Goal: Task Accomplishment & Management: Manage account settings

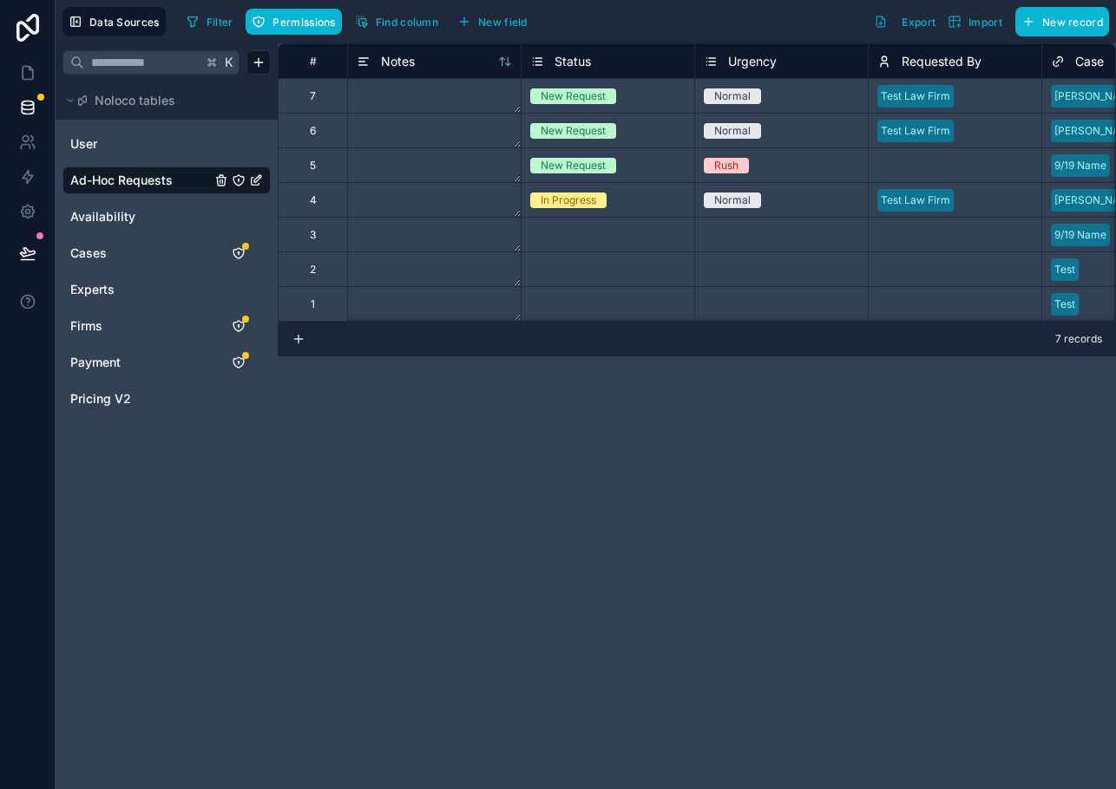
click at [387, 423] on div "# Notes Status Urgency Requested By Case Firm 7 New Request Normal Test Law Fir…" at bounding box center [697, 416] width 838 height 746
click at [490, 20] on span "New field" at bounding box center [502, 22] width 49 height 13
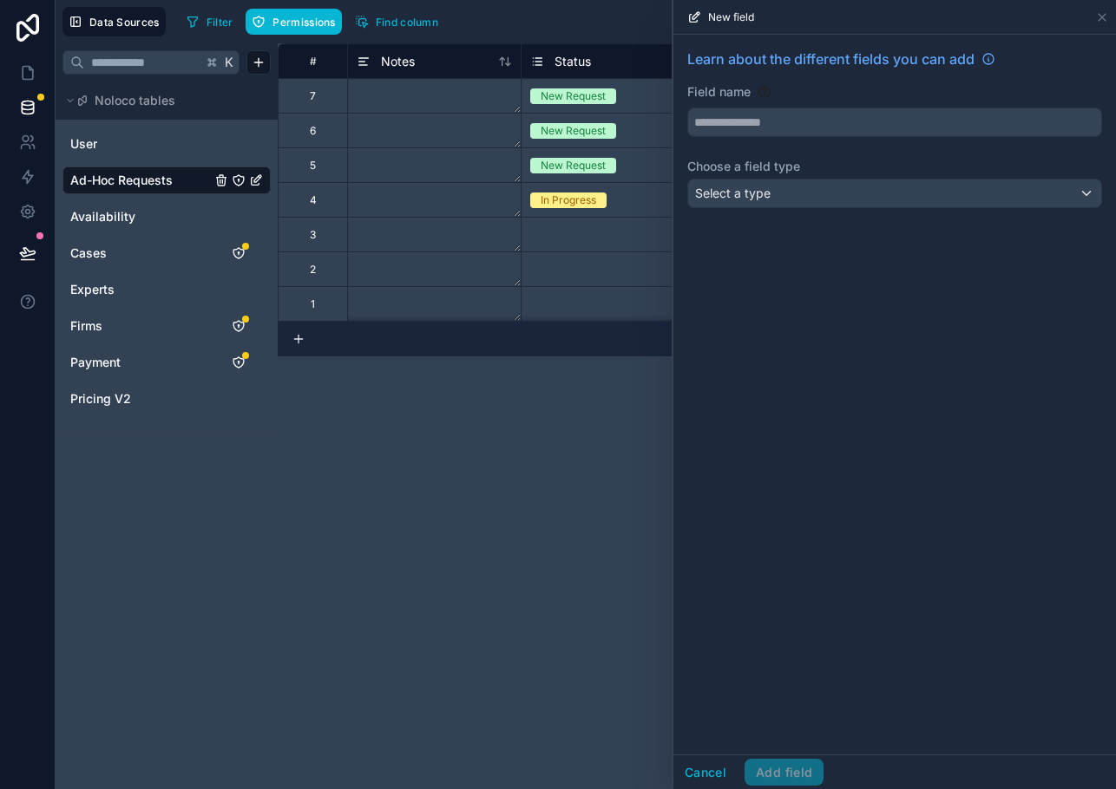
click at [749, 142] on div "Learn about the different fields you can add Field name Choose a field type Sel…" at bounding box center [894, 132] width 442 height 194
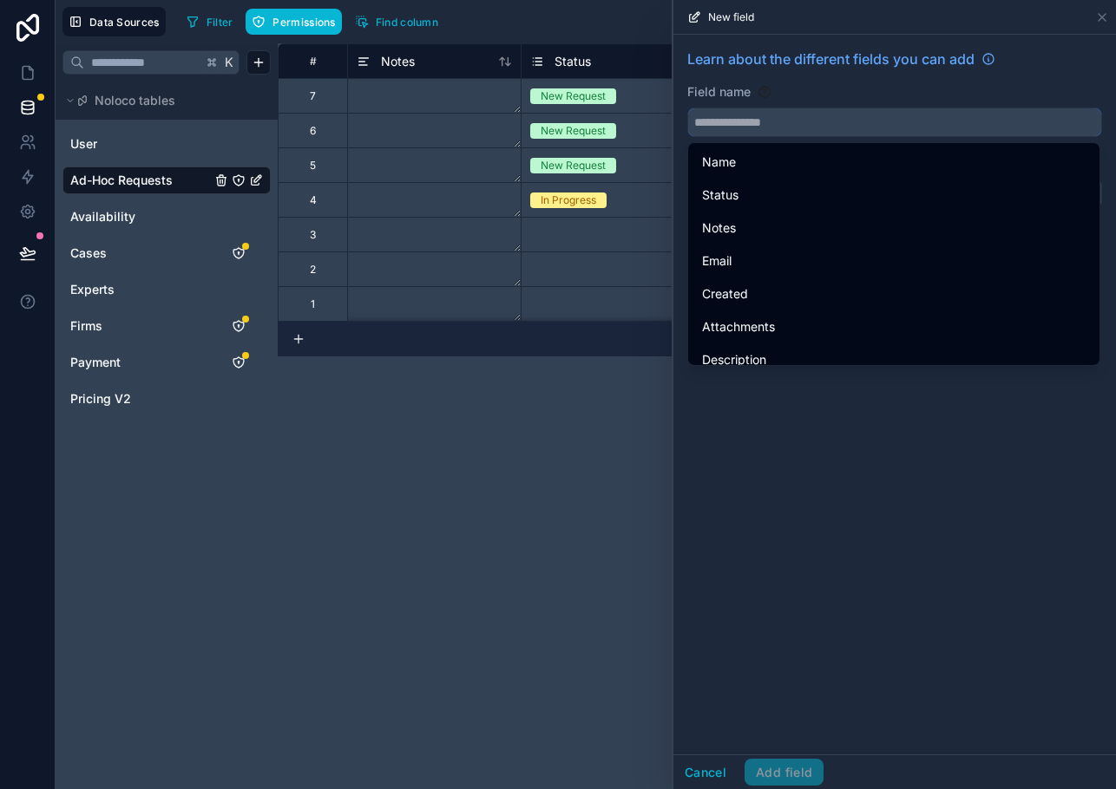
click at [741, 125] on input "text" at bounding box center [894, 122] width 413 height 28
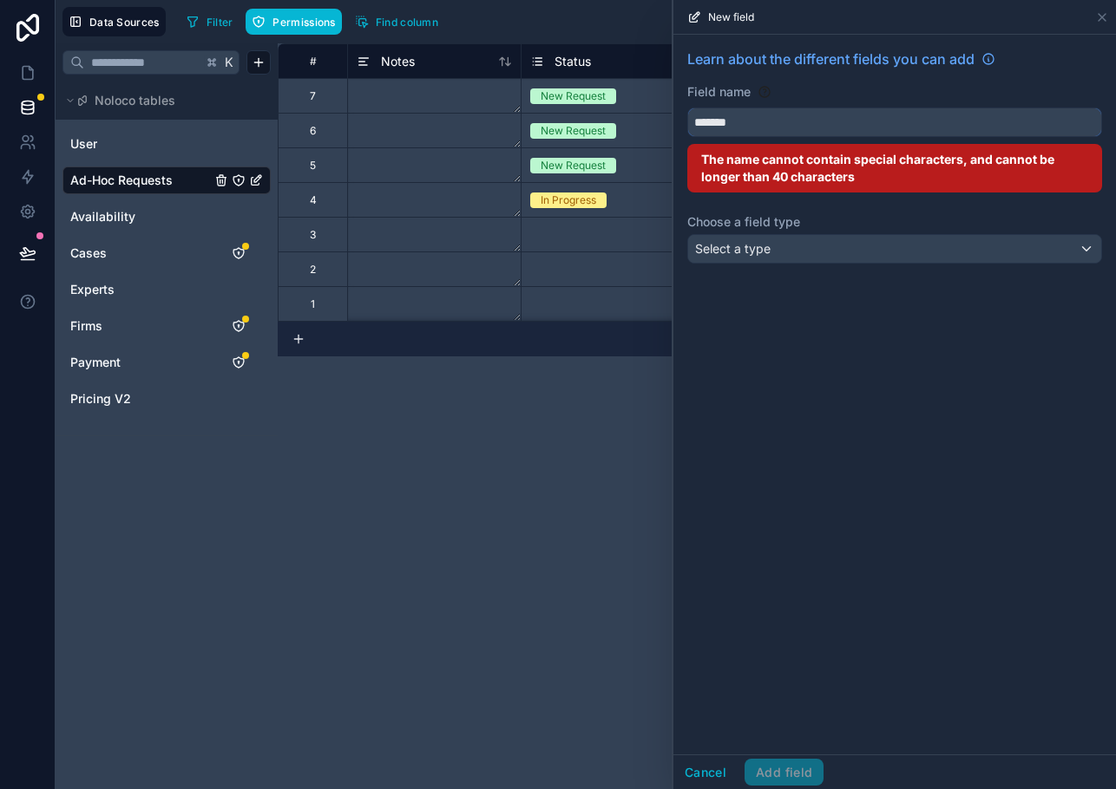
click at [687, 108] on button "******" at bounding box center [894, 122] width 415 height 29
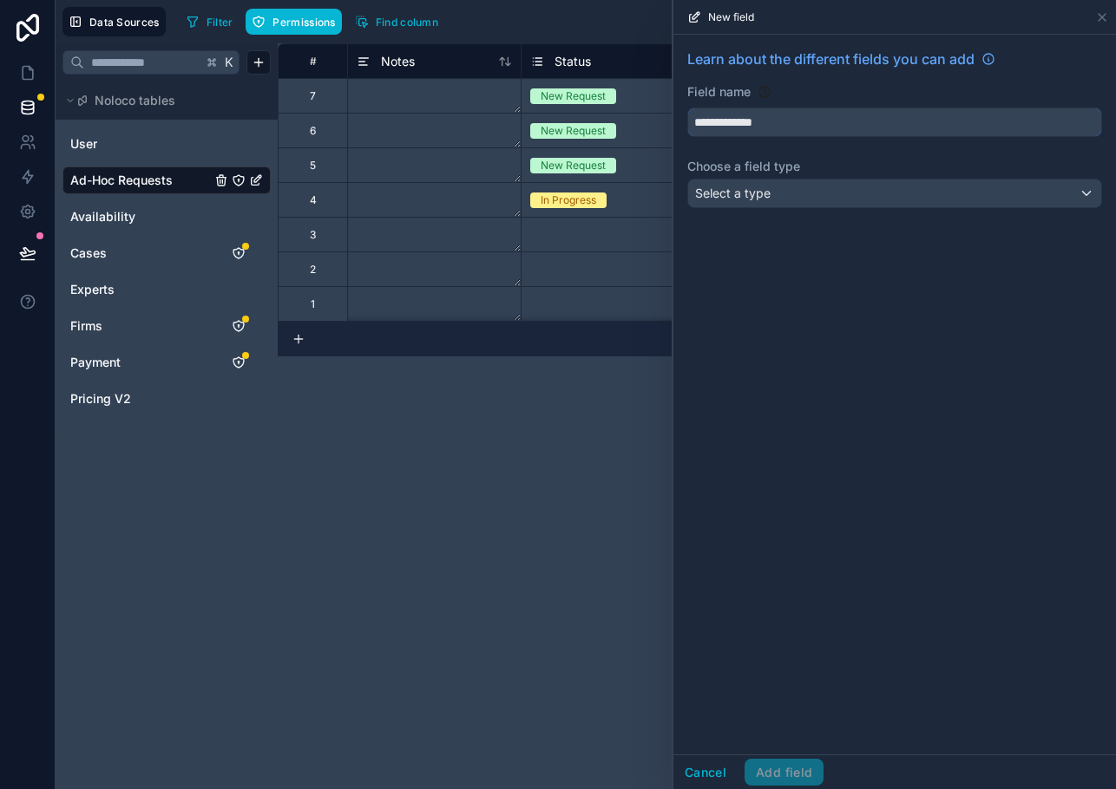
type input "**********"
click at [756, 197] on span "Select a type" at bounding box center [732, 193] width 75 height 15
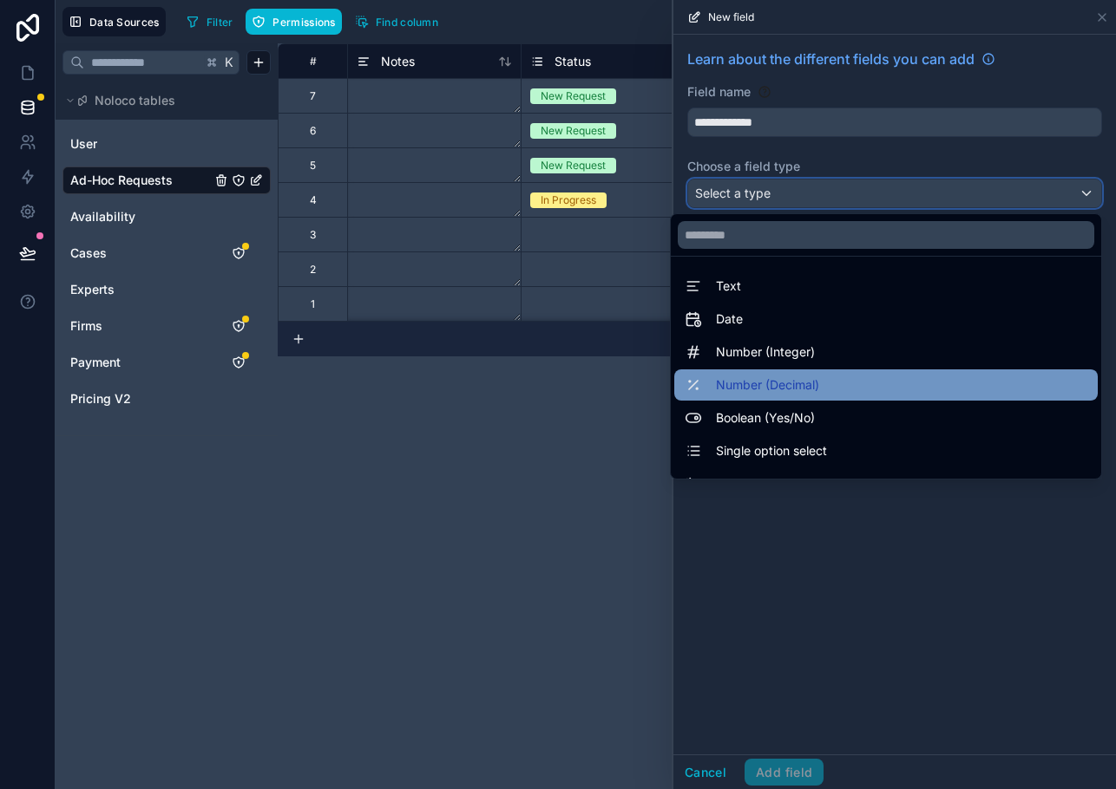
scroll to position [503, 0]
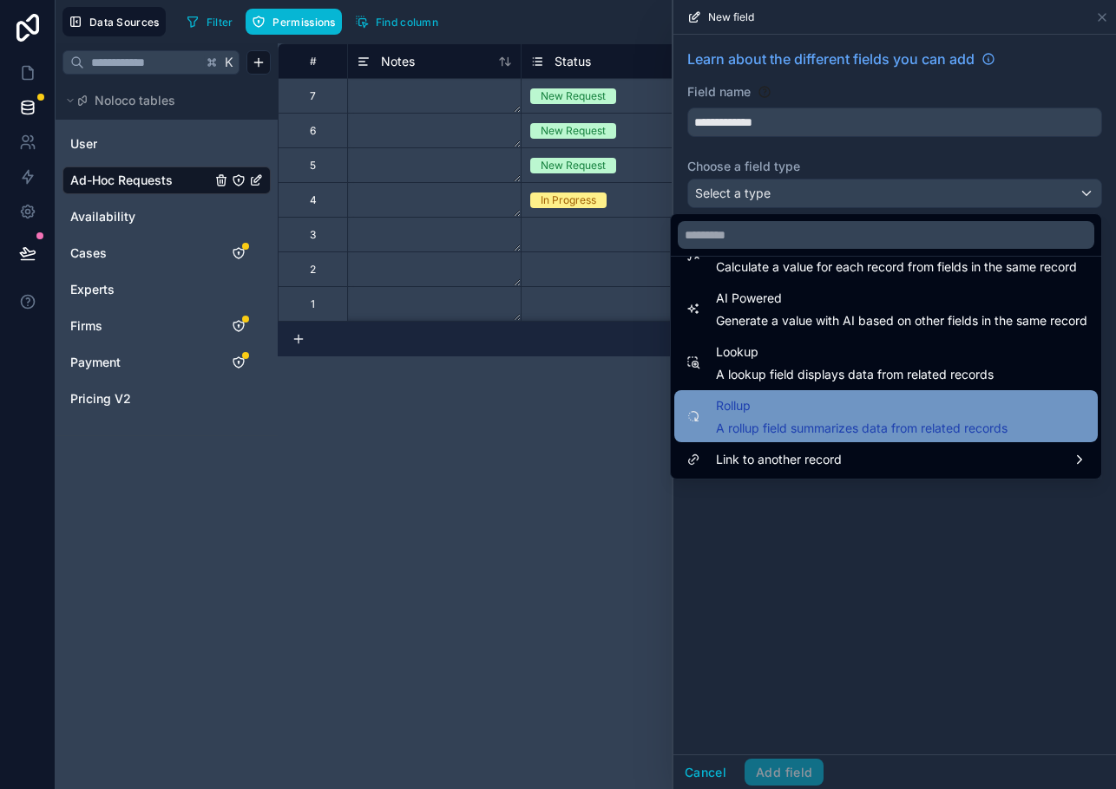
click at [753, 403] on span "Rollup" at bounding box center [861, 406] width 291 height 21
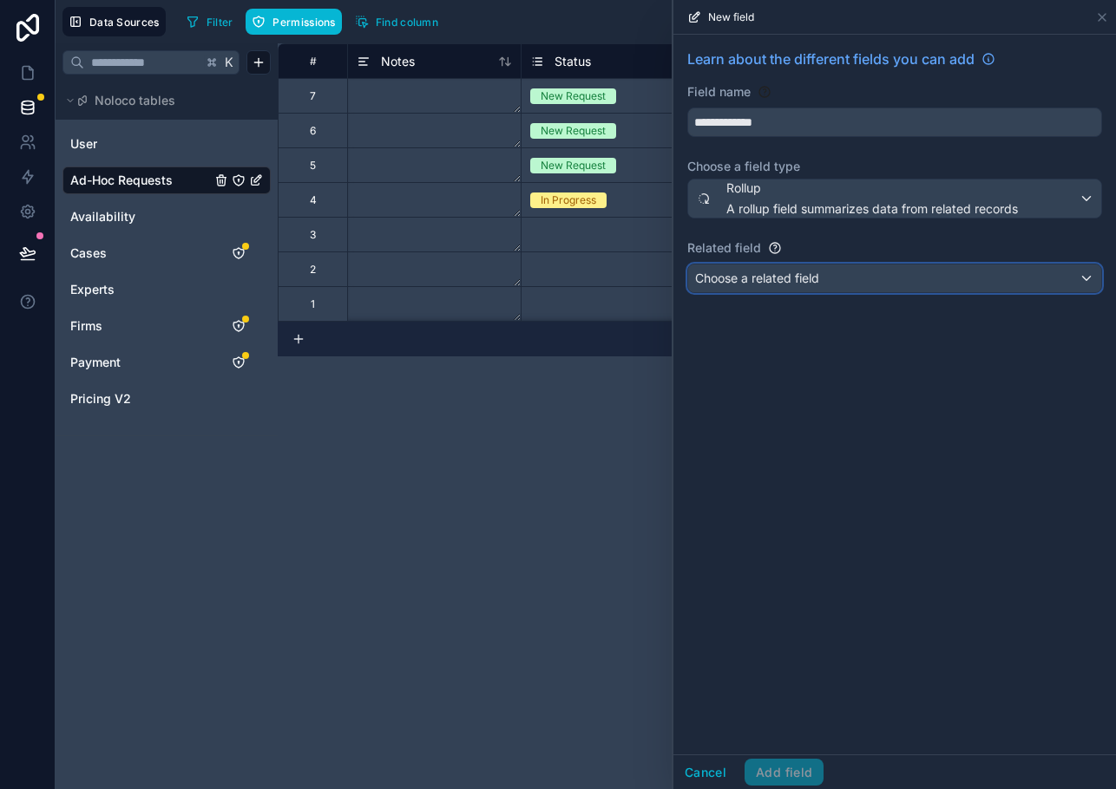
click at [754, 270] on span "Choose a related field" at bounding box center [757, 278] width 124 height 17
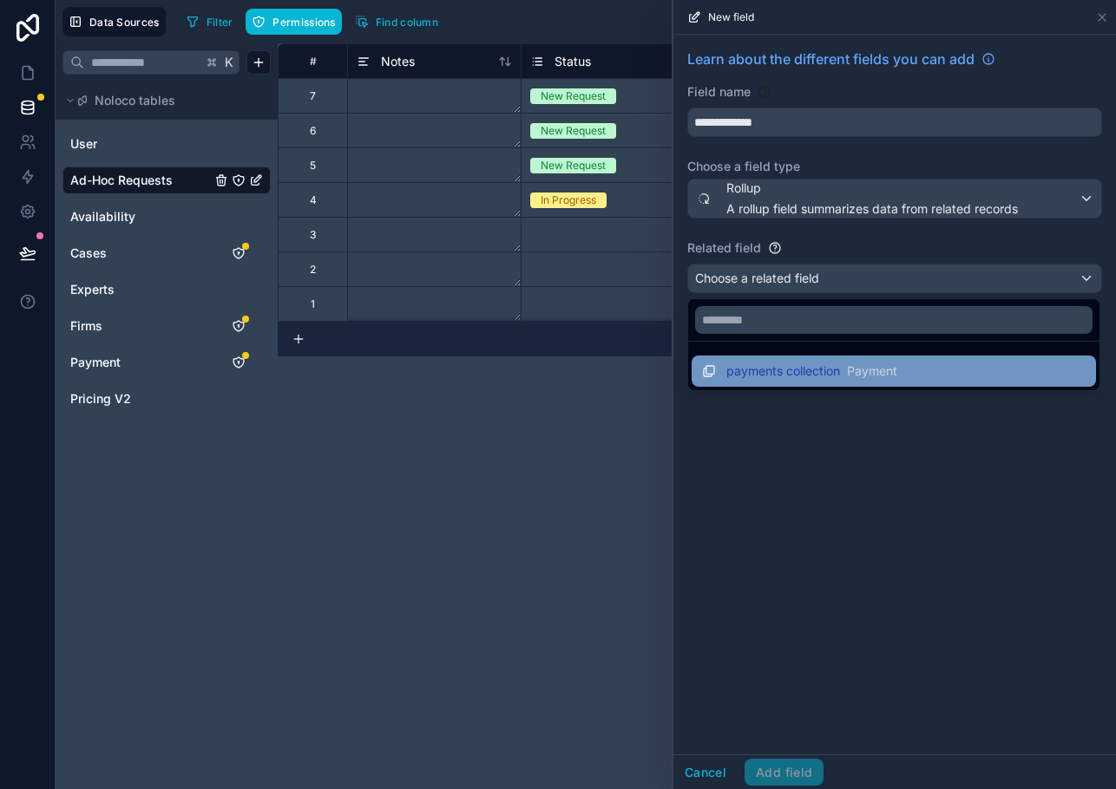
click at [765, 375] on span "payments collection" at bounding box center [783, 371] width 114 height 17
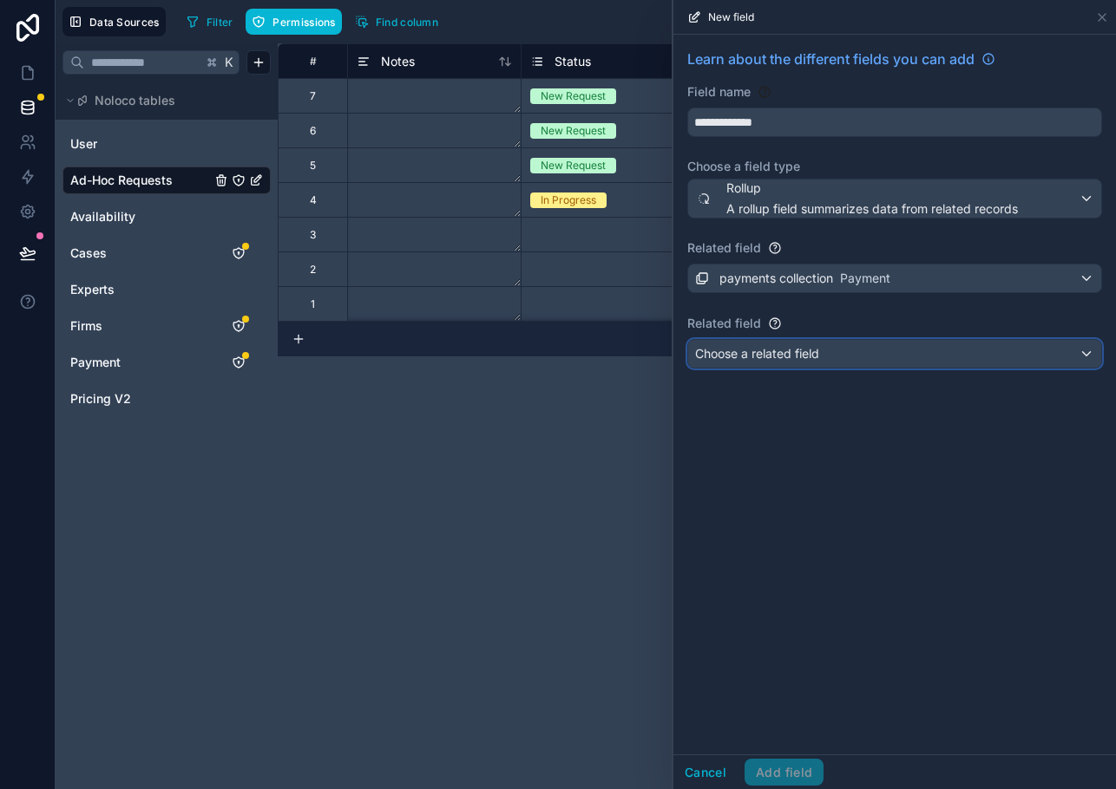
click at [746, 354] on span "Choose a related field" at bounding box center [757, 353] width 124 height 15
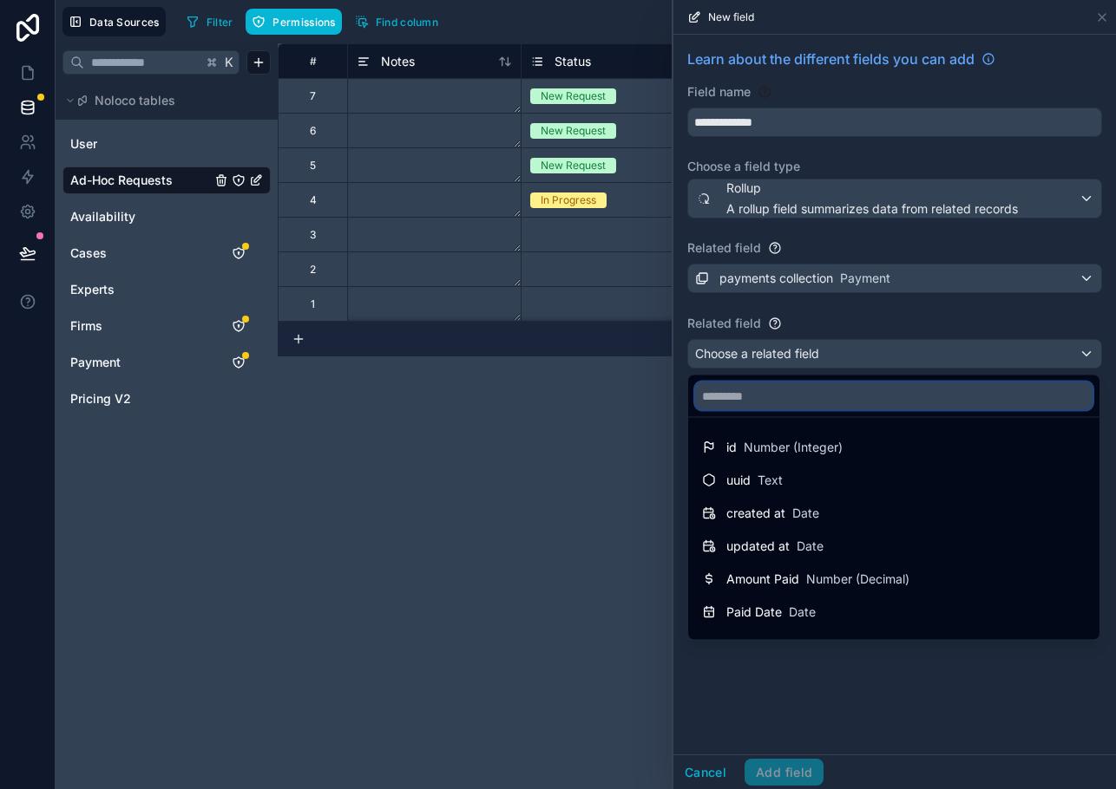
click at [732, 385] on input "text" at bounding box center [893, 397] width 397 height 28
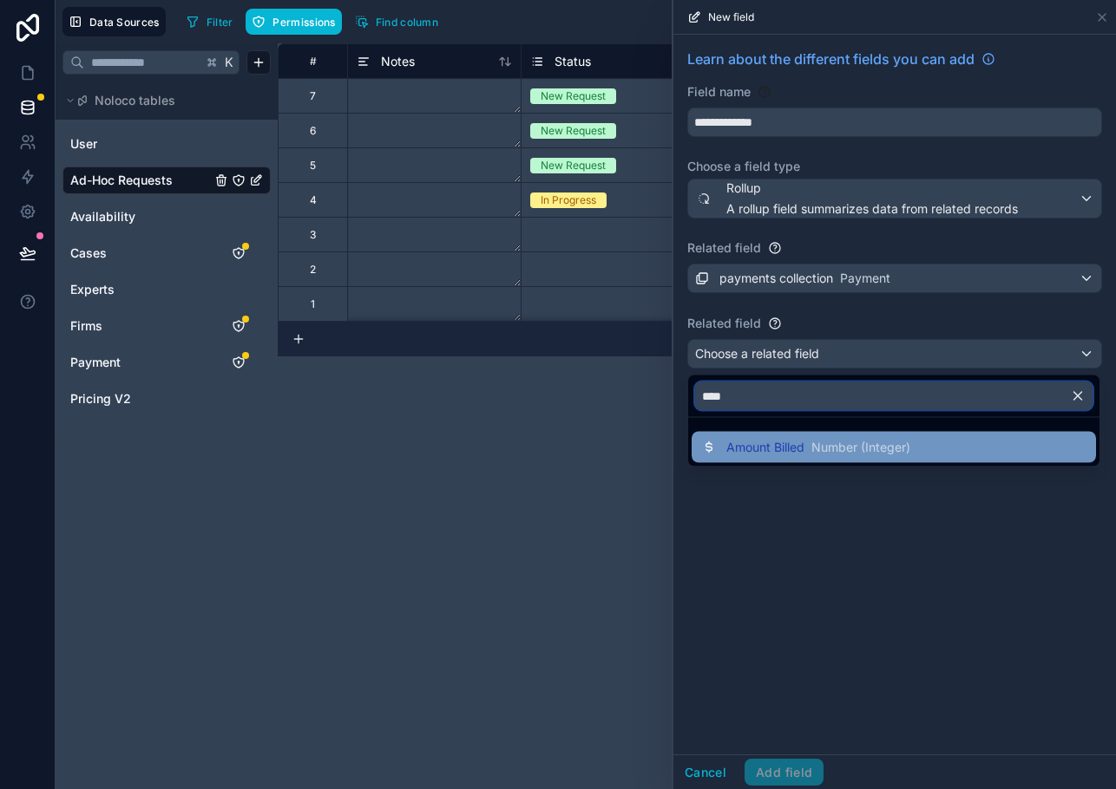
type input "****"
click at [759, 446] on span "Amount Billed" at bounding box center [765, 447] width 78 height 17
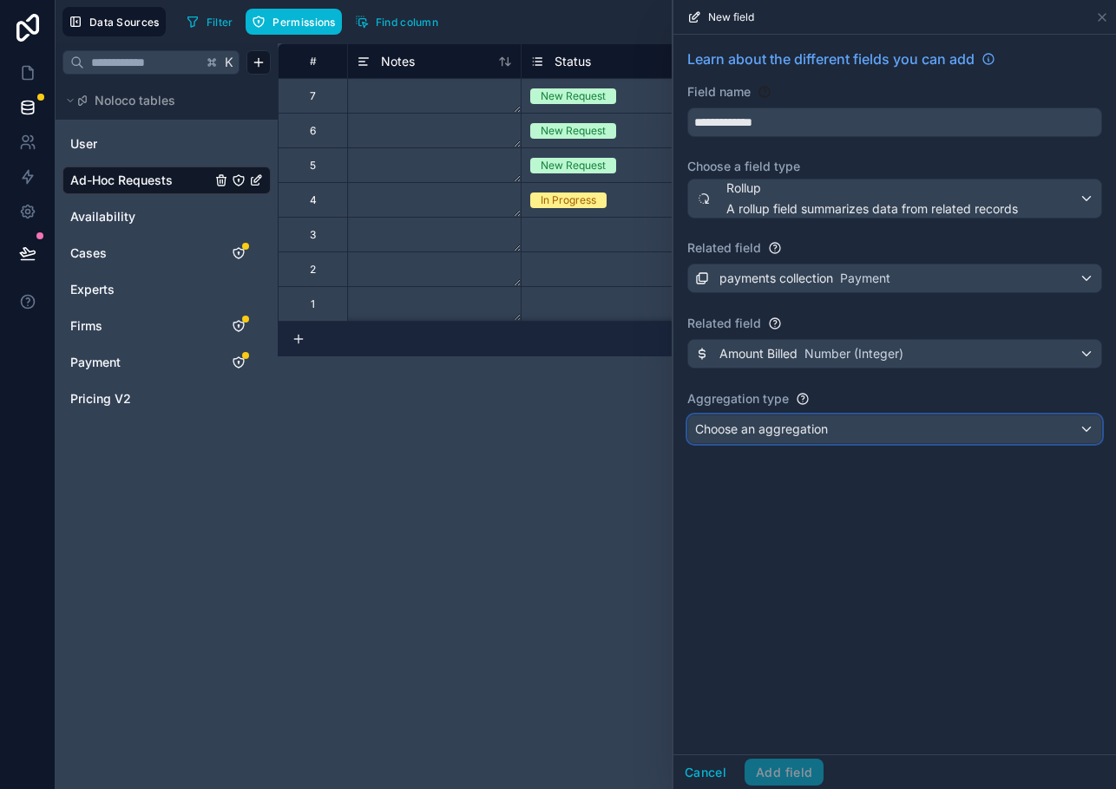
click at [756, 441] on div "Choose an aggregation" at bounding box center [894, 430] width 413 height 28
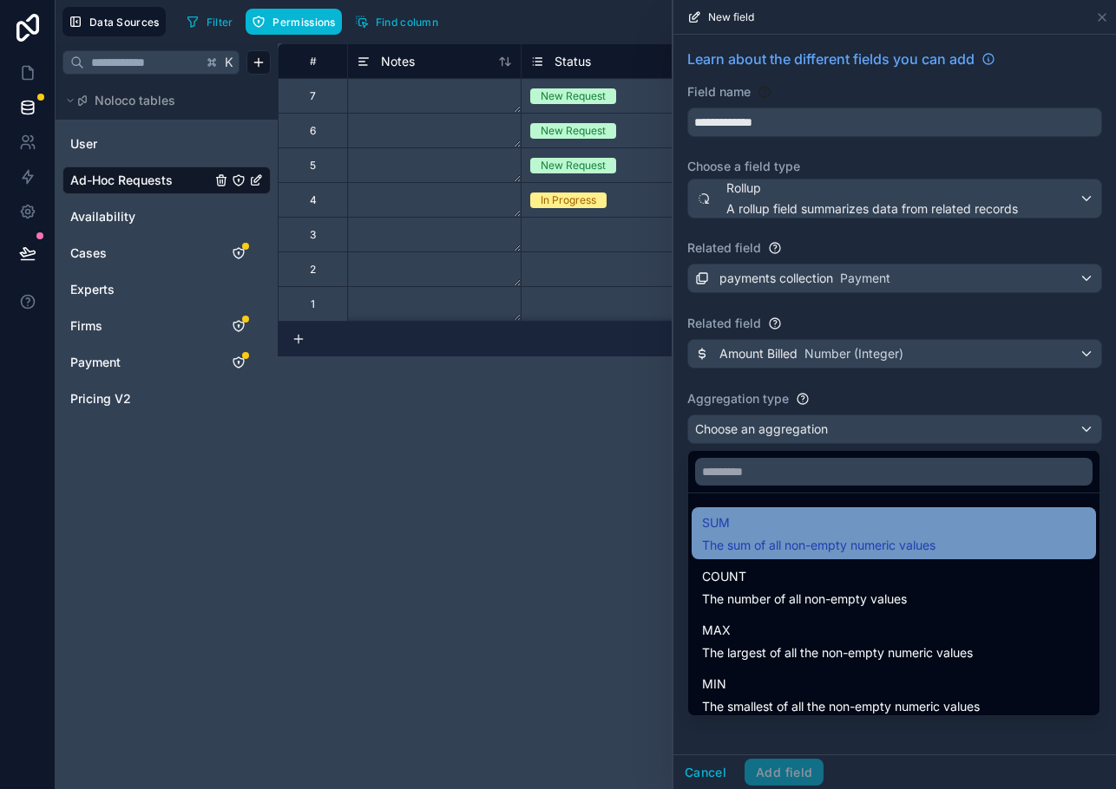
click at [744, 533] on span "SUM" at bounding box center [818, 523] width 233 height 21
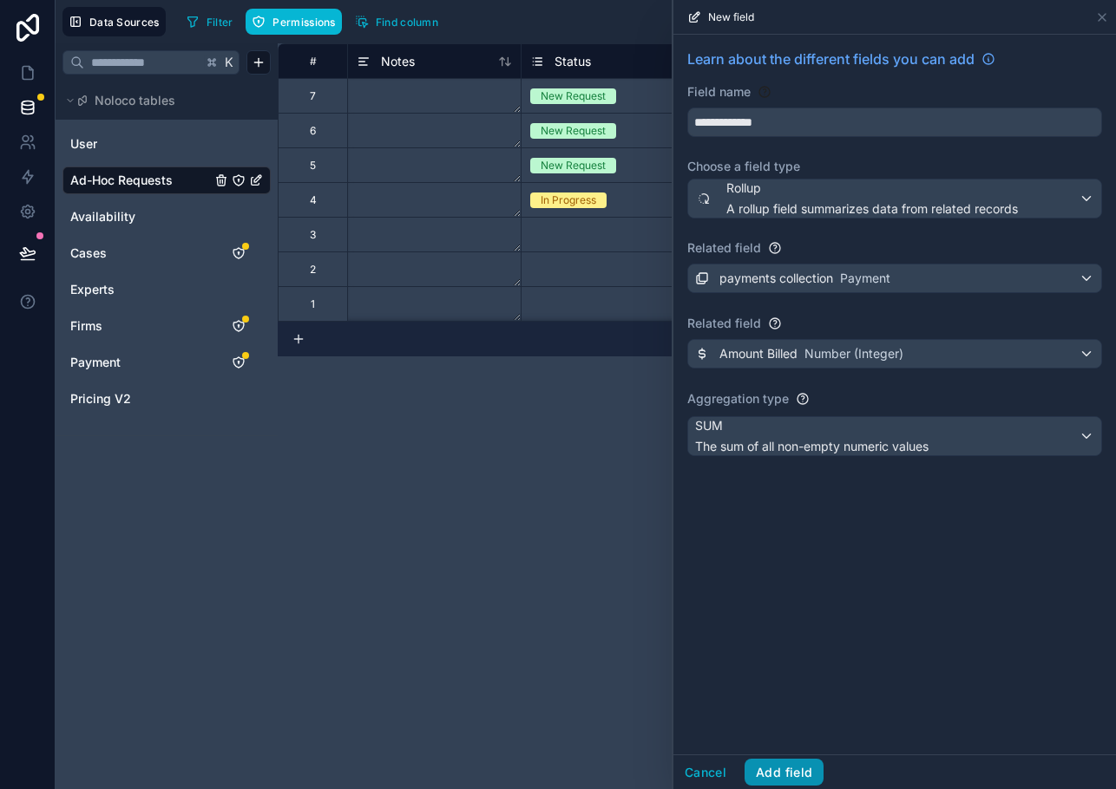
click at [810, 781] on button "Add field" at bounding box center [783, 773] width 79 height 28
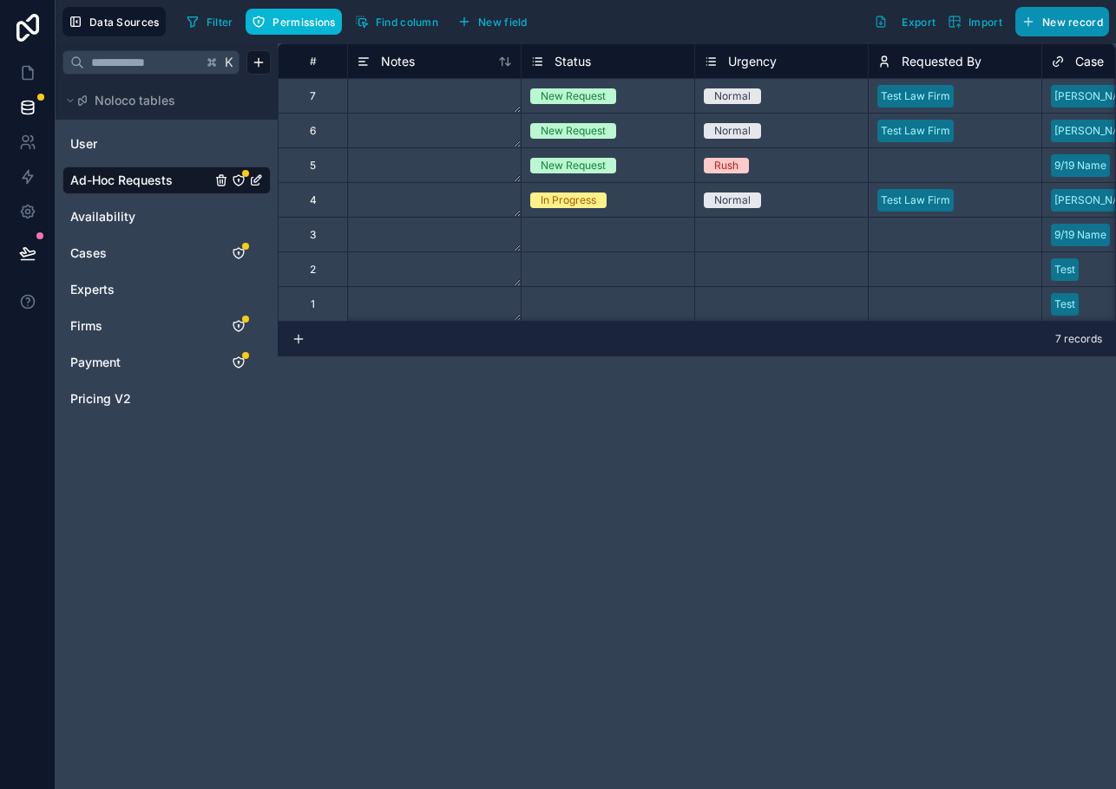
click at [1085, 19] on span "New record" at bounding box center [1072, 22] width 61 height 13
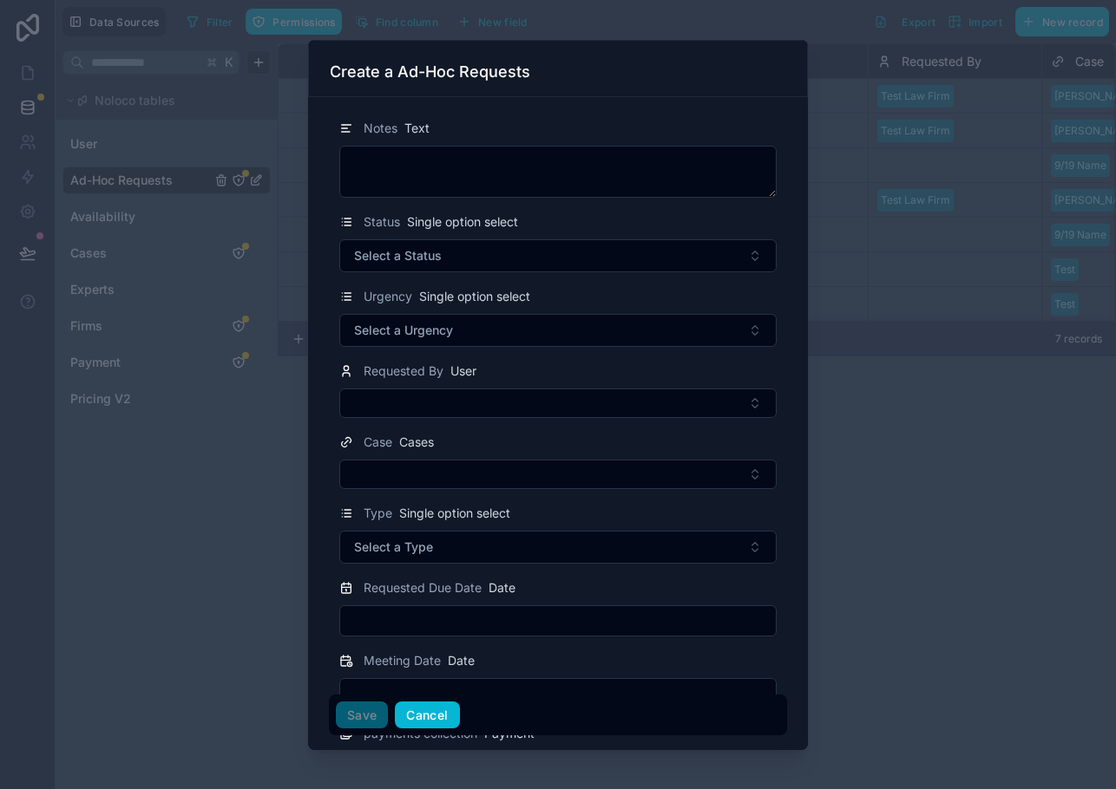
click at [417, 713] on button "Cancel" at bounding box center [427, 716] width 64 height 28
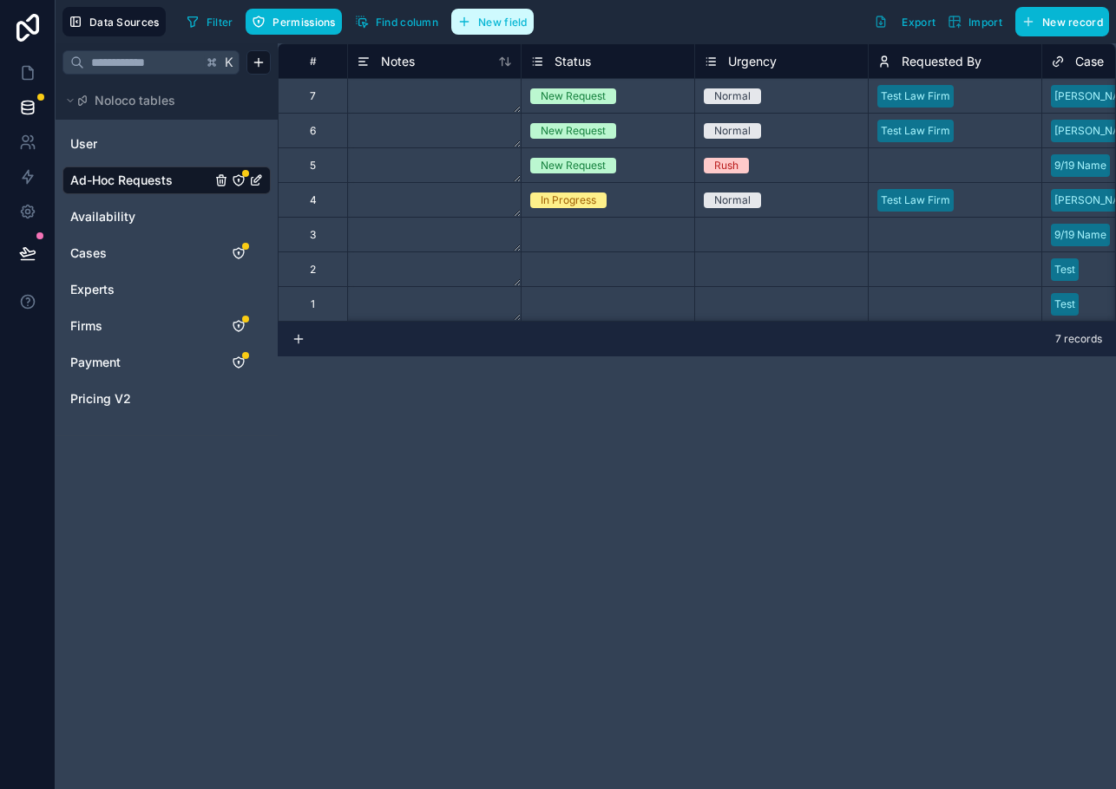
click at [475, 30] on button "New field" at bounding box center [492, 22] width 82 height 26
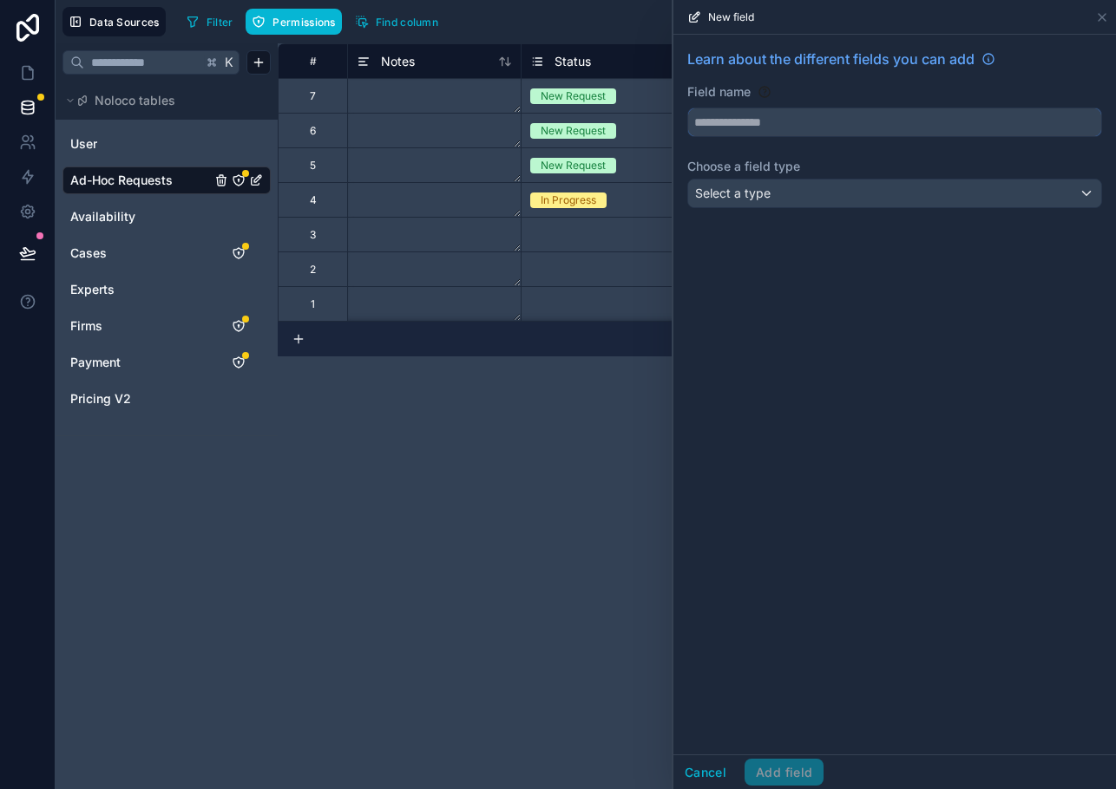
click at [752, 114] on input "text" at bounding box center [894, 122] width 413 height 28
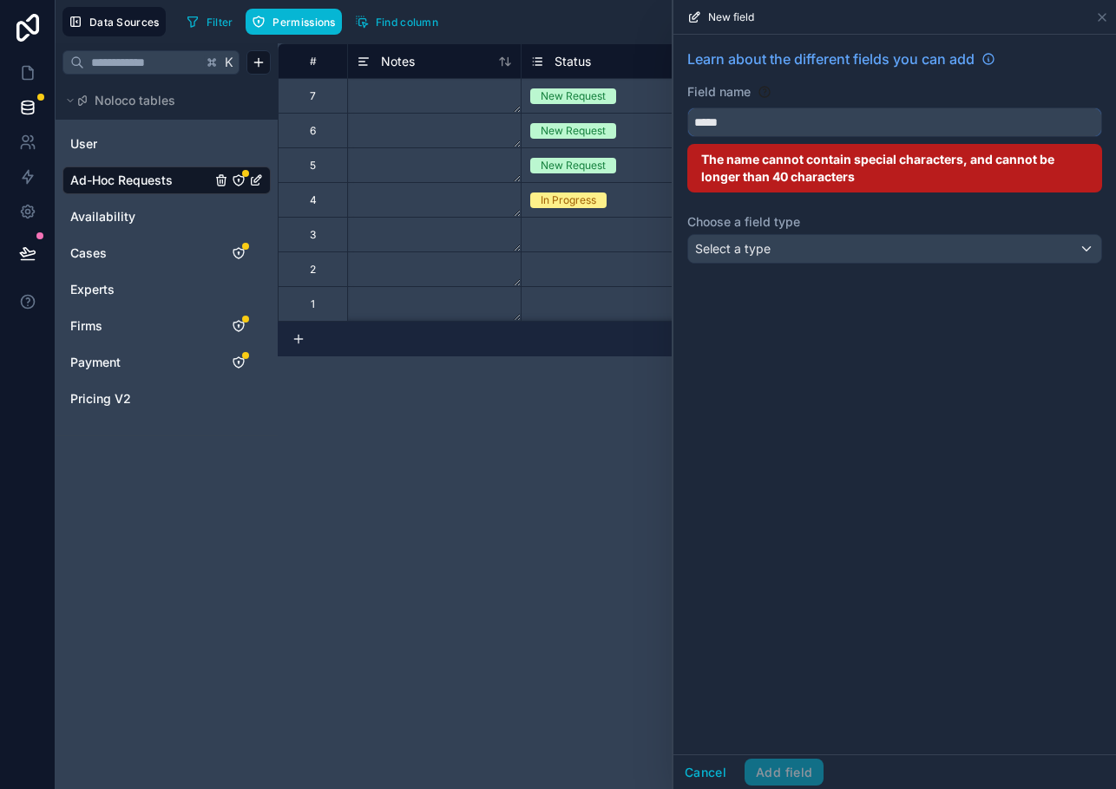
click at [687, 108] on button "****" at bounding box center [894, 122] width 415 height 29
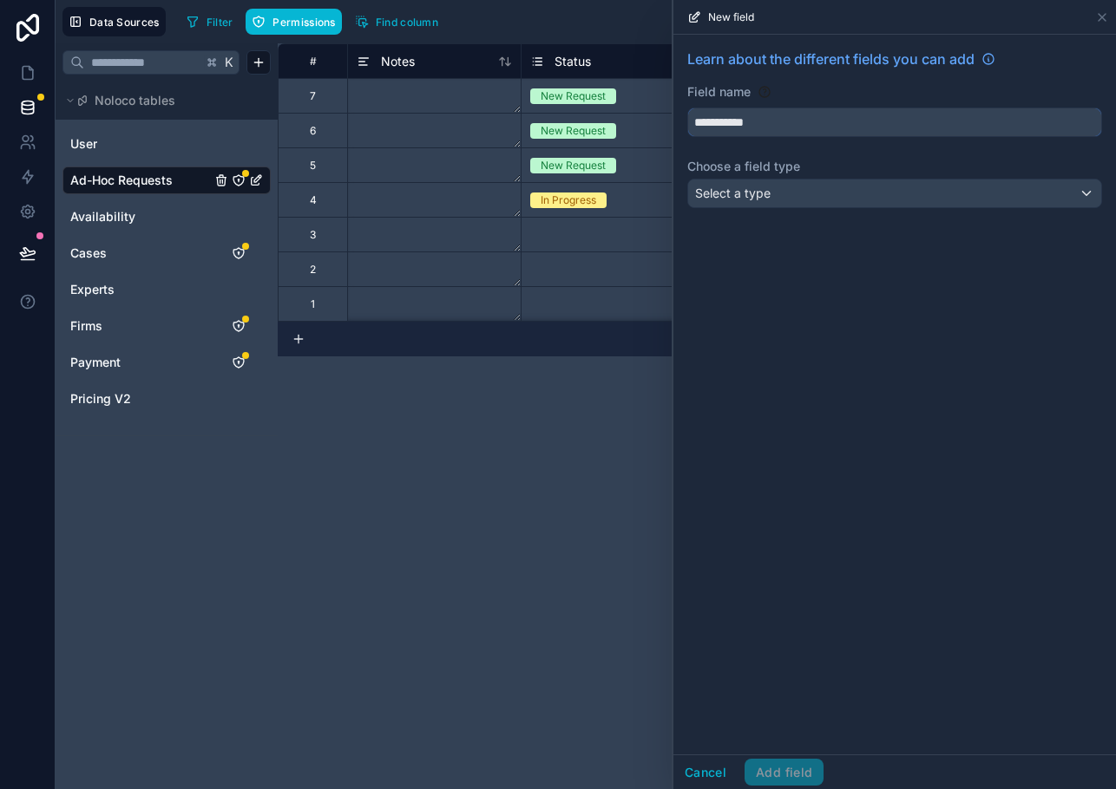
type input "**********"
click at [753, 185] on span "Select a type" at bounding box center [732, 193] width 75 height 17
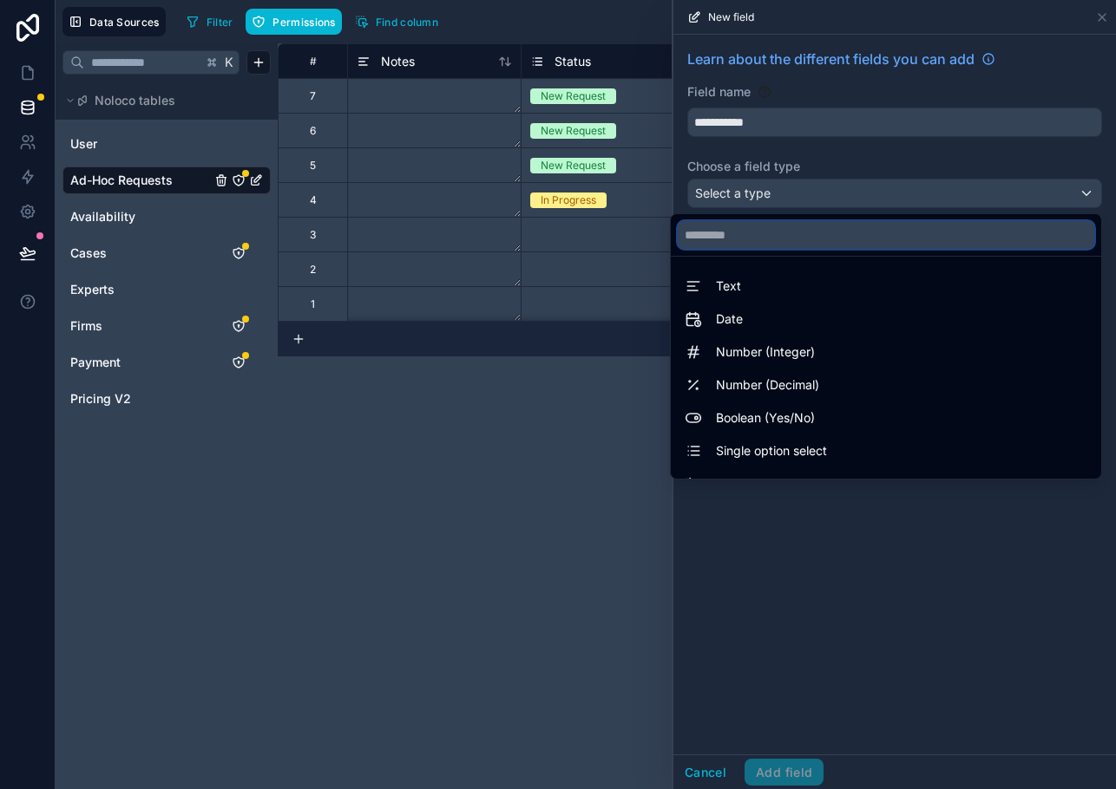
click at [748, 224] on input "text" at bounding box center [885, 235] width 416 height 28
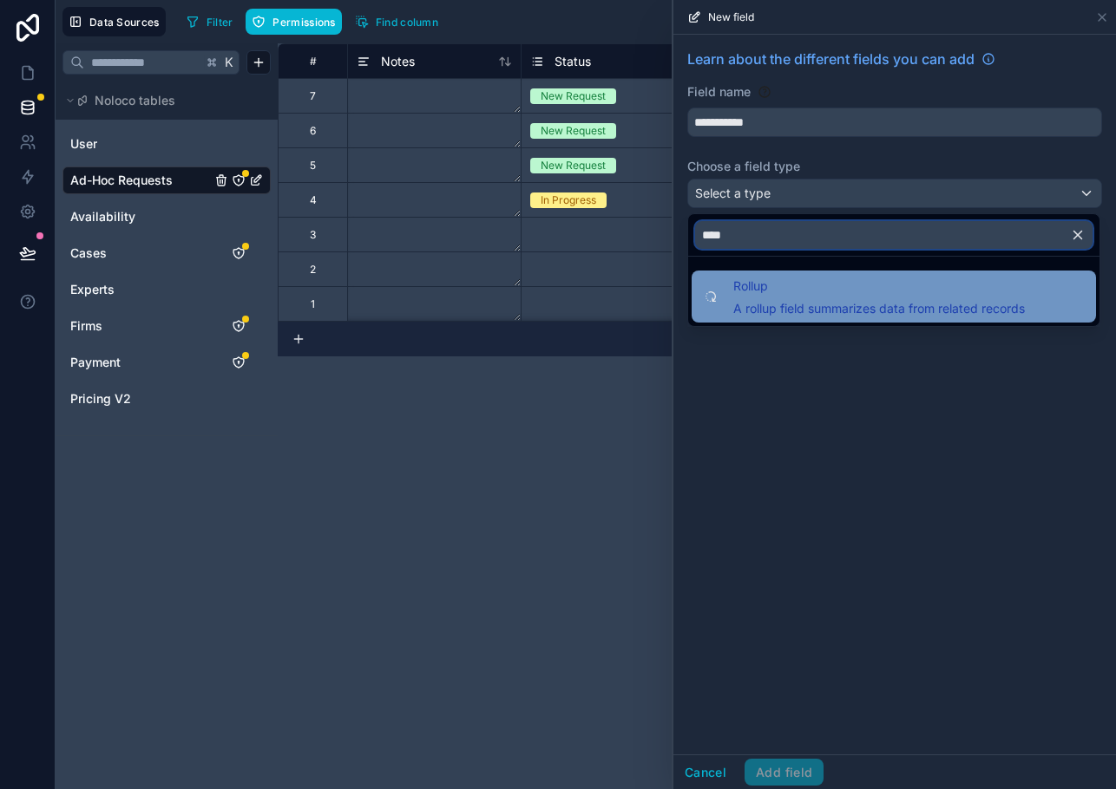
type input "****"
click at [749, 296] on span "Rollup" at bounding box center [878, 286] width 291 height 21
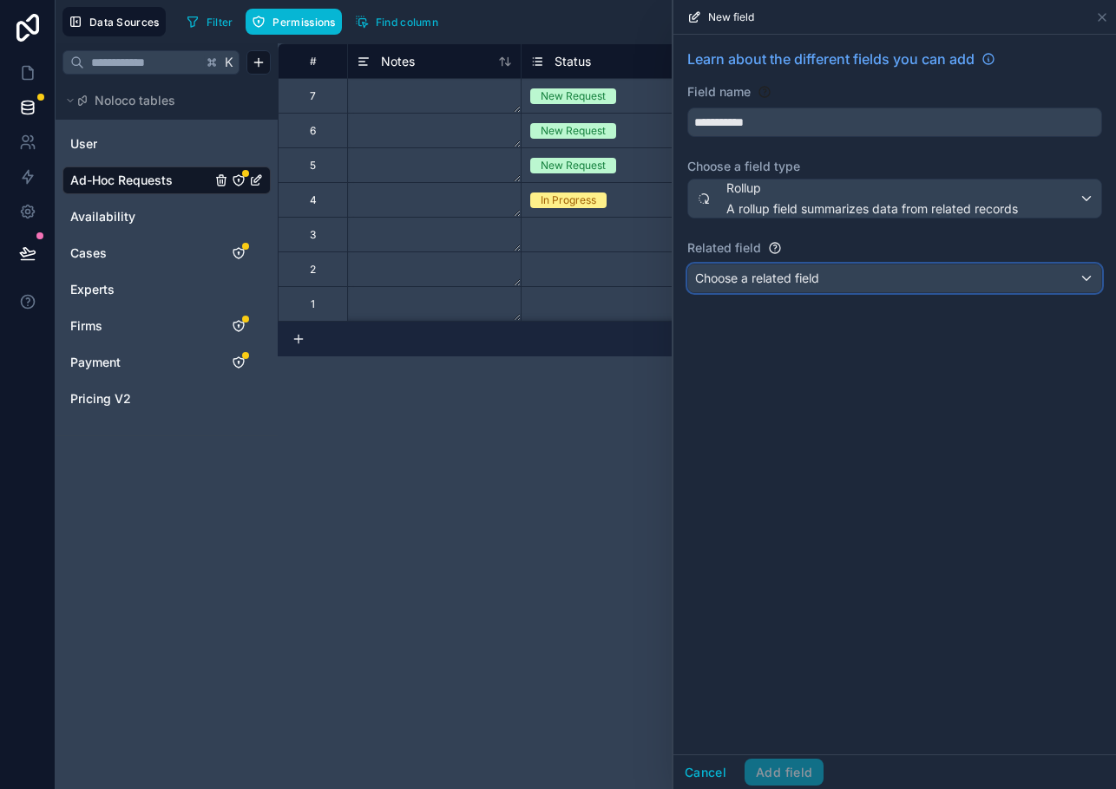
click at [749, 283] on span "Choose a related field" at bounding box center [757, 278] width 124 height 15
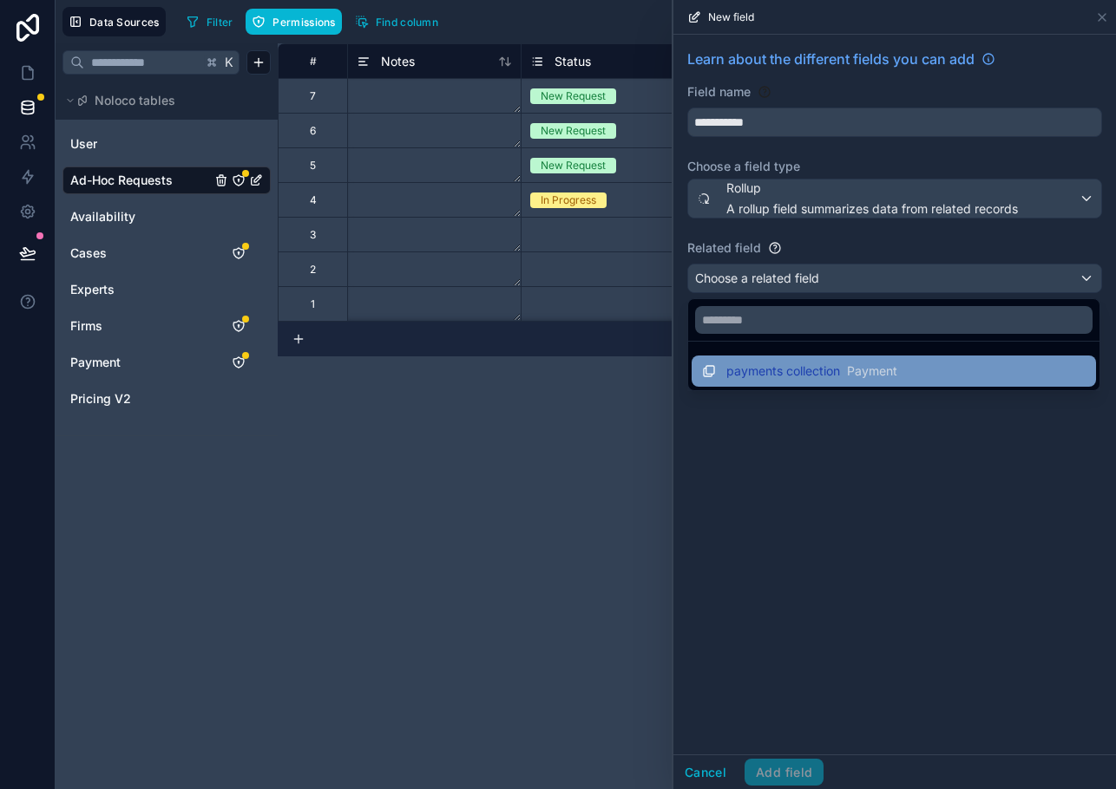
click at [762, 370] on span "payments collection" at bounding box center [783, 371] width 114 height 17
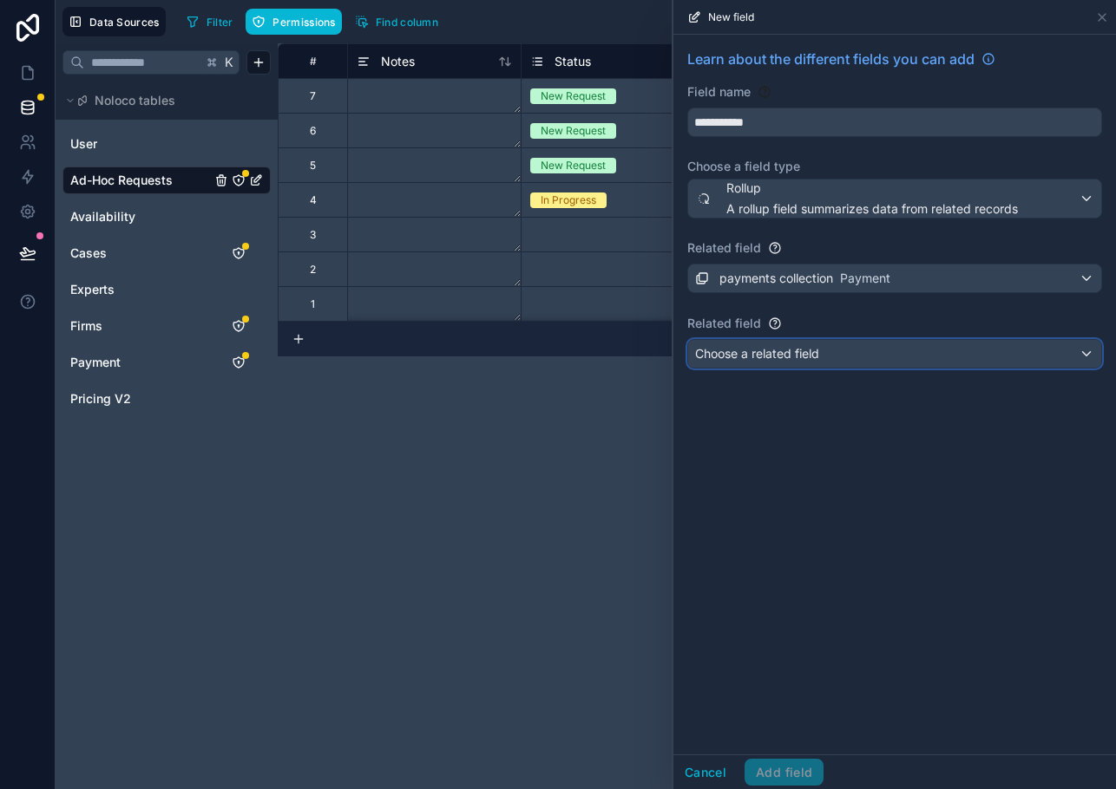
click at [762, 364] on div "Choose a related field" at bounding box center [894, 354] width 413 height 28
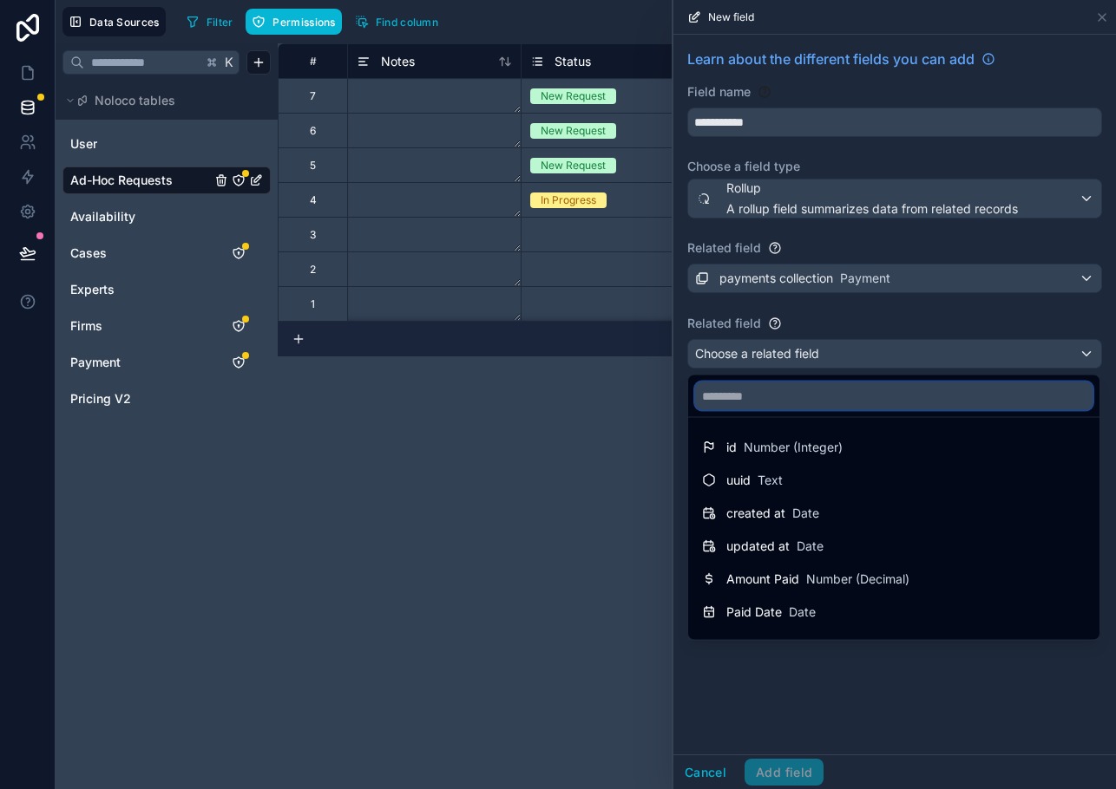
click at [760, 399] on input "text" at bounding box center [893, 397] width 397 height 28
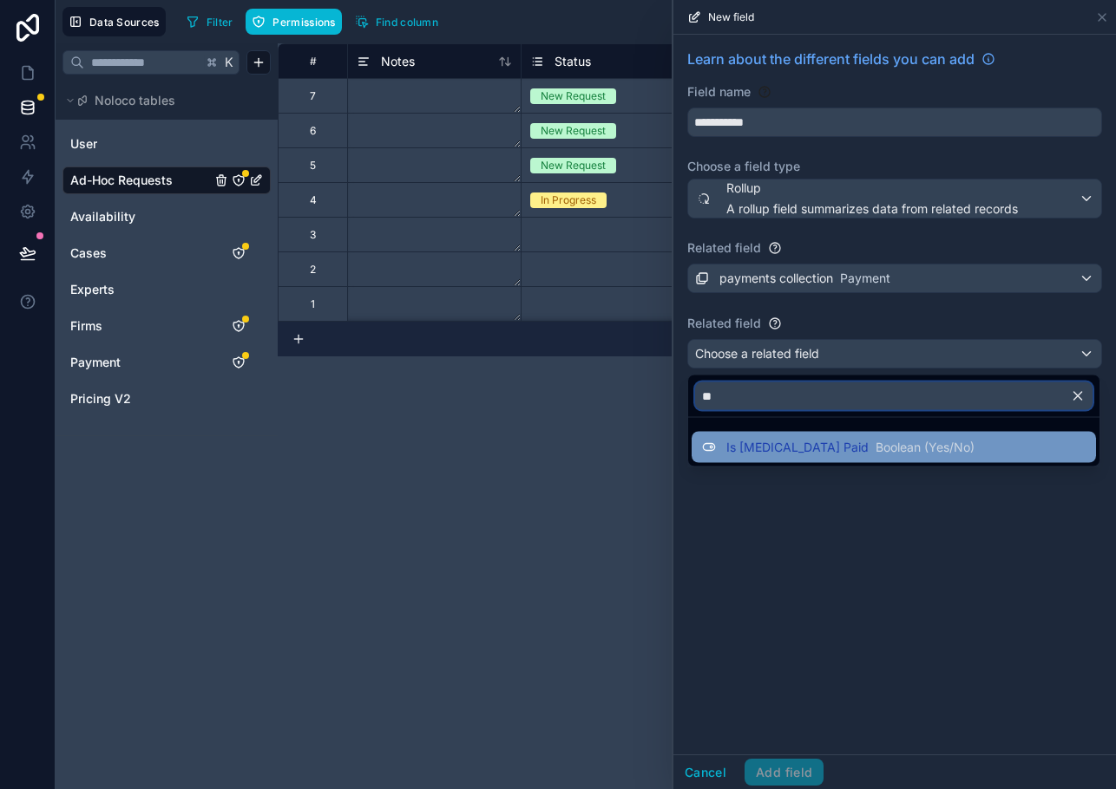
type input "*"
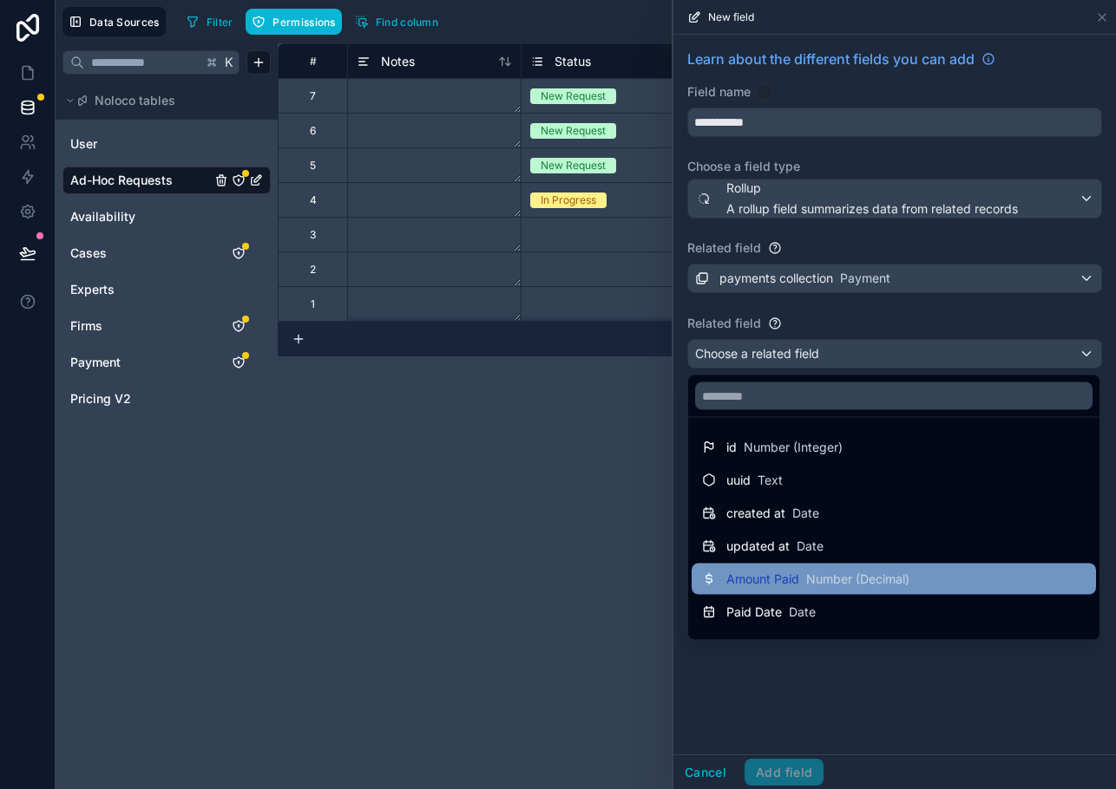
click at [793, 573] on span "Amount Paid" at bounding box center [762, 579] width 73 height 17
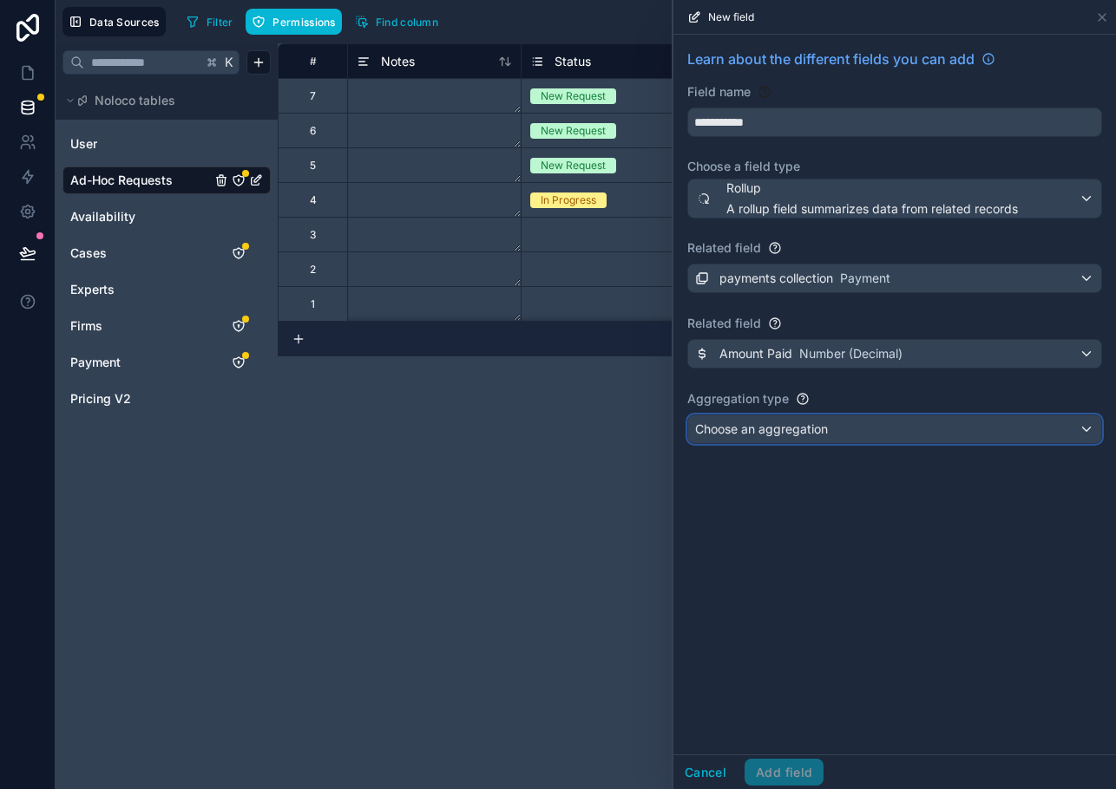
click at [762, 433] on span "Choose an aggregation" at bounding box center [761, 429] width 133 height 15
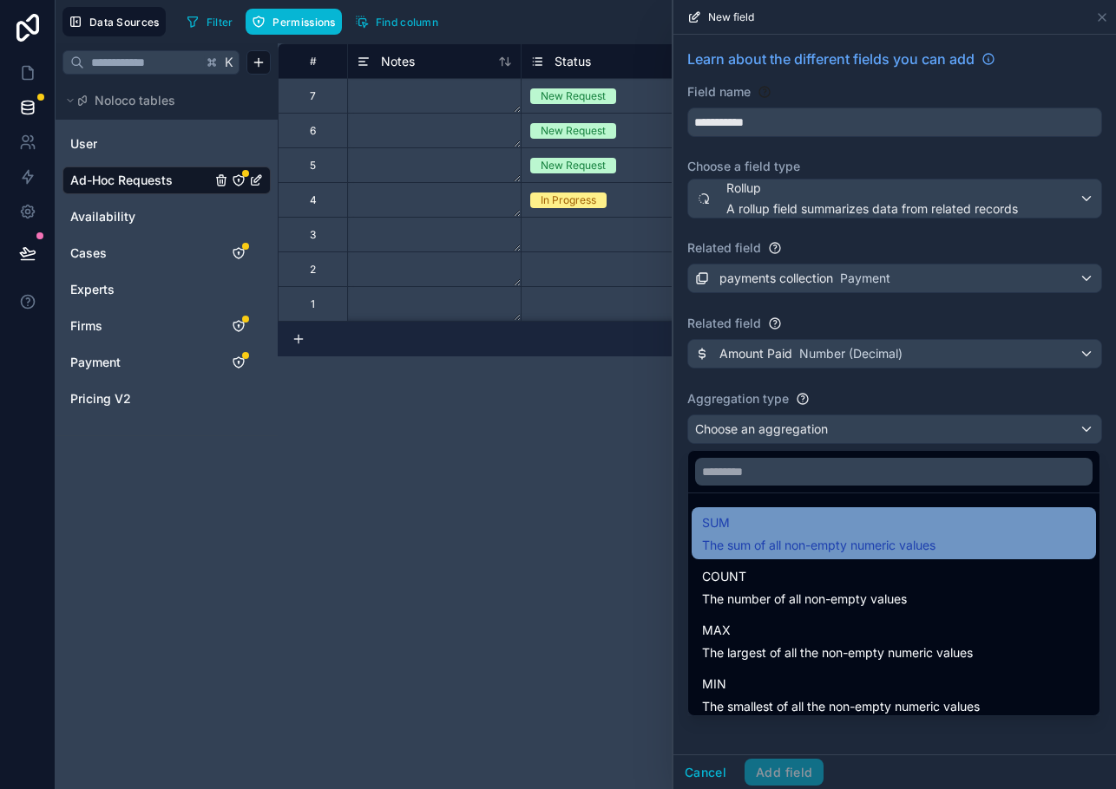
click at [760, 520] on span "SUM" at bounding box center [818, 523] width 233 height 21
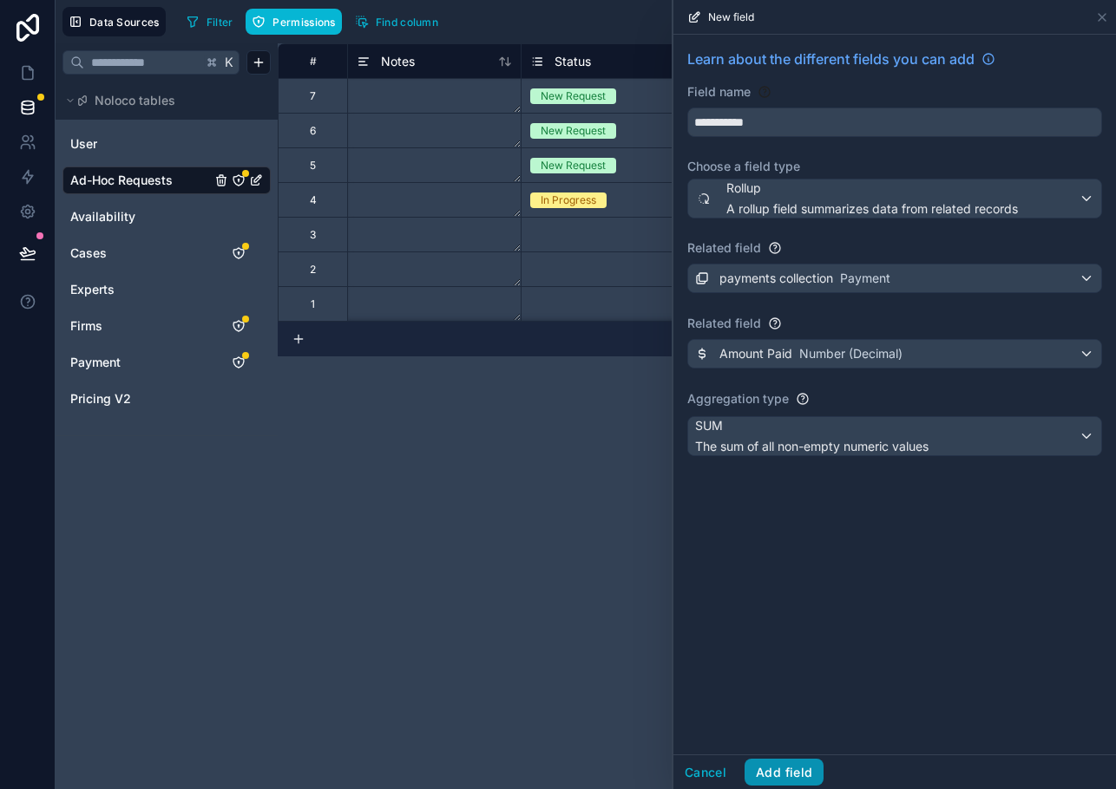
click at [786, 769] on button "Add field" at bounding box center [783, 773] width 79 height 28
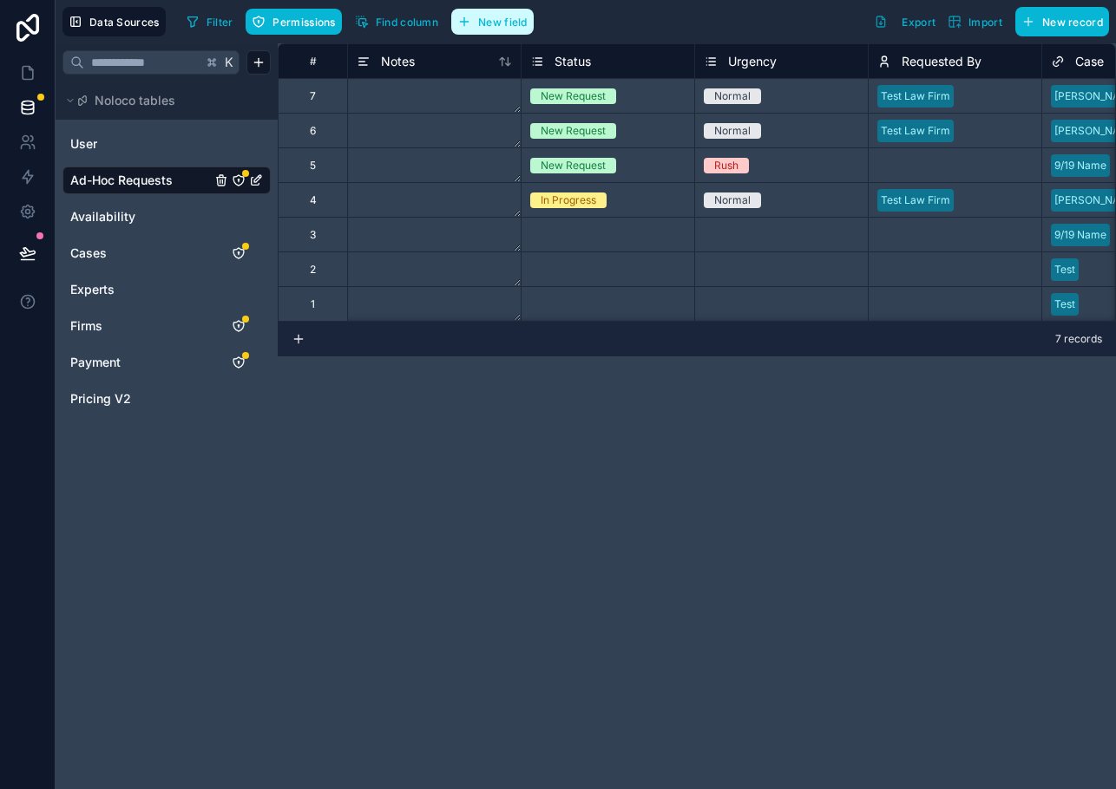
click at [488, 20] on span "New field" at bounding box center [502, 22] width 49 height 13
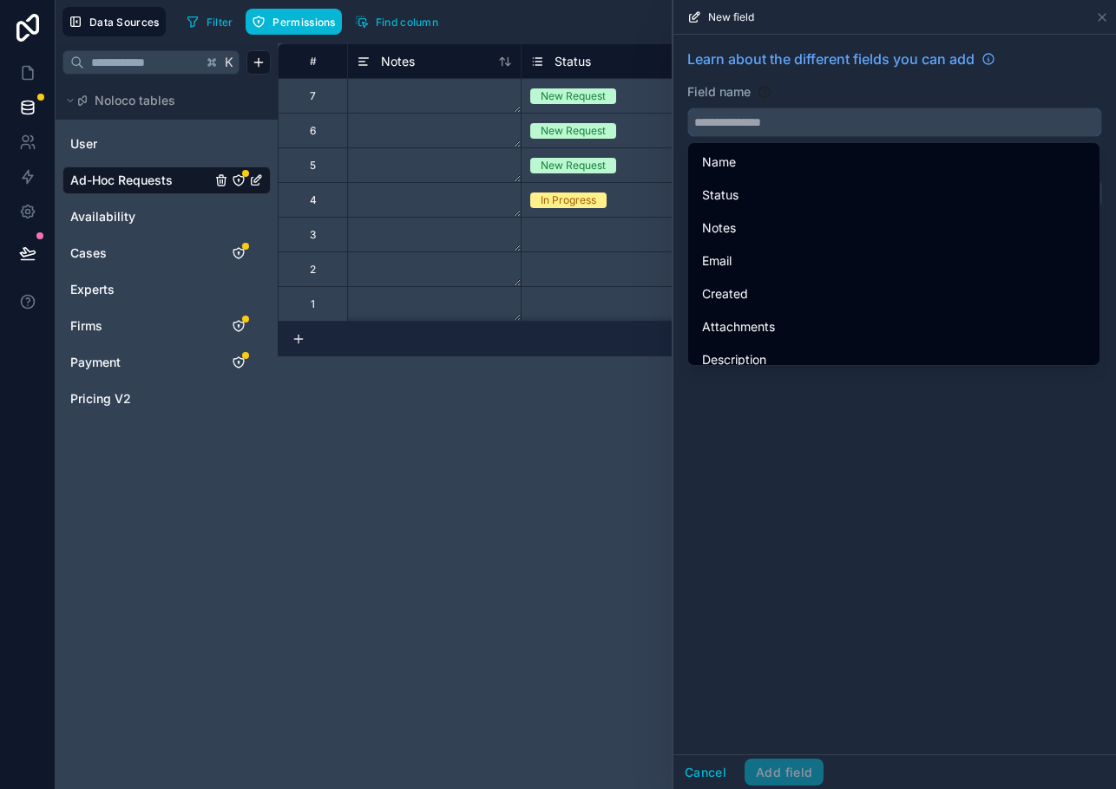
click at [728, 121] on input "text" at bounding box center [894, 122] width 413 height 28
type input "*"
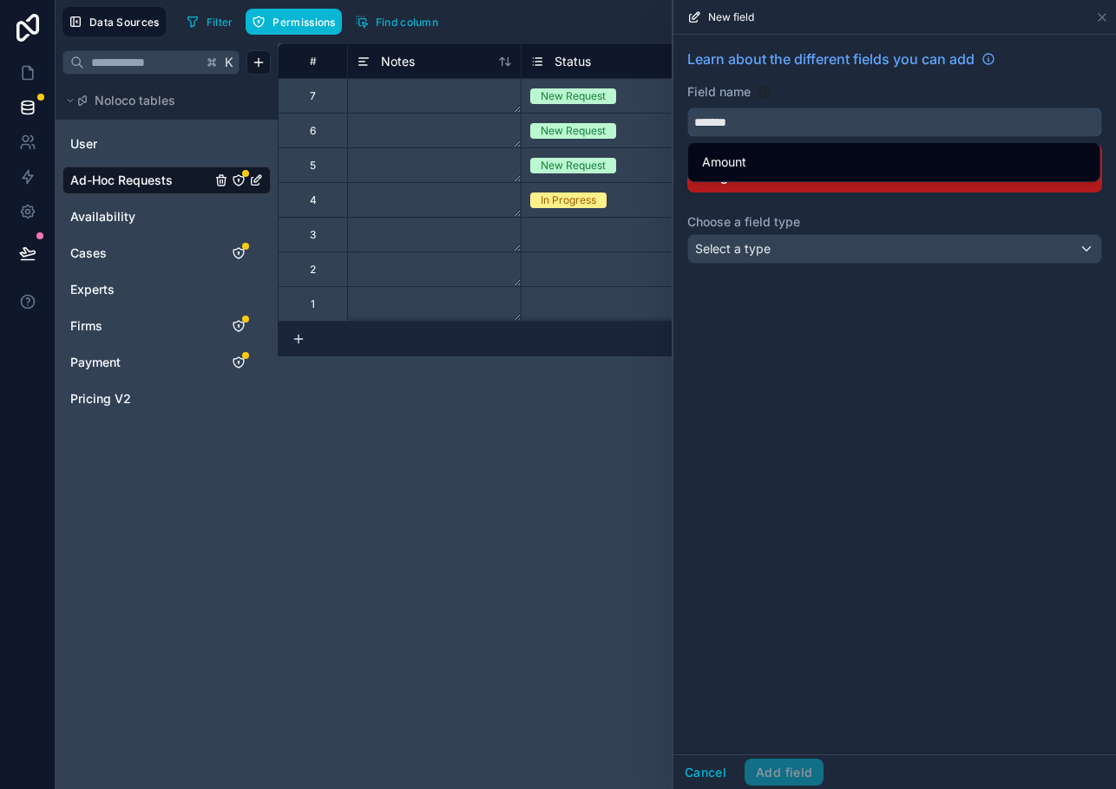
click at [687, 108] on button "******" at bounding box center [894, 122] width 415 height 29
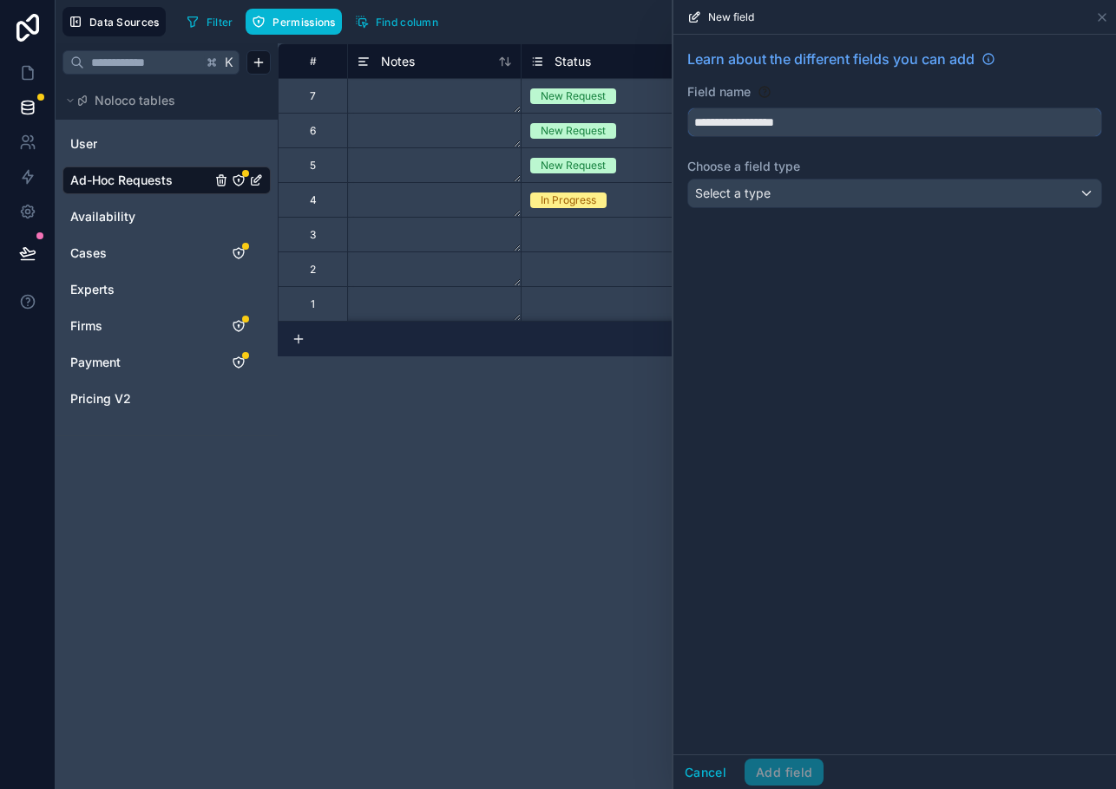
type input "**********"
click at [743, 200] on span "Select a type" at bounding box center [732, 193] width 75 height 15
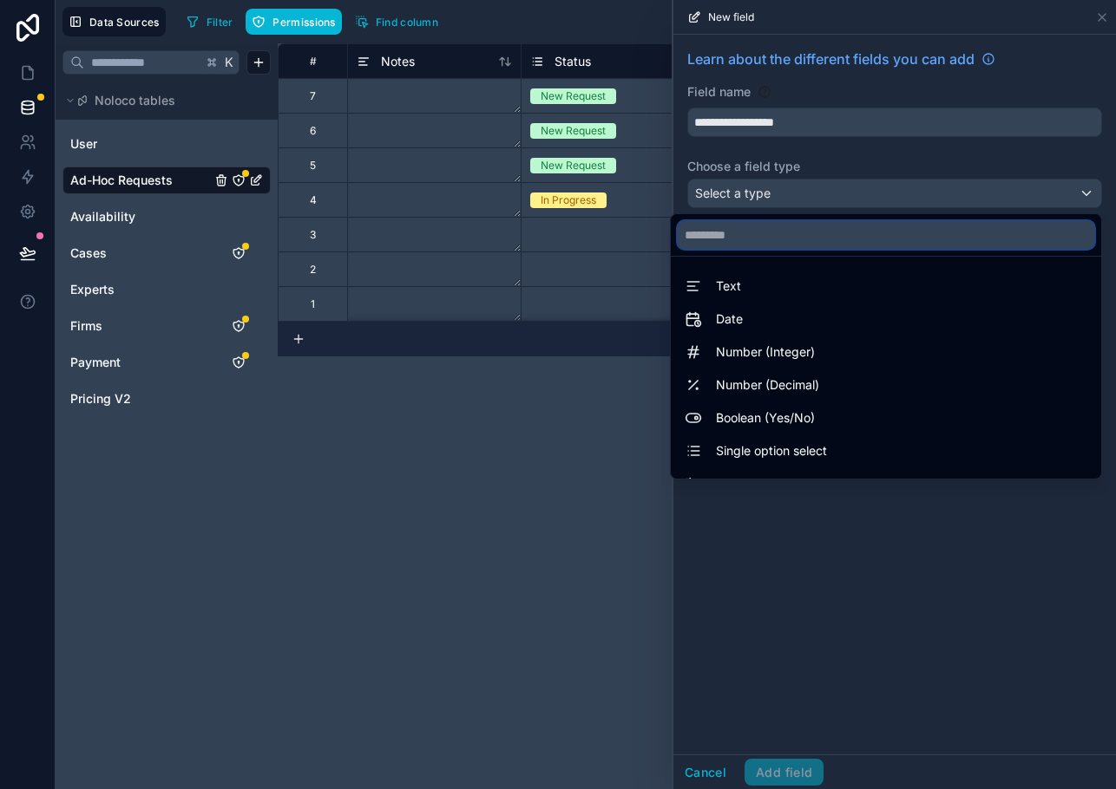
click at [742, 243] on input "text" at bounding box center [885, 235] width 416 height 28
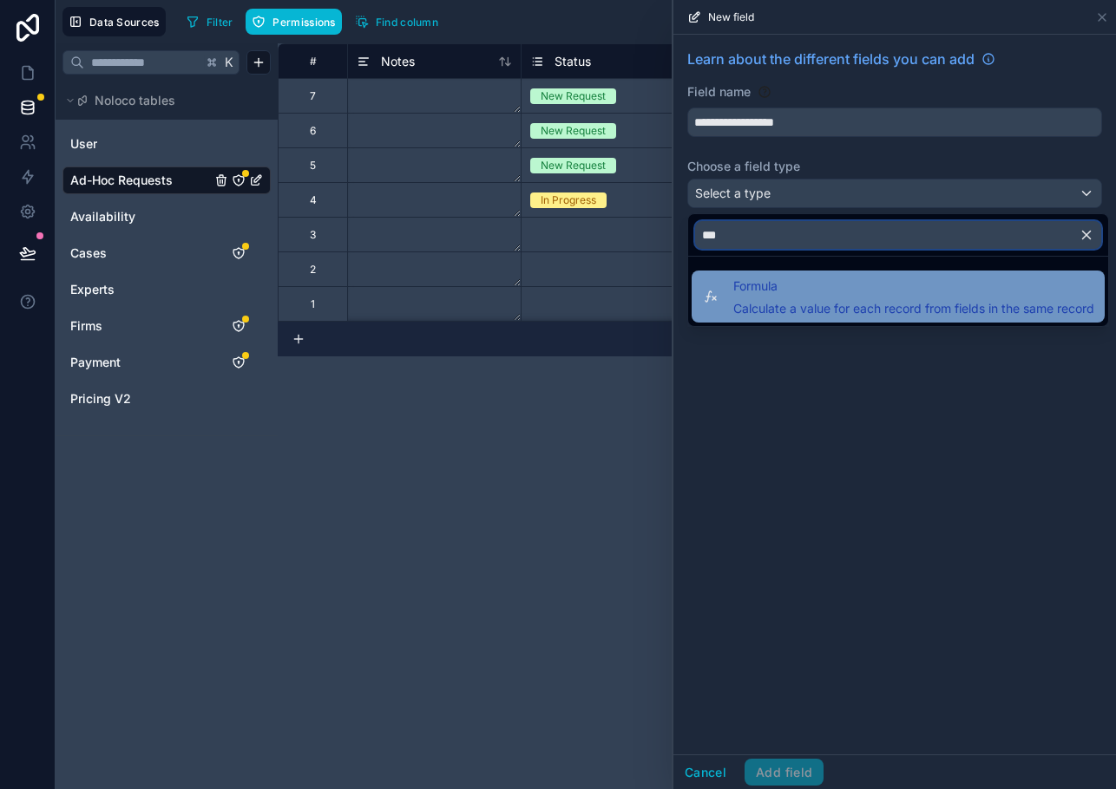
type input "***"
click at [746, 300] on span "Calculate a value for each record from fields in the same record" at bounding box center [913, 308] width 361 height 17
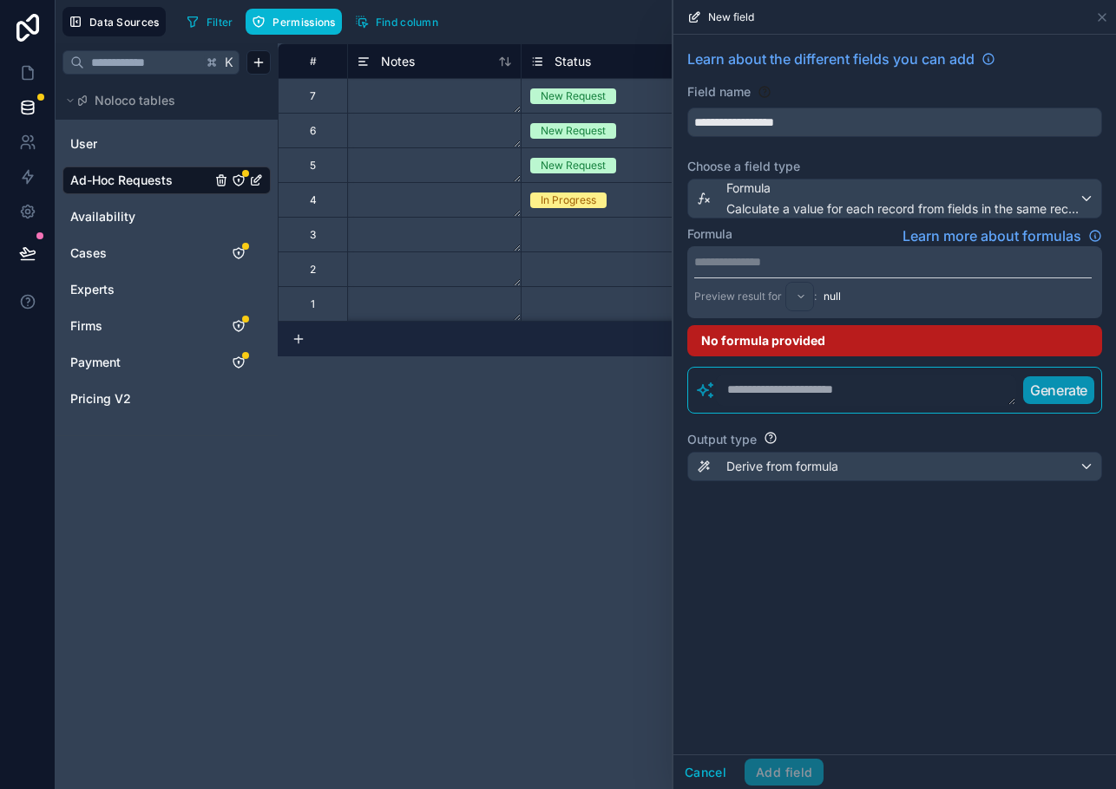
click at [735, 270] on p "**********" at bounding box center [892, 261] width 397 height 17
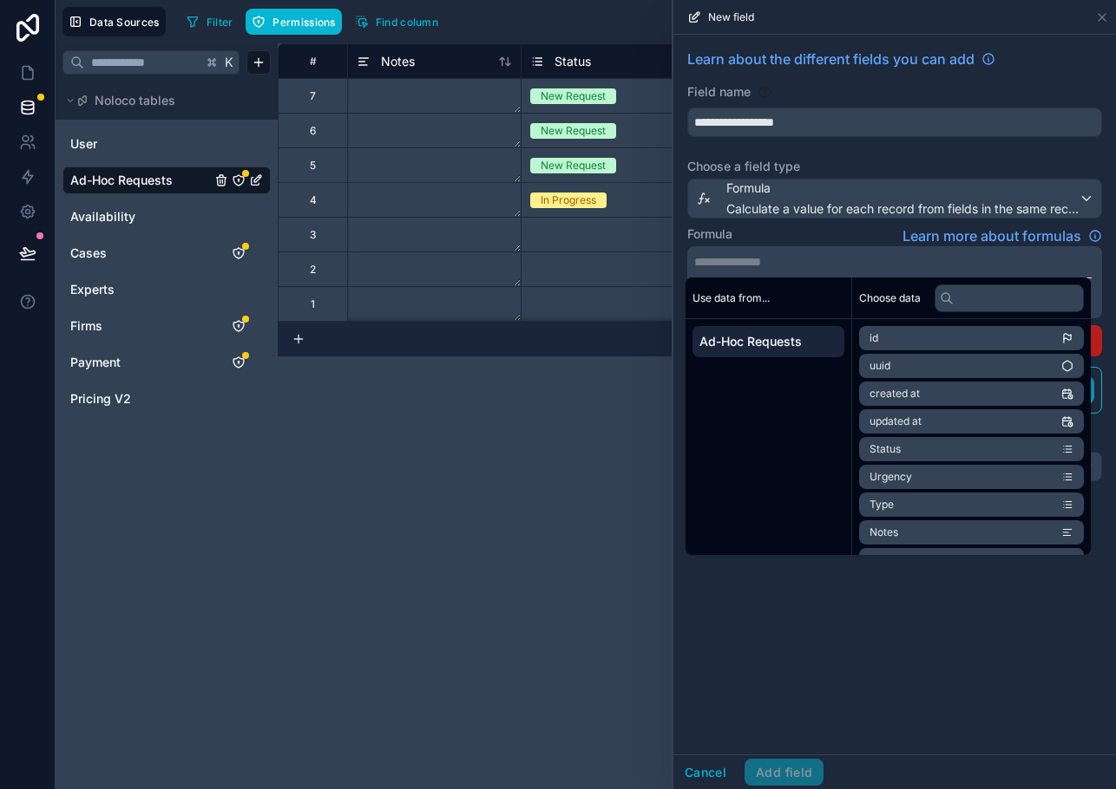
click at [811, 650] on div "**********" at bounding box center [894, 395] width 442 height 720
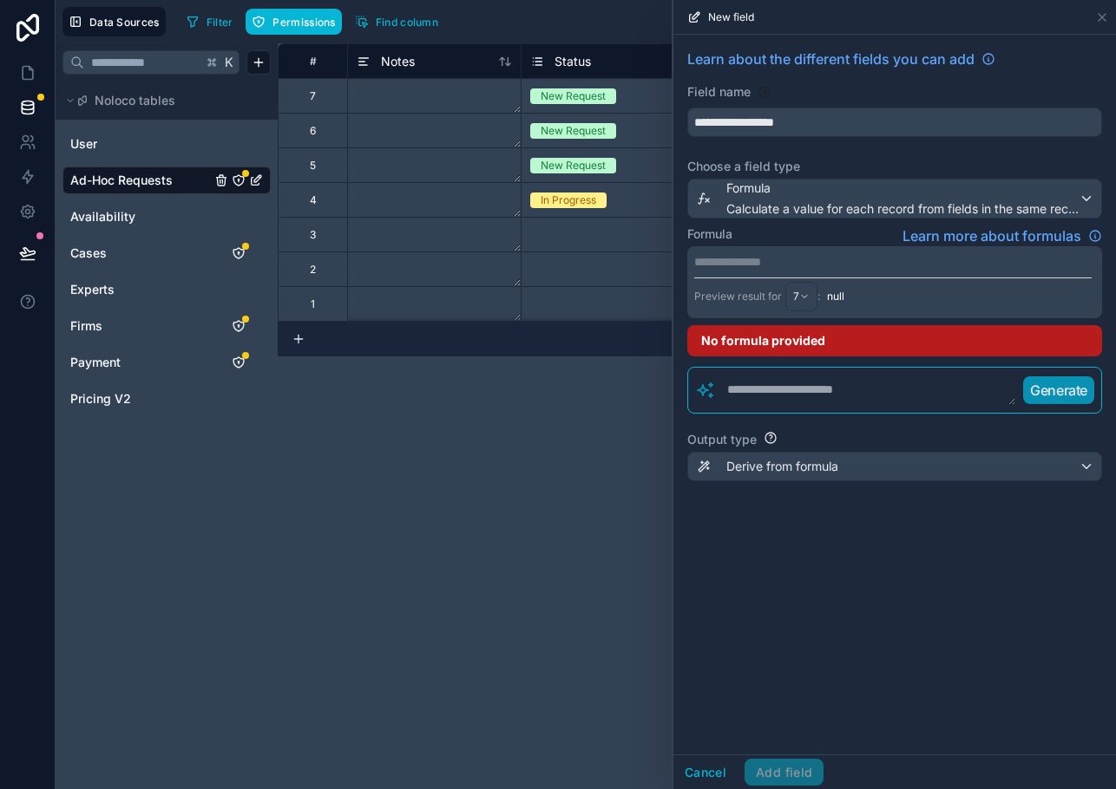
click at [782, 390] on textarea at bounding box center [866, 390] width 300 height 31
paste textarea "**********"
type textarea "**********"
click at [1048, 391] on p "Generate" at bounding box center [1057, 390] width 57 height 21
click at [897, 399] on textarea "**********" at bounding box center [865, 390] width 299 height 31
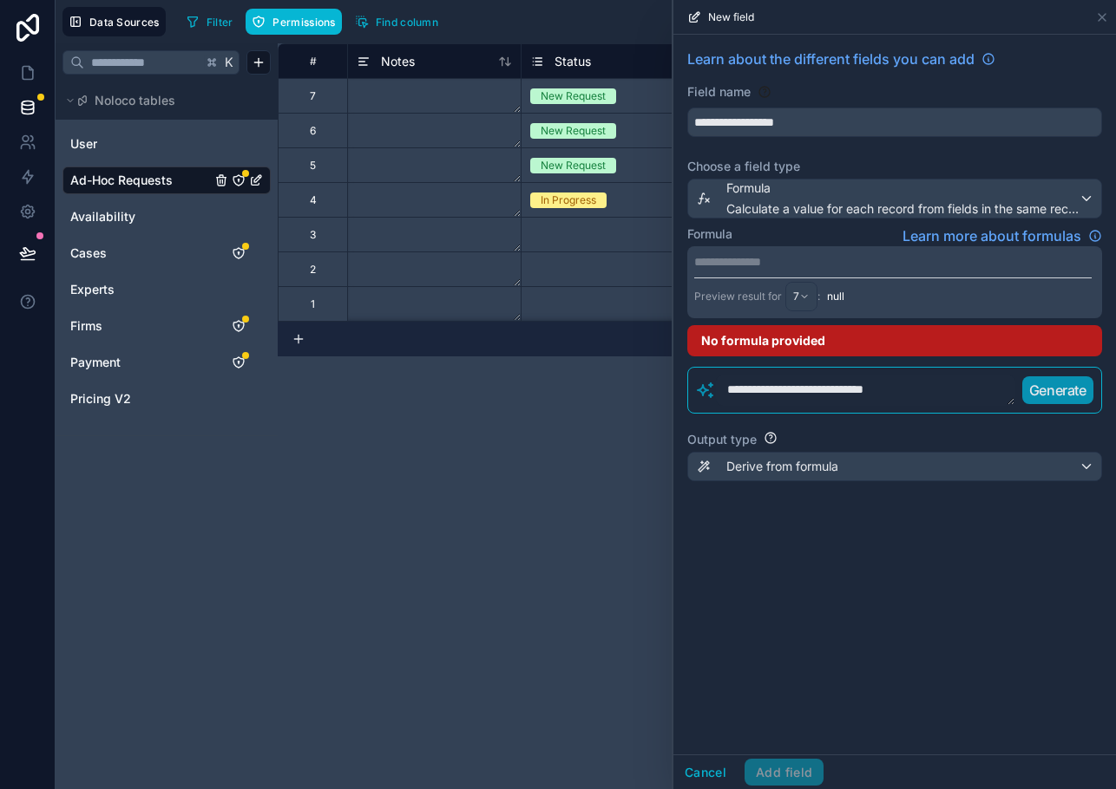
drag, startPoint x: 940, startPoint y: 394, endPoint x: 722, endPoint y: 379, distance: 219.1
click at [722, 379] on textarea "**********" at bounding box center [865, 390] width 299 height 31
click at [739, 250] on div "**********" at bounding box center [894, 282] width 415 height 72
click at [738, 264] on p "**********" at bounding box center [892, 261] width 397 height 17
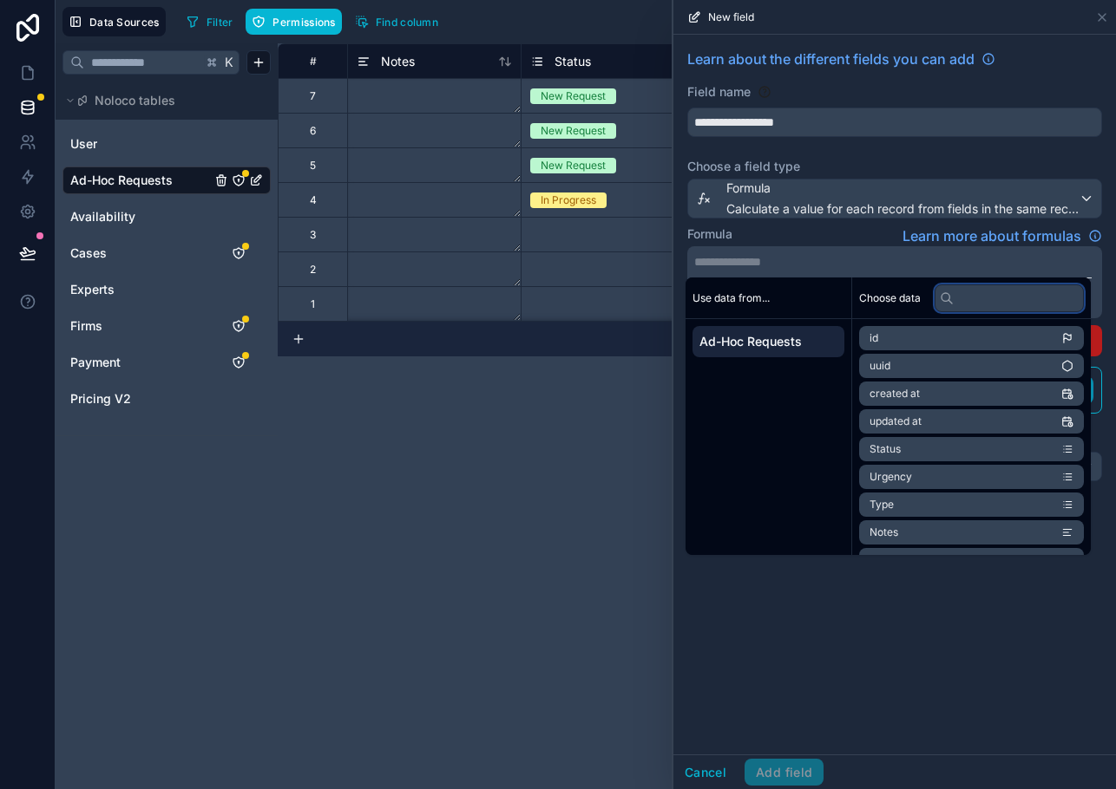
click at [966, 307] on input "text" at bounding box center [1008, 299] width 149 height 28
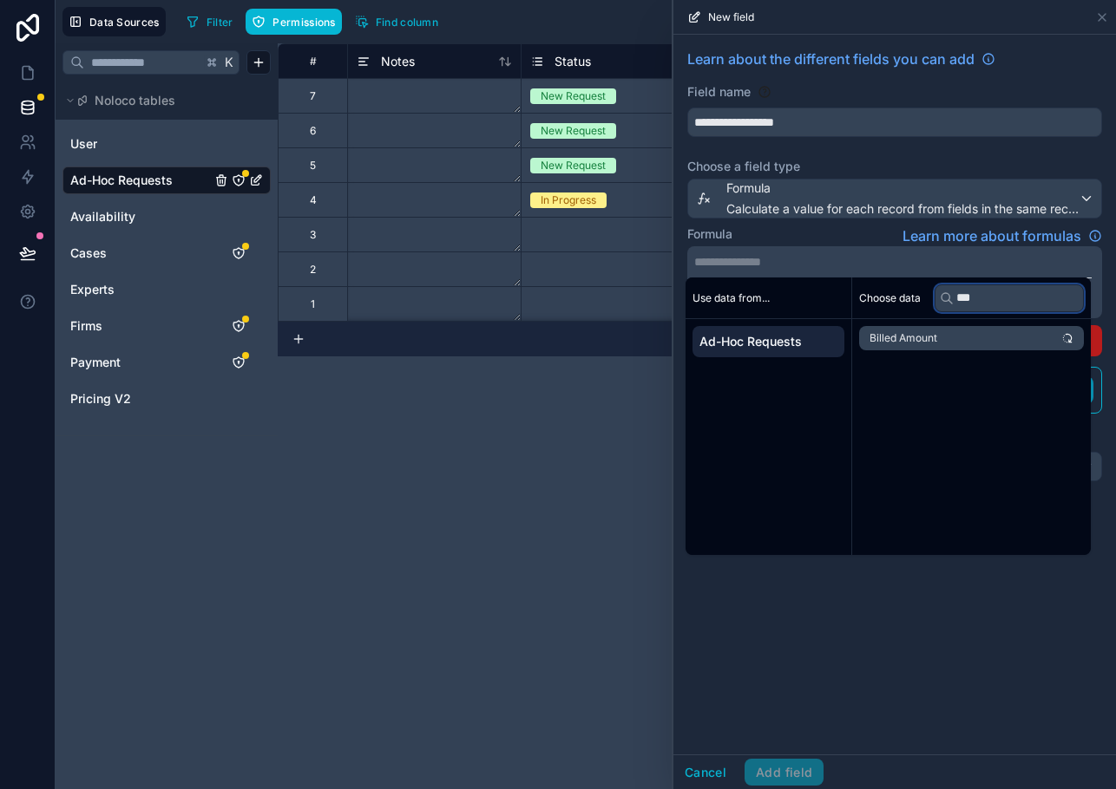
type input "***"
click at [948, 342] on li "Billed Amount" at bounding box center [971, 338] width 225 height 24
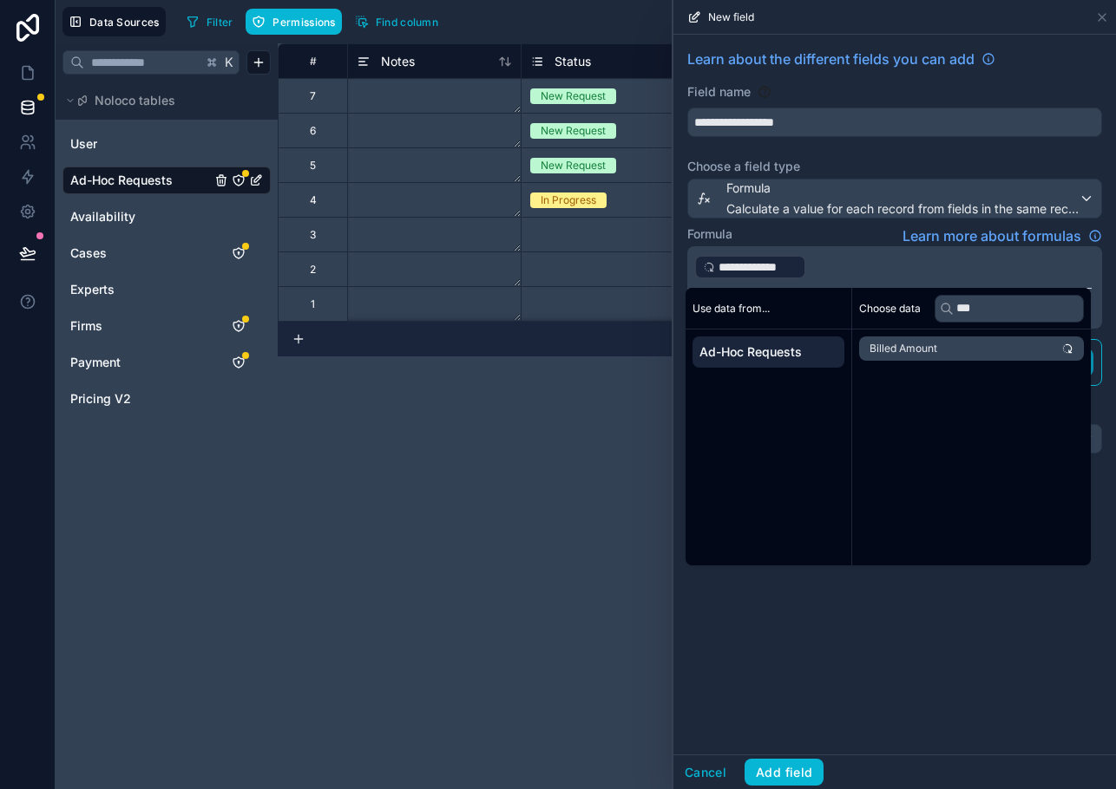
click at [922, 292] on div "Choose data ***" at bounding box center [971, 309] width 239 height 42
click at [910, 279] on p "**********" at bounding box center [892, 267] width 397 height 28
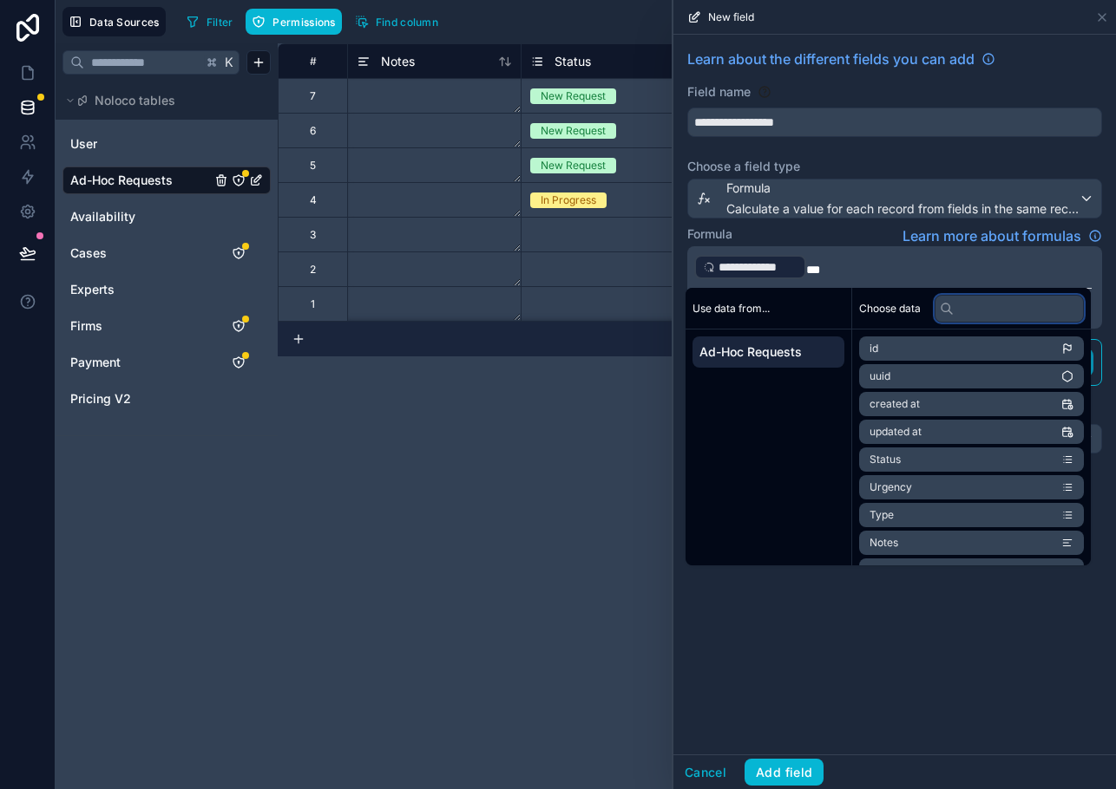
click at [992, 311] on input "text" at bounding box center [1008, 309] width 149 height 28
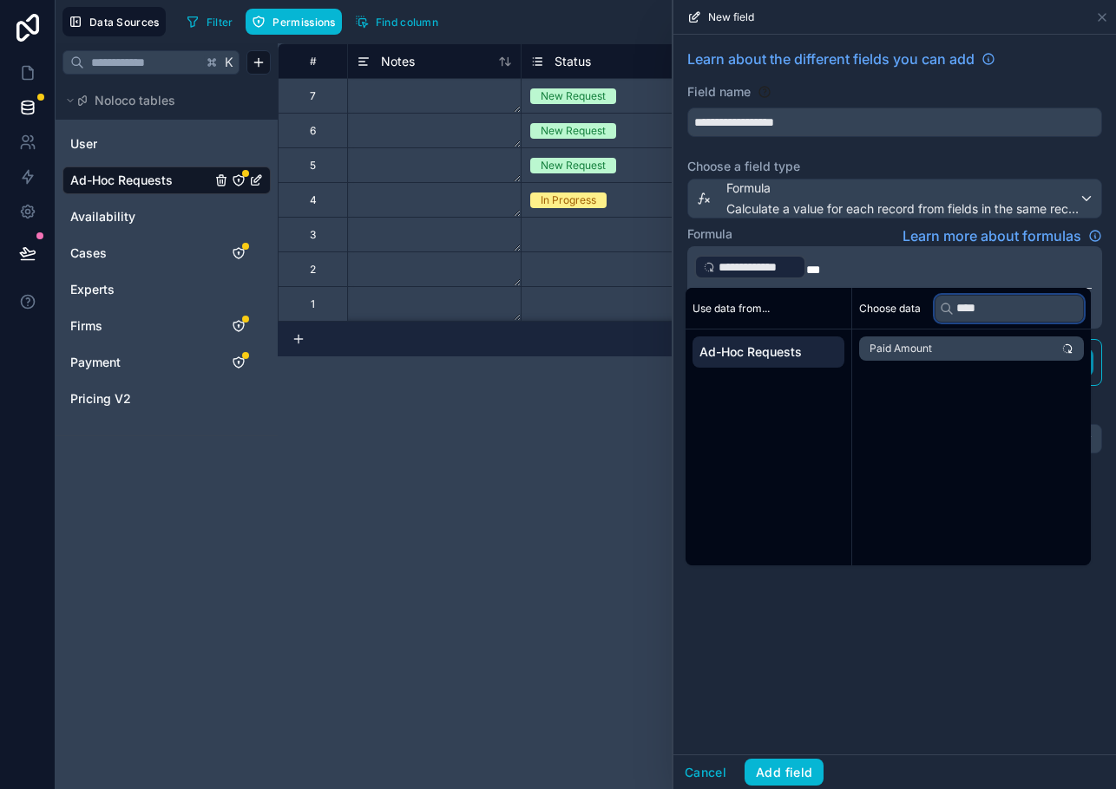
type input "****"
click at [979, 347] on li "Paid Amount" at bounding box center [971, 349] width 225 height 24
click at [1025, 627] on div "**********" at bounding box center [894, 395] width 442 height 720
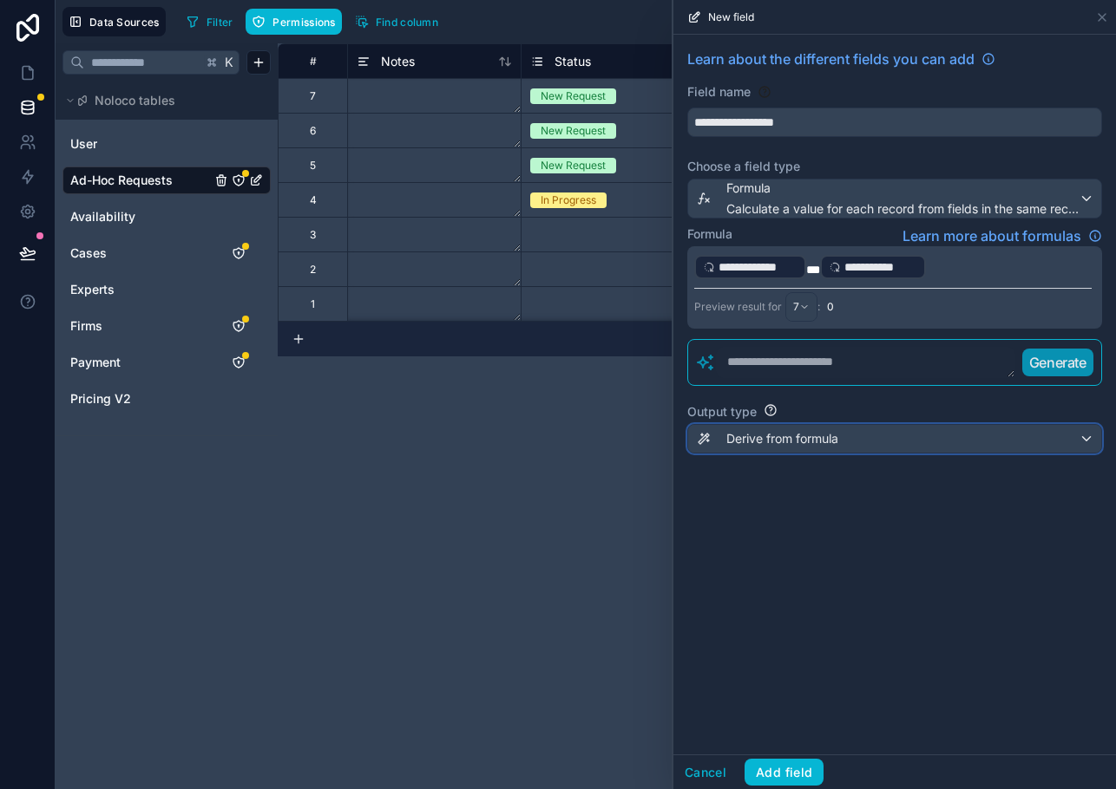
click at [787, 447] on span "Derive from formula" at bounding box center [782, 438] width 112 height 17
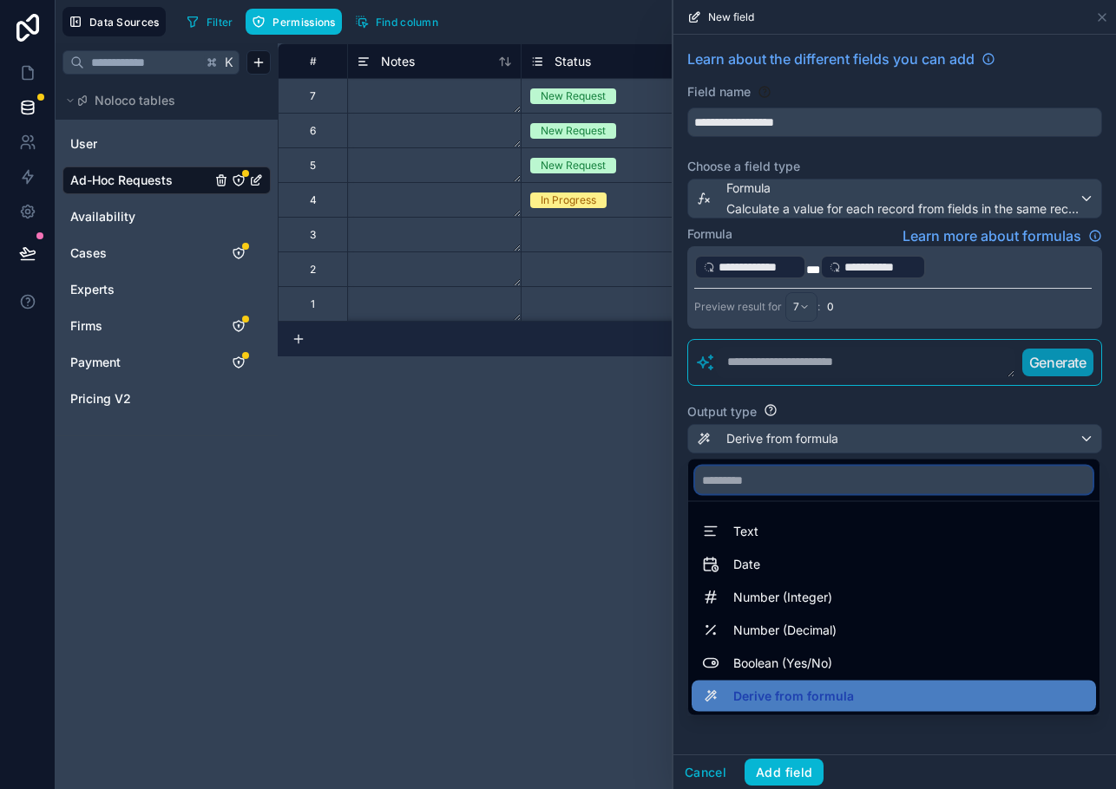
click at [778, 473] on input "text" at bounding box center [893, 481] width 397 height 28
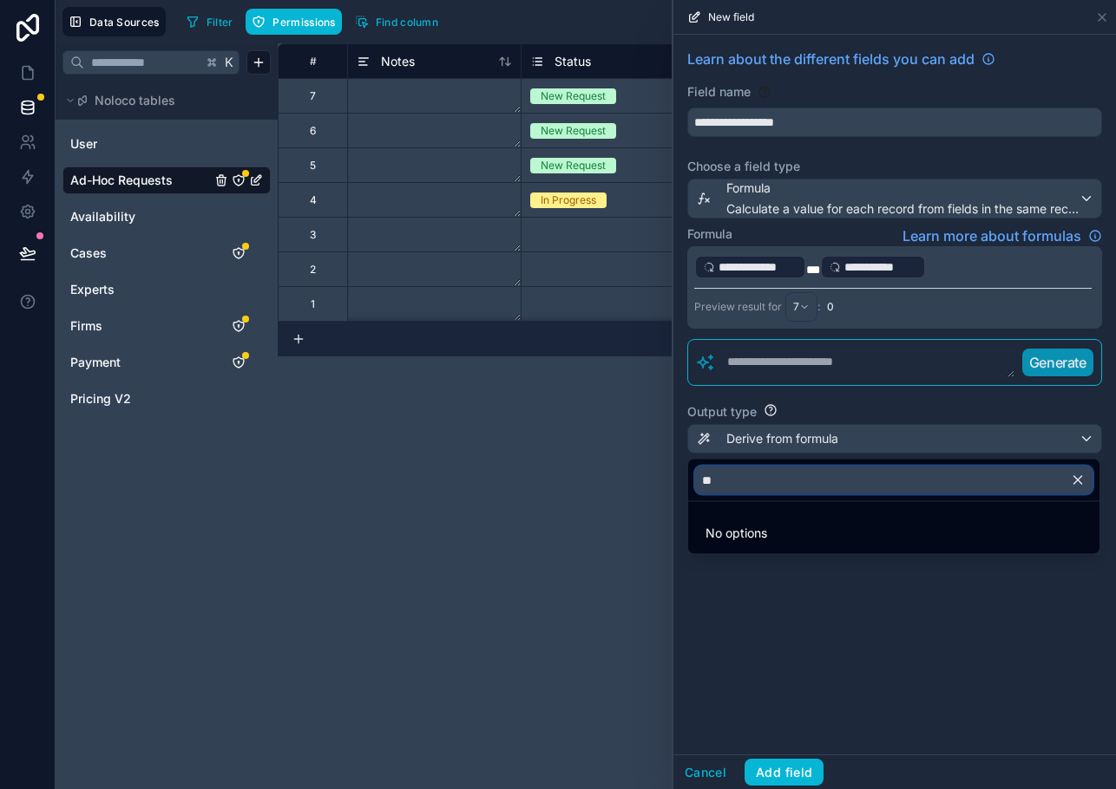
type input "*"
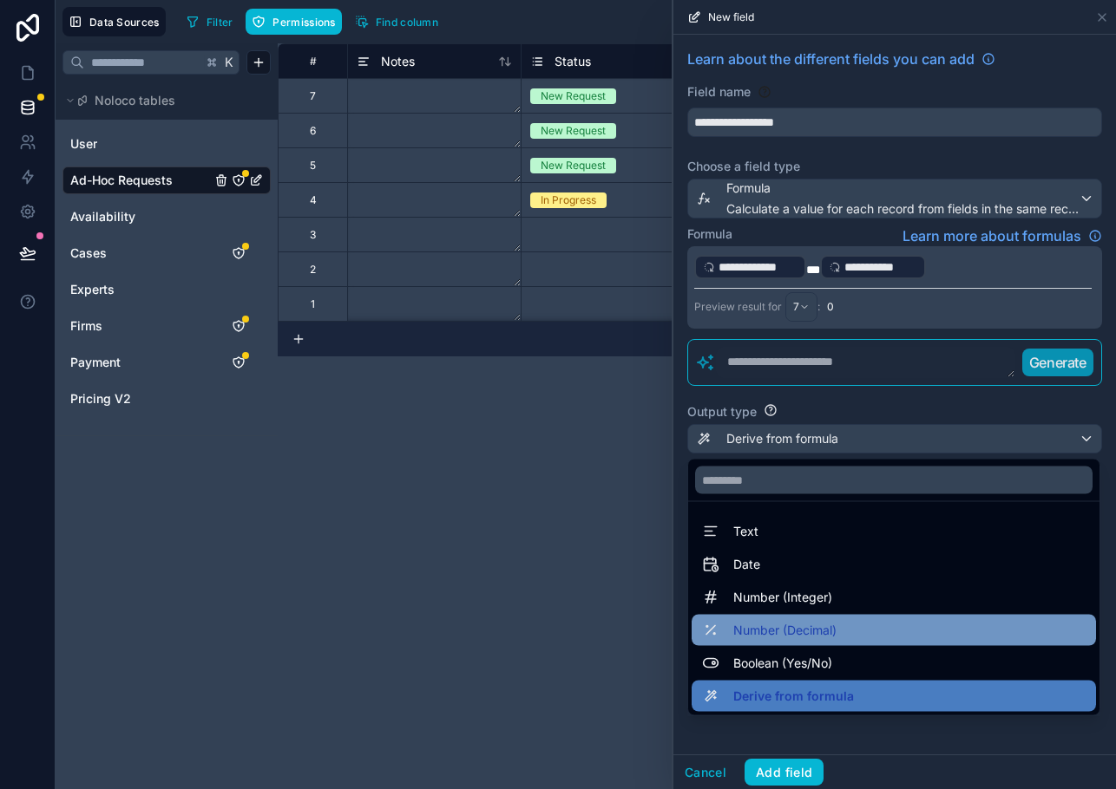
click at [743, 630] on span "Number (Decimal)" at bounding box center [784, 630] width 103 height 21
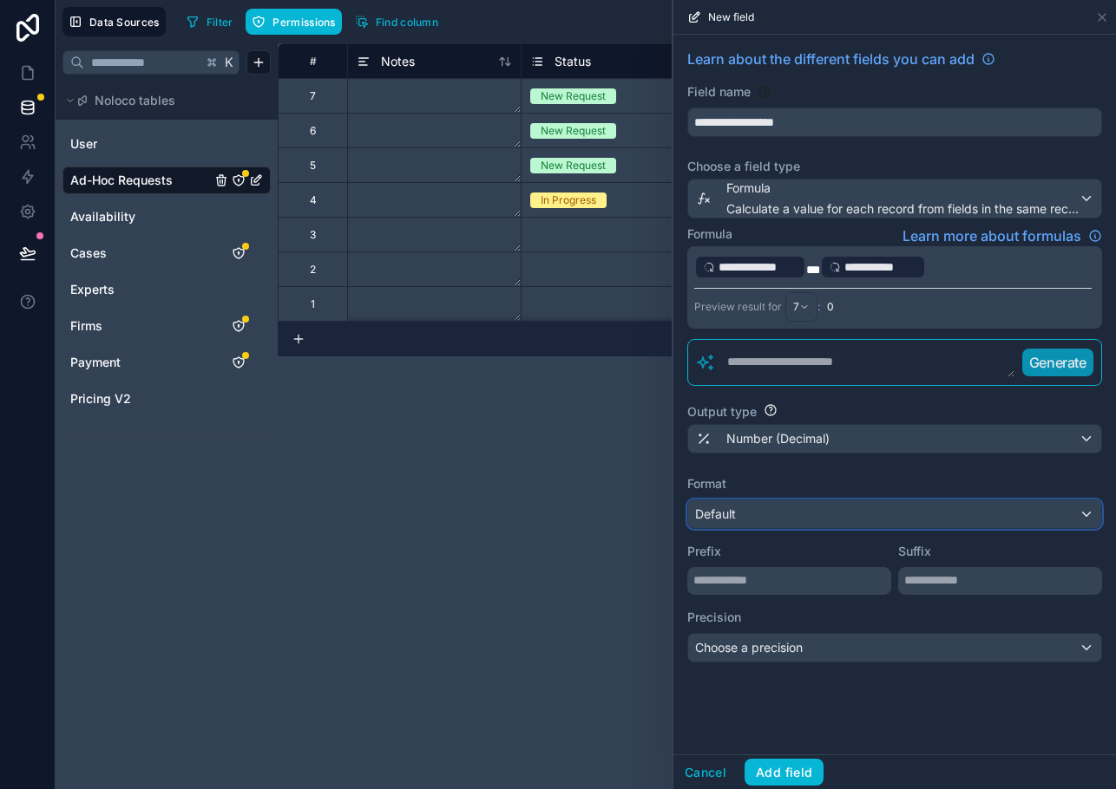
click at [735, 521] on span "Default" at bounding box center [715, 514] width 41 height 17
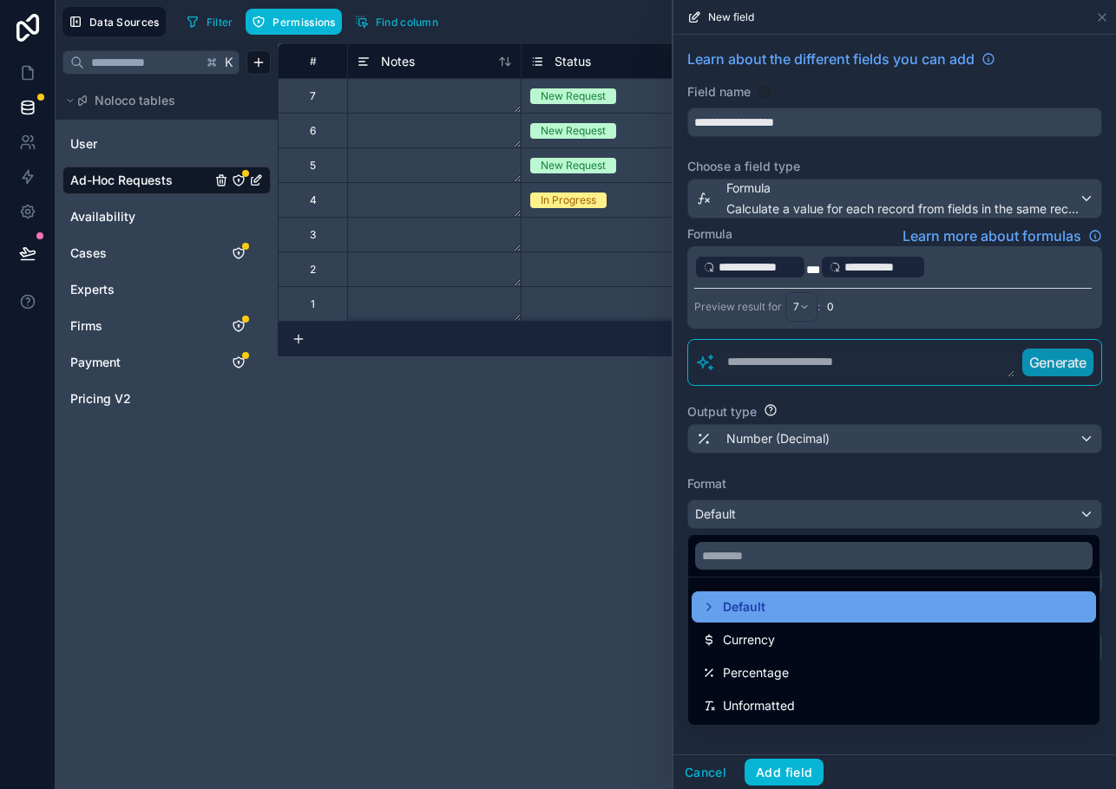
click at [753, 619] on div "Default" at bounding box center [893, 607] width 404 height 31
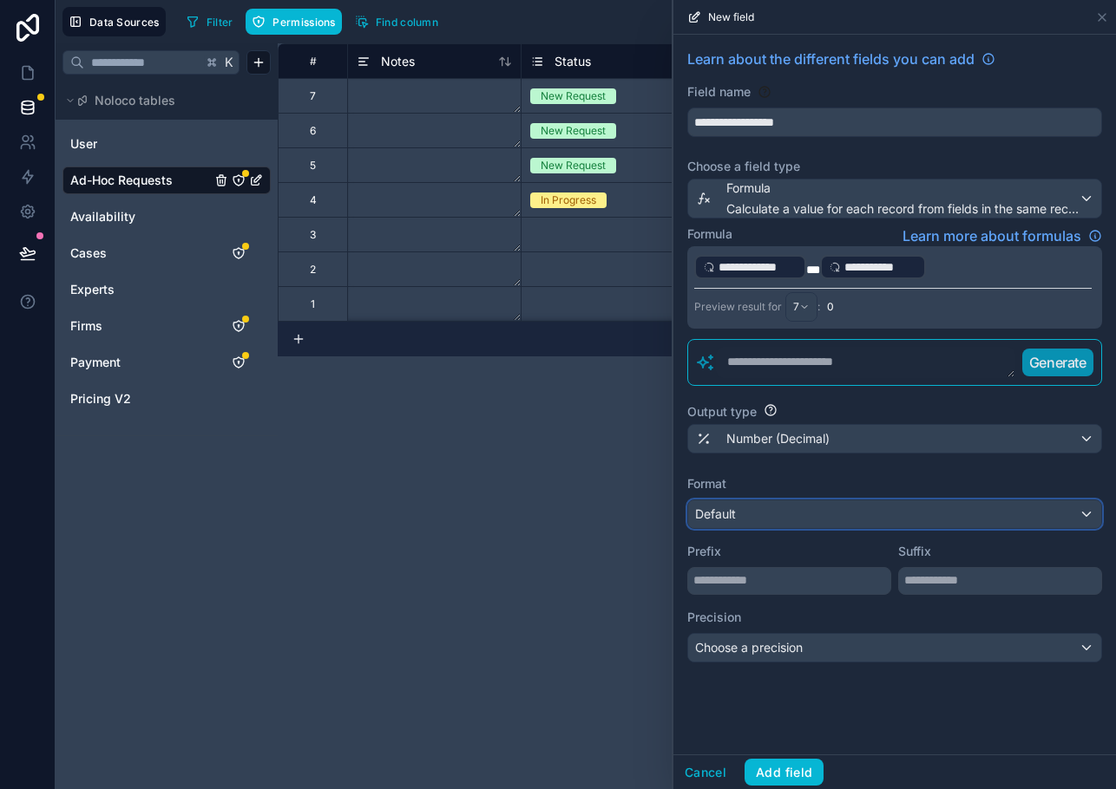
click at [730, 516] on span "Default" at bounding box center [715, 514] width 41 height 15
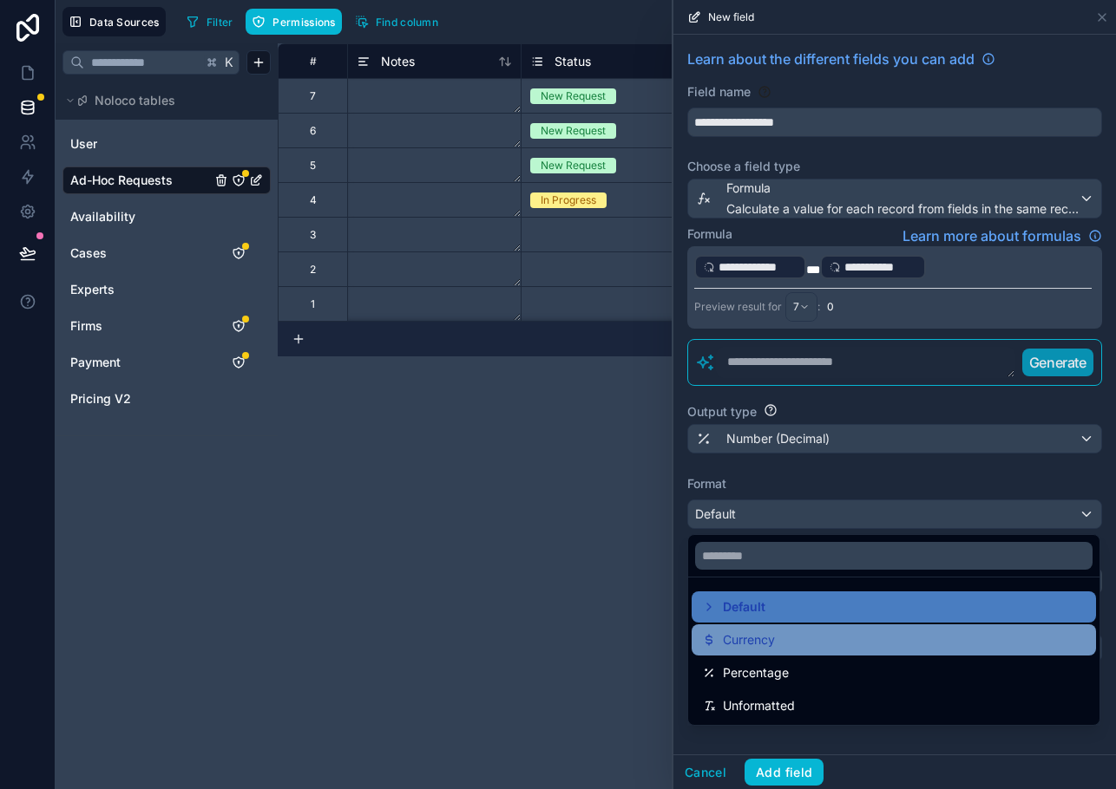
click at [736, 636] on span "Currency" at bounding box center [749, 640] width 52 height 21
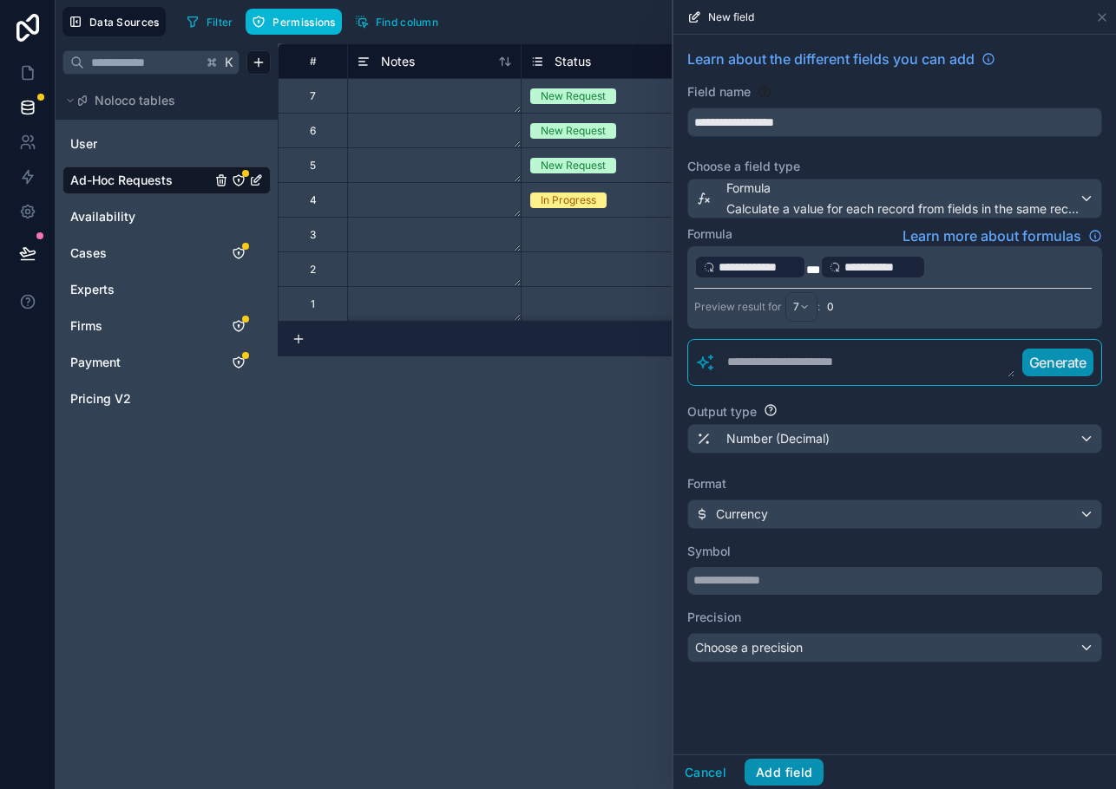
click at [777, 770] on button "Add field" at bounding box center [783, 773] width 79 height 28
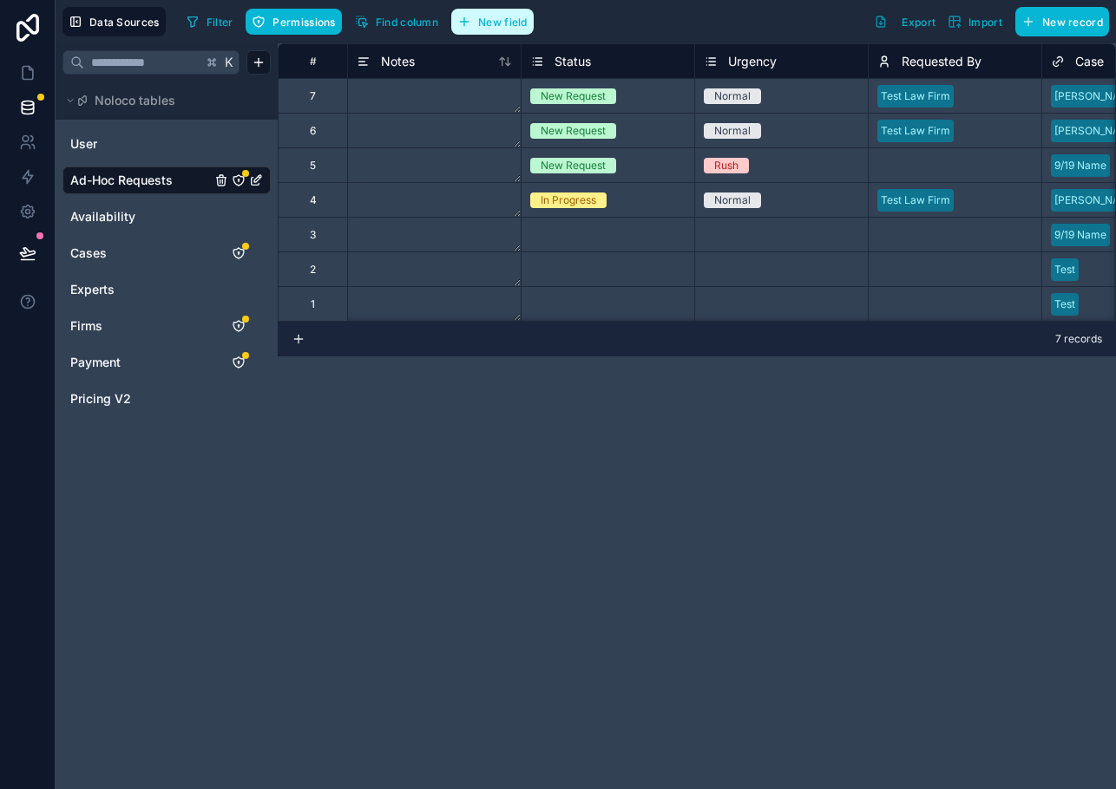
click at [495, 25] on span "New field" at bounding box center [502, 22] width 49 height 13
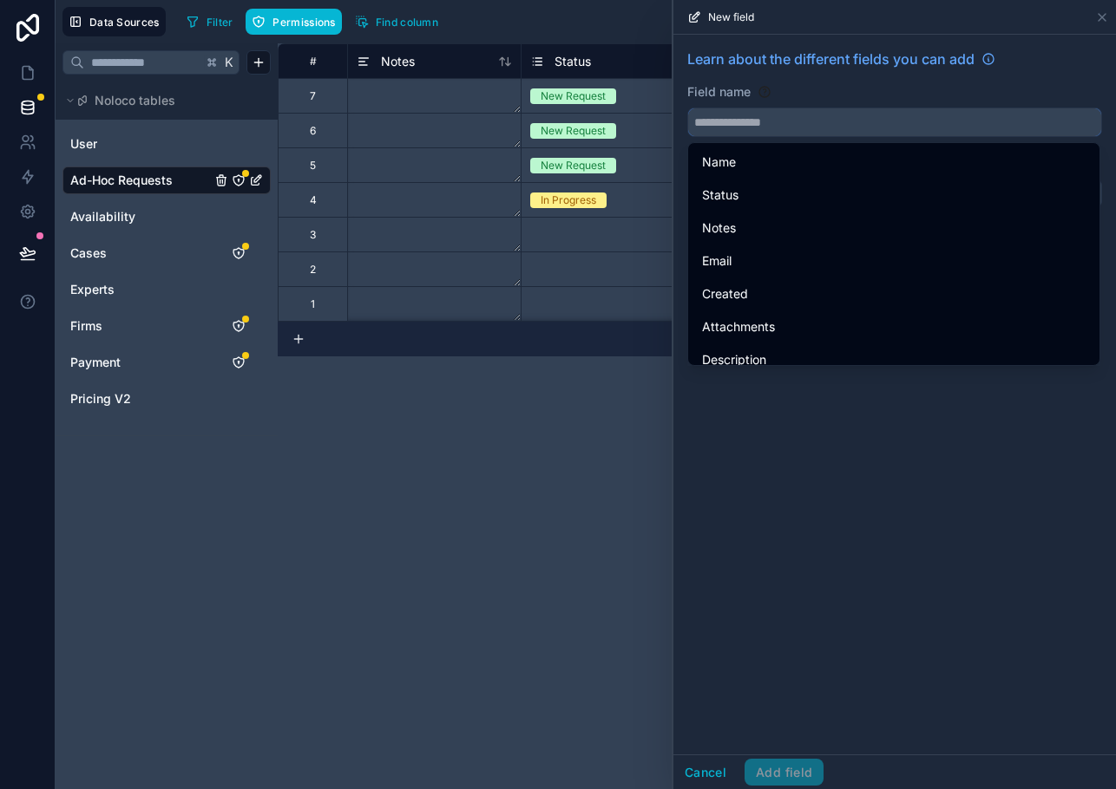
click at [783, 119] on input "text" at bounding box center [894, 122] width 413 height 28
type input "*"
click at [687, 108] on button "**" at bounding box center [894, 122] width 415 height 29
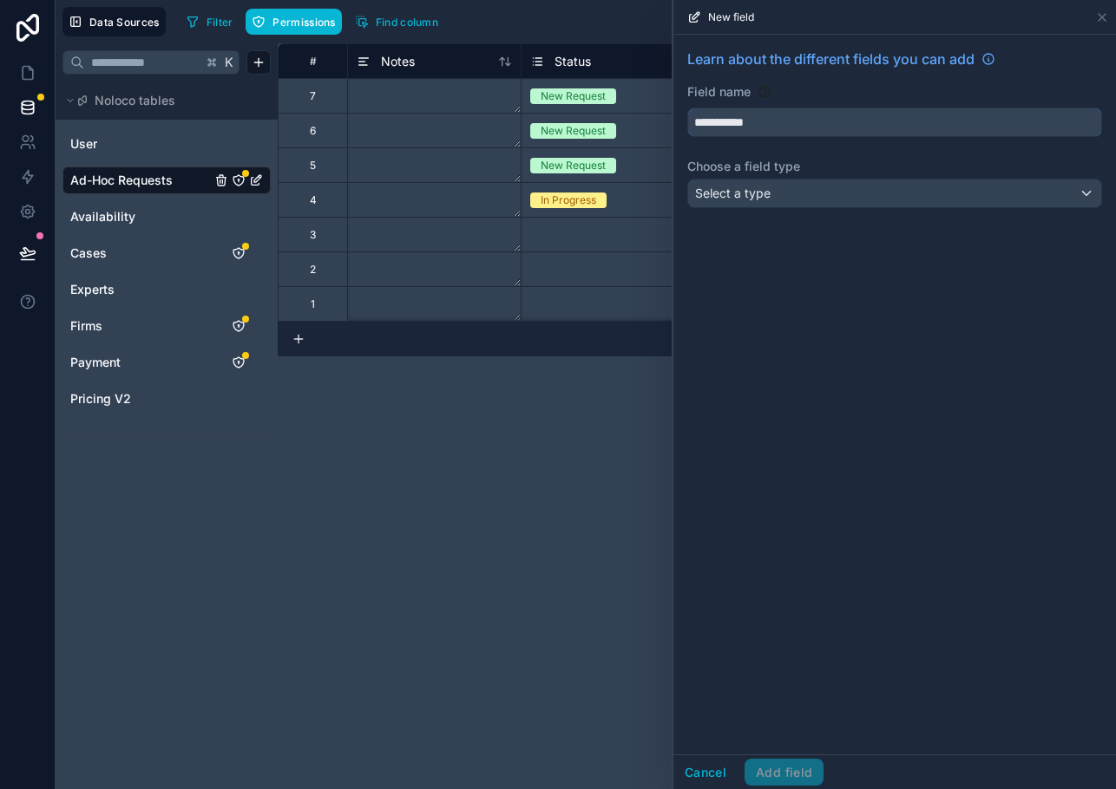
type input "**********"
click at [798, 187] on div "Select a type" at bounding box center [894, 194] width 413 height 28
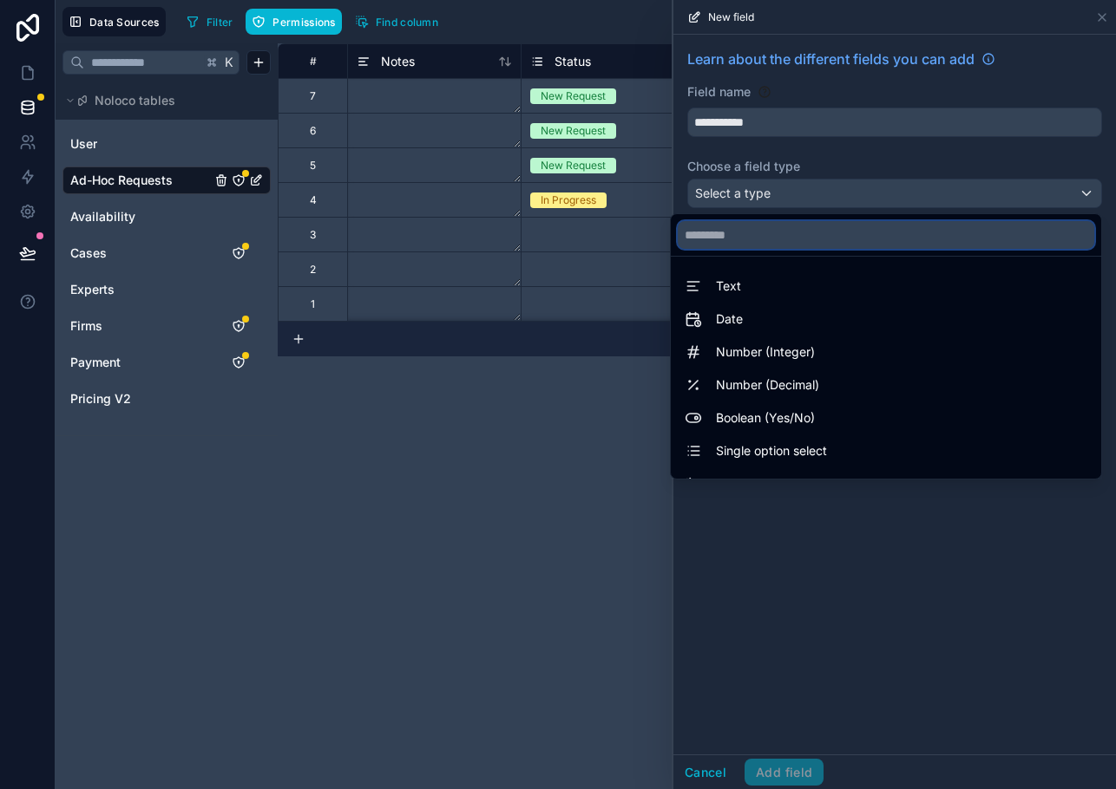
click at [782, 233] on input "text" at bounding box center [885, 235] width 416 height 28
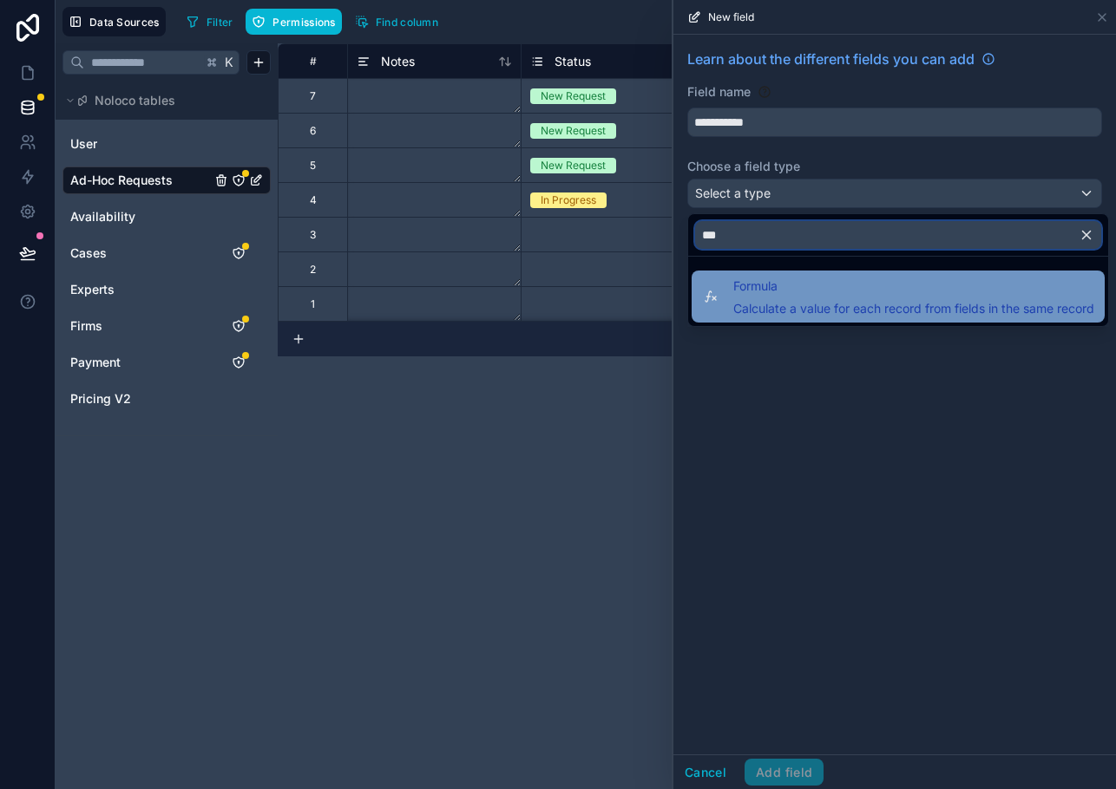
type input "***"
click at [780, 280] on span "Formula" at bounding box center [913, 286] width 361 height 21
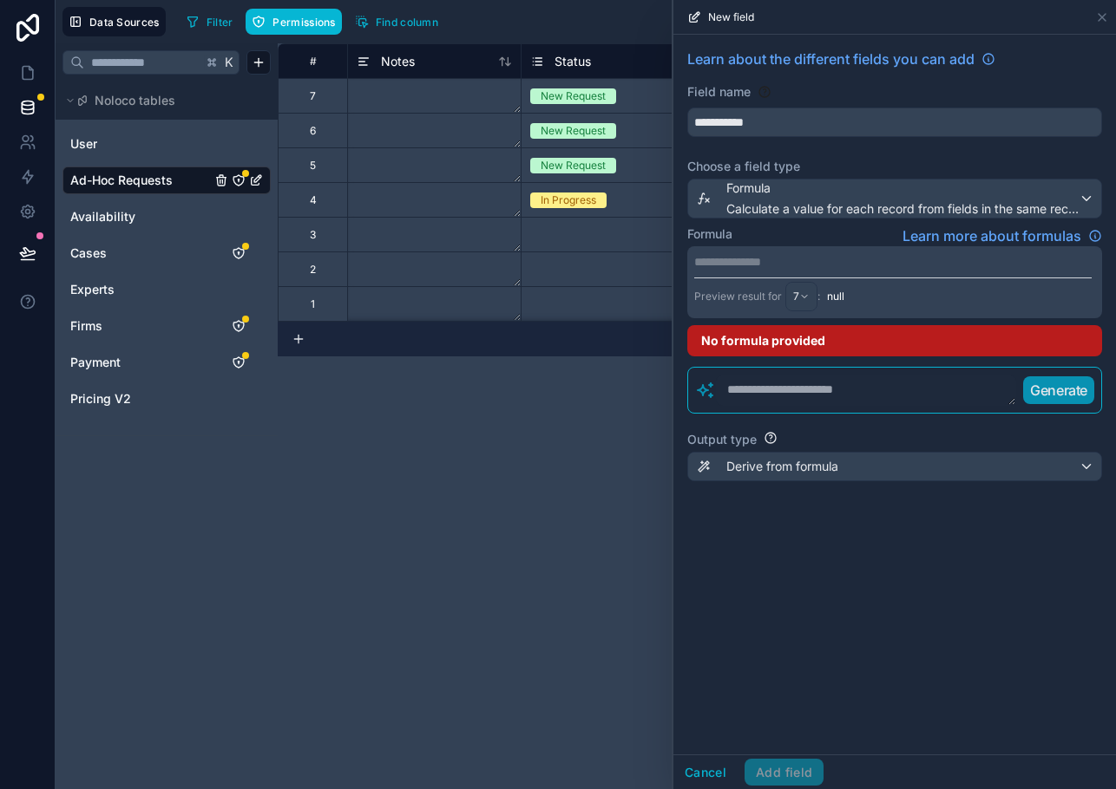
click at [743, 267] on p "**********" at bounding box center [892, 261] width 397 height 17
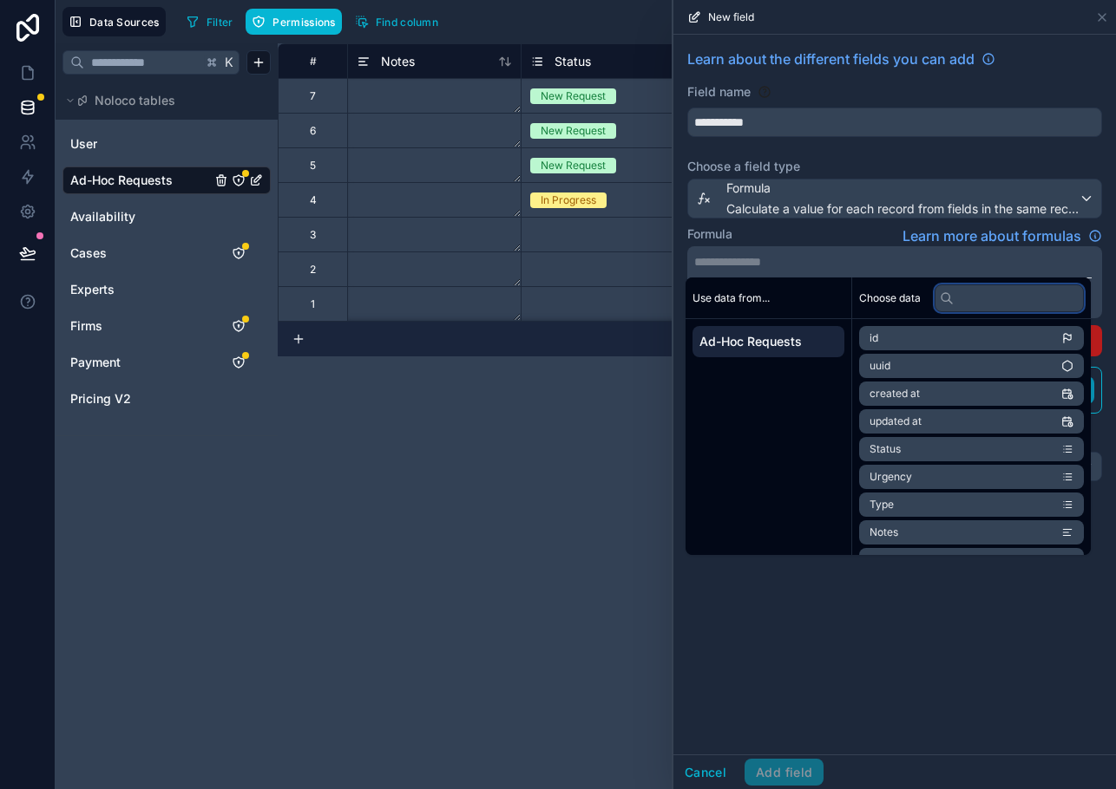
click at [988, 293] on input "text" at bounding box center [1008, 299] width 149 height 28
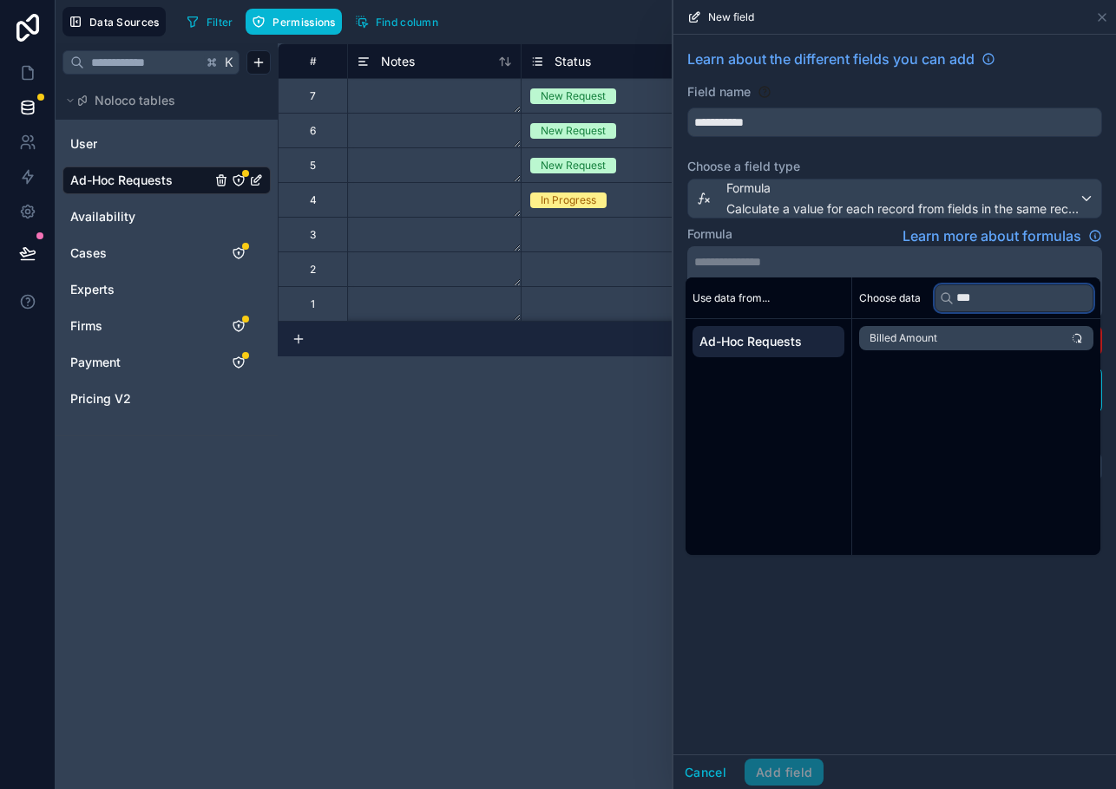
type input "***"
click at [973, 337] on li "Billed Amount" at bounding box center [976, 338] width 234 height 24
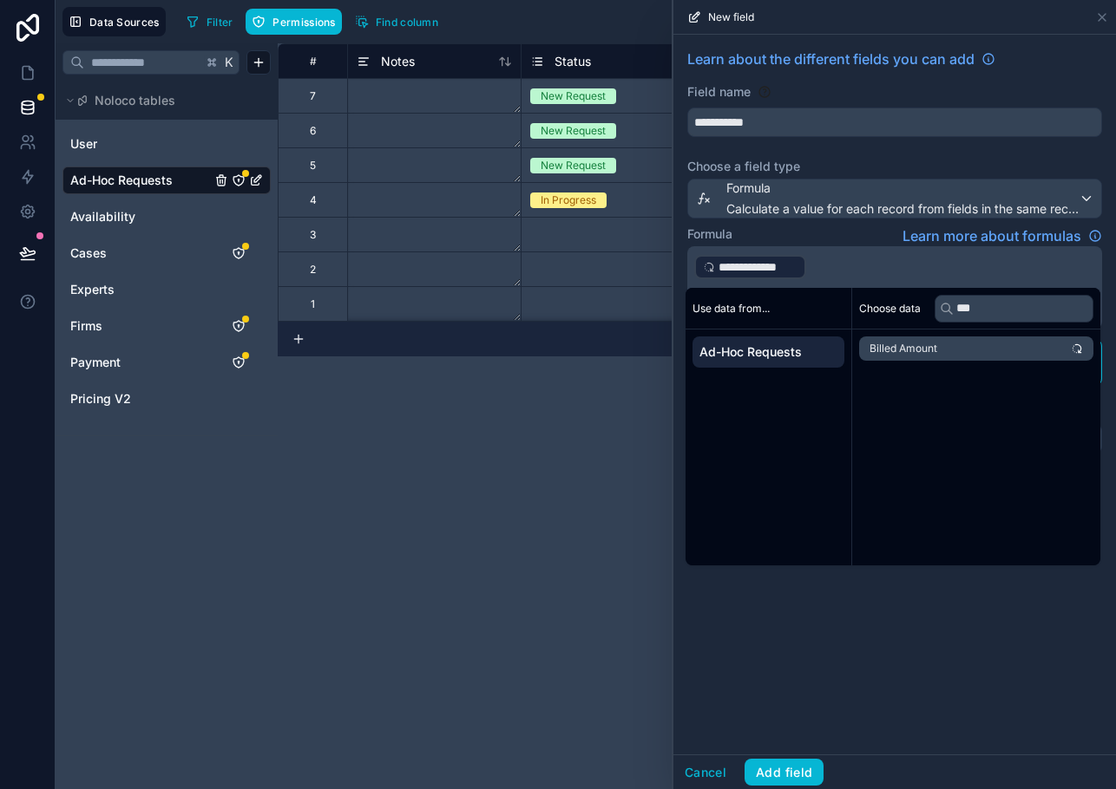
click at [923, 273] on p "**********" at bounding box center [892, 267] width 397 height 28
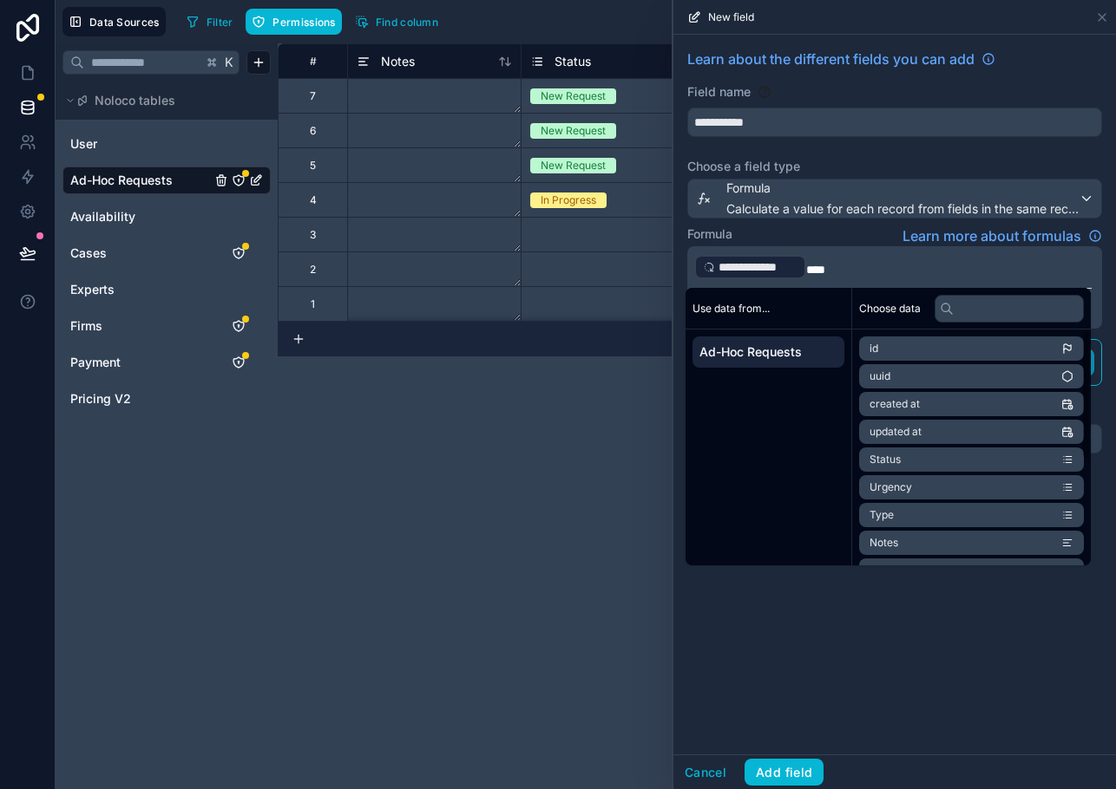
click at [939, 641] on div "**********" at bounding box center [894, 395] width 442 height 720
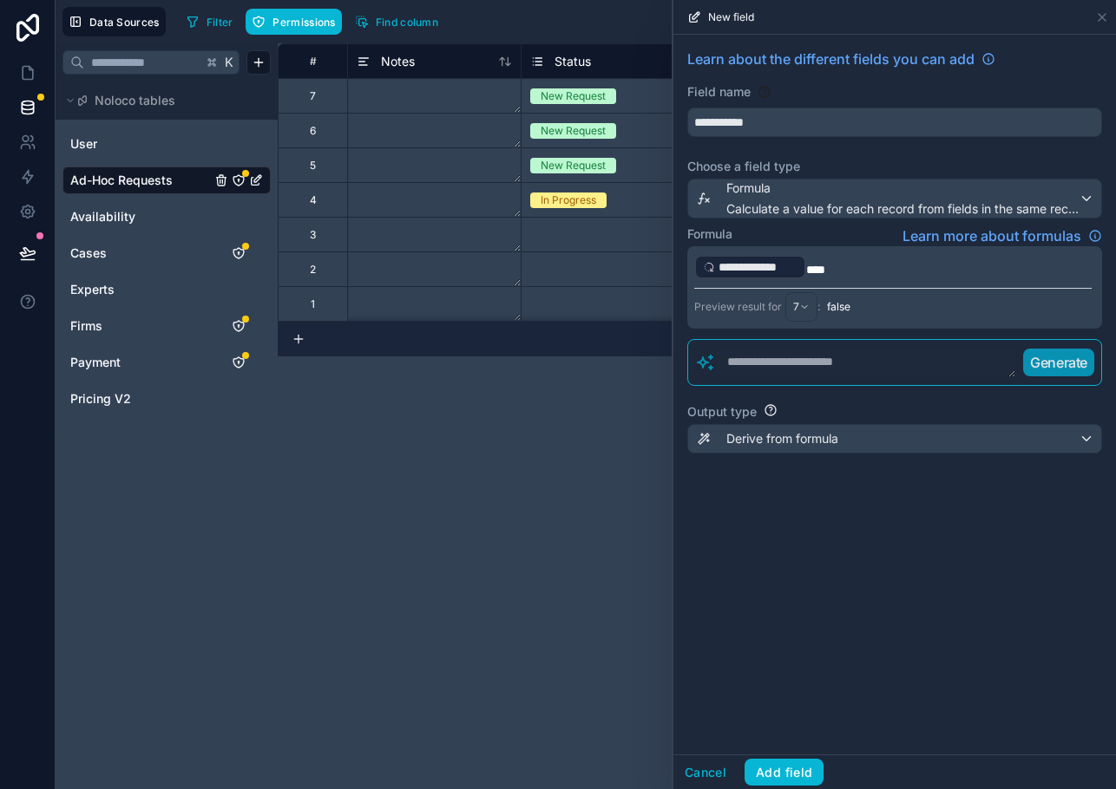
click at [473, 412] on div "# Notes Status Urgency Requested By Case Firm 7 New Request Normal Test Law Fir…" at bounding box center [697, 416] width 838 height 746
click at [766, 779] on button "Add field" at bounding box center [783, 773] width 79 height 28
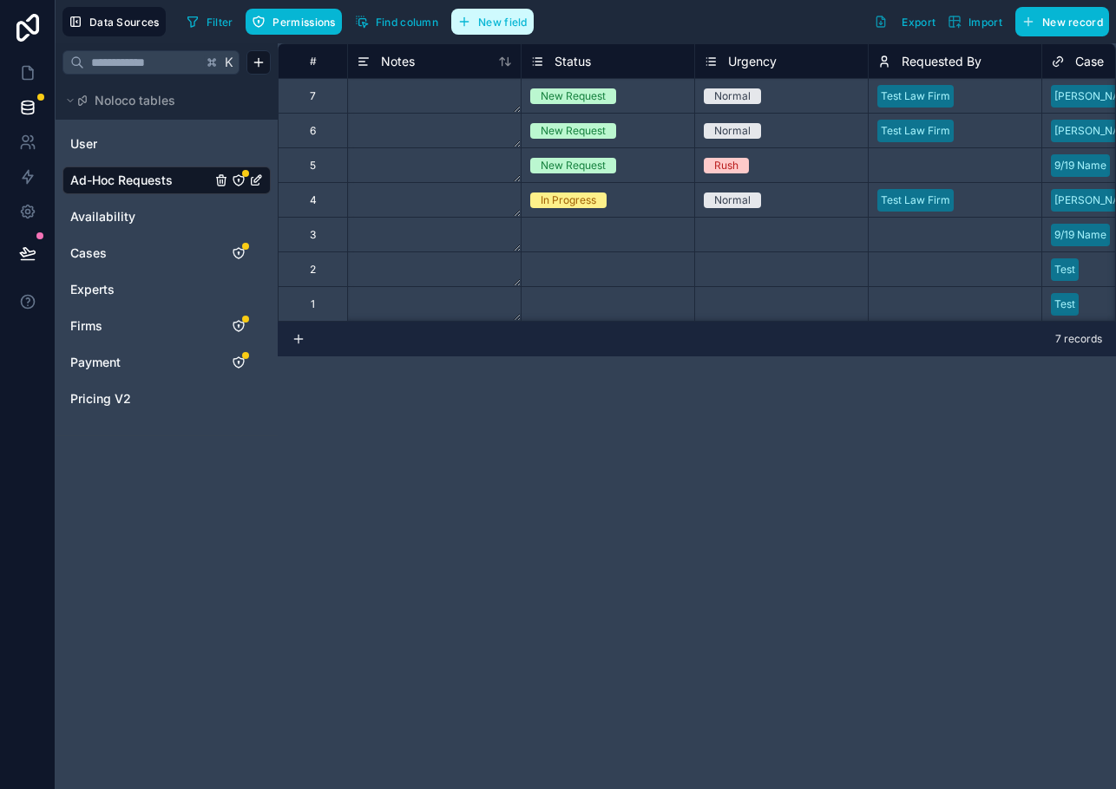
click at [507, 22] on span "New field" at bounding box center [502, 22] width 49 height 13
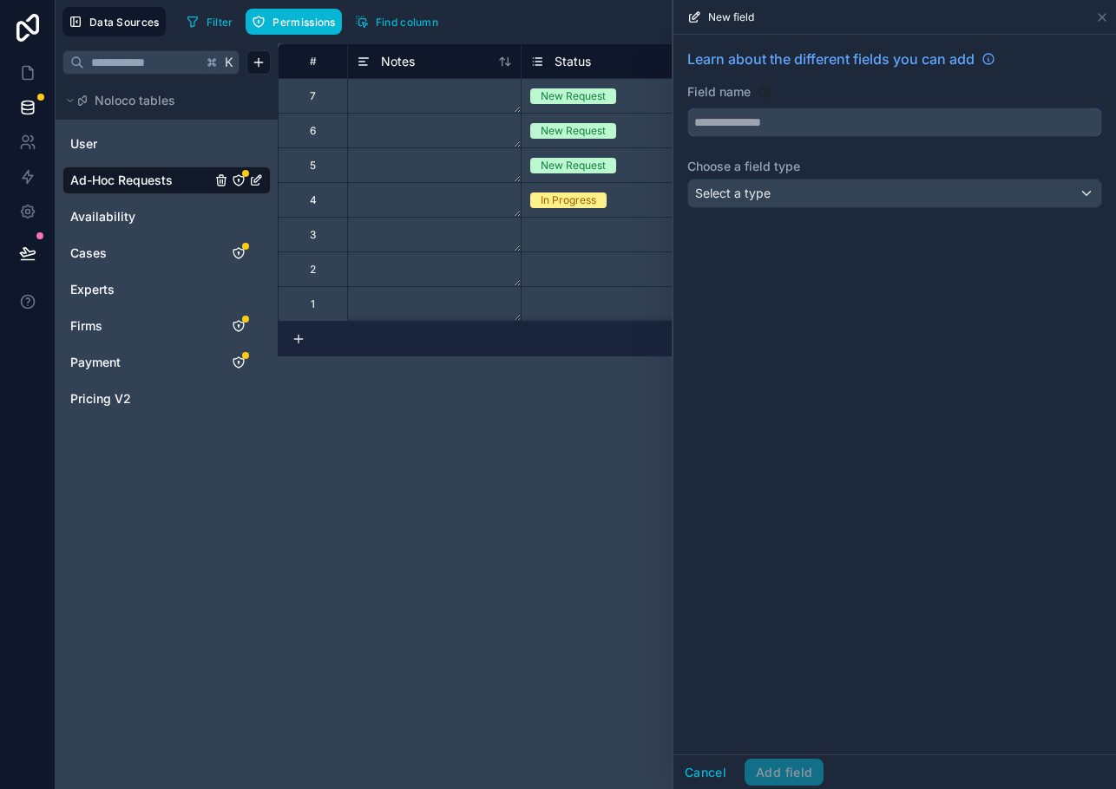
click at [831, 115] on input "text" at bounding box center [894, 122] width 413 height 28
type input "*"
click at [687, 108] on button "*******" at bounding box center [894, 122] width 415 height 29
type input "**********"
click at [847, 187] on div "Select a type" at bounding box center [894, 194] width 413 height 28
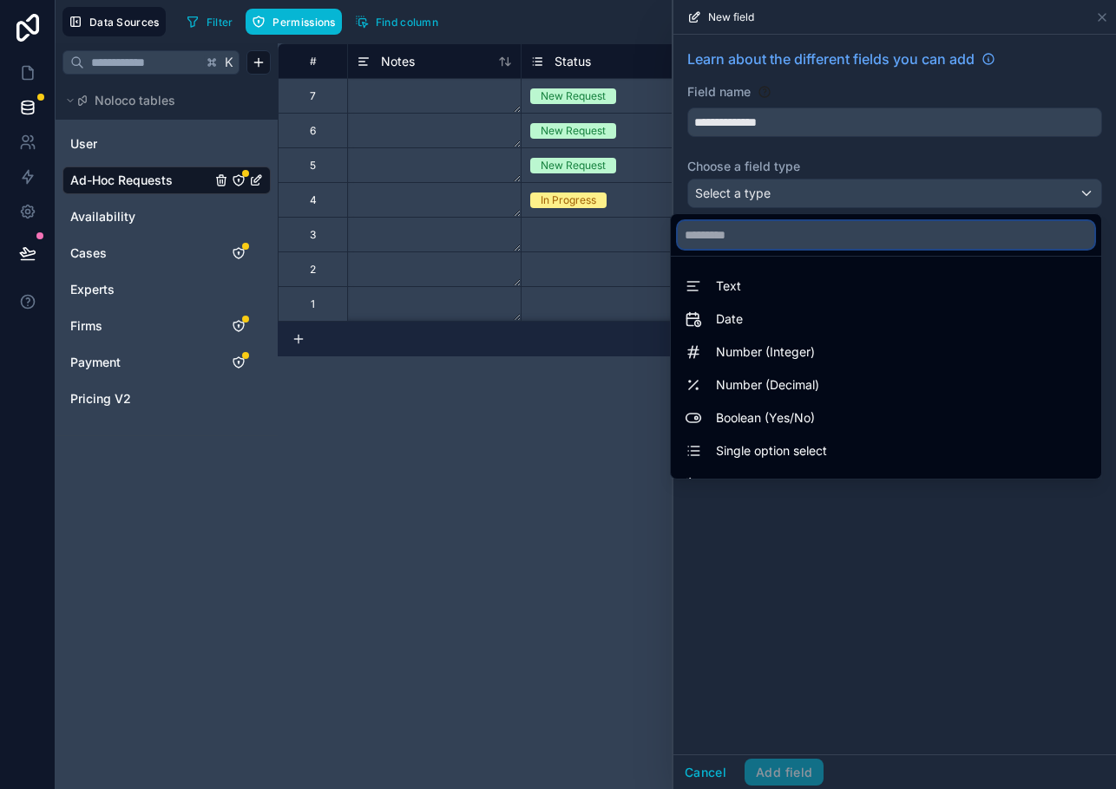
click at [761, 239] on input "text" at bounding box center [885, 235] width 416 height 28
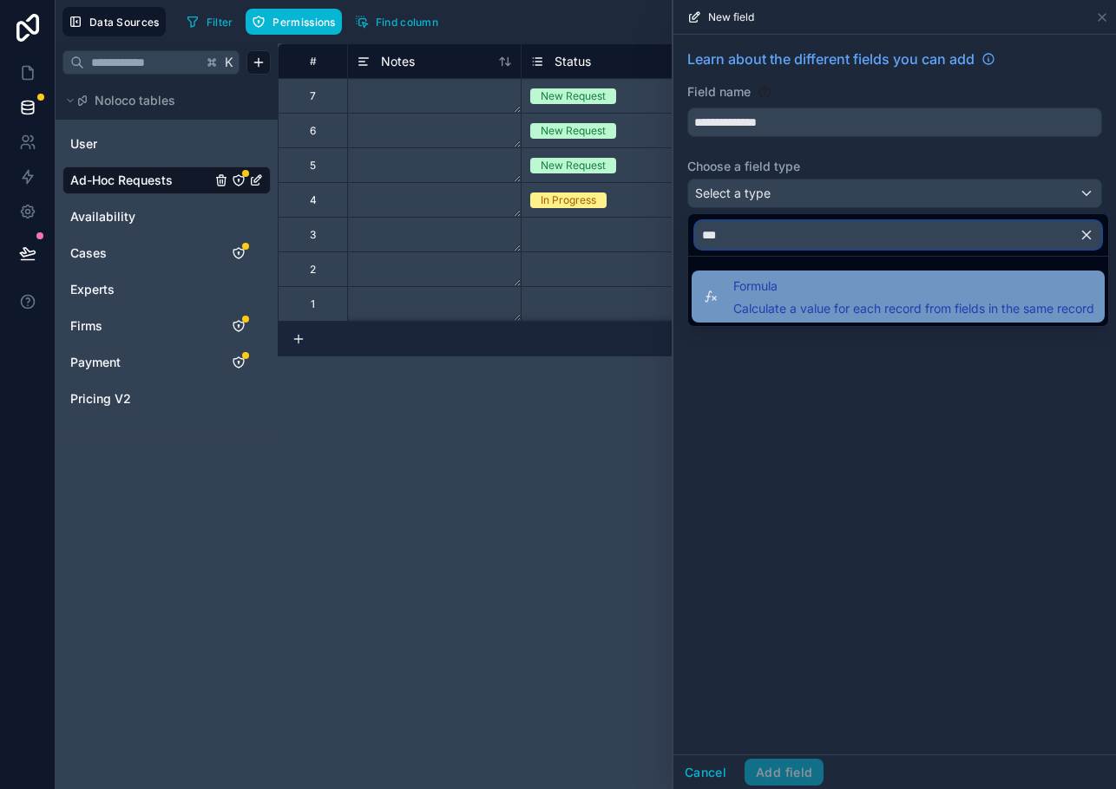
type input "***"
click at [765, 300] on span "Calculate a value for each record from fields in the same record" at bounding box center [913, 308] width 361 height 17
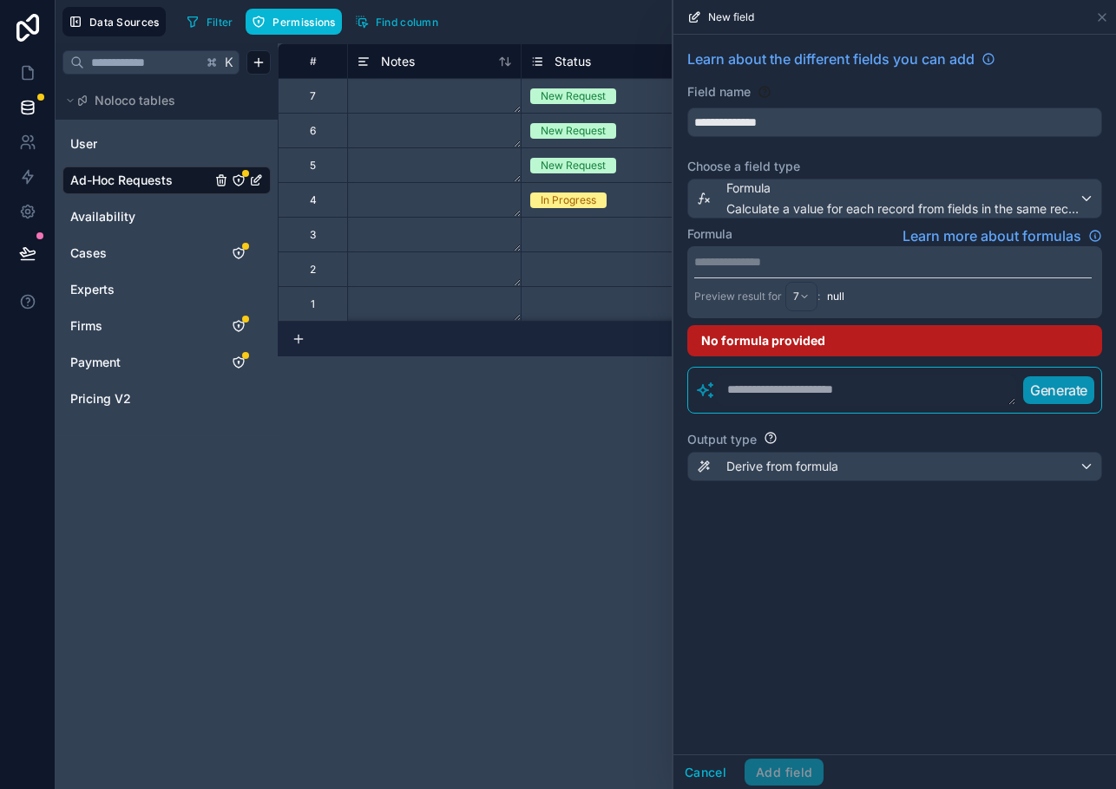
click at [747, 264] on p "**********" at bounding box center [892, 261] width 397 height 17
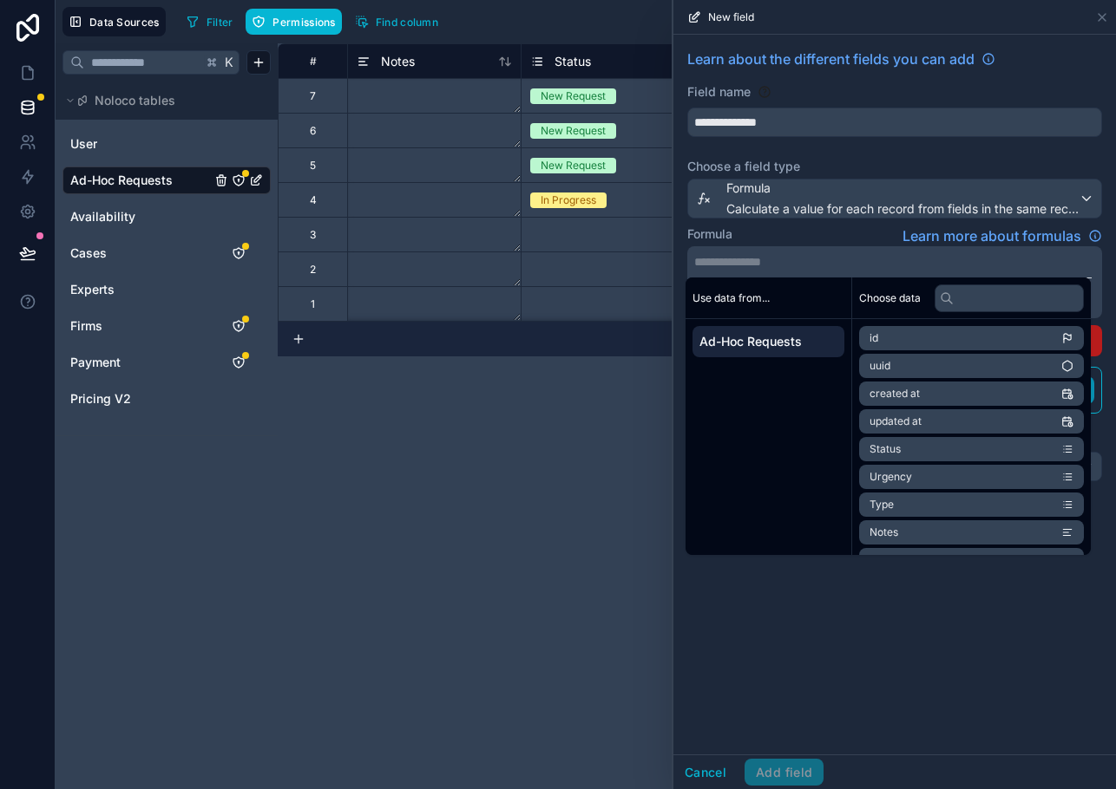
click at [772, 691] on div "**********" at bounding box center [894, 395] width 442 height 720
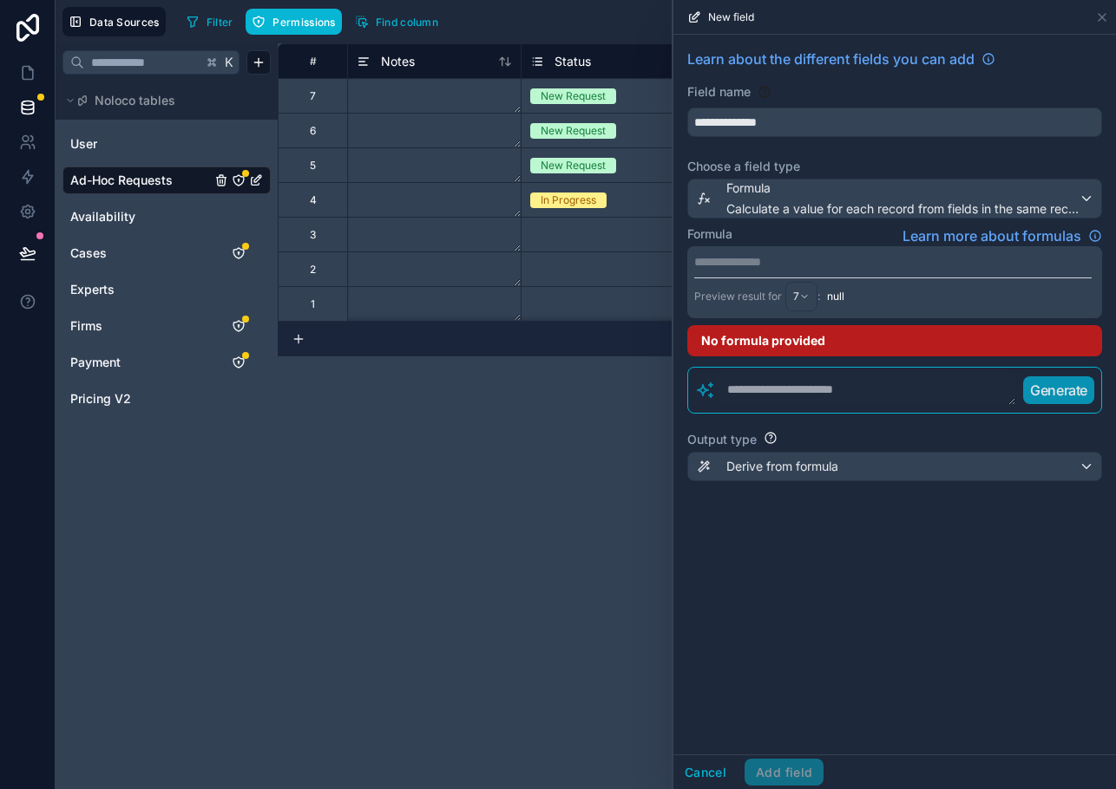
click at [743, 388] on textarea at bounding box center [866, 390] width 300 height 31
paste textarea "**********"
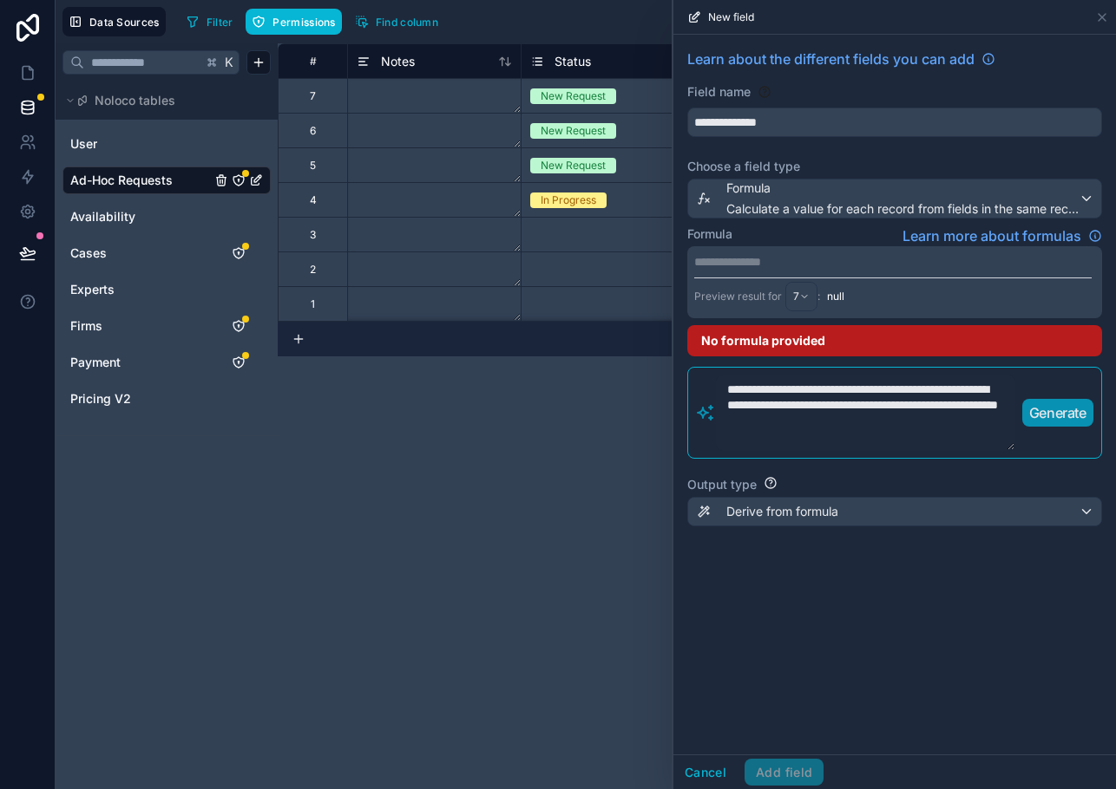
type textarea "**********"
click at [1024, 410] on button "Generate" at bounding box center [1057, 413] width 71 height 28
drag, startPoint x: 935, startPoint y: 422, endPoint x: 660, endPoint y: 334, distance: 288.9
click at [660, 334] on div "**********" at bounding box center [586, 394] width 1060 height 789
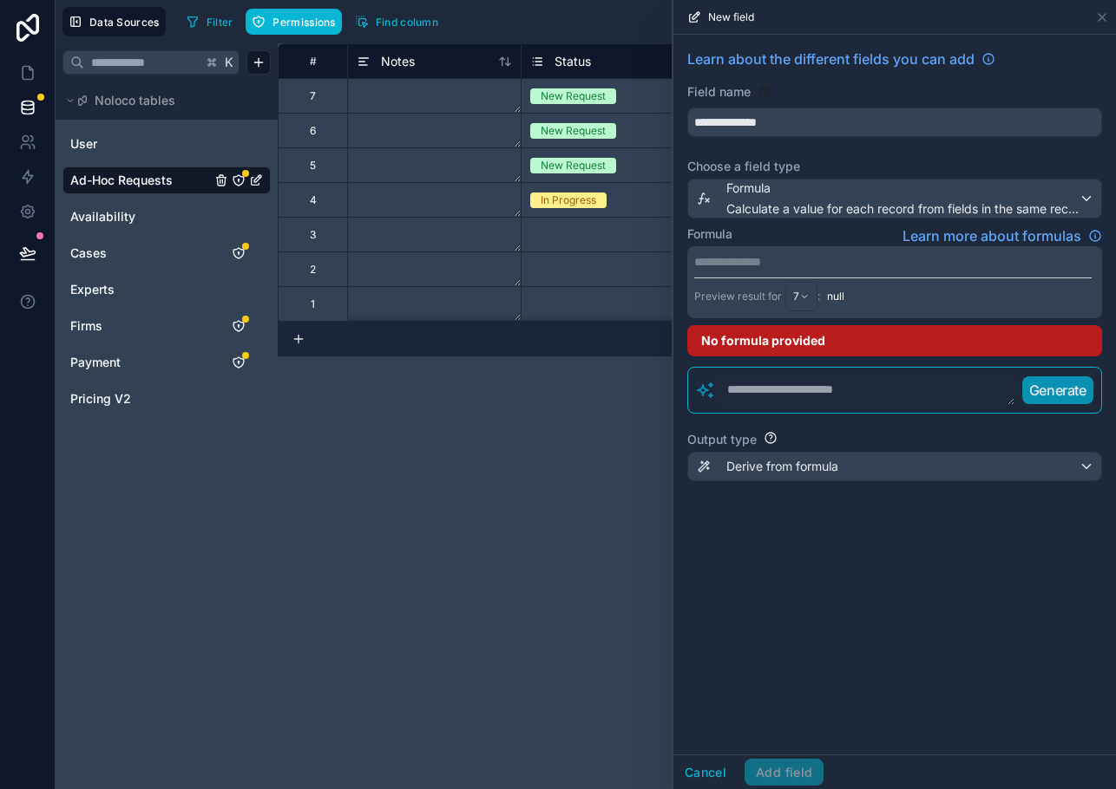
click at [721, 262] on p "**********" at bounding box center [892, 261] width 397 height 17
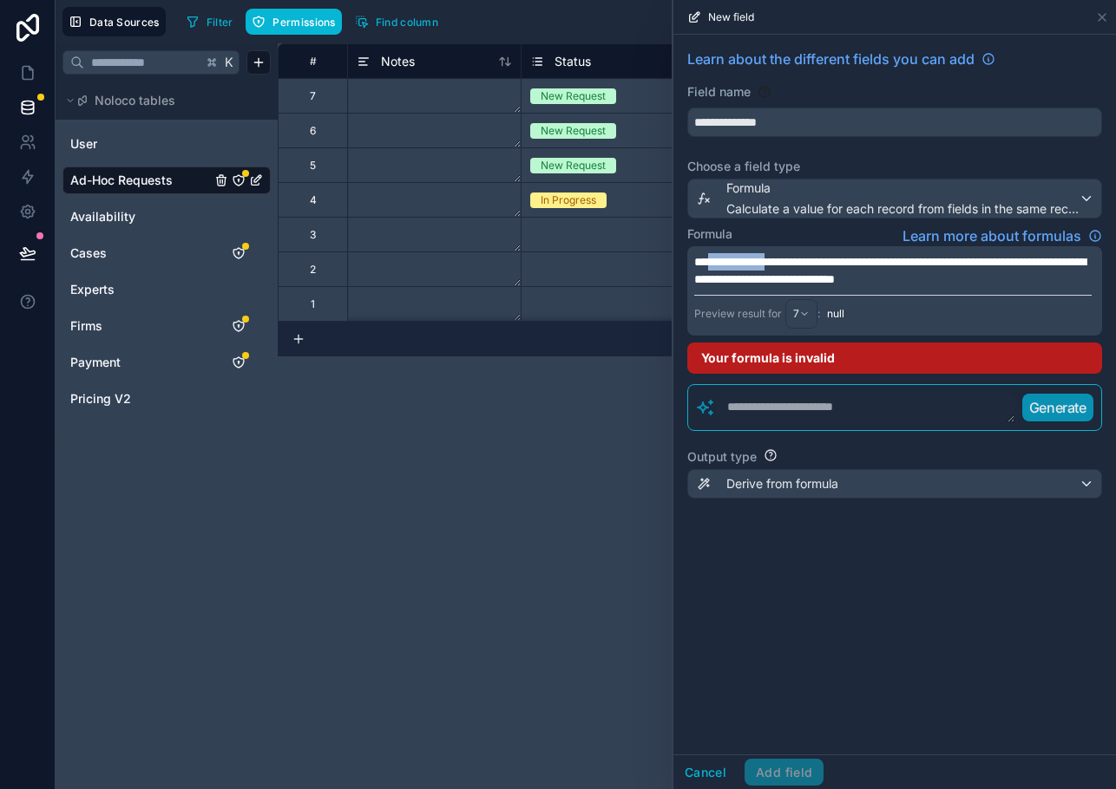
drag, startPoint x: 789, startPoint y: 261, endPoint x: 713, endPoint y: 261, distance: 75.5
click at [713, 261] on span "**********" at bounding box center [889, 270] width 391 height 29
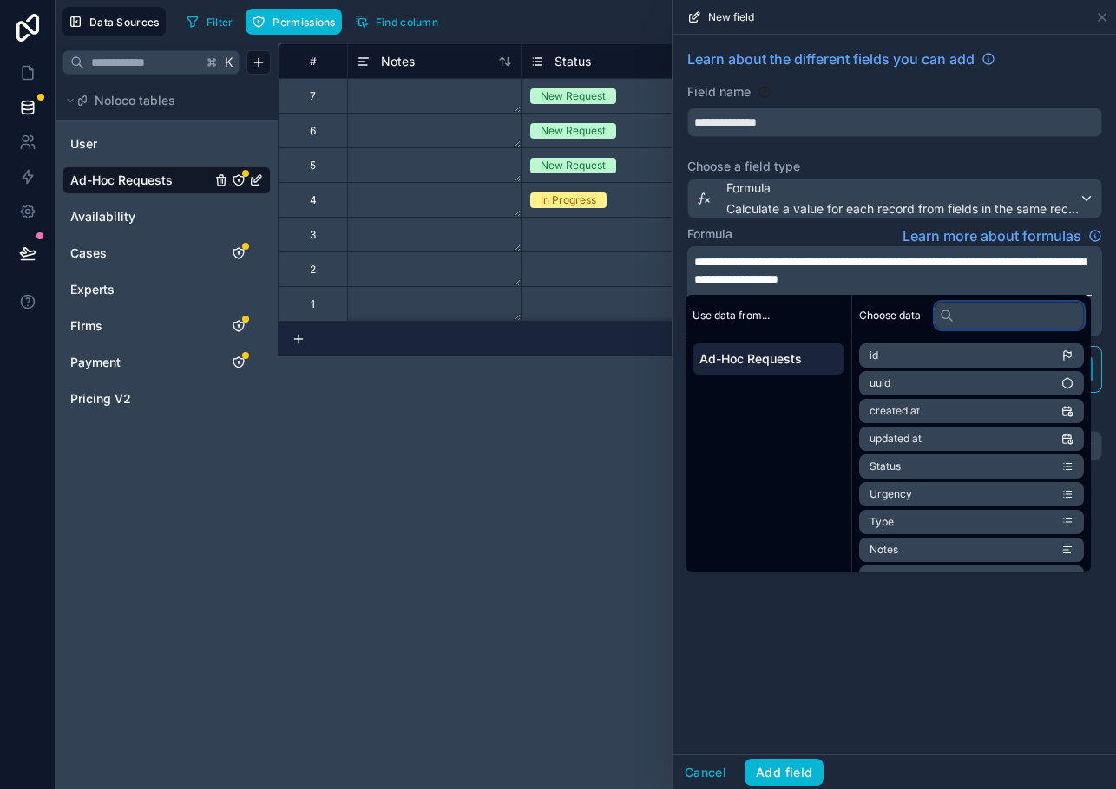
click at [966, 302] on input "text" at bounding box center [1008, 316] width 149 height 28
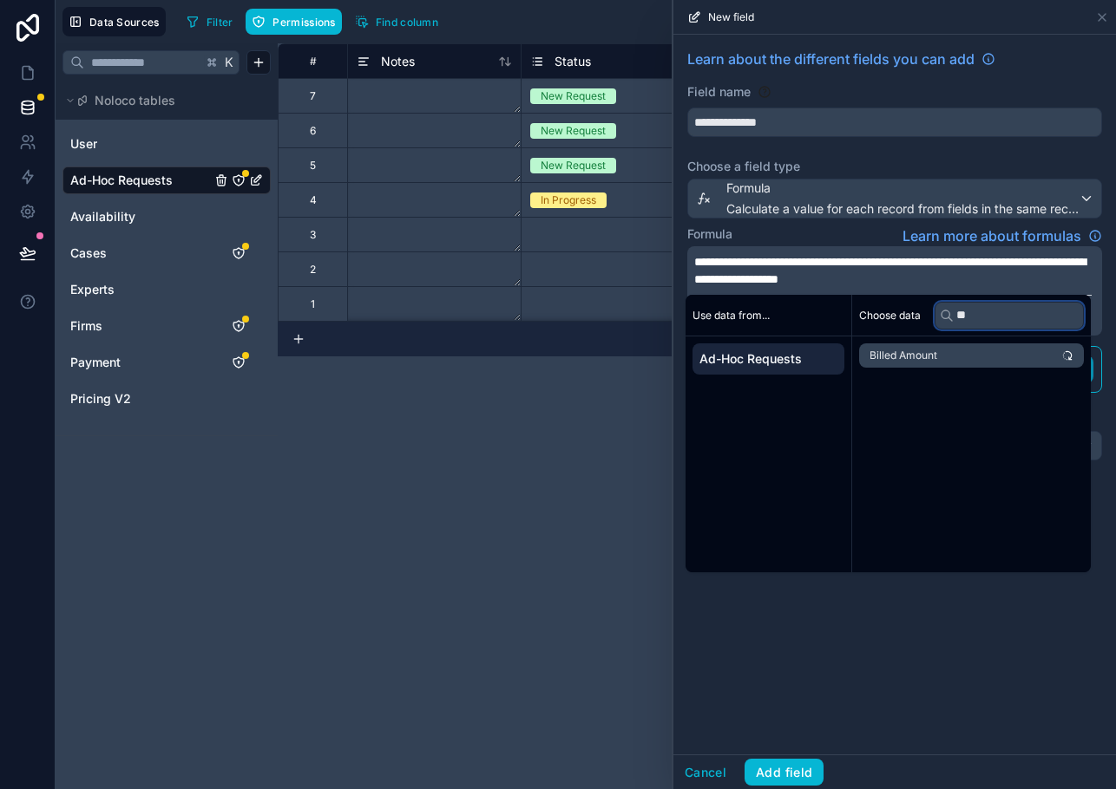
type input "**"
click at [960, 359] on li "Billed Amount" at bounding box center [971, 356] width 225 height 24
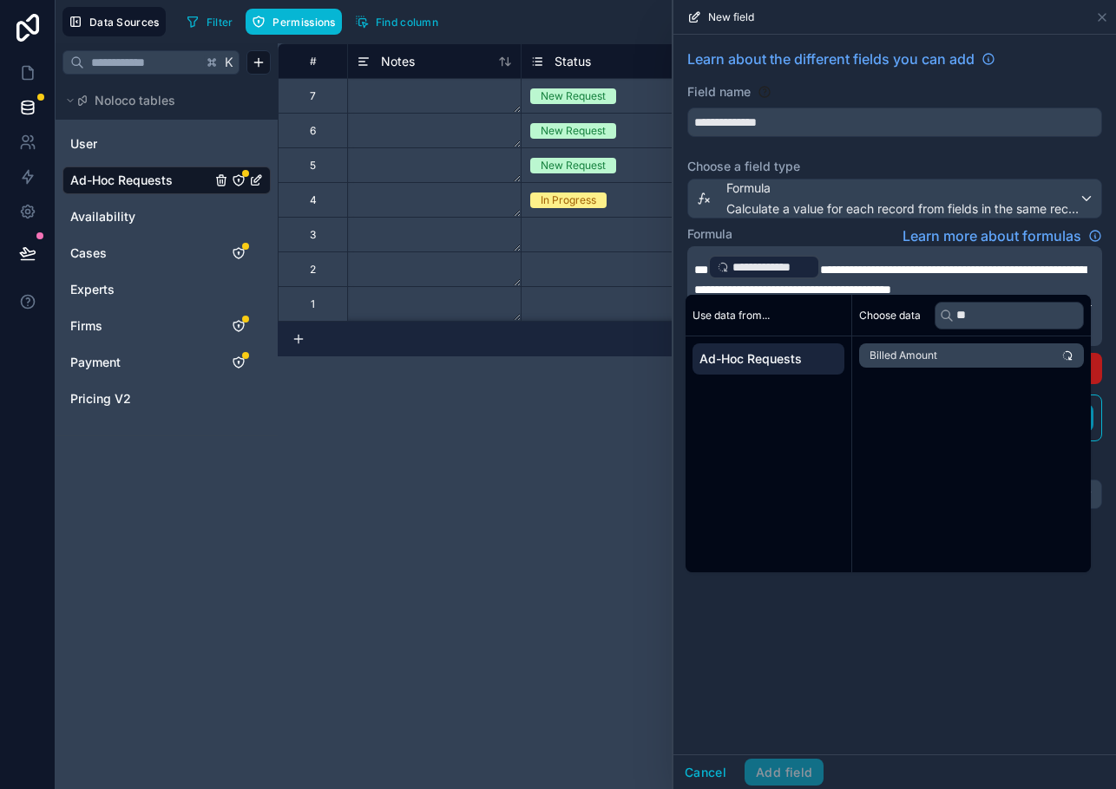
click at [965, 268] on span "**********" at bounding box center [889, 280] width 391 height 32
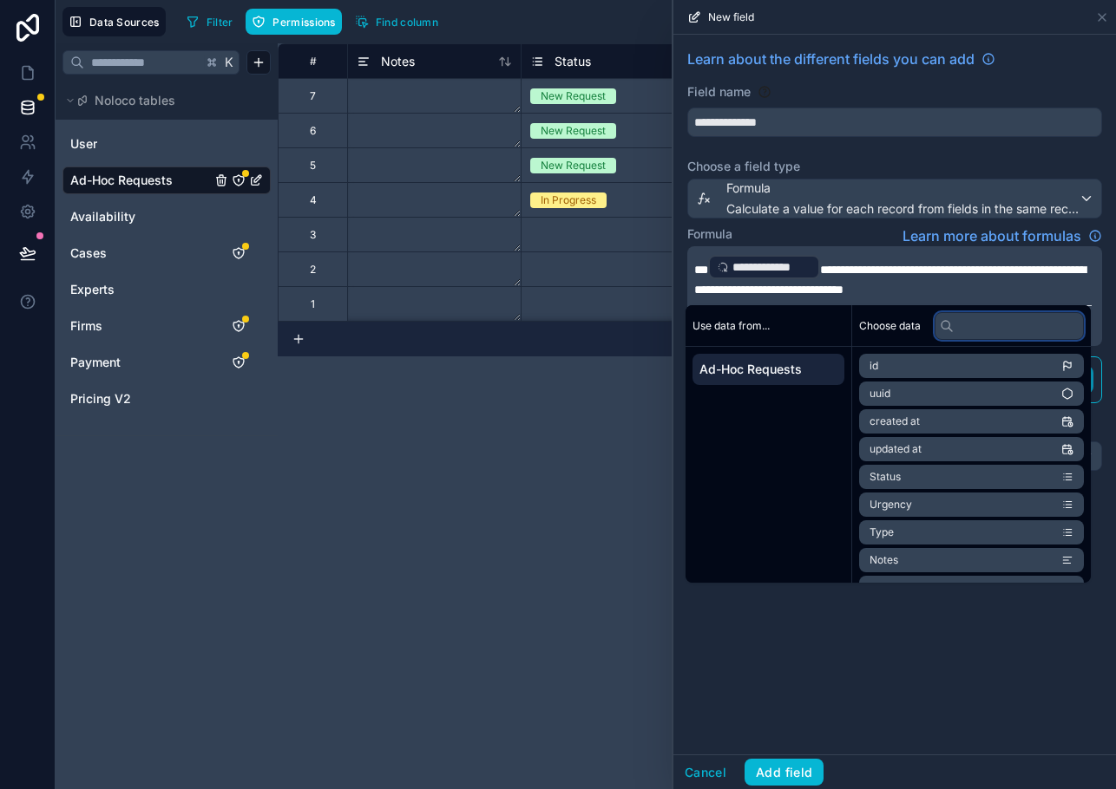
click at [970, 315] on input "text" at bounding box center [1008, 326] width 149 height 28
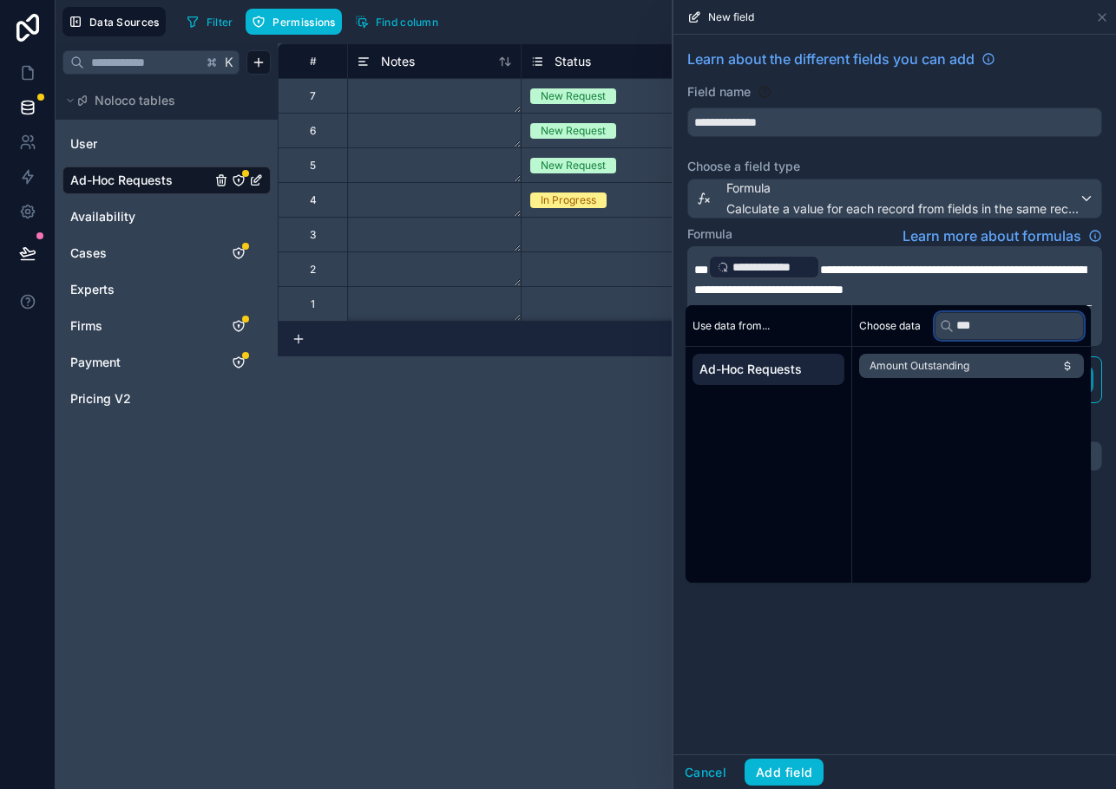
type input "***"
click at [960, 362] on span "Amount Outstanding" at bounding box center [919, 366] width 100 height 14
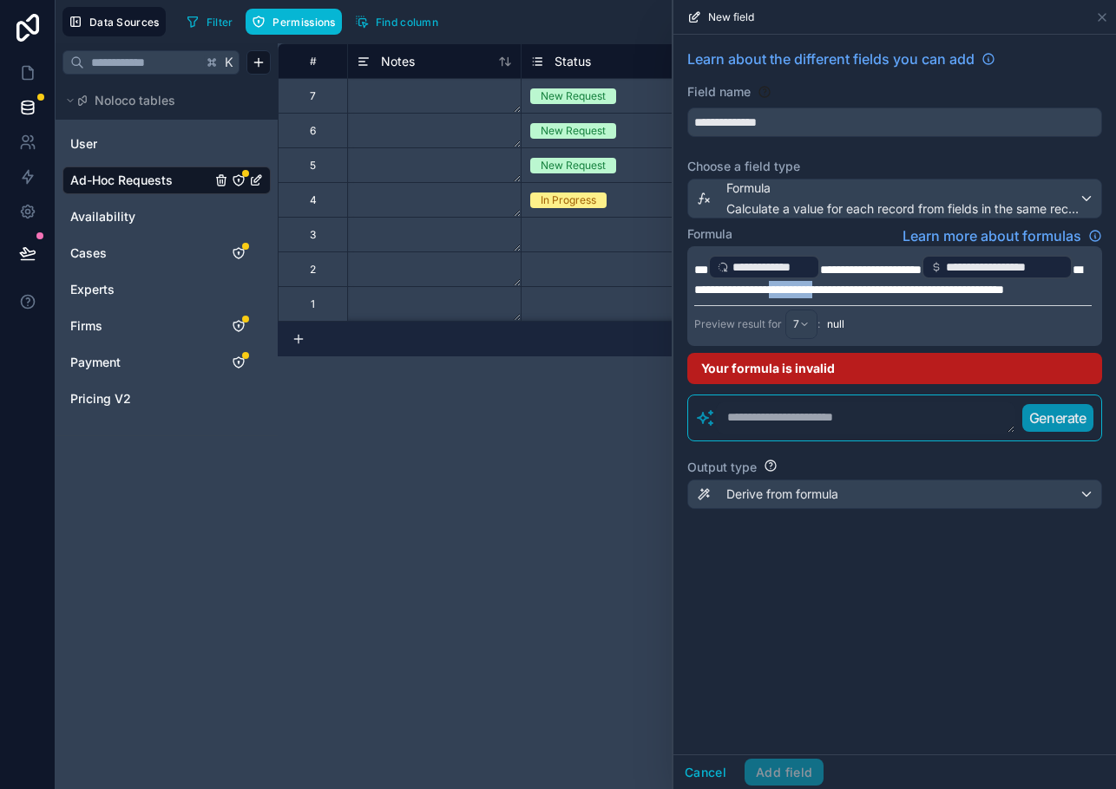
drag, startPoint x: 850, startPoint y: 291, endPoint x: 782, endPoint y: 291, distance: 67.7
click at [782, 291] on span "**********" at bounding box center [888, 280] width 388 height 32
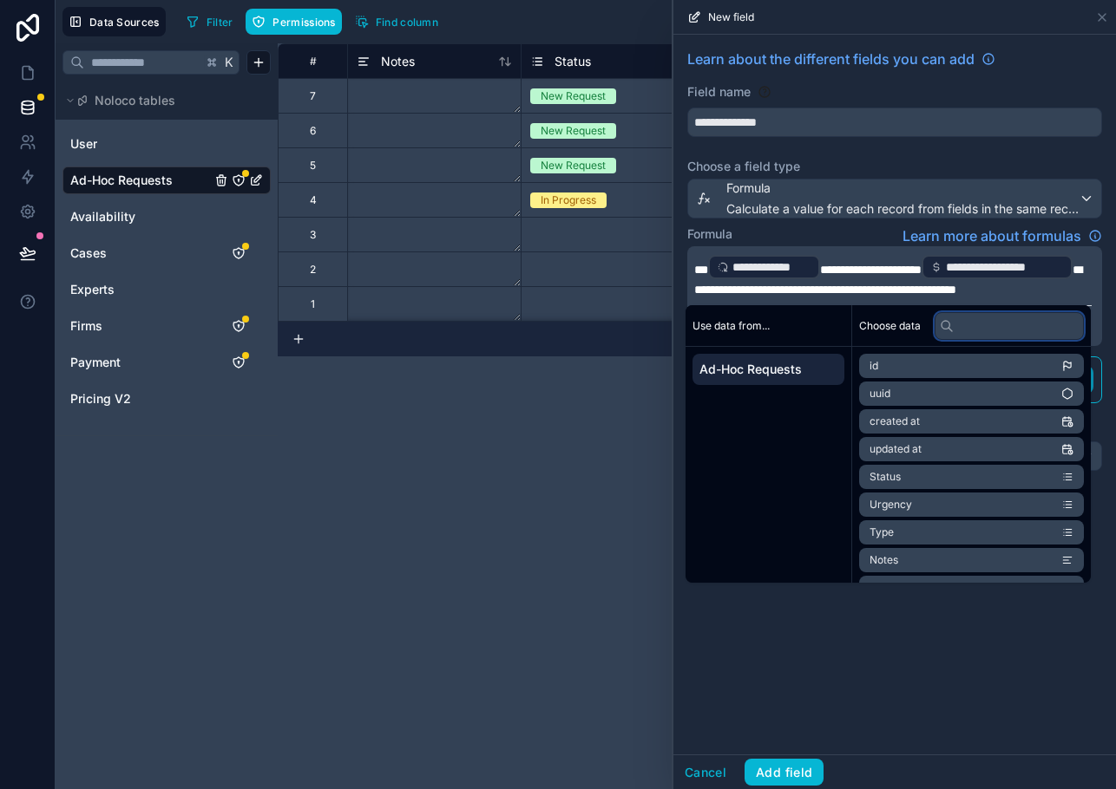
click at [966, 324] on input "text" at bounding box center [1008, 326] width 149 height 28
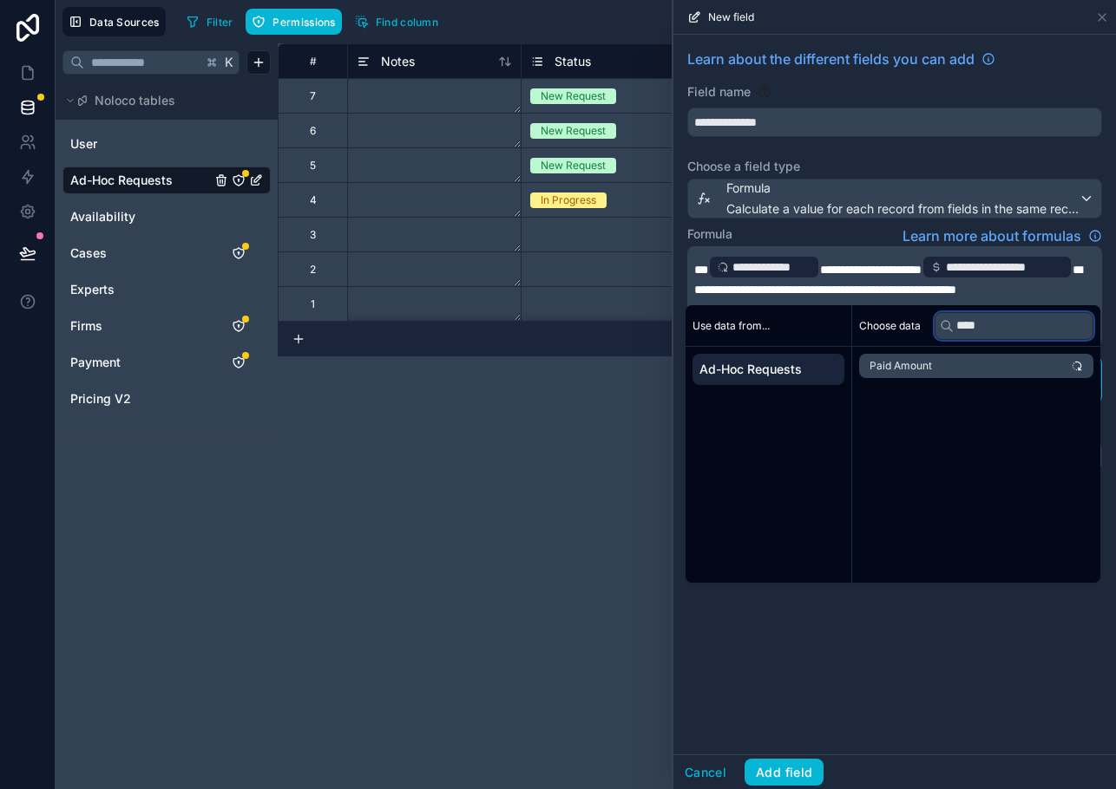
type input "****"
click at [957, 363] on li "Paid Amount" at bounding box center [976, 366] width 234 height 24
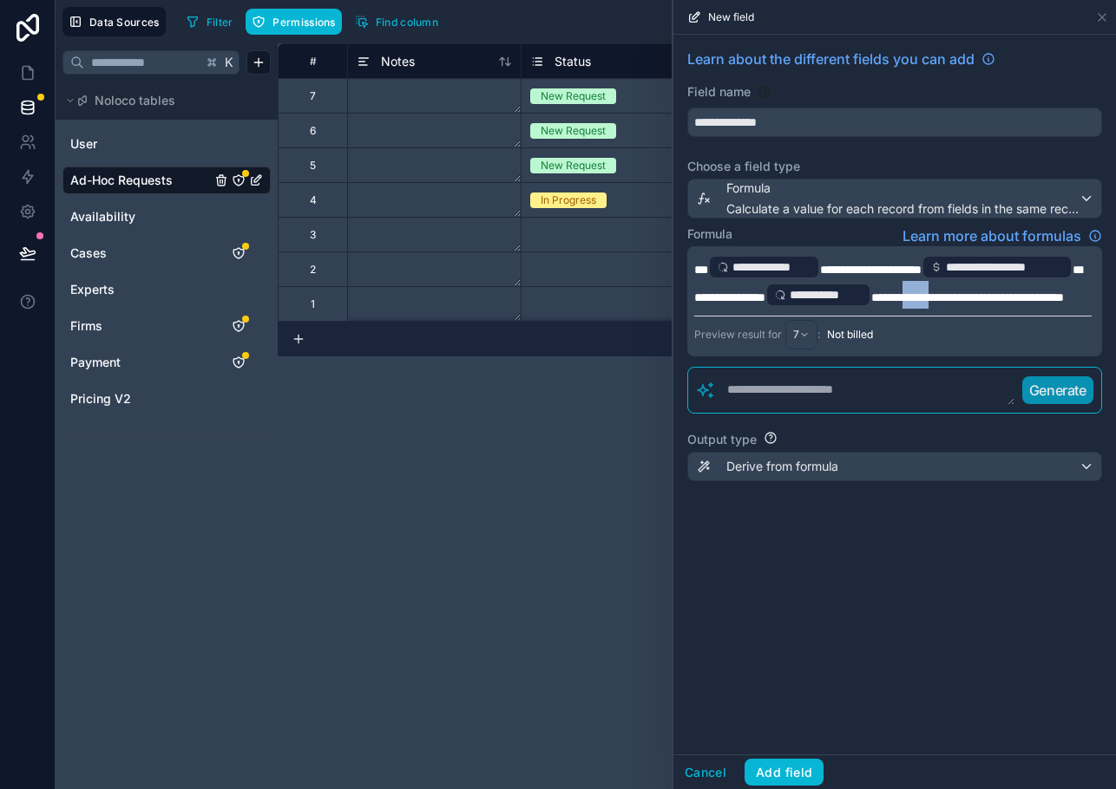
drag, startPoint x: 920, startPoint y: 297, endPoint x: 948, endPoint y: 298, distance: 28.7
click at [948, 298] on span "**********" at bounding box center [967, 297] width 193 height 12
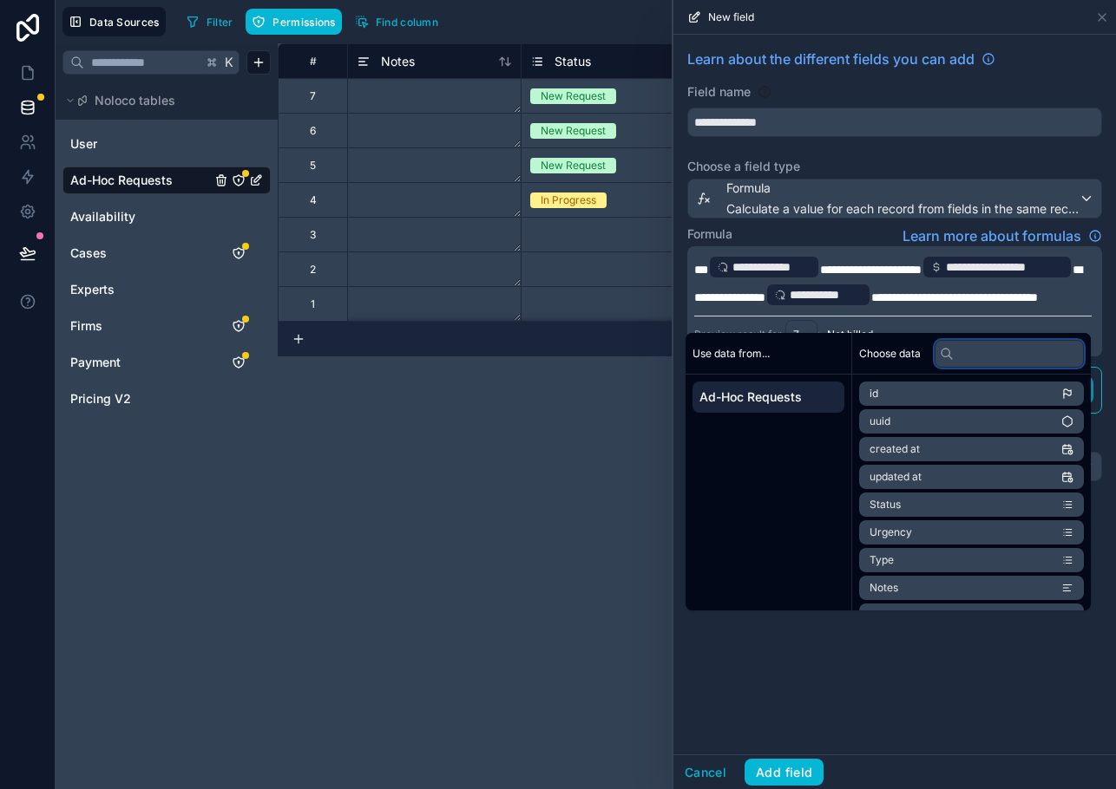
click at [965, 349] on input "text" at bounding box center [1008, 354] width 149 height 28
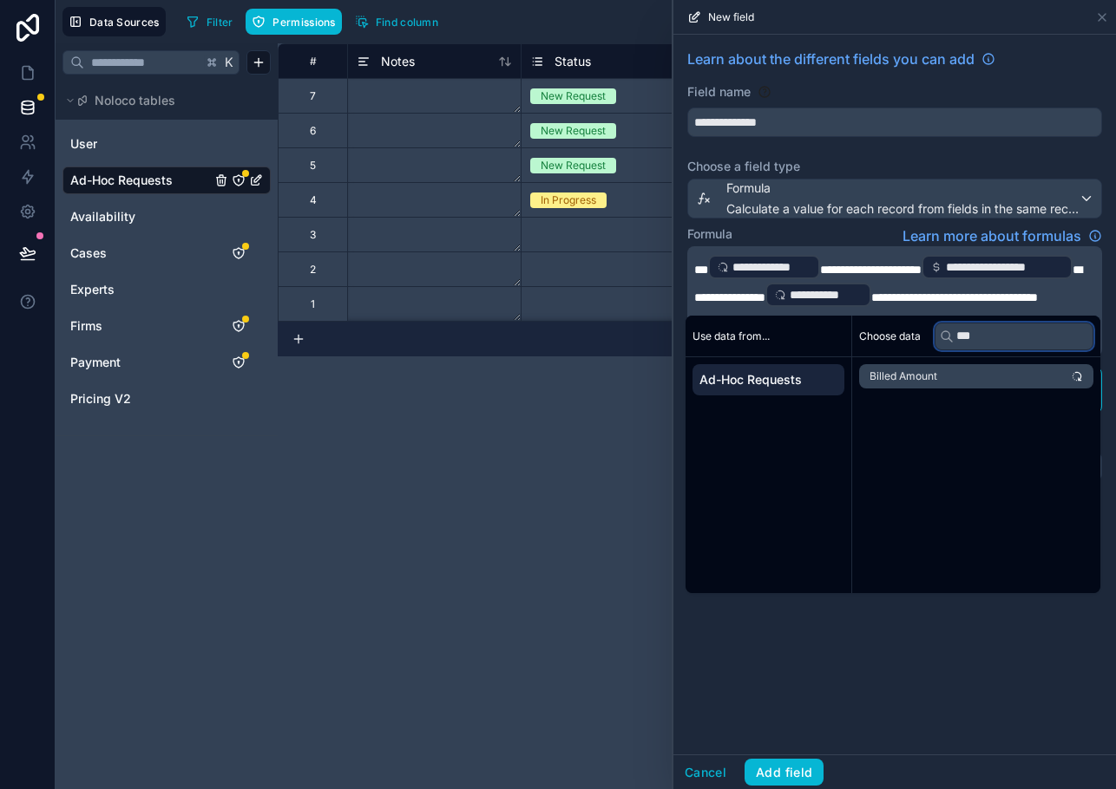
type input "***"
click at [953, 371] on li "Billed Amount" at bounding box center [976, 376] width 234 height 24
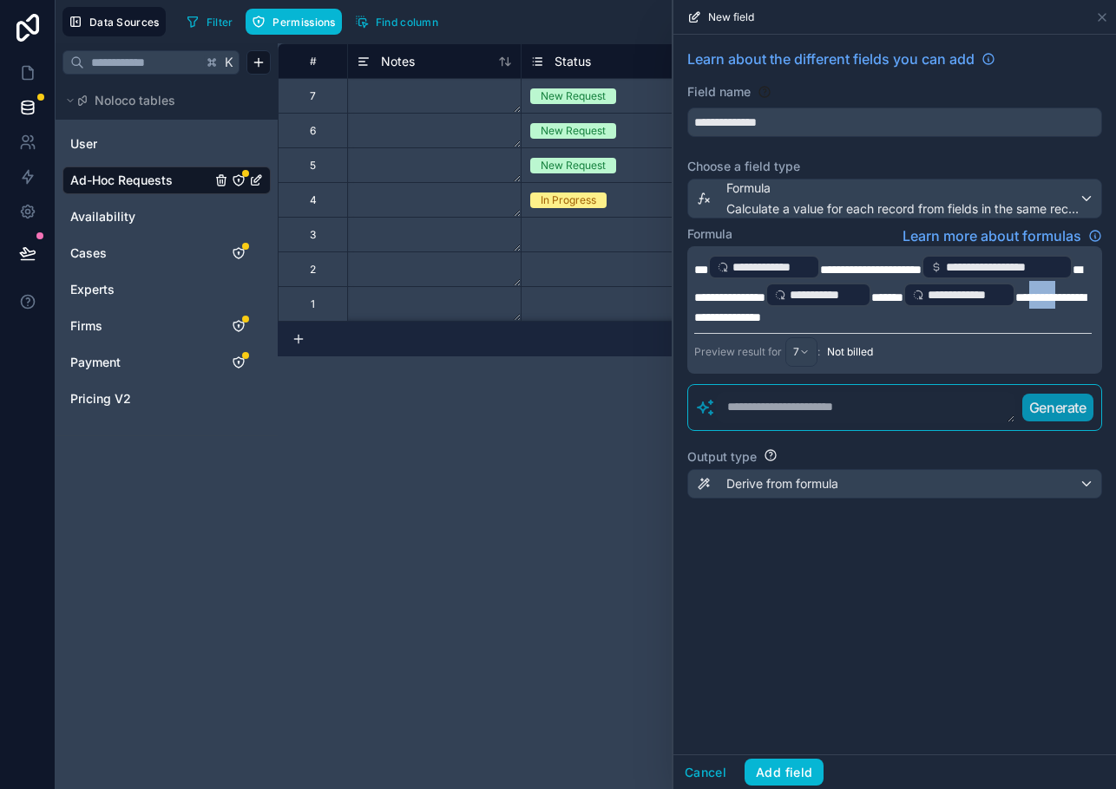
drag, startPoint x: 735, startPoint y: 319, endPoint x: 693, endPoint y: 318, distance: 41.6
click at [693, 318] on div "**********" at bounding box center [894, 310] width 415 height 128
click at [754, 301] on span "**********" at bounding box center [888, 284] width 388 height 40
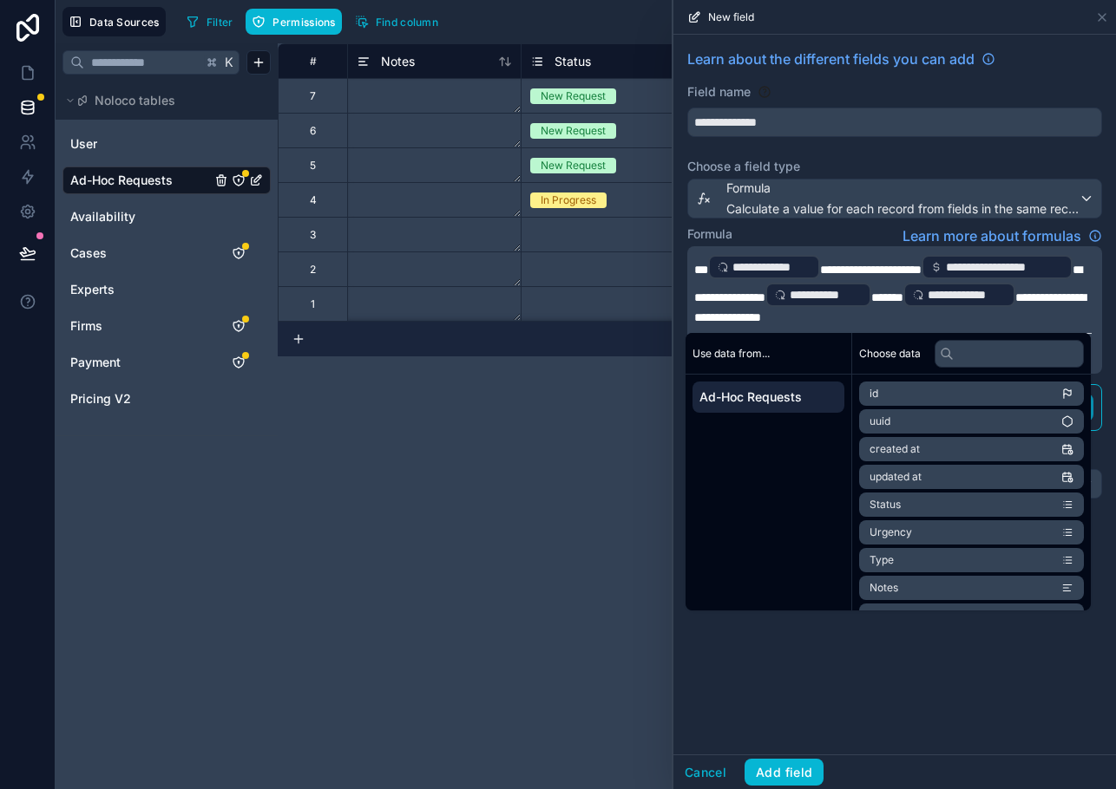
click at [722, 317] on span "**********" at bounding box center [889, 307] width 391 height 32
click at [971, 351] on input "text" at bounding box center [1008, 354] width 149 height 28
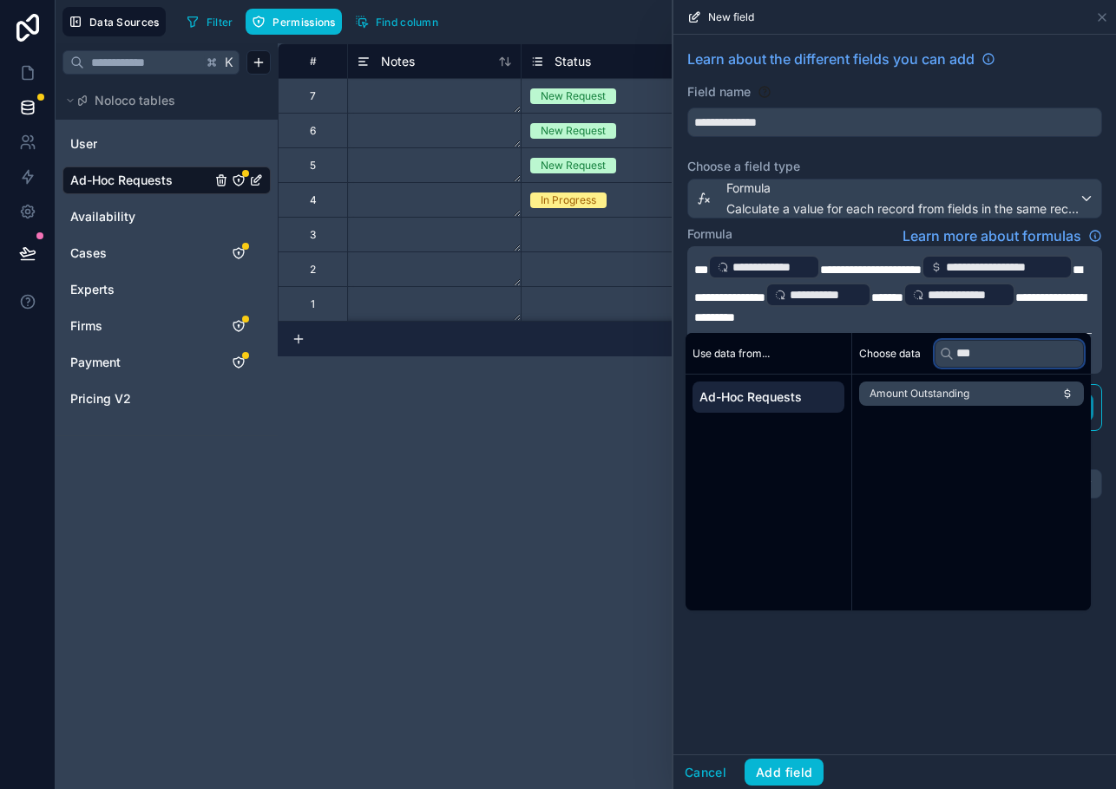
type input "***"
click at [959, 389] on span "Amount Outstanding" at bounding box center [919, 394] width 100 height 14
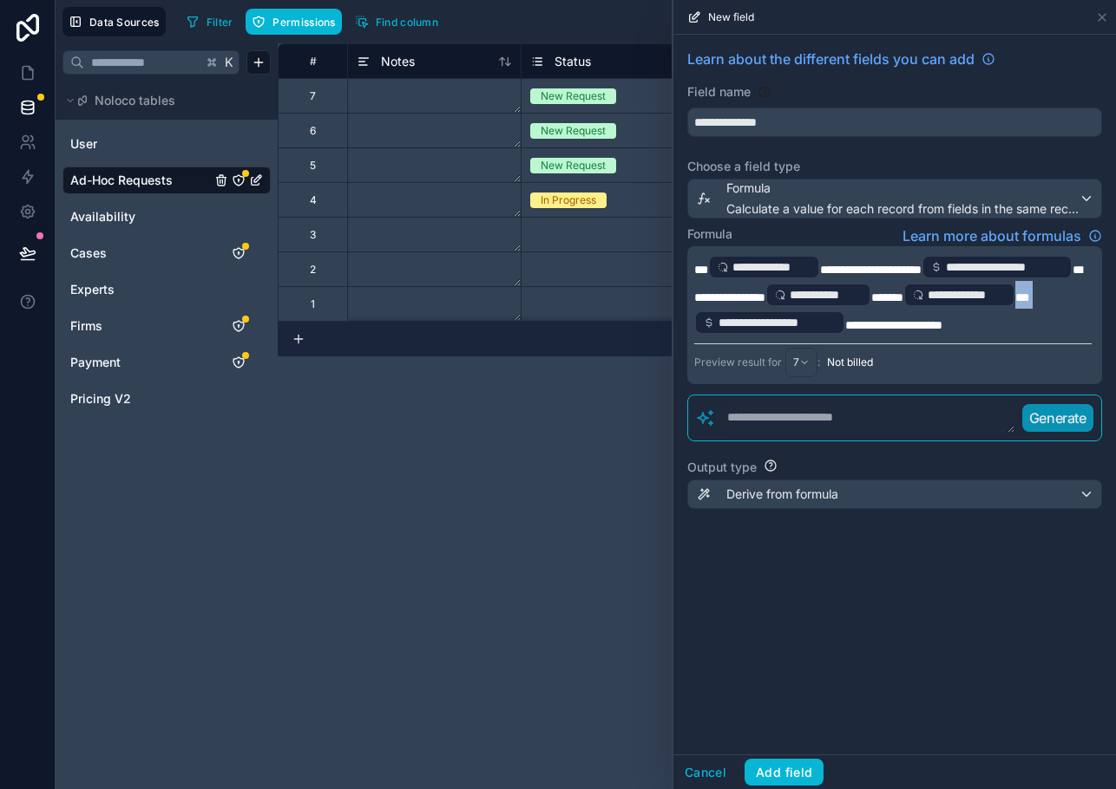
drag, startPoint x: 845, startPoint y: 324, endPoint x: 920, endPoint y: 299, distance: 78.7
click at [920, 299] on p "**********" at bounding box center [892, 294] width 397 height 83
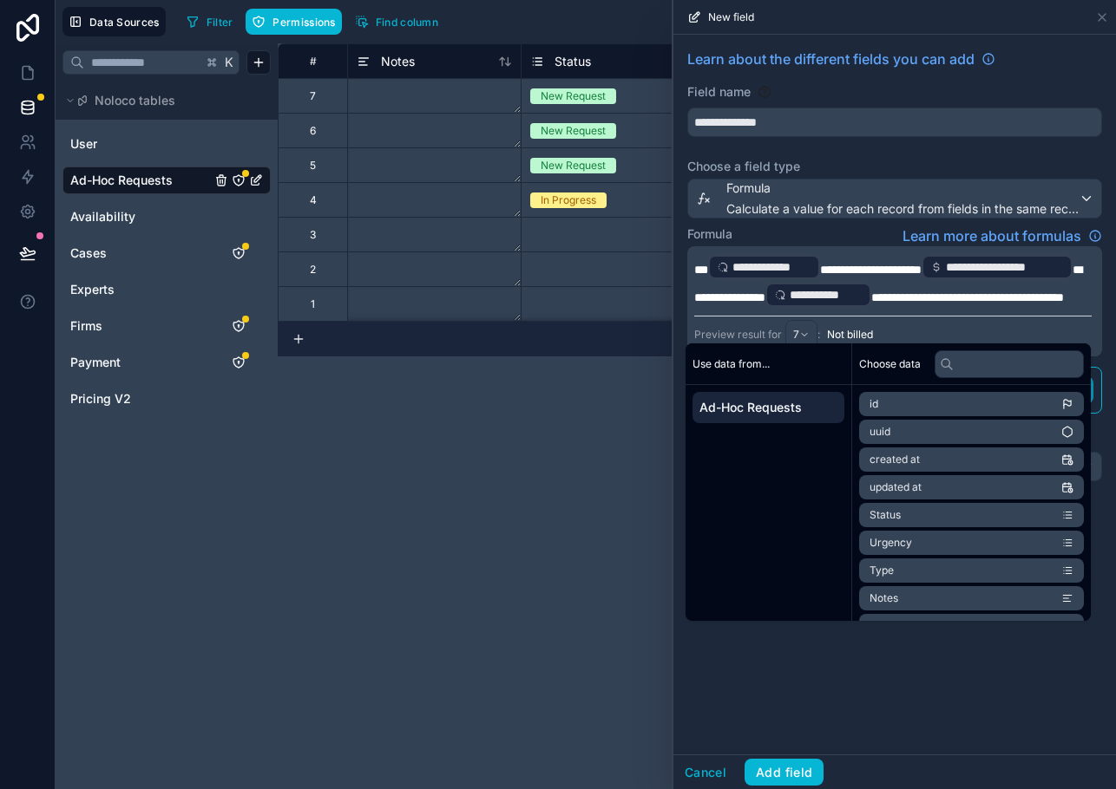
click at [907, 330] on div "**********" at bounding box center [894, 301] width 415 height 110
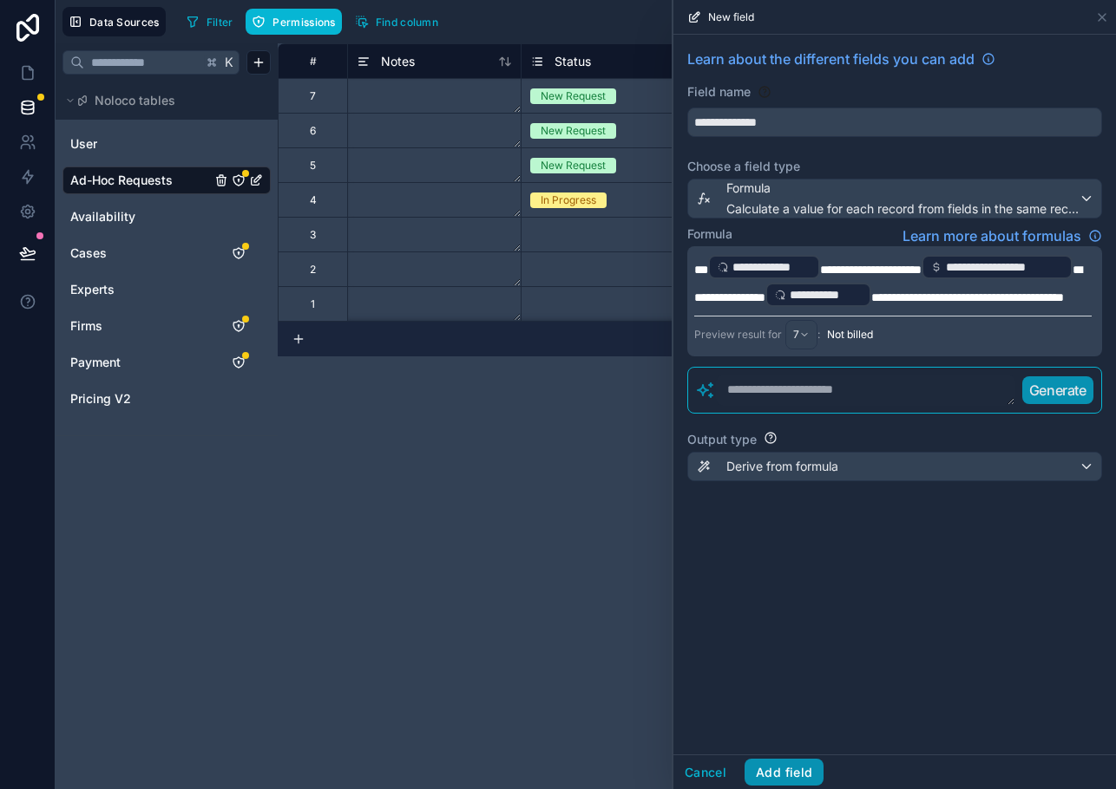
click at [764, 769] on button "Add field" at bounding box center [783, 773] width 79 height 28
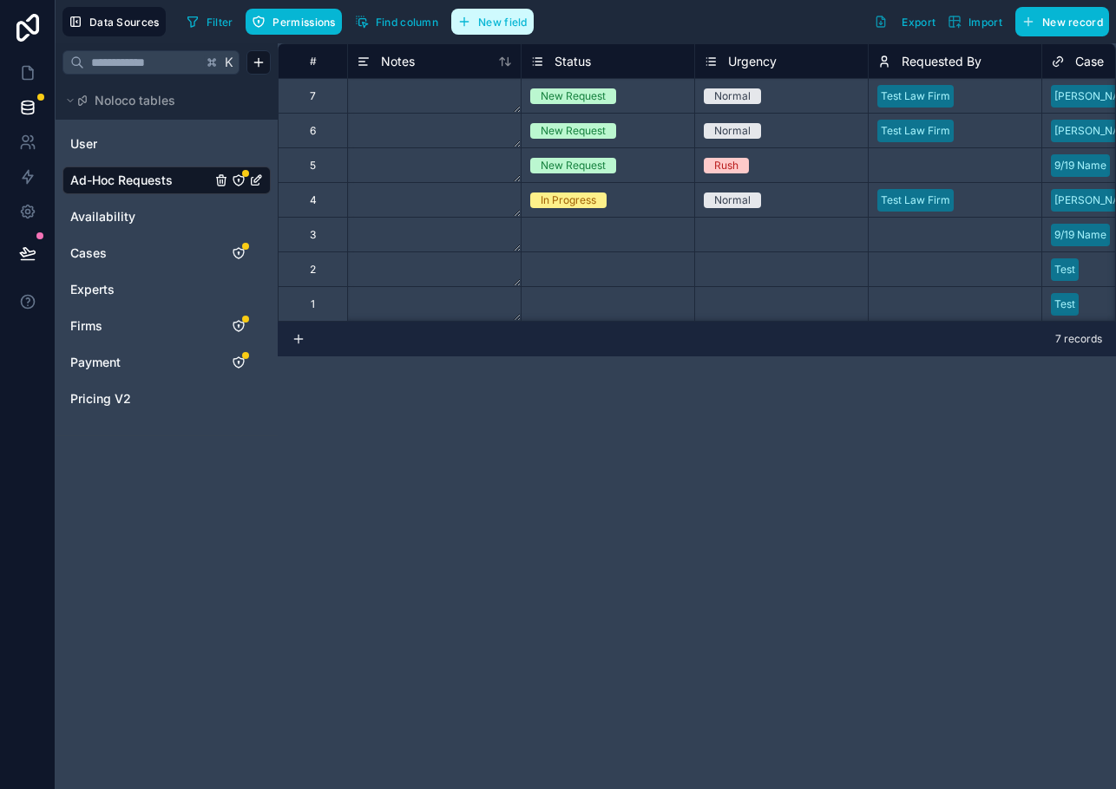
click at [477, 26] on button "New field" at bounding box center [492, 22] width 82 height 26
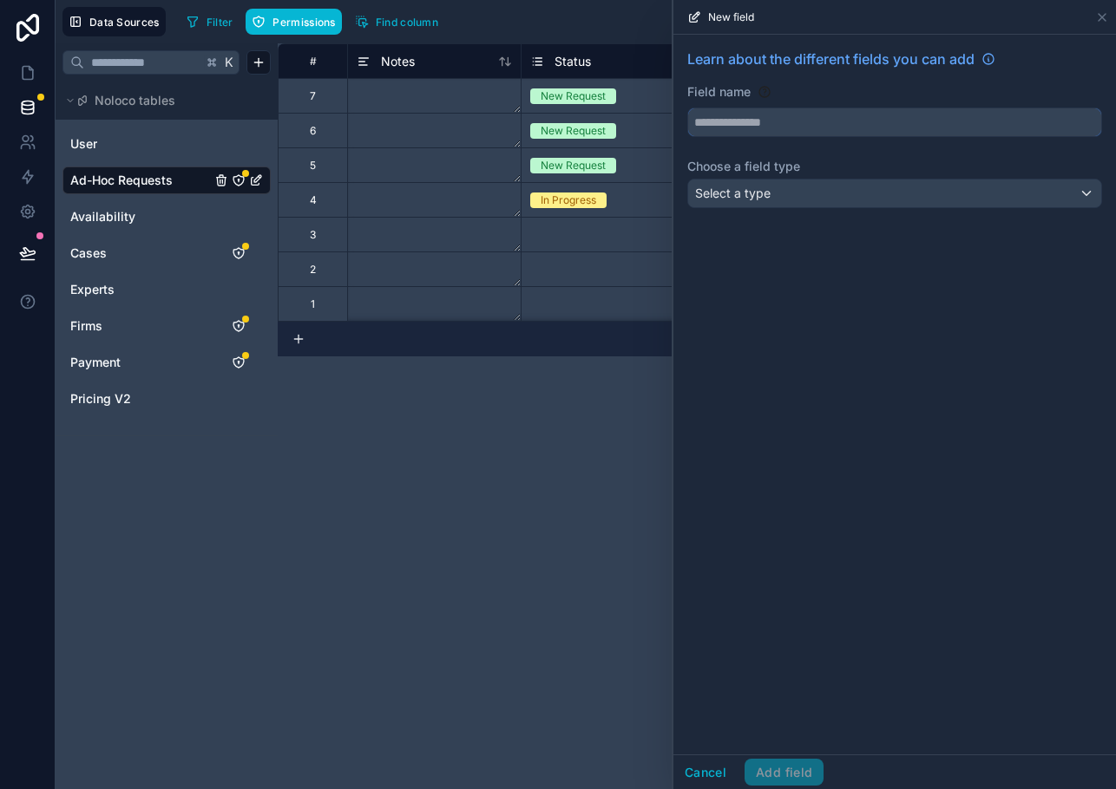
click at [761, 119] on input "text" at bounding box center [894, 122] width 413 height 28
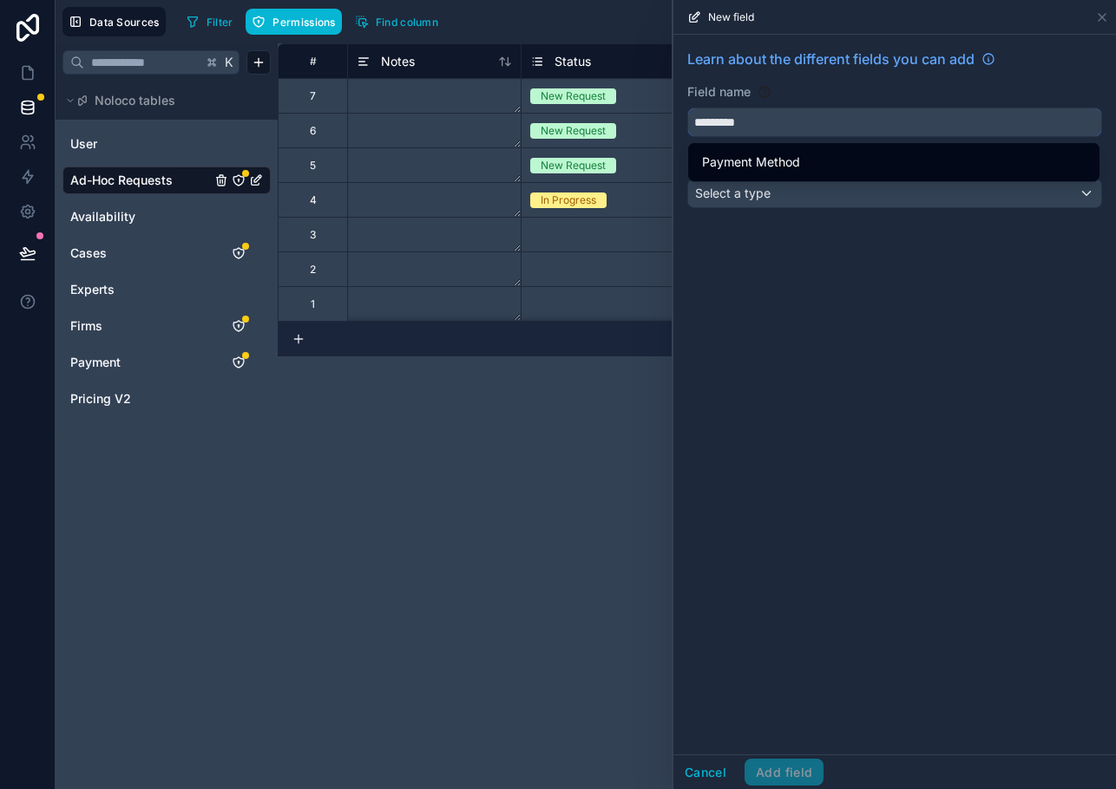
click at [687, 108] on button "********" at bounding box center [894, 122] width 415 height 29
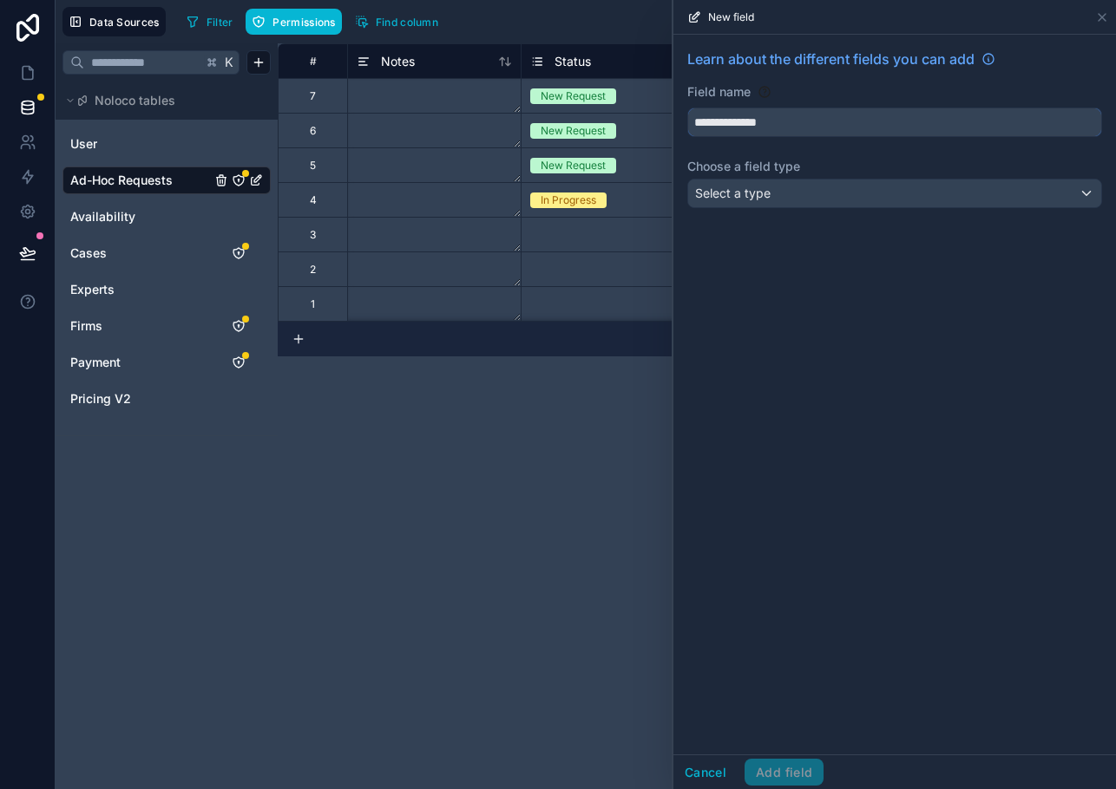
type input "**********"
click at [744, 192] on span "Select a type" at bounding box center [732, 193] width 75 height 15
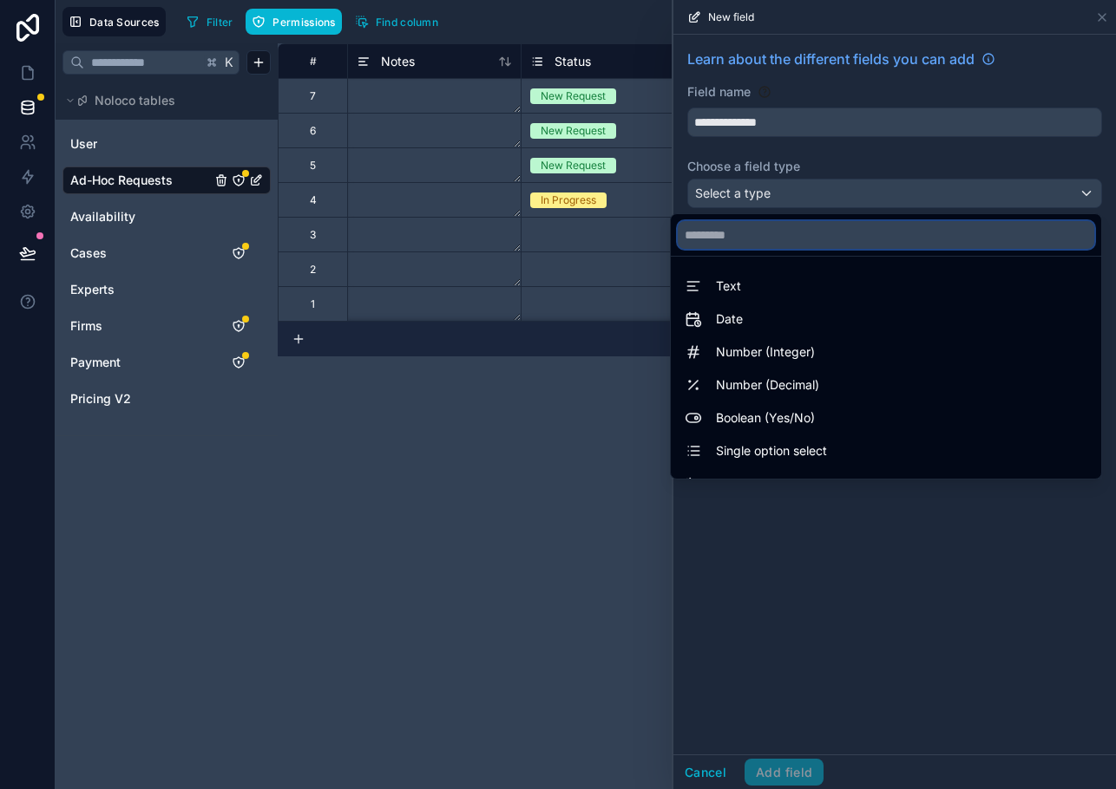
click at [745, 231] on input "text" at bounding box center [885, 235] width 416 height 28
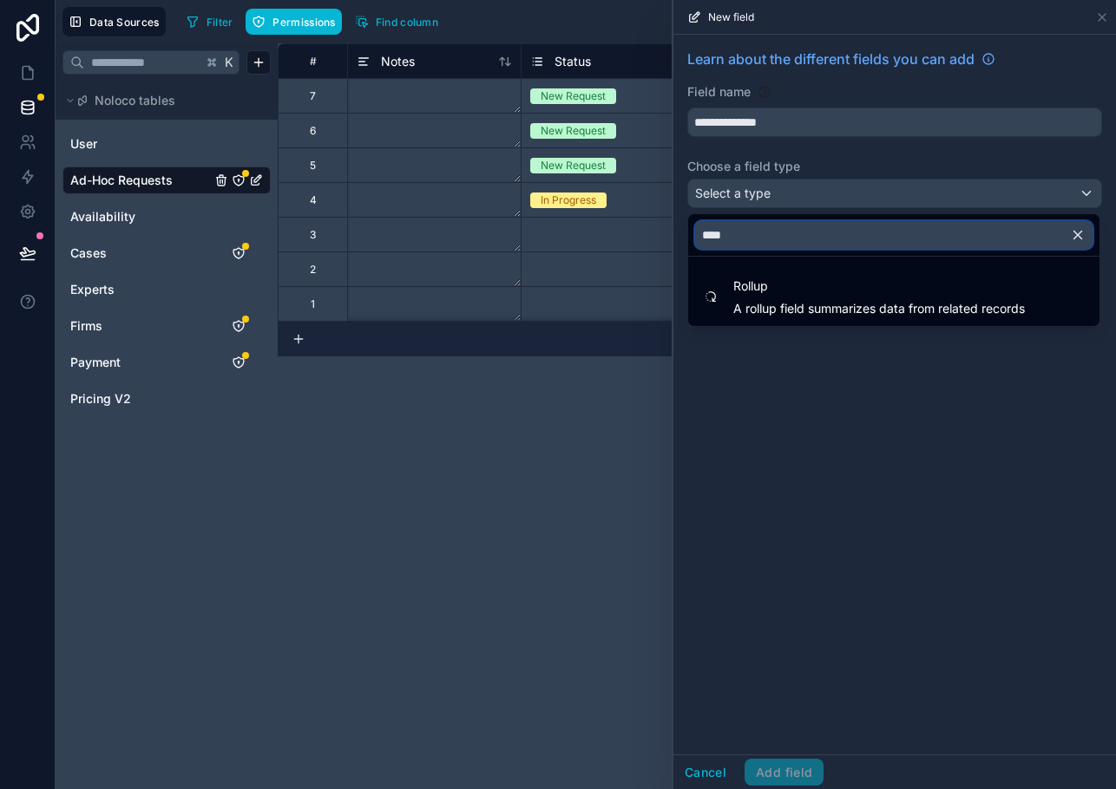
type input "****"
click at [758, 333] on div at bounding box center [894, 394] width 442 height 789
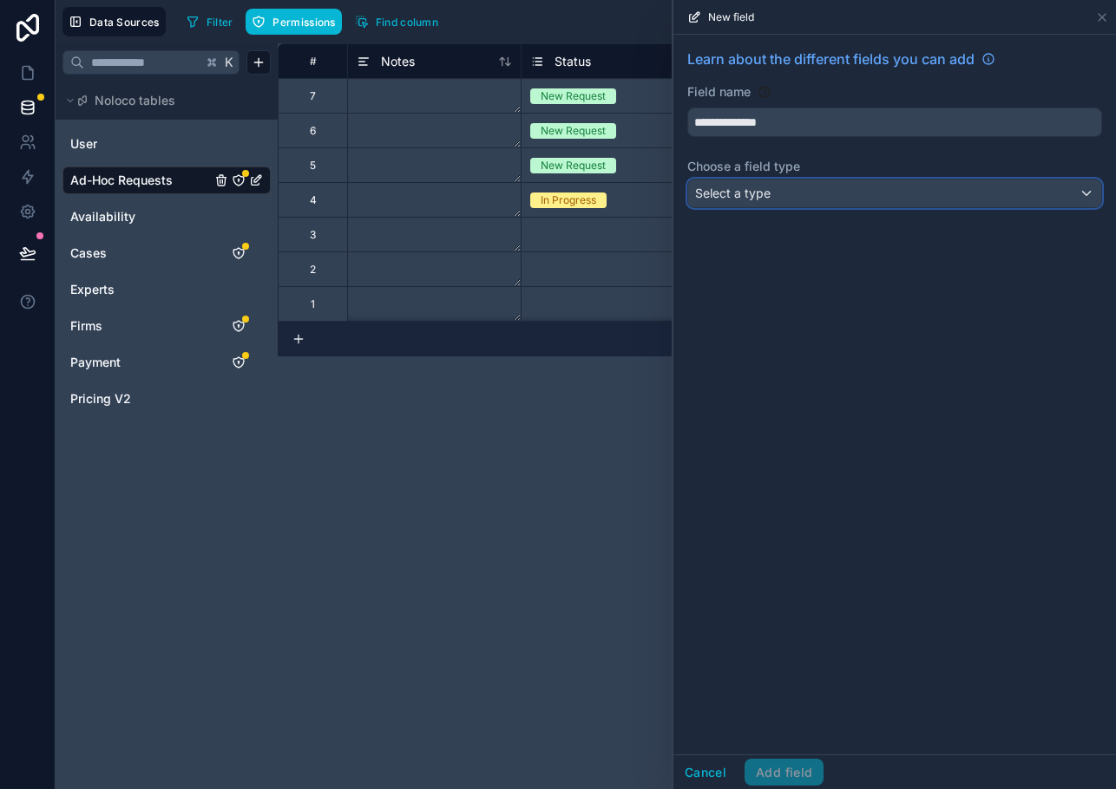
click at [747, 180] on div "Select a type" at bounding box center [894, 194] width 413 height 28
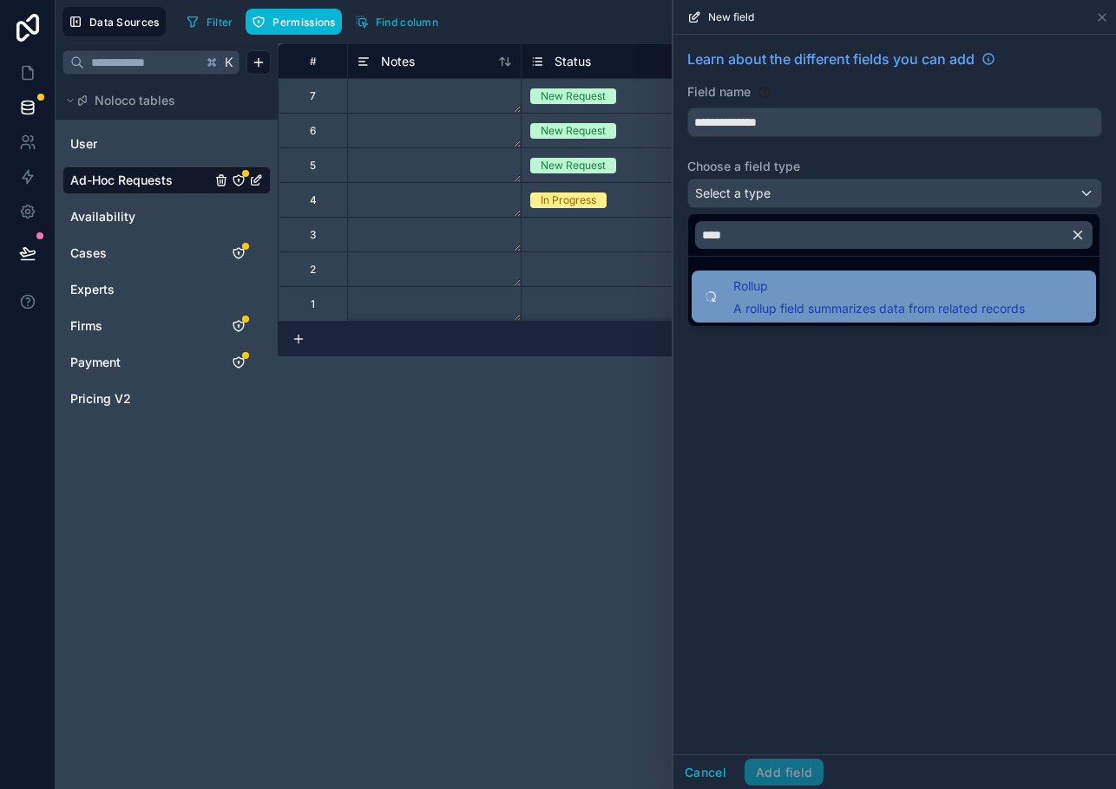
click at [757, 291] on span "Rollup" at bounding box center [878, 286] width 291 height 21
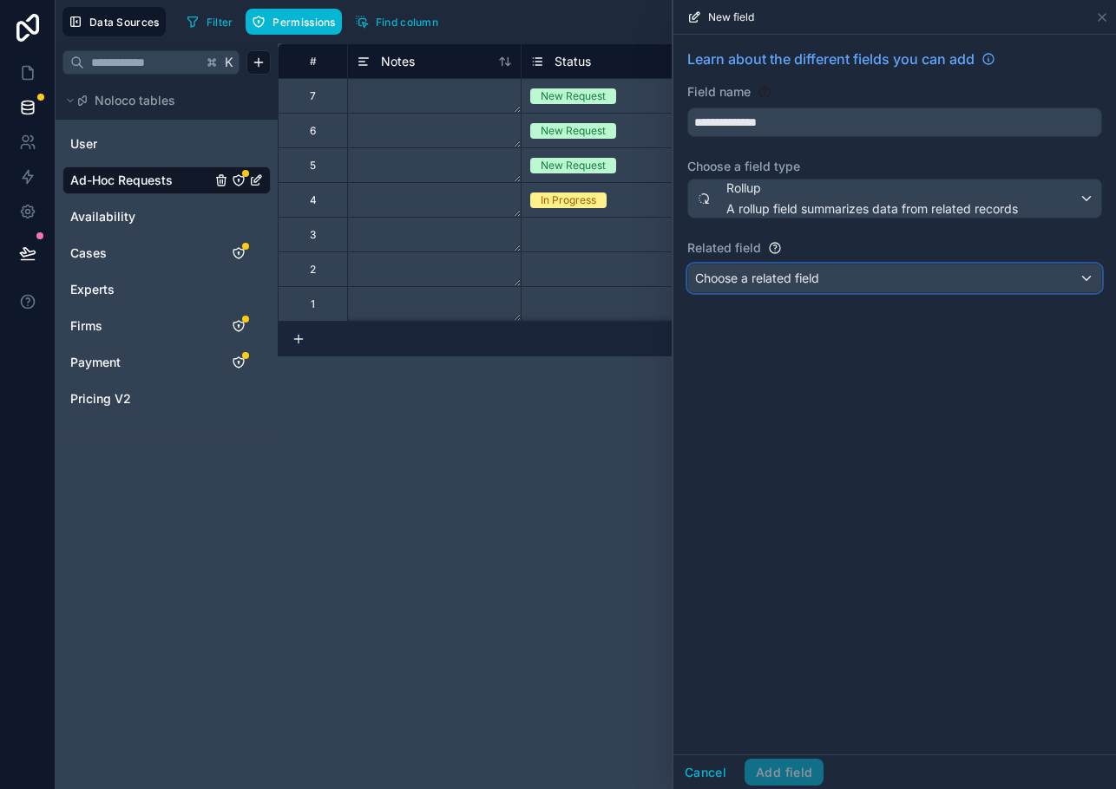
click at [751, 281] on span "Choose a related field" at bounding box center [757, 278] width 124 height 15
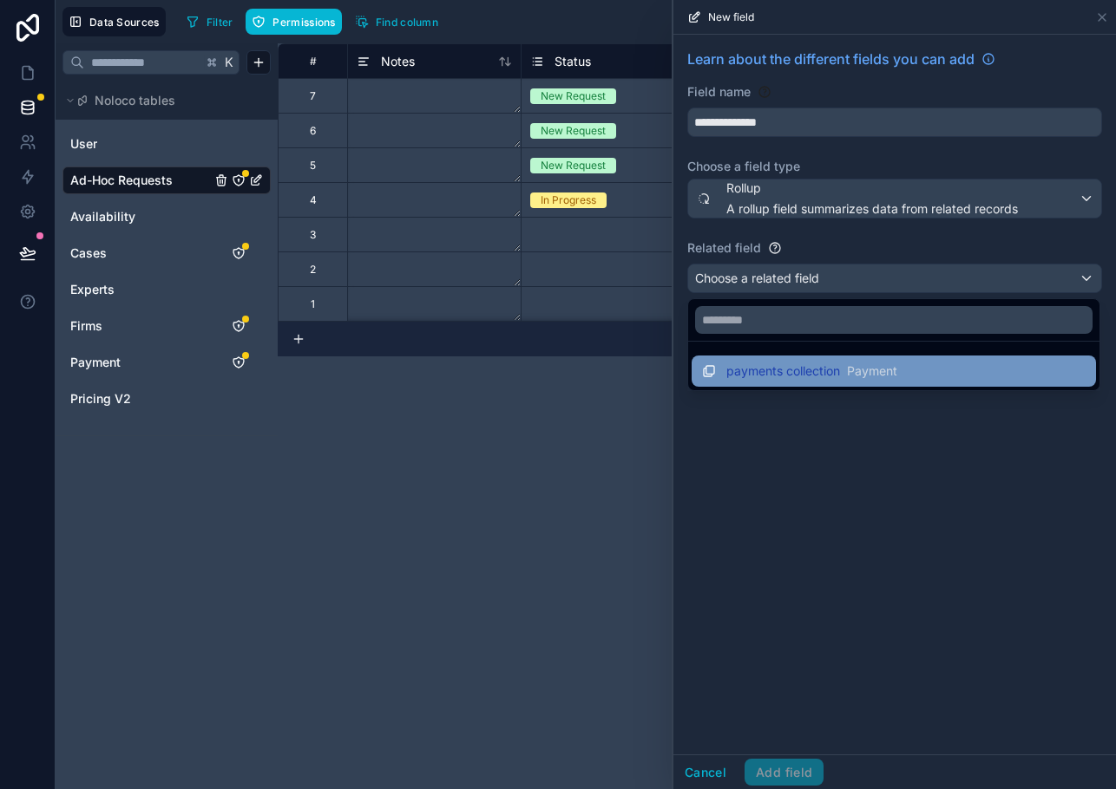
click at [752, 363] on span "payments collection" at bounding box center [783, 371] width 114 height 17
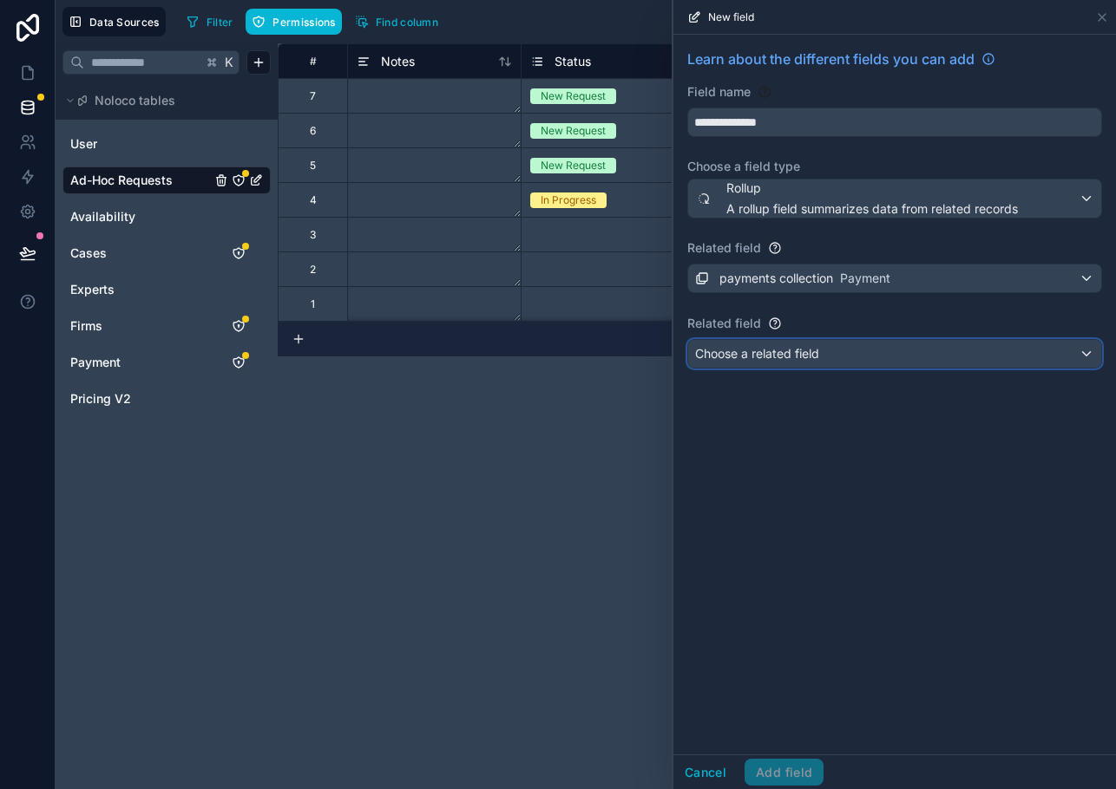
click at [748, 354] on span "Choose a related field" at bounding box center [757, 353] width 124 height 15
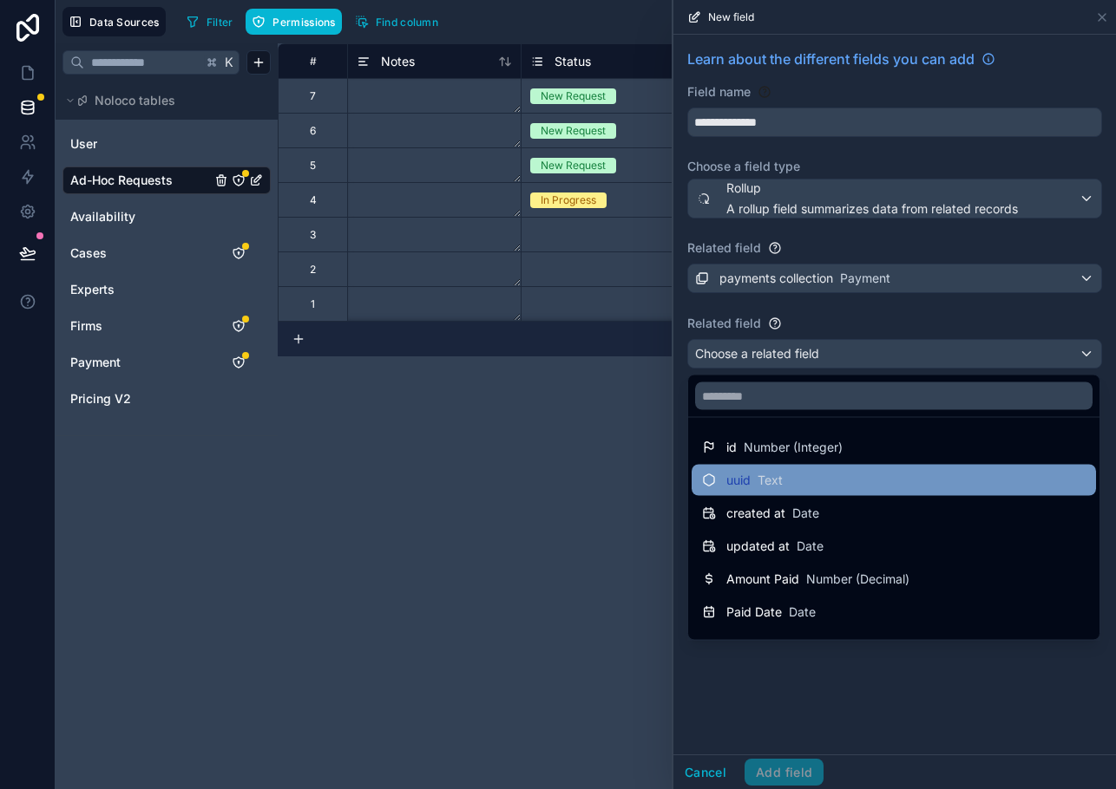
click at [787, 470] on div "uuid Text" at bounding box center [893, 480] width 383 height 21
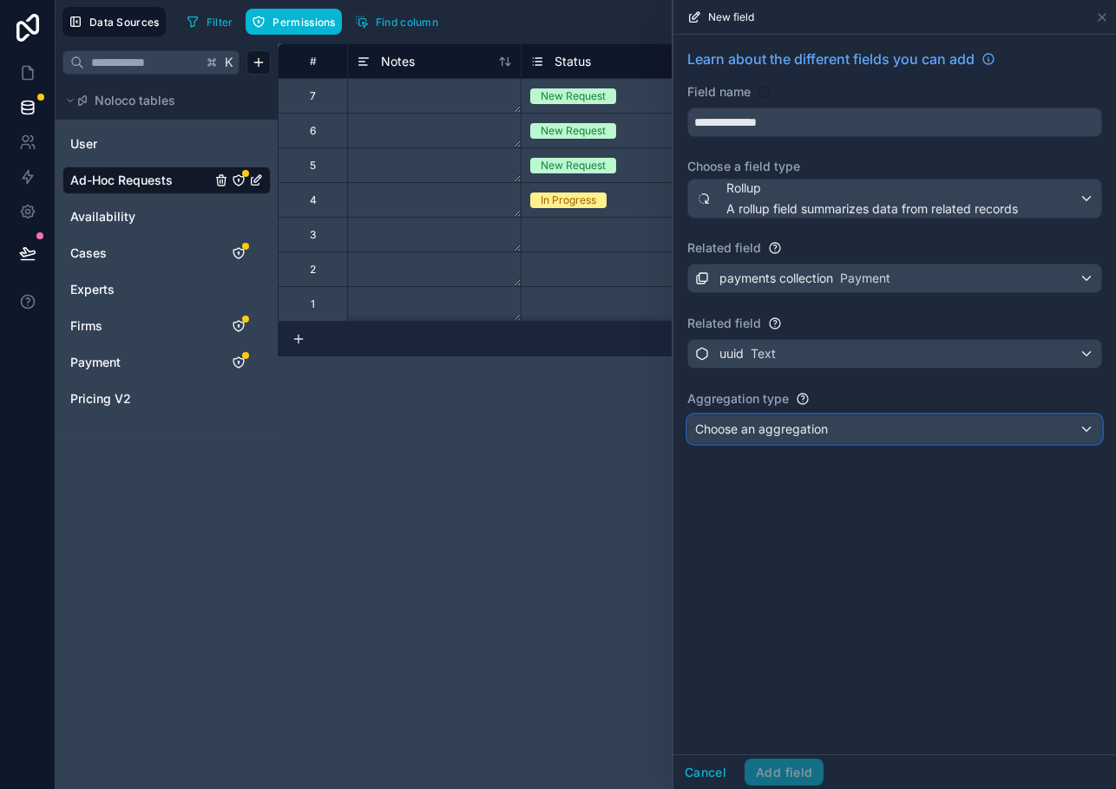
click at [753, 429] on span "Choose an aggregation" at bounding box center [761, 429] width 133 height 15
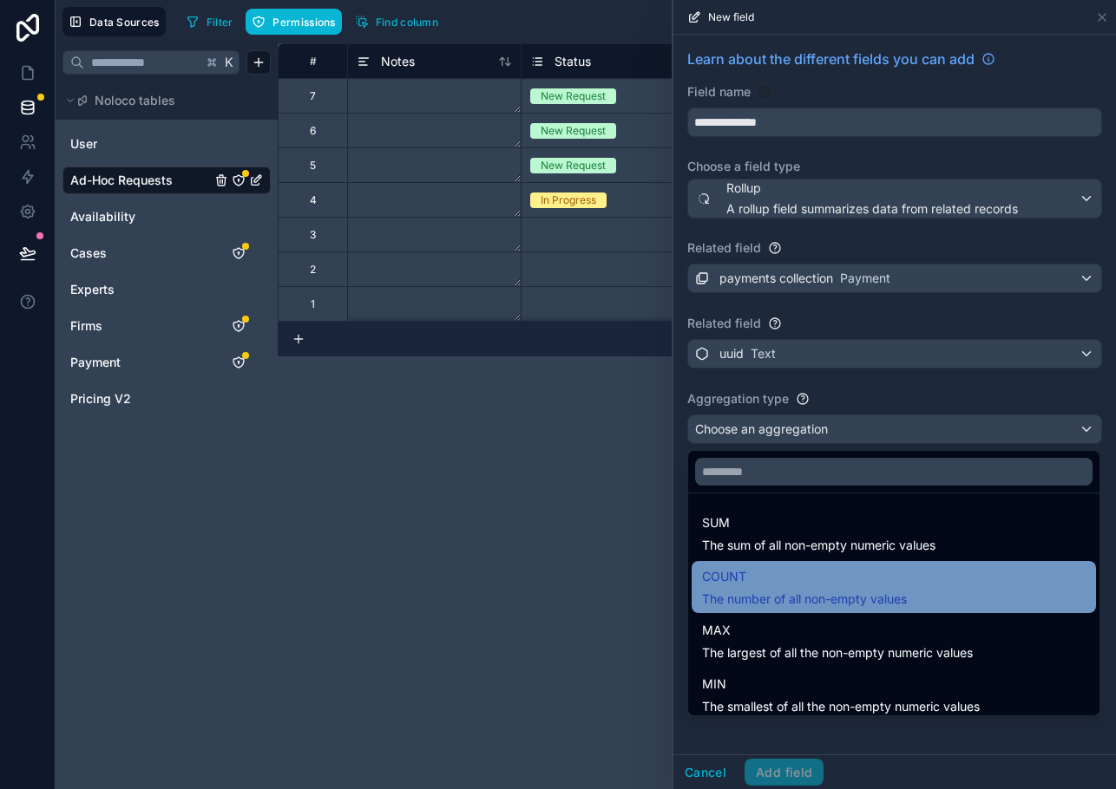
click at [748, 582] on span "COUNT" at bounding box center [804, 576] width 205 height 21
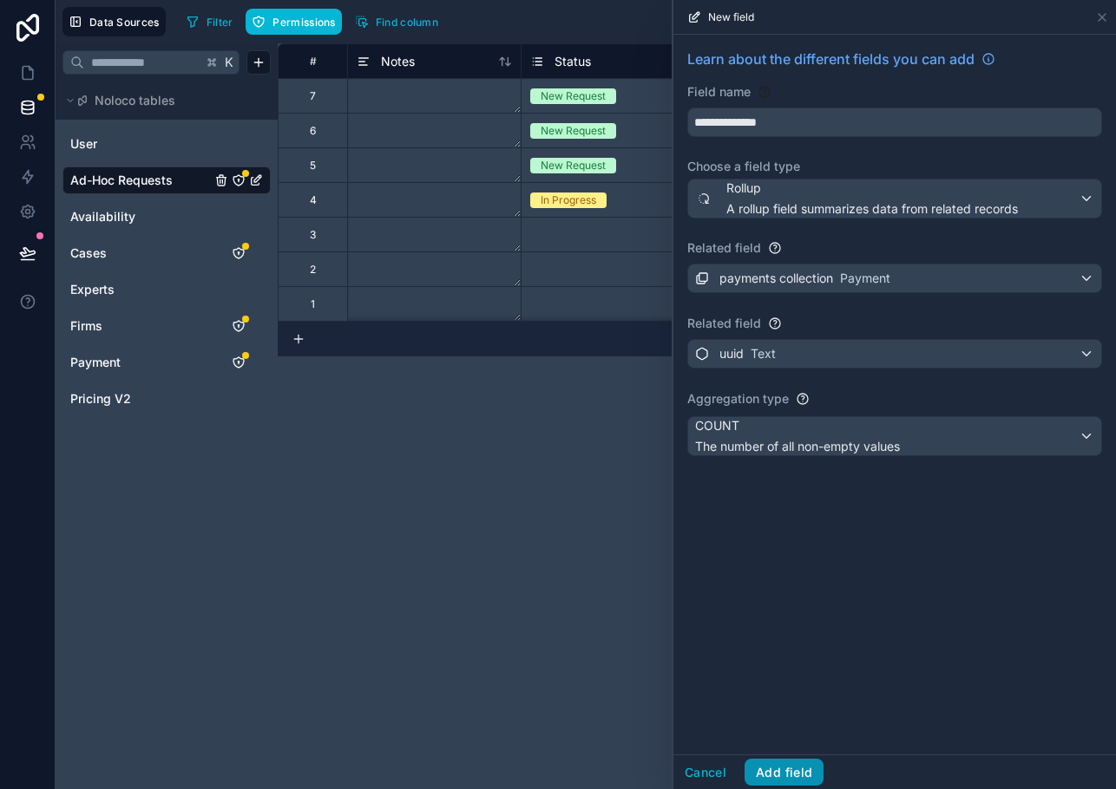
click at [770, 768] on button "Add field" at bounding box center [783, 773] width 79 height 28
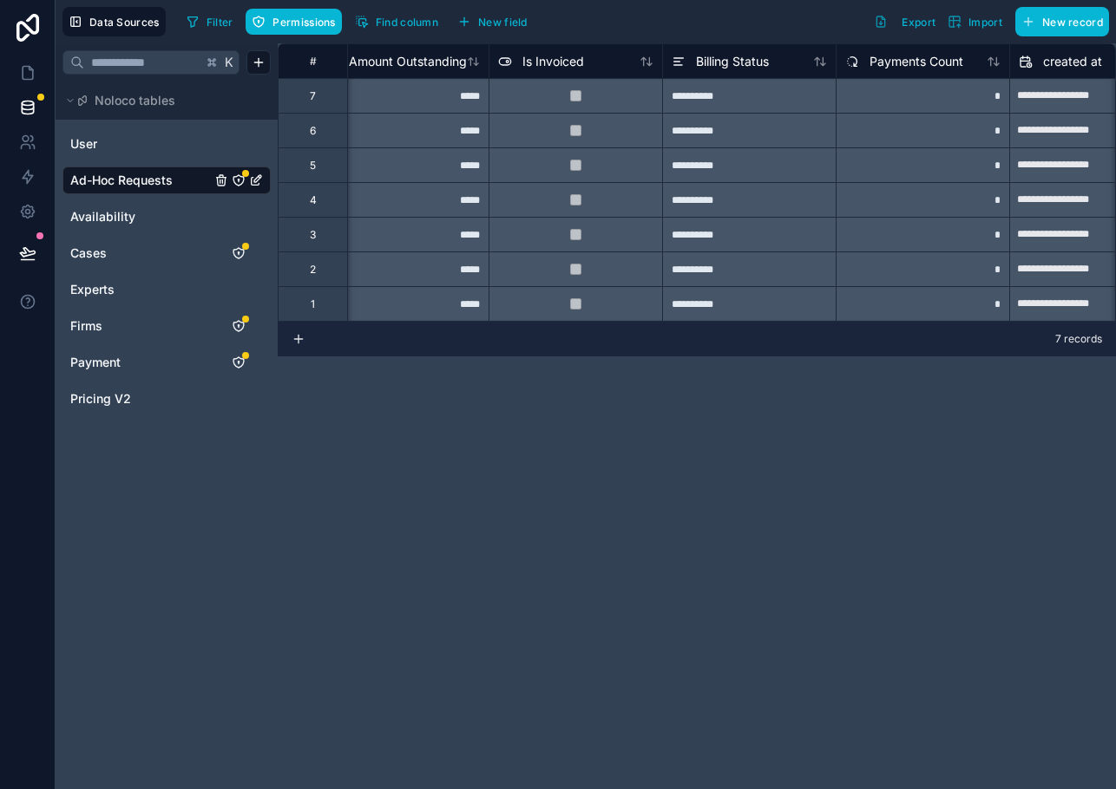
scroll to position [0, 3049]
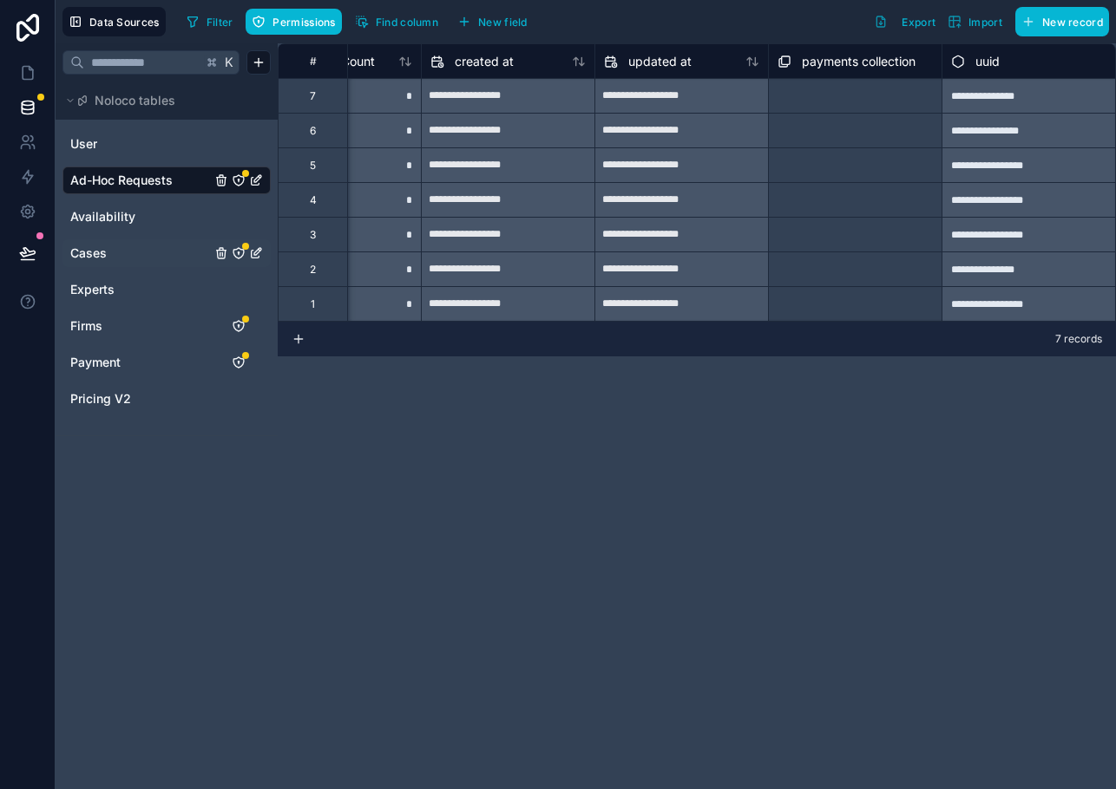
click at [86, 257] on span "Cases" at bounding box center [88, 253] width 36 height 17
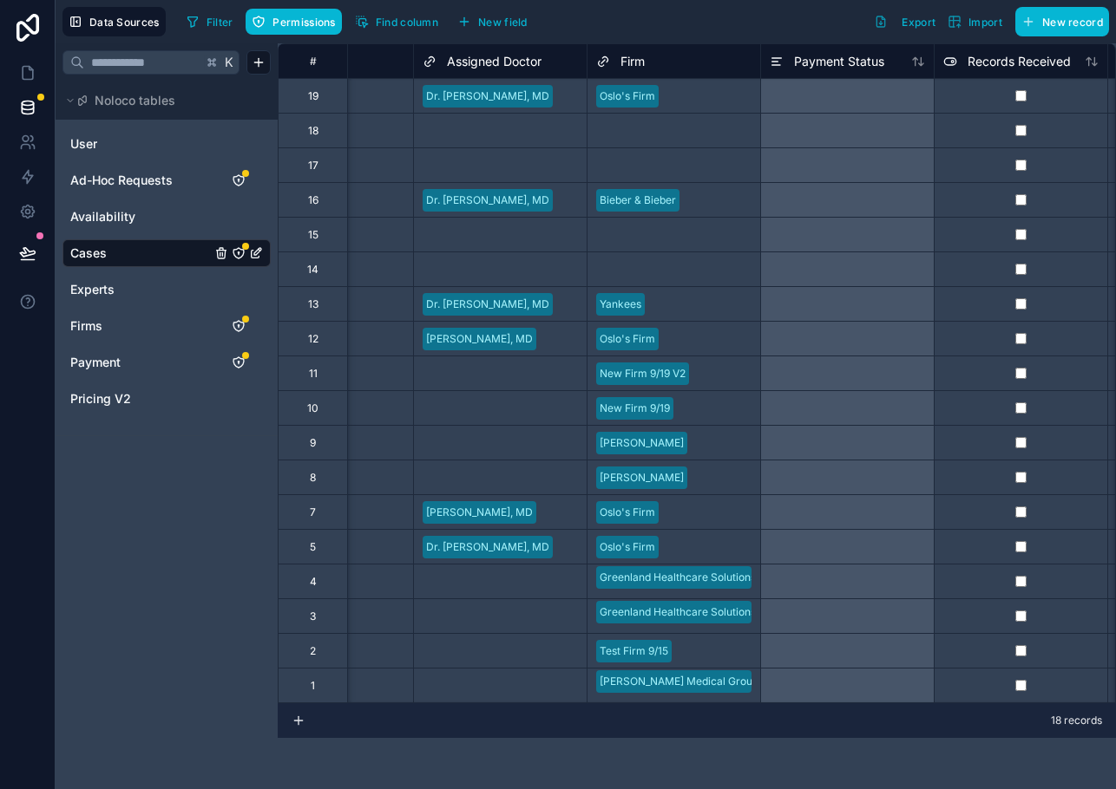
scroll to position [0, 447]
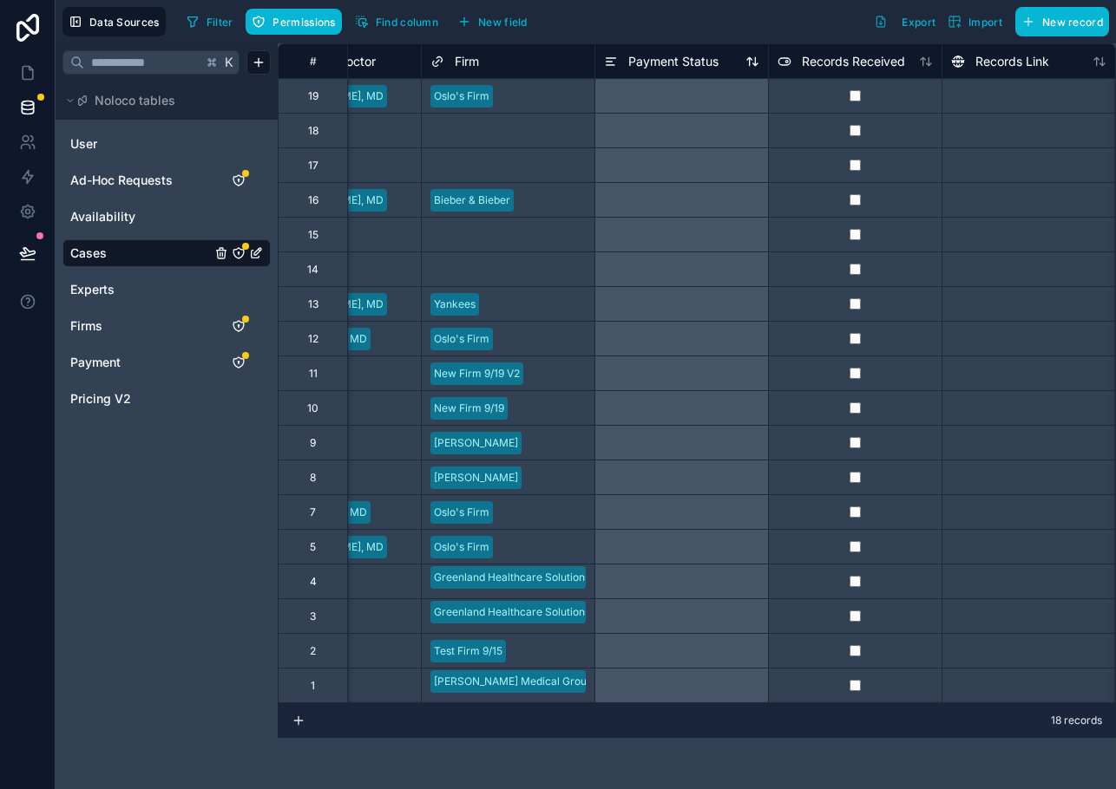
click at [668, 59] on span "Payment Status" at bounding box center [673, 61] width 90 height 17
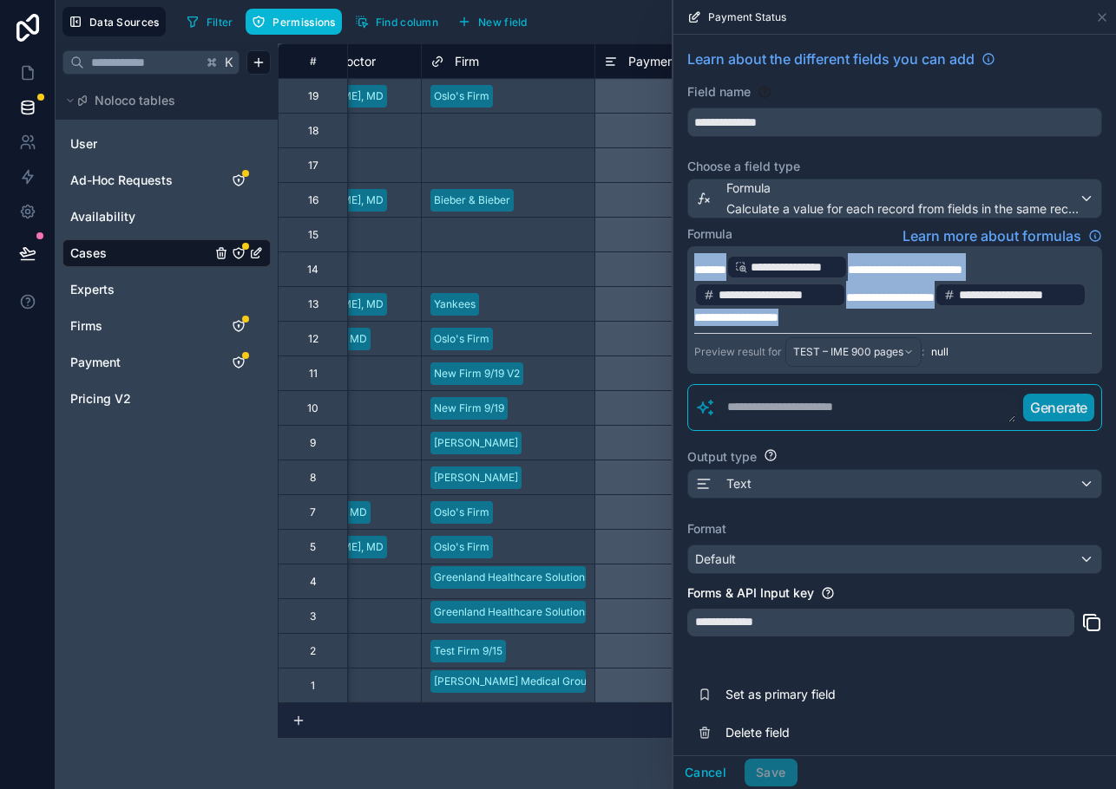
drag, startPoint x: 967, startPoint y: 329, endPoint x: 645, endPoint y: 256, distance: 330.0
click at [645, 256] on div "Data Sources Filter Permissions Find column New field Export Import New record …" at bounding box center [586, 394] width 1060 height 789
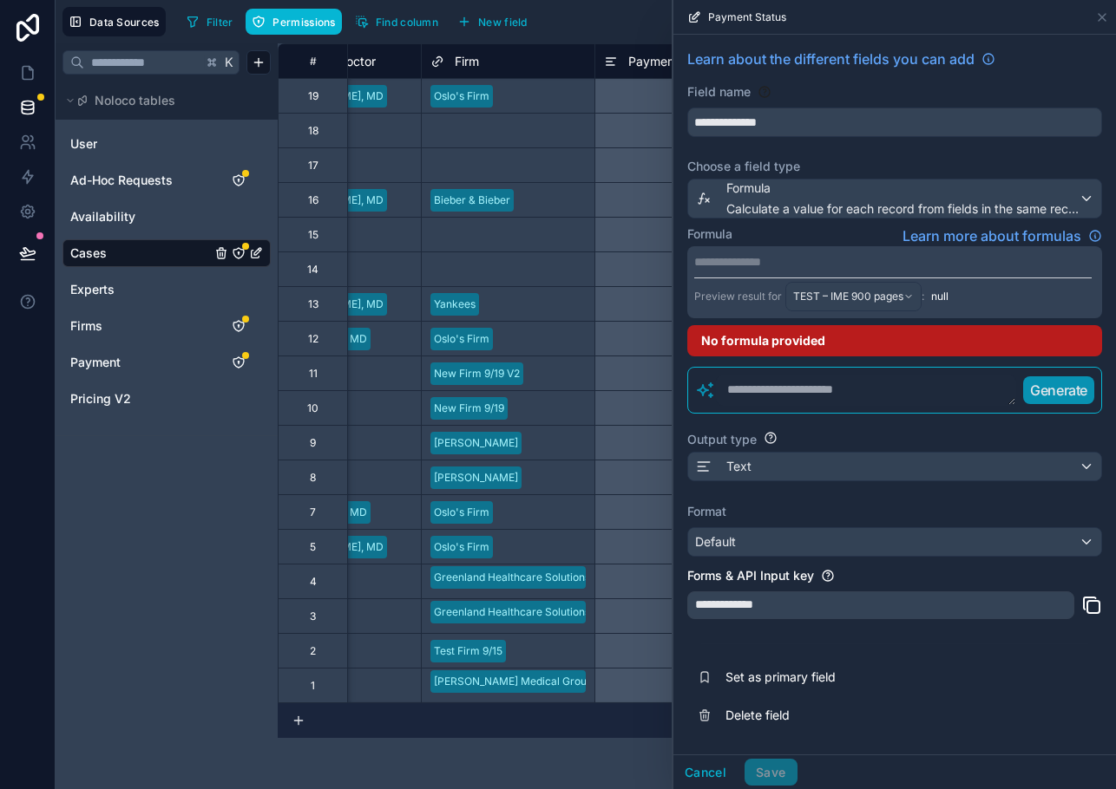
click at [850, 394] on textarea at bounding box center [866, 390] width 300 height 31
paste textarea "**********"
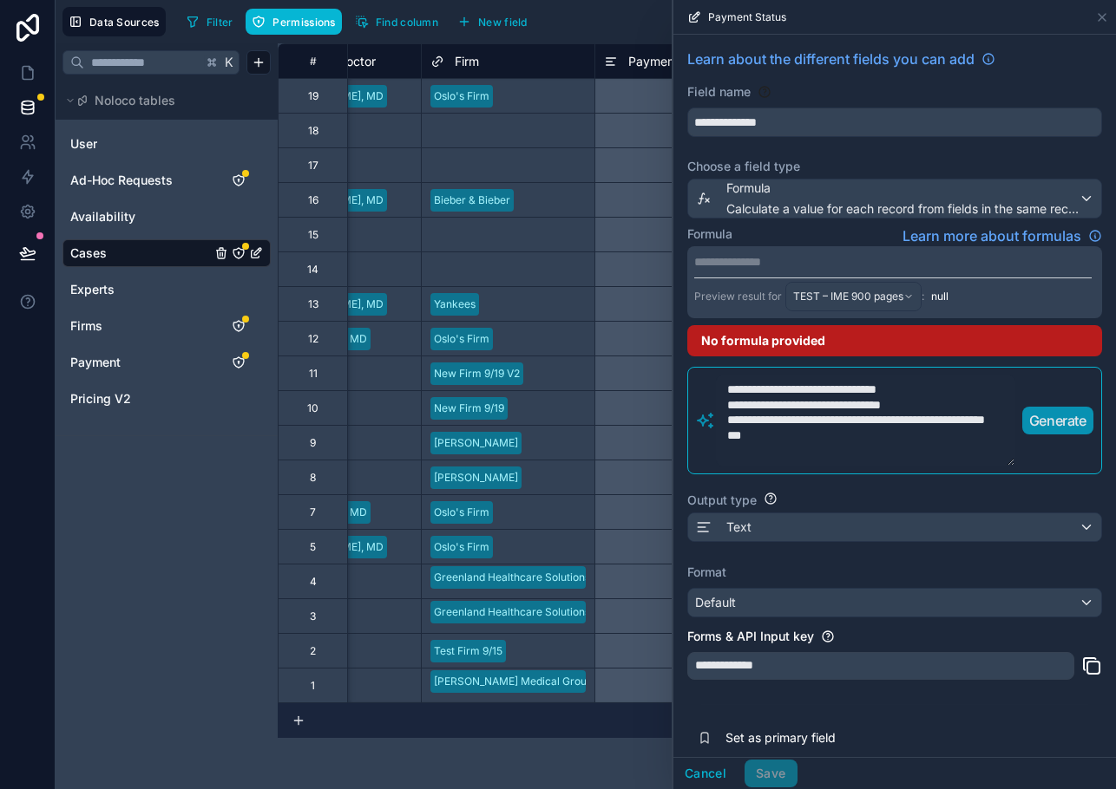
type textarea "**********"
click at [1046, 423] on p "Generate" at bounding box center [1057, 420] width 57 height 21
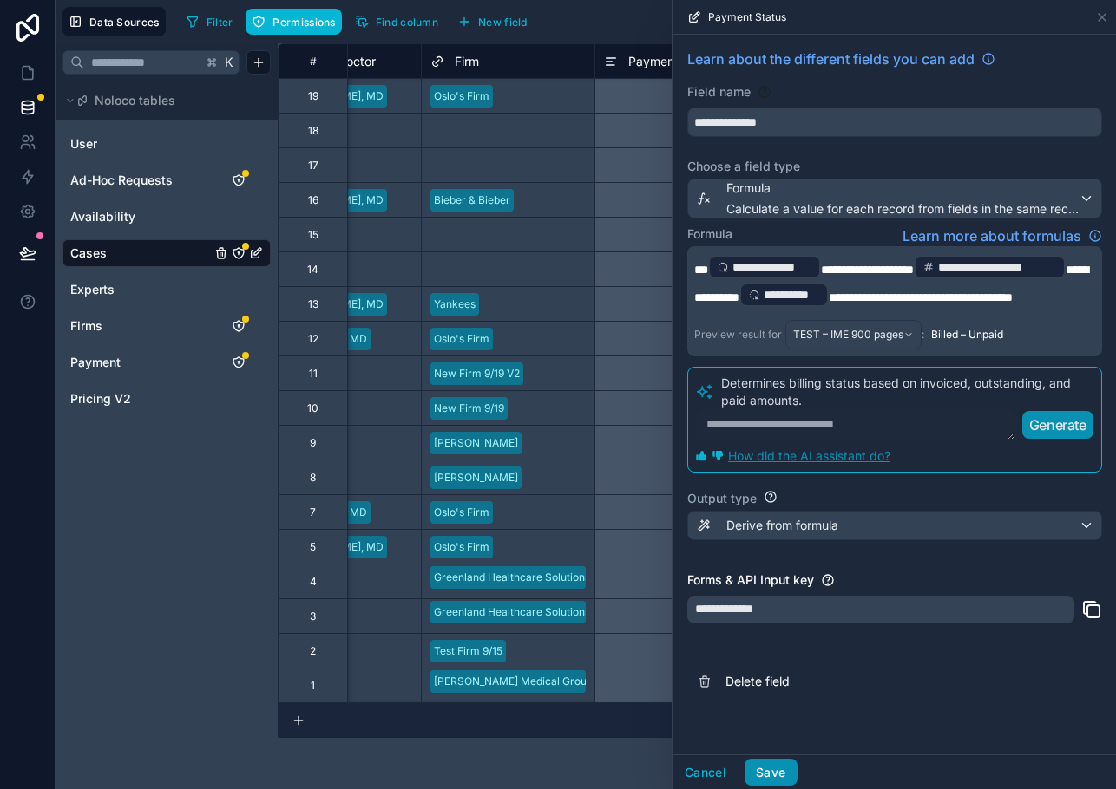
click at [752, 775] on button "Save" at bounding box center [770, 773] width 52 height 28
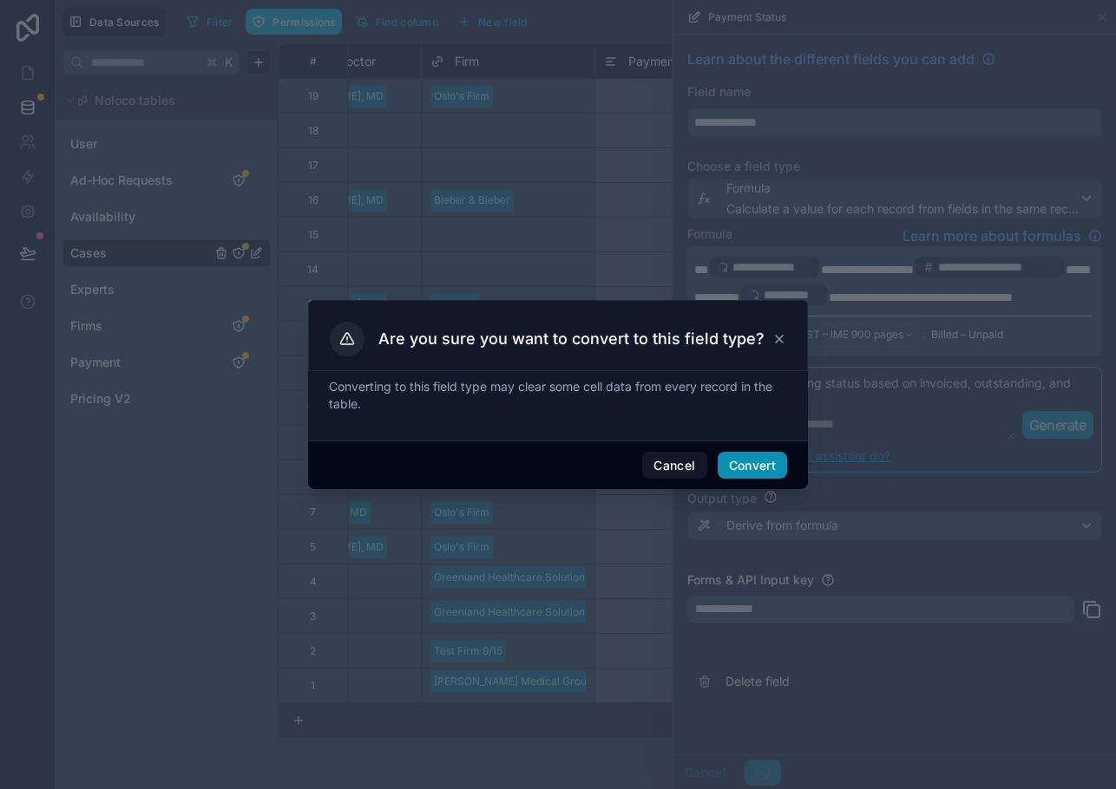
click at [765, 453] on button "Convert" at bounding box center [751, 466] width 69 height 28
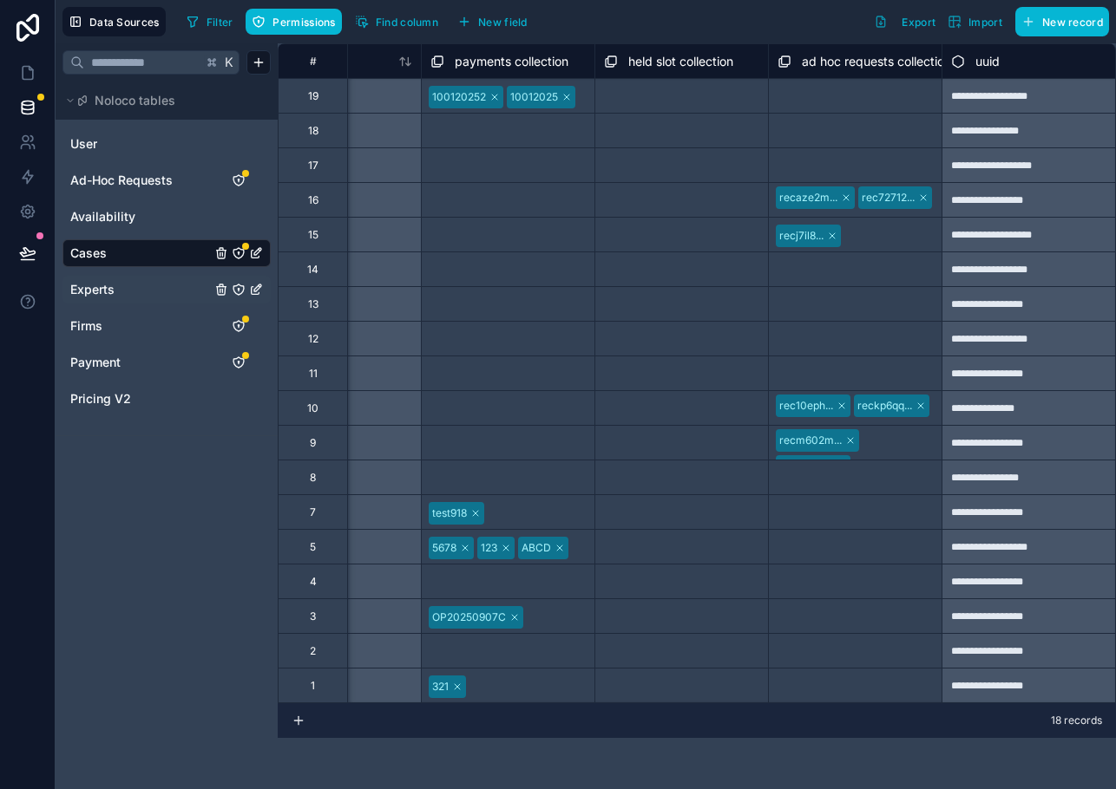
scroll to position [0, 4762]
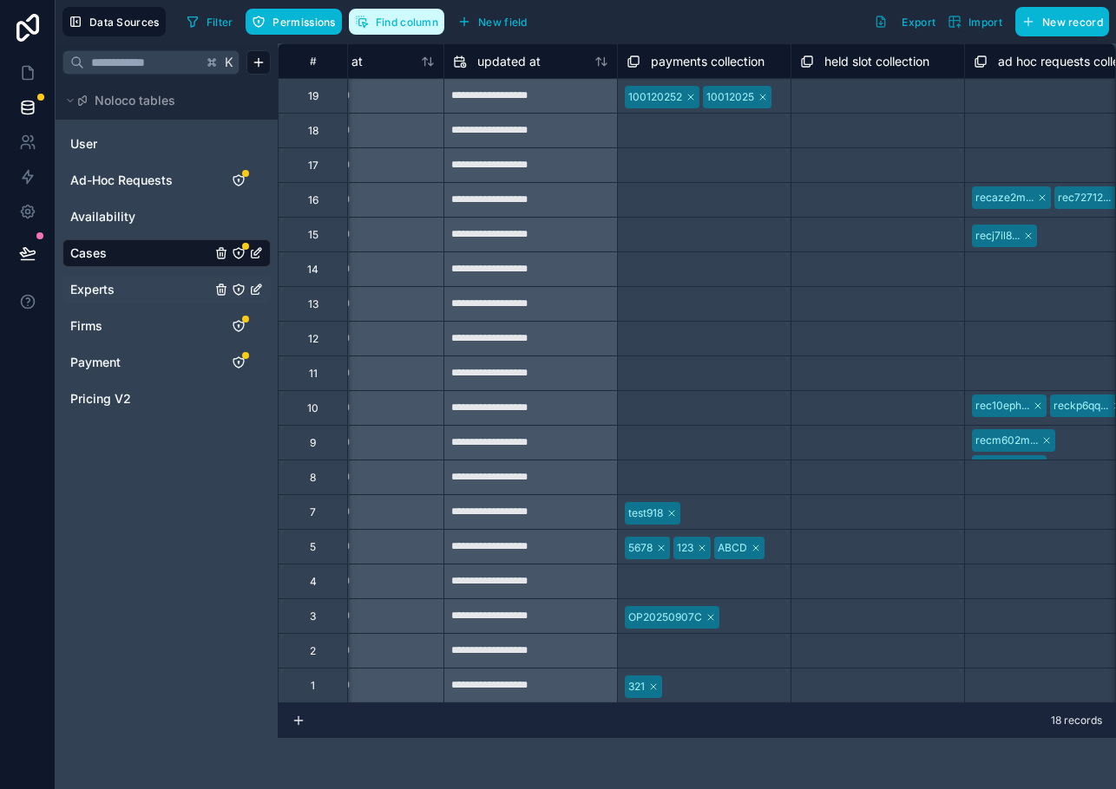
click at [422, 29] on button "Find column" at bounding box center [396, 22] width 95 height 26
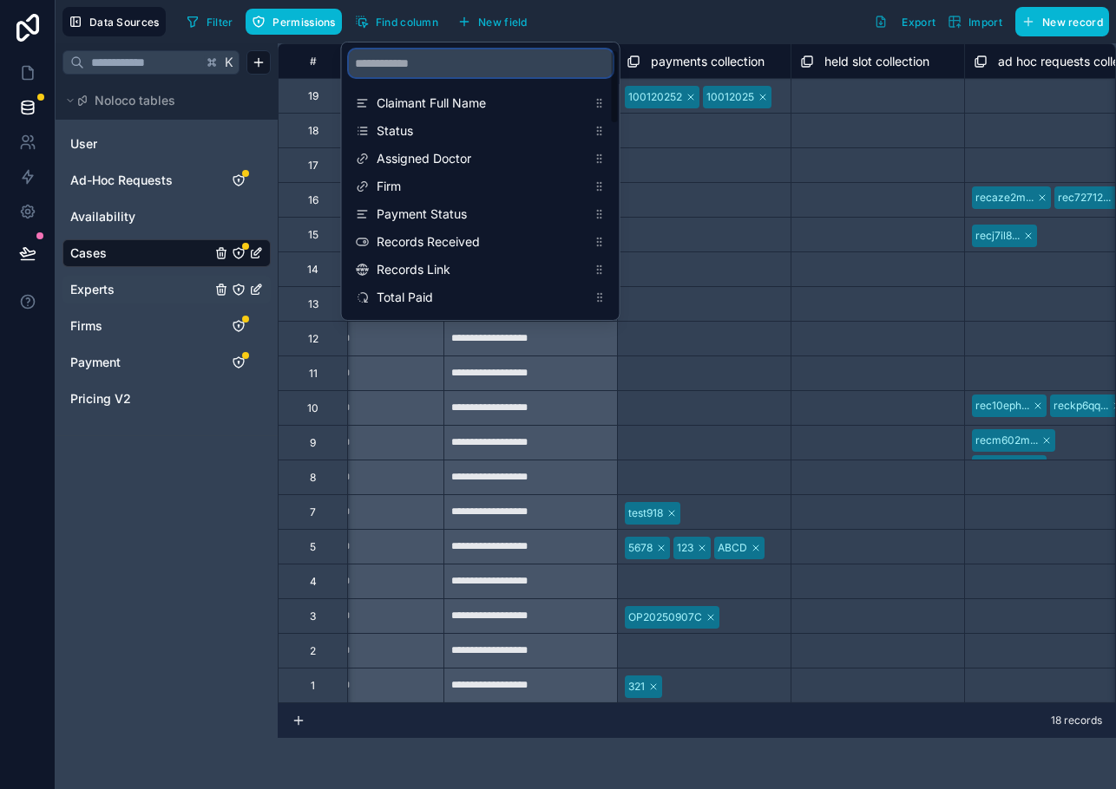
click at [419, 67] on input "scrollable content" at bounding box center [481, 63] width 264 height 28
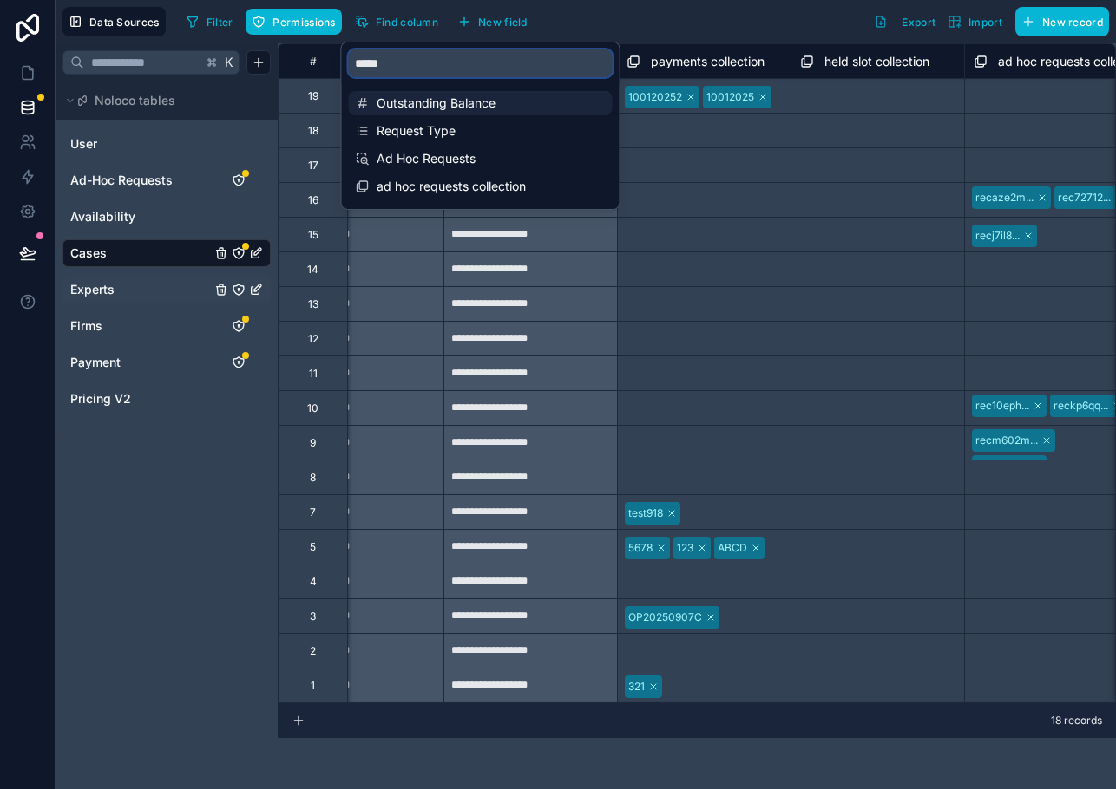
type input "*****"
click at [433, 92] on div "Outstanding Balance" at bounding box center [481, 103] width 264 height 24
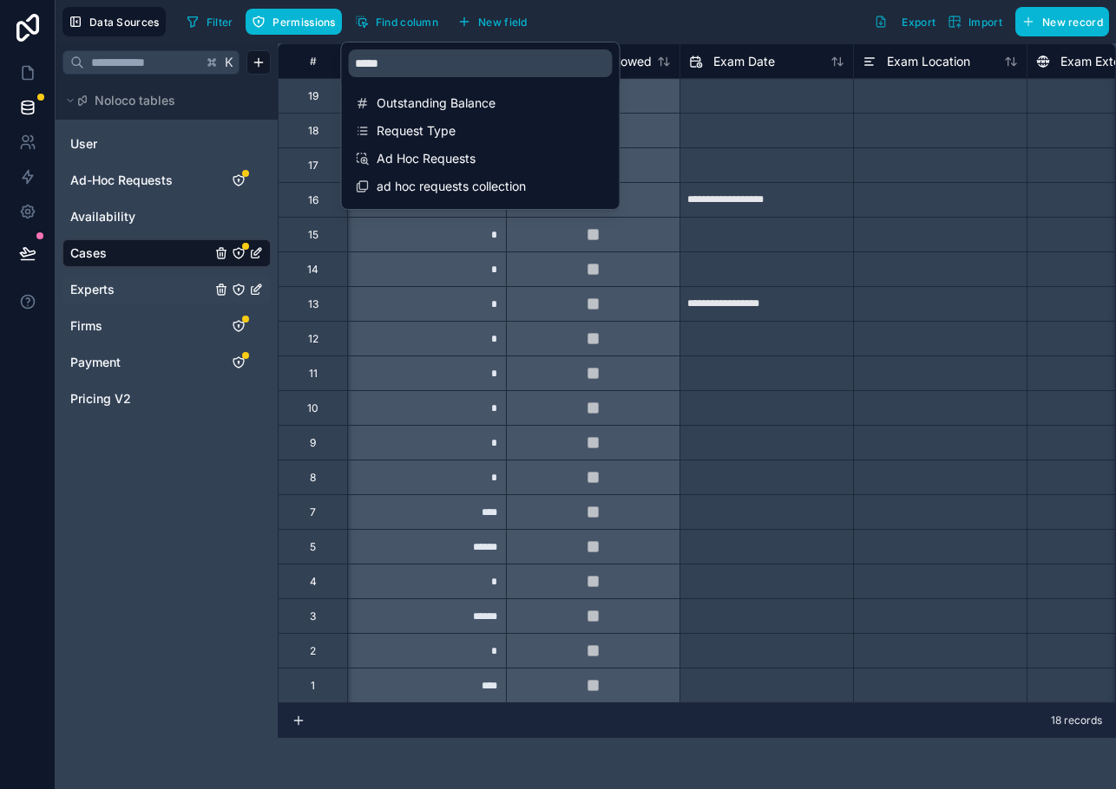
scroll to position [0, 1561]
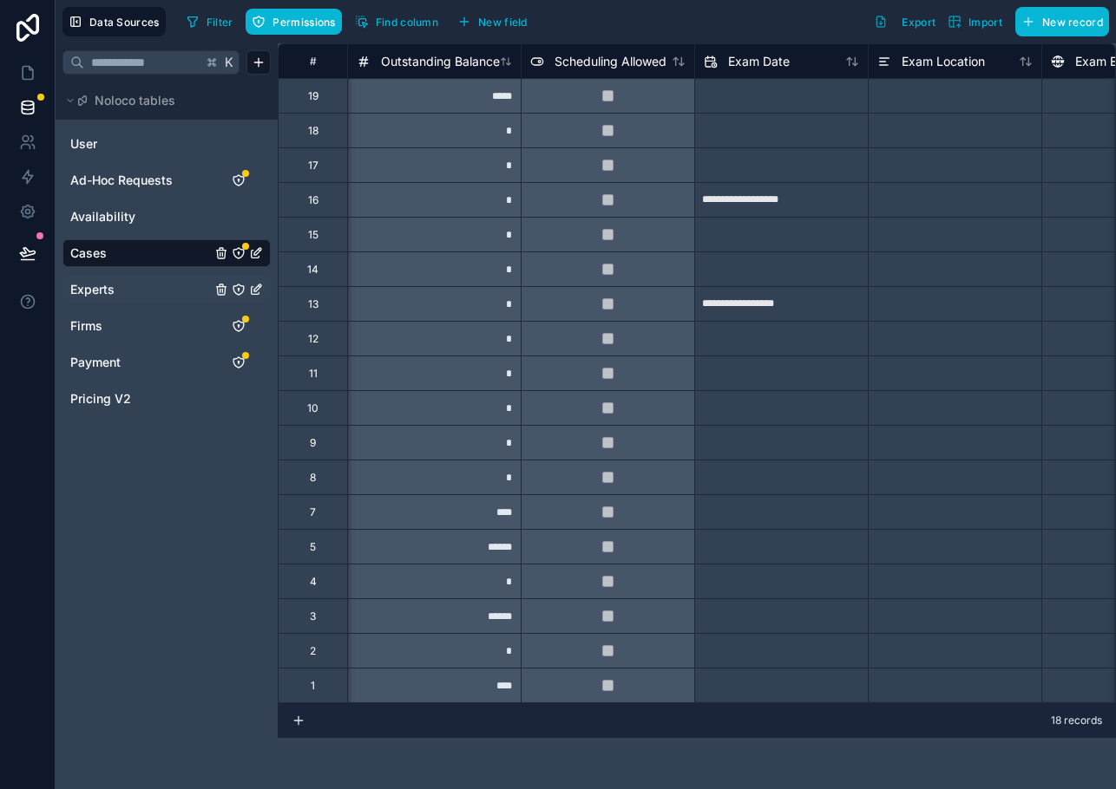
click at [620, 14] on div "Filter Permissions Find column New field Export Import New record" at bounding box center [644, 21] width 929 height 29
click at [393, 12] on button "Find column" at bounding box center [396, 22] width 95 height 26
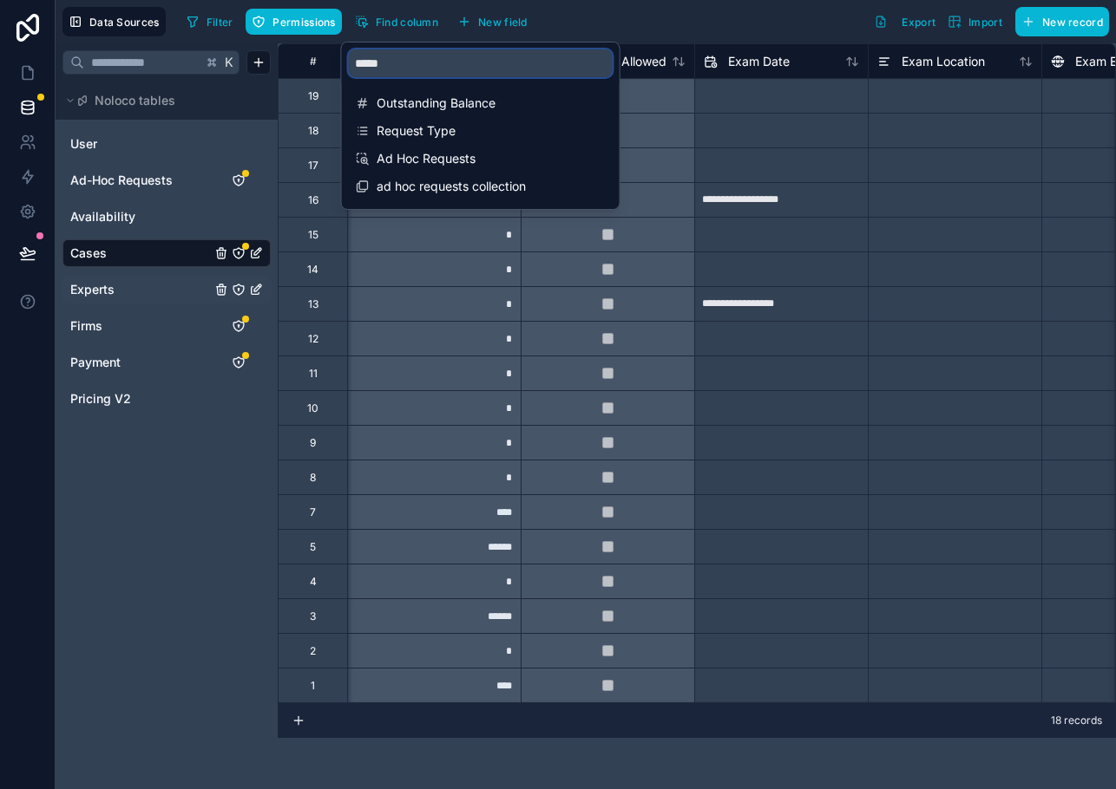
click at [459, 69] on input "*****" at bounding box center [481, 63] width 264 height 28
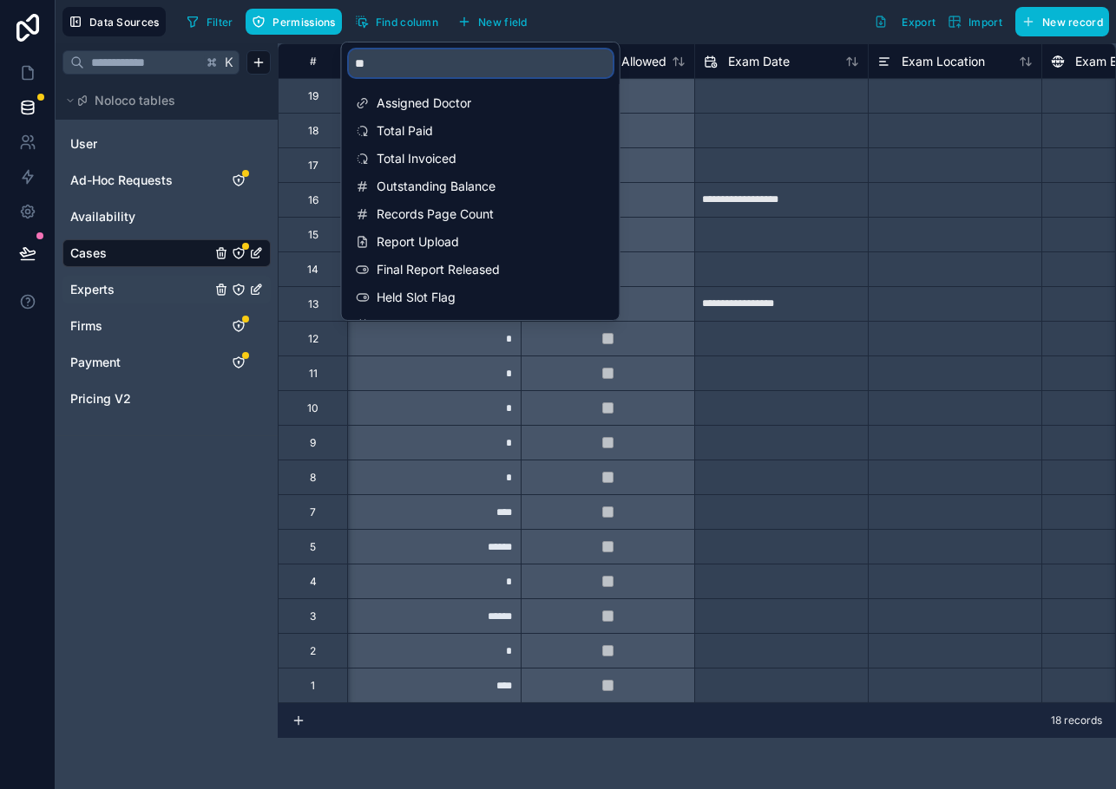
type input "*"
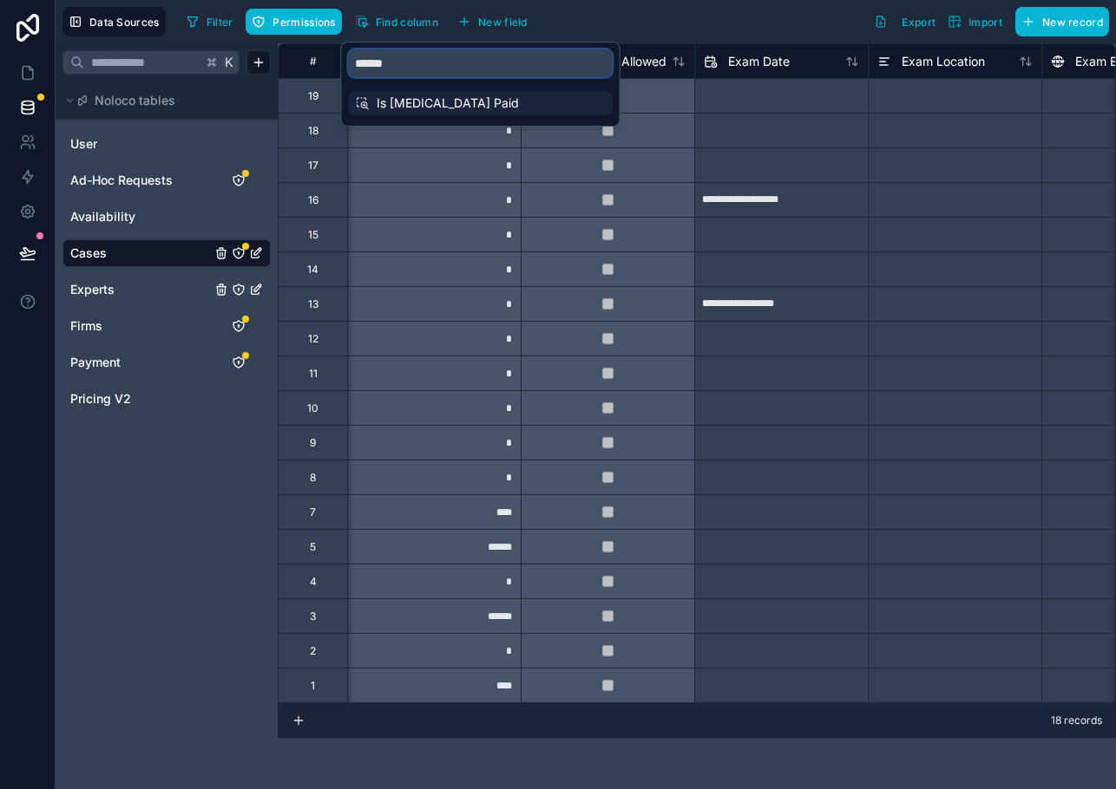
type input "******"
click at [456, 97] on span "Is [MEDICAL_DATA] Paid" at bounding box center [481, 103] width 210 height 17
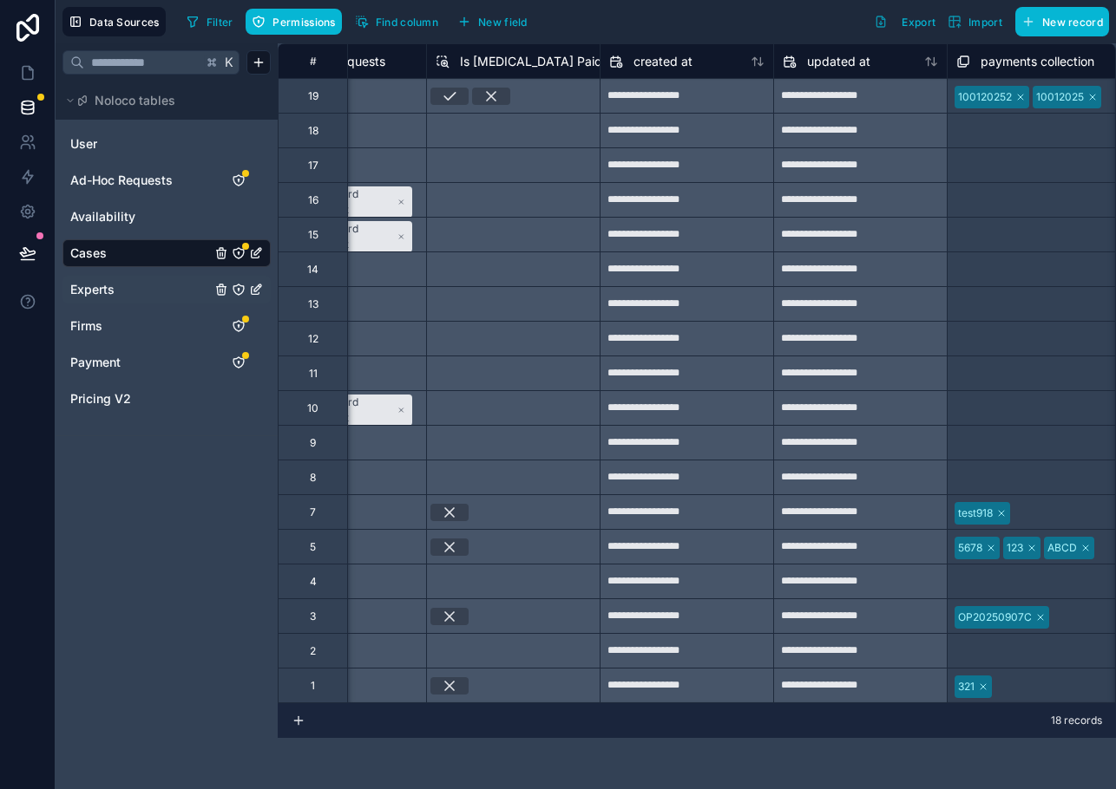
click at [691, 9] on div "Filter Permissions Find column New field Export Import New record" at bounding box center [644, 21] width 929 height 29
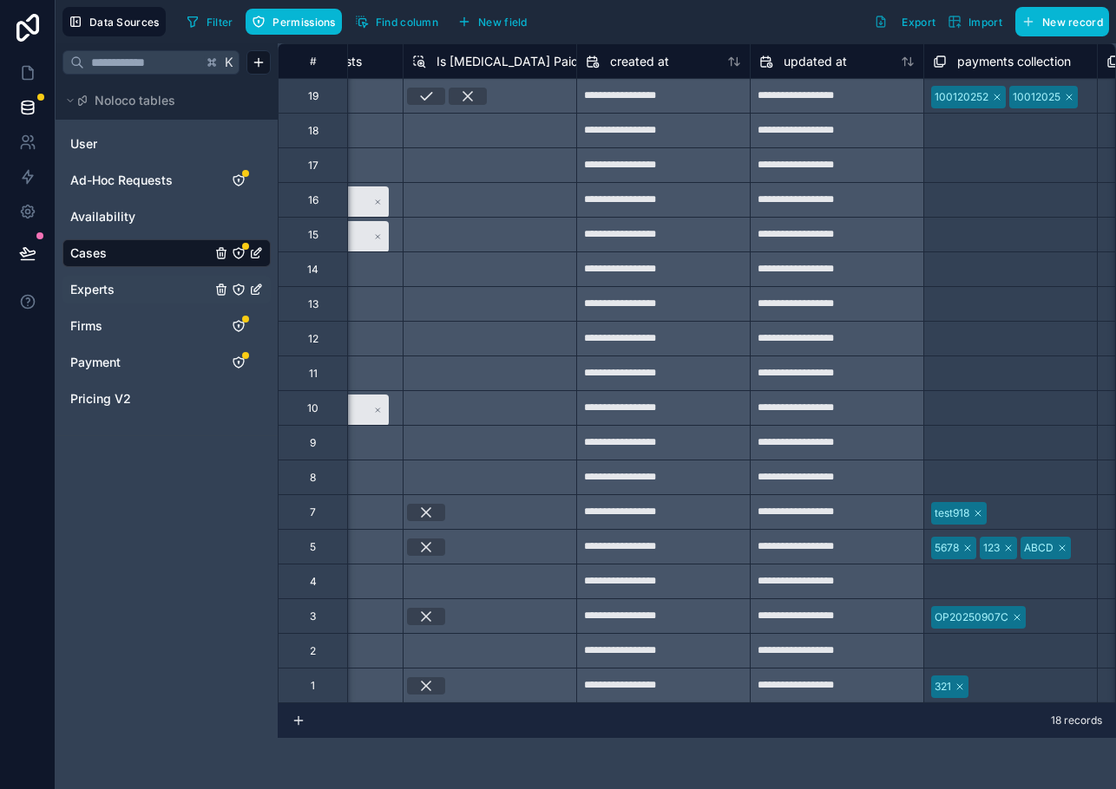
scroll to position [0, 4442]
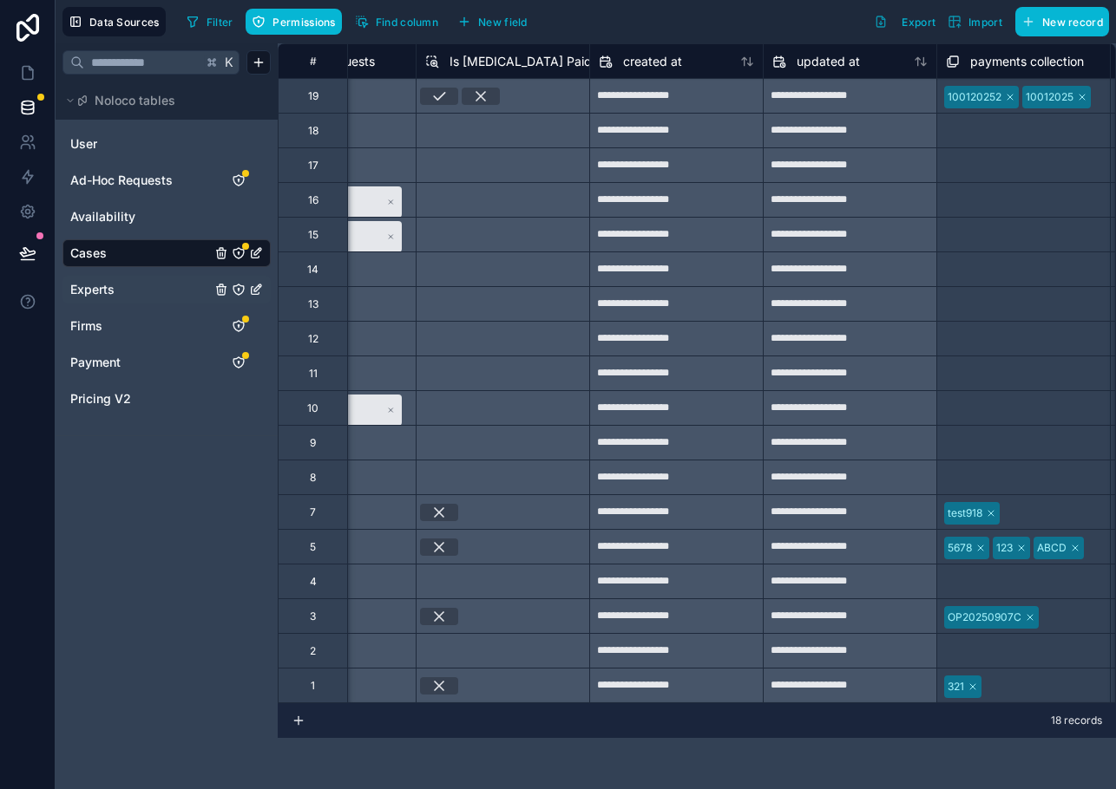
click at [514, 66] on span "Is [MEDICAL_DATA] Paid" at bounding box center [520, 61] width 142 height 17
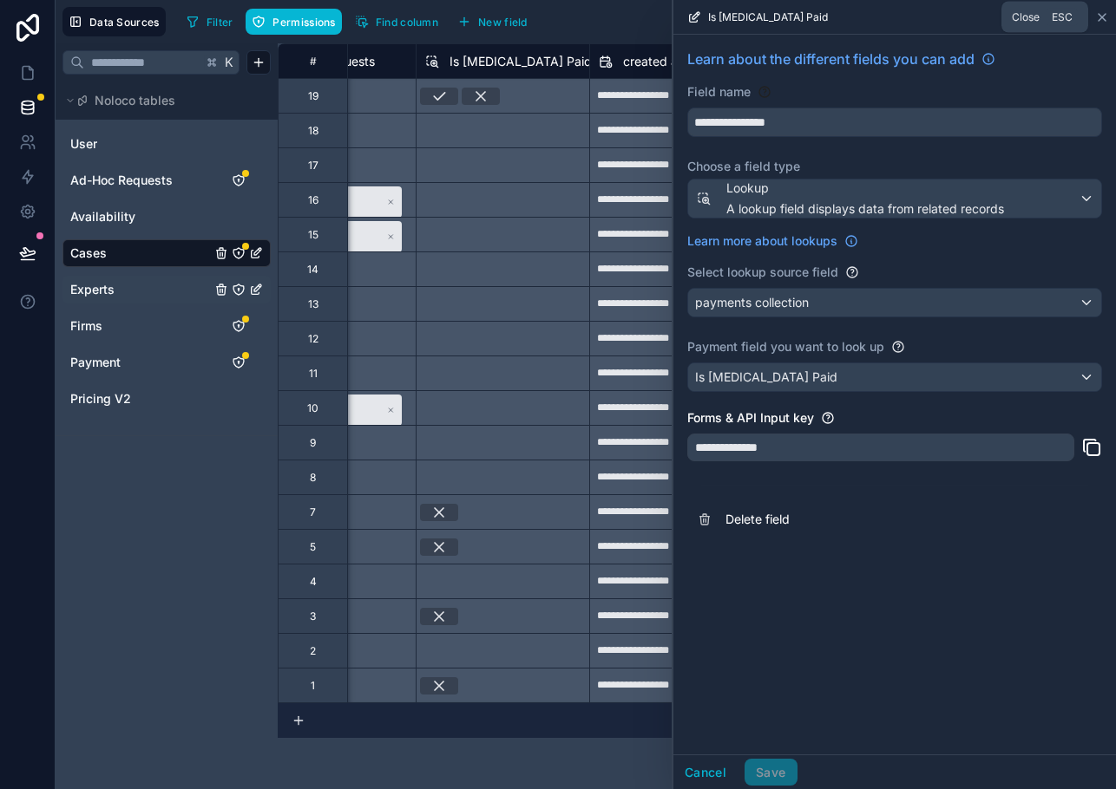
click at [1102, 15] on icon at bounding box center [1102, 17] width 14 height 14
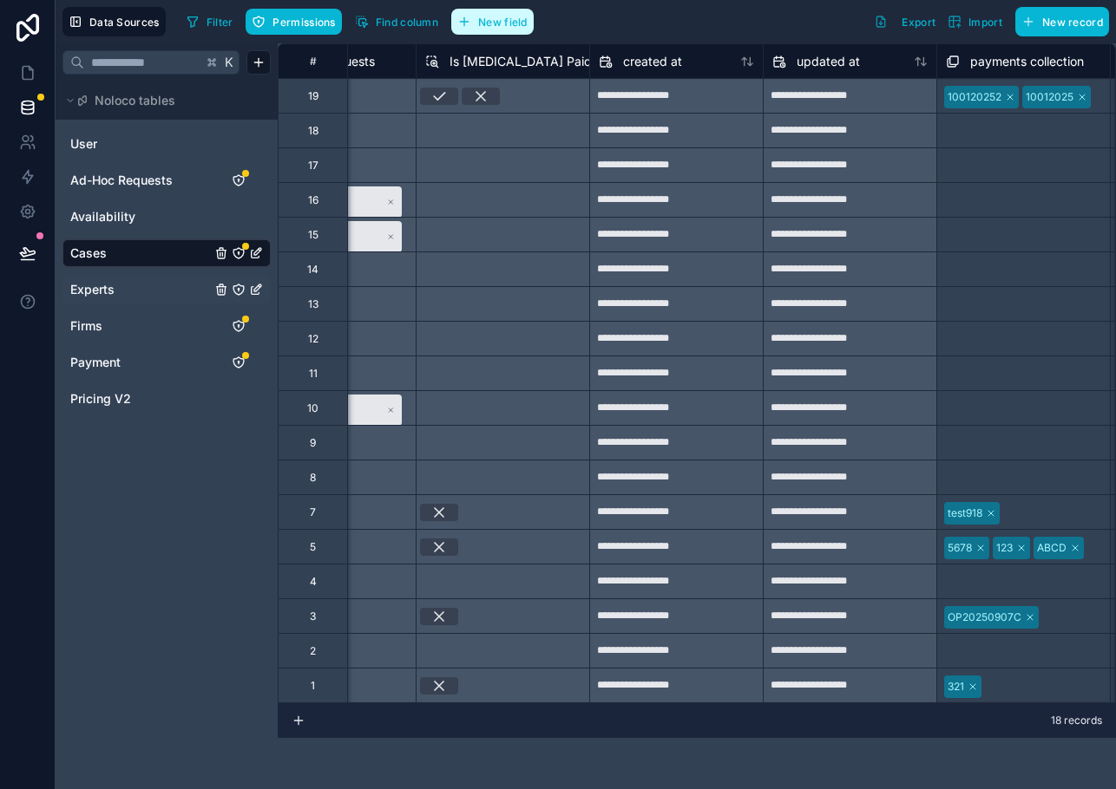
click at [486, 23] on span "New field" at bounding box center [502, 22] width 49 height 13
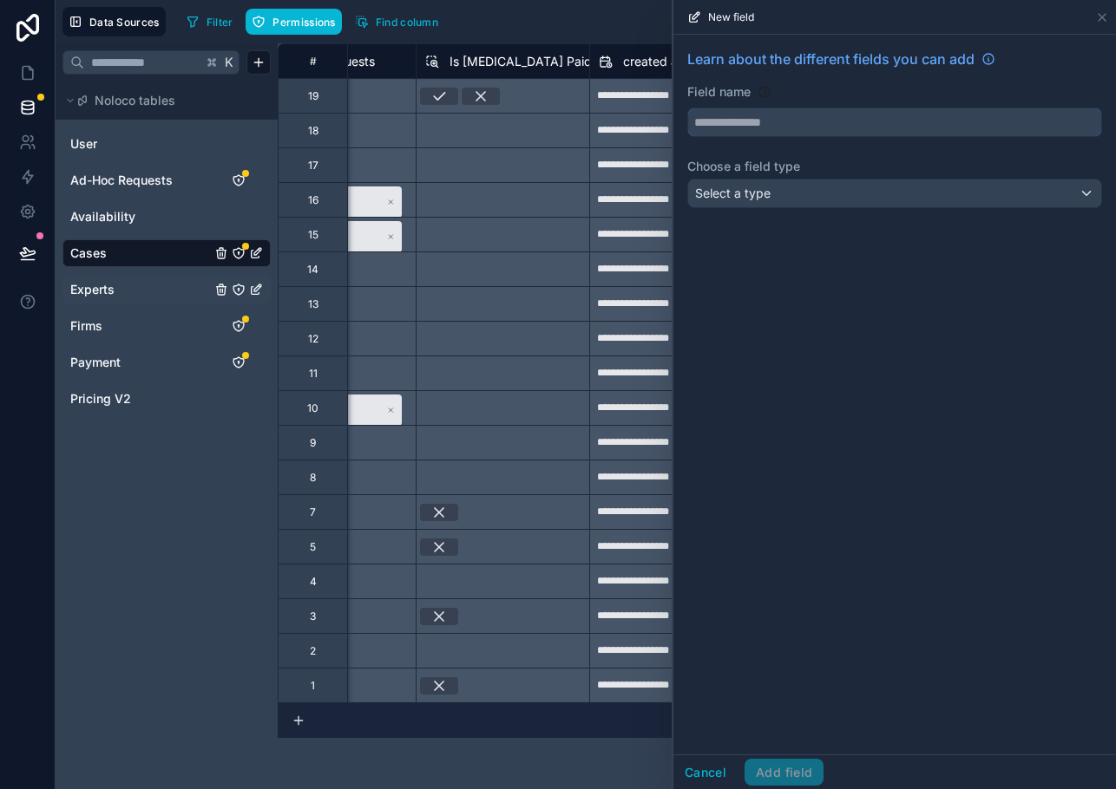
click at [801, 128] on input "text" at bounding box center [894, 122] width 413 height 28
click at [687, 108] on button "********" at bounding box center [894, 122] width 415 height 29
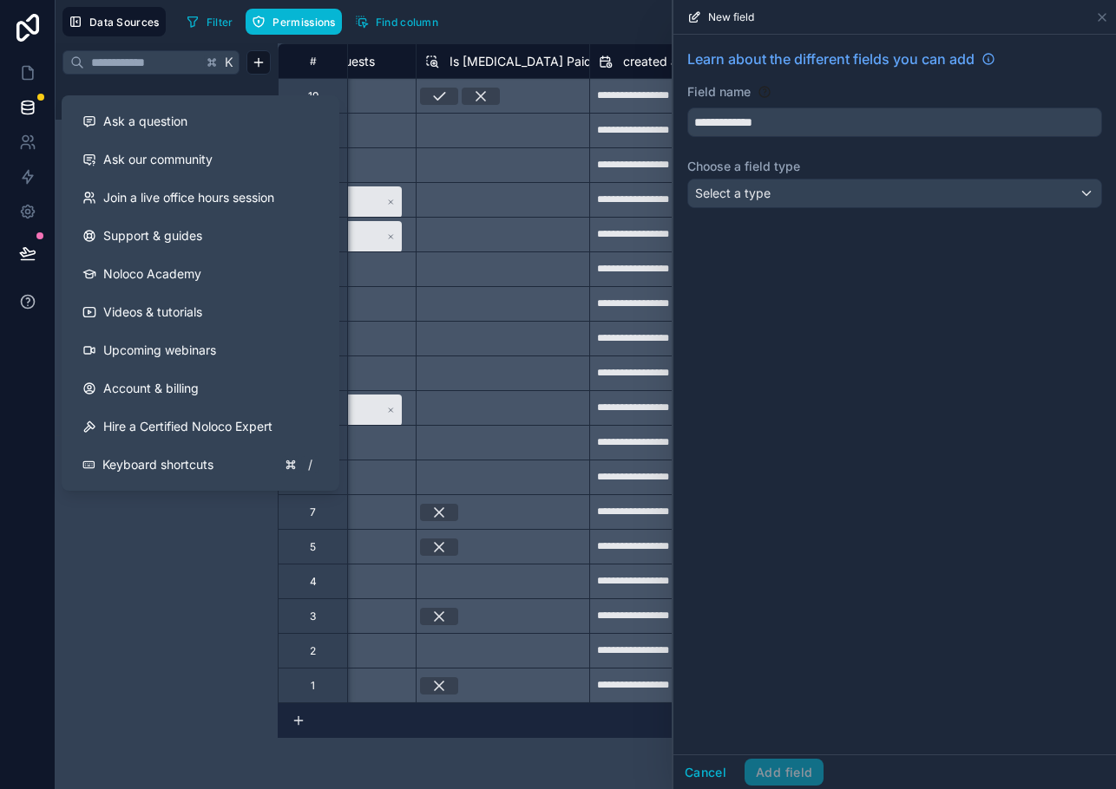
click at [11, 310] on button at bounding box center [27, 302] width 55 height 49
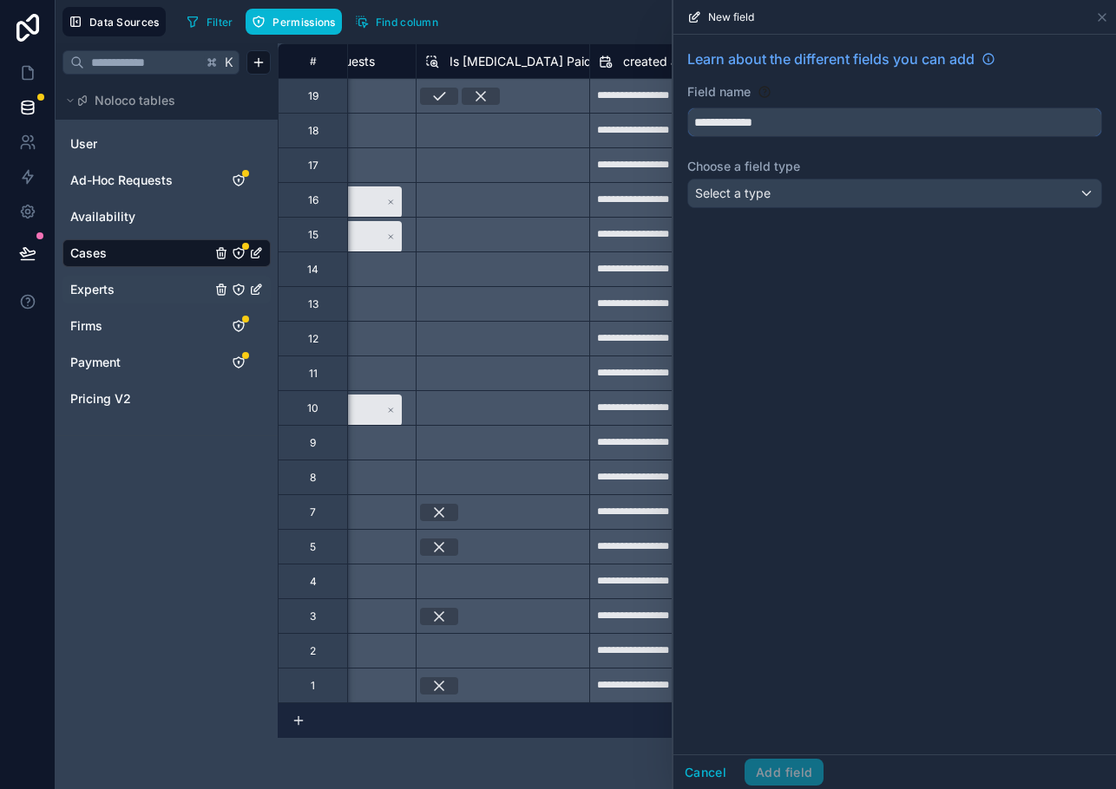
click at [811, 121] on input "**********" at bounding box center [894, 122] width 413 height 28
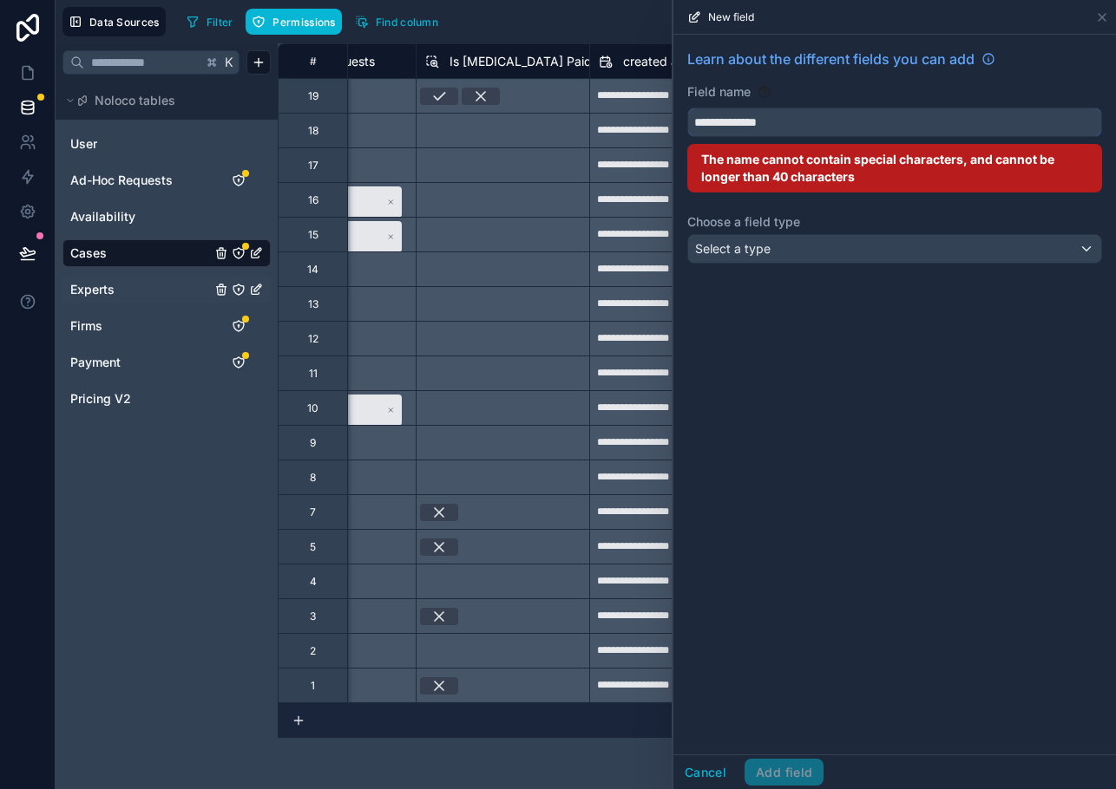
click at [687, 108] on button "**********" at bounding box center [894, 122] width 415 height 29
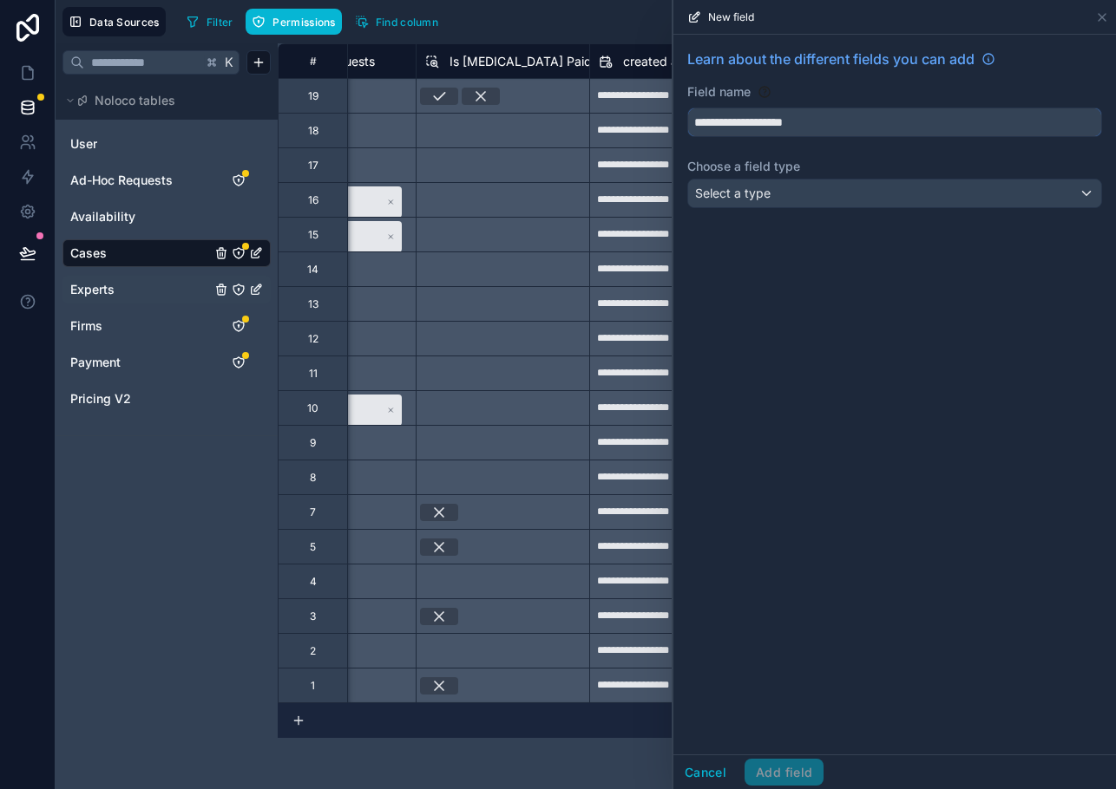
type input "**********"
click at [797, 184] on div "Select a type" at bounding box center [894, 194] width 413 height 28
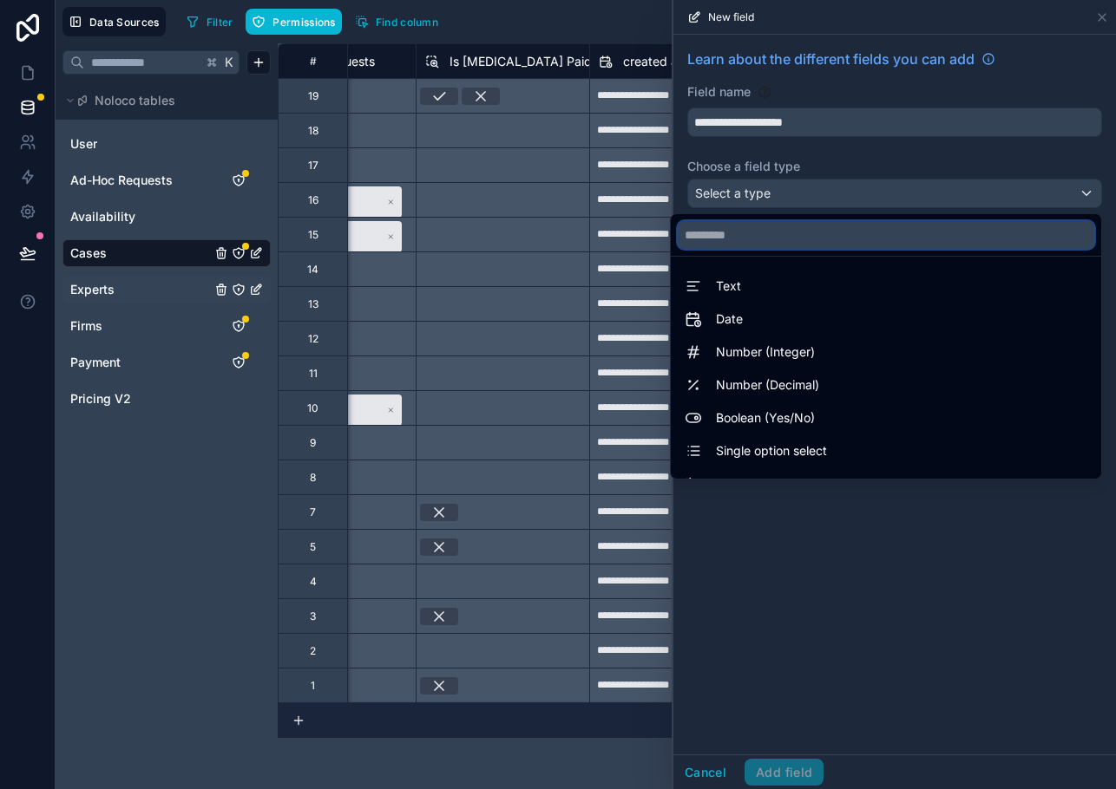
click at [774, 231] on input "text" at bounding box center [885, 235] width 416 height 28
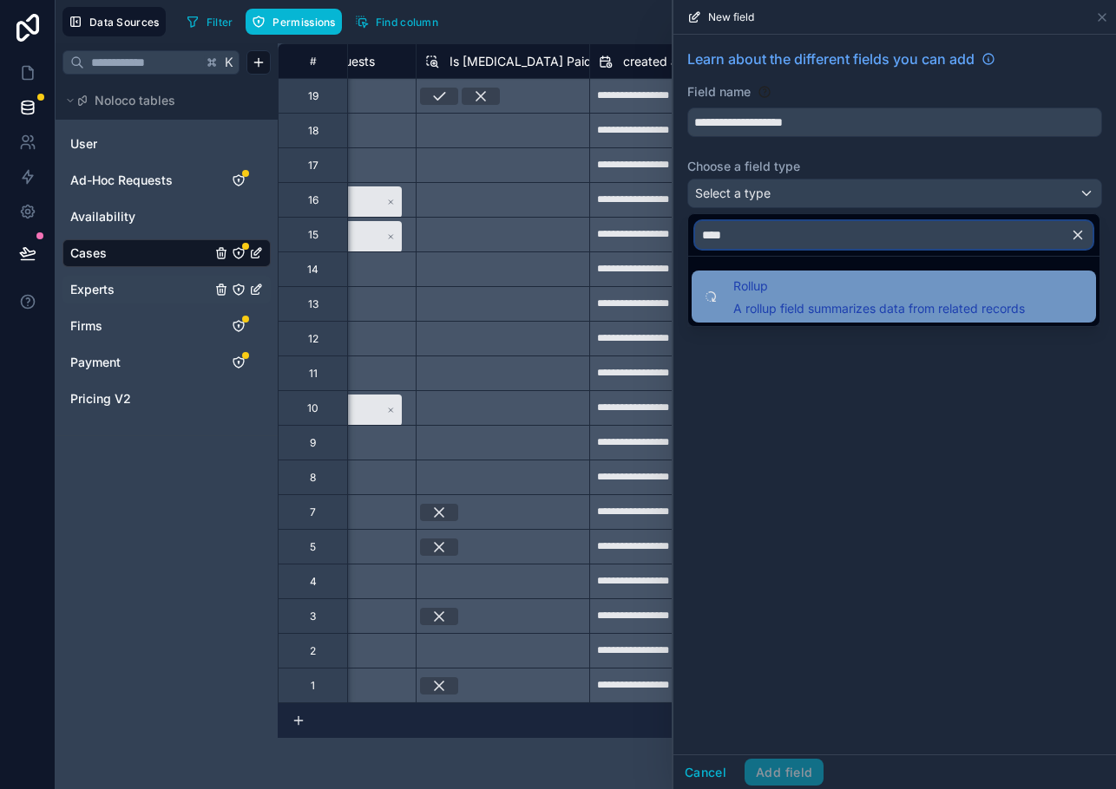
type input "****"
click at [776, 291] on span "Rollup" at bounding box center [878, 286] width 291 height 21
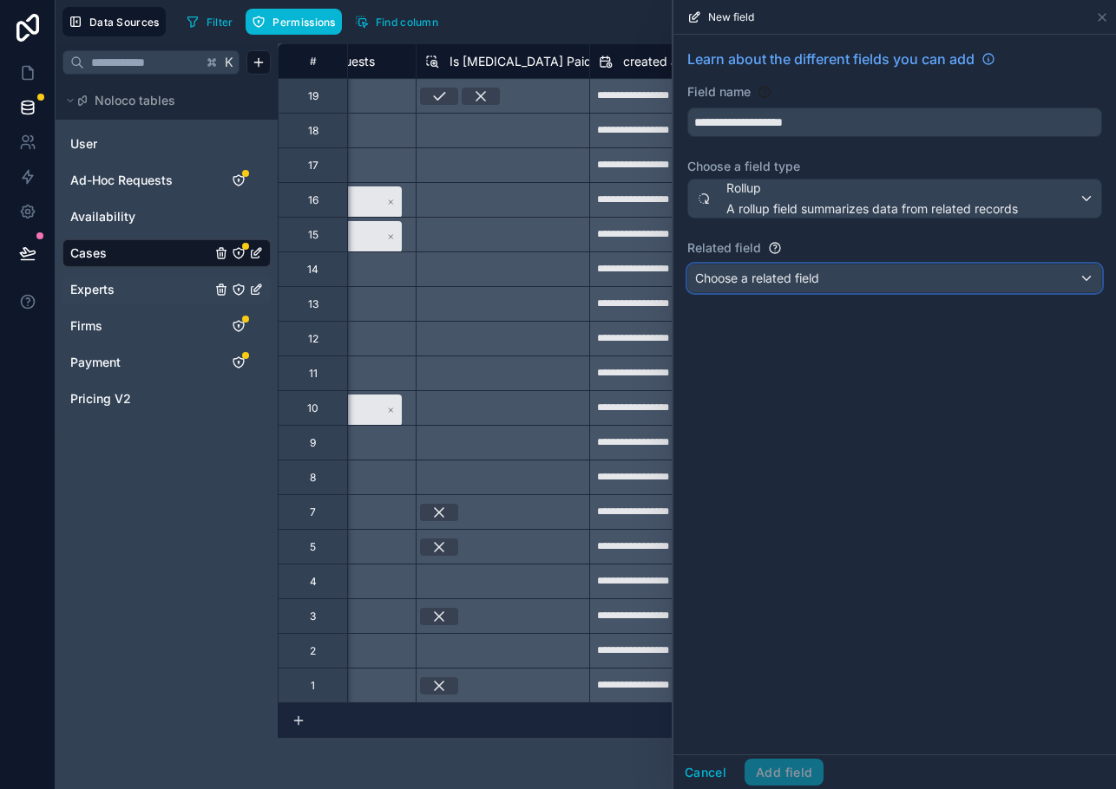
click at [772, 284] on span "Choose a related field" at bounding box center [757, 278] width 124 height 15
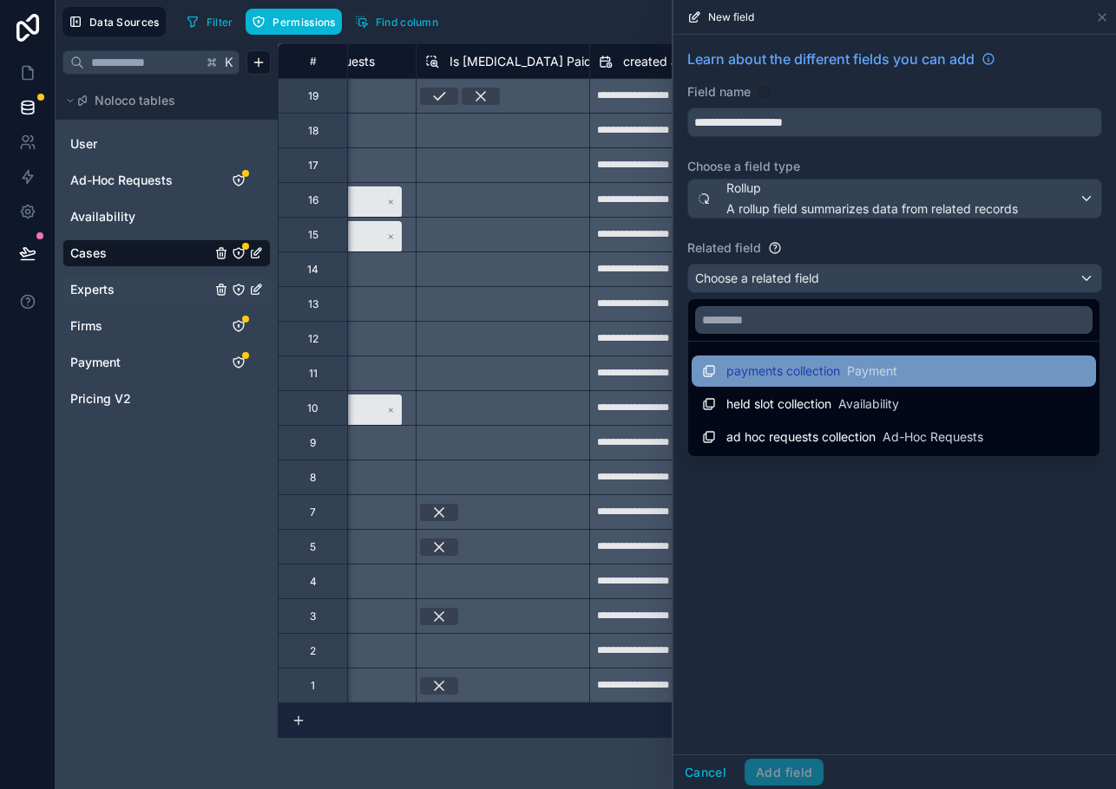
click at [761, 378] on span "payments collection" at bounding box center [783, 371] width 114 height 17
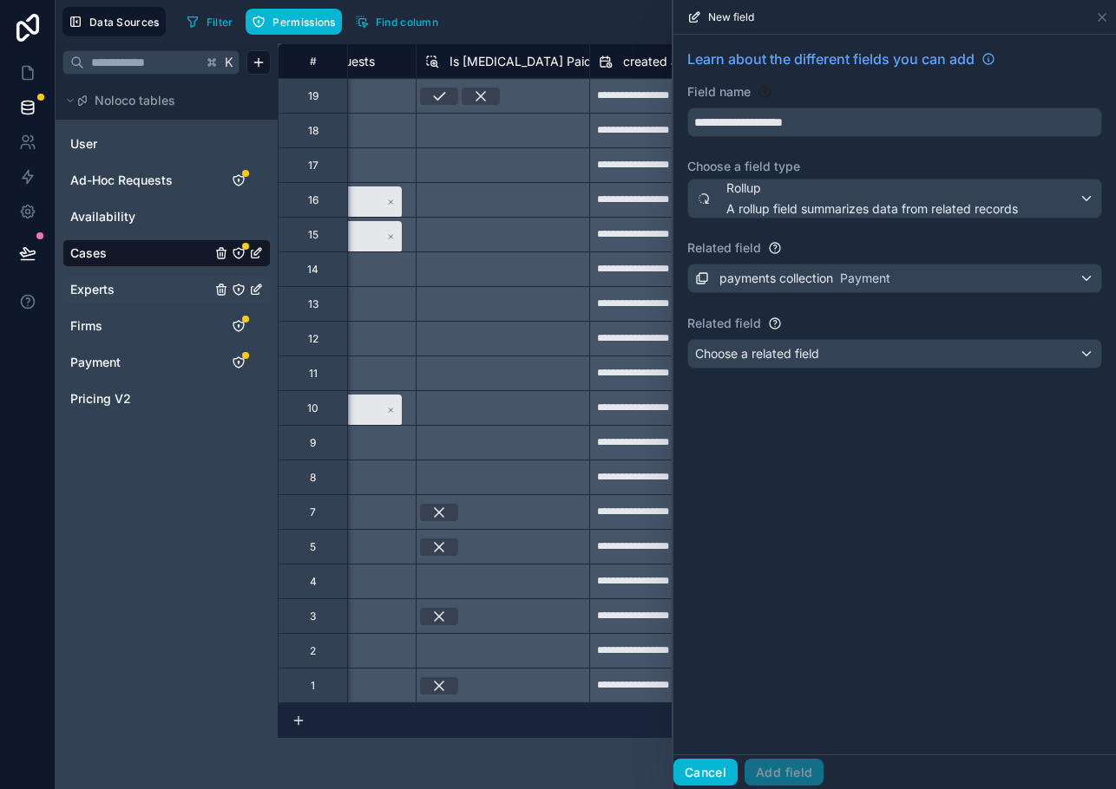
click at [701, 775] on button "Cancel" at bounding box center [705, 773] width 64 height 28
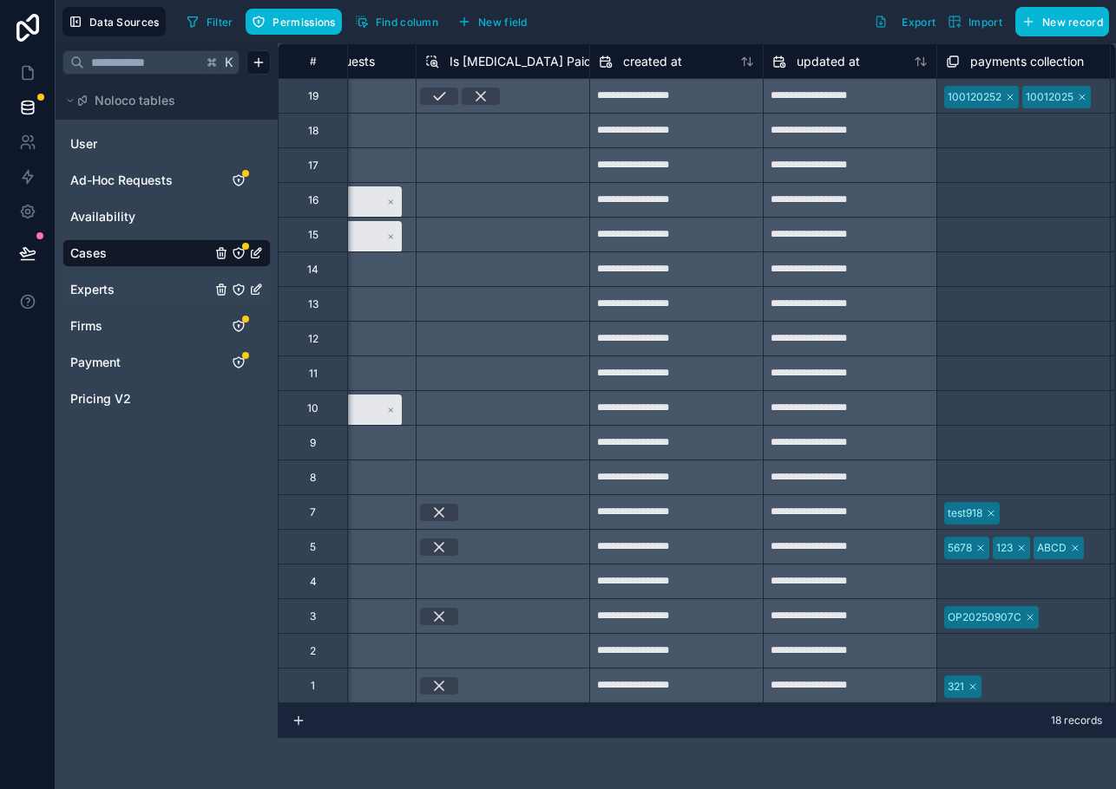
scroll to position [0, 4423]
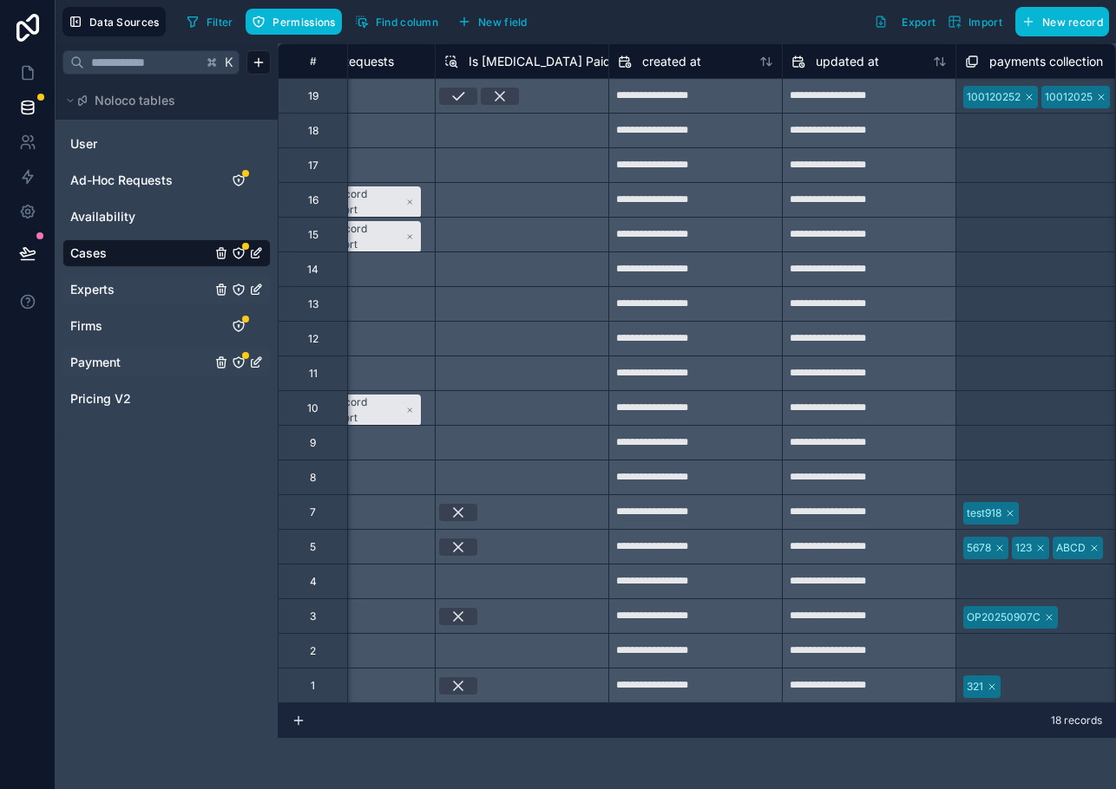
click at [129, 360] on link "Payment" at bounding box center [140, 362] width 141 height 17
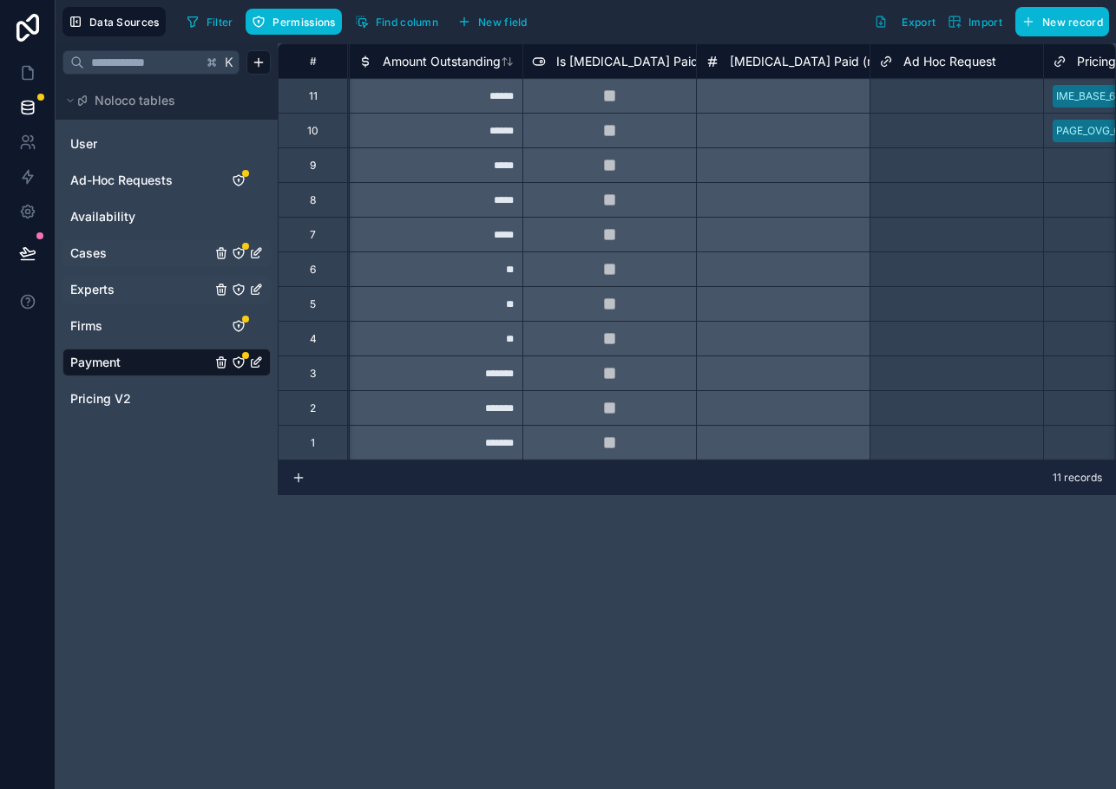
scroll to position [0, 1558]
click at [792, 66] on span "[MEDICAL_DATA] Paid (num)" at bounding box center [814, 61] width 166 height 17
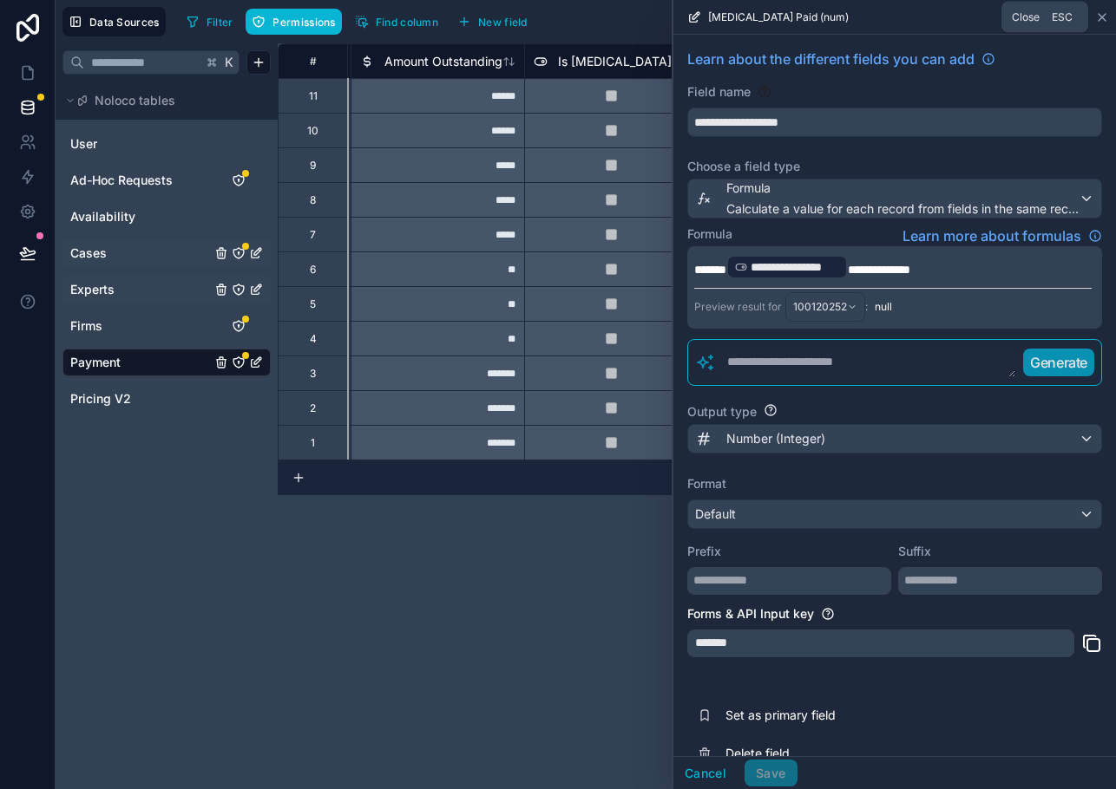
click at [1099, 14] on icon at bounding box center [1101, 17] width 7 height 7
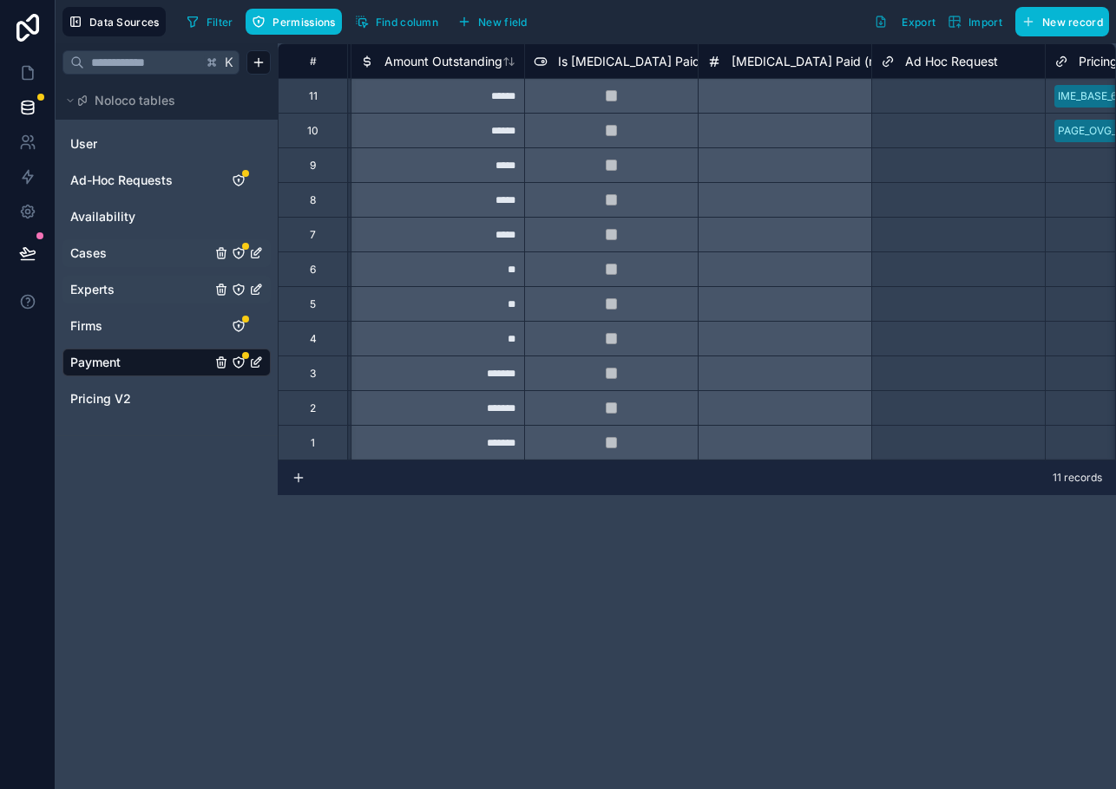
click at [786, 56] on span "[MEDICAL_DATA] Paid (num)" at bounding box center [814, 61] width 166 height 17
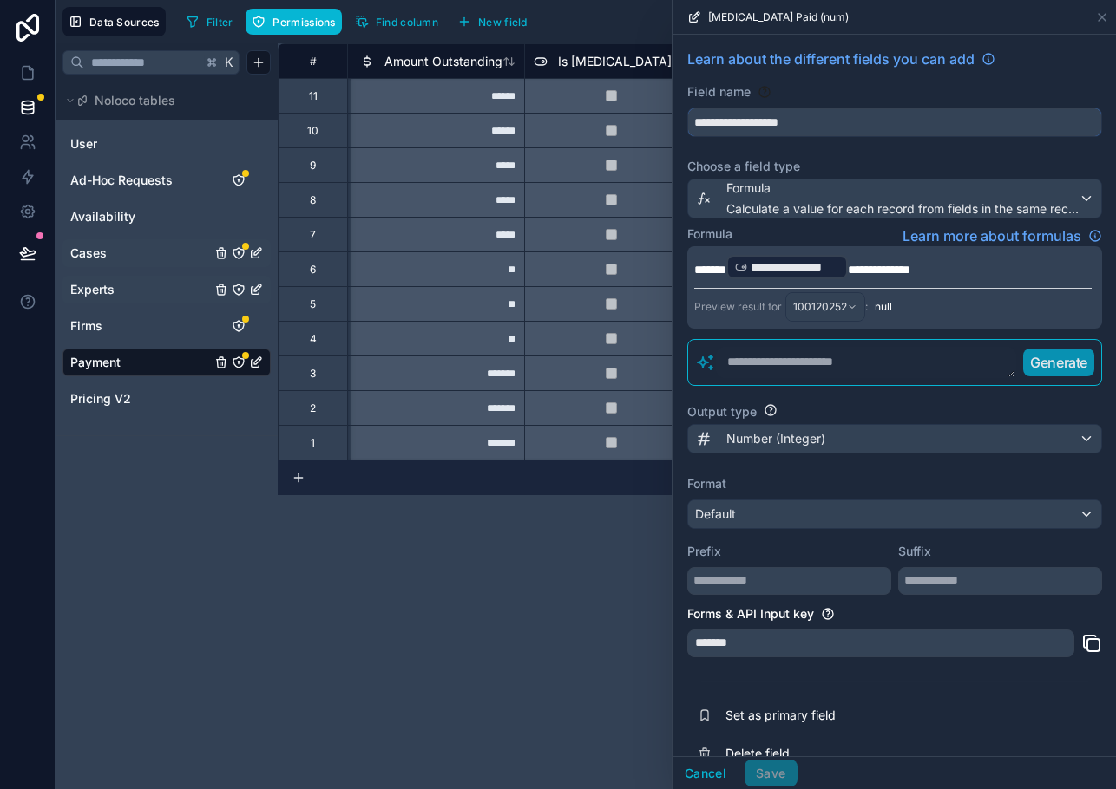
drag, startPoint x: 814, startPoint y: 127, endPoint x: 776, endPoint y: 127, distance: 38.2
click at [776, 127] on input "**********" at bounding box center [894, 122] width 413 height 28
type input "**********"
drag, startPoint x: 736, startPoint y: 268, endPoint x: 712, endPoint y: 268, distance: 23.4
click at [712, 268] on span "*******" at bounding box center [710, 270] width 32 height 12
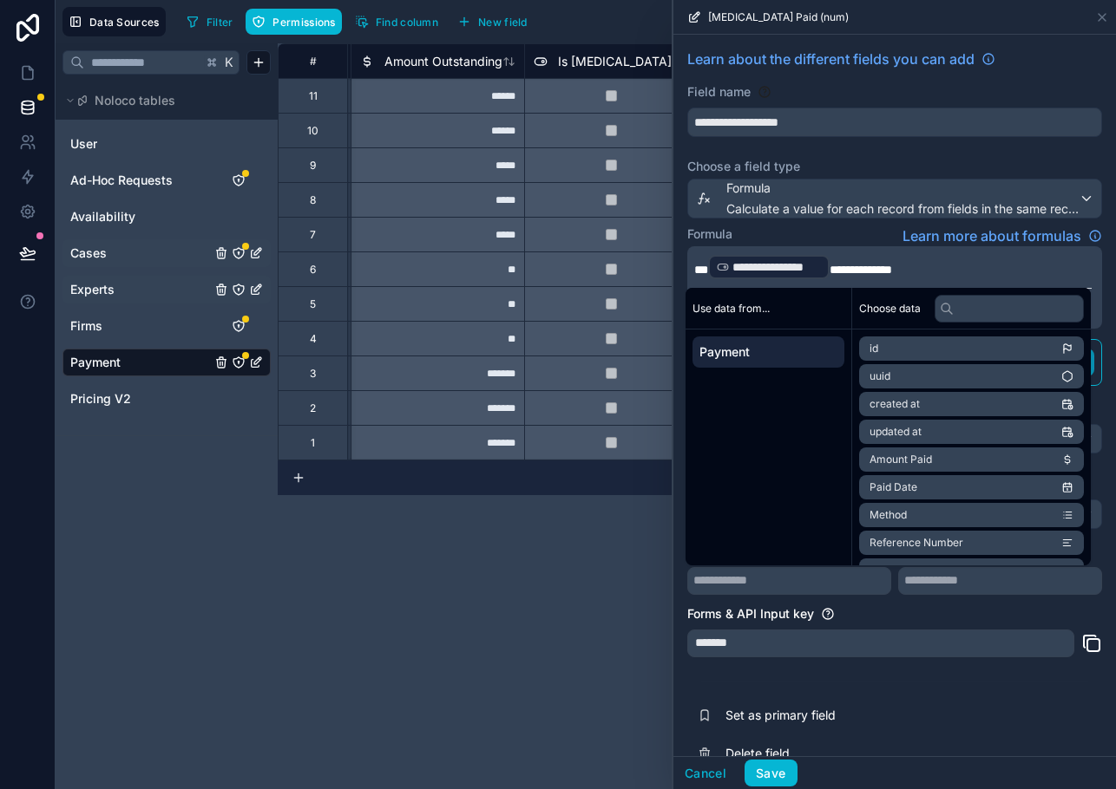
click at [919, 271] on p "**********" at bounding box center [892, 267] width 397 height 28
click at [847, 231] on div "Formula Learn more about formulas" at bounding box center [894, 236] width 415 height 21
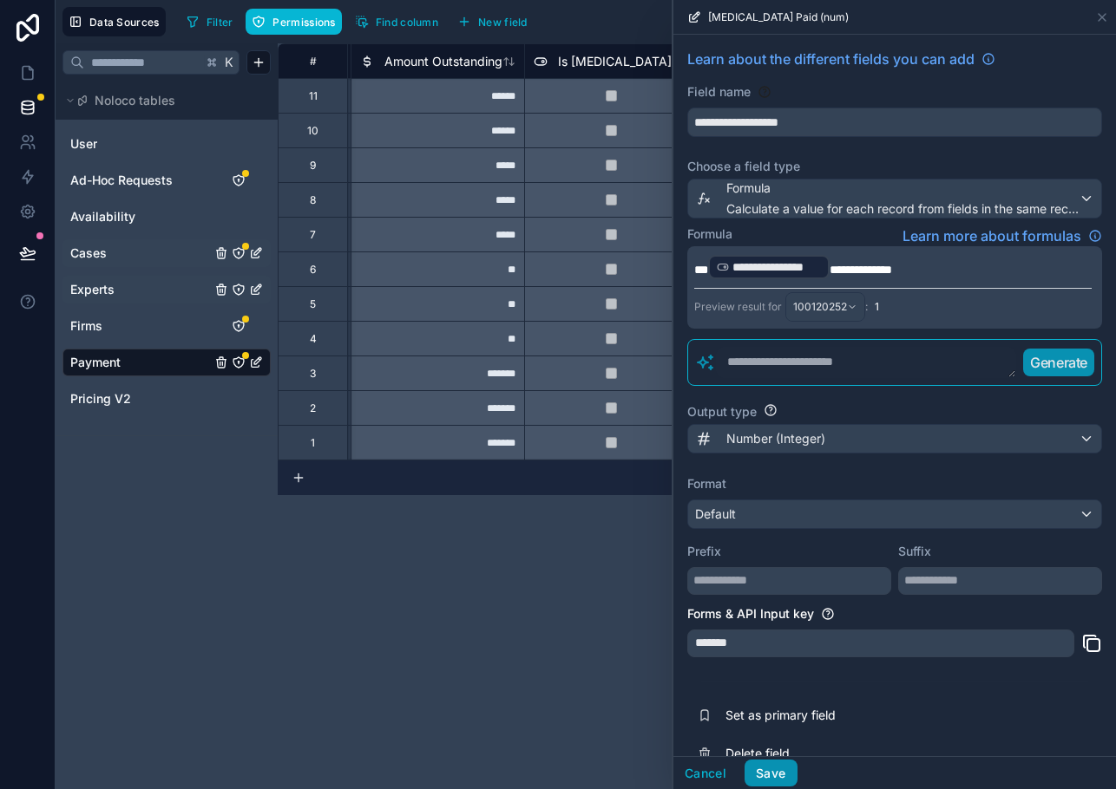
click at [782, 763] on button "Save" at bounding box center [770, 774] width 52 height 28
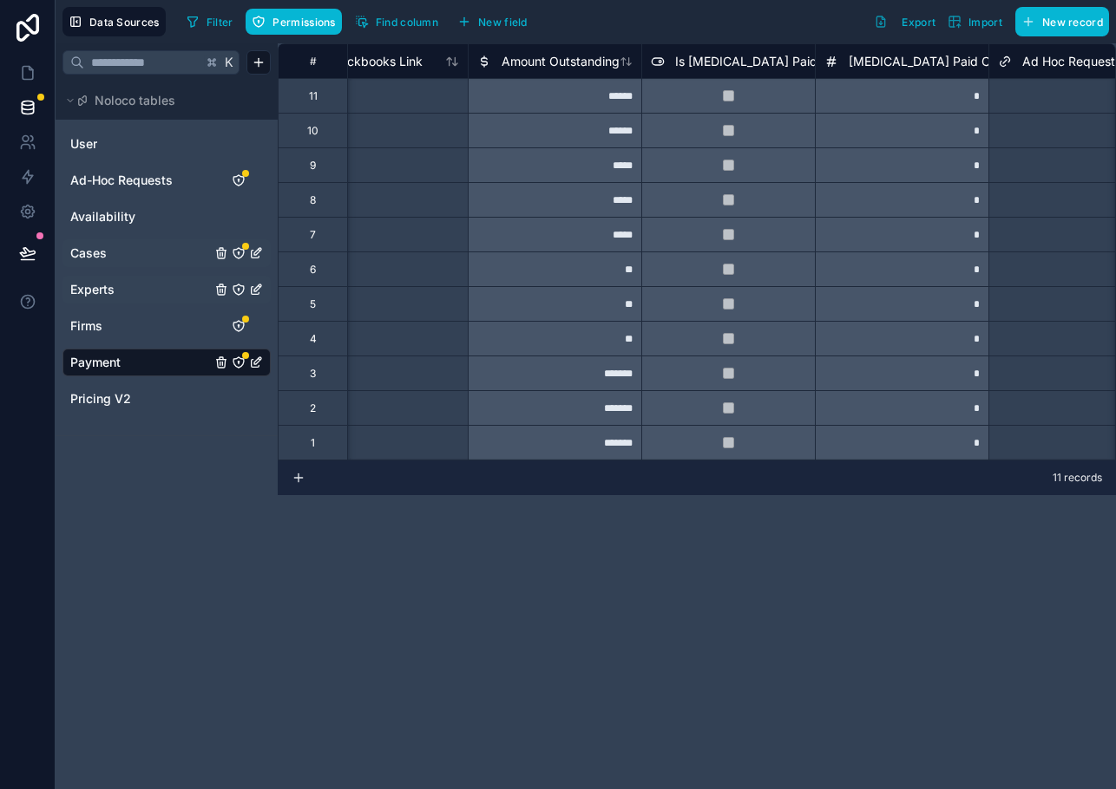
scroll to position [0, 1607]
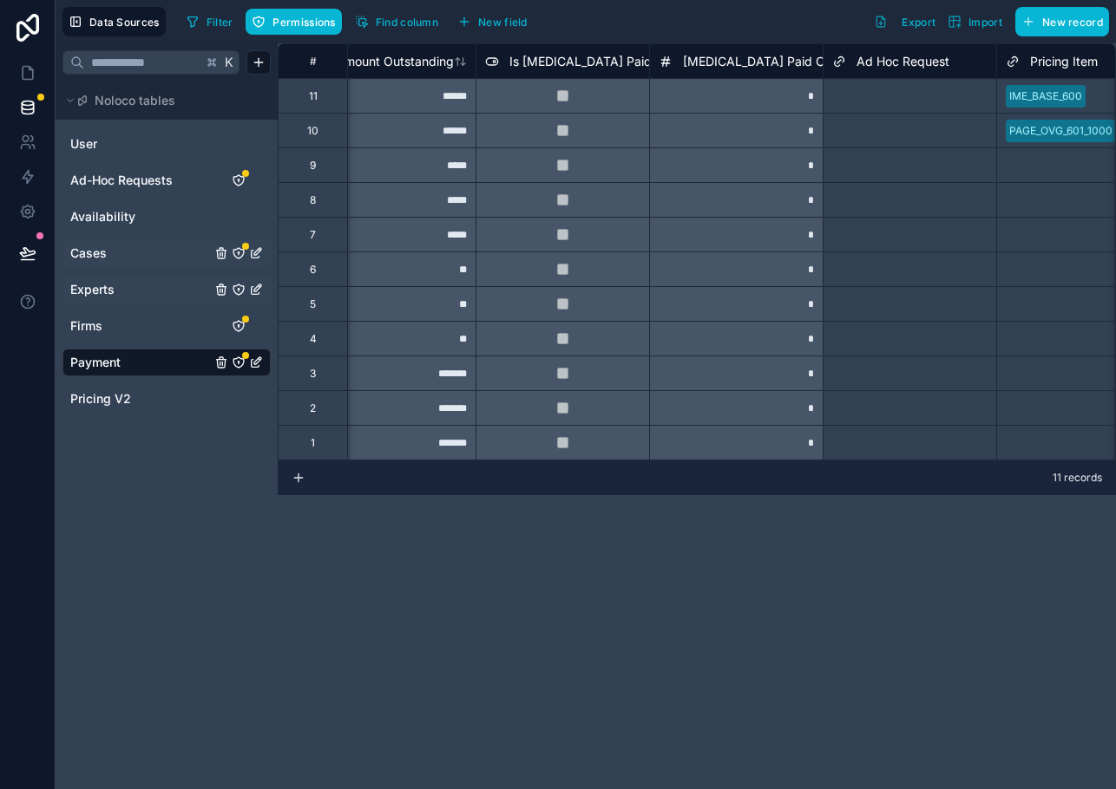
click at [93, 252] on span "Cases" at bounding box center [88, 253] width 36 height 17
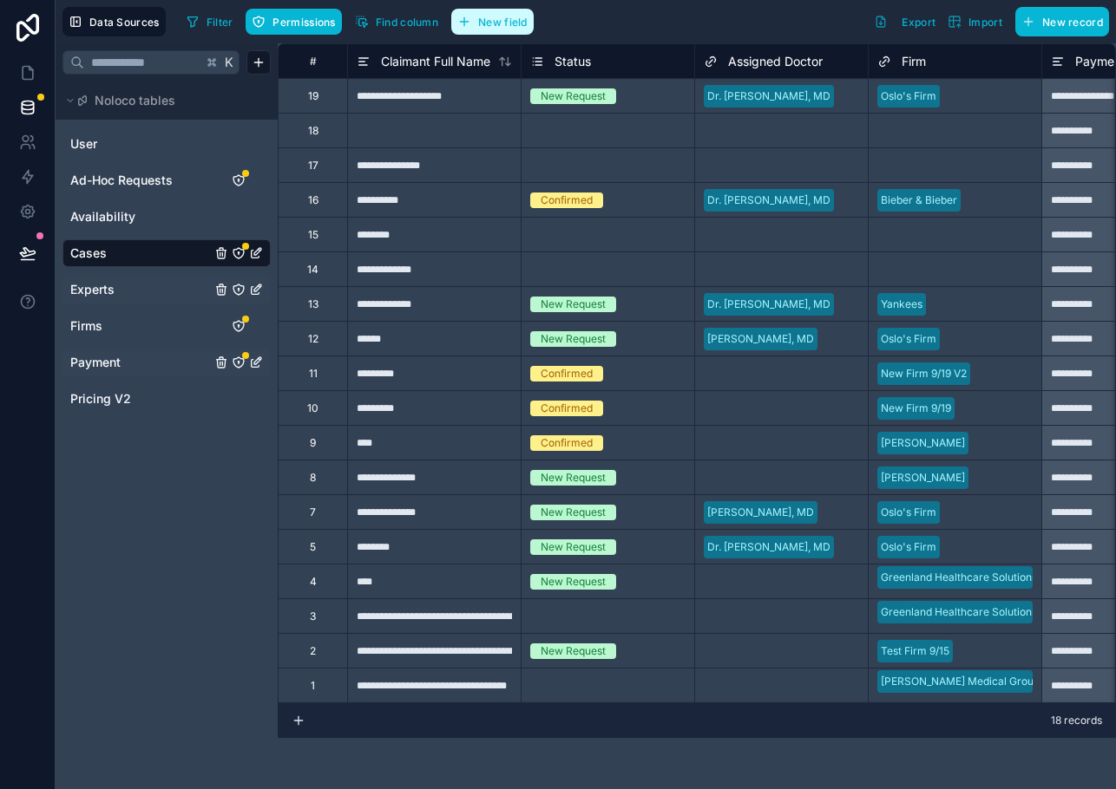
click at [490, 23] on span "New field" at bounding box center [502, 22] width 49 height 13
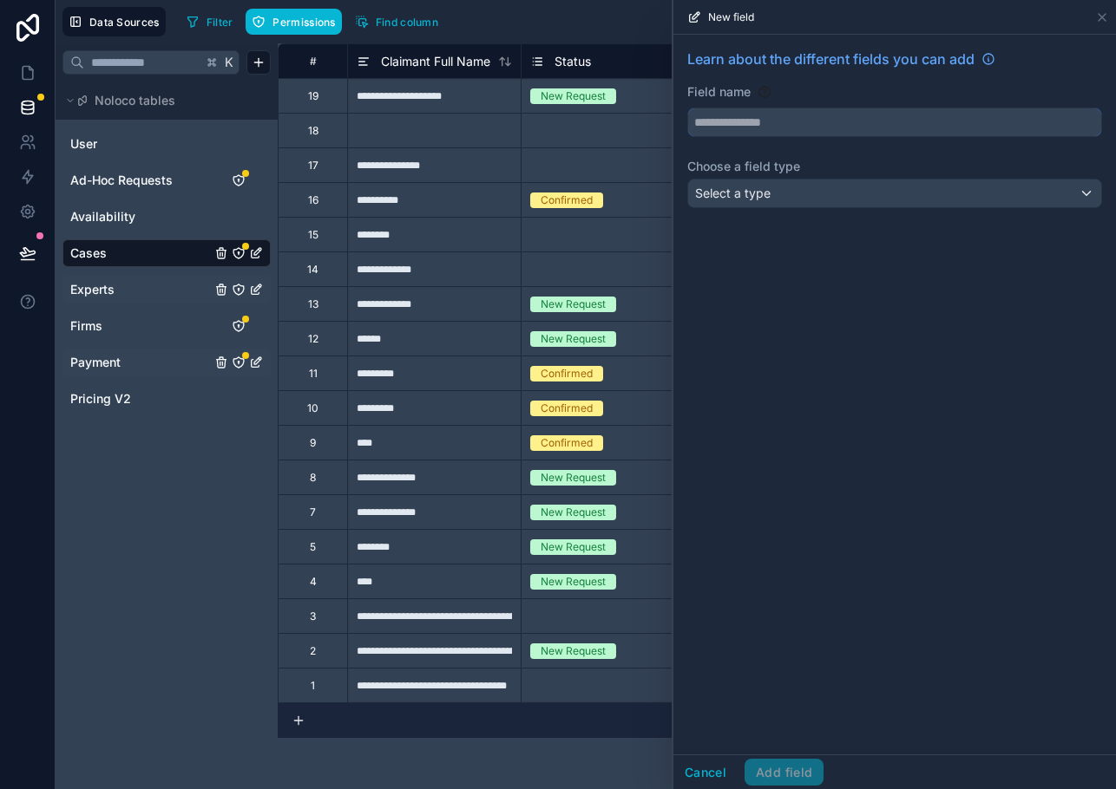
click at [723, 125] on input "text" at bounding box center [894, 122] width 413 height 28
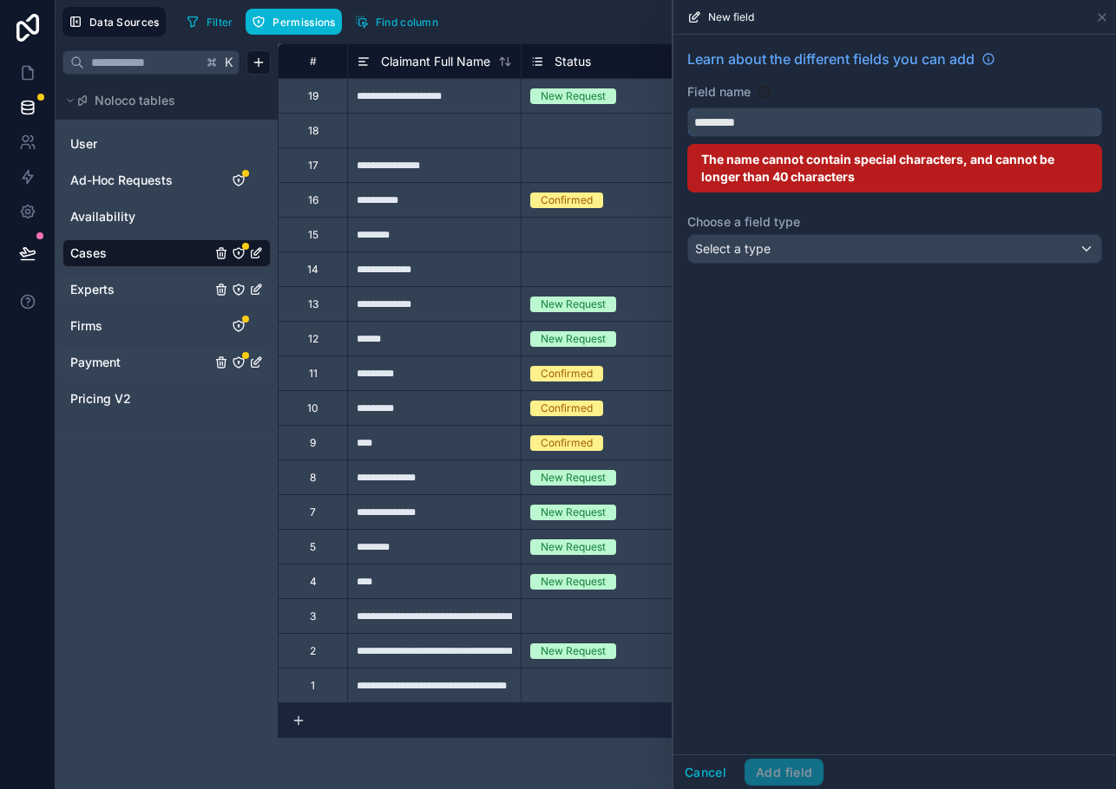
click at [687, 108] on button "********" at bounding box center [894, 122] width 415 height 29
click at [687, 108] on button "**********" at bounding box center [894, 122] width 415 height 29
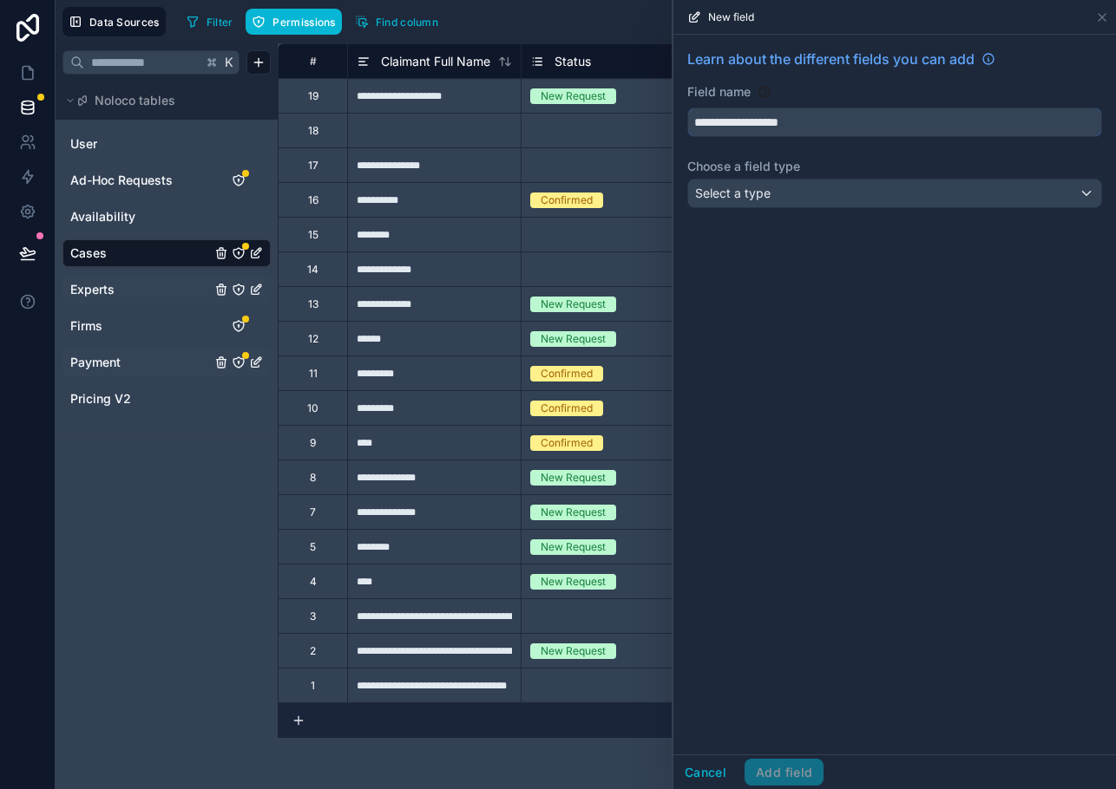
type input "**********"
click at [724, 189] on span "Select a type" at bounding box center [732, 193] width 75 height 15
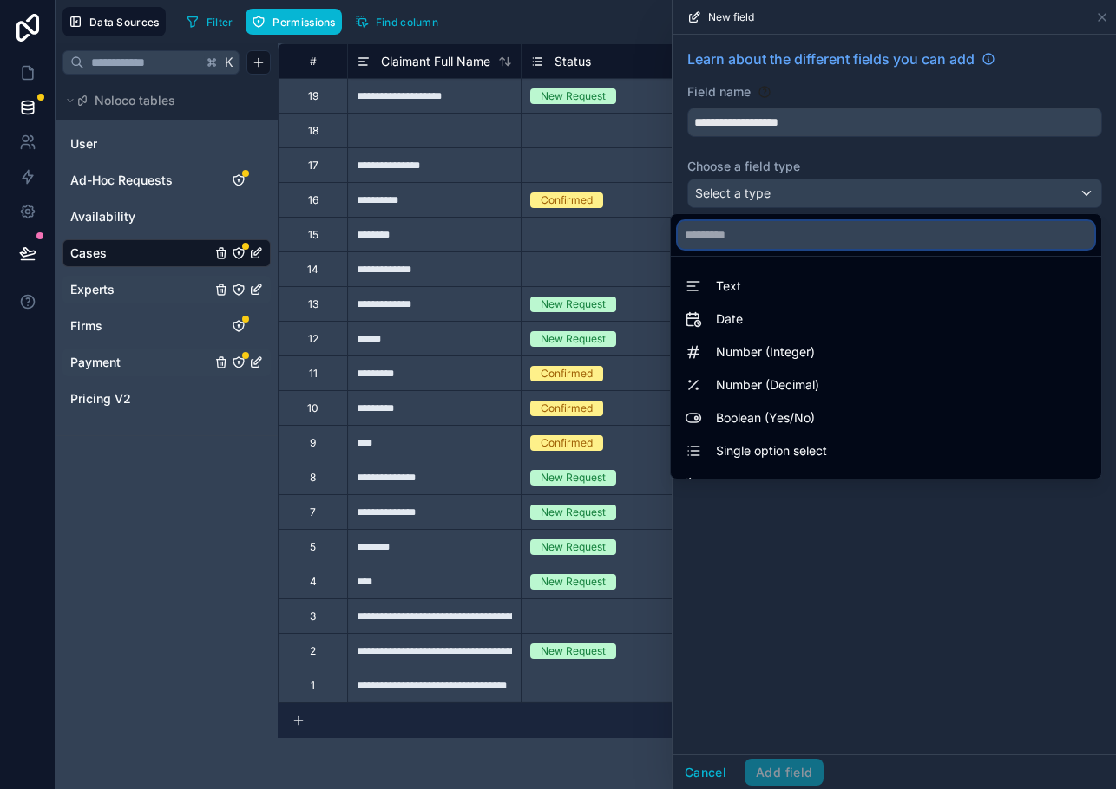
click at [727, 242] on input "text" at bounding box center [885, 235] width 416 height 28
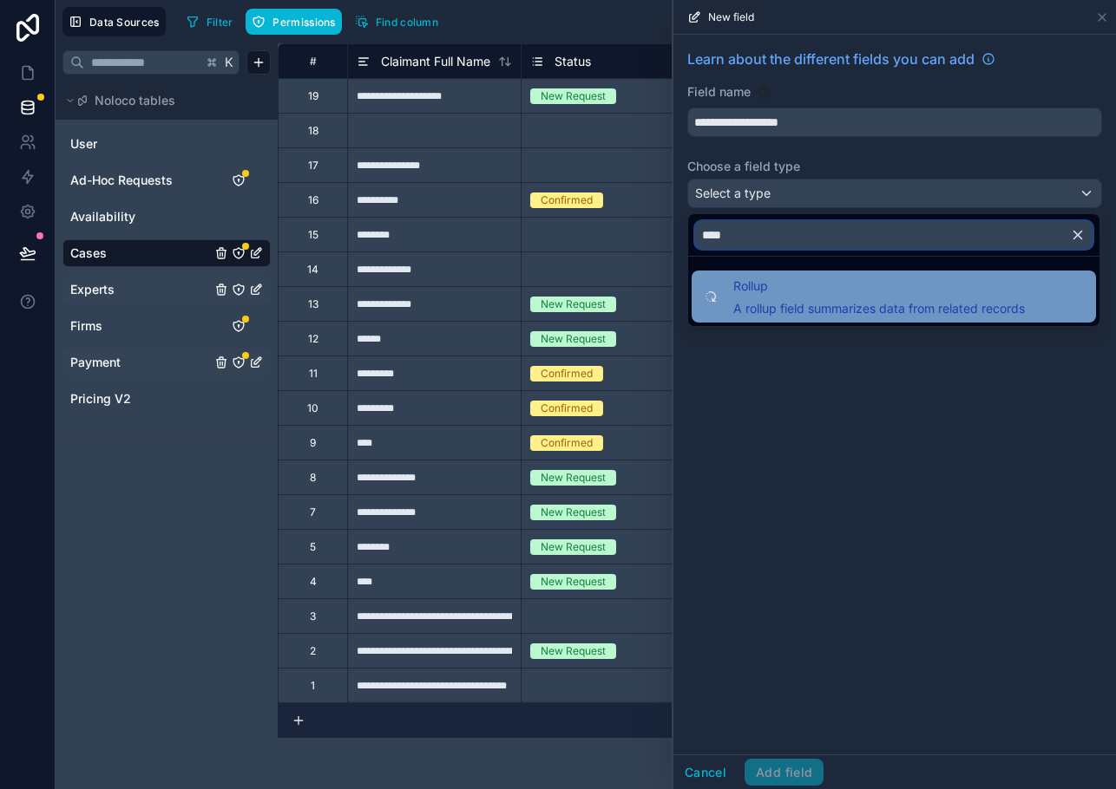
type input "****"
click at [730, 288] on div "Rollup A rollup field summarizes data from related records" at bounding box center [863, 297] width 323 height 42
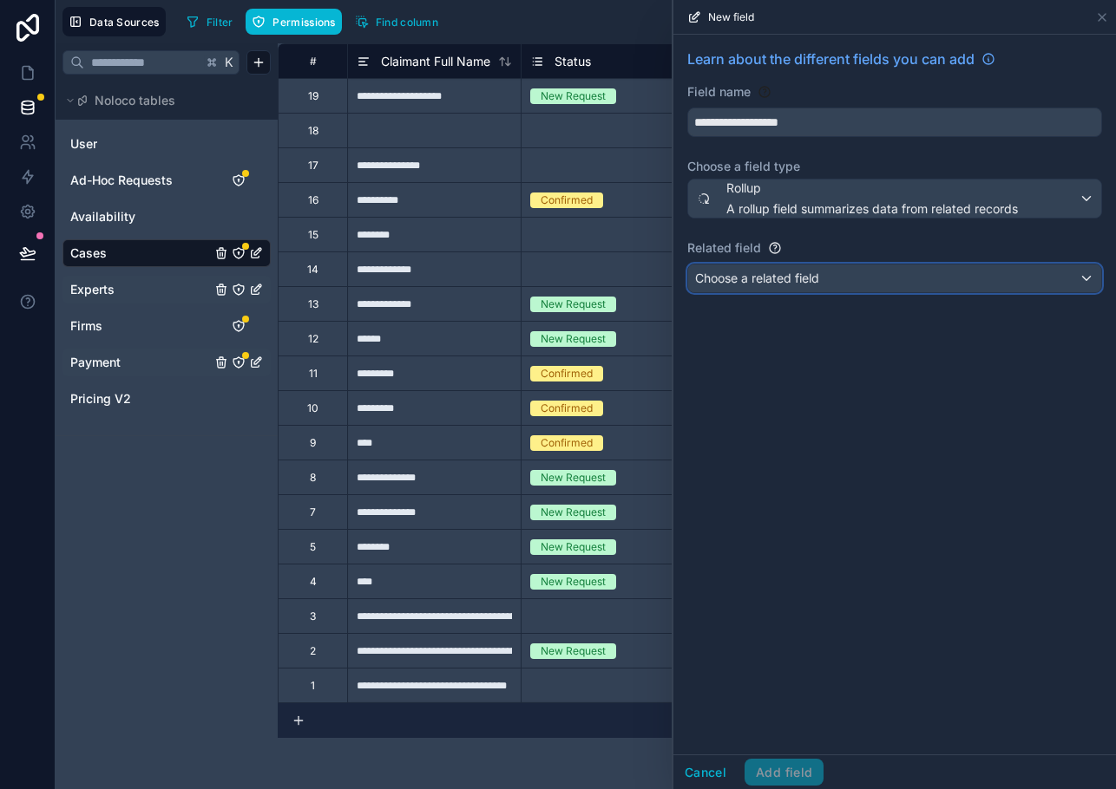
click at [730, 282] on span "Choose a related field" at bounding box center [757, 278] width 124 height 15
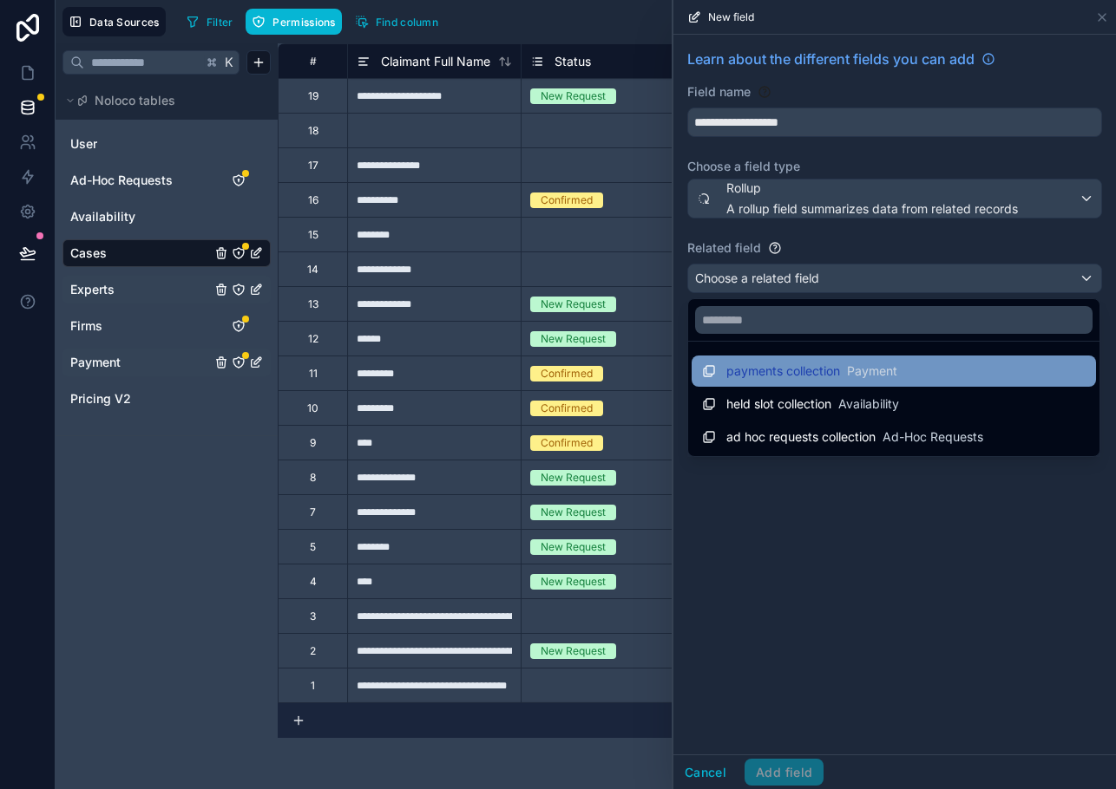
click at [764, 377] on span "payments collection" at bounding box center [783, 371] width 114 height 17
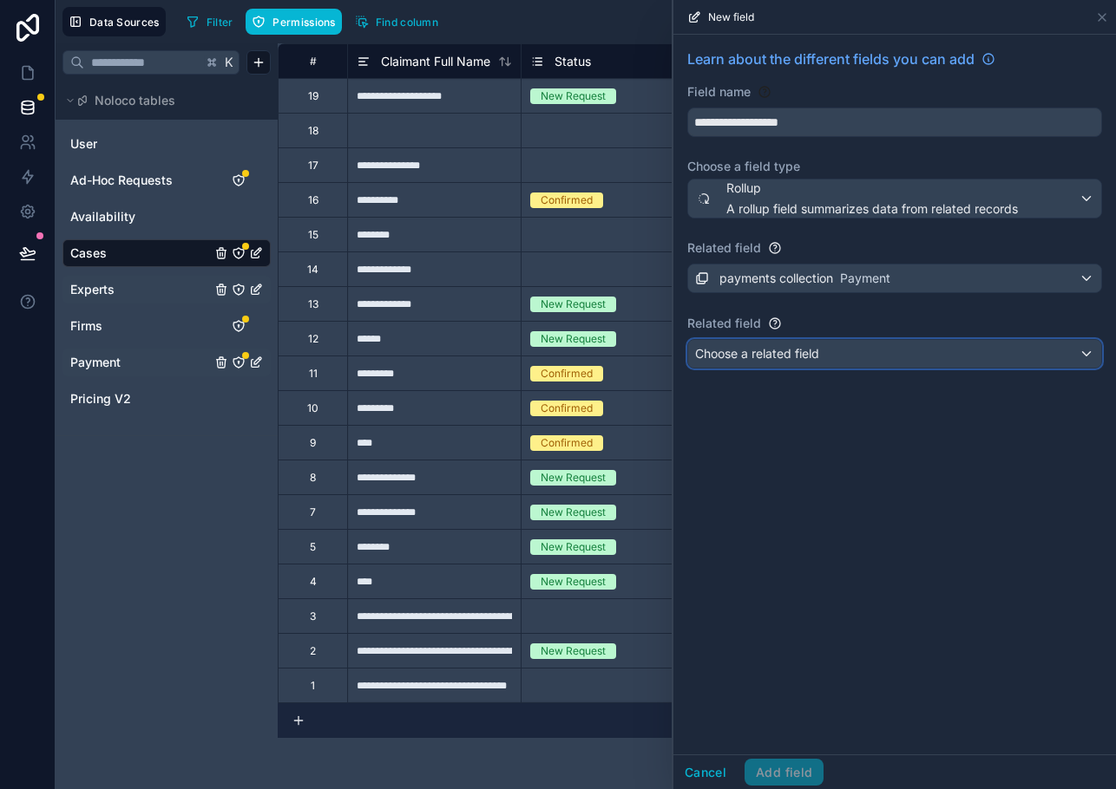
click at [757, 360] on span "Choose a related field" at bounding box center [757, 353] width 124 height 15
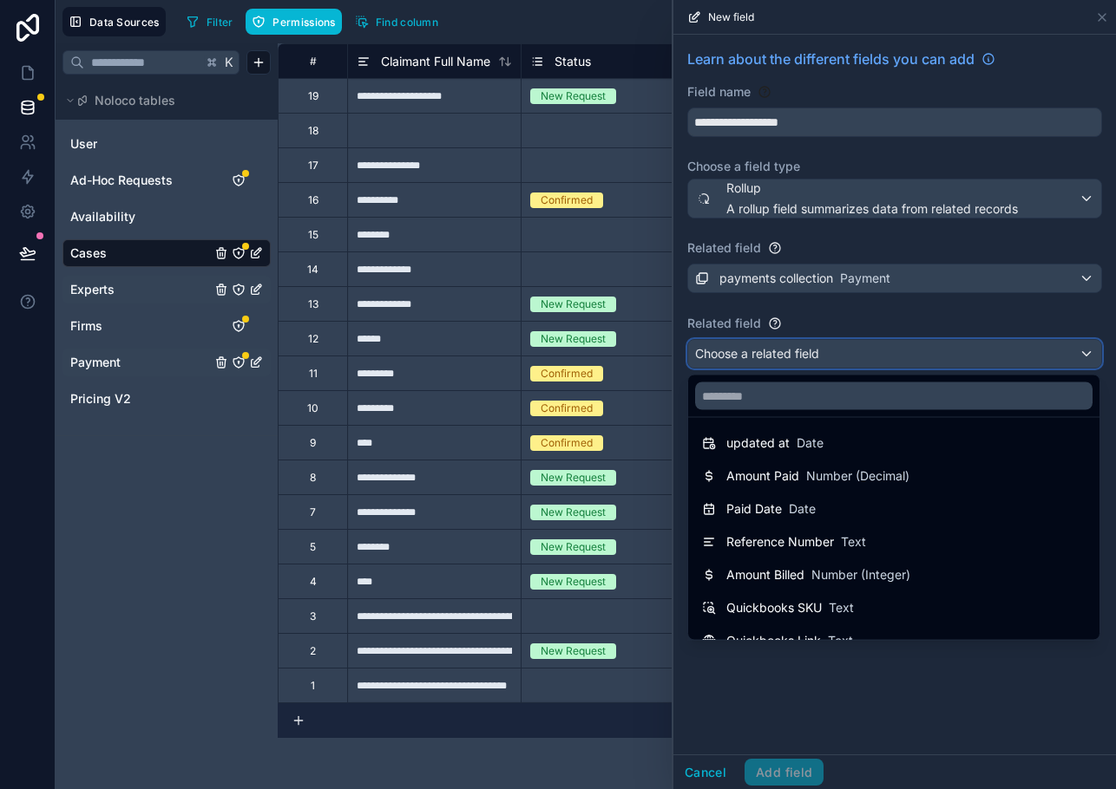
scroll to position [117, 0]
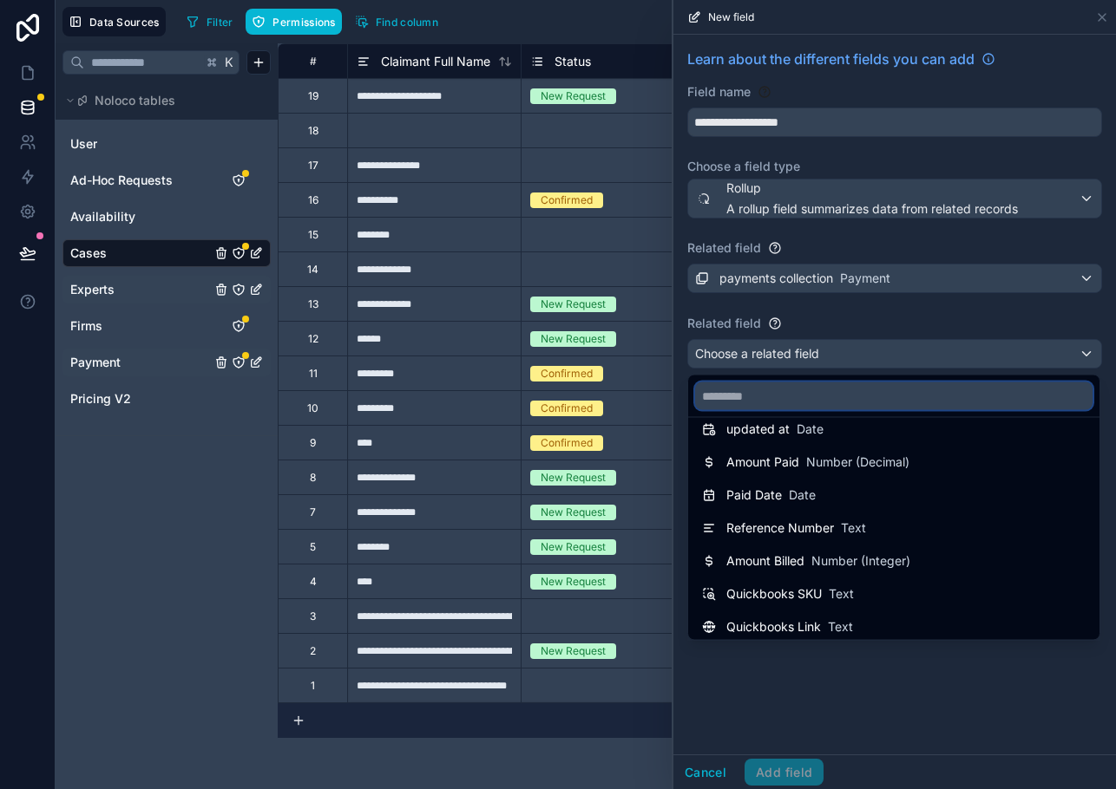
click at [769, 403] on input "text" at bounding box center [893, 397] width 397 height 28
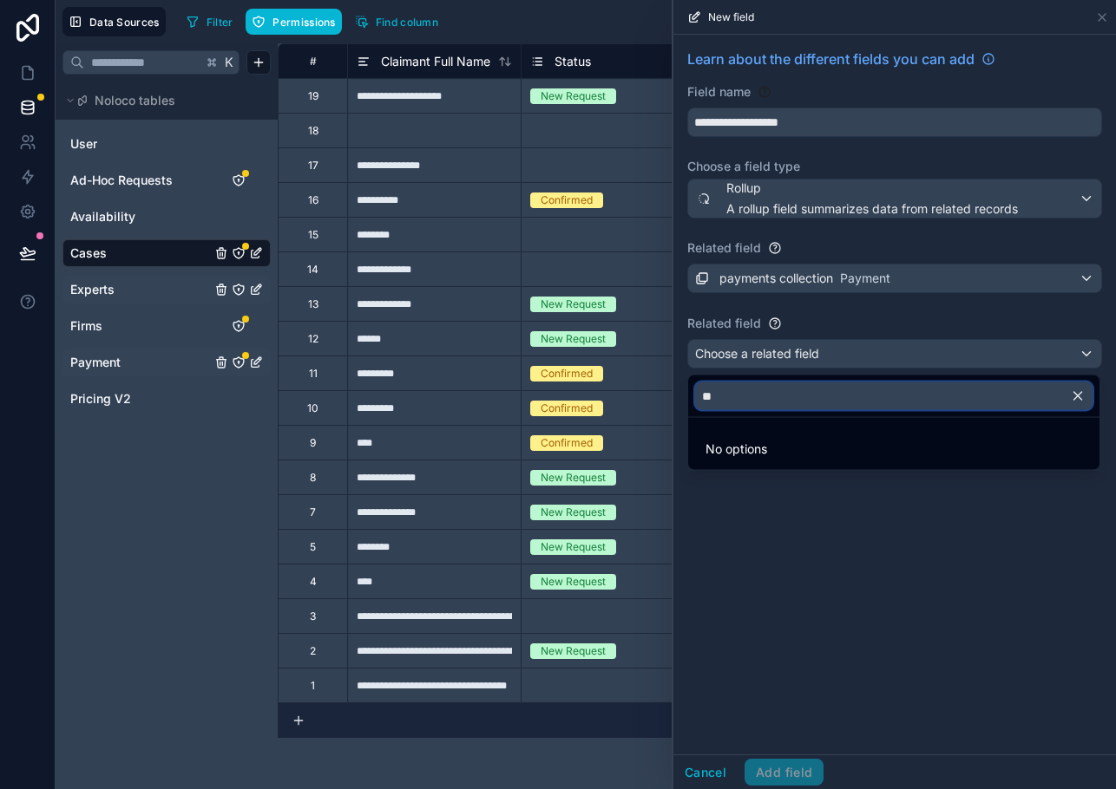
type input "*"
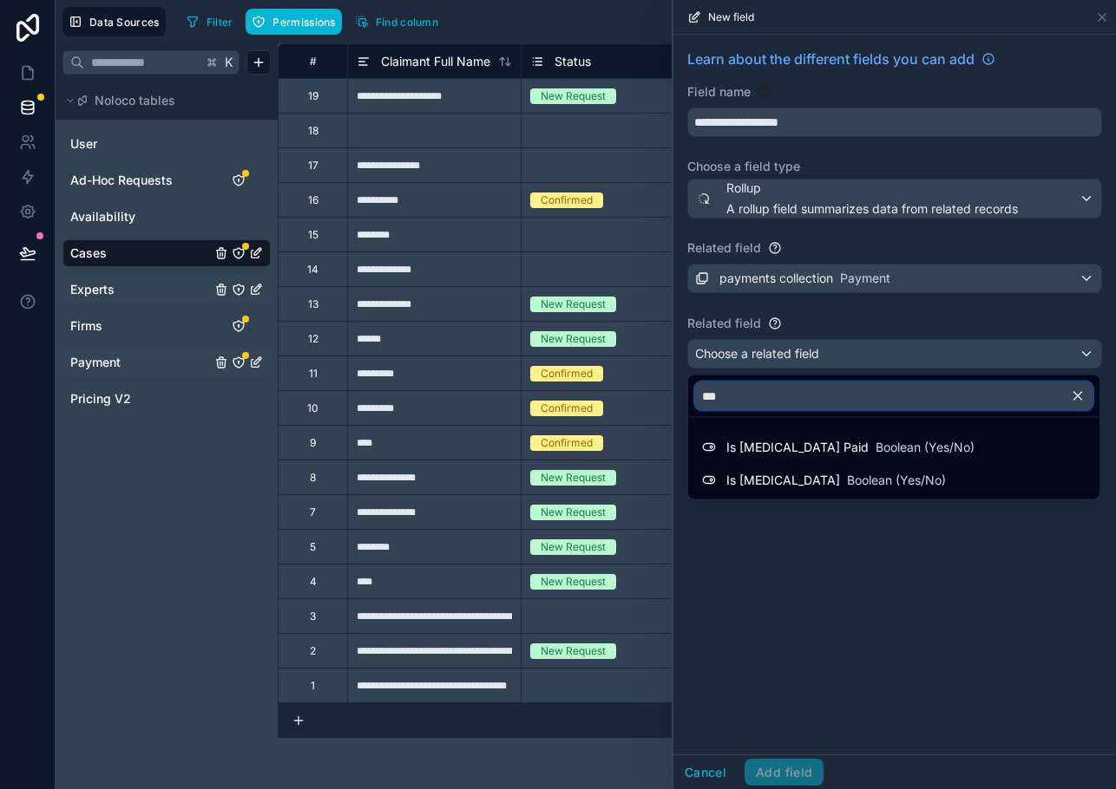
type input "***"
click at [946, 633] on div at bounding box center [894, 394] width 442 height 789
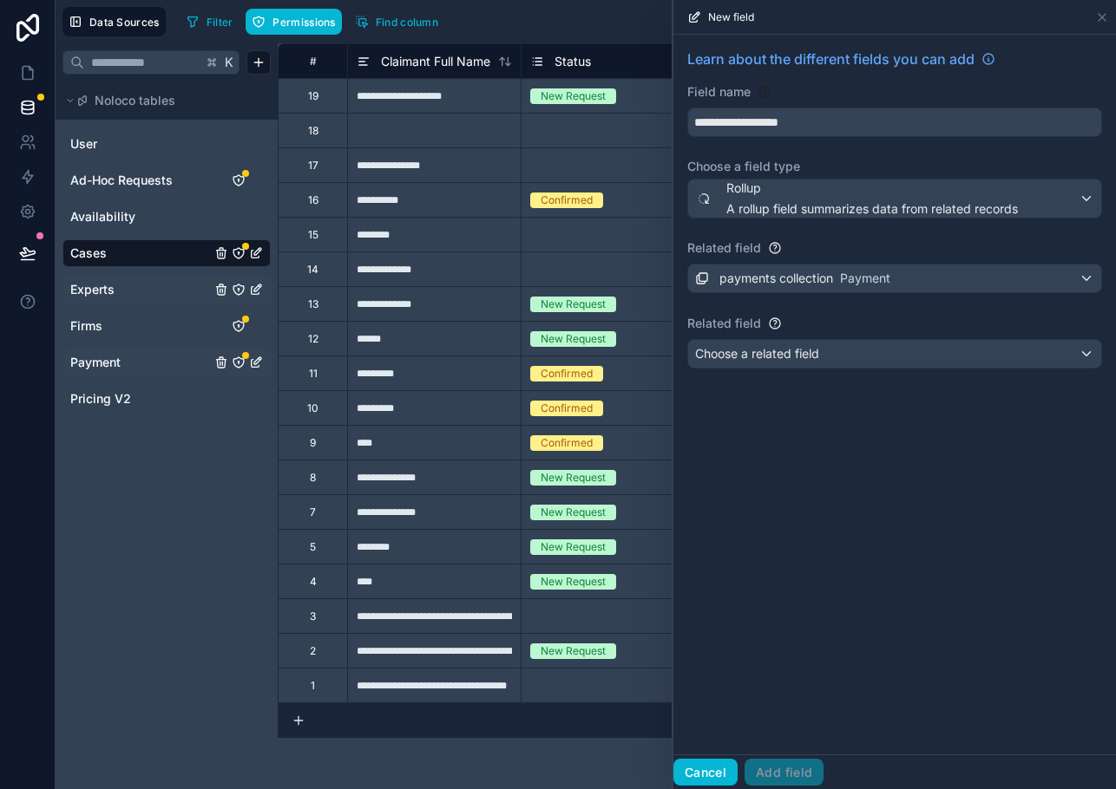
click at [710, 762] on button "Cancel" at bounding box center [705, 773] width 64 height 28
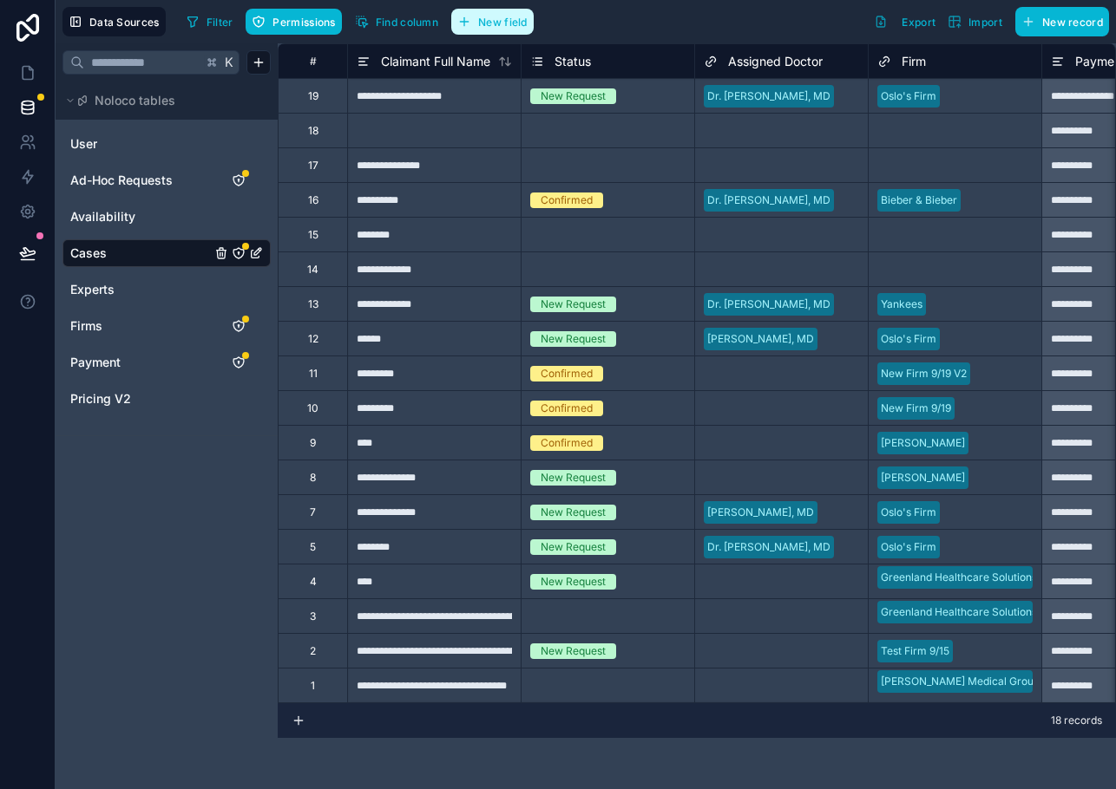
click at [503, 23] on span "New field" at bounding box center [502, 22] width 49 height 13
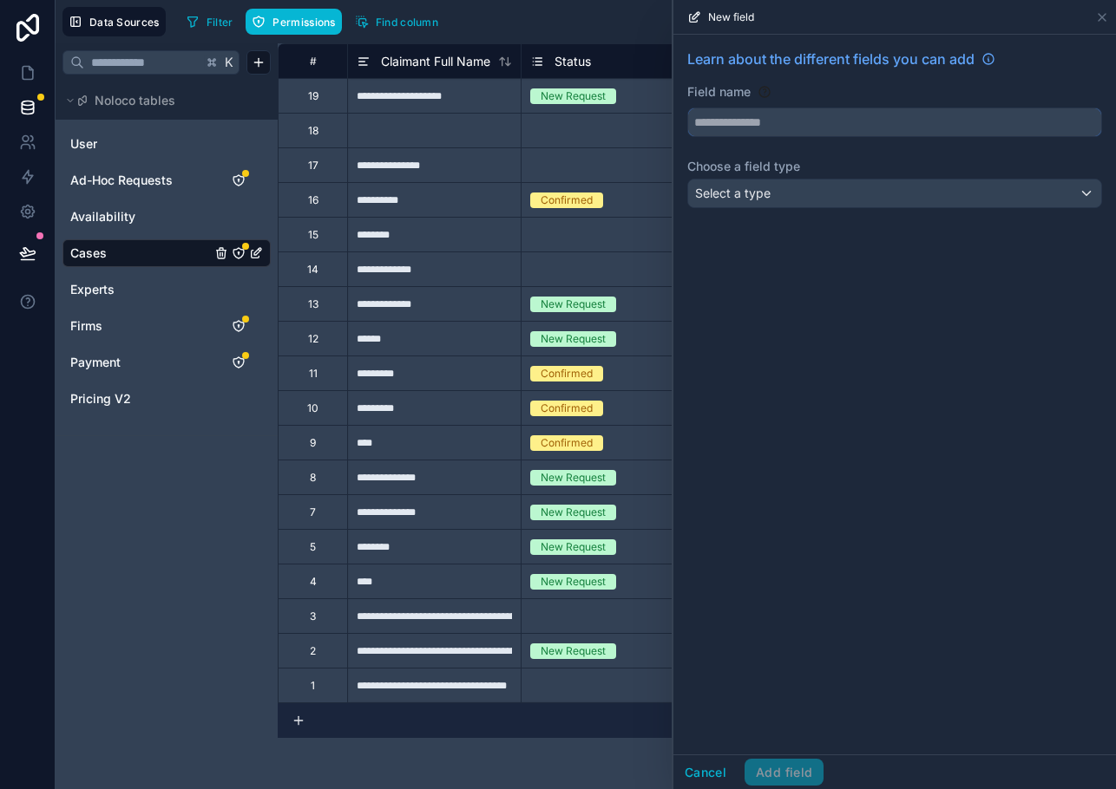
click at [747, 120] on input "text" at bounding box center [894, 122] width 413 height 28
click at [687, 108] on button "**********" at bounding box center [894, 122] width 415 height 29
click at [687, 108] on button "********" at bounding box center [894, 122] width 415 height 29
click at [687, 108] on button "**********" at bounding box center [894, 122] width 415 height 29
click at [757, 200] on span "Select a type" at bounding box center [732, 193] width 75 height 15
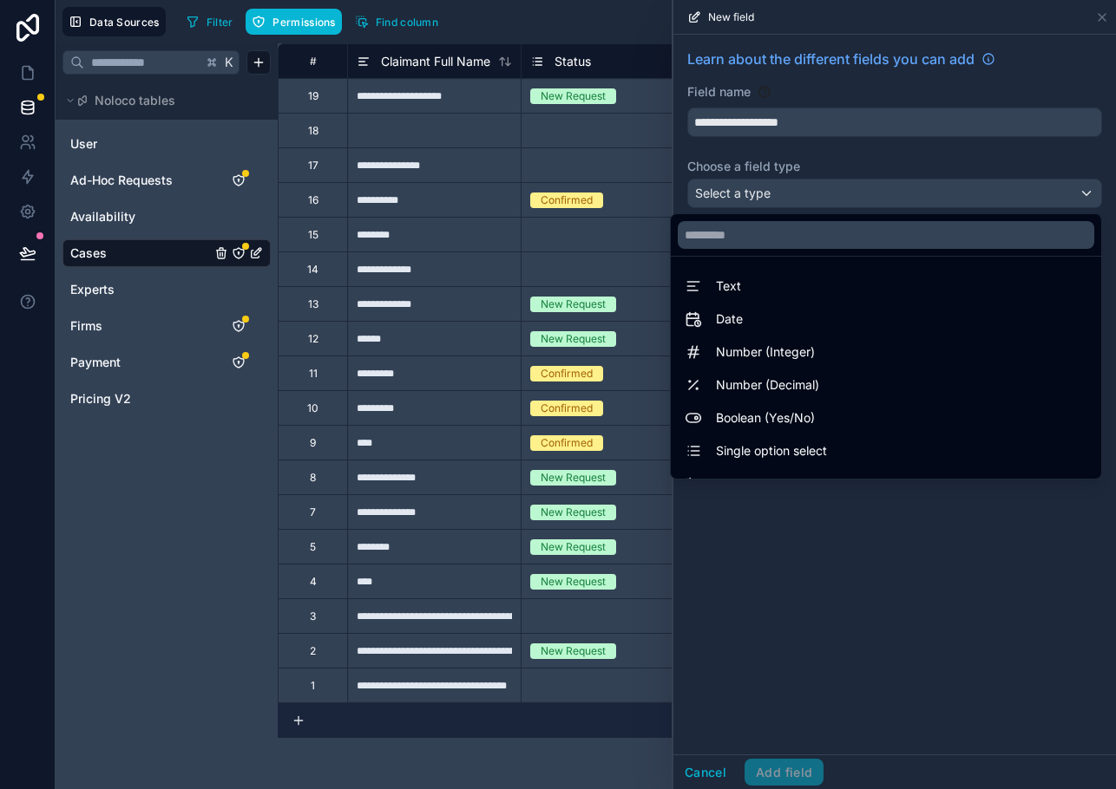
click at [798, 122] on div at bounding box center [894, 394] width 442 height 789
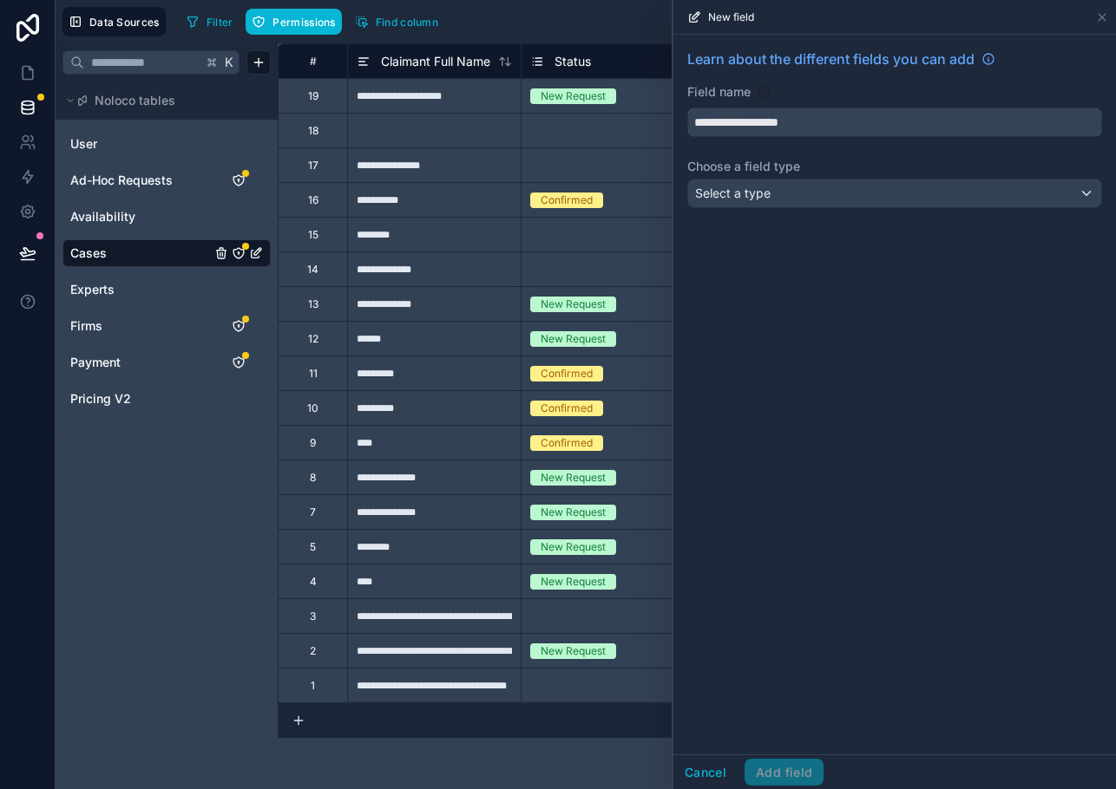
drag, startPoint x: 819, startPoint y: 122, endPoint x: 760, endPoint y: 122, distance: 59.0
click at [760, 122] on input "**********" at bounding box center [894, 122] width 413 height 28
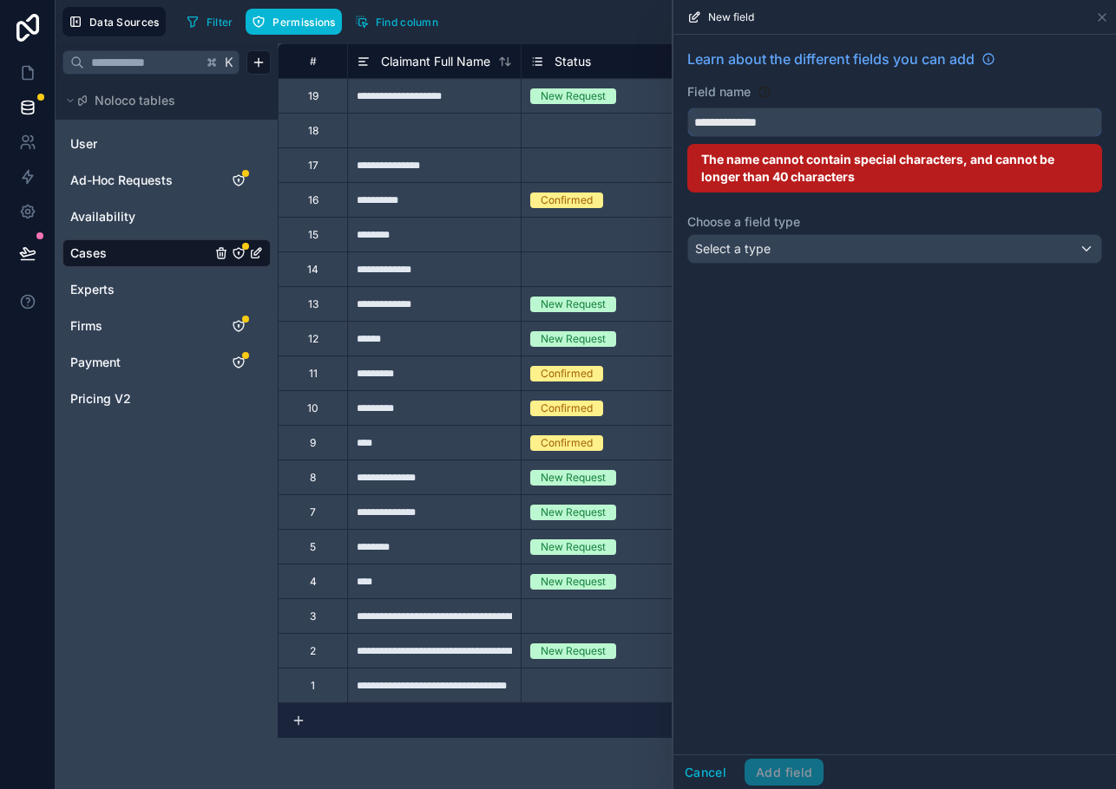
click at [687, 108] on button "**********" at bounding box center [894, 122] width 415 height 29
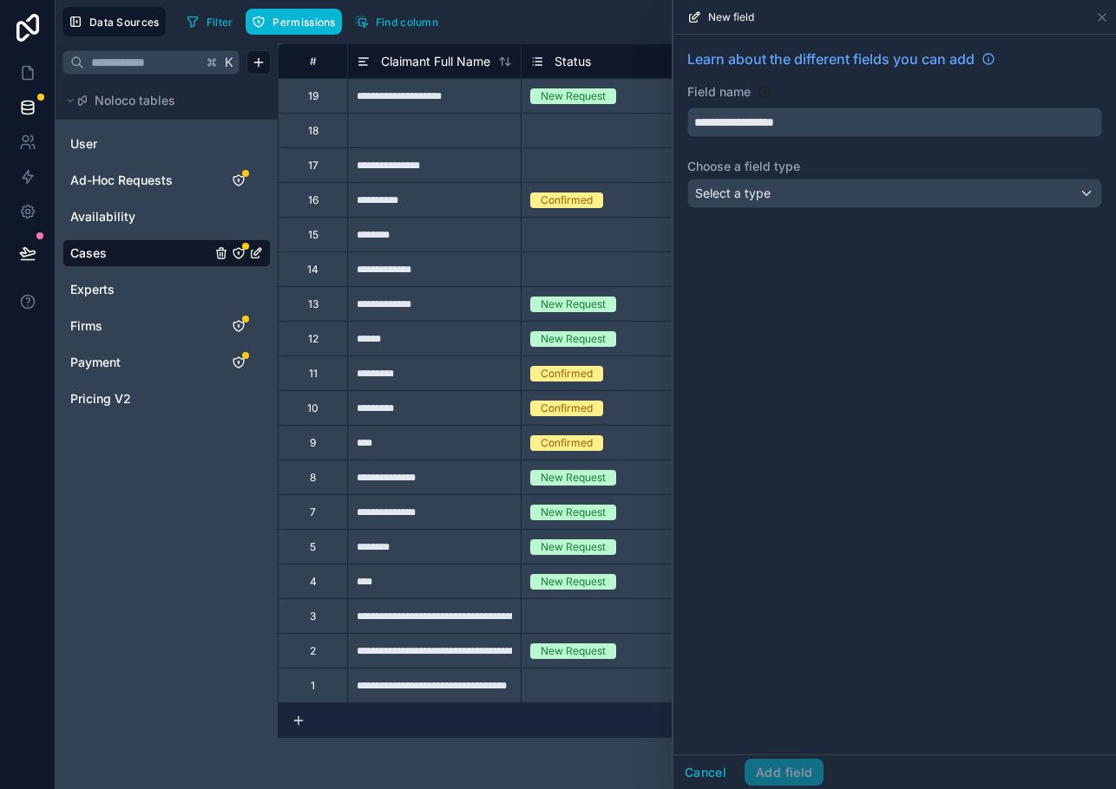
type input "**********"
click at [778, 197] on div "Select a type" at bounding box center [894, 194] width 413 height 28
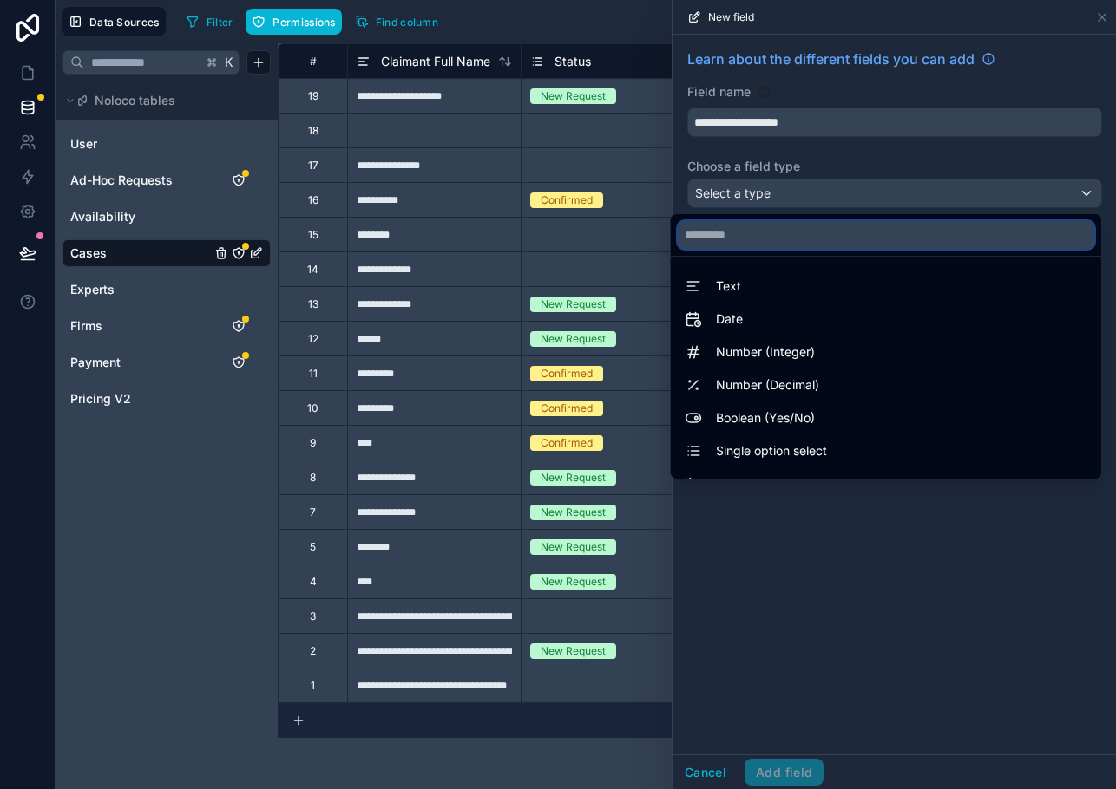
click at [769, 232] on input "text" at bounding box center [885, 235] width 416 height 28
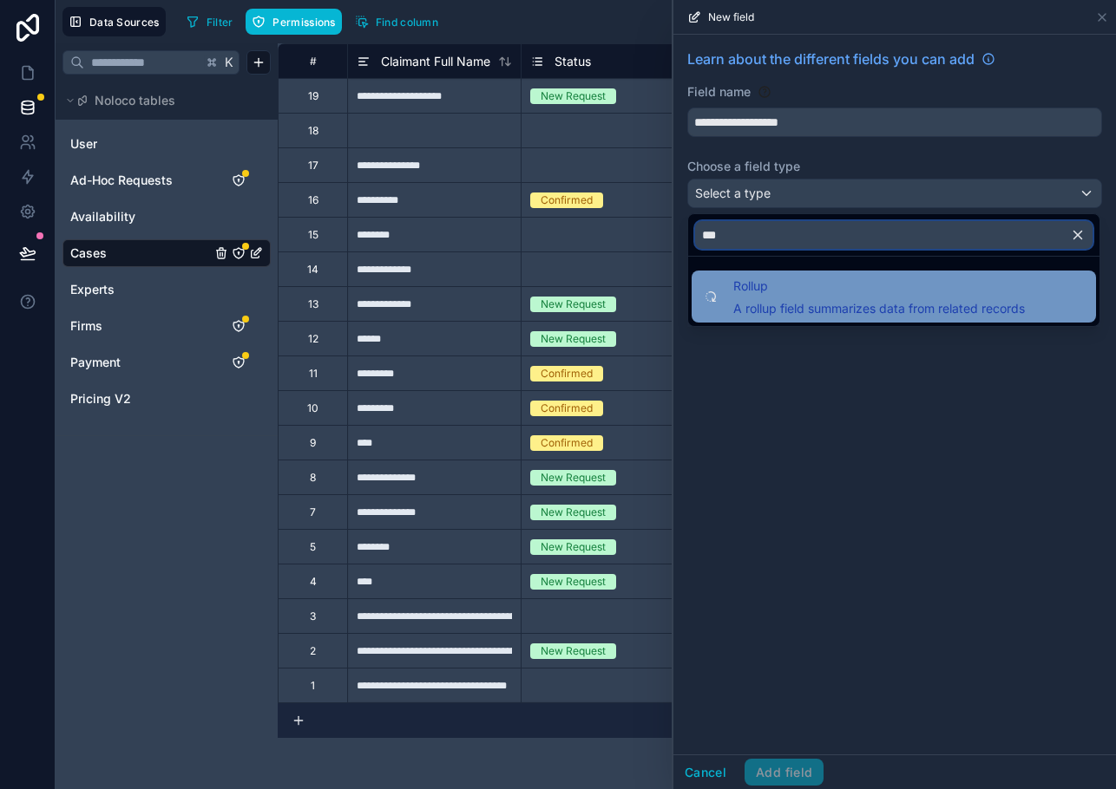
type input "***"
click at [768, 290] on span "Rollup" at bounding box center [878, 286] width 291 height 21
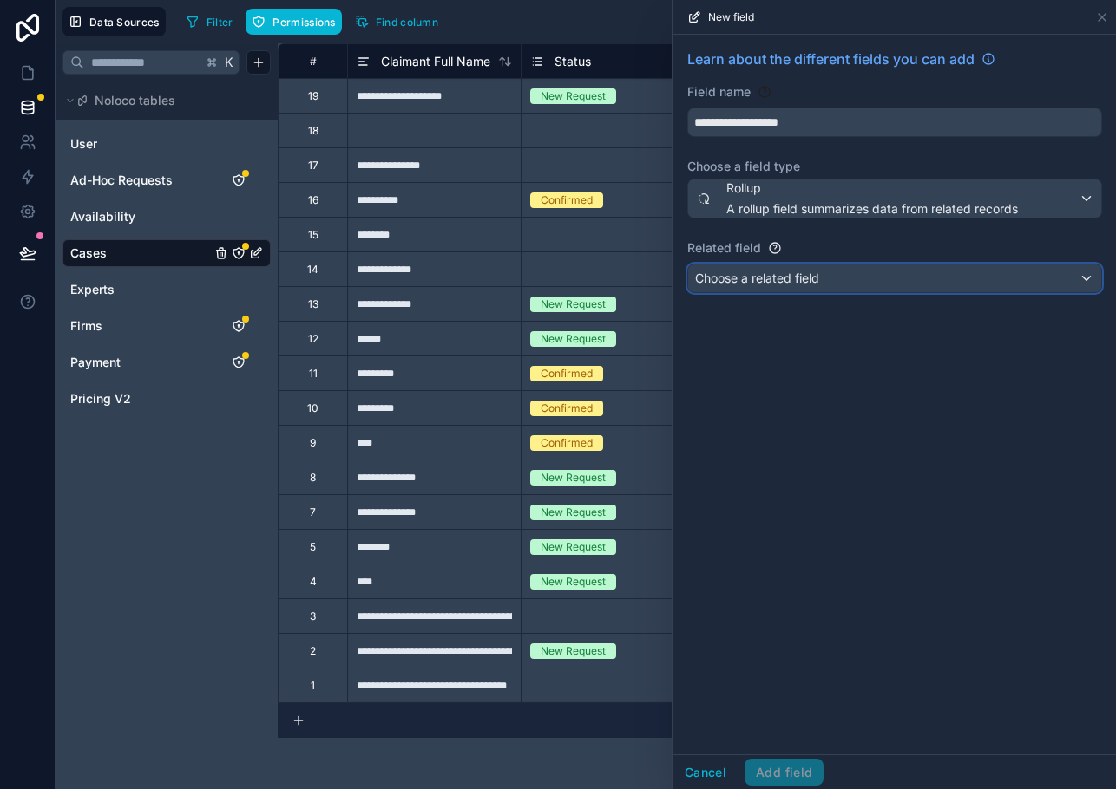
click at [765, 285] on span "Choose a related field" at bounding box center [757, 278] width 124 height 15
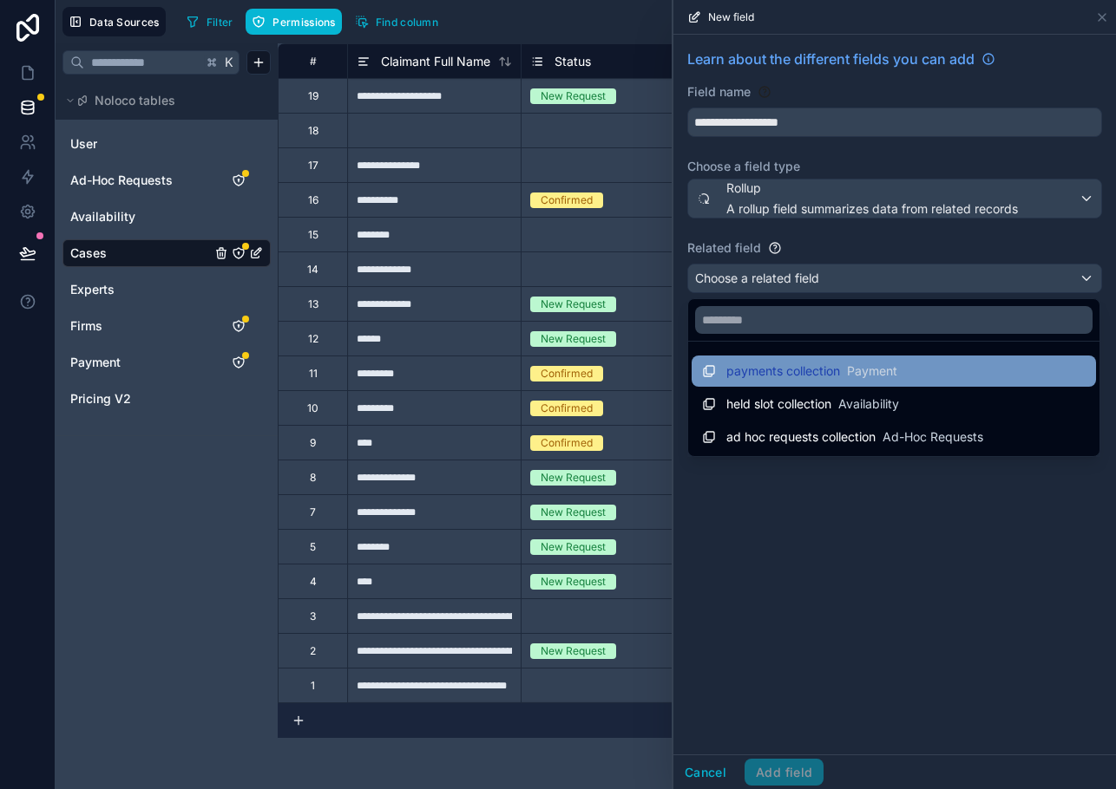
click at [765, 380] on div "payments collection Payment" at bounding box center [799, 371] width 195 height 21
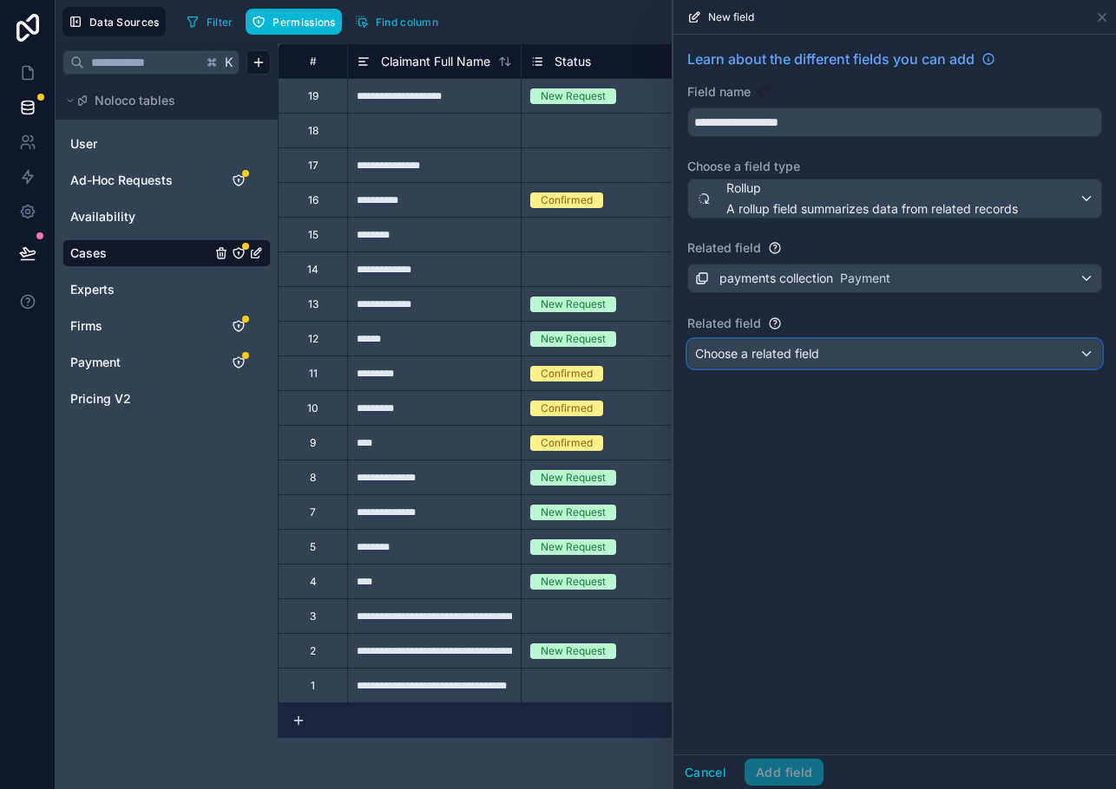
click at [764, 339] on button "Choose a related field" at bounding box center [894, 353] width 415 height 29
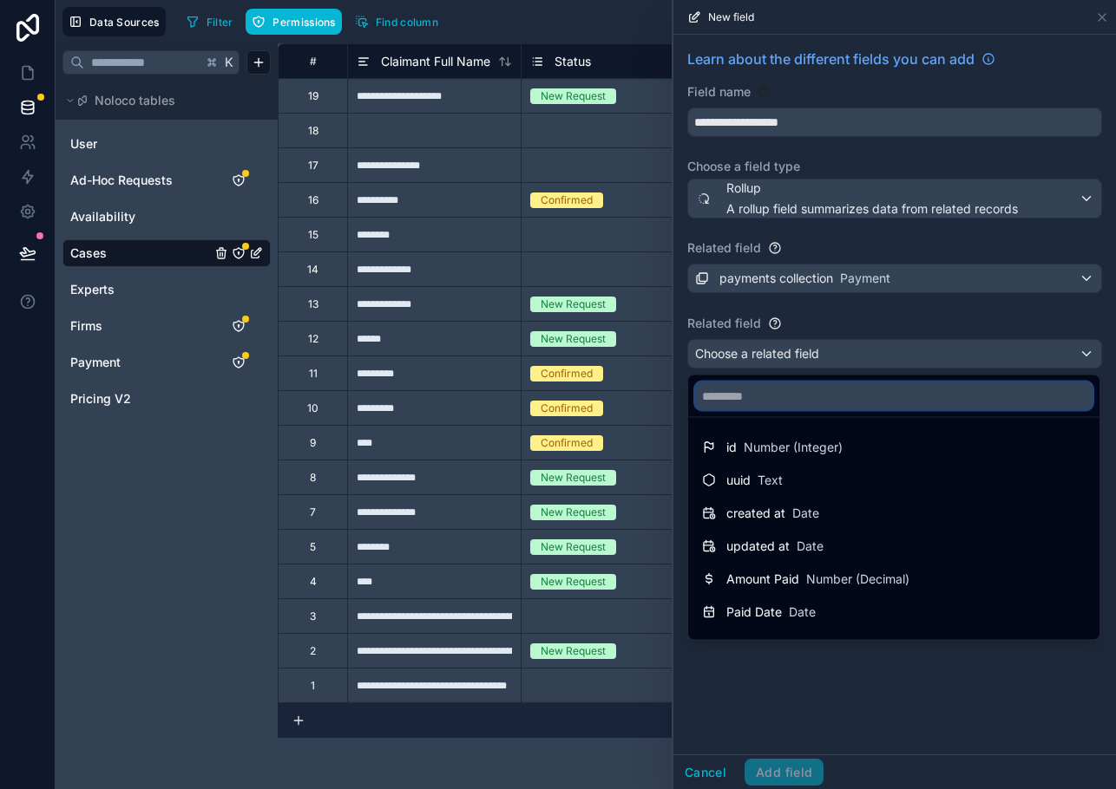
click at [760, 397] on input "text" at bounding box center [893, 397] width 397 height 28
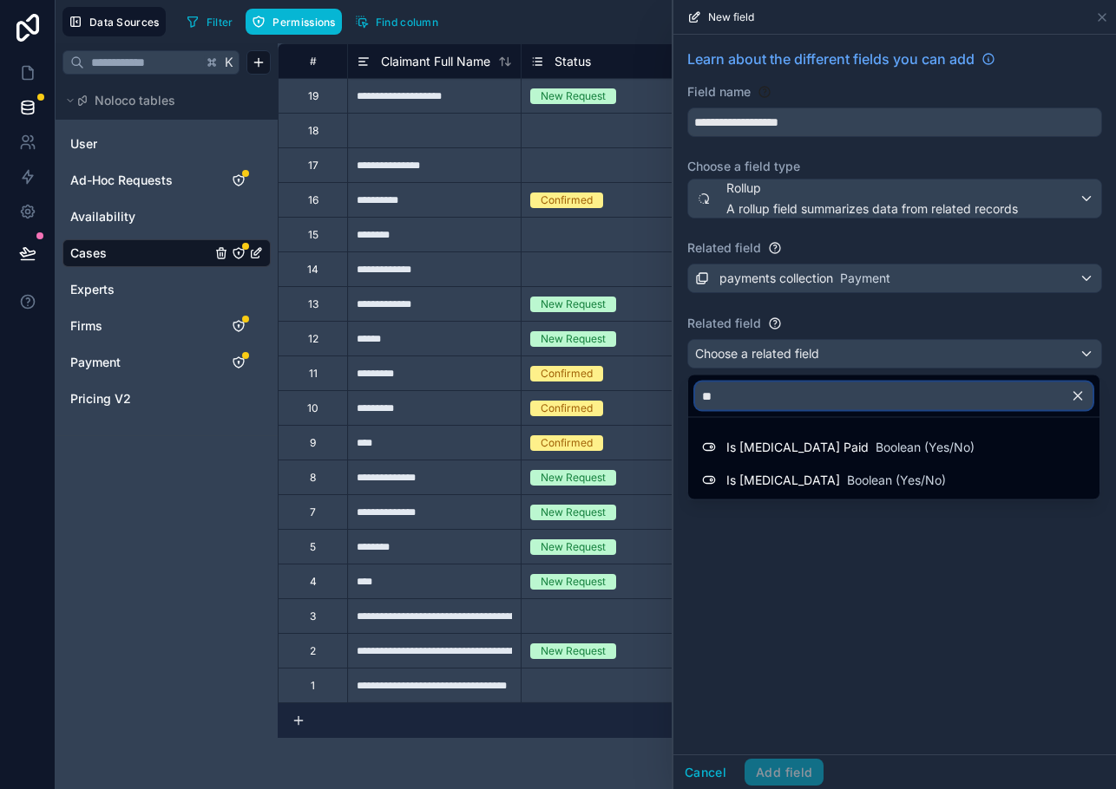
type input "*"
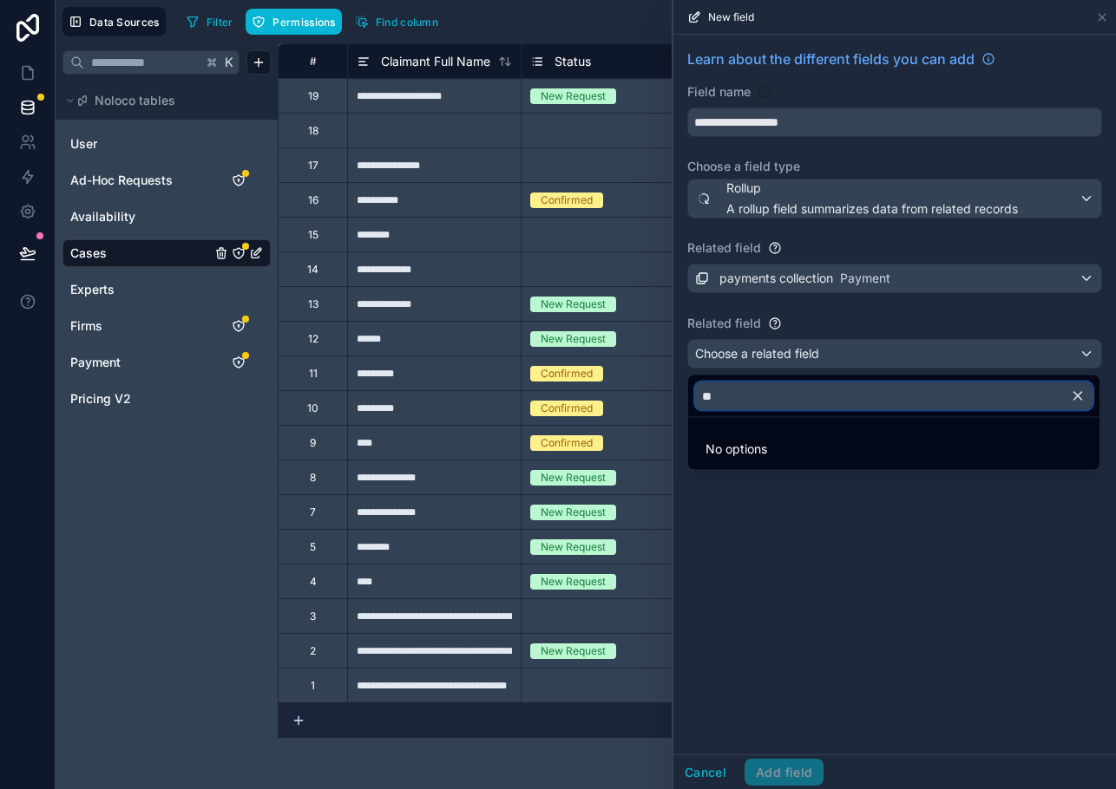
type input "*"
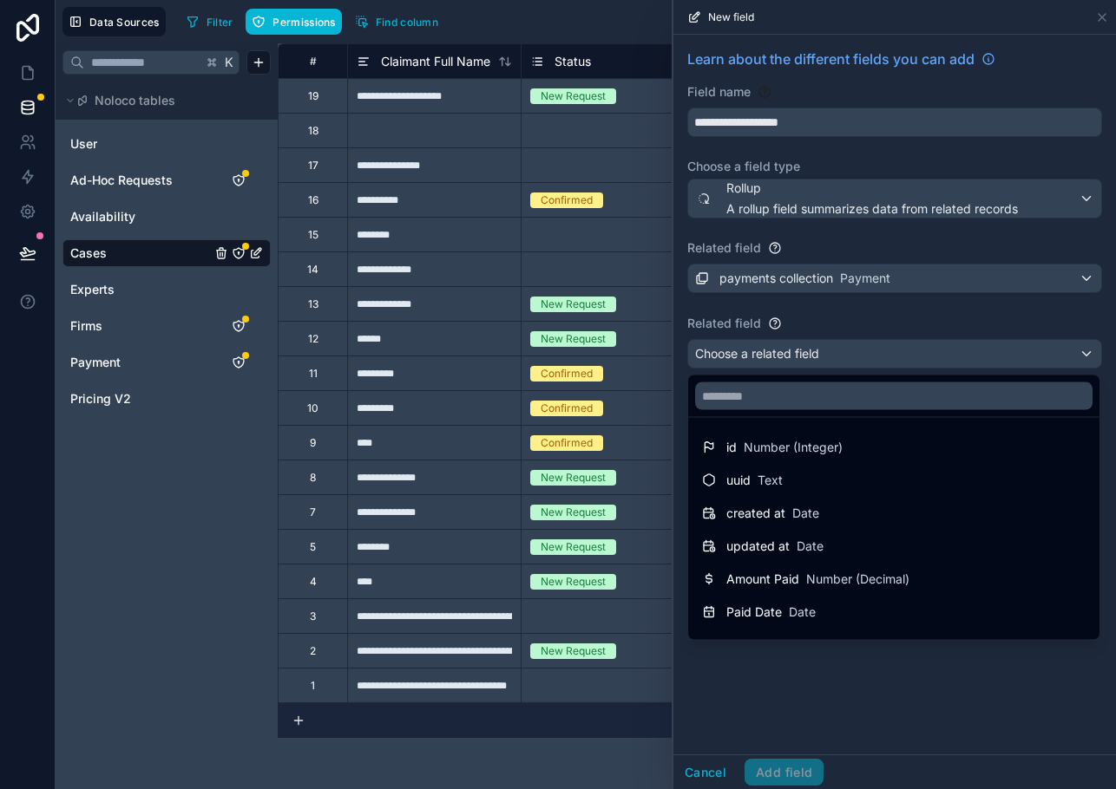
click at [861, 719] on div at bounding box center [894, 394] width 442 height 789
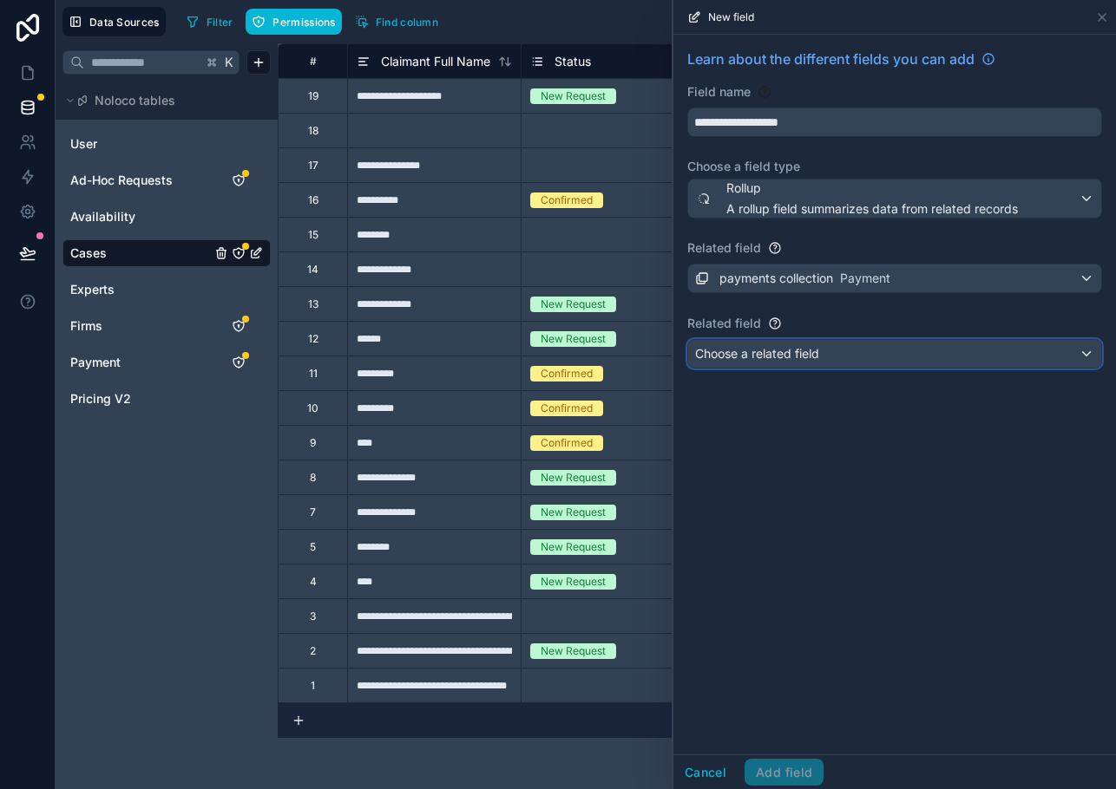
click at [764, 359] on span "Choose a related field" at bounding box center [757, 353] width 124 height 15
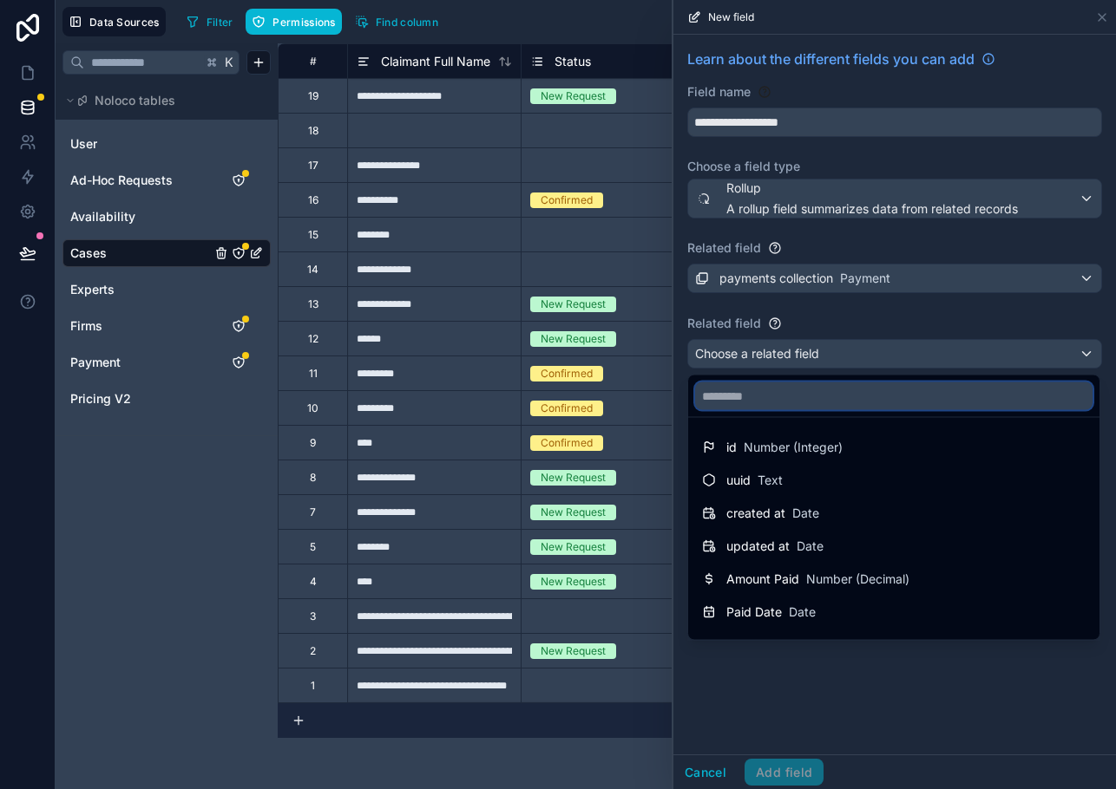
click at [762, 402] on input "text" at bounding box center [893, 397] width 397 height 28
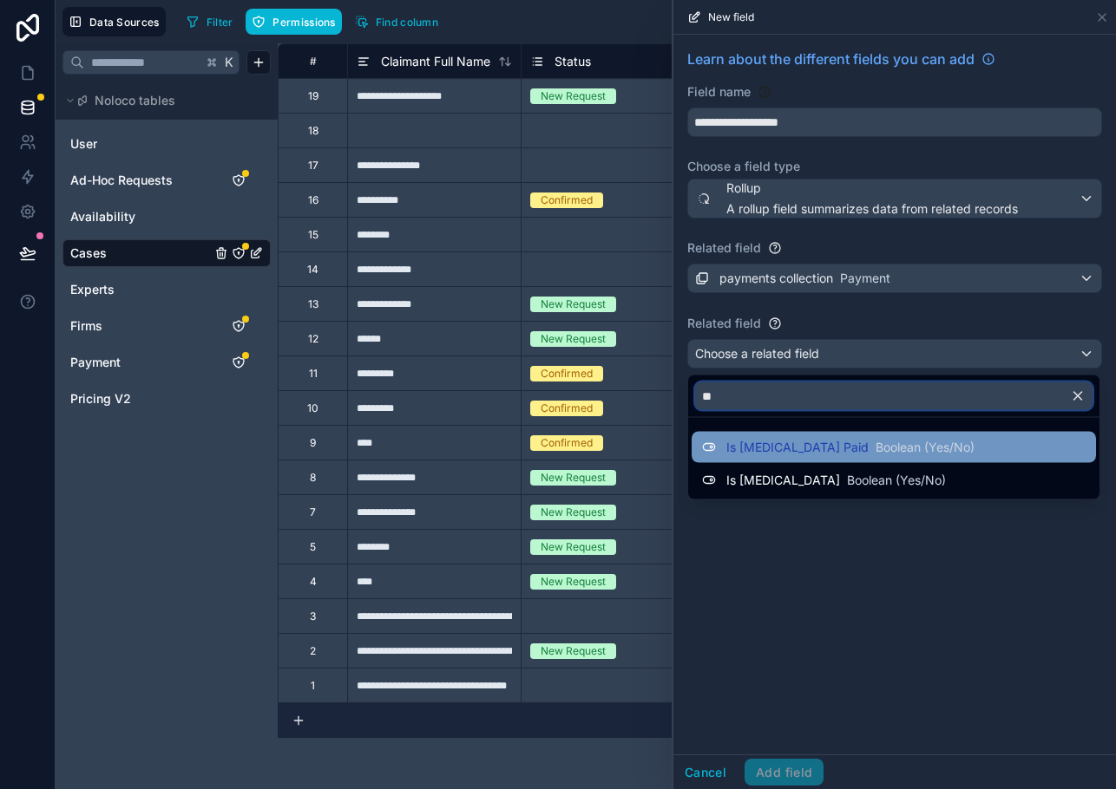
type input "**"
click at [764, 448] on span "Is [MEDICAL_DATA] Paid" at bounding box center [797, 447] width 142 height 17
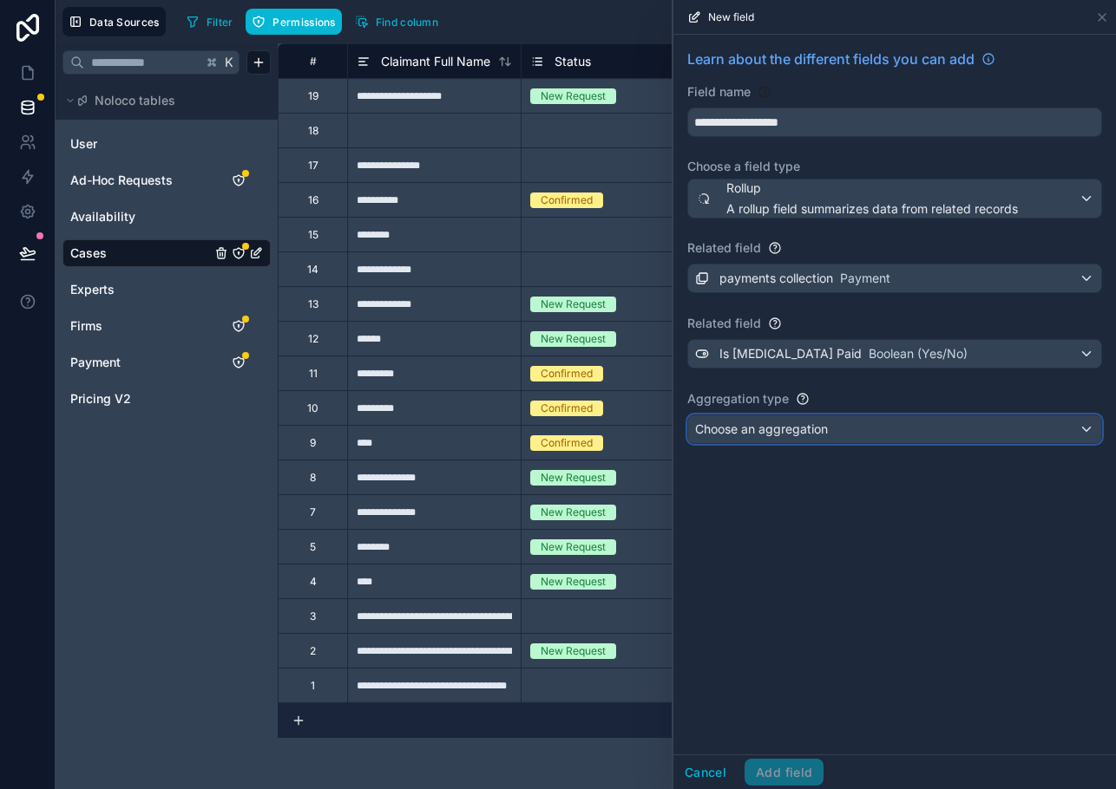
click at [763, 435] on span "Choose an aggregation" at bounding box center [761, 429] width 133 height 15
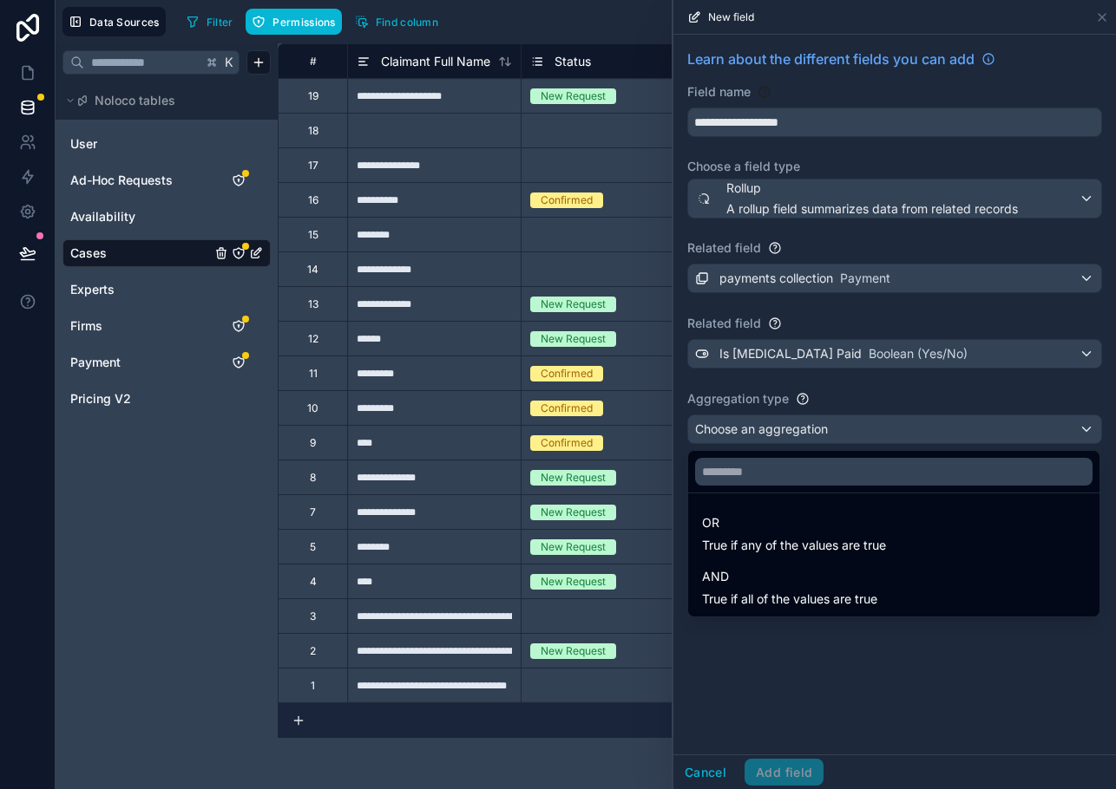
click at [740, 614] on ul "OR True if any of the values are true AND True if all of the values are true" at bounding box center [893, 555] width 411 height 123
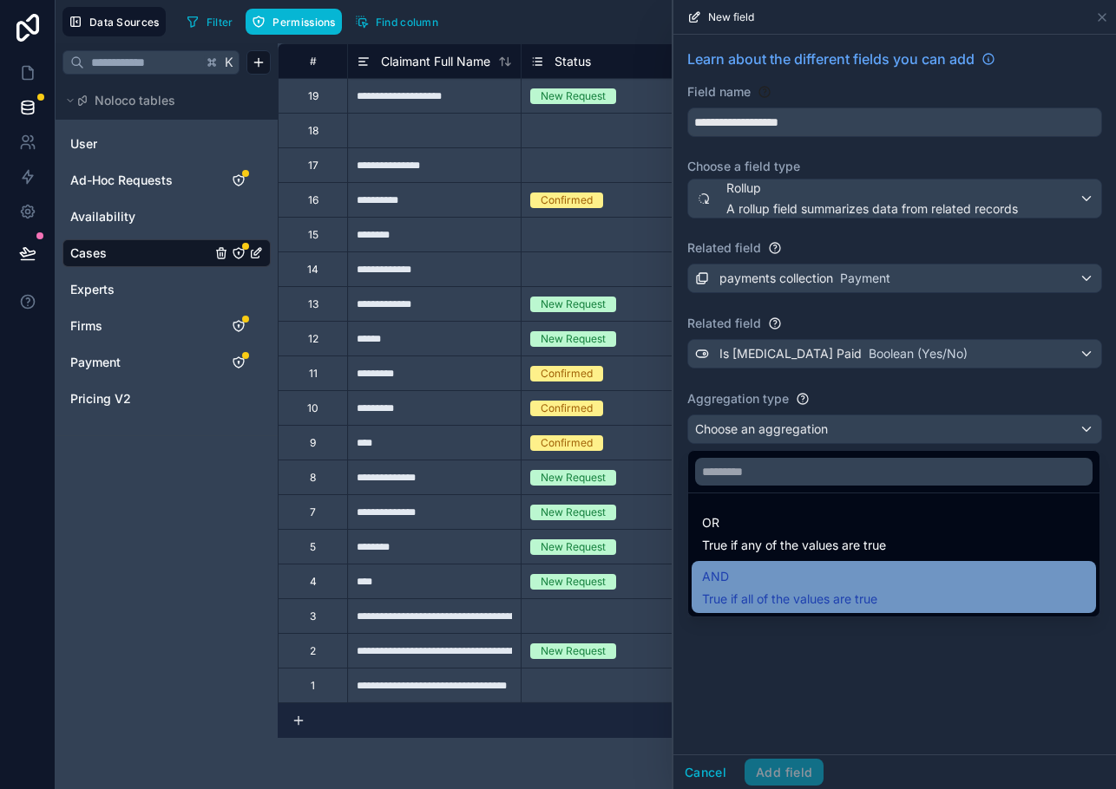
click at [740, 607] on span "True if all of the values are true" at bounding box center [789, 599] width 175 height 17
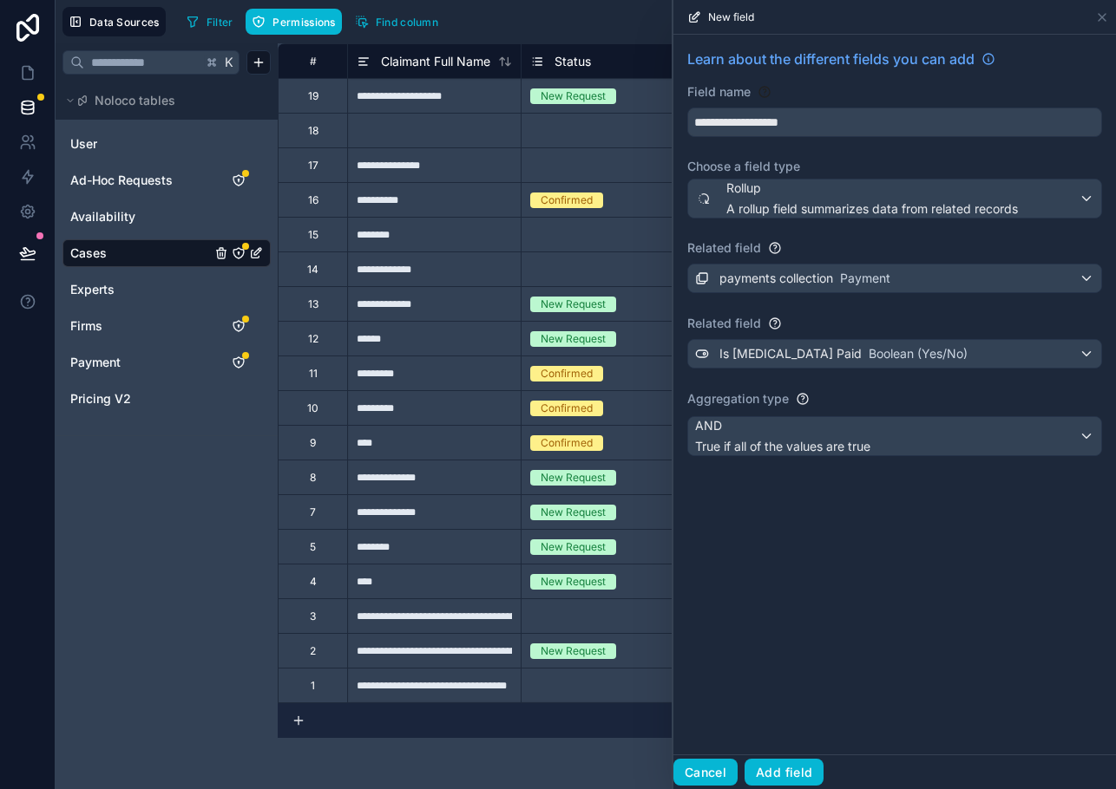
click at [687, 769] on button "Cancel" at bounding box center [705, 773] width 64 height 28
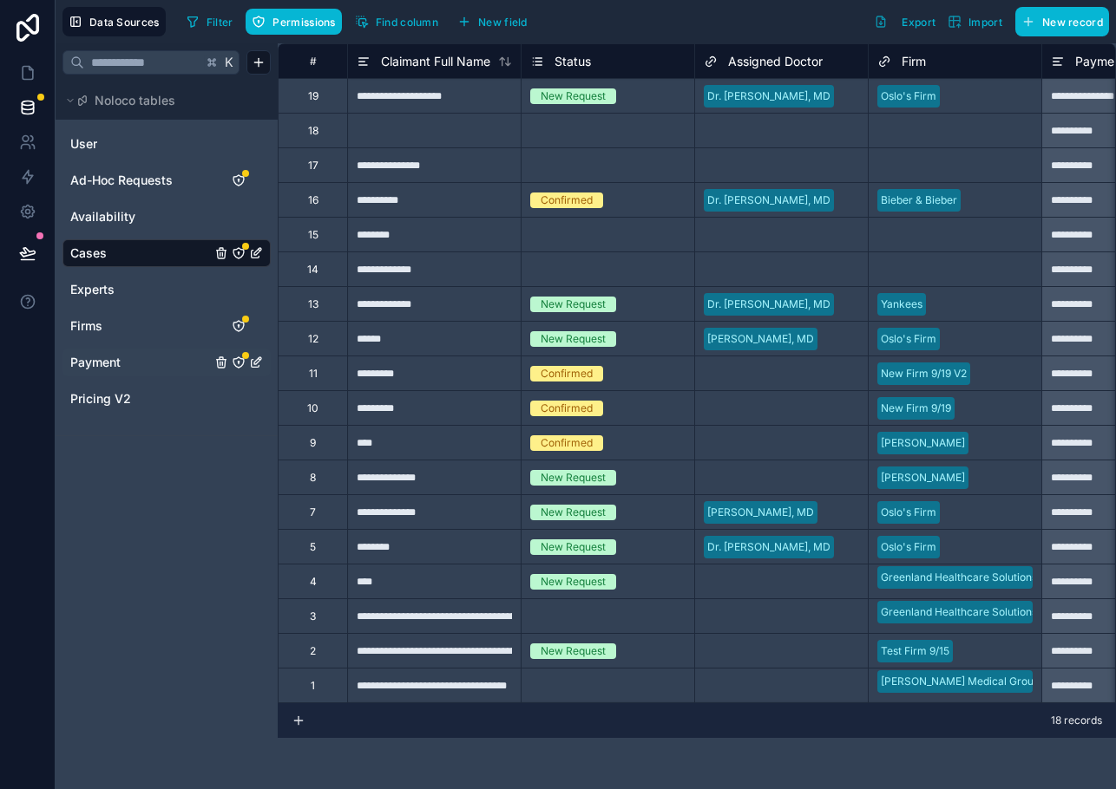
click at [95, 358] on span "Payment" at bounding box center [95, 362] width 50 height 17
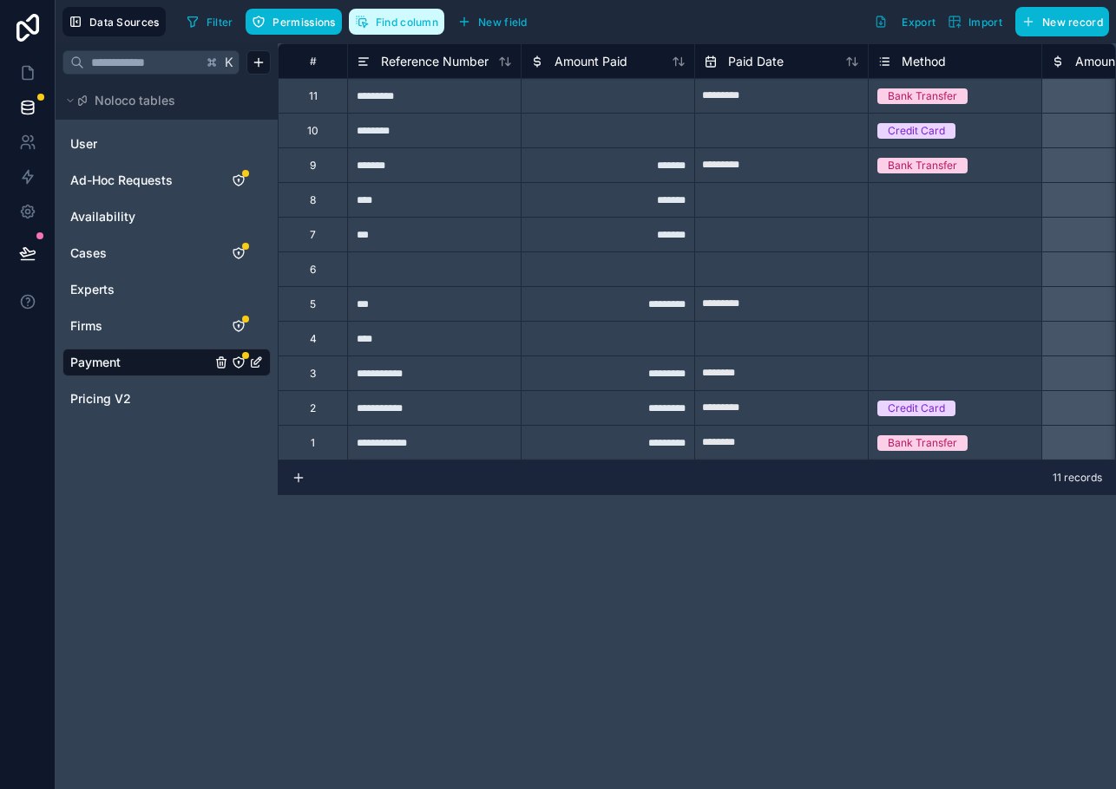
click at [409, 22] on span "Find column" at bounding box center [407, 22] width 62 height 13
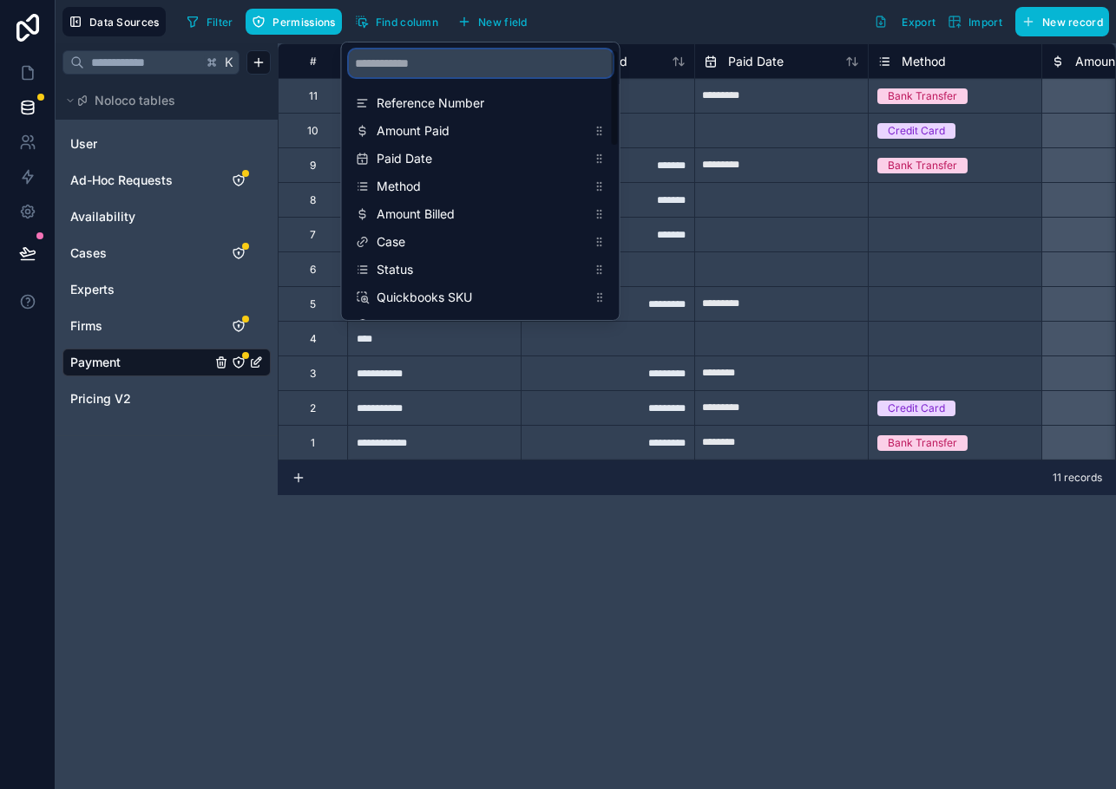
click at [411, 73] on input "scrollable content" at bounding box center [481, 63] width 264 height 28
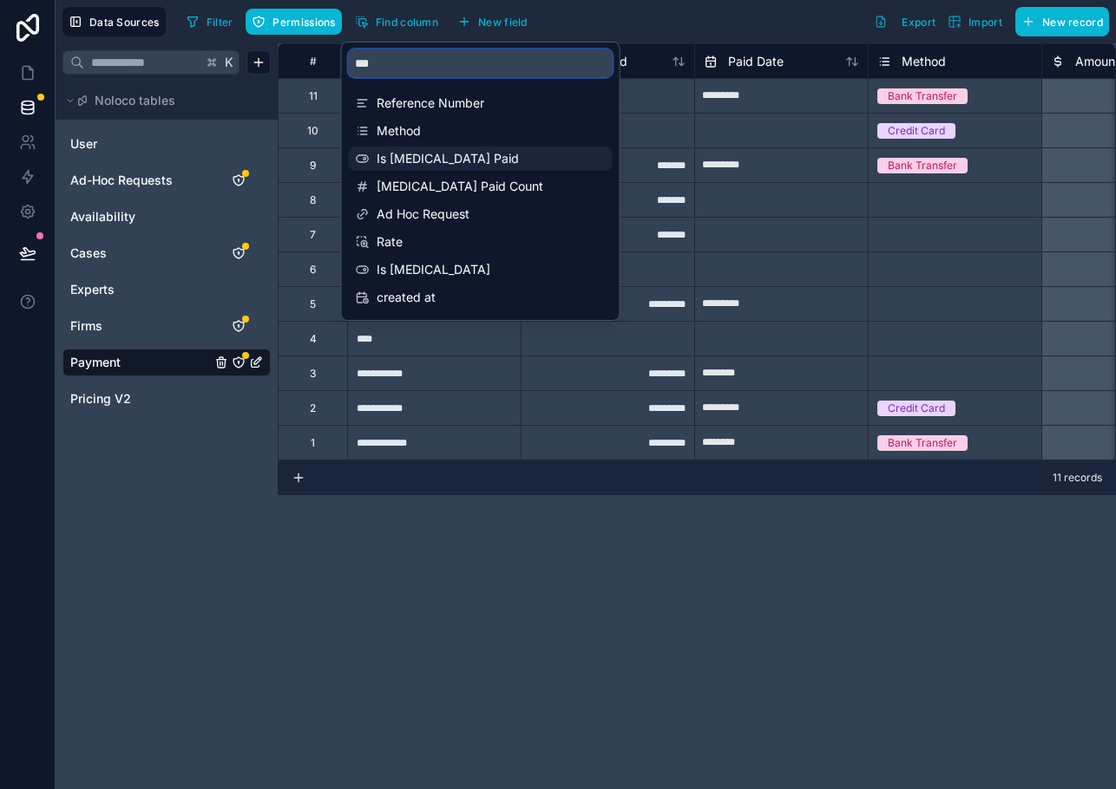
type input "***"
click at [409, 150] on span "Is [MEDICAL_DATA] Paid" at bounding box center [481, 158] width 210 height 17
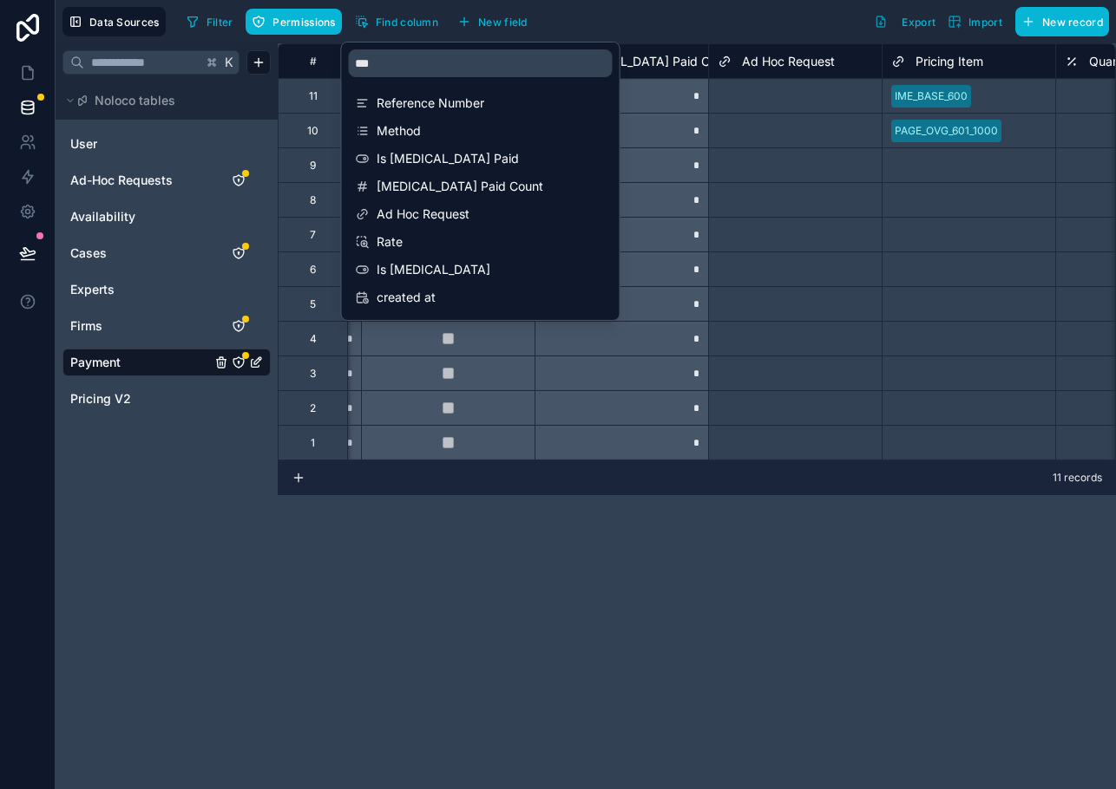
scroll to position [0, 1735]
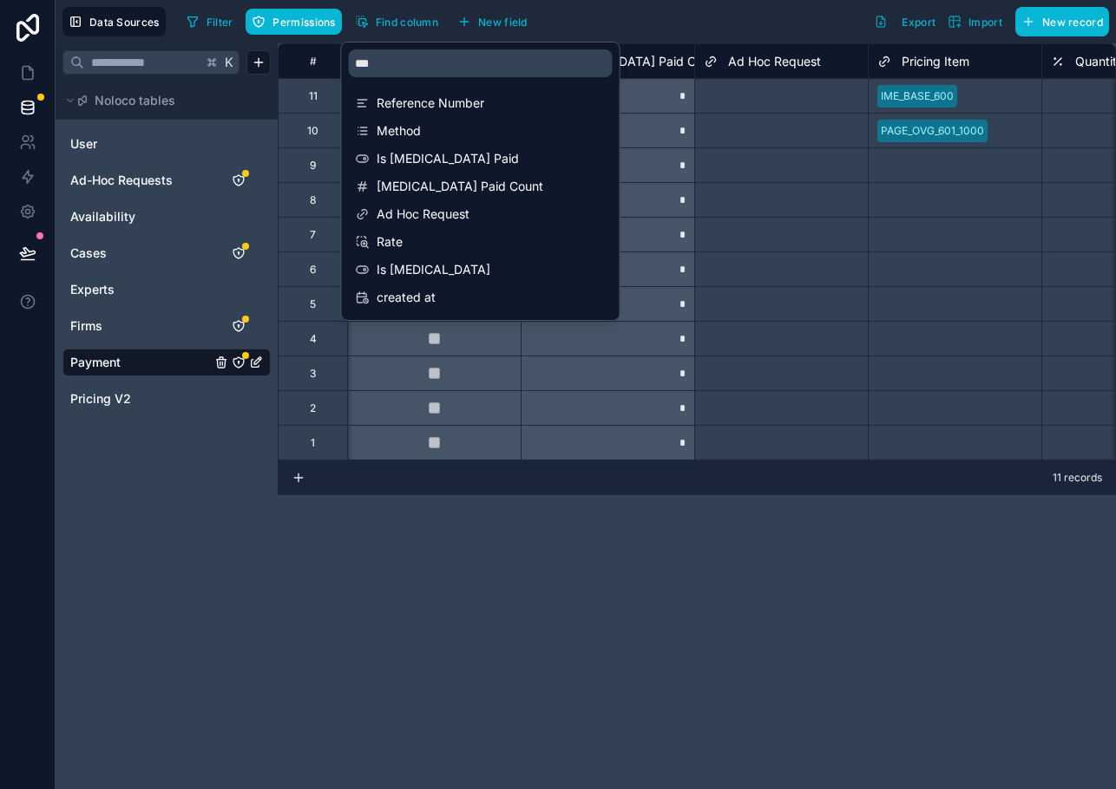
click at [615, 580] on div "# Quickbooks Link Amount Outstanding Is Retainer Paid Retainer Paid Count Ad Ho…" at bounding box center [697, 416] width 838 height 746
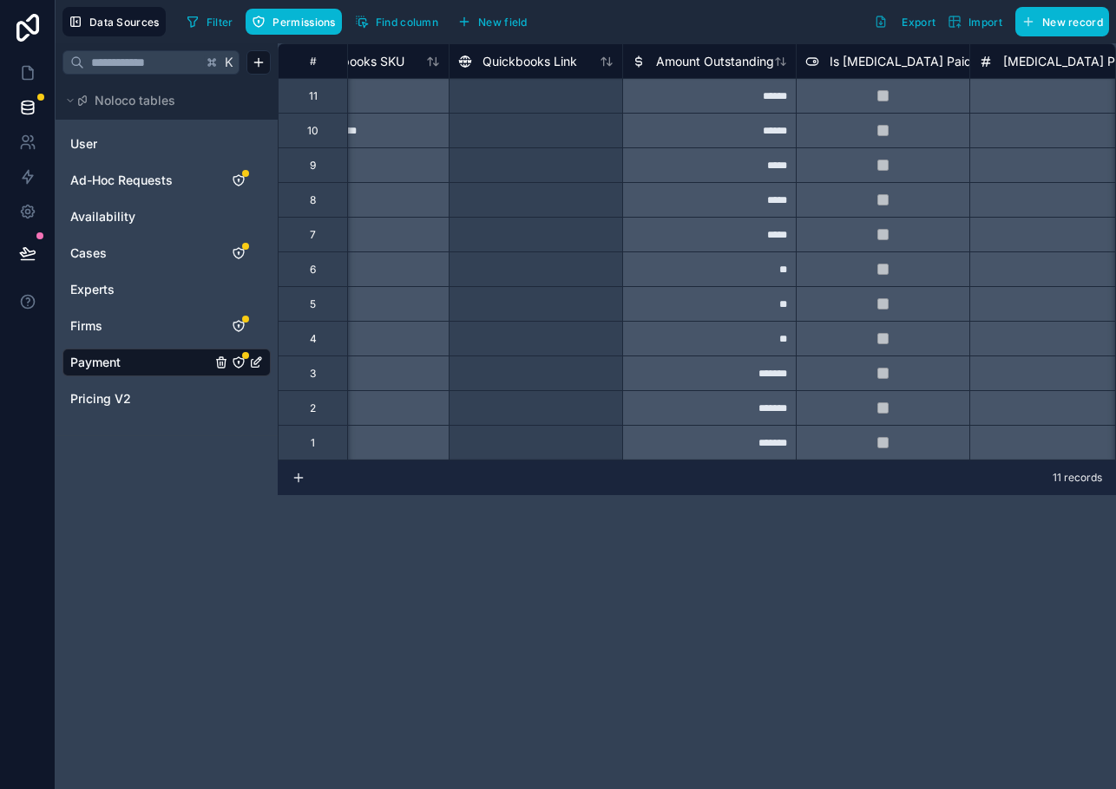
scroll to position [0, 1398]
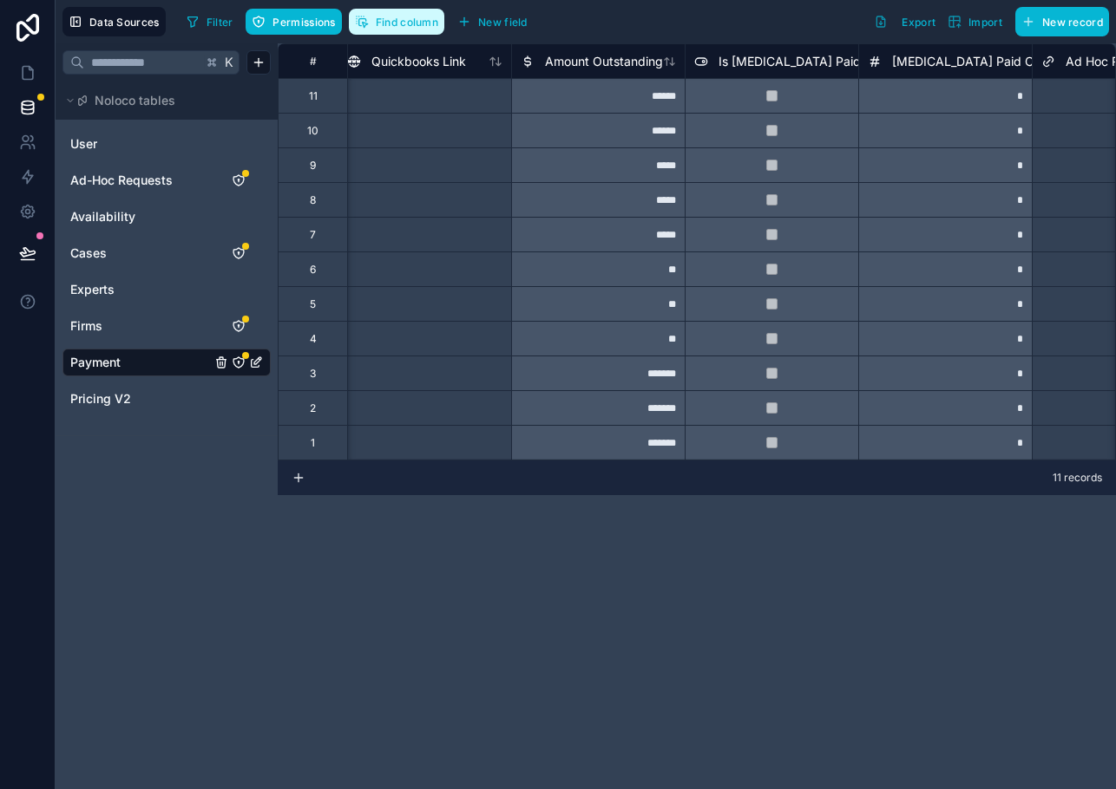
click at [421, 26] on span "Find column" at bounding box center [407, 22] width 62 height 13
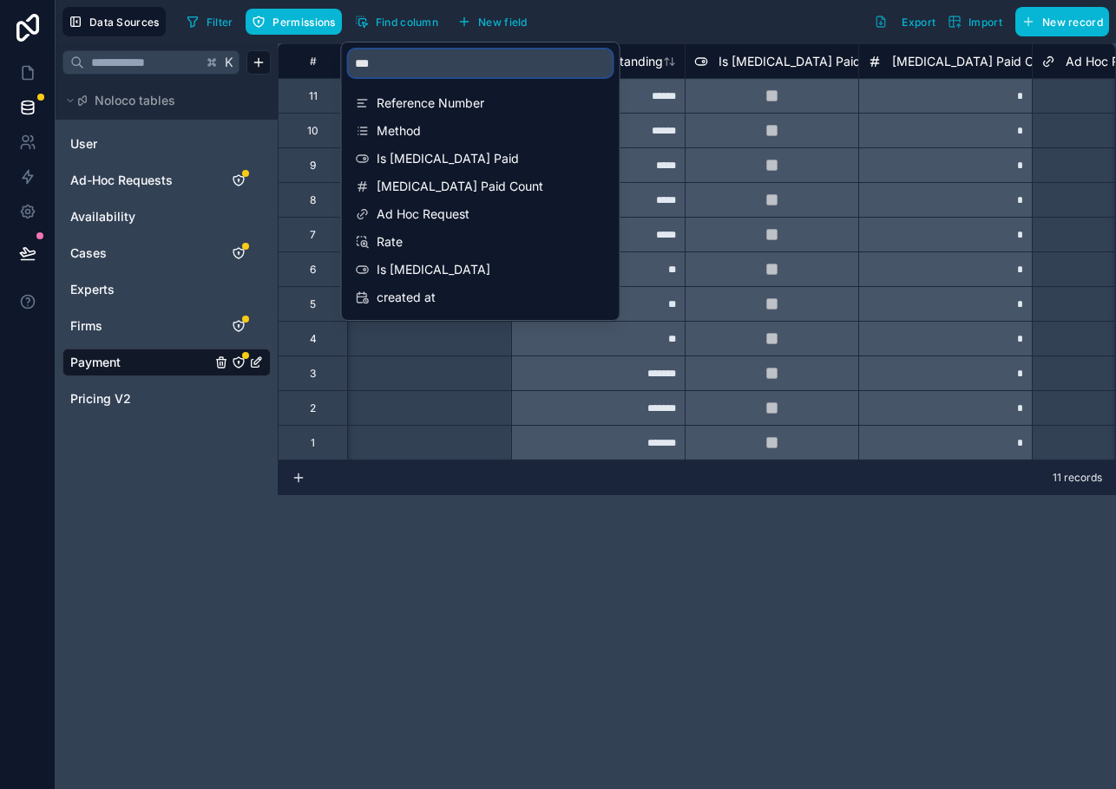
click at [410, 69] on input "***" at bounding box center [481, 63] width 264 height 28
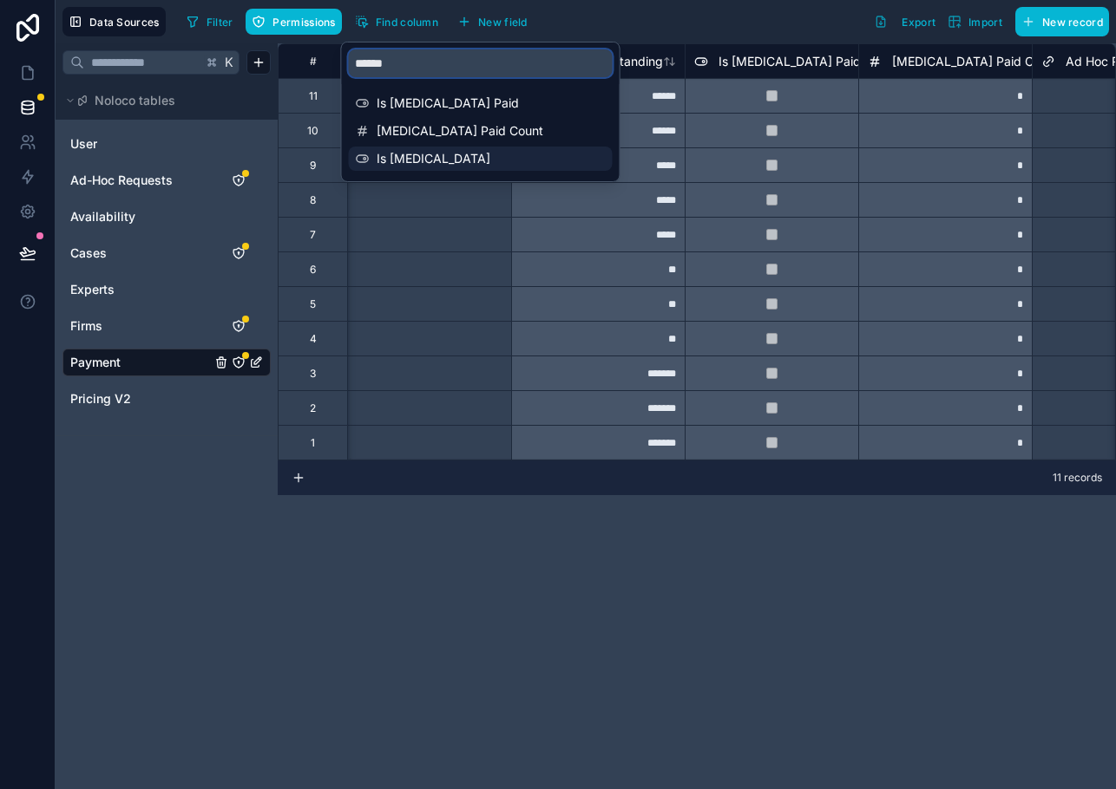
type input "******"
click at [404, 155] on span "Is [MEDICAL_DATA]" at bounding box center [481, 158] width 210 height 17
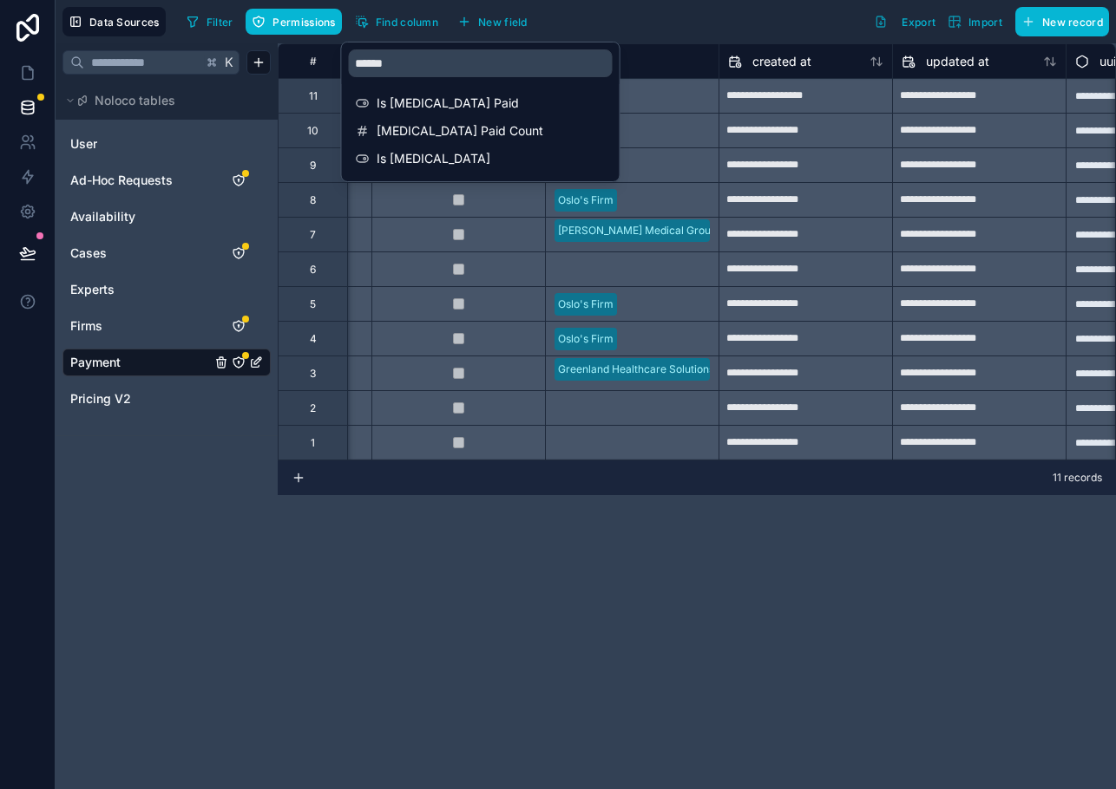
click at [608, 582] on div "**********" at bounding box center [697, 416] width 838 height 746
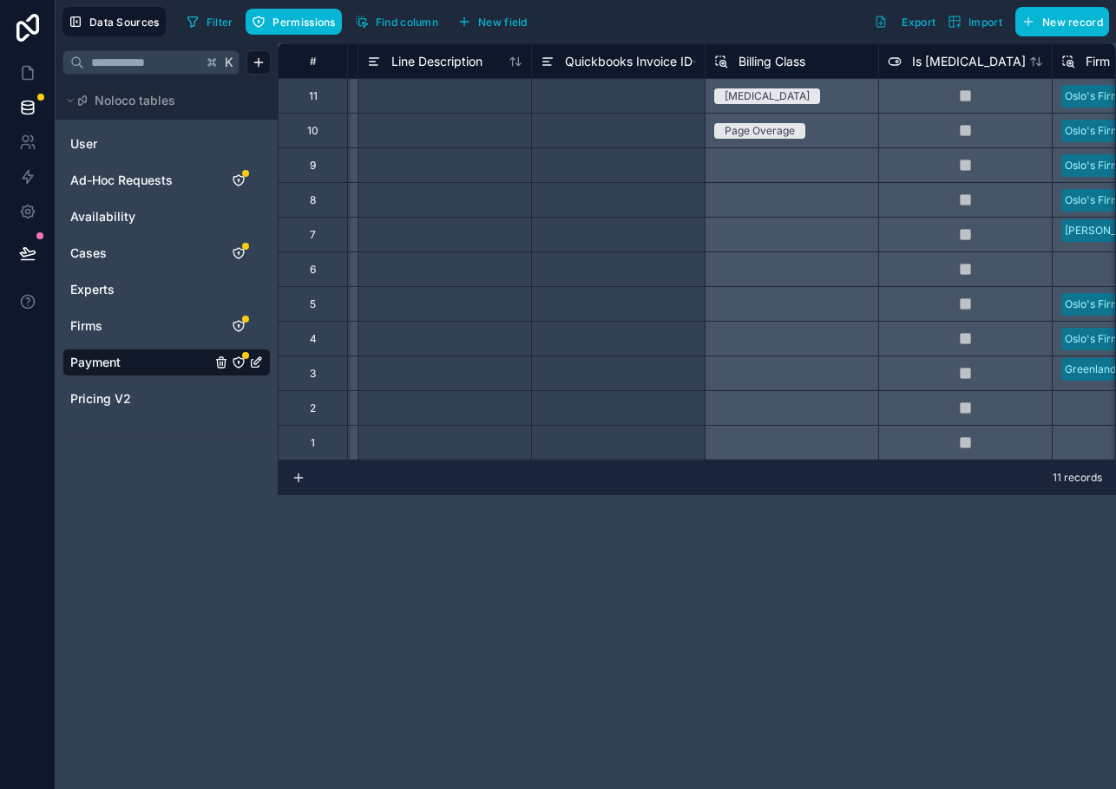
scroll to position [0, 3298]
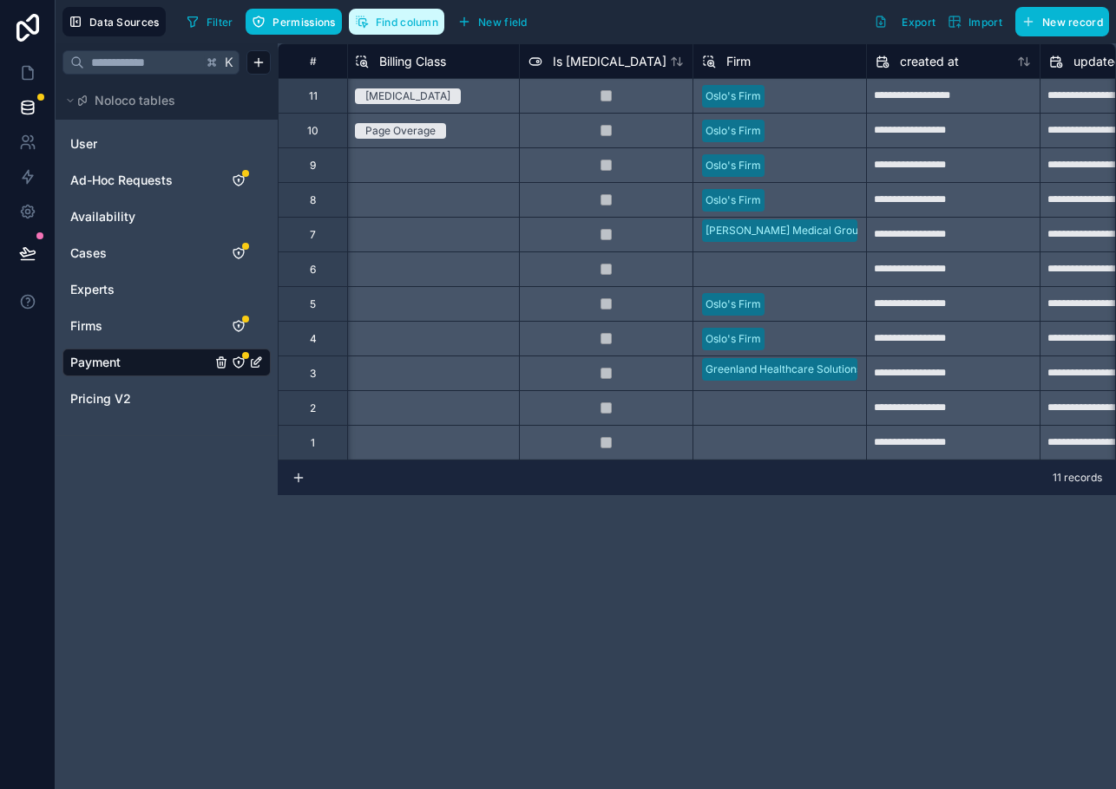
click at [411, 27] on span "Find column" at bounding box center [407, 22] width 62 height 13
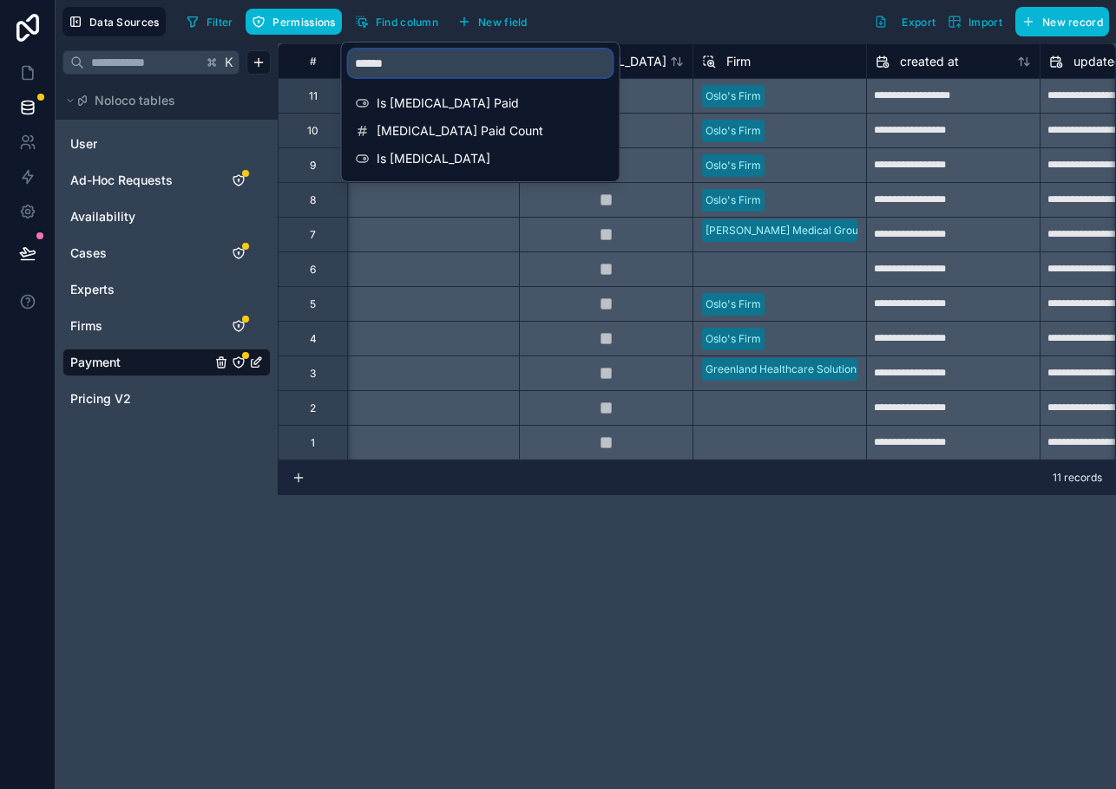
click at [409, 61] on input "******" at bounding box center [481, 63] width 264 height 28
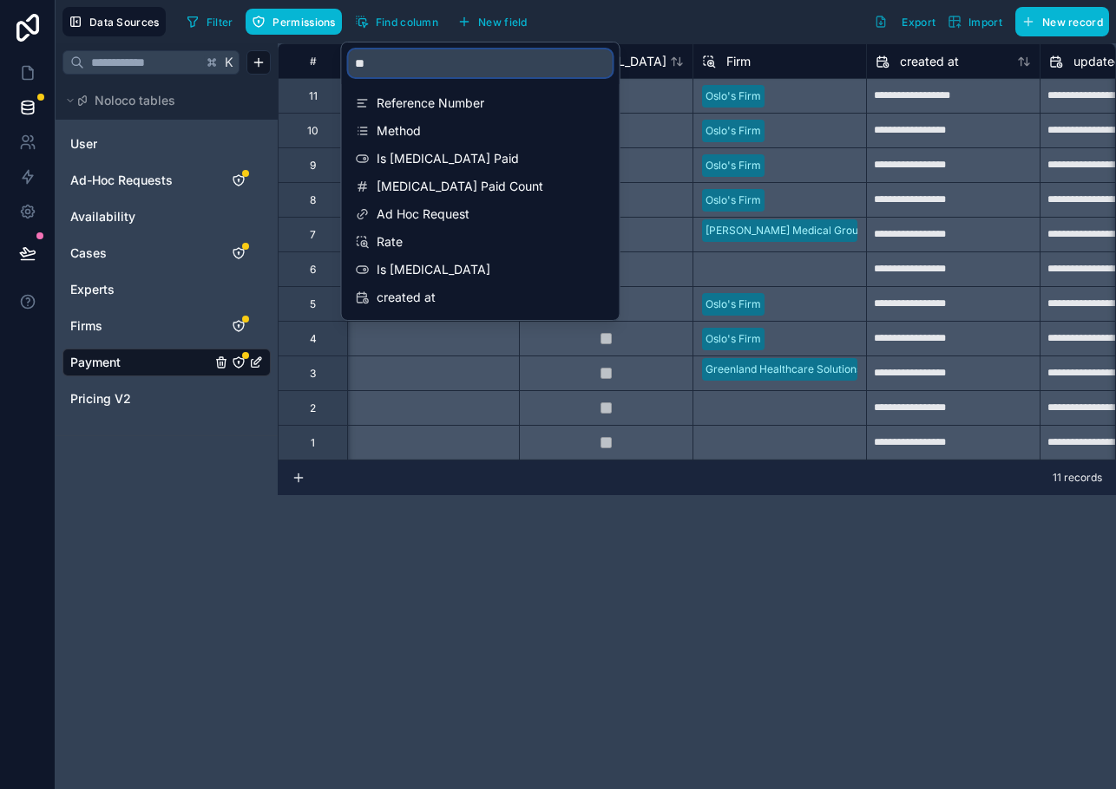
type input "*"
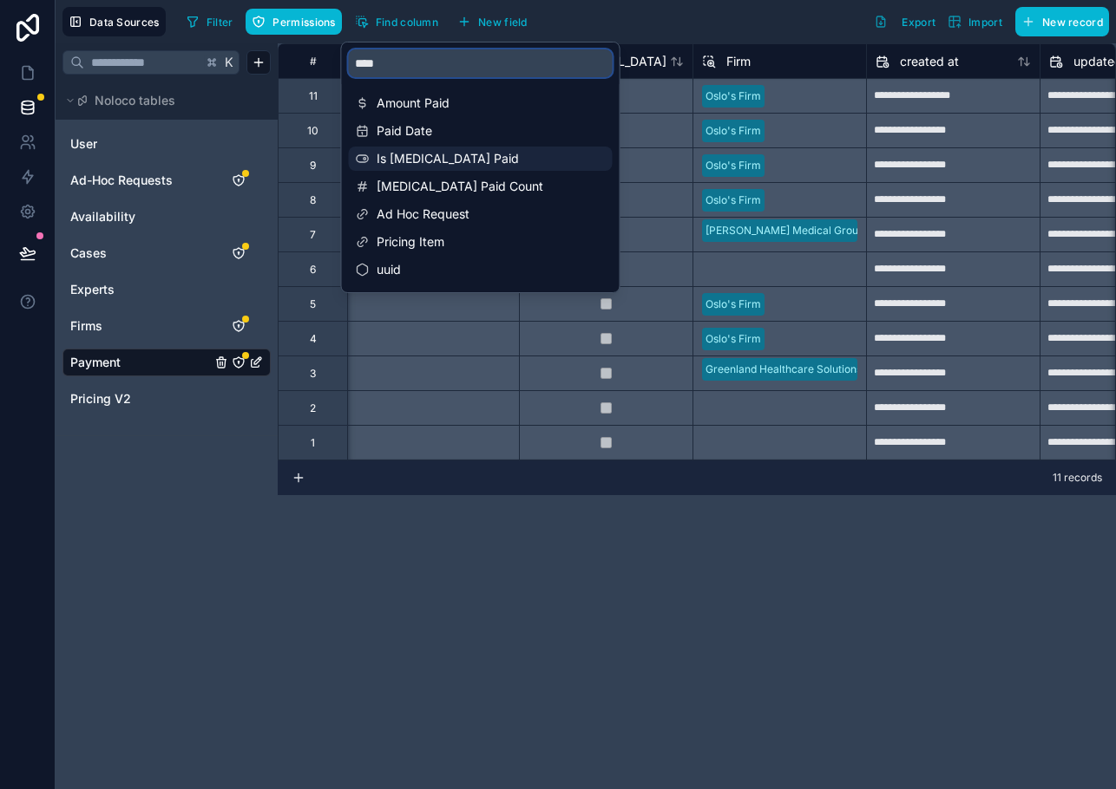
type input "****"
click at [494, 152] on span "Is [MEDICAL_DATA] Paid" at bounding box center [481, 158] width 210 height 17
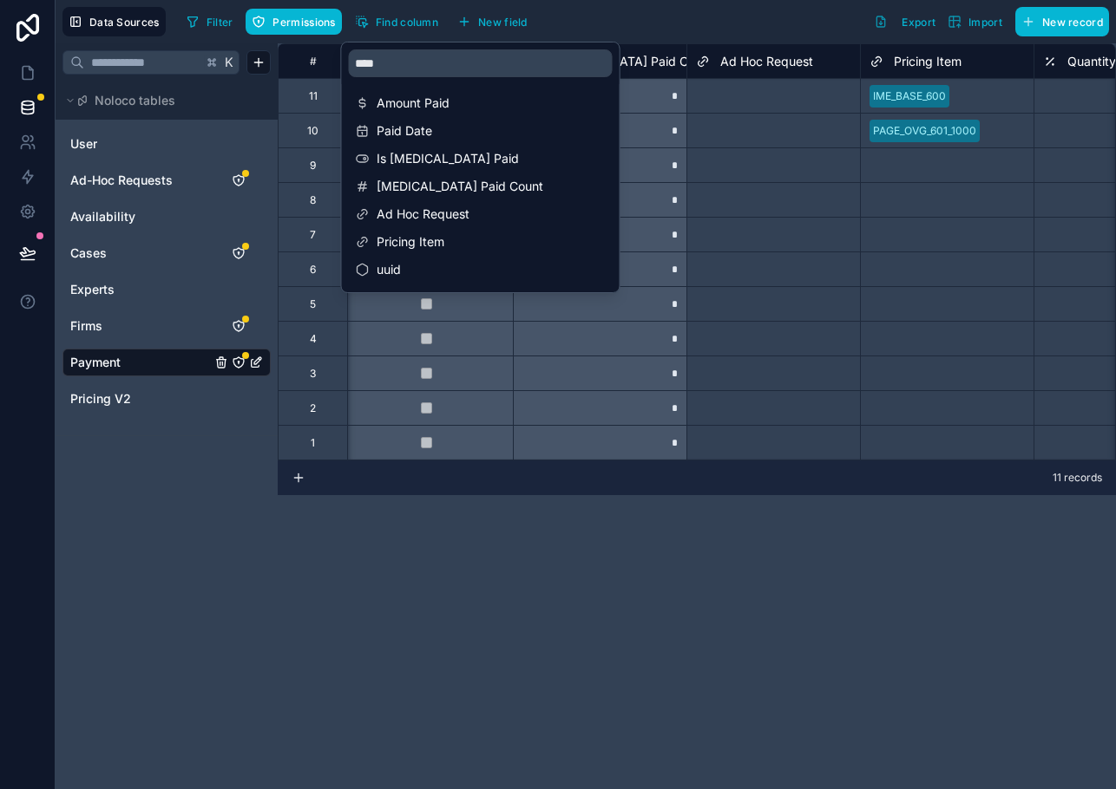
scroll to position [0, 1735]
click at [661, 523] on div "# Quickbooks Link Amount Outstanding Is Retainer Paid Retainer Paid Count Ad Ho…" at bounding box center [697, 416] width 838 height 746
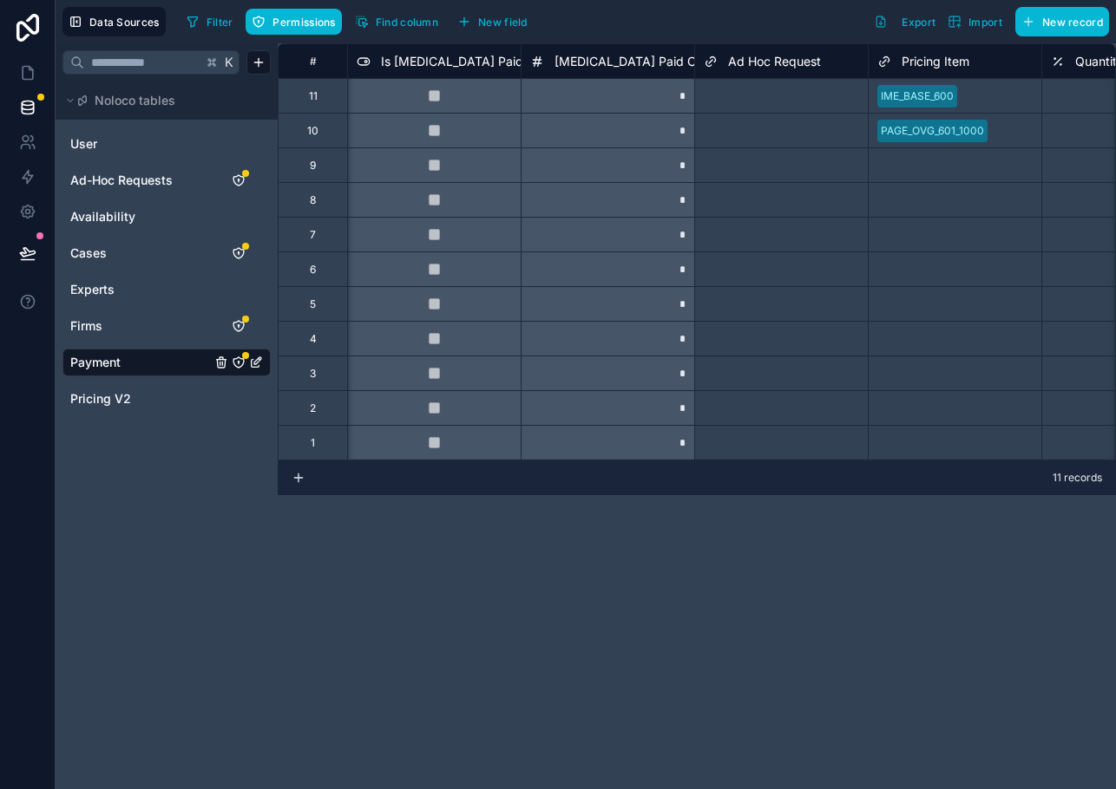
click at [411, 62] on span "Is [MEDICAL_DATA] Paid" at bounding box center [452, 61] width 142 height 17
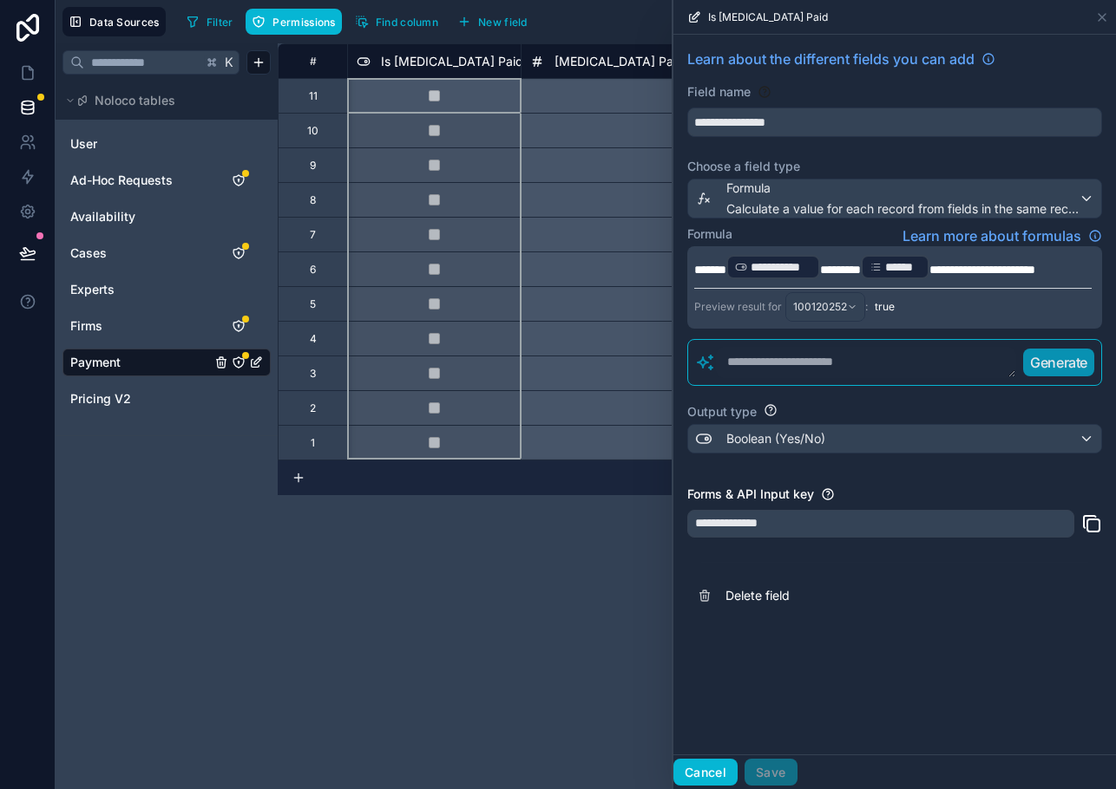
click at [717, 763] on button "Cancel" at bounding box center [705, 773] width 64 height 28
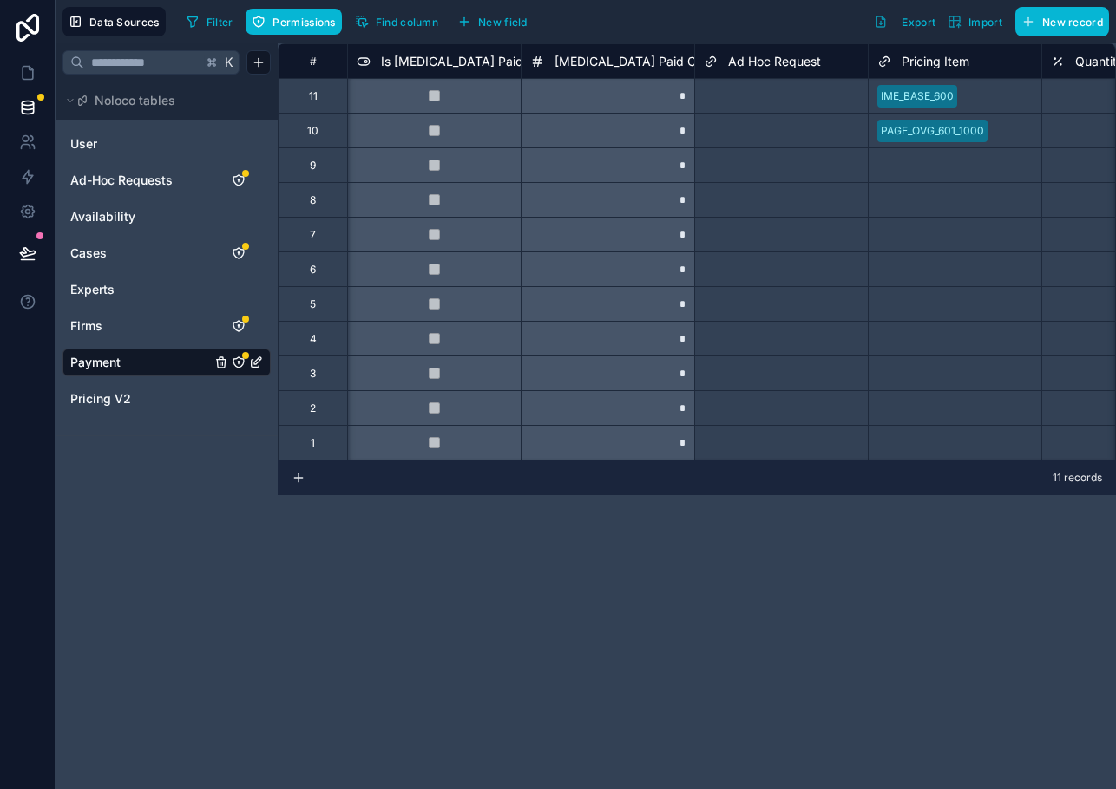
click at [614, 56] on span "[MEDICAL_DATA] Paid Count" at bounding box center [637, 61] width 167 height 17
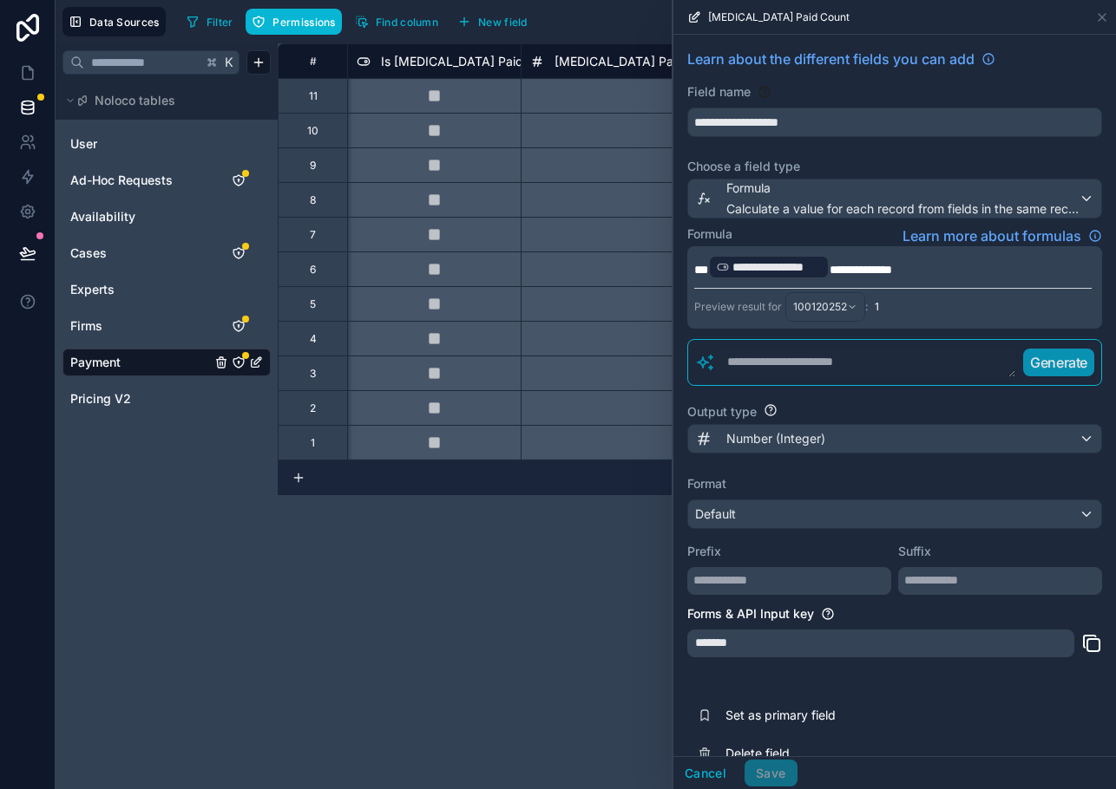
click at [548, 586] on div "# Quickbooks Link Amount Outstanding Is Retainer Paid Retainer Paid Count Ad Ho…" at bounding box center [697, 416] width 838 height 746
click at [720, 776] on button "Cancel" at bounding box center [705, 774] width 64 height 28
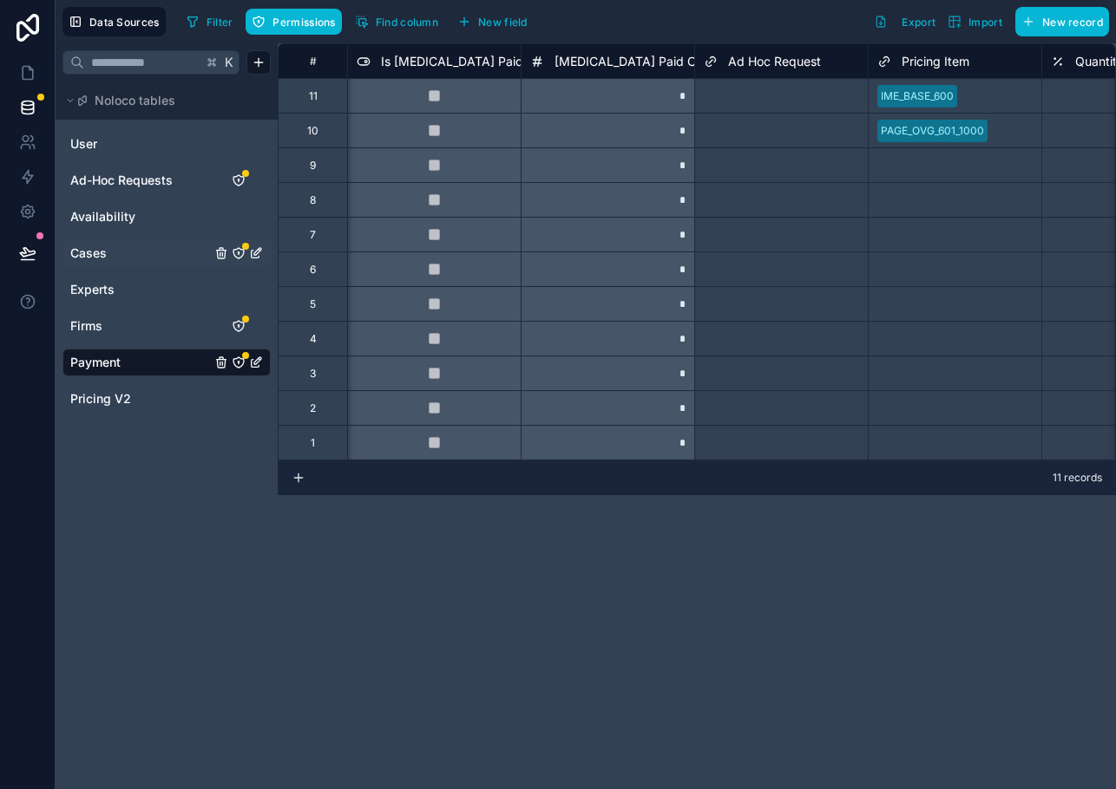
click at [102, 245] on span "Cases" at bounding box center [88, 253] width 36 height 17
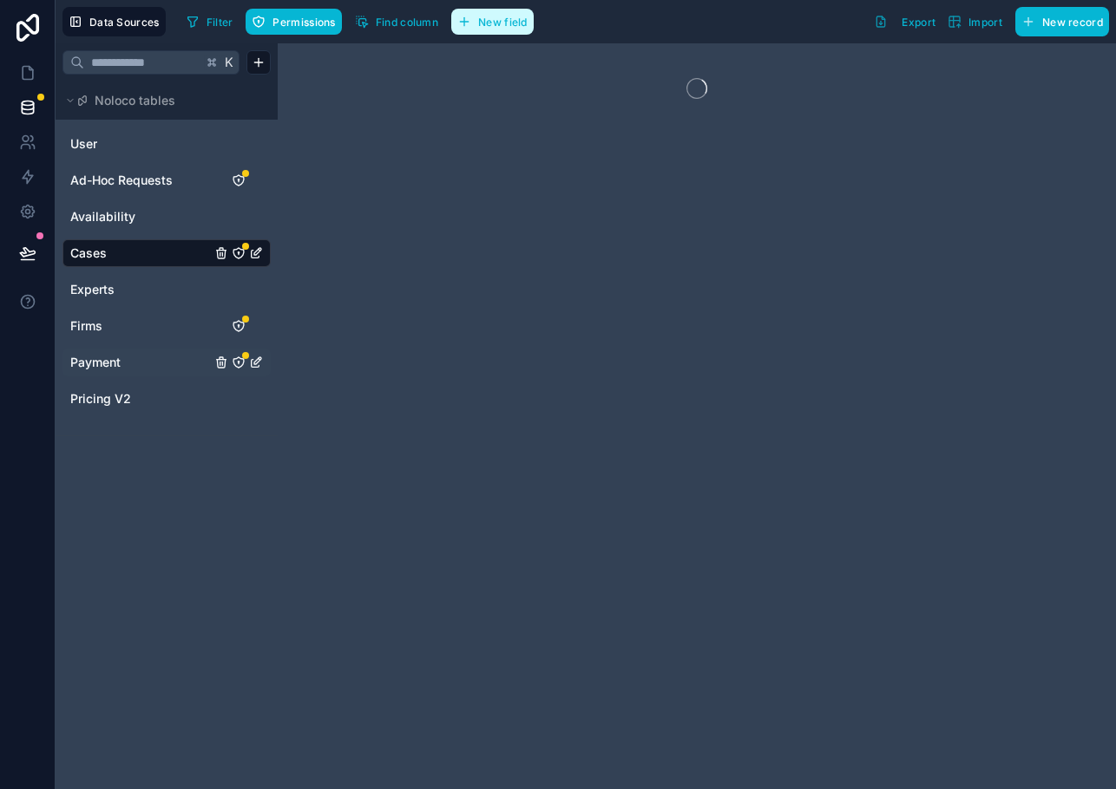
click at [493, 24] on span "New field" at bounding box center [502, 22] width 49 height 13
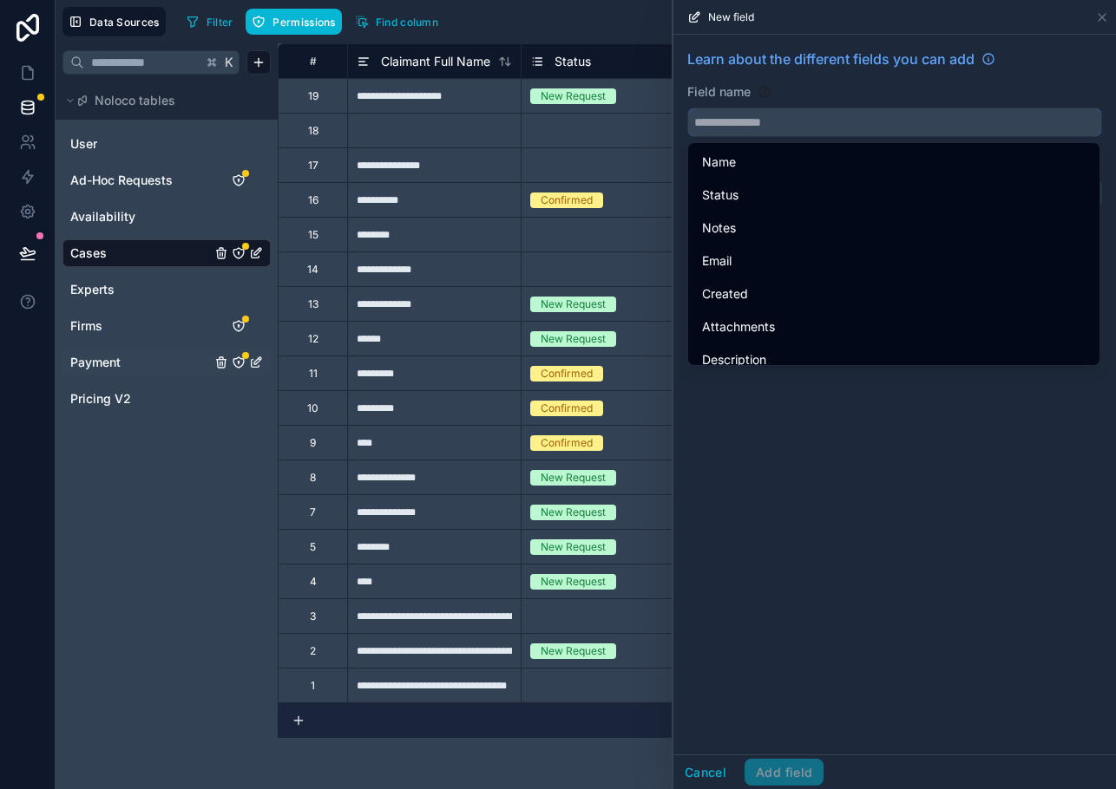
click at [744, 132] on input "text" at bounding box center [894, 122] width 413 height 28
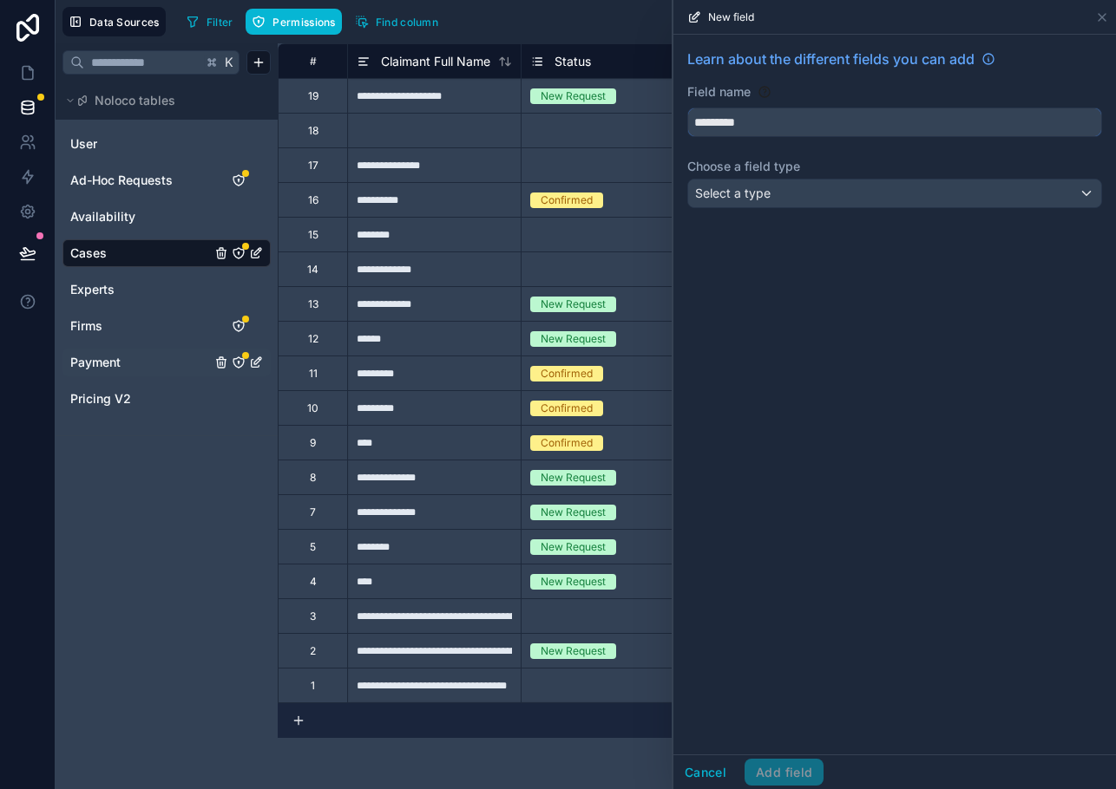
click at [687, 108] on button "********" at bounding box center [894, 122] width 415 height 29
click at [687, 108] on button "**********" at bounding box center [894, 122] width 415 height 29
type input "**********"
click at [739, 191] on span "Select a type" at bounding box center [732, 193] width 75 height 15
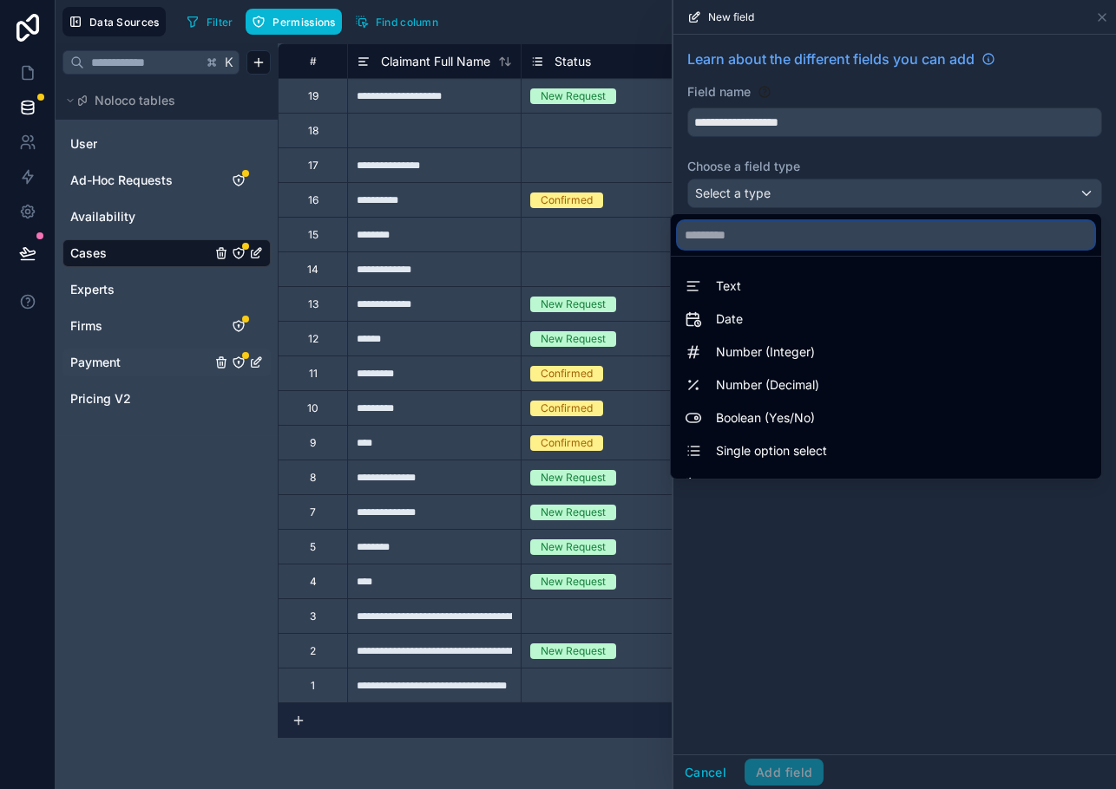
click at [738, 240] on input "text" at bounding box center [885, 235] width 416 height 28
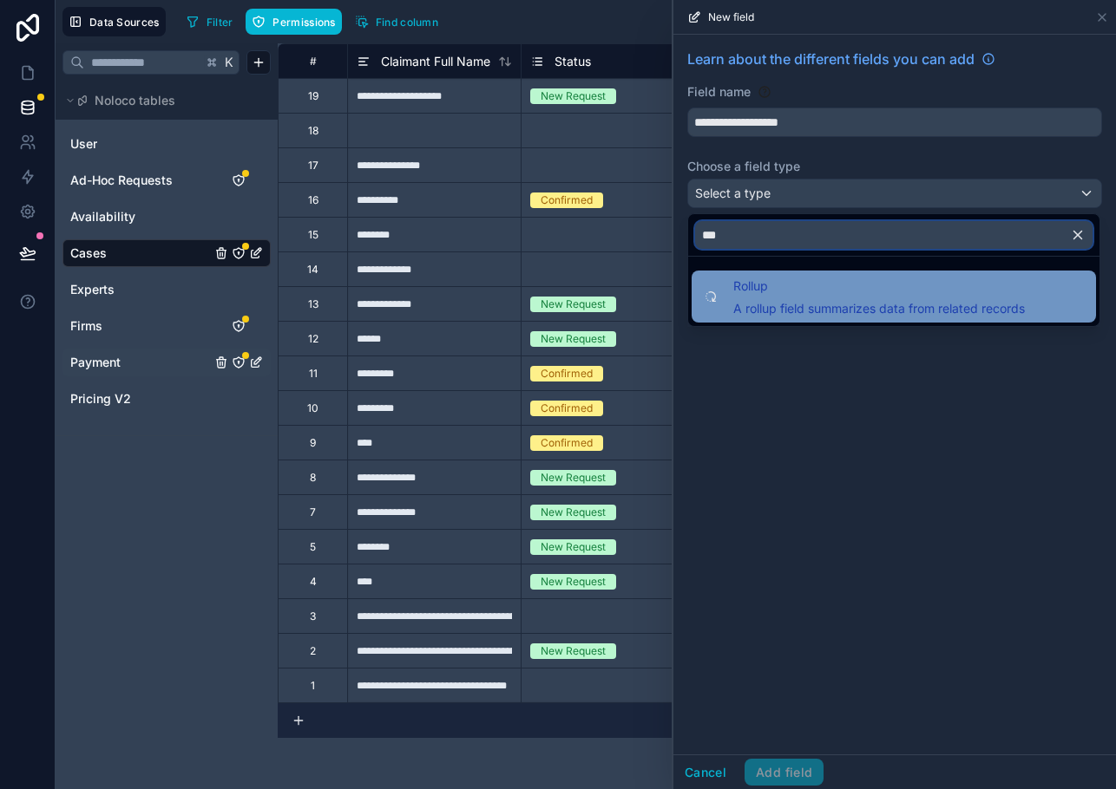
type input "***"
click at [752, 292] on span "Rollup" at bounding box center [878, 286] width 291 height 21
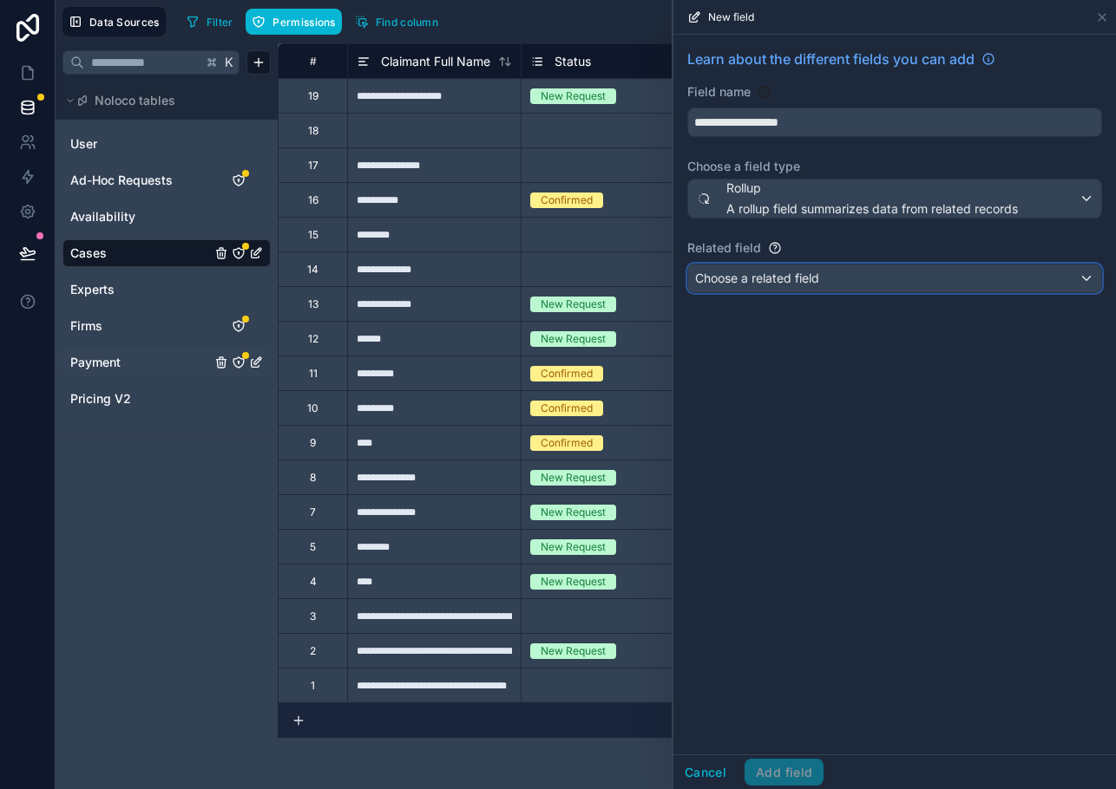
click at [751, 290] on div "Choose a related field" at bounding box center [894, 279] width 413 height 28
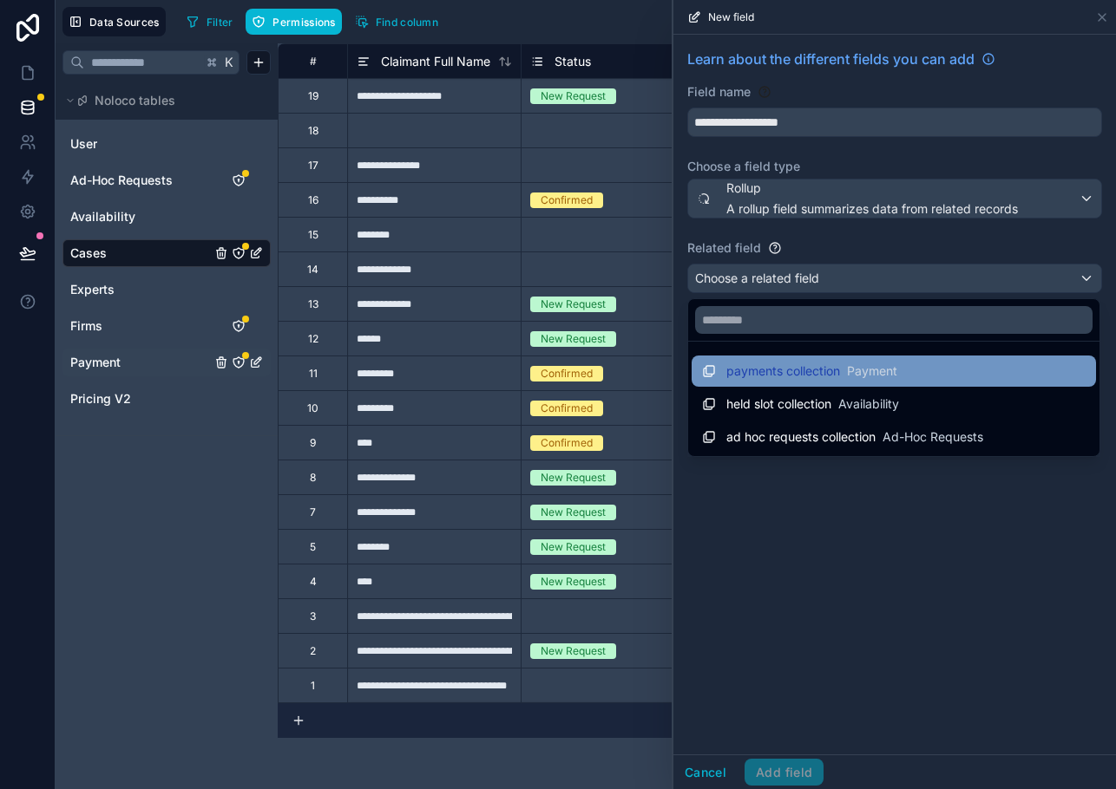
click at [762, 370] on span "payments collection" at bounding box center [783, 371] width 114 height 17
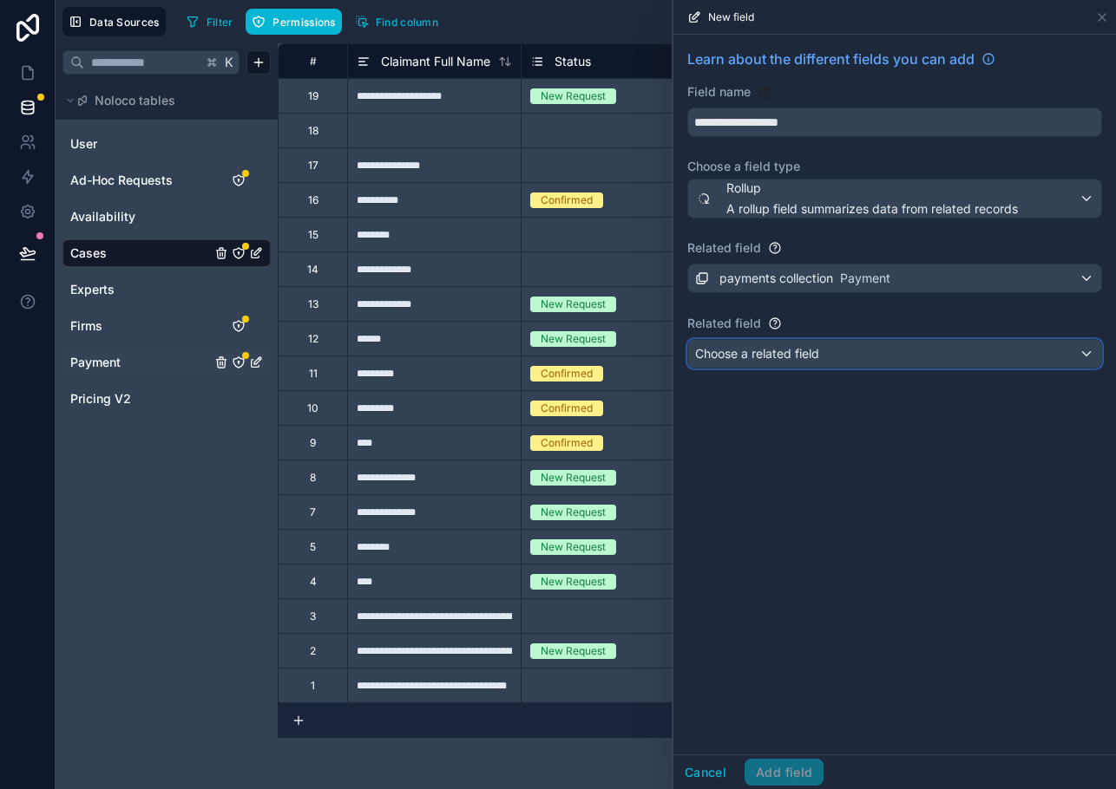
click at [761, 363] on div "Choose a related field" at bounding box center [894, 354] width 413 height 28
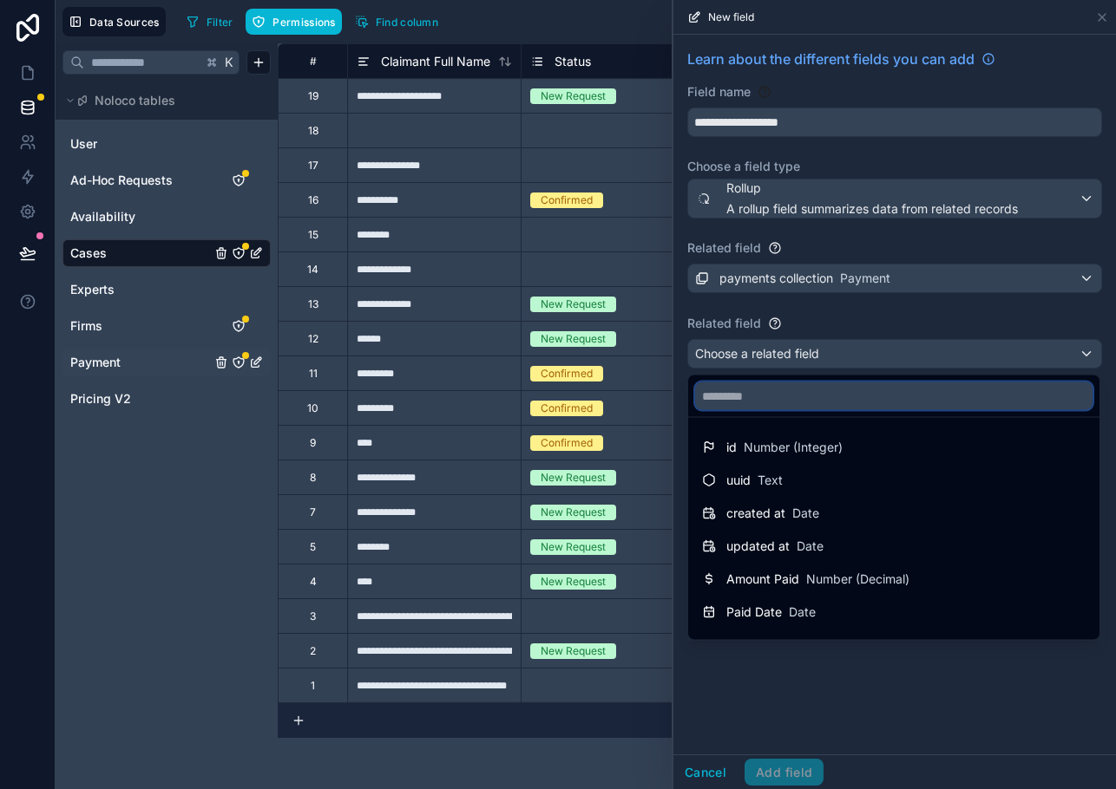
click at [753, 398] on input "text" at bounding box center [893, 397] width 397 height 28
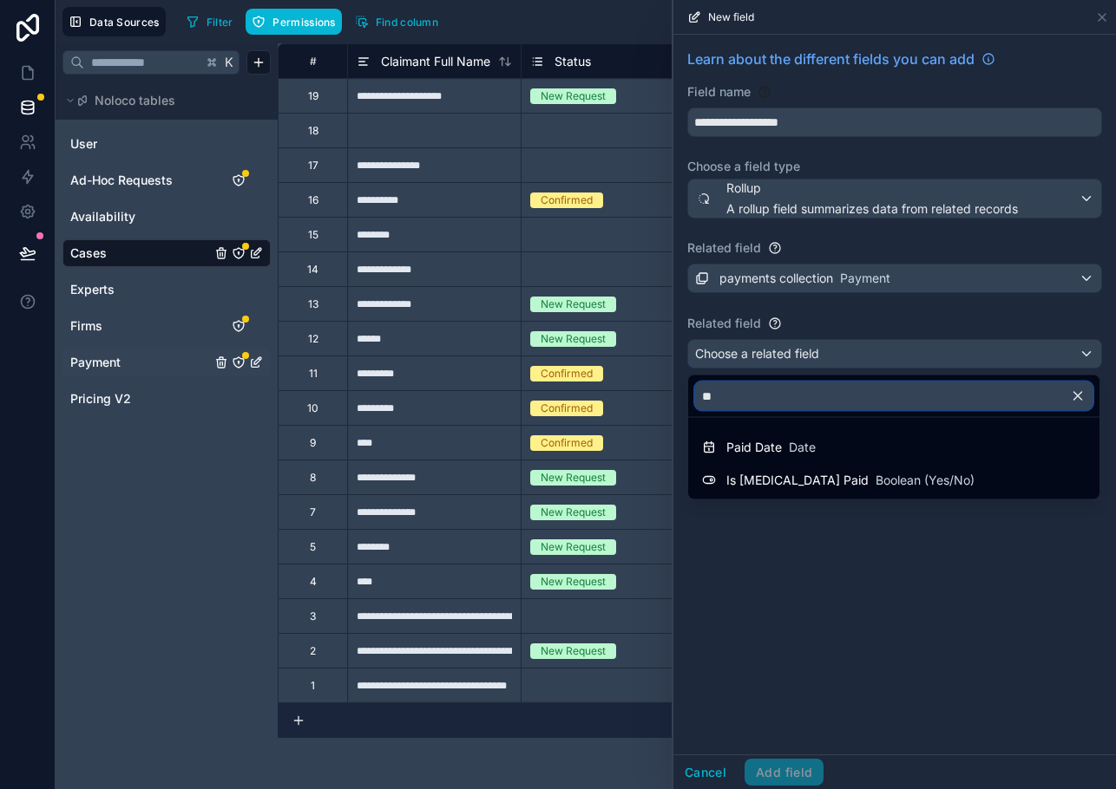
type input "*"
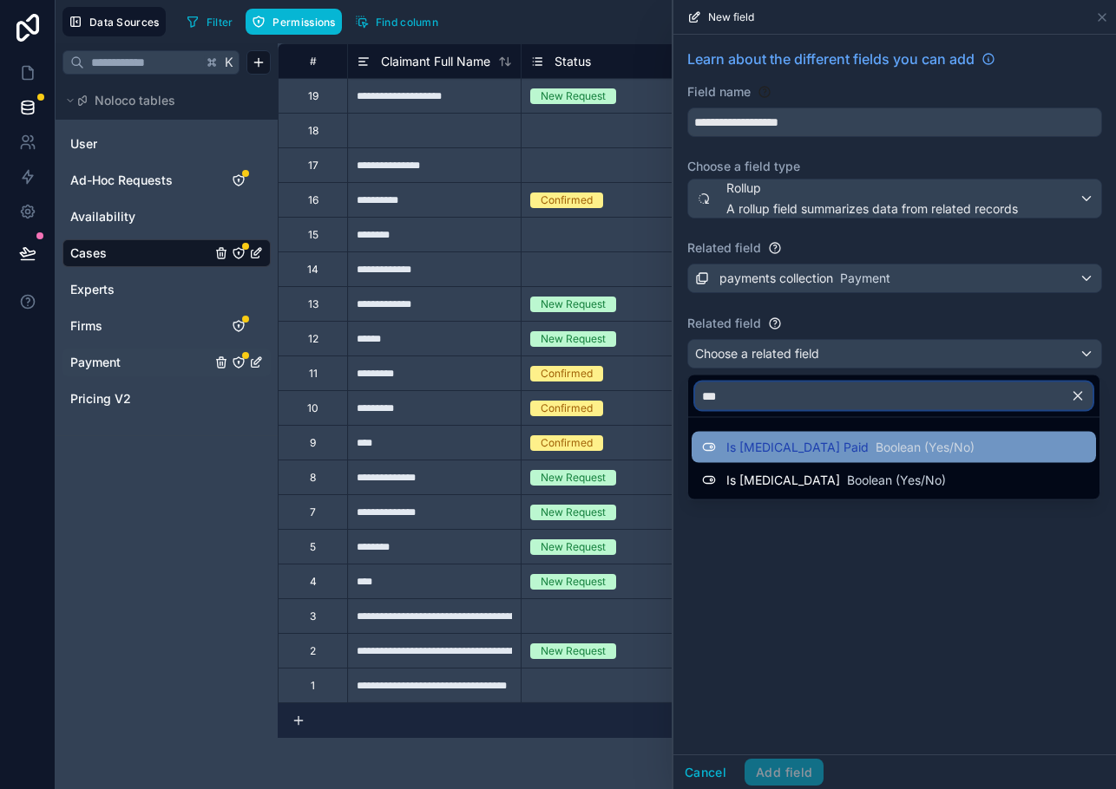
type input "***"
click at [754, 437] on div "Is Retainer Paid Boolean (Yes/No)" at bounding box center [838, 447] width 272 height 21
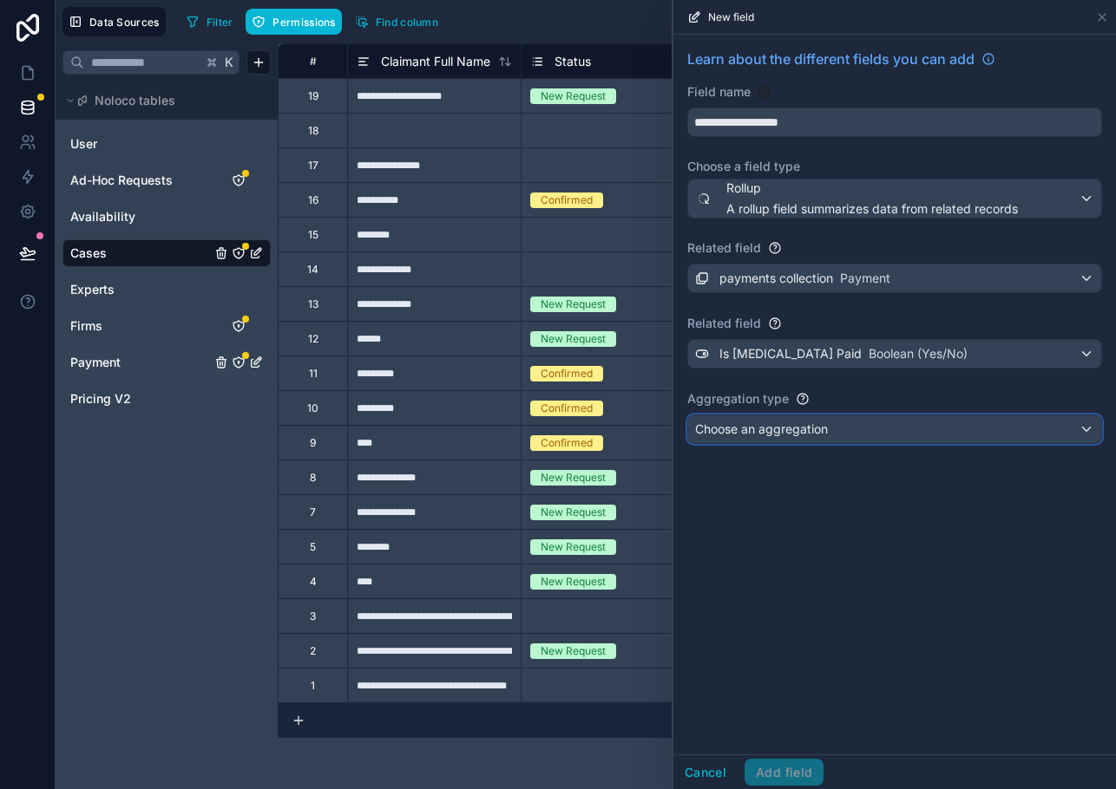
click at [754, 436] on span "Choose an aggregation" at bounding box center [761, 429] width 133 height 15
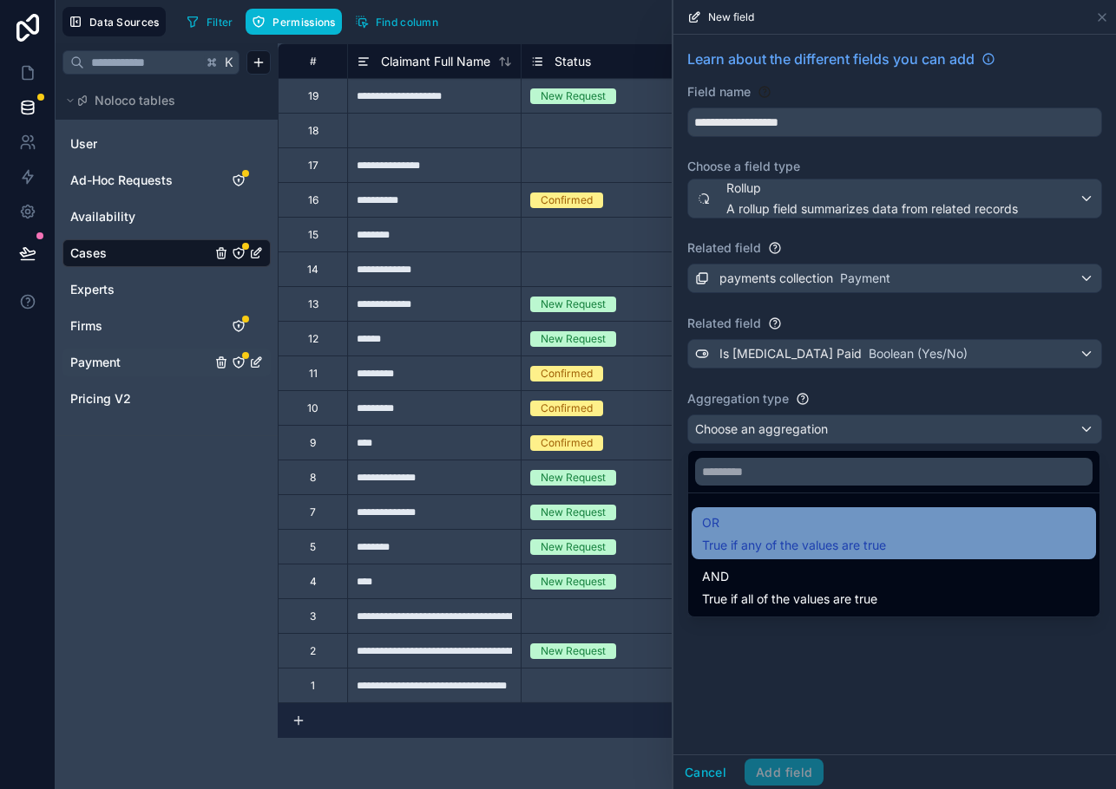
click at [757, 520] on span "OR" at bounding box center [794, 523] width 184 height 21
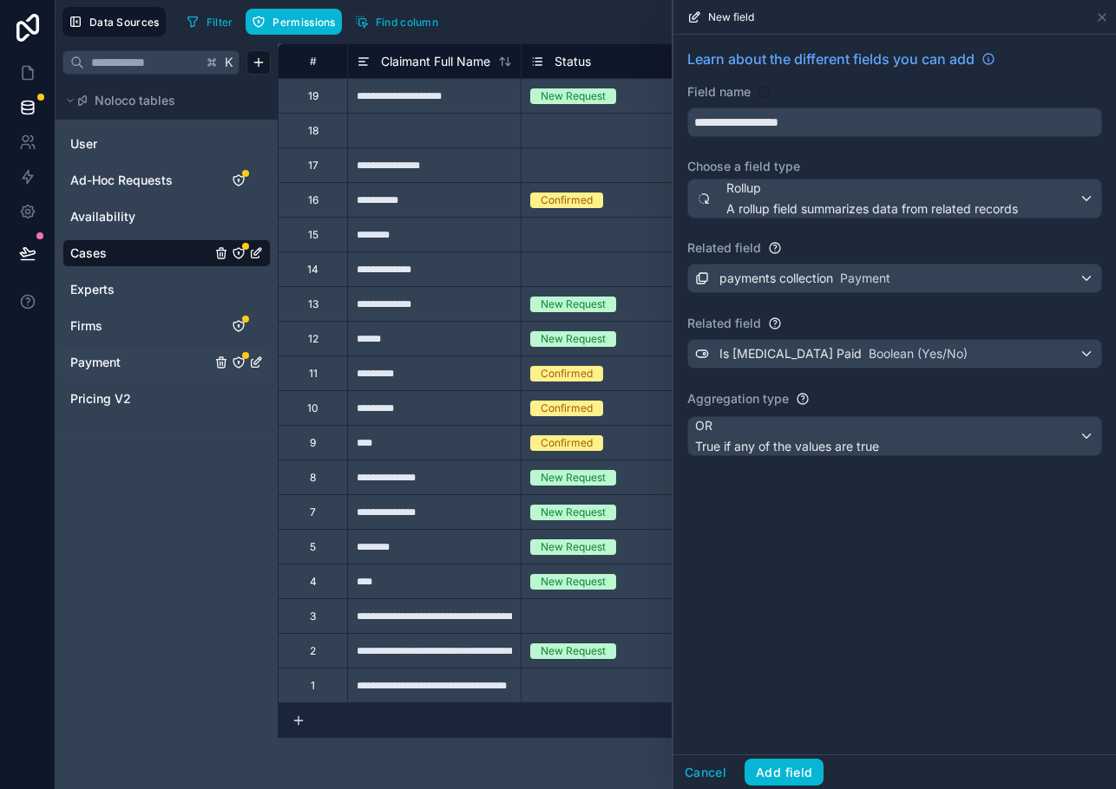
click at [757, 520] on div "**********" at bounding box center [894, 395] width 442 height 720
click at [768, 775] on button "Add field" at bounding box center [783, 773] width 79 height 28
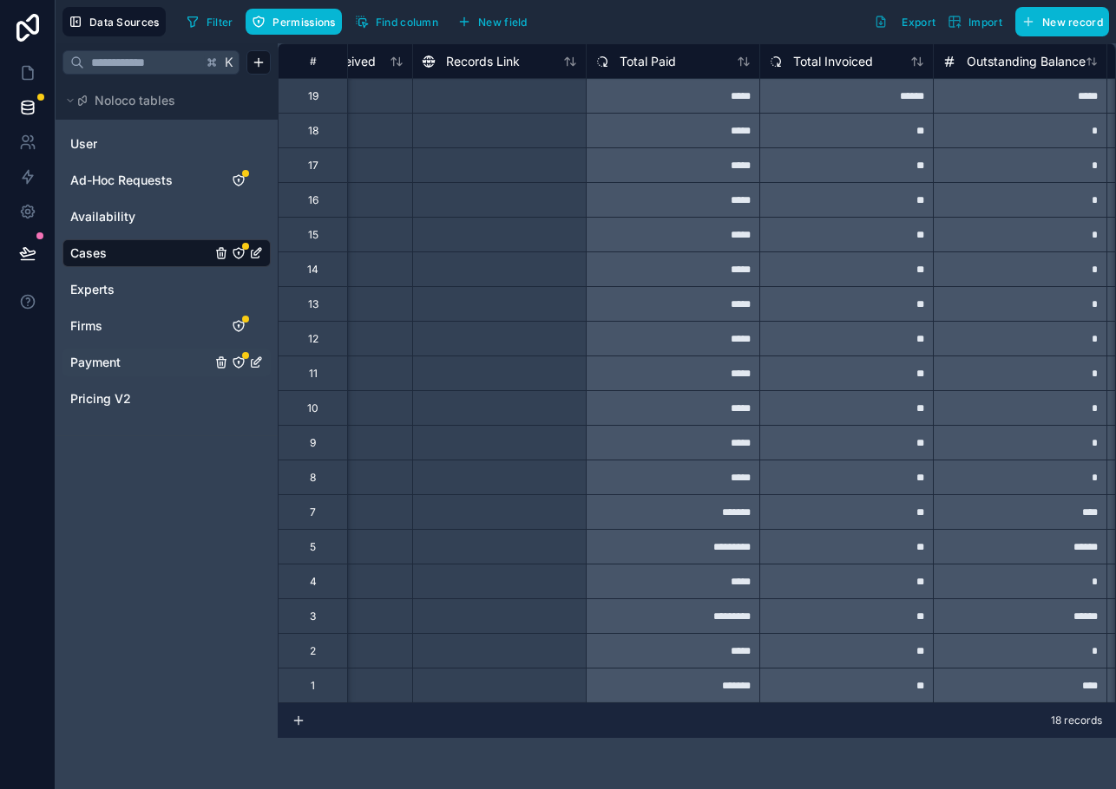
scroll to position [0, 1123]
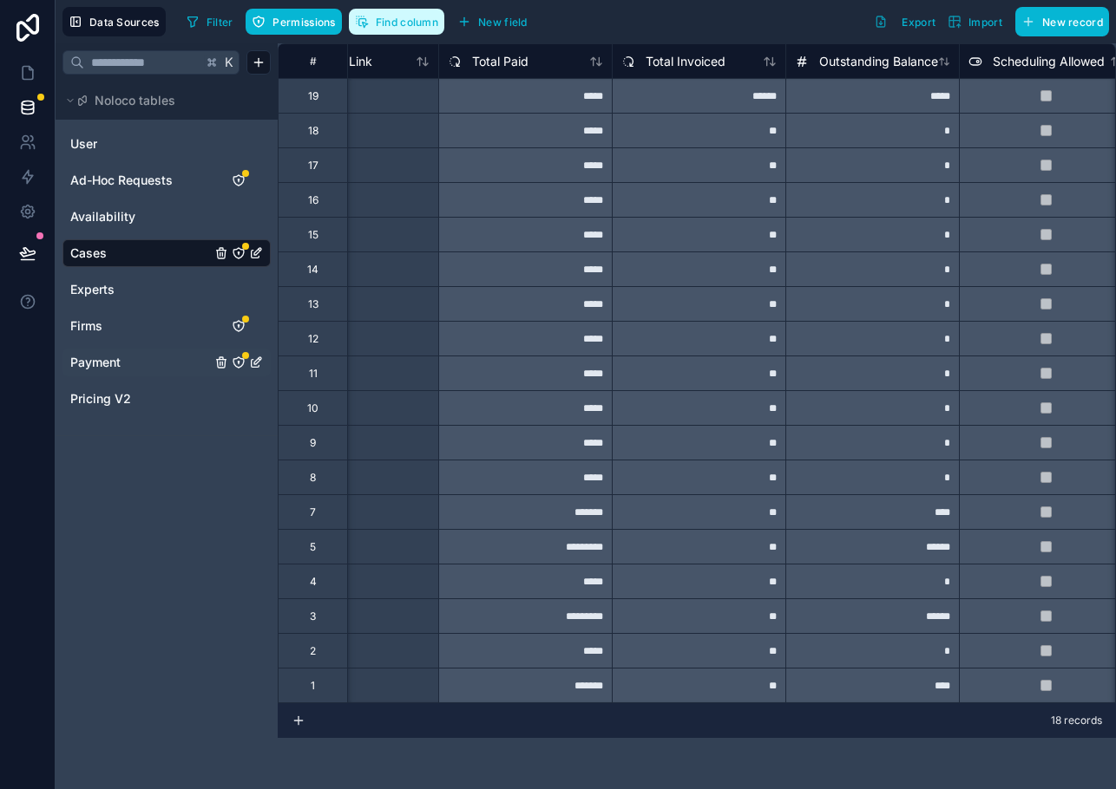
click at [411, 18] on span "Find column" at bounding box center [407, 22] width 62 height 13
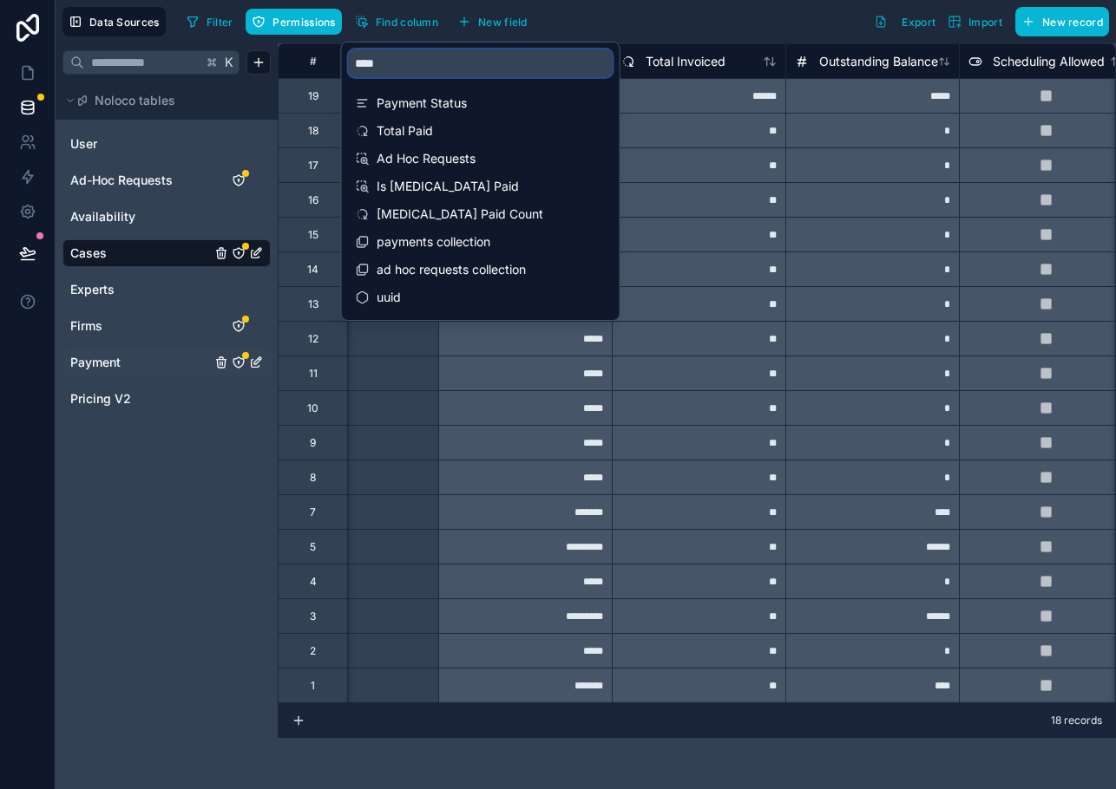
click at [398, 57] on input "****" at bounding box center [481, 63] width 264 height 28
type input "*"
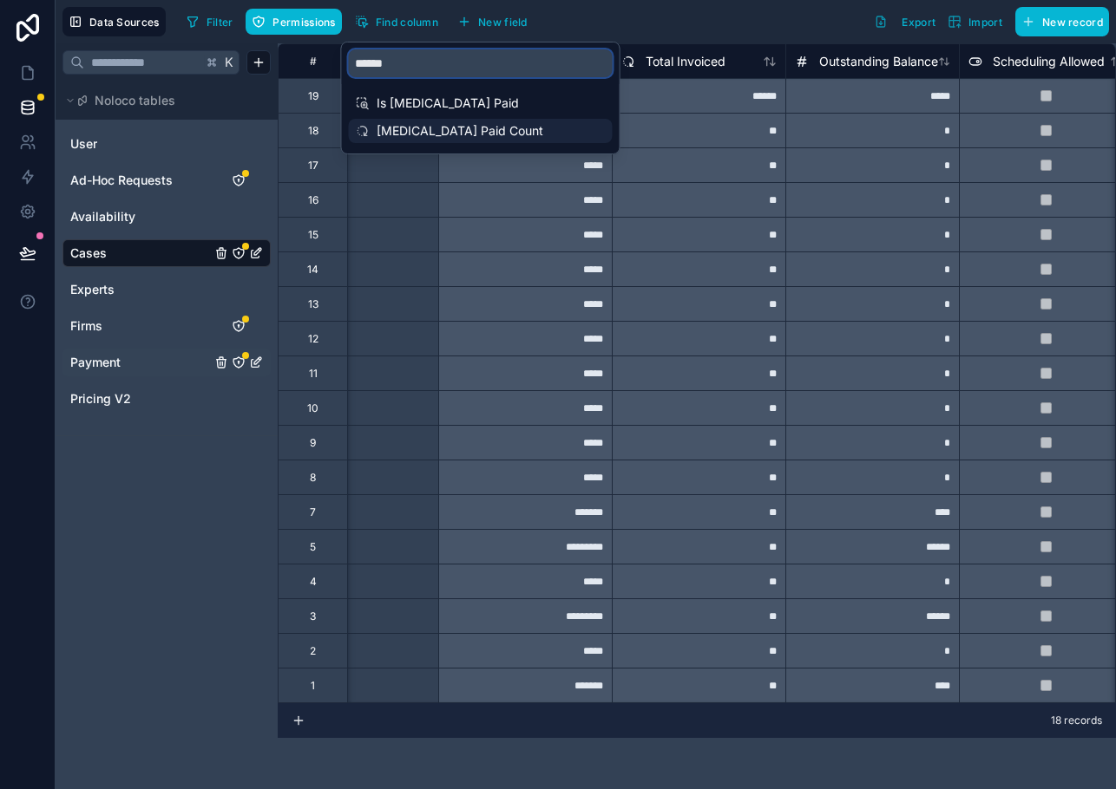
type input "******"
click at [404, 128] on span "[MEDICAL_DATA] Paid Count" at bounding box center [481, 130] width 210 height 17
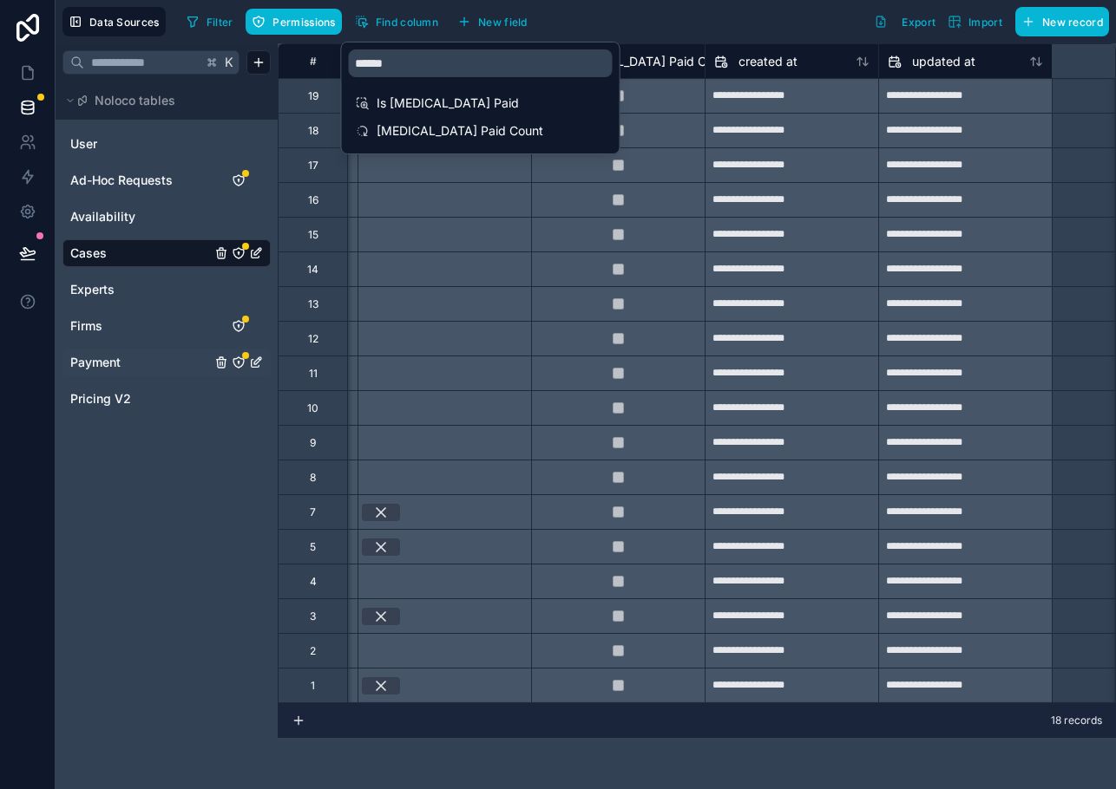
click at [636, 20] on div "Filter Permissions Find column New field Export Import New record" at bounding box center [644, 21] width 929 height 29
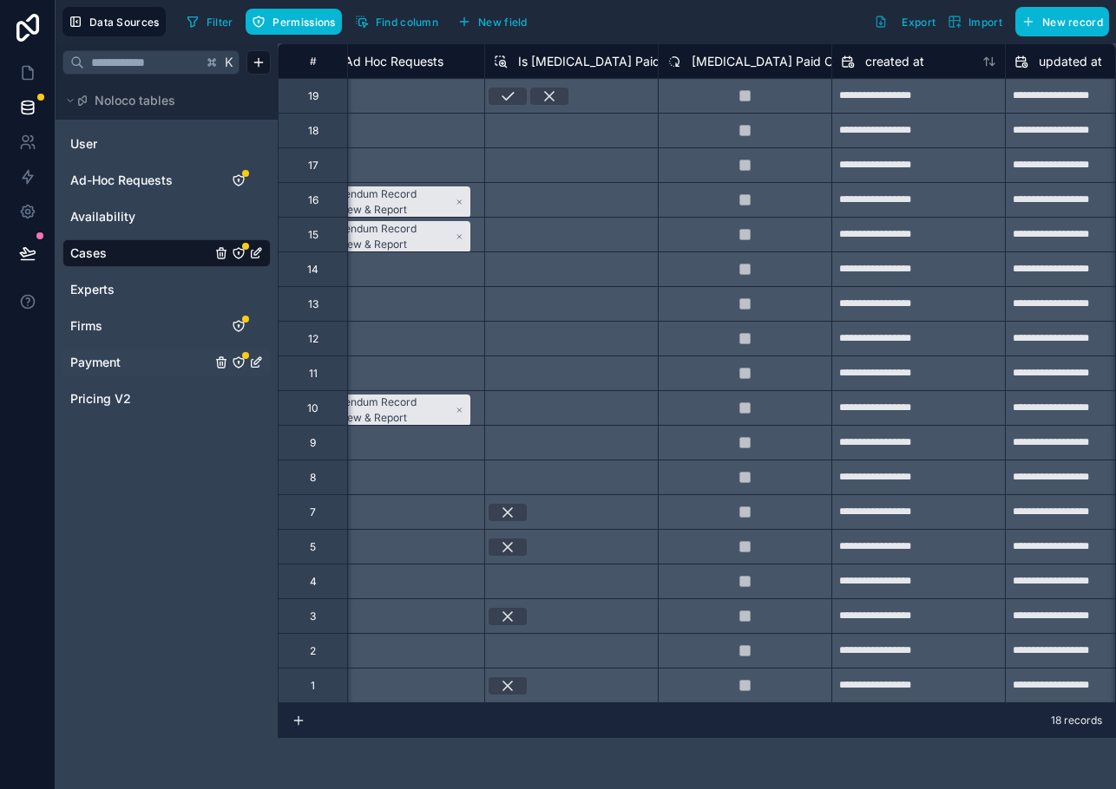
scroll to position [0, 4337]
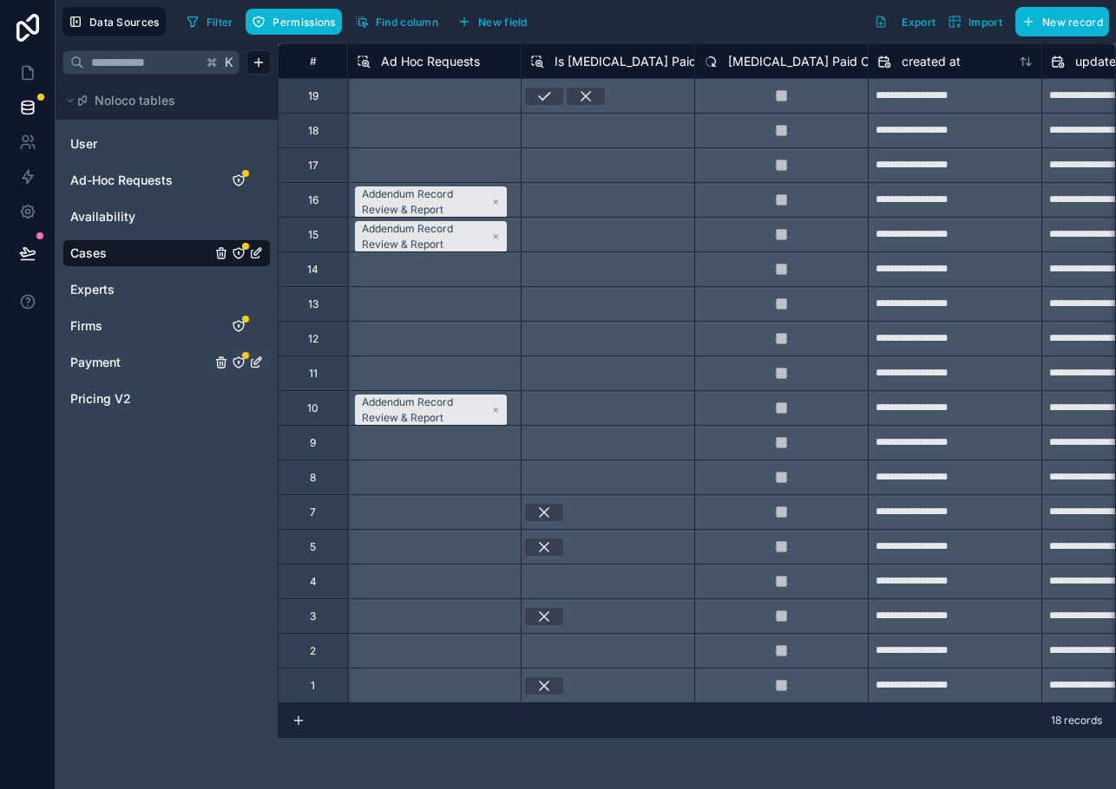
click at [754, 67] on span "[MEDICAL_DATA] Paid Count" at bounding box center [811, 61] width 167 height 17
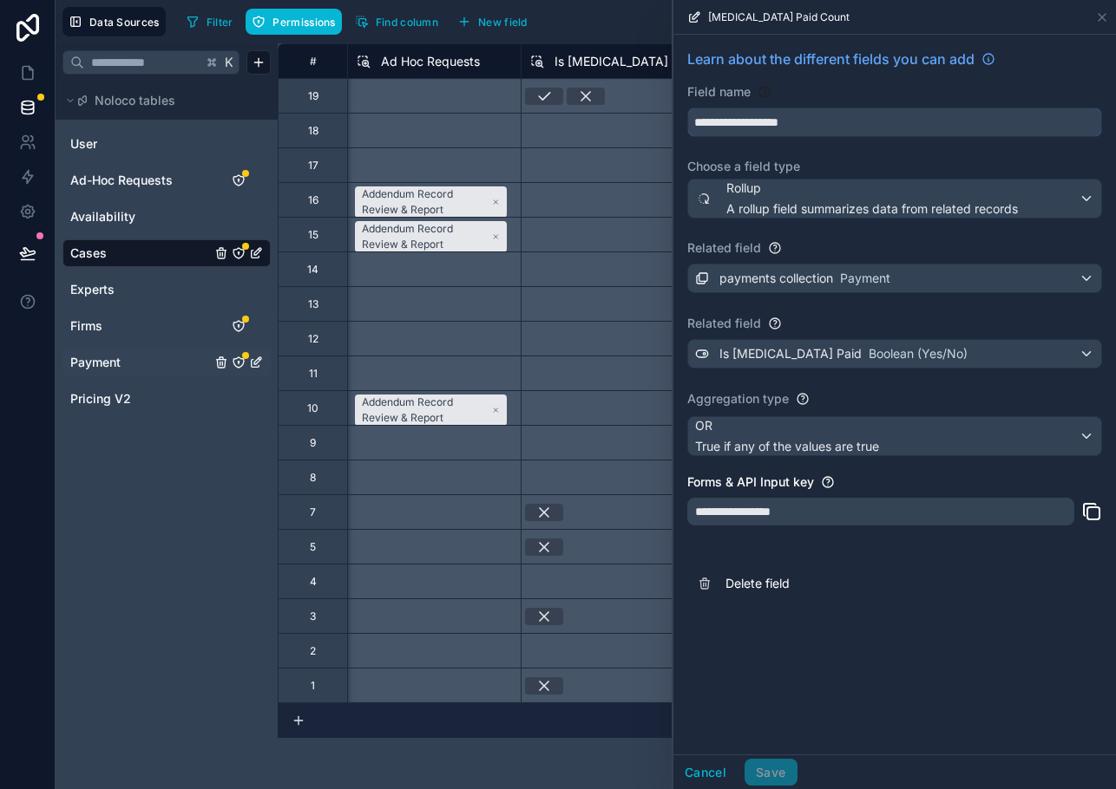
drag, startPoint x: 816, startPoint y: 115, endPoint x: 691, endPoint y: 102, distance: 126.4
click at [691, 102] on div "**********" at bounding box center [894, 110] width 415 height 54
click at [802, 125] on input "**********" at bounding box center [894, 122] width 413 height 28
drag, startPoint x: 828, startPoint y: 125, endPoint x: 681, endPoint y: 115, distance: 147.0
click at [681, 115] on div "**********" at bounding box center [894, 326] width 442 height 582
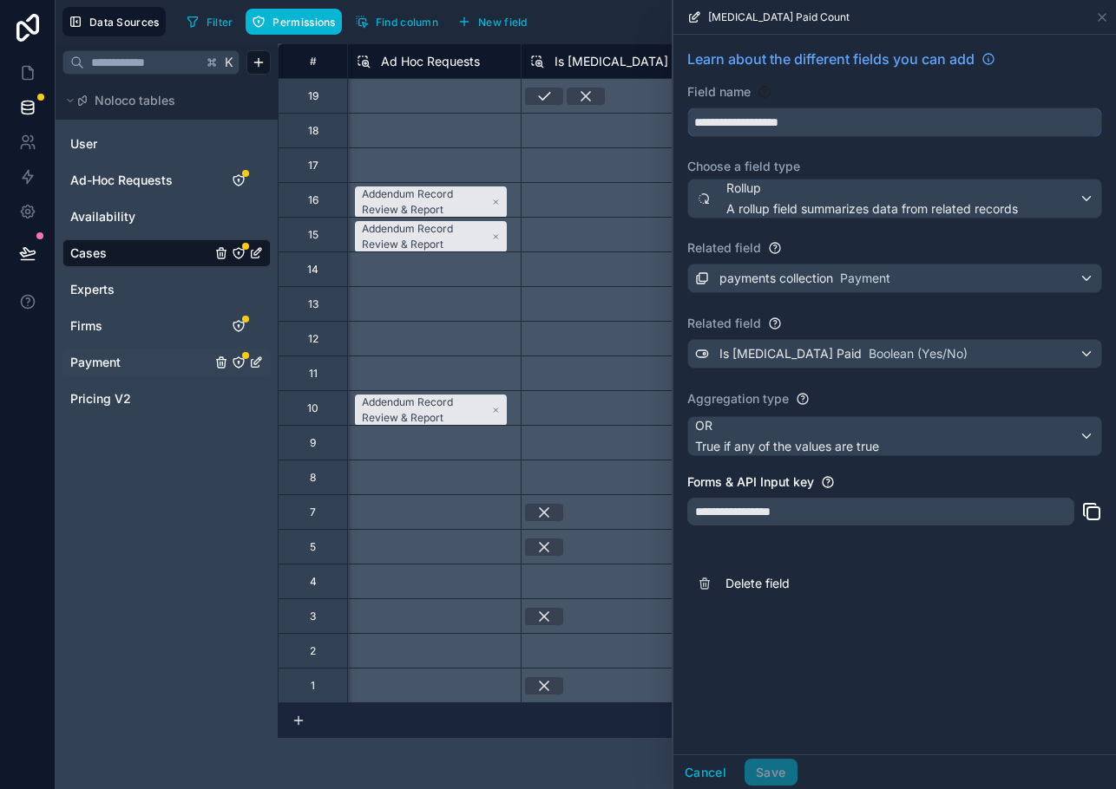
type input "*"
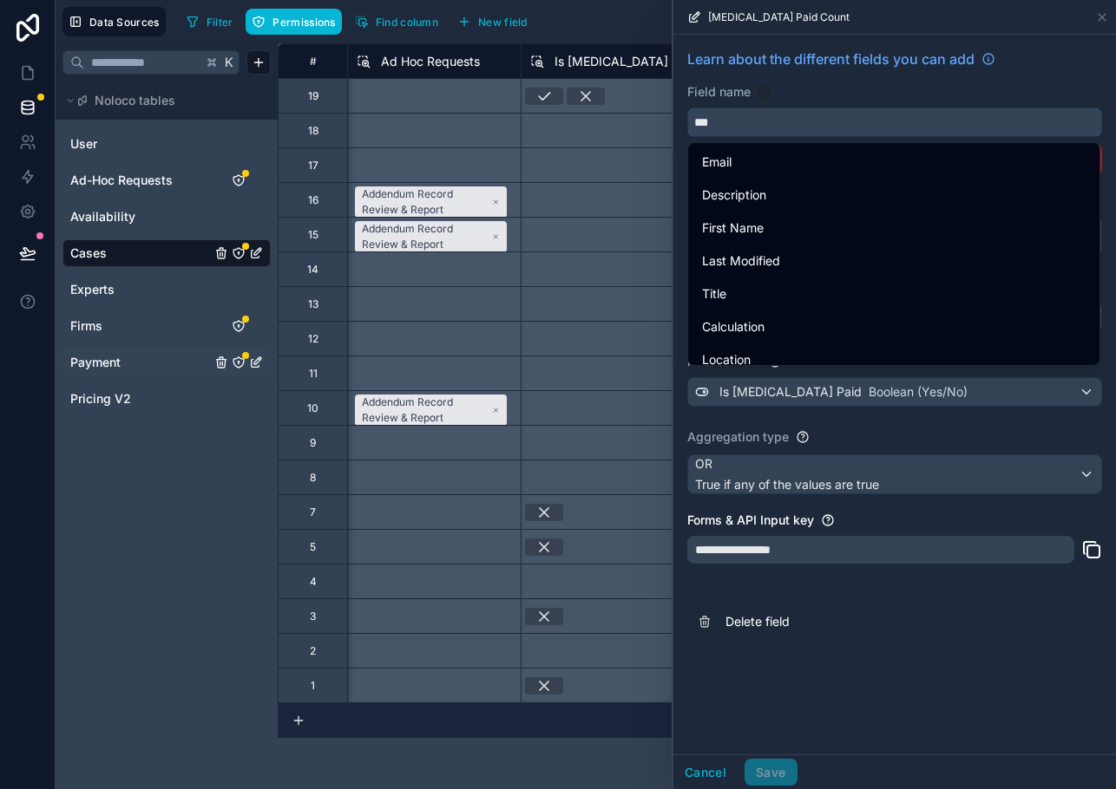
click at [687, 108] on button "**" at bounding box center [894, 122] width 415 height 29
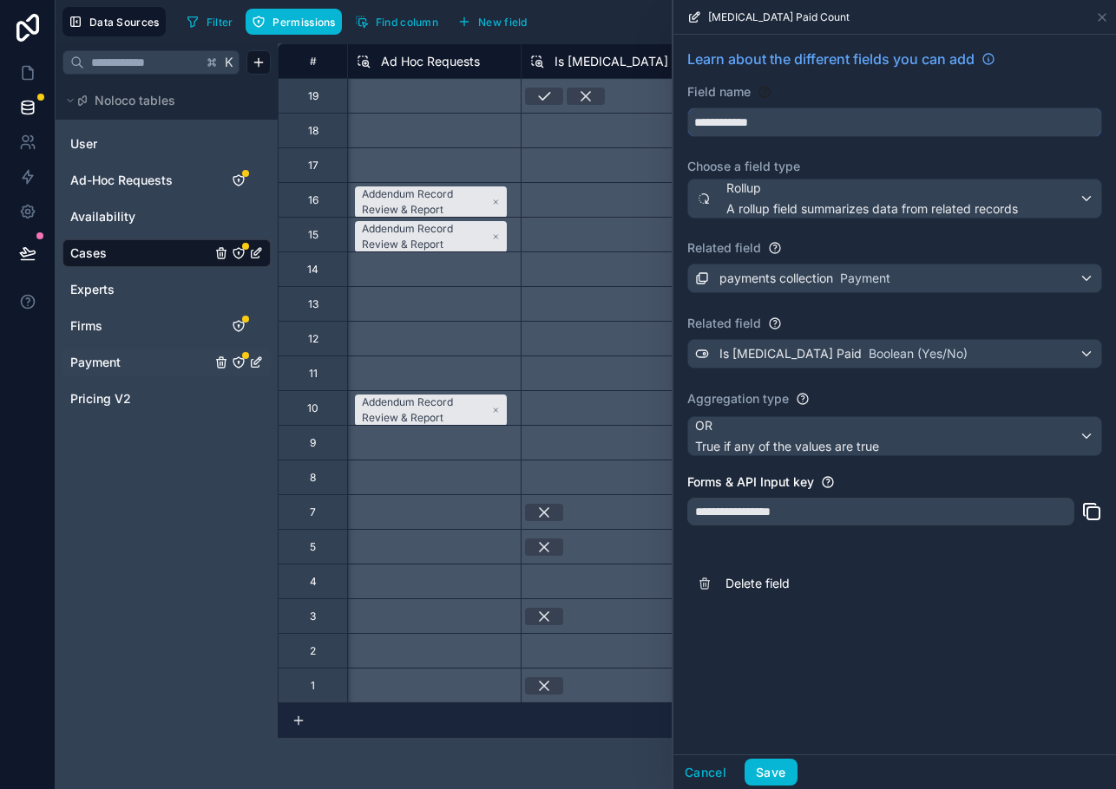
click at [687, 108] on button "**********" at bounding box center [894, 122] width 415 height 29
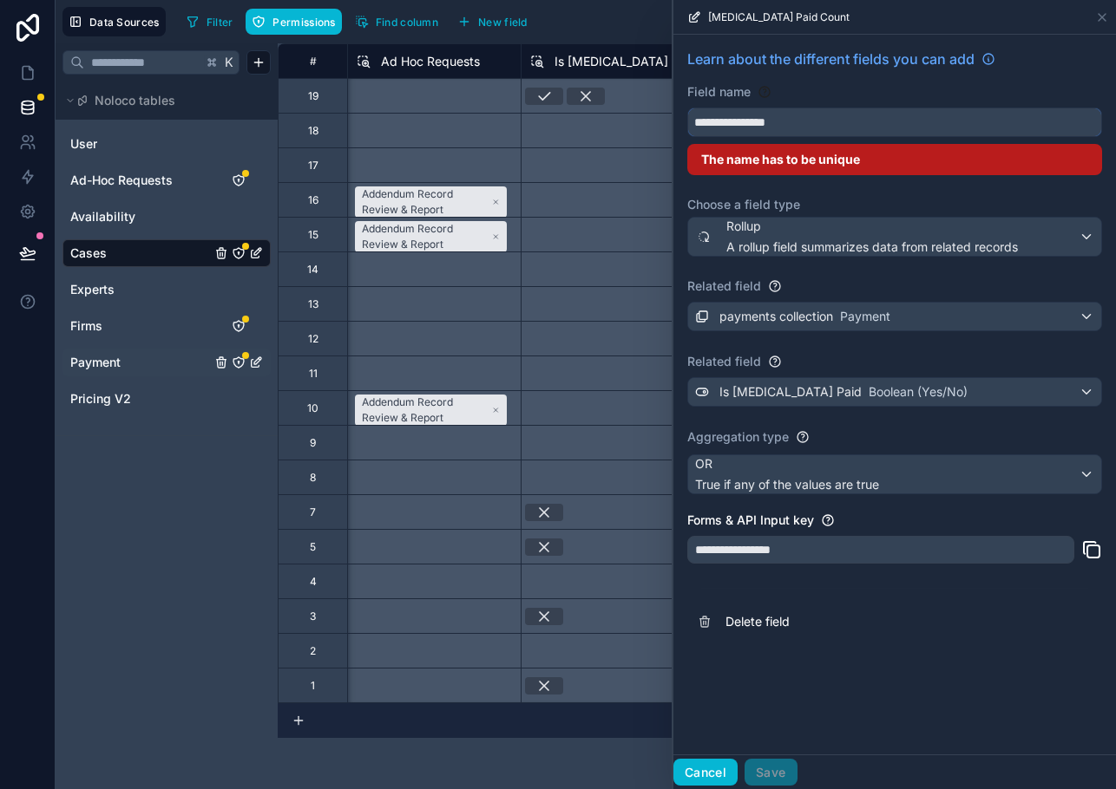
type input "**********"
click at [703, 769] on button "Cancel" at bounding box center [705, 773] width 64 height 28
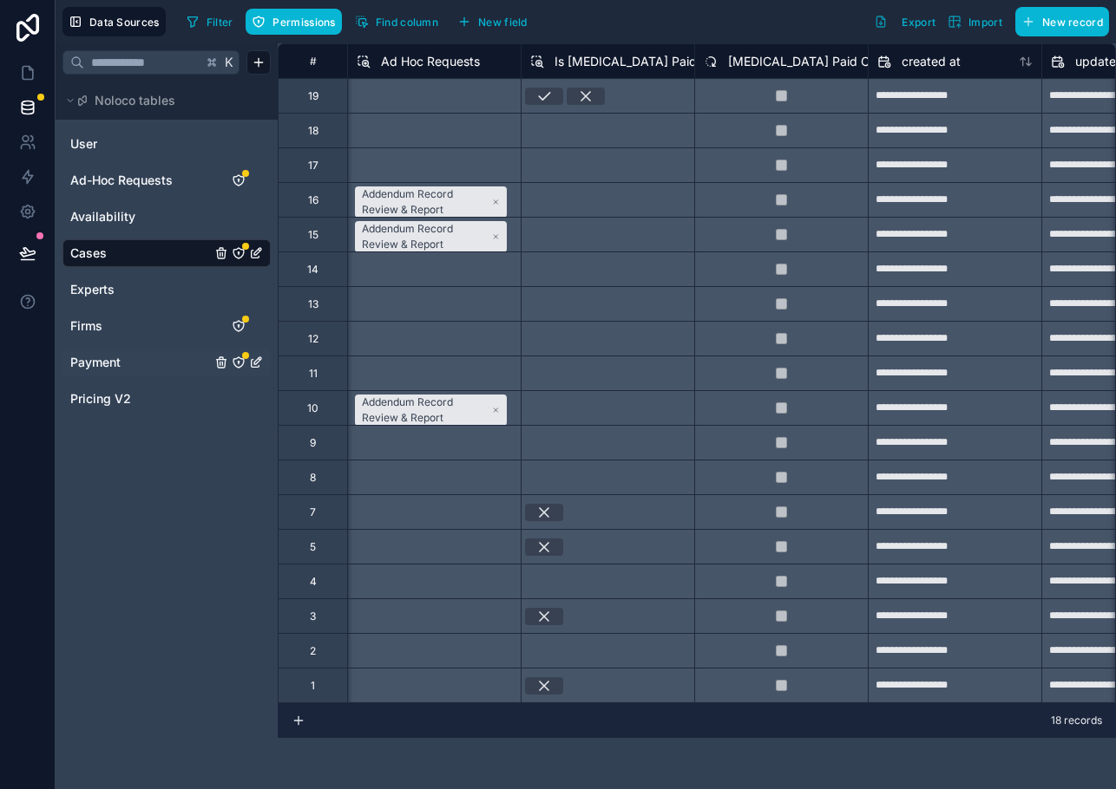
click at [606, 51] on div "Is [MEDICAL_DATA] Paid" at bounding box center [613, 61] width 167 height 21
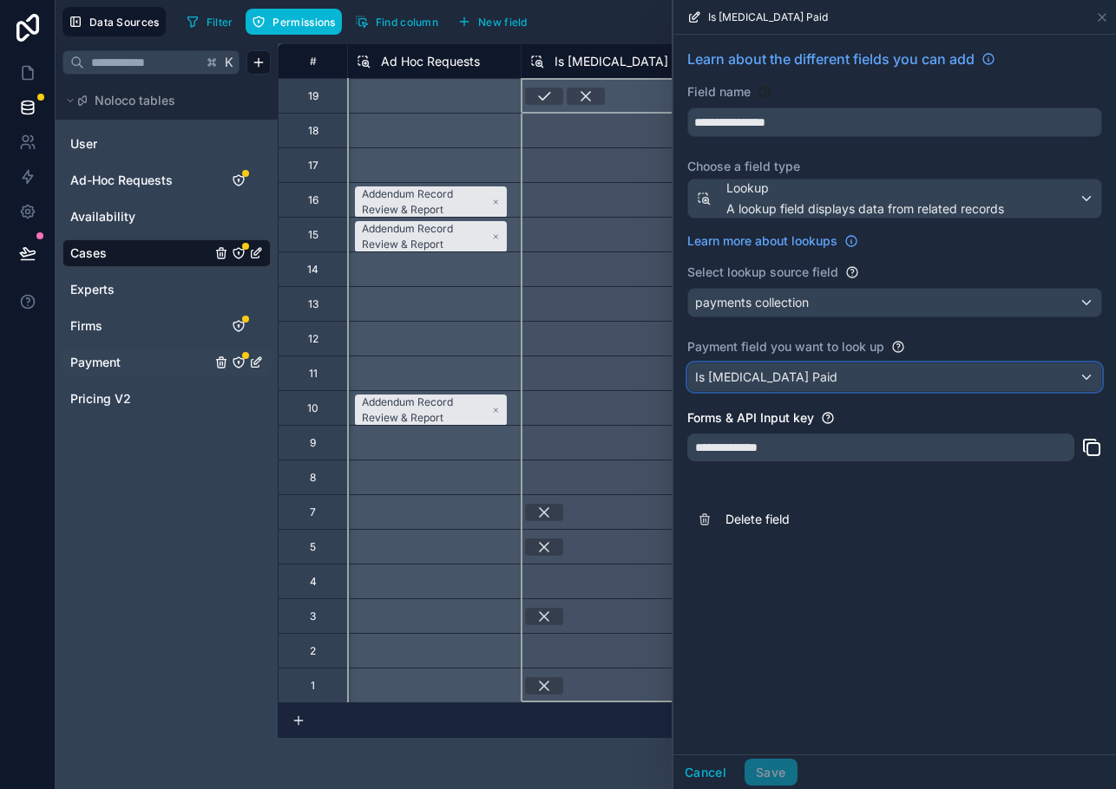
click at [767, 376] on span "Is [MEDICAL_DATA] Paid" at bounding box center [766, 377] width 142 height 17
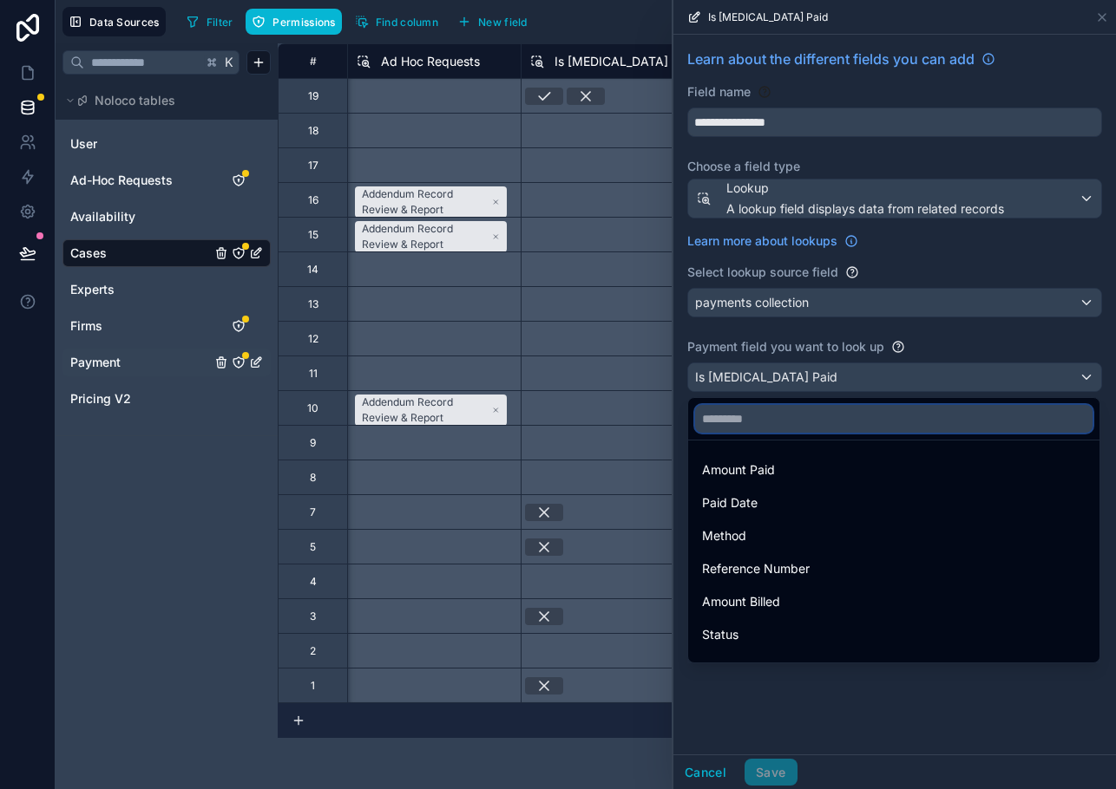
click at [748, 422] on input "text" at bounding box center [893, 419] width 397 height 28
click at [749, 208] on div at bounding box center [894, 394] width 442 height 789
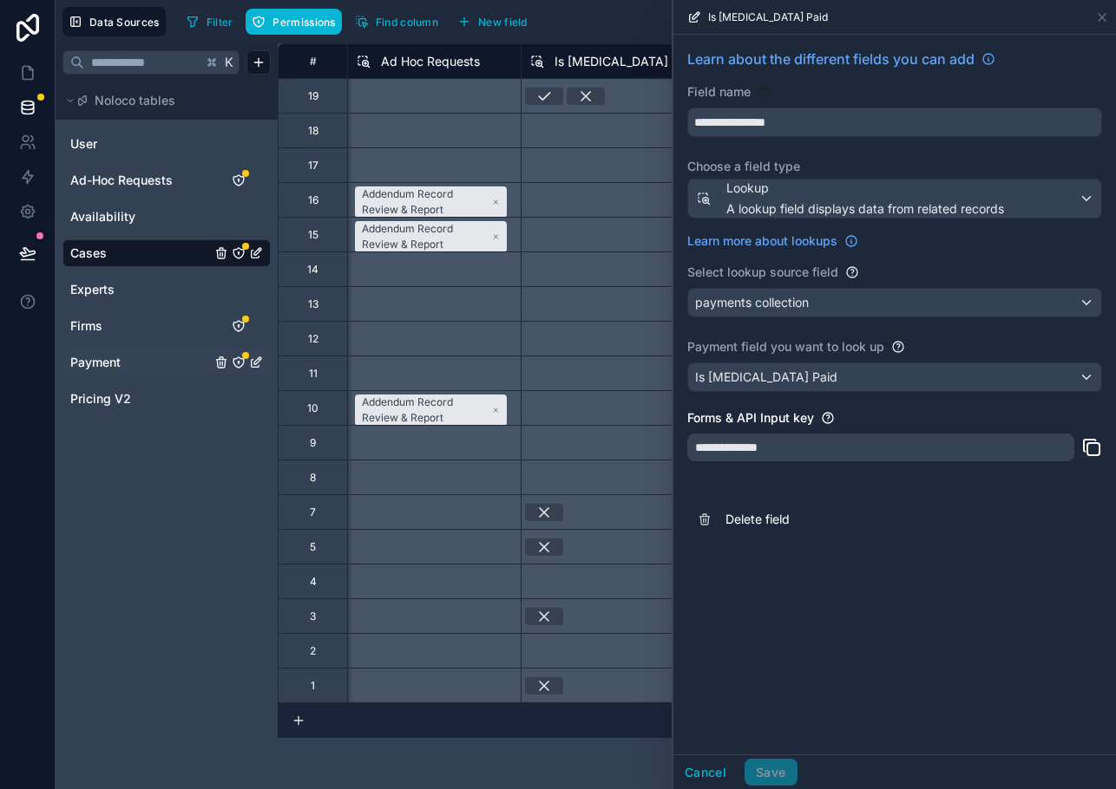
click at [740, 174] on label "Choose a field type" at bounding box center [894, 166] width 415 height 17
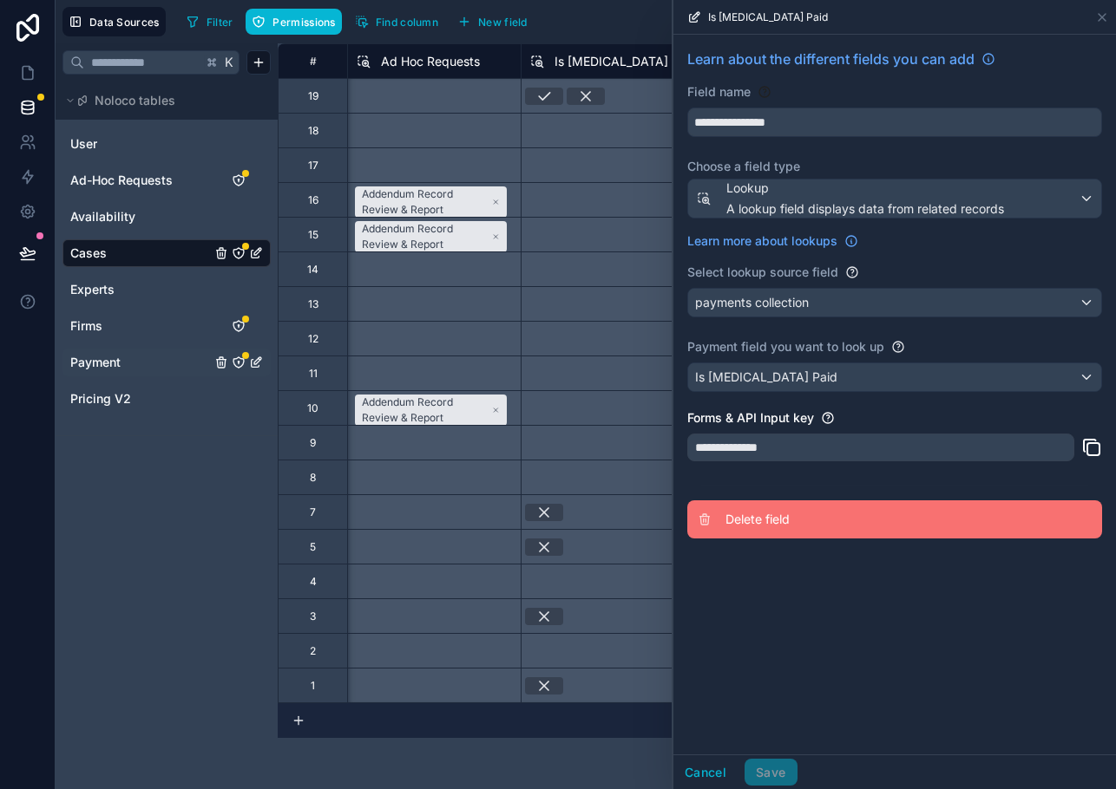
click at [784, 503] on button "Delete field" at bounding box center [894, 520] width 415 height 38
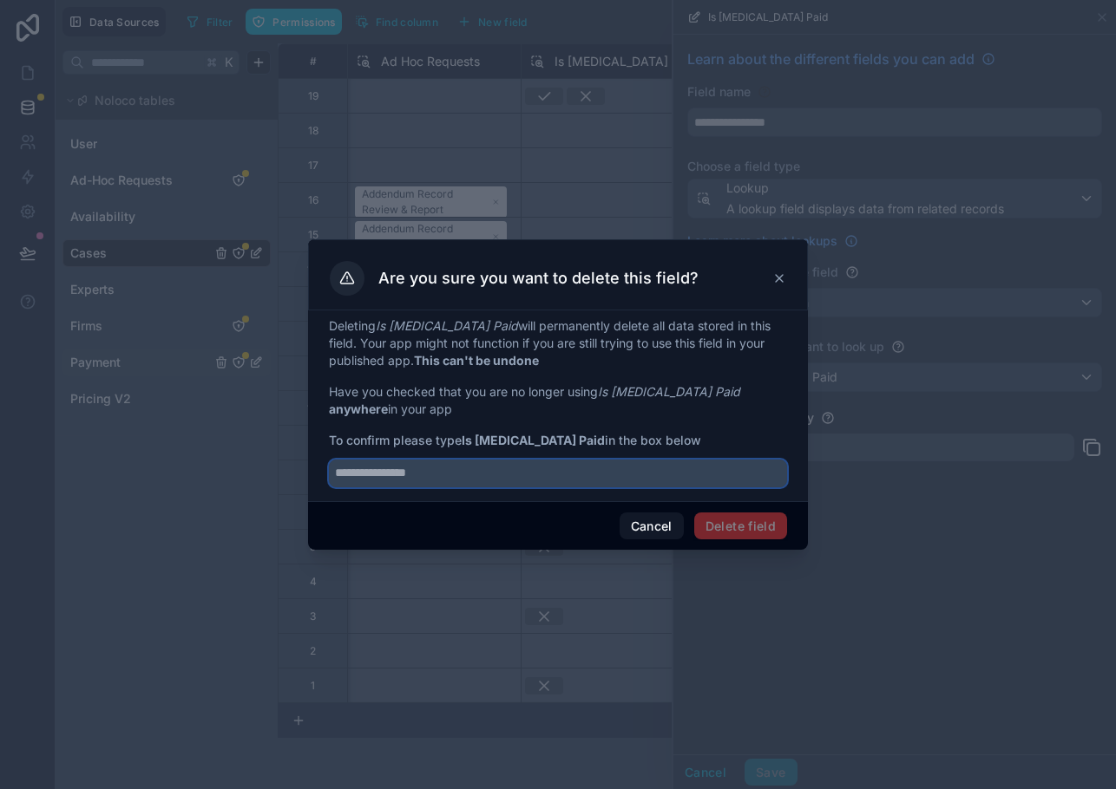
click at [546, 481] on input "text" at bounding box center [558, 474] width 458 height 28
type input "**********"
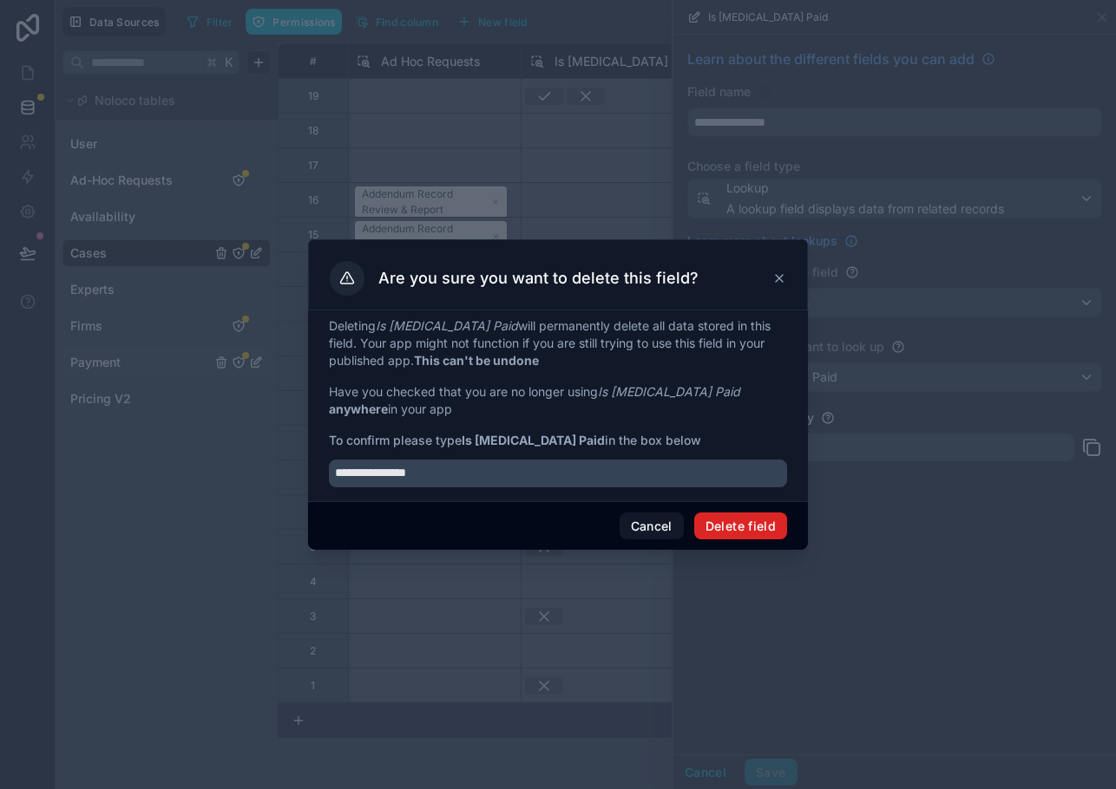
click at [722, 517] on button "Delete field" at bounding box center [740, 527] width 93 height 28
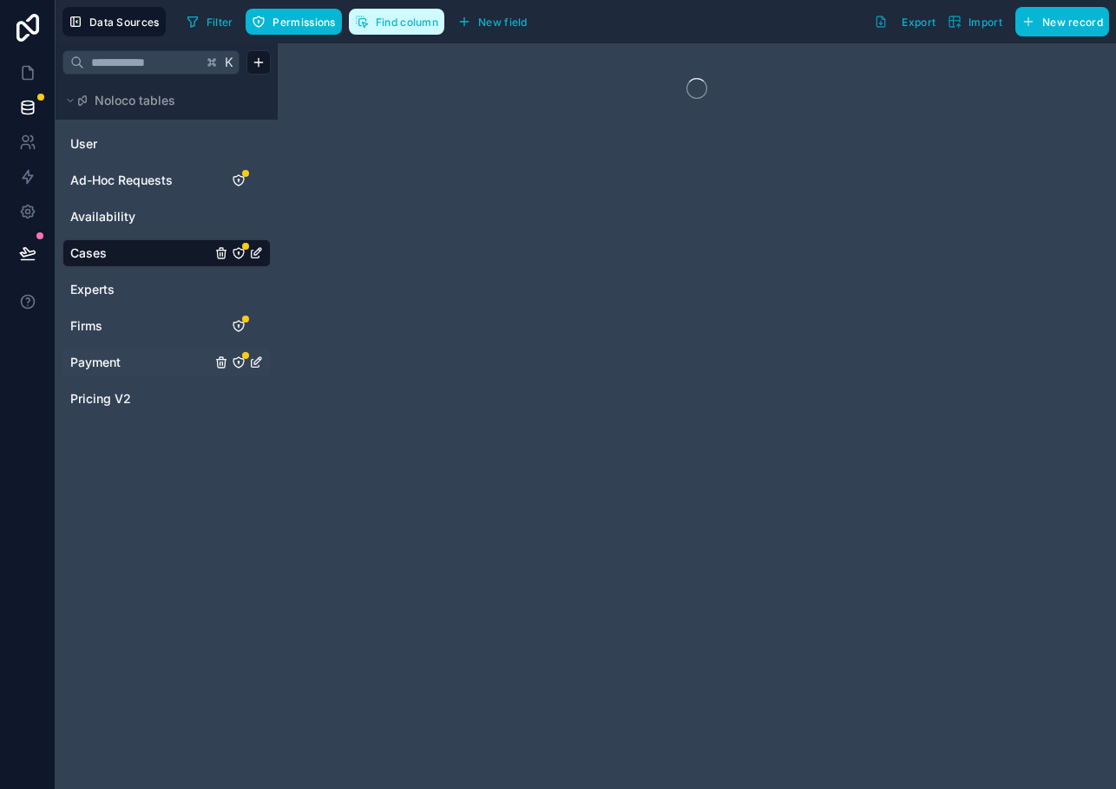
click at [416, 24] on span "Find column" at bounding box center [407, 22] width 62 height 13
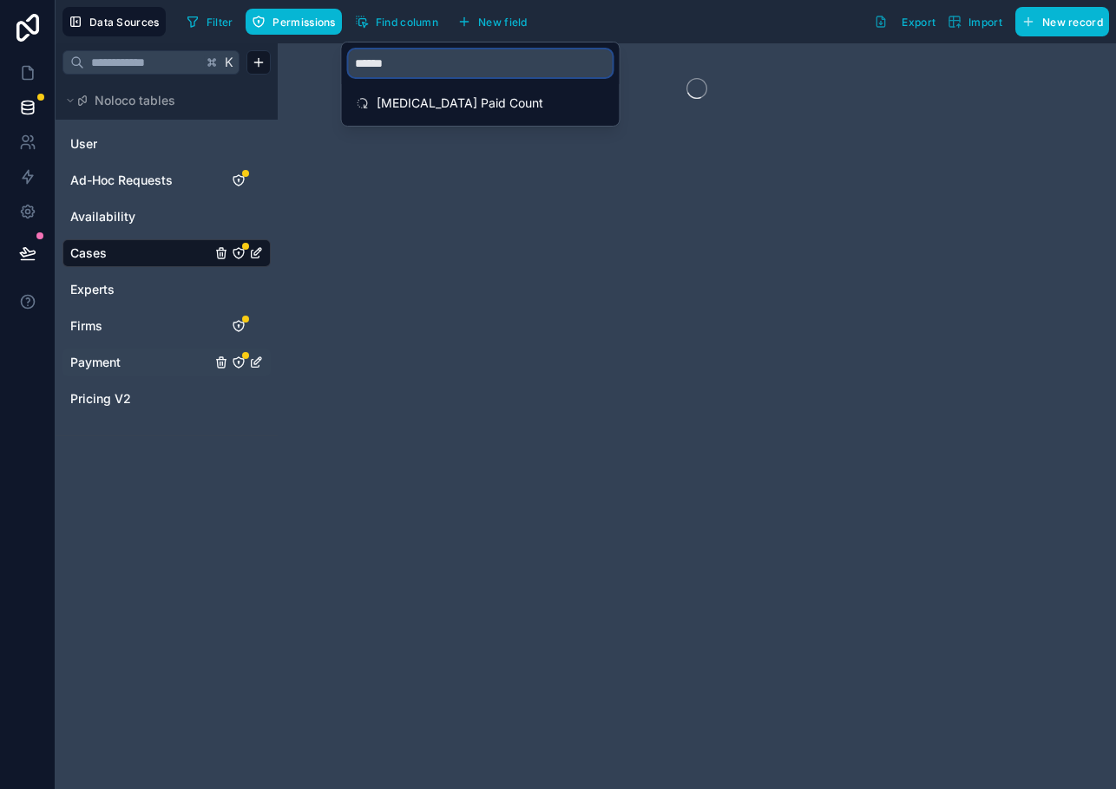
click at [416, 62] on input "******" at bounding box center [481, 63] width 264 height 28
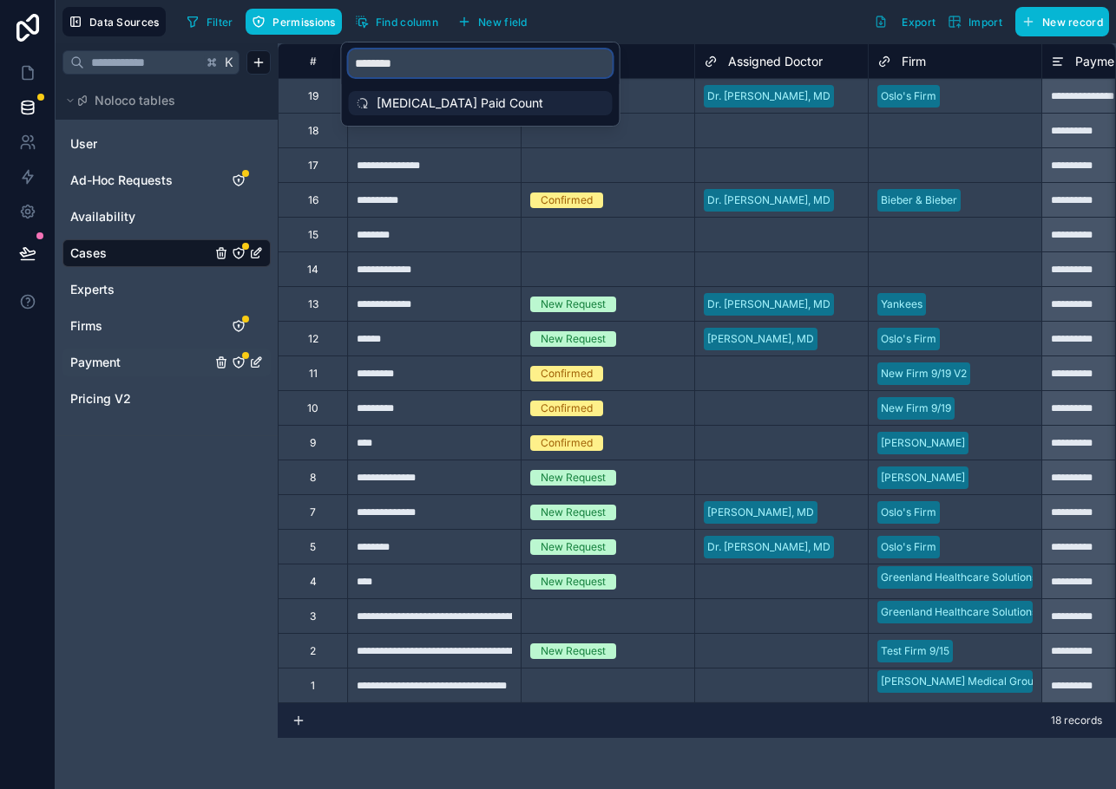
type input "********"
click at [417, 106] on span "[MEDICAL_DATA] Paid Count" at bounding box center [481, 103] width 210 height 17
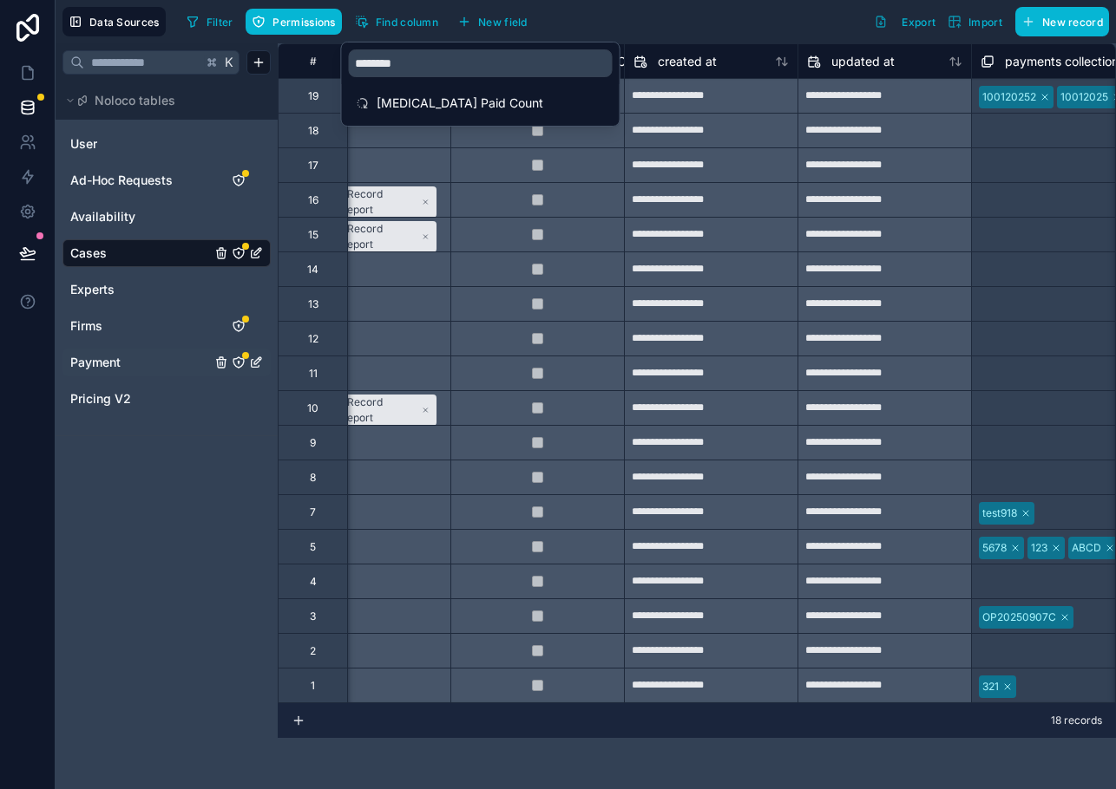
click at [676, 26] on div "Filter Permissions Find column New field Export Import New record" at bounding box center [644, 21] width 929 height 29
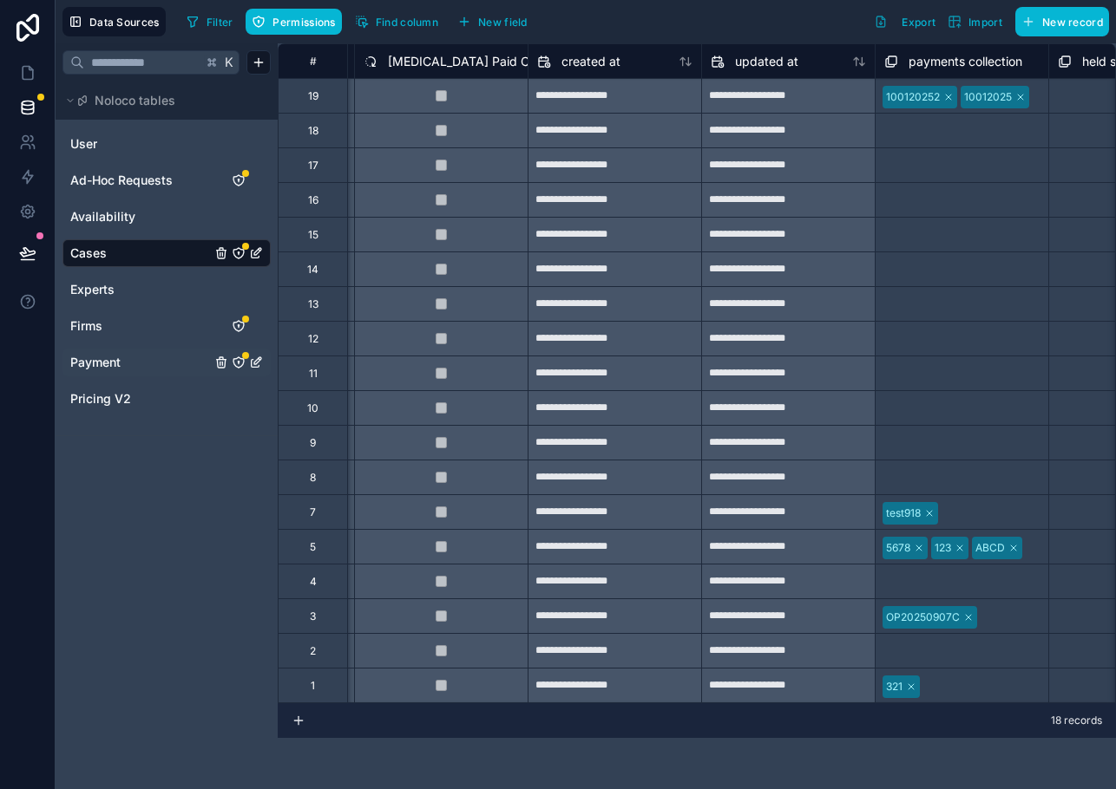
scroll to position [0, 4511]
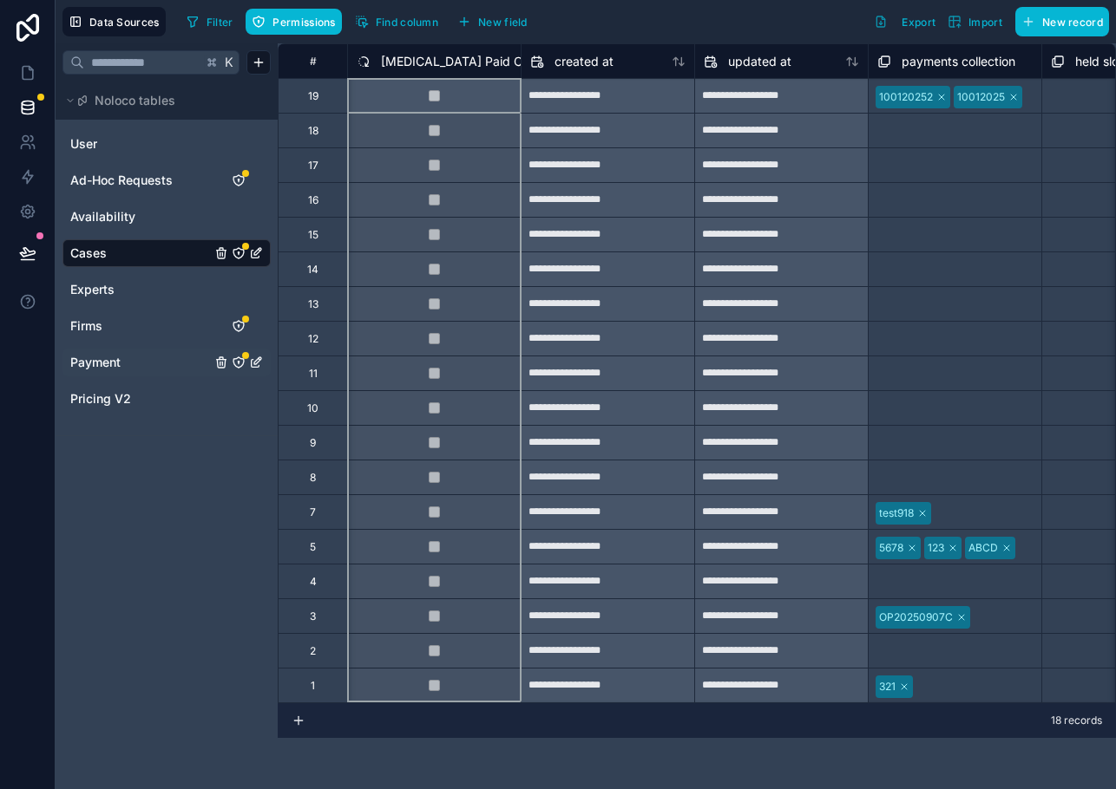
click at [454, 55] on span "[MEDICAL_DATA] Paid Count" at bounding box center [464, 61] width 167 height 17
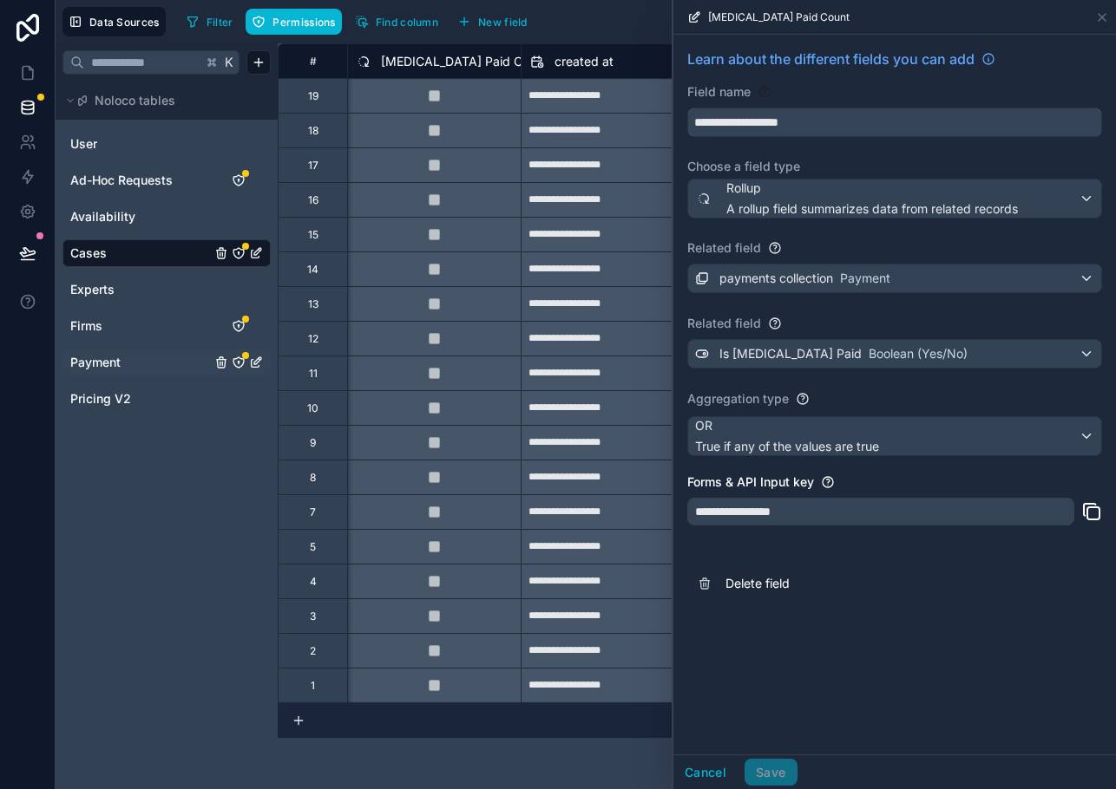
drag, startPoint x: 808, startPoint y: 124, endPoint x: 667, endPoint y: 100, distance: 143.5
click at [667, 101] on div "**********" at bounding box center [586, 394] width 1060 height 789
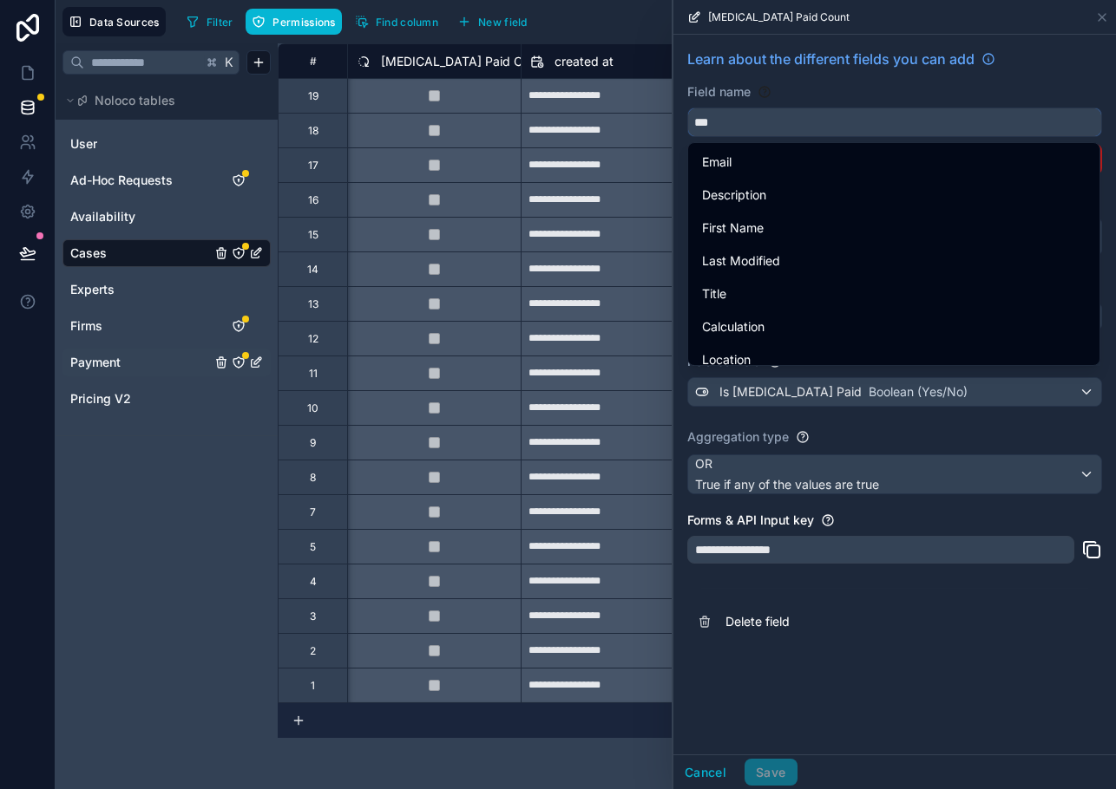
click at [687, 108] on button "**" at bounding box center [894, 122] width 415 height 29
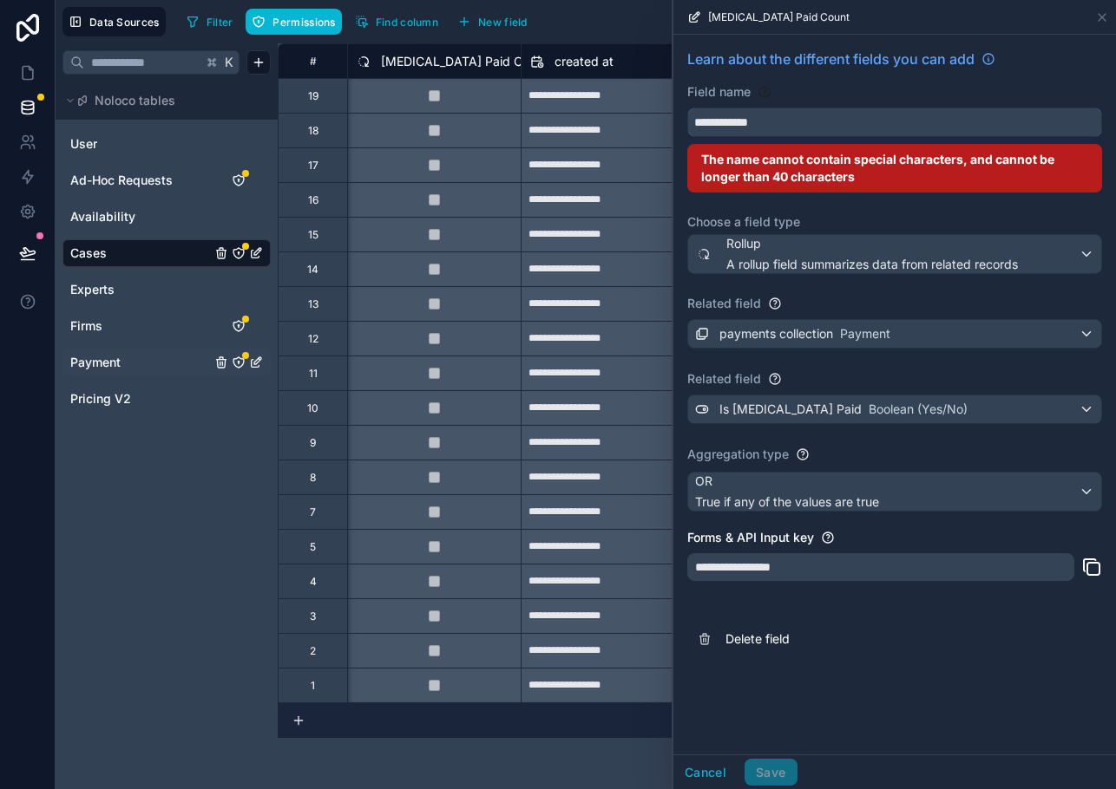
click at [687, 108] on button "**********" at bounding box center [894, 122] width 415 height 29
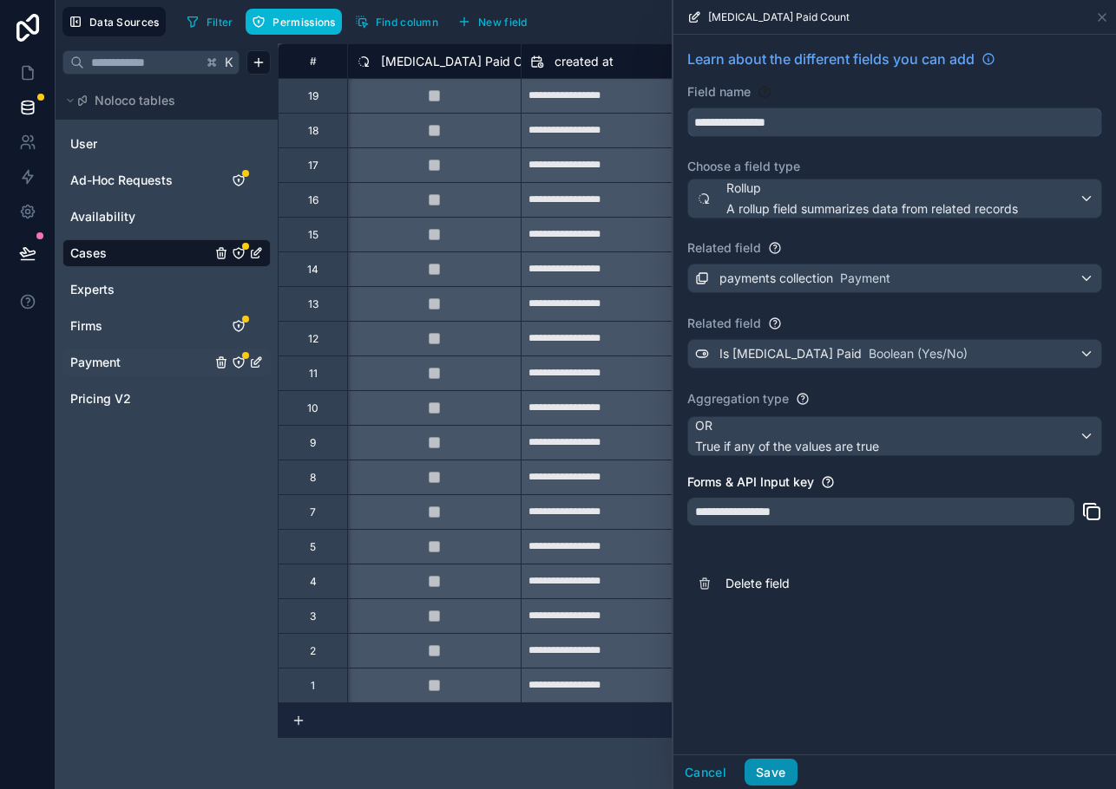
type input "**********"
click at [754, 760] on button "Save" at bounding box center [770, 773] width 52 height 28
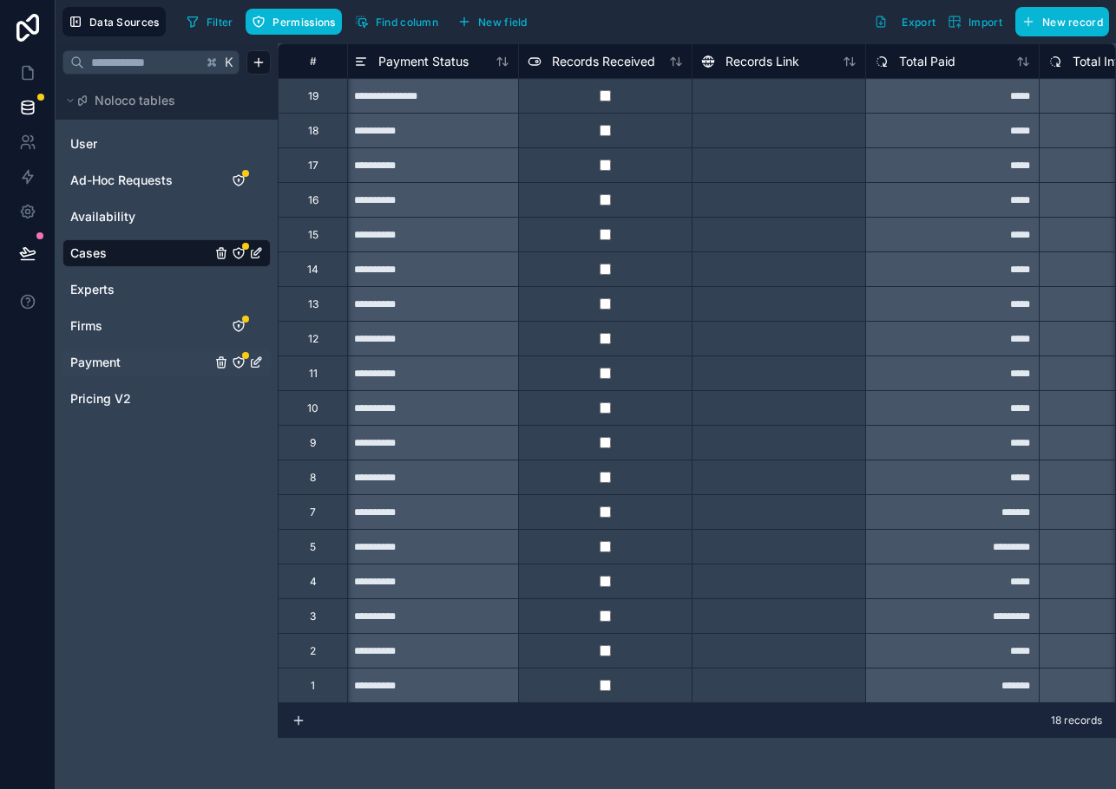
scroll to position [0, 754]
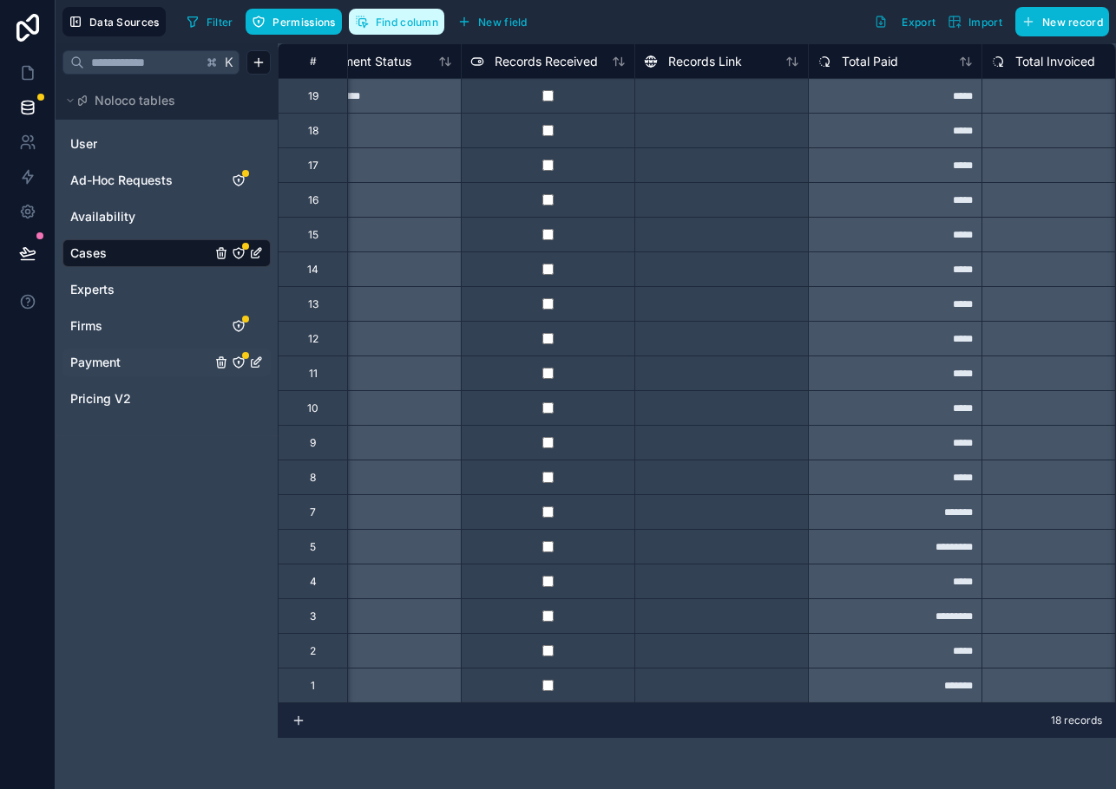
click at [415, 27] on span "Find column" at bounding box center [407, 22] width 62 height 13
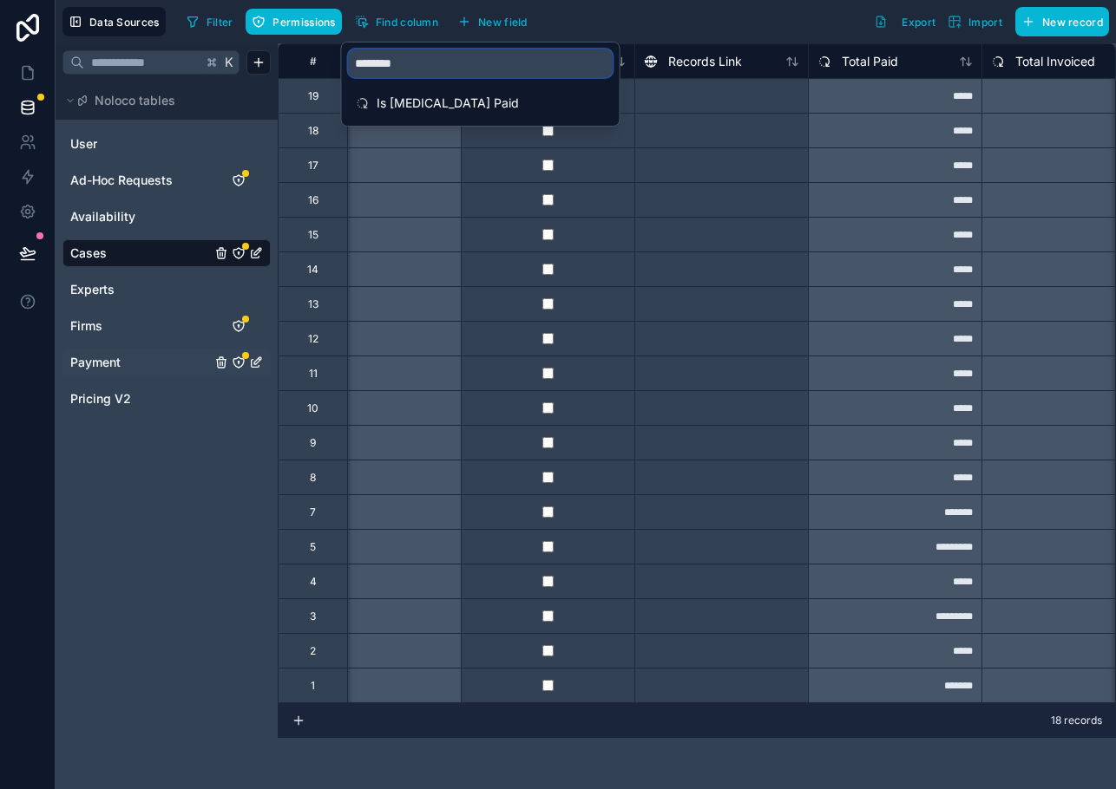
click at [448, 72] on input "********" at bounding box center [481, 63] width 264 height 28
type input "********"
click at [455, 95] on span "Is [MEDICAL_DATA] Paid" at bounding box center [481, 103] width 210 height 17
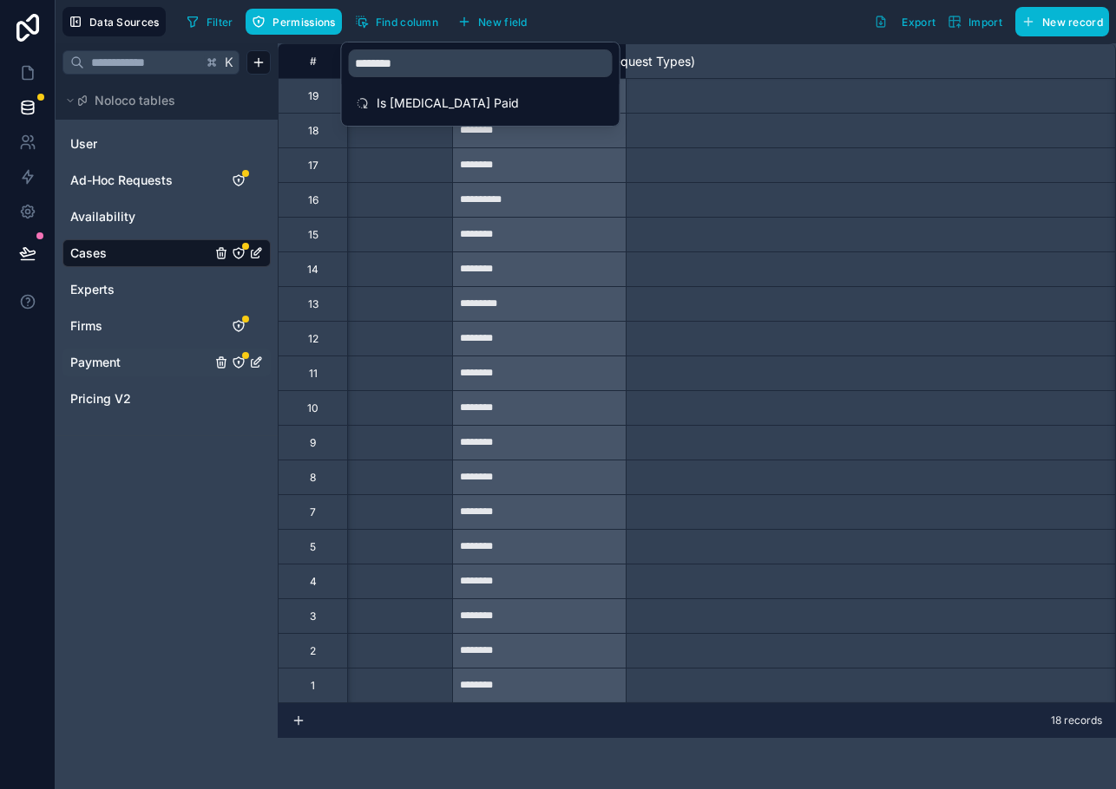
click at [629, 11] on div "Filter Permissions Find column New field Export Import New record" at bounding box center [644, 21] width 929 height 29
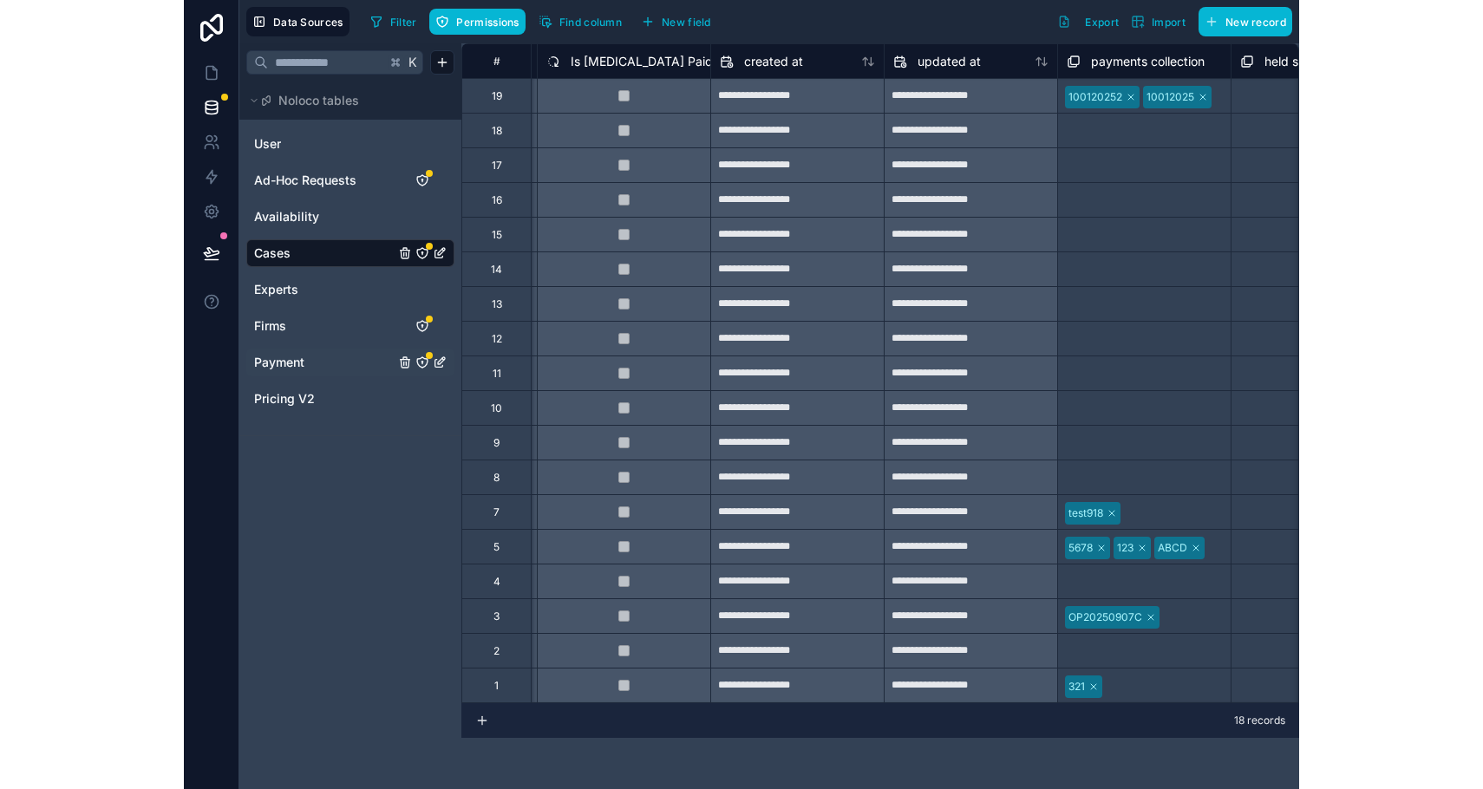
scroll to position [0, 4511]
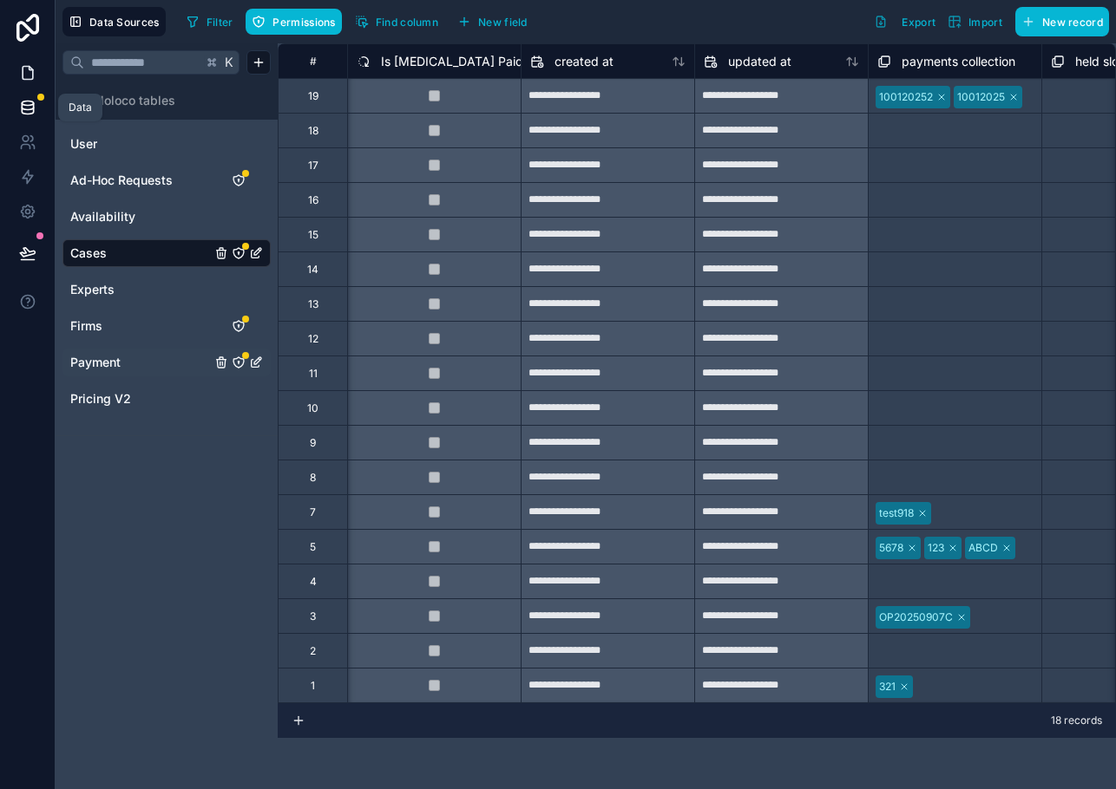
click at [26, 64] on icon at bounding box center [27, 72] width 17 height 17
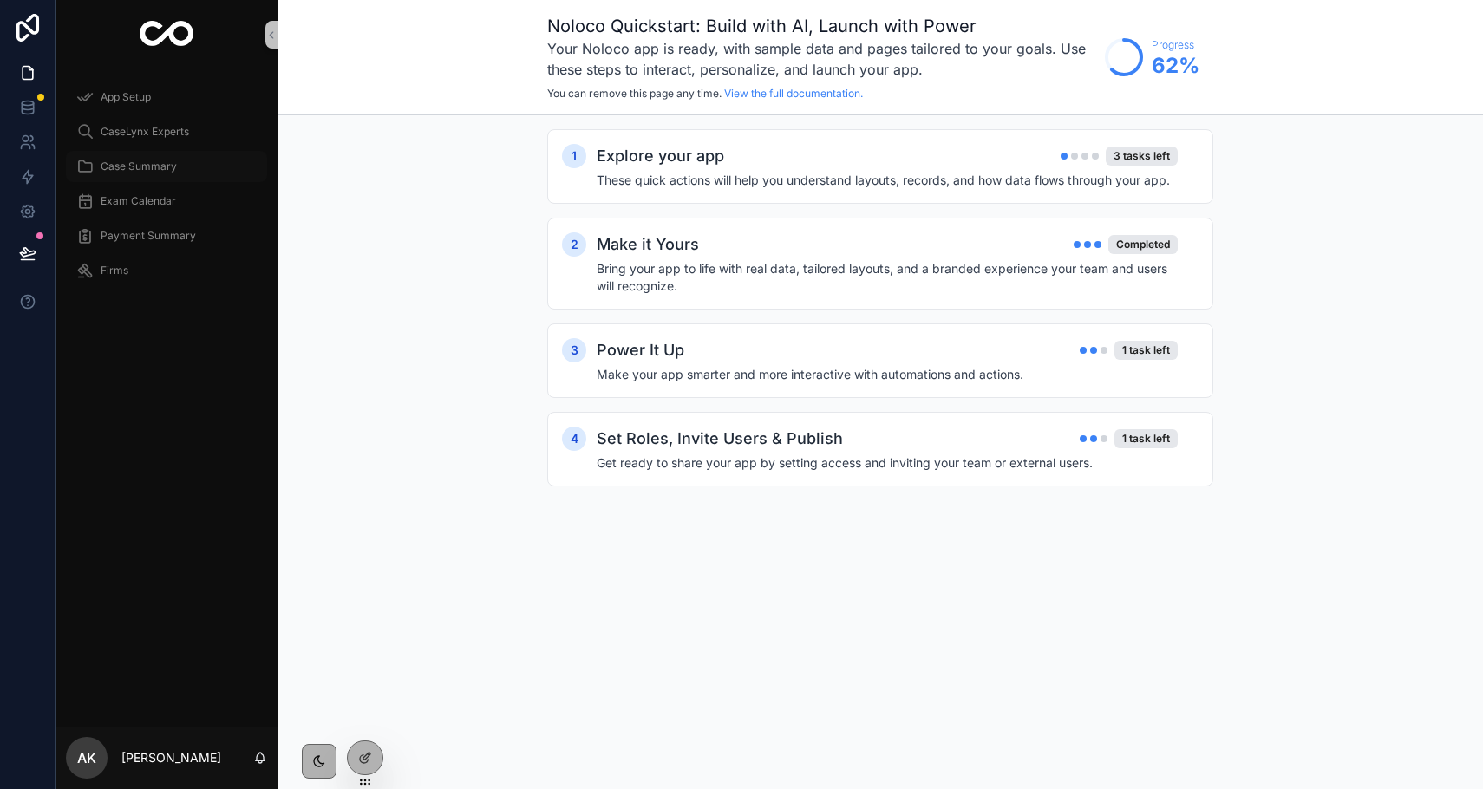
click at [108, 179] on div "Case Summary" at bounding box center [166, 167] width 180 height 28
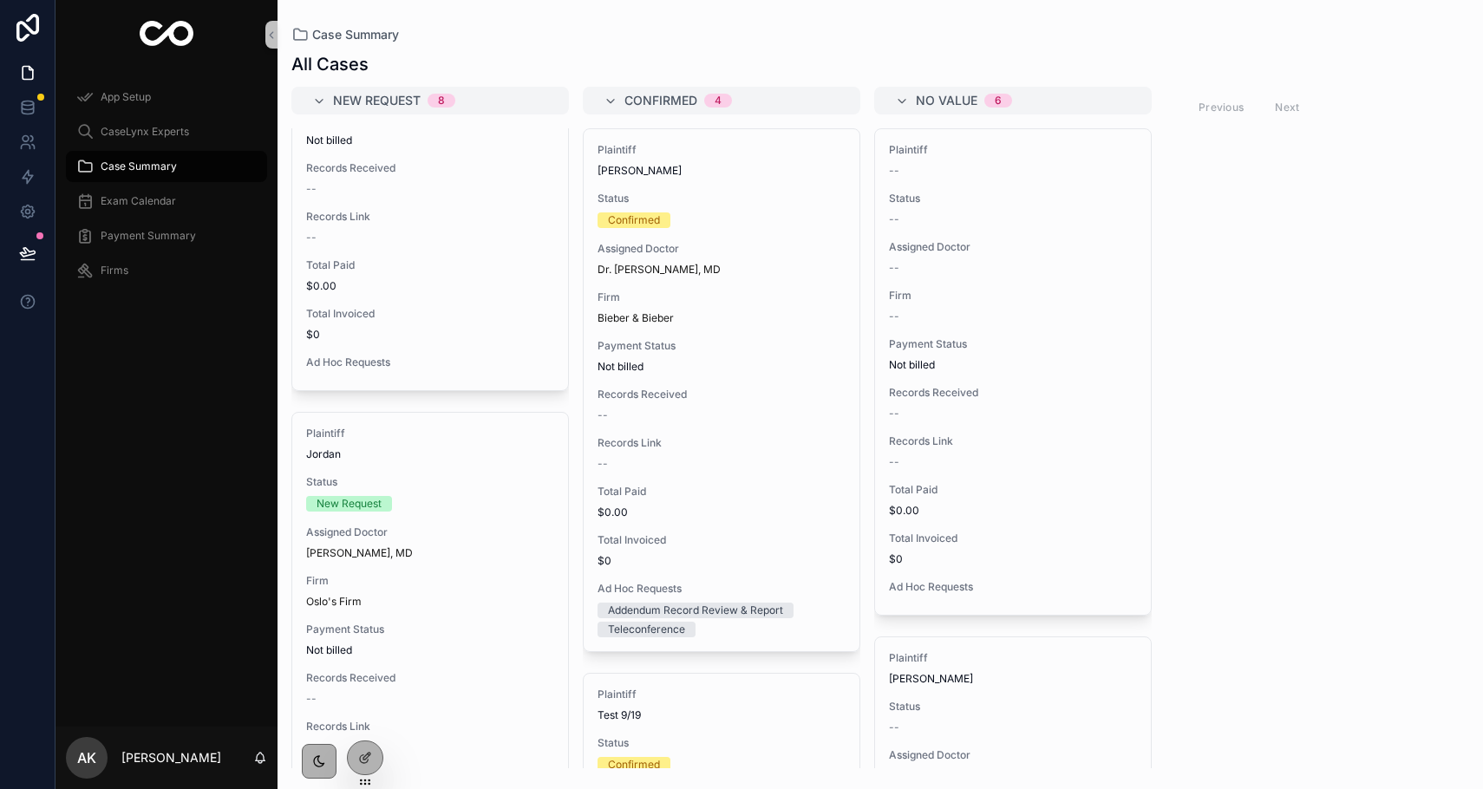
scroll to position [1071, 0]
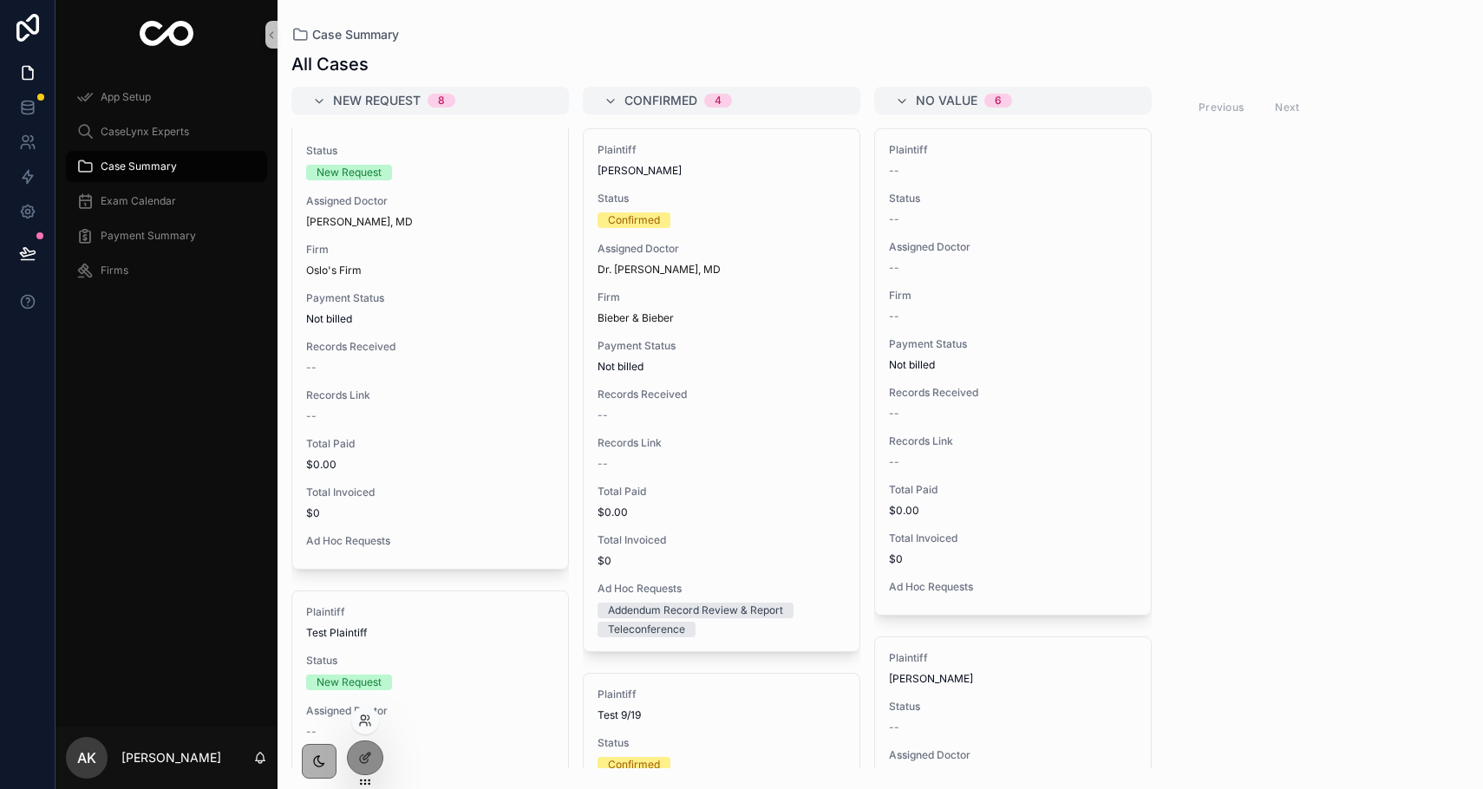
click at [366, 730] on div at bounding box center [365, 721] width 28 height 28
click at [366, 717] on icon at bounding box center [365, 721] width 14 height 14
click at [127, 373] on div "App Setup CaseLynx Experts Case Summary Exam Calendar Payment Summary Firms" at bounding box center [167, 398] width 222 height 658
click at [135, 160] on span "Case Summary" at bounding box center [139, 167] width 76 height 14
click at [367, 758] on icon at bounding box center [365, 758] width 14 height 14
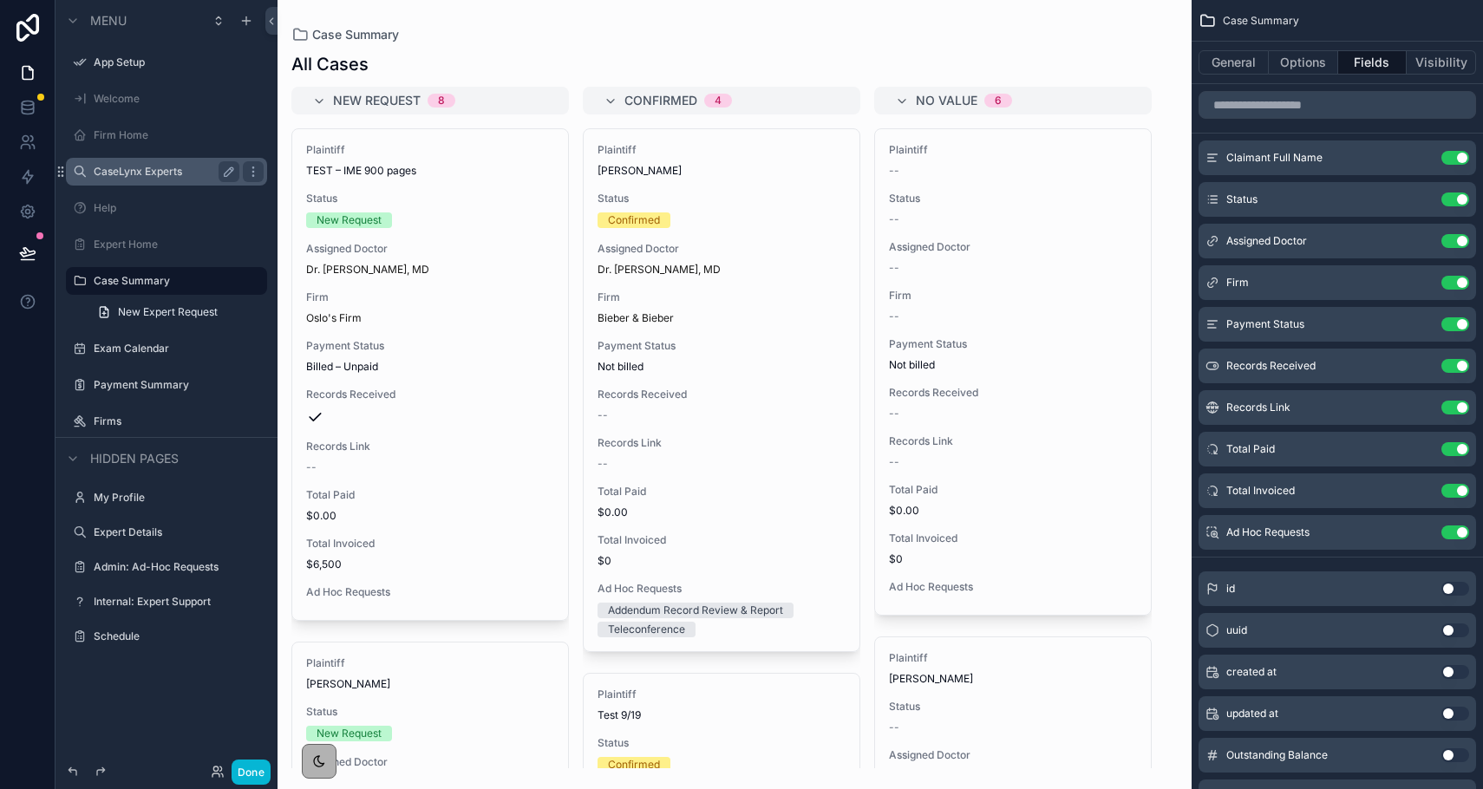
click at [144, 176] on label "CaseLynx Experts" at bounding box center [163, 172] width 139 height 14
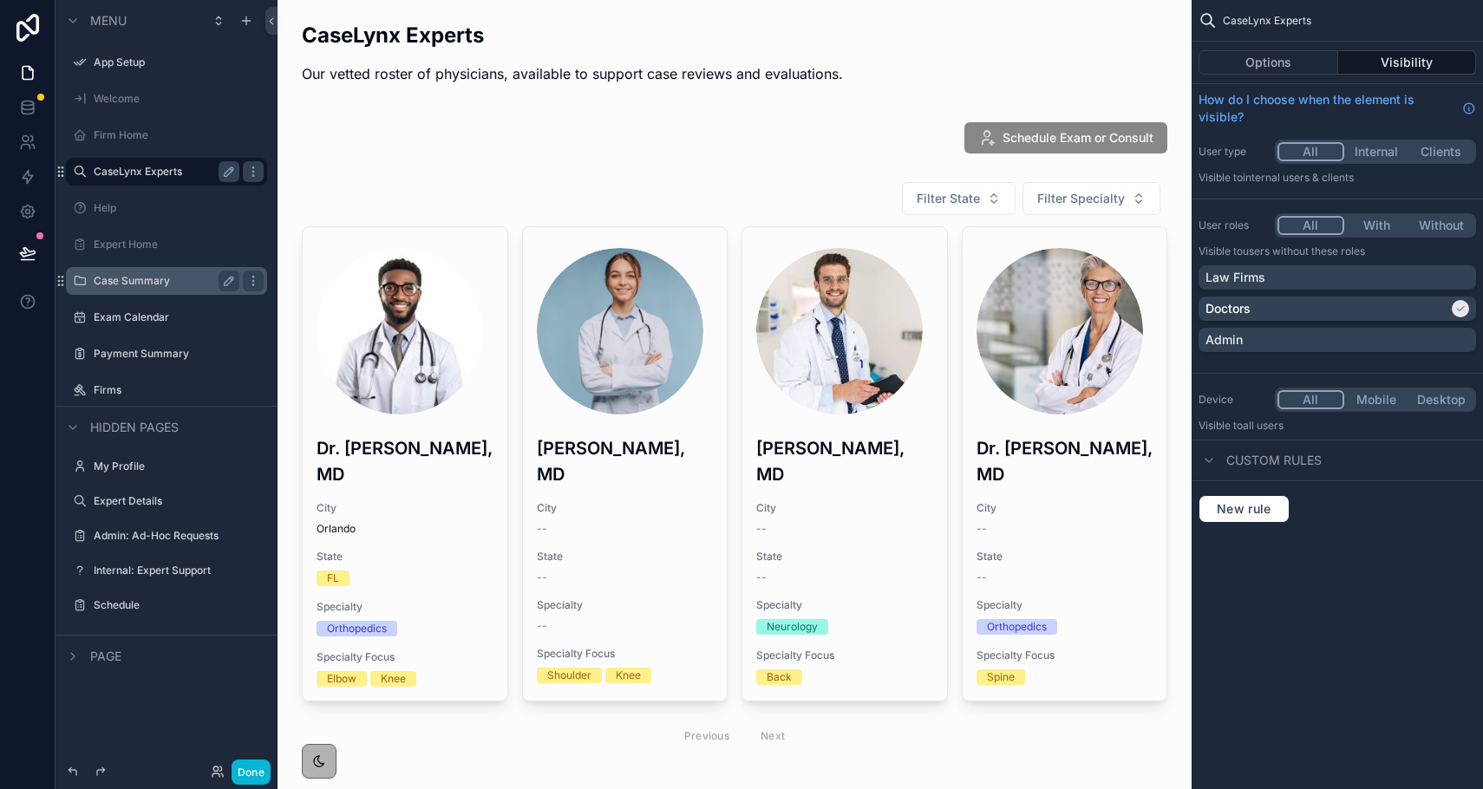
click at [125, 276] on label "Case Summary" at bounding box center [163, 281] width 139 height 14
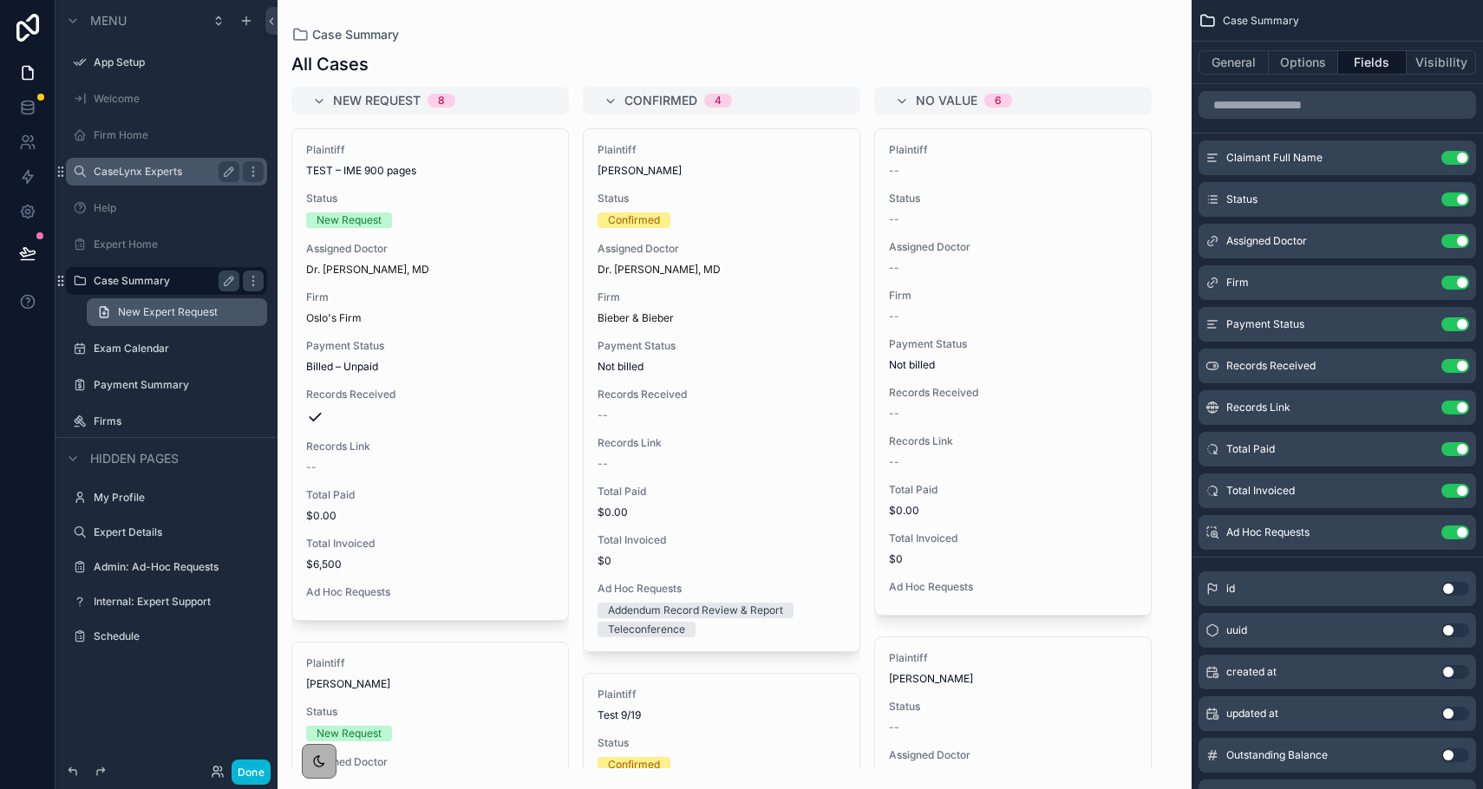
click at [133, 298] on link "New Expert Request" at bounding box center [177, 312] width 180 height 28
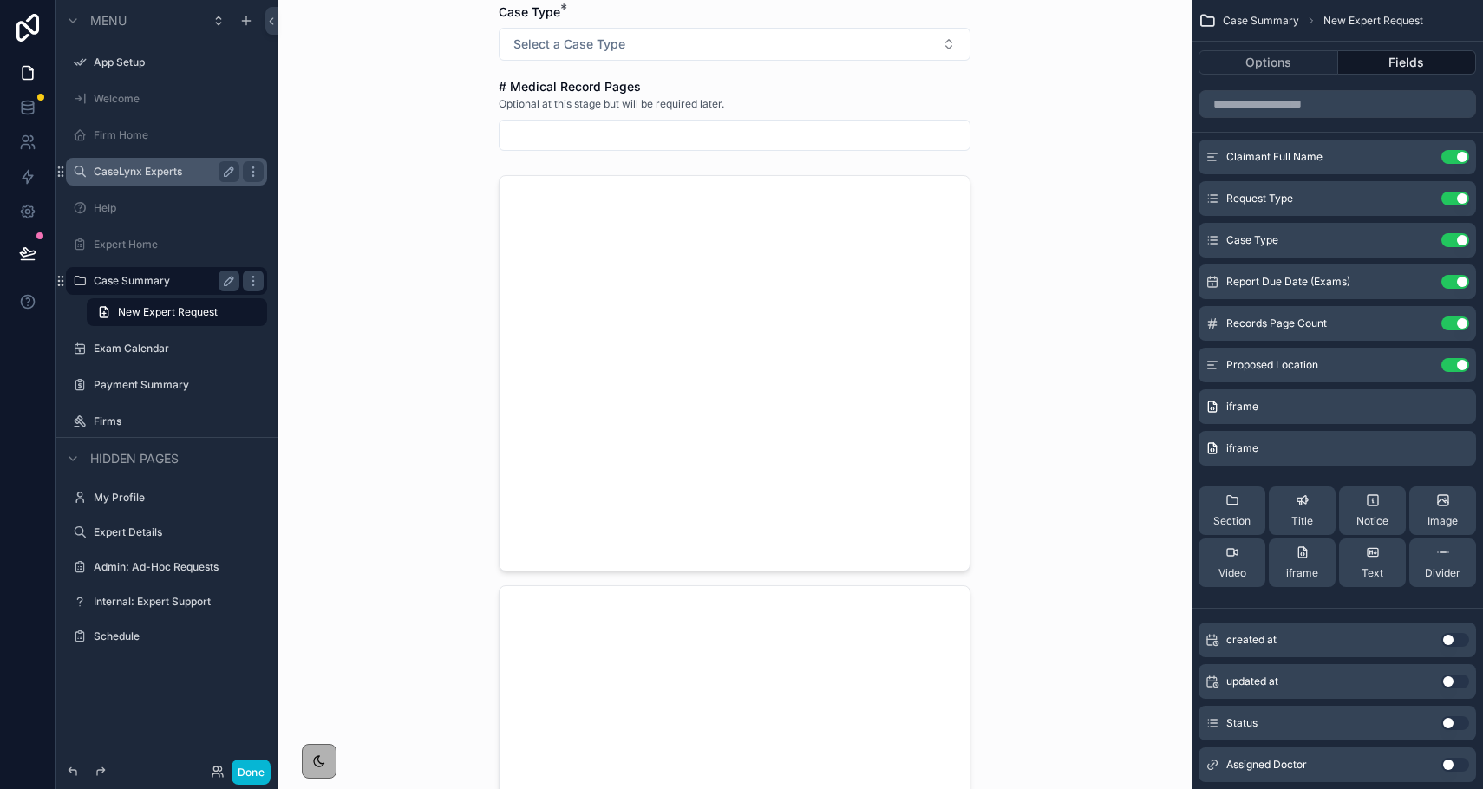
scroll to position [237, 0]
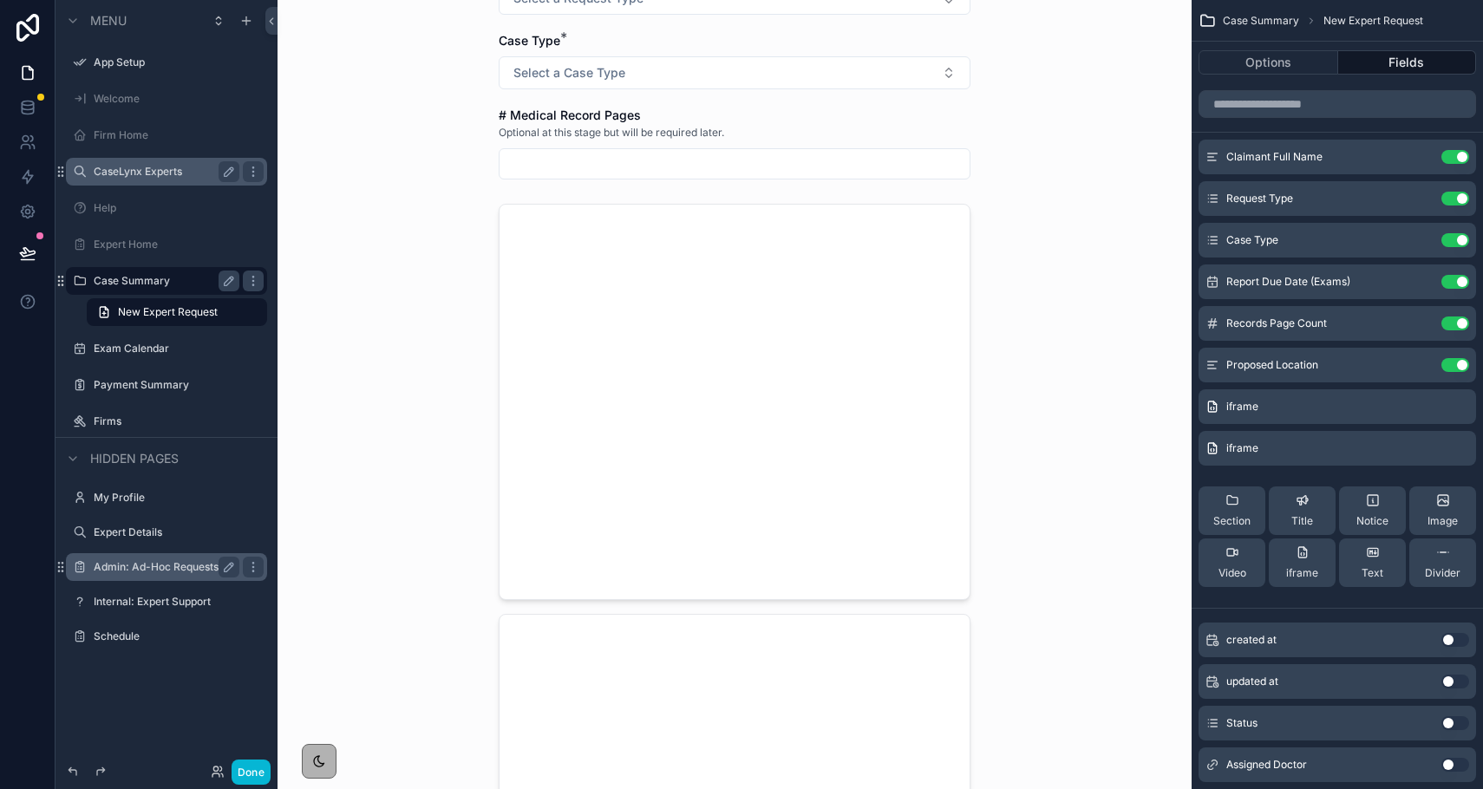
click at [141, 565] on label "Admin: Ad-Hoc Requests" at bounding box center [163, 567] width 139 height 14
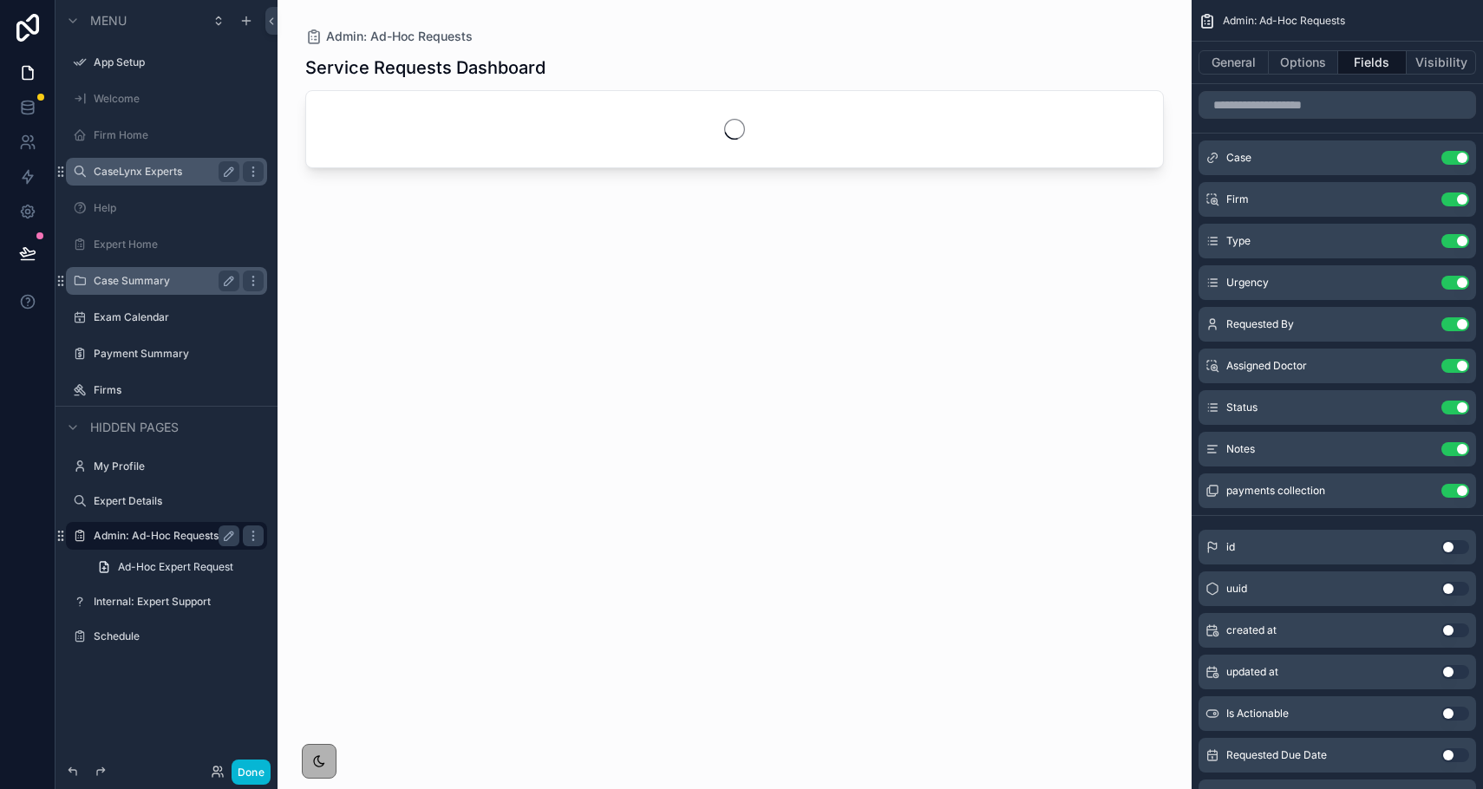
click at [141, 565] on span "Ad-Hoc Expert Request" at bounding box center [175, 567] width 115 height 14
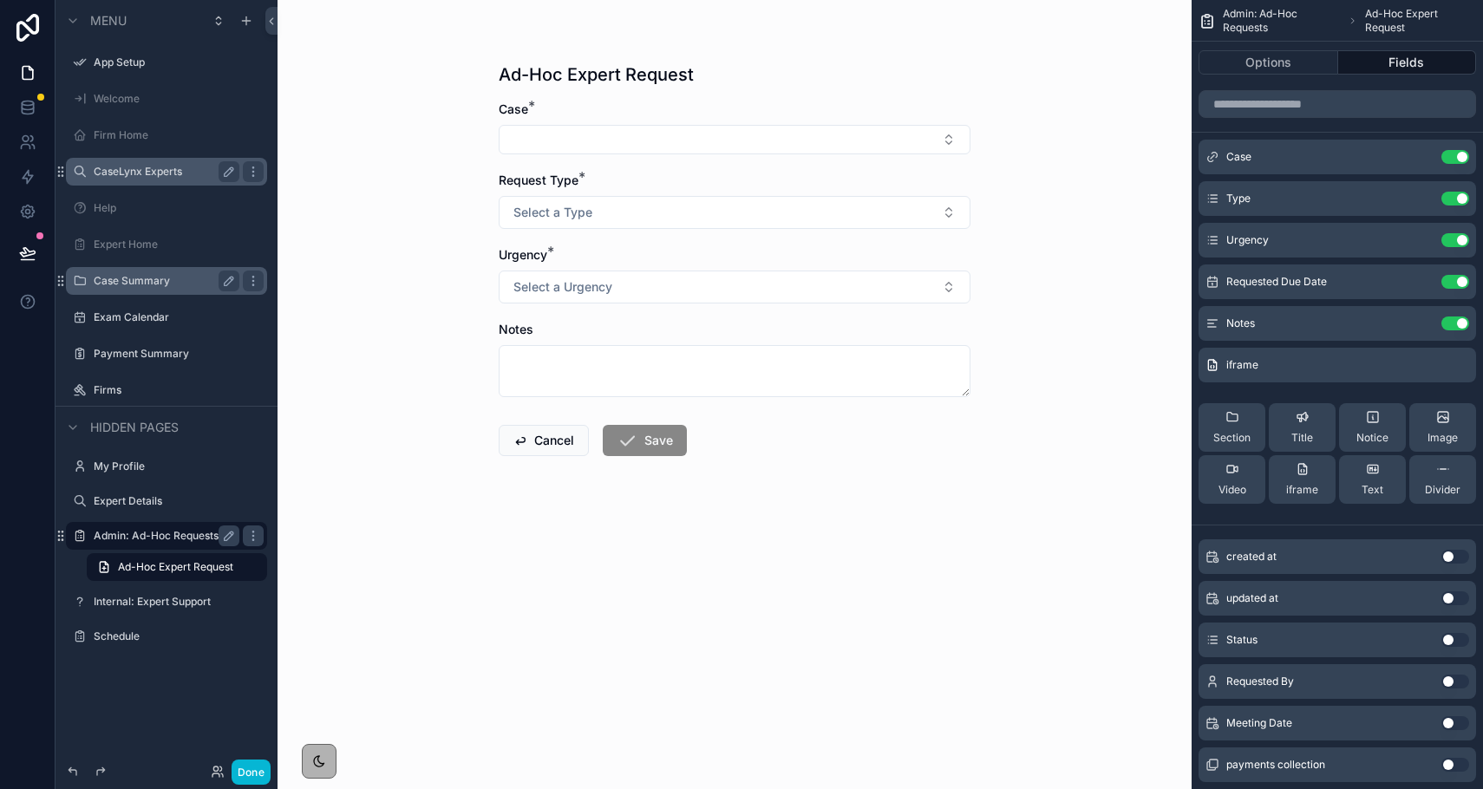
click at [586, 155] on form "Case * Request Type * Select a Type Urgency * Select a Urgency Notes Cancel Save" at bounding box center [735, 334] width 472 height 467
click at [581, 148] on button "Select Button" at bounding box center [735, 139] width 472 height 29
click at [569, 179] on input "scrollable content" at bounding box center [745, 174] width 429 height 31
click at [398, 185] on div "Ad-Hoc Expert Request Case * Request Type * Select a Type Urgency * Select a Ur…" at bounding box center [735, 394] width 914 height 789
click at [567, 219] on span "Select a Type" at bounding box center [553, 212] width 79 height 17
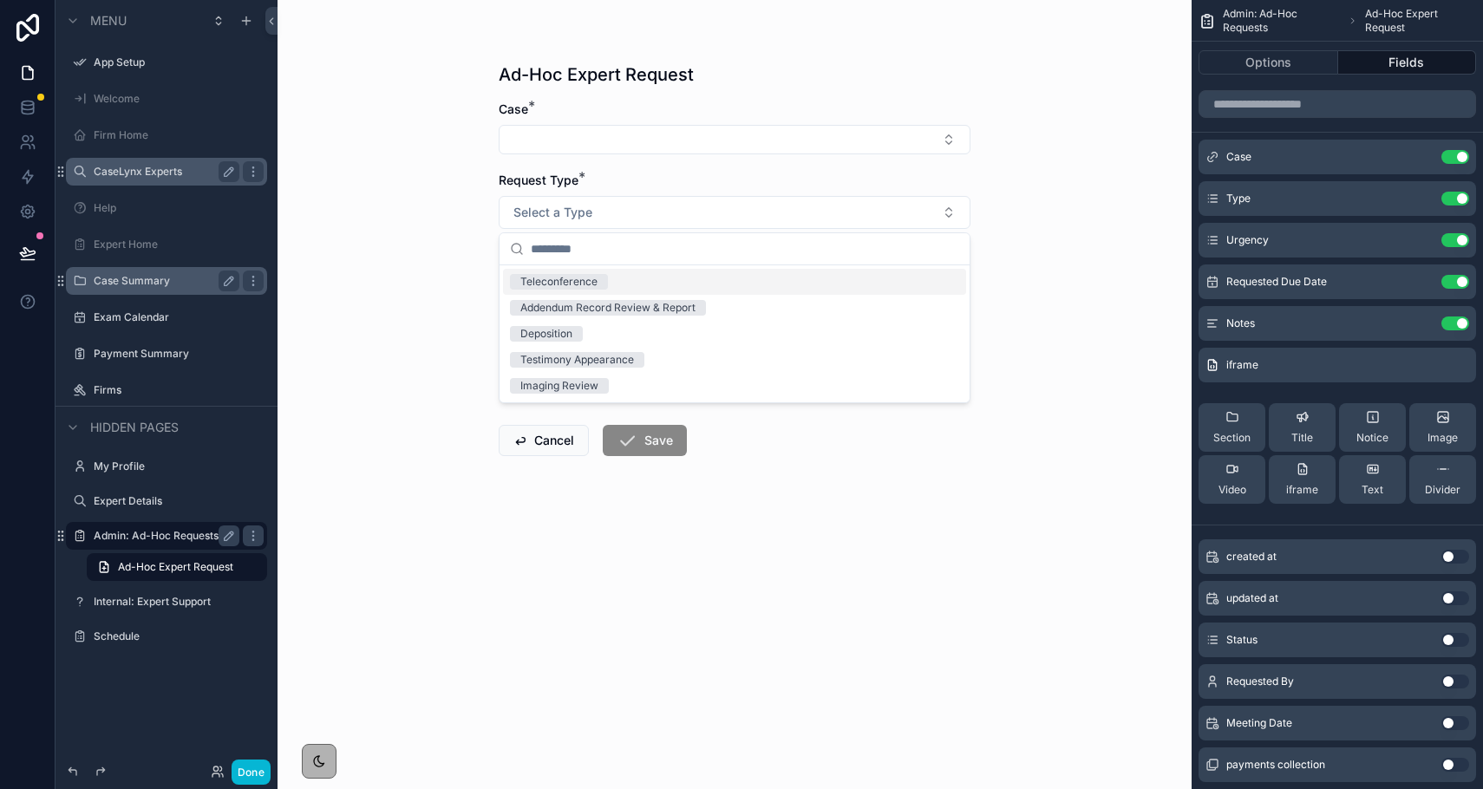
click at [575, 285] on div "Teleconference" at bounding box center [558, 282] width 77 height 16
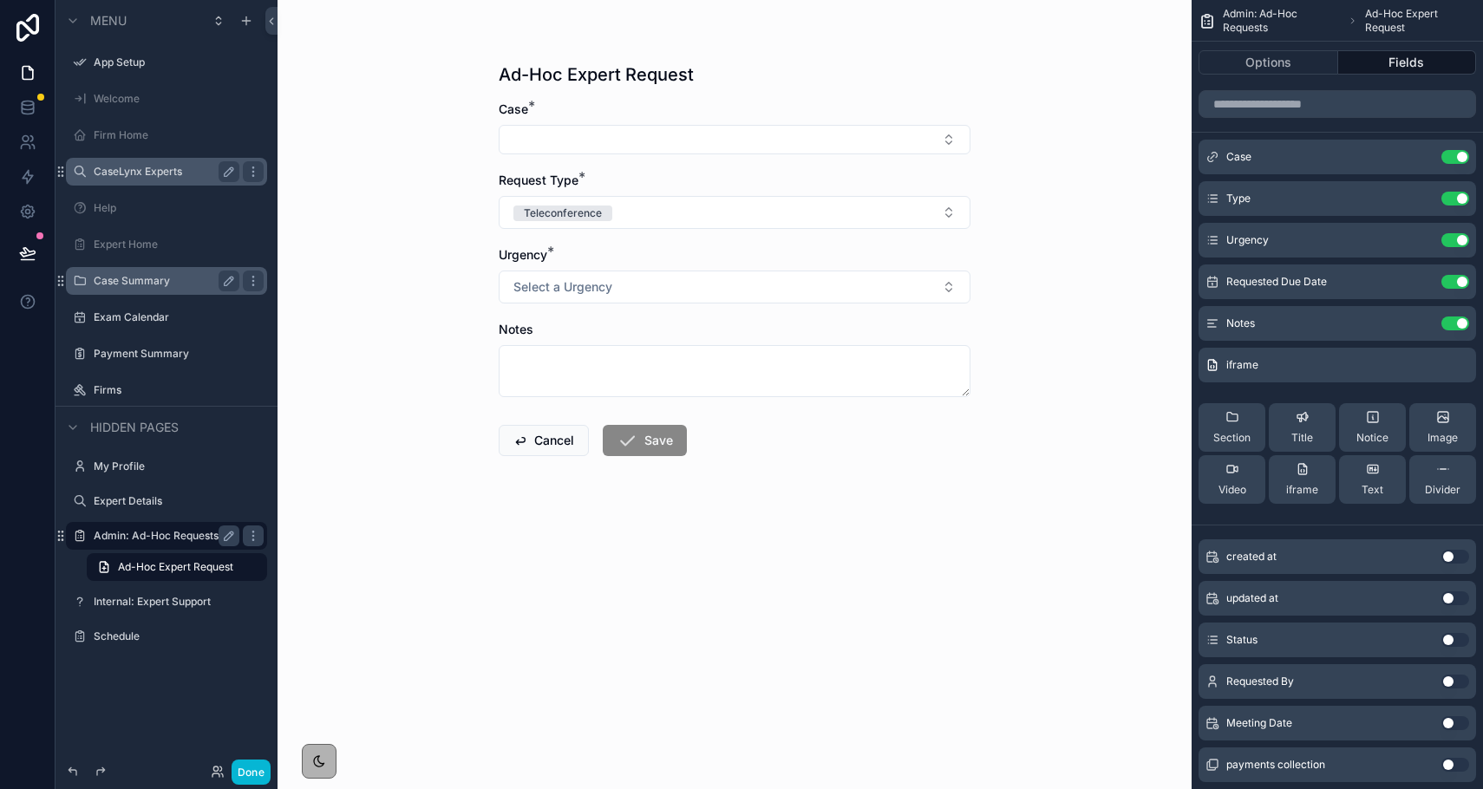
click at [414, 265] on div "Ad-Hoc Expert Request Case * Request Type * Teleconference Urgency * Select a U…" at bounding box center [735, 394] width 914 height 789
click at [1115, 367] on icon "scrollable content" at bounding box center [1422, 363] width 7 height 7
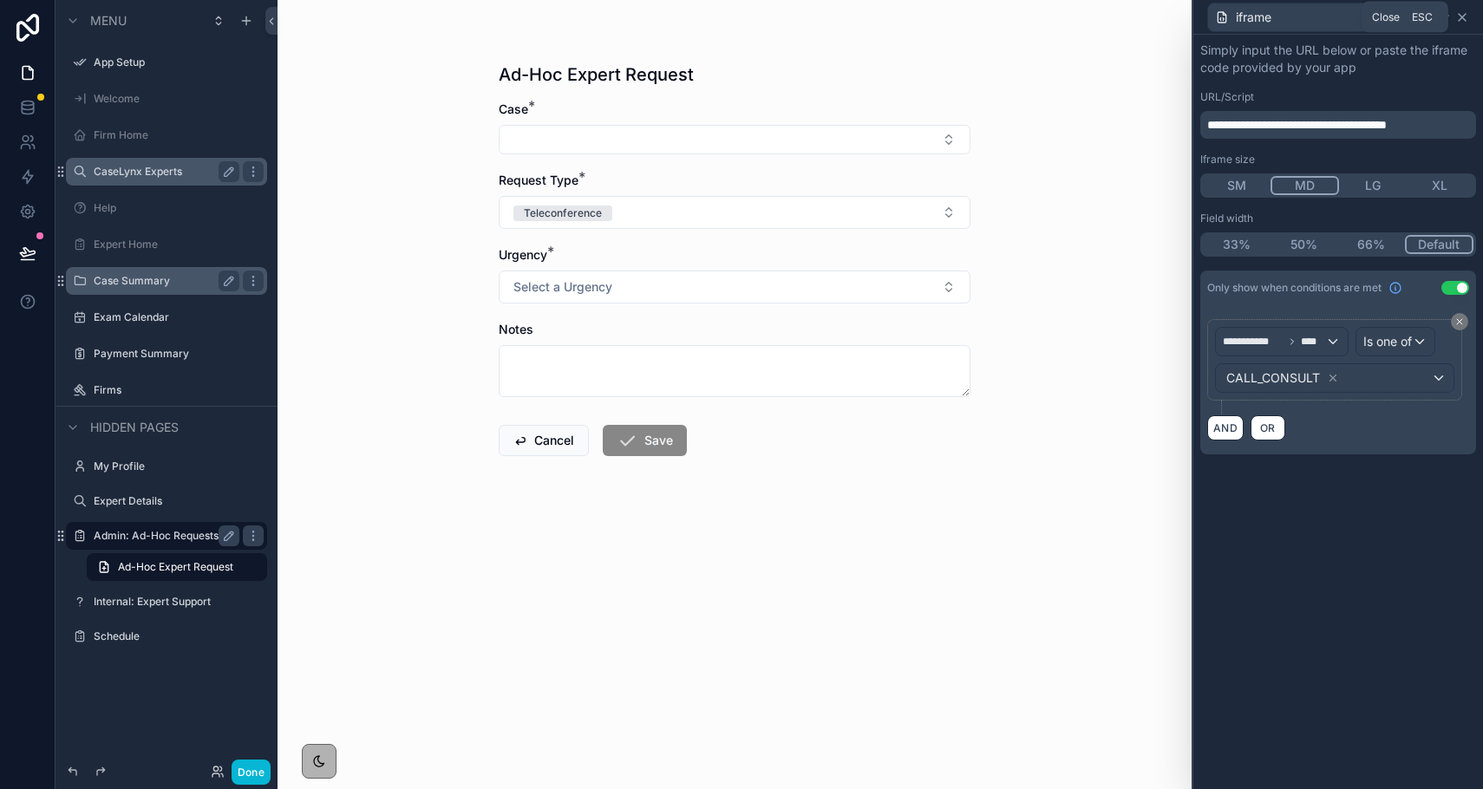
click at [1115, 17] on icon at bounding box center [1463, 17] width 14 height 14
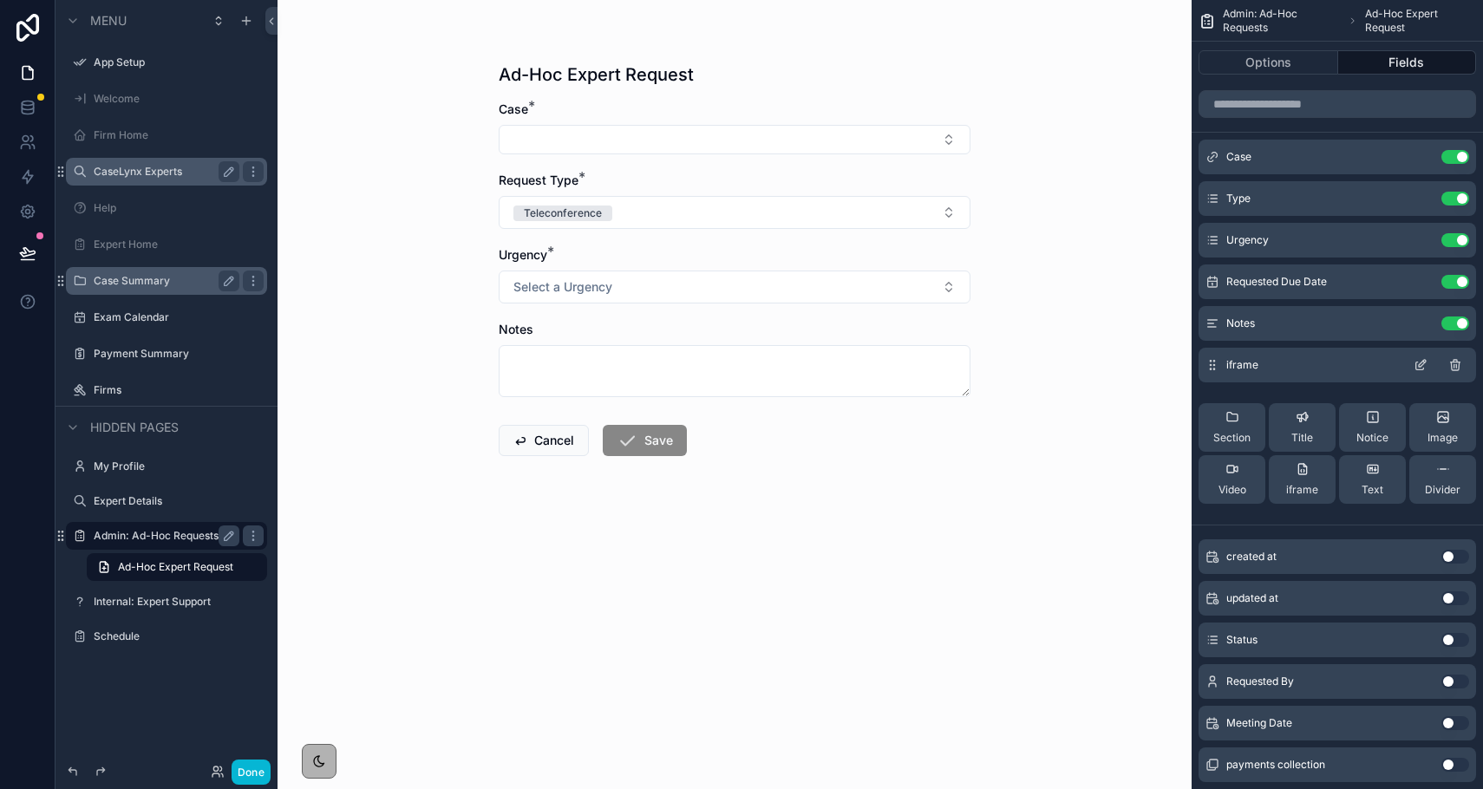
click at [1115, 366] on icon "scrollable content" at bounding box center [1421, 365] width 14 height 14
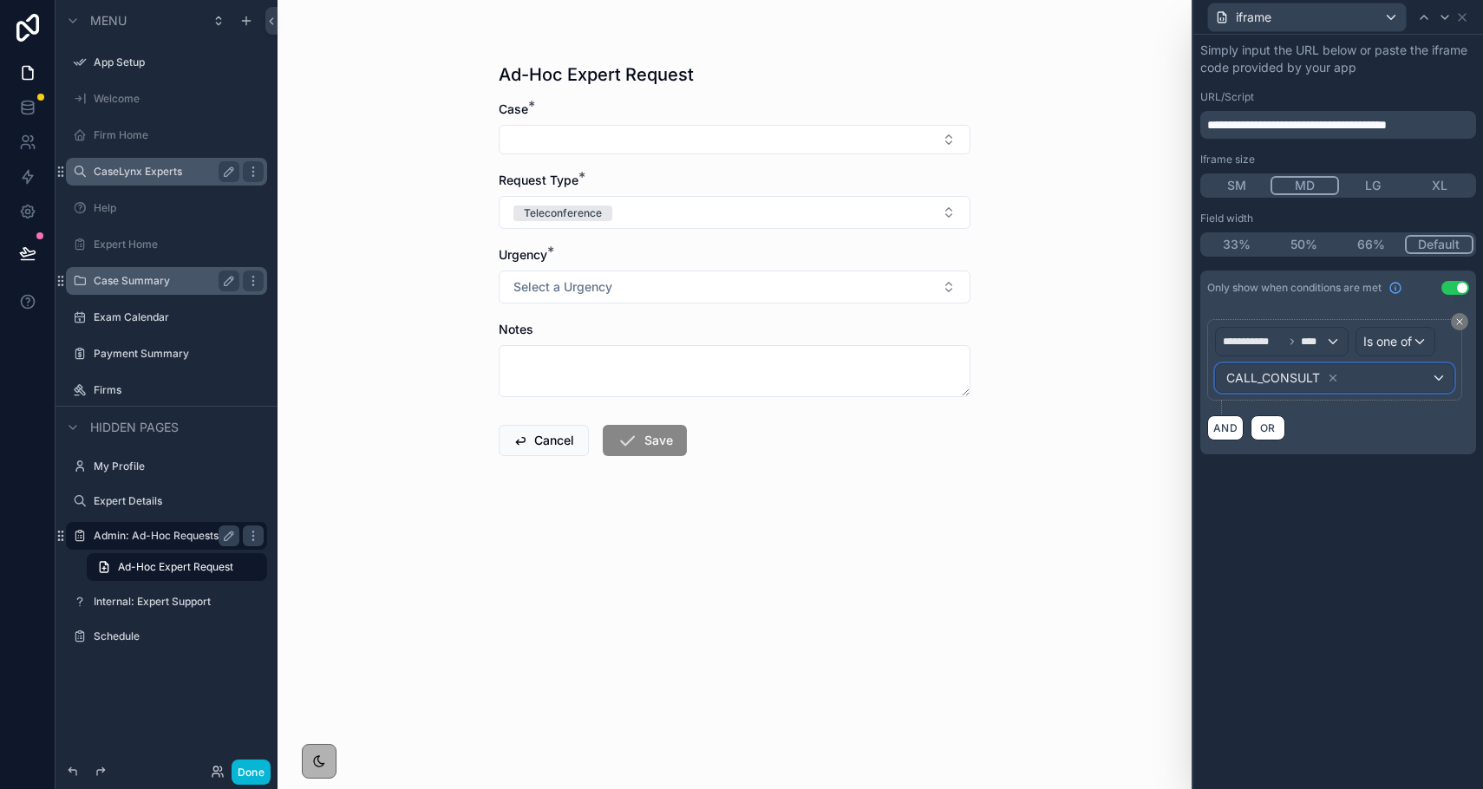
click at [1115, 381] on div "CALL_CONSULT" at bounding box center [1335, 378] width 238 height 28
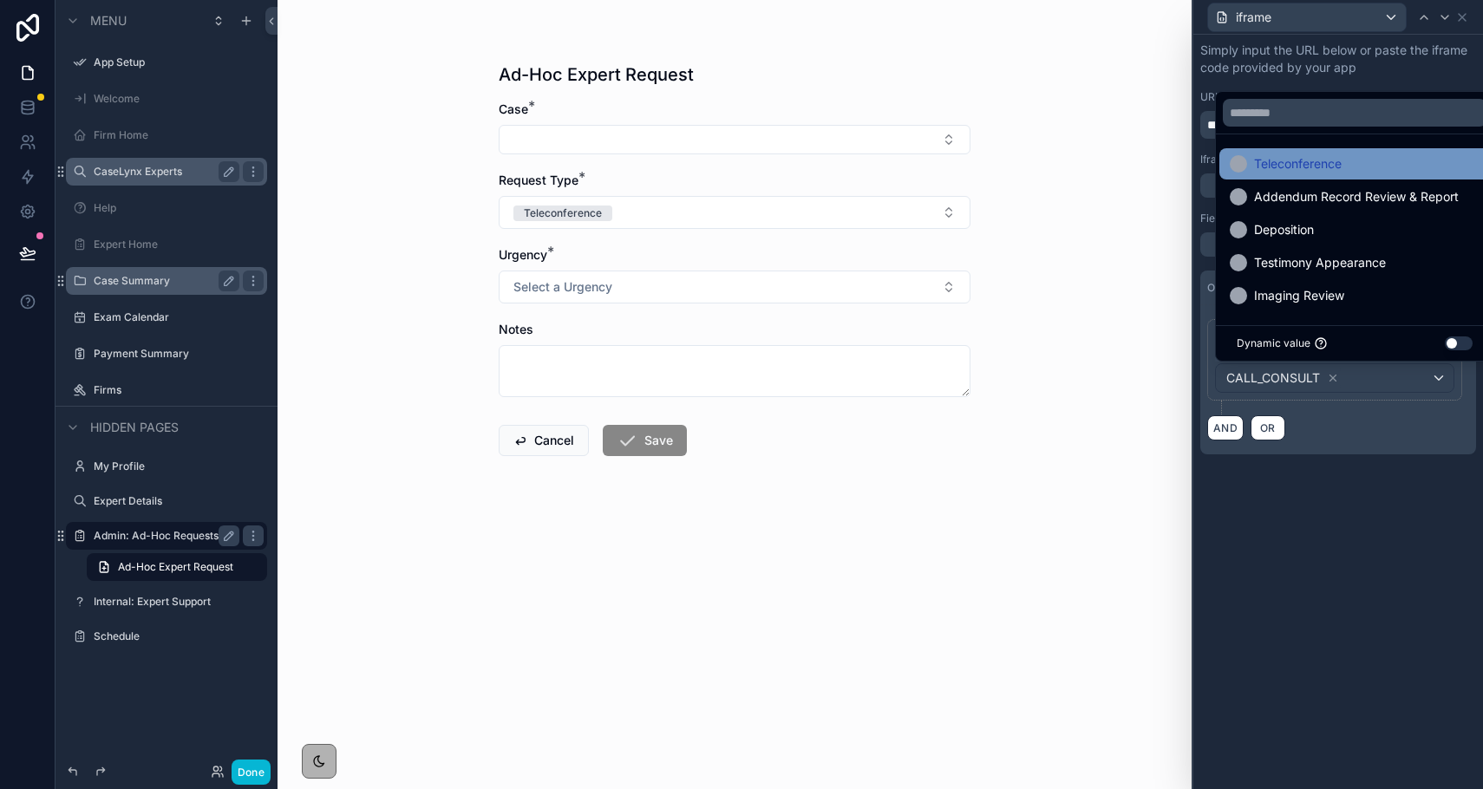
click at [1115, 163] on span "Teleconference" at bounding box center [1298, 164] width 88 height 21
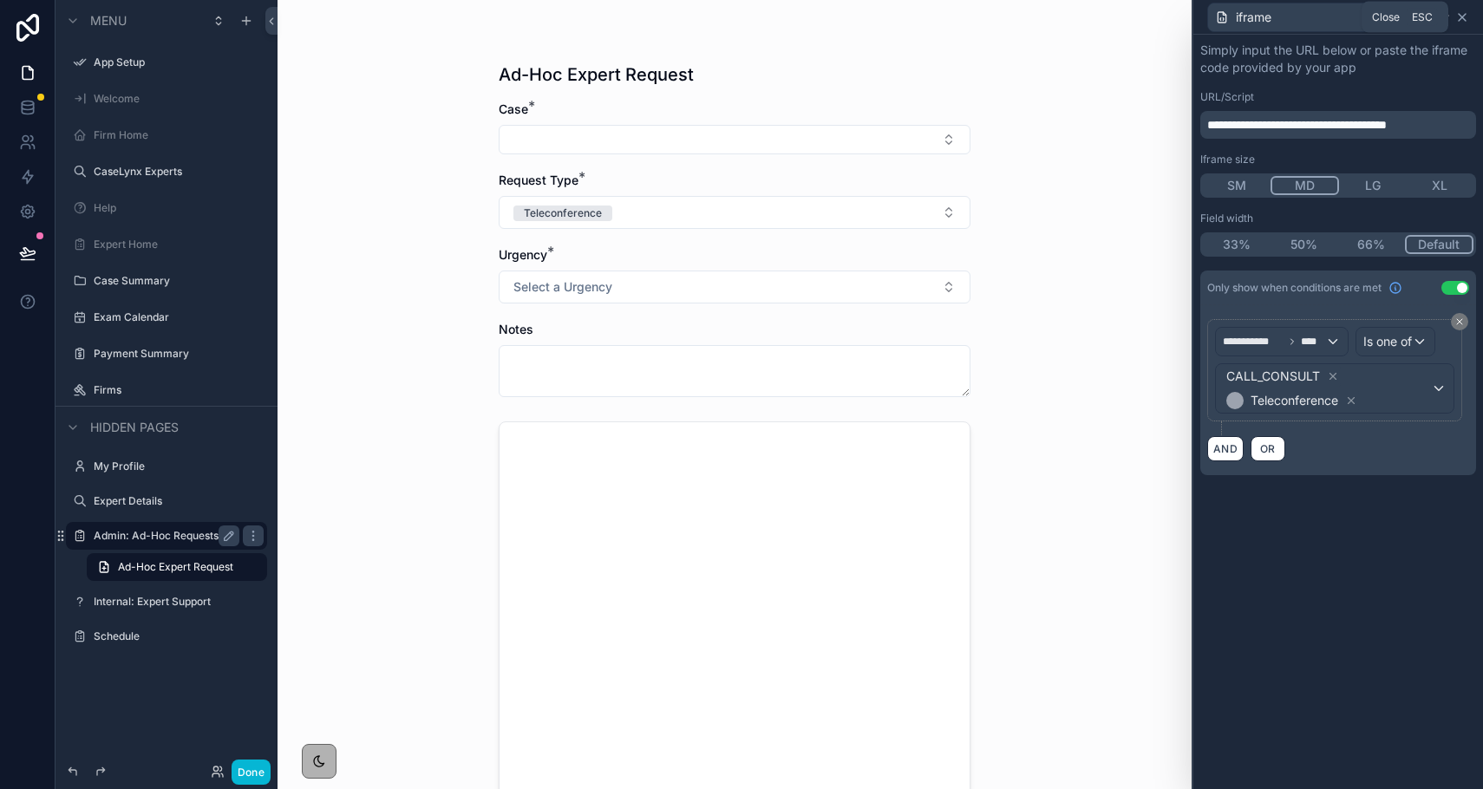
click at [1115, 14] on icon at bounding box center [1463, 17] width 14 height 14
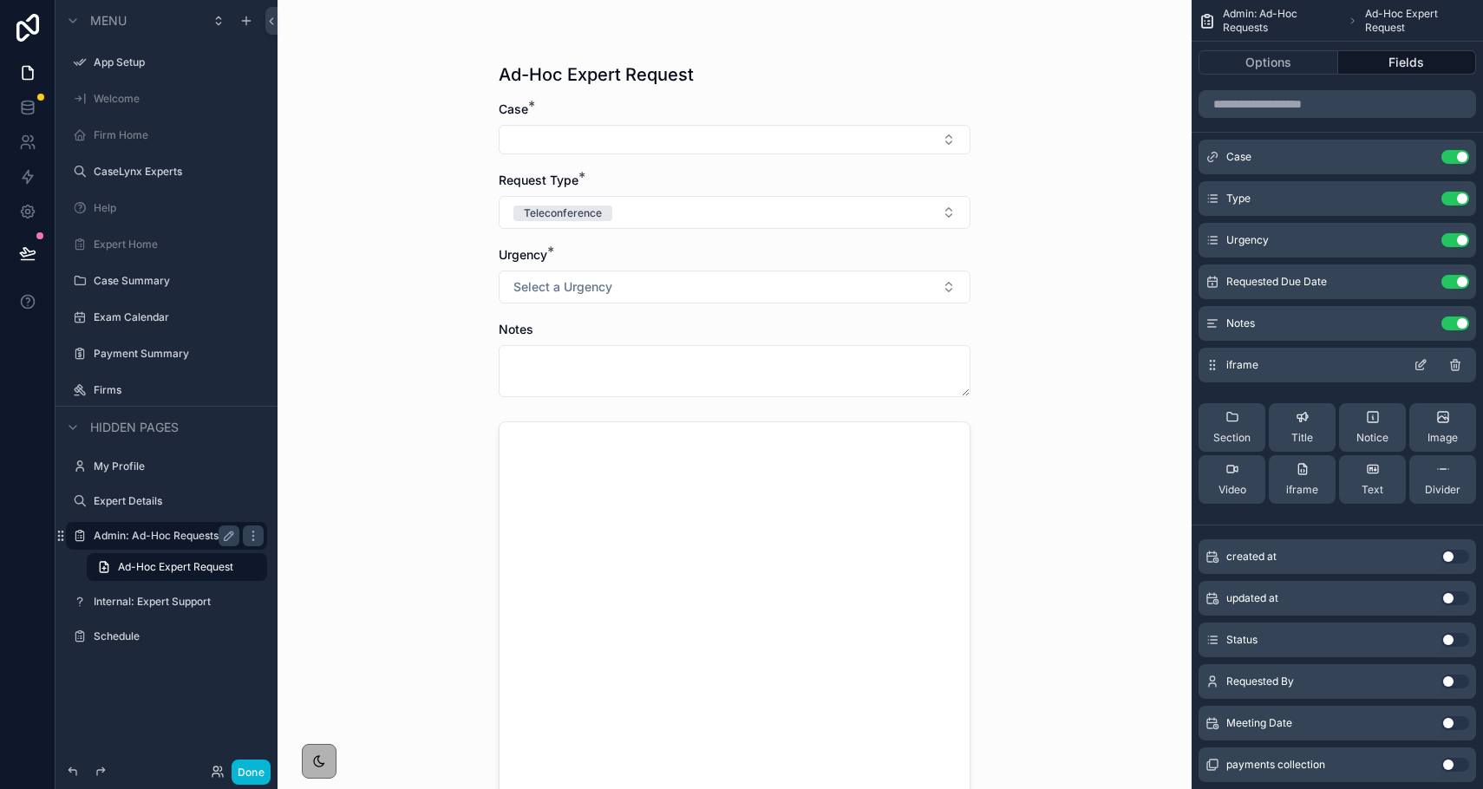
click at [1115, 370] on icon "scrollable content" at bounding box center [1421, 367] width 8 height 8
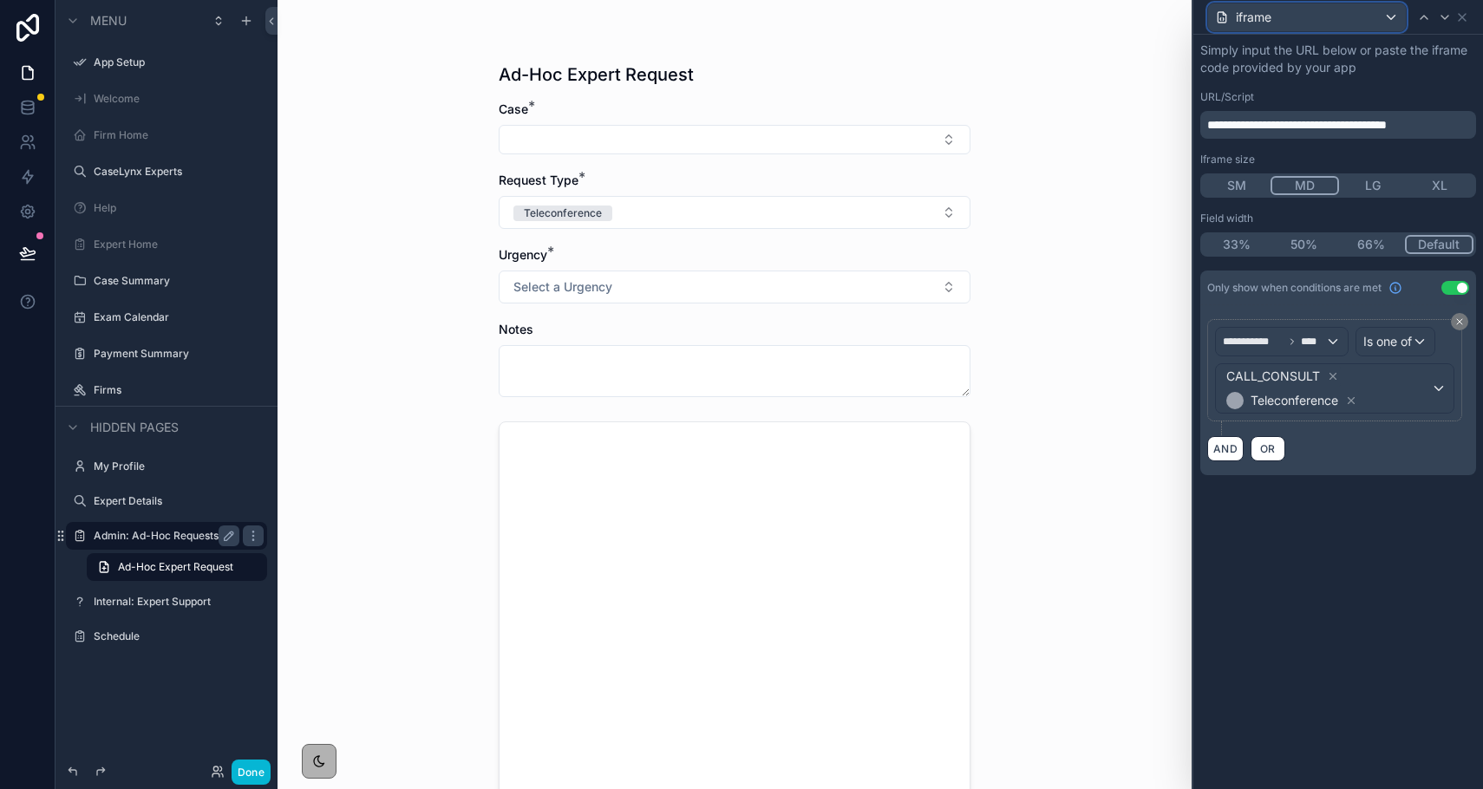
click at [1115, 16] on div "iframe" at bounding box center [1307, 17] width 198 height 28
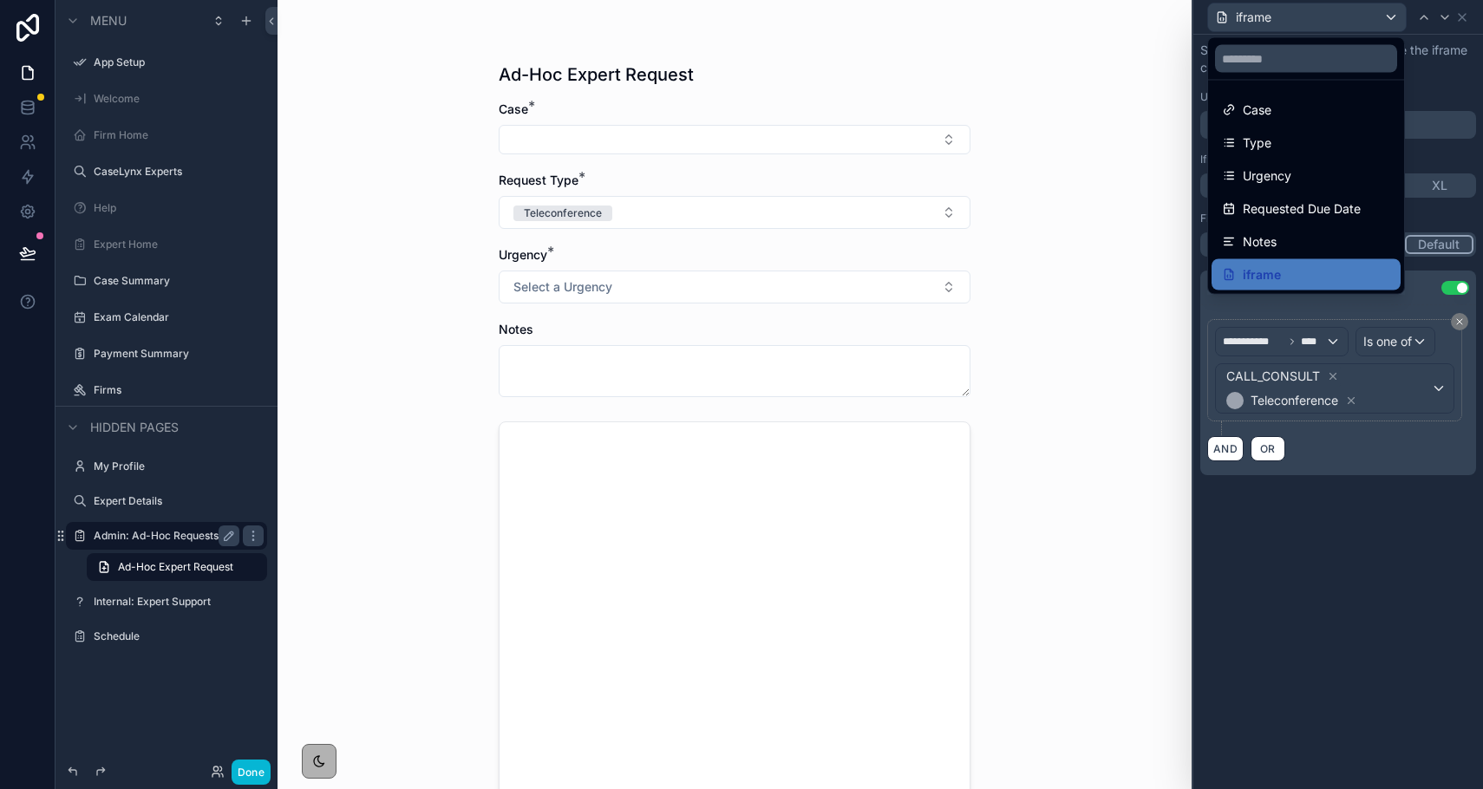
click at [1115, 16] on div at bounding box center [1339, 394] width 290 height 789
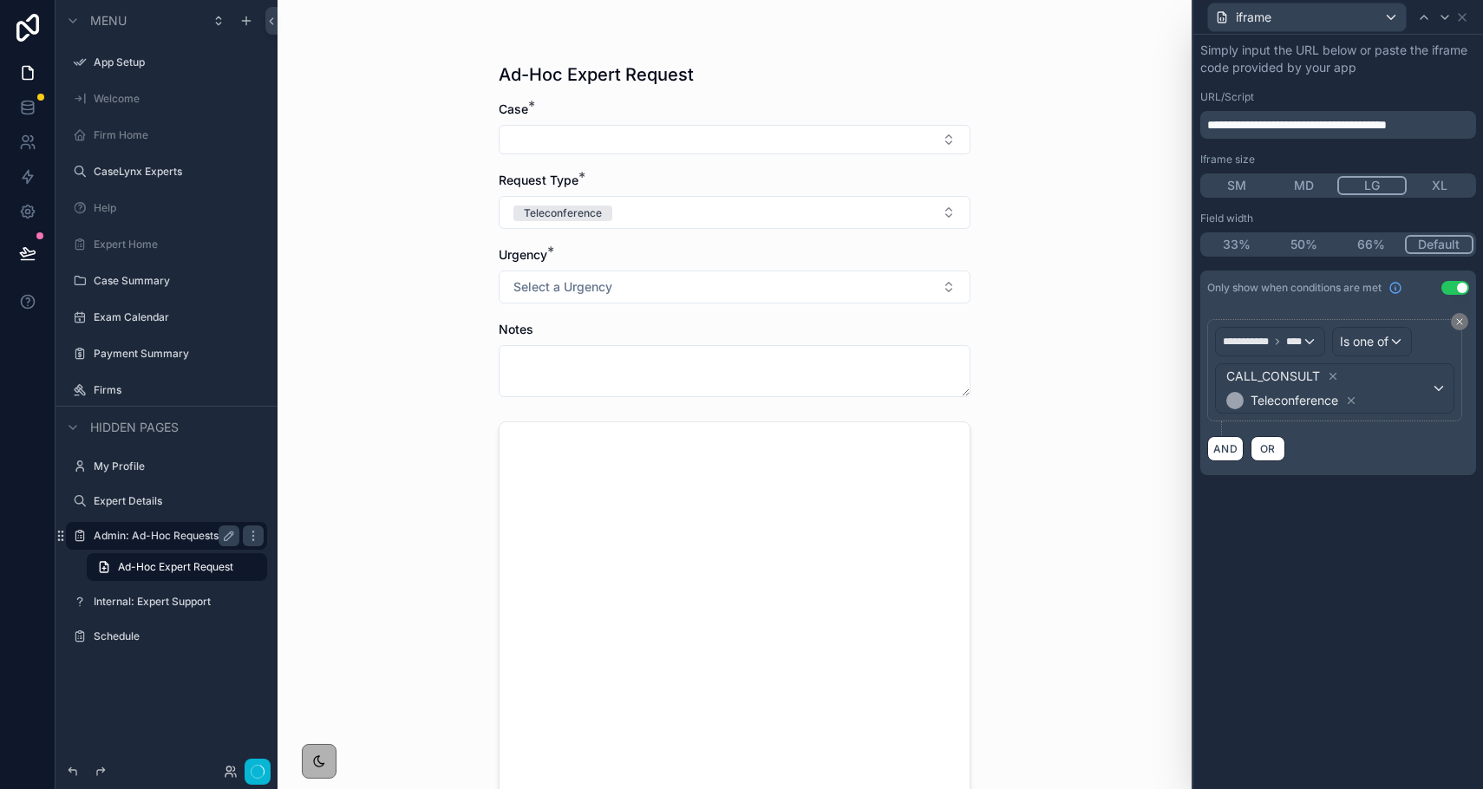
click at [1115, 189] on button "LG" at bounding box center [1372, 185] width 69 height 19
click at [1115, 187] on button "MD" at bounding box center [1305, 185] width 69 height 19
click at [1115, 249] on button "50%" at bounding box center [1305, 244] width 69 height 19
click at [1115, 253] on button "66%" at bounding box center [1372, 244] width 69 height 19
click at [1115, 245] on button "Default" at bounding box center [1439, 244] width 69 height 19
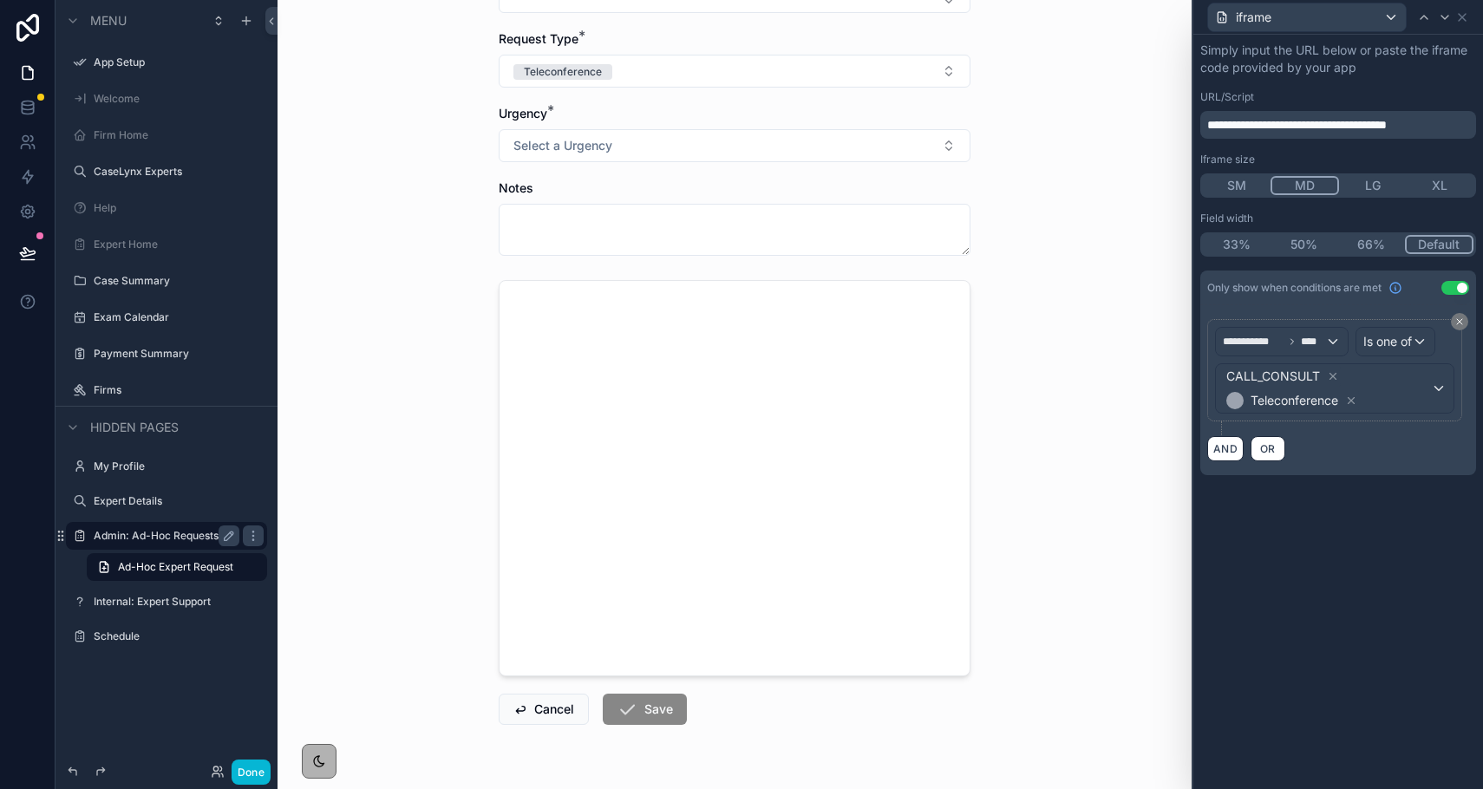
scroll to position [188, 0]
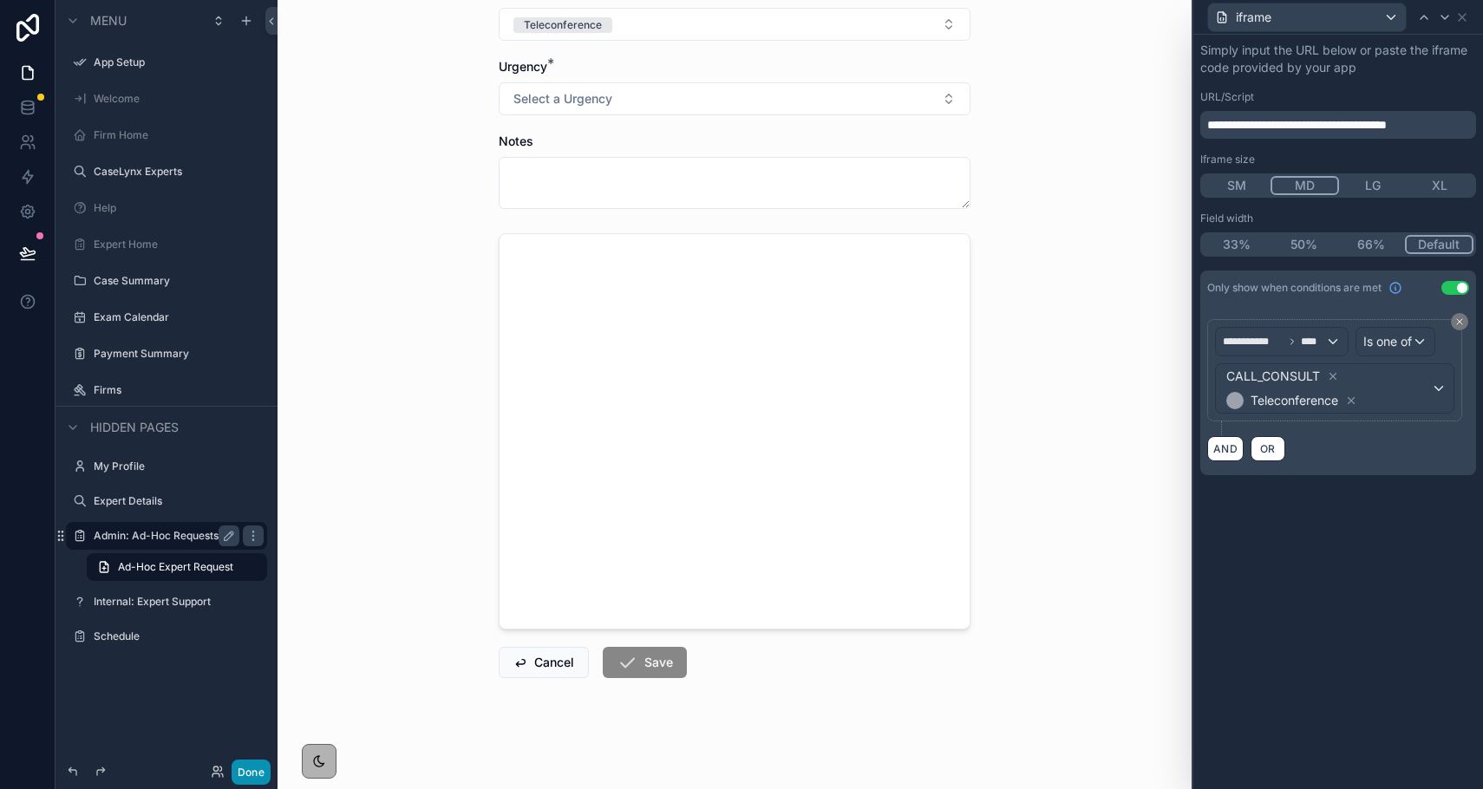
click at [239, 781] on button "Done" at bounding box center [251, 772] width 39 height 25
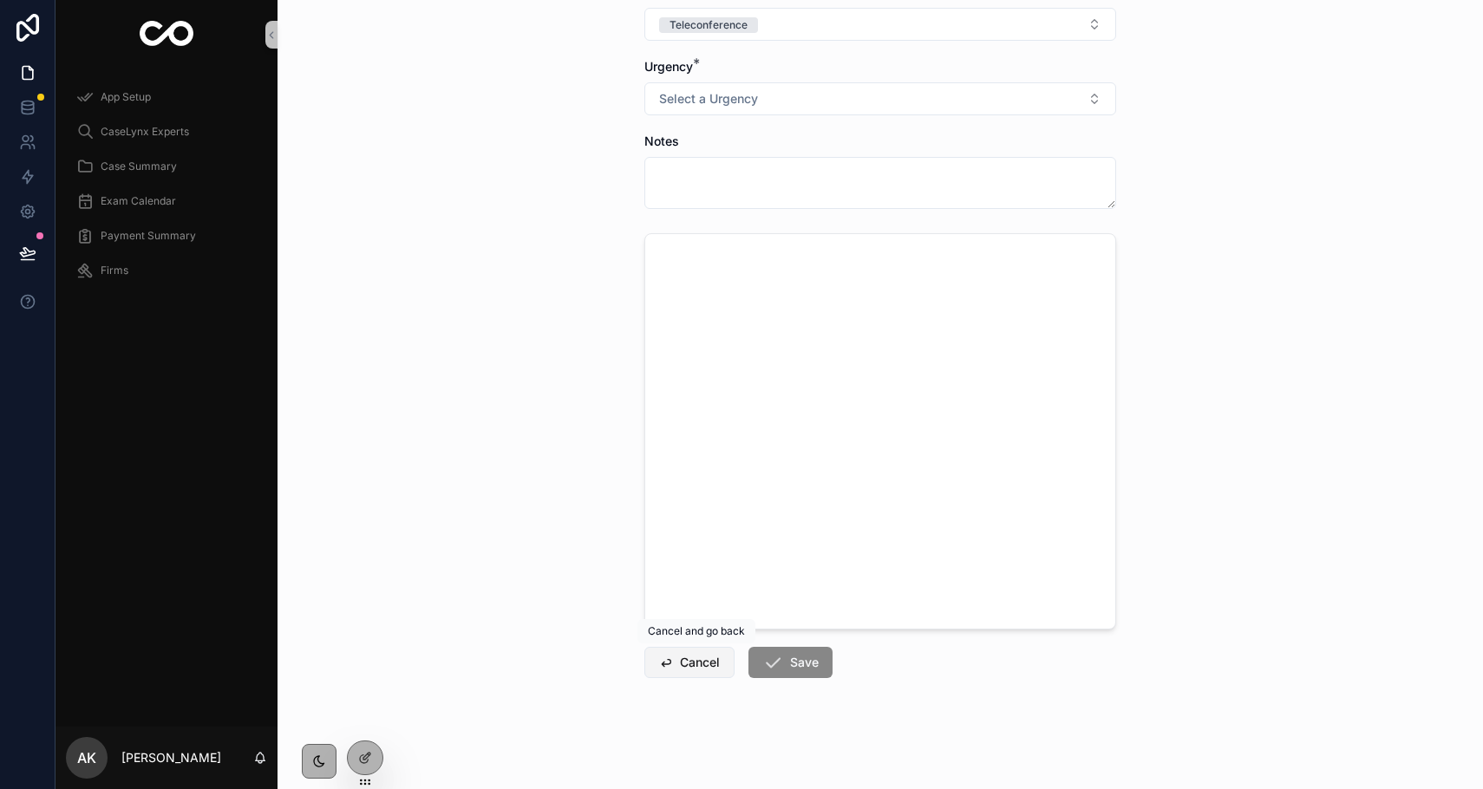
click at [678, 667] on button "Cancel" at bounding box center [690, 662] width 90 height 31
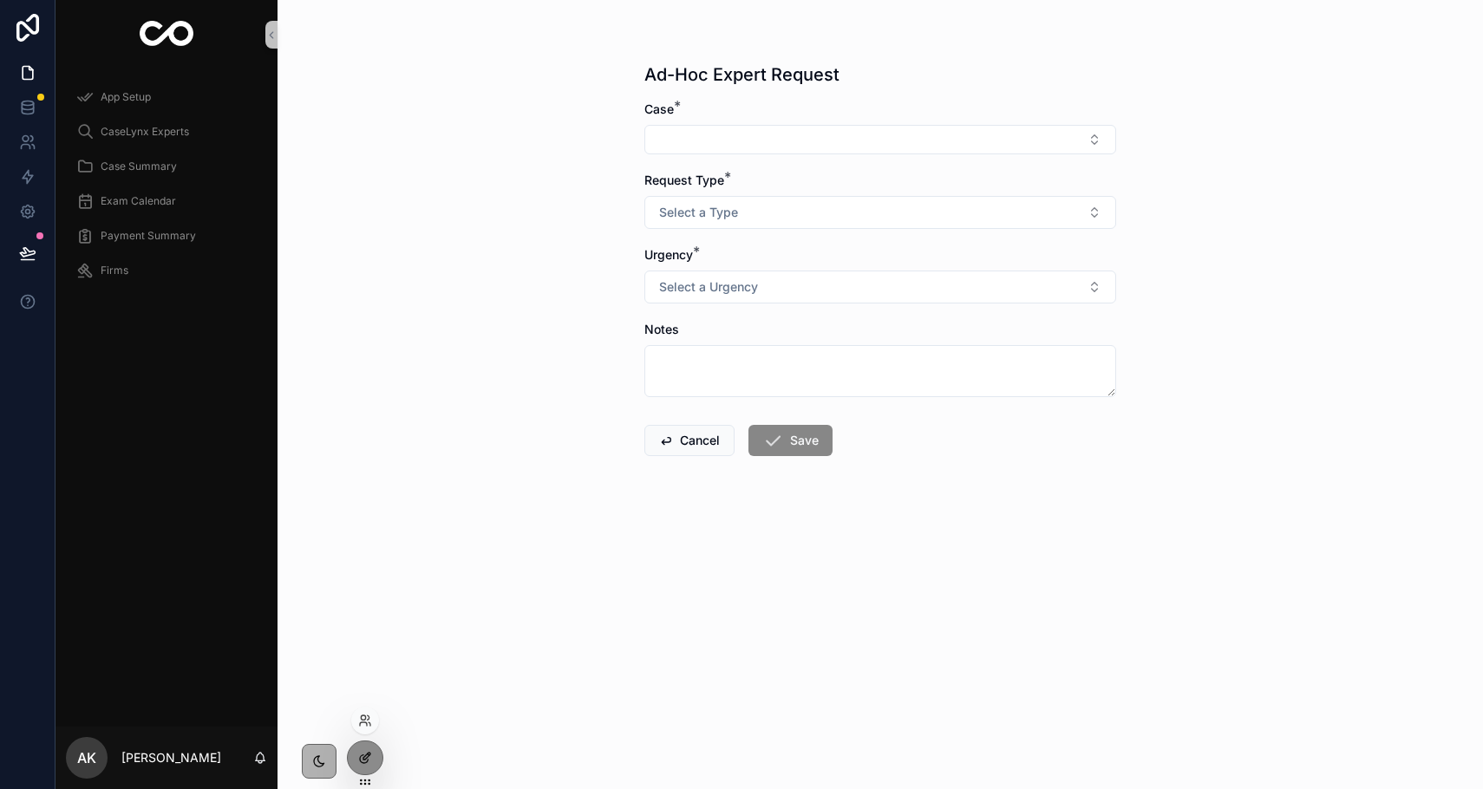
click at [364, 753] on icon at bounding box center [365, 758] width 14 height 14
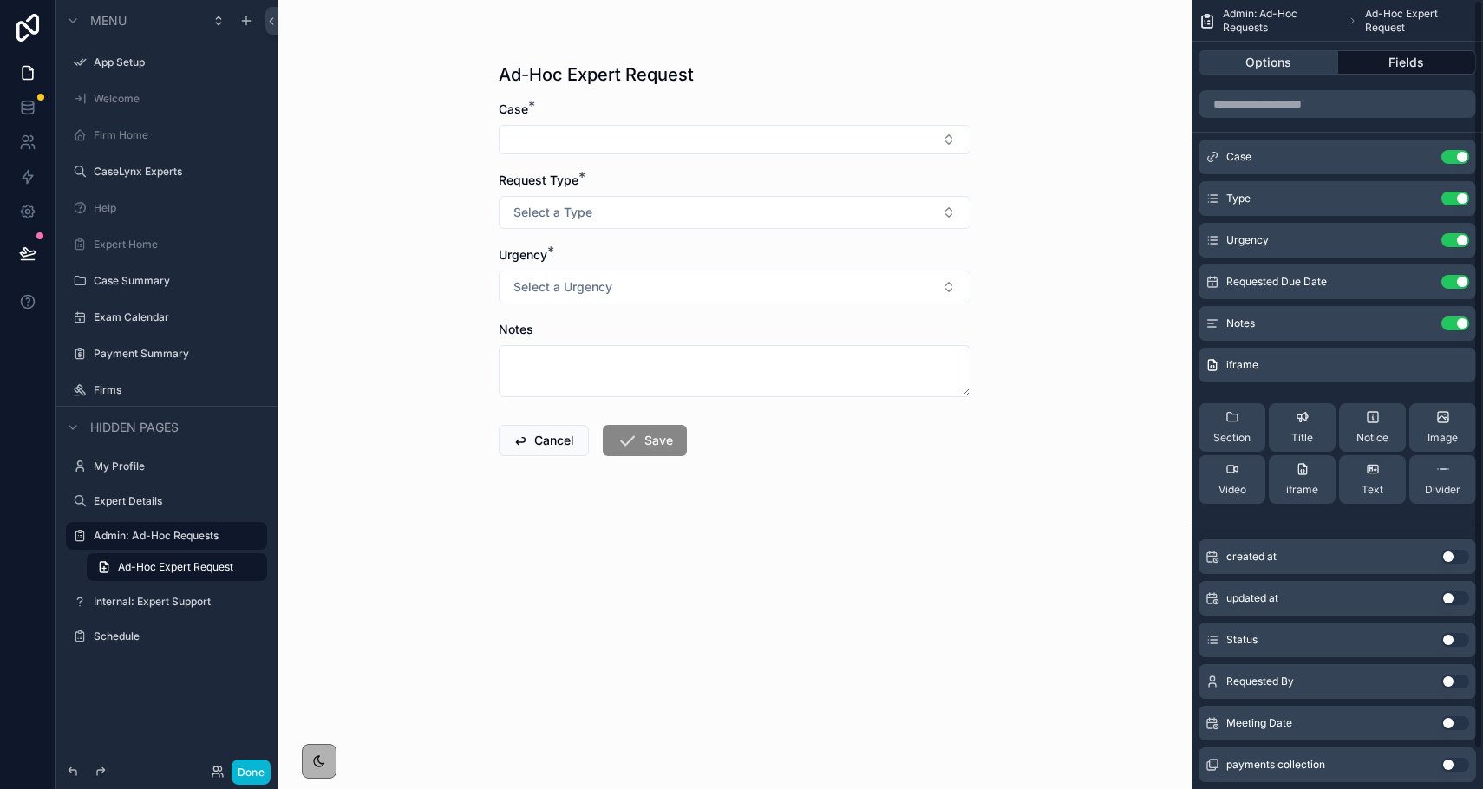
click at [1115, 74] on button "Options" at bounding box center [1269, 62] width 140 height 24
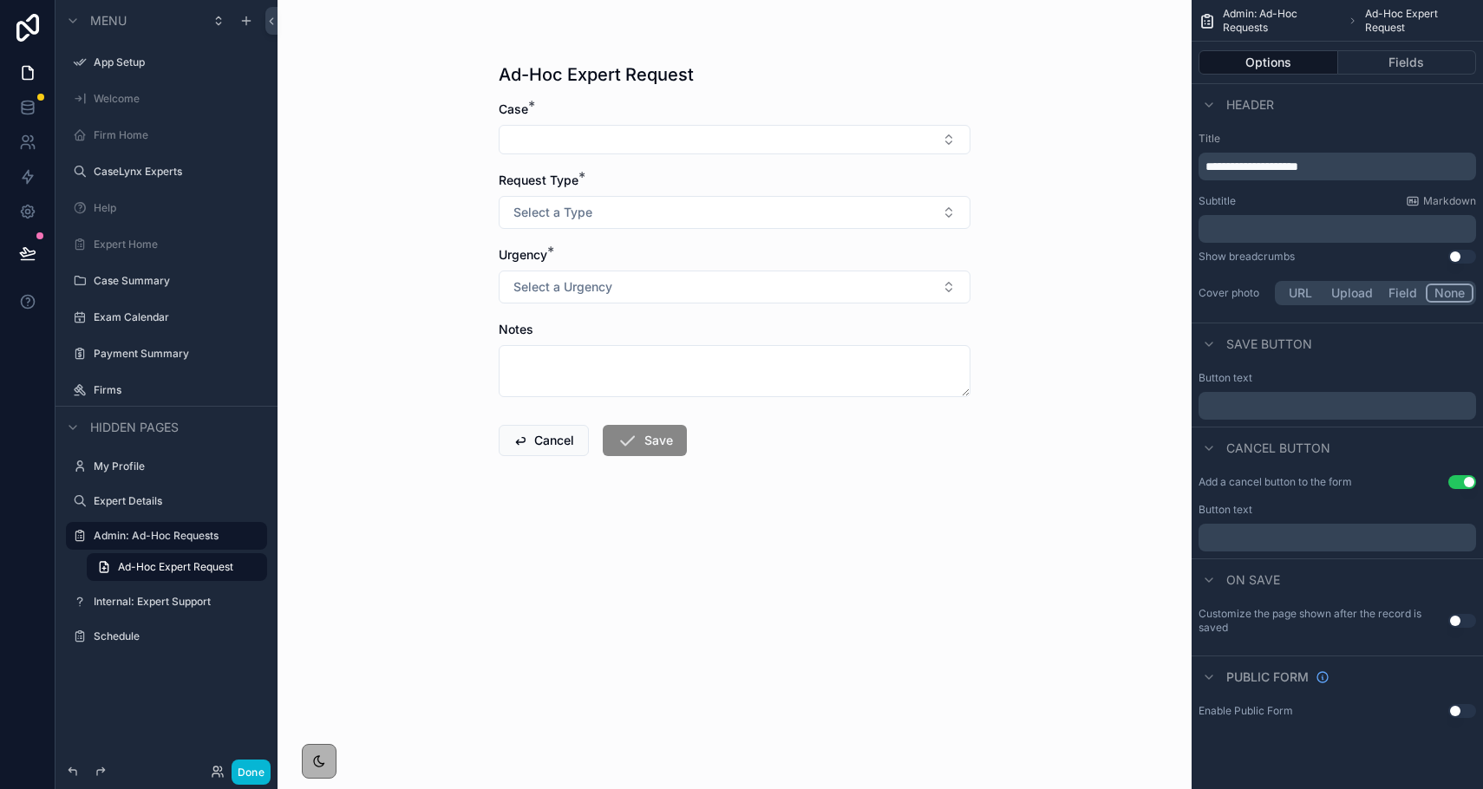
click at [1115, 486] on button "Use setting" at bounding box center [1463, 482] width 28 height 14
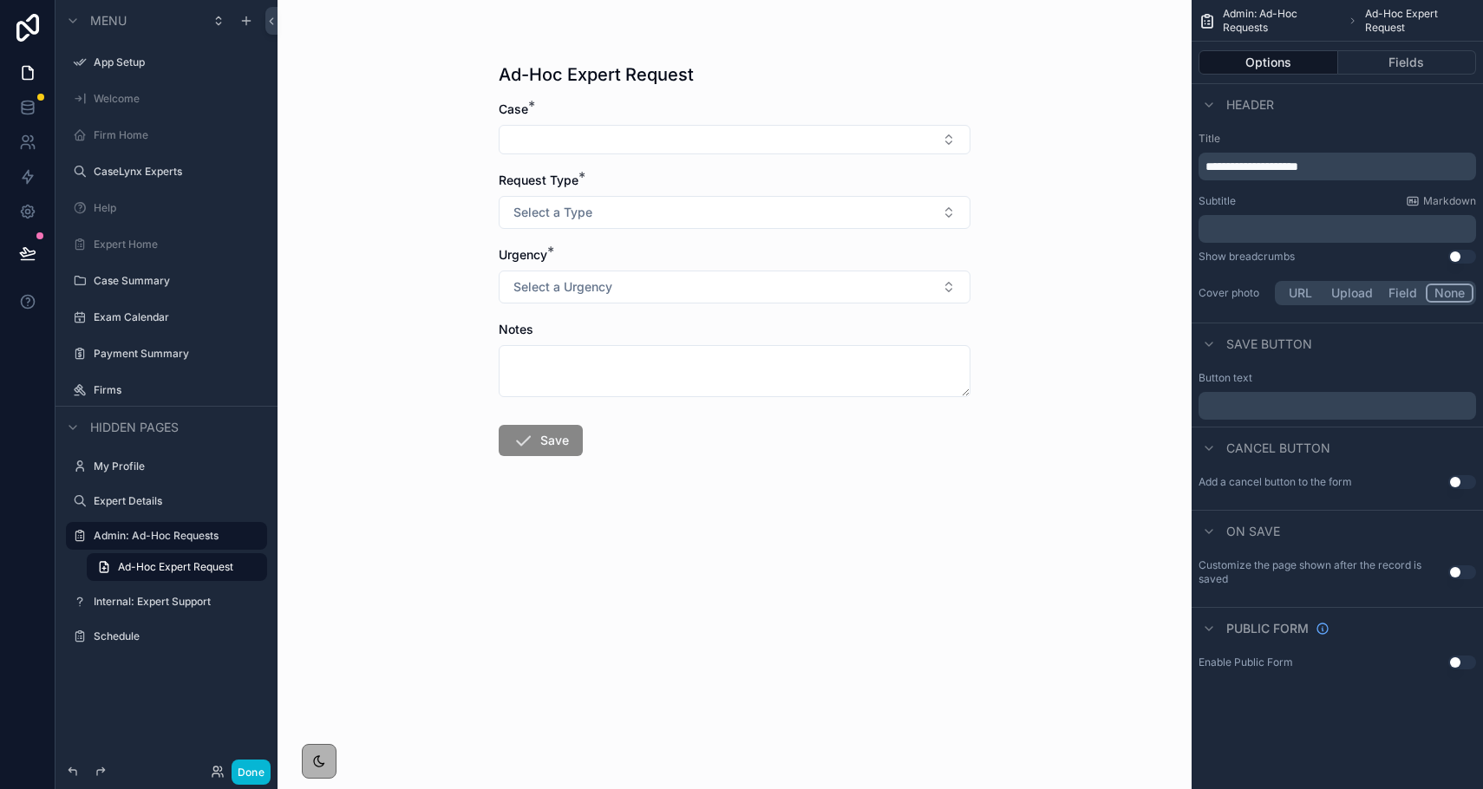
click at [1115, 571] on button "Use setting" at bounding box center [1463, 573] width 28 height 14
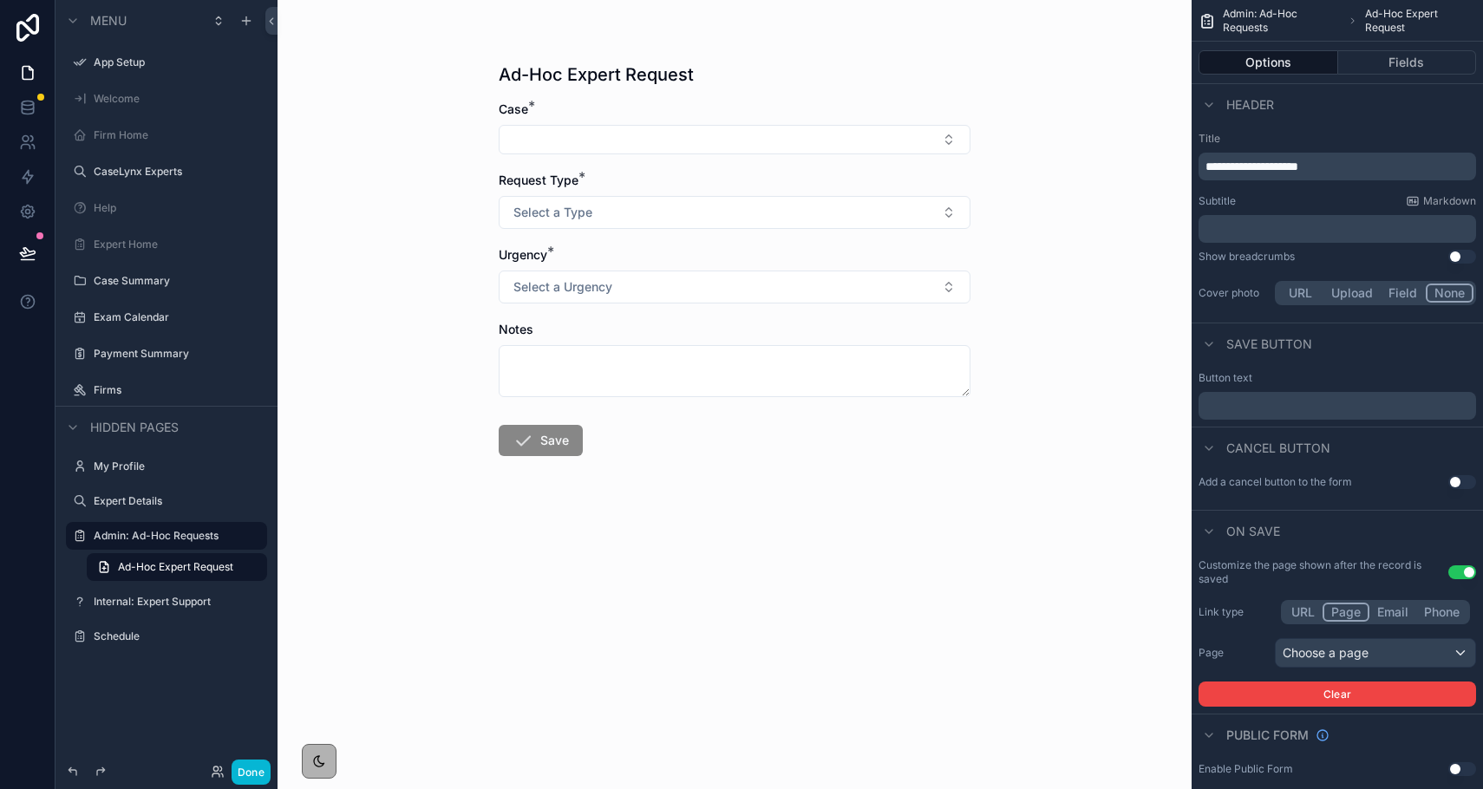
click at [1115, 570] on button "Use setting" at bounding box center [1463, 573] width 28 height 14
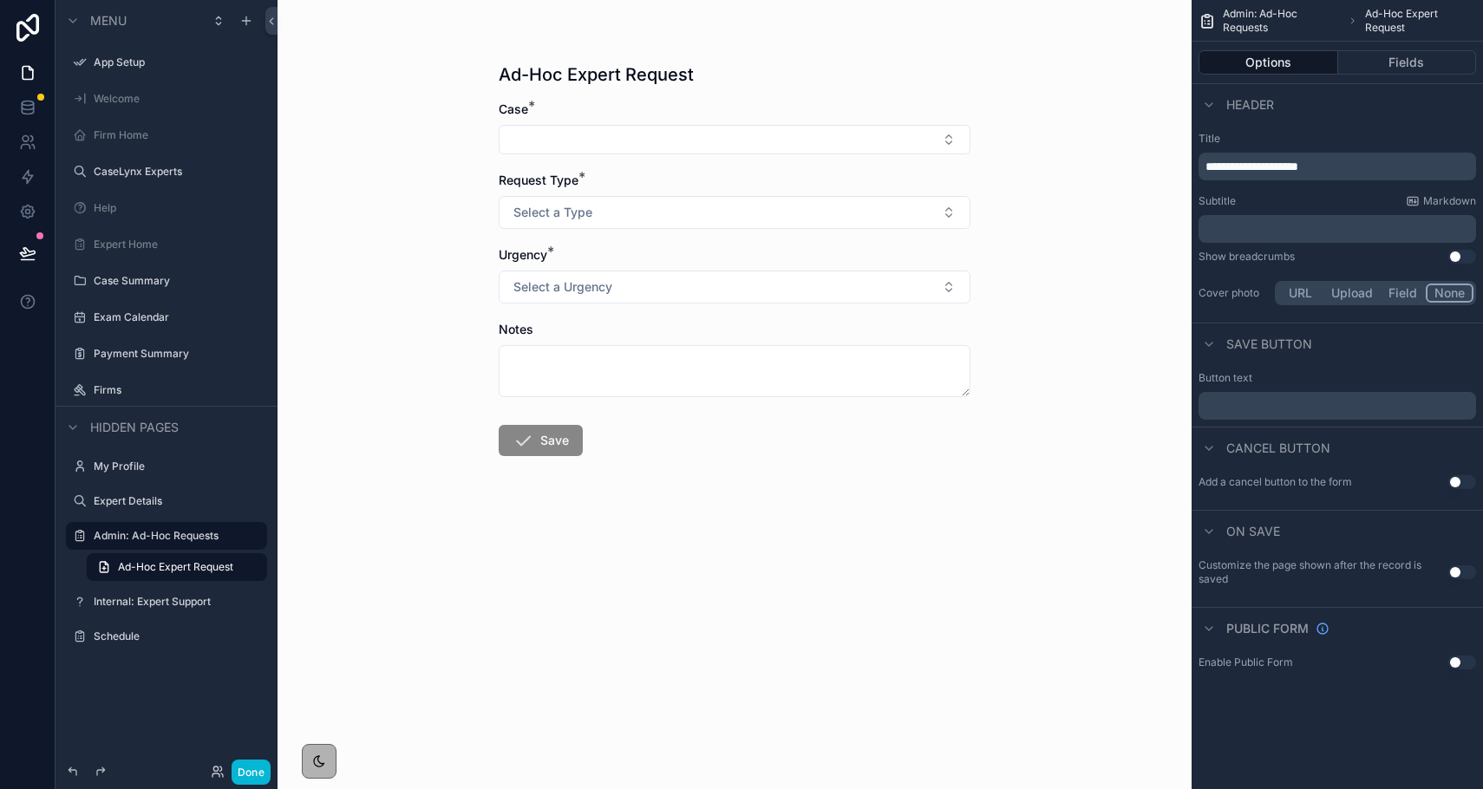
click at [1115, 570] on button "Use setting" at bounding box center [1463, 573] width 28 height 14
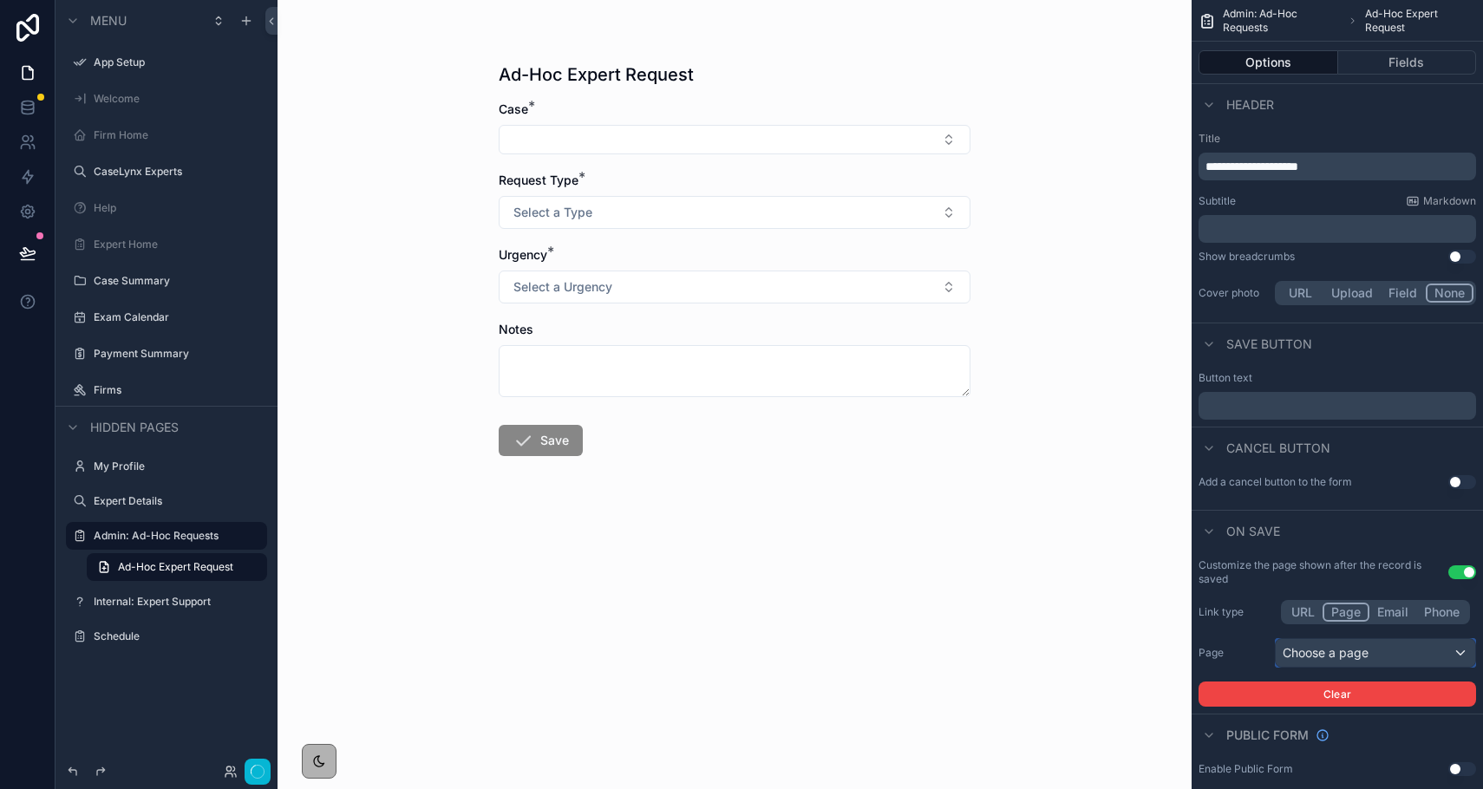
click at [1115, 658] on div "Choose a page" at bounding box center [1376, 653] width 200 height 28
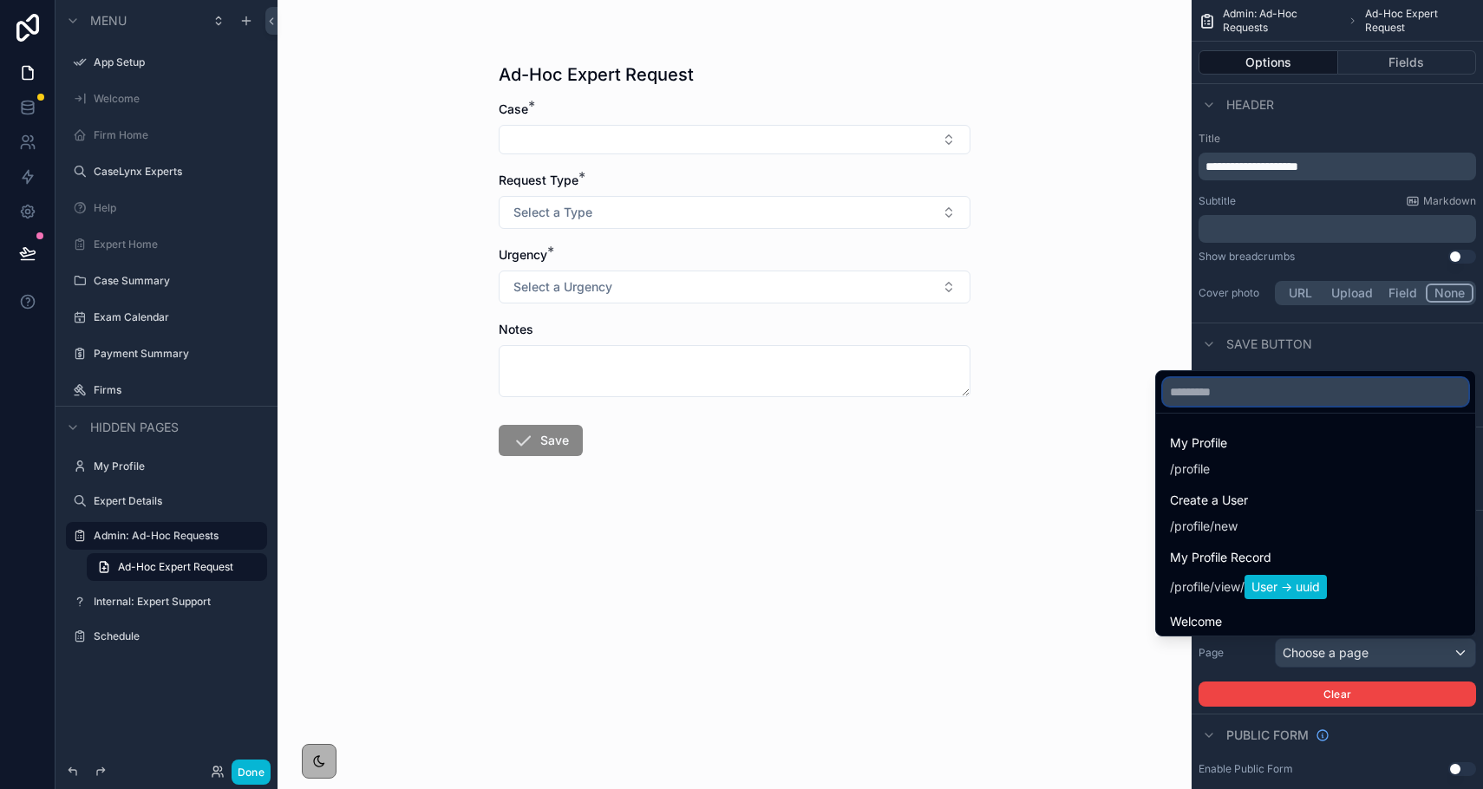
click at [1115, 396] on input "text" at bounding box center [1315, 392] width 305 height 28
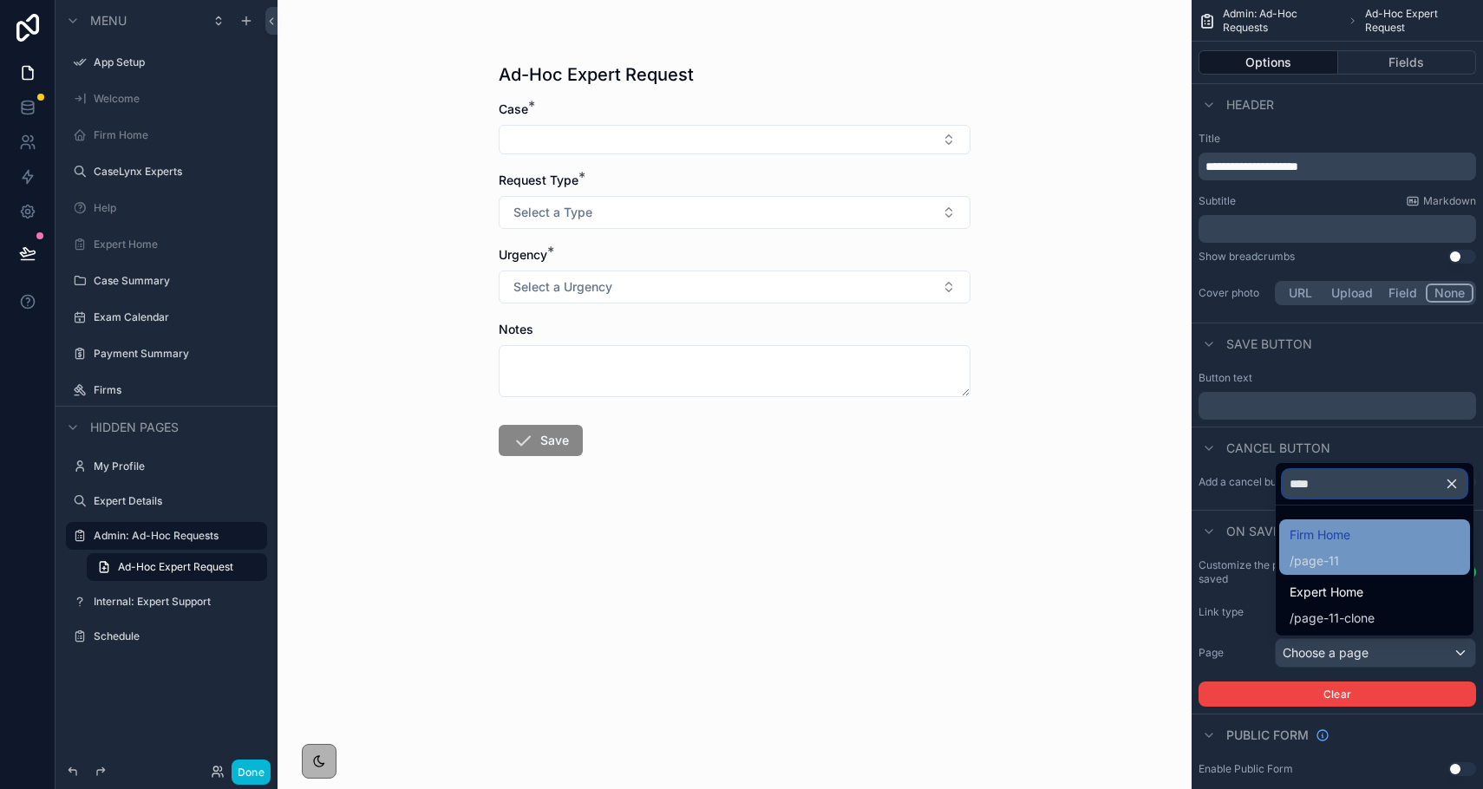
type input "****"
click at [1115, 538] on span "Firm Home" at bounding box center [1320, 535] width 61 height 21
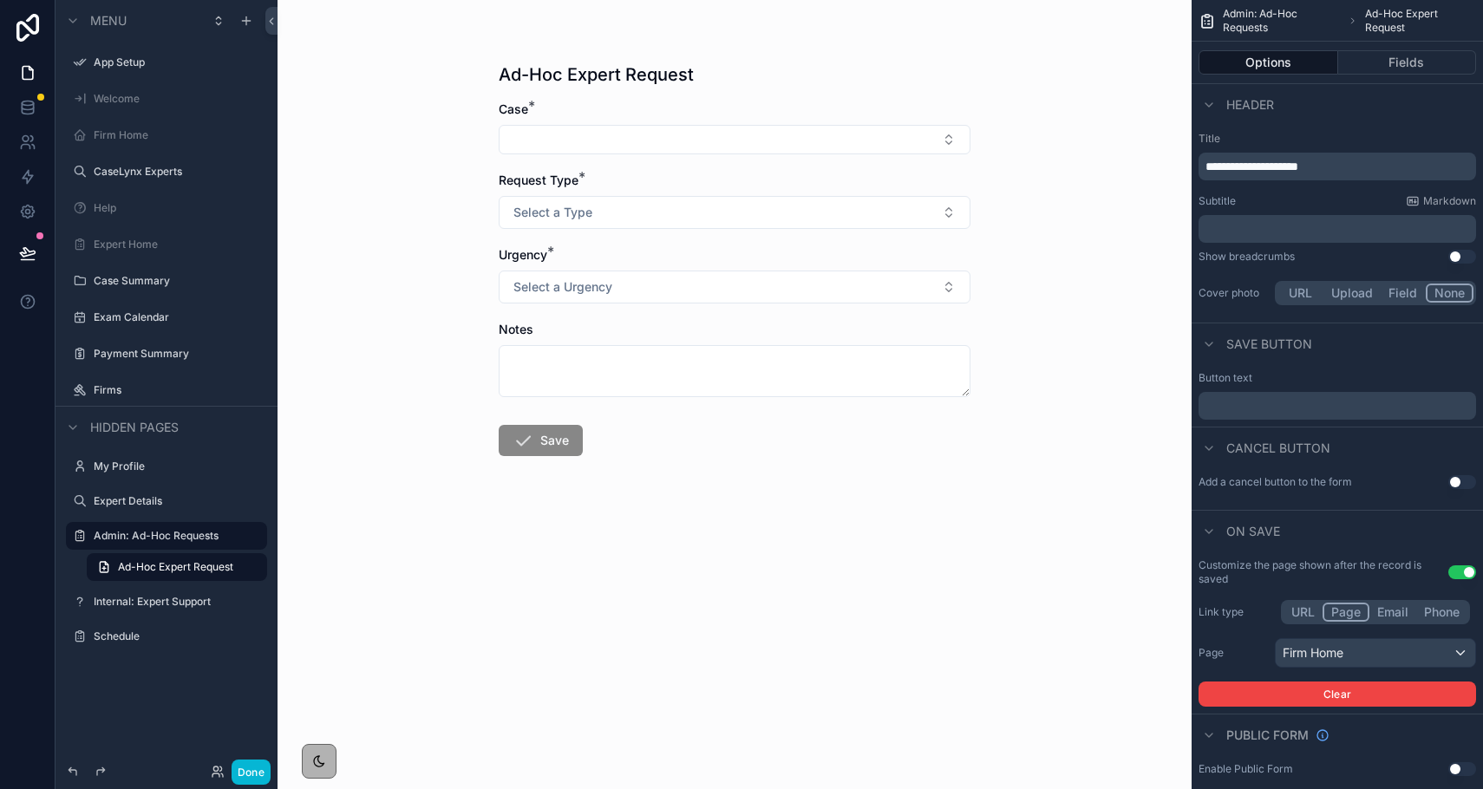
click at [1115, 406] on p "﻿" at bounding box center [1339, 406] width 267 height 14
click at [1115, 404] on span "**********" at bounding box center [1235, 406] width 59 height 10
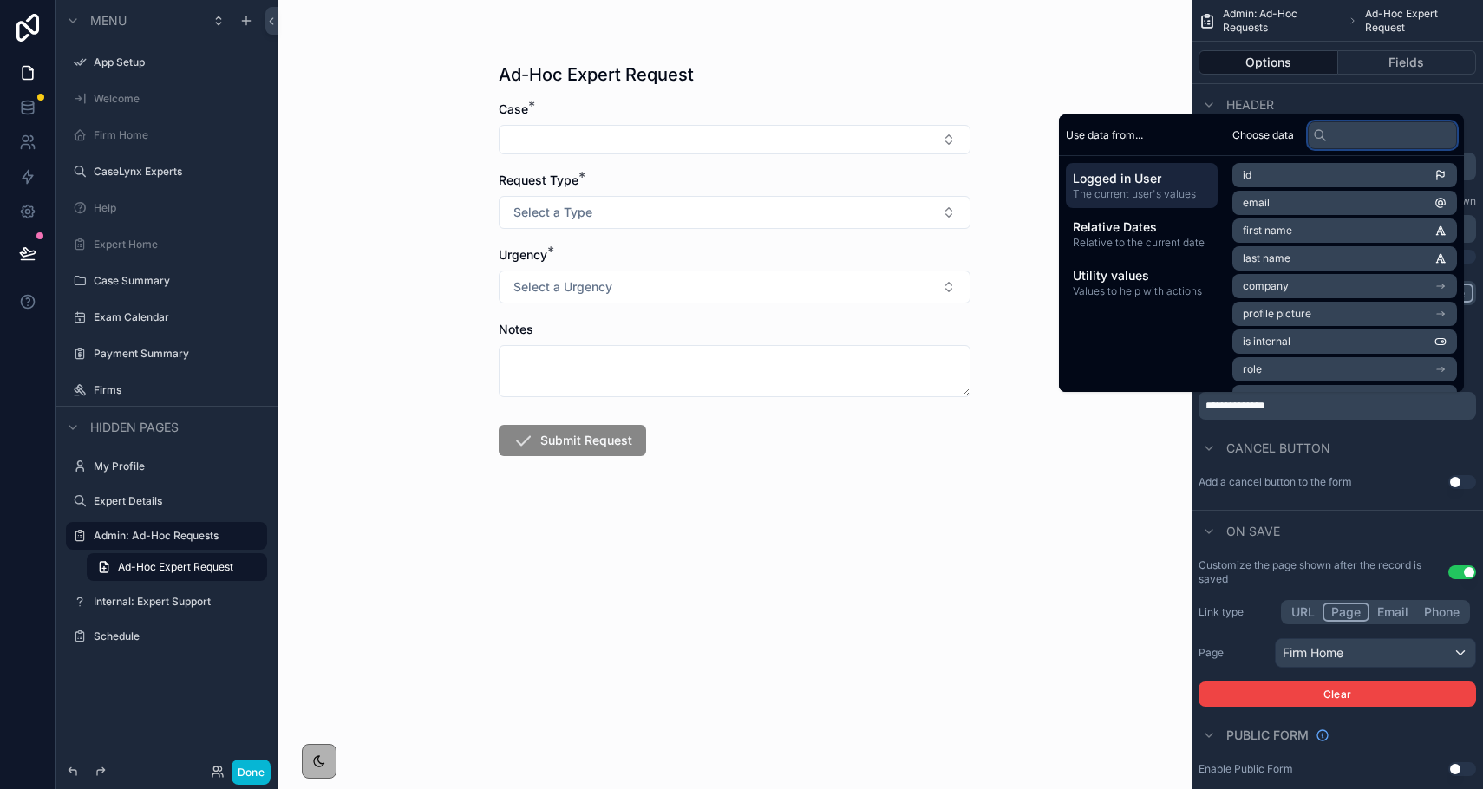
click at [1115, 141] on input "text" at bounding box center [1382, 135] width 149 height 28
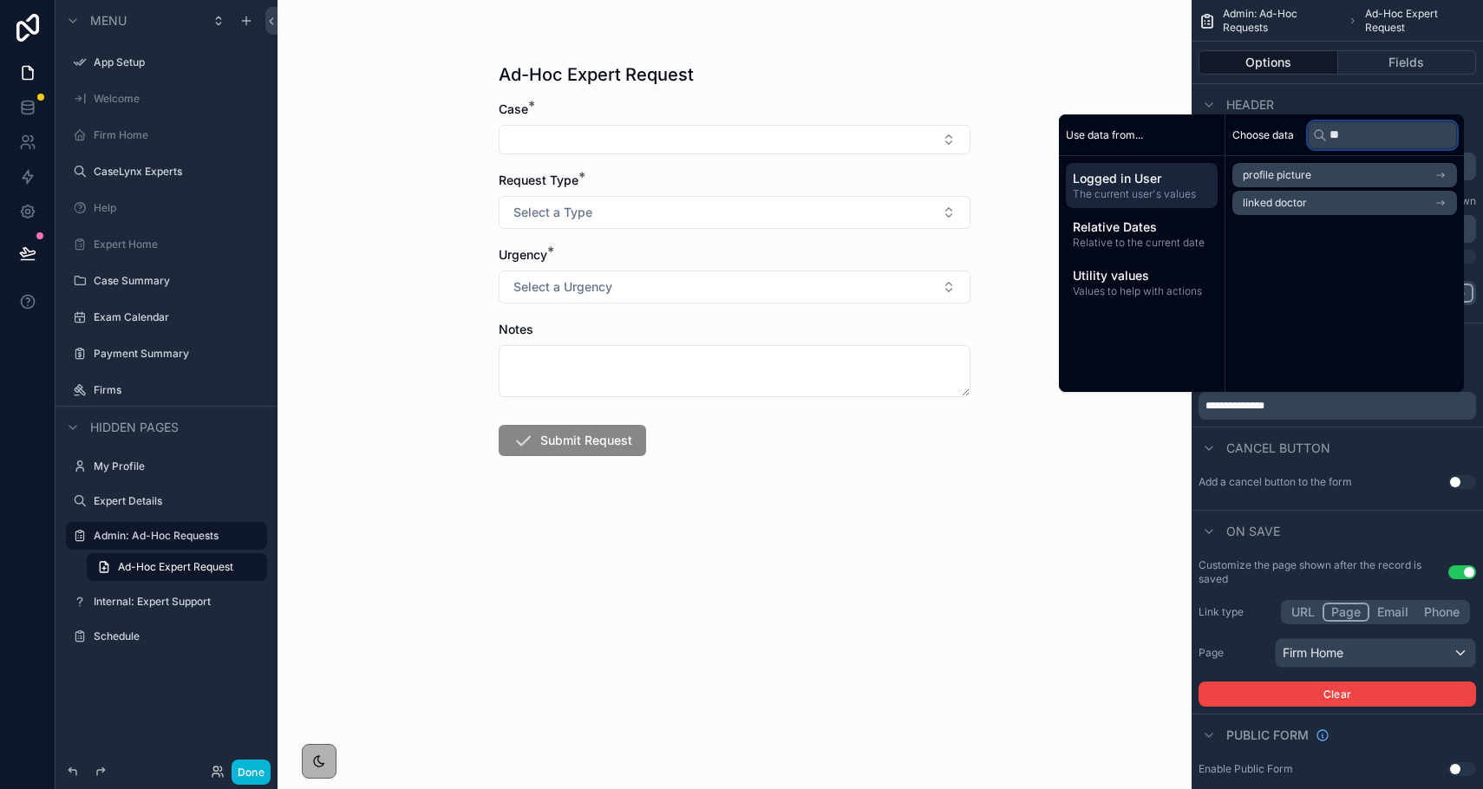
type input "*"
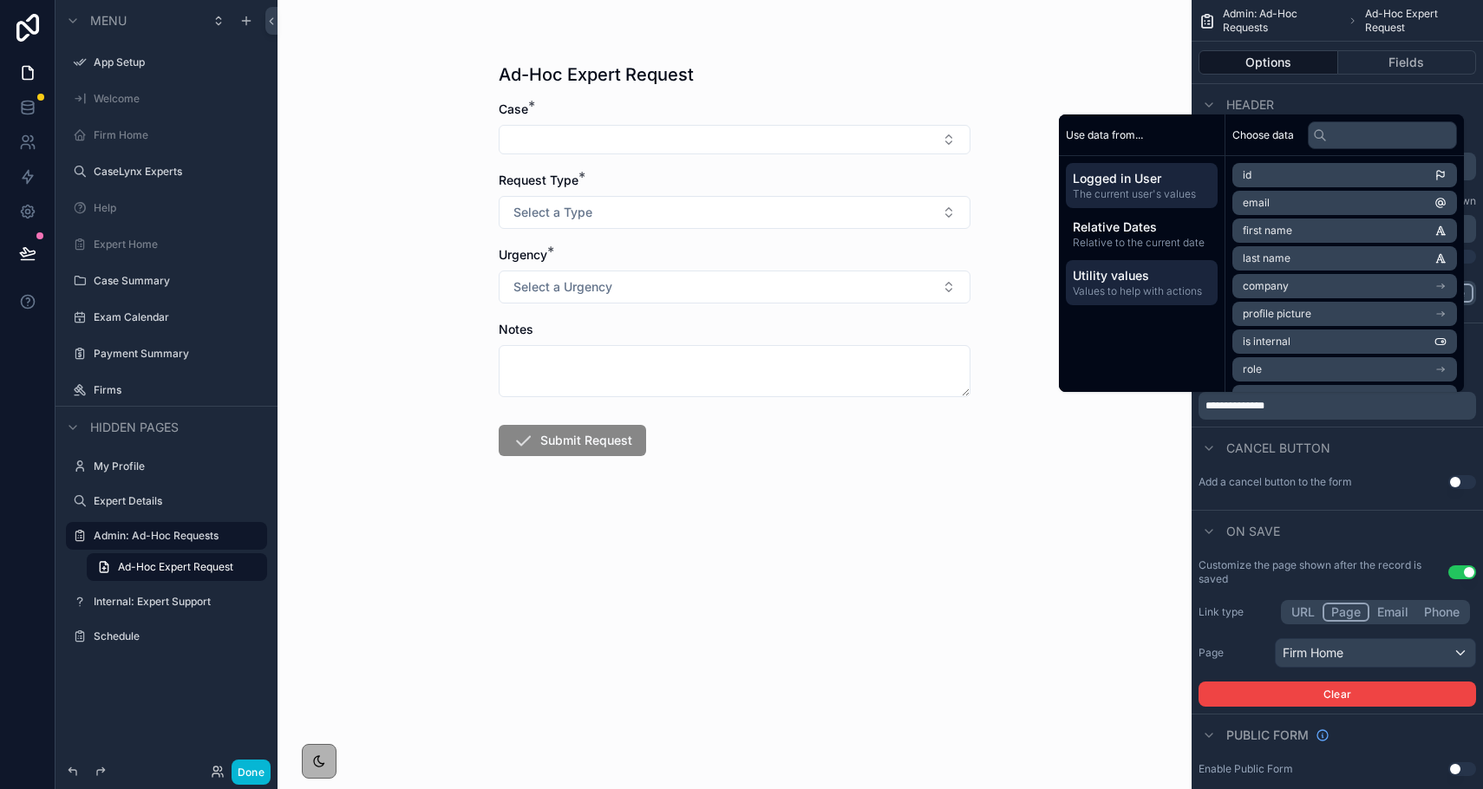
click at [1115, 290] on span "Values to help with actions" at bounding box center [1142, 292] width 138 height 14
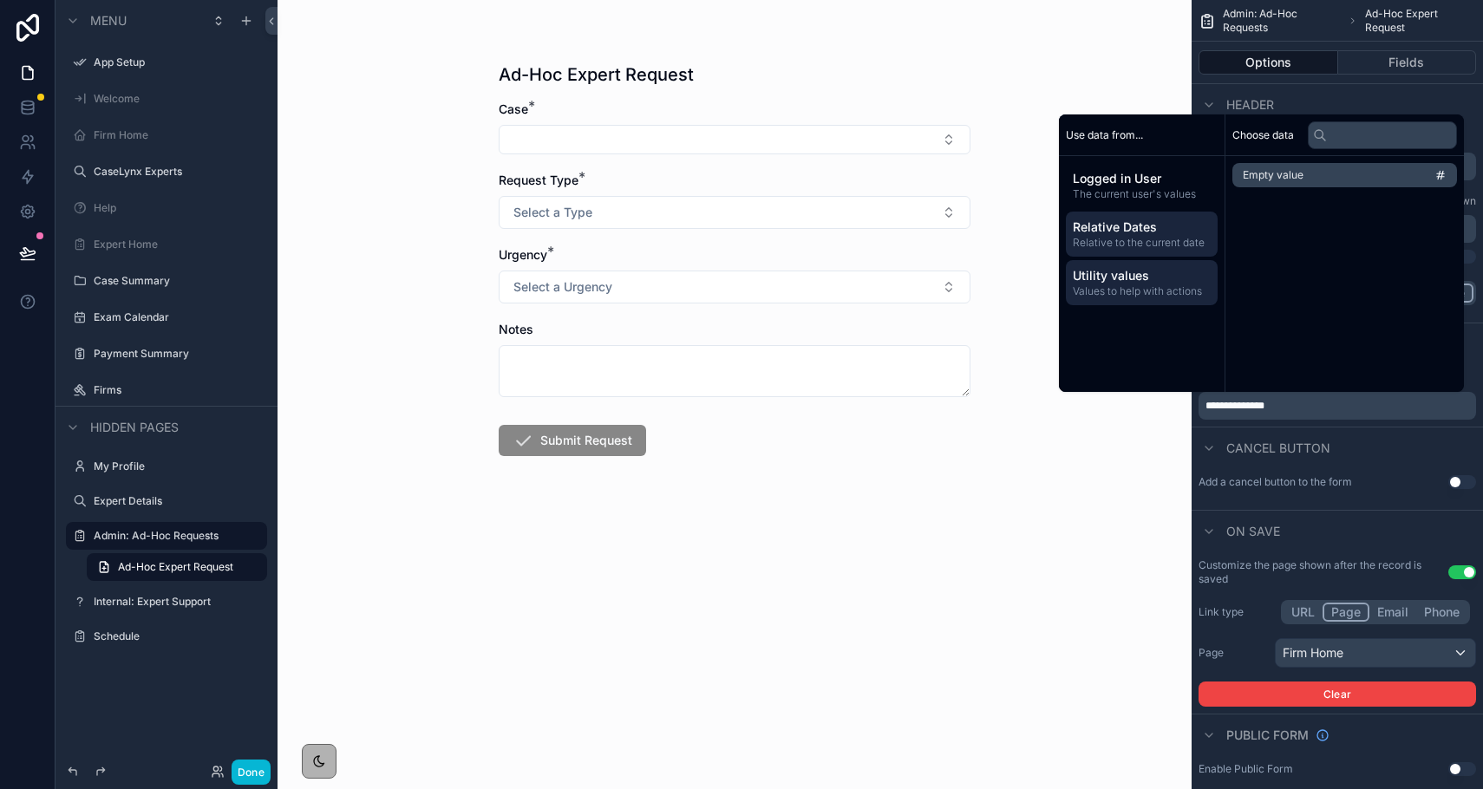
click at [1115, 252] on div "Relative Dates Relative to the current date" at bounding box center [1142, 234] width 152 height 45
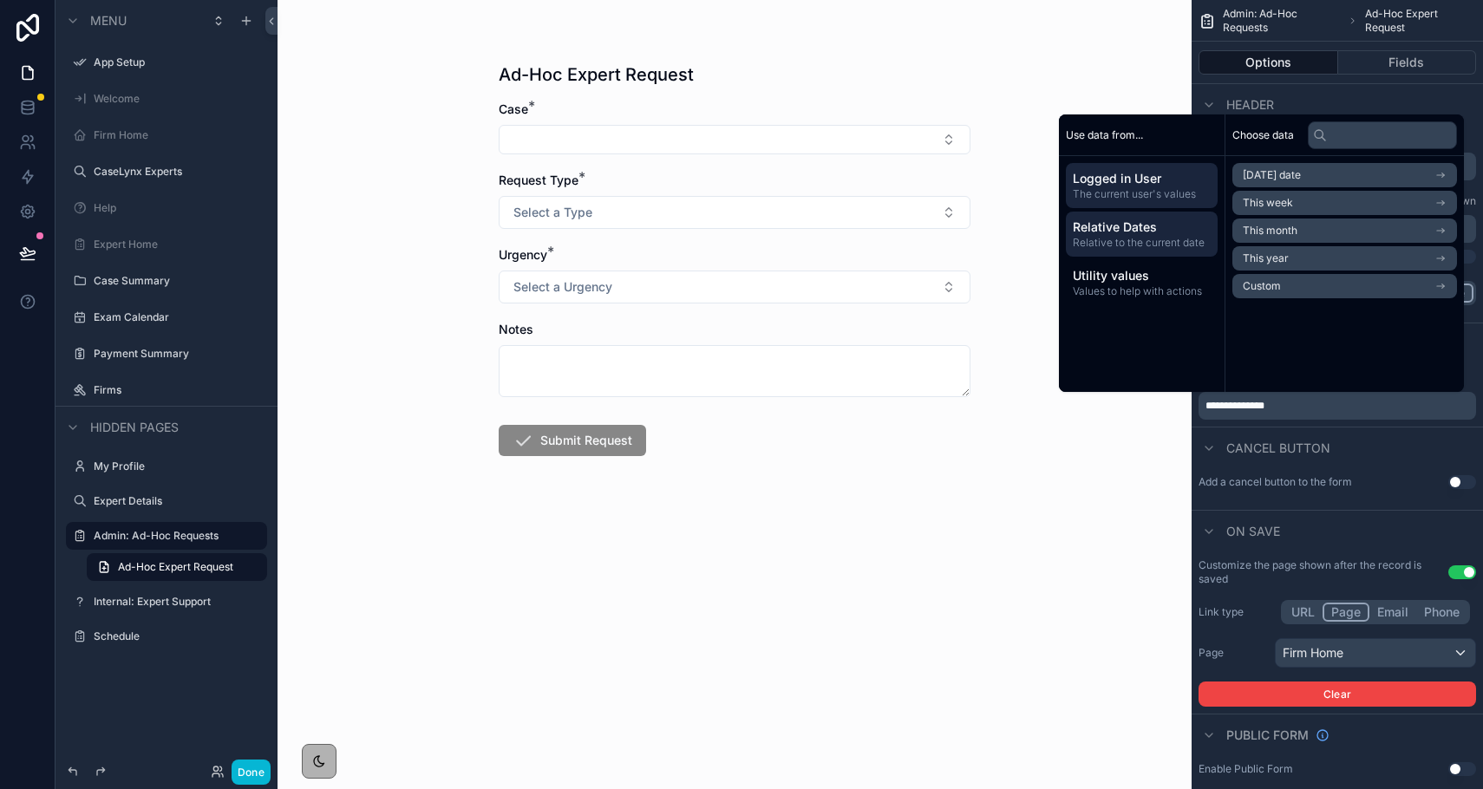
click at [1115, 197] on span "The current user's values" at bounding box center [1142, 194] width 138 height 14
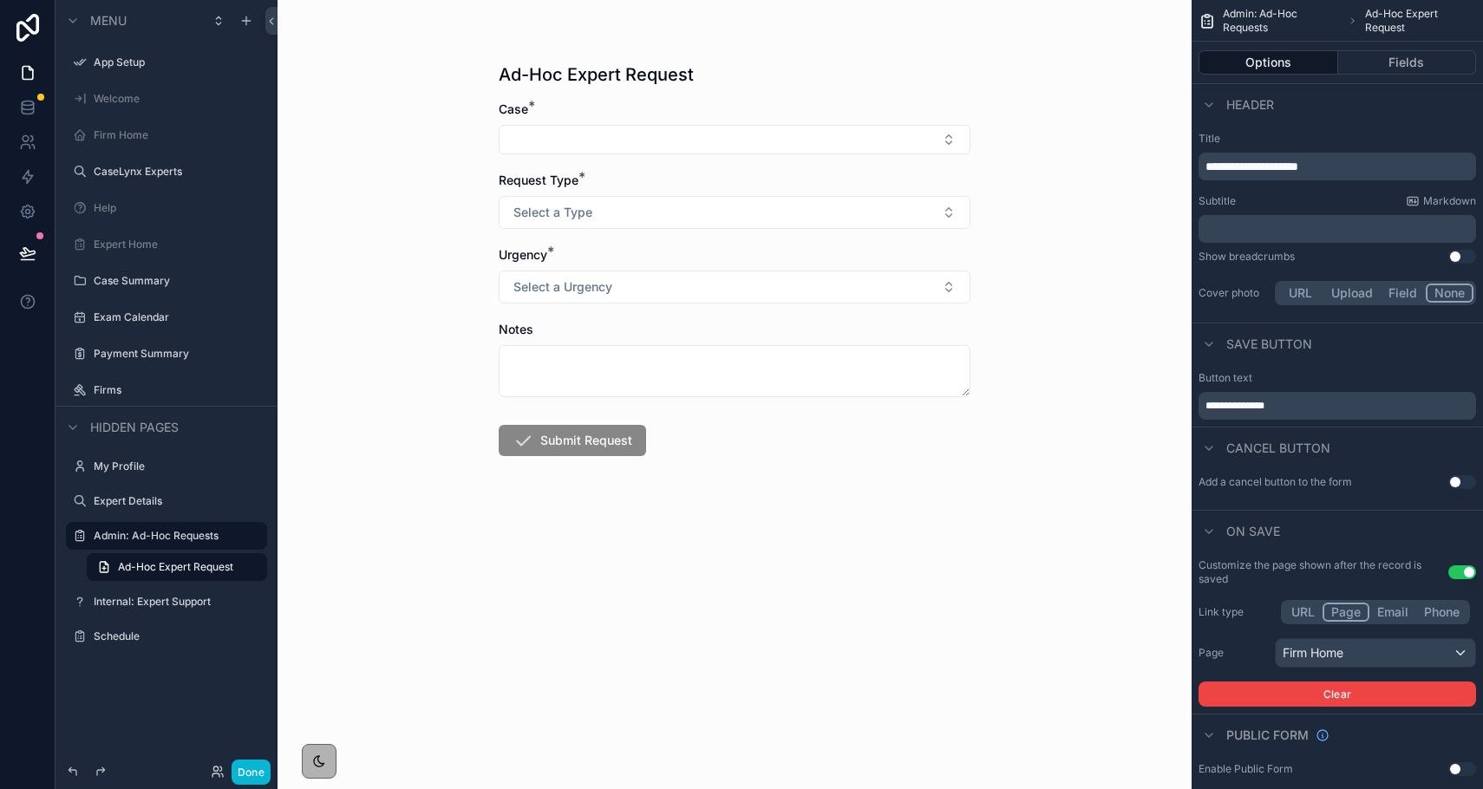
click at [1115, 435] on div "Cancel button" at bounding box center [1337, 448] width 291 height 42
click at [249, 771] on button "Done" at bounding box center [251, 772] width 39 height 25
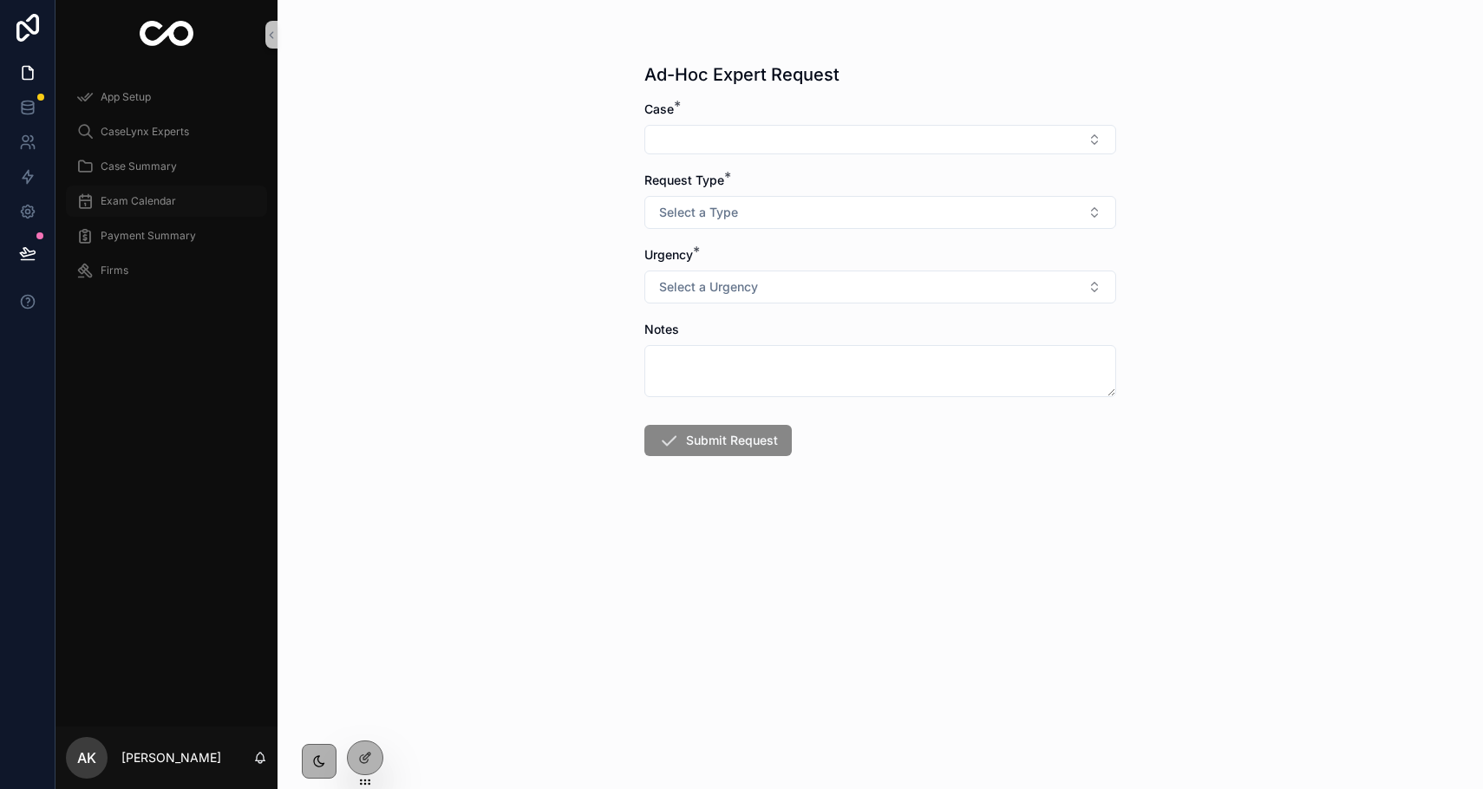
click at [149, 197] on span "Exam Calendar" at bounding box center [138, 201] width 75 height 14
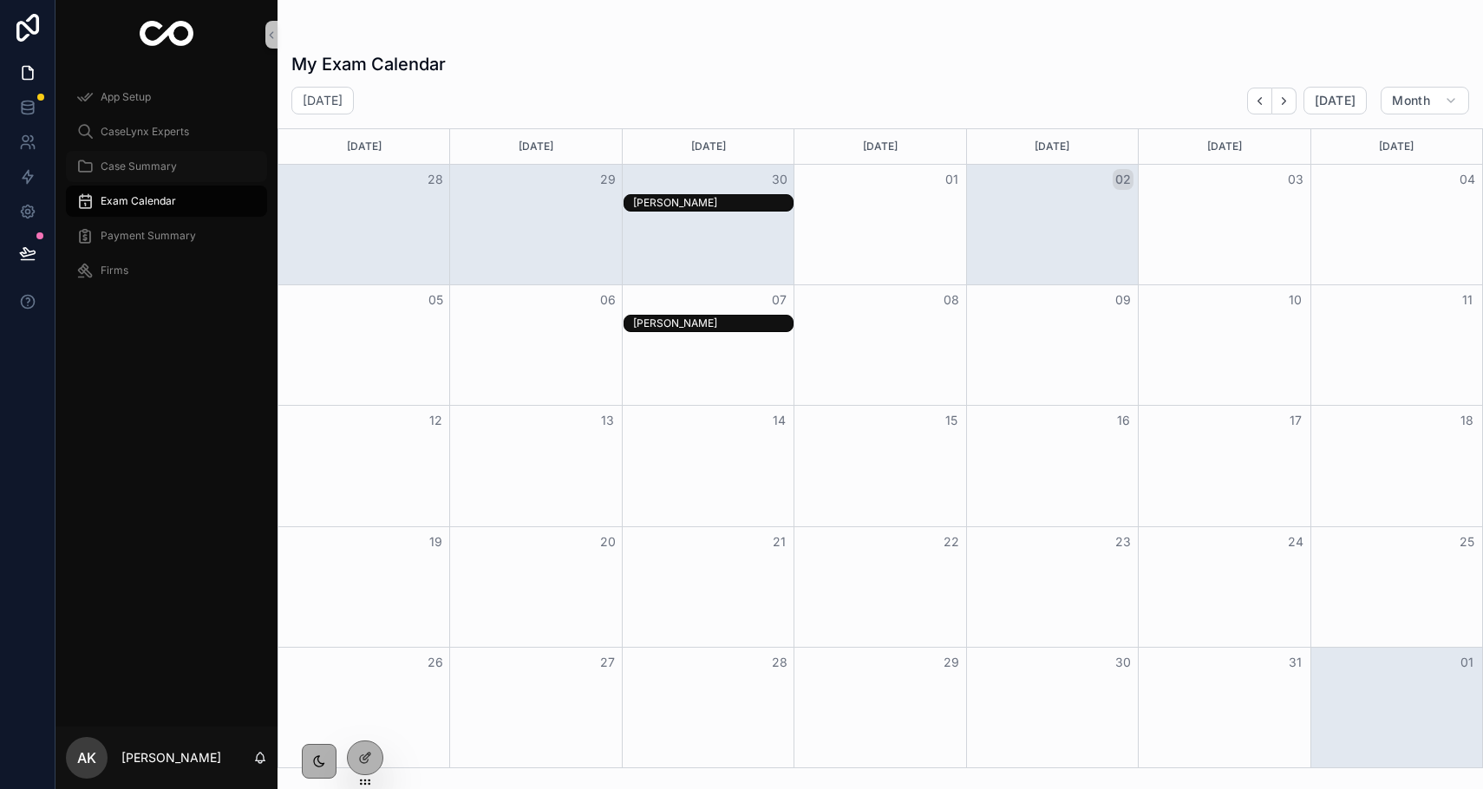
click at [115, 167] on span "Case Summary" at bounding box center [139, 167] width 76 height 14
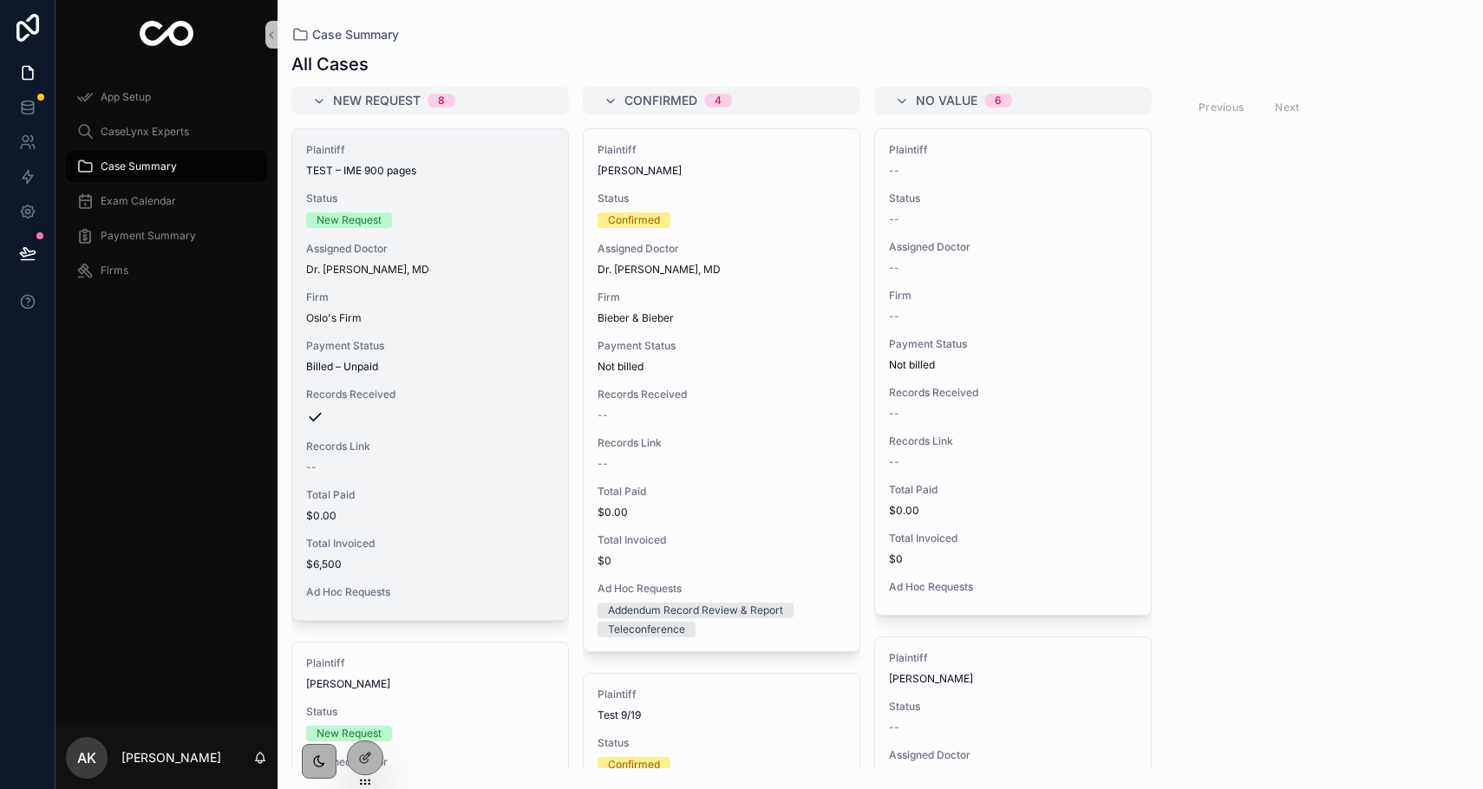
click at [333, 357] on div "Payment Status Billed – Unpaid" at bounding box center [430, 356] width 248 height 35
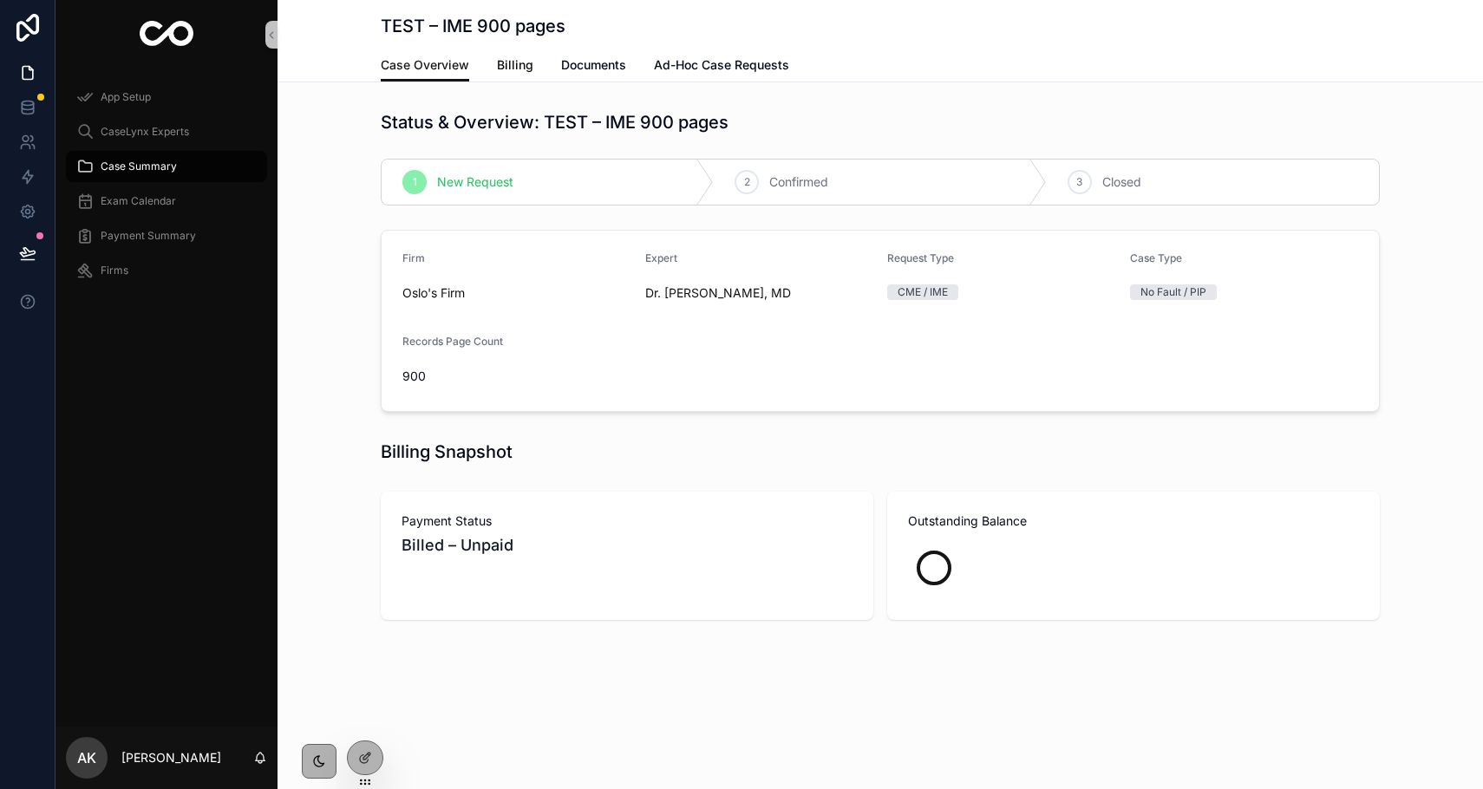
click at [516, 65] on span "Billing" at bounding box center [515, 64] width 36 height 17
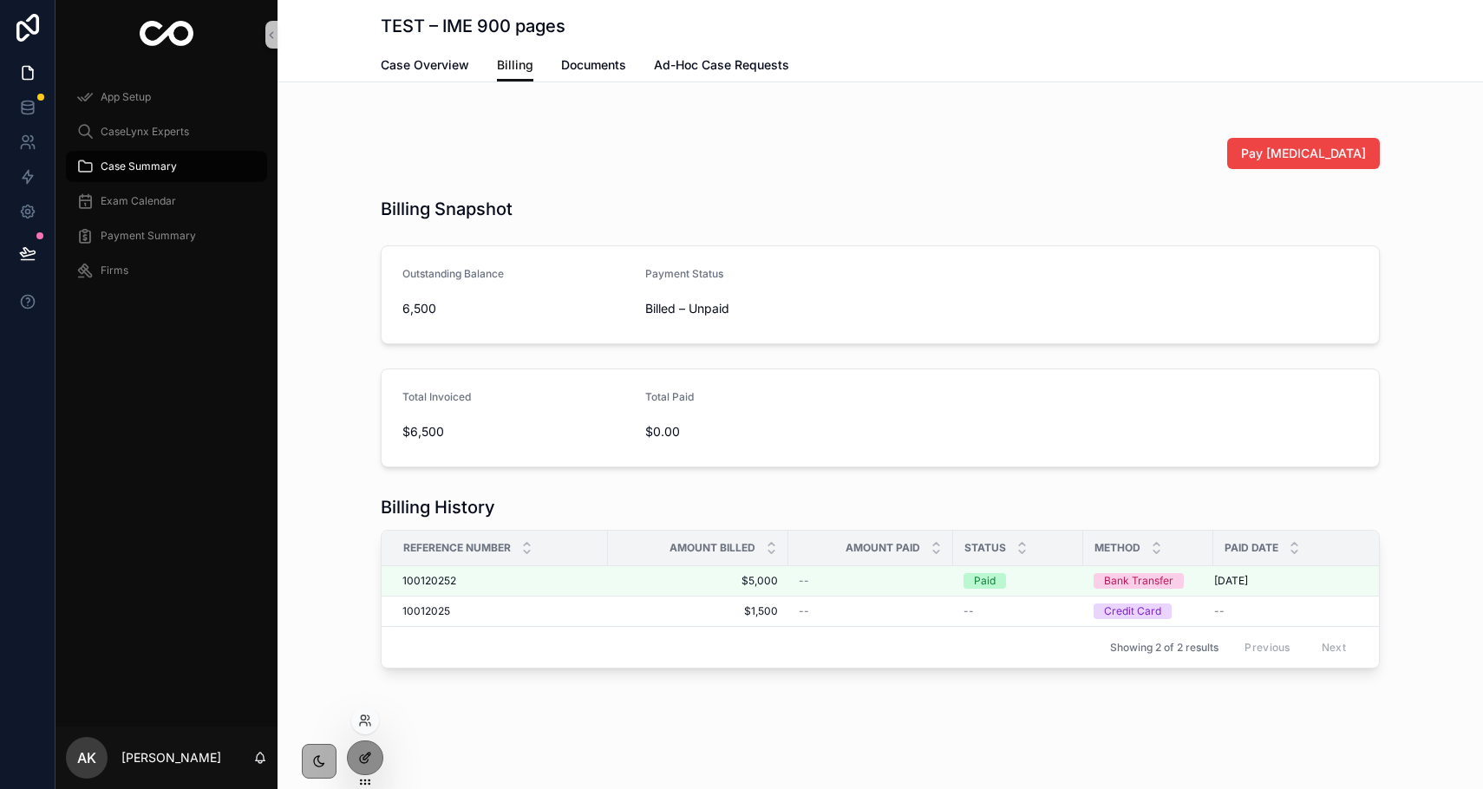
click at [371, 762] on icon at bounding box center [365, 758] width 14 height 14
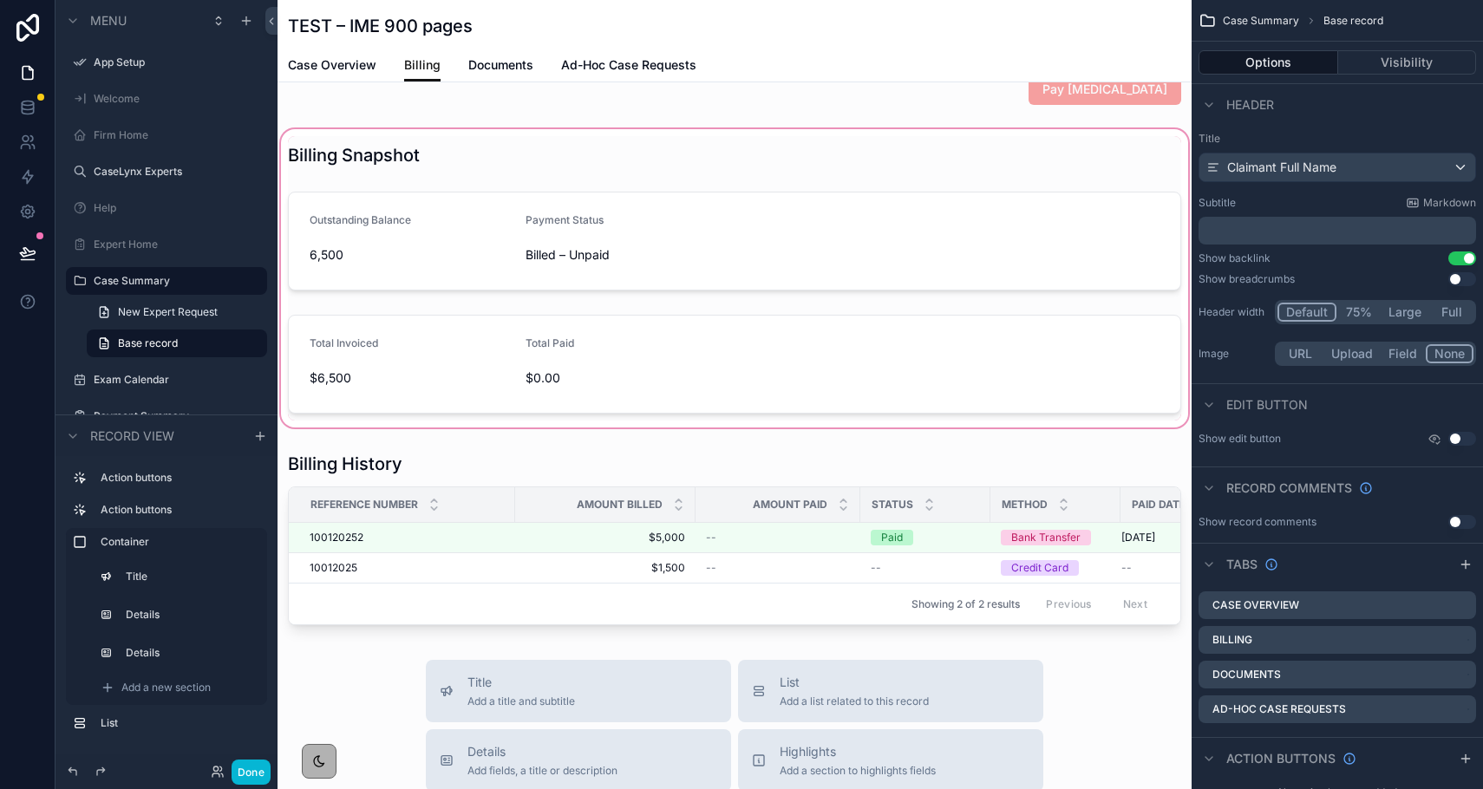
scroll to position [96, 0]
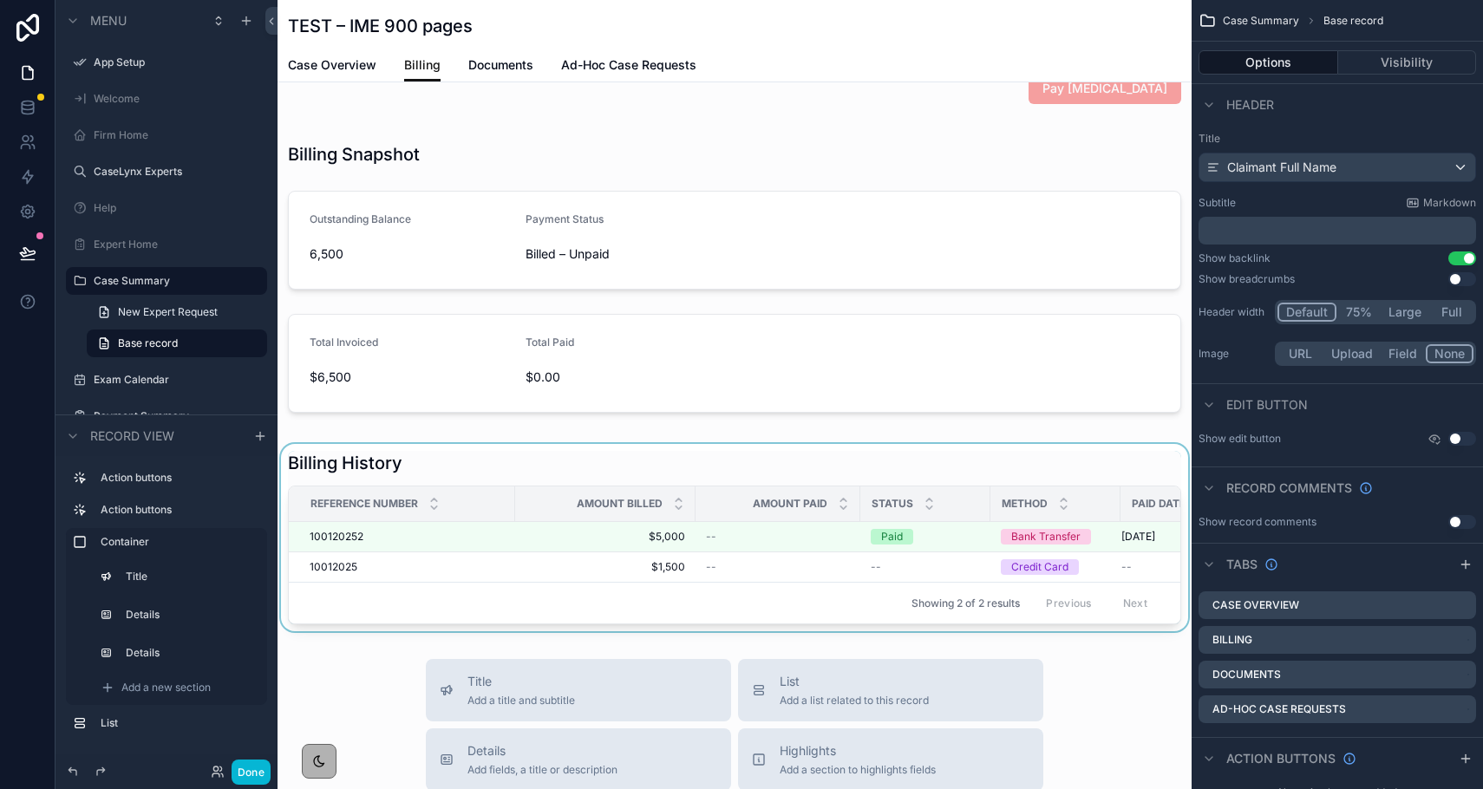
click at [472, 455] on div "scrollable content" at bounding box center [735, 537] width 914 height 187
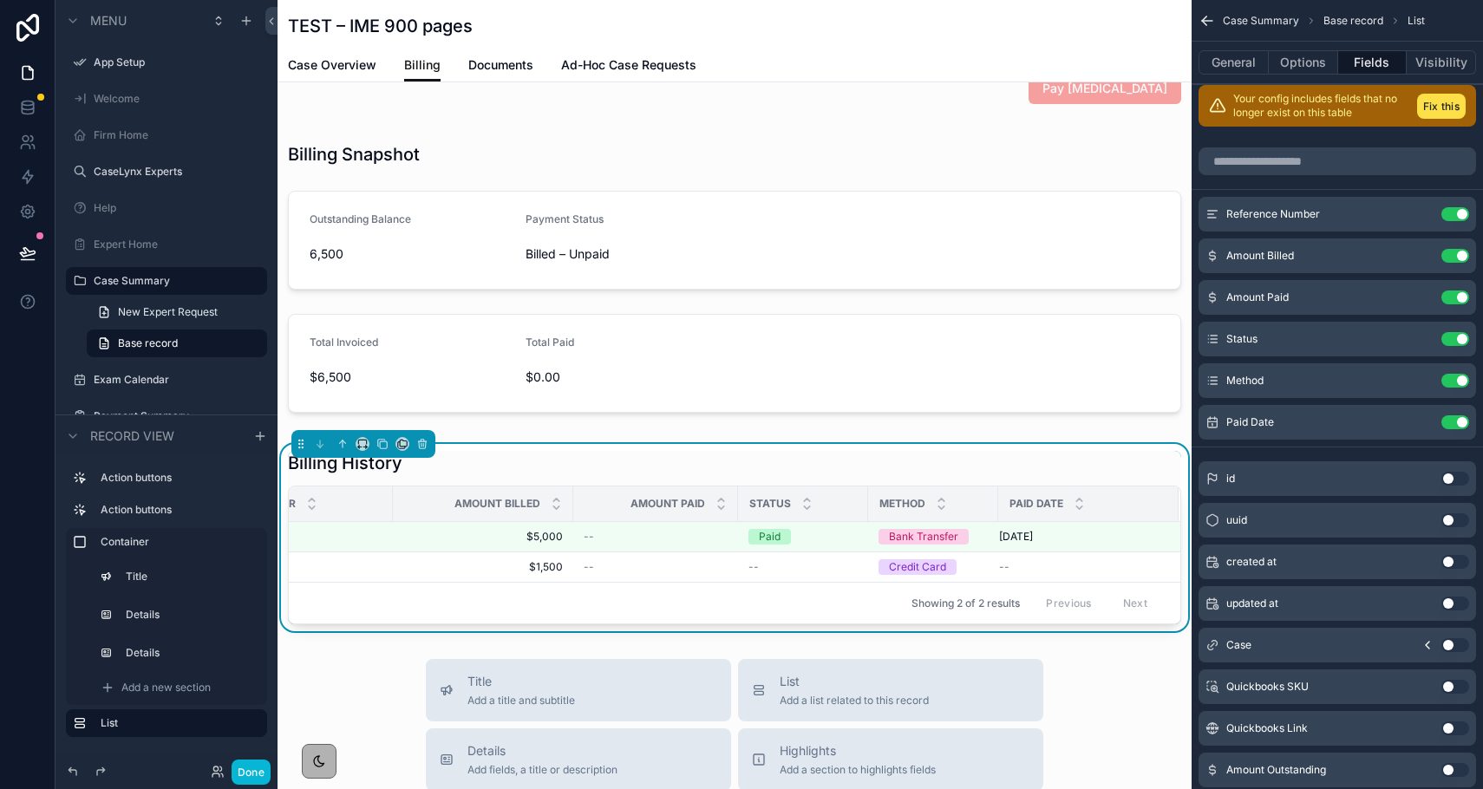
scroll to position [0, 0]
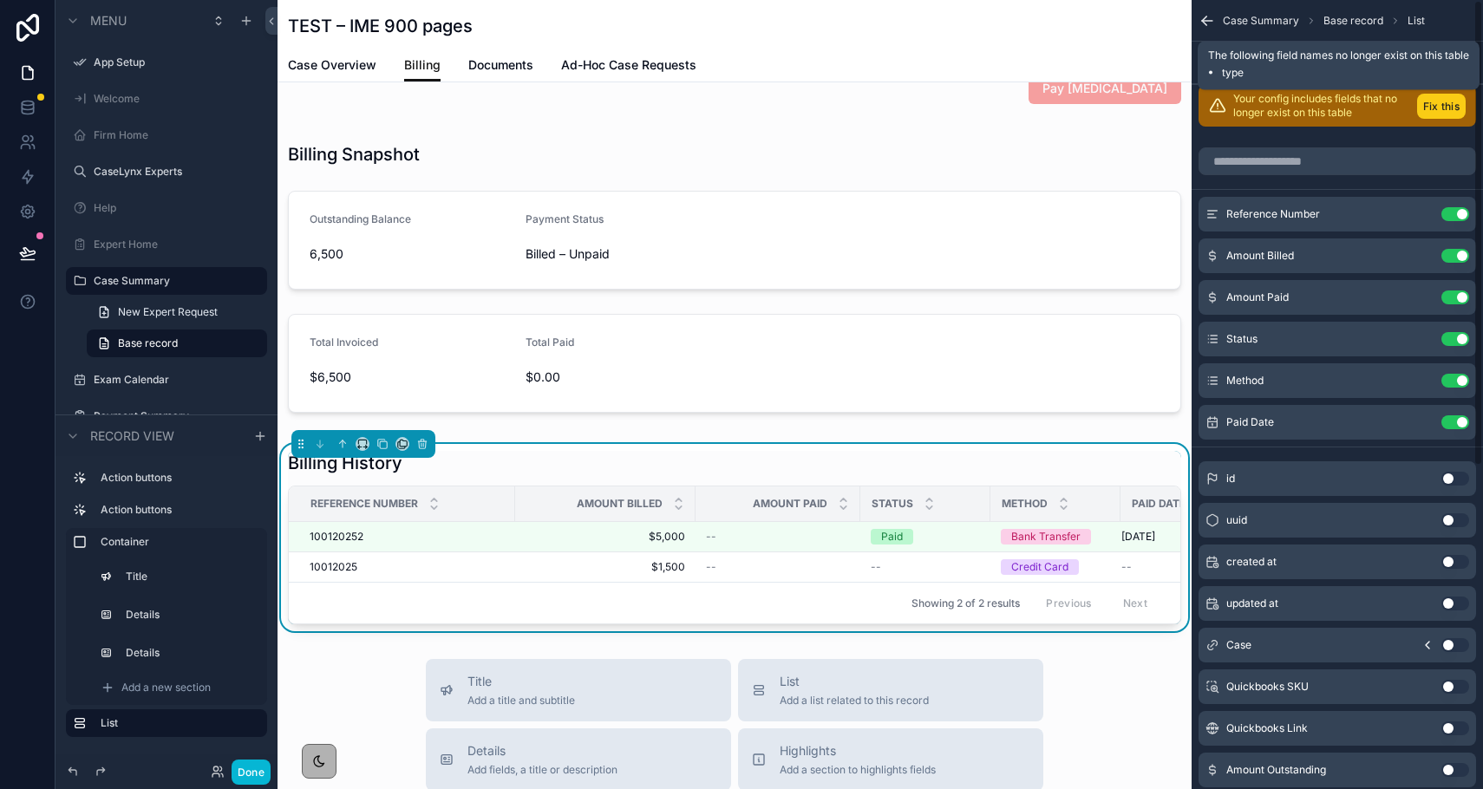
click at [1115, 100] on button "Fix this" at bounding box center [1441, 106] width 49 height 25
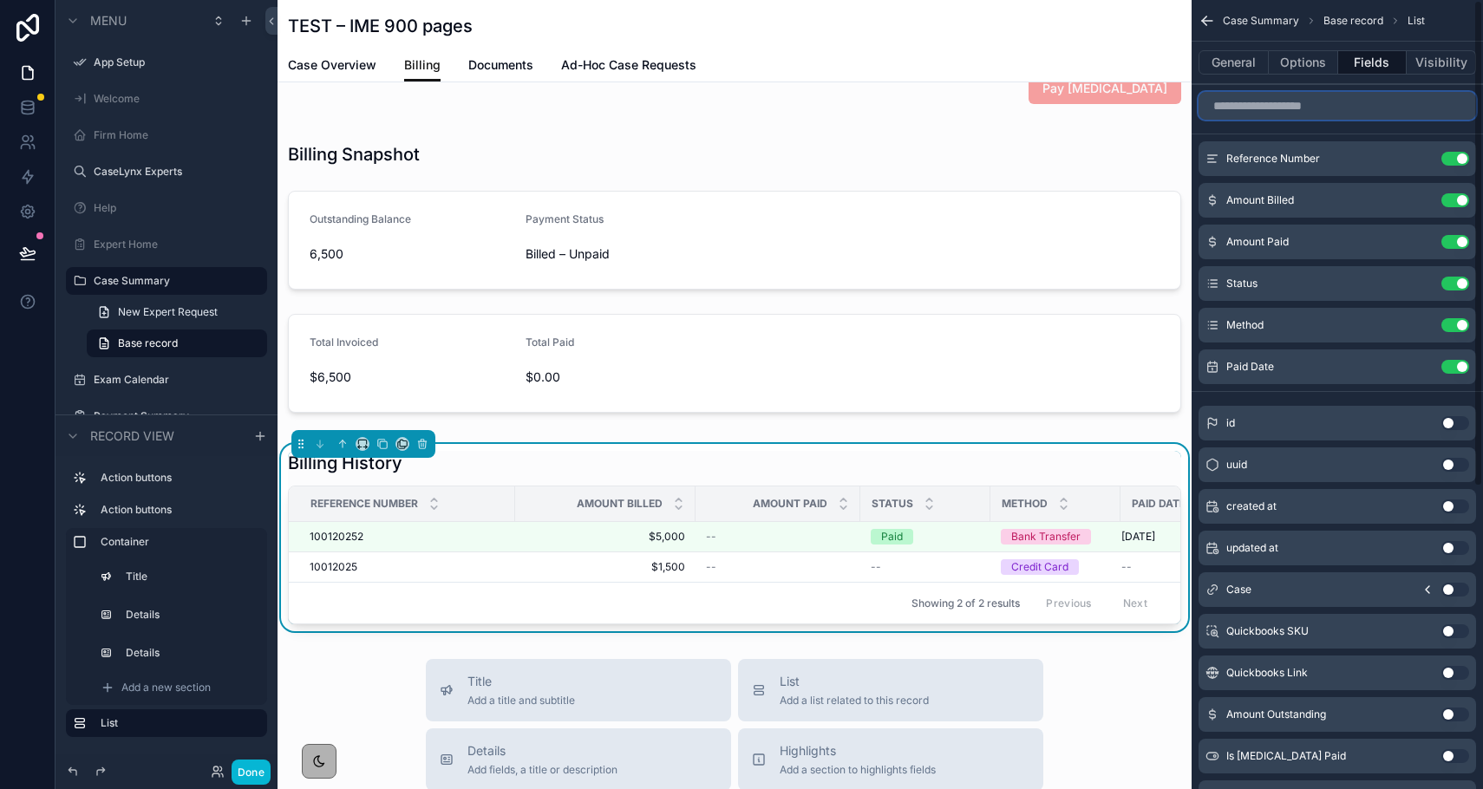
click at [1115, 99] on input "scrollable content" at bounding box center [1338, 106] width 278 height 28
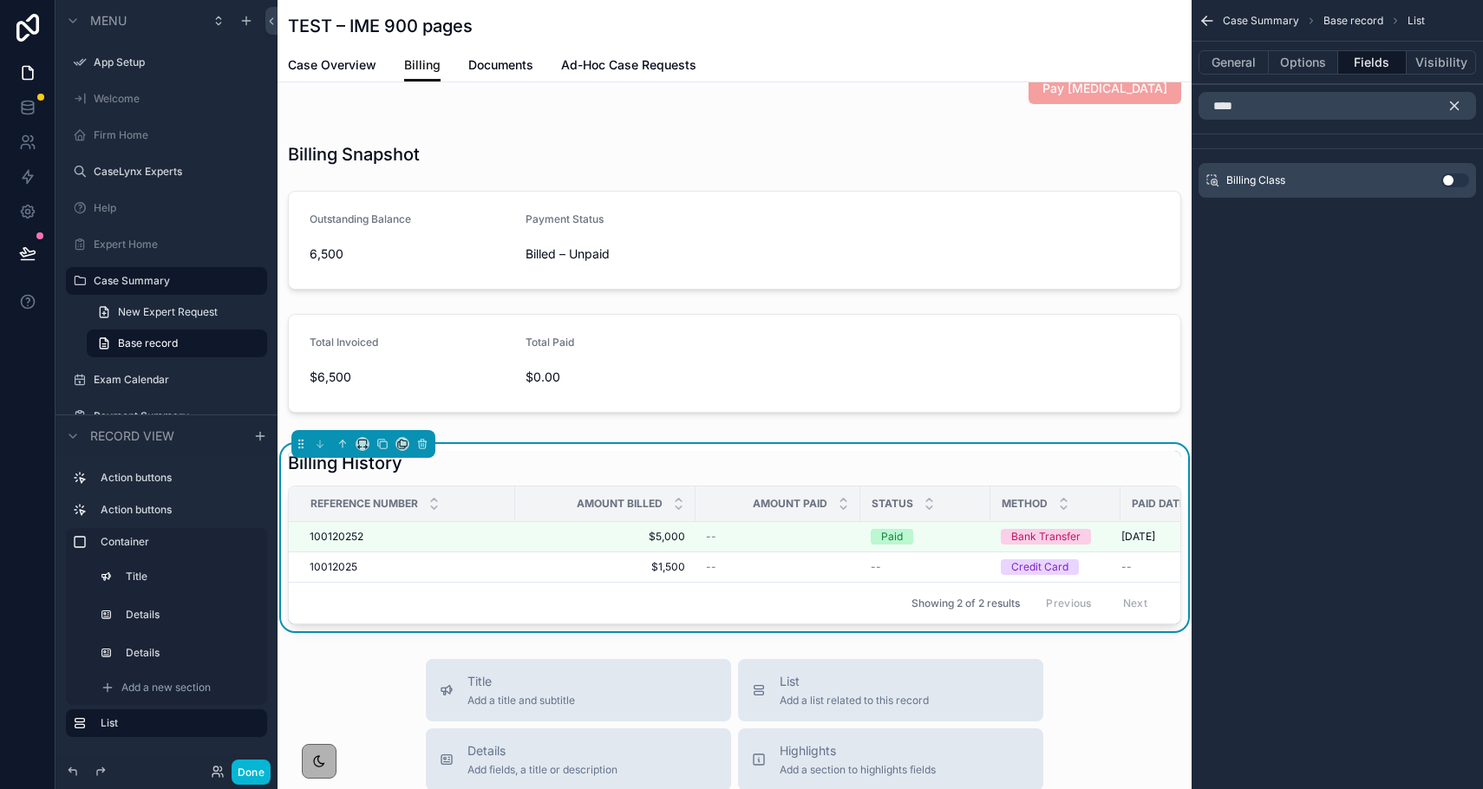
click at [1115, 175] on button "Use setting" at bounding box center [1456, 180] width 28 height 14
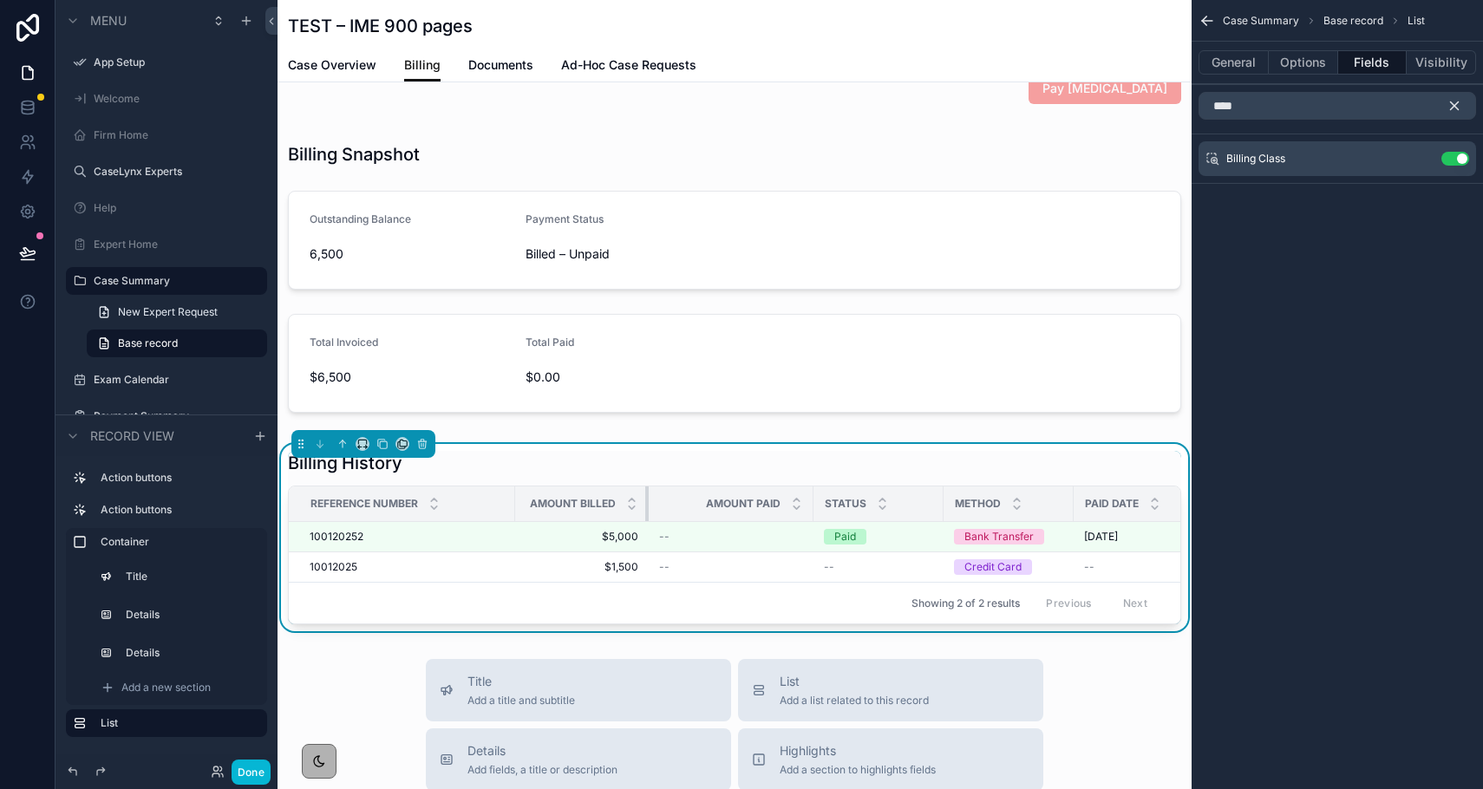
drag, startPoint x: 693, startPoint y: 507, endPoint x: 643, endPoint y: 507, distance: 50.3
click at [645, 507] on div "scrollable content" at bounding box center [648, 504] width 7 height 35
drag, startPoint x: 514, startPoint y: 501, endPoint x: 484, endPoint y: 501, distance: 30.4
click at [484, 501] on tr "Reference Number Amount Billed Amount Paid Status Method Paid Date Billing Class" at bounding box center [836, 505] width 1094 height 36
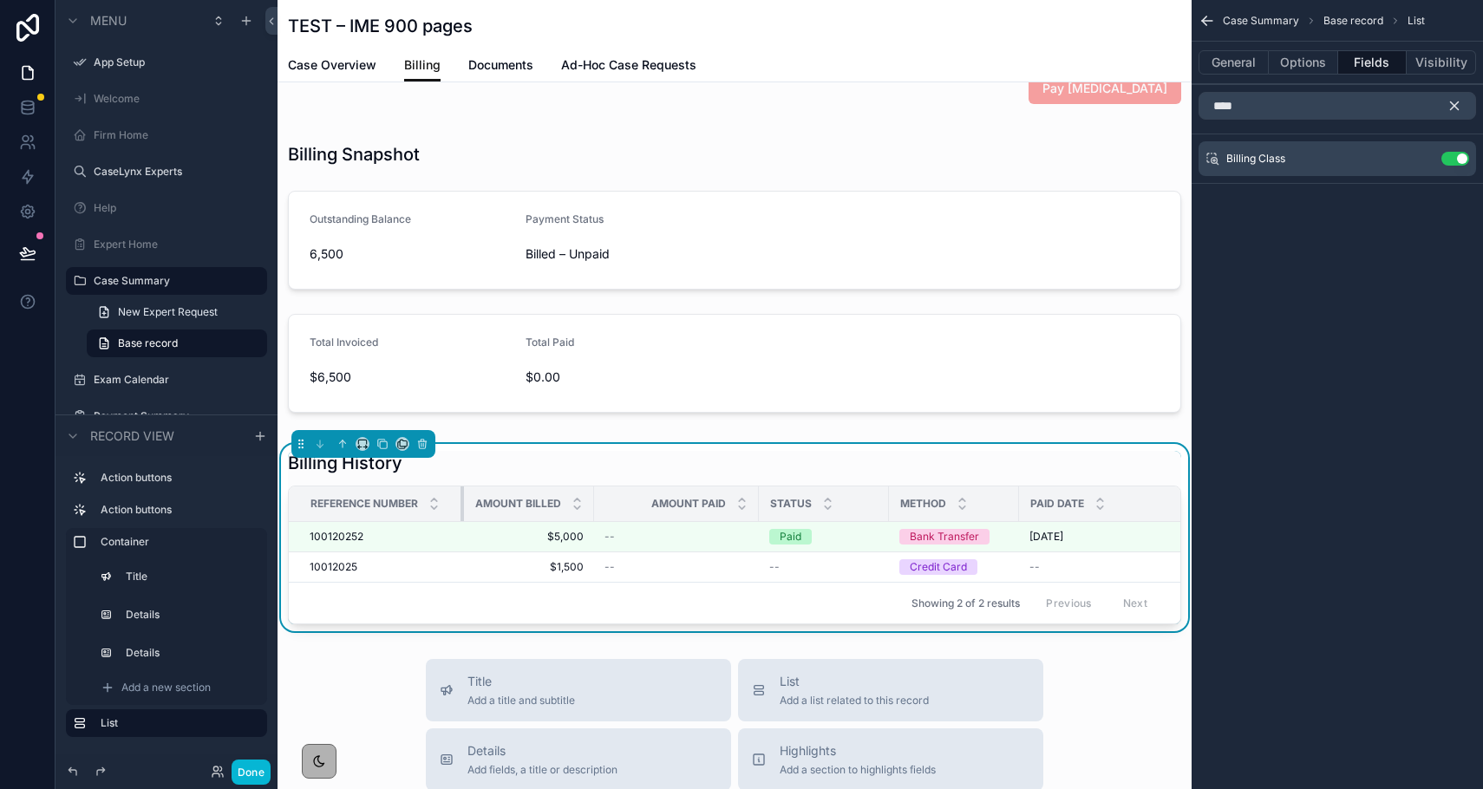
drag, startPoint x: 512, startPoint y: 505, endPoint x: 461, endPoint y: 506, distance: 51.2
click at [461, 506] on div "scrollable content" at bounding box center [464, 504] width 7 height 35
drag, startPoint x: 592, startPoint y: 502, endPoint x: 577, endPoint y: 502, distance: 15.6
click at [577, 502] on th "Amount Billed" at bounding box center [529, 505] width 130 height 36
click at [381, 501] on span "Reference Number" at bounding box center [365, 504] width 108 height 14
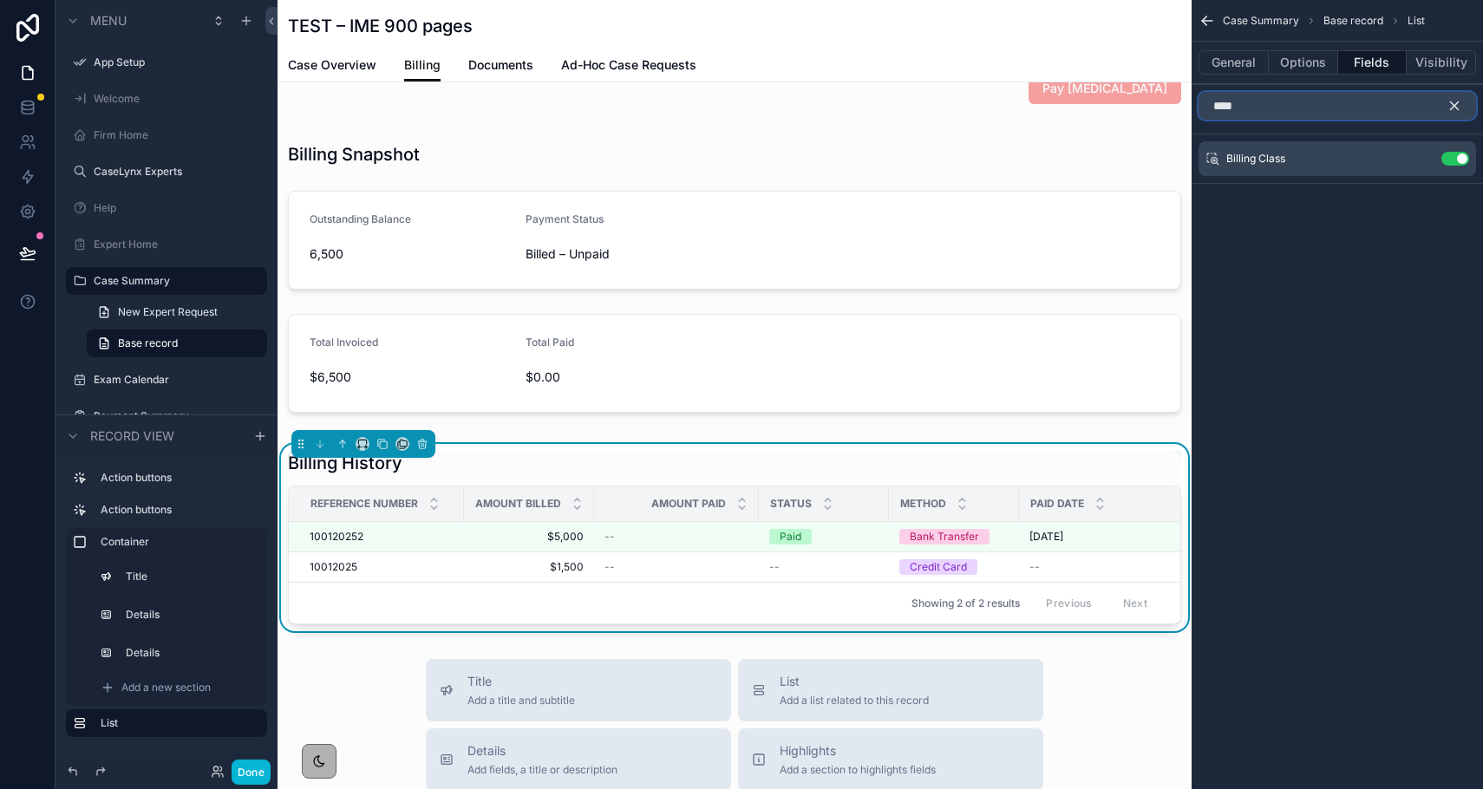
click at [1115, 108] on input "****" at bounding box center [1338, 106] width 278 height 28
type input "*"
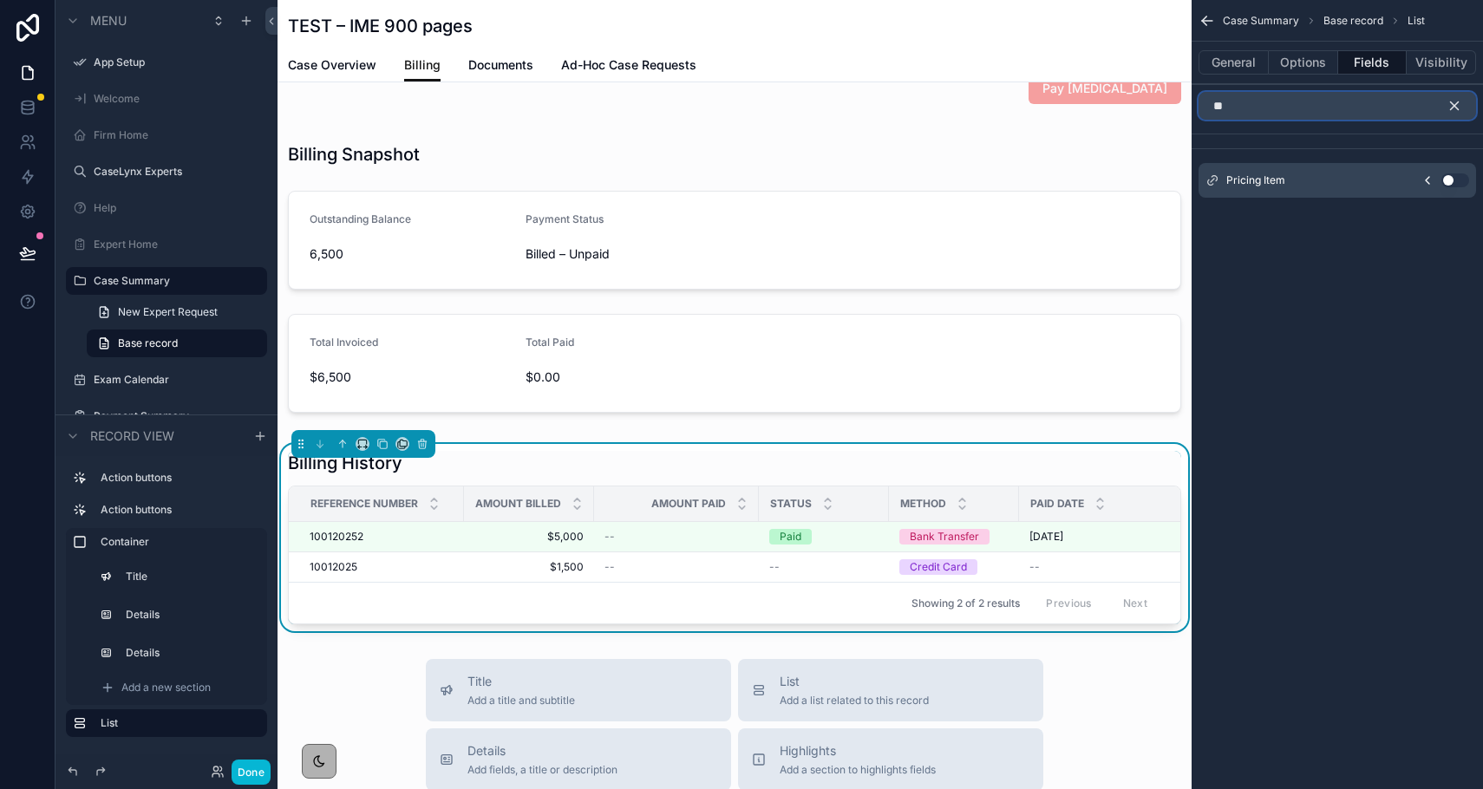
type input "**"
click at [1115, 179] on button "Use setting" at bounding box center [1456, 180] width 28 height 14
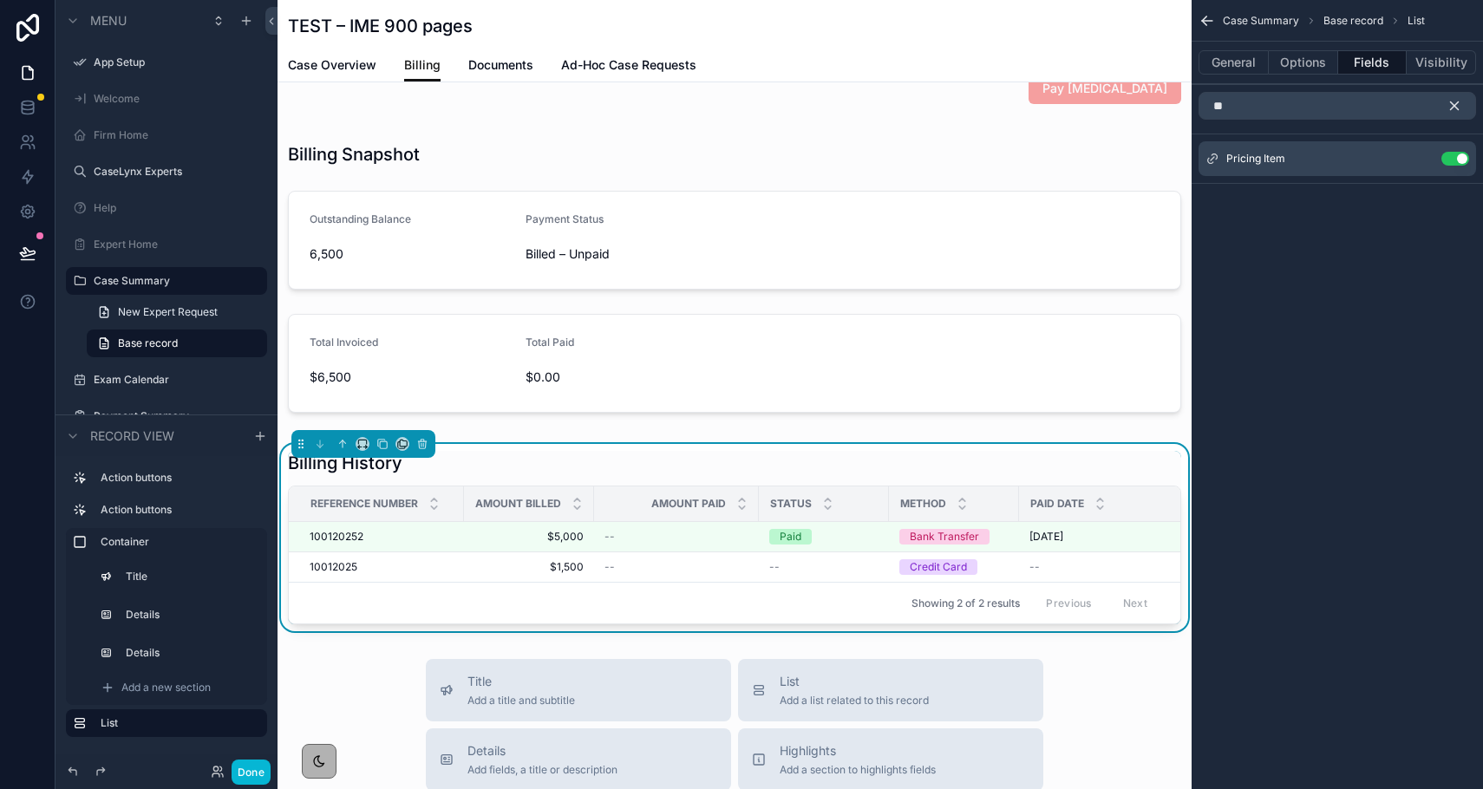
click at [1115, 105] on icon "scrollable content" at bounding box center [1455, 106] width 16 height 16
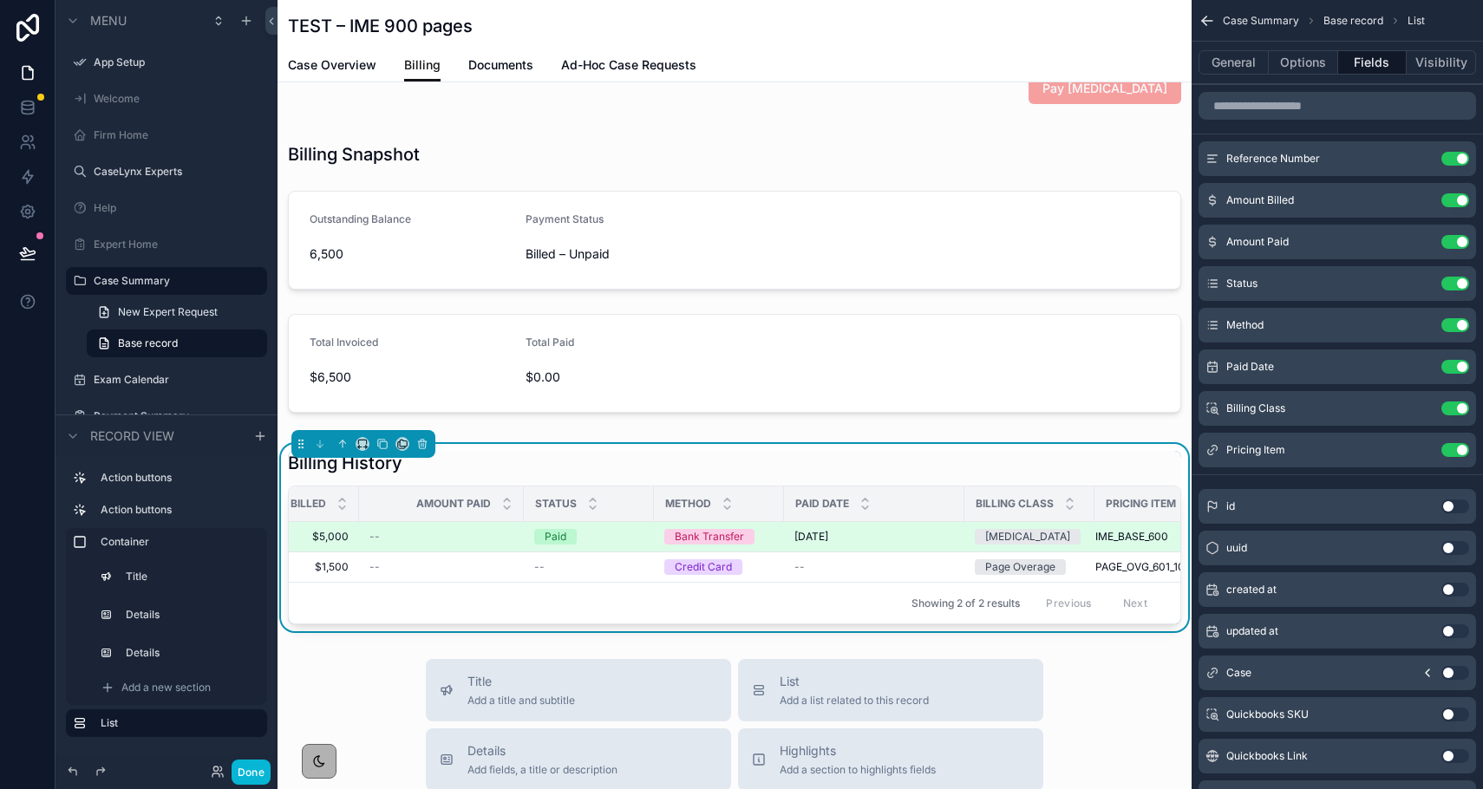
scroll to position [0, 281]
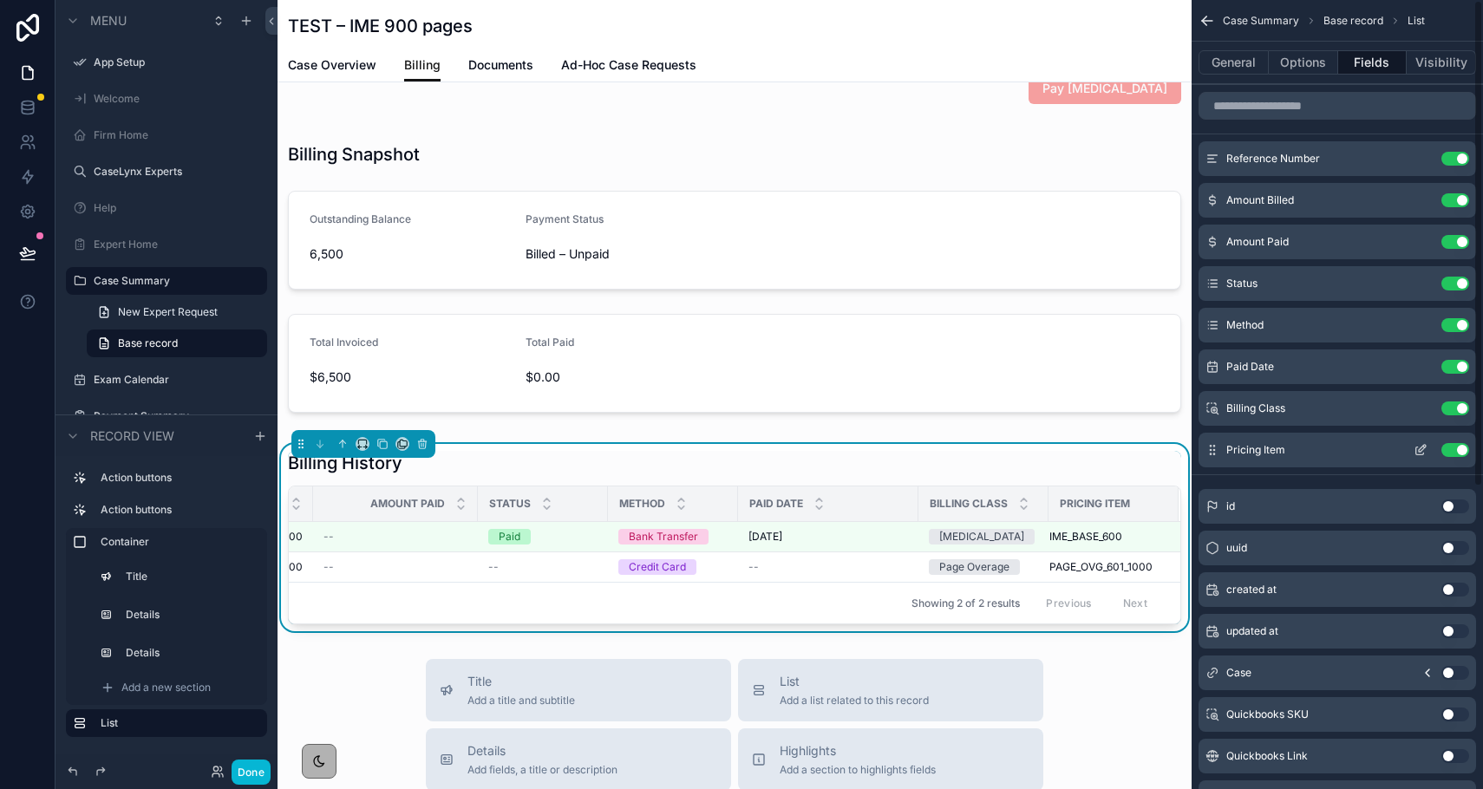
click at [1115, 448] on button "Use setting" at bounding box center [1456, 450] width 28 height 14
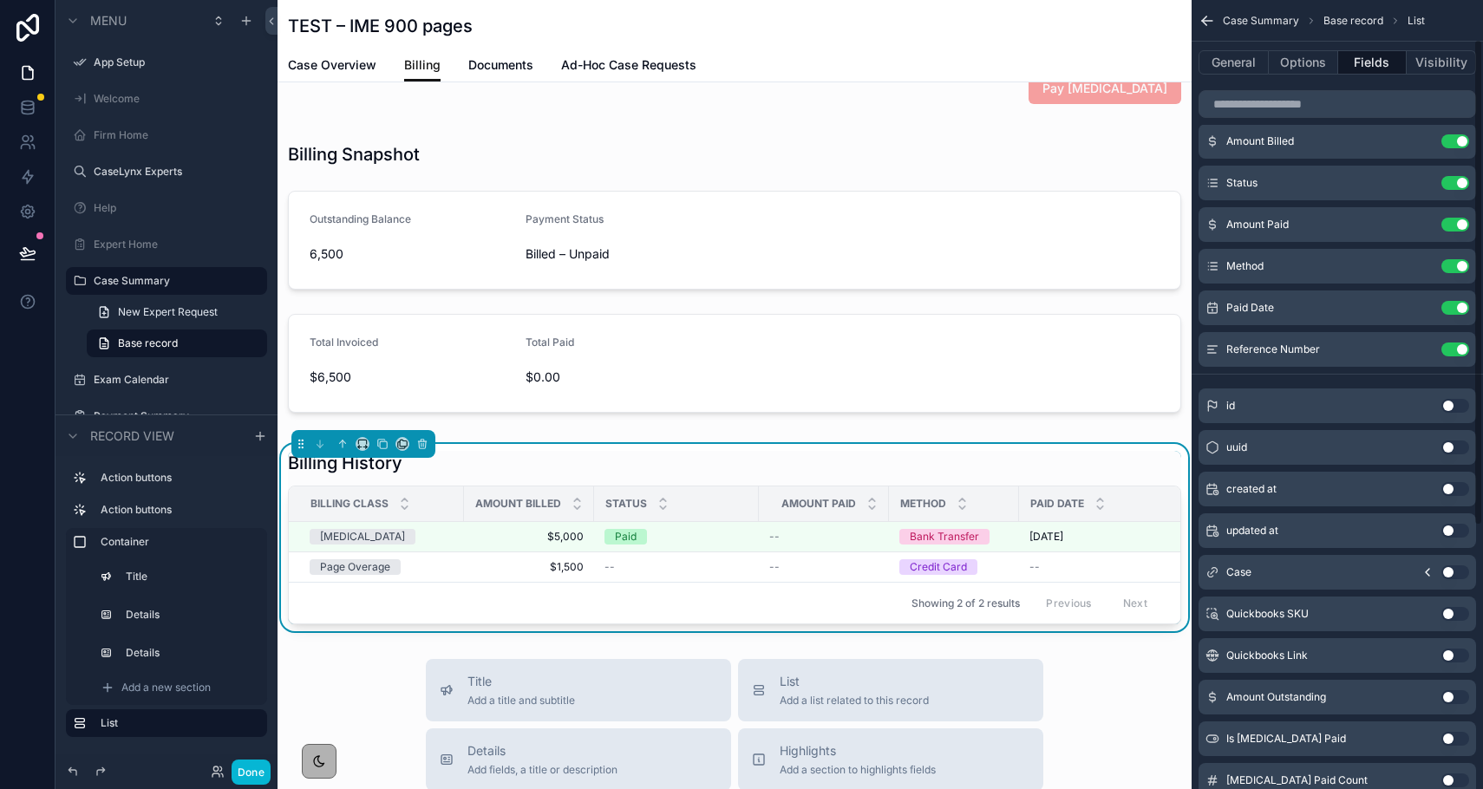
scroll to position [72, 0]
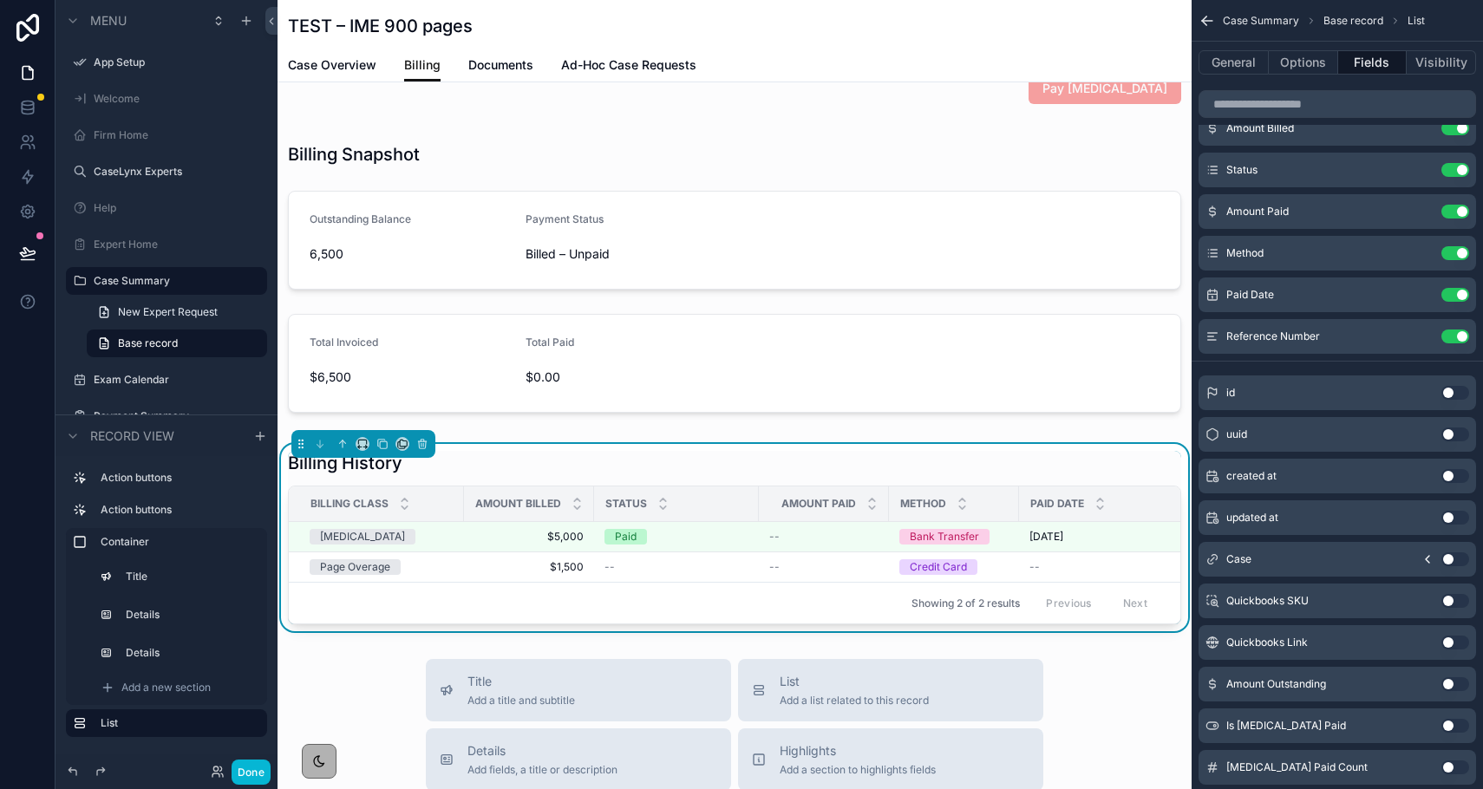
click at [1115, 685] on button "Use setting" at bounding box center [1456, 684] width 28 height 14
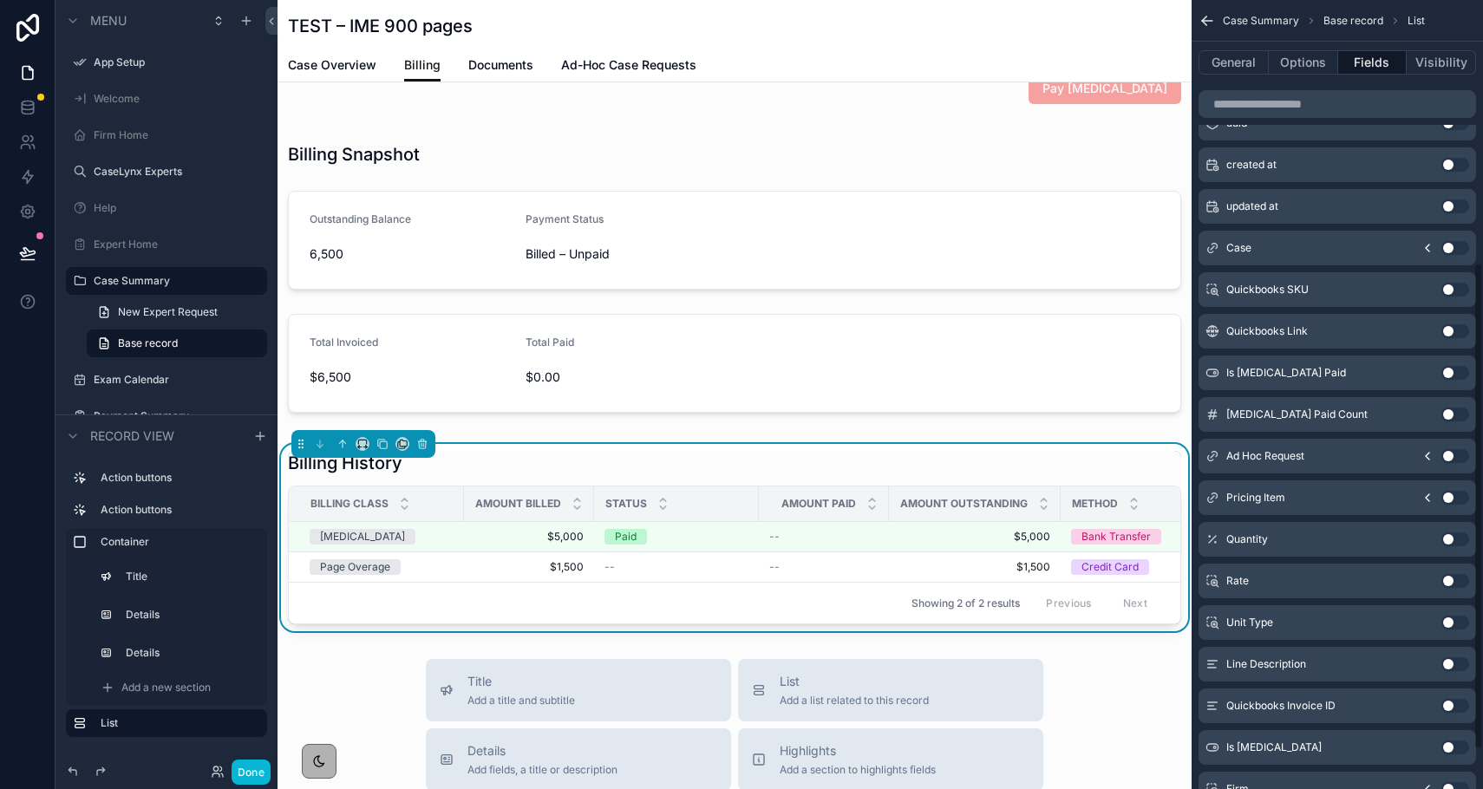
scroll to position [491, 0]
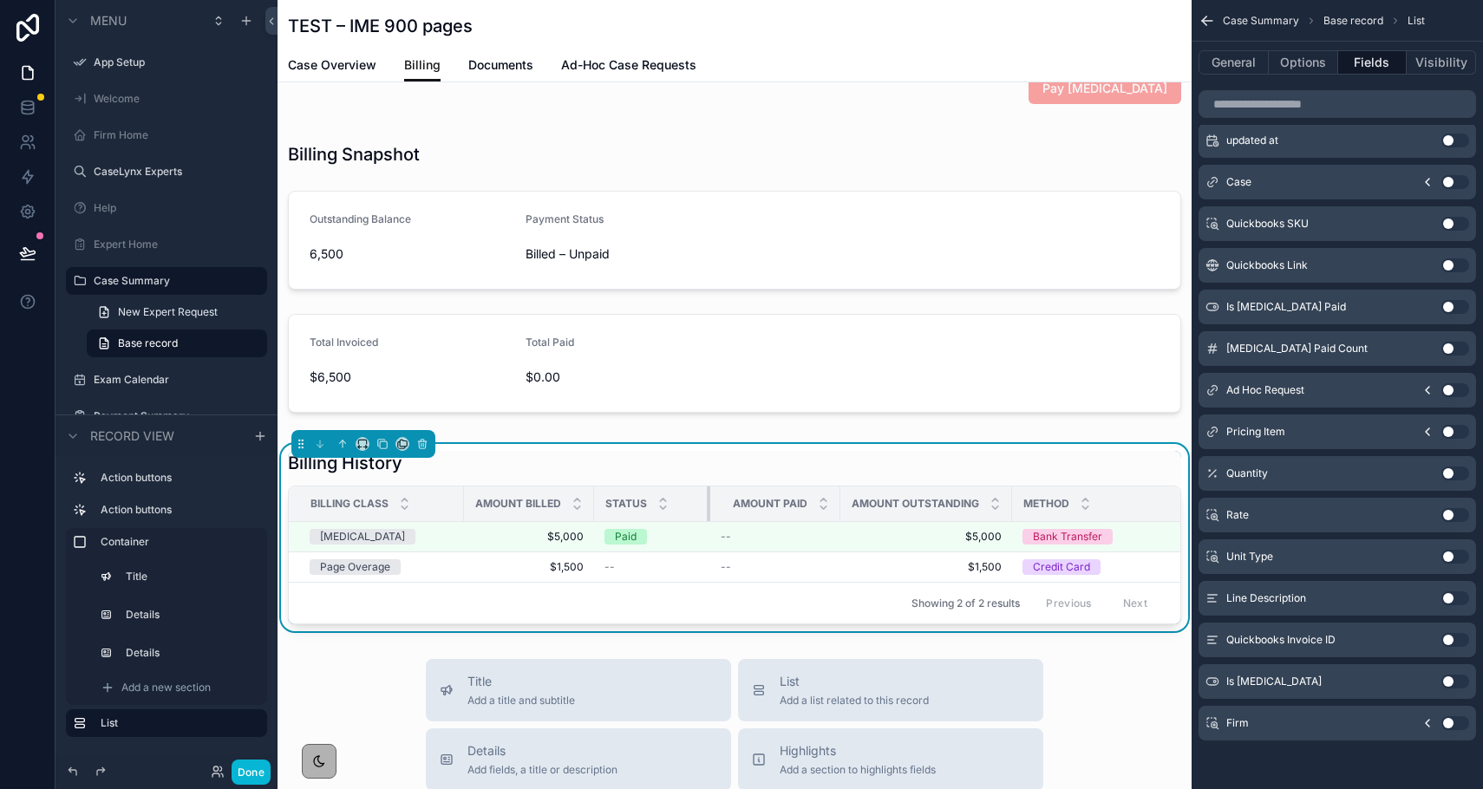
drag, startPoint x: 756, startPoint y: 502, endPoint x: 708, endPoint y: 503, distance: 48.6
click at [708, 503] on div "scrollable content" at bounding box center [710, 504] width 7 height 35
click at [252, 769] on button "Done" at bounding box center [251, 772] width 39 height 25
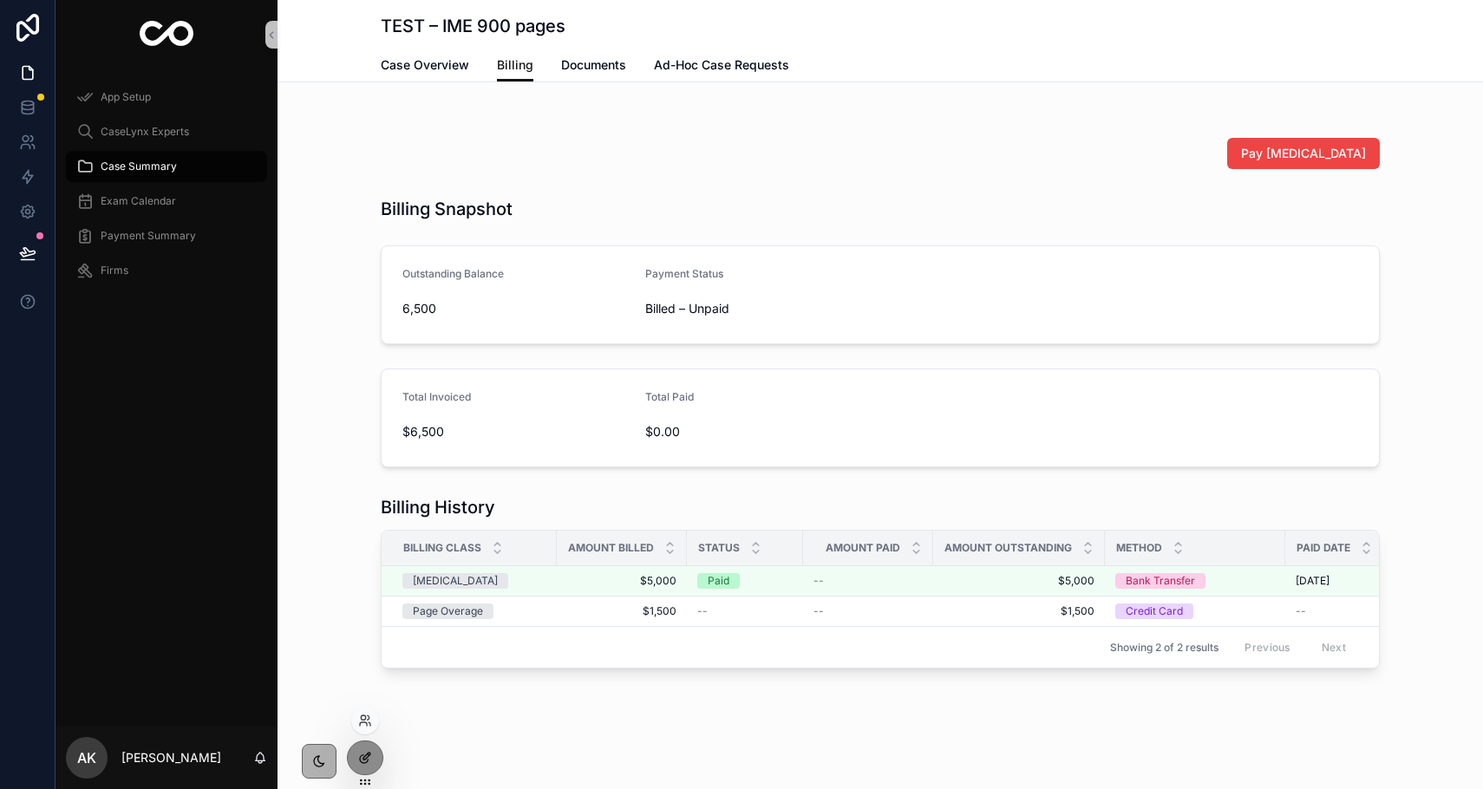
click at [372, 751] on div at bounding box center [365, 758] width 35 height 33
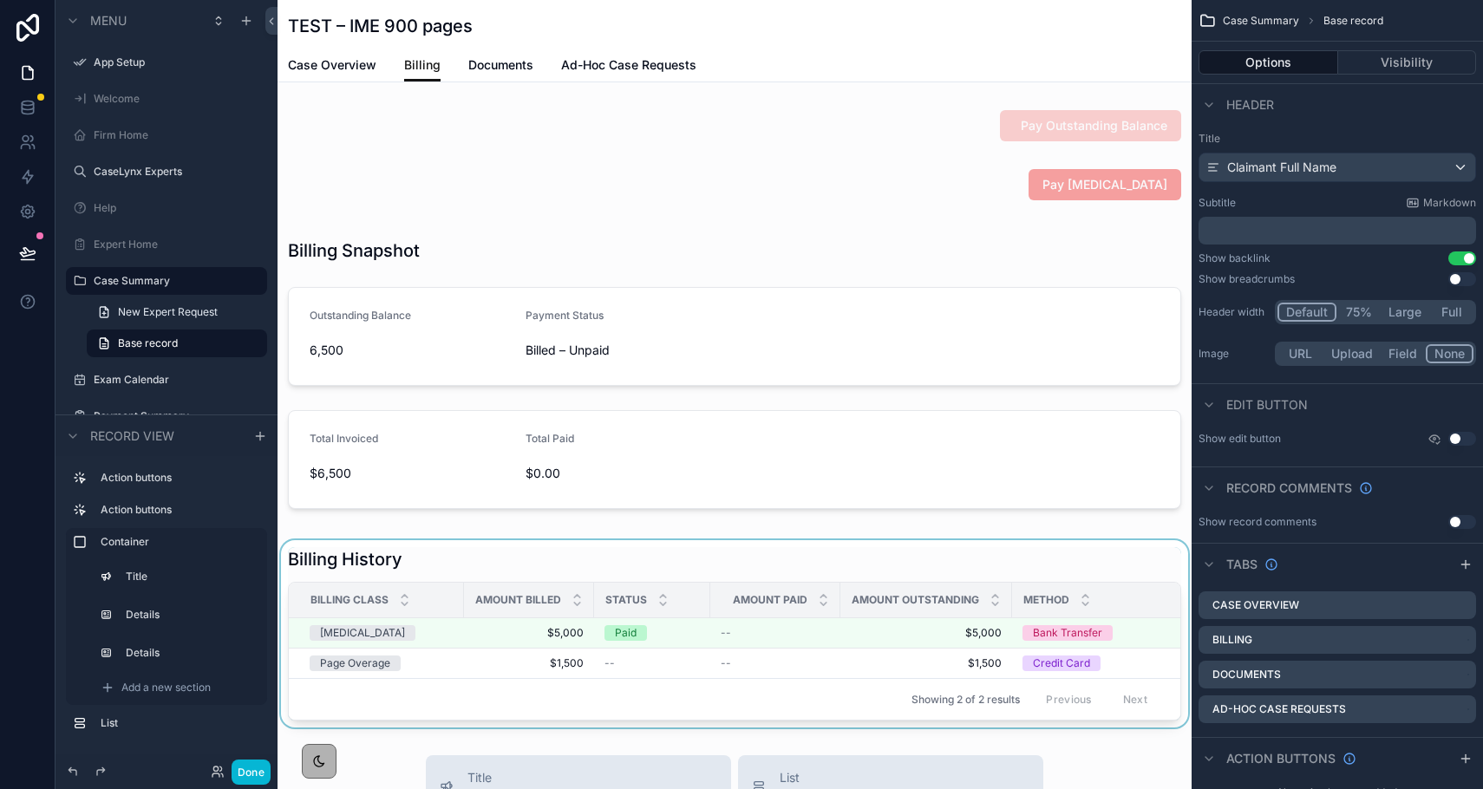
click at [448, 565] on div "scrollable content" at bounding box center [735, 633] width 914 height 187
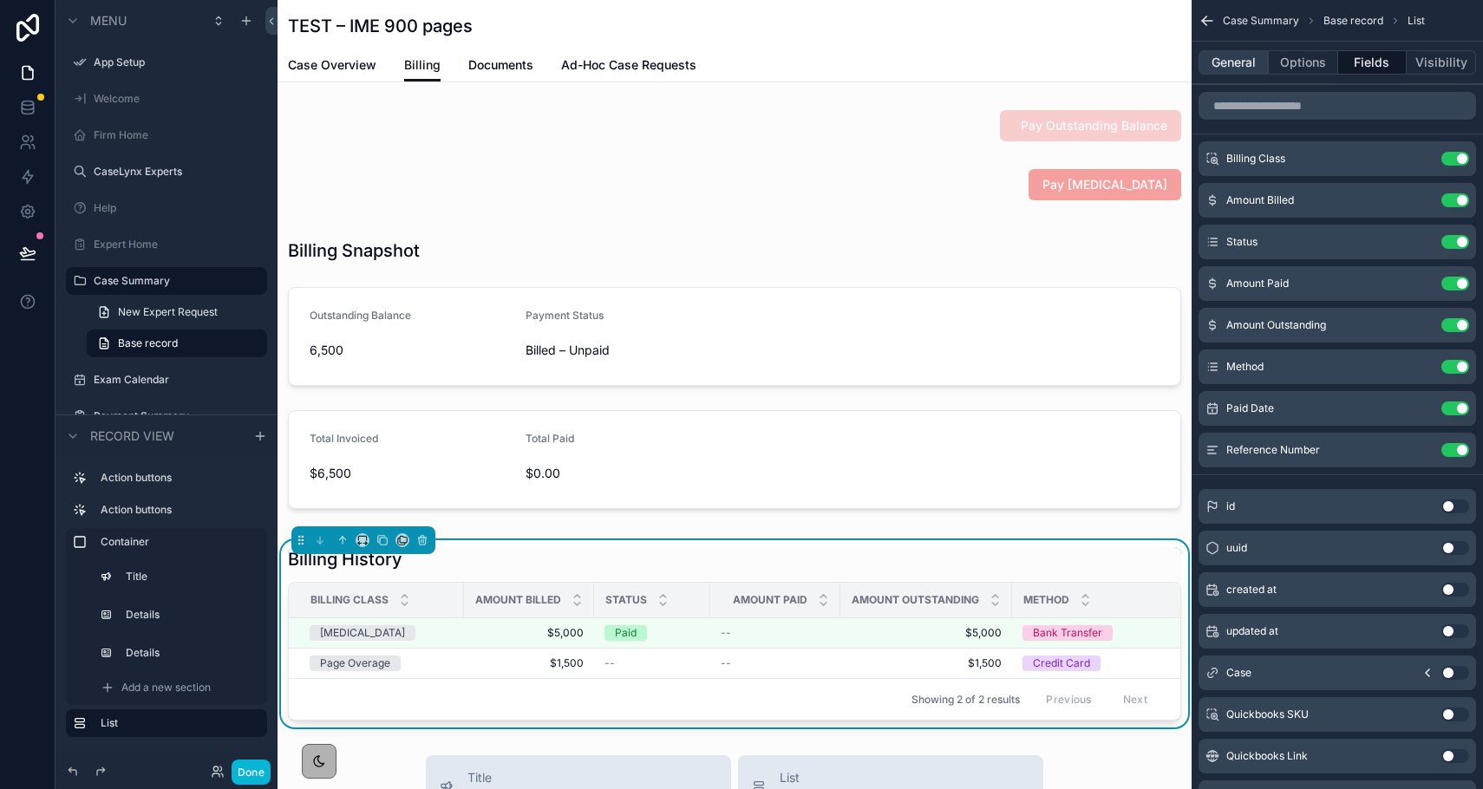
click at [1115, 70] on button "General" at bounding box center [1234, 62] width 70 height 24
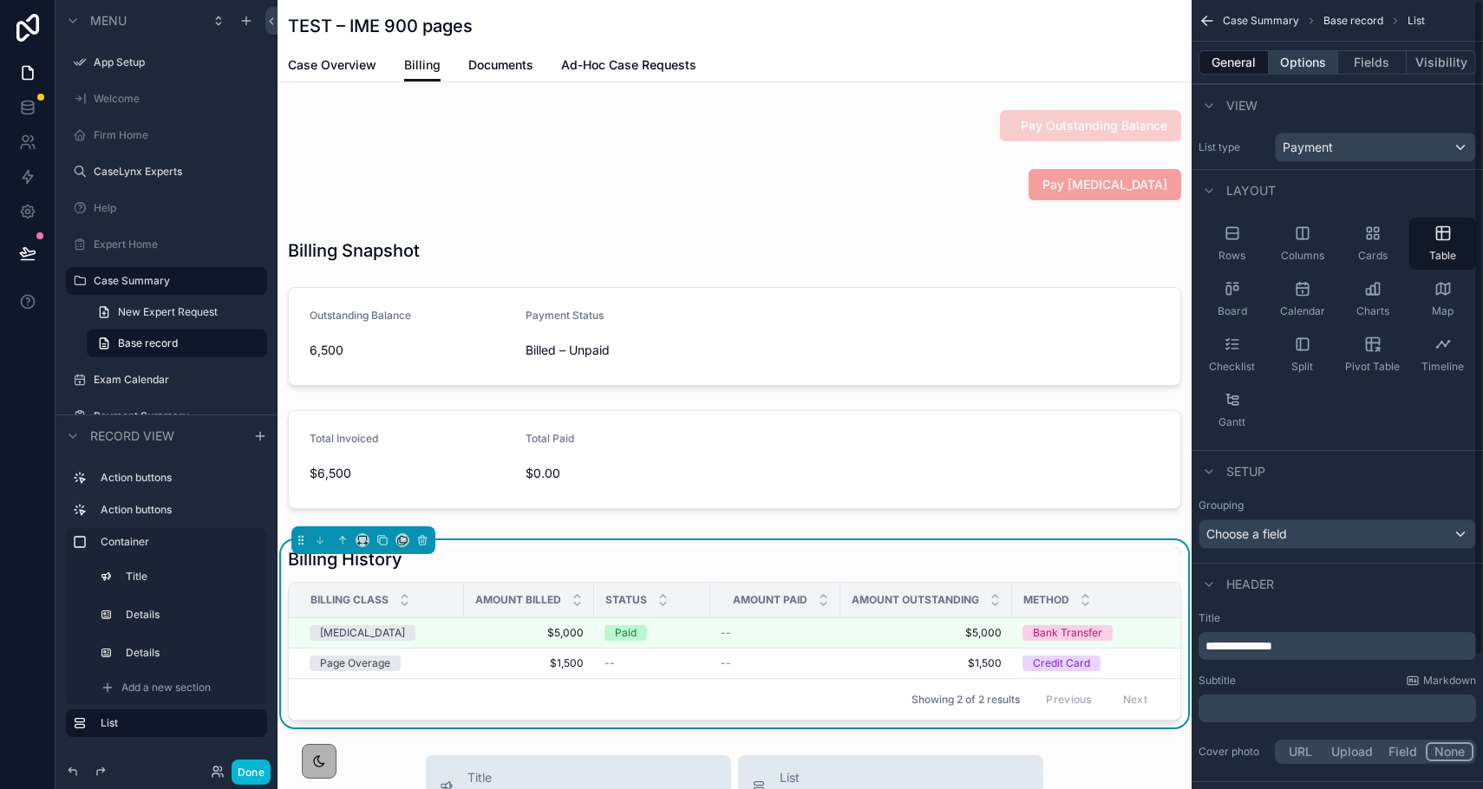
click at [1115, 67] on button "Options" at bounding box center [1303, 62] width 69 height 24
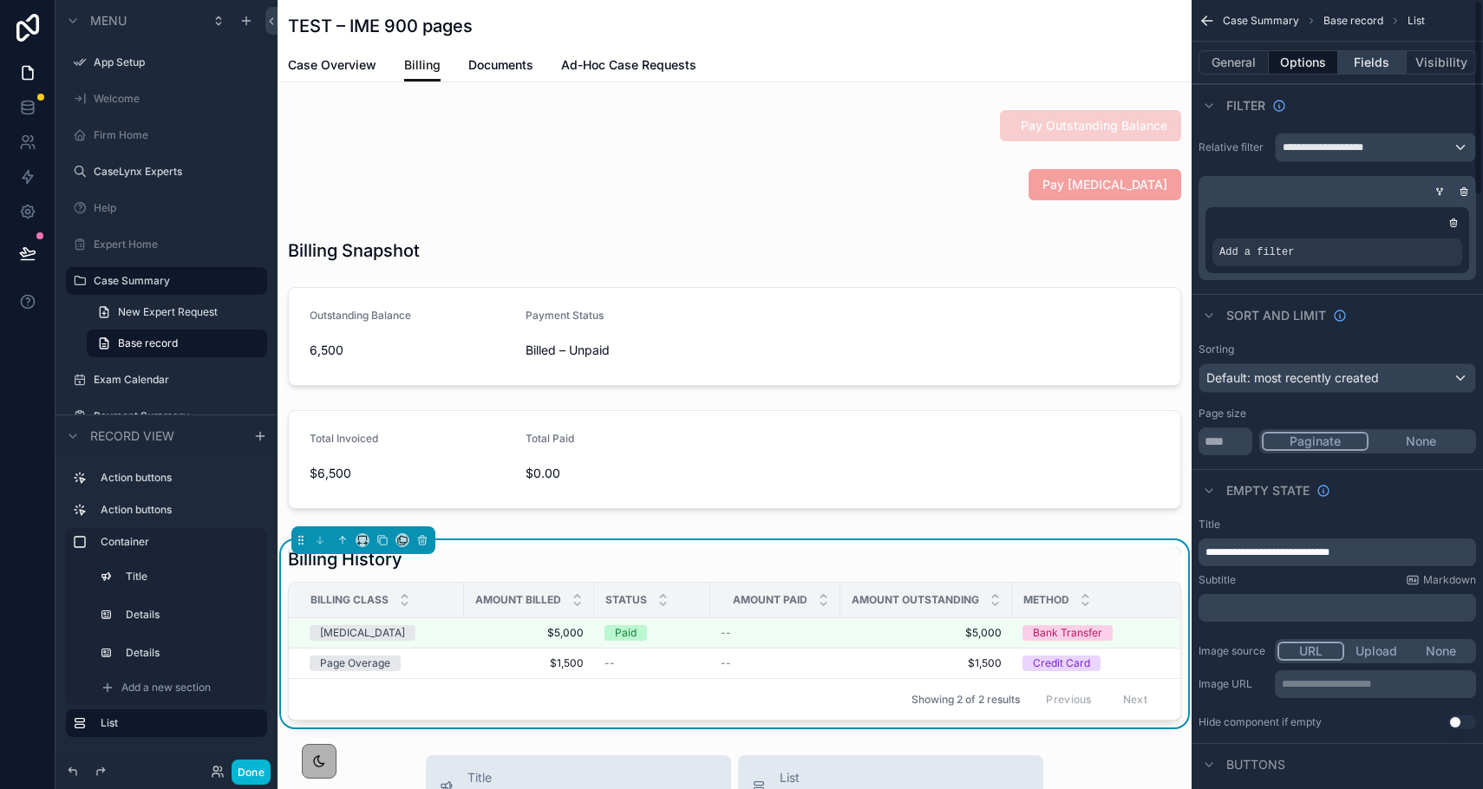
click at [1115, 61] on button "Fields" at bounding box center [1373, 62] width 69 height 24
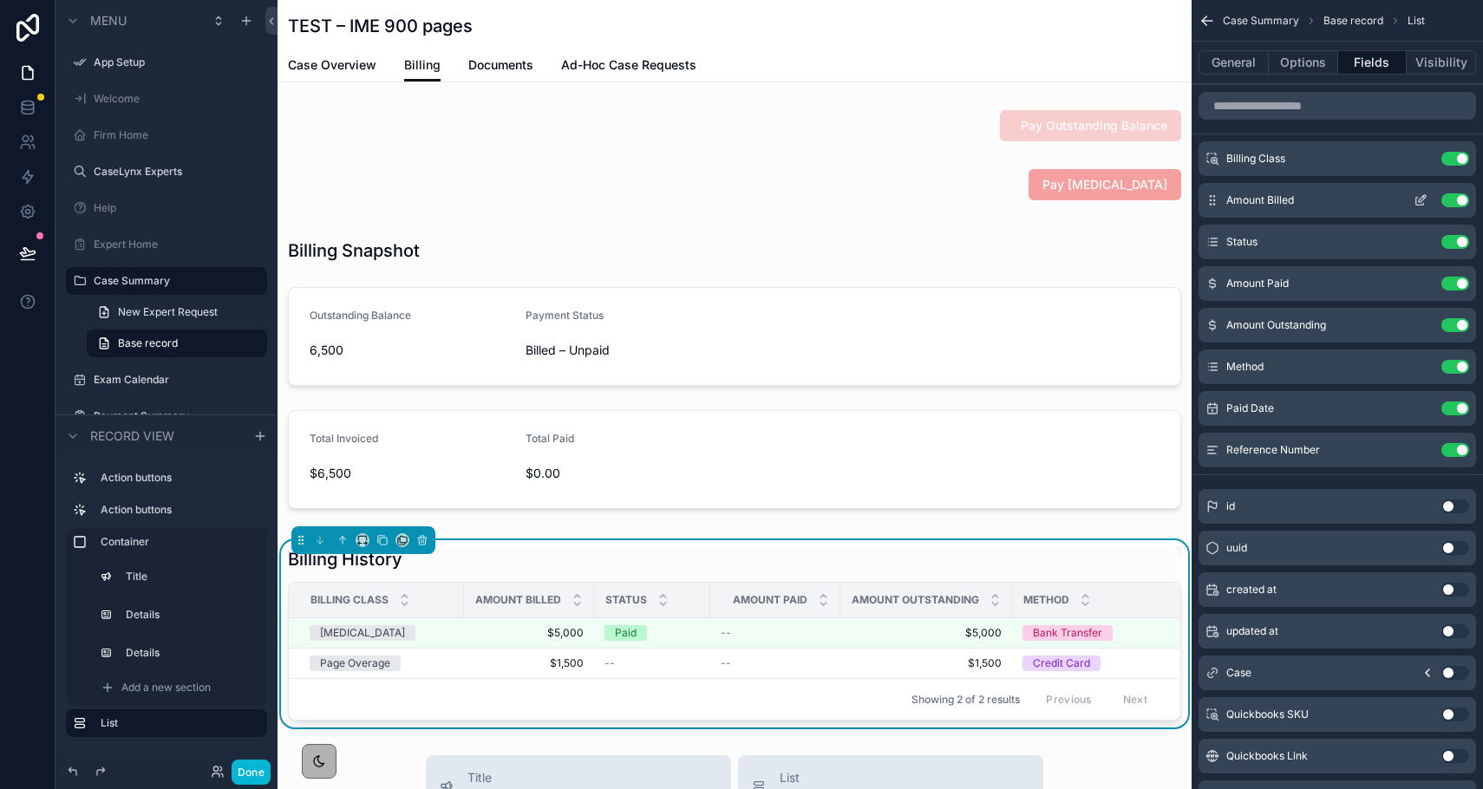
click at [1115, 200] on icon "scrollable content" at bounding box center [1421, 200] width 14 height 14
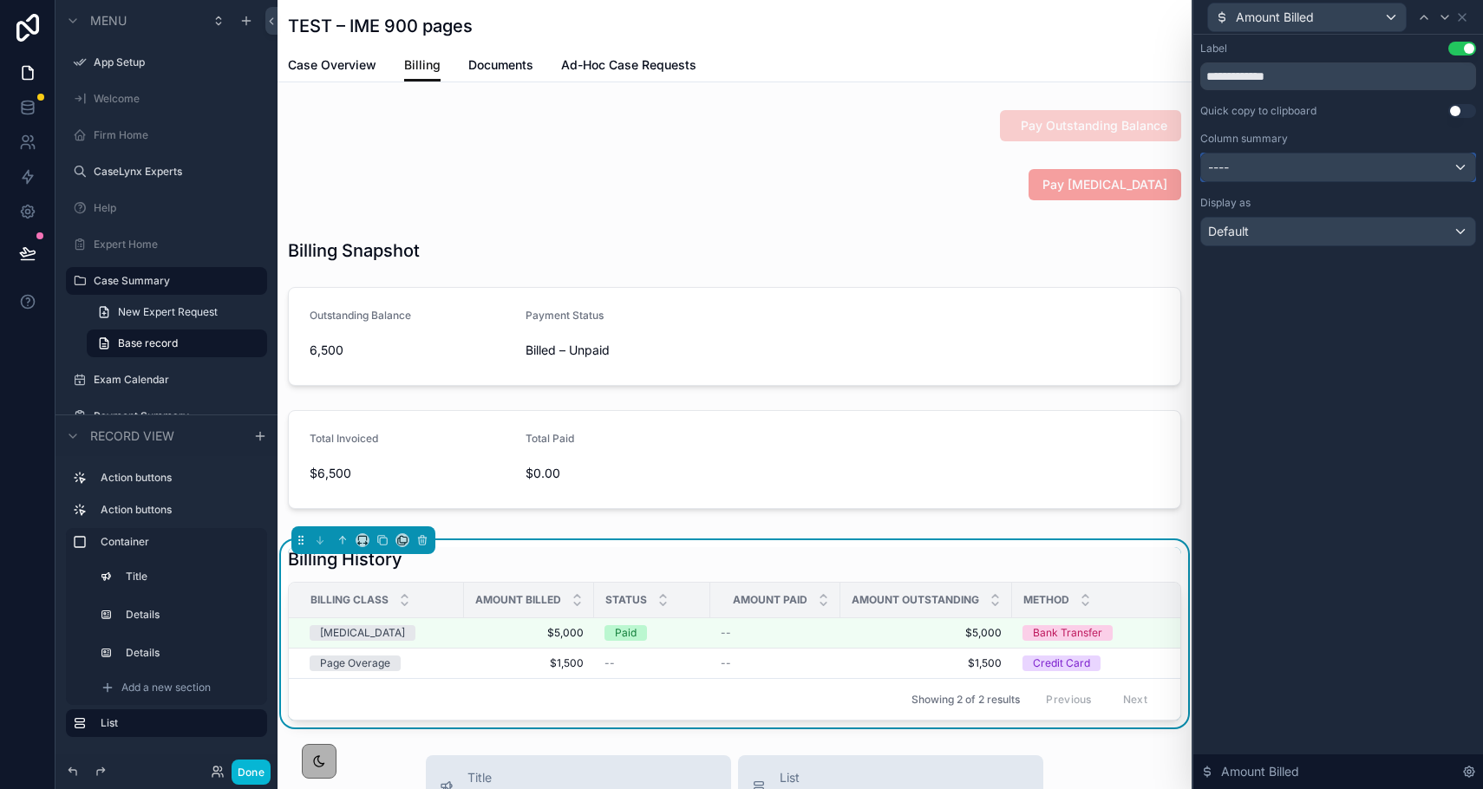
click at [1115, 168] on div "----" at bounding box center [1338, 168] width 274 height 28
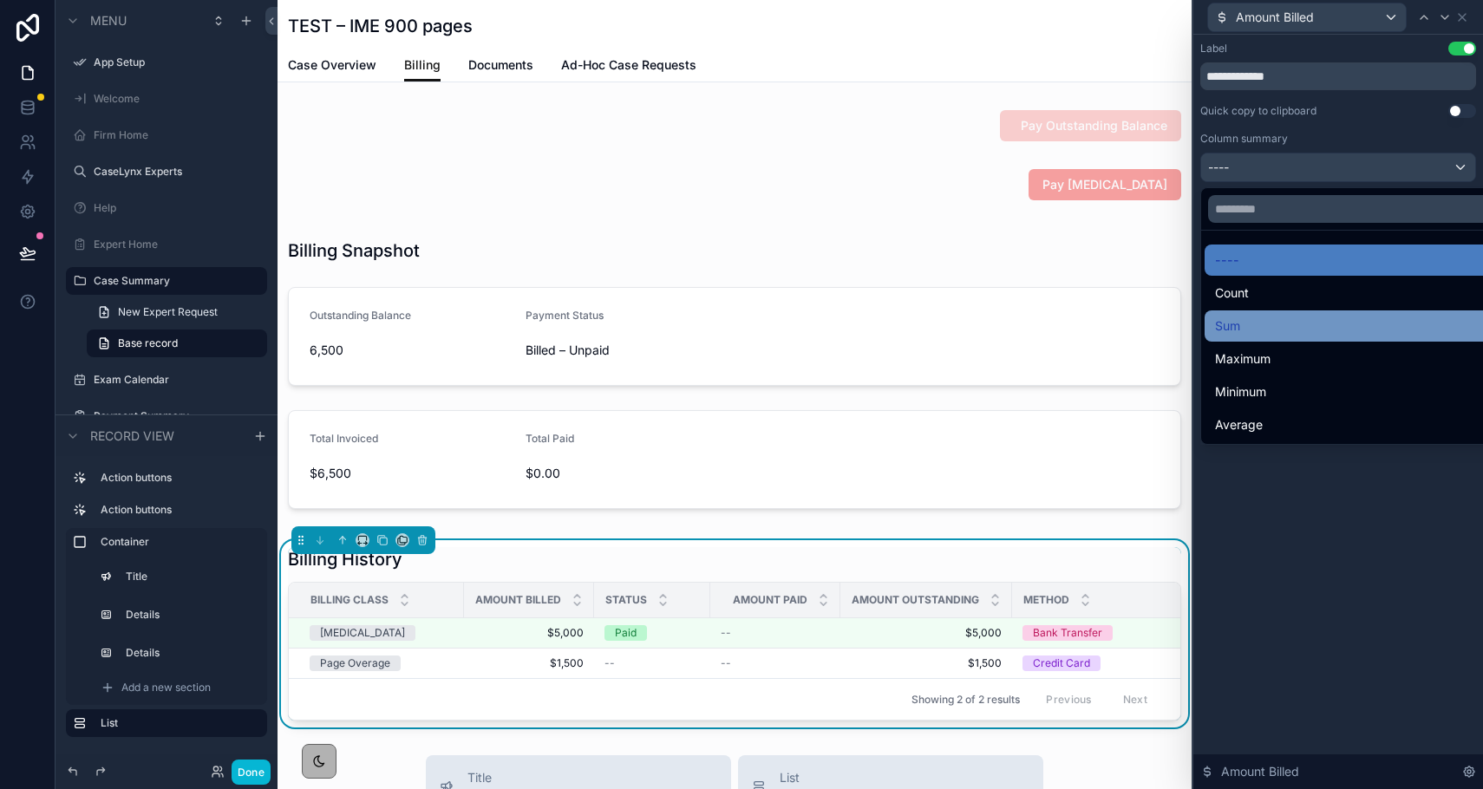
click at [1115, 318] on div "Sum" at bounding box center [1358, 326] width 286 height 21
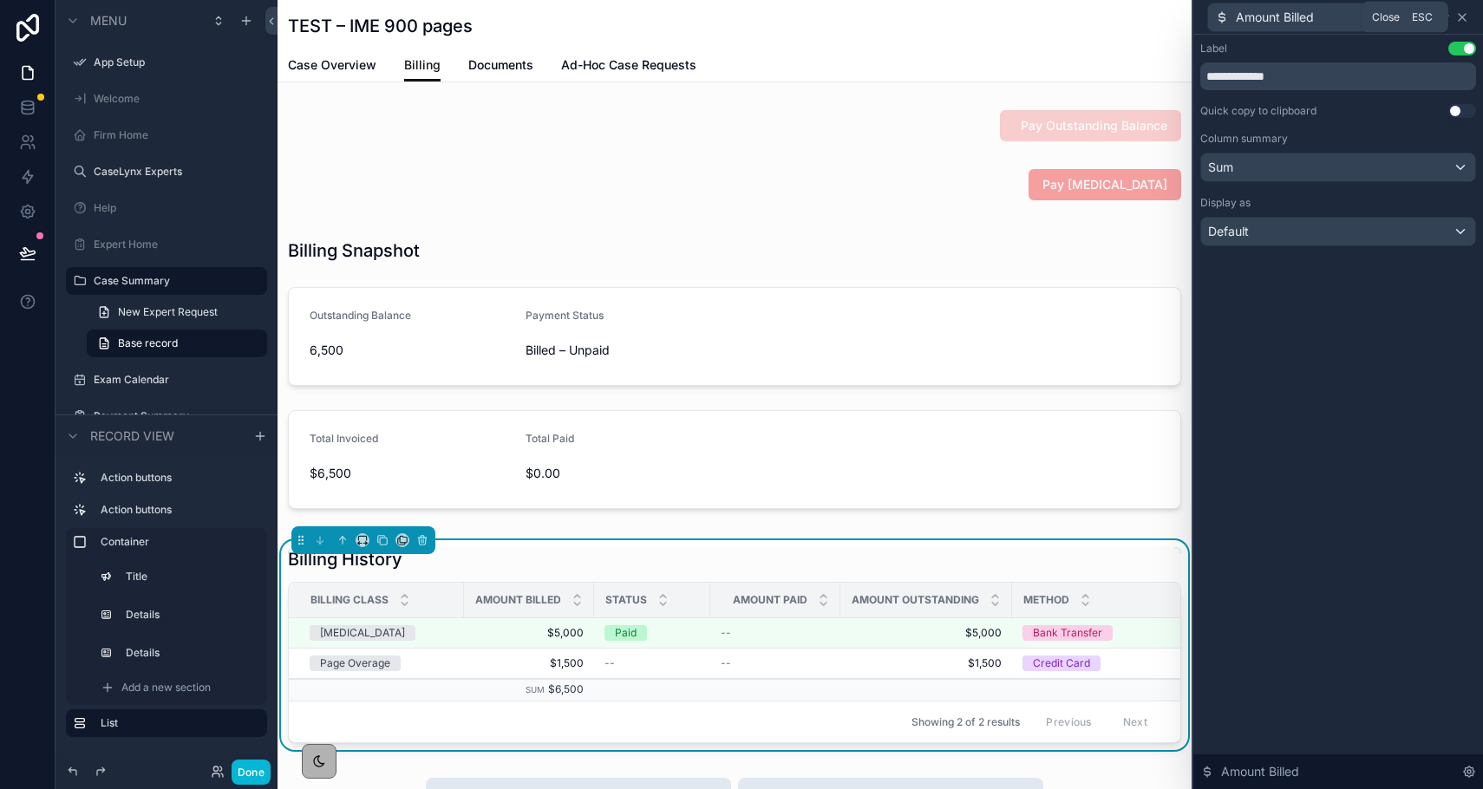
click at [1115, 16] on icon at bounding box center [1463, 17] width 14 height 14
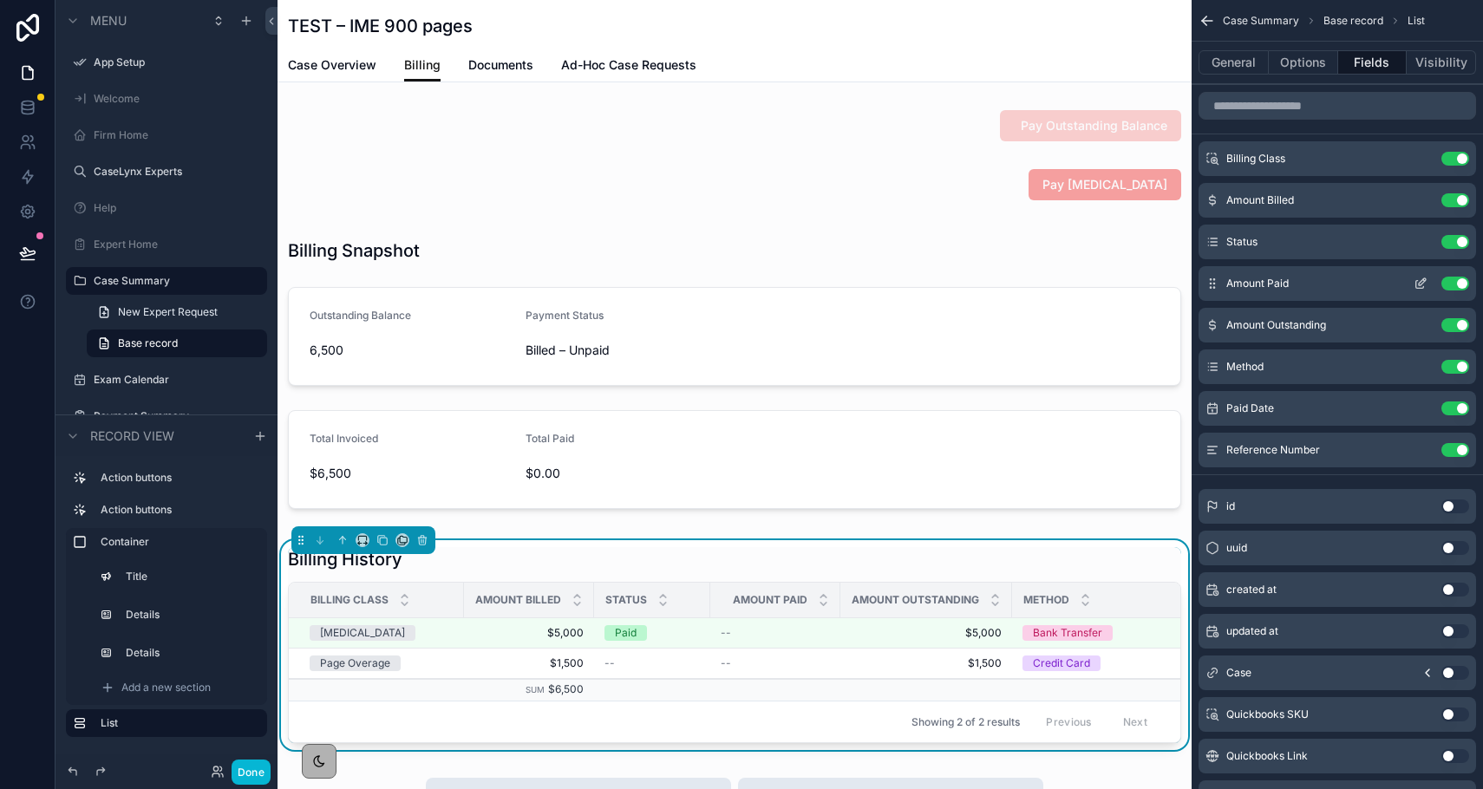
click at [1115, 284] on icon "scrollable content" at bounding box center [1421, 284] width 14 height 14
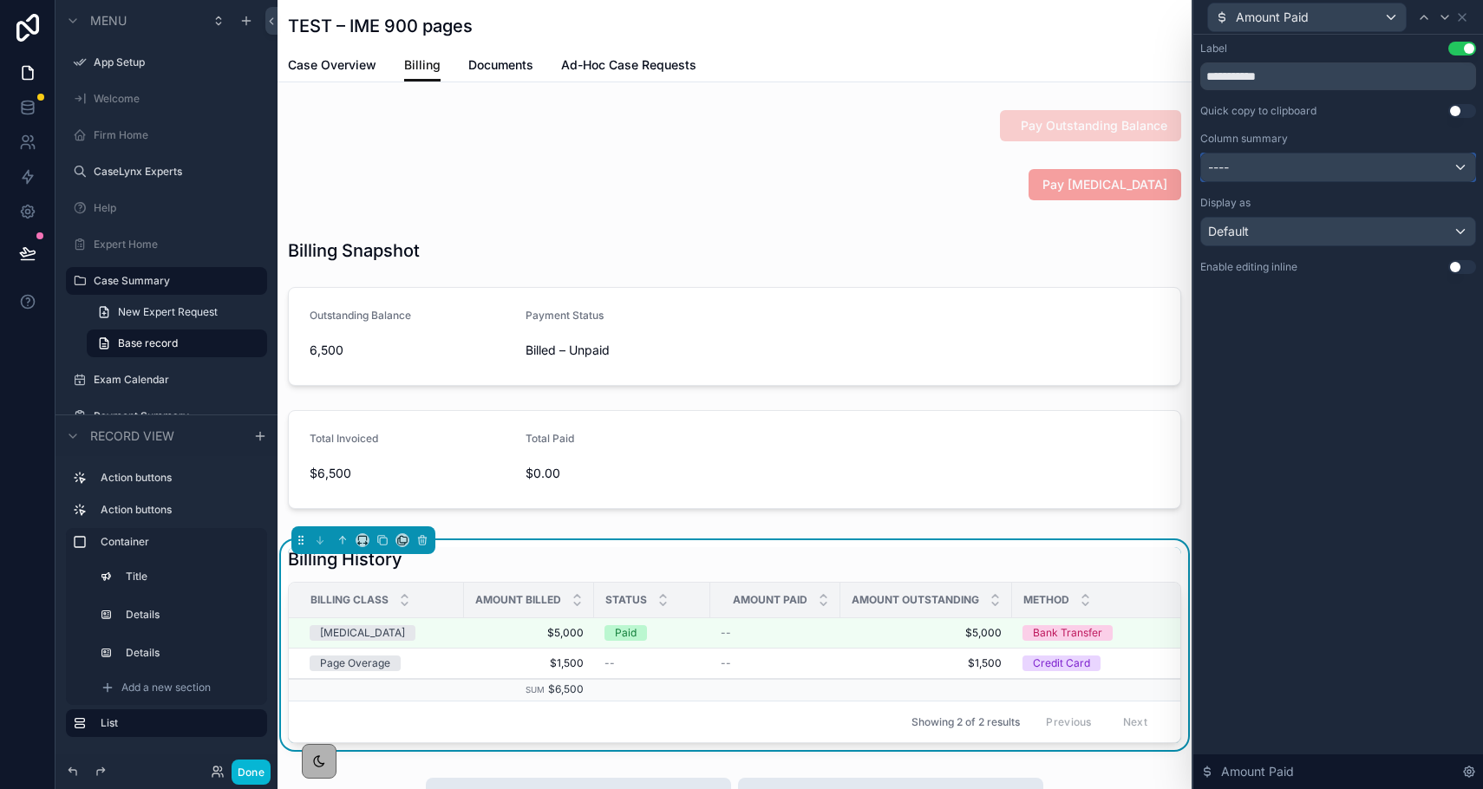
click at [1115, 169] on div "----" at bounding box center [1338, 168] width 274 height 28
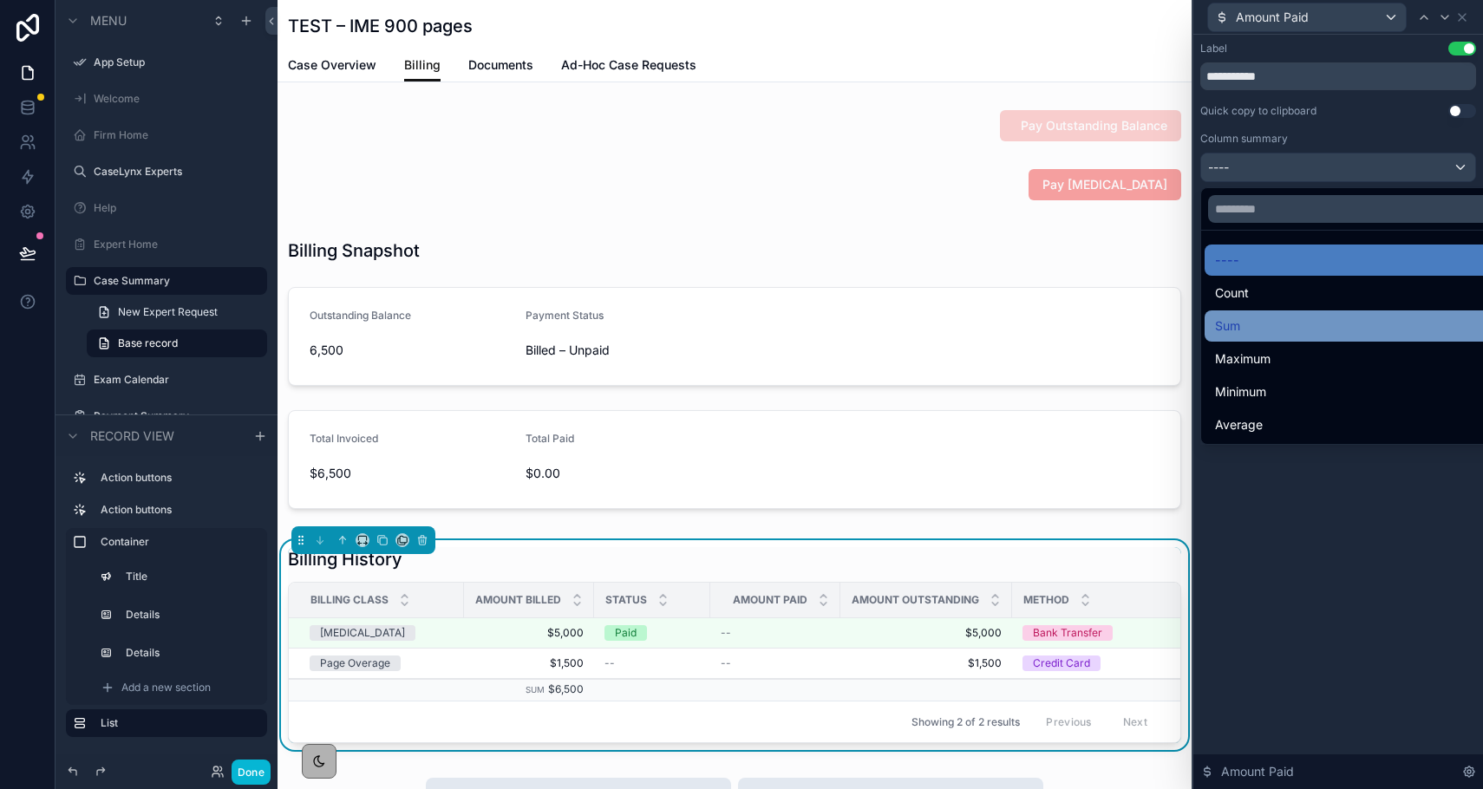
click at [1115, 319] on div "Sum" at bounding box center [1358, 326] width 286 height 21
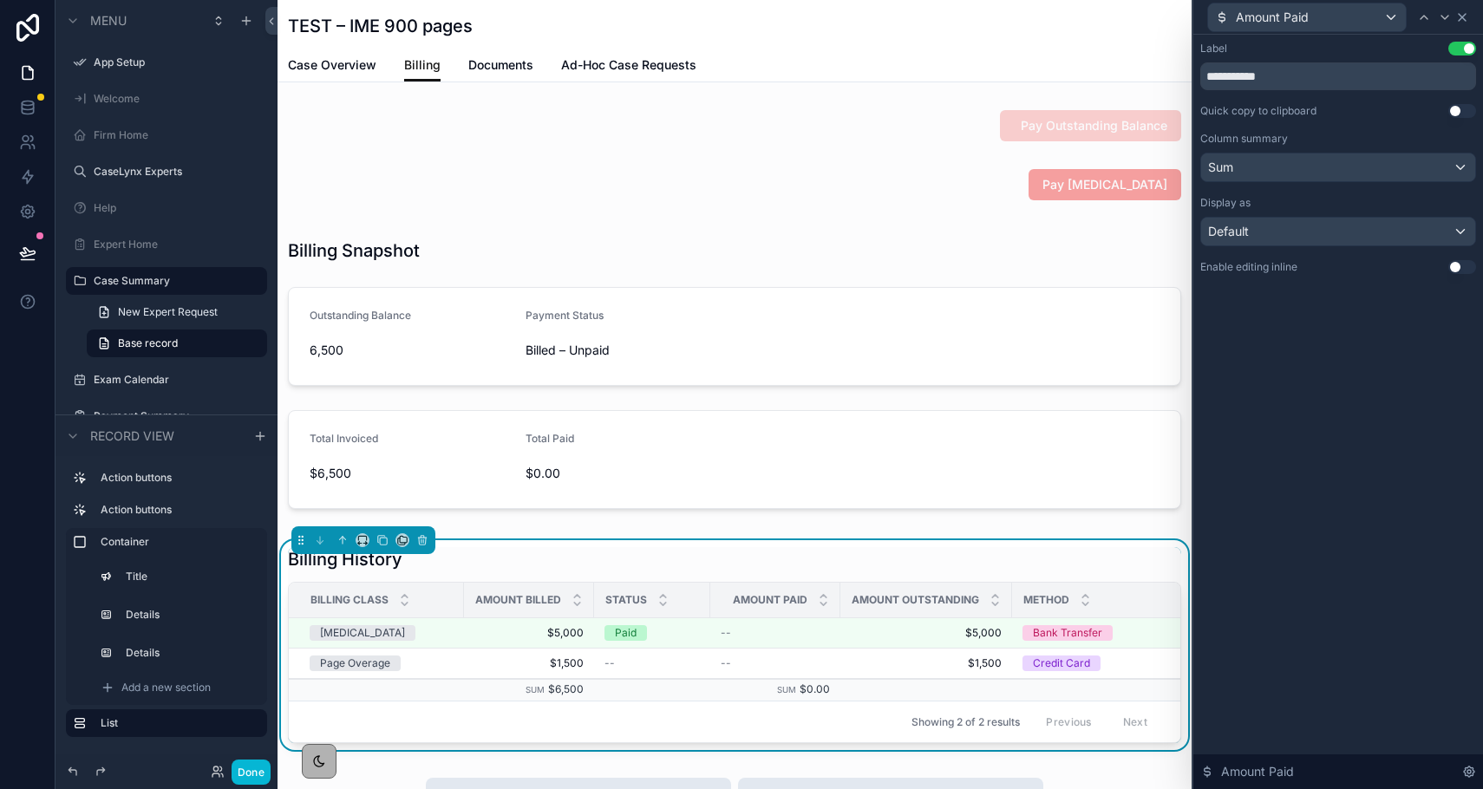
click at [1115, 22] on icon at bounding box center [1463, 17] width 14 height 14
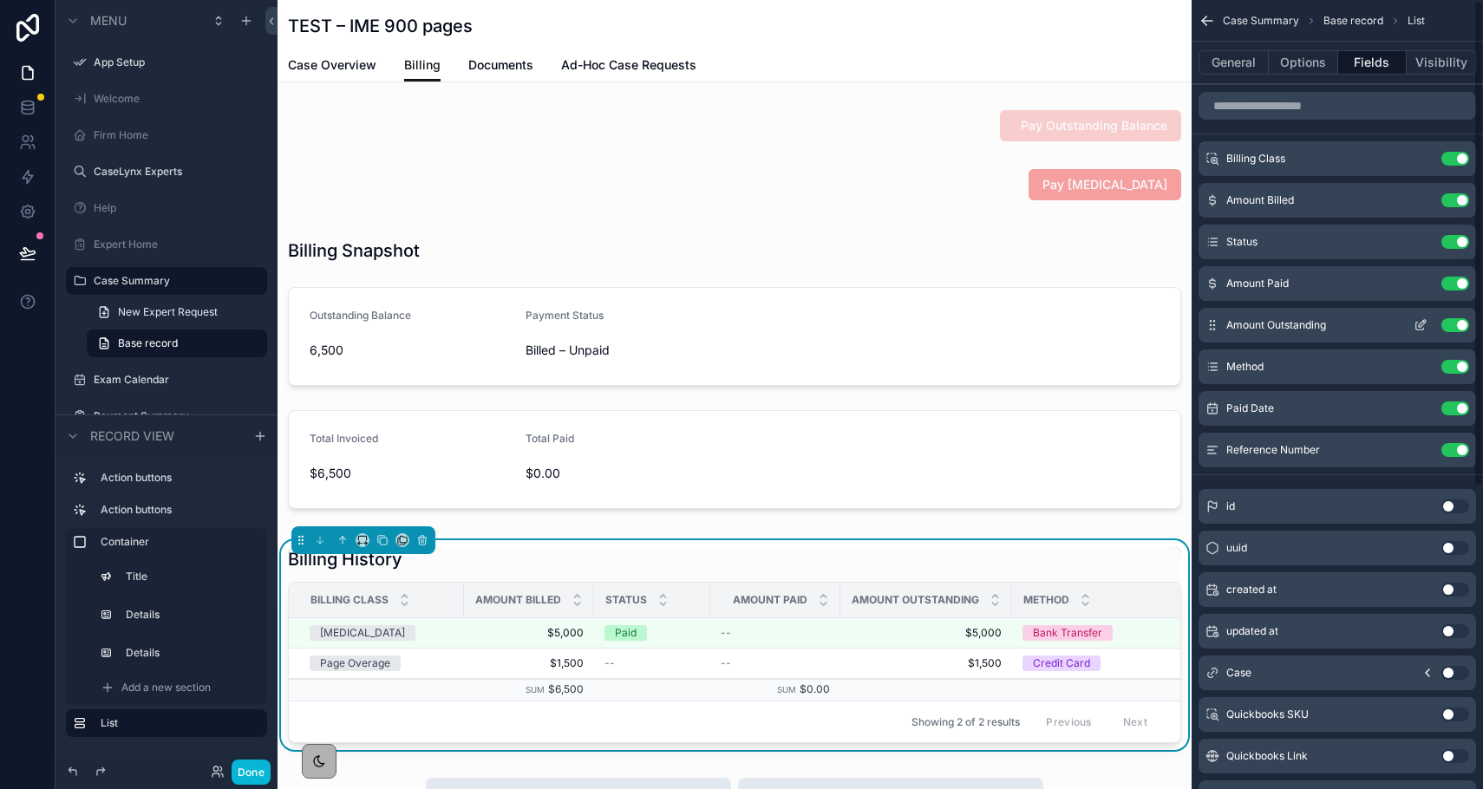
click at [1115, 326] on icon "scrollable content" at bounding box center [1422, 323] width 7 height 7
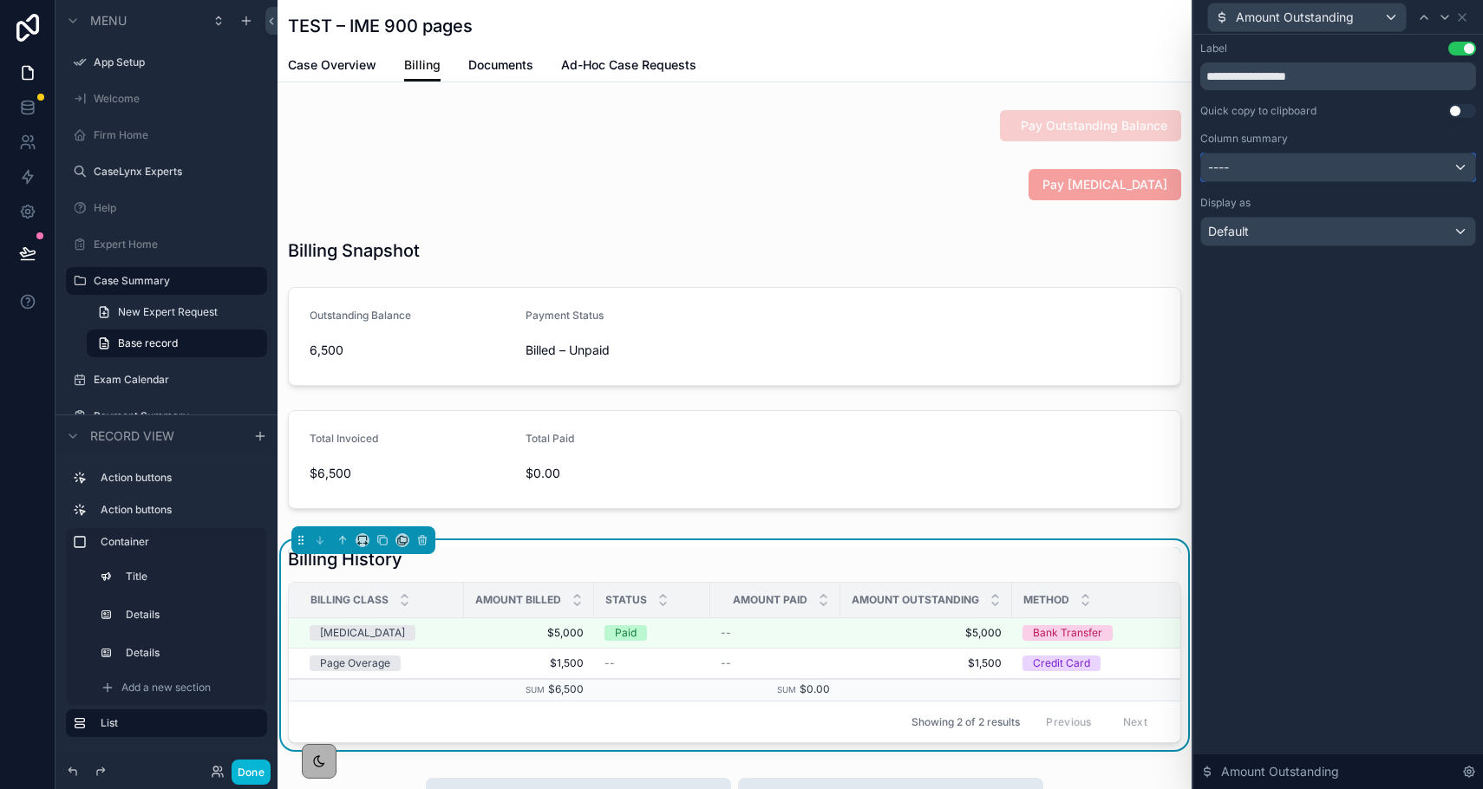
click at [1115, 159] on div "----" at bounding box center [1338, 168] width 274 height 28
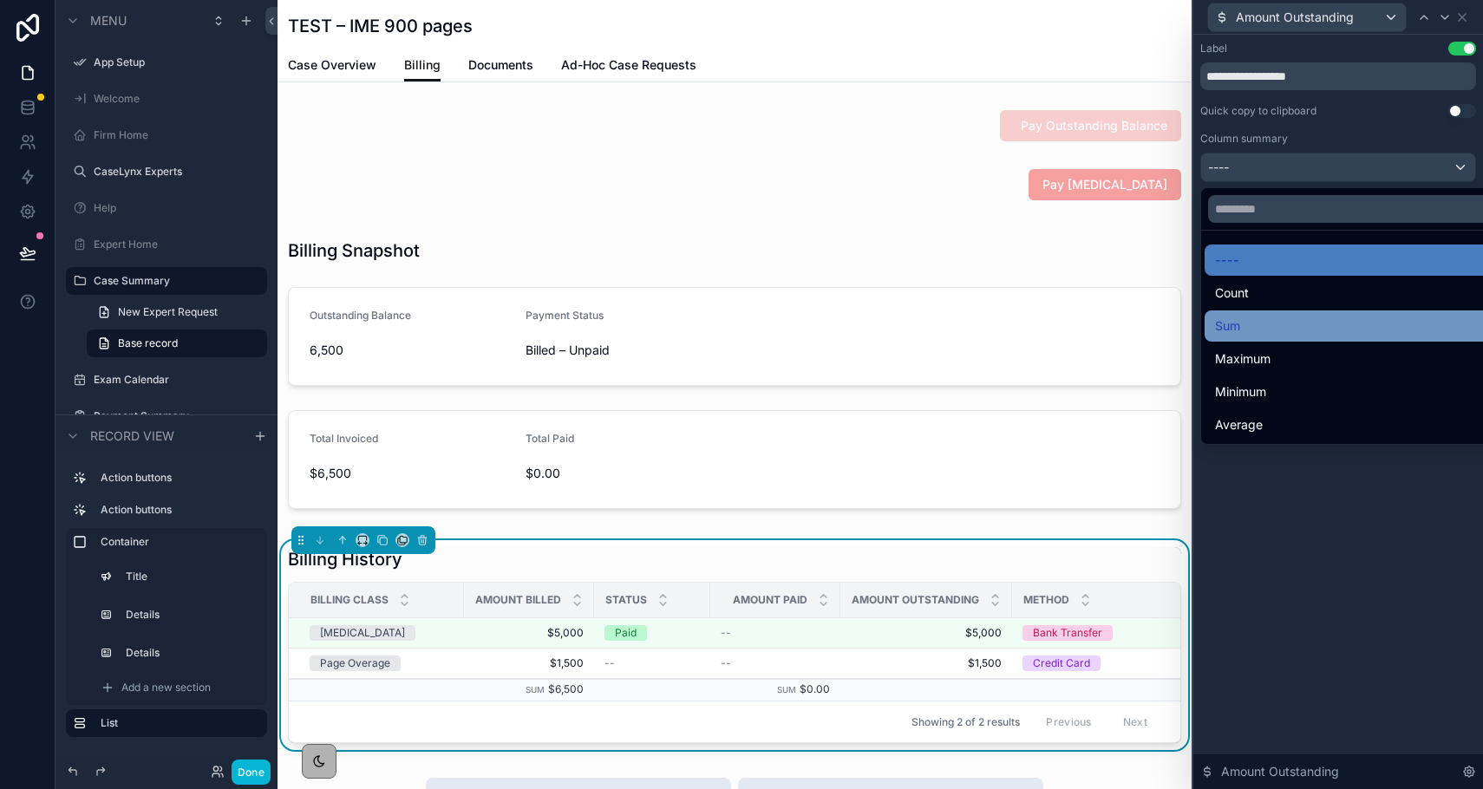
click at [1115, 325] on div "Sum" at bounding box center [1358, 326] width 286 height 21
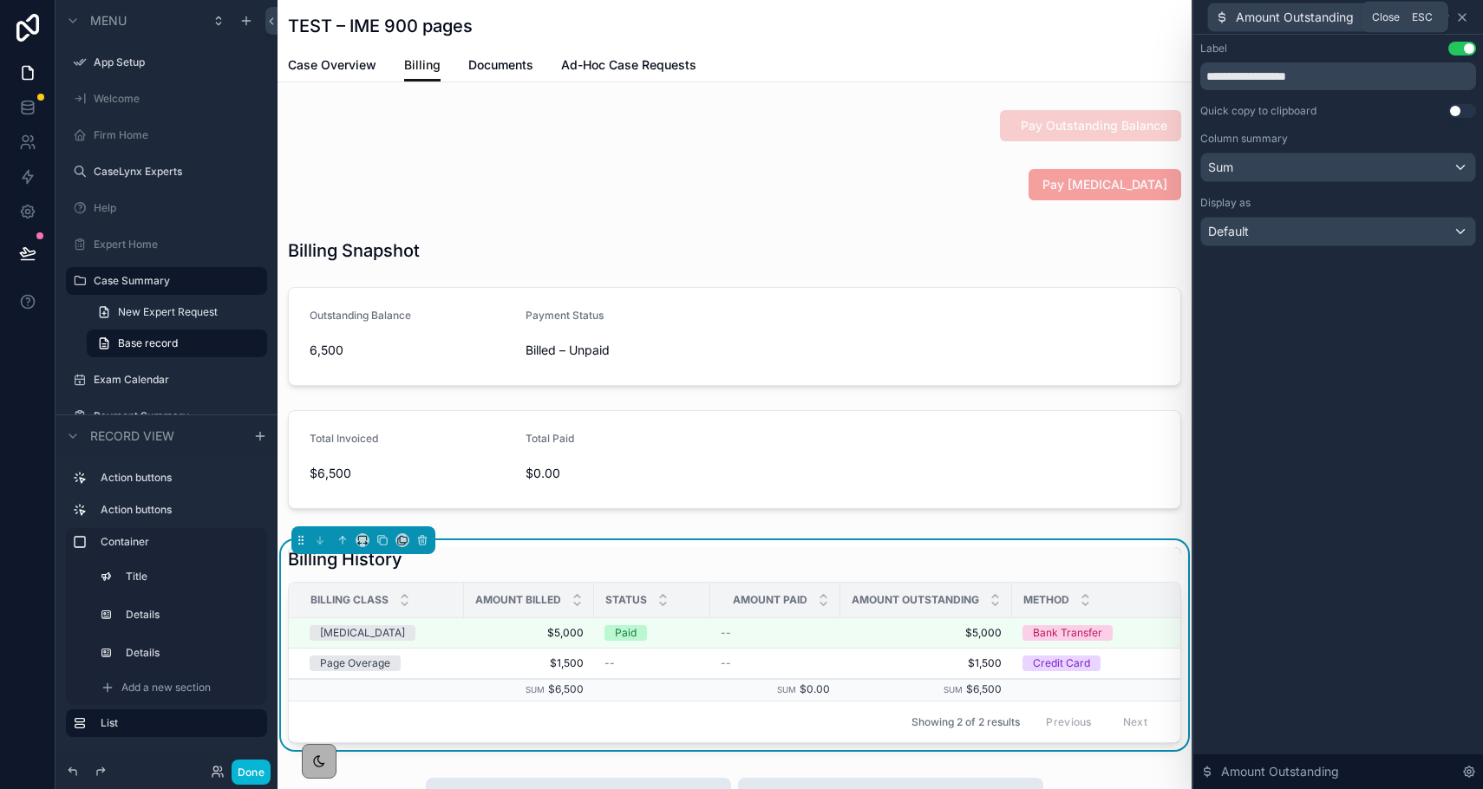
click at [1115, 15] on icon at bounding box center [1462, 17] width 7 height 7
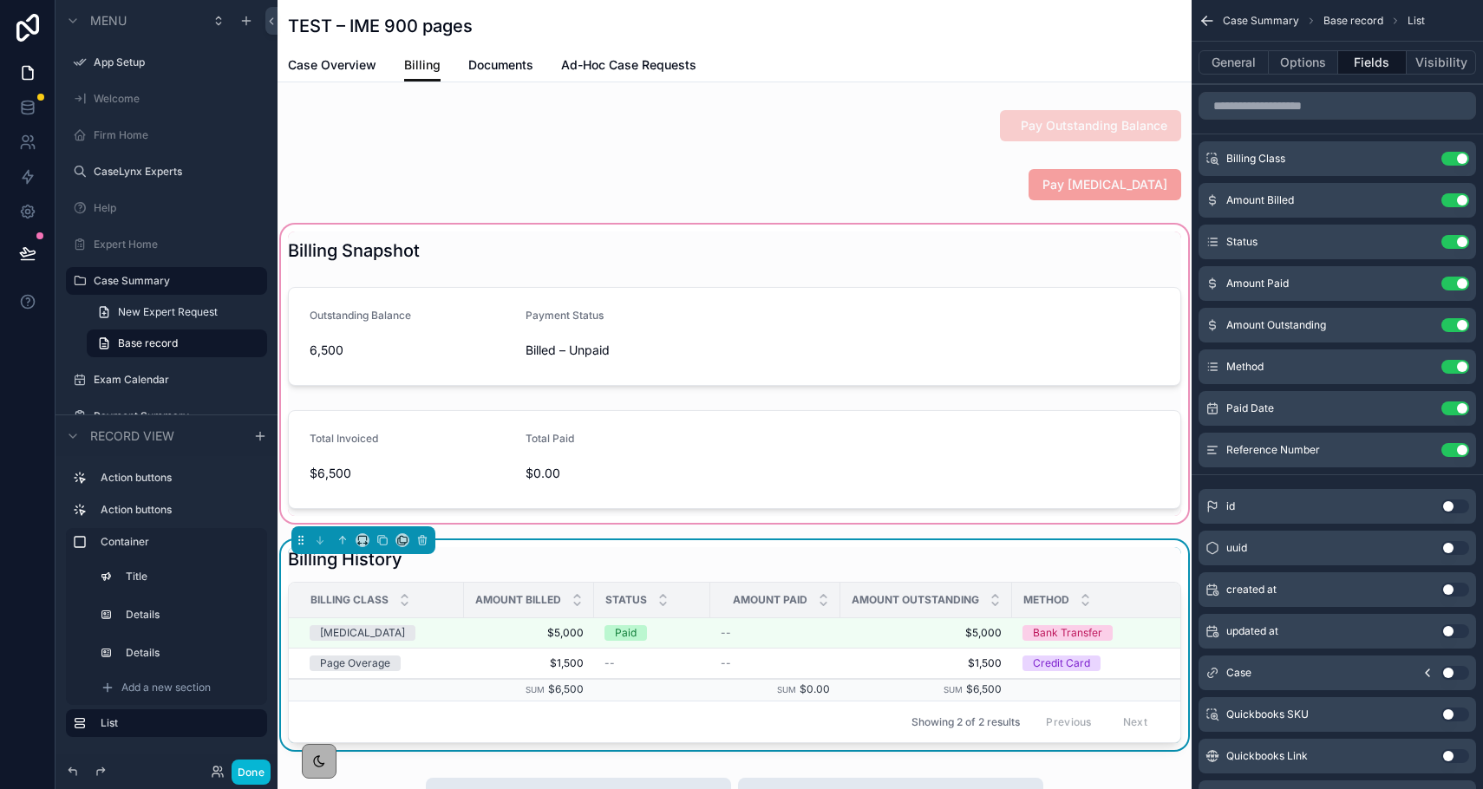
click at [977, 306] on div "scrollable content" at bounding box center [735, 373] width 914 height 305
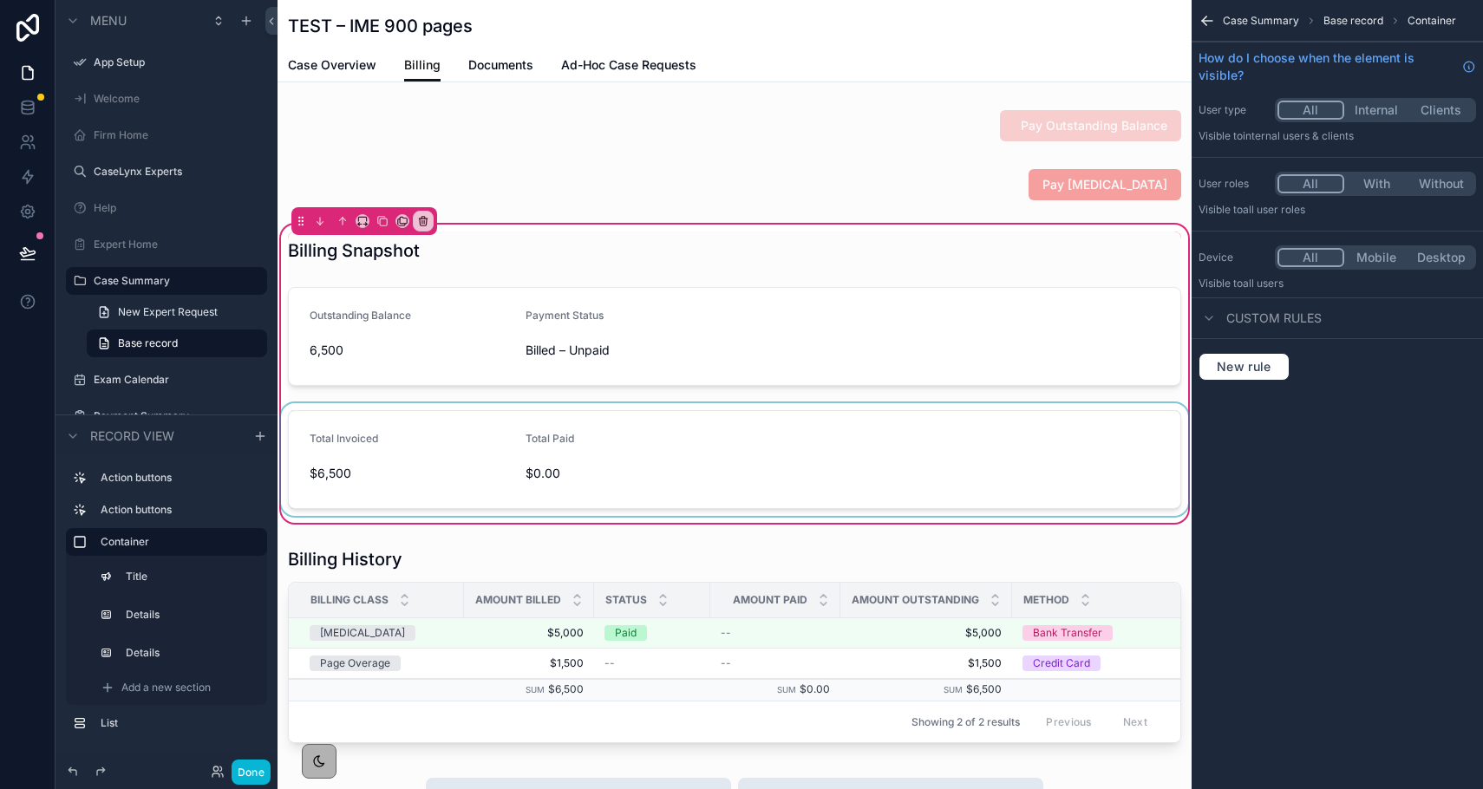
click at [908, 469] on div "scrollable content" at bounding box center [735, 459] width 914 height 113
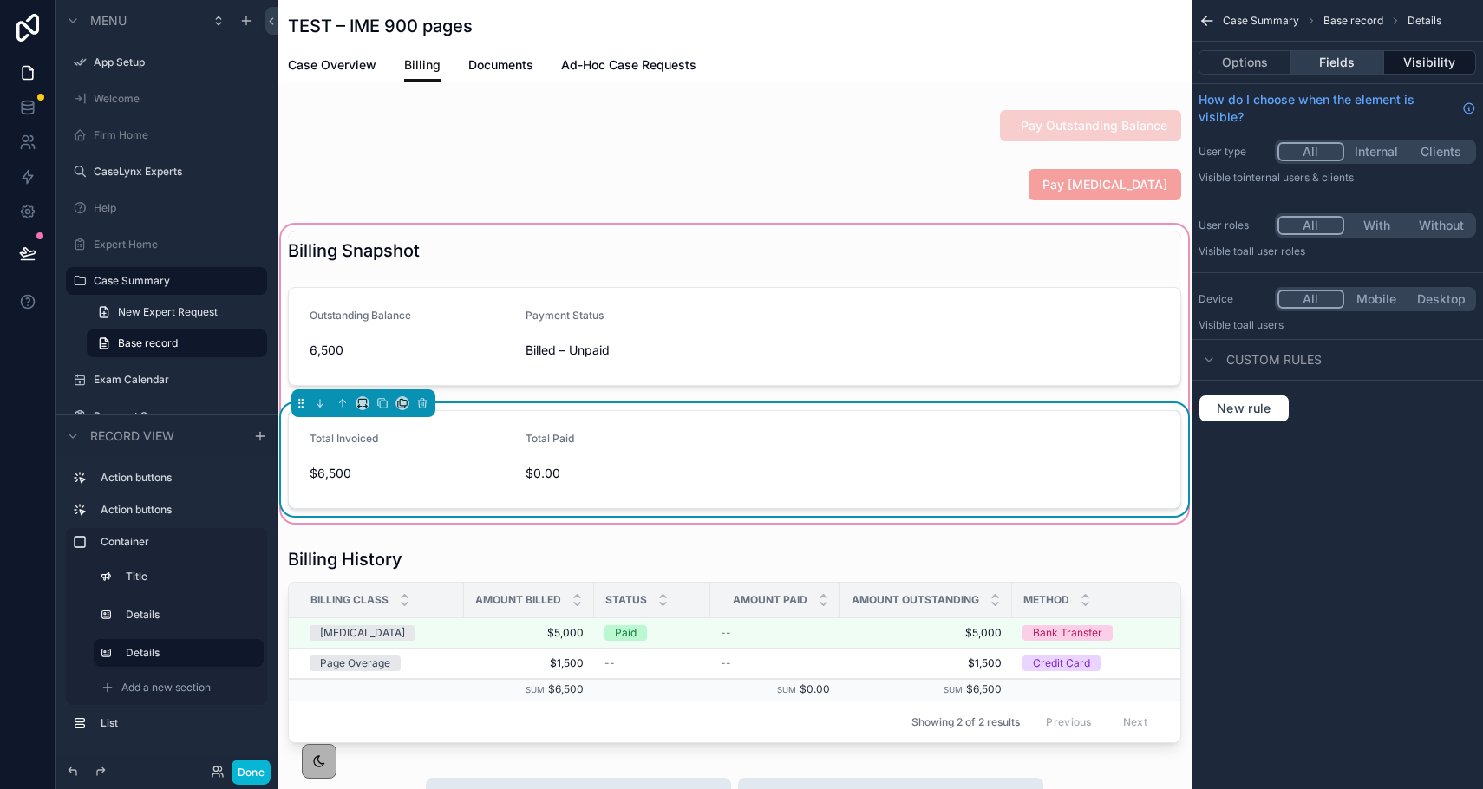
click at [1115, 63] on button "Fields" at bounding box center [1338, 62] width 92 height 24
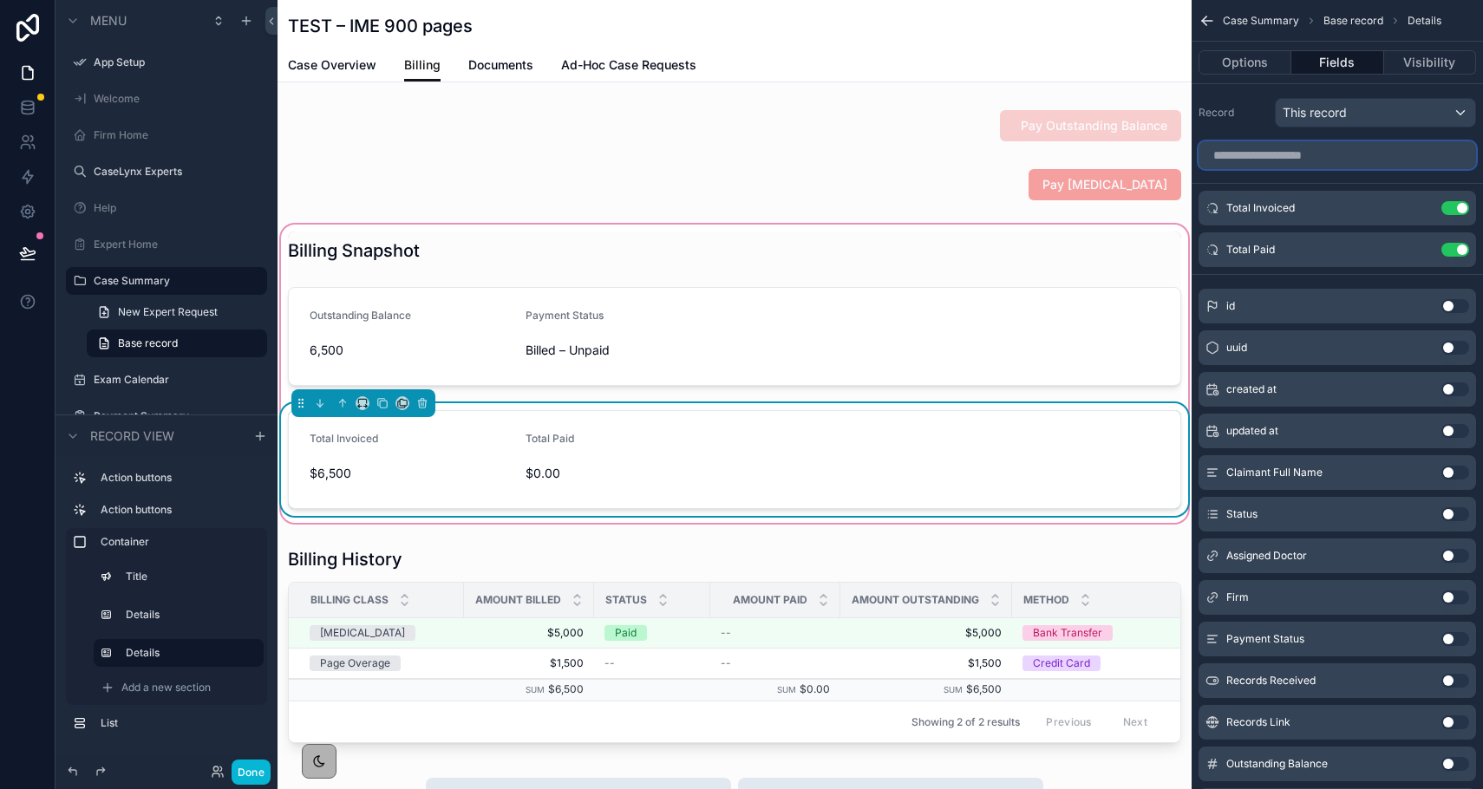
click at [1115, 156] on input "scrollable content" at bounding box center [1338, 155] width 278 height 28
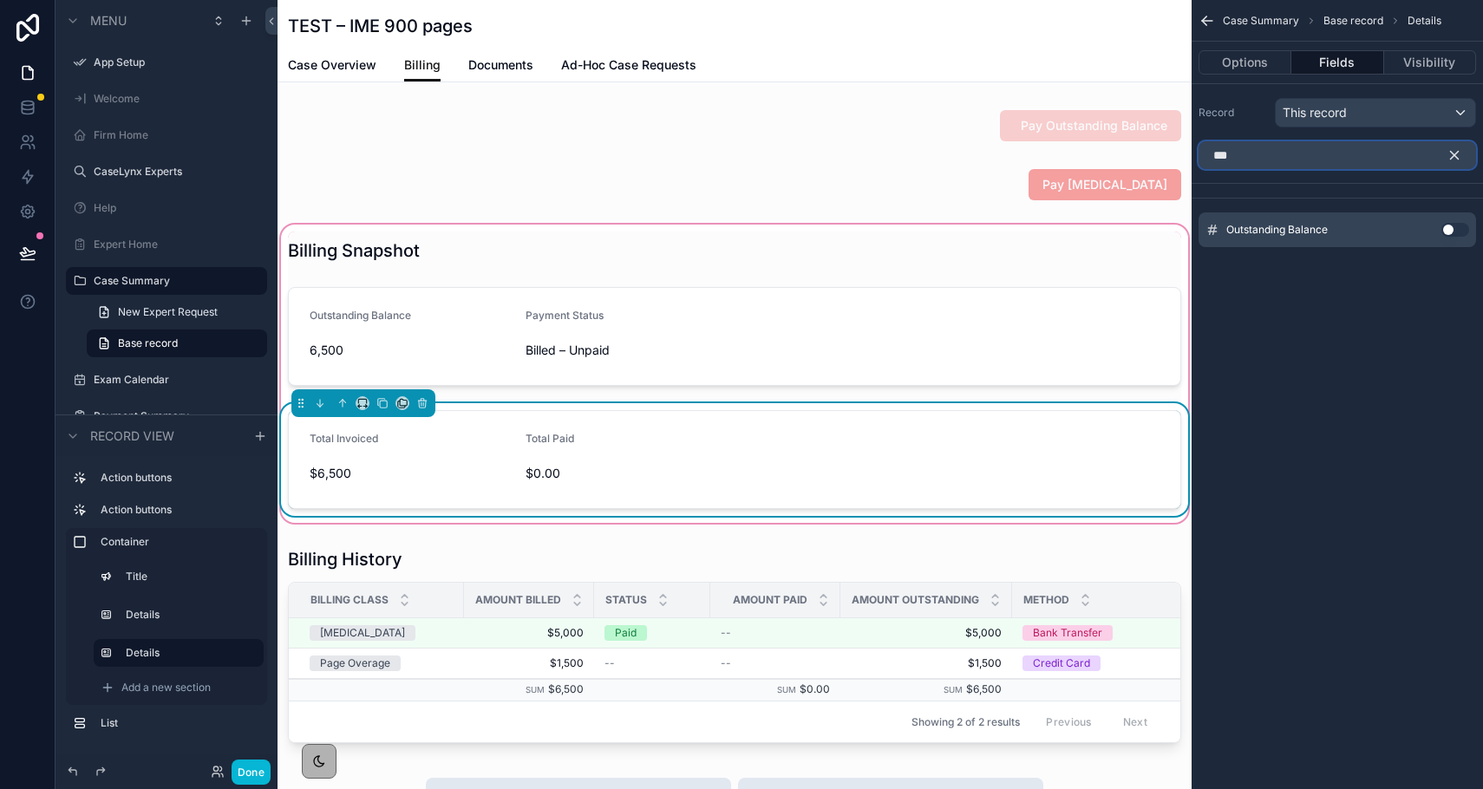
type input "***"
click at [1115, 233] on button "Use setting" at bounding box center [1456, 230] width 28 height 14
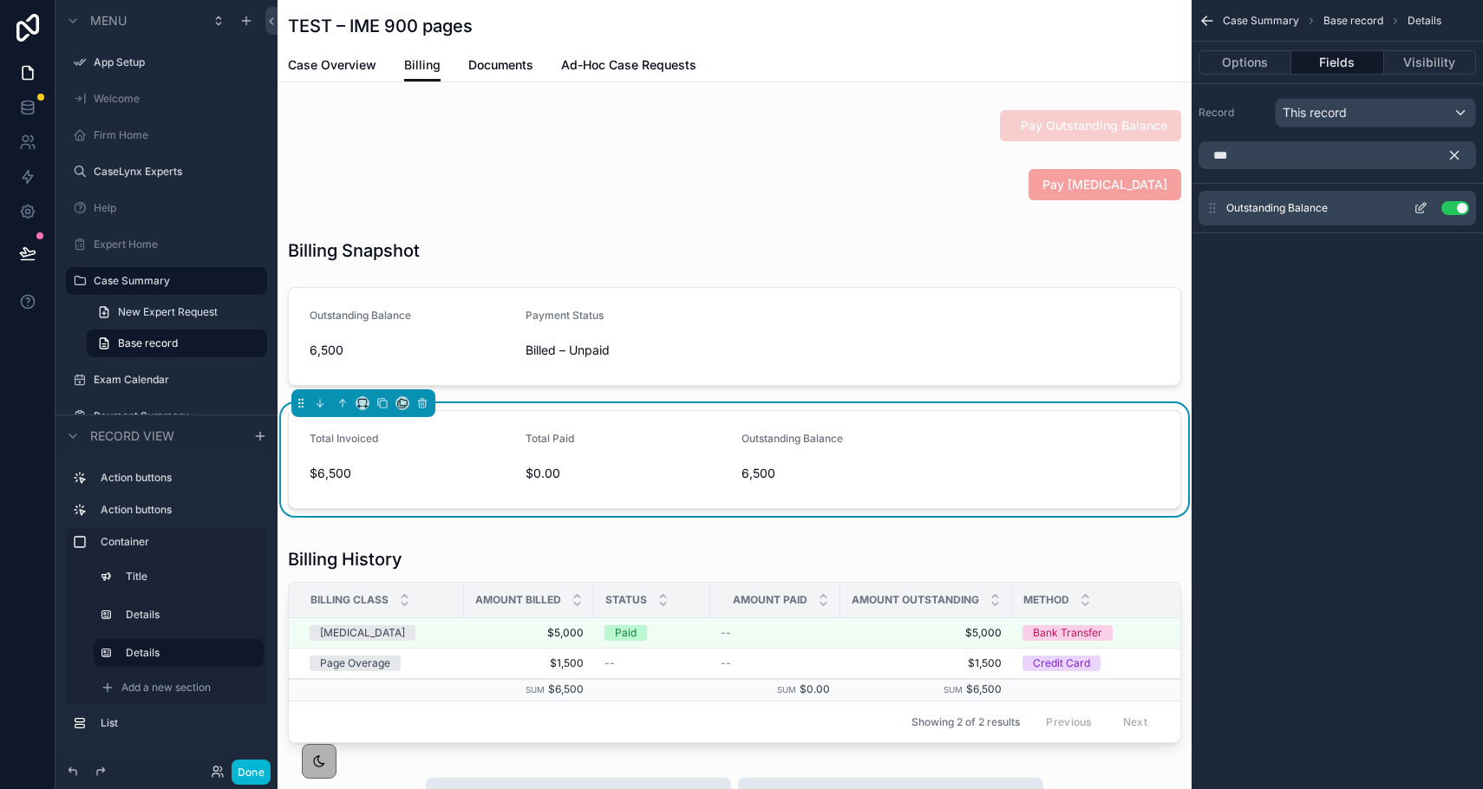
click at [1115, 209] on icon "scrollable content" at bounding box center [1421, 208] width 14 height 14
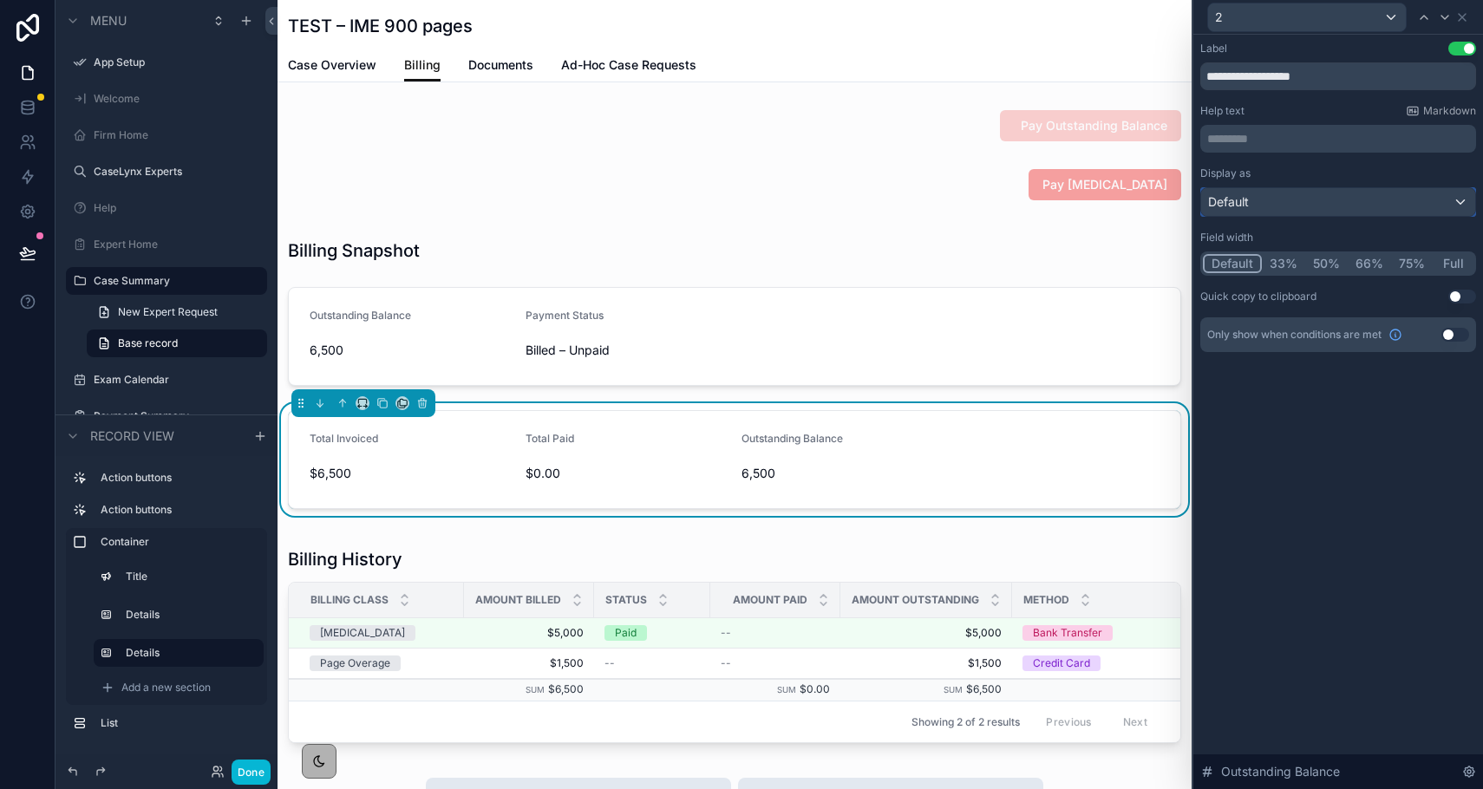
click at [1115, 206] on div "Default" at bounding box center [1338, 202] width 274 height 28
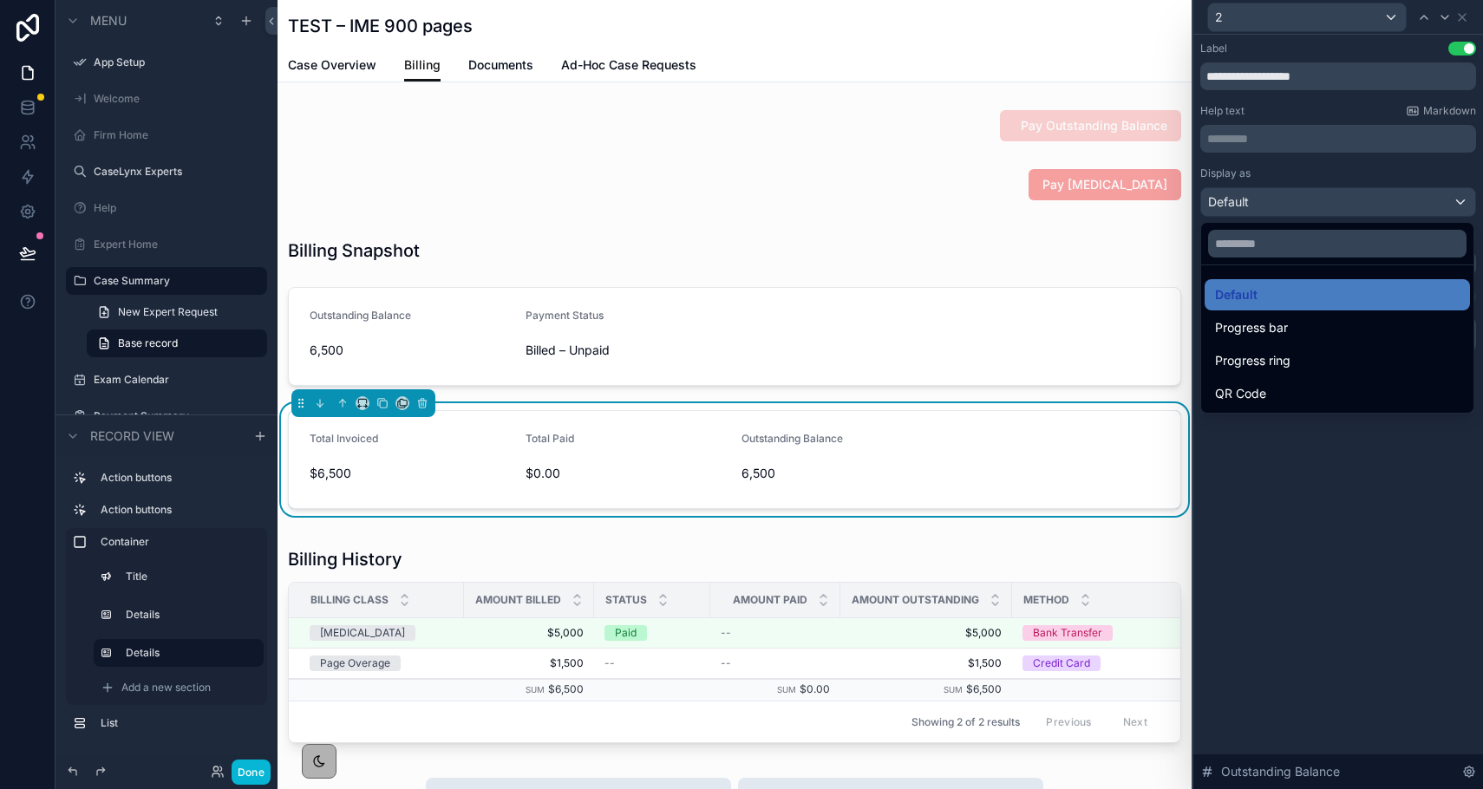
click at [1115, 565] on div at bounding box center [1339, 394] width 290 height 789
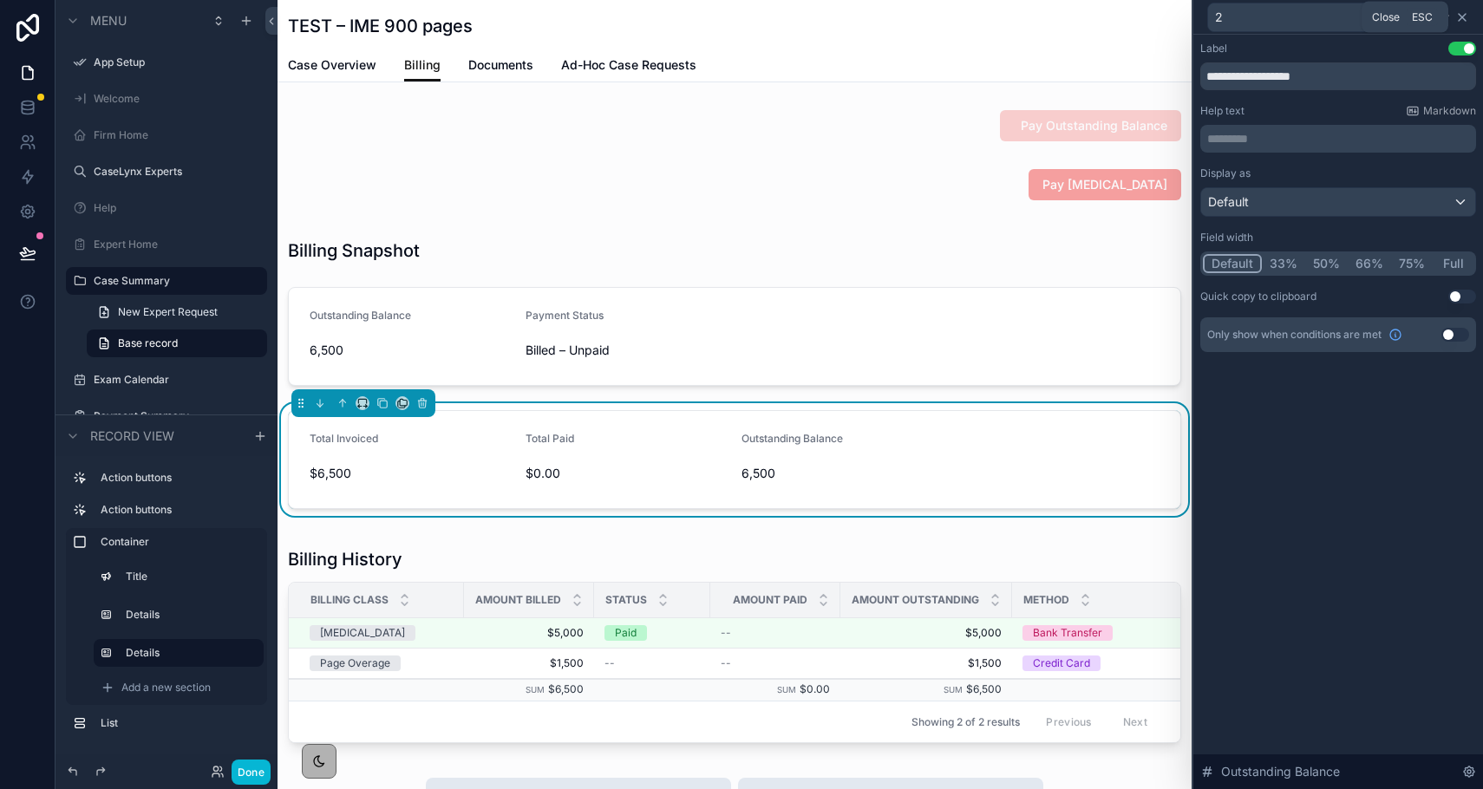
click at [1115, 19] on icon at bounding box center [1462, 17] width 7 height 7
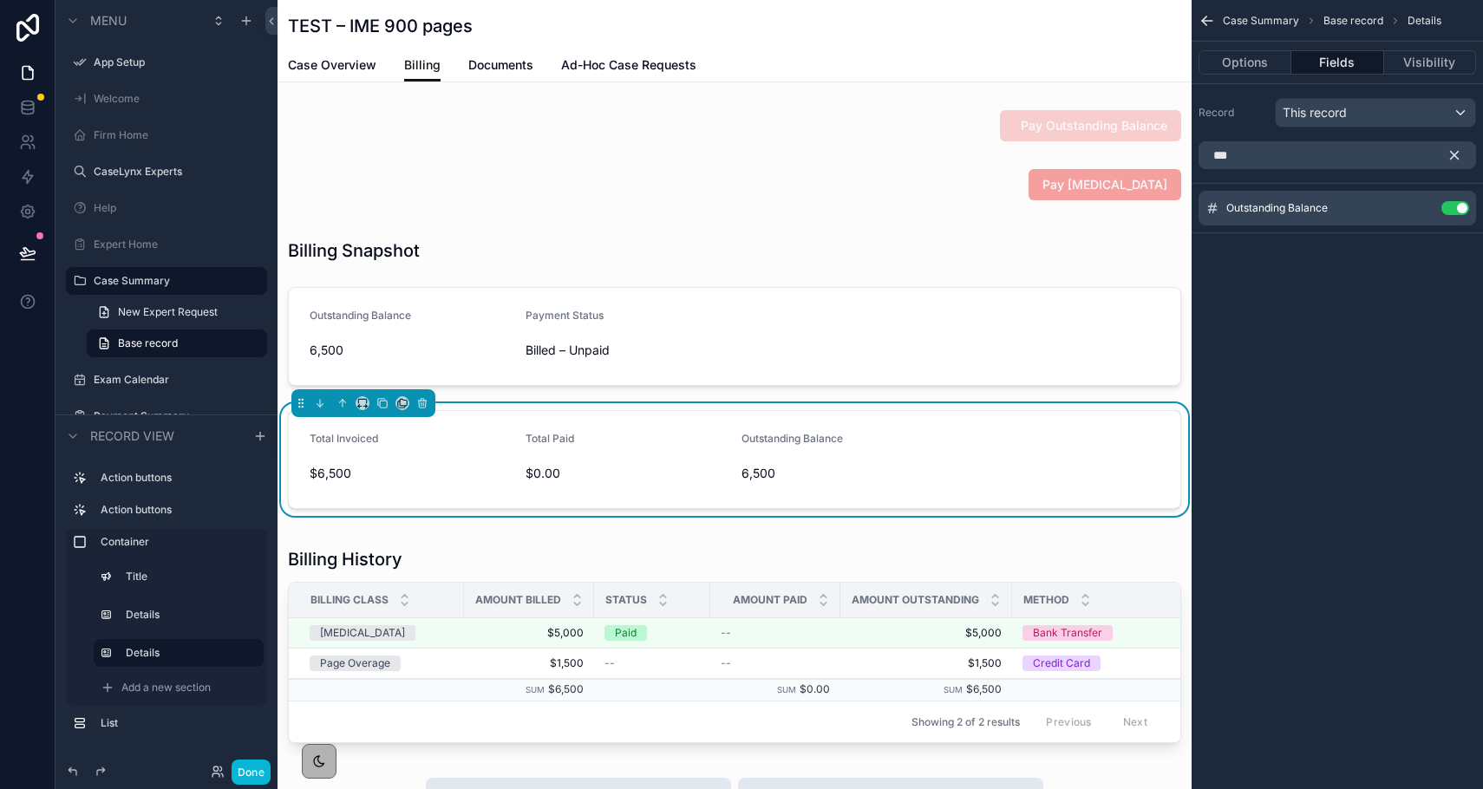
click at [1115, 160] on icon "scrollable content" at bounding box center [1455, 155] width 16 height 16
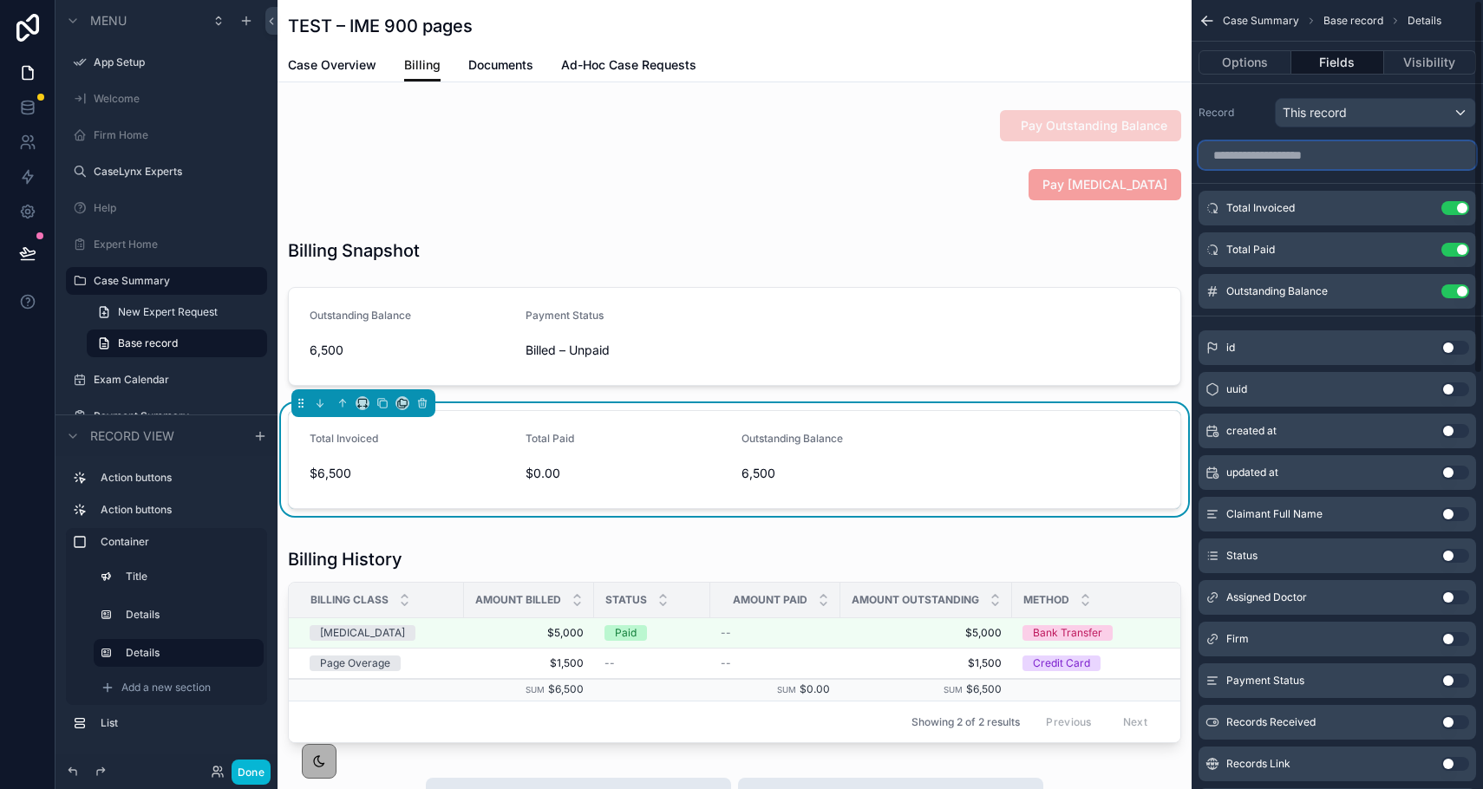
click at [1115, 156] on input "scrollable content" at bounding box center [1338, 155] width 278 height 28
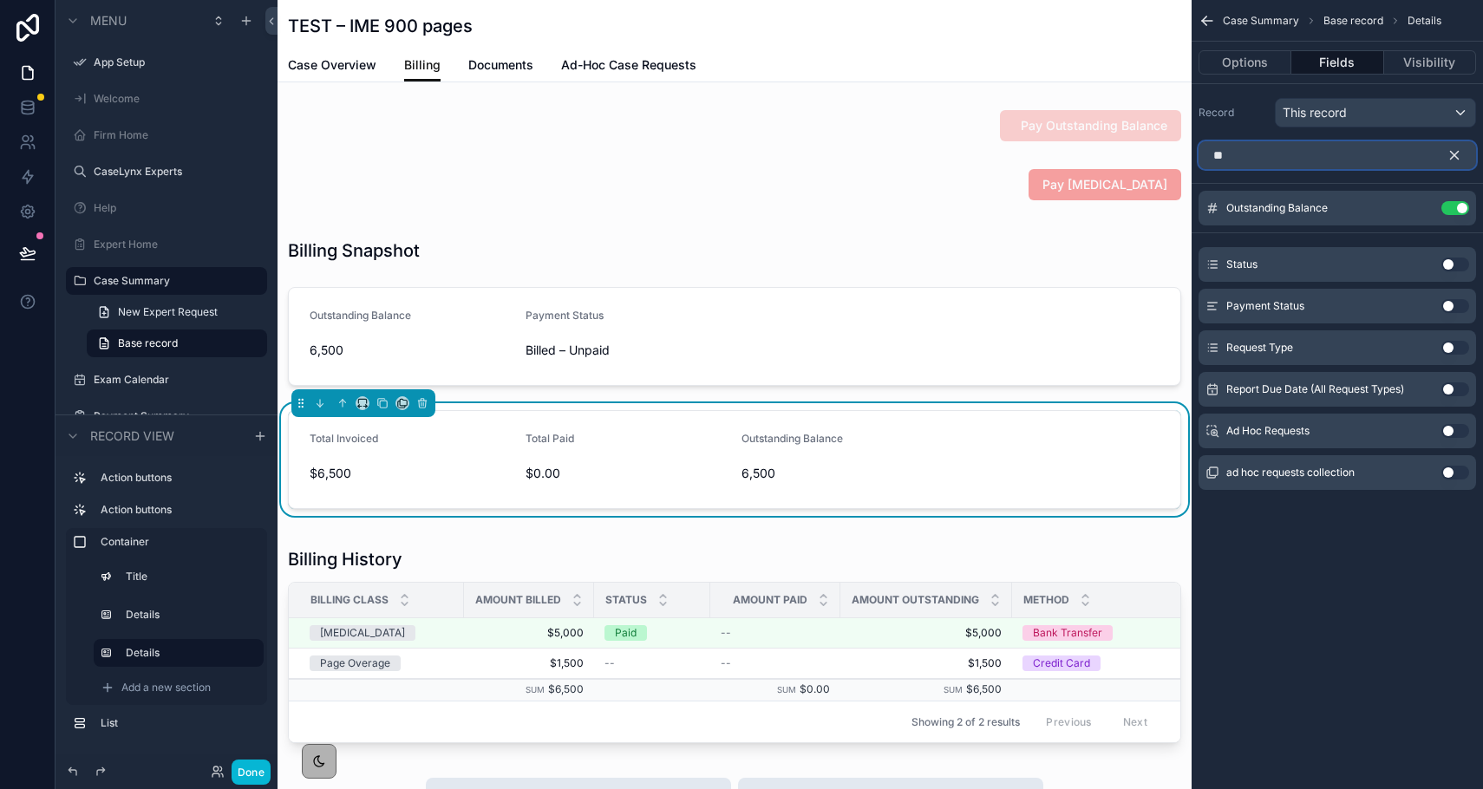
type input "**"
click at [1115, 264] on button "Use setting" at bounding box center [1456, 265] width 28 height 14
click at [1115, 249] on button "Use setting" at bounding box center [1456, 250] width 28 height 14
click at [1115, 159] on icon "scrollable content" at bounding box center [1455, 155] width 16 height 16
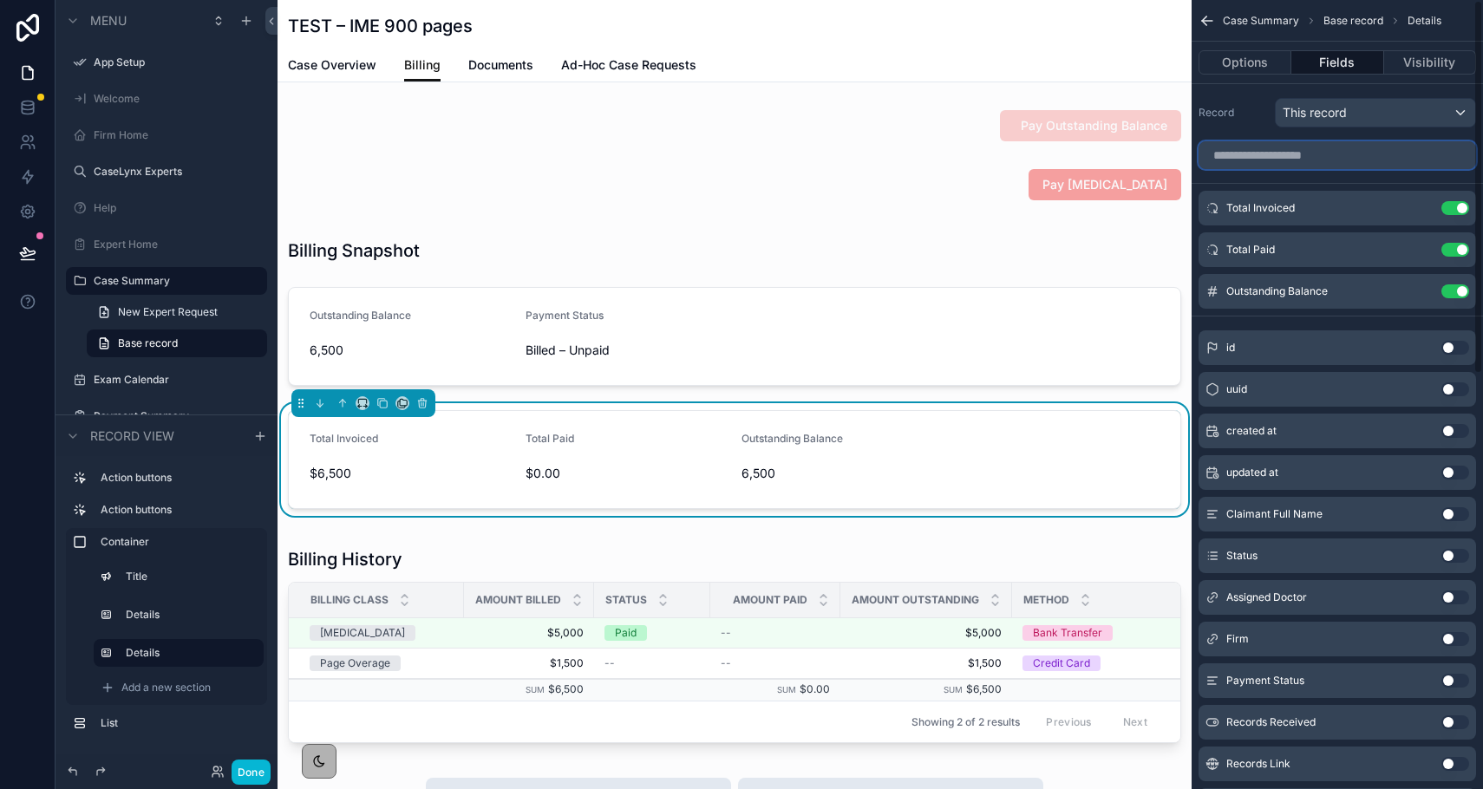
click at [1115, 152] on input "scrollable content" at bounding box center [1338, 155] width 278 height 28
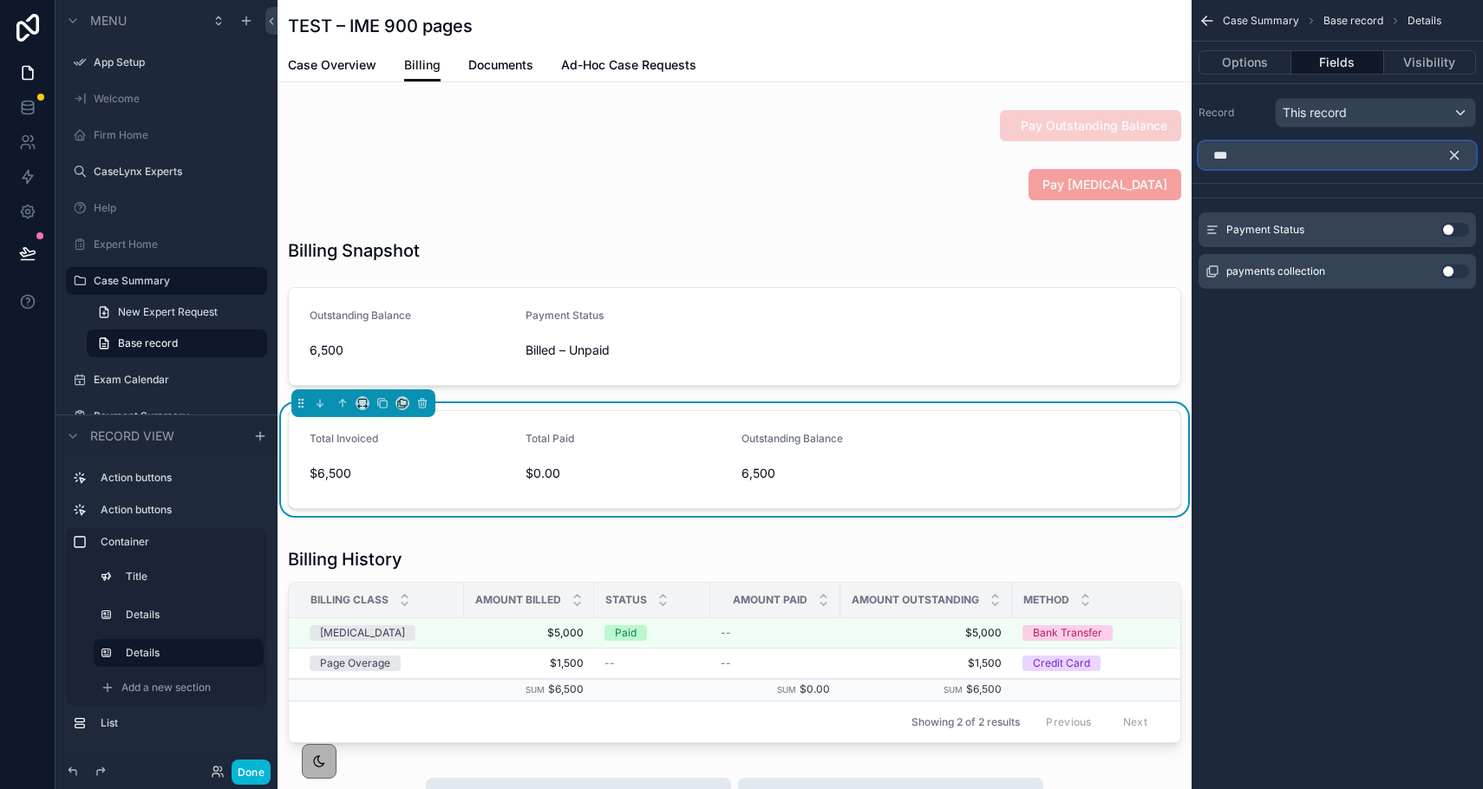
type input "***"
click at [1115, 229] on button "Use setting" at bounding box center [1456, 230] width 28 height 14
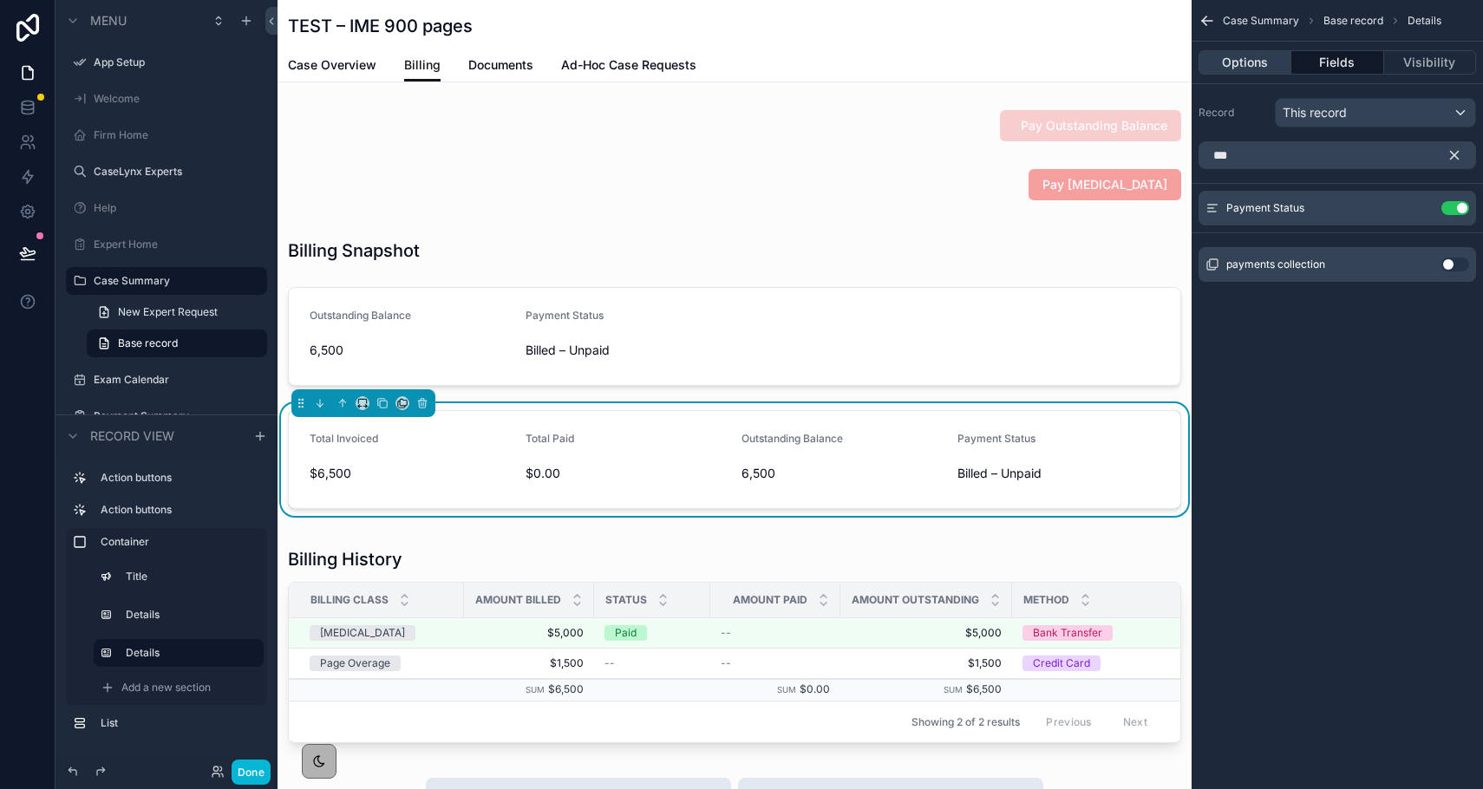
click at [1115, 73] on button "Options" at bounding box center [1245, 62] width 93 height 24
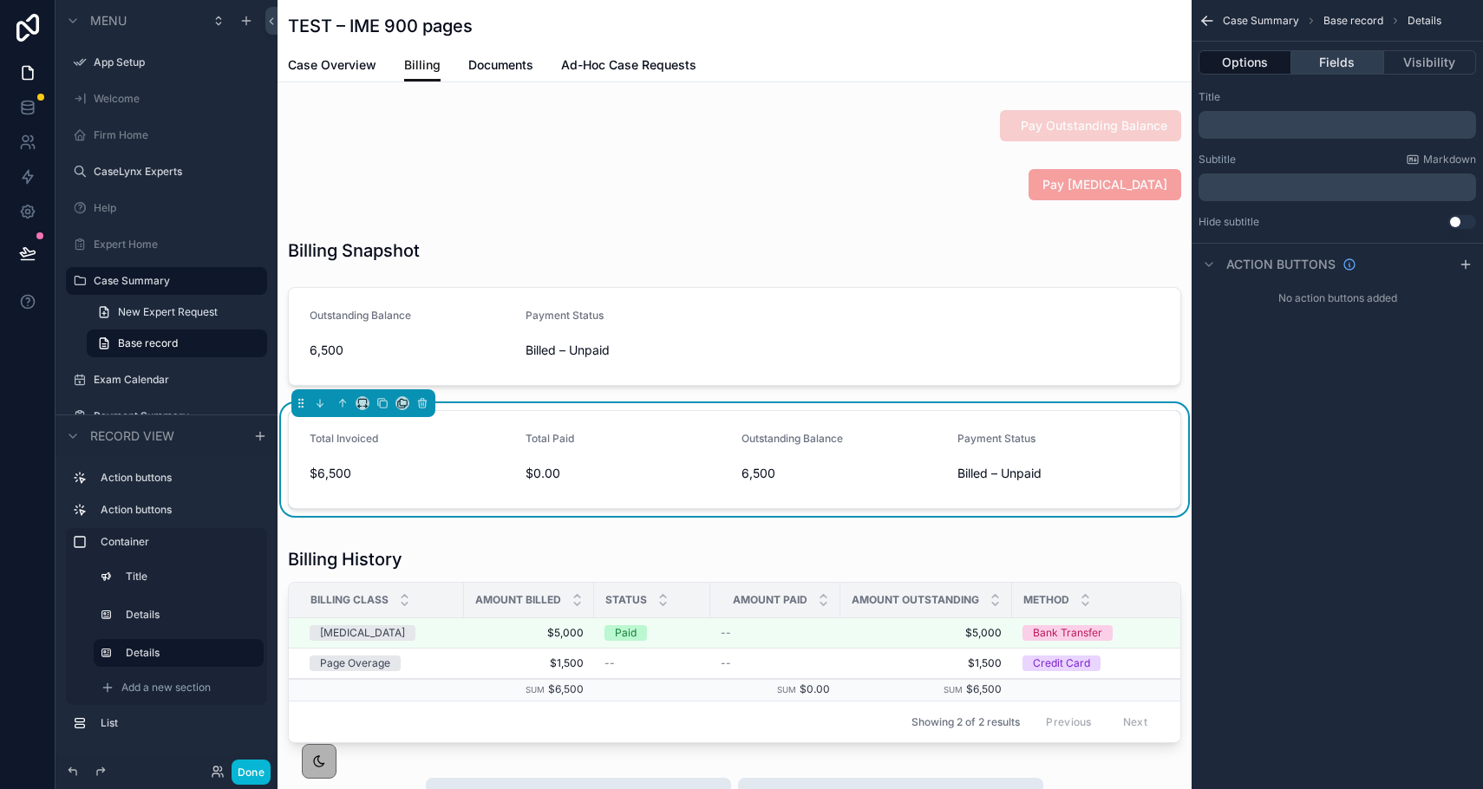
click at [1115, 62] on button "Fields" at bounding box center [1338, 62] width 92 height 24
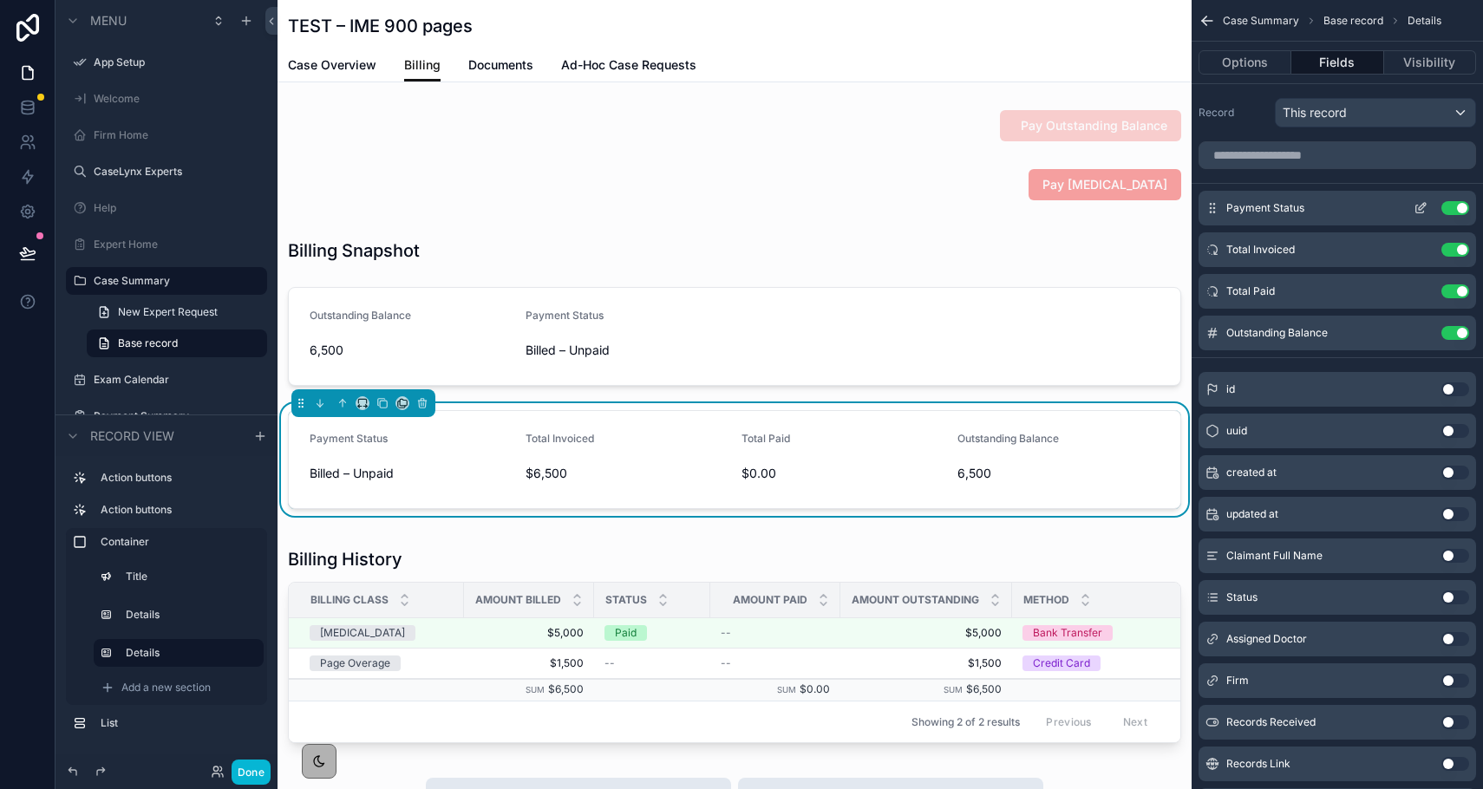
click at [1115, 206] on icon "scrollable content" at bounding box center [1421, 208] width 14 height 14
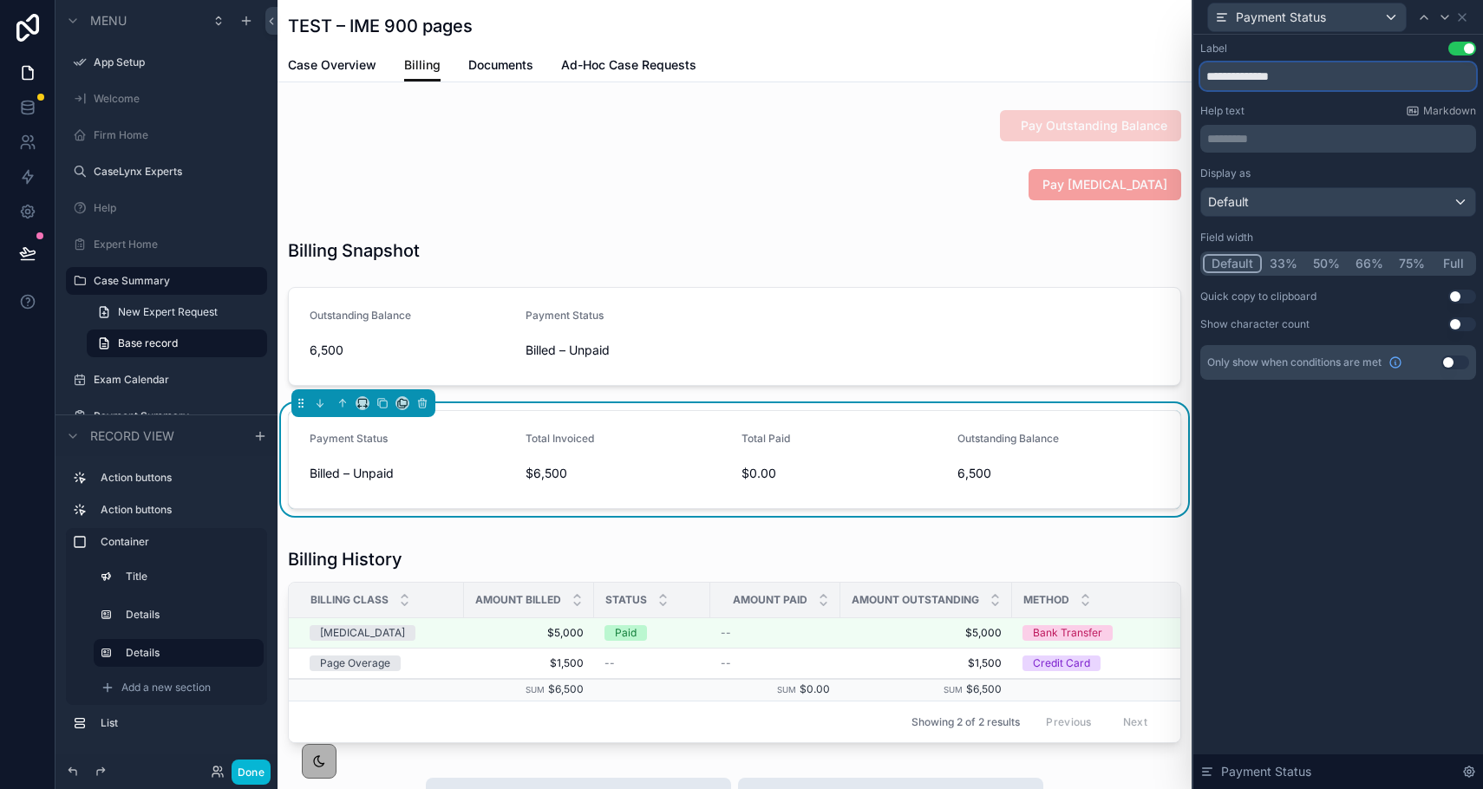
click at [1115, 75] on input "**********" at bounding box center [1339, 76] width 276 height 28
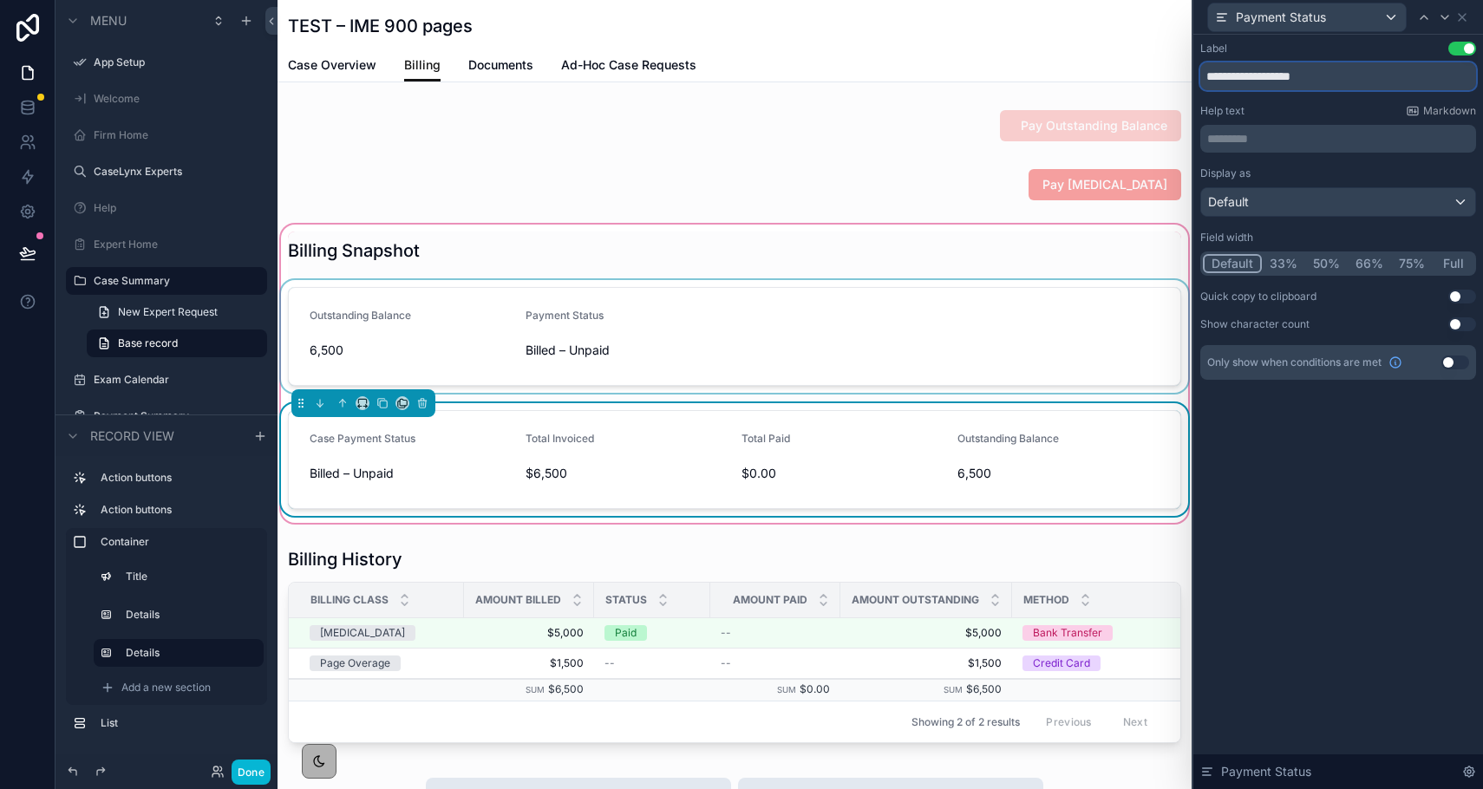
type input "**********"
click at [1066, 317] on div "scrollable content" at bounding box center [735, 336] width 914 height 113
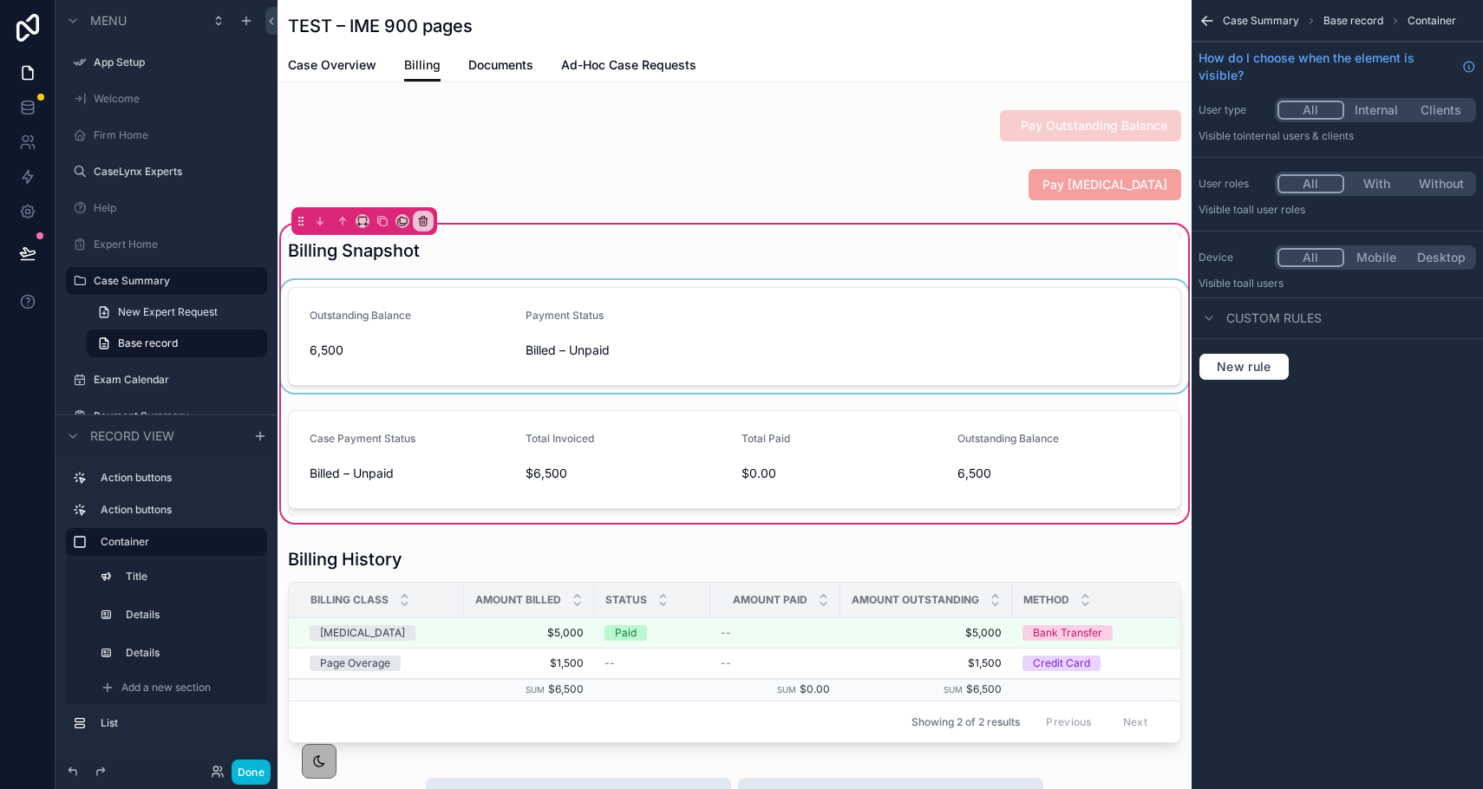
click at [960, 322] on div "scrollable content" at bounding box center [735, 336] width 914 height 113
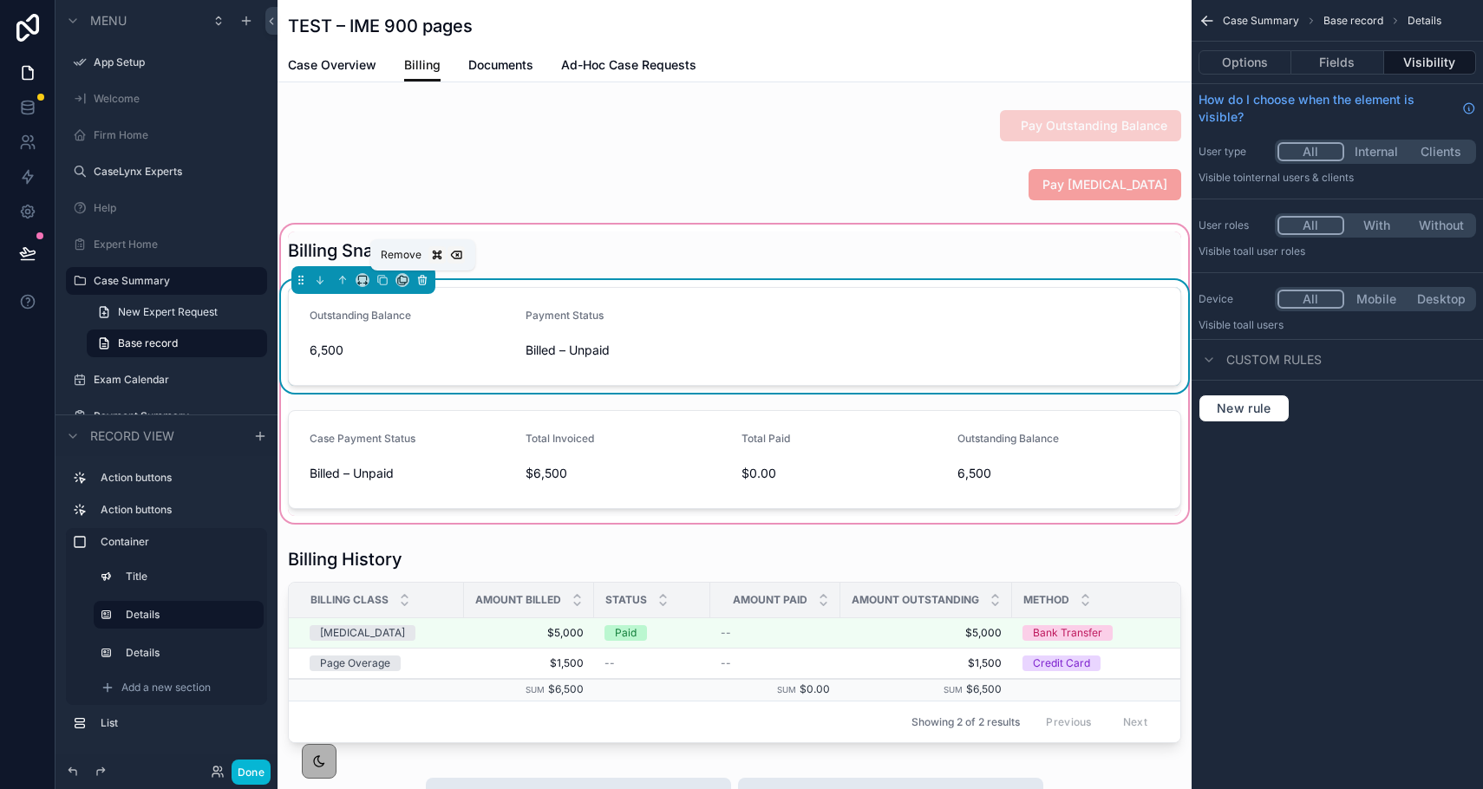
click at [419, 275] on icon "scrollable content" at bounding box center [422, 280] width 12 height 12
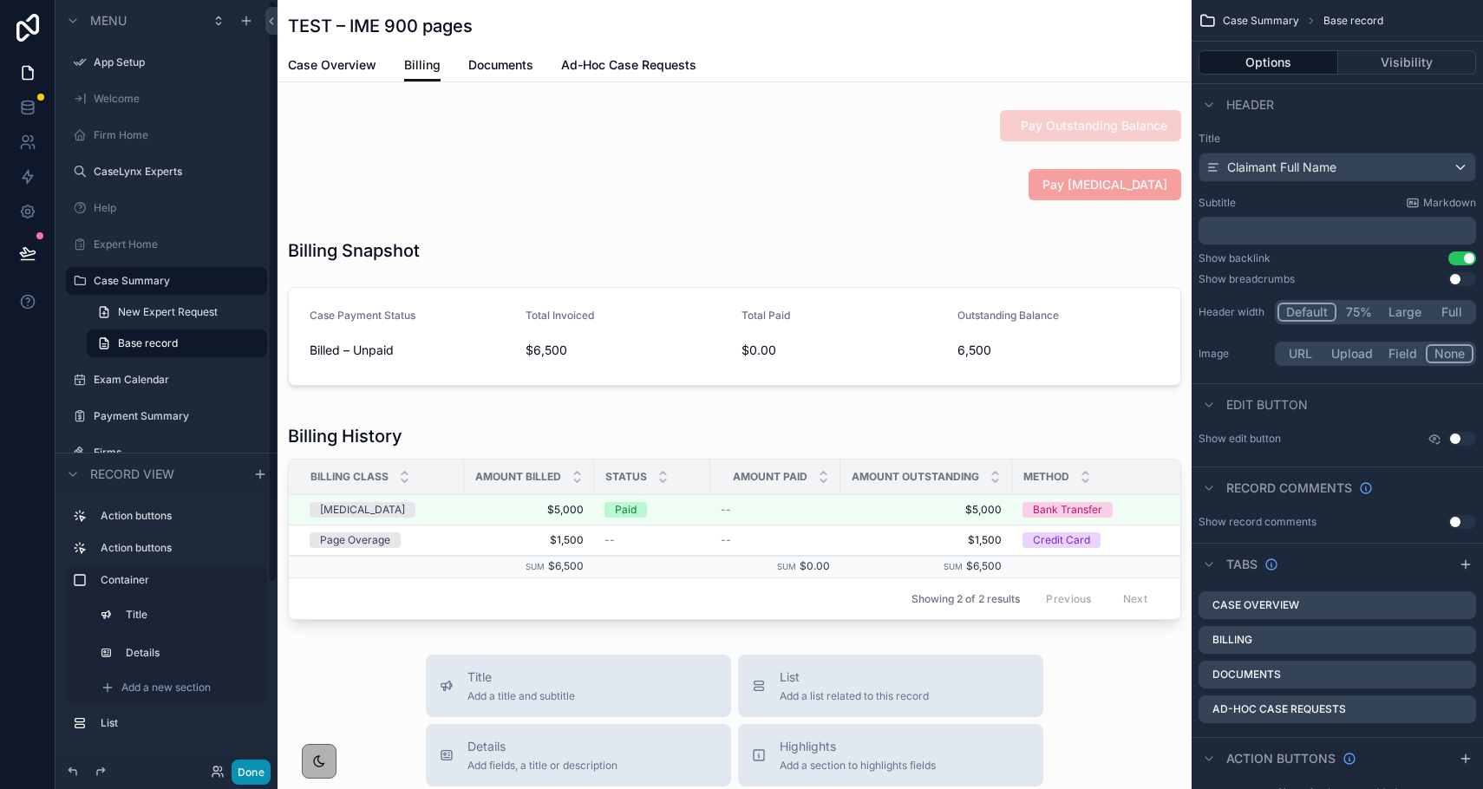
click at [265, 773] on button "Done" at bounding box center [251, 772] width 39 height 25
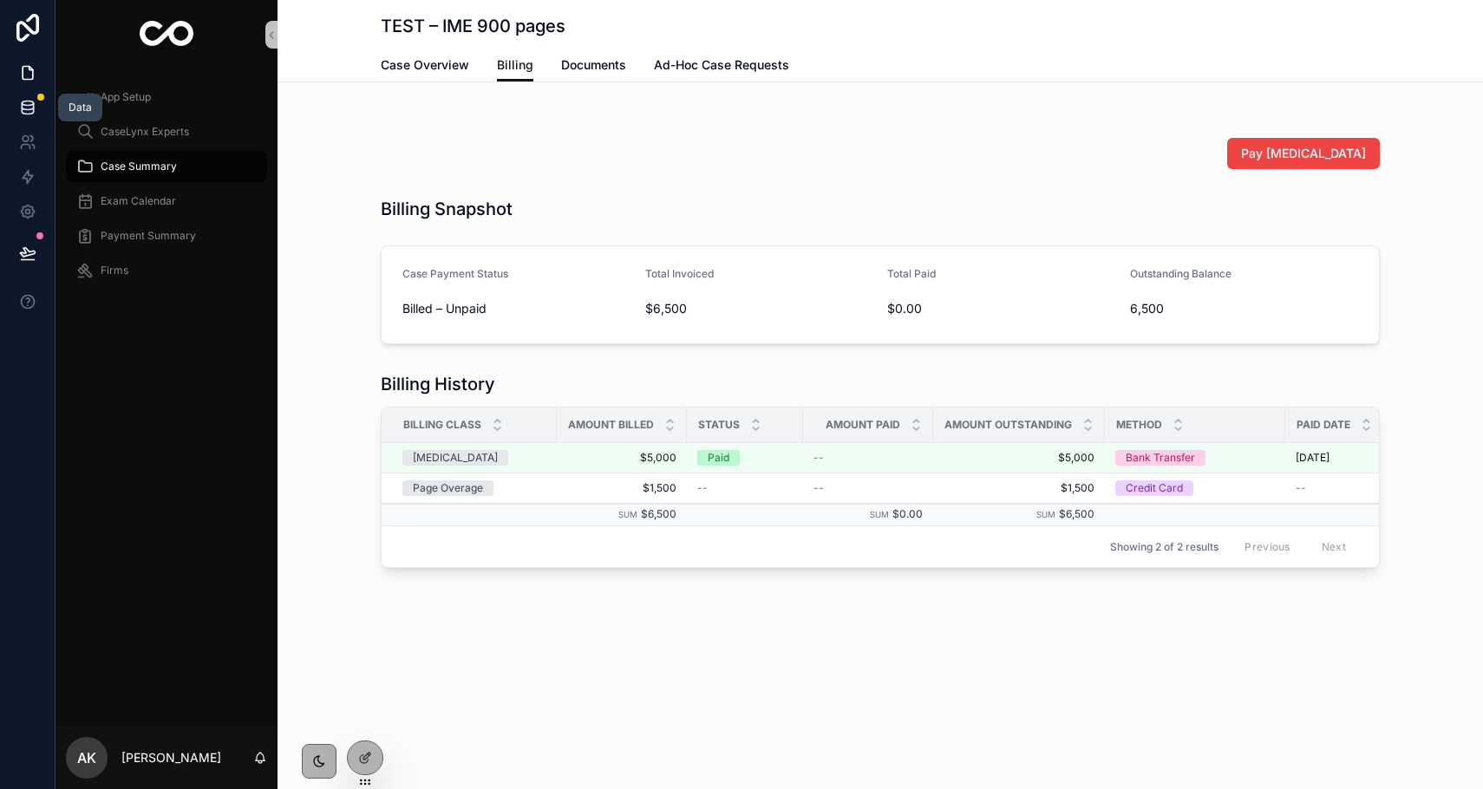
click at [25, 115] on icon at bounding box center [27, 107] width 17 height 17
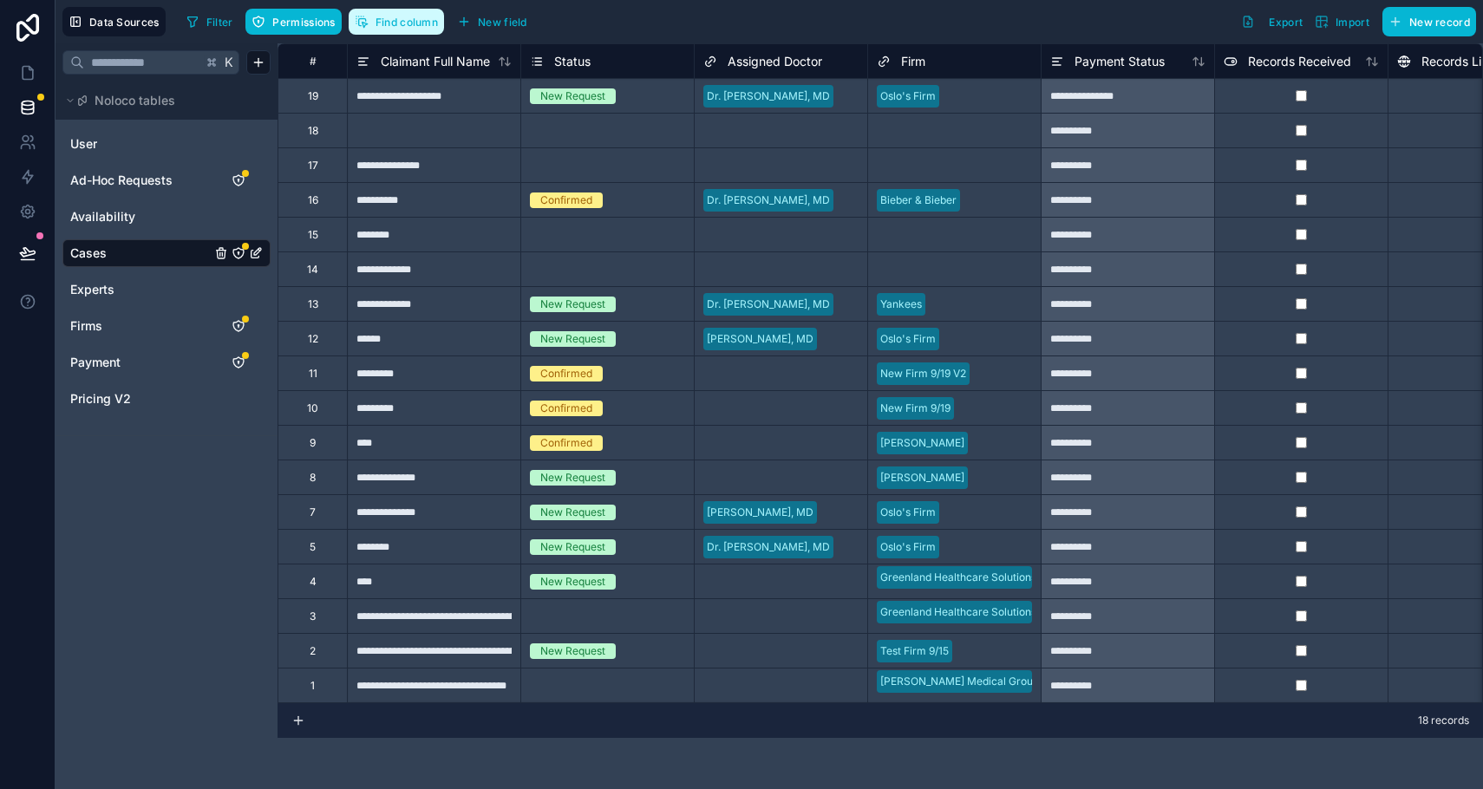
click at [427, 18] on span "Find column" at bounding box center [407, 22] width 62 height 13
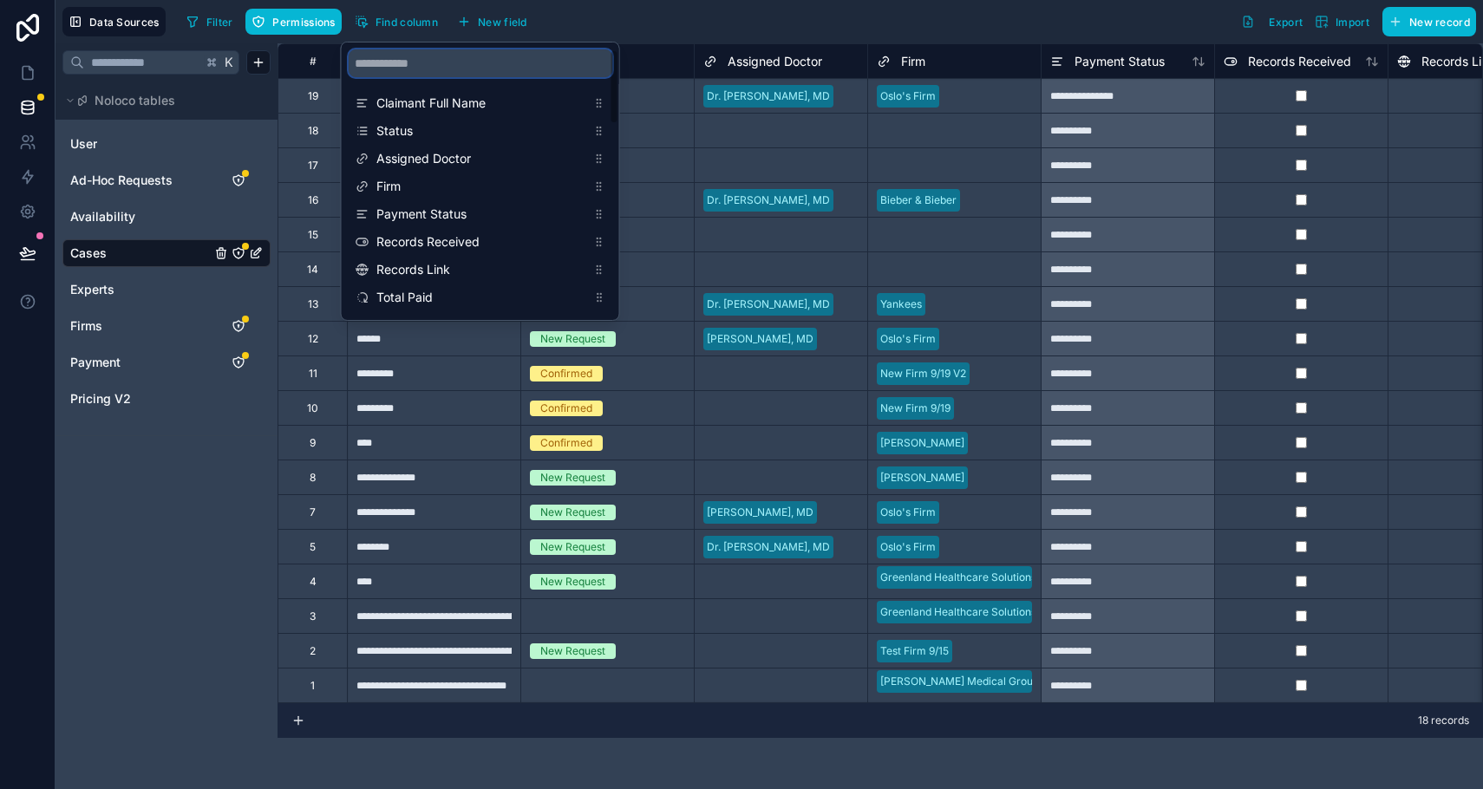
click at [435, 50] on input "scrollable content" at bounding box center [481, 63] width 264 height 28
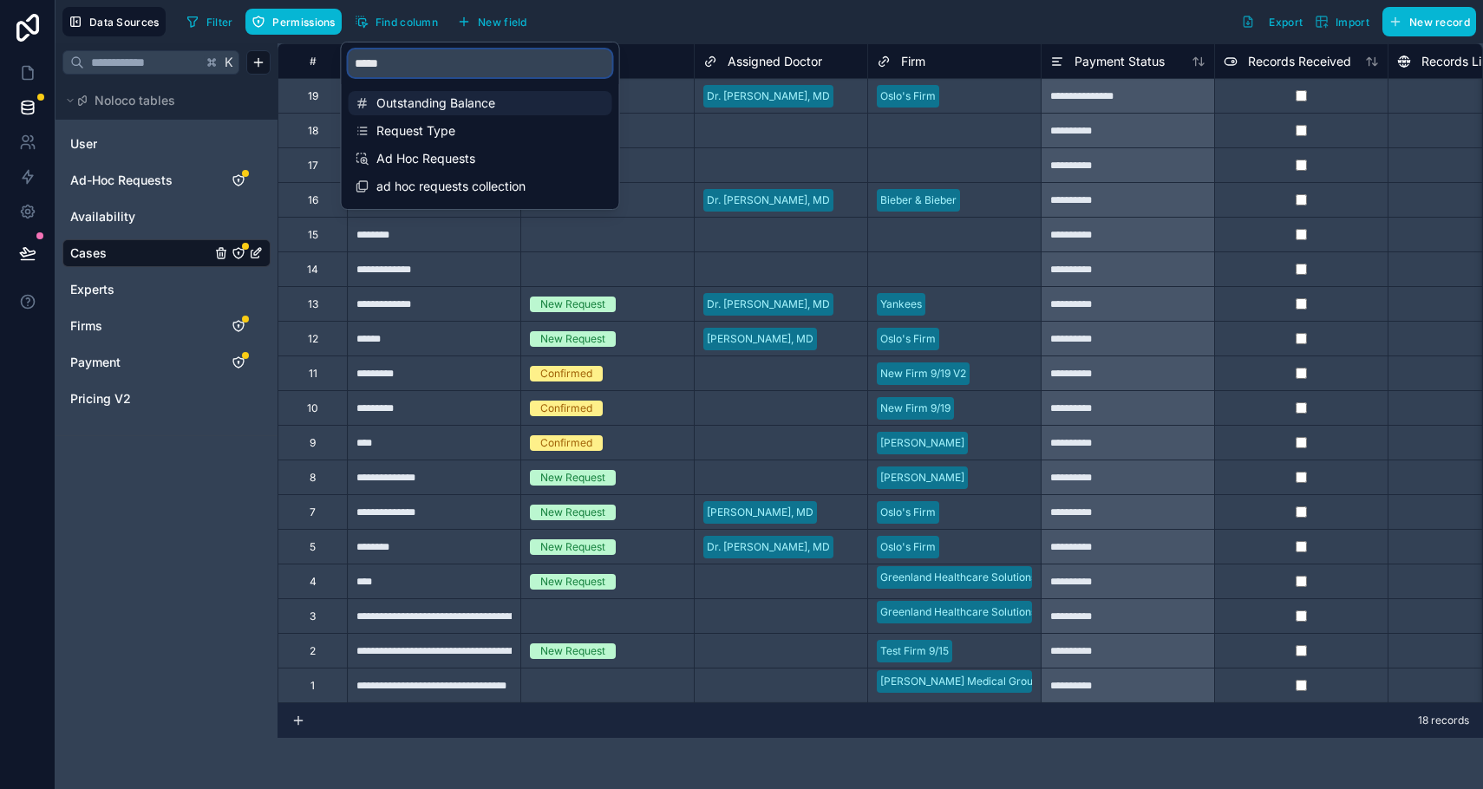
type input "*****"
click at [432, 110] on span "Outstanding Balance" at bounding box center [481, 103] width 210 height 17
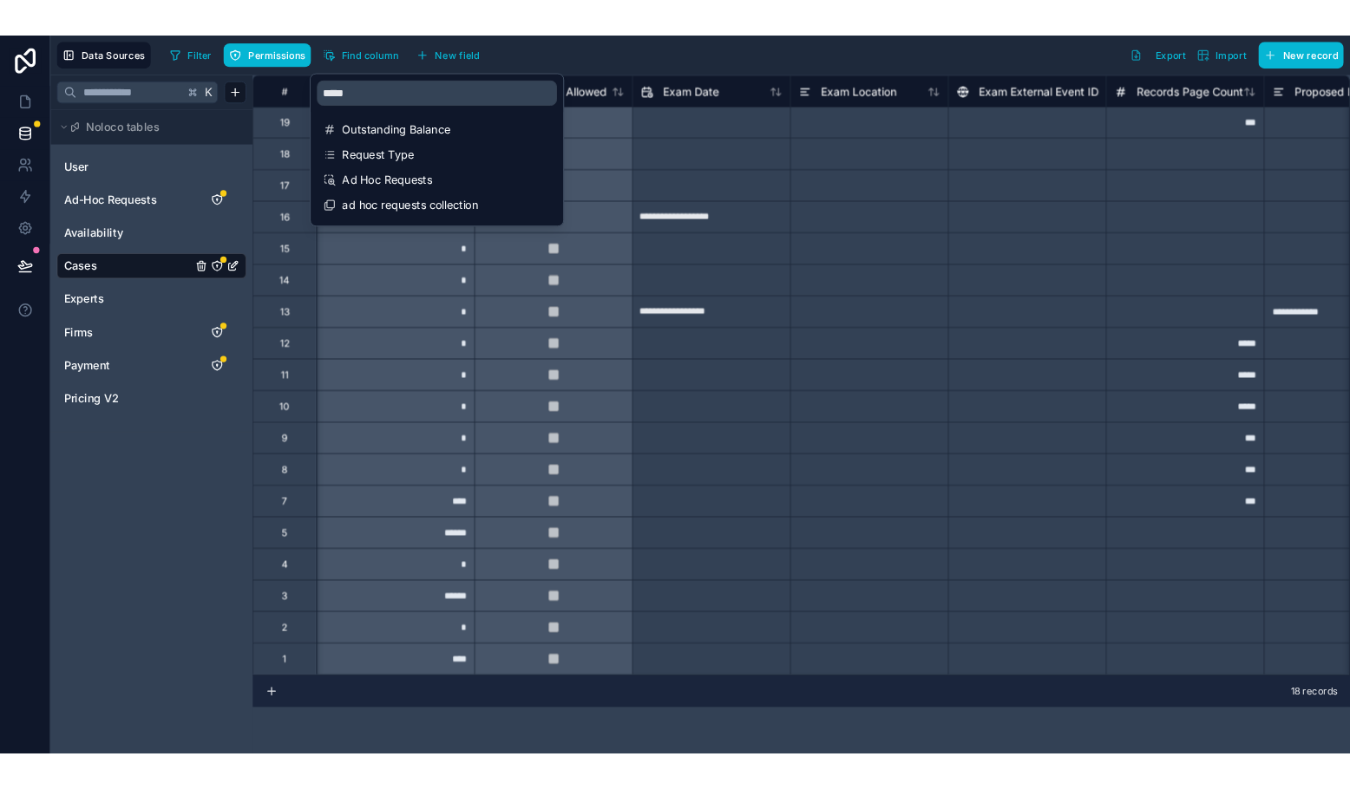
scroll to position [0, 1561]
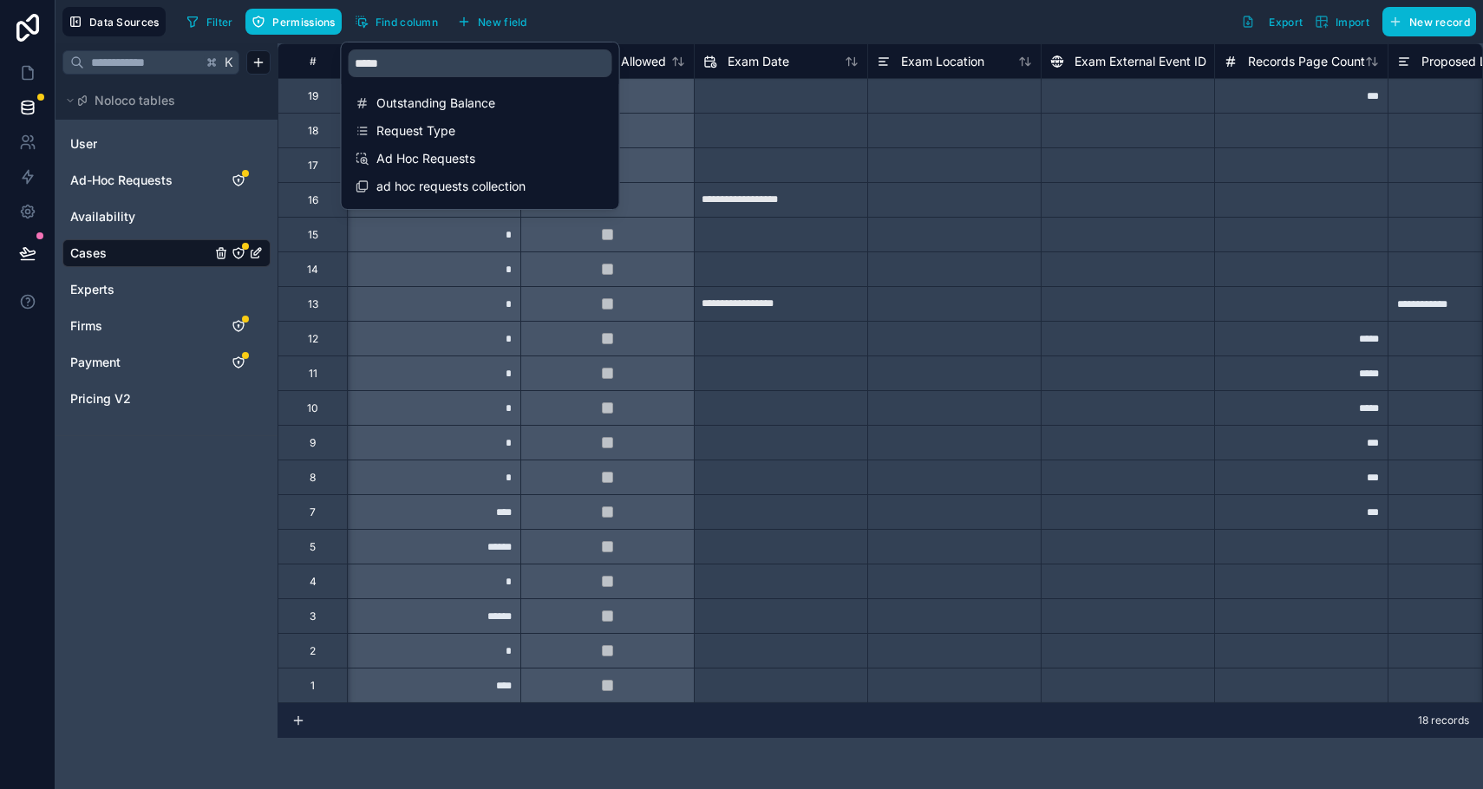
click at [838, 34] on div "Filter Permissions Find column New field Export Import New record" at bounding box center [828, 21] width 1297 height 29
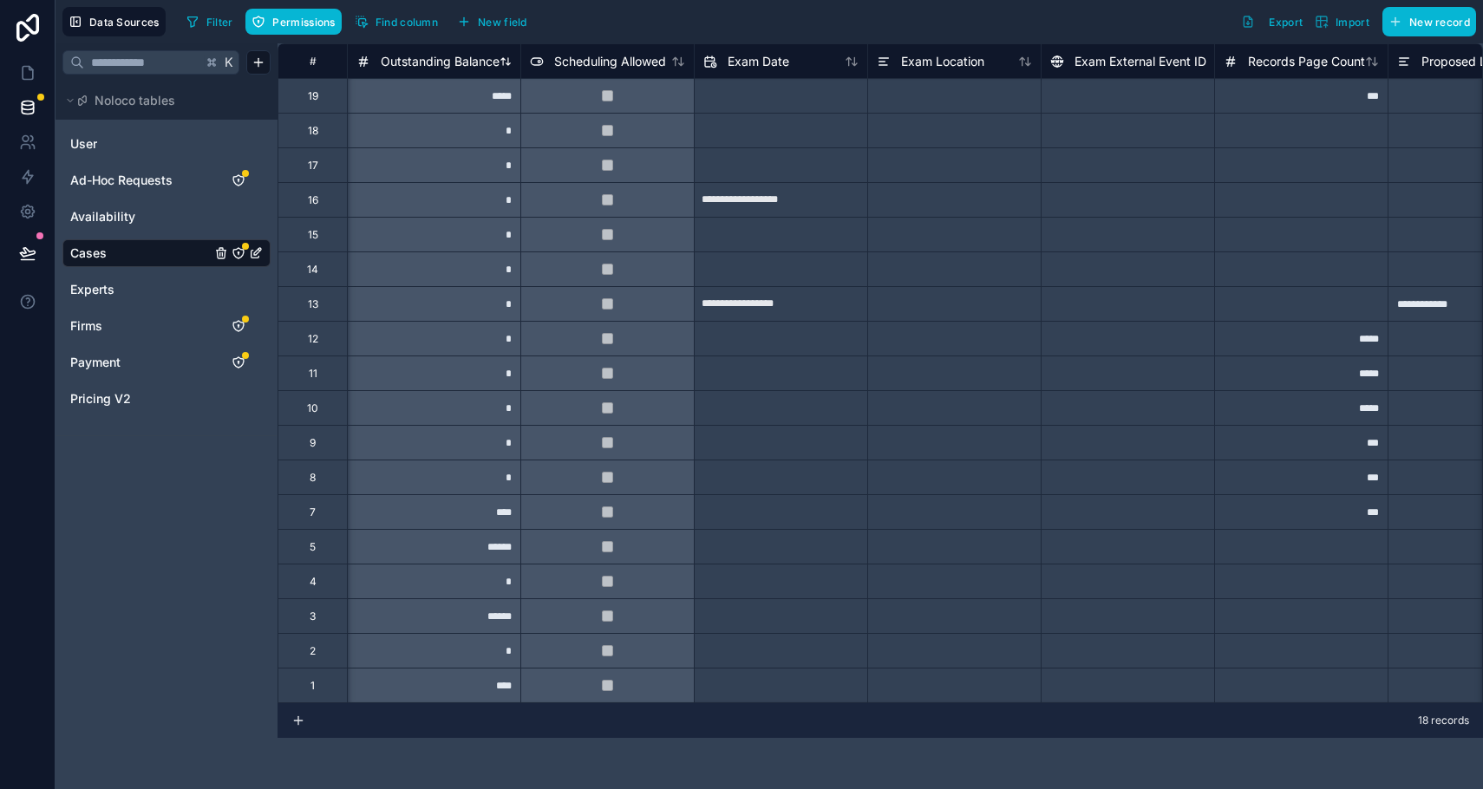
click at [440, 67] on span "Outstanding Balance" at bounding box center [440, 61] width 119 height 17
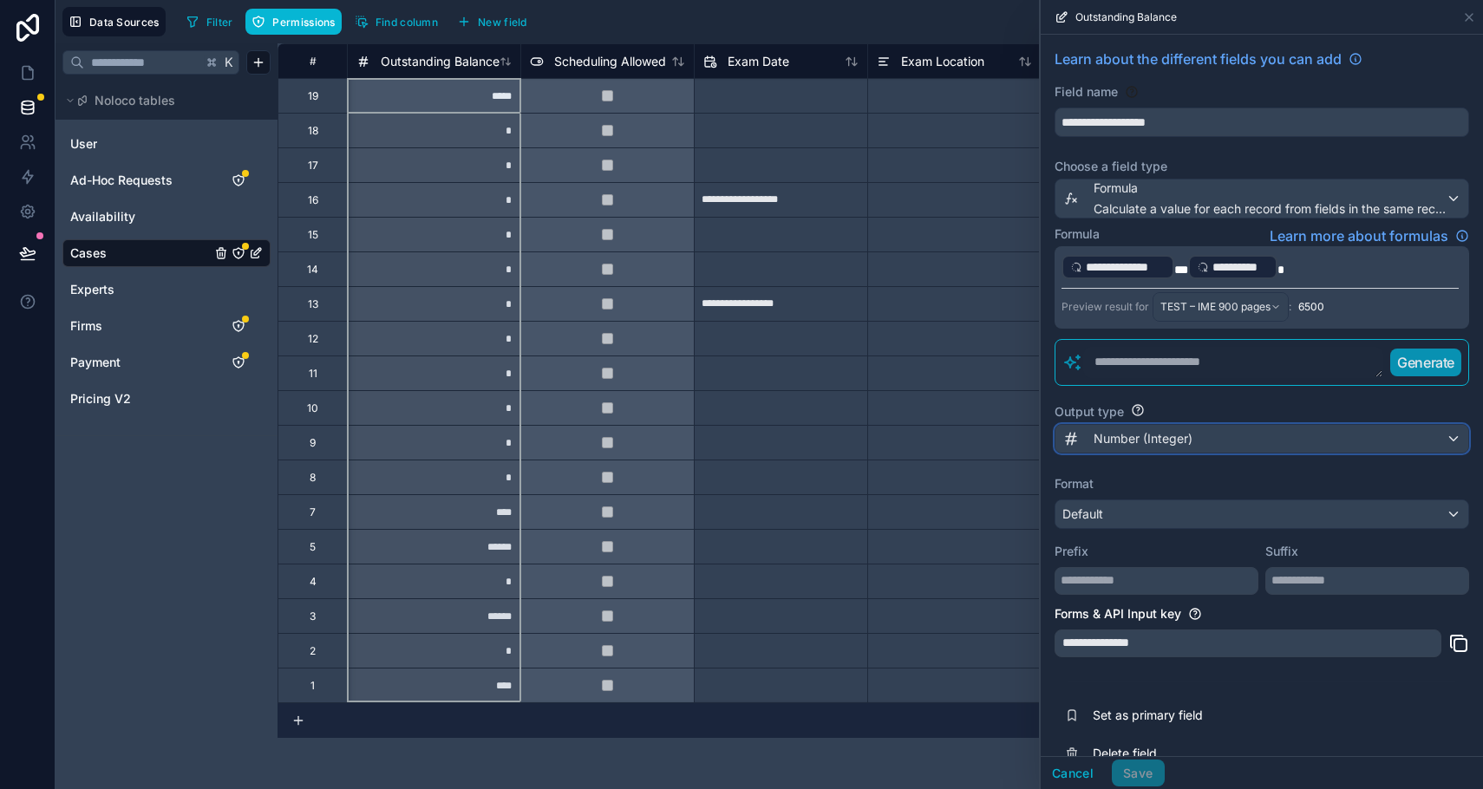
click at [1115, 442] on span "Number (Integer)" at bounding box center [1143, 438] width 99 height 17
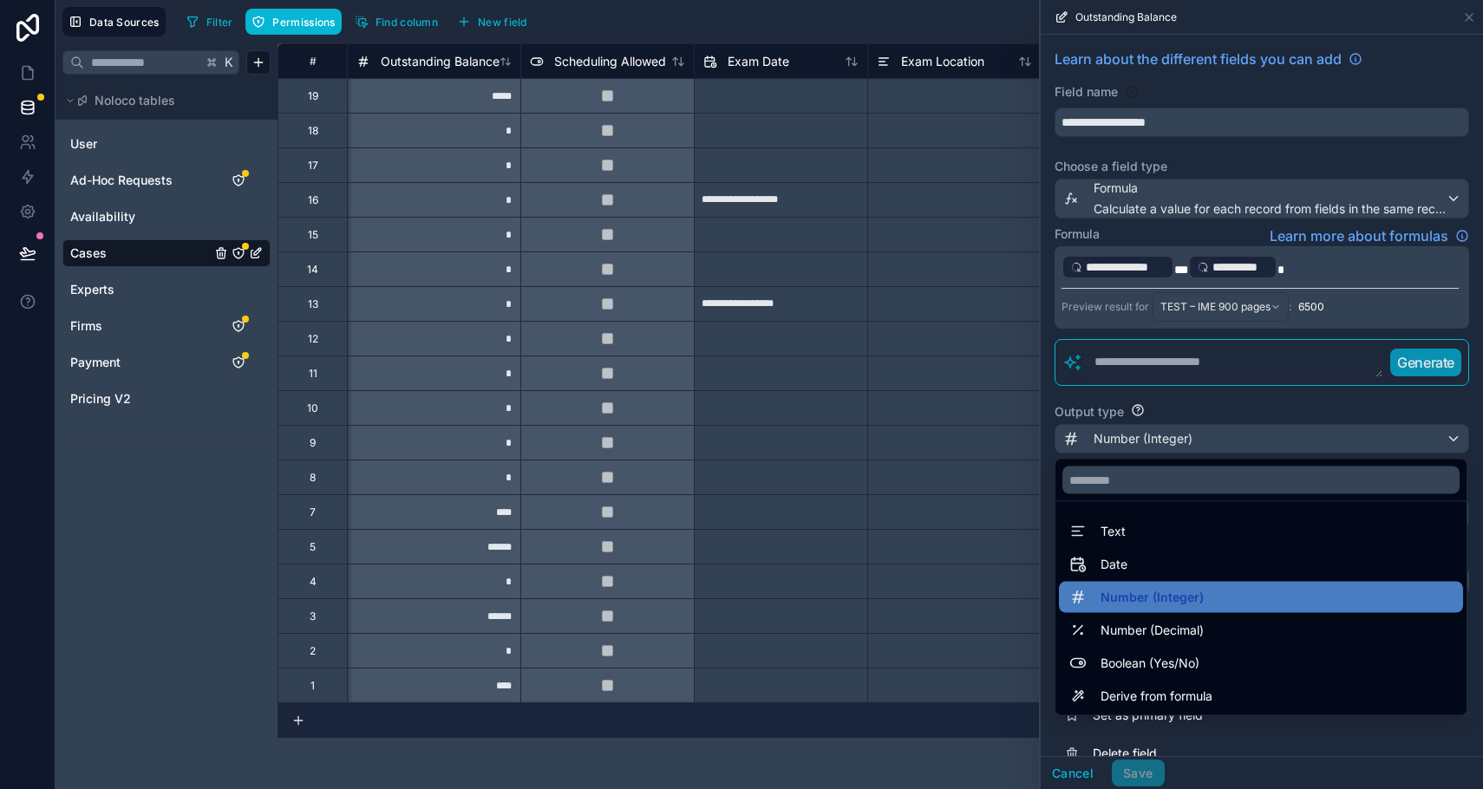
click at [1104, 447] on div at bounding box center [1262, 394] width 442 height 789
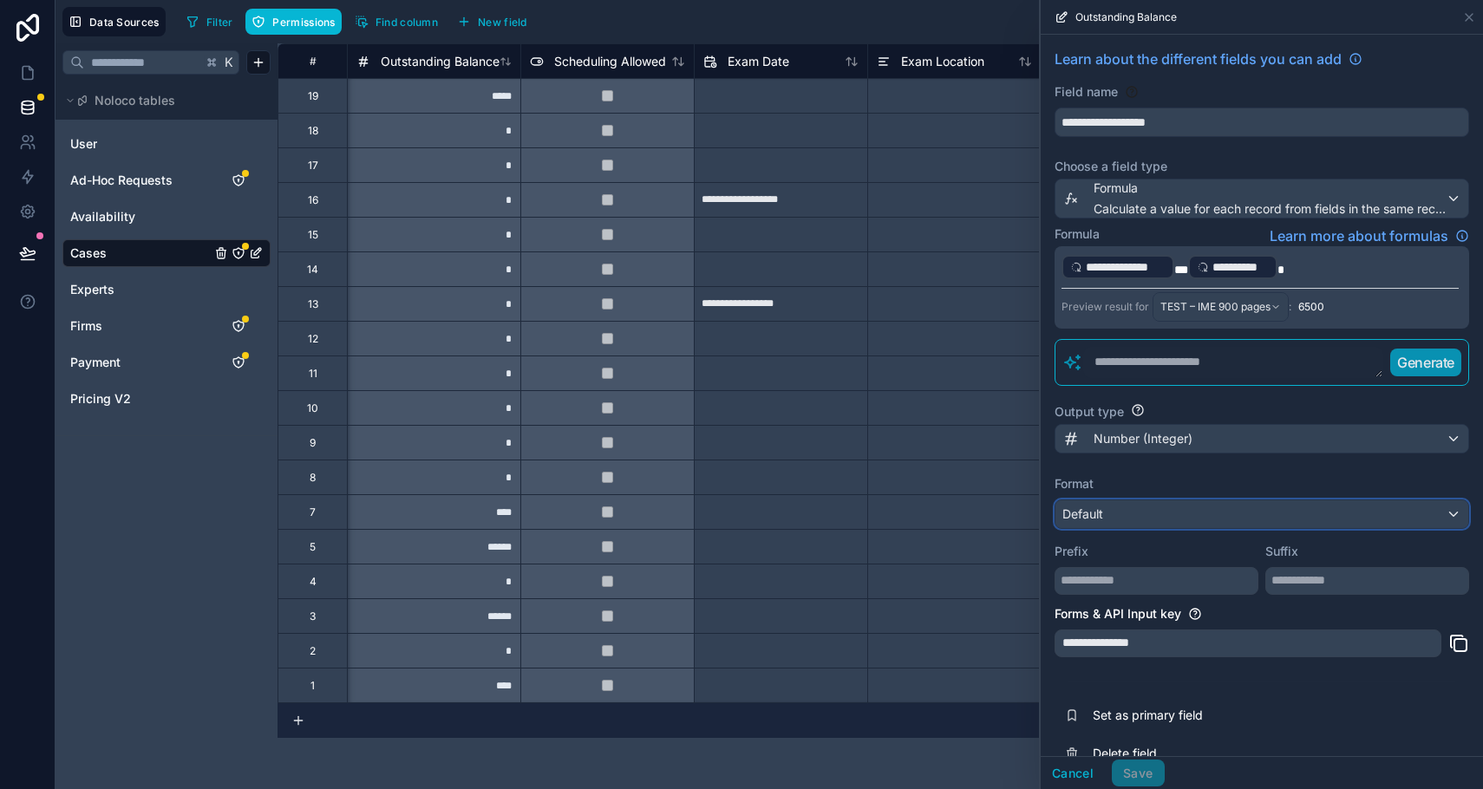
click at [1109, 520] on div "Default" at bounding box center [1262, 515] width 413 height 28
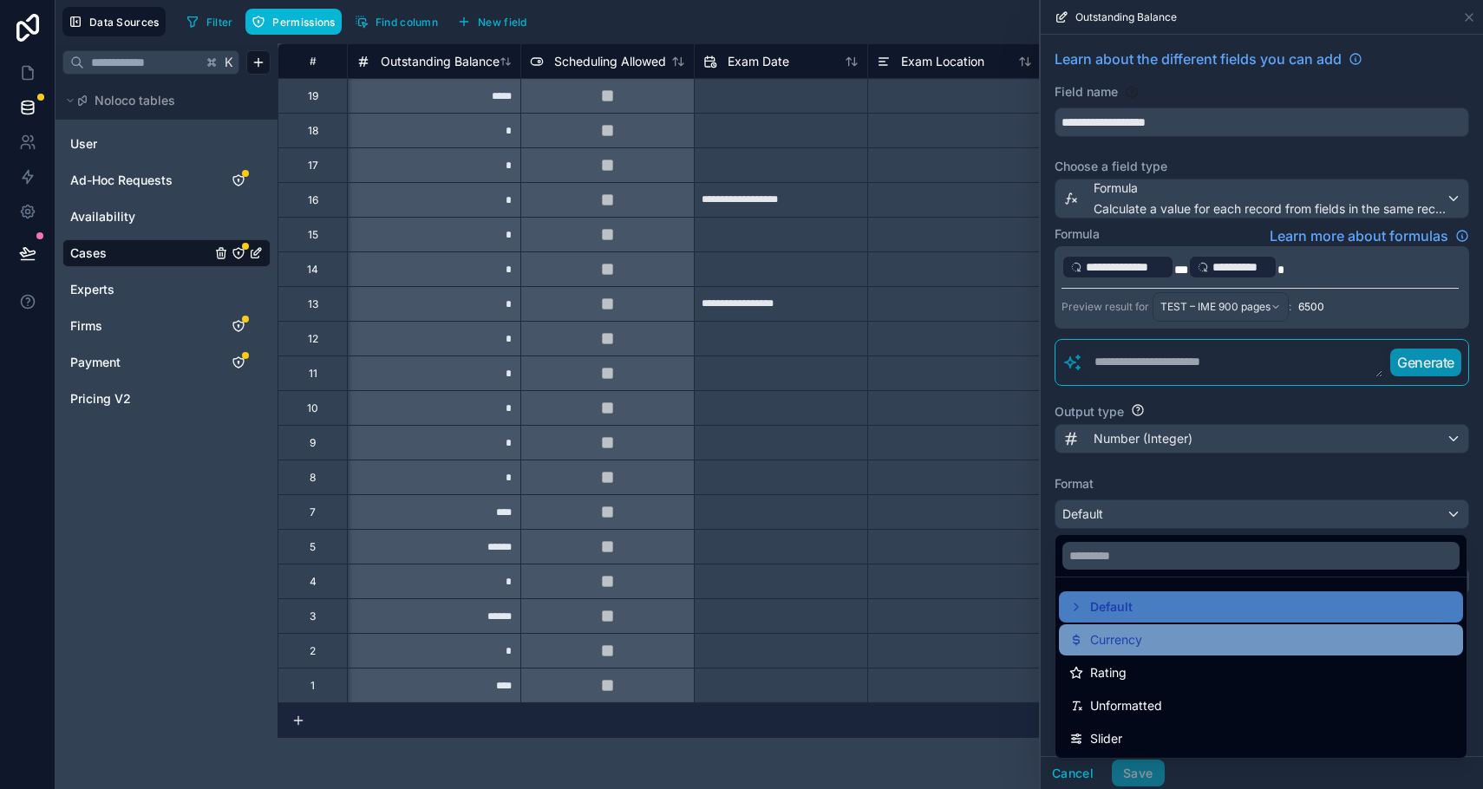
click at [1112, 645] on span "Currency" at bounding box center [1116, 640] width 52 height 21
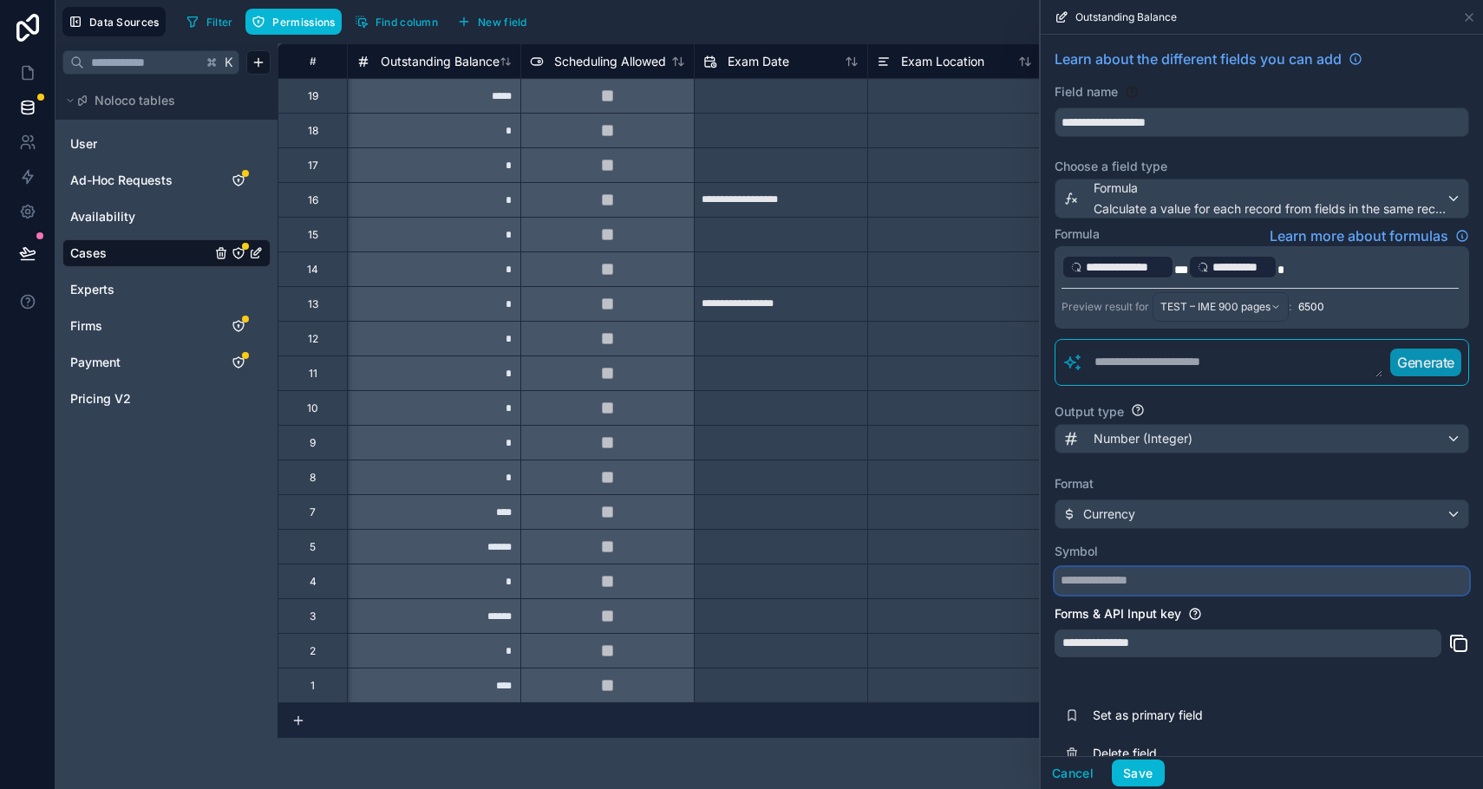
click at [1109, 584] on input "text" at bounding box center [1262, 581] width 415 height 28
type input "*"
click at [1115, 763] on button "Save" at bounding box center [1138, 774] width 52 height 28
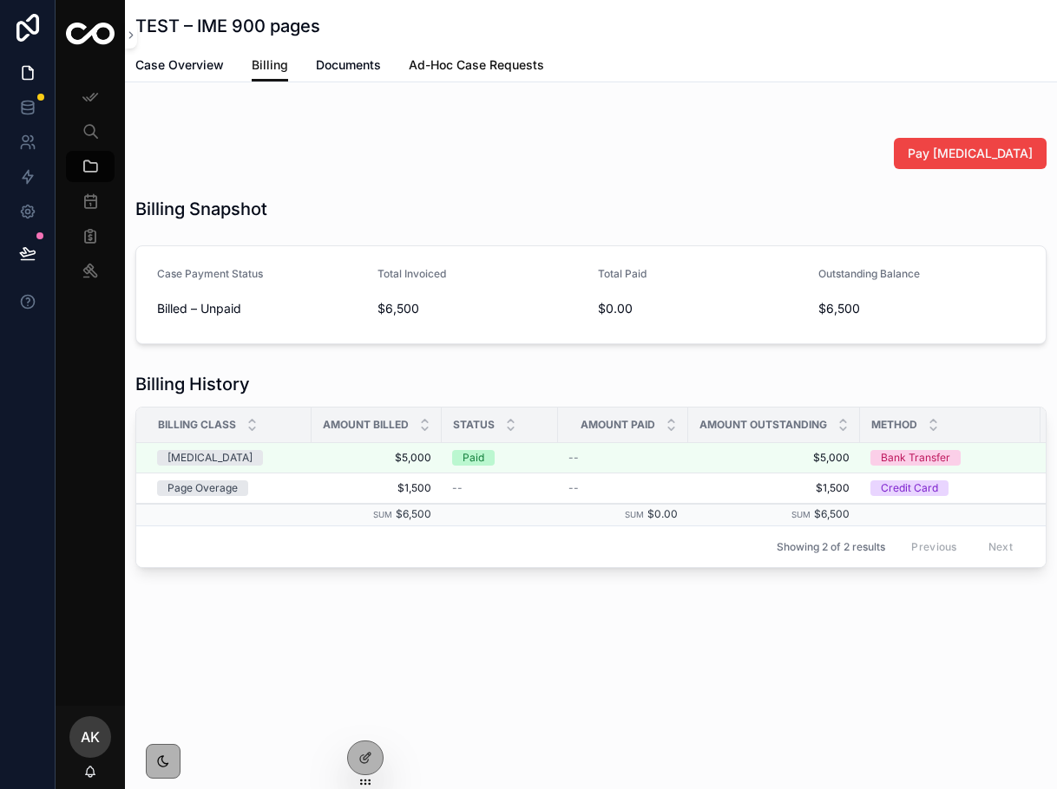
click at [488, 71] on span "Ad-Hoc Case Requests" at bounding box center [476, 64] width 135 height 17
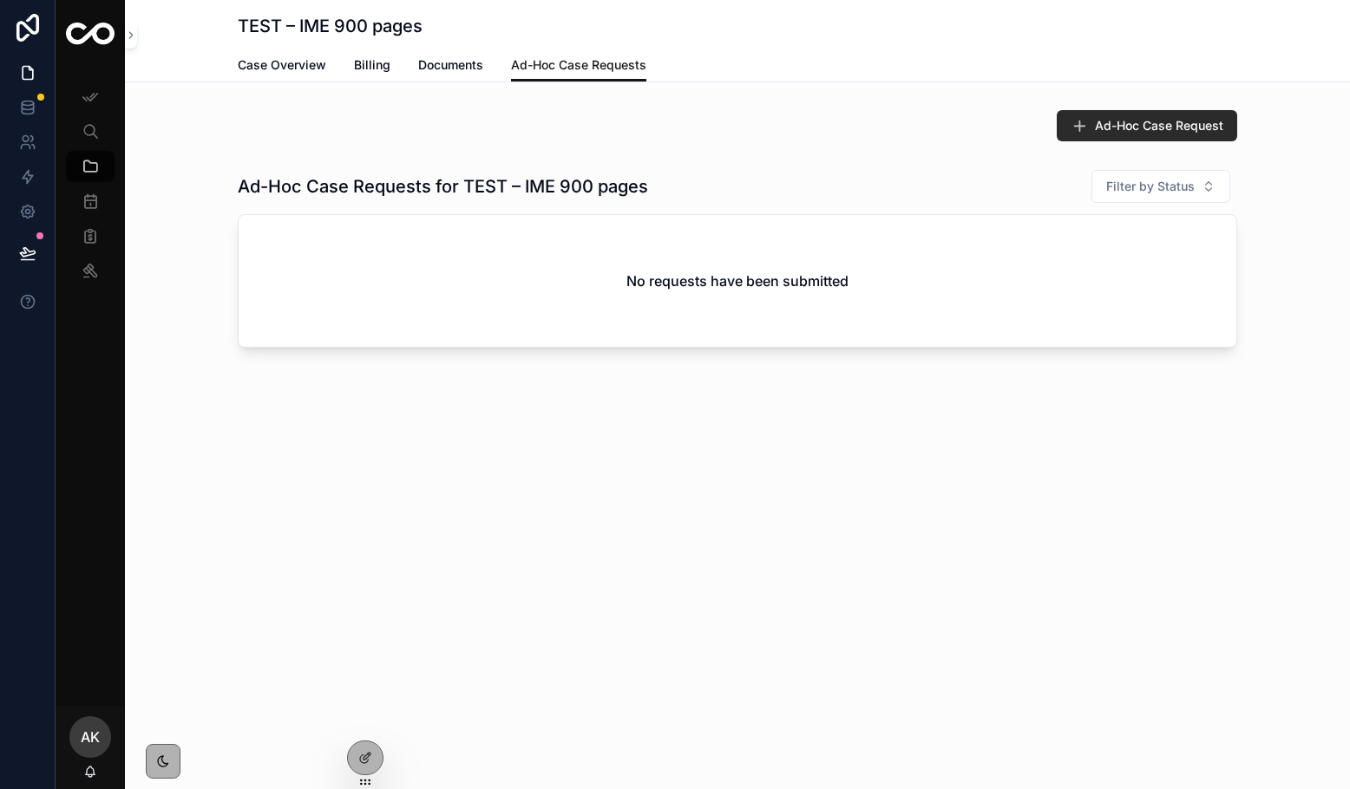
click at [1090, 118] on button "Ad-Hoc Case Request" at bounding box center [1147, 125] width 180 height 31
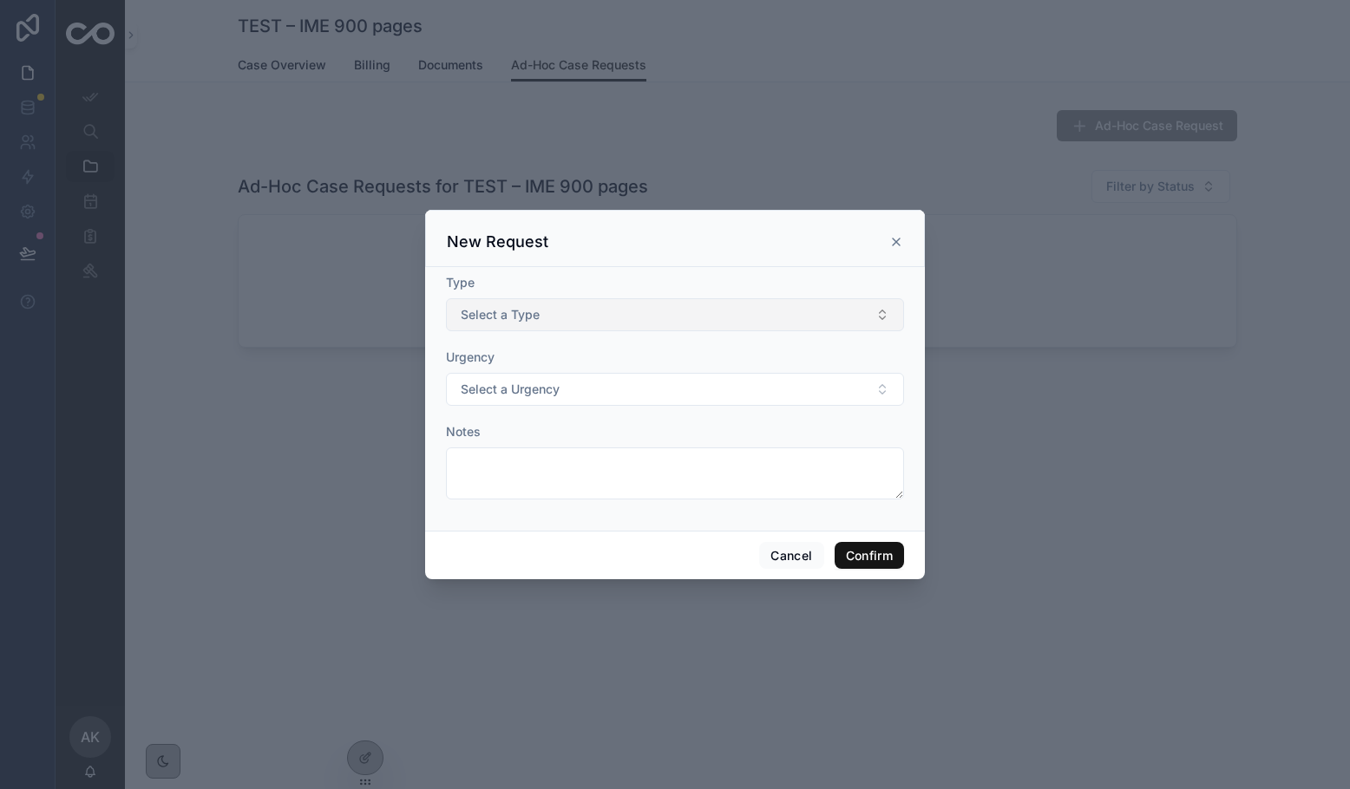
click at [728, 315] on button "Select a Type" at bounding box center [675, 314] width 458 height 33
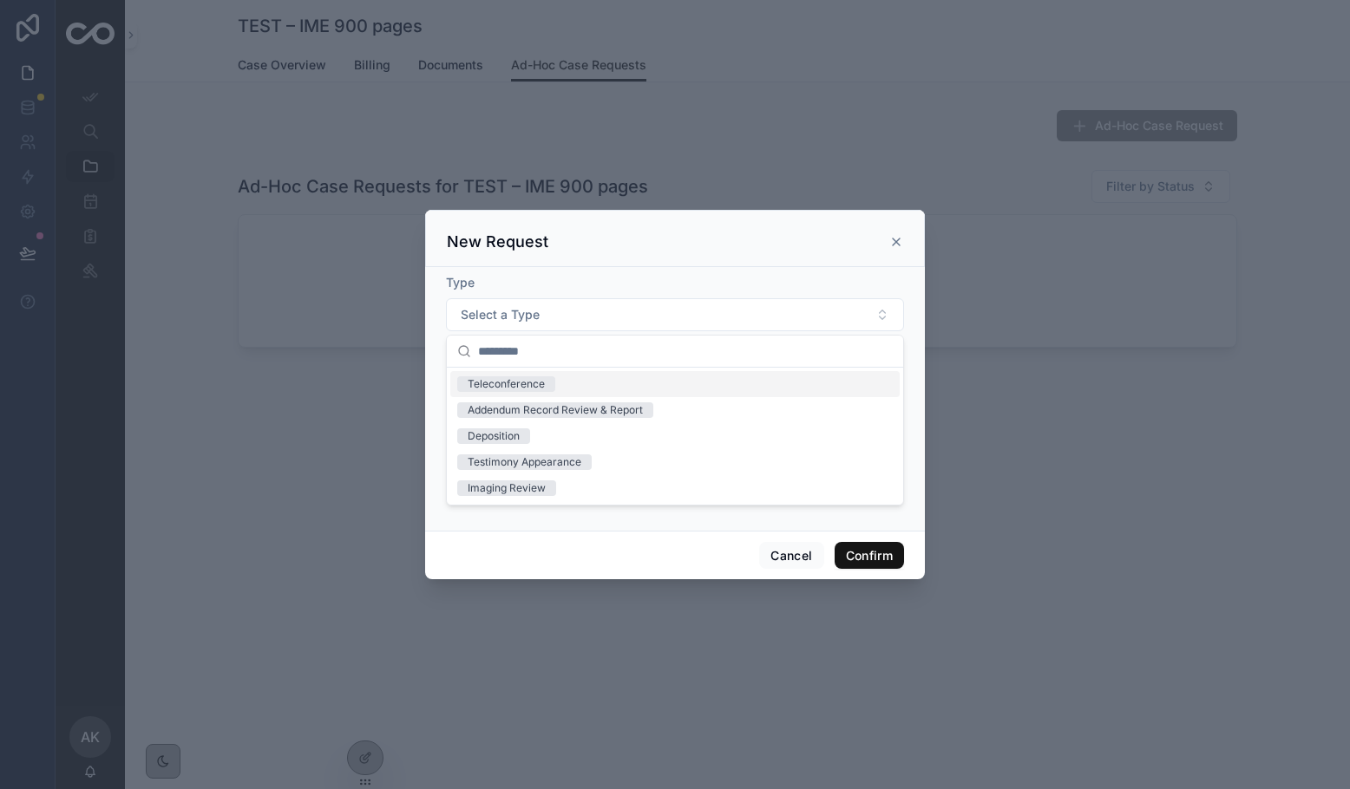
click at [608, 376] on div "Teleconference" at bounding box center [674, 384] width 449 height 26
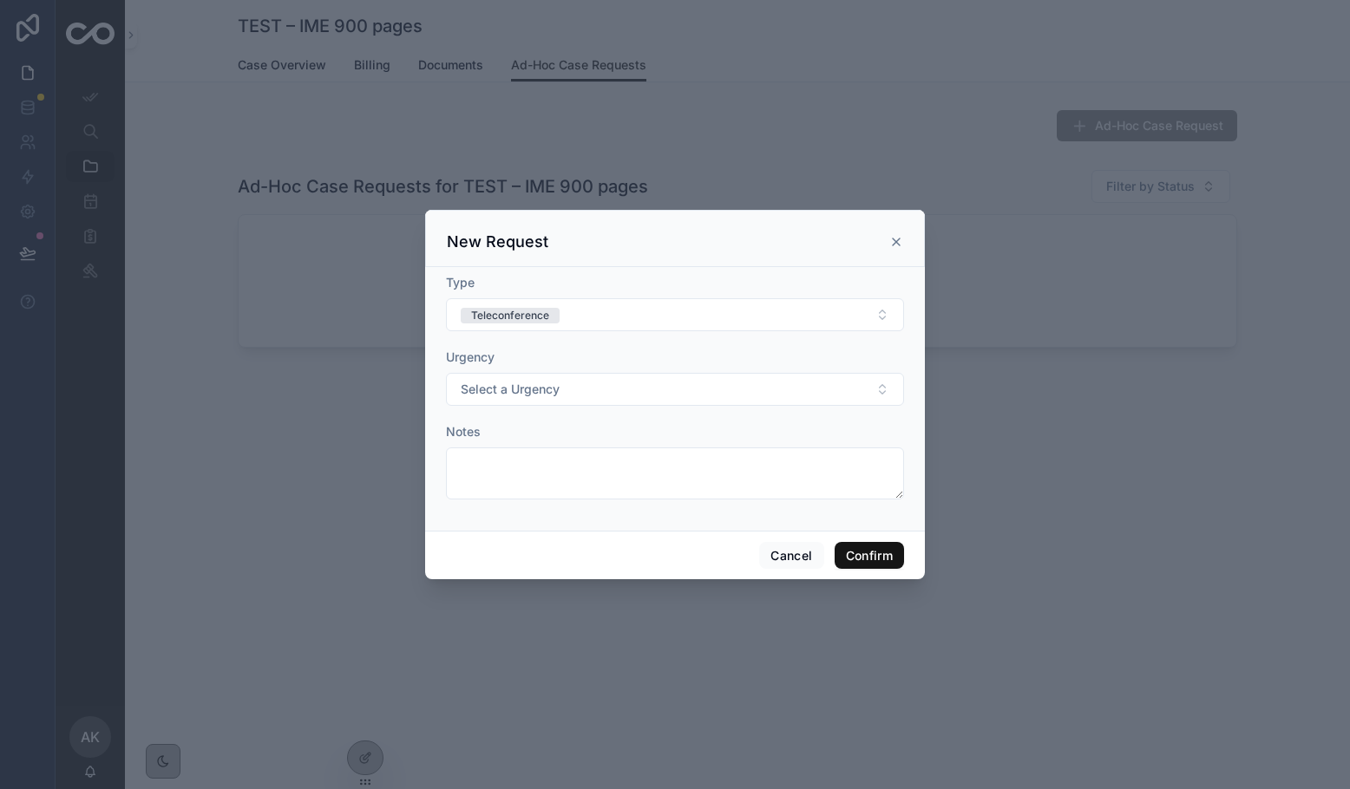
click at [900, 244] on icon at bounding box center [896, 242] width 14 height 14
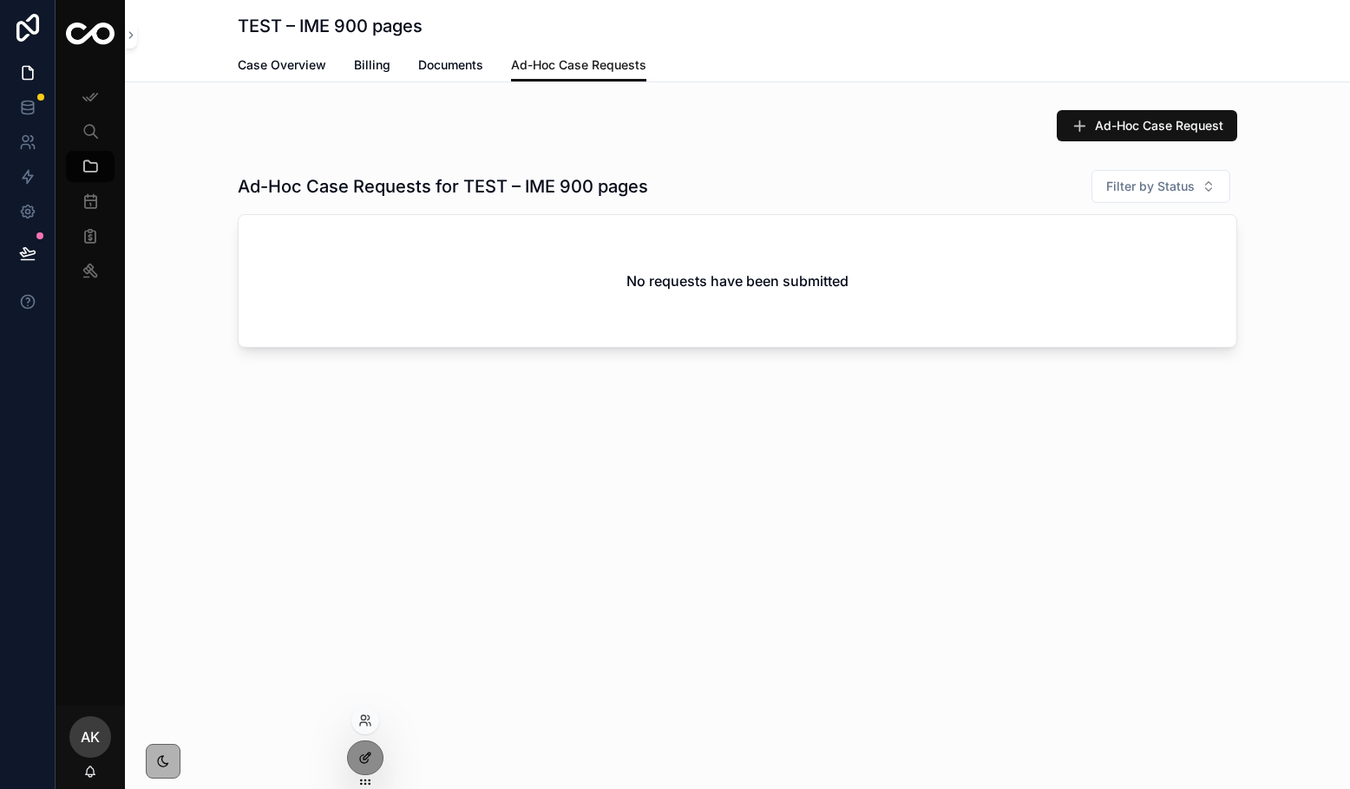
click at [368, 755] on icon at bounding box center [365, 758] width 14 height 14
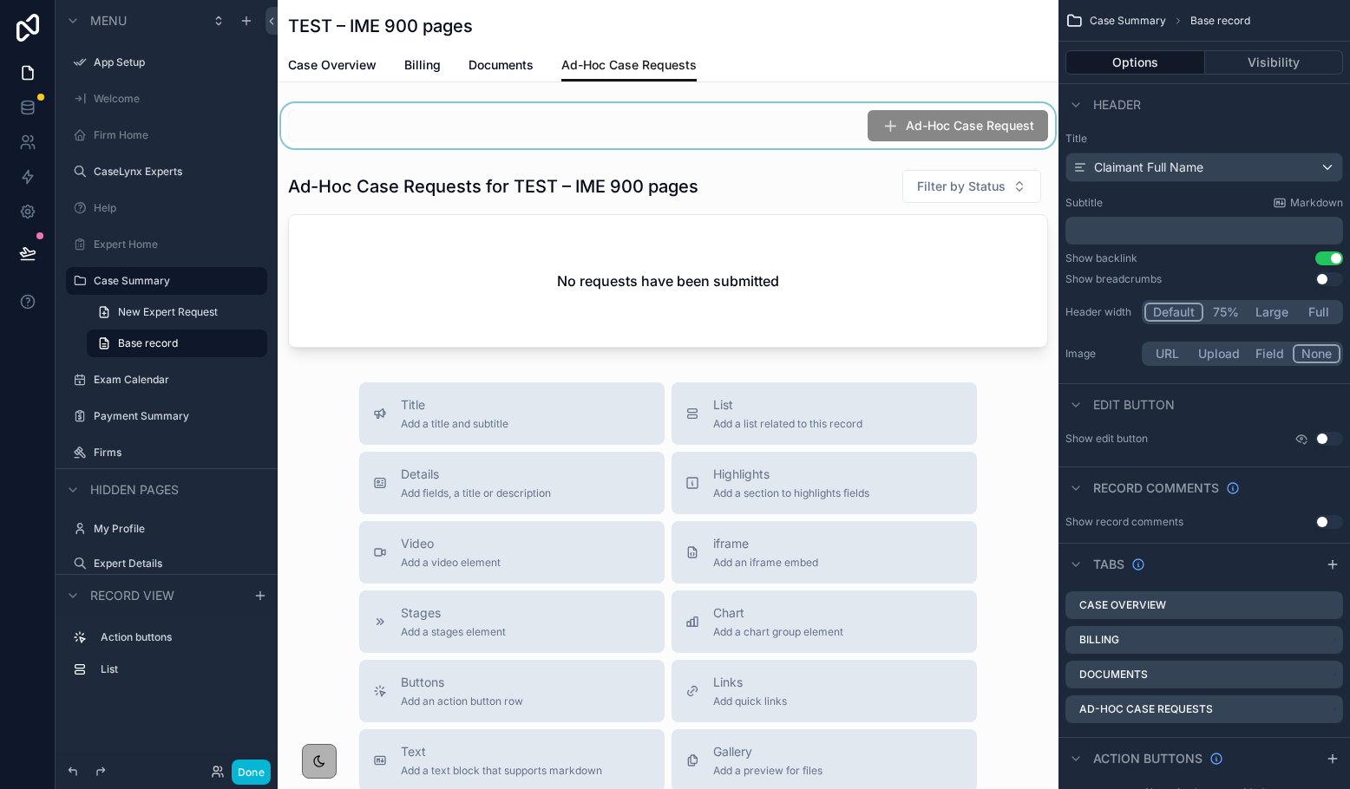
click at [818, 136] on div "scrollable content" at bounding box center [668, 125] width 781 height 45
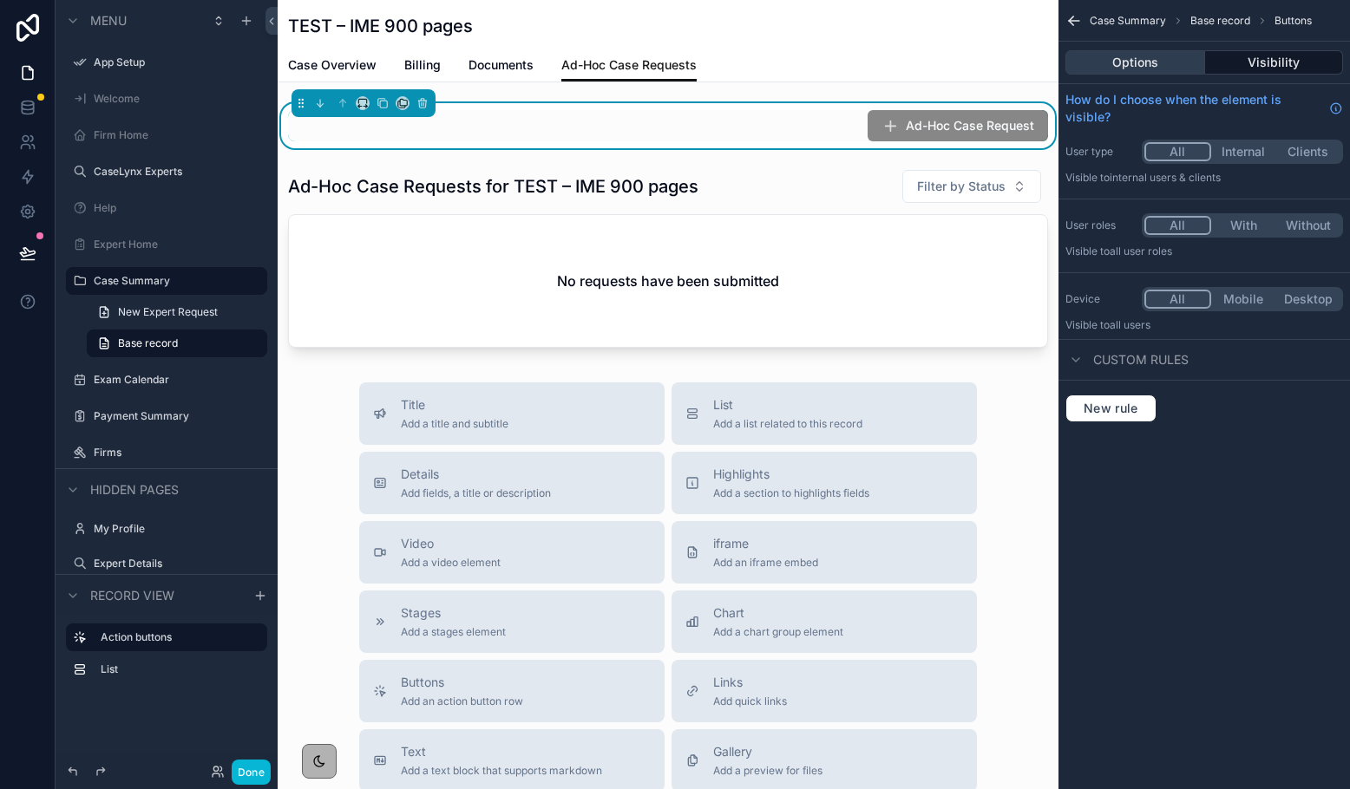
click at [1115, 69] on button "Options" at bounding box center [1135, 62] width 140 height 24
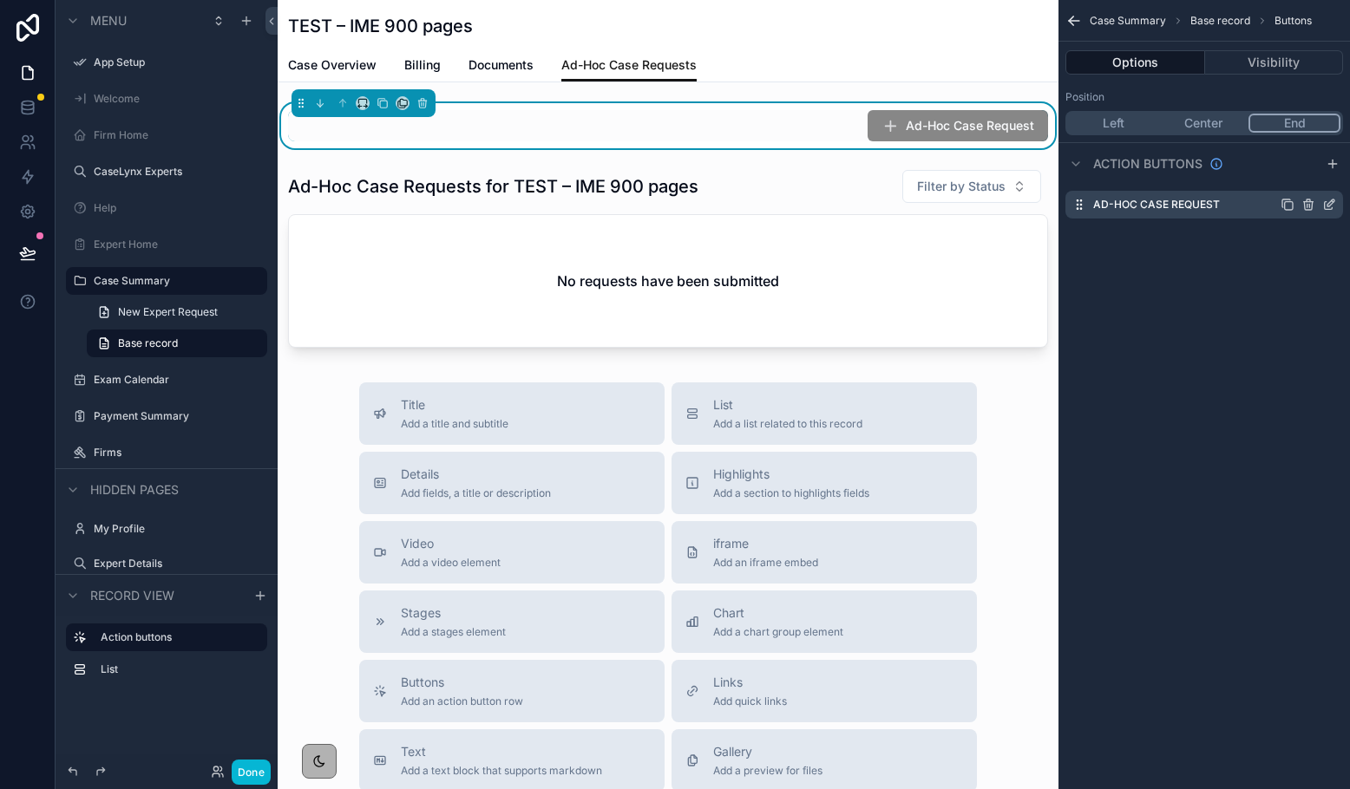
click at [1115, 206] on icon "scrollable content" at bounding box center [1329, 205] width 14 height 14
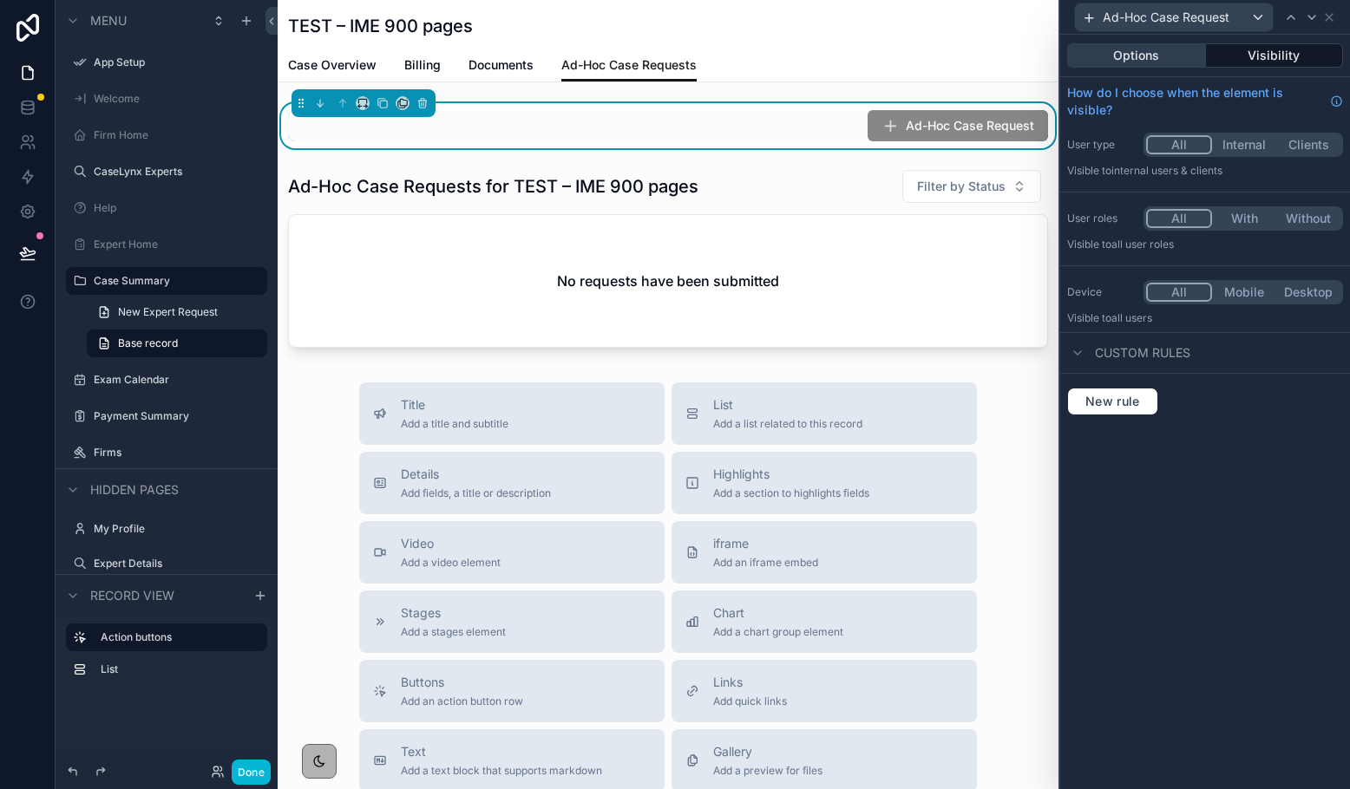
click at [1115, 56] on button "Options" at bounding box center [1136, 55] width 139 height 24
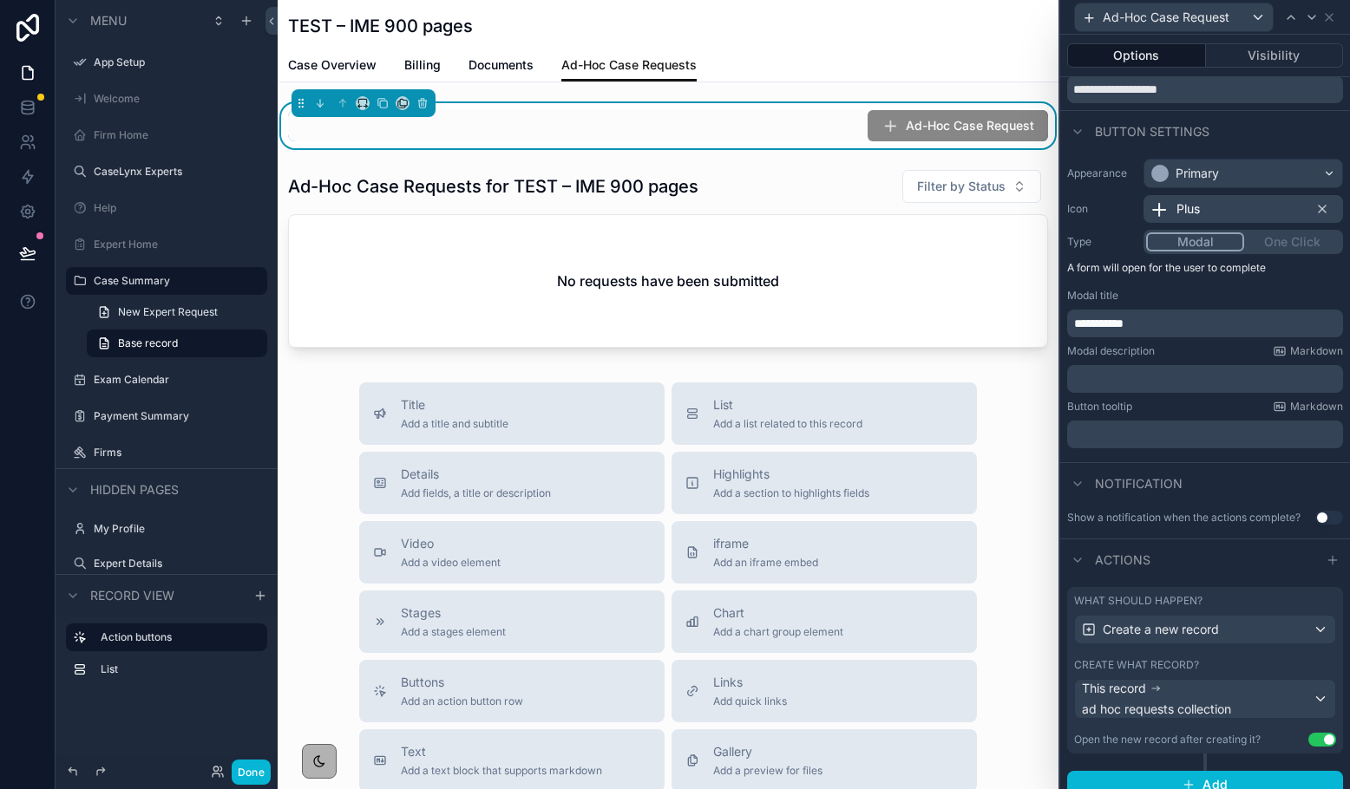
scroll to position [80, 0]
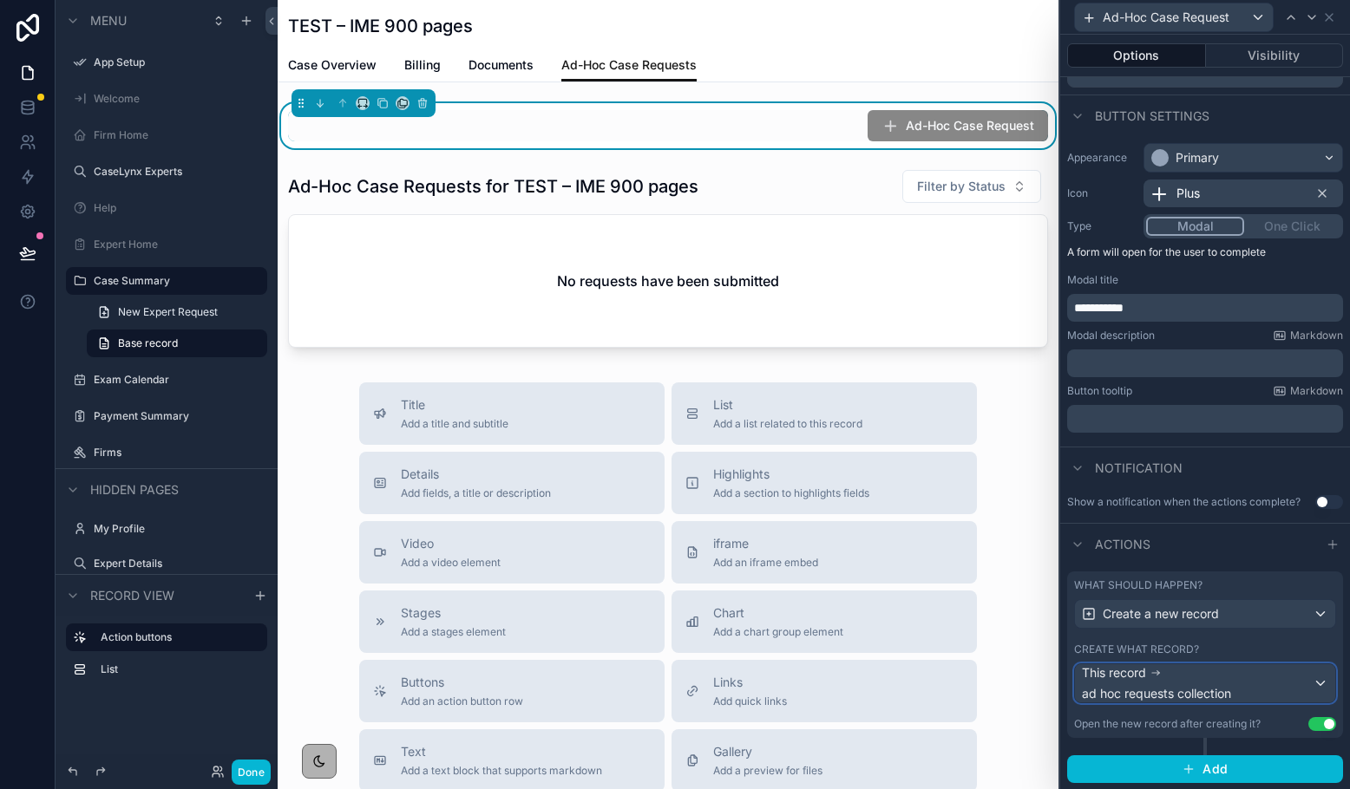
click at [1115, 693] on span "ad hoc requests collection" at bounding box center [1156, 693] width 149 height 17
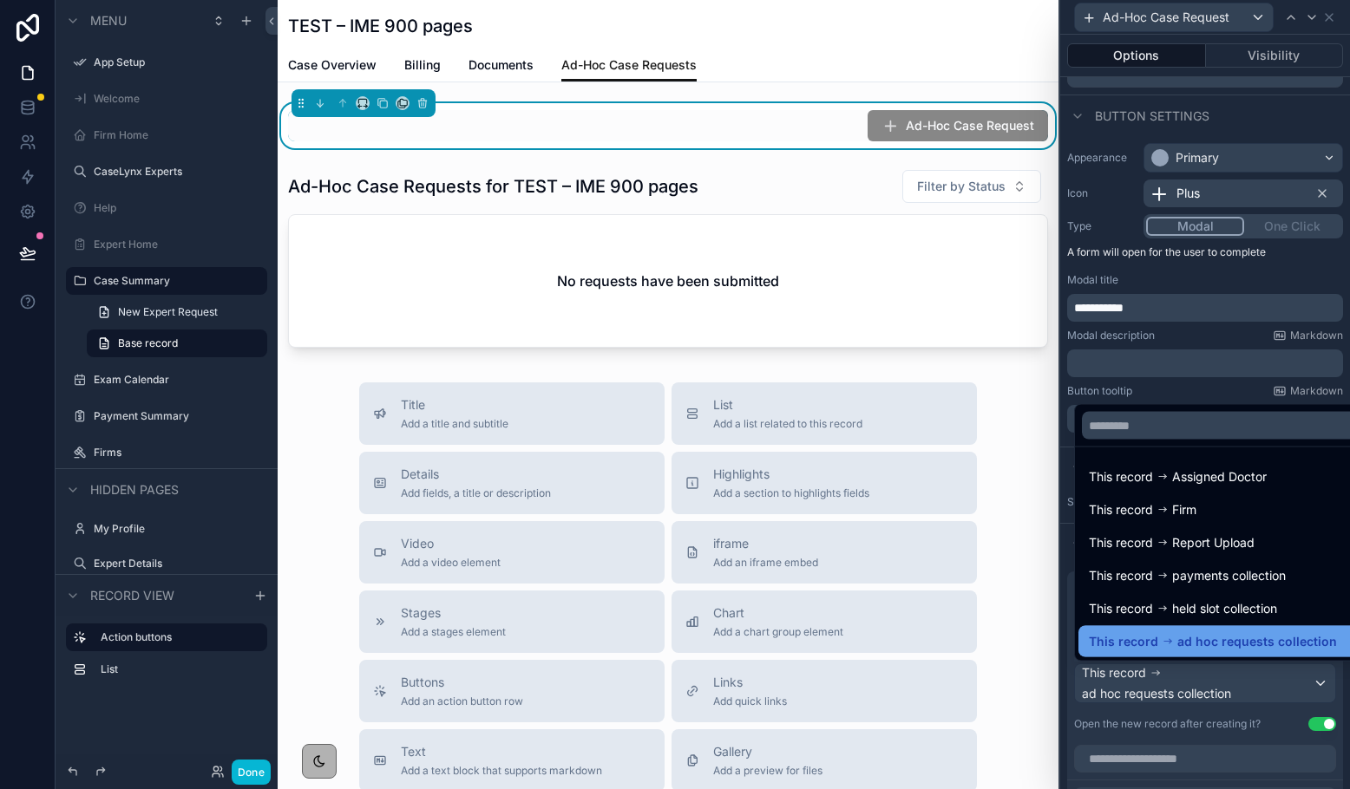
click at [1115, 644] on span "ad hoc requests collection" at bounding box center [1257, 642] width 160 height 21
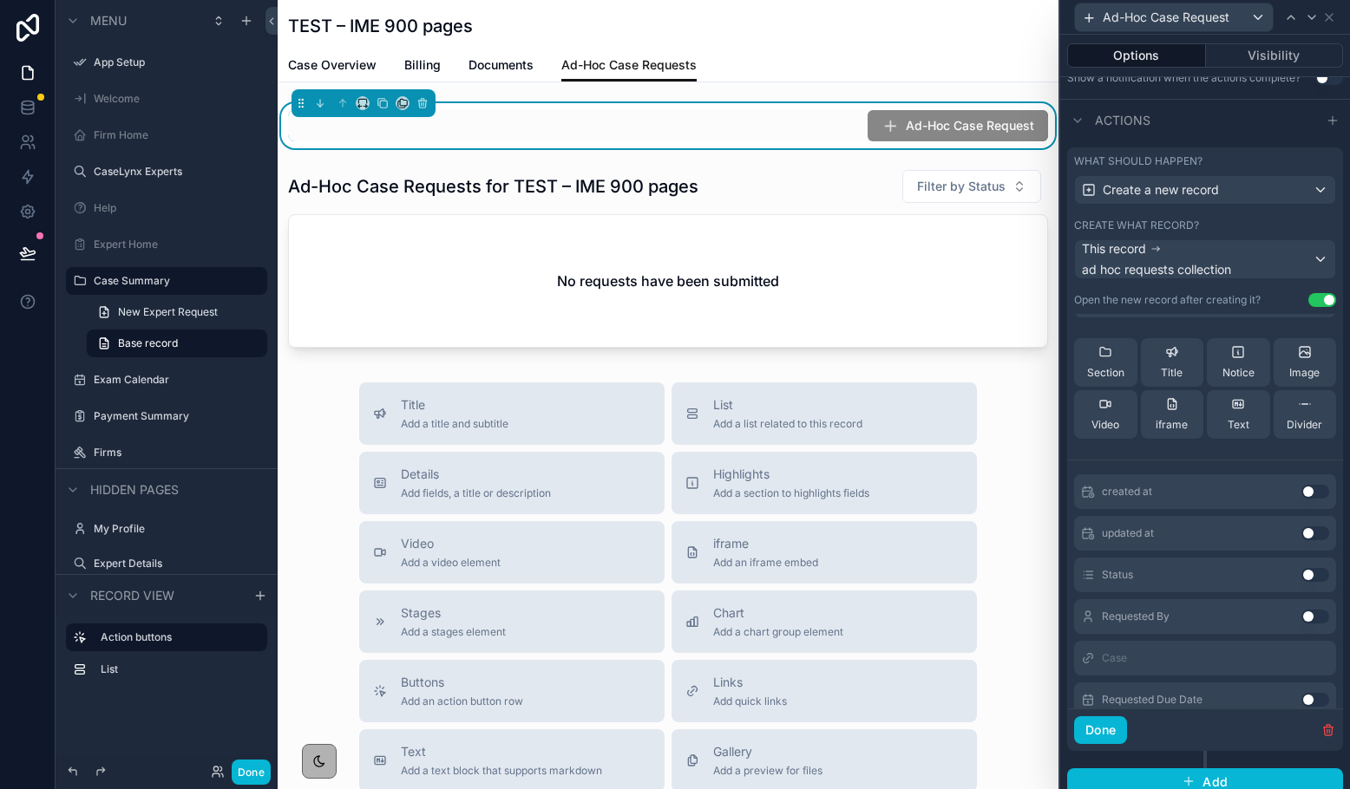
scroll to position [153, 0]
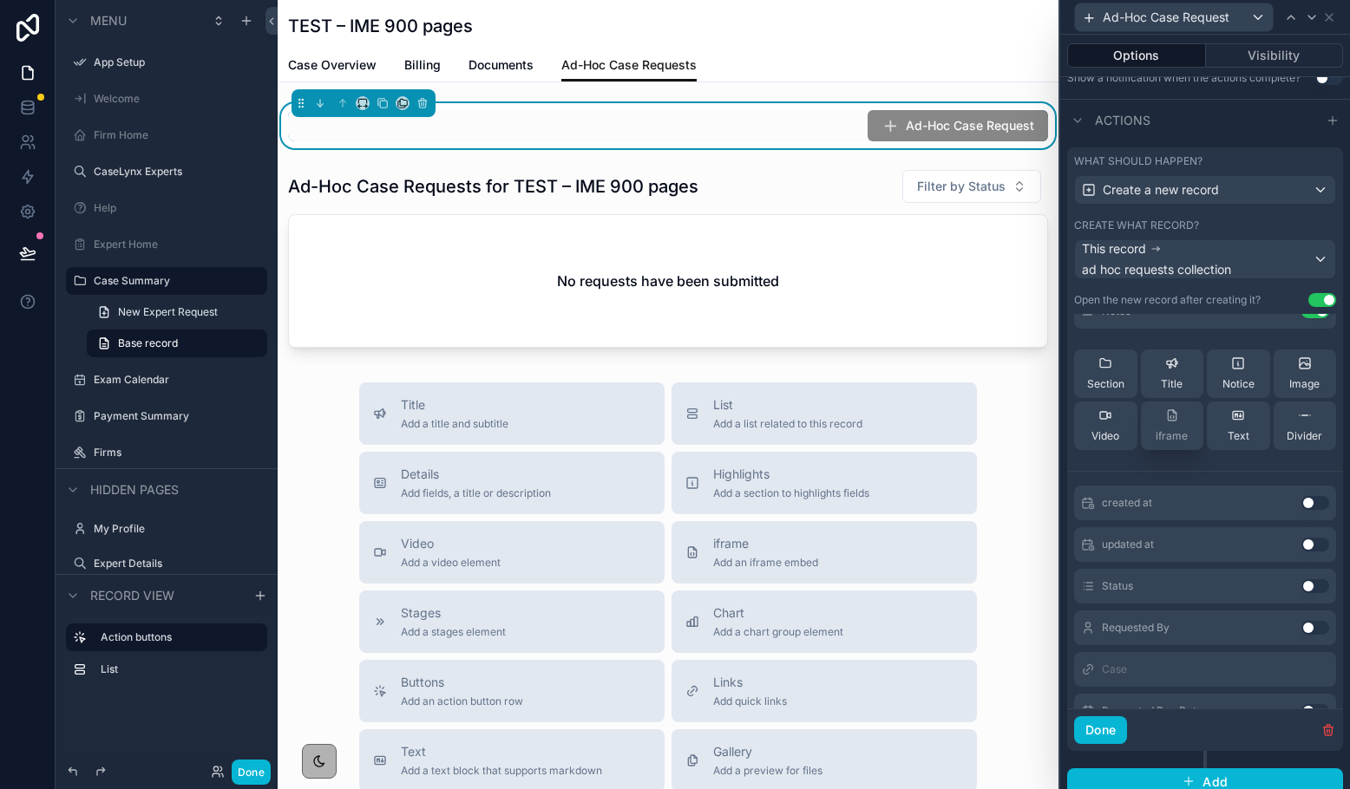
click at [1115, 425] on div "iframe" at bounding box center [1171, 426] width 32 height 35
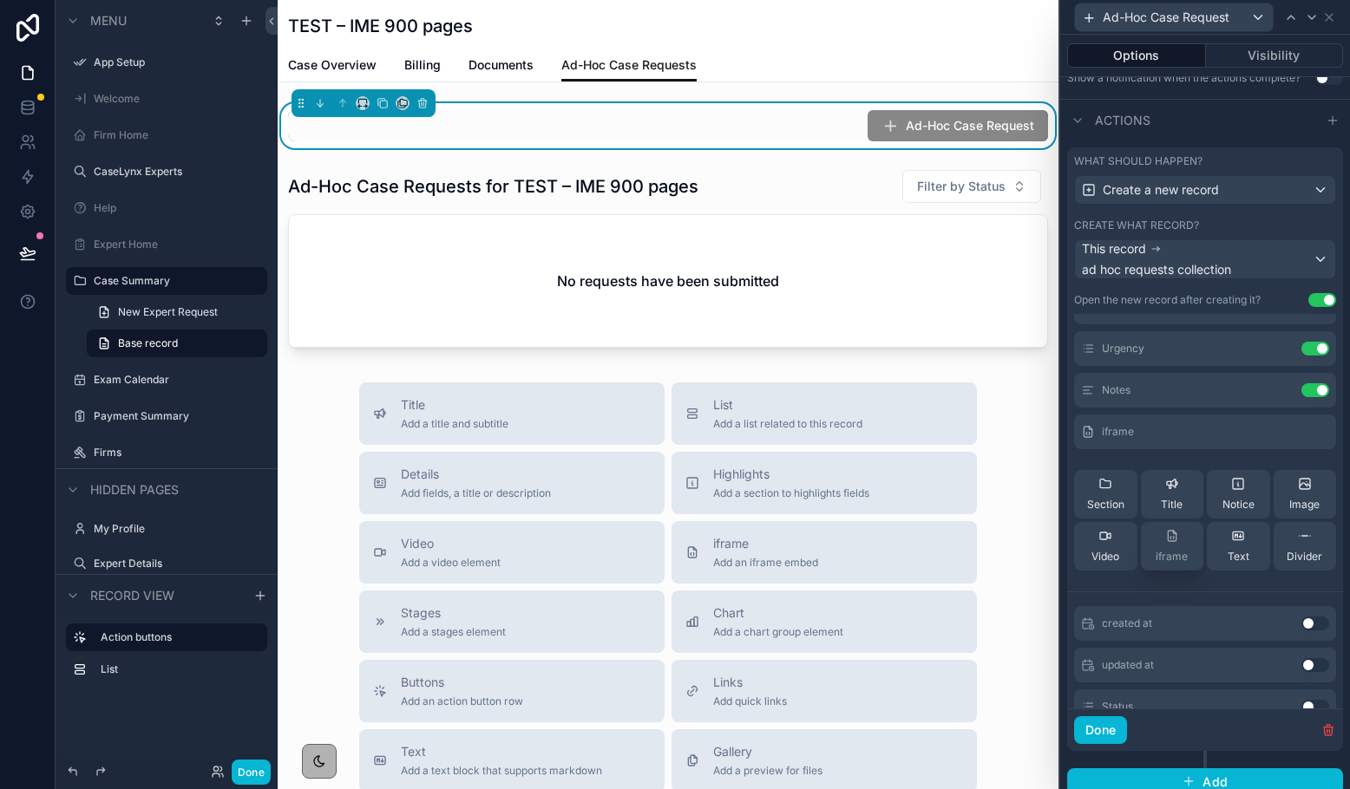
scroll to position [8, 0]
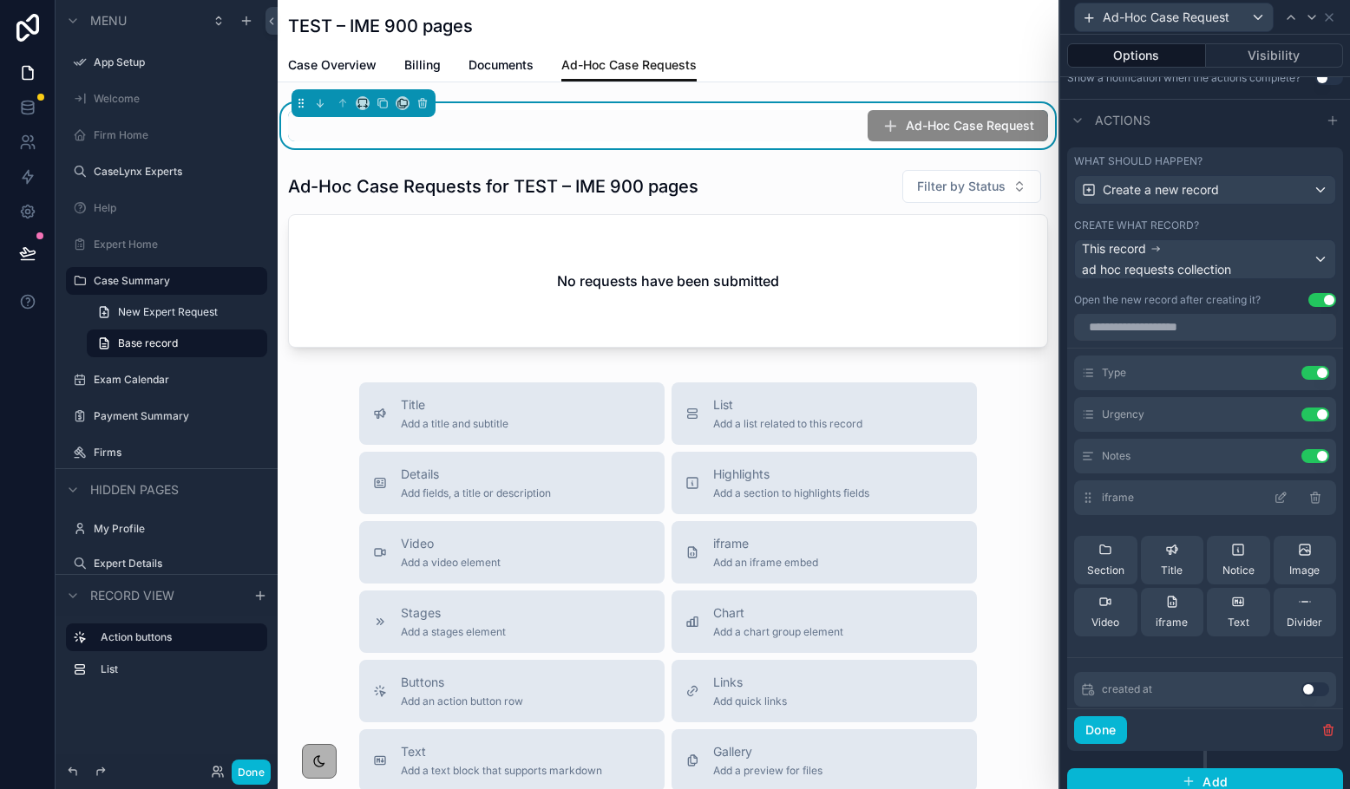
click at [1115, 497] on icon at bounding box center [1280, 499] width 8 height 8
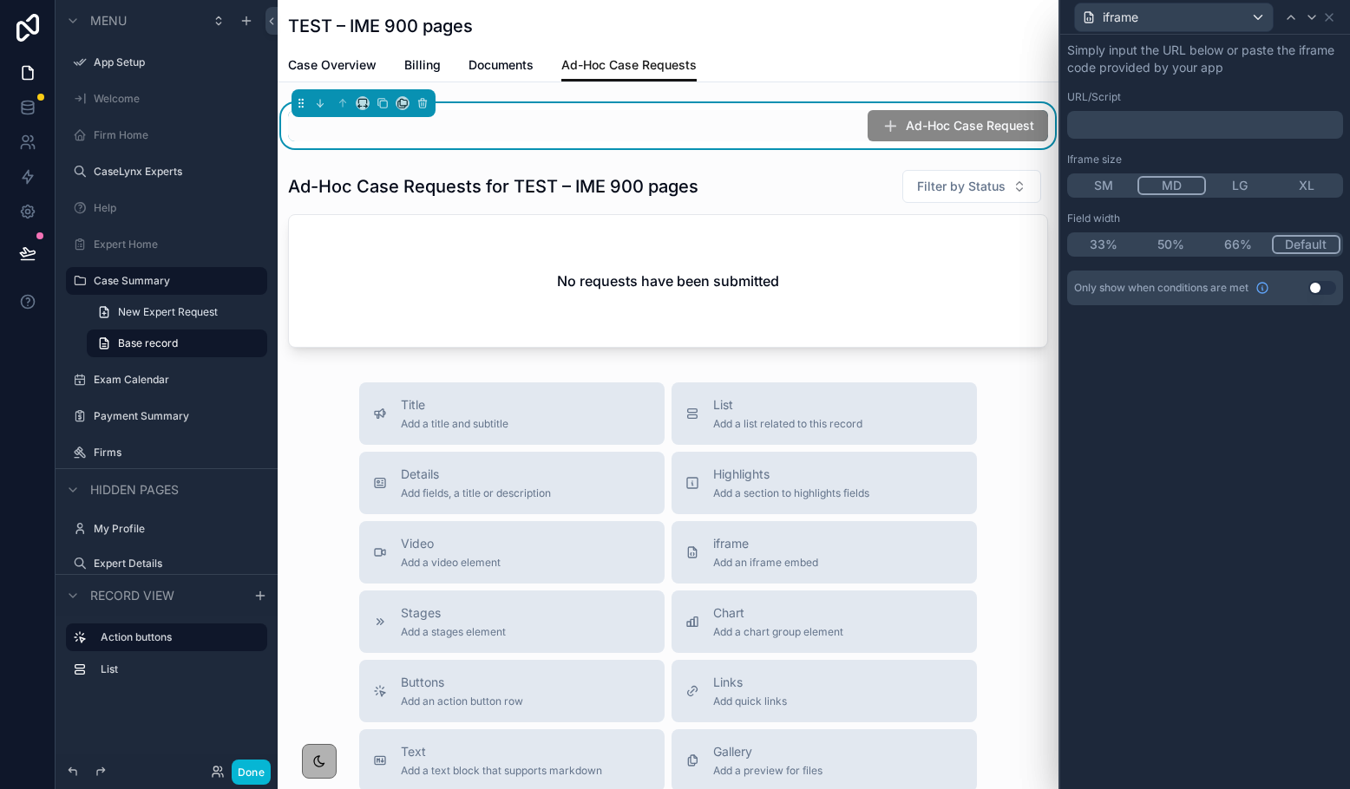
click at [1115, 133] on p "﻿" at bounding box center [1206, 124] width 265 height 17
click at [1115, 93] on div "URL/Script" at bounding box center [1205, 97] width 276 height 14
click at [1115, 19] on icon at bounding box center [1329, 17] width 14 height 14
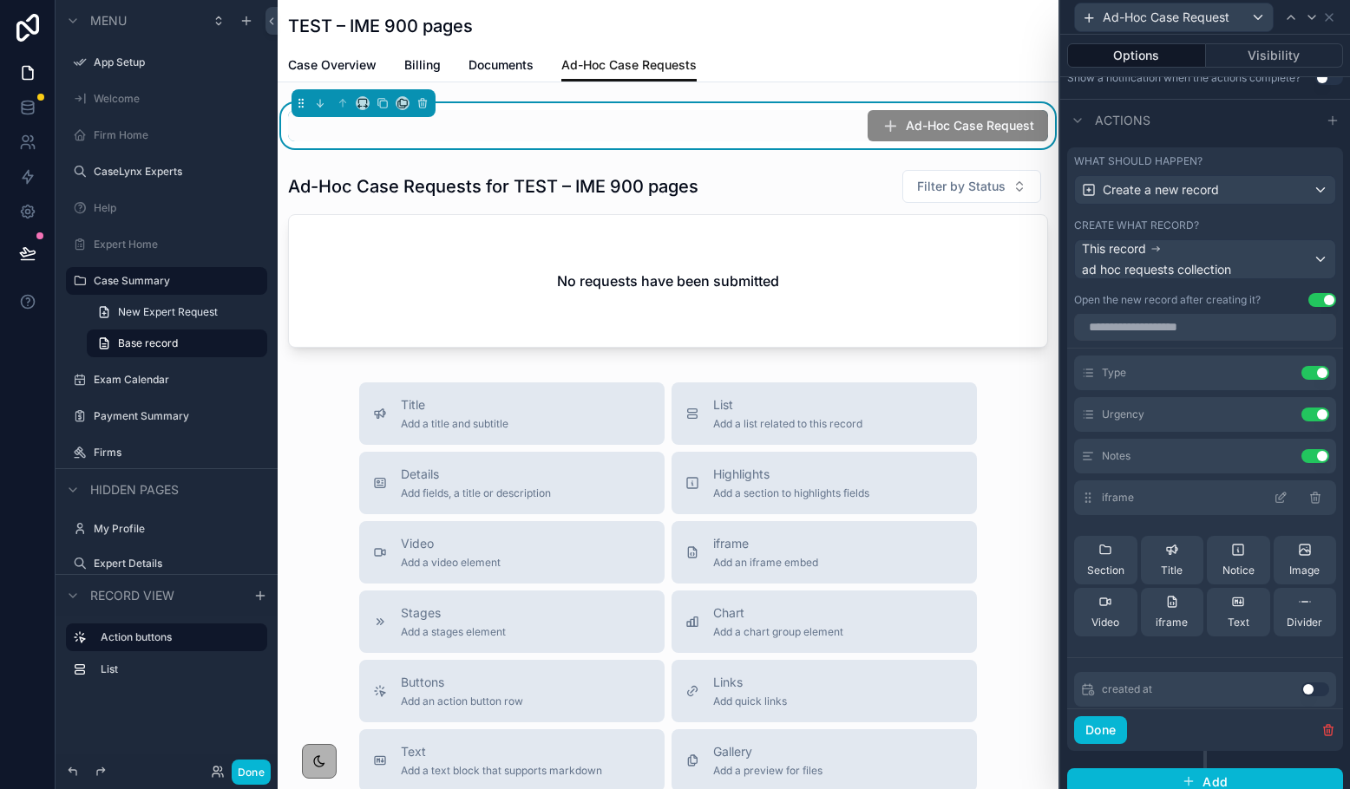
click at [1115, 496] on icon at bounding box center [1280, 498] width 14 height 14
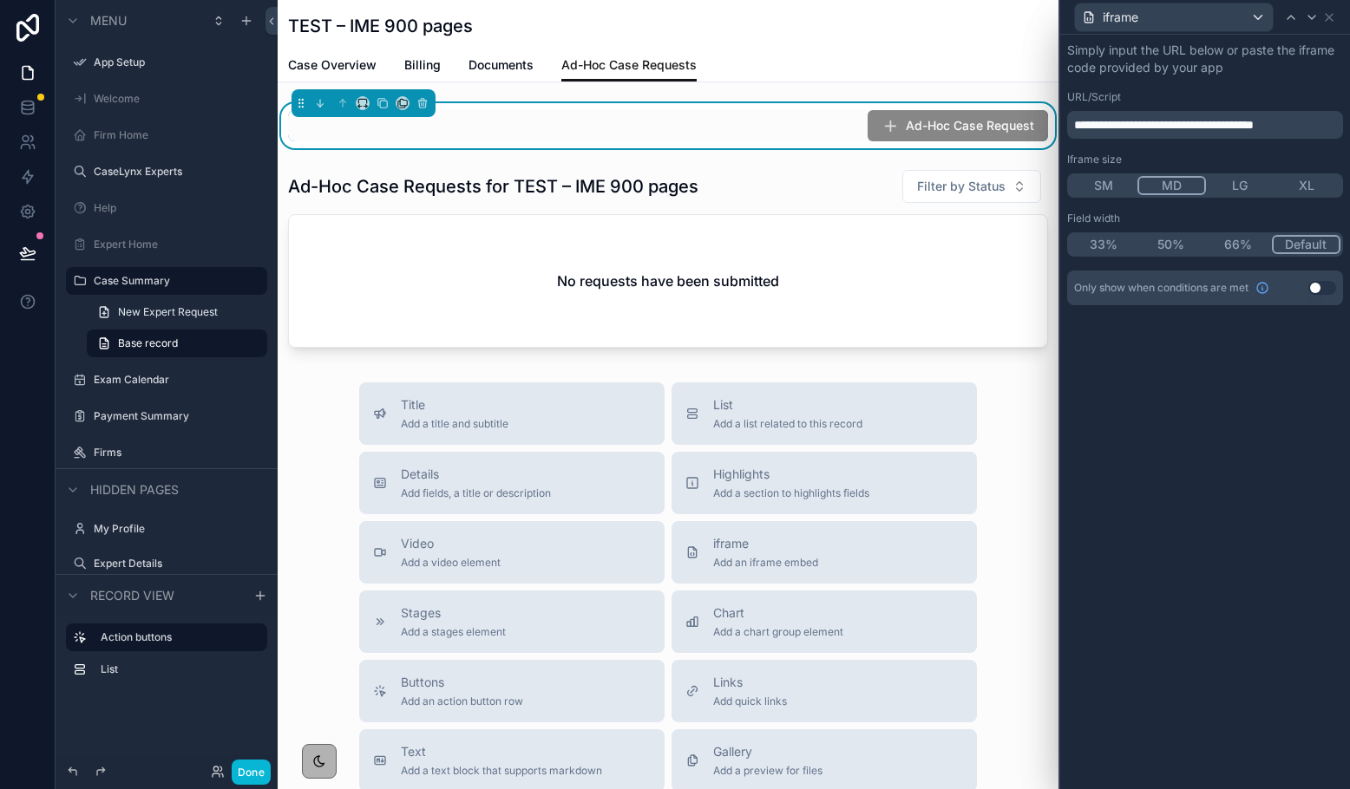
click at [1115, 285] on button "Use setting" at bounding box center [1322, 288] width 28 height 14
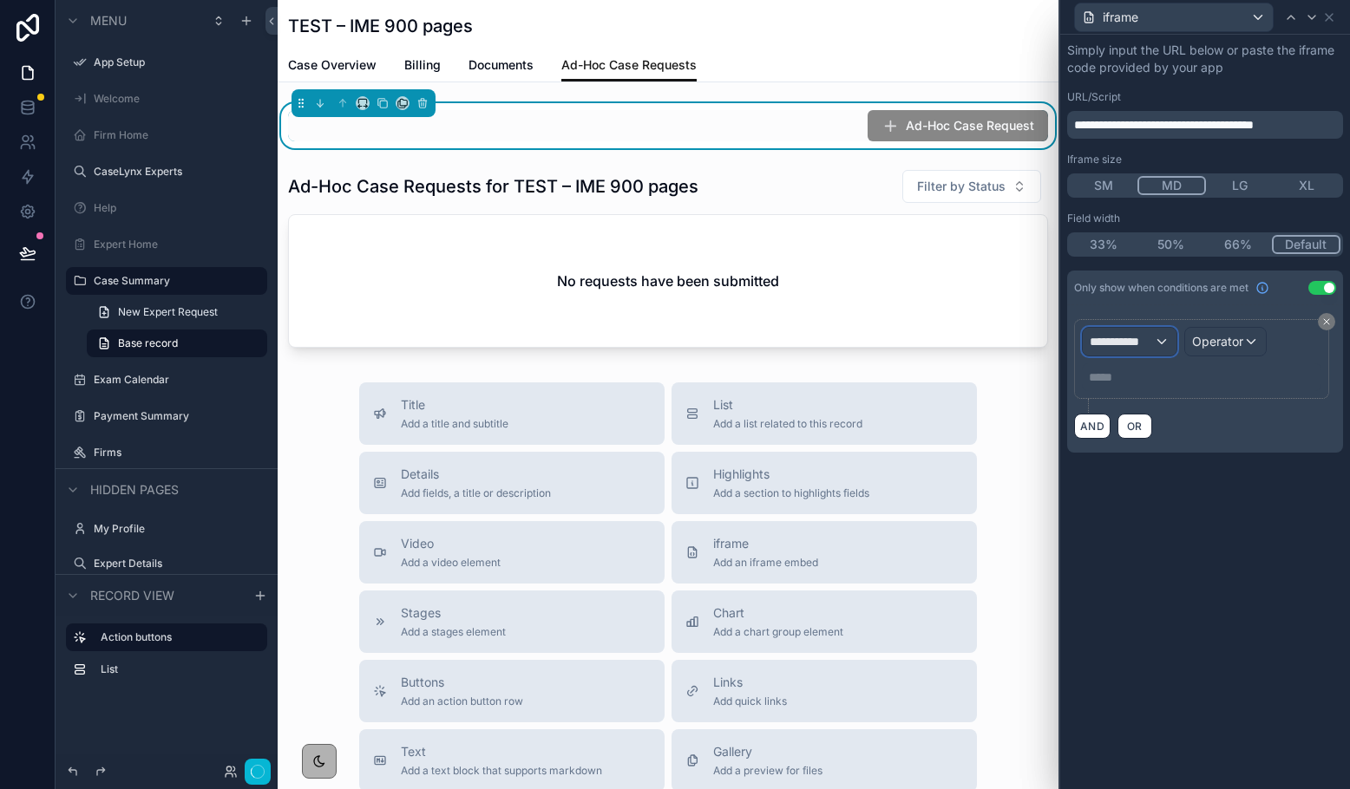
click at [1115, 337] on span "**********" at bounding box center [1122, 341] width 64 height 17
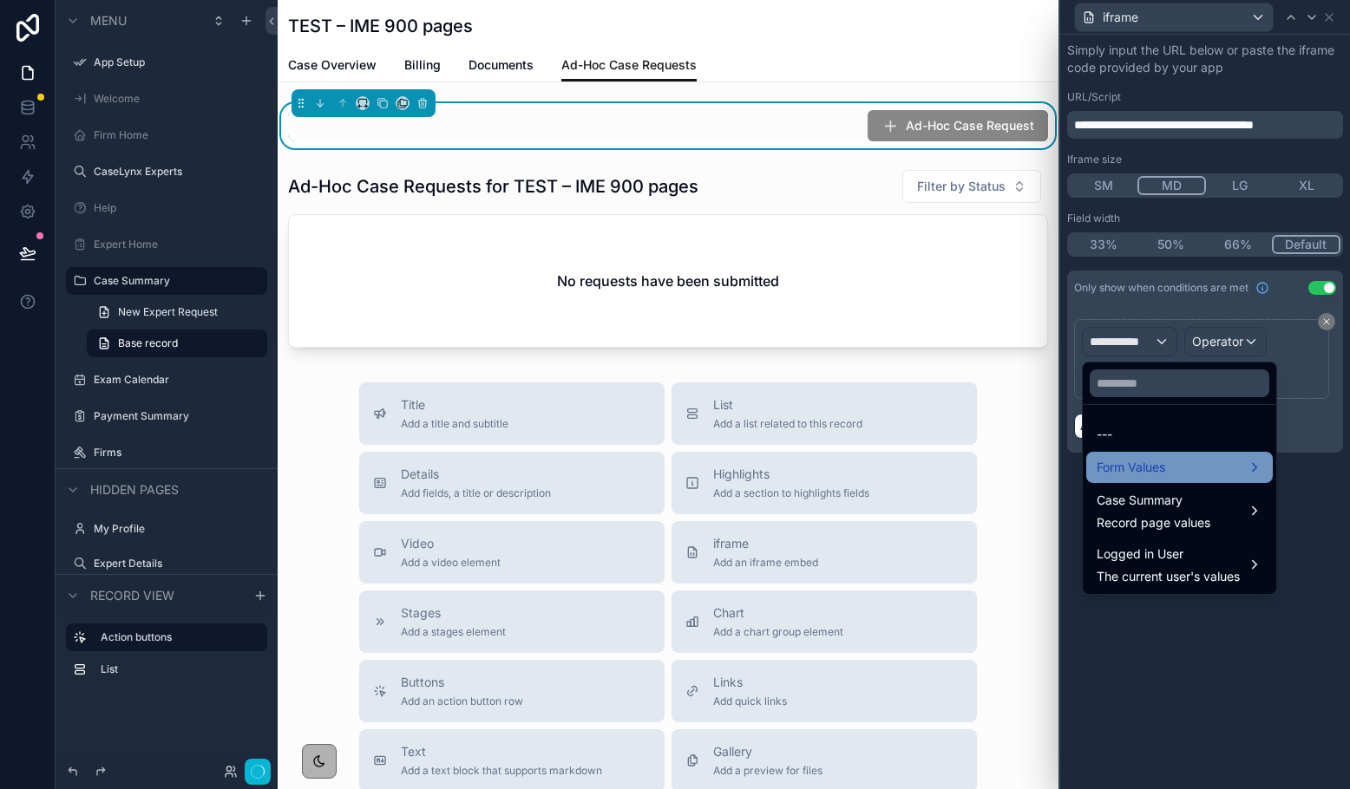
click at [1115, 476] on span "Form Values" at bounding box center [1130, 467] width 69 height 21
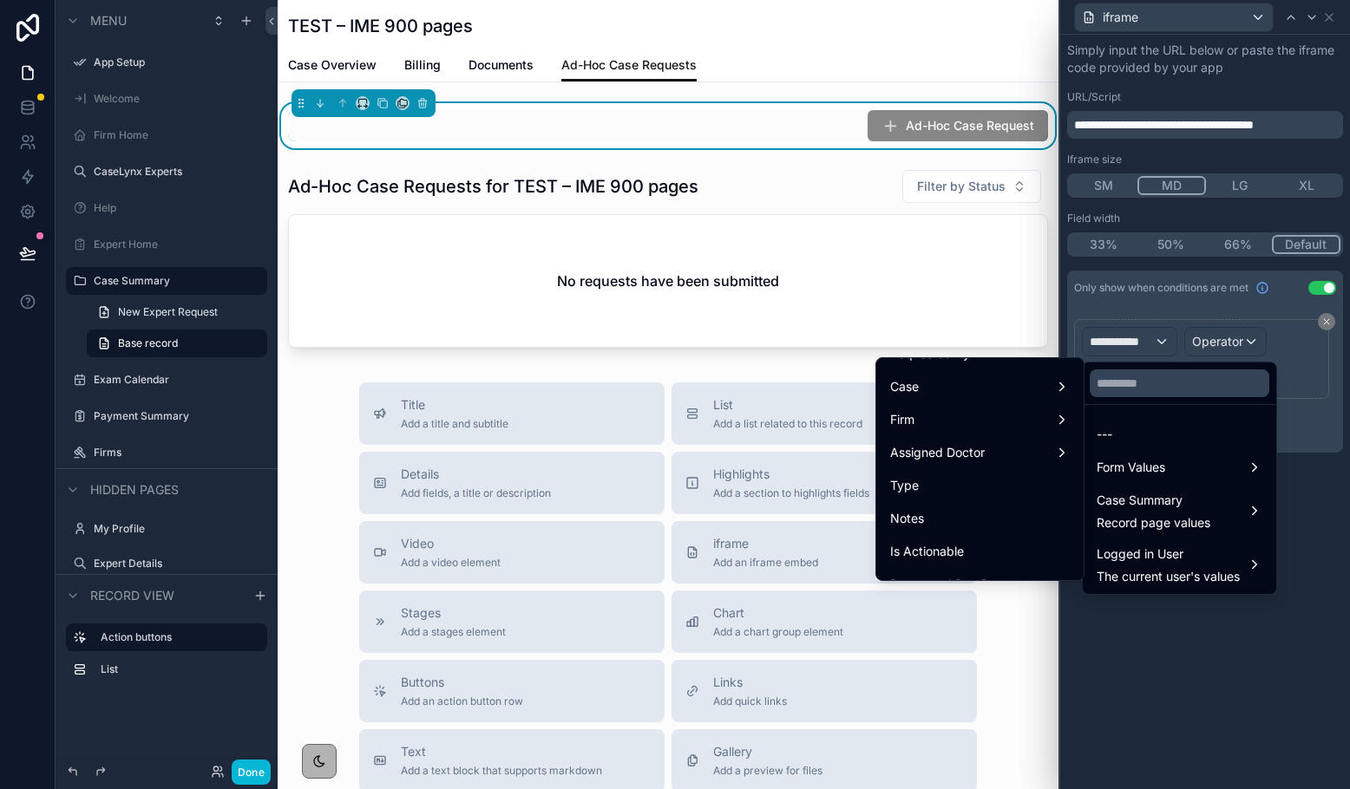
scroll to position [230, 0]
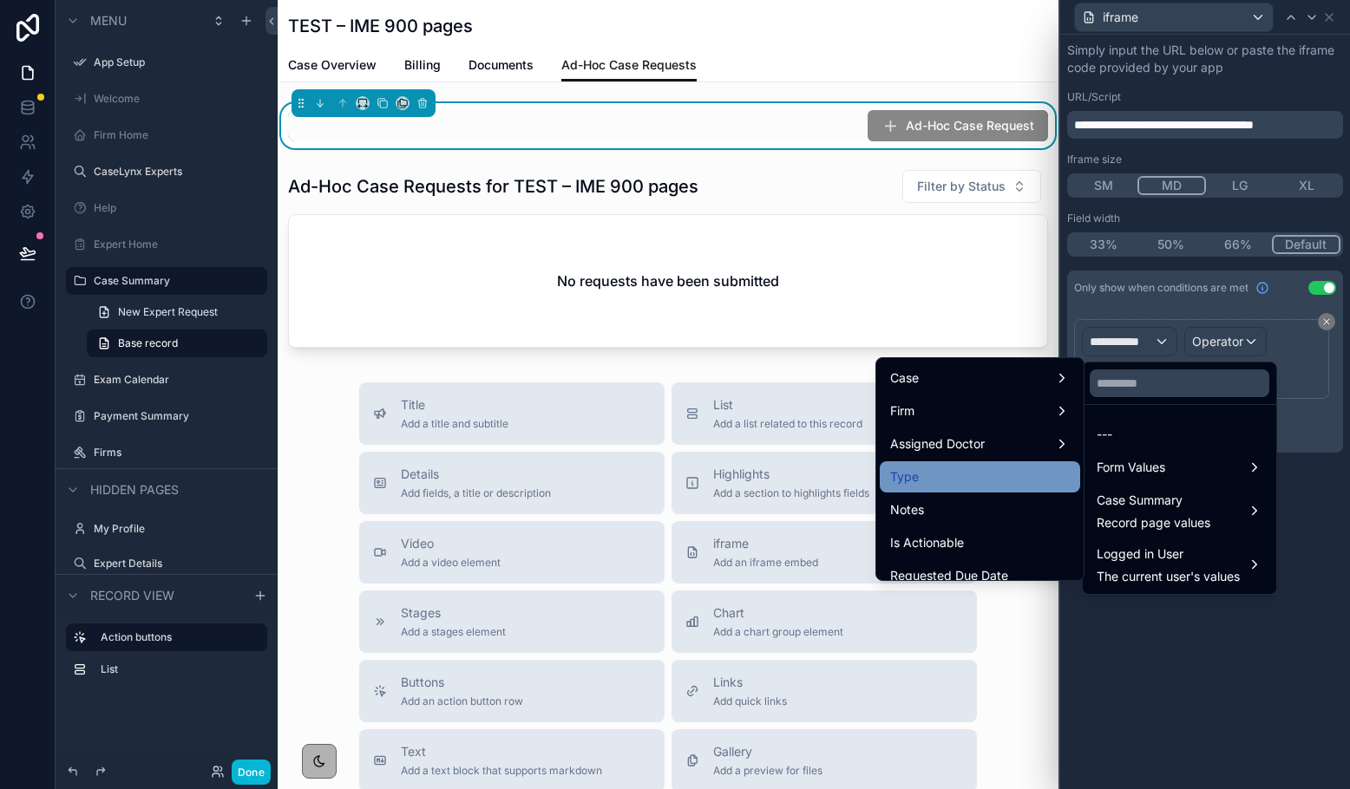
click at [968, 470] on div "Type" at bounding box center [980, 477] width 180 height 21
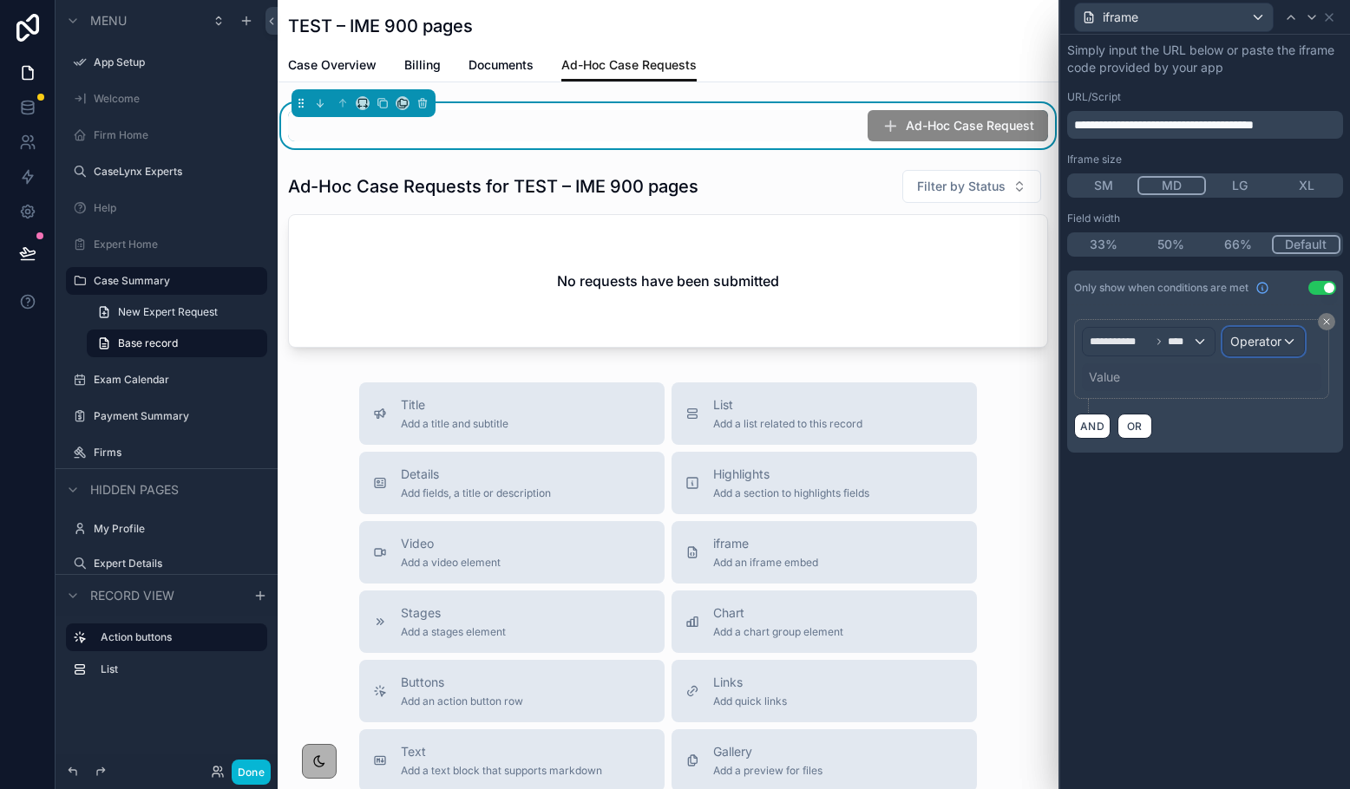
click at [1115, 339] on span "Operator" at bounding box center [1255, 341] width 51 height 15
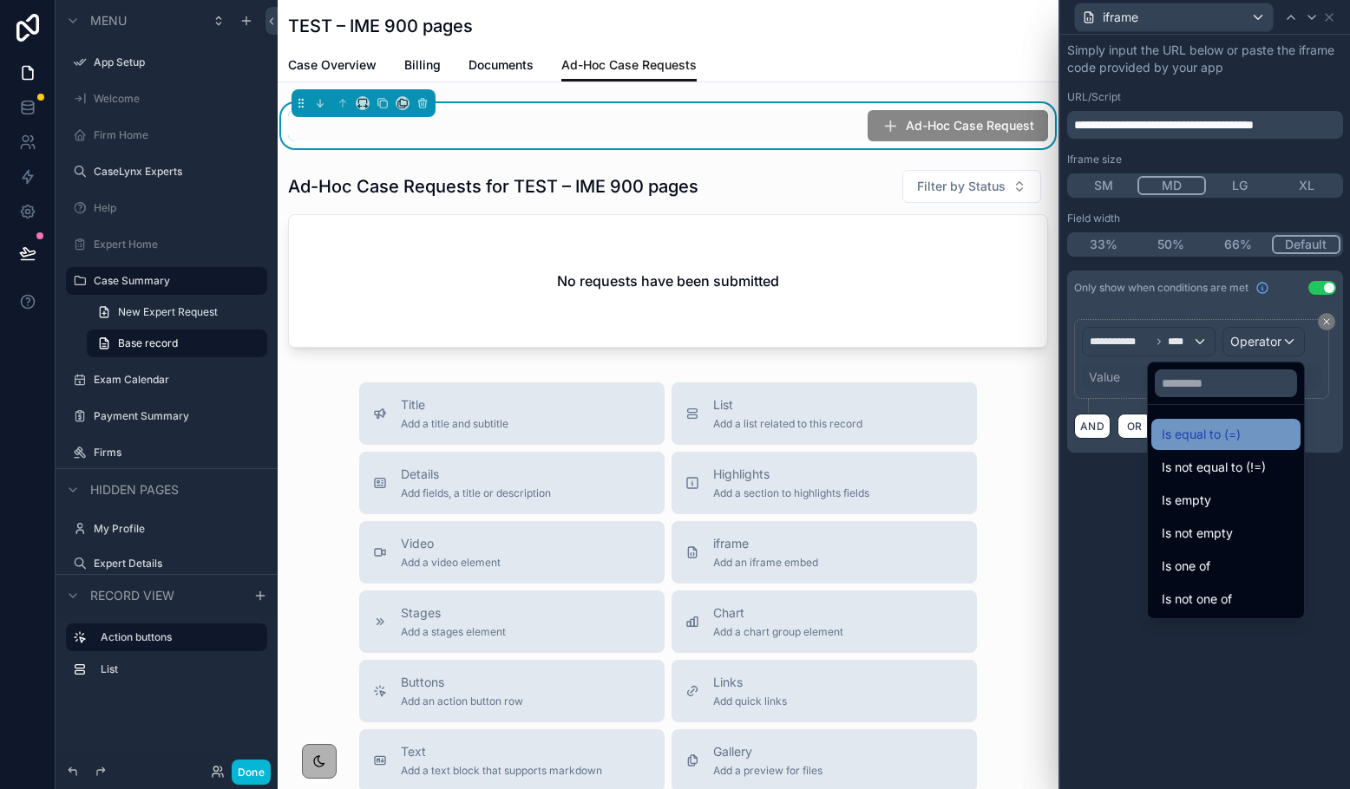
click at [1115, 429] on span "Is equal to (=)" at bounding box center [1201, 434] width 79 height 21
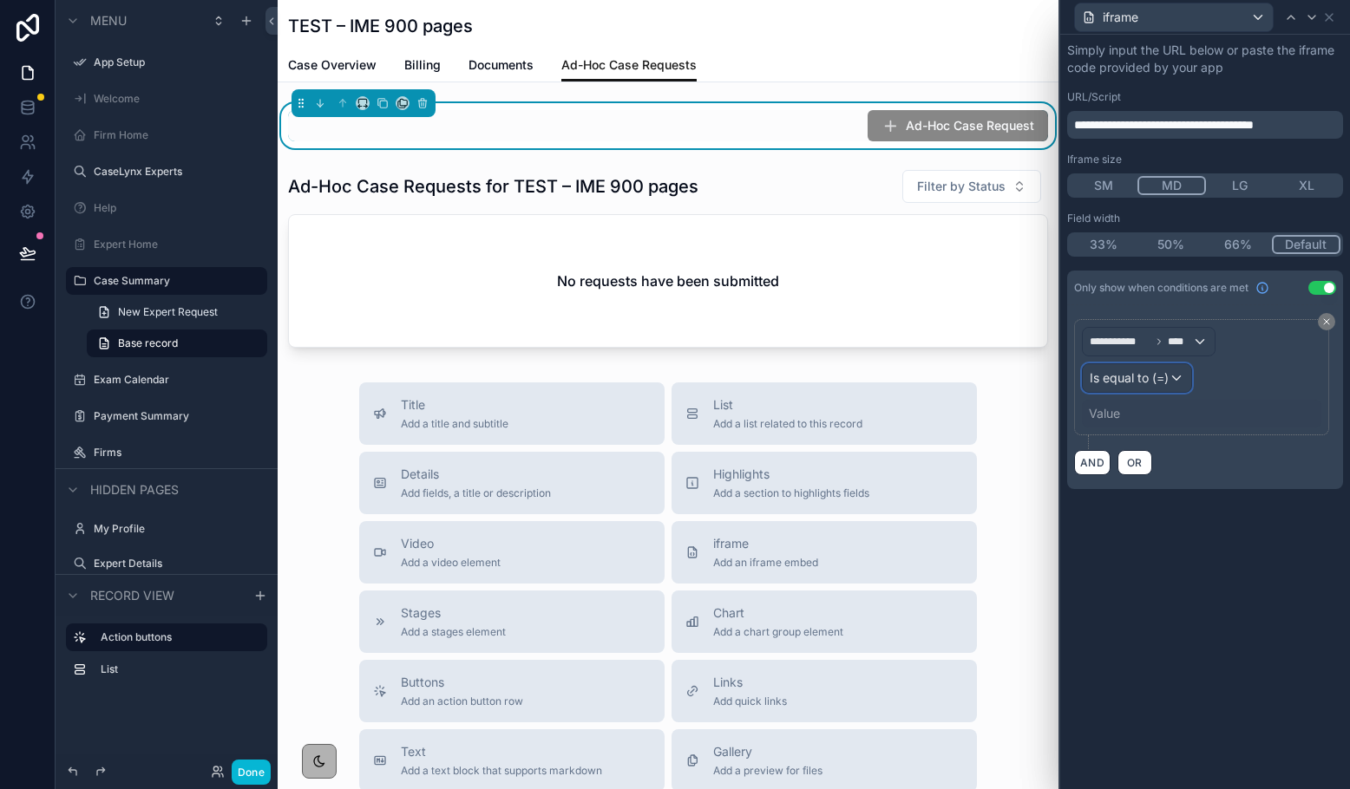
click at [1115, 388] on div "Is equal to (=)" at bounding box center [1137, 378] width 108 height 28
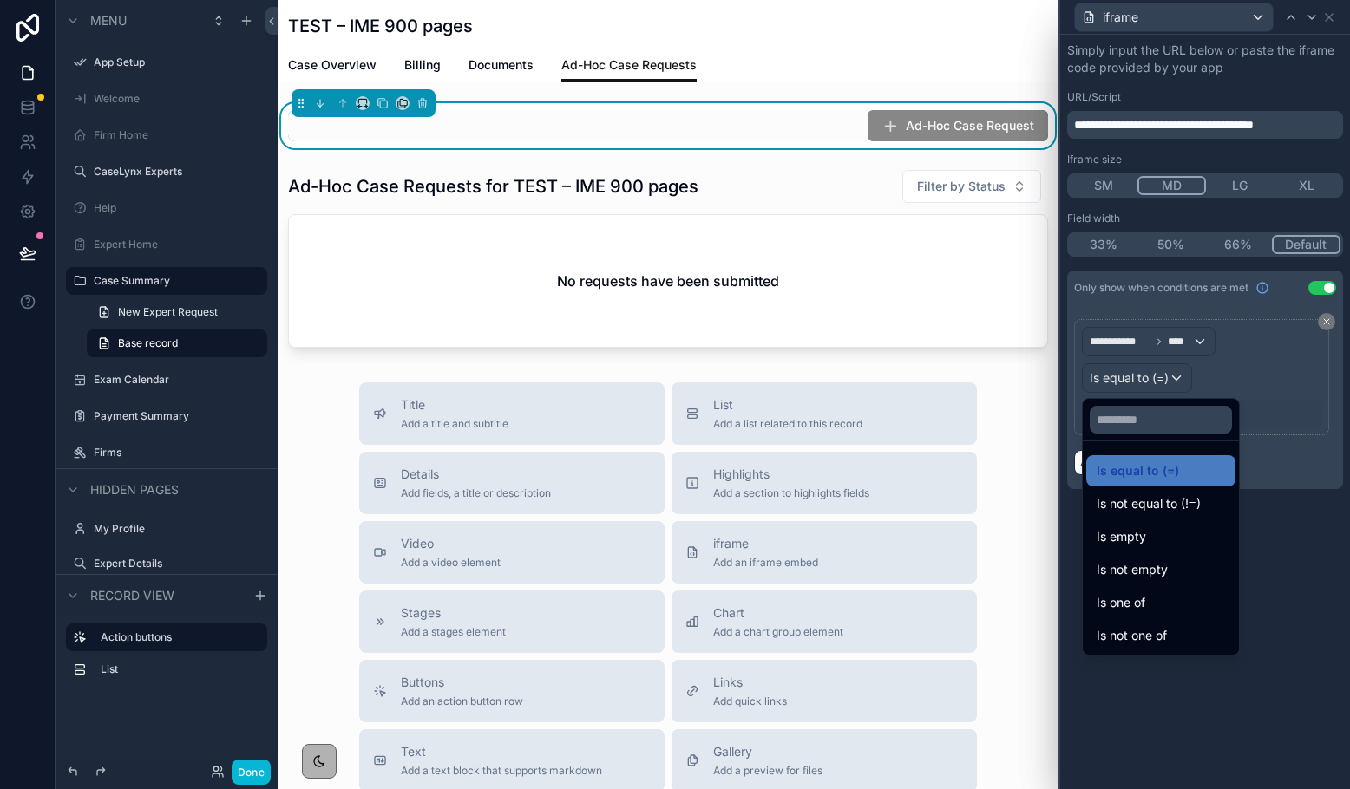
click at [1115, 388] on div at bounding box center [1205, 394] width 290 height 789
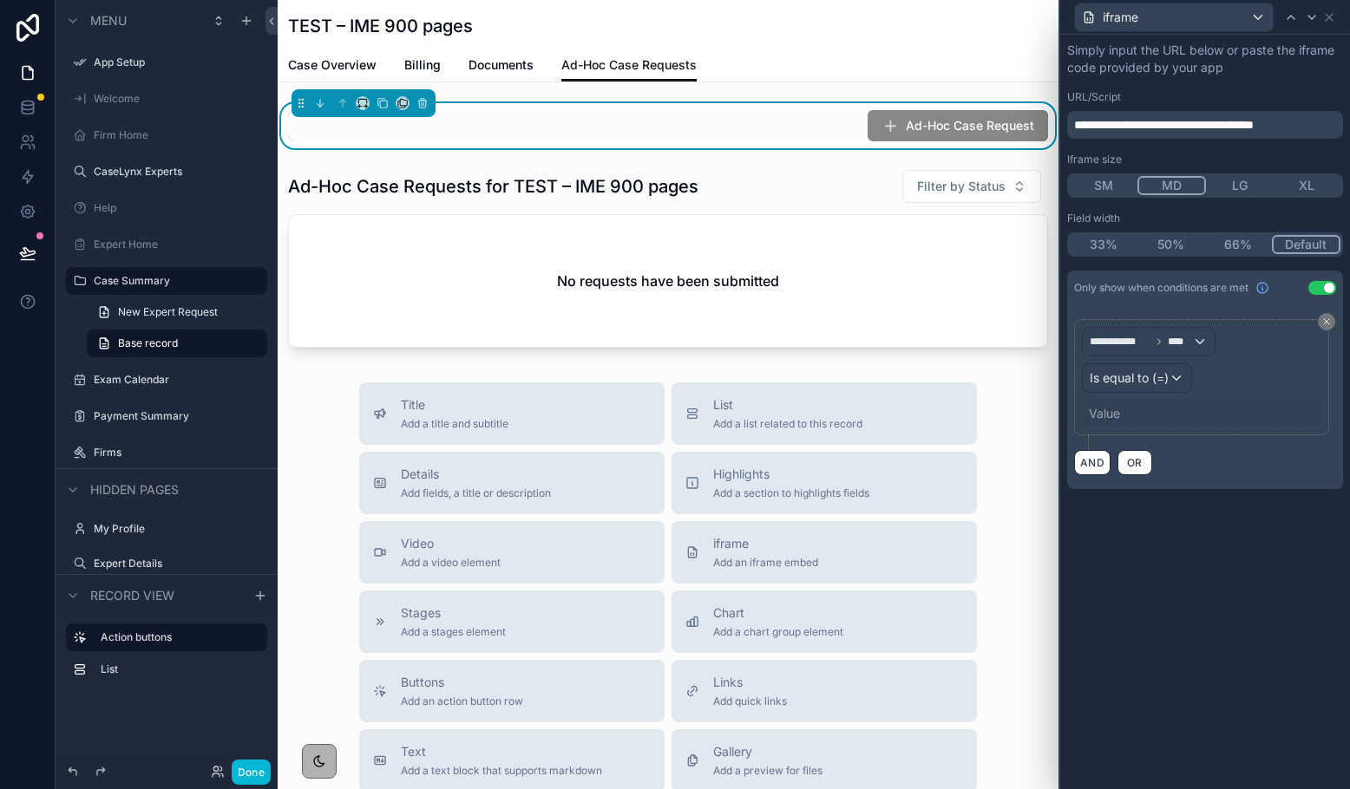
click at [1109, 427] on div "Value" at bounding box center [1201, 414] width 239 height 28
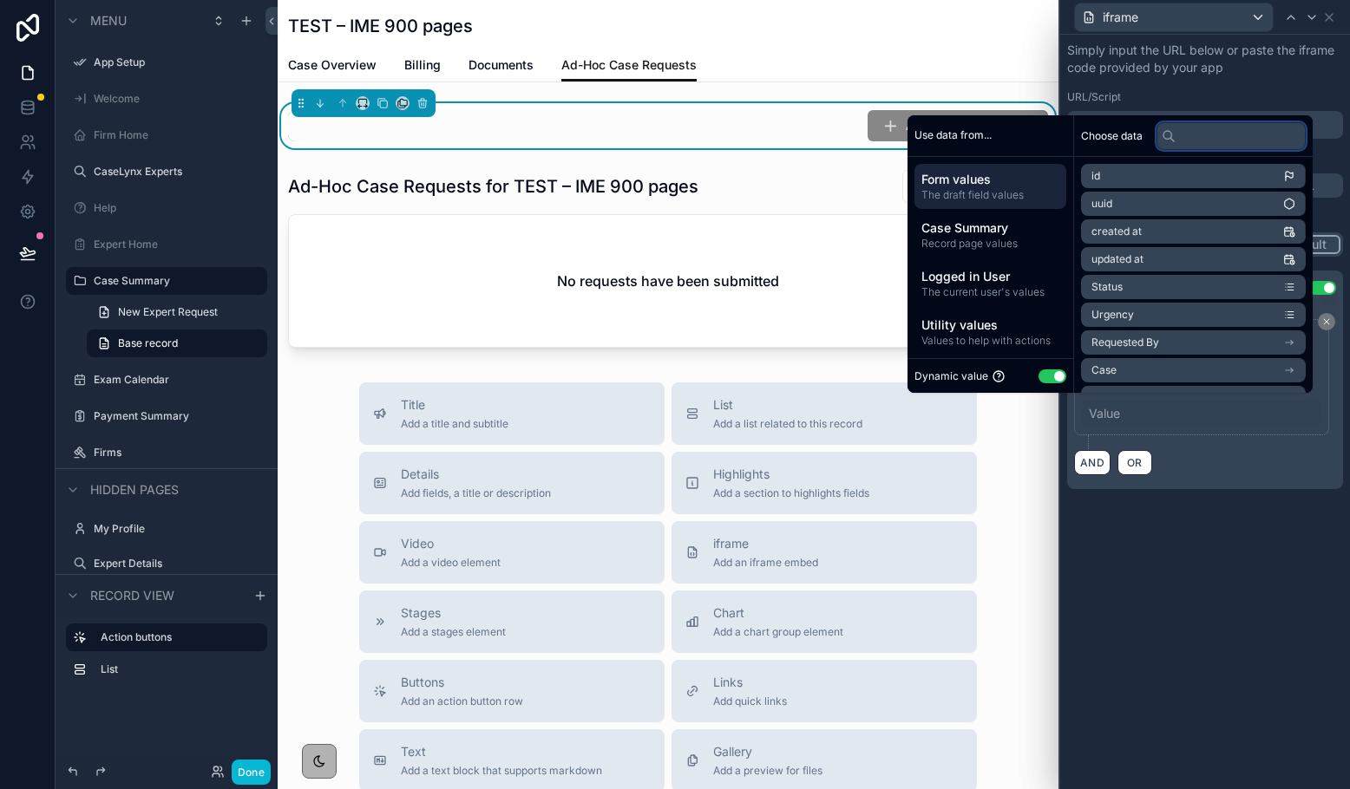
click at [1115, 134] on input "text" at bounding box center [1230, 136] width 149 height 28
type input "*"
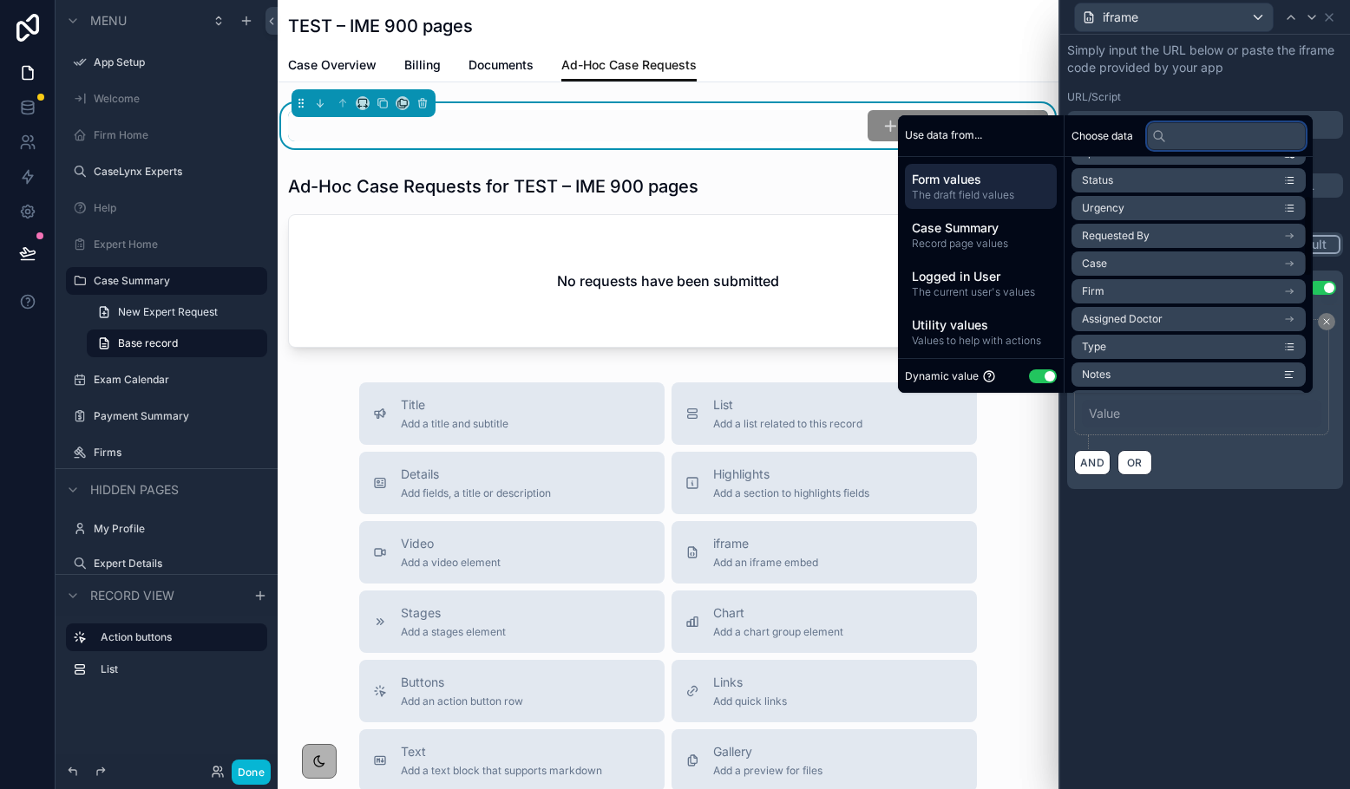
scroll to position [110, 0]
click at [1110, 348] on li "Type" at bounding box center [1188, 343] width 234 height 24
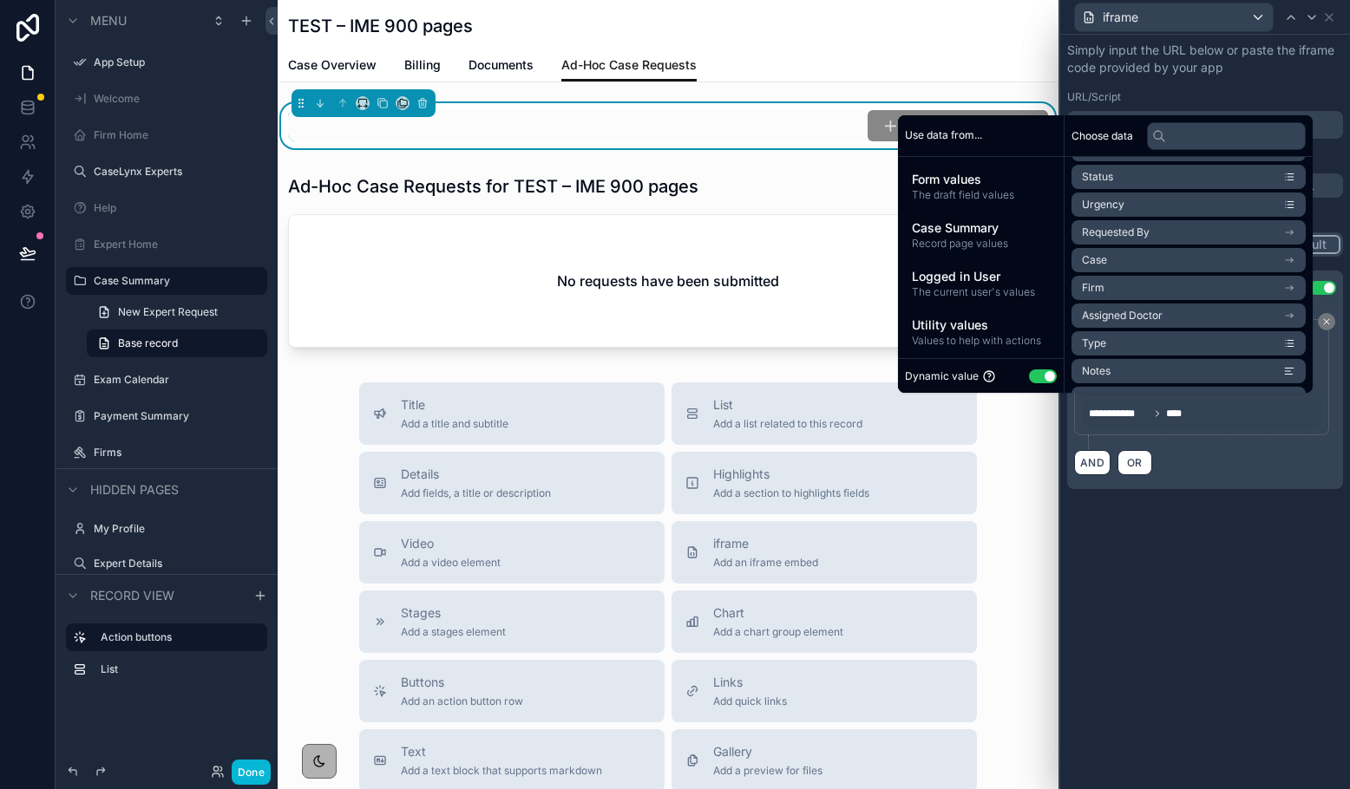
click at [1115, 455] on div "AND OR" at bounding box center [1205, 462] width 262 height 26
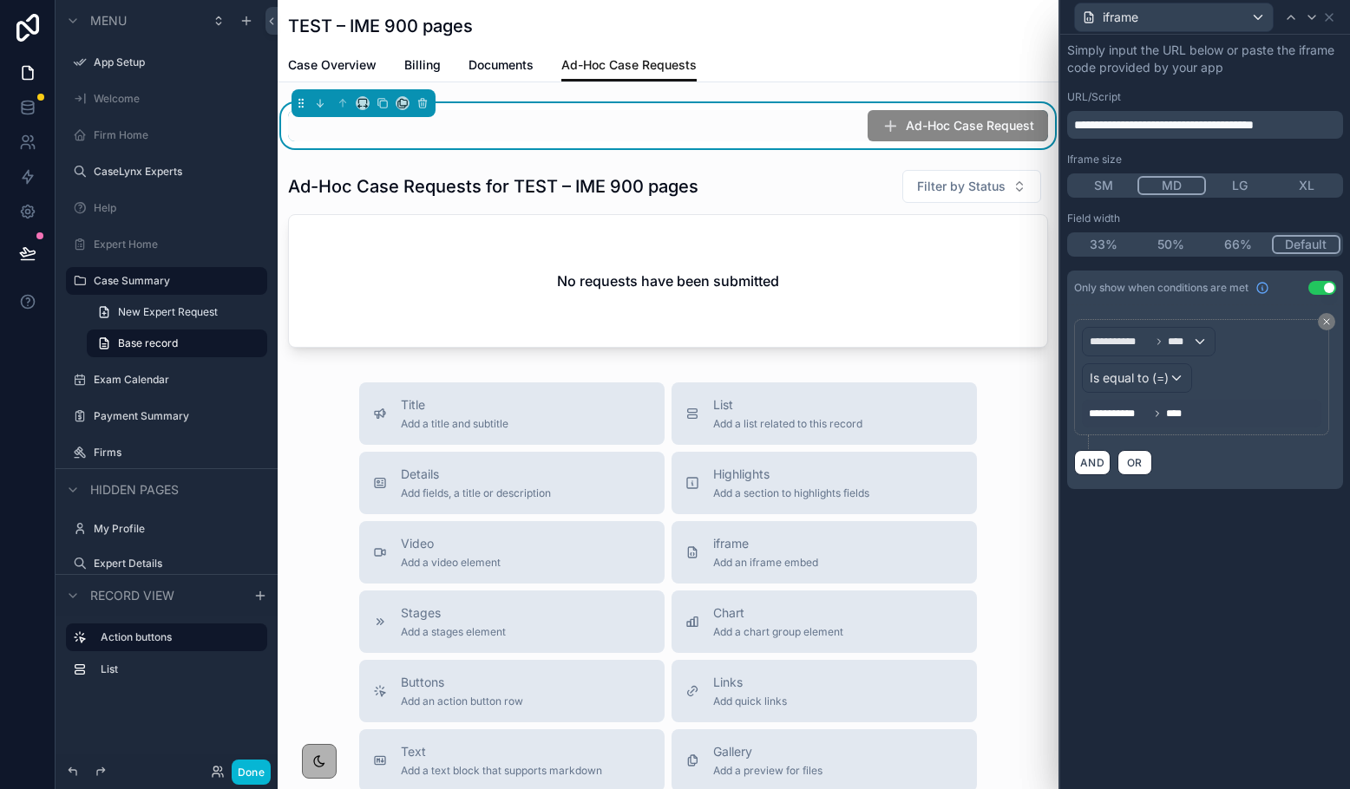
click at [1115, 409] on span "****" at bounding box center [1178, 414] width 24 height 14
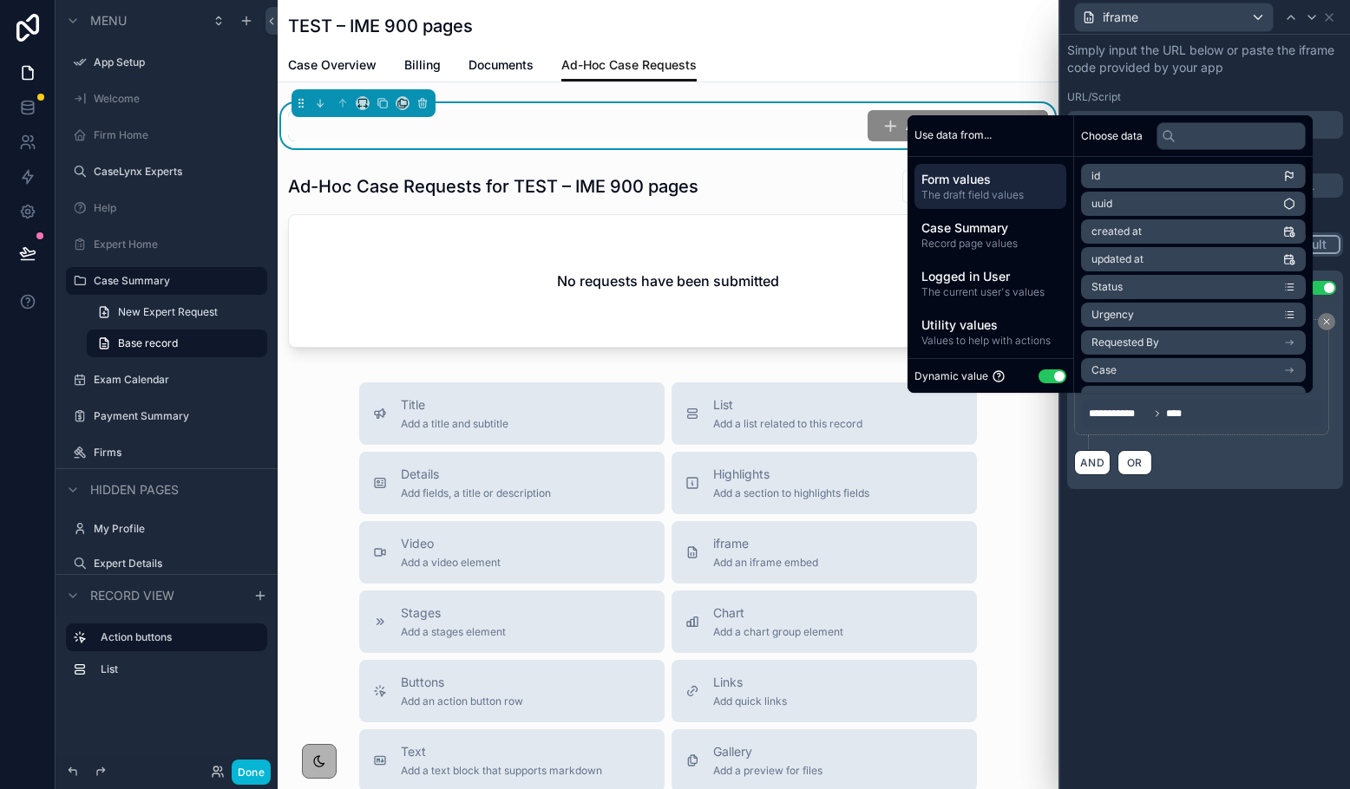
click at [1043, 374] on button "Use setting" at bounding box center [1052, 377] width 28 height 14
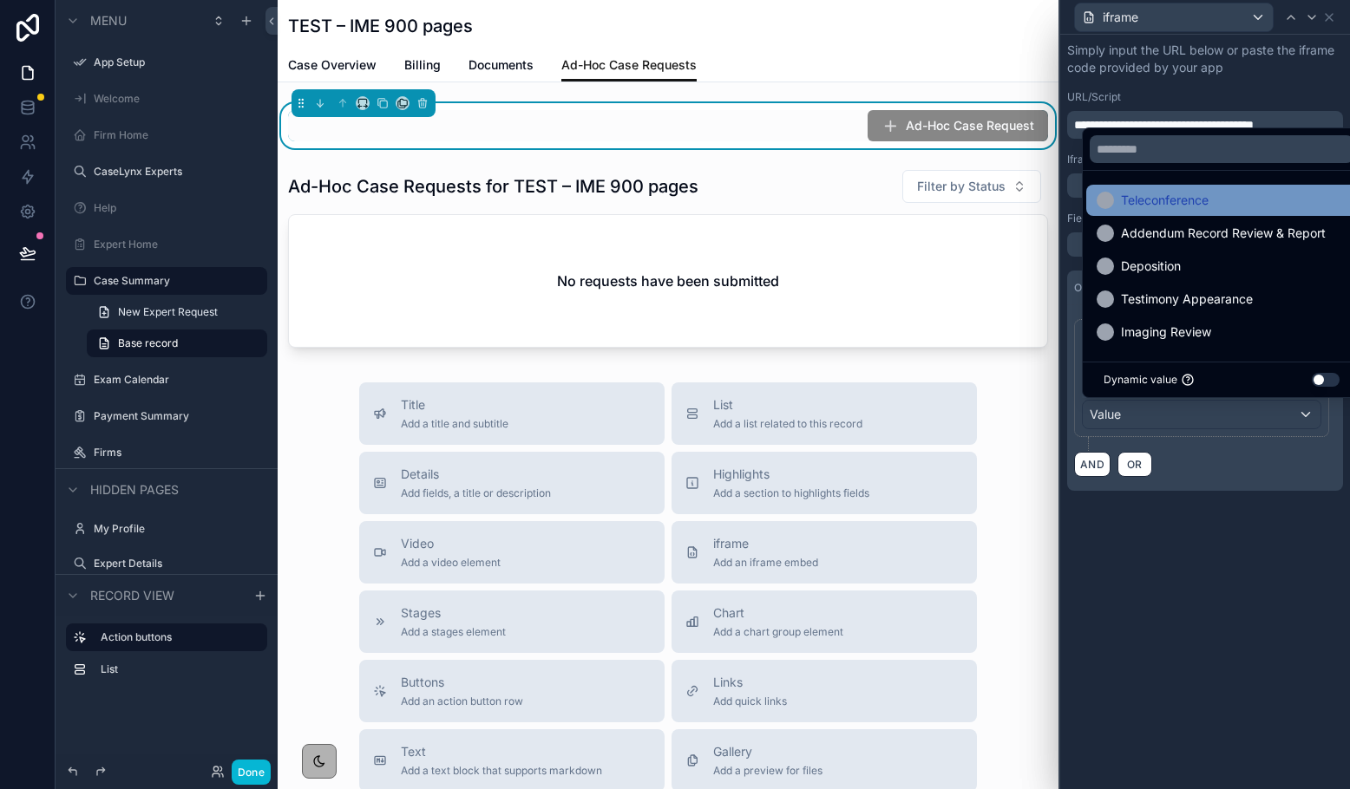
click at [1115, 200] on span "Teleconference" at bounding box center [1165, 200] width 88 height 21
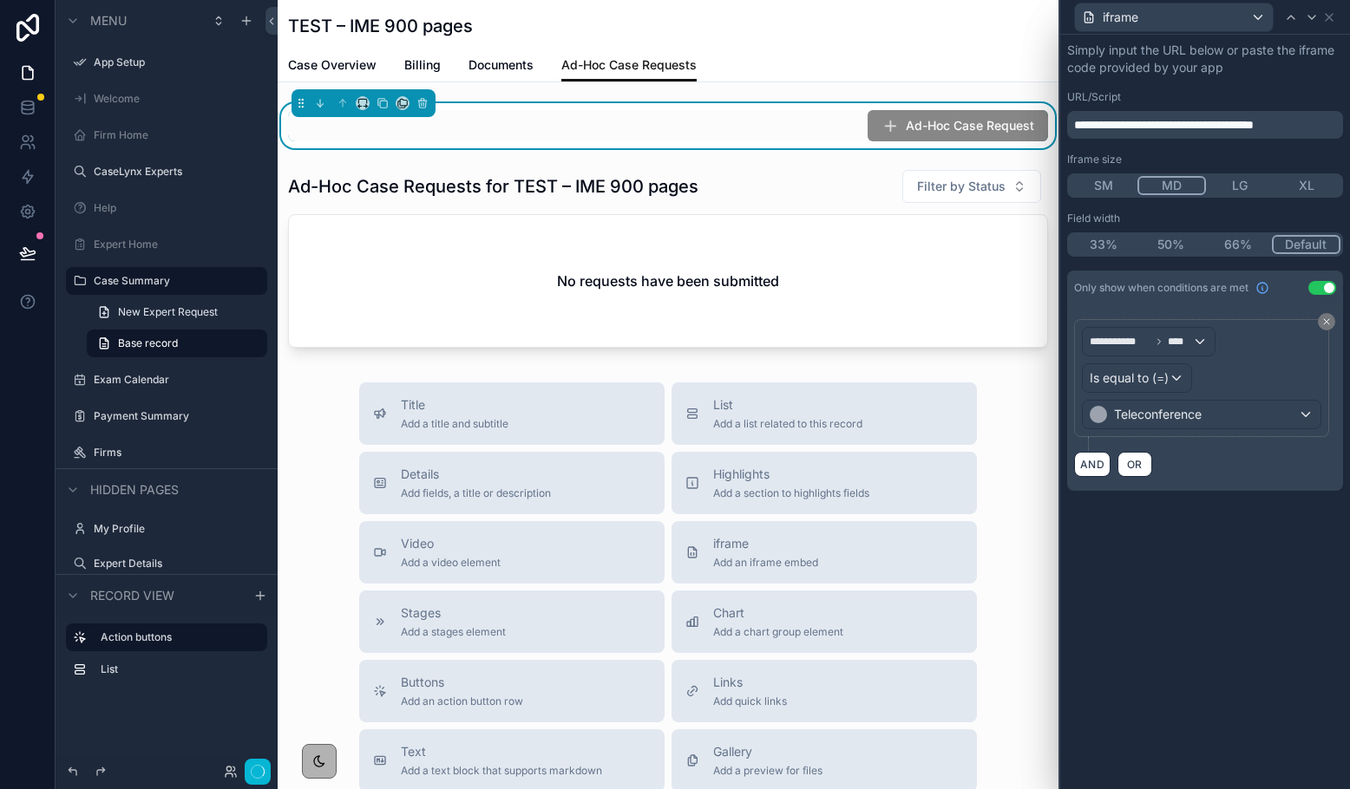
click at [1115, 533] on div "**********" at bounding box center [1205, 412] width 290 height 755
click at [1115, 18] on icon at bounding box center [1329, 17] width 14 height 14
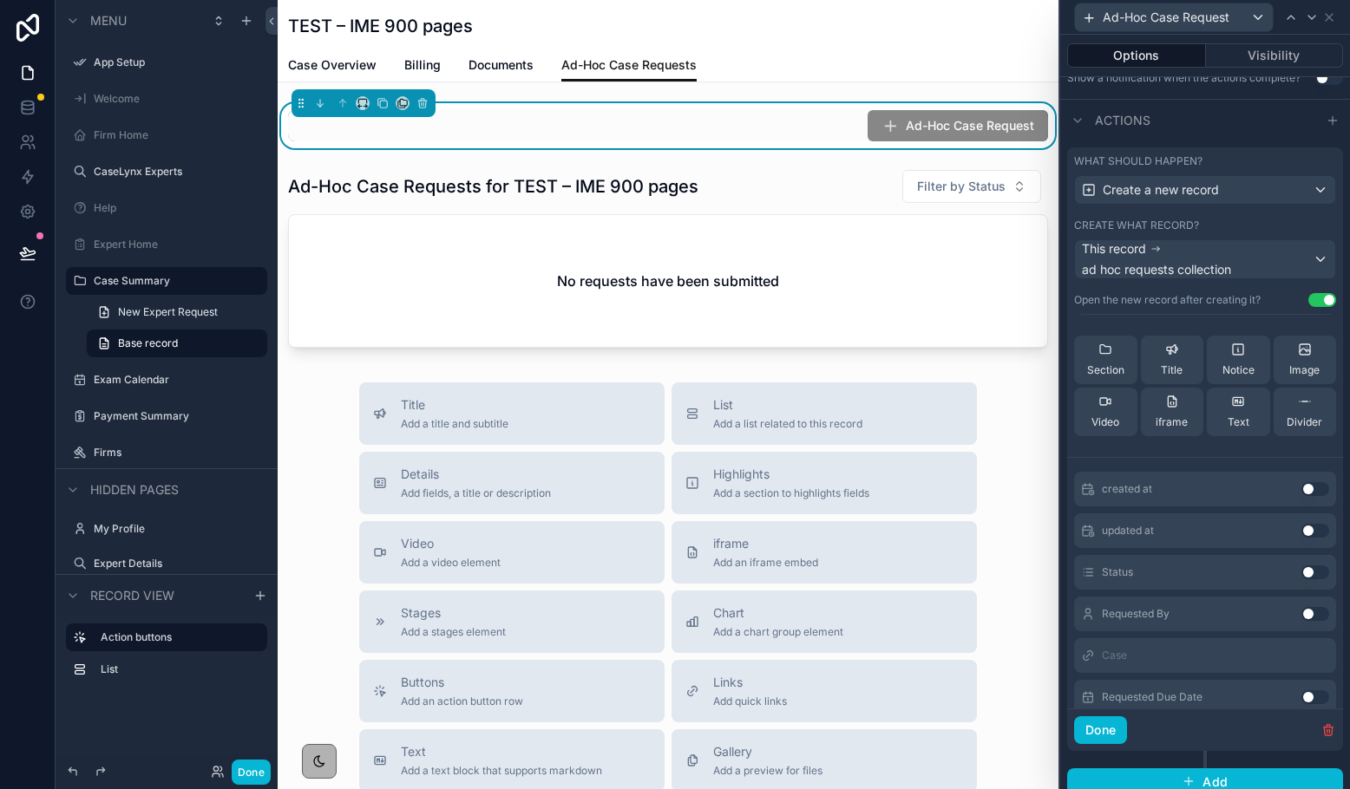
scroll to position [318, 0]
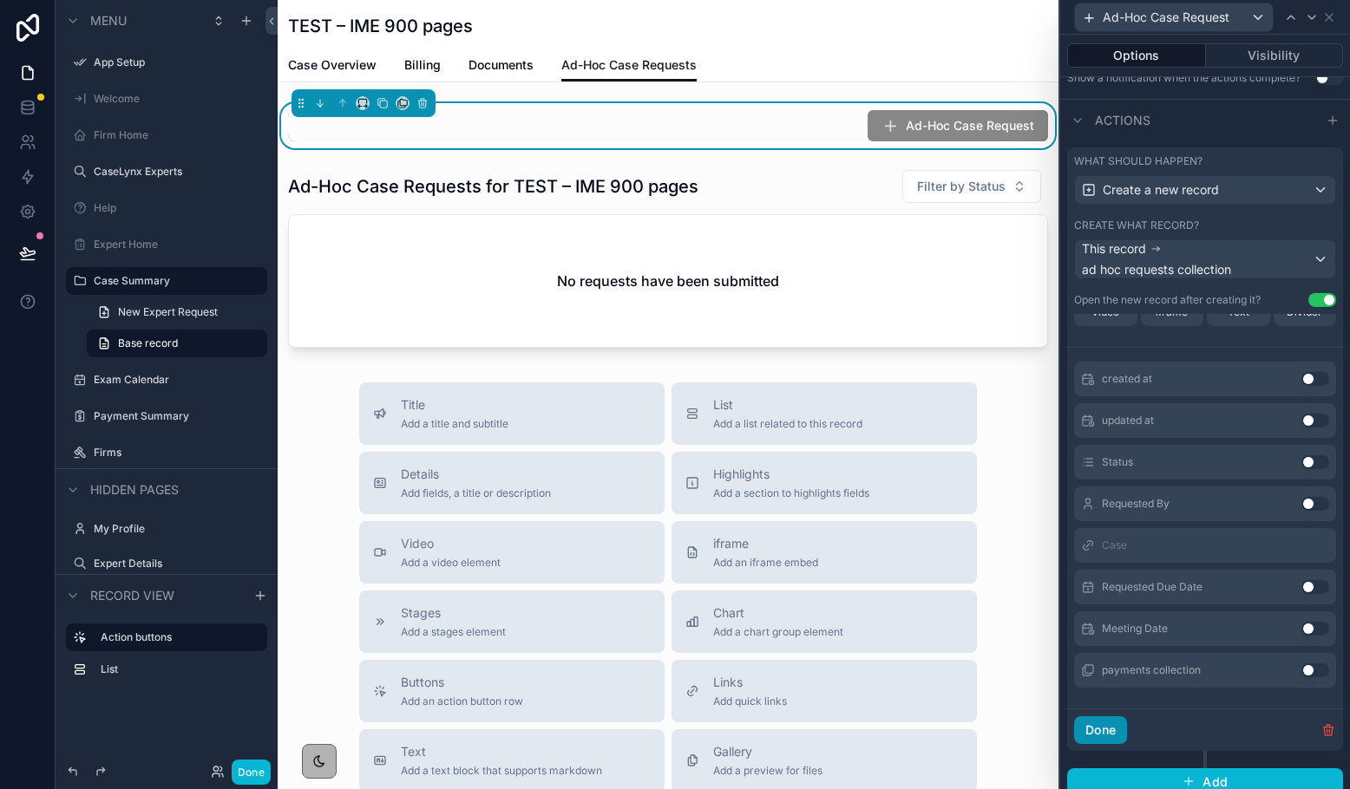
click at [1097, 730] on button "Done" at bounding box center [1100, 731] width 53 height 28
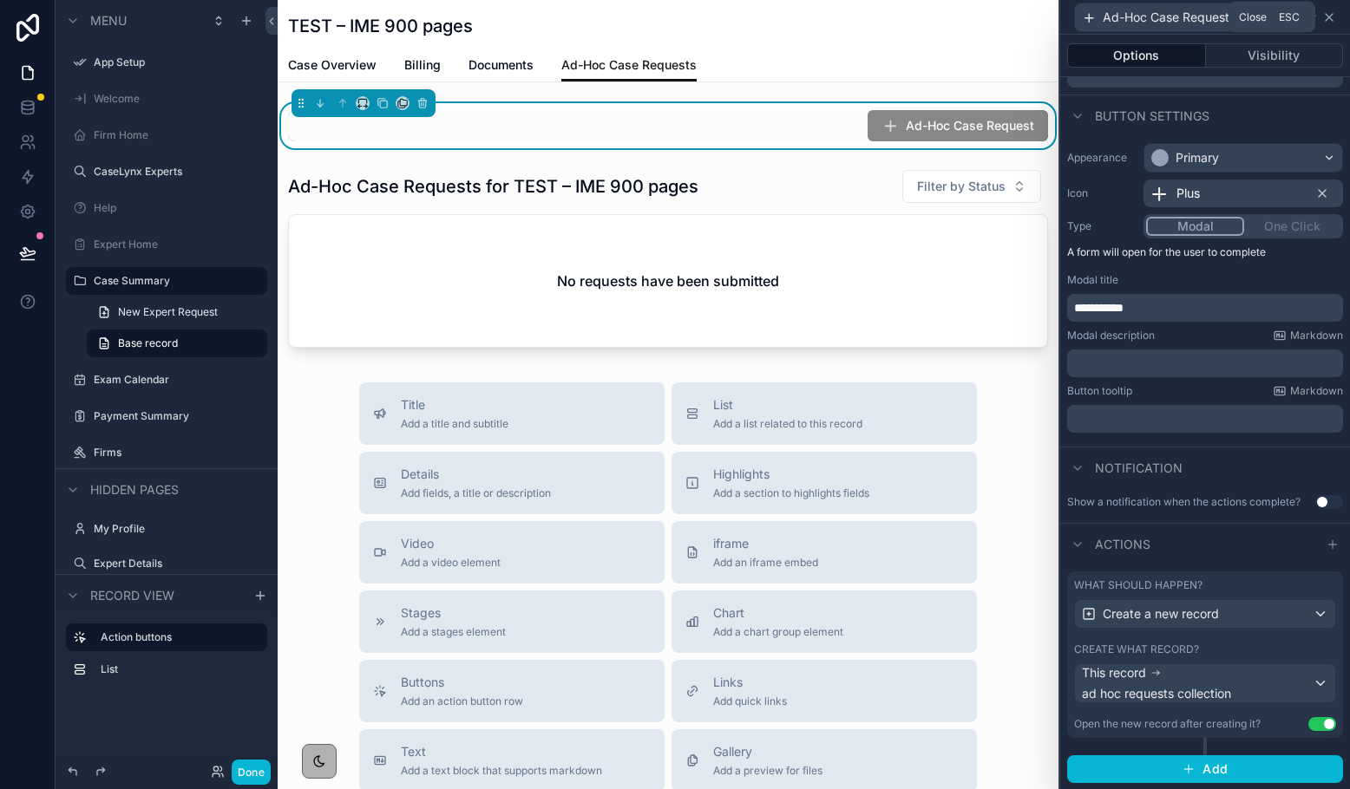
click at [1115, 23] on icon at bounding box center [1329, 17] width 14 height 14
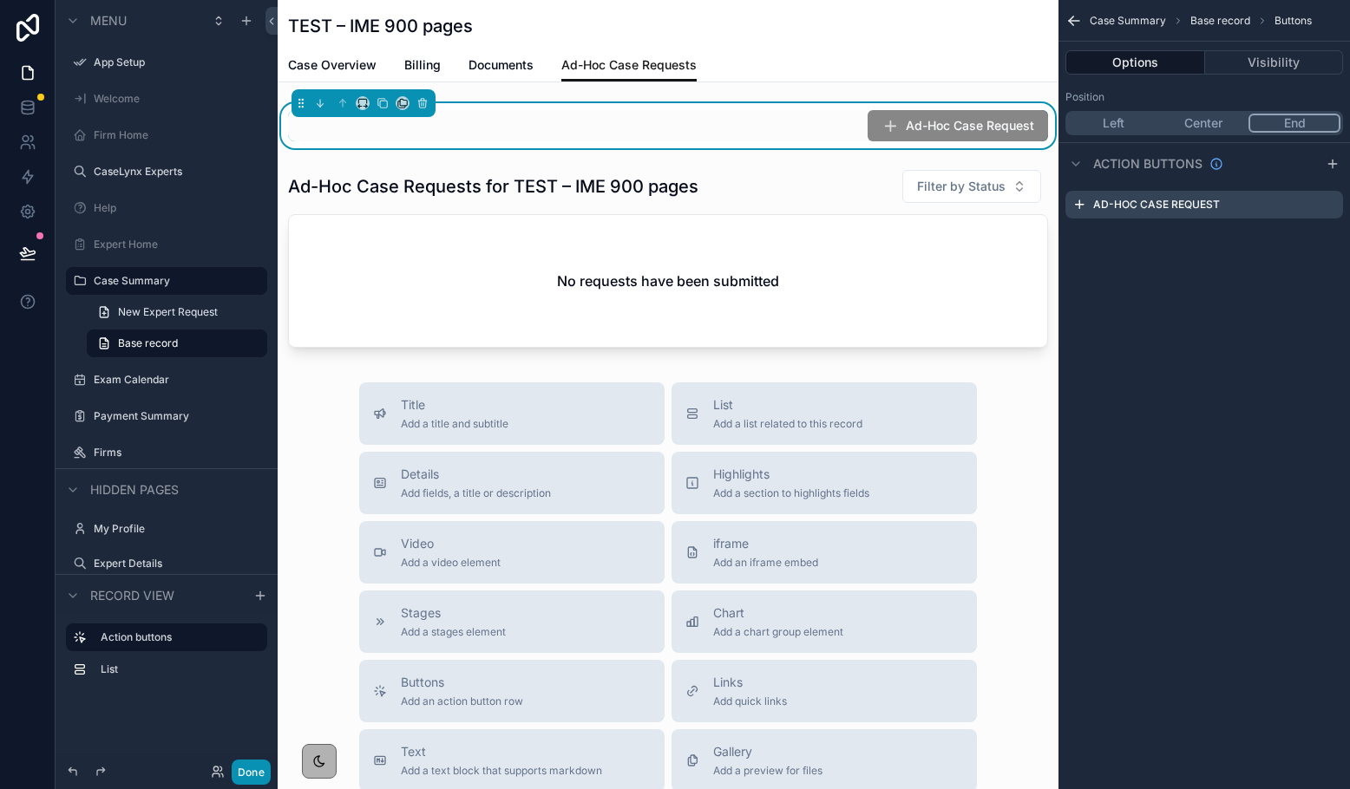
click at [257, 762] on button "Done" at bounding box center [251, 772] width 39 height 25
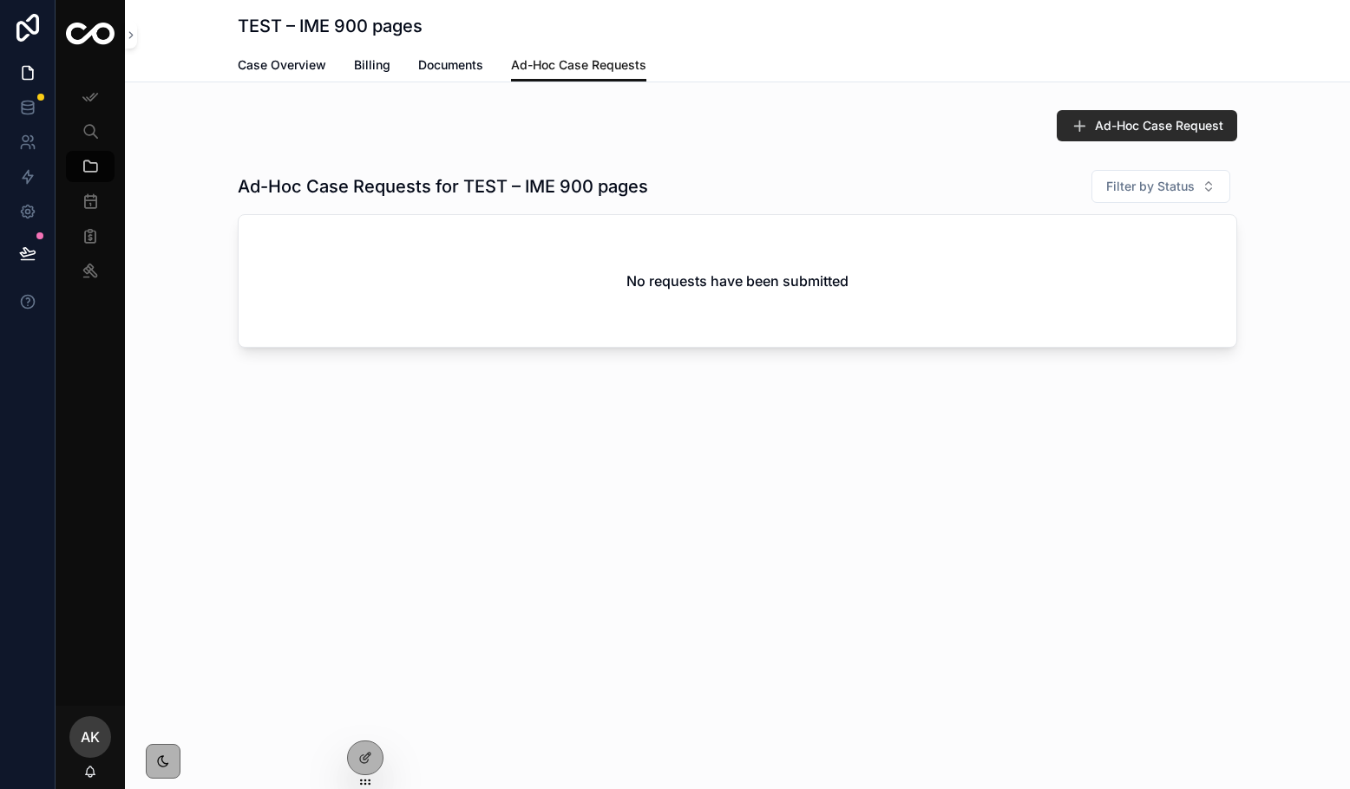
click at [1080, 128] on icon "scrollable content" at bounding box center [1078, 125] width 17 height 17
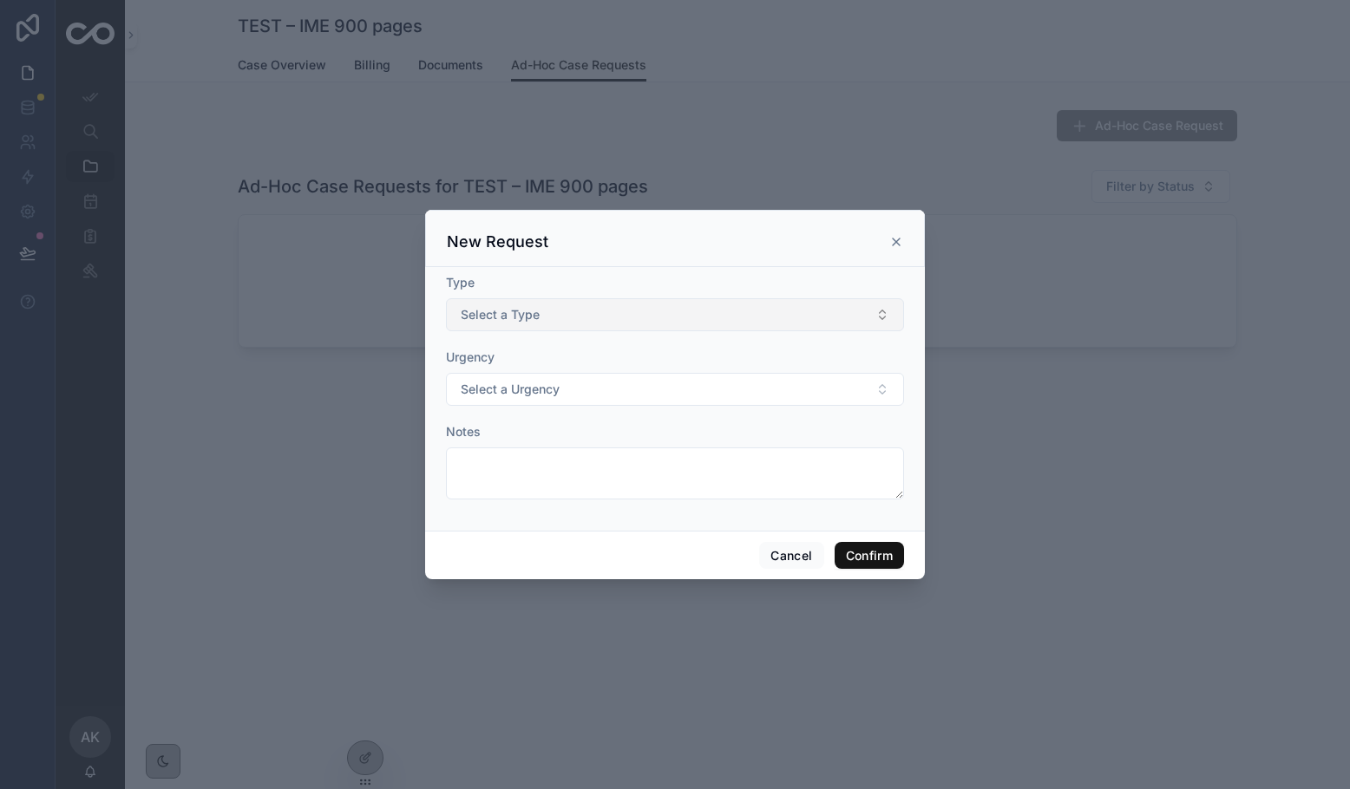
click at [699, 319] on button "Select a Type" at bounding box center [675, 314] width 458 height 33
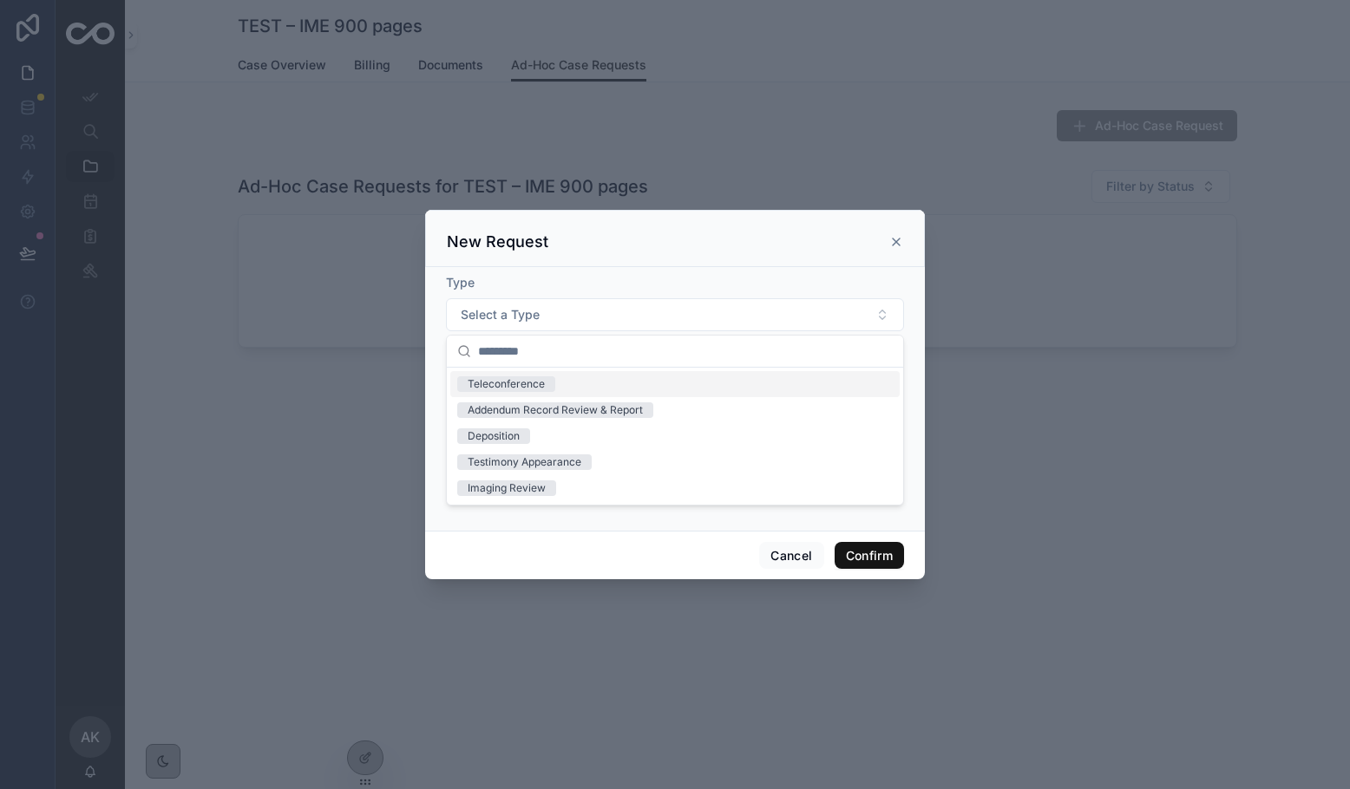
click at [658, 380] on div "Teleconference" at bounding box center [674, 384] width 449 height 26
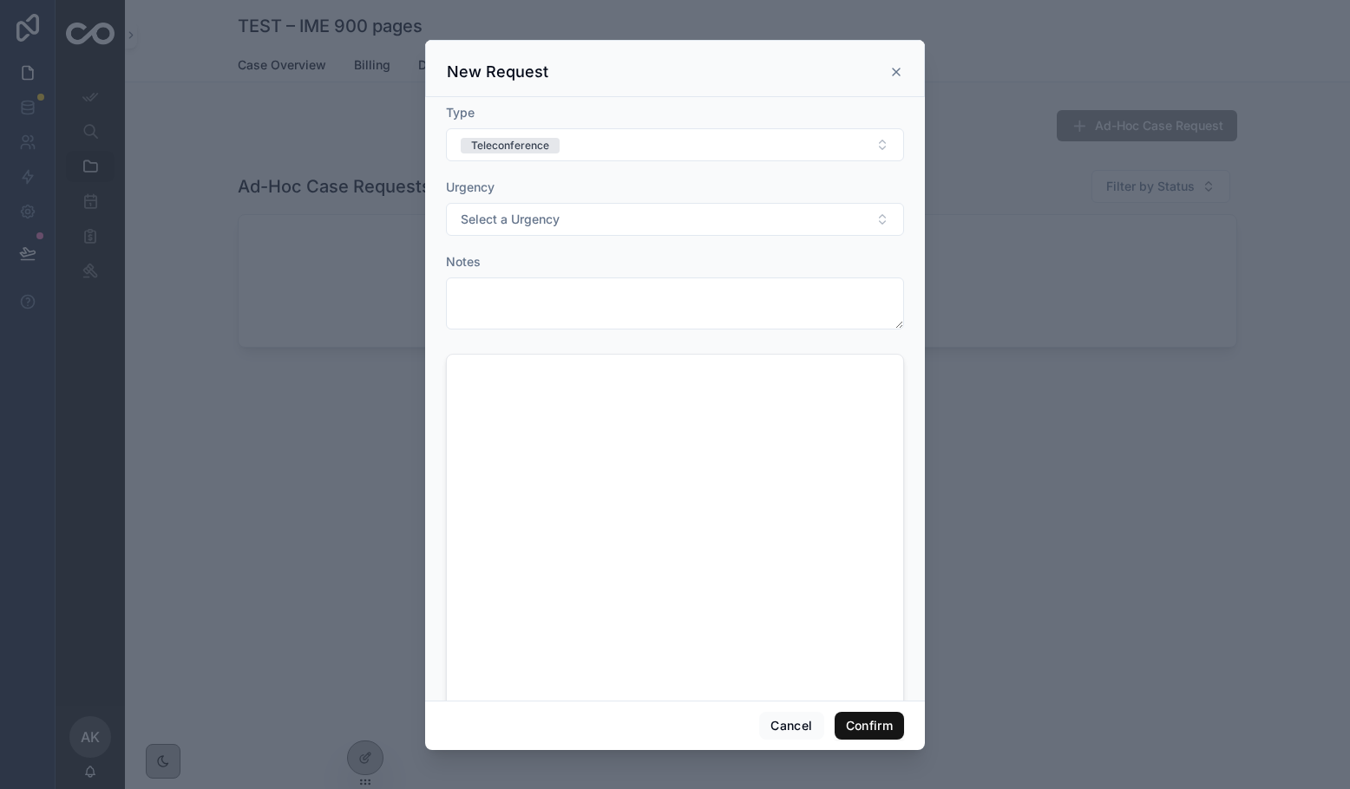
click at [897, 73] on icon at bounding box center [896, 72] width 7 height 7
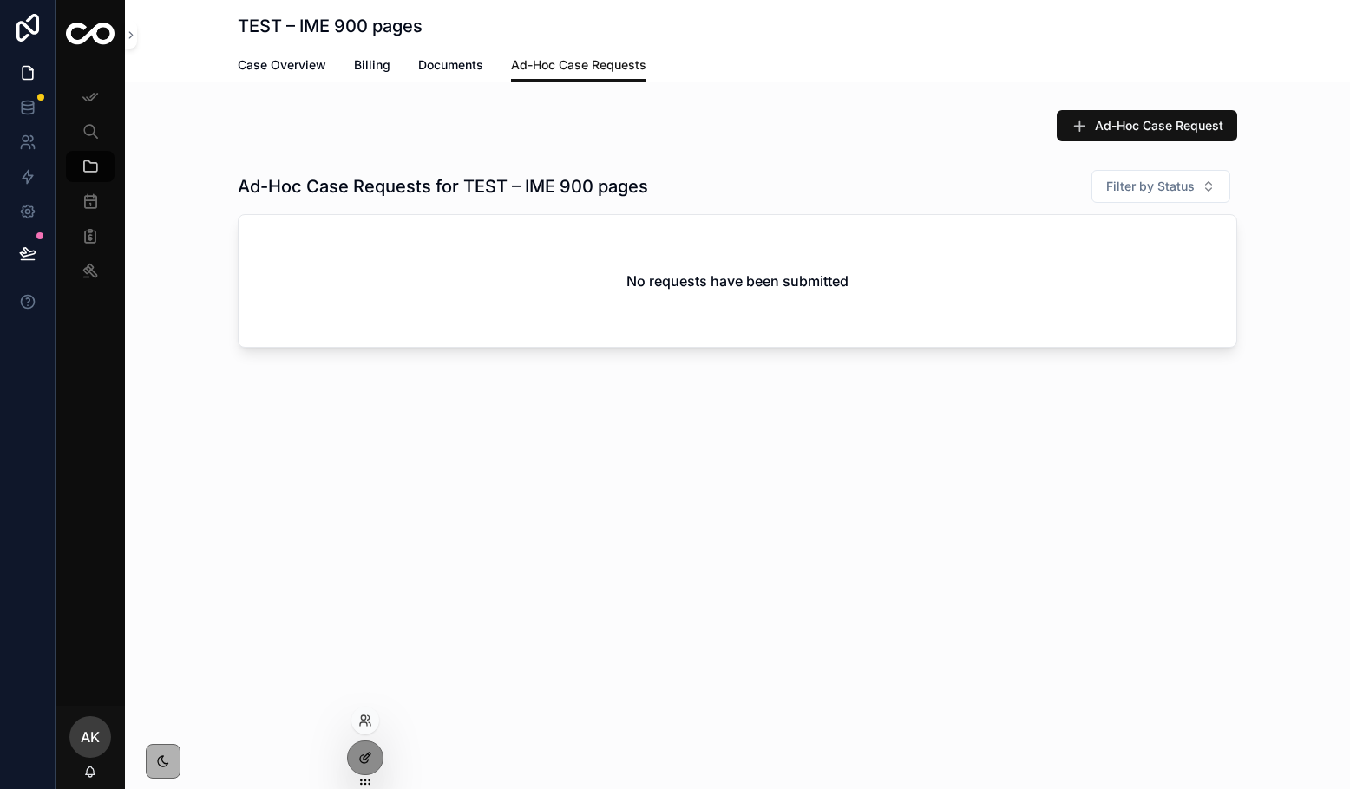
click at [366, 756] on icon at bounding box center [365, 758] width 14 height 14
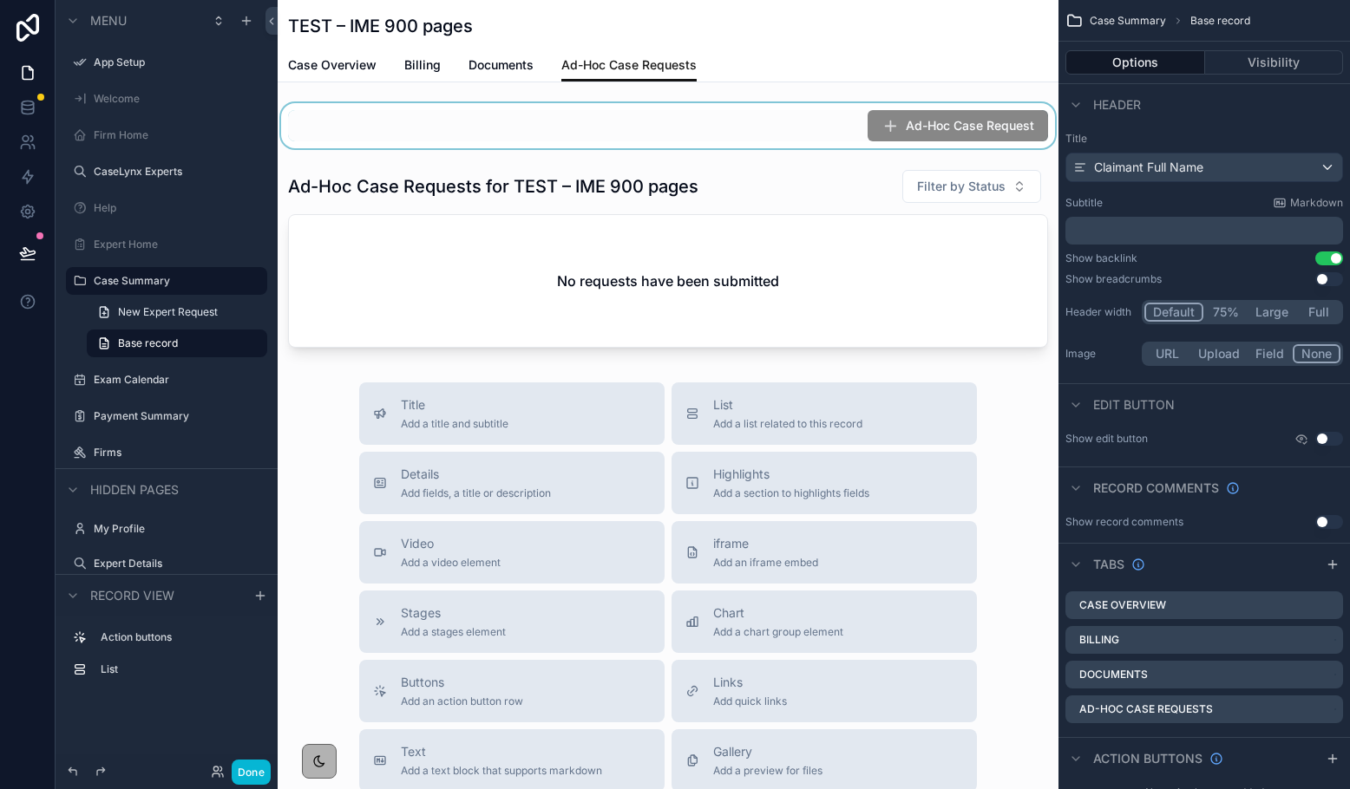
click at [813, 134] on div "scrollable content" at bounding box center [668, 125] width 781 height 45
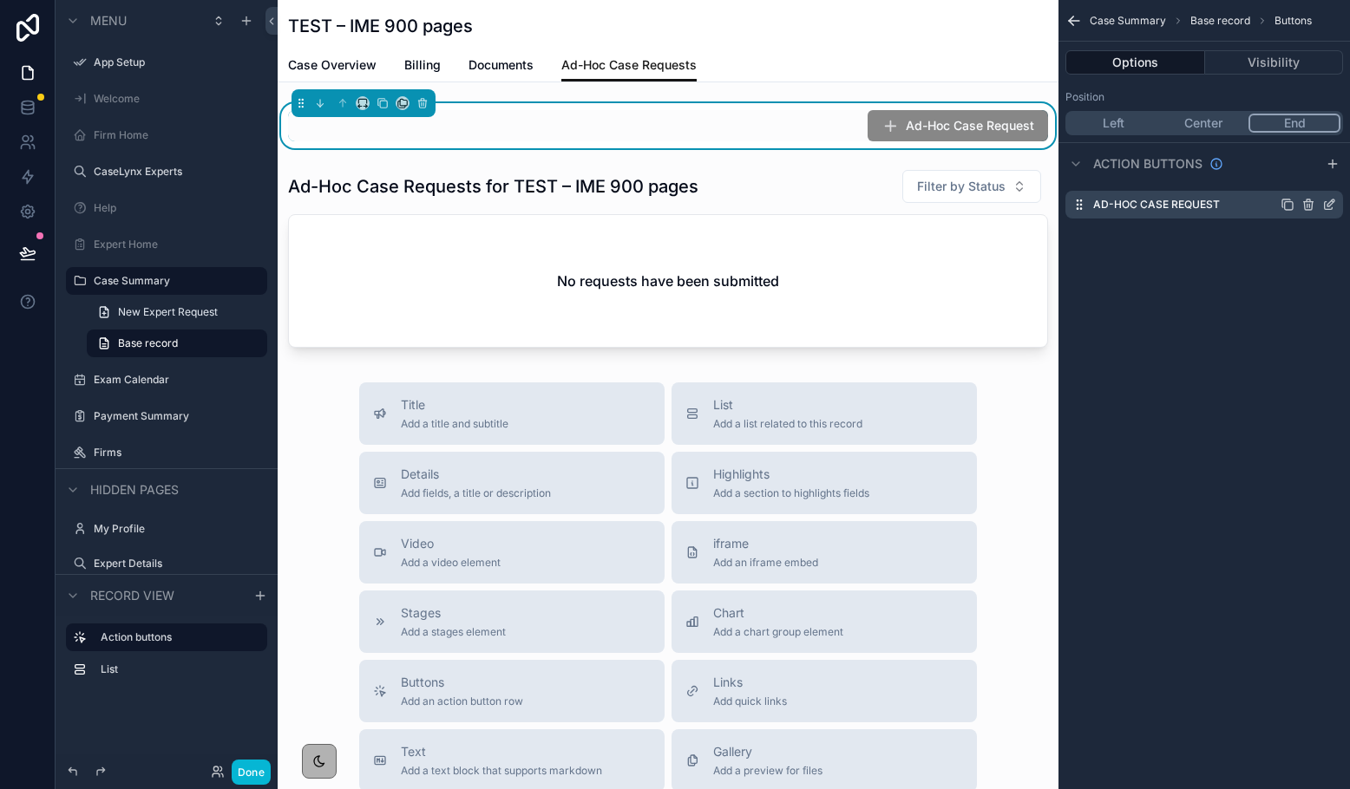
click at [1115, 203] on icon "scrollable content" at bounding box center [1330, 203] width 7 height 7
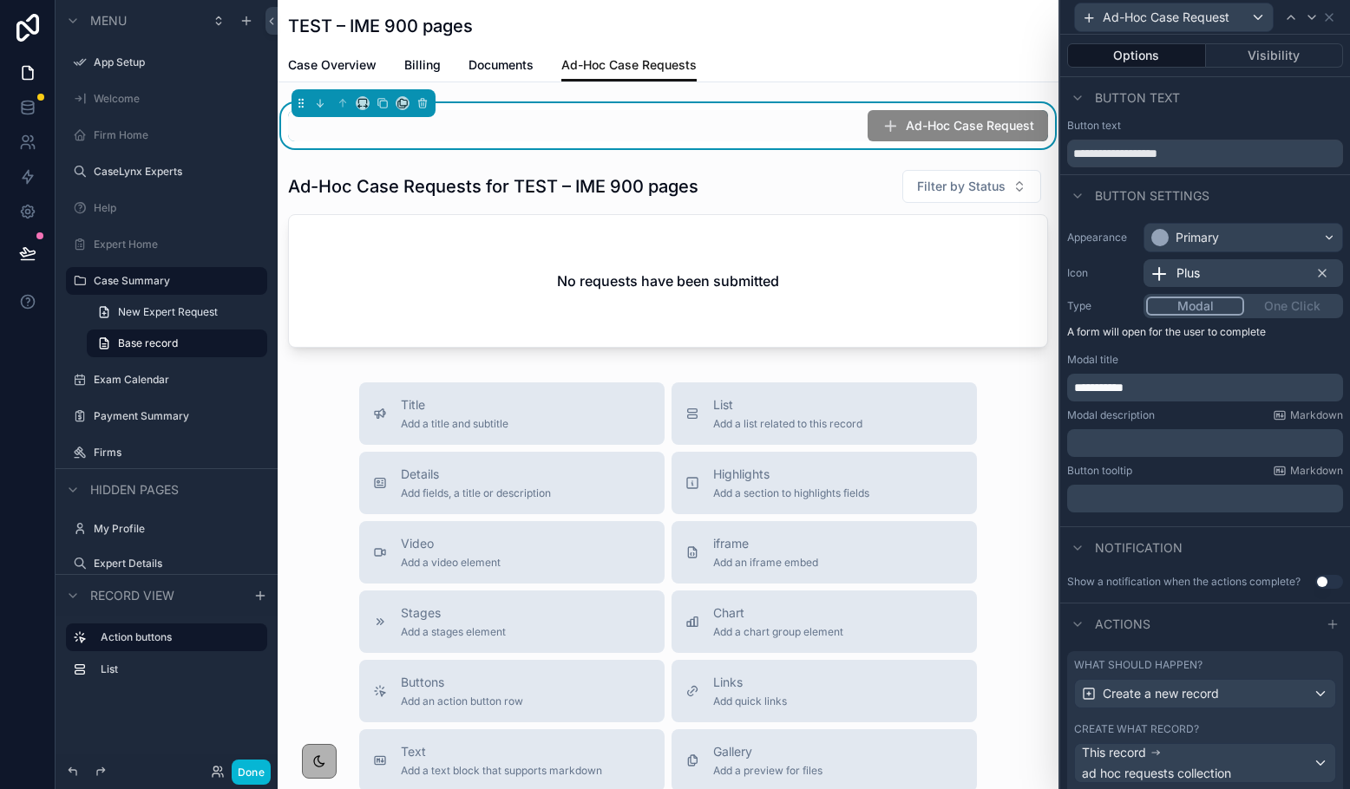
click at [1105, 384] on span "**********" at bounding box center [1098, 388] width 49 height 12
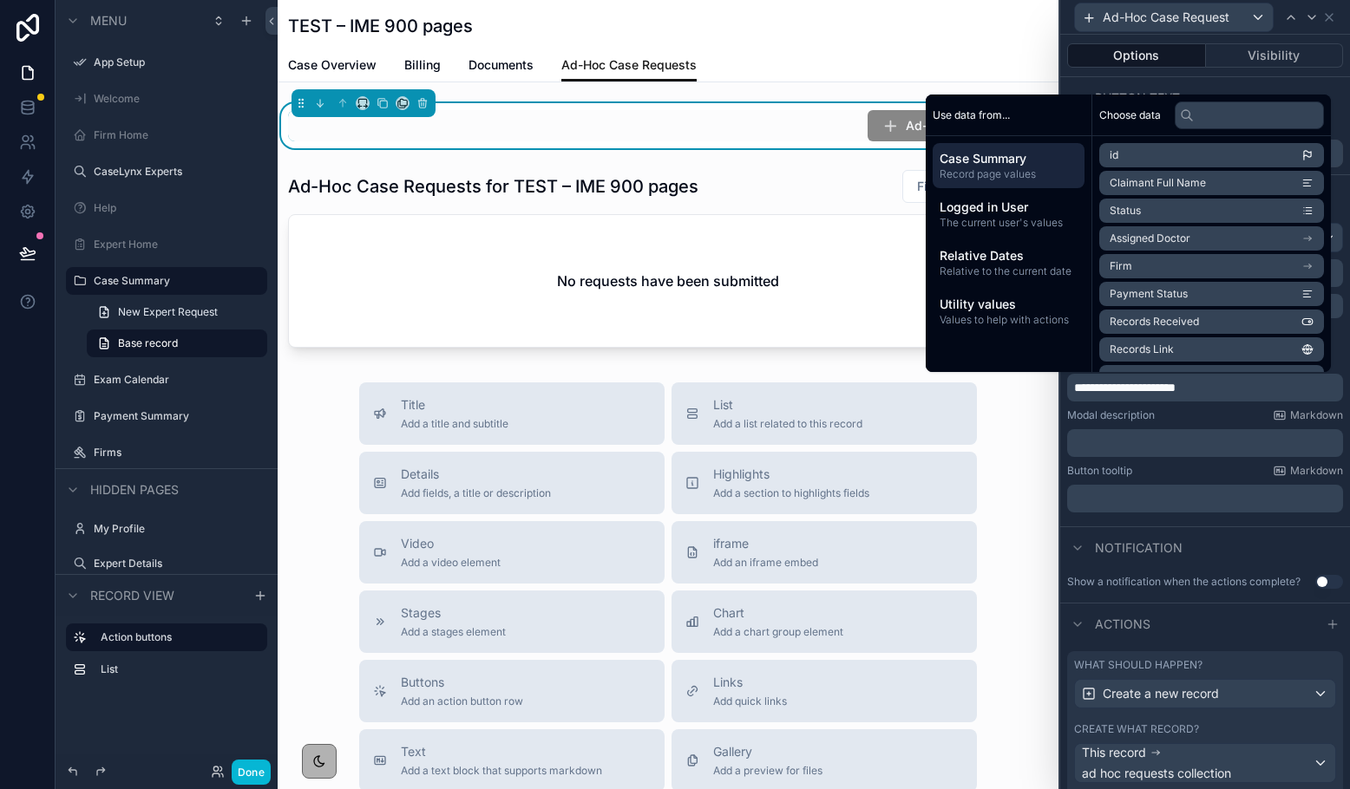
click at [1115, 388] on p "**********" at bounding box center [1206, 387] width 265 height 17
click at [1115, 114] on input "text" at bounding box center [1249, 115] width 149 height 28
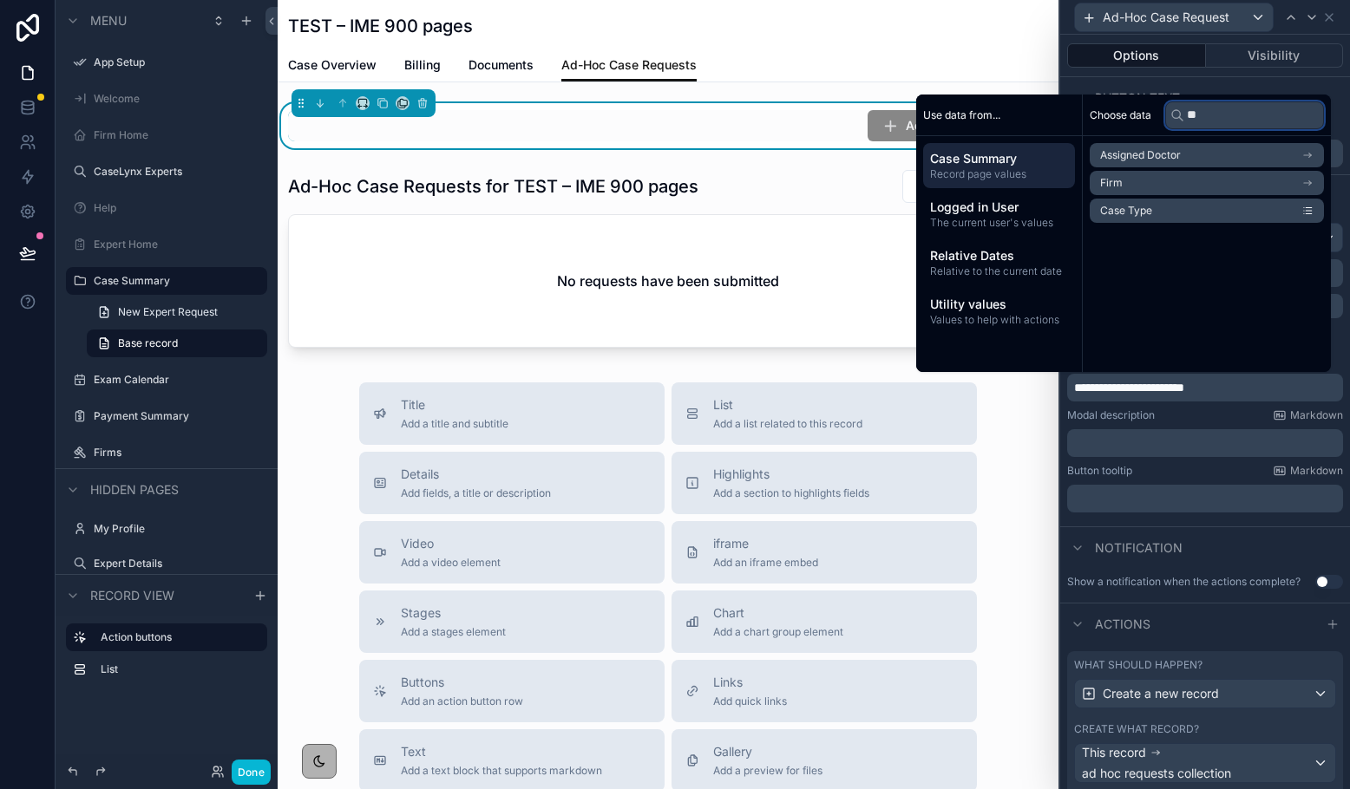
type input "*"
type input "**"
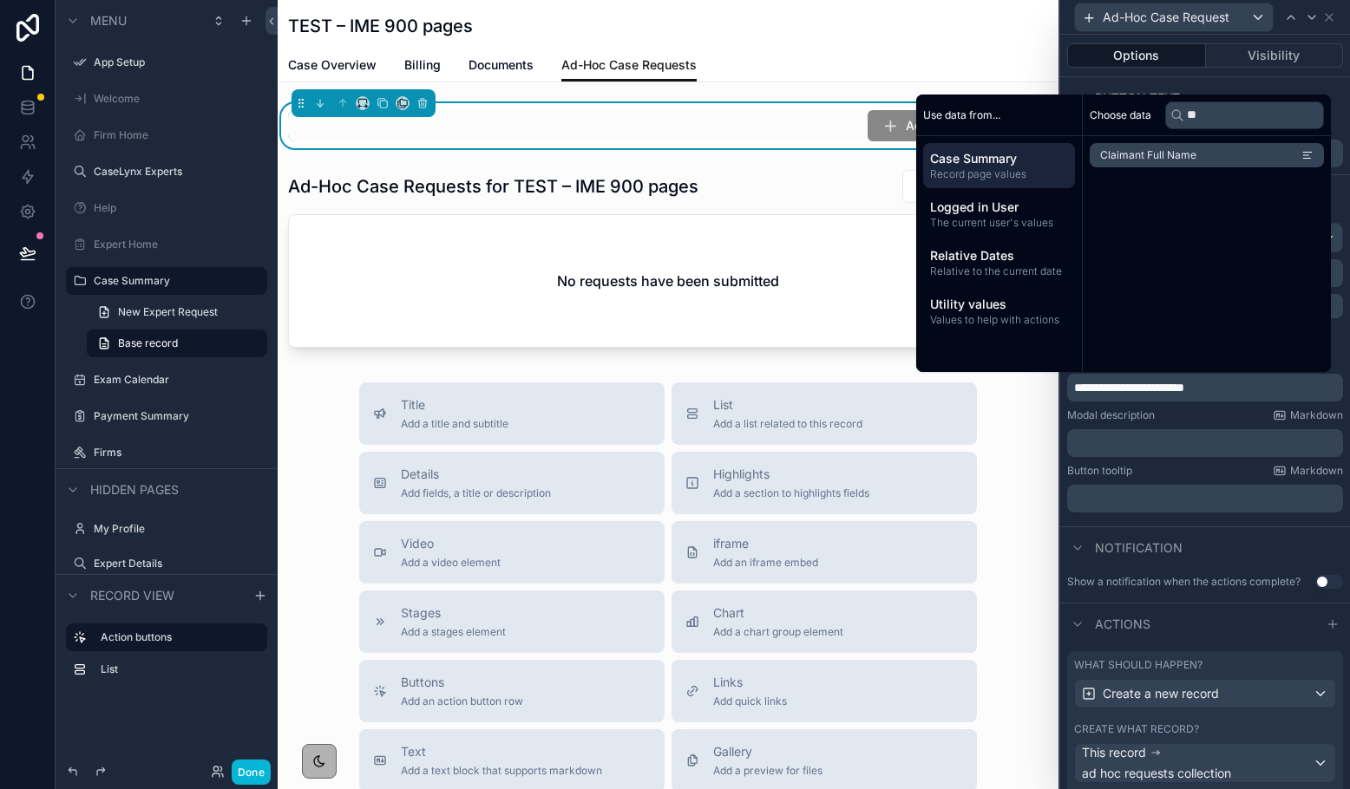
click at [1115, 159] on li "Claimant Full Name" at bounding box center [1207, 155] width 234 height 24
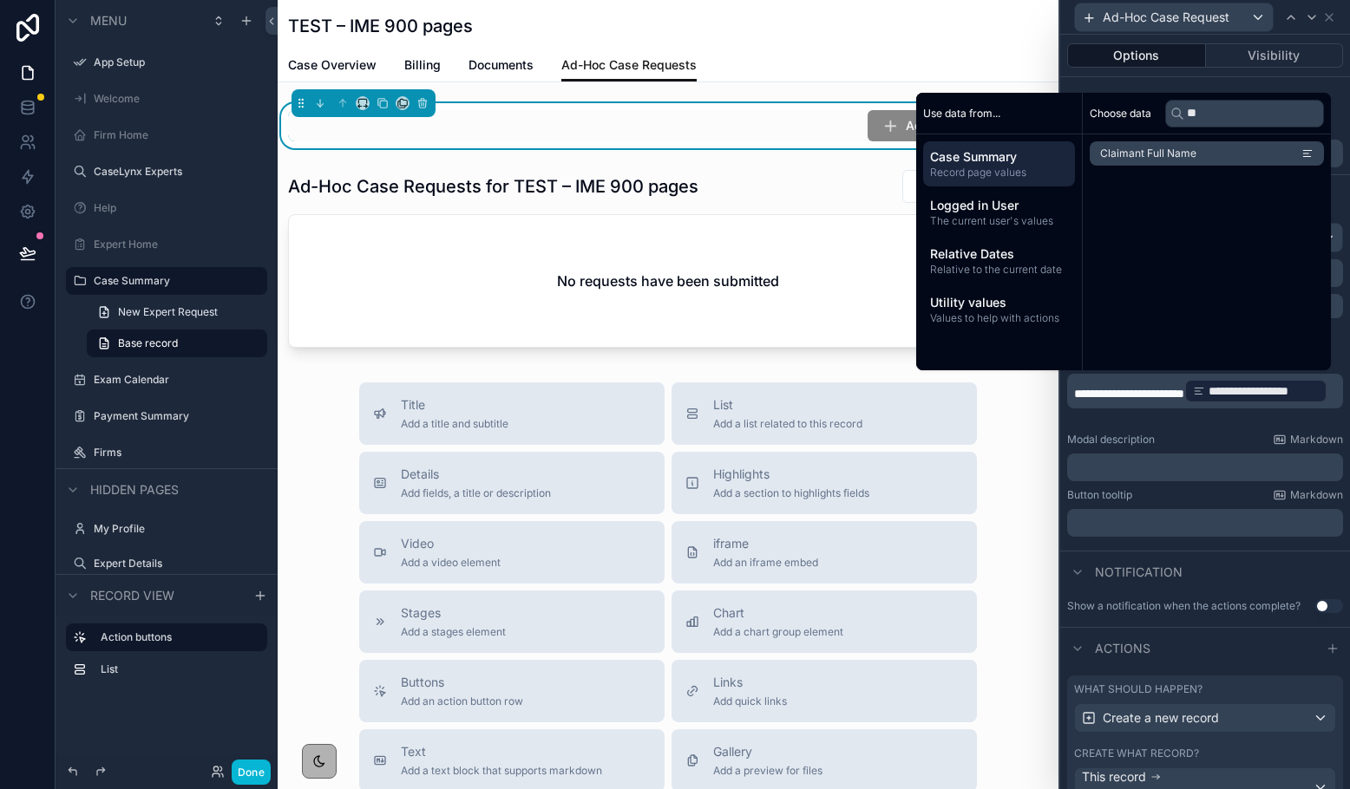
click at [1115, 405] on p "**********" at bounding box center [1206, 391] width 265 height 28
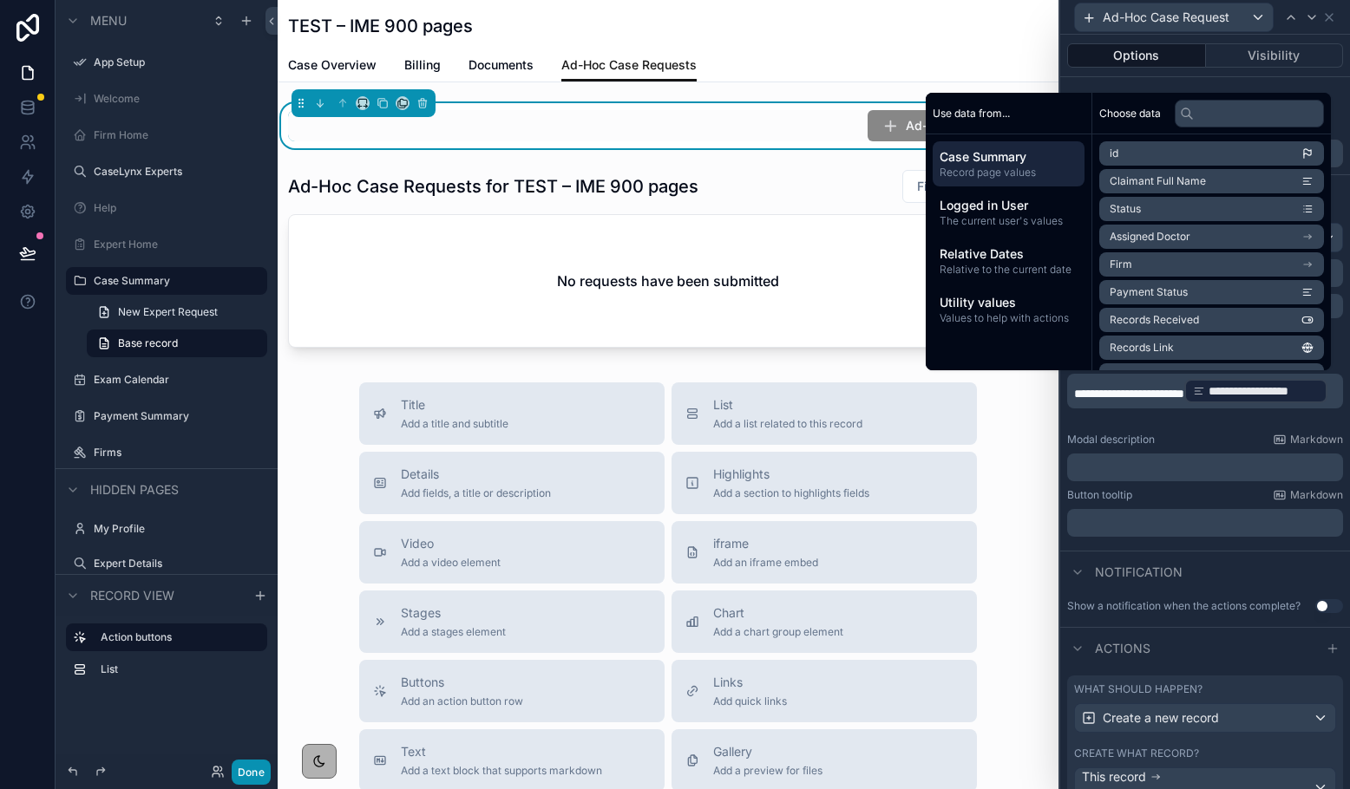
click at [263, 777] on button "Done" at bounding box center [251, 772] width 39 height 25
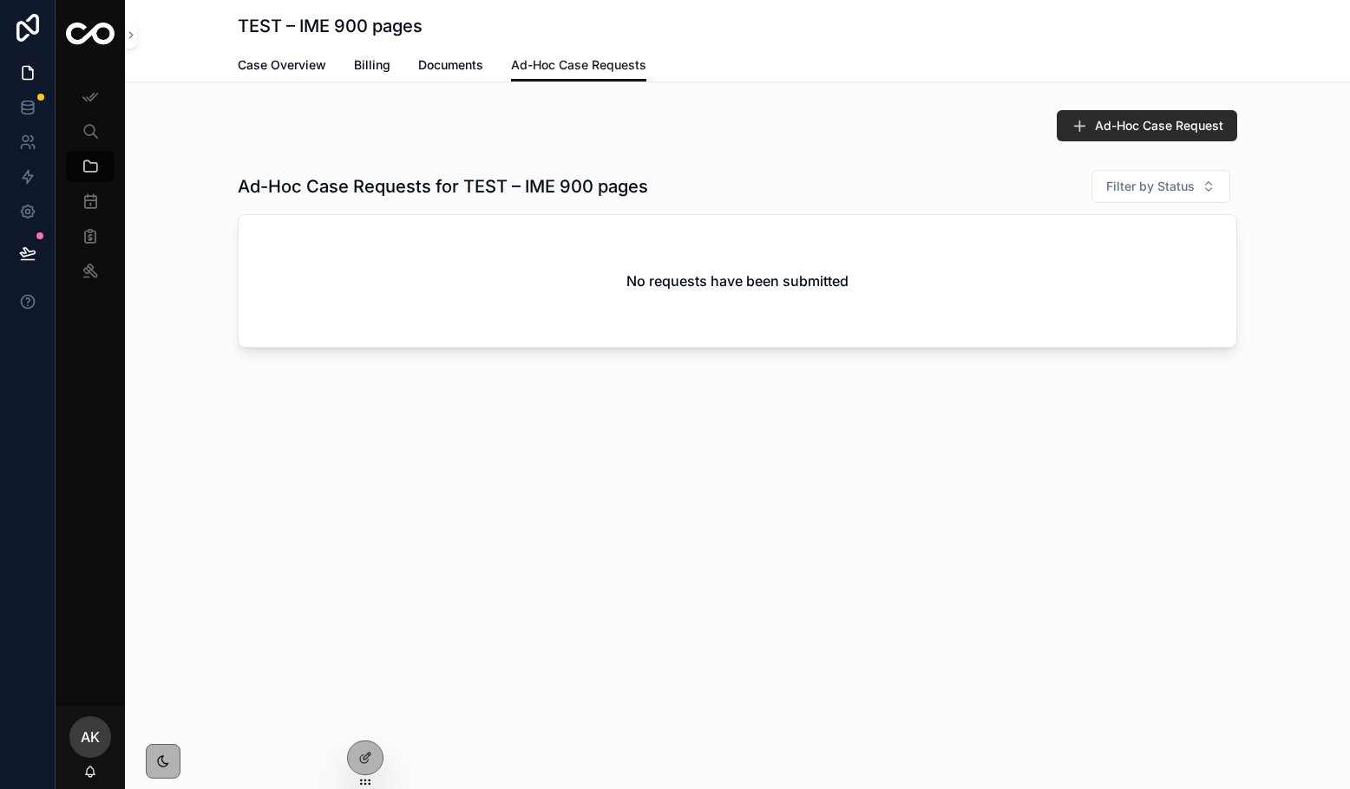
click at [1115, 120] on span "Ad-Hoc Case Request" at bounding box center [1159, 125] width 128 height 17
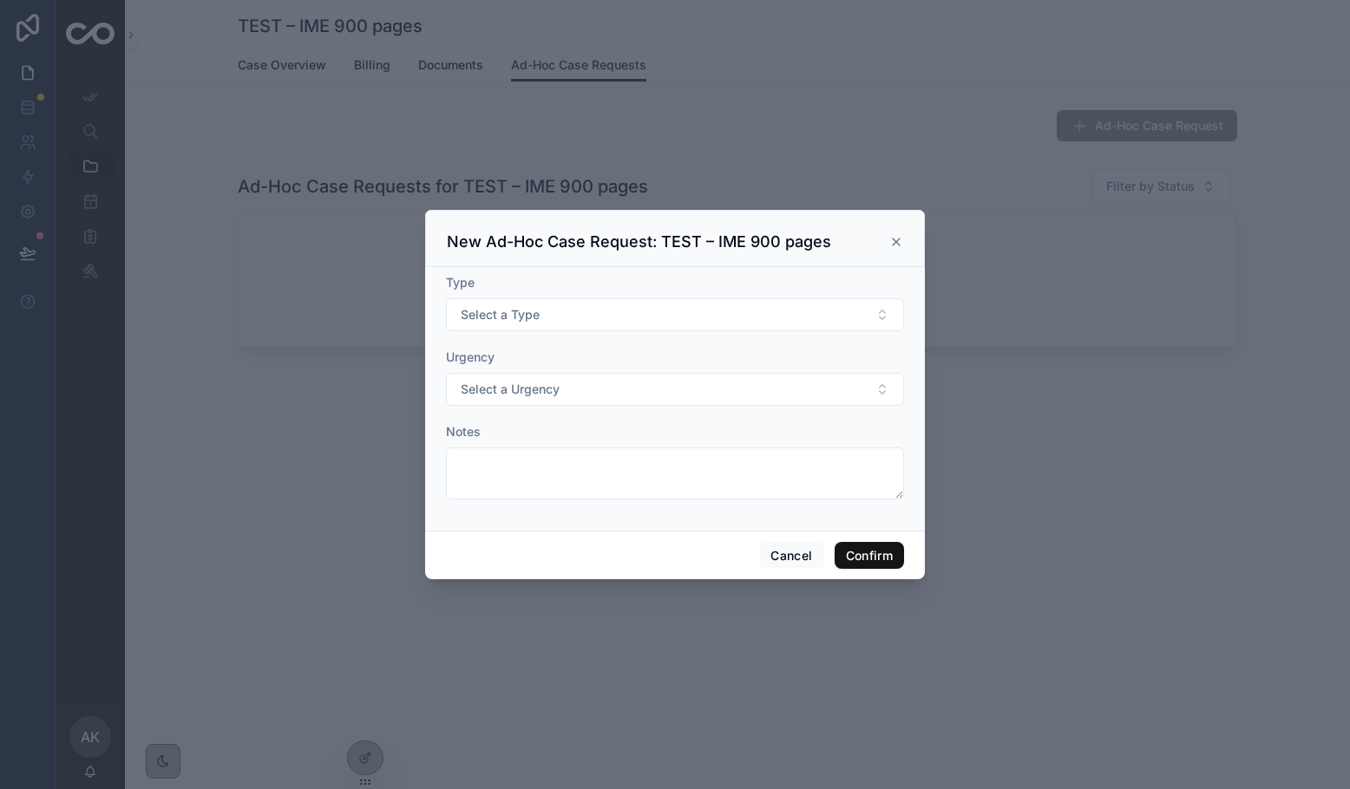
click at [893, 233] on div "New Ad-Hoc Case Request: TEST – IME 900 pages" at bounding box center [675, 242] width 456 height 21
click at [788, 553] on button "Cancel" at bounding box center [791, 556] width 64 height 28
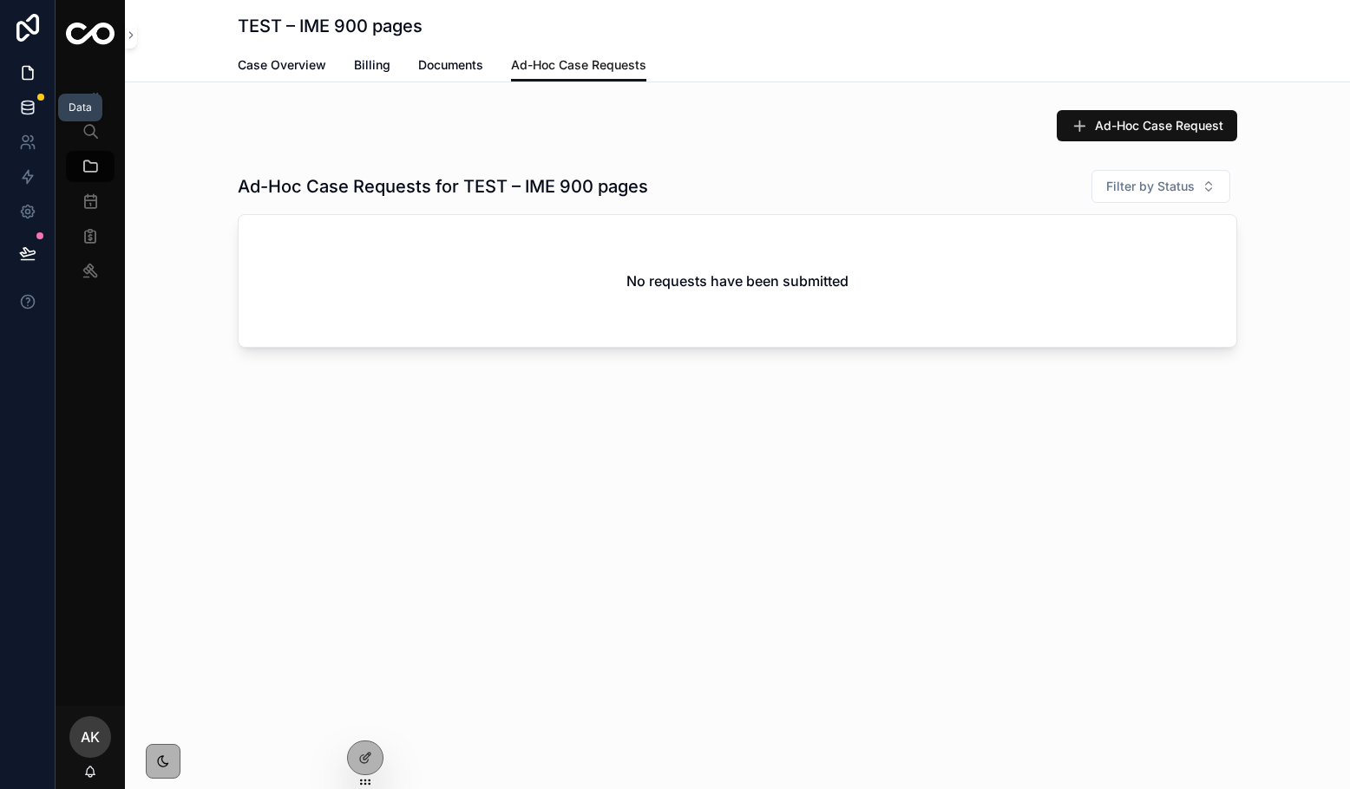
click at [26, 94] on link at bounding box center [27, 107] width 55 height 35
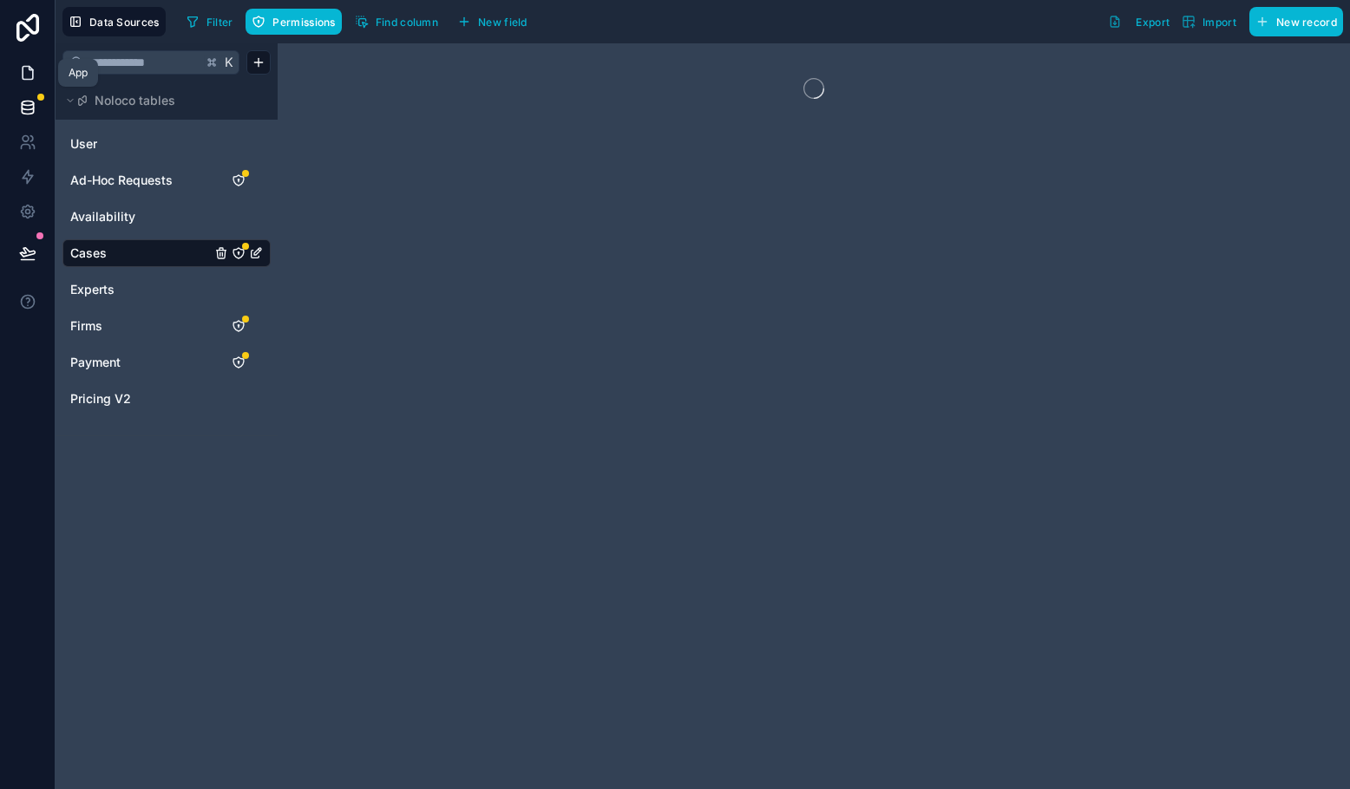
click at [25, 77] on icon at bounding box center [27, 72] width 17 height 17
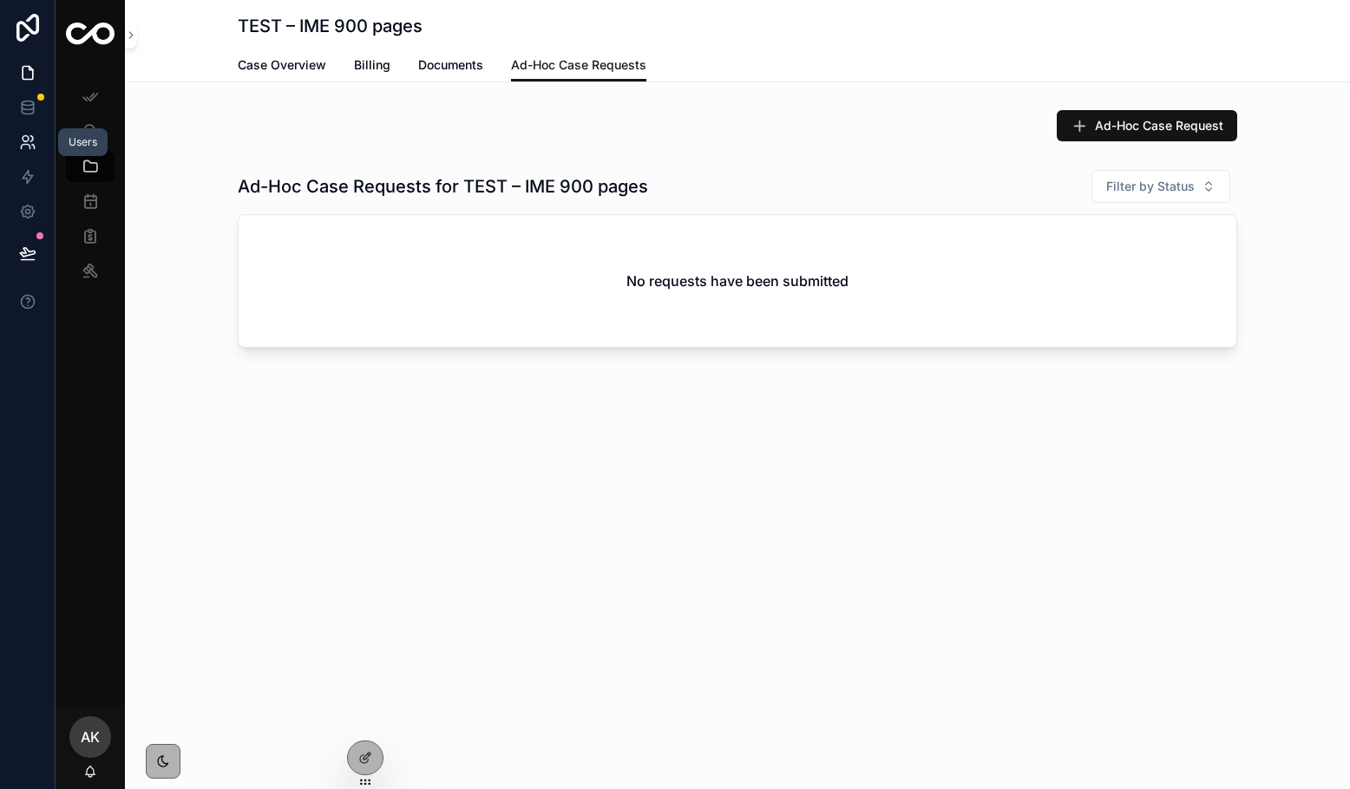
click at [30, 144] on icon at bounding box center [27, 142] width 17 height 17
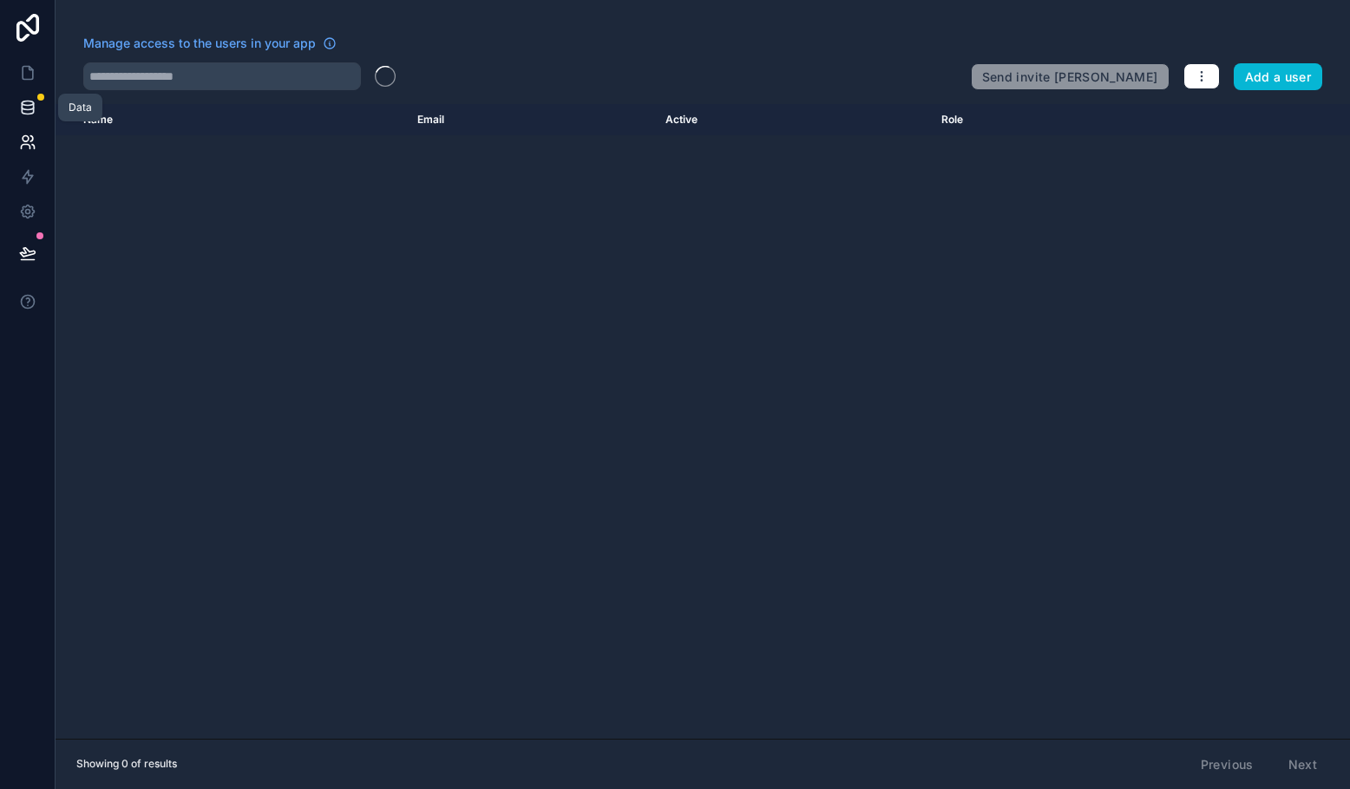
click at [29, 93] on link at bounding box center [27, 107] width 55 height 35
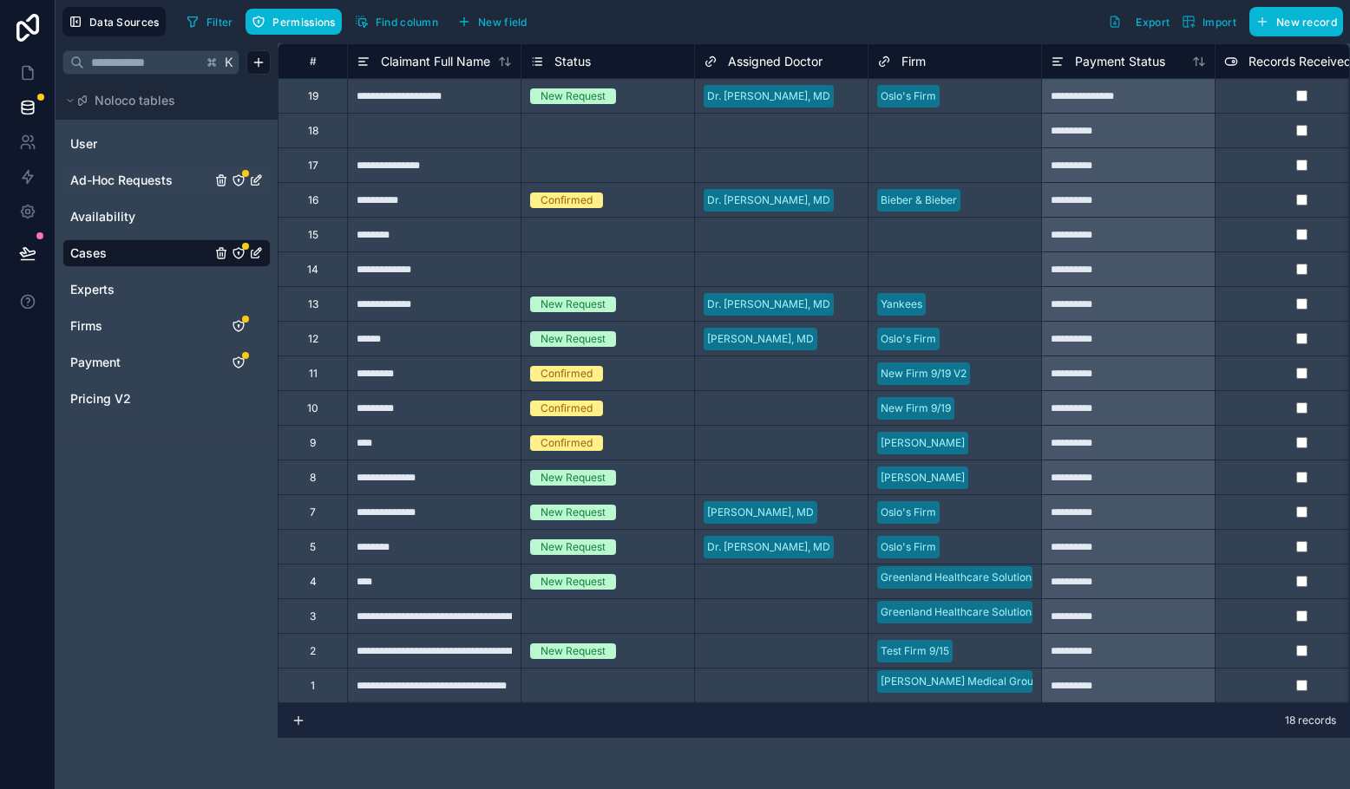
click at [119, 184] on span "Ad-Hoc Requests" at bounding box center [121, 180] width 102 height 17
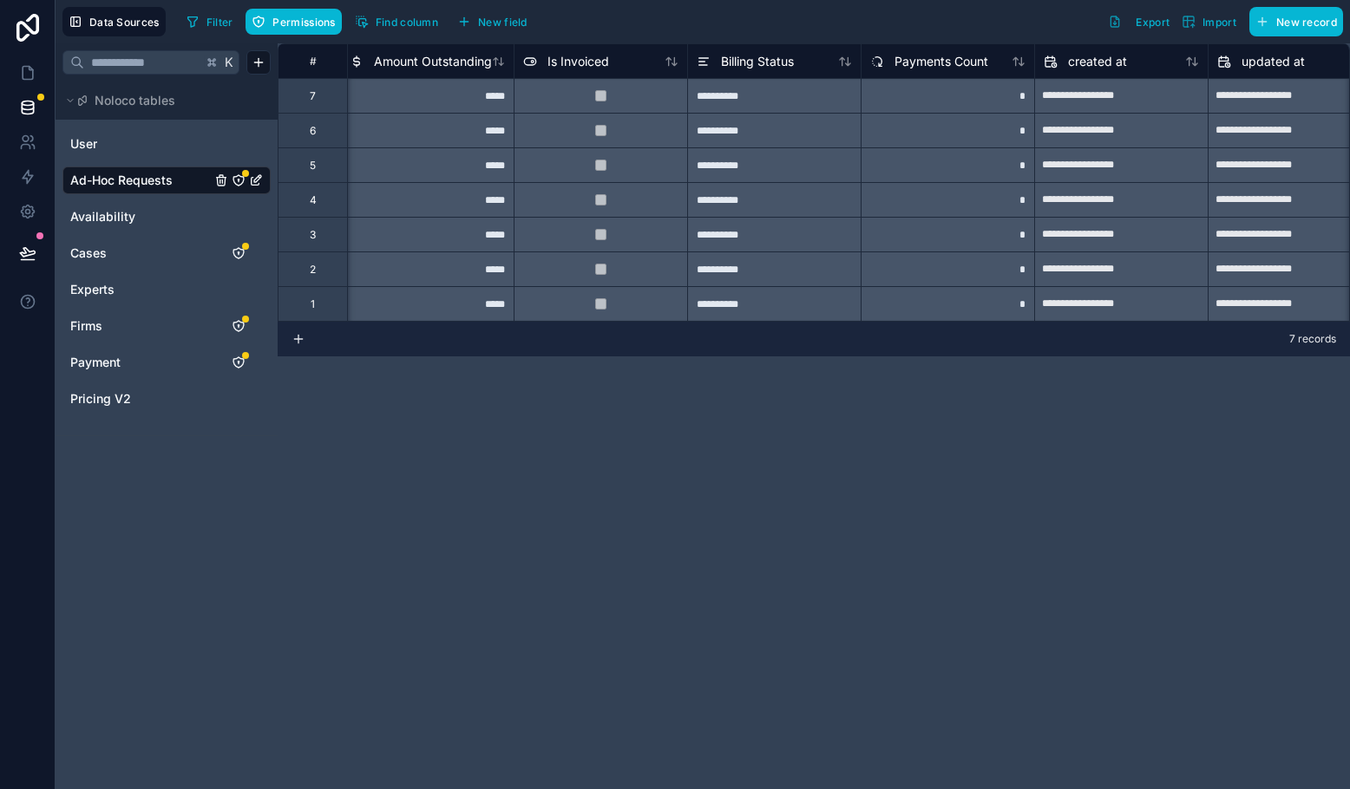
scroll to position [0, 2815]
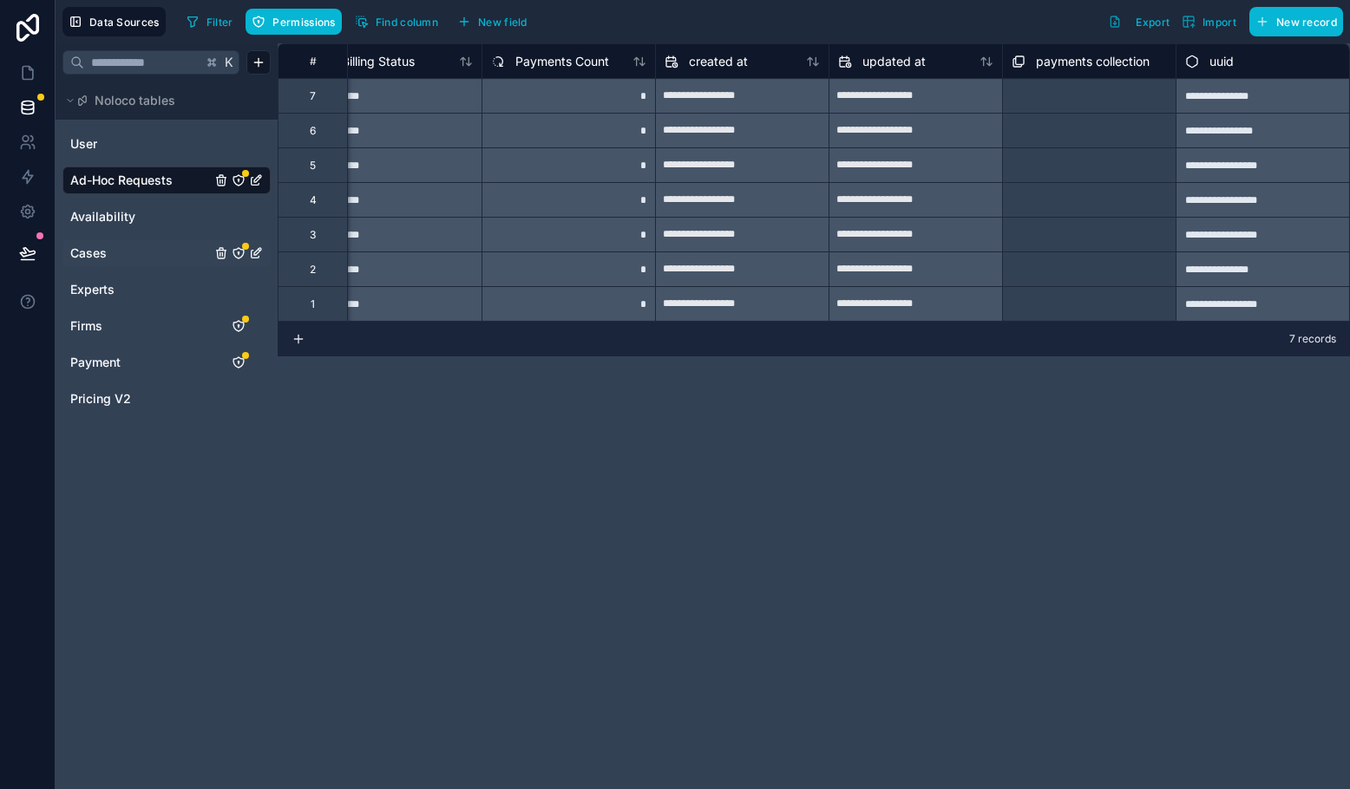
click at [118, 253] on link "Cases" at bounding box center [140, 253] width 141 height 17
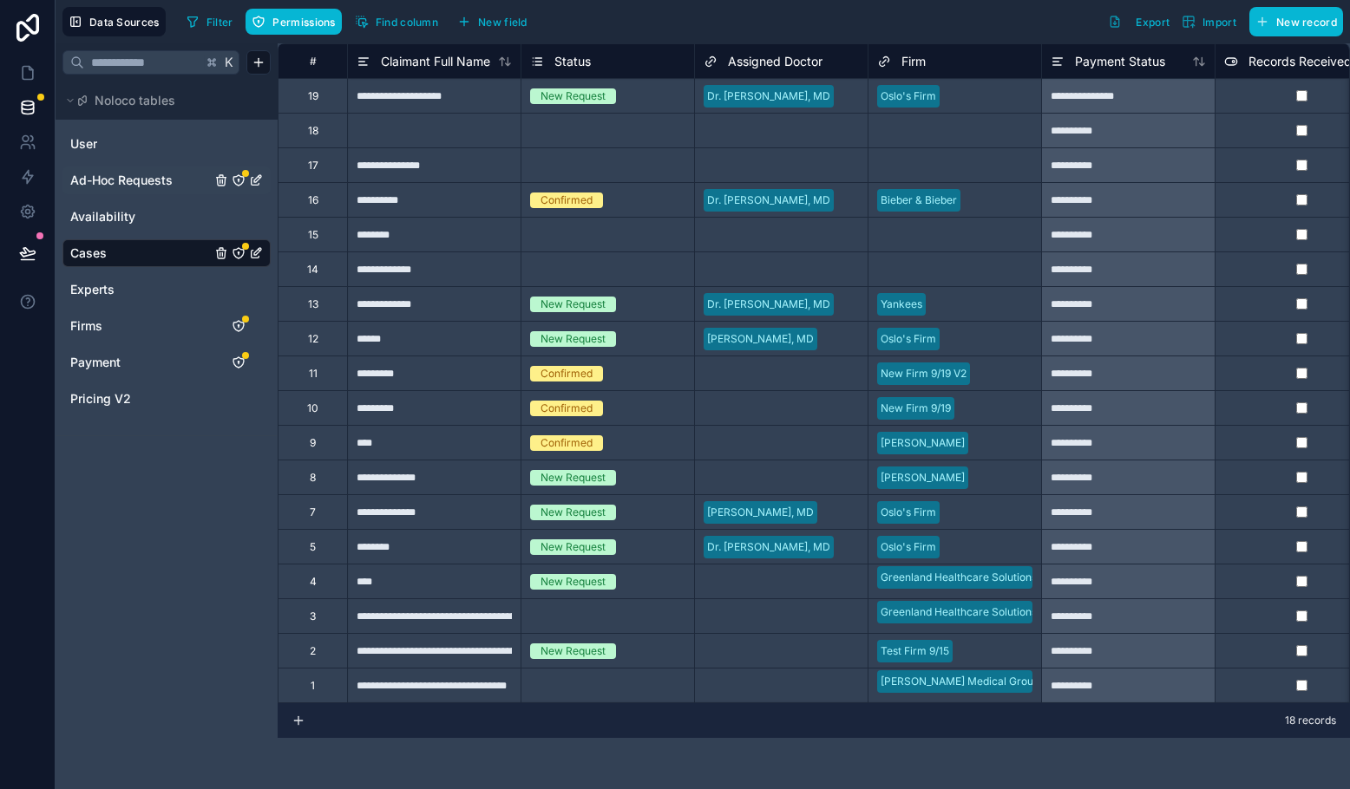
click at [124, 187] on span "Ad-Hoc Requests" at bounding box center [121, 180] width 102 height 17
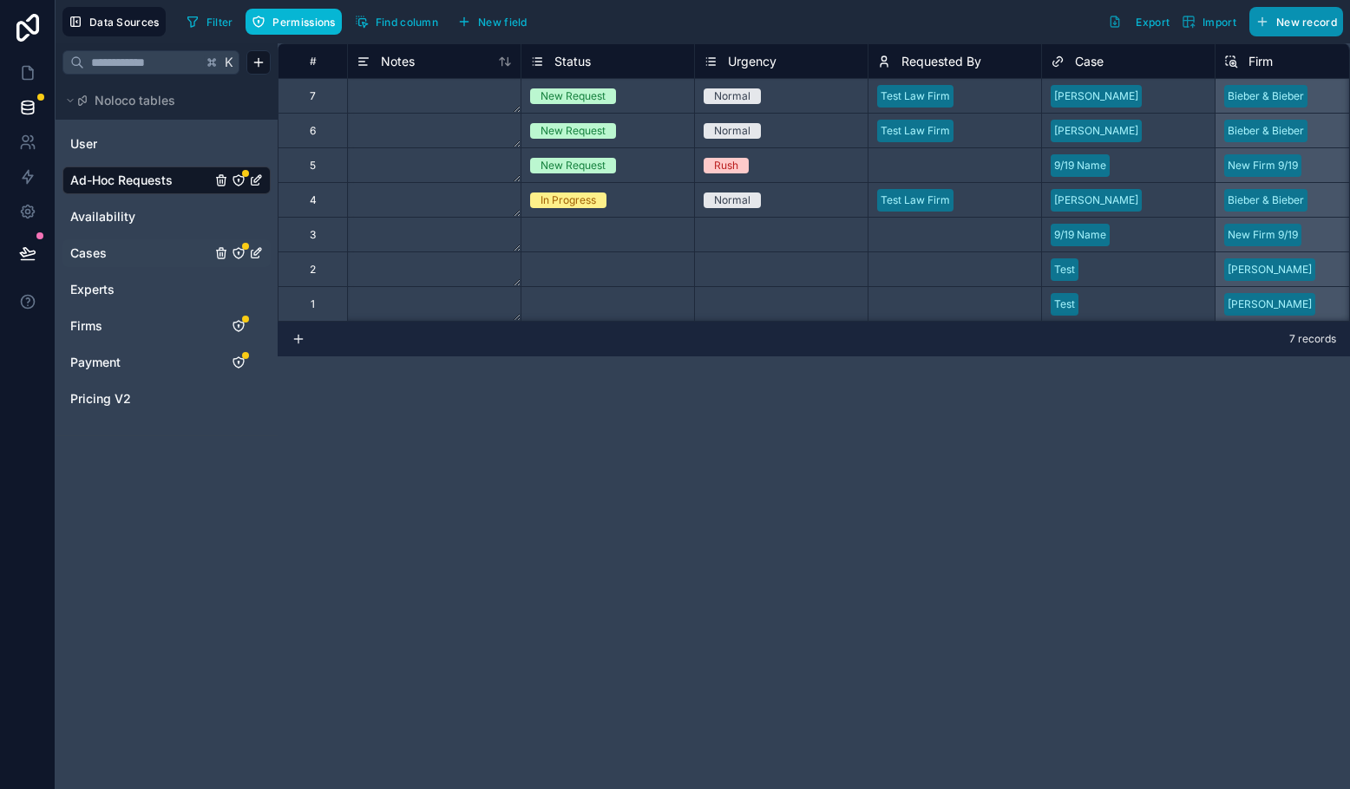
click at [1115, 24] on span "New record" at bounding box center [1306, 22] width 61 height 13
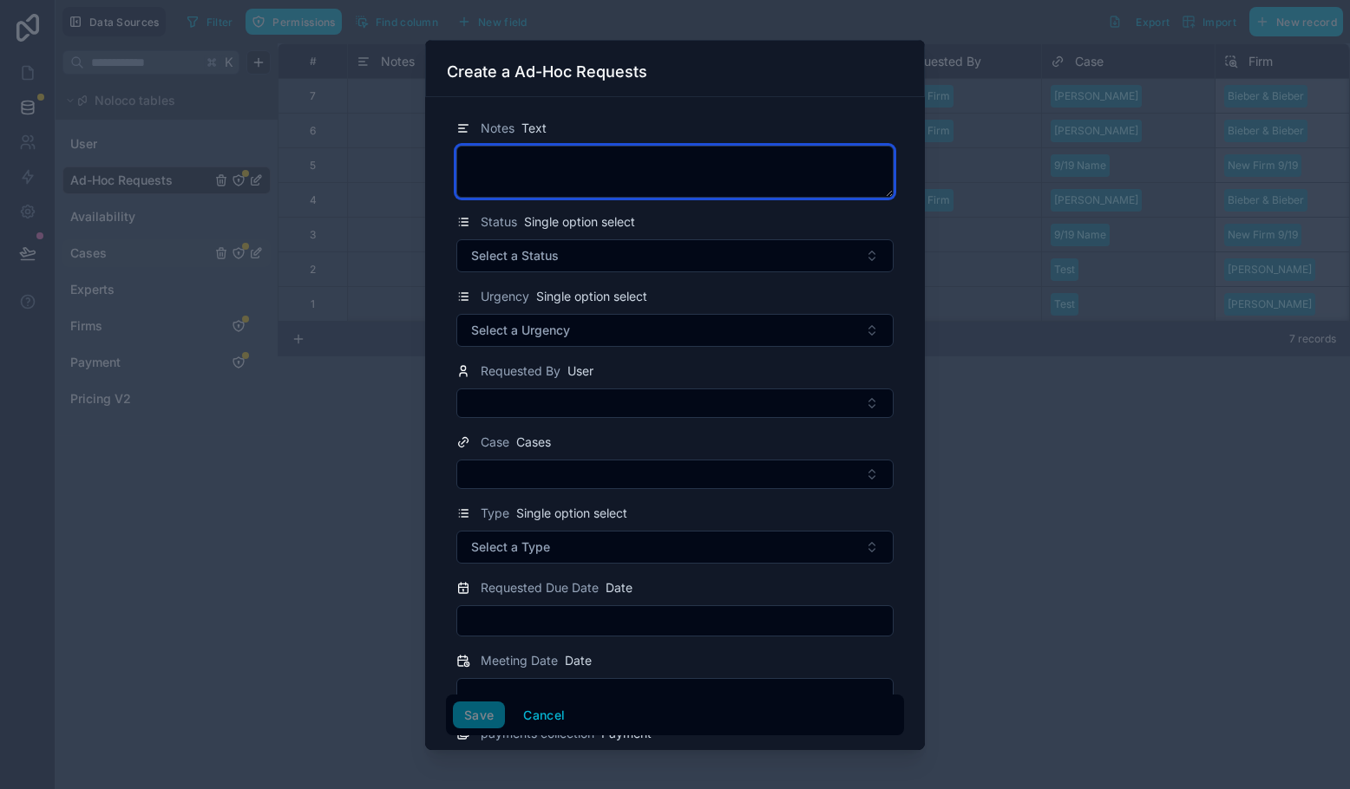
click at [631, 170] on textarea at bounding box center [674, 172] width 437 height 52
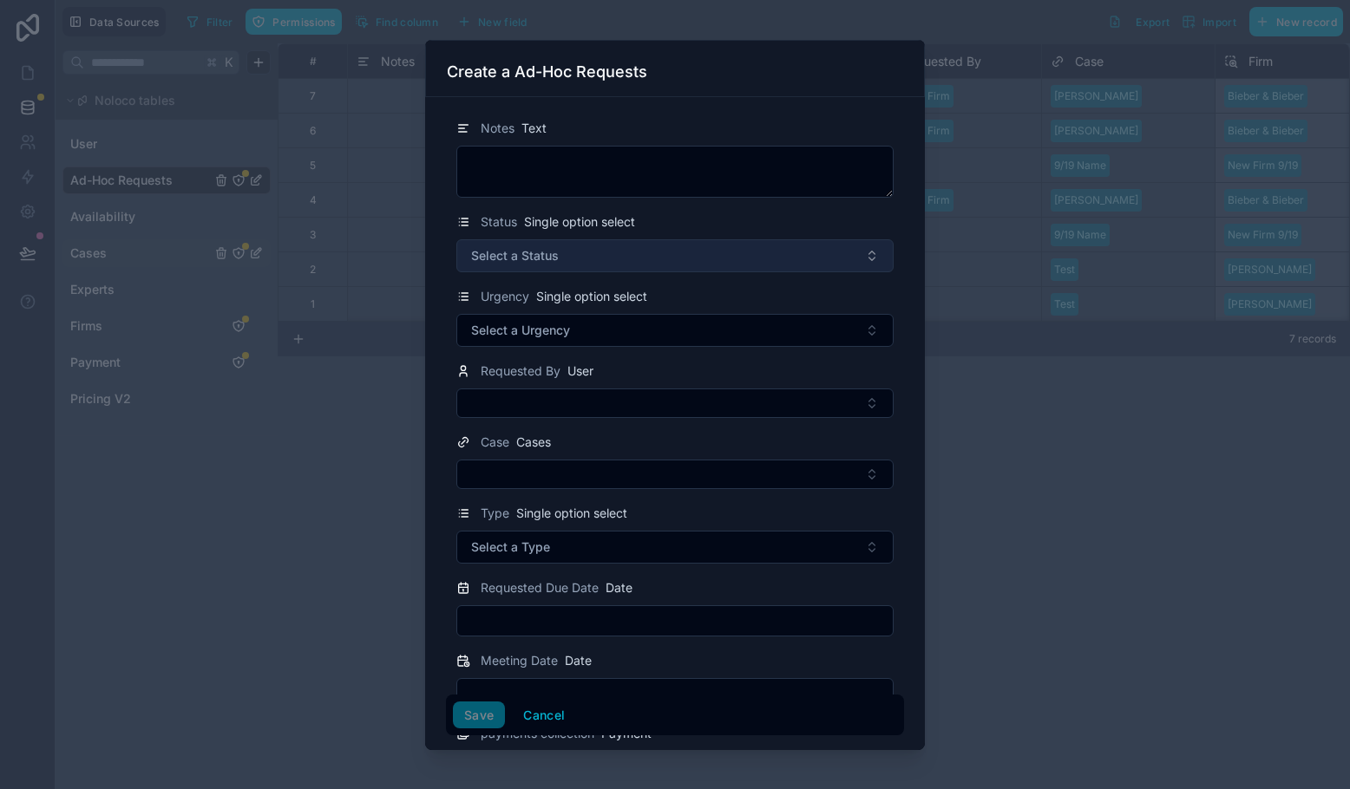
click at [564, 272] on button "Select a Status" at bounding box center [674, 255] width 437 height 33
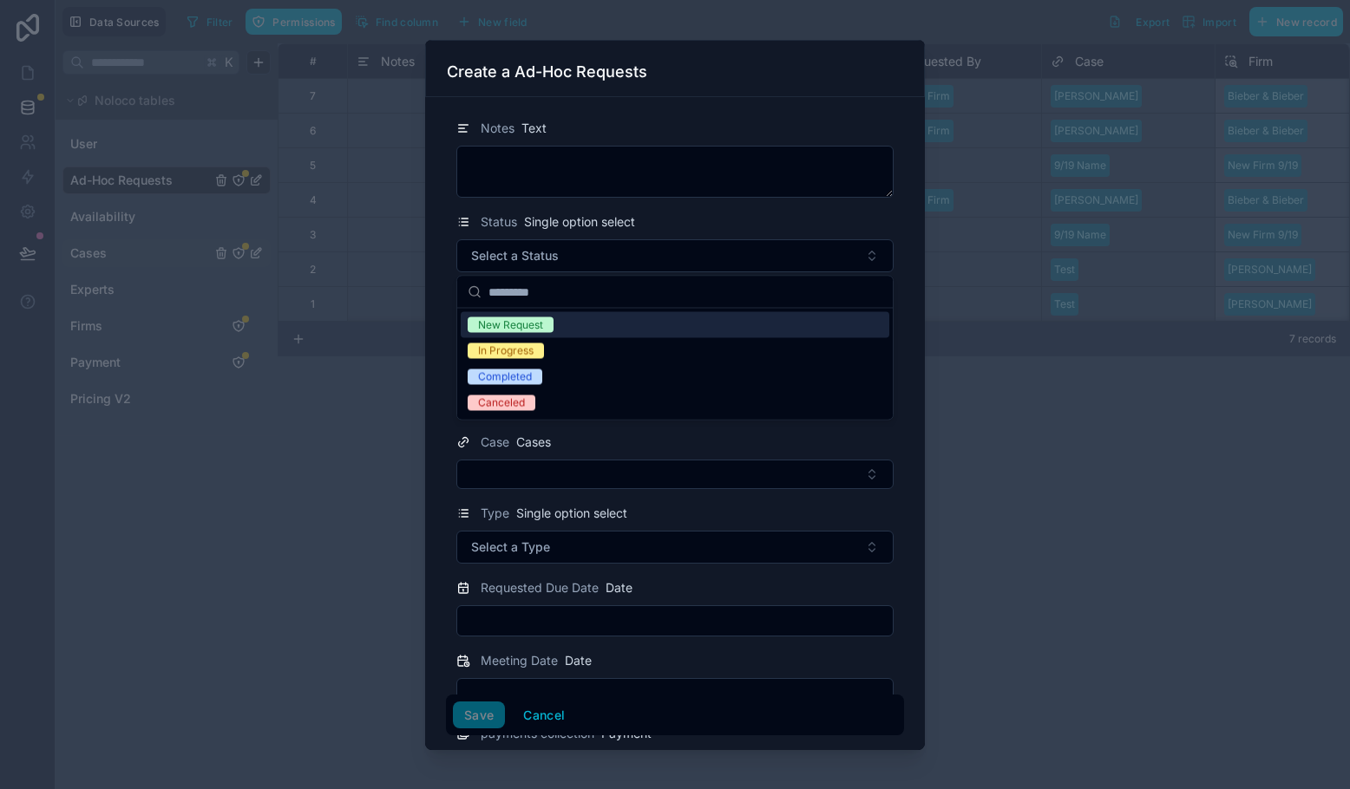
click at [534, 328] on div "New Request" at bounding box center [510, 325] width 65 height 16
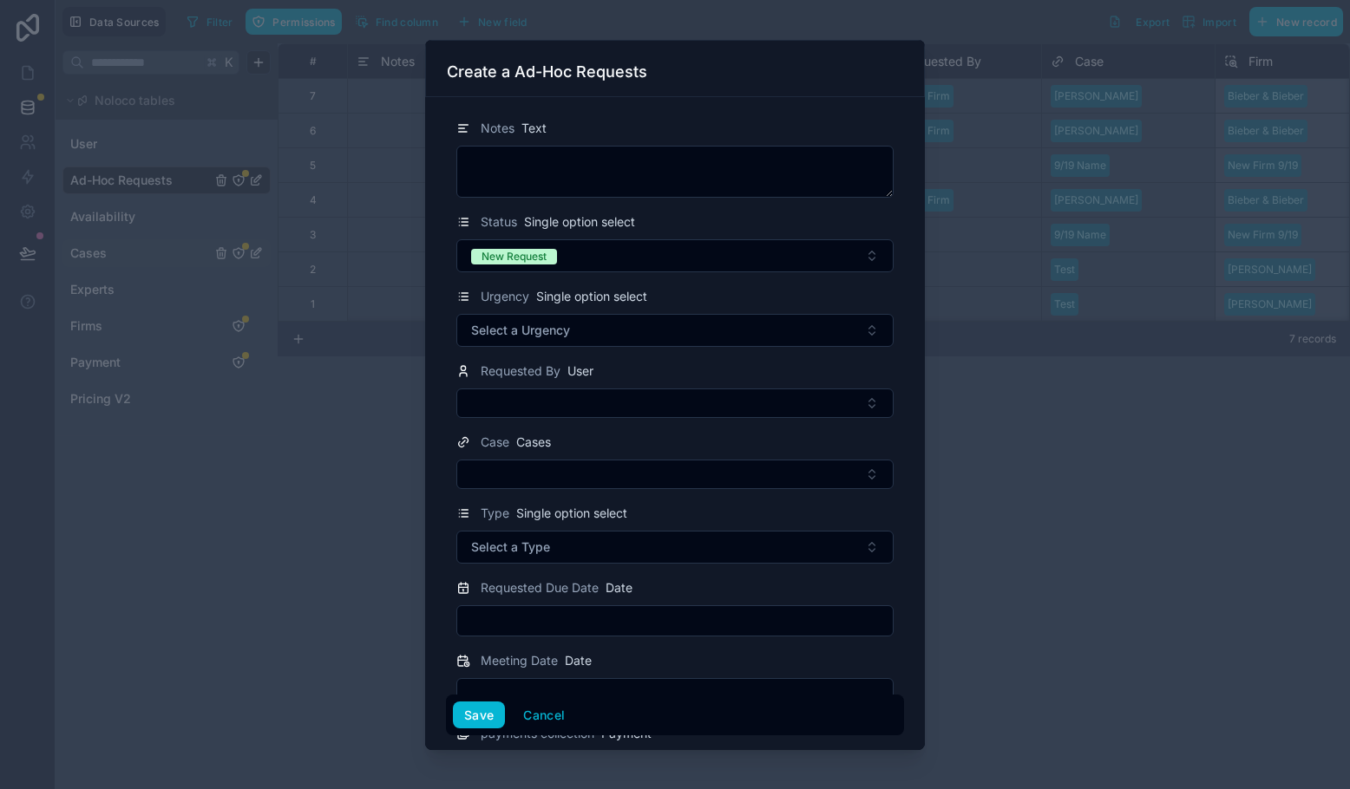
click at [534, 328] on span "Select a Urgency" at bounding box center [520, 330] width 99 height 17
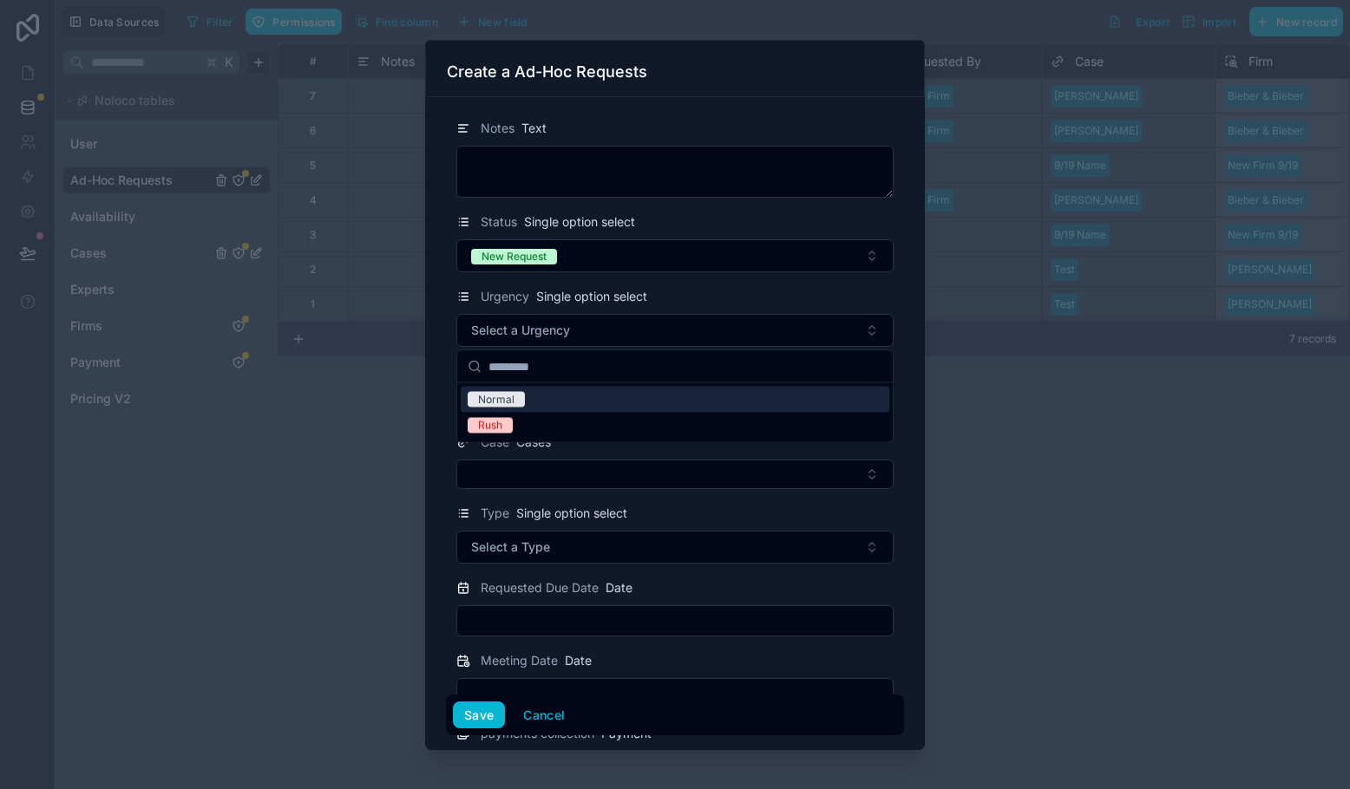
click at [511, 392] on div "Normal" at bounding box center [496, 400] width 36 height 16
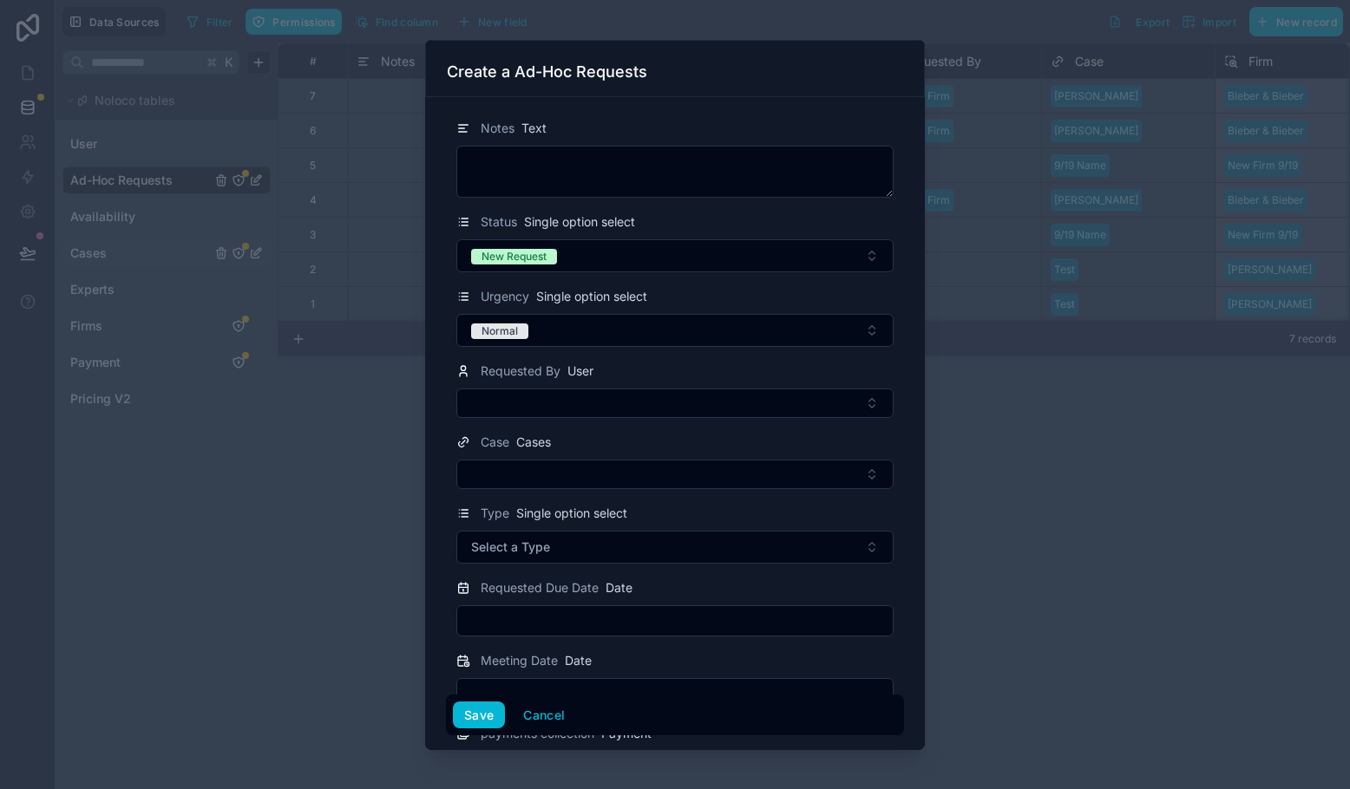
click at [511, 392] on button "Select Button" at bounding box center [674, 403] width 437 height 29
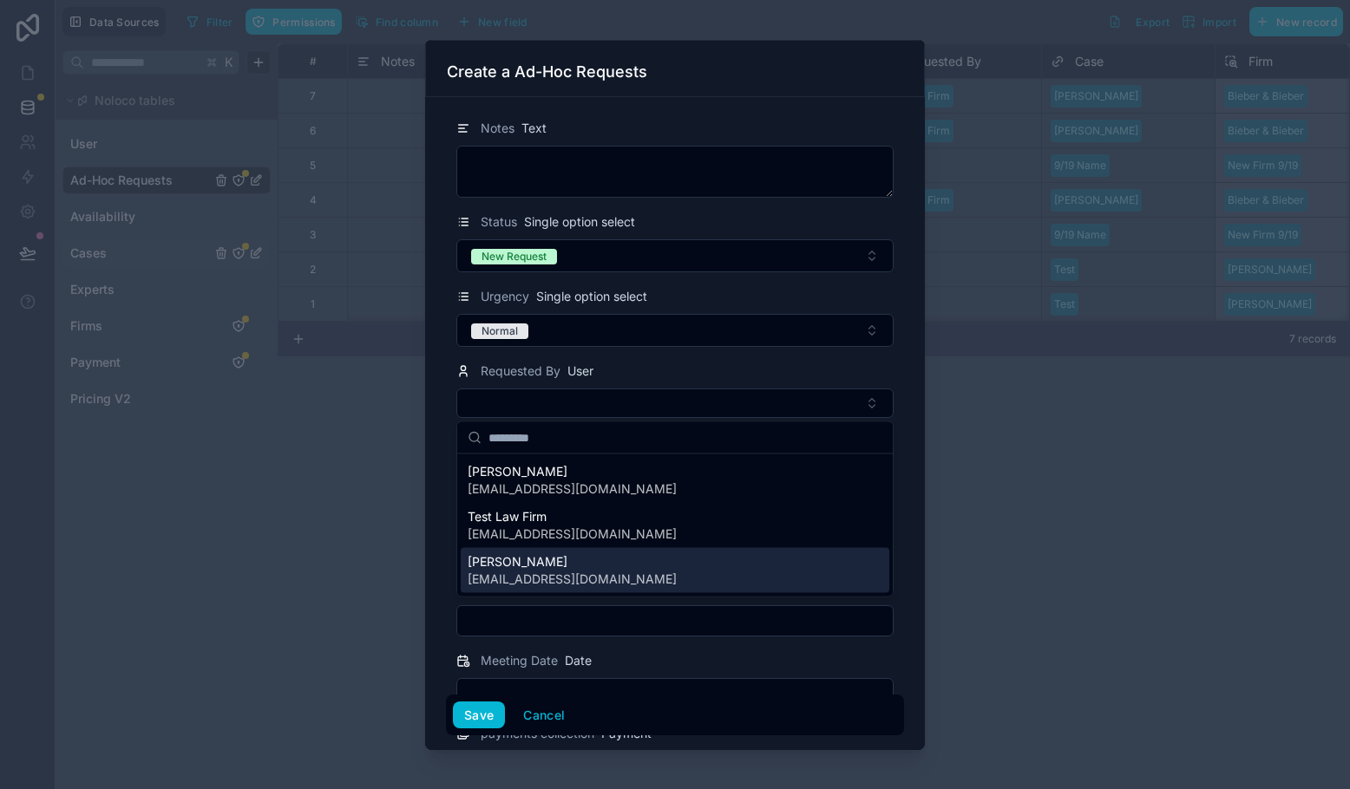
click at [506, 569] on span "[PERSON_NAME]" at bounding box center [572, 561] width 209 height 17
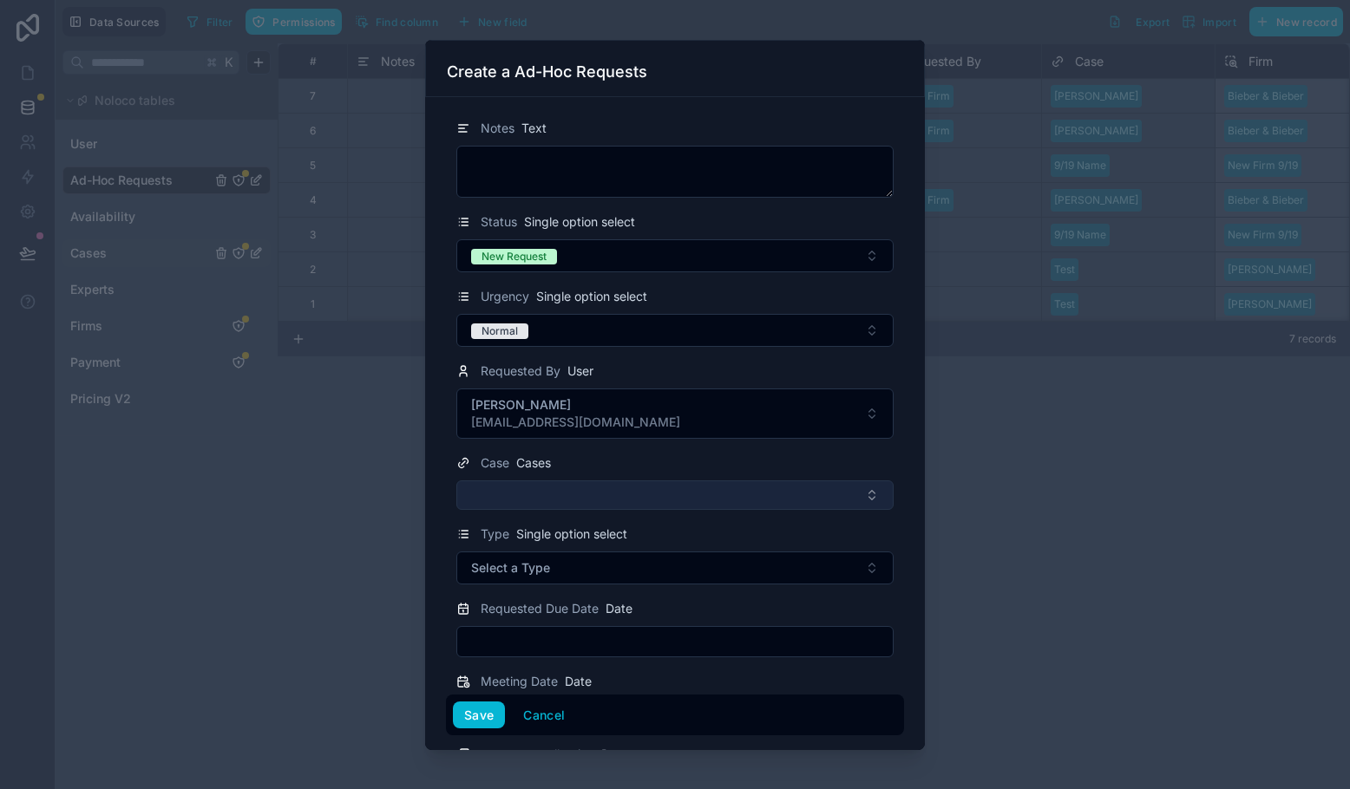
click at [514, 488] on button "Select Button" at bounding box center [674, 495] width 437 height 29
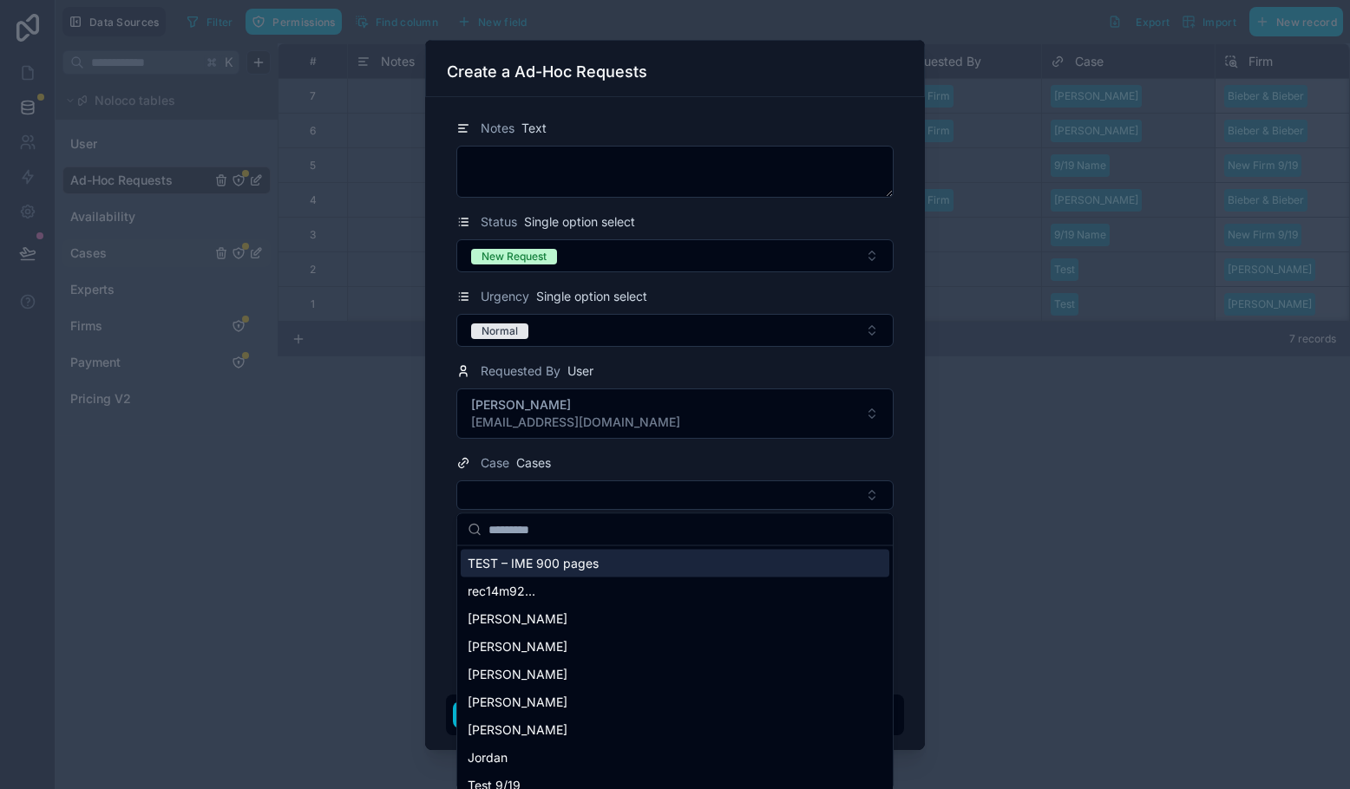
click at [524, 559] on span "TEST – IME 900 pages" at bounding box center [533, 563] width 131 height 17
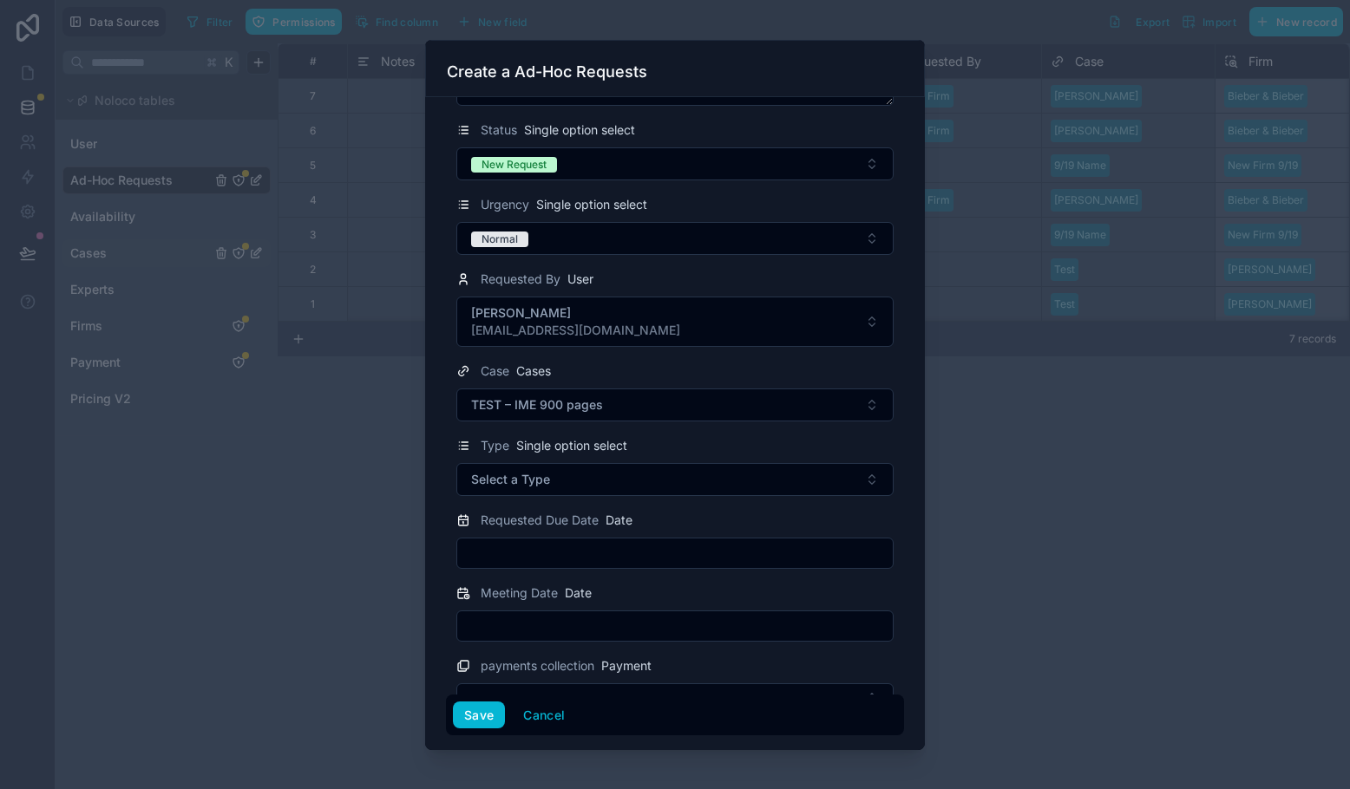
scroll to position [123, 0]
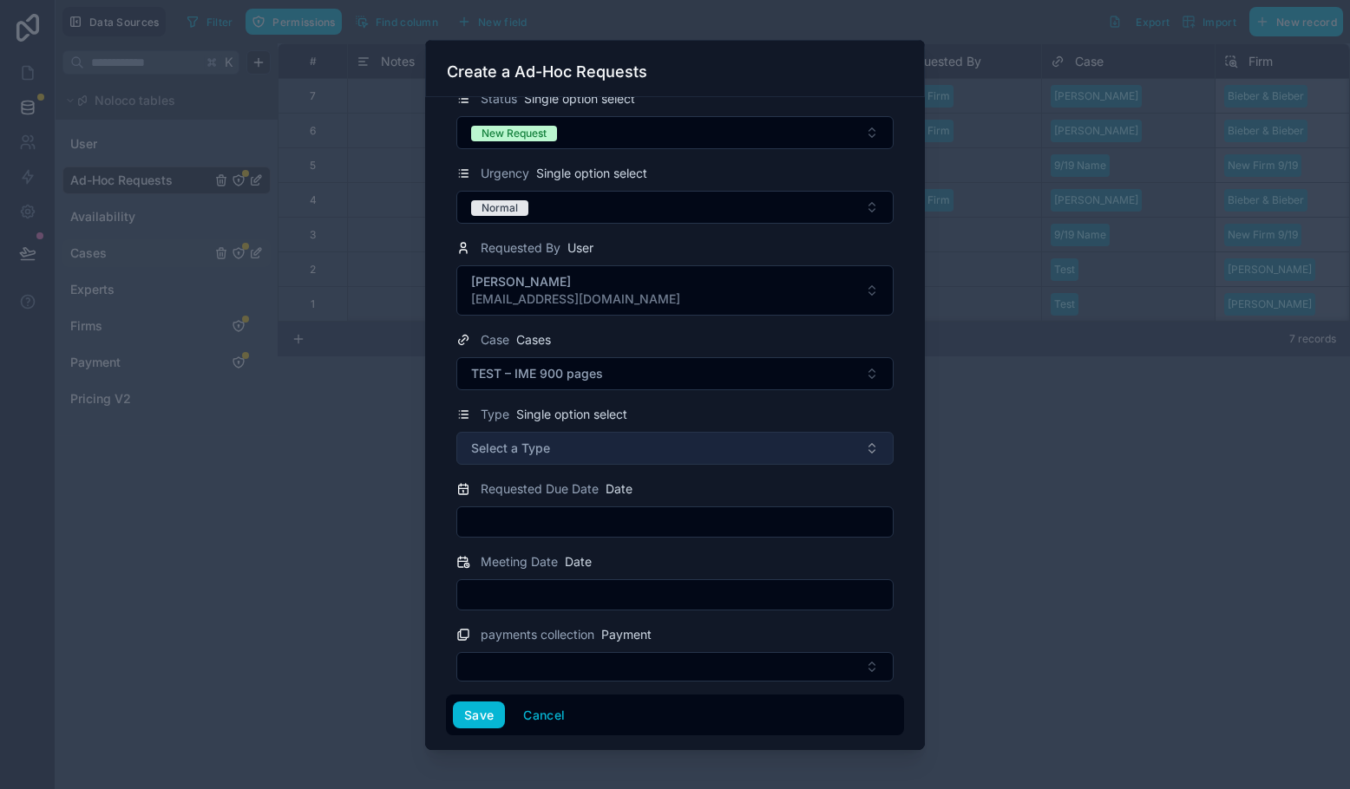
click at [523, 457] on button "Select a Type" at bounding box center [674, 448] width 437 height 33
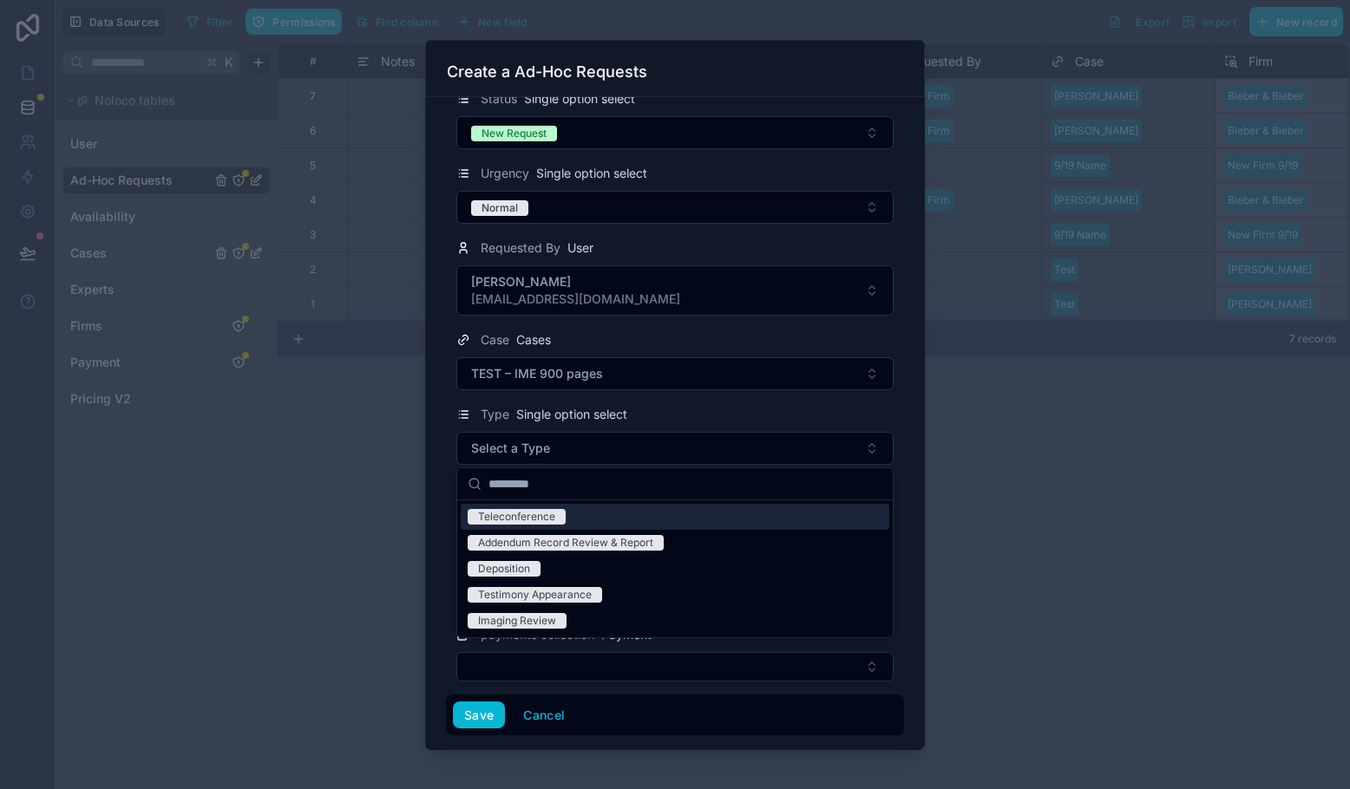
click at [515, 520] on div "Teleconference" at bounding box center [516, 517] width 77 height 16
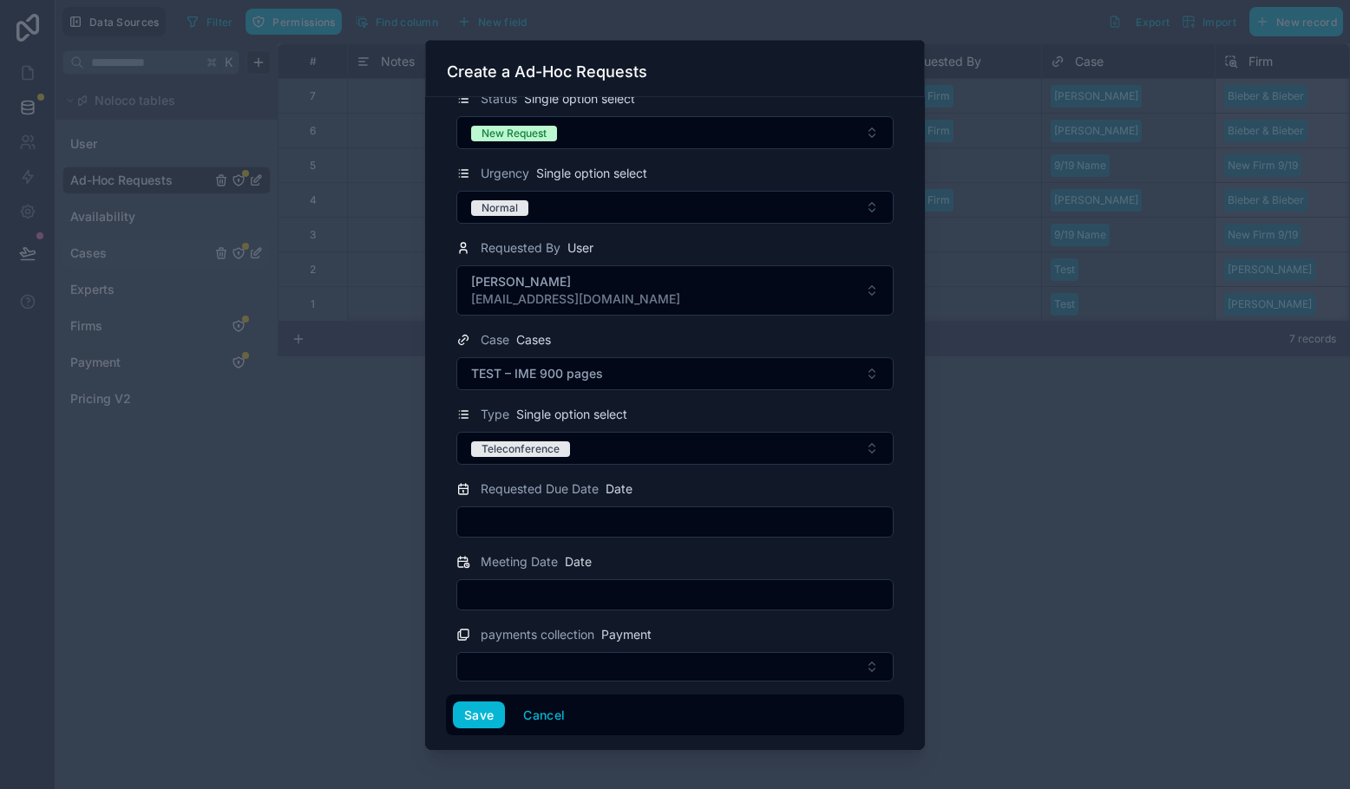
click at [516, 513] on input "text" at bounding box center [674, 522] width 435 height 24
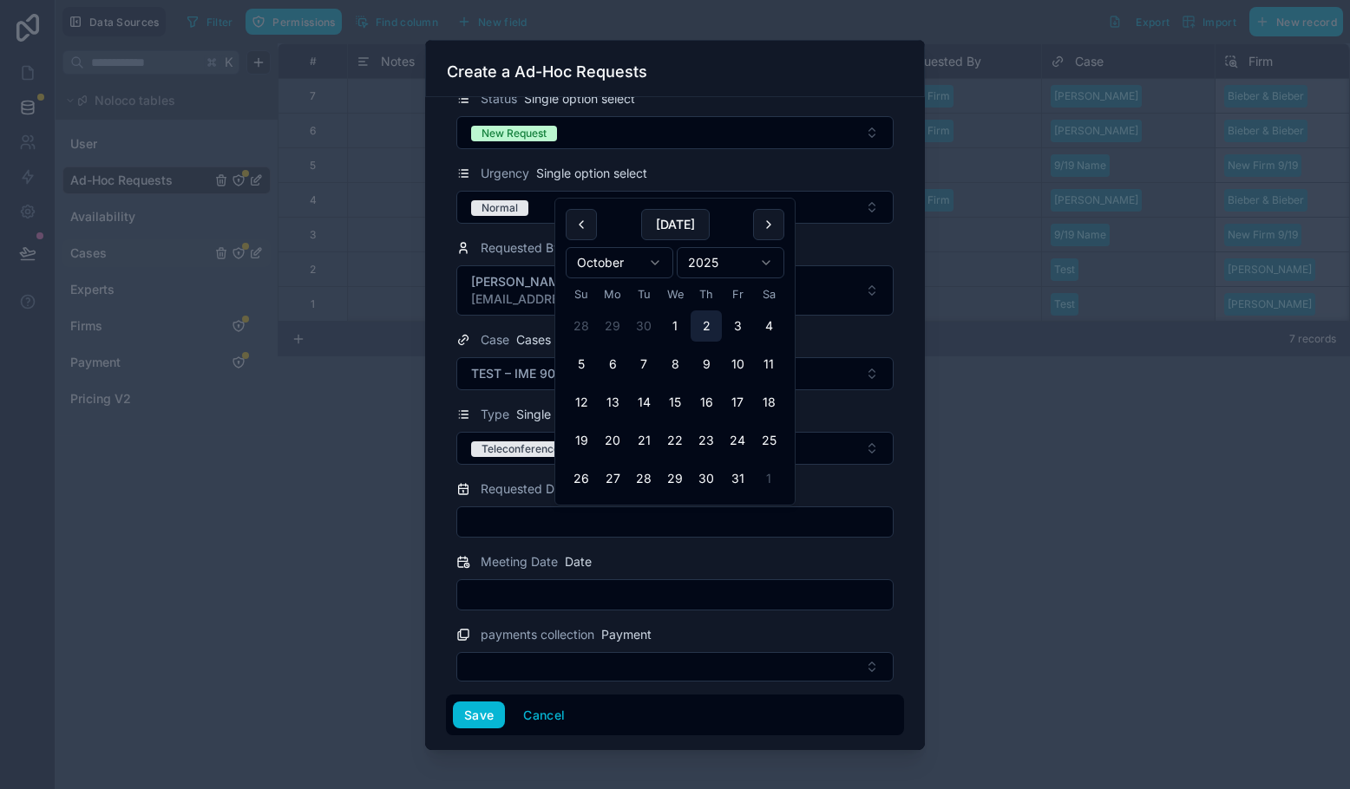
click at [707, 320] on button "2" at bounding box center [706, 326] width 31 height 31
type input "*********"
click at [912, 457] on div "Notes Text Status Single option select New Request Urgency Single option select…" at bounding box center [675, 423] width 500 height 653
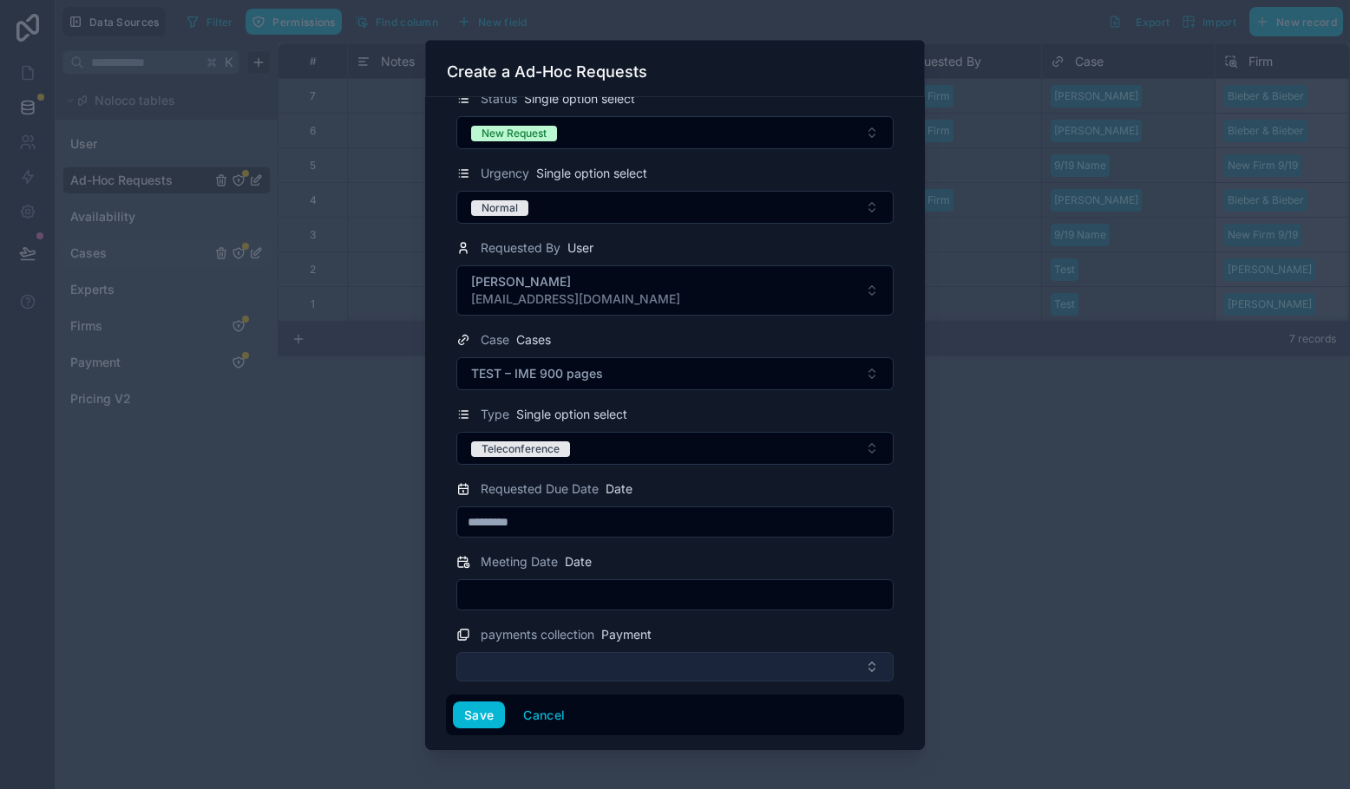
click at [725, 660] on button "Select Button" at bounding box center [674, 666] width 437 height 29
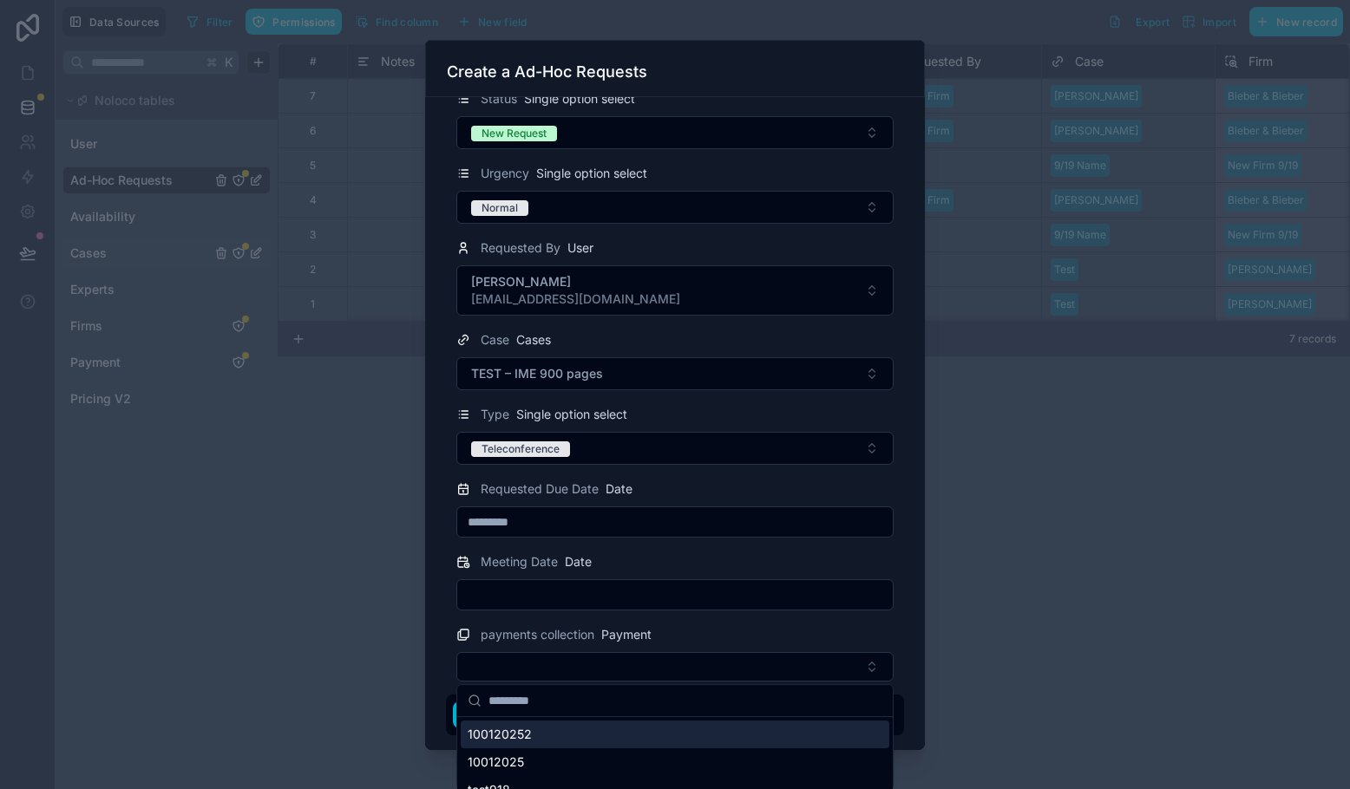
click at [904, 635] on div "Notes Text Status Single option select New Request Urgency Single option select…" at bounding box center [675, 423] width 500 height 653
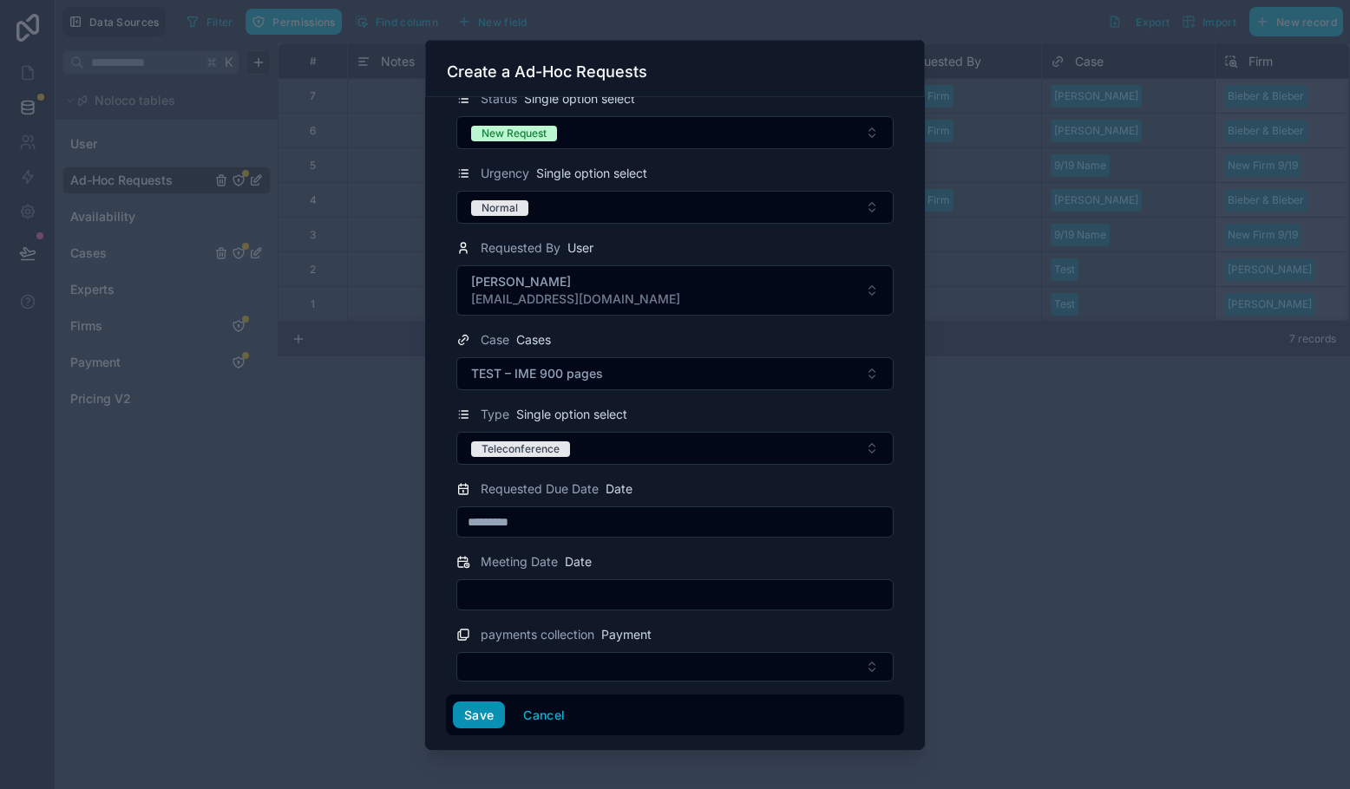
click at [482, 717] on button "Save" at bounding box center [479, 716] width 52 height 28
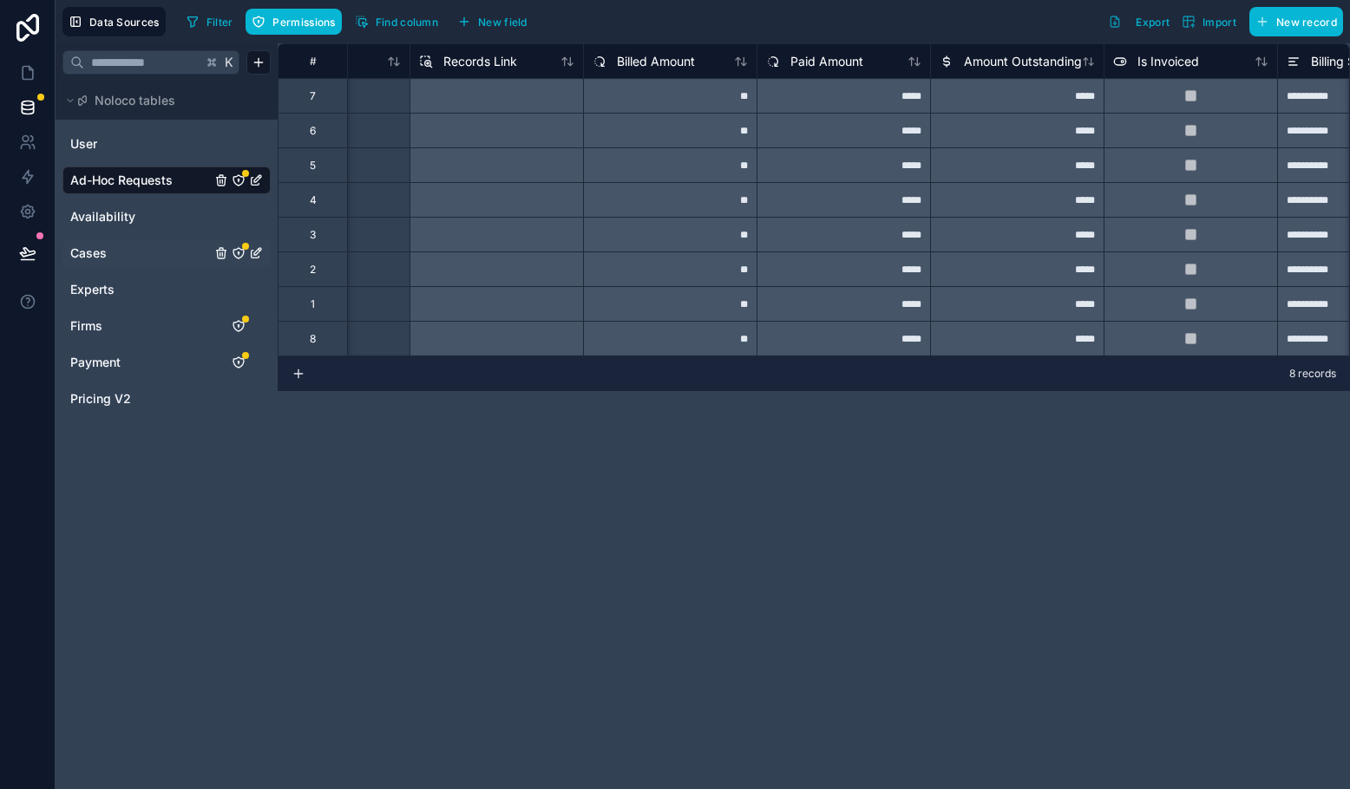
scroll to position [0, 1912]
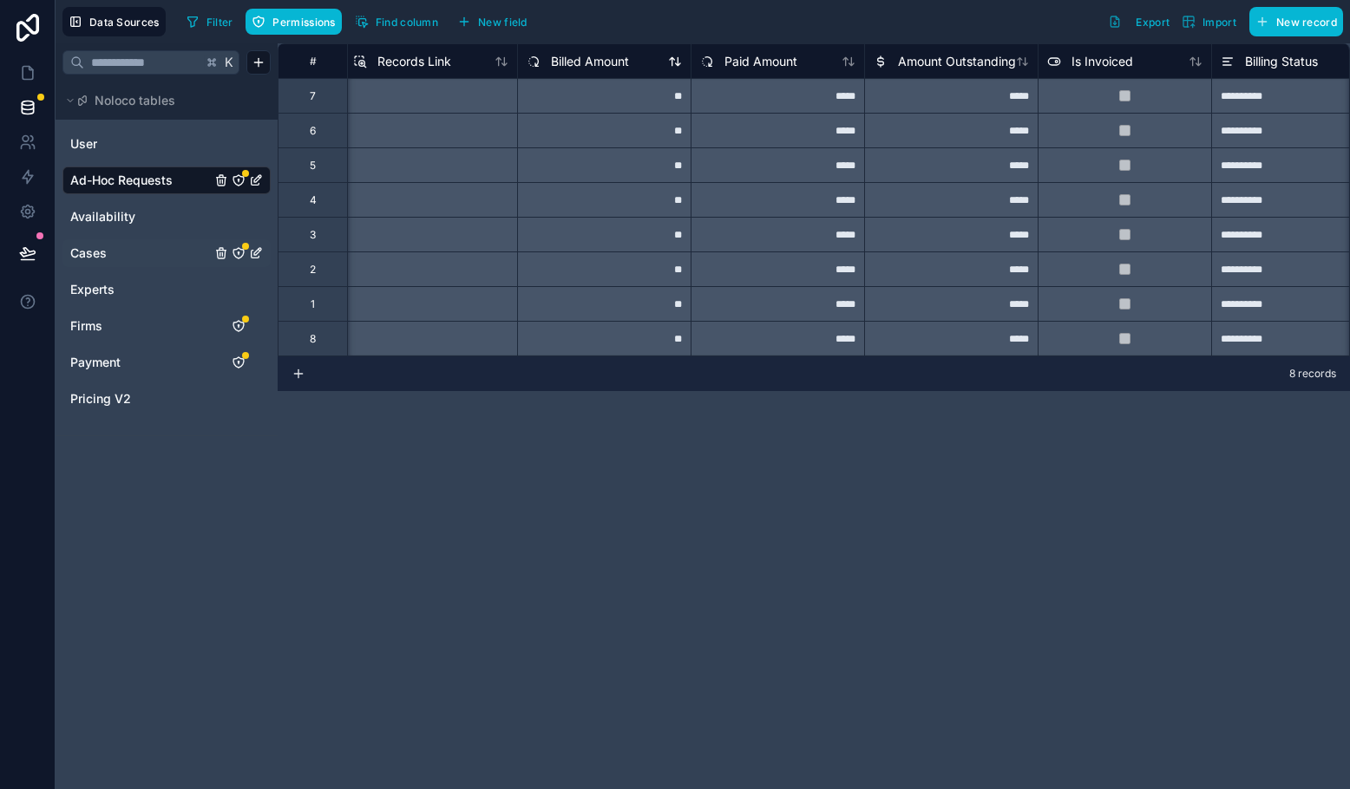
click at [580, 57] on span "Billed Amount" at bounding box center [590, 61] width 78 height 17
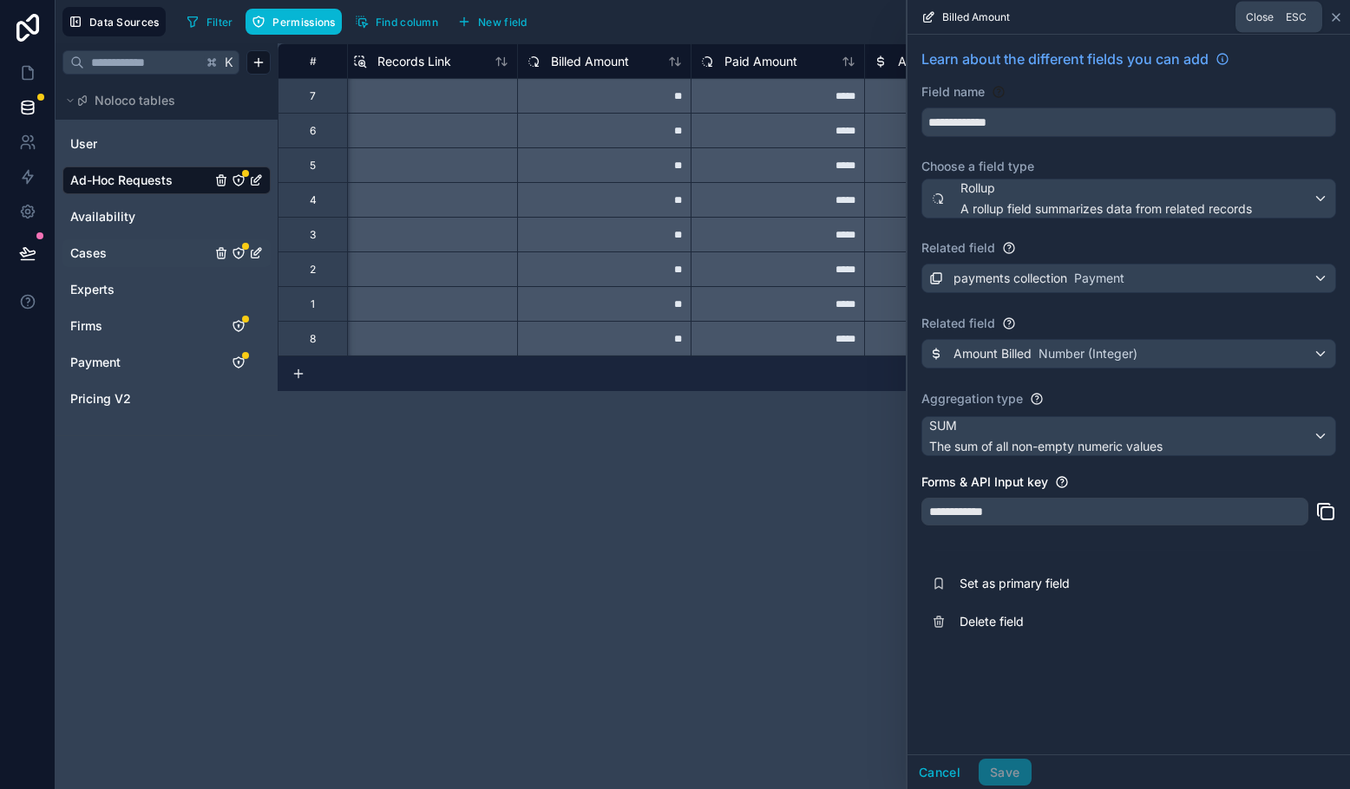
click at [1115, 18] on icon at bounding box center [1336, 17] width 14 height 14
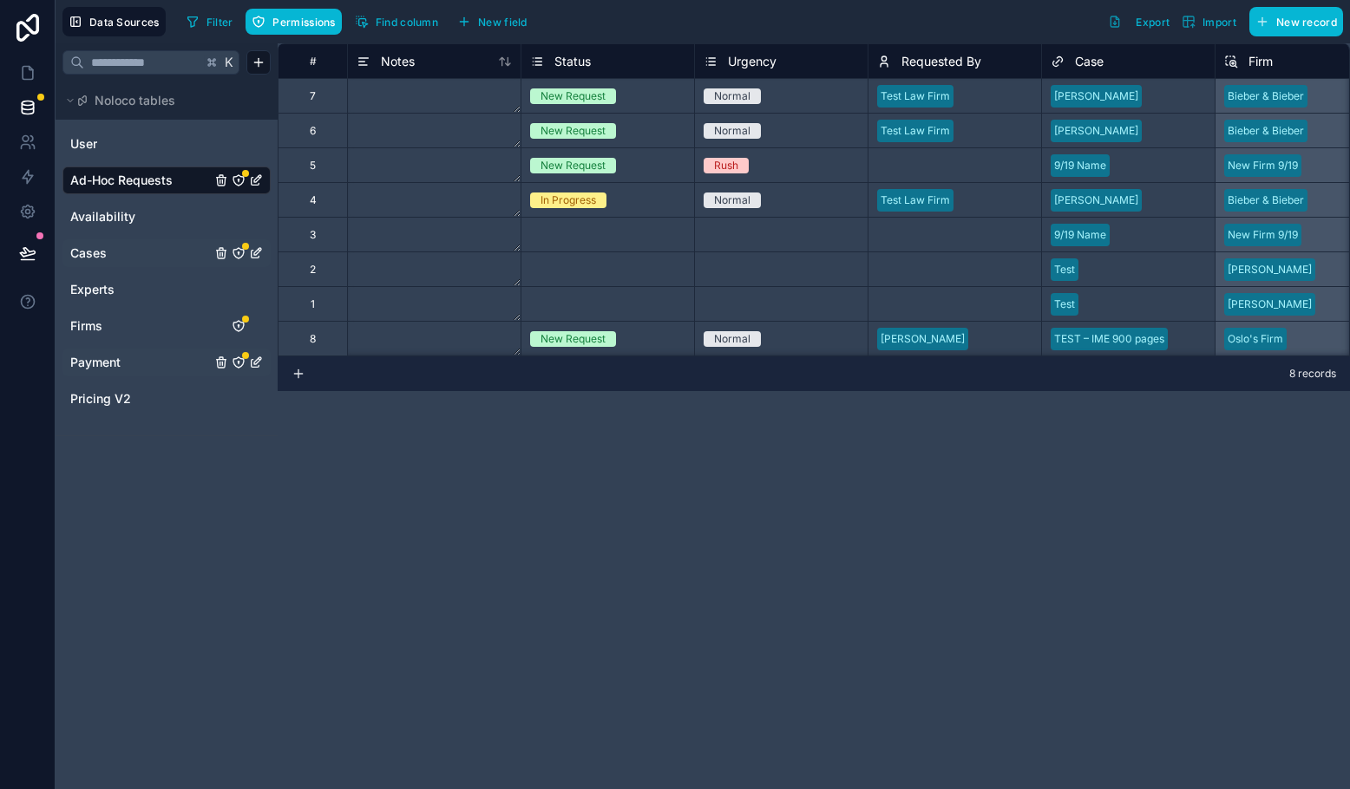
click at [118, 365] on span "Payment" at bounding box center [95, 362] width 50 height 17
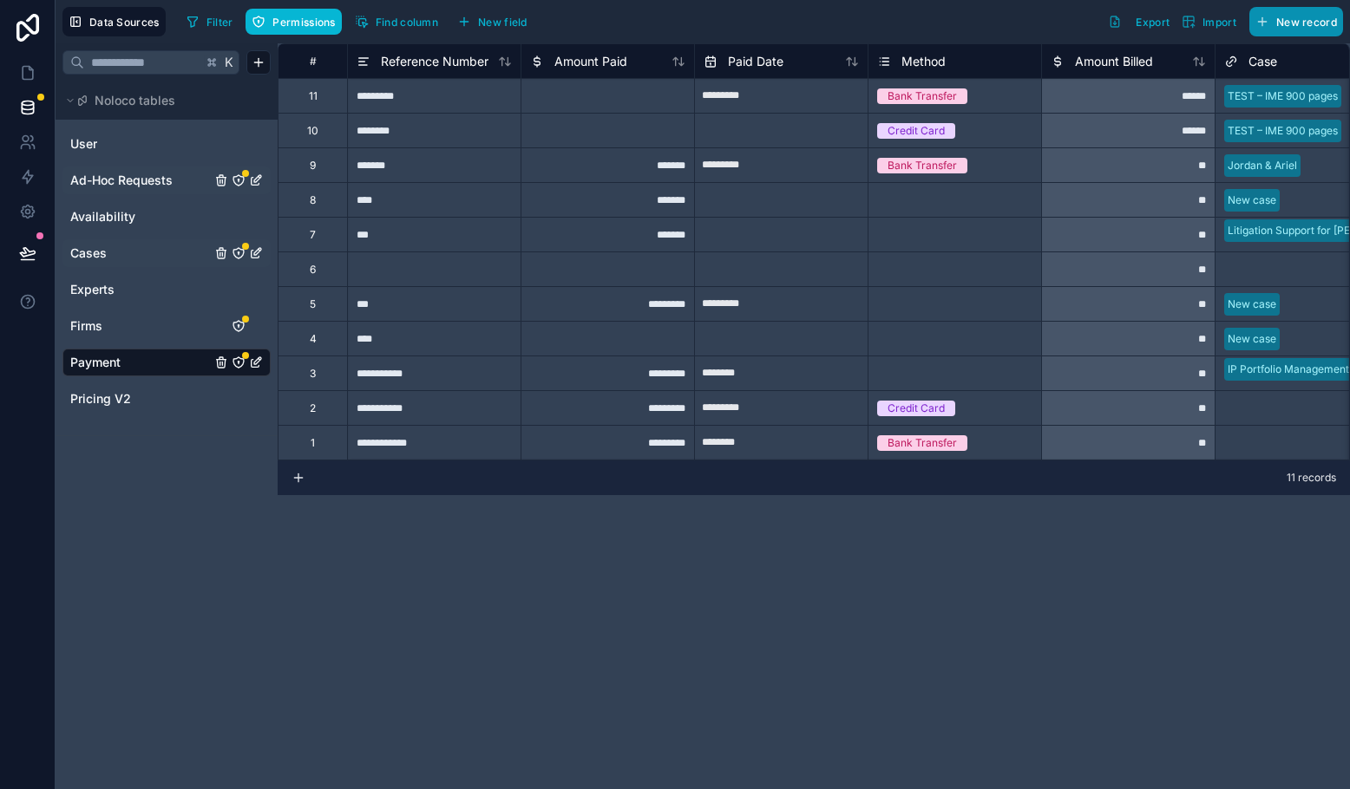
click at [1115, 30] on button "New record" at bounding box center [1296, 21] width 94 height 29
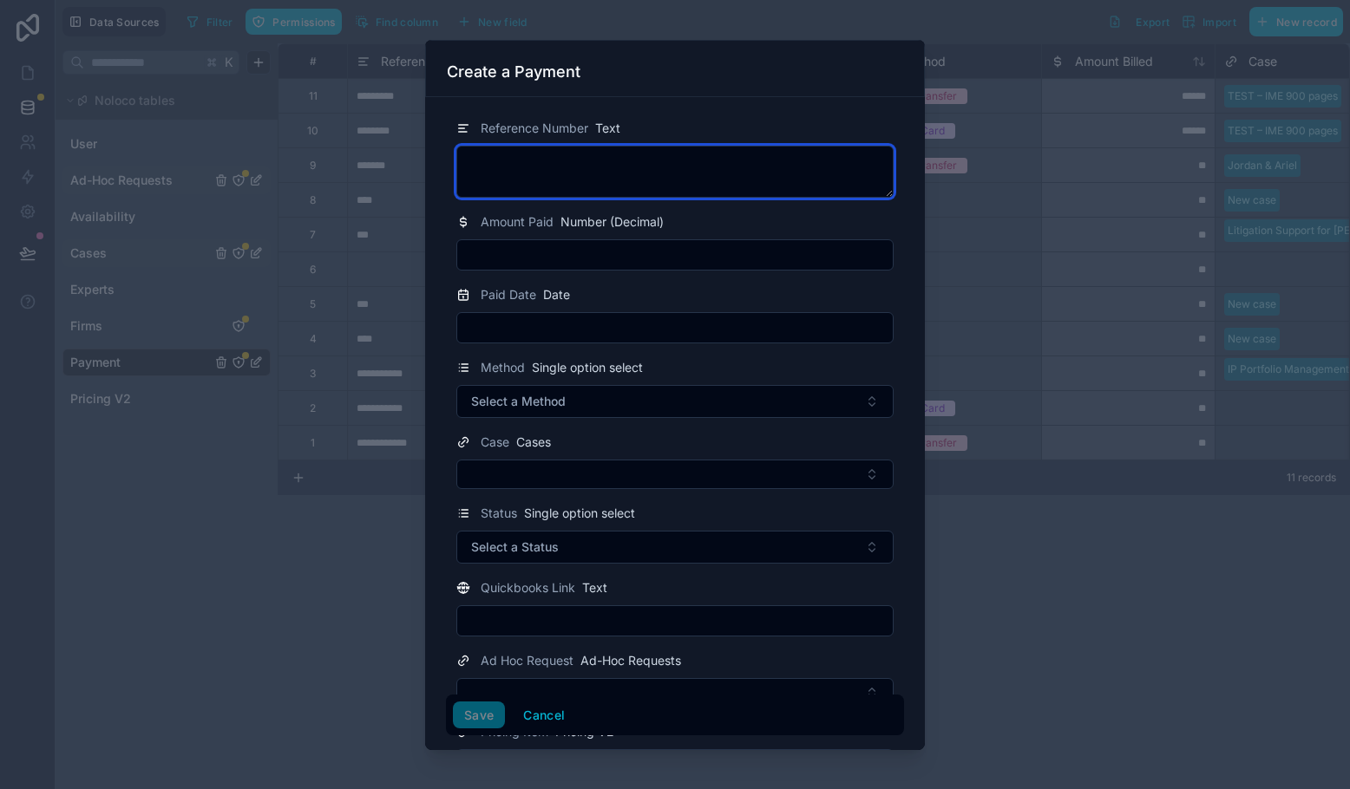
click at [619, 183] on textarea at bounding box center [674, 172] width 437 height 52
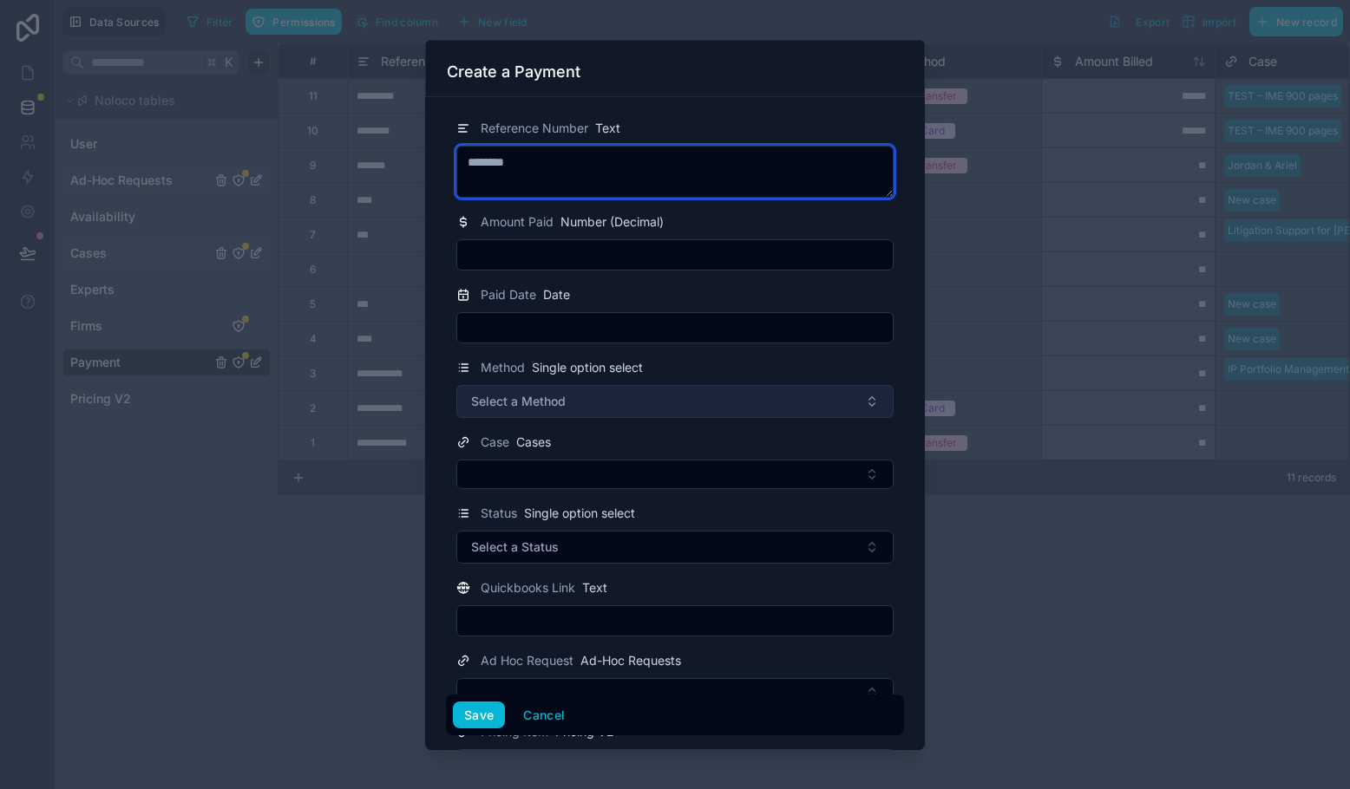
type textarea "********"
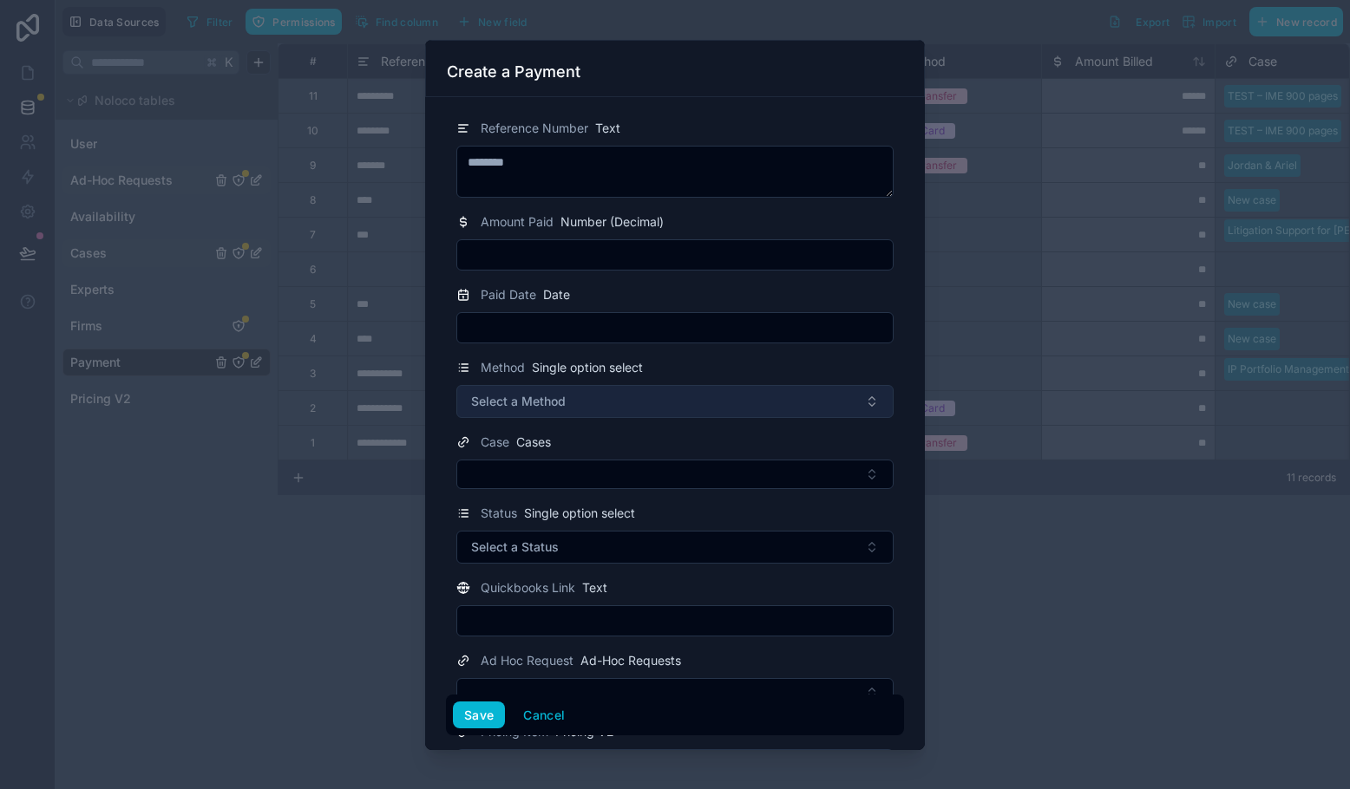
click at [501, 412] on button "Select a Method" at bounding box center [674, 401] width 437 height 33
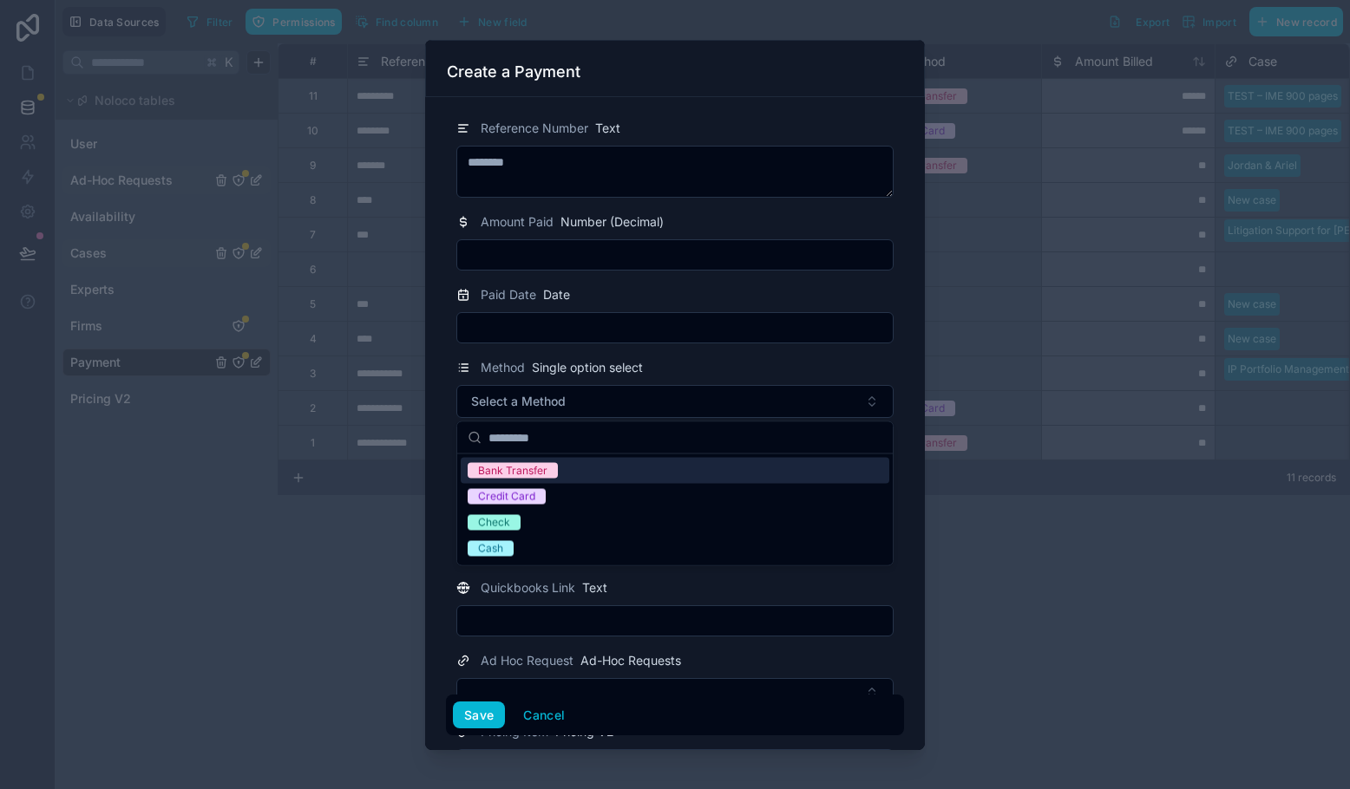
click at [902, 422] on form "Reference Number Text ******** Amount Paid Number (Decimal) Paid Date Date Meth…" at bounding box center [675, 599] width 458 height 991
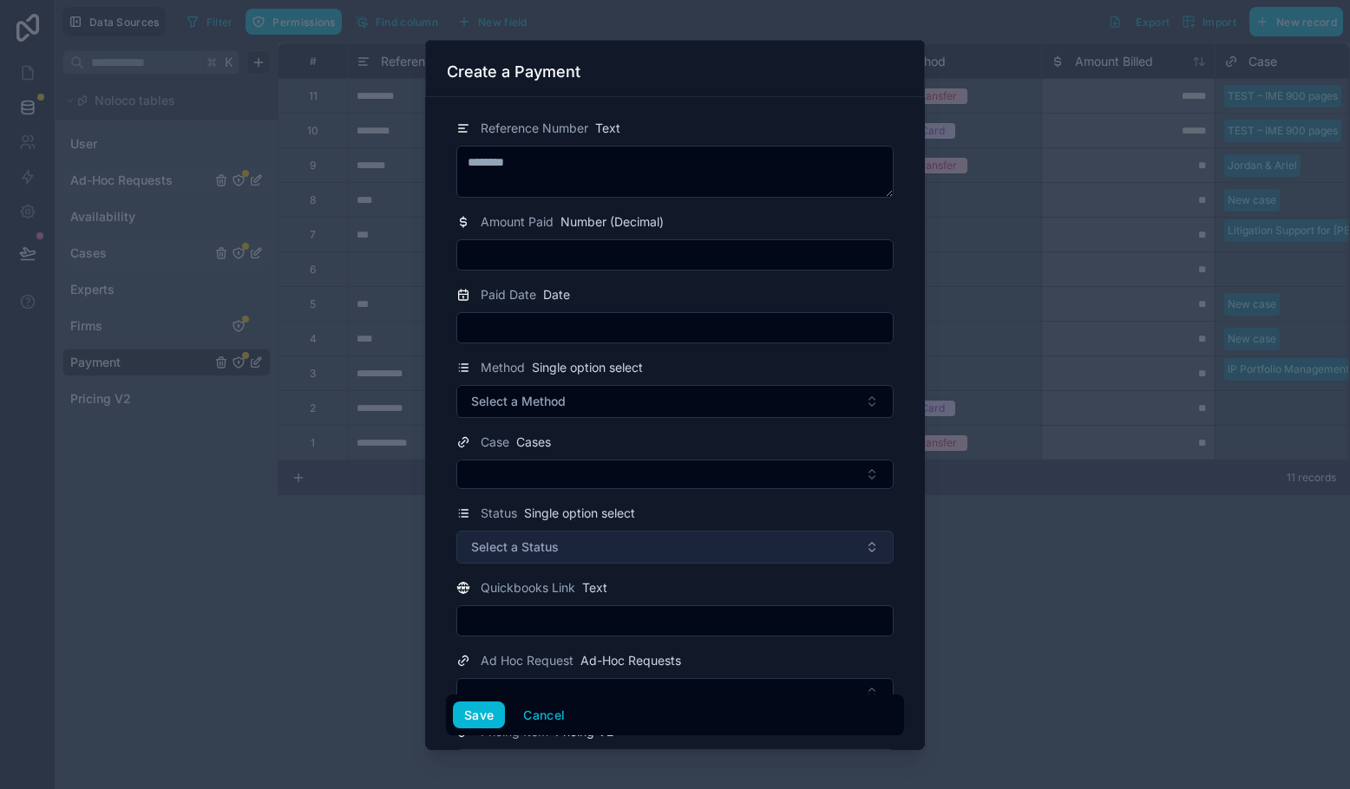
click at [696, 553] on button "Select a Status" at bounding box center [674, 547] width 437 height 33
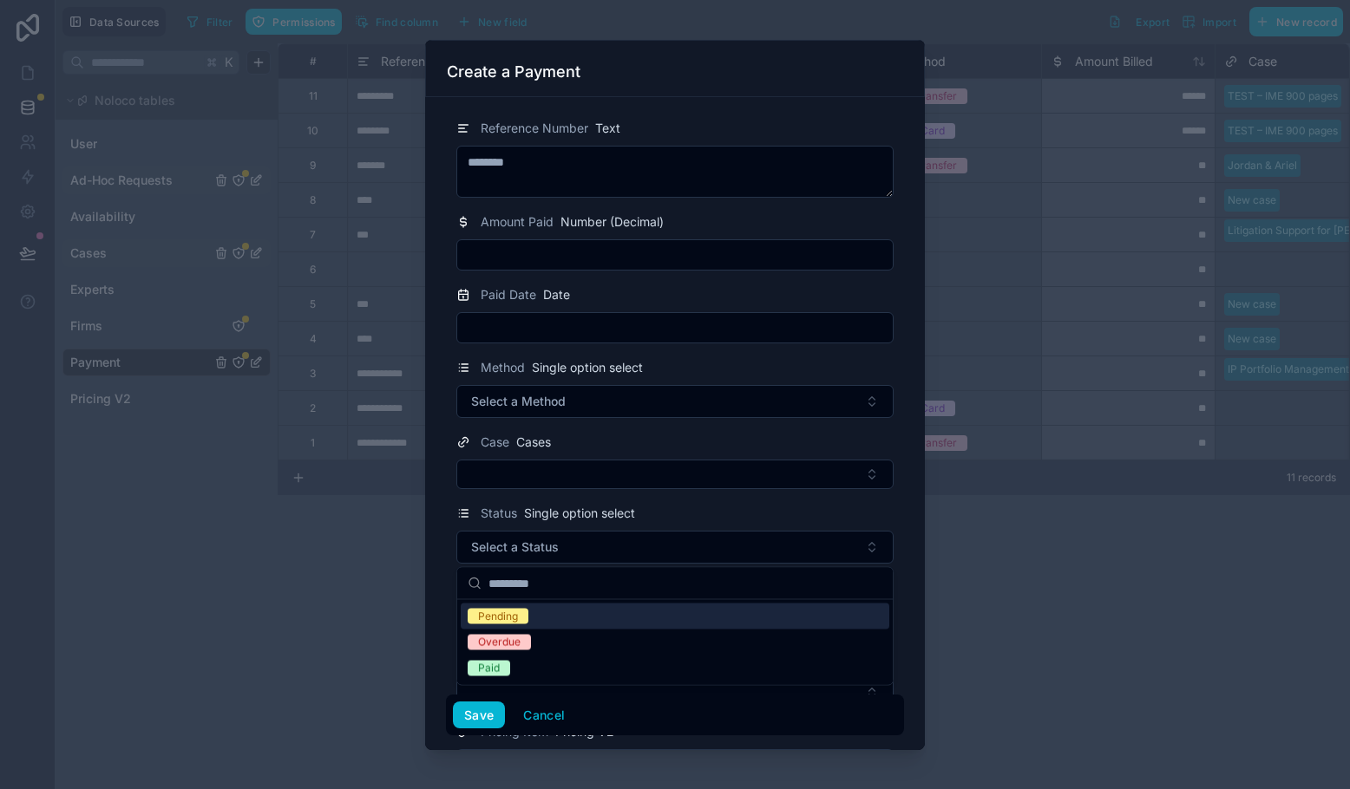
click at [666, 610] on div "Pending" at bounding box center [675, 617] width 429 height 26
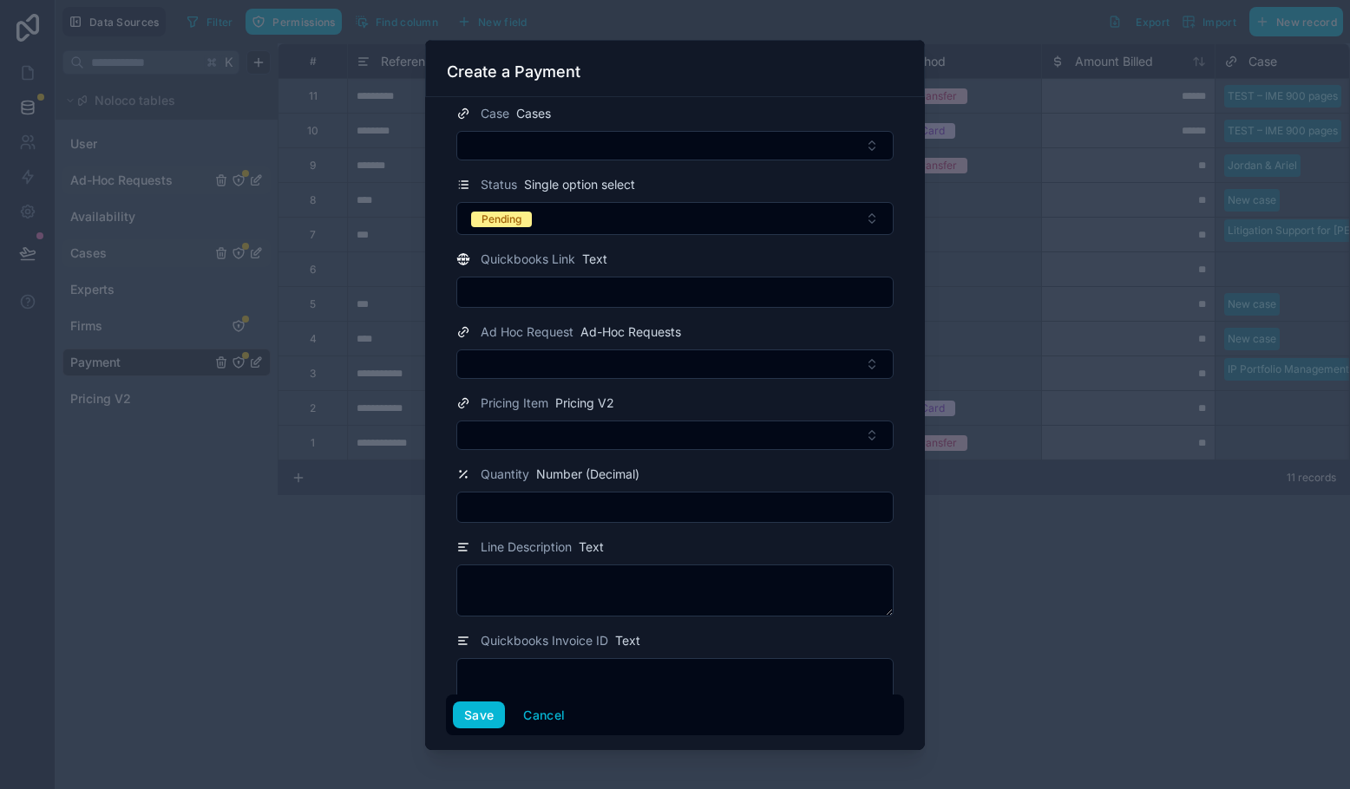
scroll to position [330, 0]
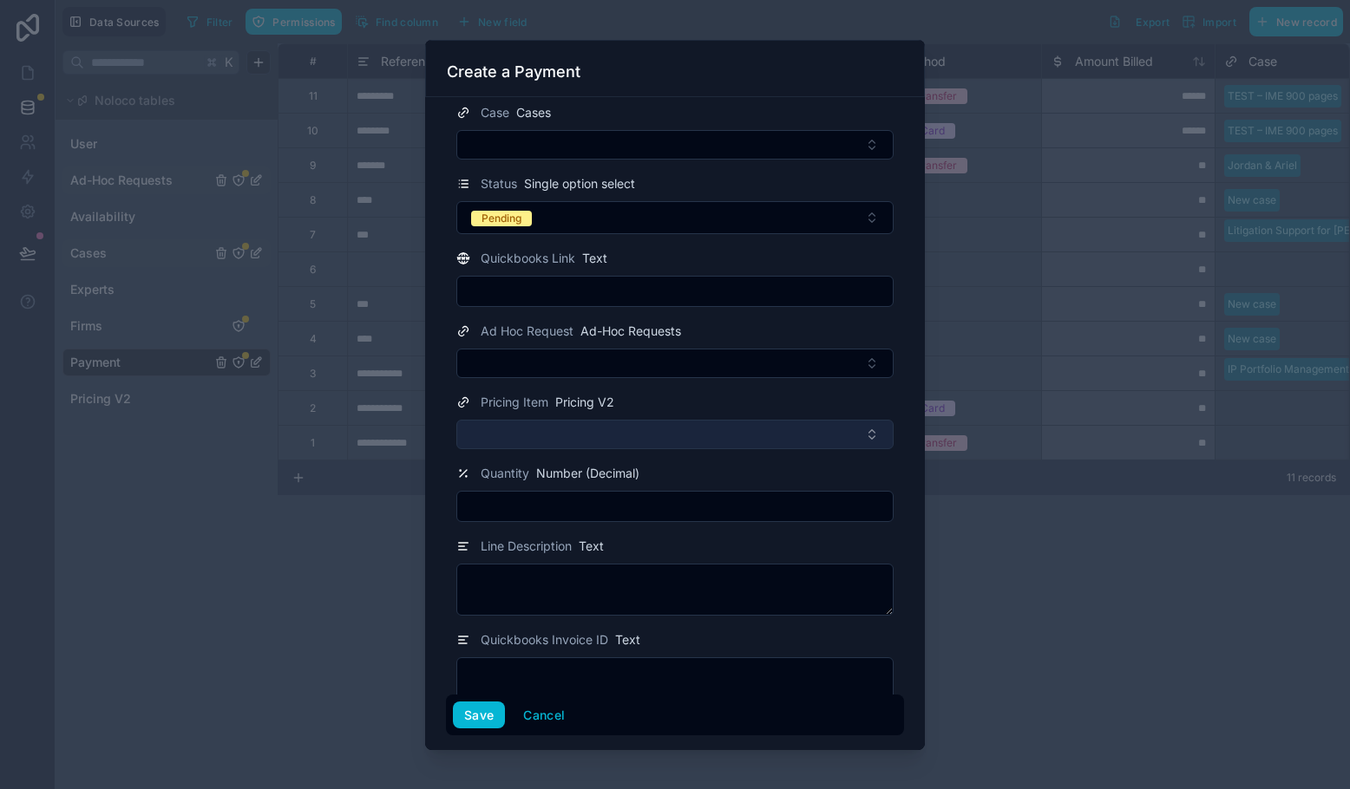
click at [513, 424] on button "Select Button" at bounding box center [674, 434] width 437 height 29
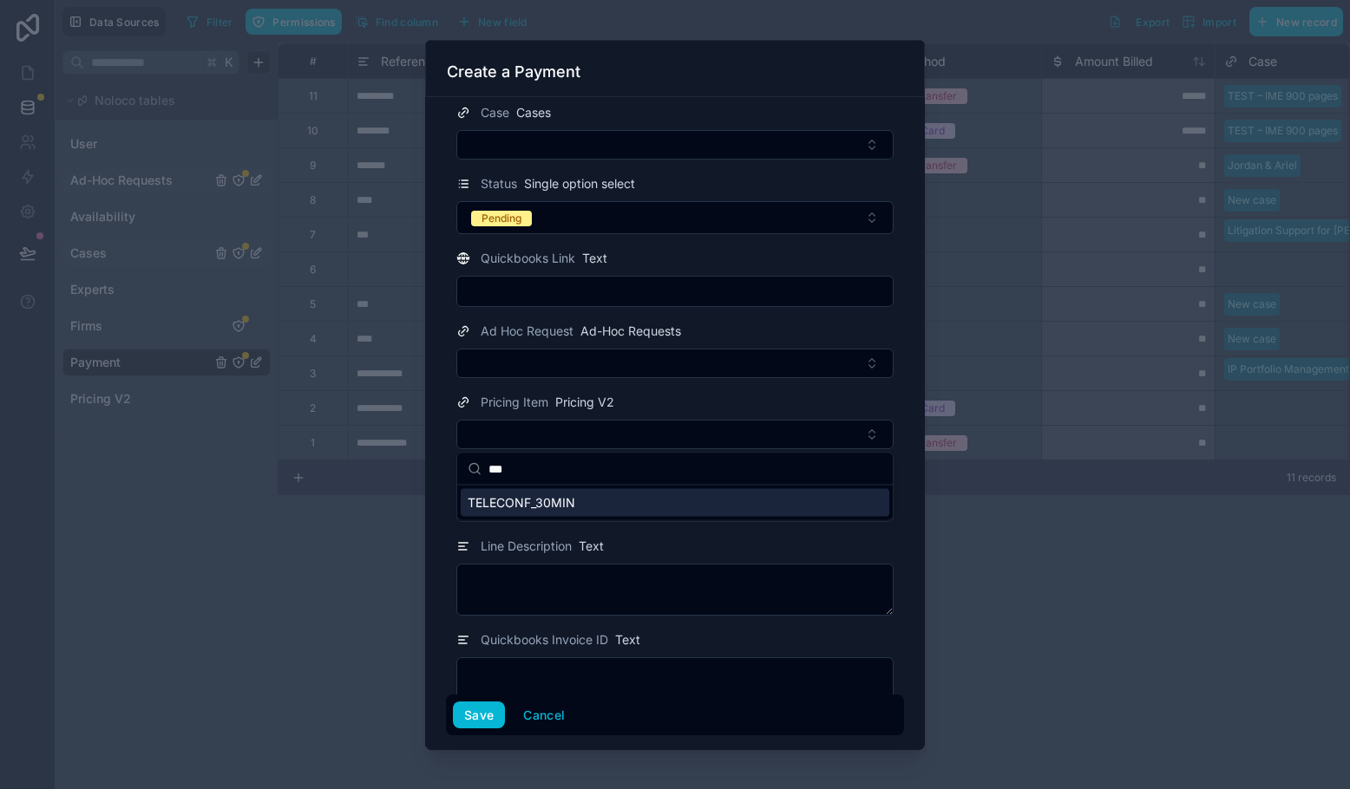
type input "***"
click at [508, 501] on span "TELECONF_30MIN" at bounding box center [522, 502] width 108 height 17
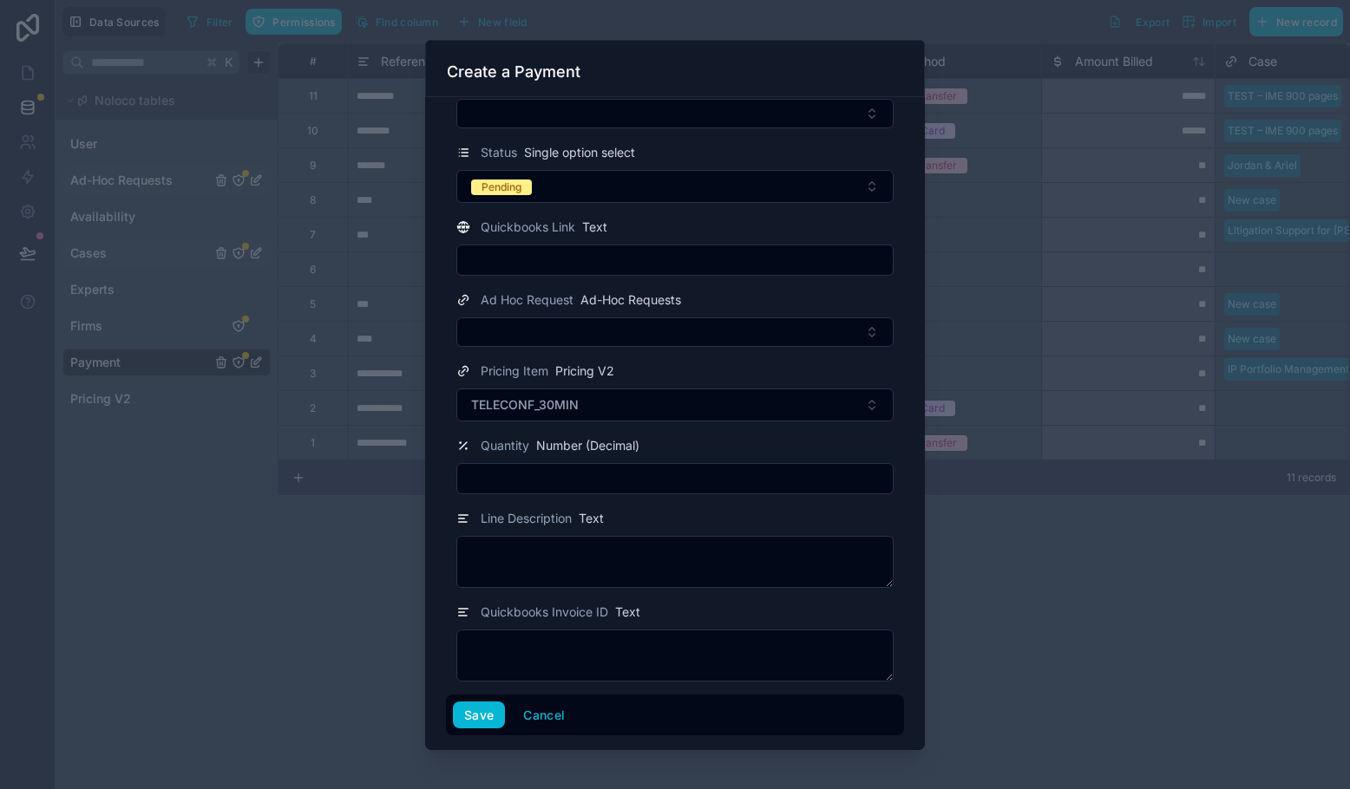
scroll to position [82, 0]
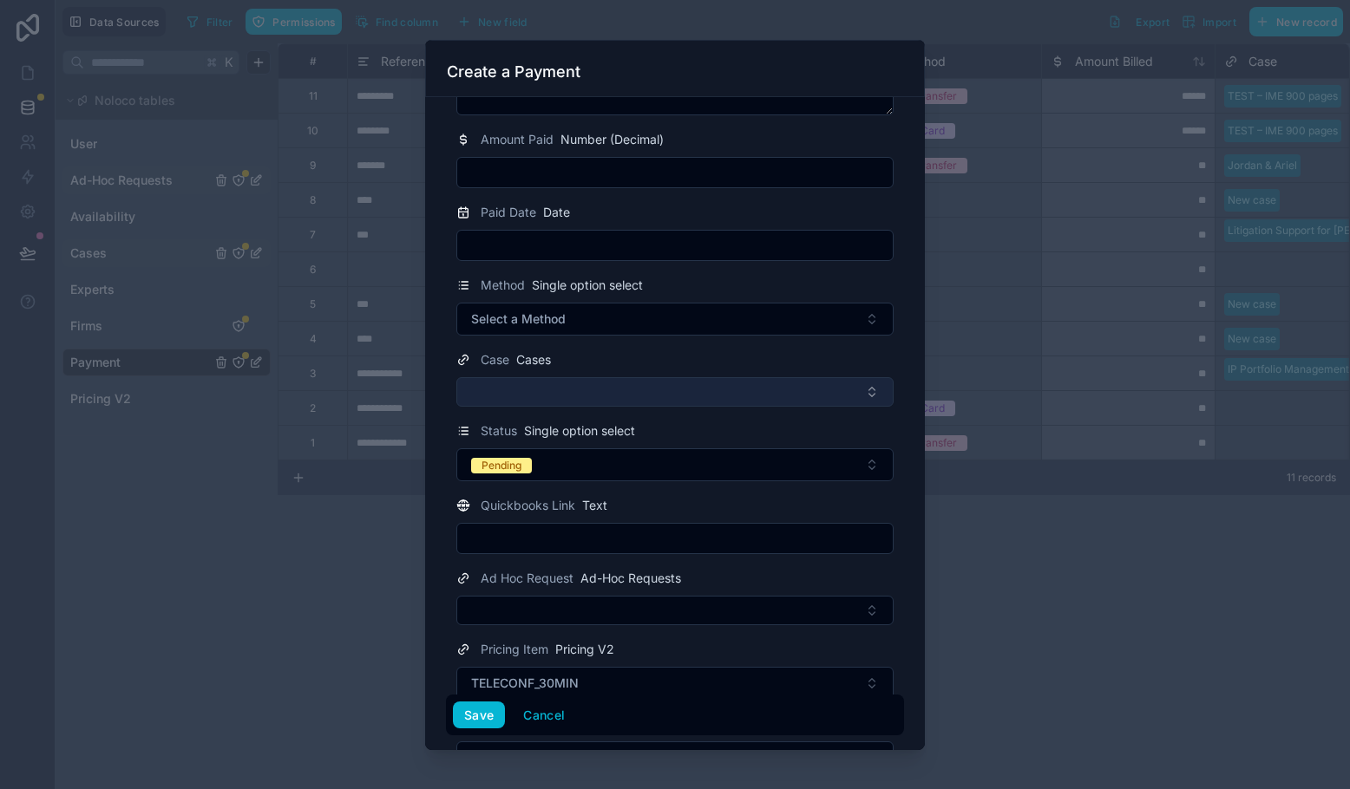
click at [514, 388] on button "Select Button" at bounding box center [674, 391] width 437 height 29
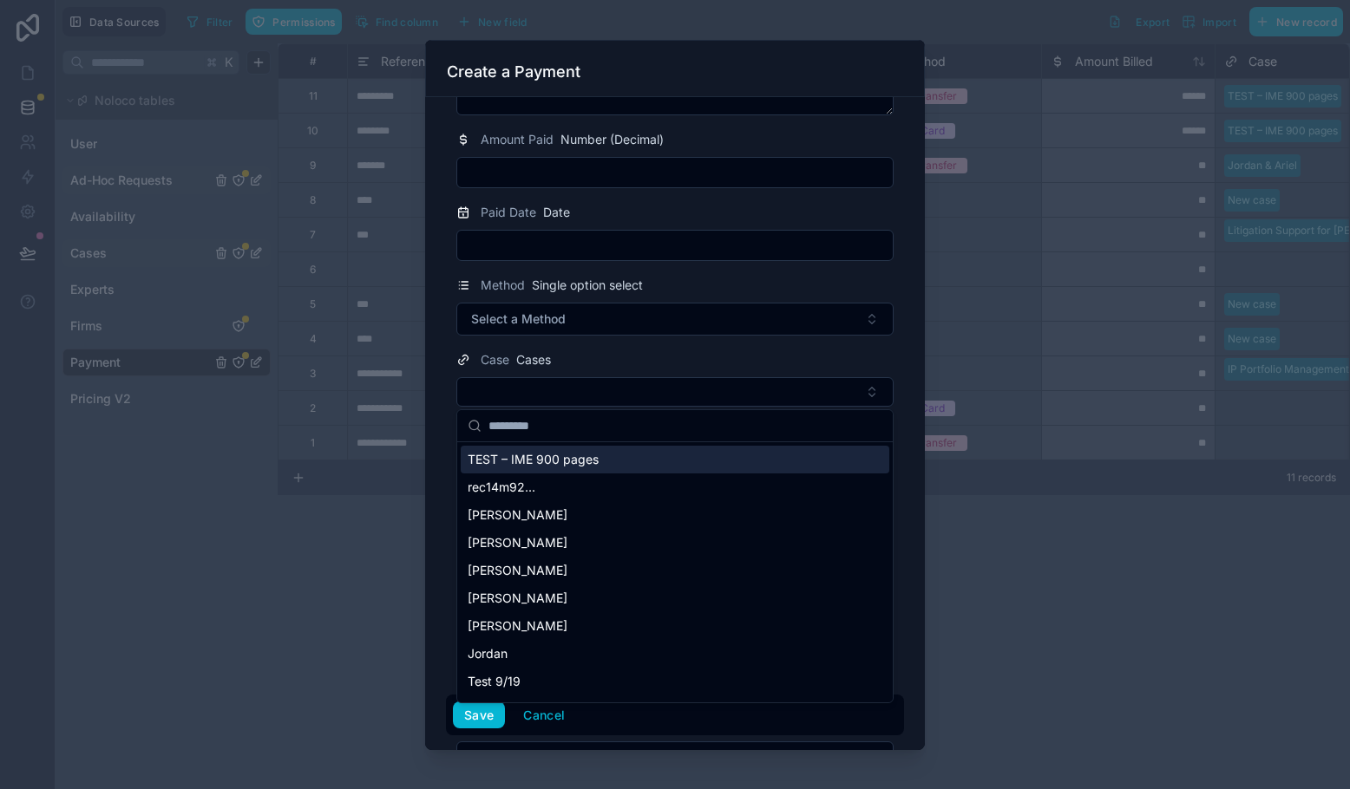
click at [521, 460] on span "TEST – IME 900 pages" at bounding box center [533, 459] width 131 height 17
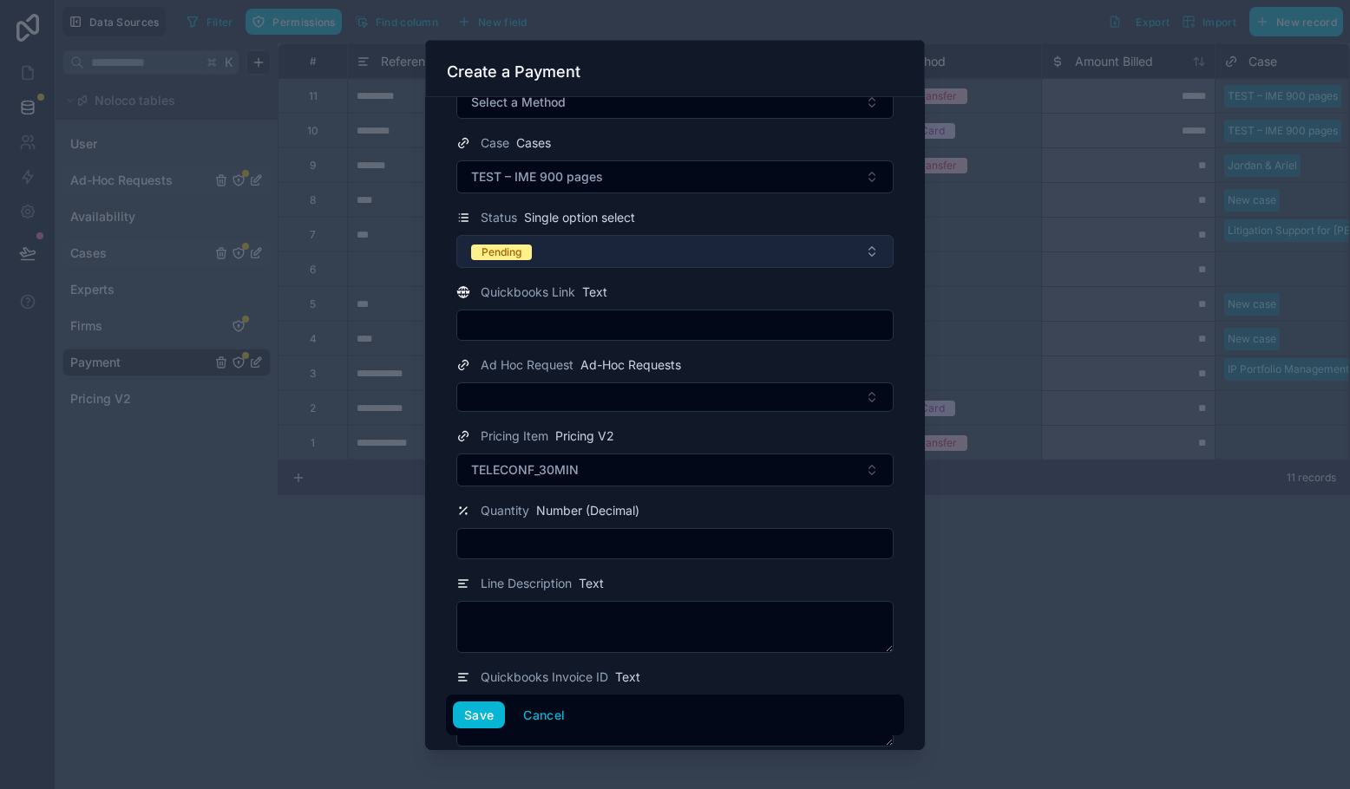
scroll to position [364, 0]
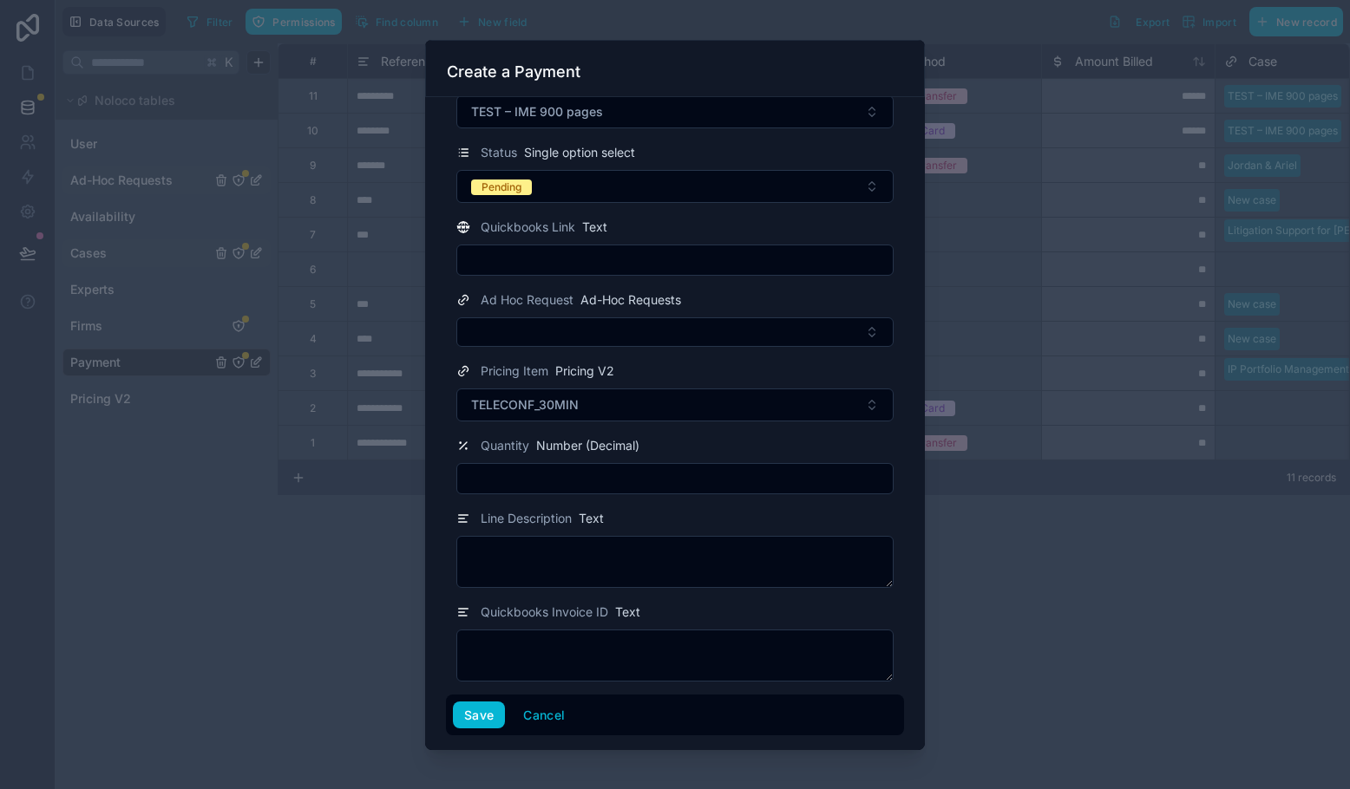
click at [685, 485] on input "text" at bounding box center [674, 479] width 435 height 24
type input "*"
click at [900, 512] on div "Line Description Text" at bounding box center [675, 548] width 458 height 80
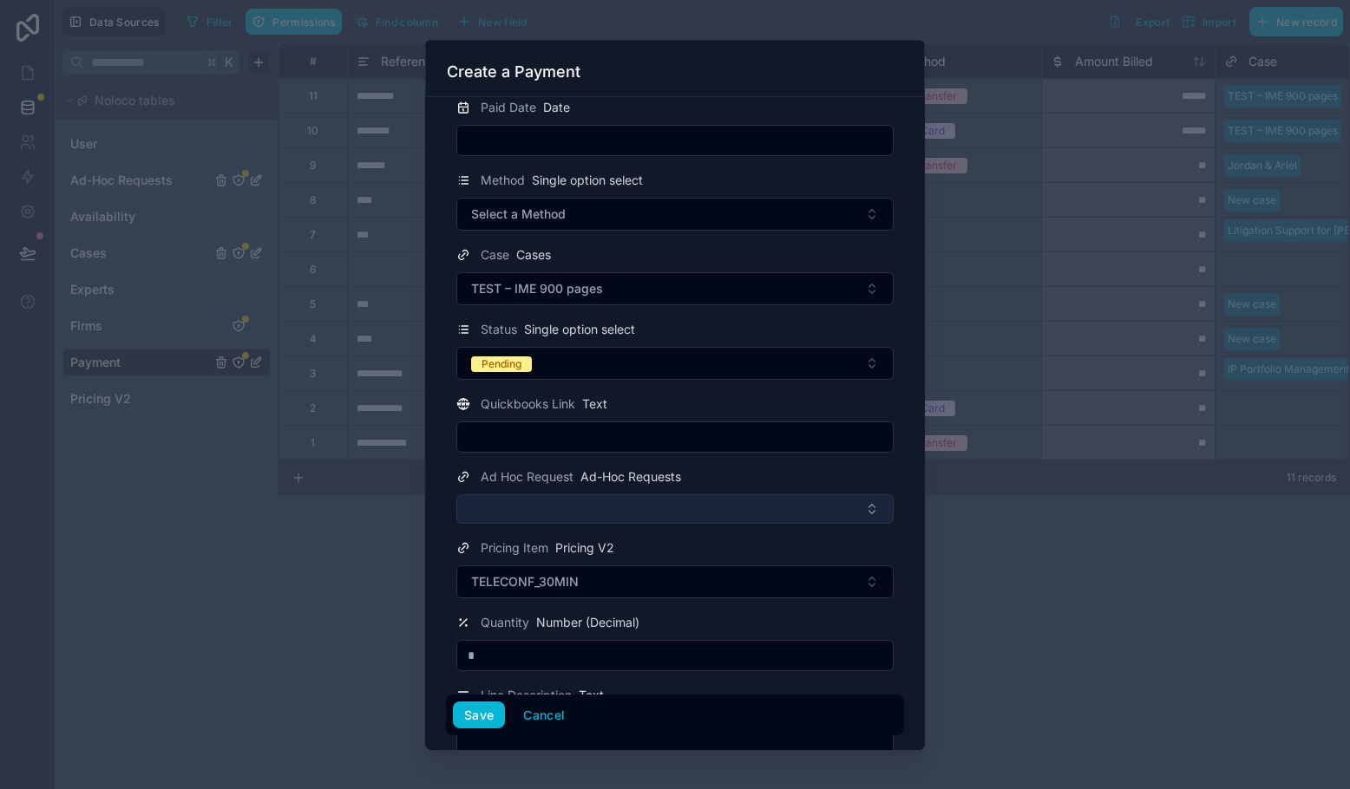
scroll to position [280, 0]
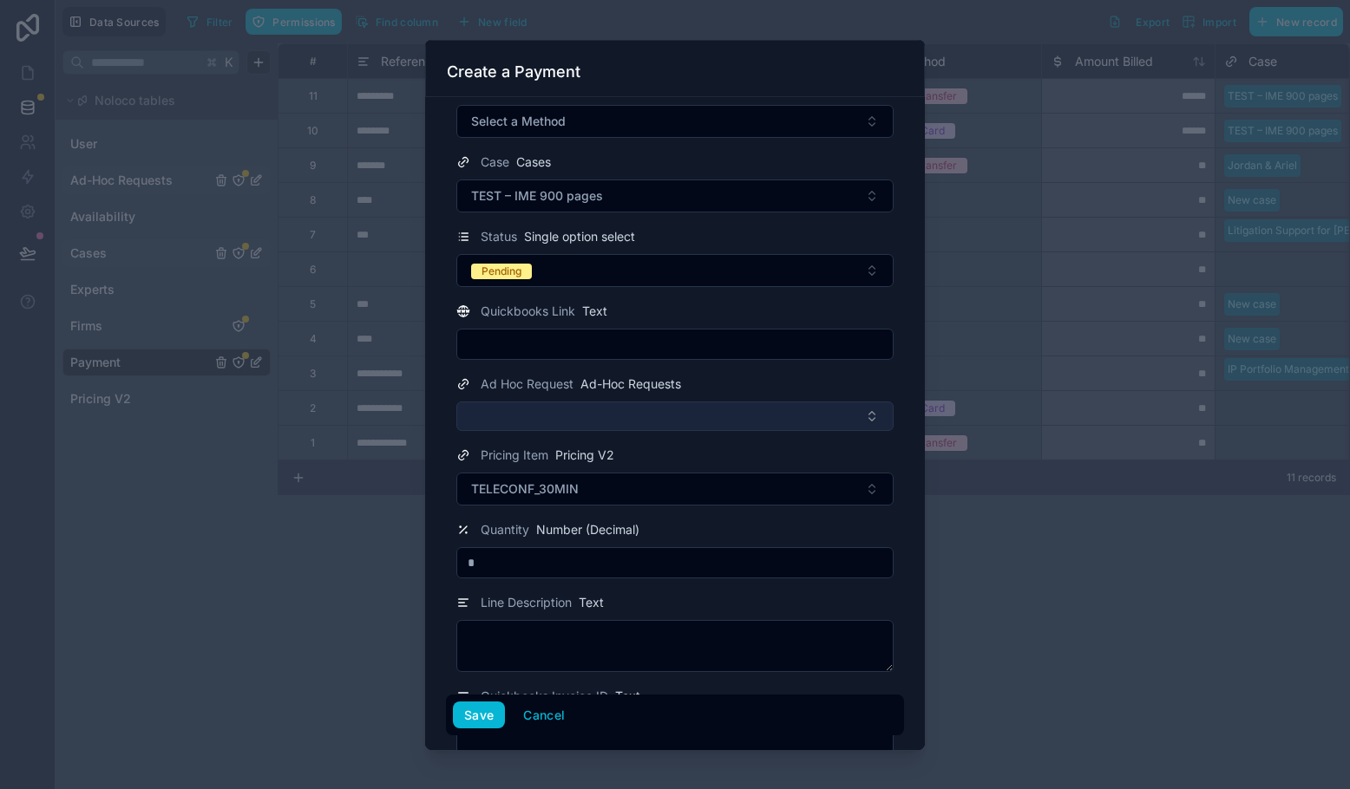
click at [729, 425] on button "Select Button" at bounding box center [674, 416] width 437 height 29
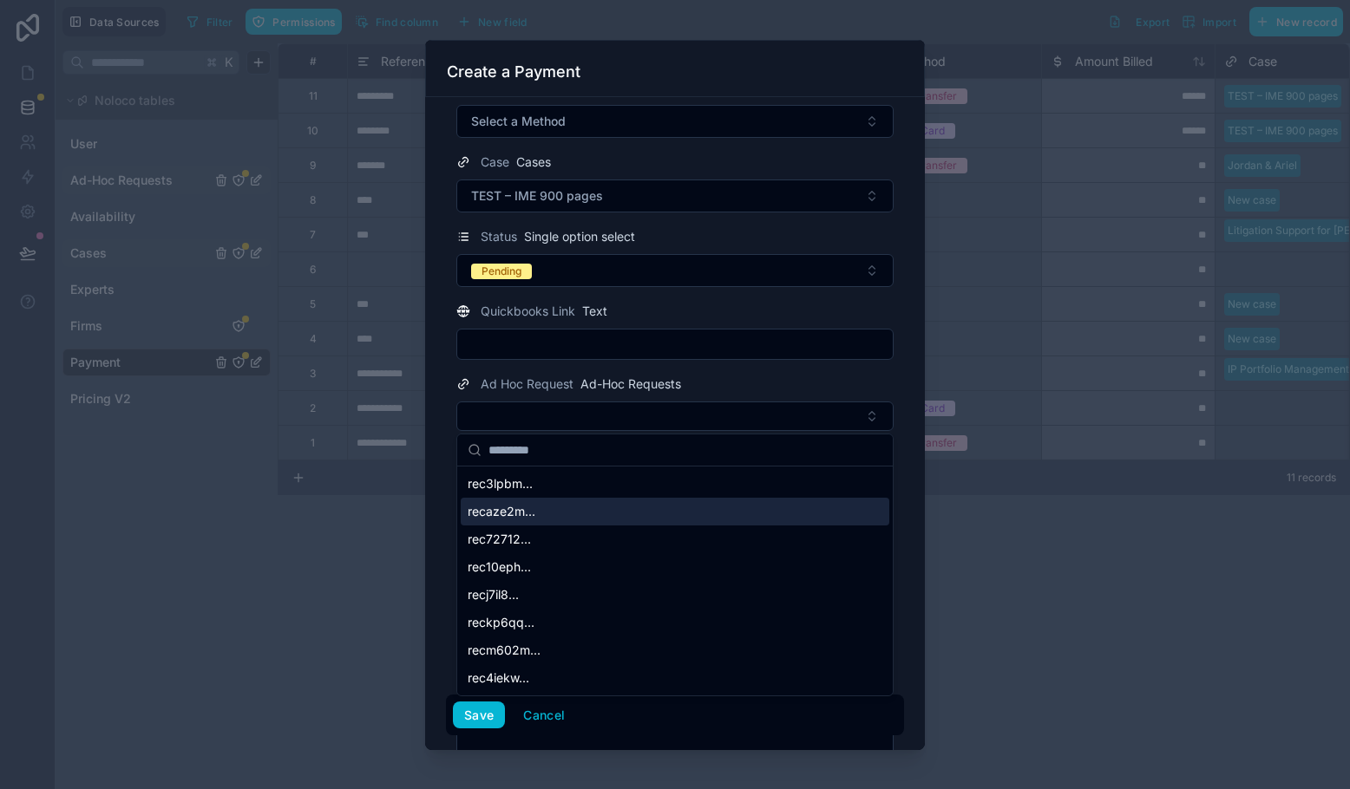
click at [900, 430] on form "Reference Number Text ******** Amount Paid Number (Decimal) Paid Date Date Meth…" at bounding box center [675, 323] width 458 height 998
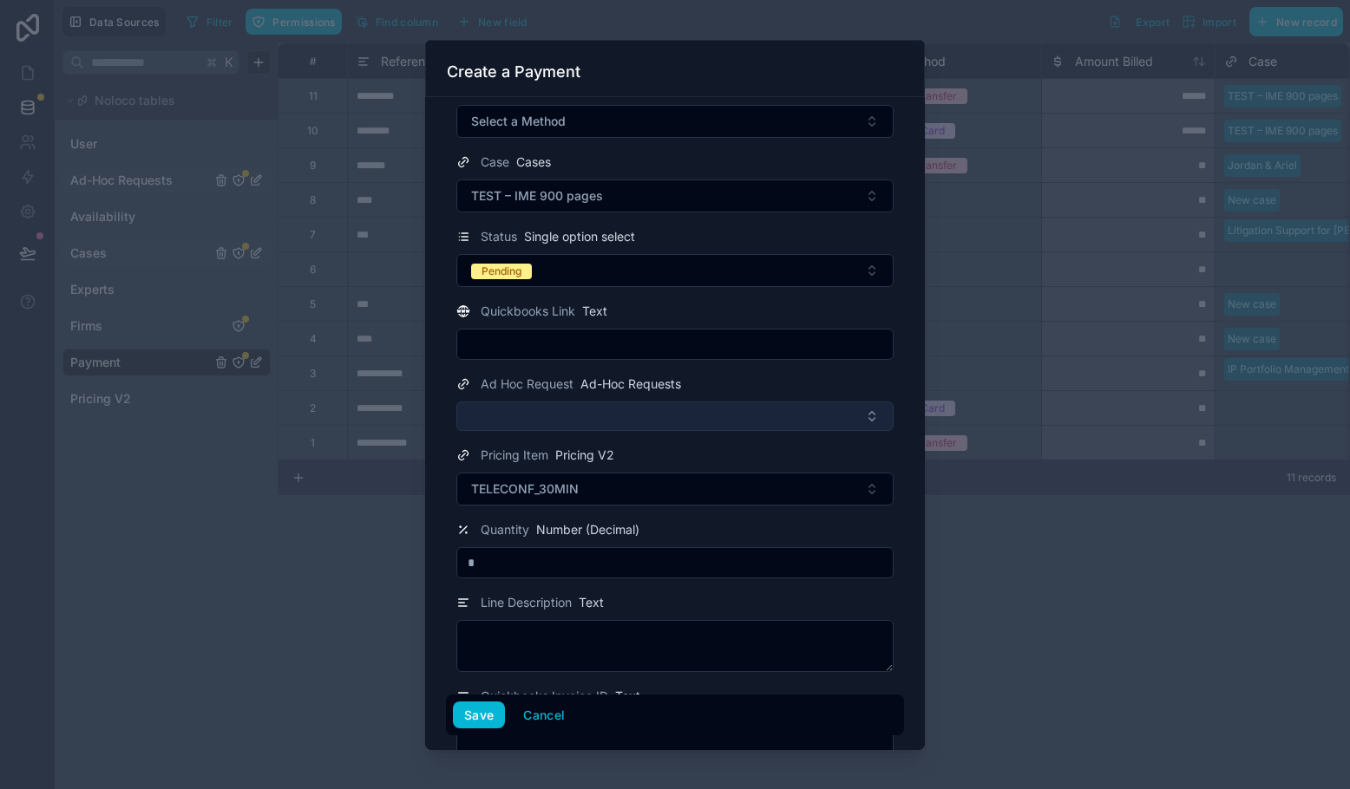
click at [860, 413] on button "Select Button" at bounding box center [674, 416] width 437 height 29
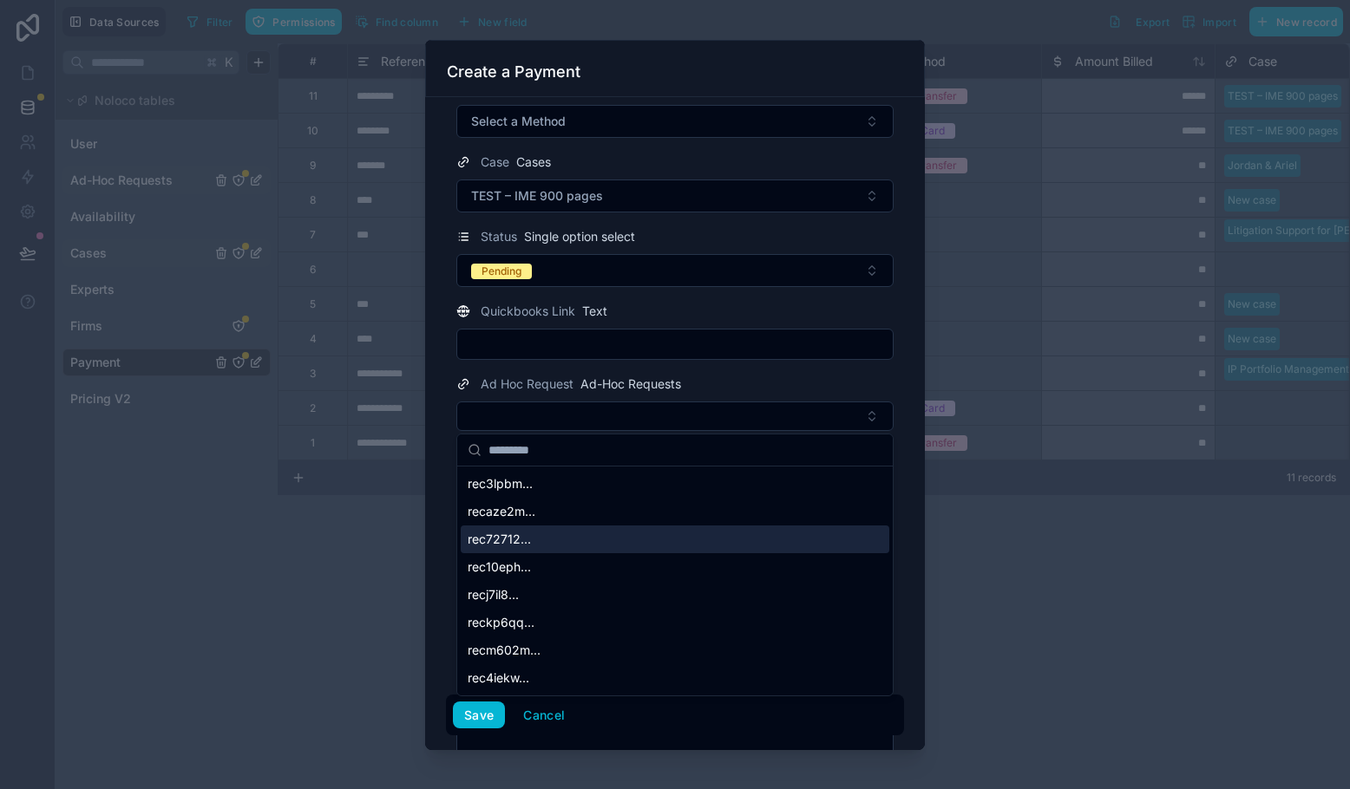
click at [915, 555] on div "Reference Number Text ******** Amount Paid Number (Decimal) Paid Date Date Meth…" at bounding box center [675, 423] width 500 height 653
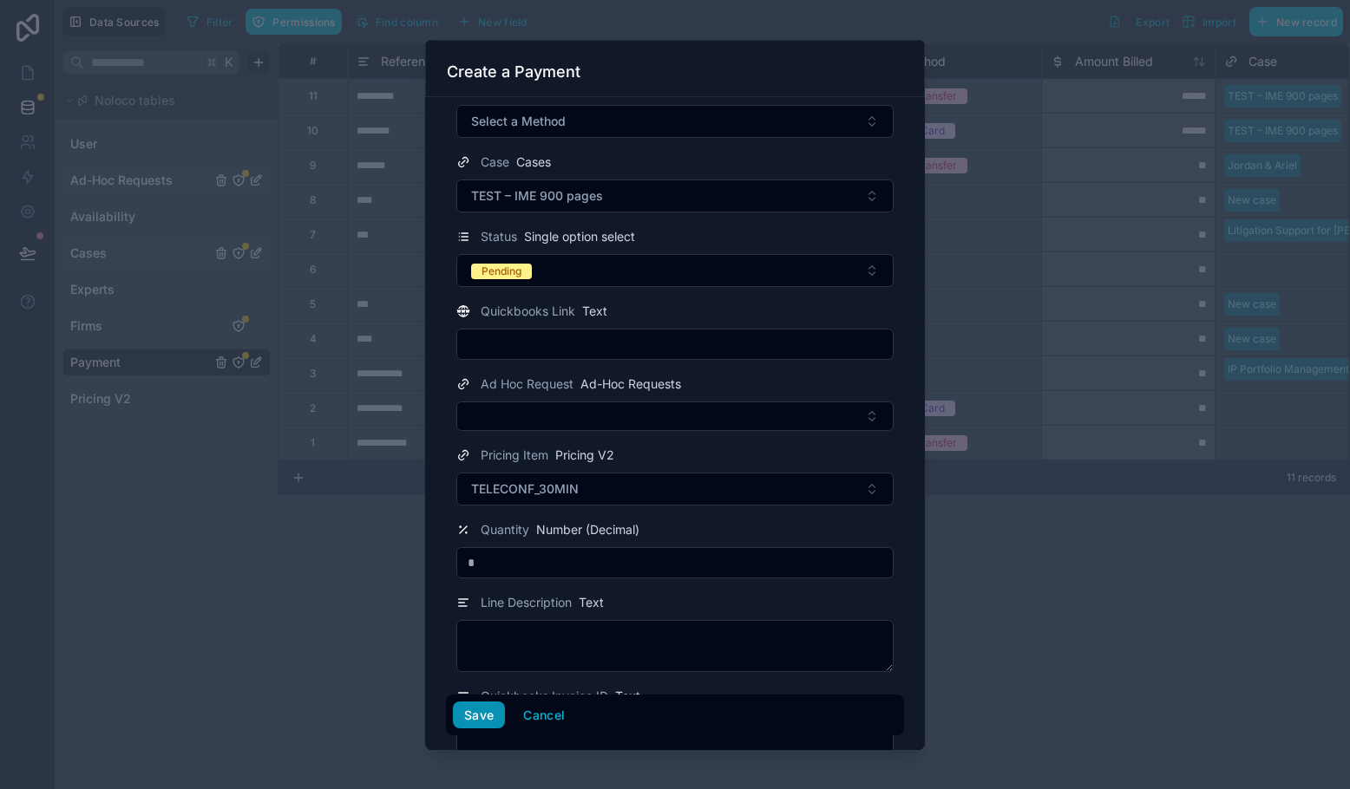
click at [469, 718] on button "Save" at bounding box center [479, 716] width 52 height 28
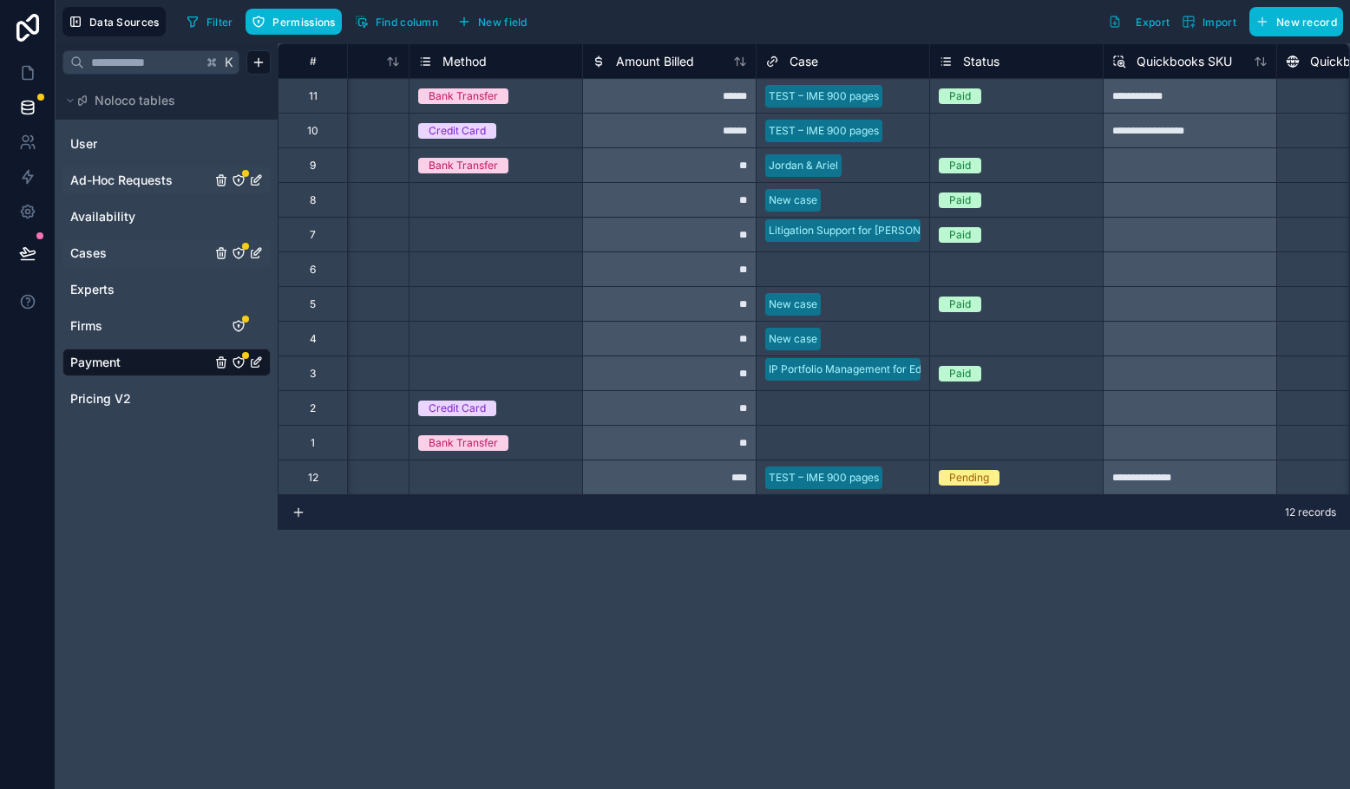
scroll to position [0, 547]
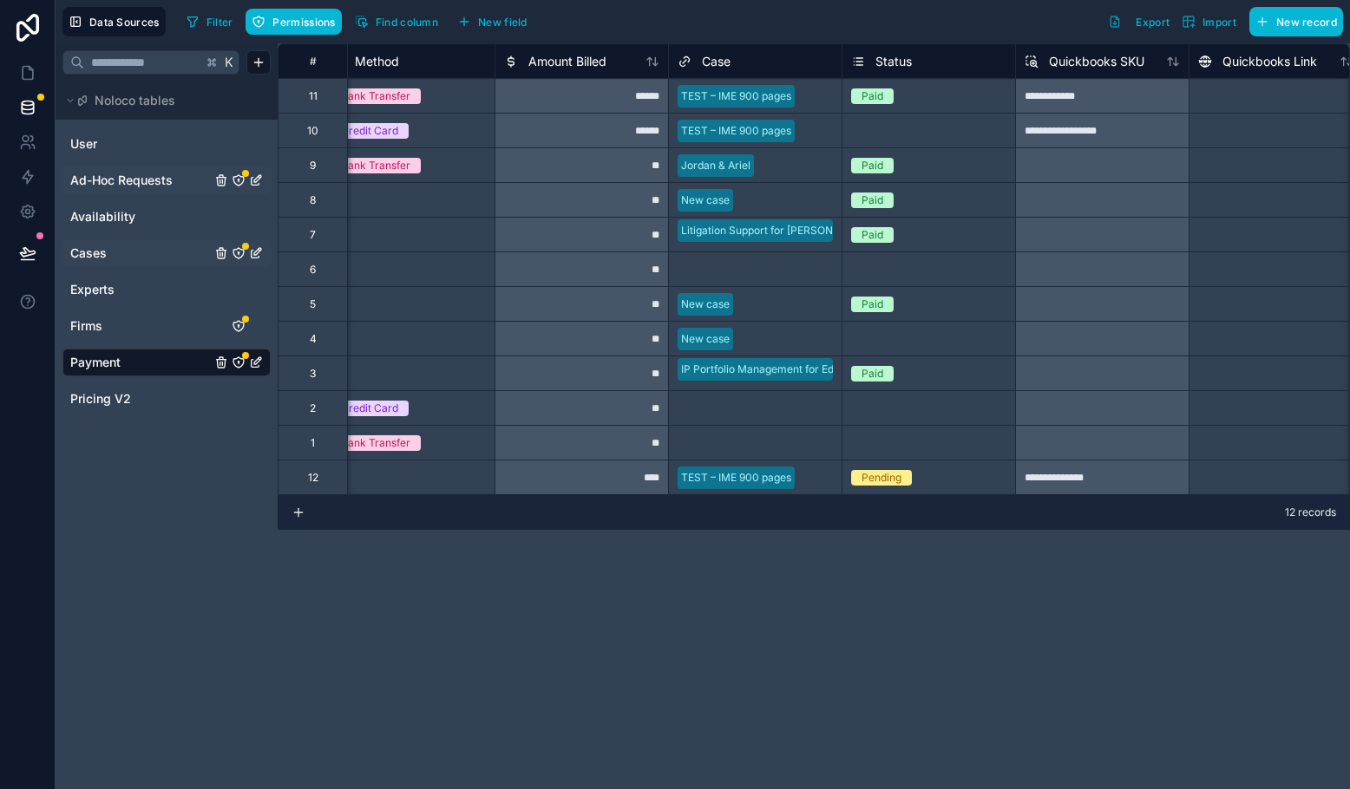
click at [101, 181] on span "Ad-Hoc Requests" at bounding box center [121, 180] width 102 height 17
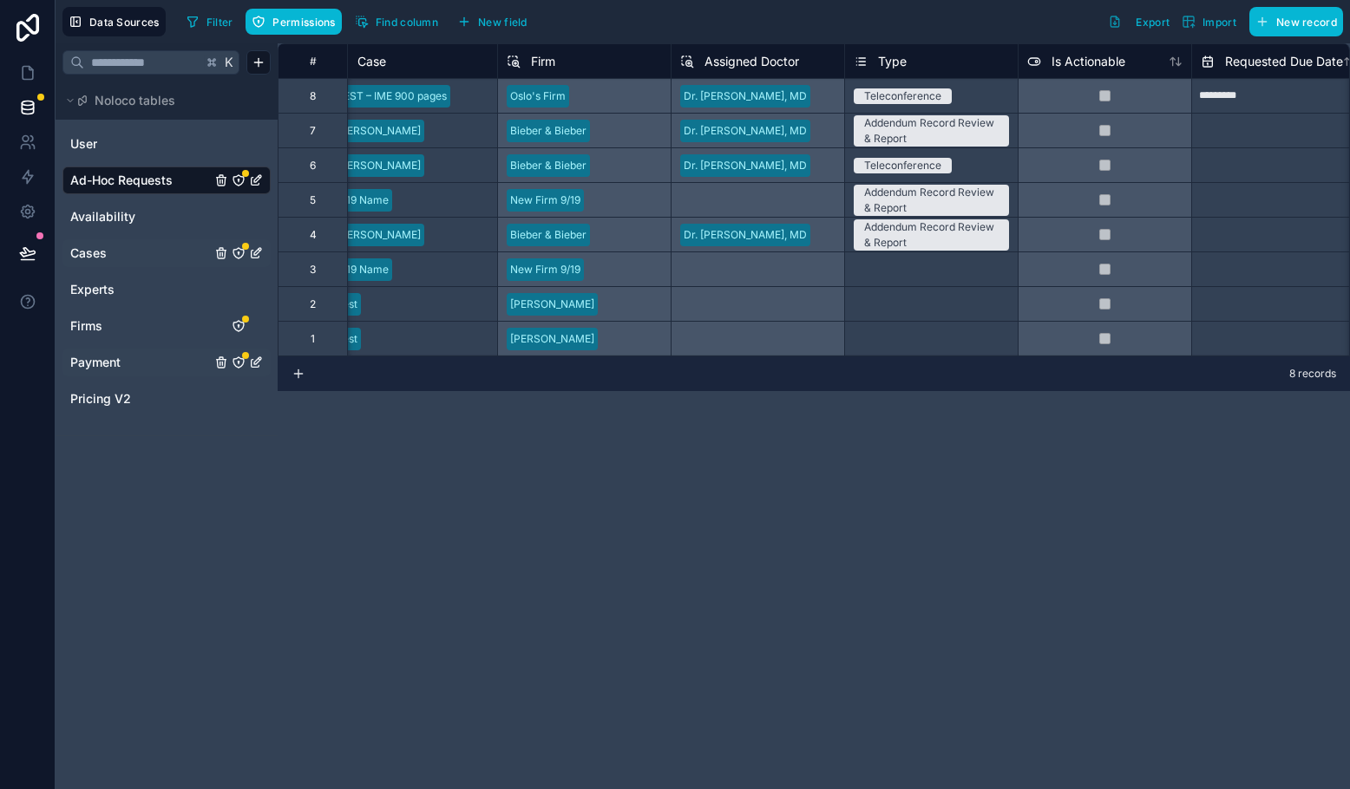
scroll to position [0, 782]
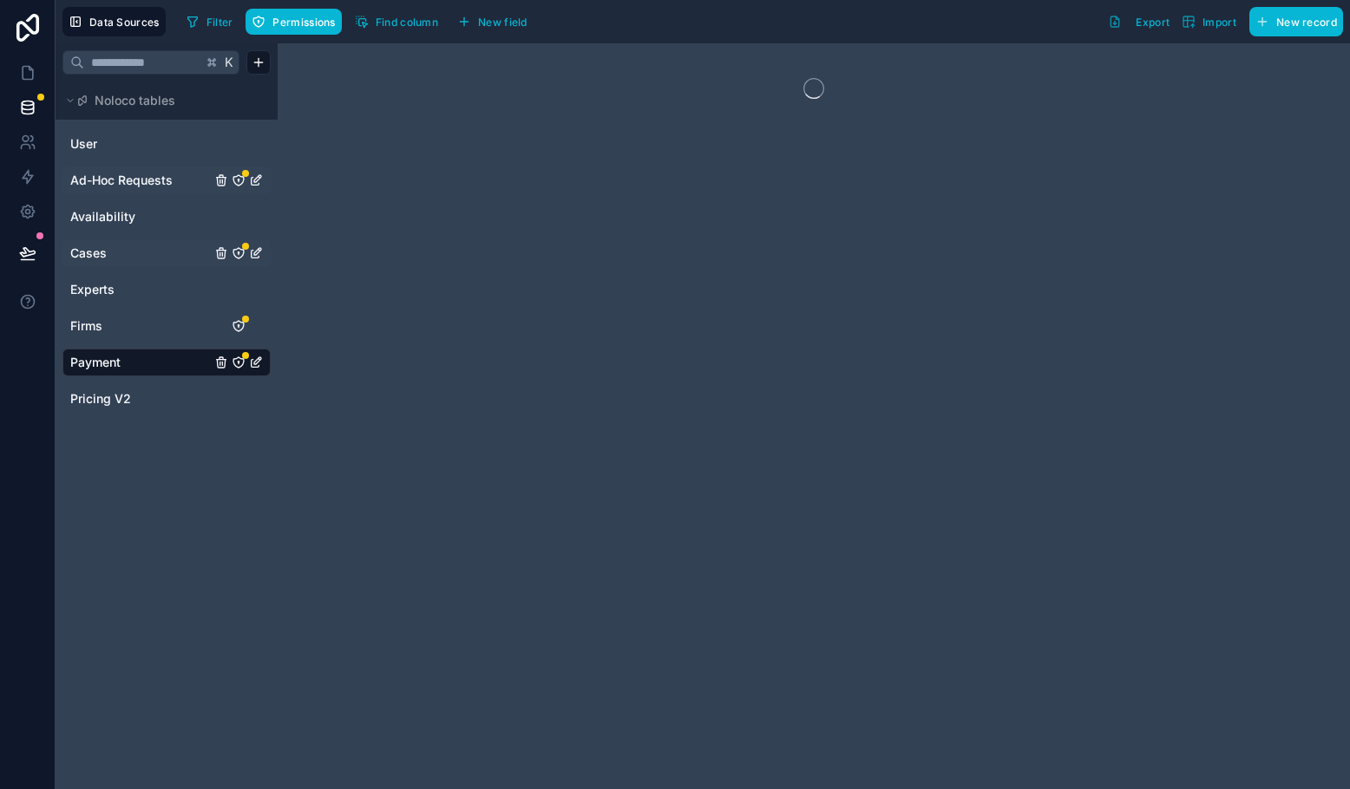
click at [106, 177] on span "Ad-Hoc Requests" at bounding box center [121, 180] width 102 height 17
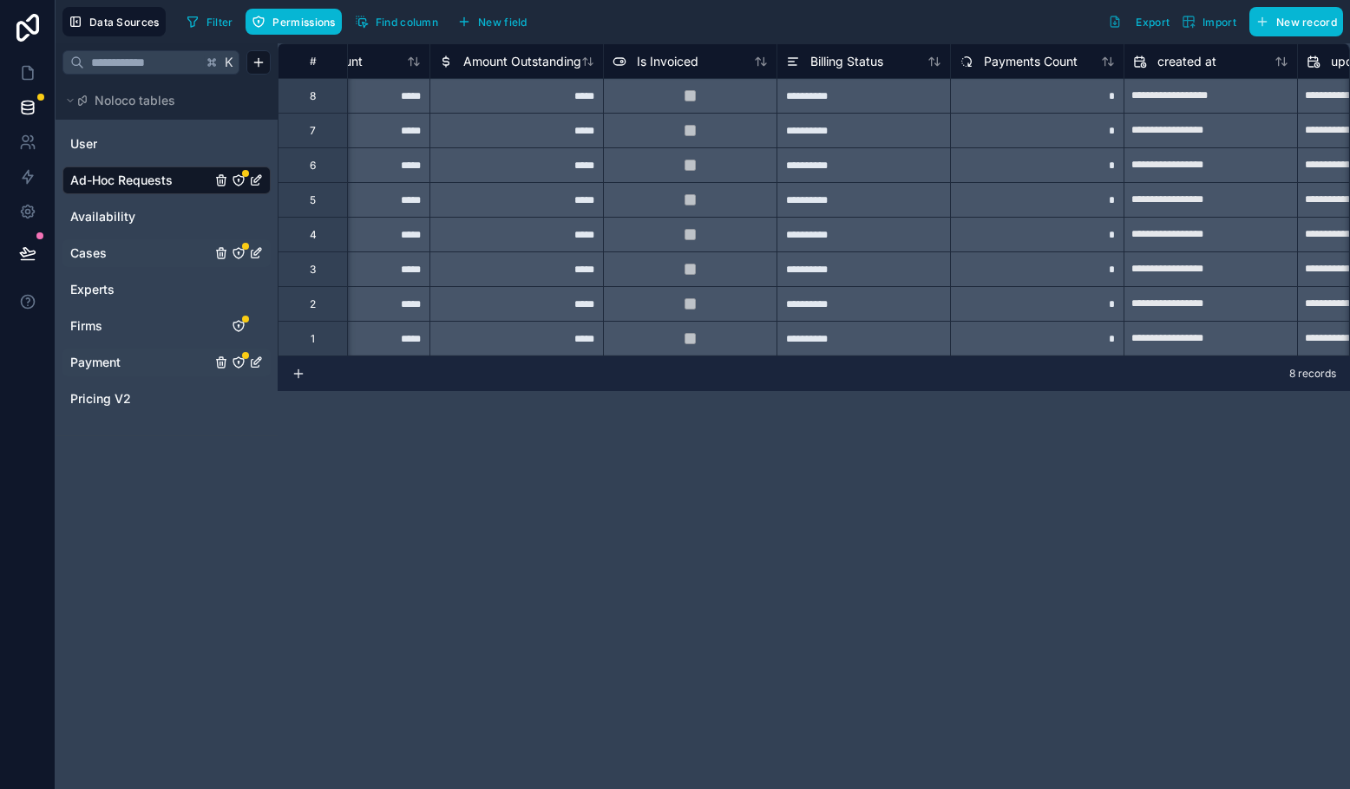
scroll to position [0, 2815]
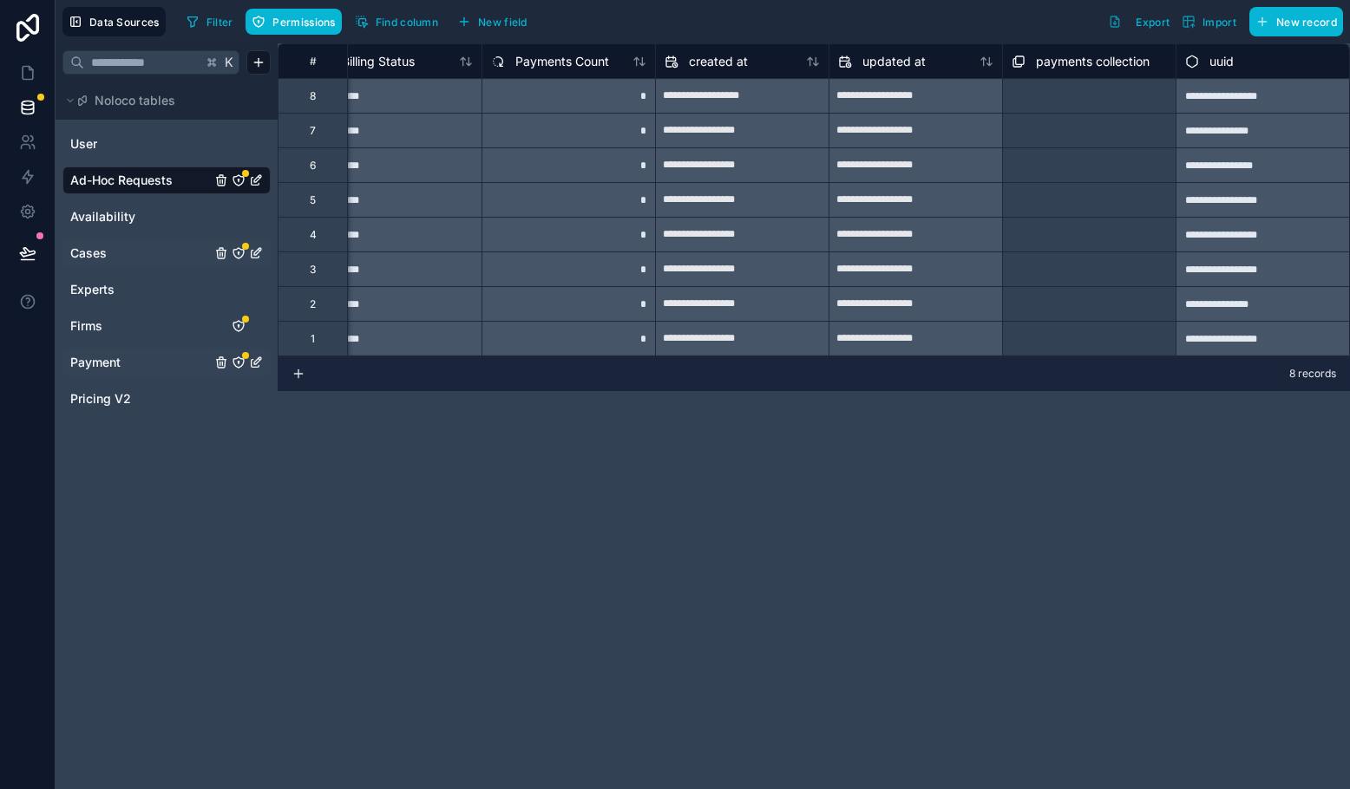
click at [1115, 97] on div "**********" at bounding box center [1261, 95] width 173 height 35
click at [108, 363] on span "Payment" at bounding box center [95, 362] width 50 height 17
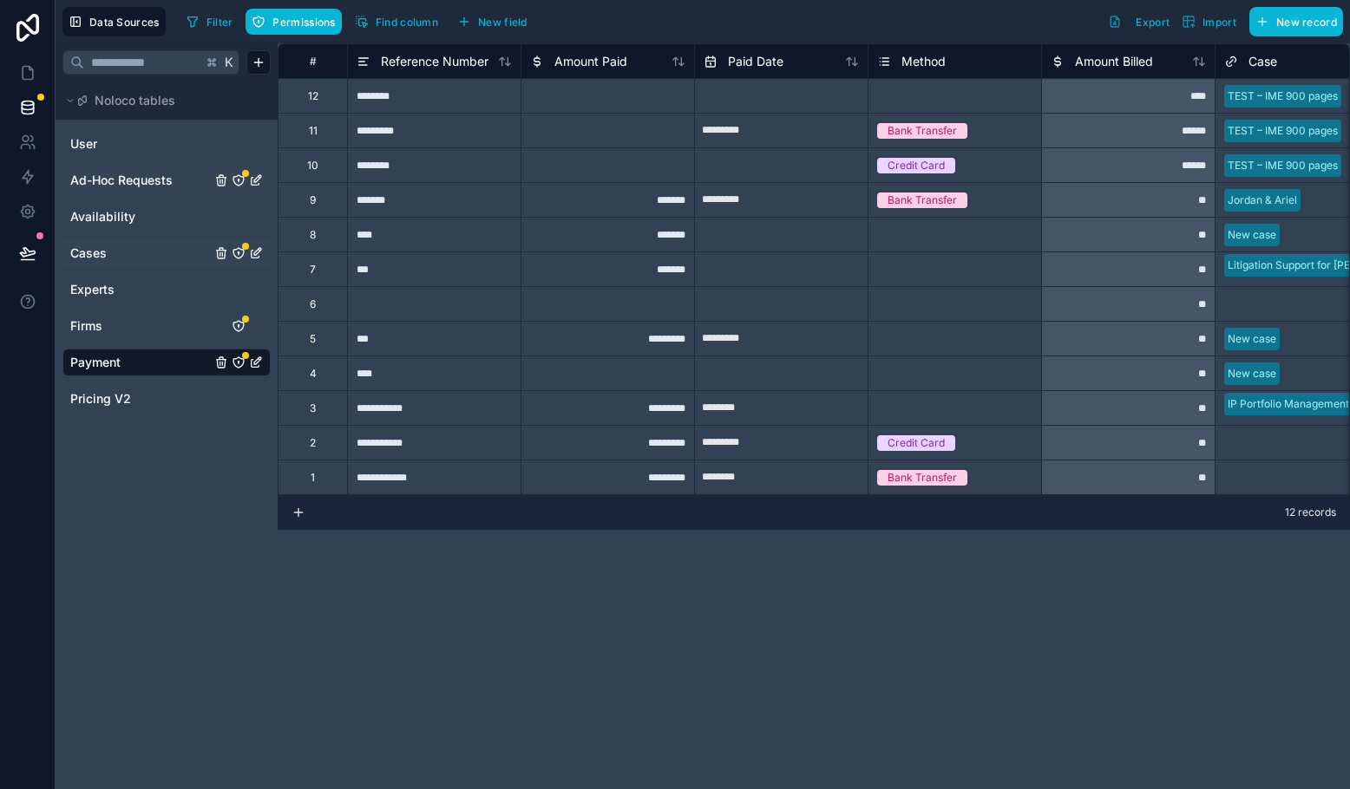
click at [423, 108] on div "********" at bounding box center [433, 95] width 173 height 35
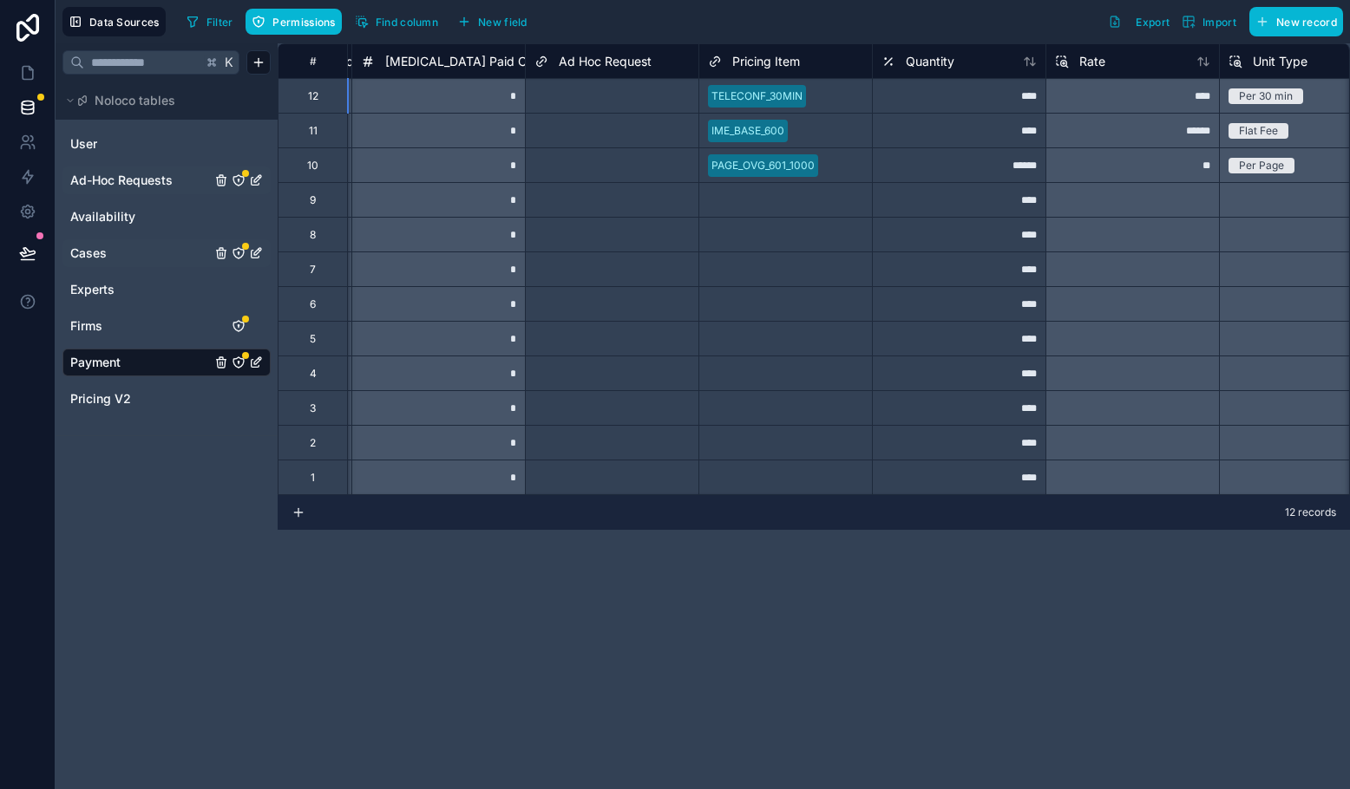
scroll to position [0, 1807]
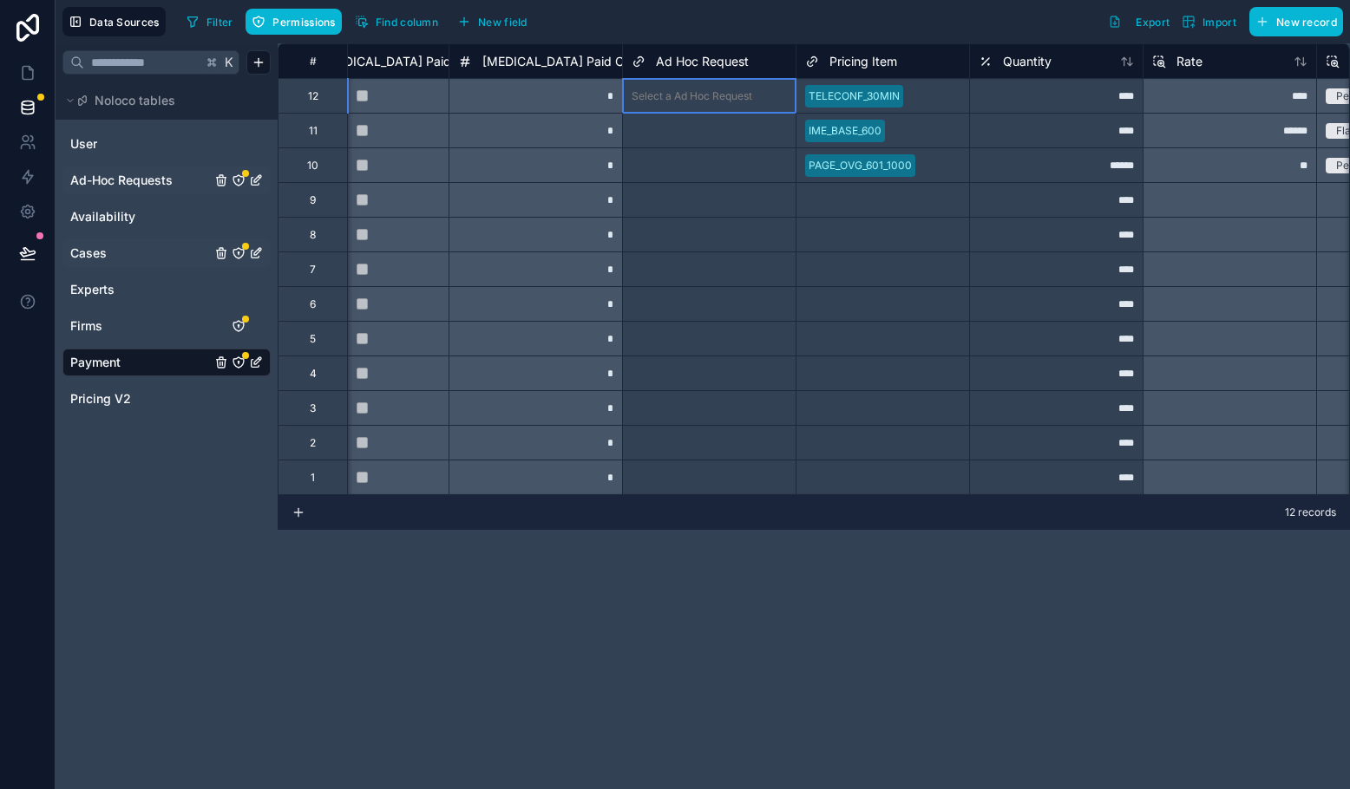
click at [741, 96] on div "Select a Ad Hoc Request" at bounding box center [692, 96] width 121 height 14
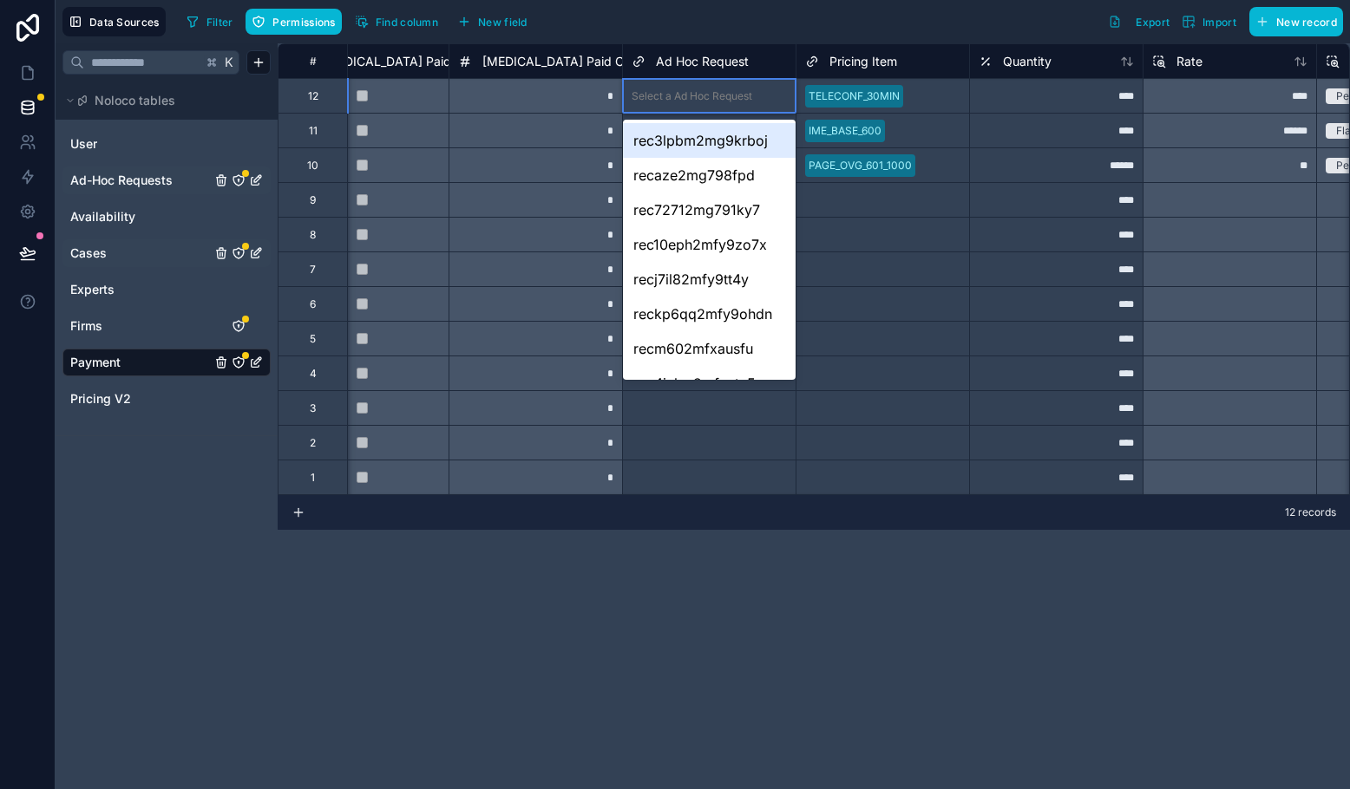
click at [741, 96] on div "Select a Ad Hoc Request" at bounding box center [692, 96] width 121 height 14
click at [748, 141] on div "rec3lpbm2mg9krboj" at bounding box center [709, 140] width 173 height 35
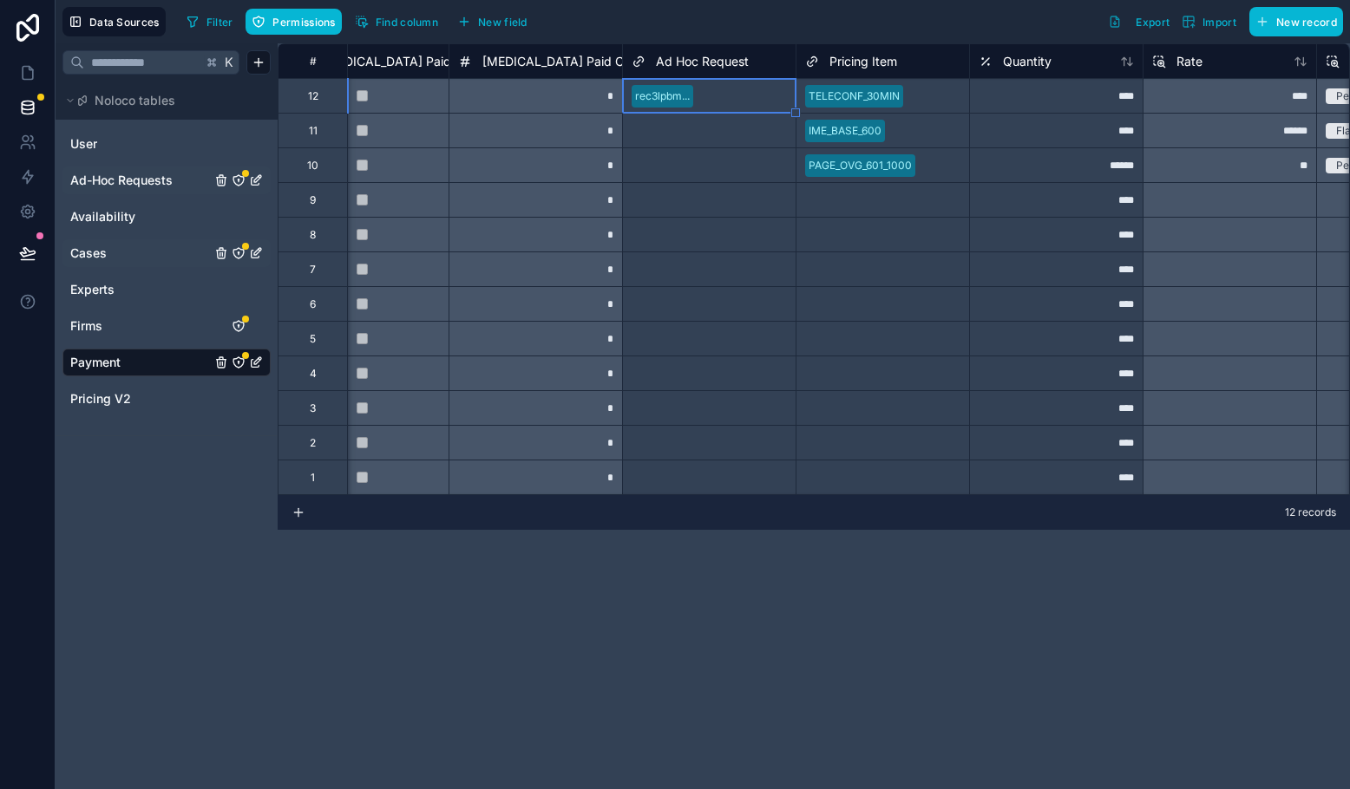
click at [681, 576] on div "# Amount Outstanding Is Retainer Paid Retainer Paid Count Ad Hoc Request Pricin…" at bounding box center [814, 416] width 1072 height 746
click at [106, 172] on span "Ad-Hoc Requests" at bounding box center [121, 180] width 102 height 17
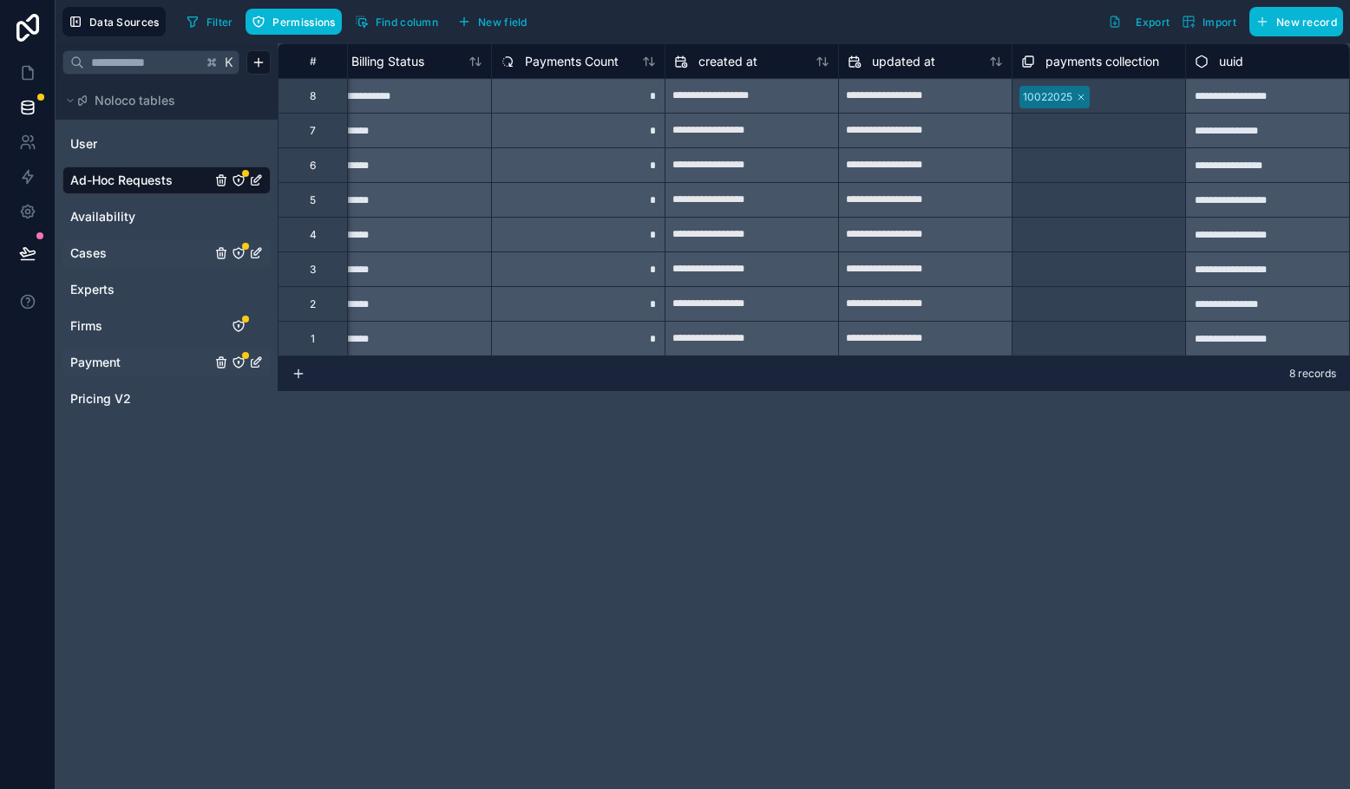
scroll to position [0, 2815]
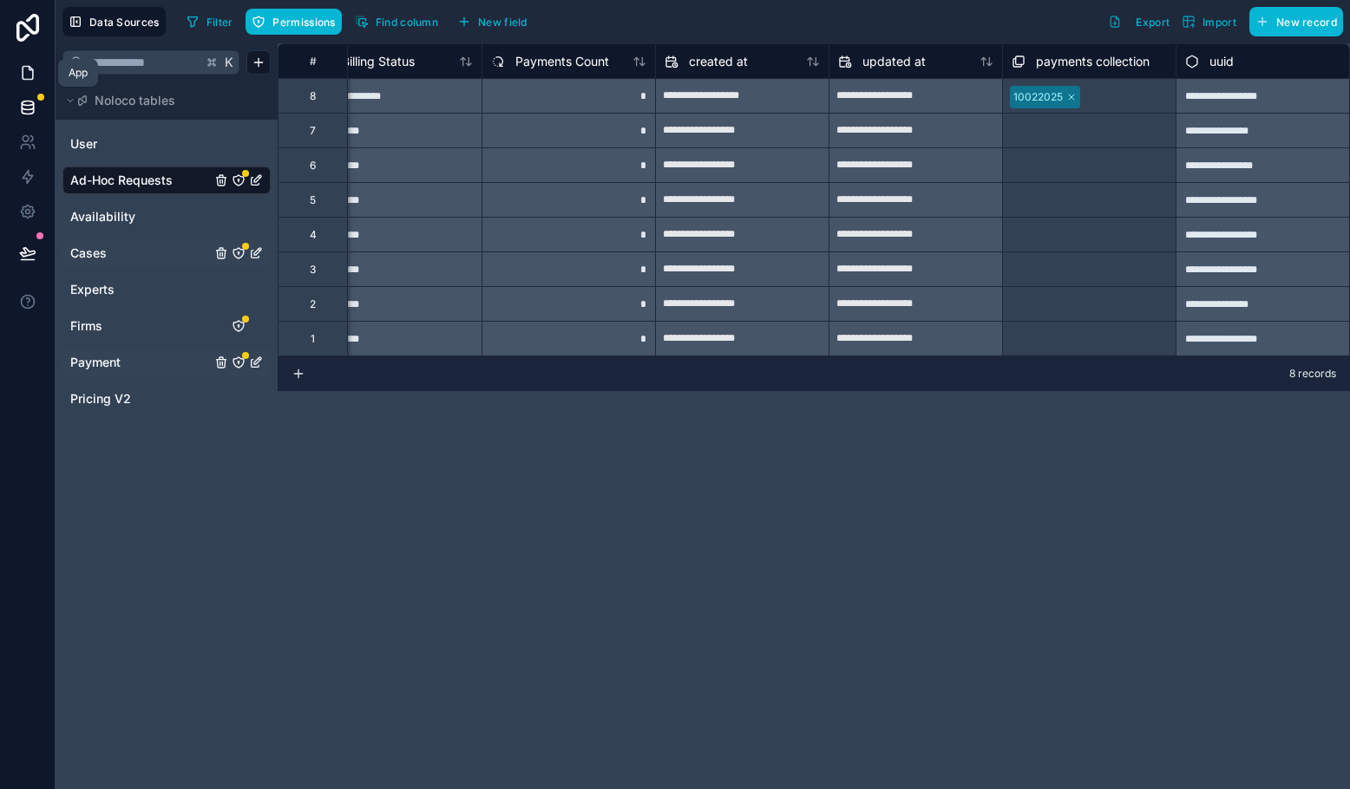
click at [30, 74] on icon at bounding box center [27, 72] width 17 height 17
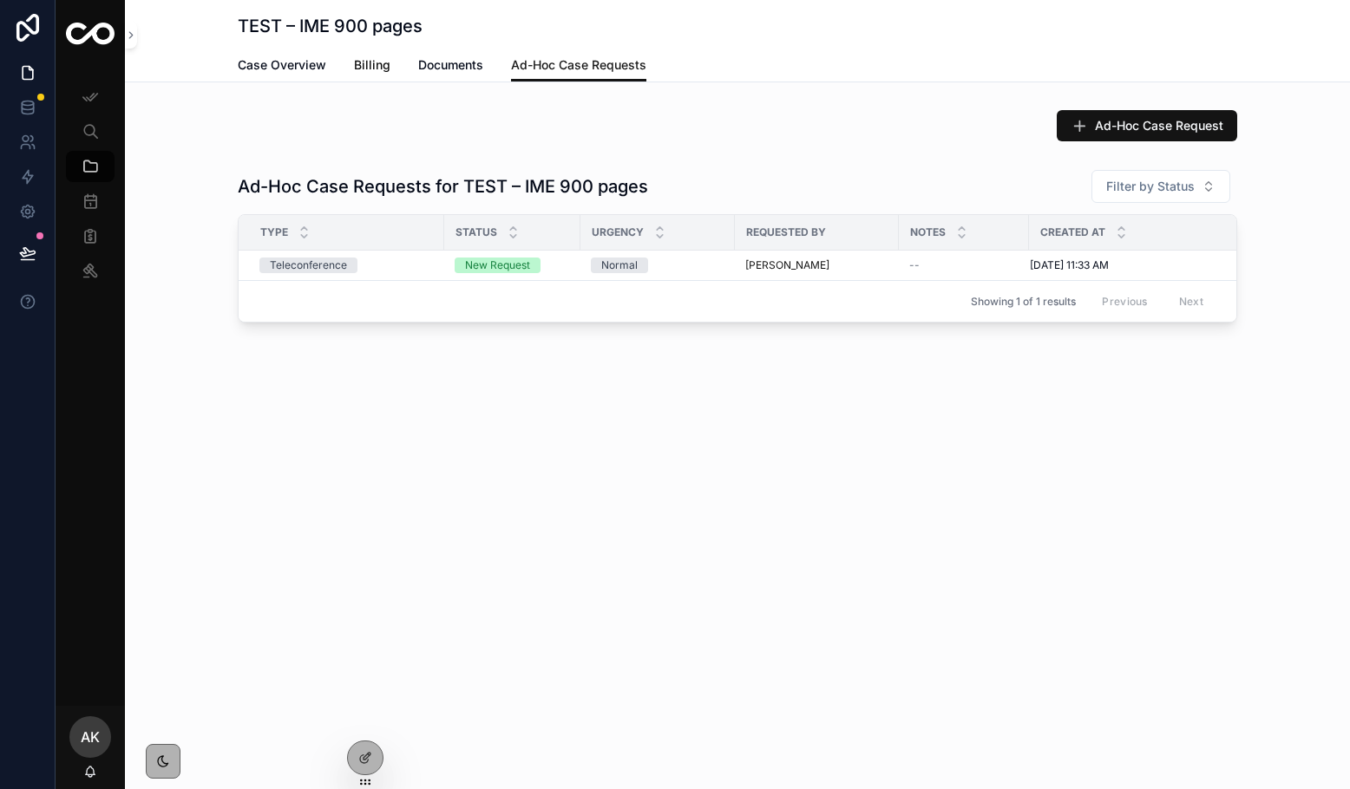
click at [372, 70] on span "Billing" at bounding box center [372, 64] width 36 height 17
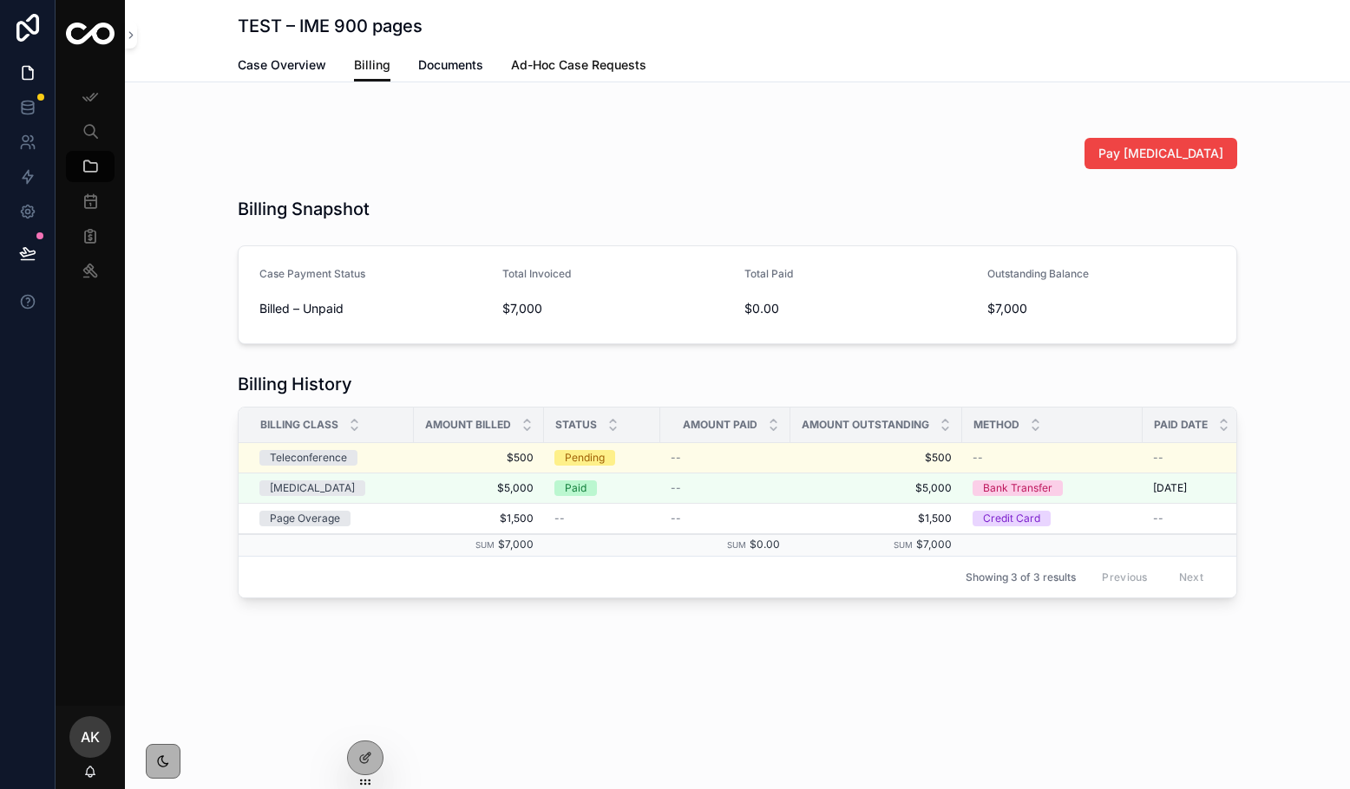
click at [550, 66] on span "Ad-Hoc Case Requests" at bounding box center [578, 64] width 135 height 17
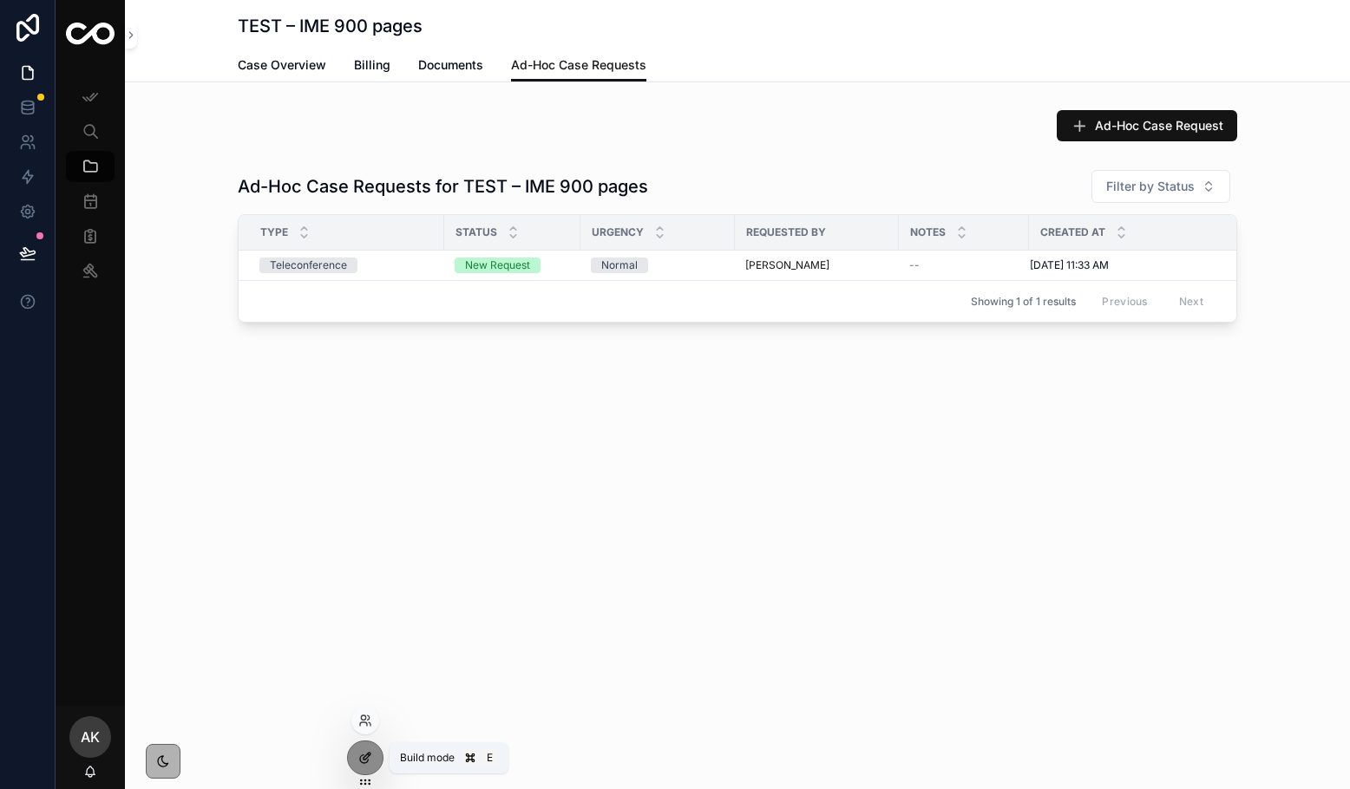
click at [358, 759] on icon at bounding box center [365, 758] width 14 height 14
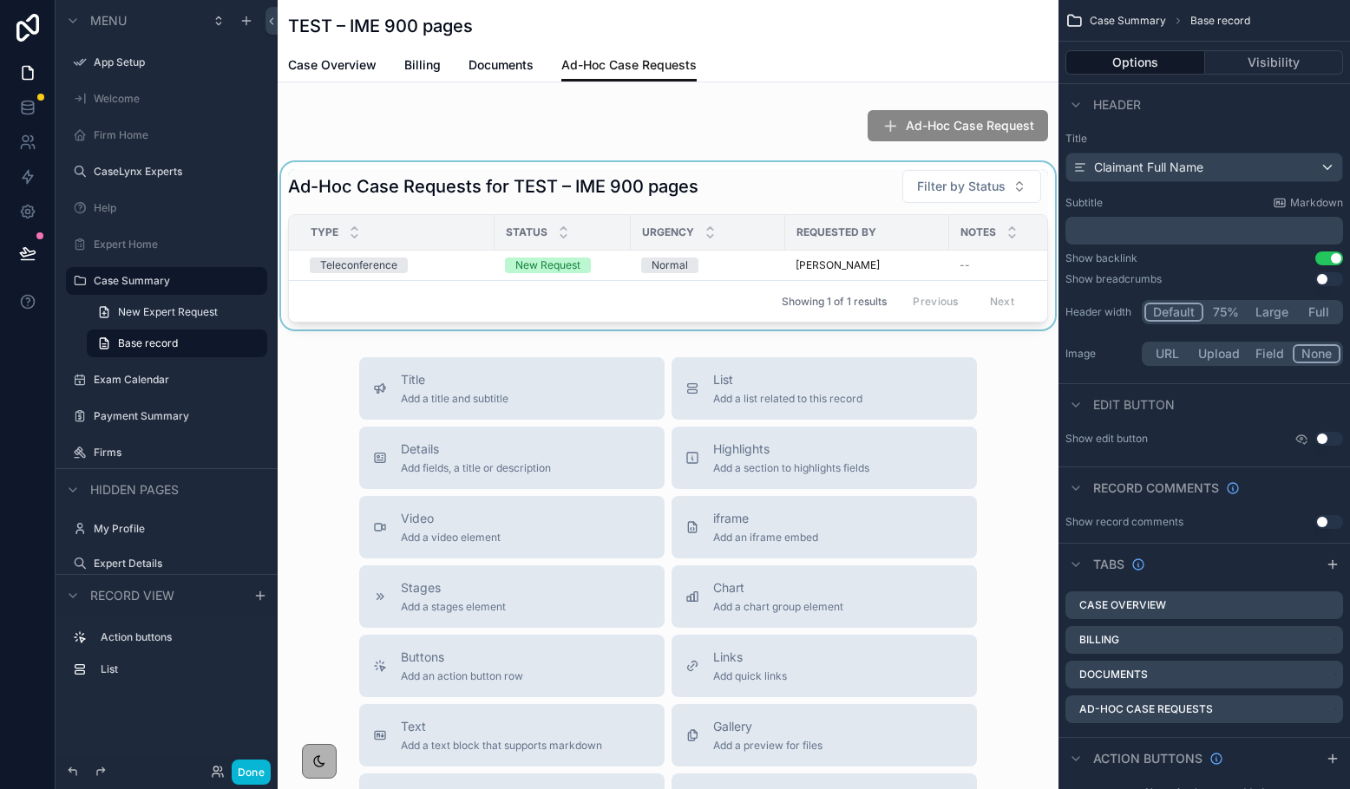
click at [730, 309] on div "Showing 1 of 1 results Previous Next" at bounding box center [668, 301] width 758 height 42
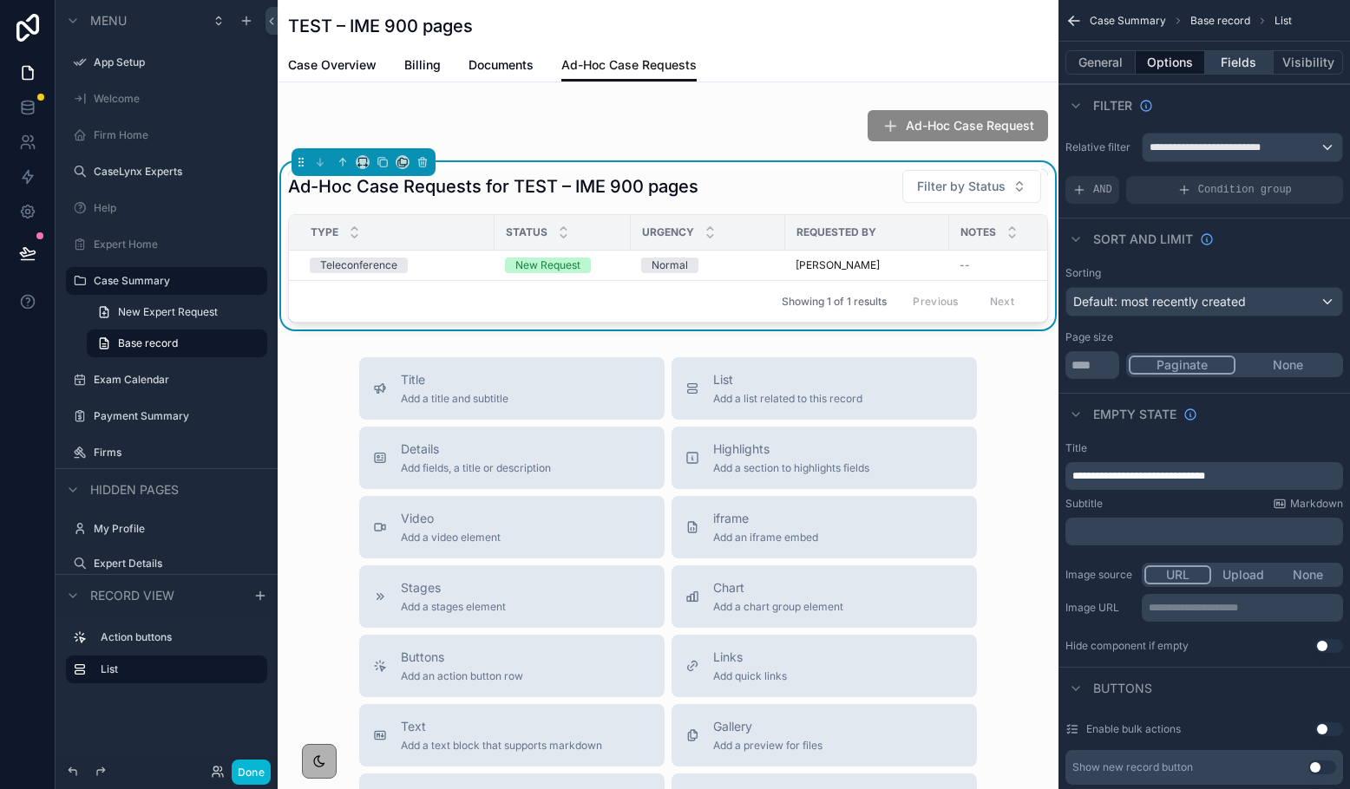
click at [1115, 62] on button "Fields" at bounding box center [1239, 62] width 69 height 24
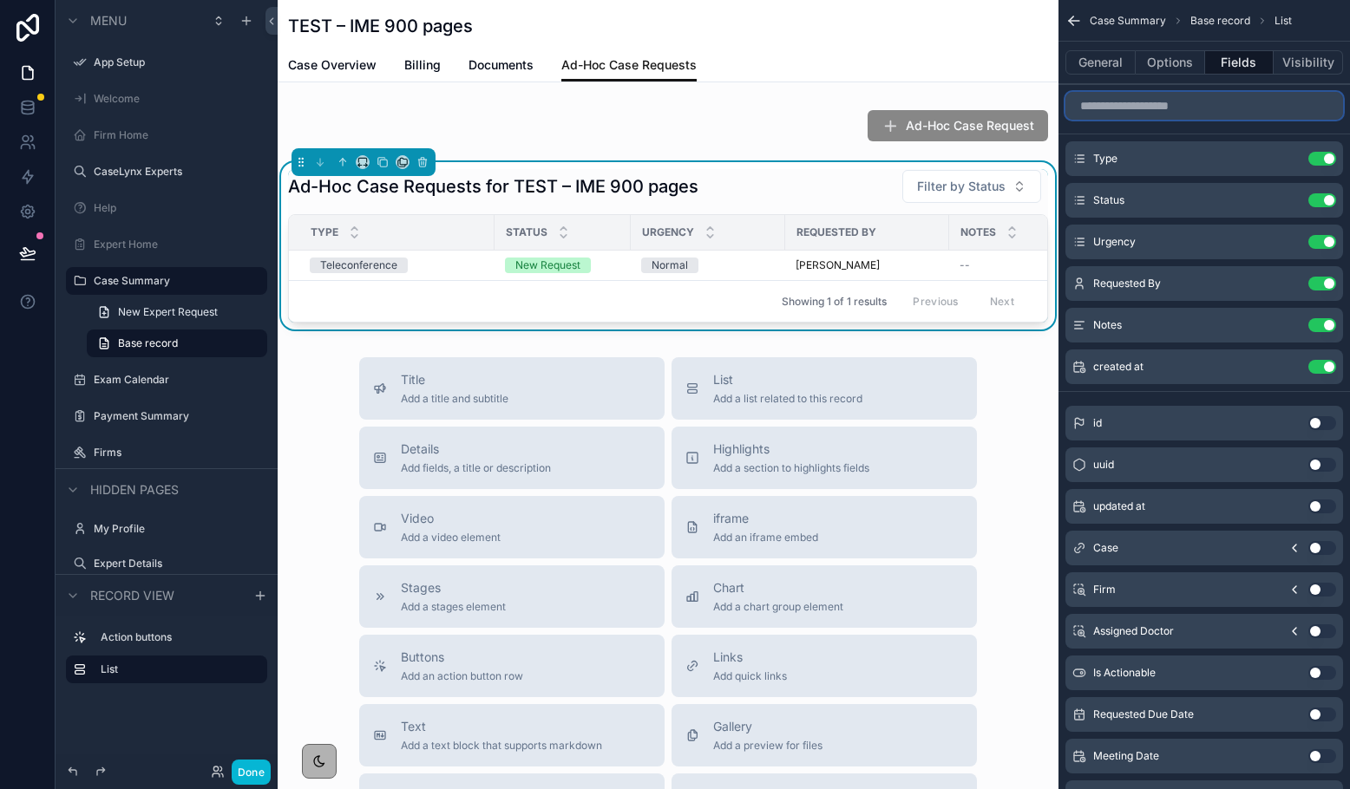
click at [1115, 113] on input "scrollable content" at bounding box center [1204, 106] width 278 height 28
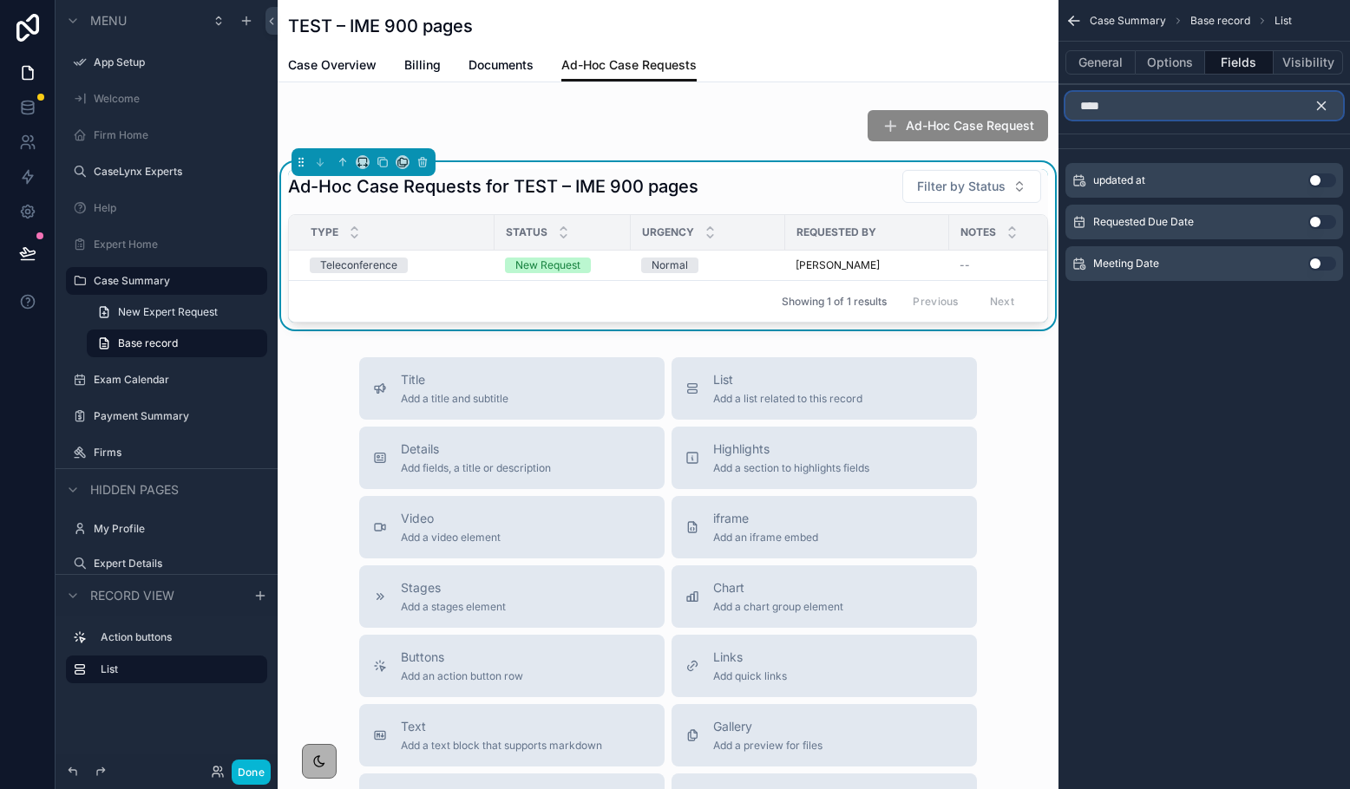
type input "****"
click at [1115, 219] on button "Use setting" at bounding box center [1322, 222] width 28 height 14
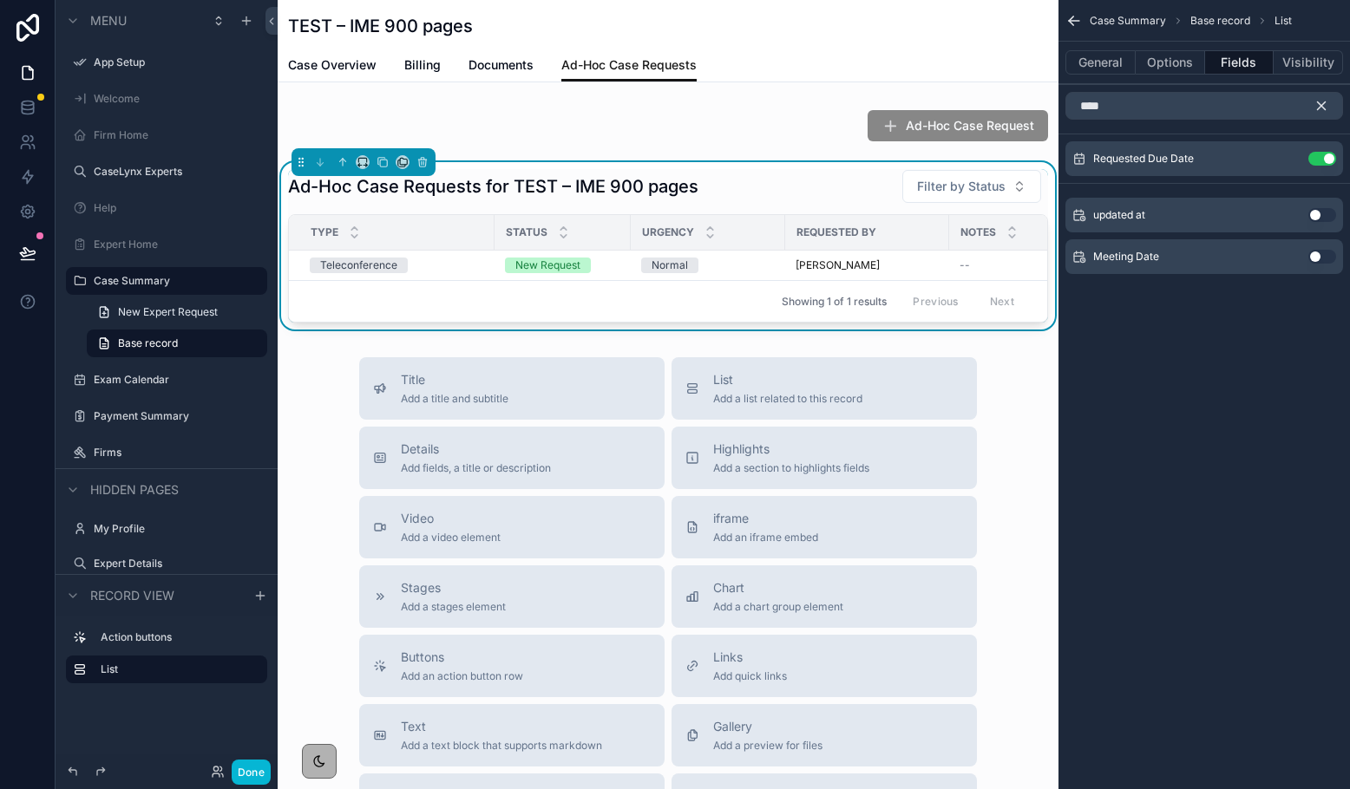
click at [1115, 257] on button "Use setting" at bounding box center [1322, 257] width 28 height 14
click at [1115, 101] on icon "scrollable content" at bounding box center [1321, 106] width 16 height 16
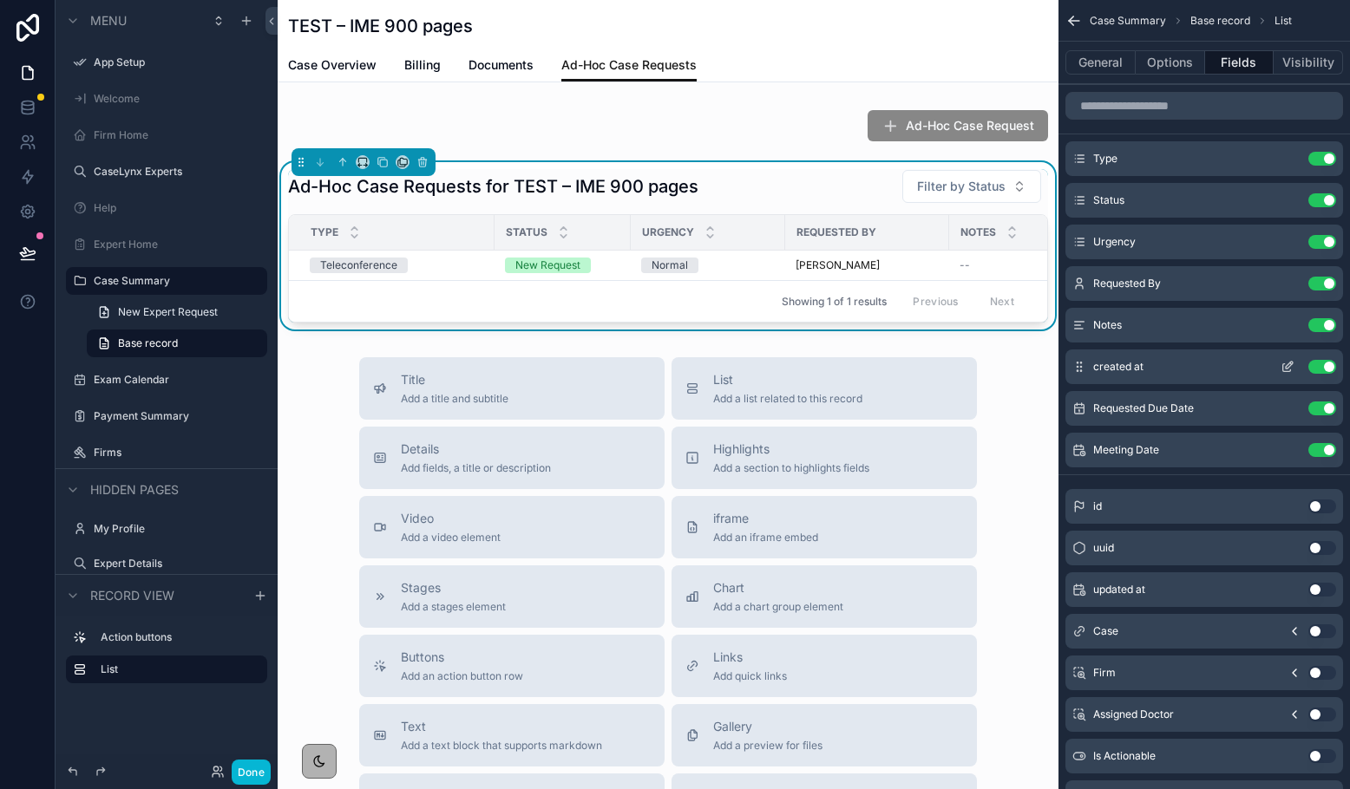
click at [1115, 365] on icon "scrollable content" at bounding box center [1289, 365] width 7 height 7
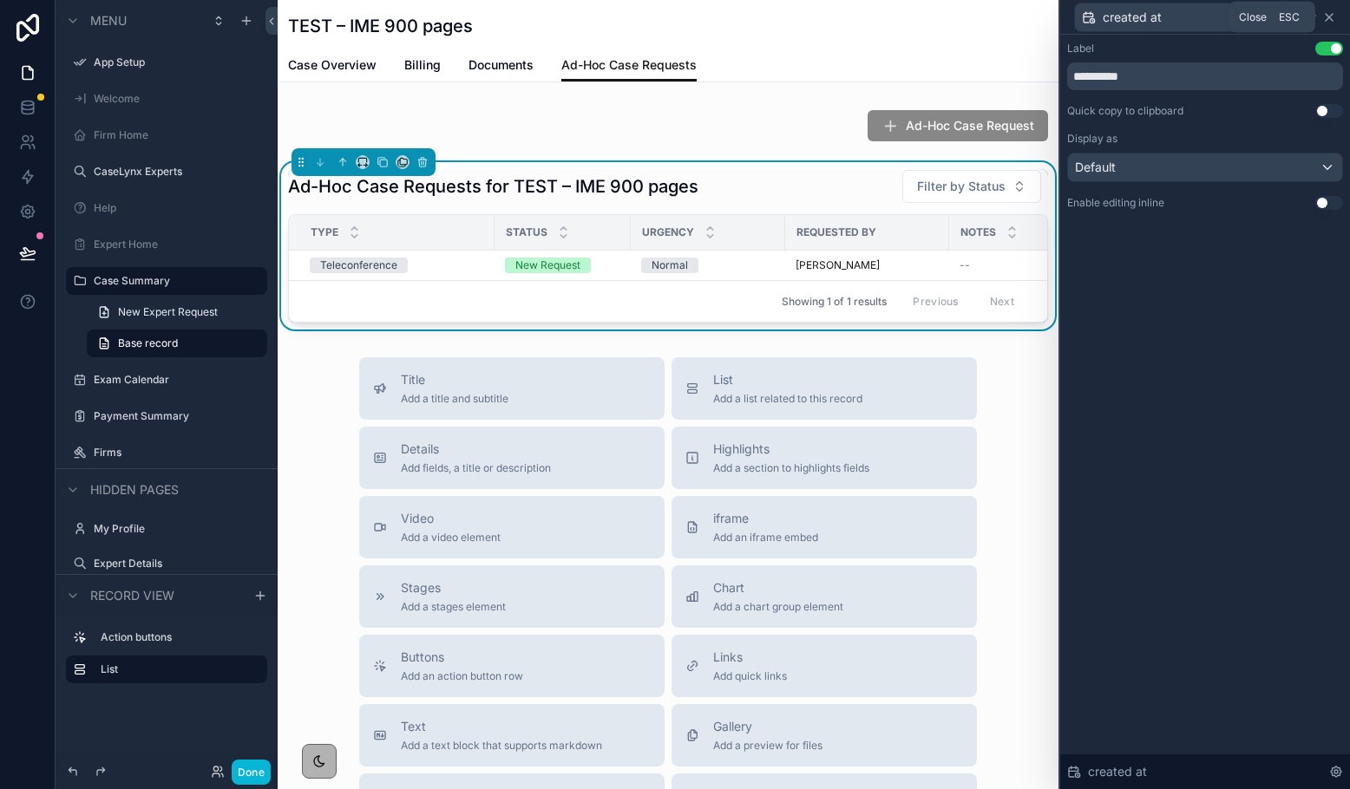
click at [1115, 16] on icon at bounding box center [1329, 17] width 7 height 7
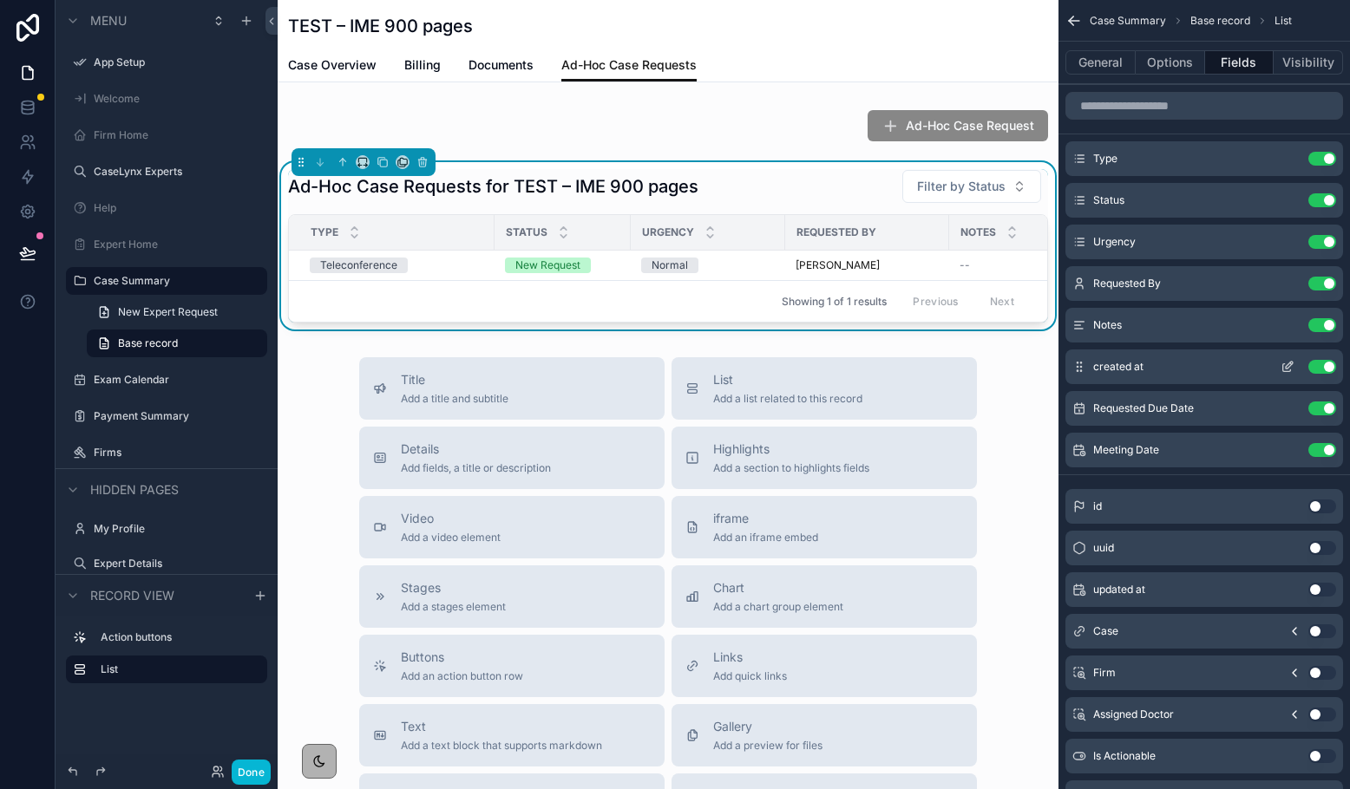
click at [1115, 364] on icon "scrollable content" at bounding box center [1287, 367] width 14 height 14
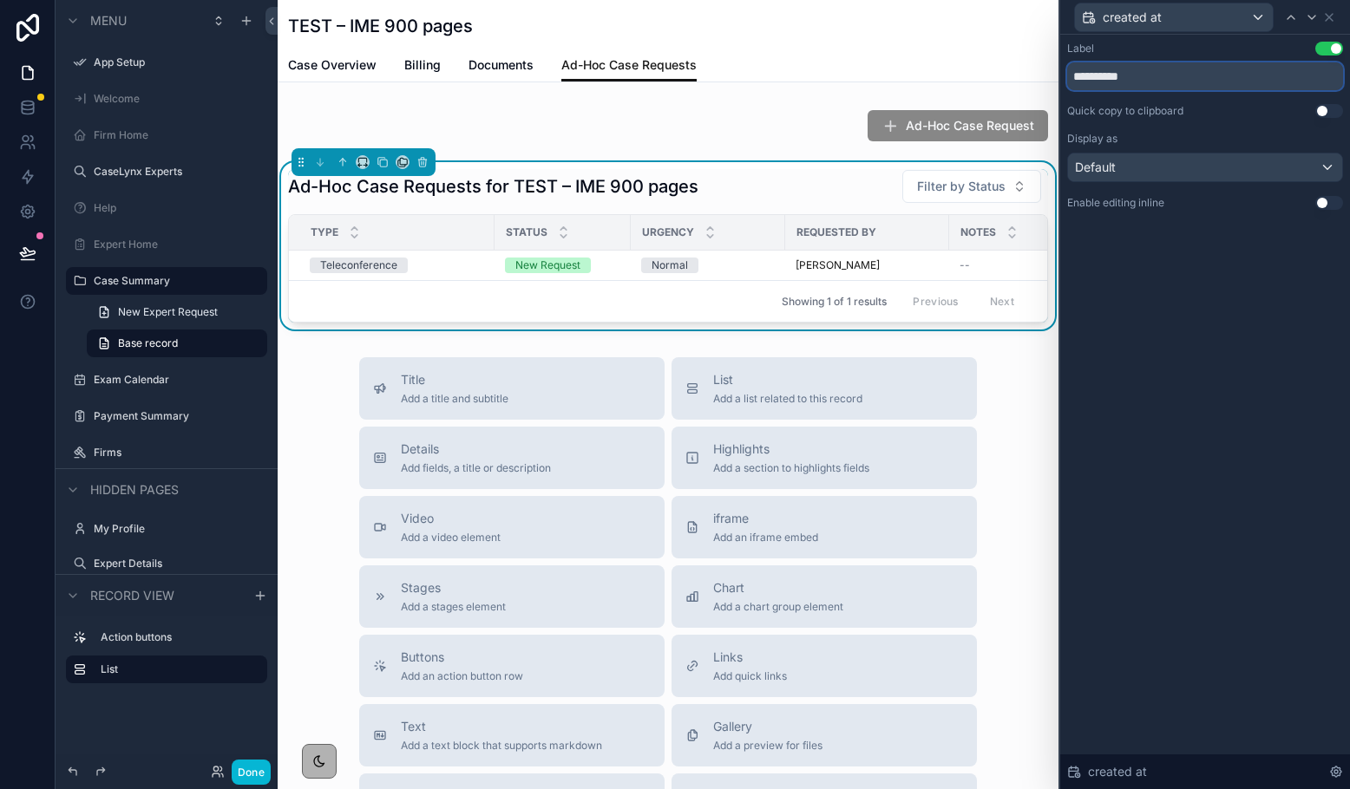
drag, startPoint x: 1145, startPoint y: 80, endPoint x: 1034, endPoint y: 63, distance: 112.3
click at [1034, 63] on div "**********" at bounding box center [675, 394] width 1350 height 789
type input "**********"
click at [1115, 16] on icon at bounding box center [1329, 17] width 7 height 7
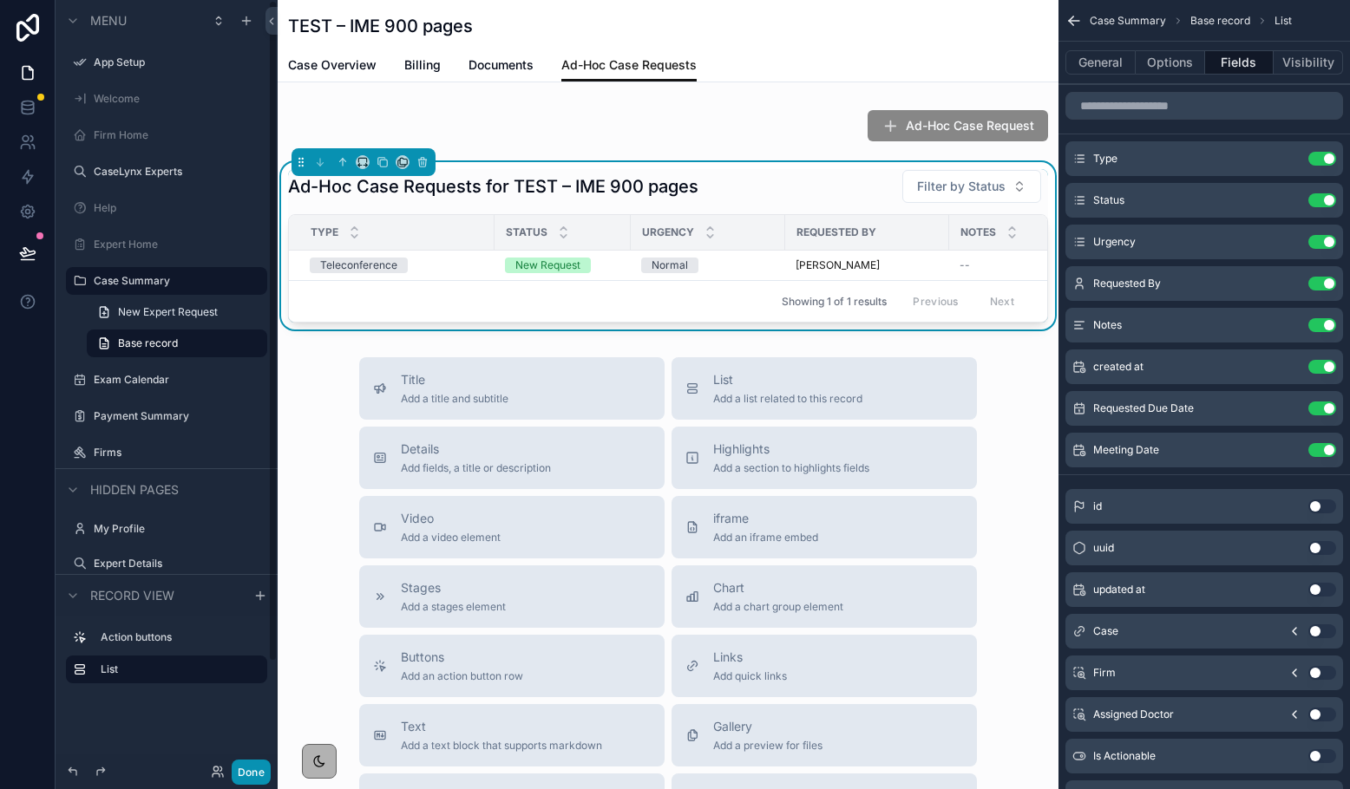
click at [252, 767] on button "Done" at bounding box center [251, 772] width 39 height 25
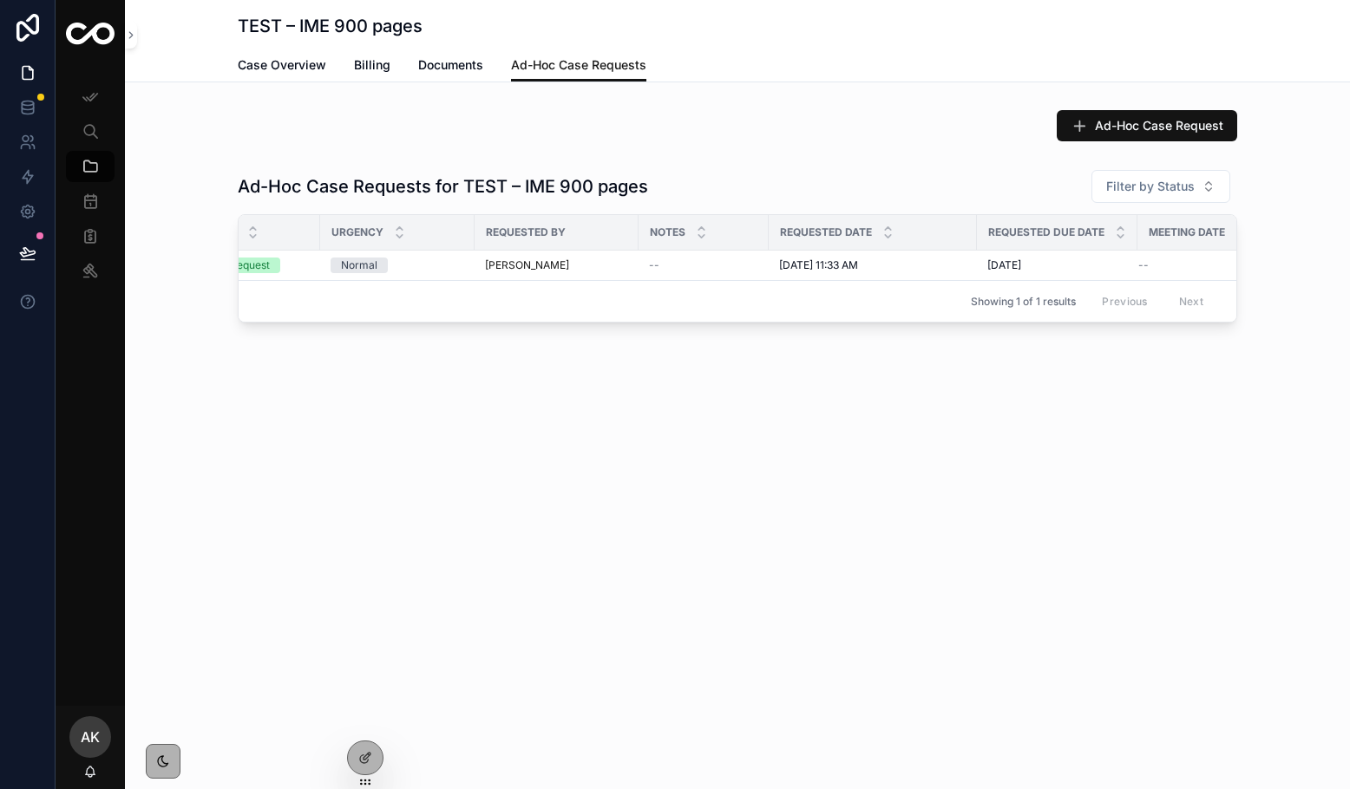
scroll to position [0, 261]
click at [362, 757] on icon at bounding box center [365, 758] width 14 height 14
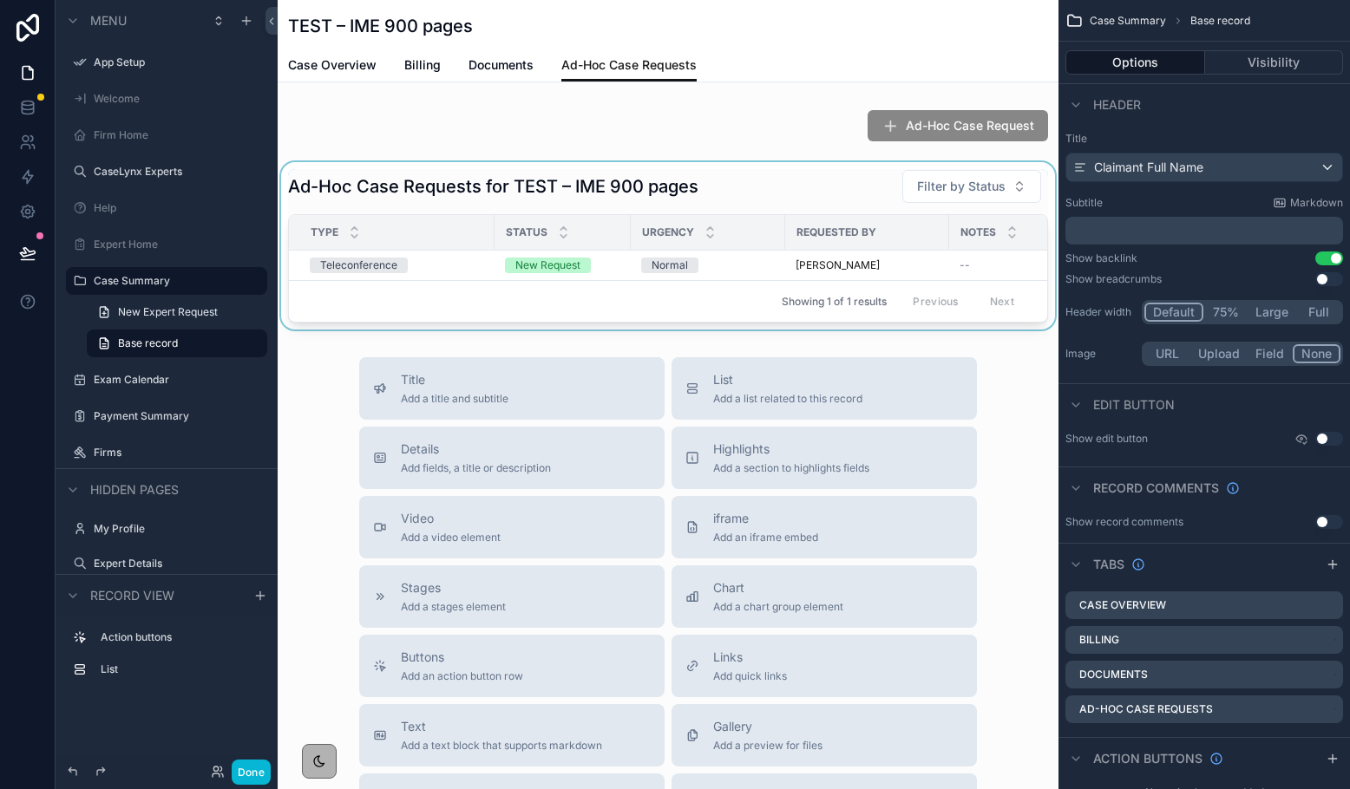
click at [895, 236] on div "Requested By" at bounding box center [867, 233] width 162 height 28
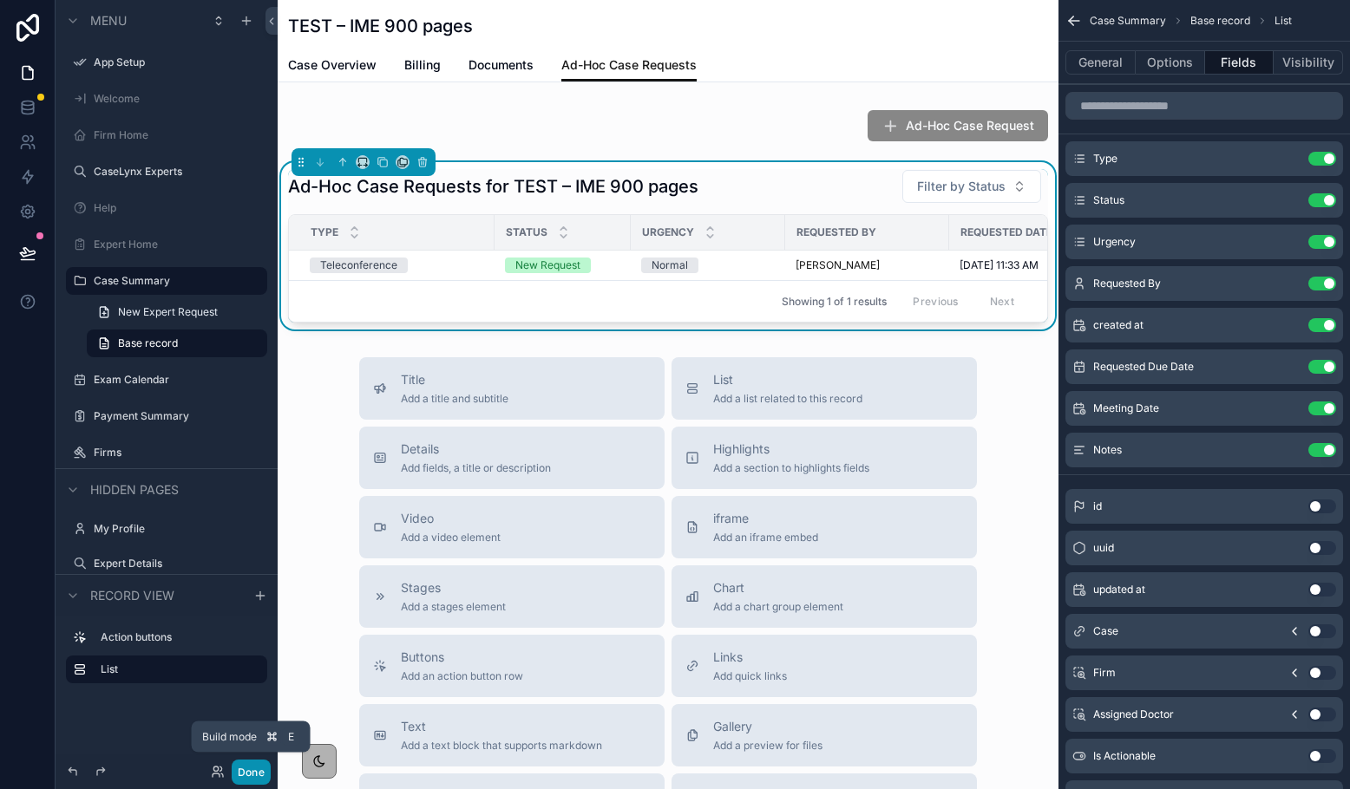
click at [259, 772] on button "Done" at bounding box center [251, 772] width 39 height 25
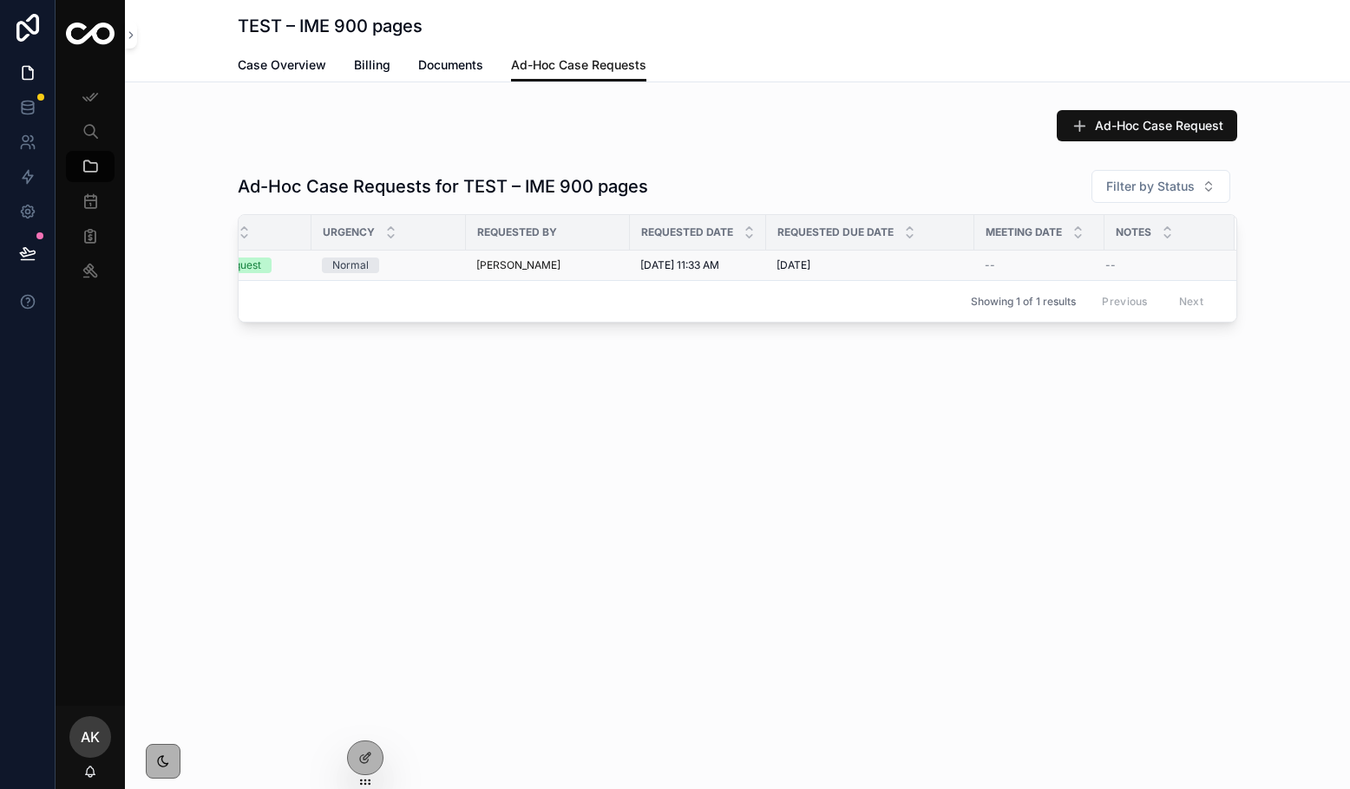
scroll to position [0, 0]
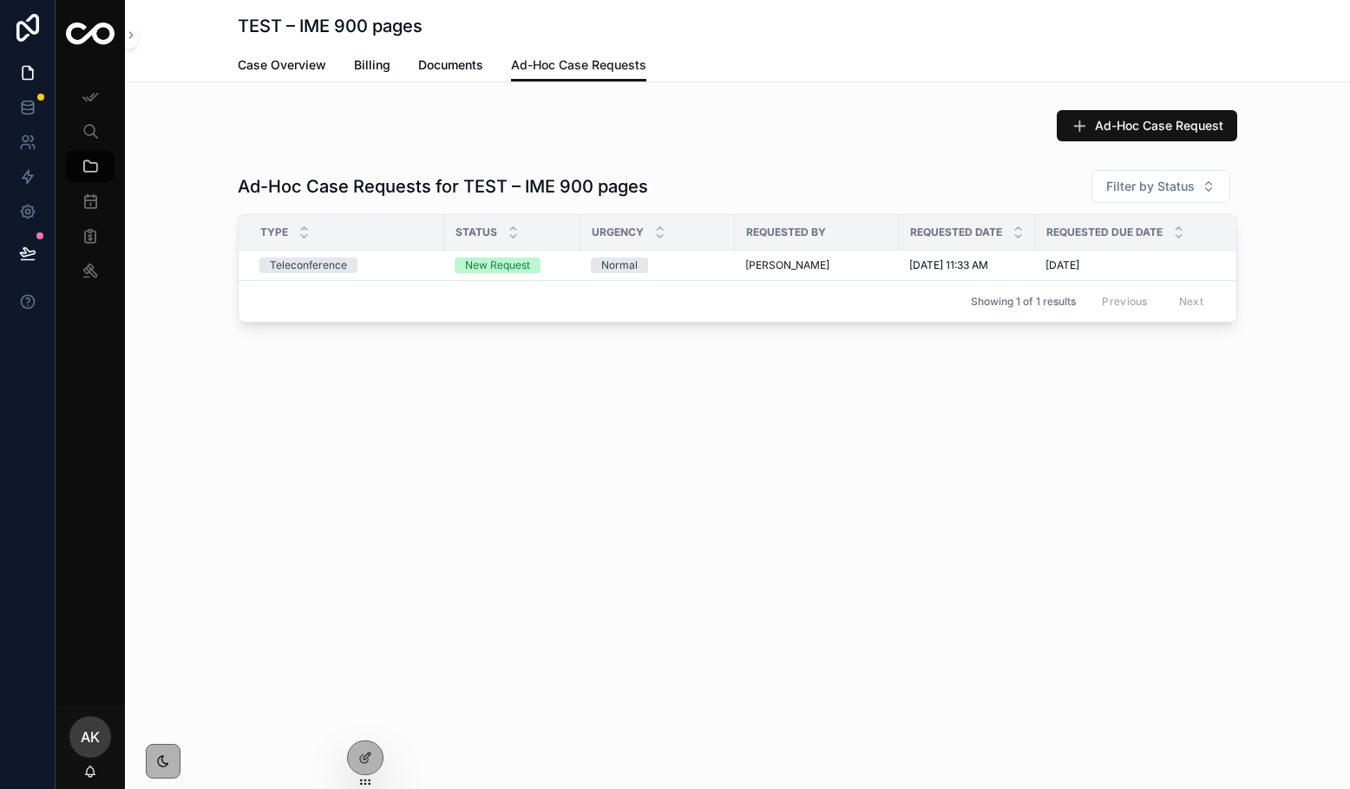
click at [257, 65] on span "Case Overview" at bounding box center [282, 64] width 88 height 17
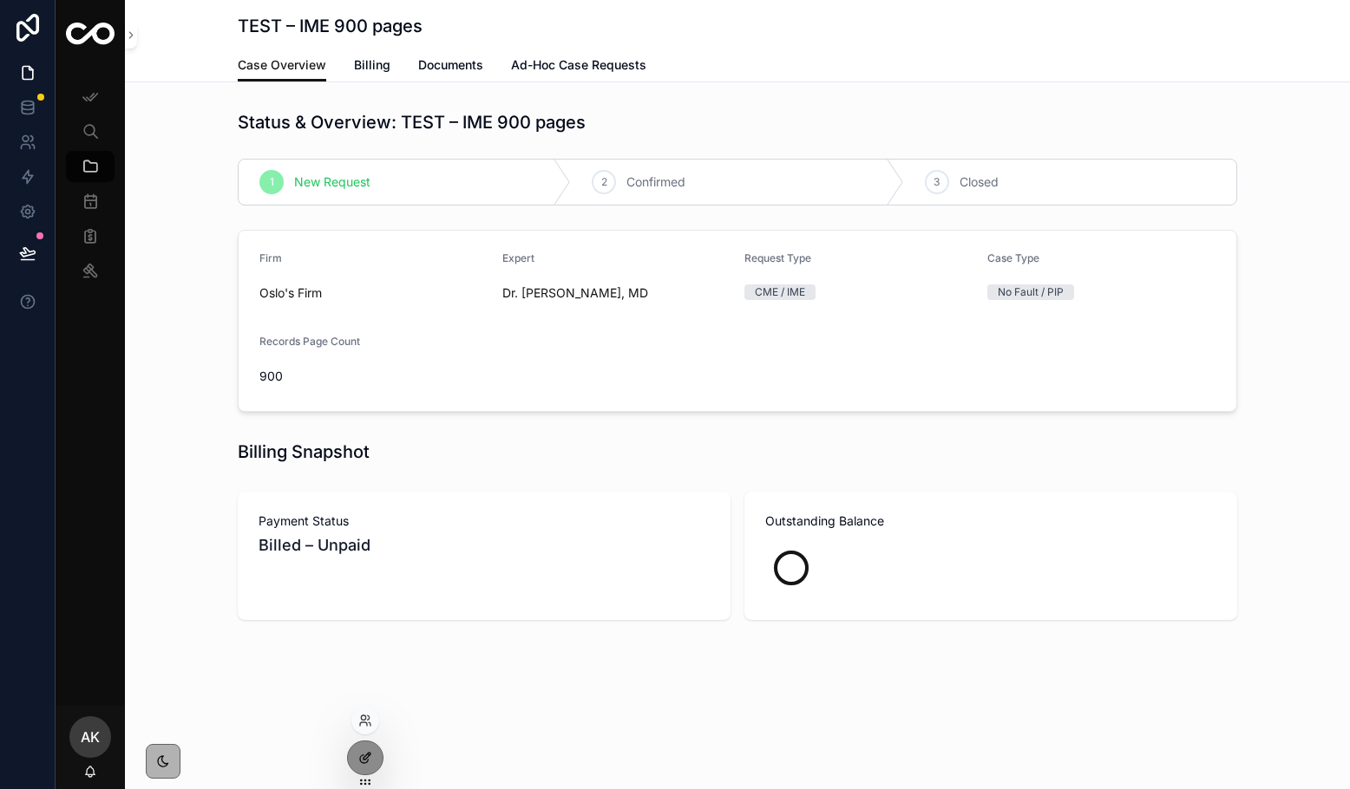
click at [370, 757] on icon at bounding box center [365, 758] width 14 height 14
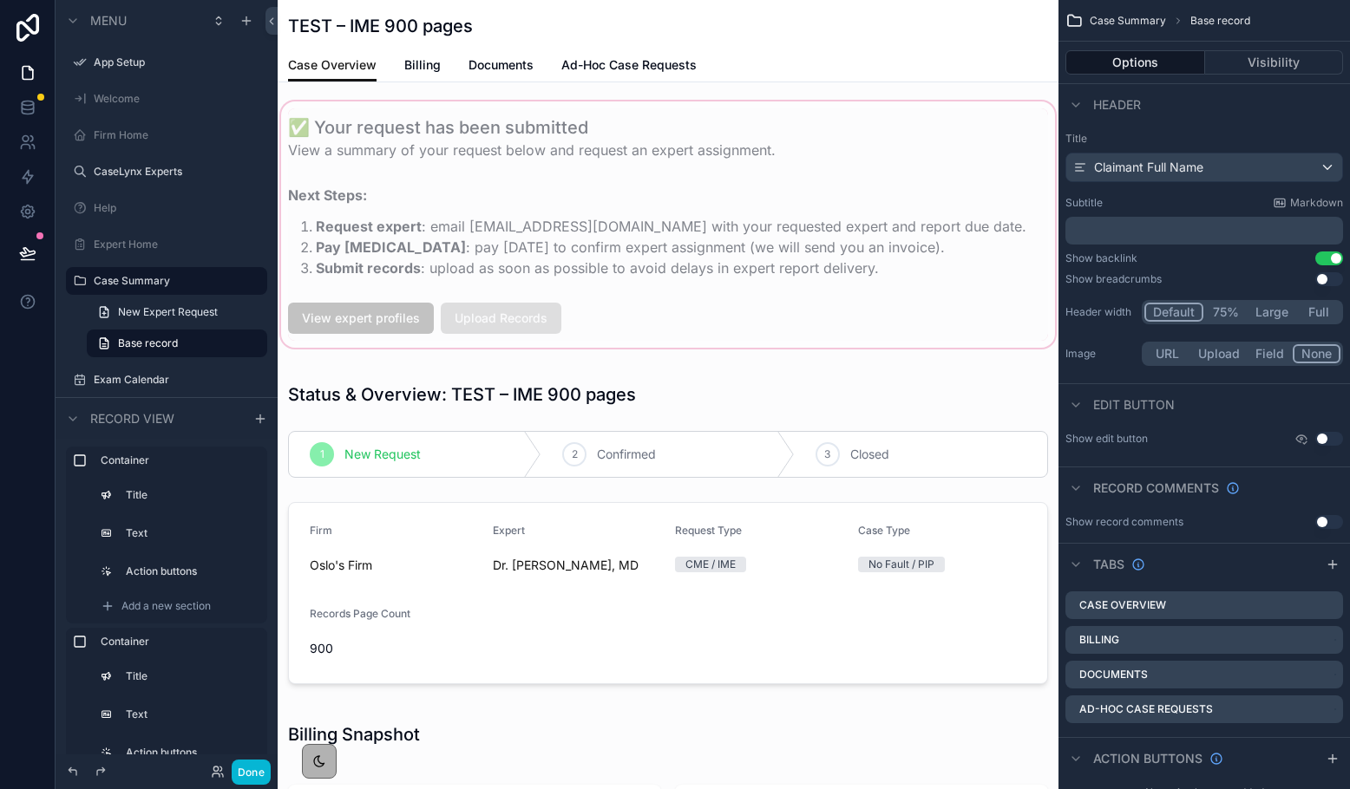
scroll to position [652, 0]
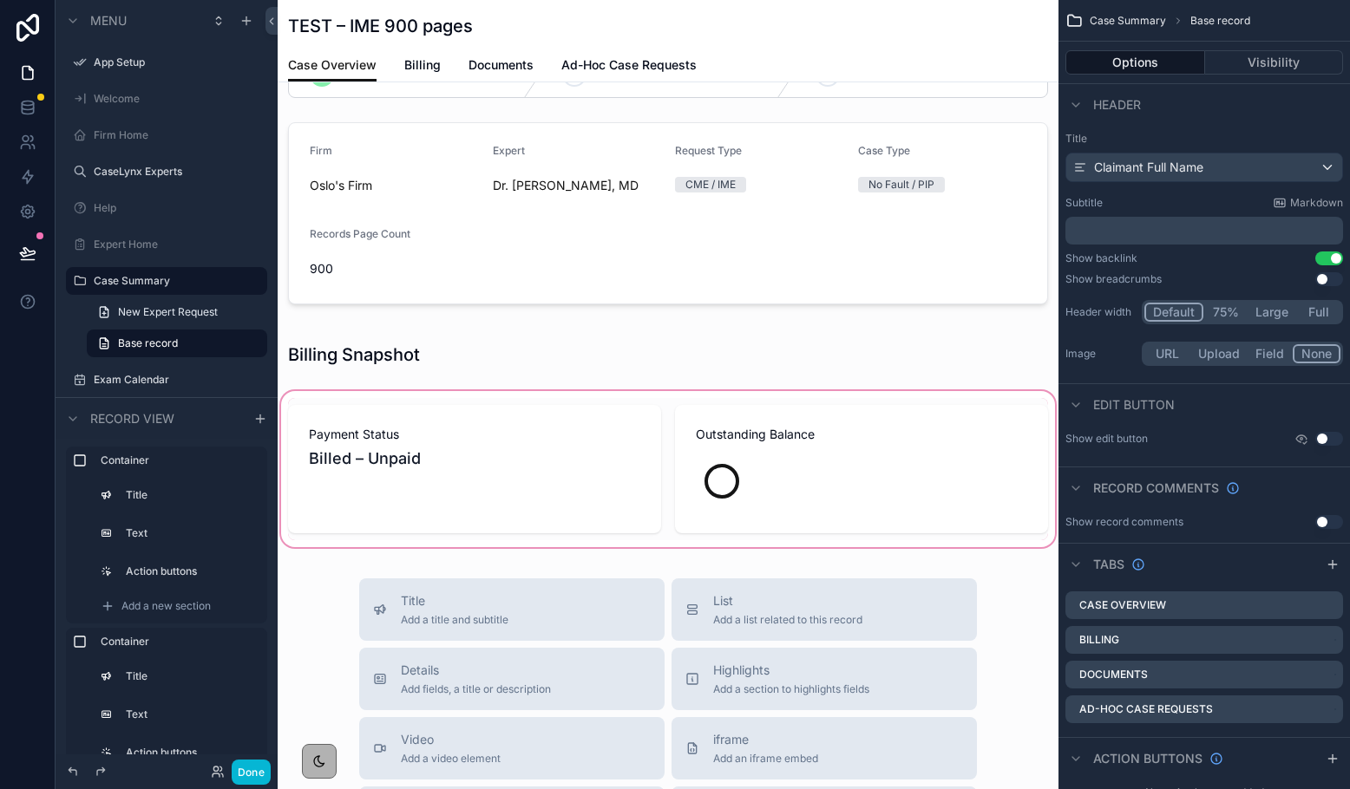
click at [789, 479] on div "scrollable content" at bounding box center [668, 469] width 781 height 163
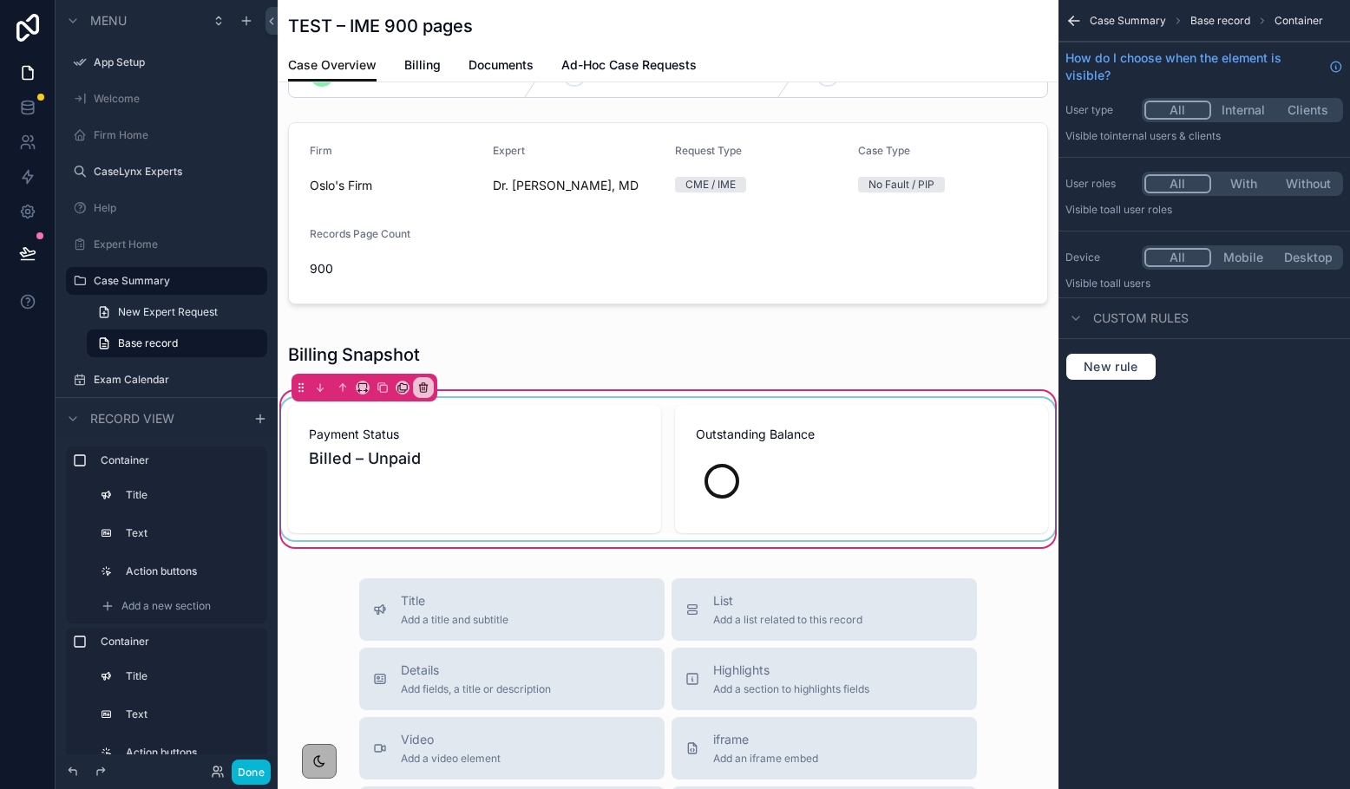
click at [760, 469] on div "scrollable content" at bounding box center [668, 469] width 781 height 142
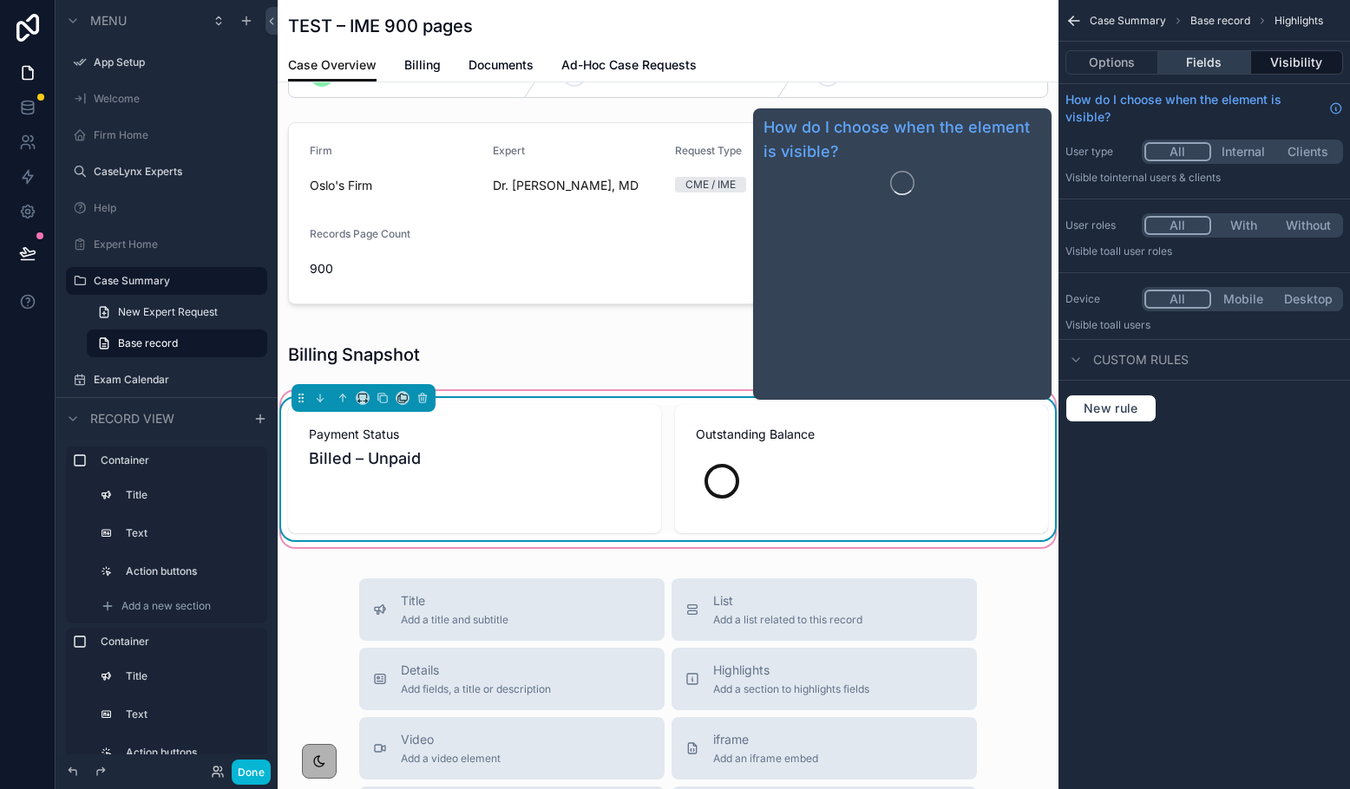
click at [1115, 66] on button "Fields" at bounding box center [1204, 62] width 92 height 24
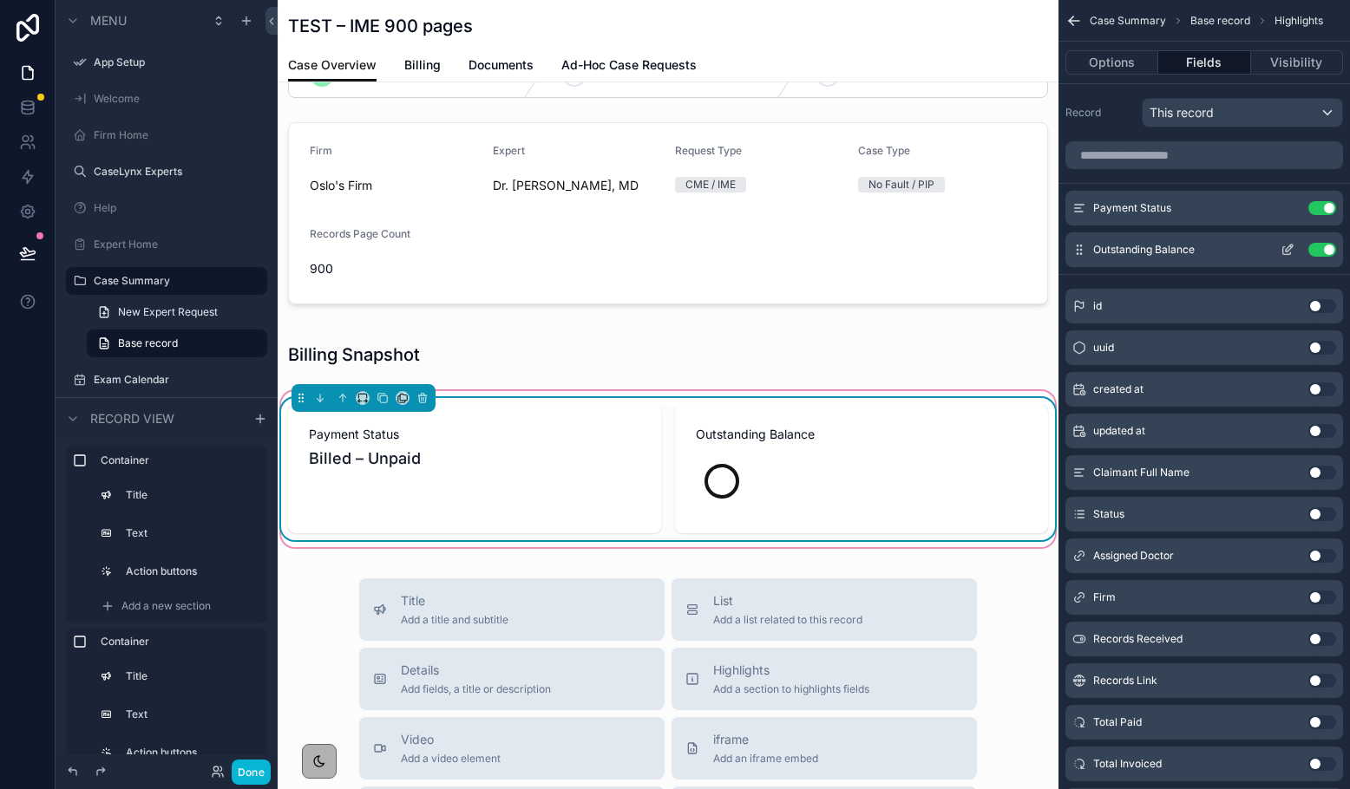
click at [1115, 248] on icon "scrollable content" at bounding box center [1289, 248] width 7 height 7
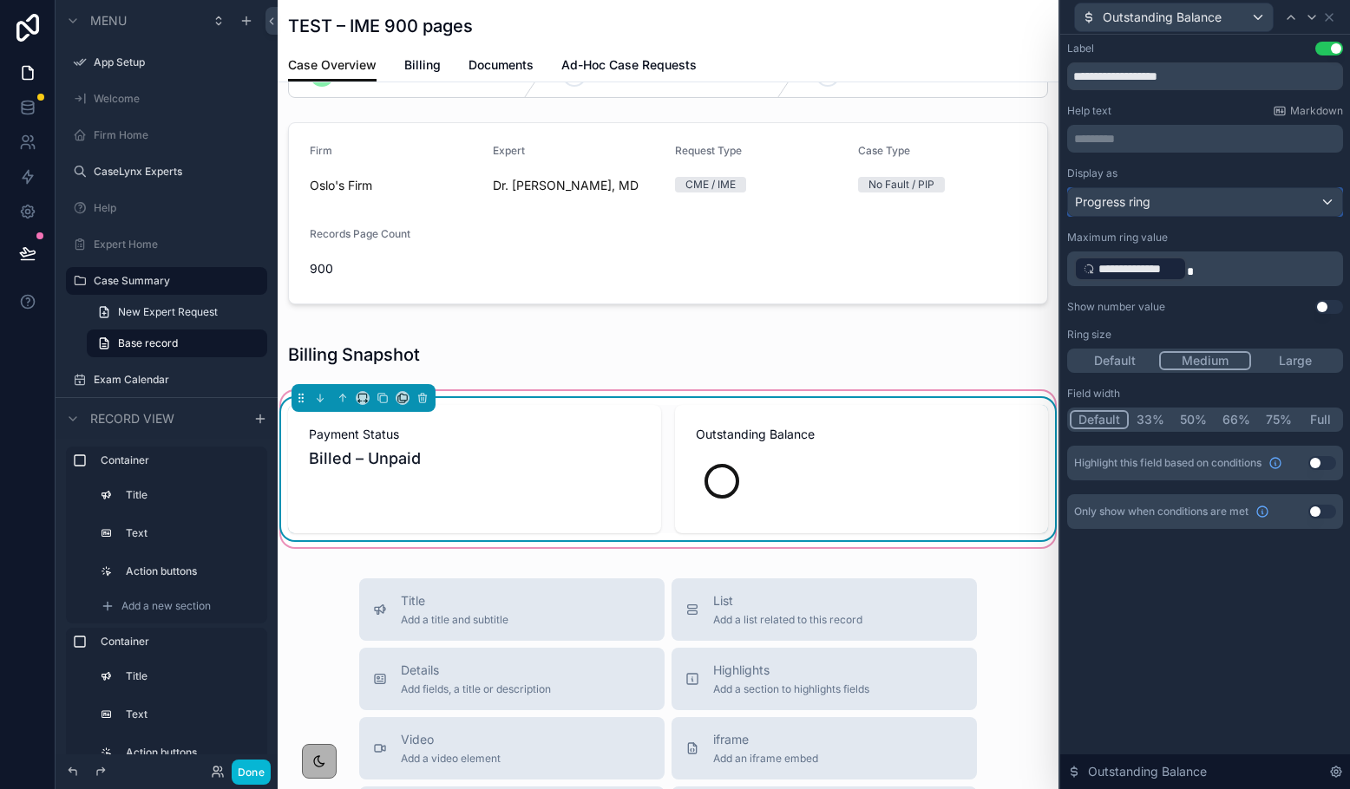
click at [1115, 206] on span "Progress ring" at bounding box center [1112, 201] width 75 height 17
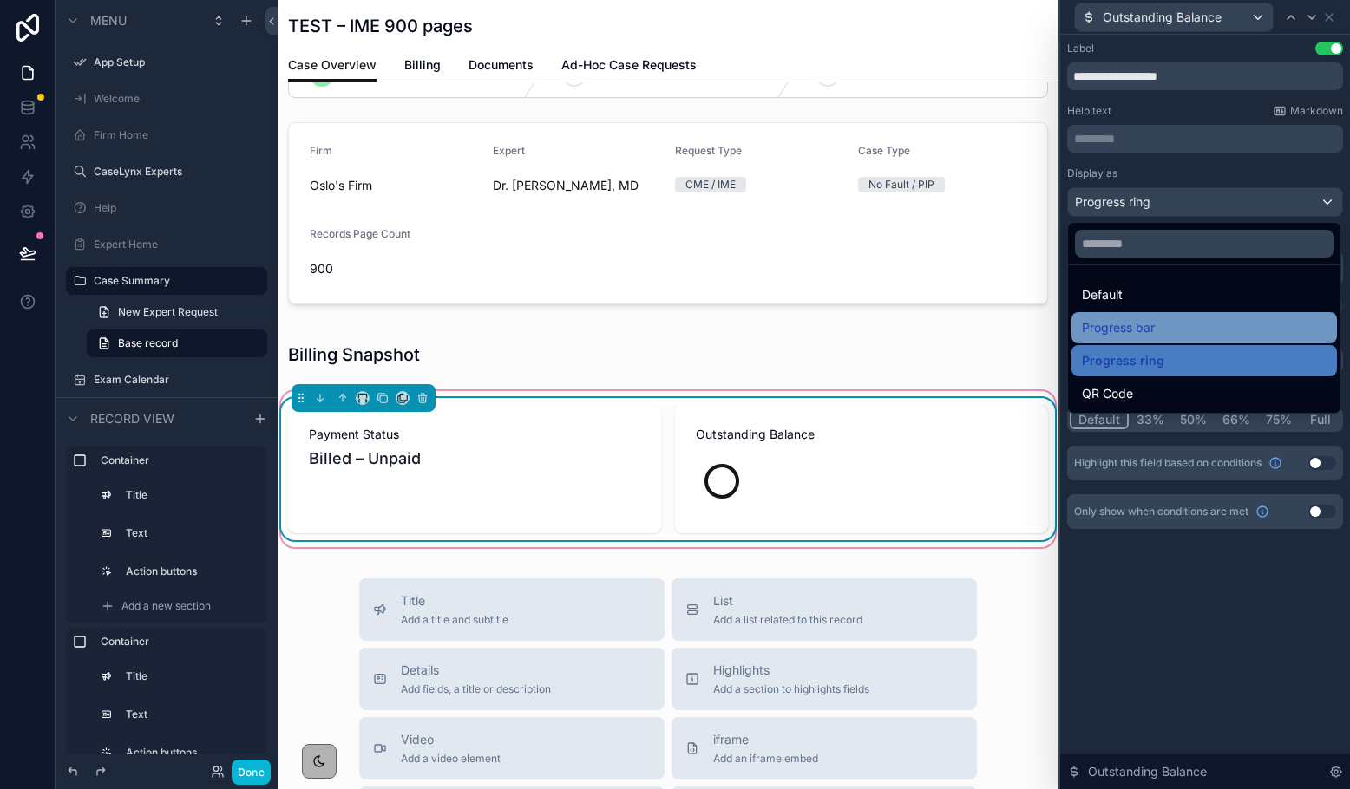
click at [1115, 316] on div "Progress bar" at bounding box center [1203, 327] width 265 height 31
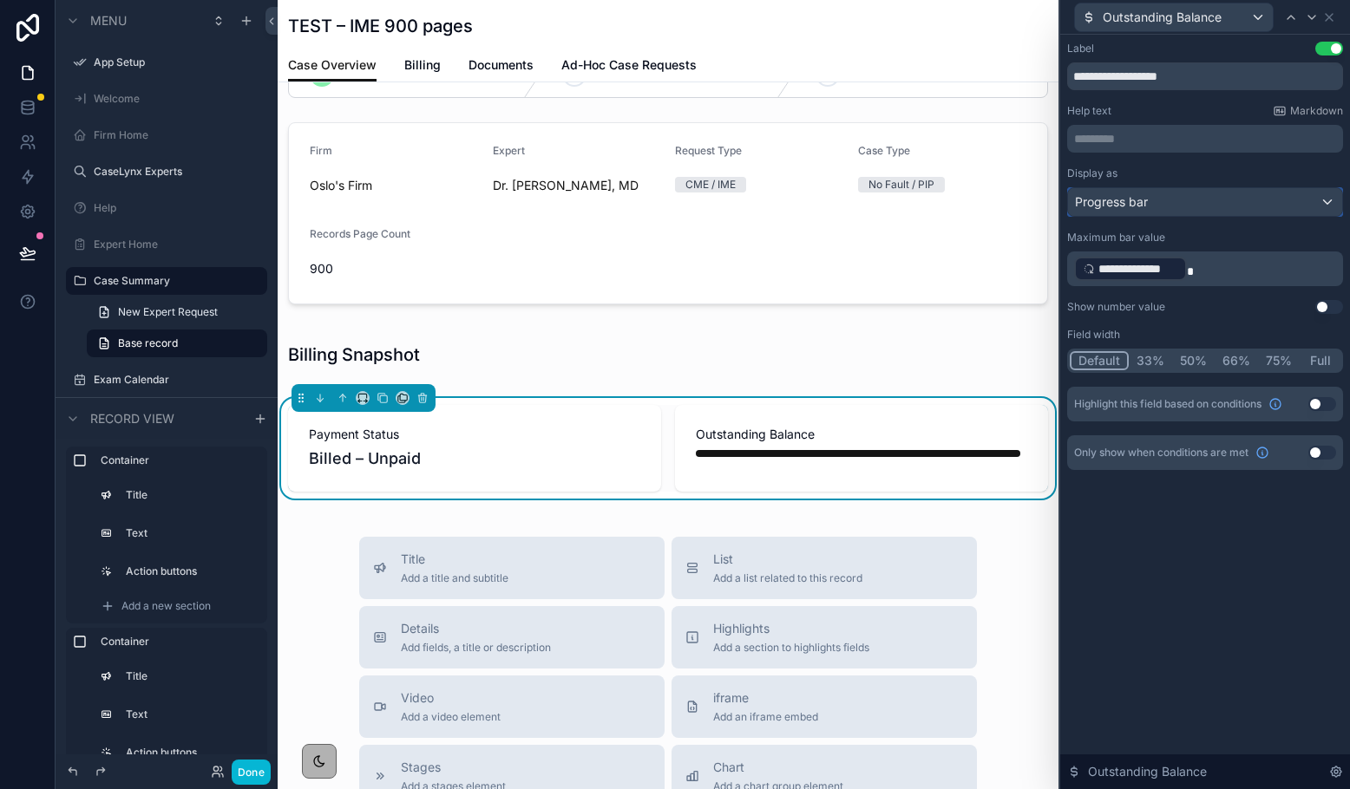
click at [1099, 201] on span "Progress bar" at bounding box center [1111, 201] width 73 height 17
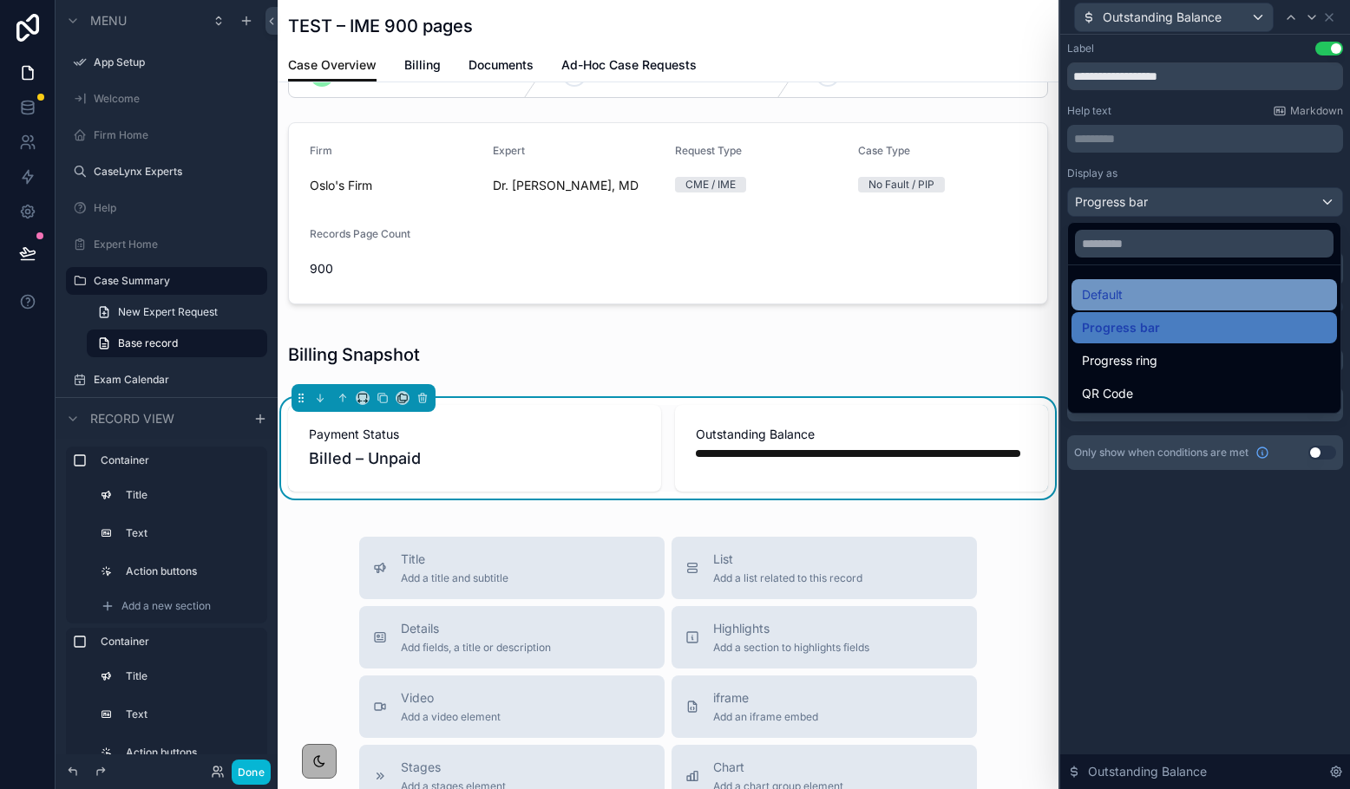
click at [1109, 300] on span "Default" at bounding box center [1102, 295] width 41 height 21
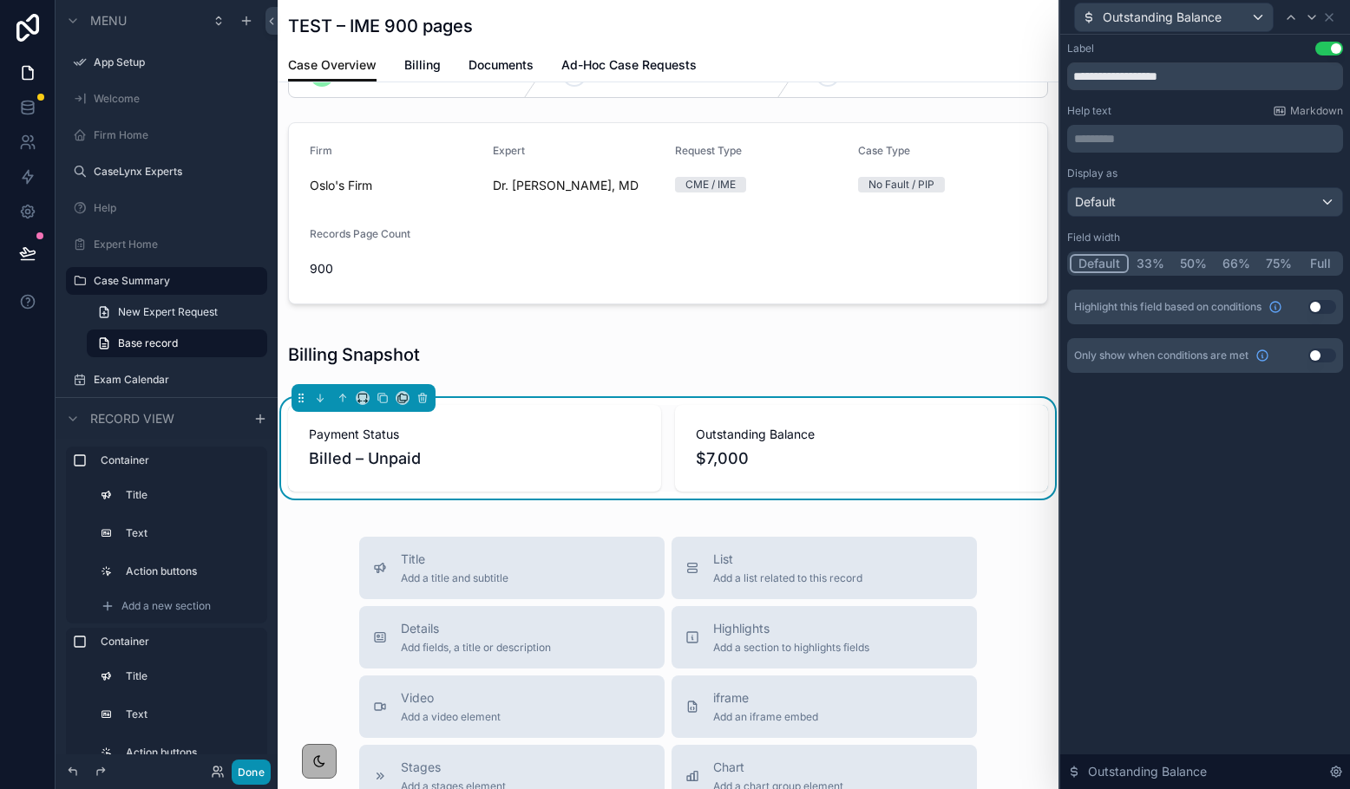
click at [259, 775] on button "Done" at bounding box center [251, 772] width 39 height 25
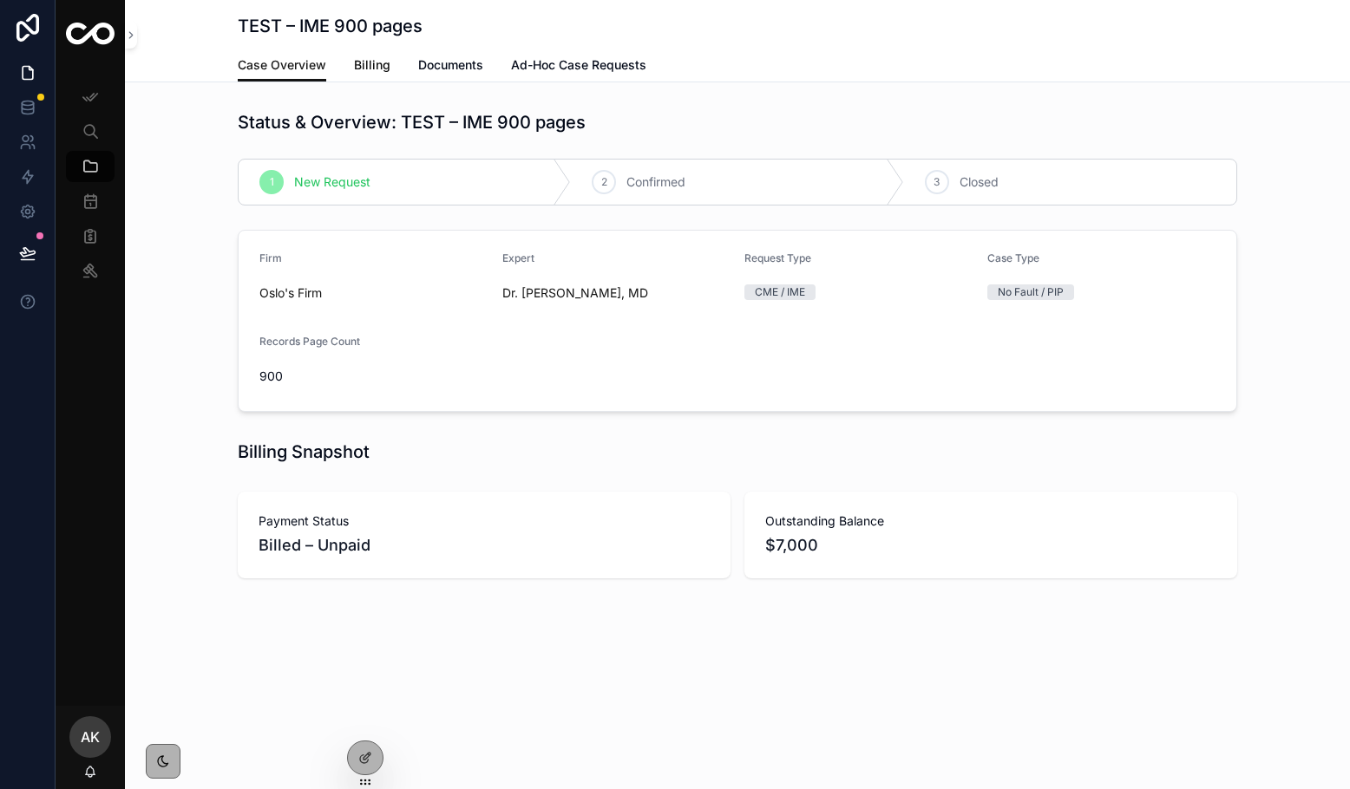
click at [366, 69] on span "Billing" at bounding box center [372, 64] width 36 height 17
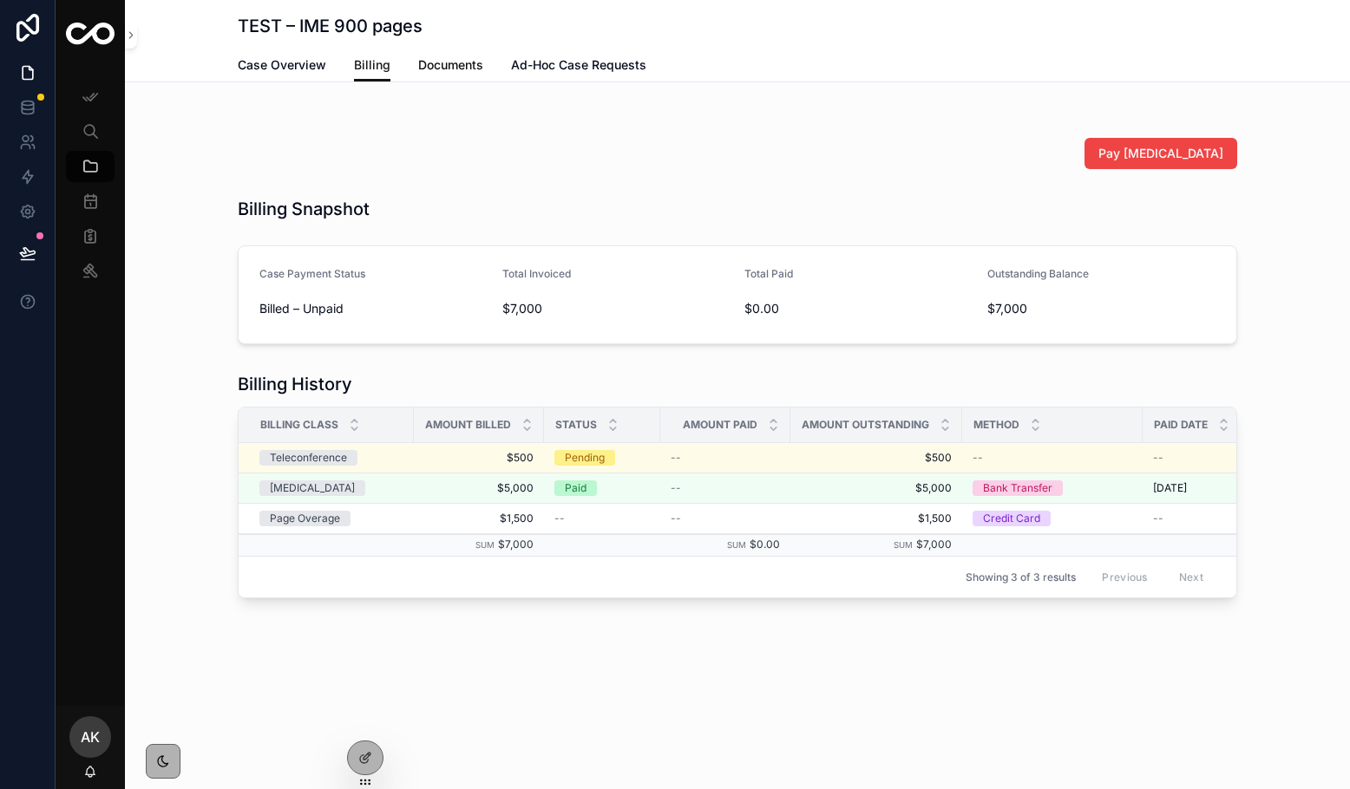
click at [435, 67] on span "Documents" at bounding box center [450, 64] width 65 height 17
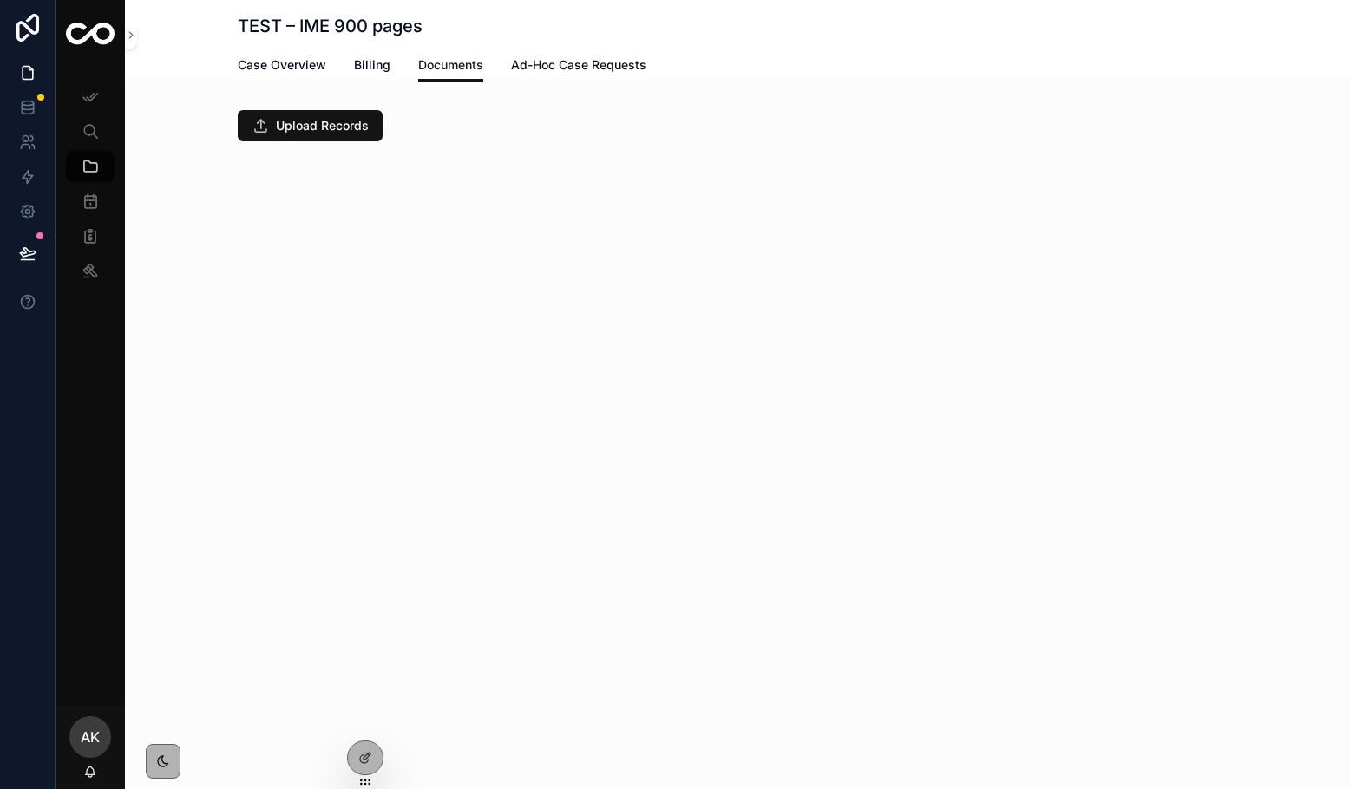
click at [565, 57] on span "Ad-Hoc Case Requests" at bounding box center [578, 64] width 135 height 17
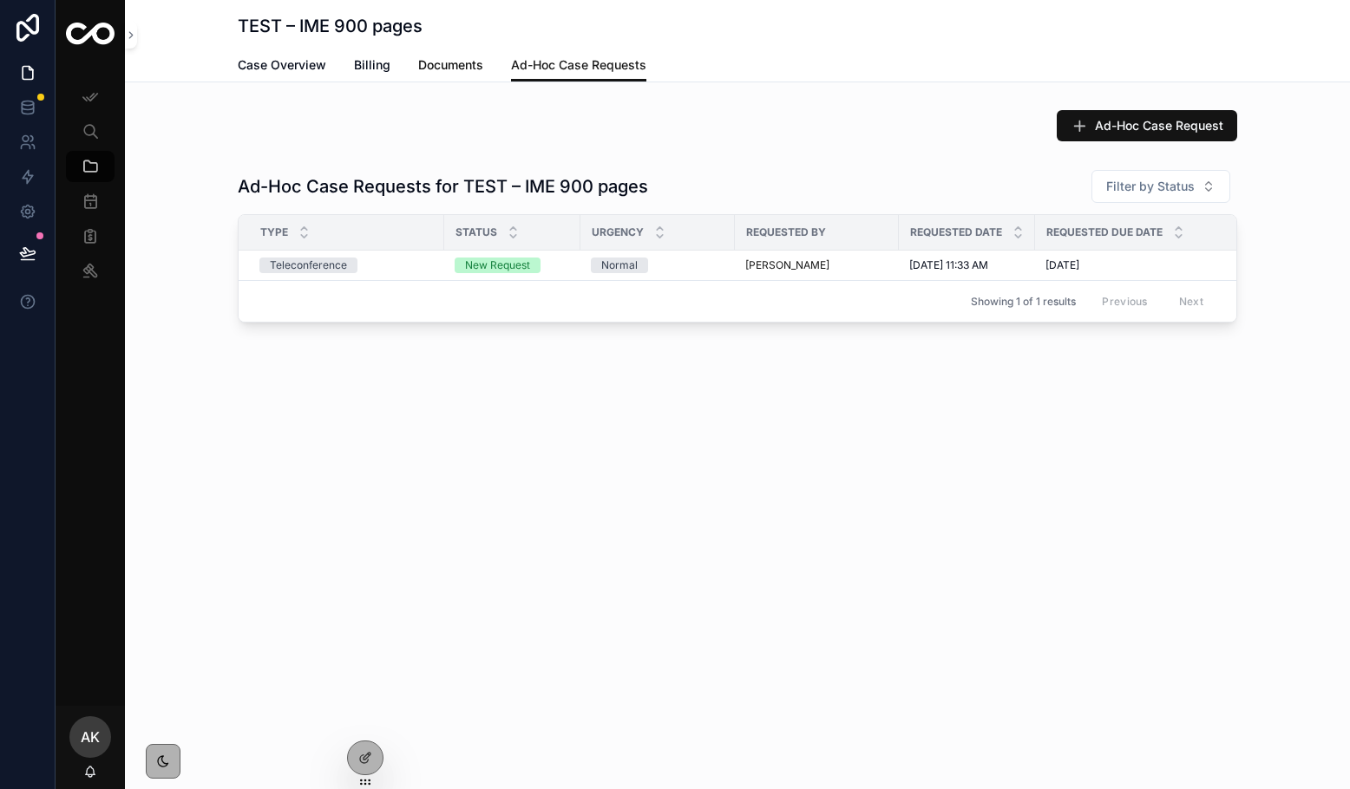
click at [448, 65] on span "Documents" at bounding box center [450, 64] width 65 height 17
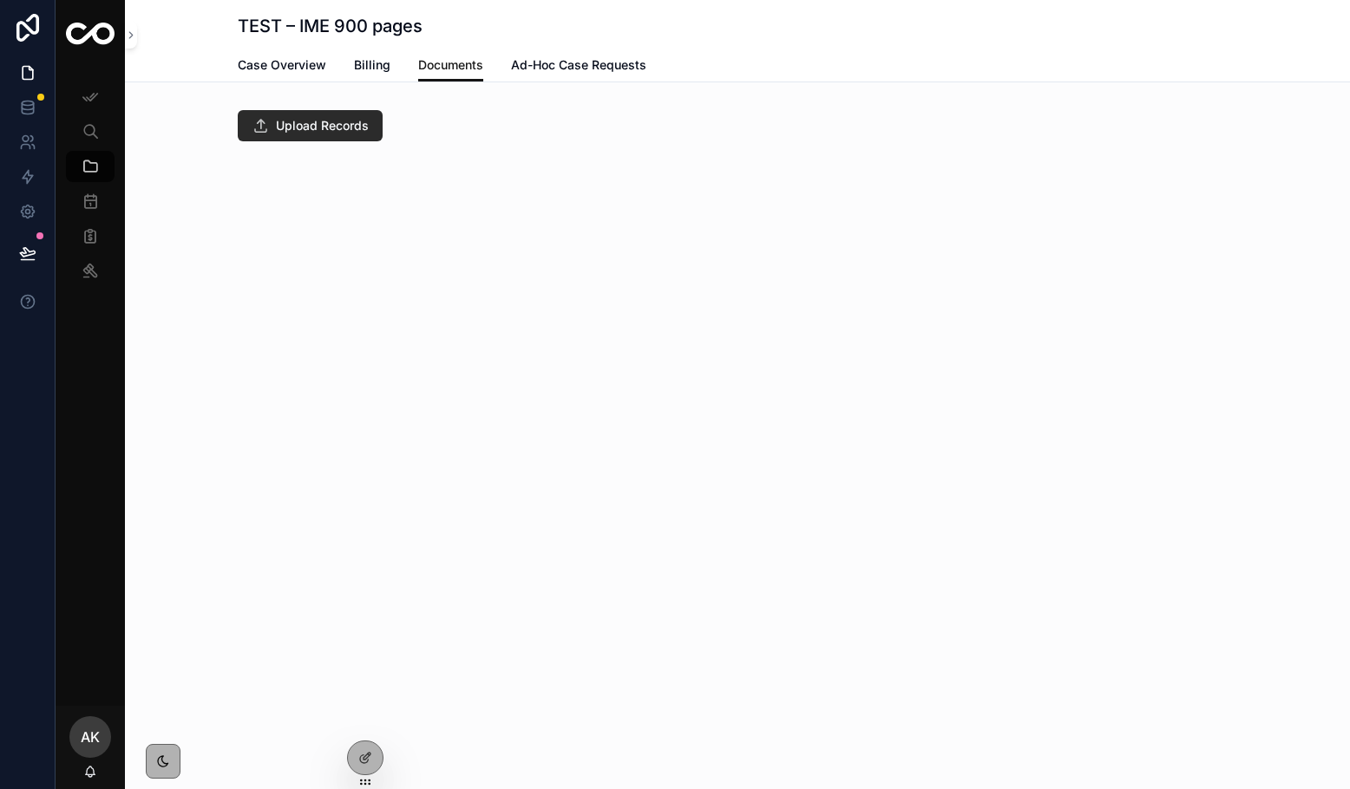
click at [320, 119] on span "Upload Records" at bounding box center [322, 125] width 93 height 17
click at [361, 747] on div at bounding box center [365, 758] width 35 height 33
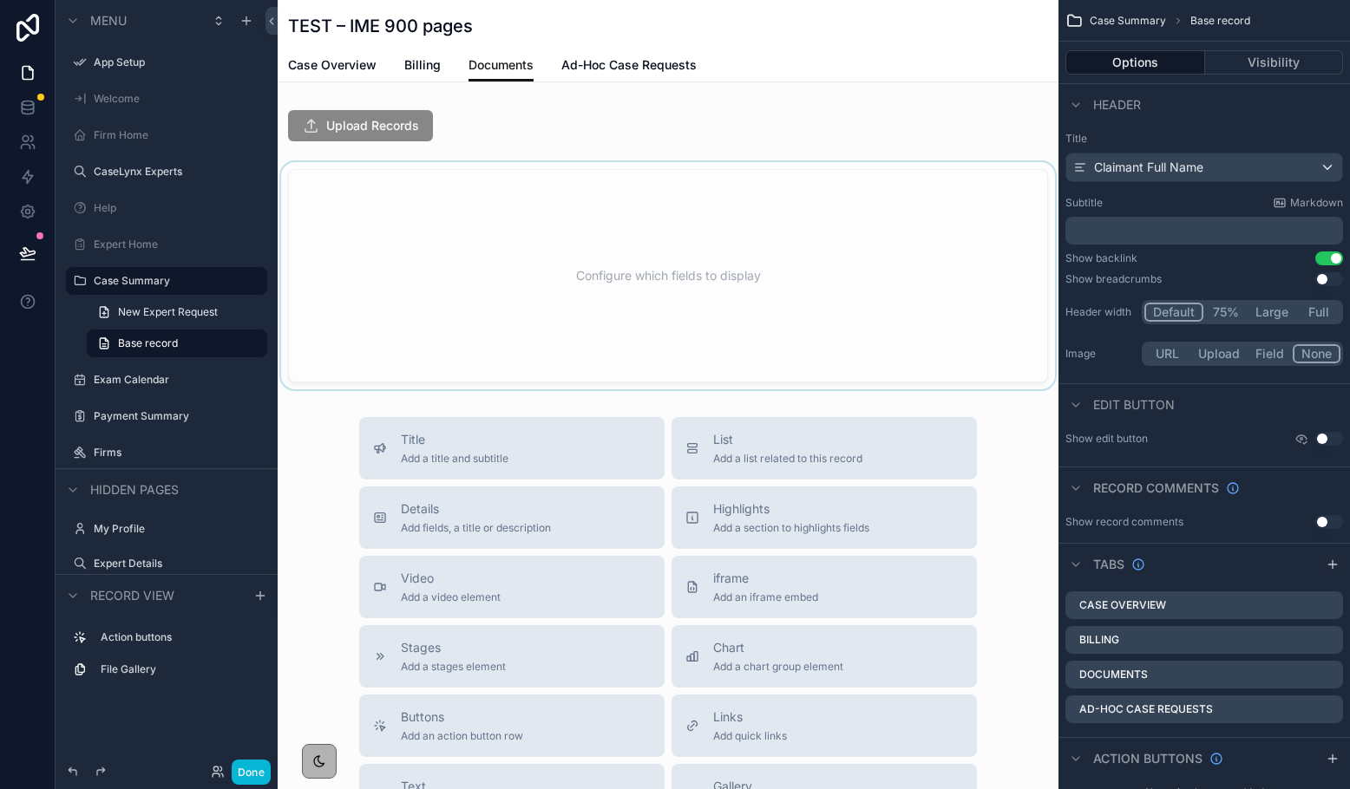
click at [435, 306] on div "scrollable content" at bounding box center [668, 275] width 781 height 227
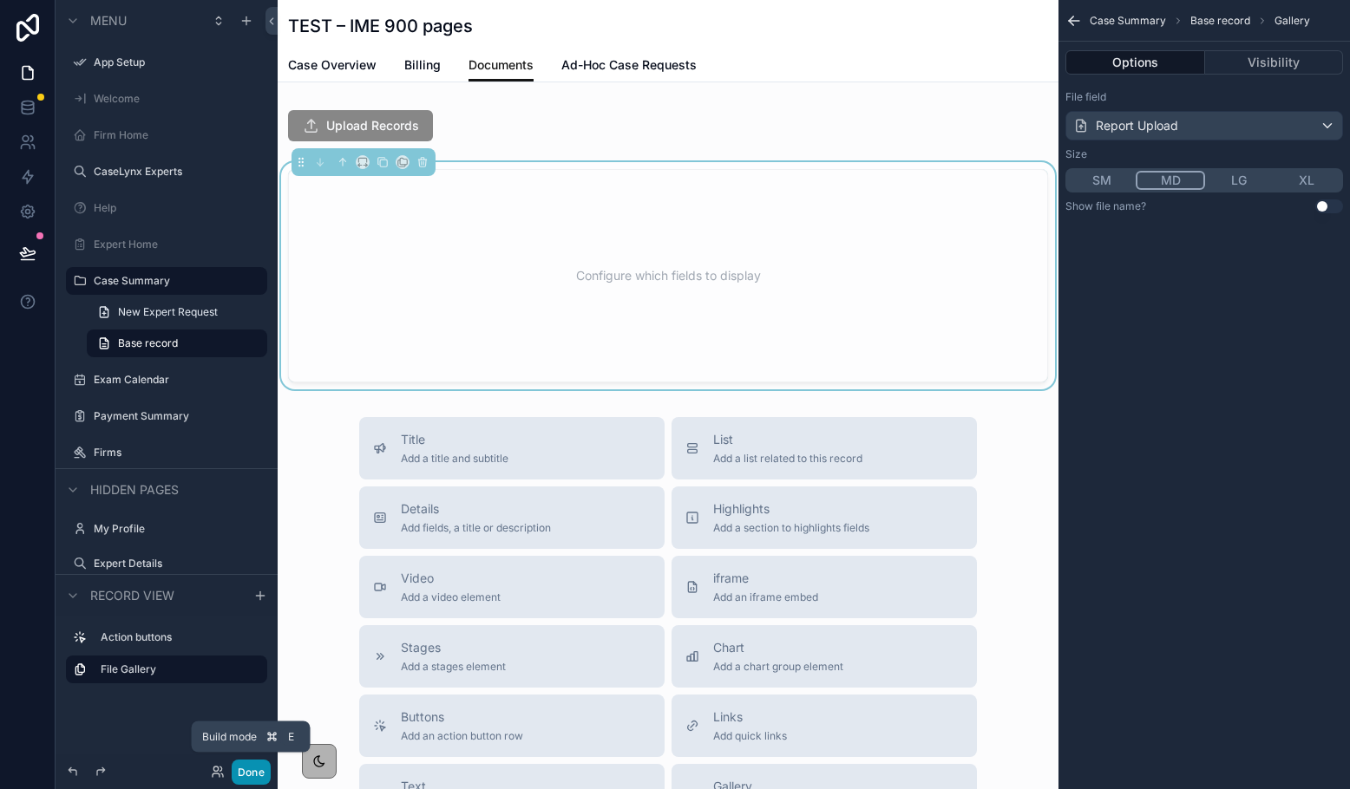
click at [247, 770] on button "Done" at bounding box center [251, 772] width 39 height 25
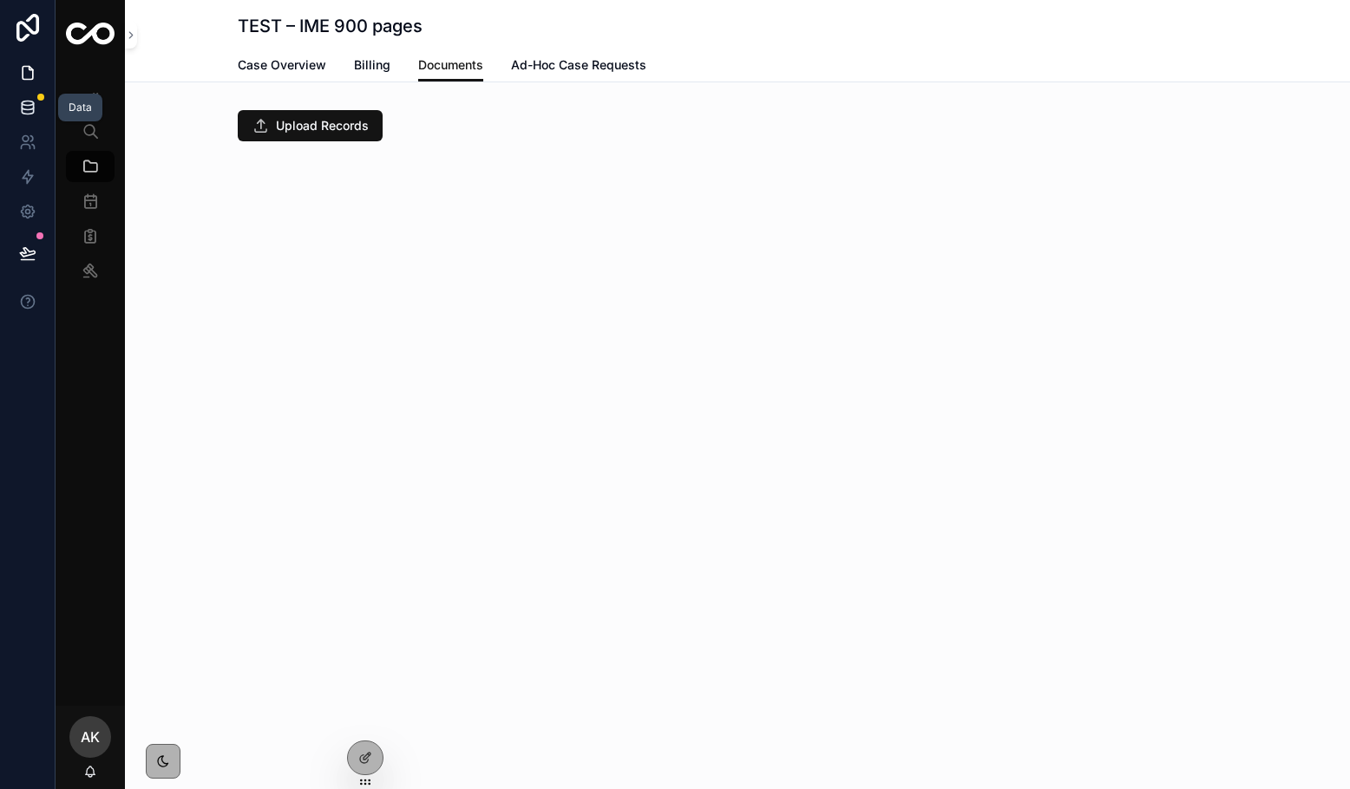
click at [23, 105] on icon at bounding box center [27, 103] width 11 height 4
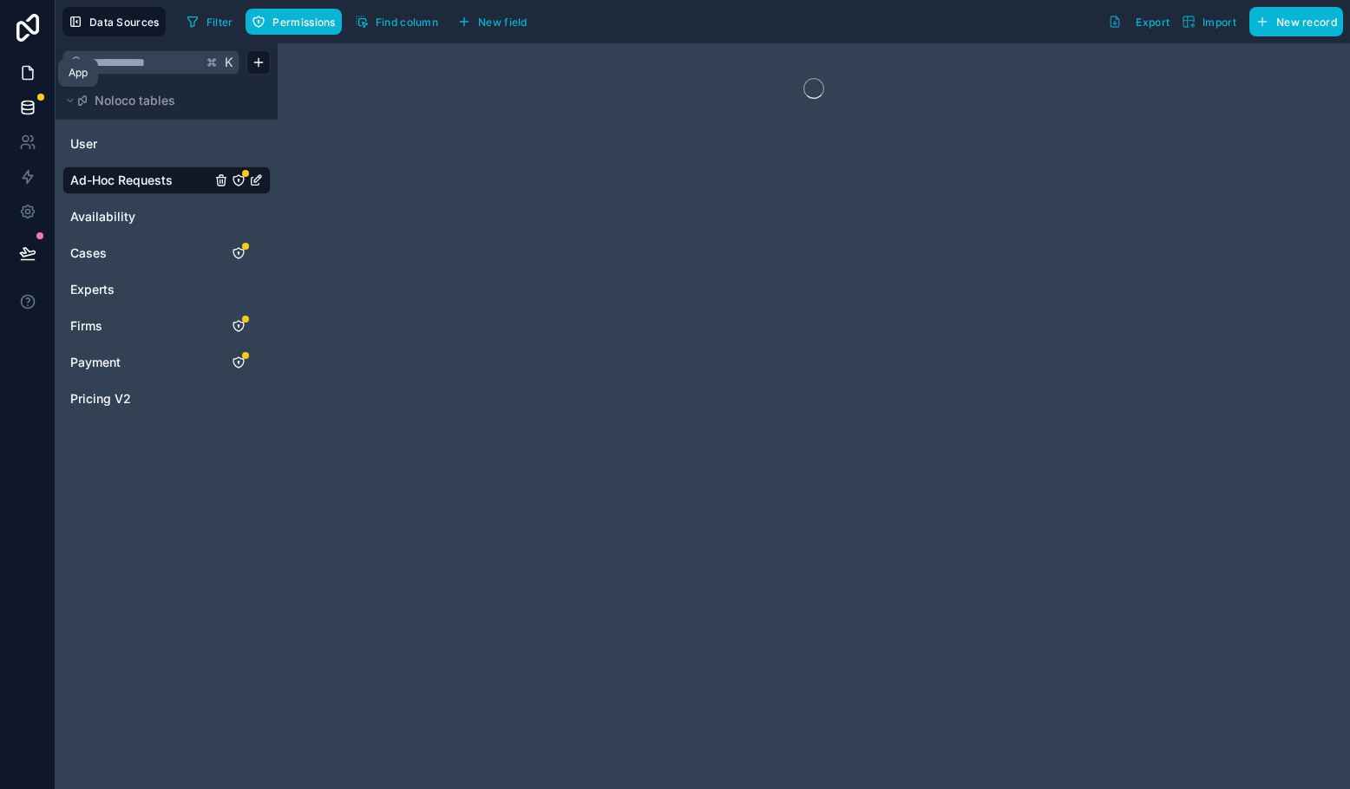
click at [23, 69] on icon at bounding box center [27, 72] width 17 height 17
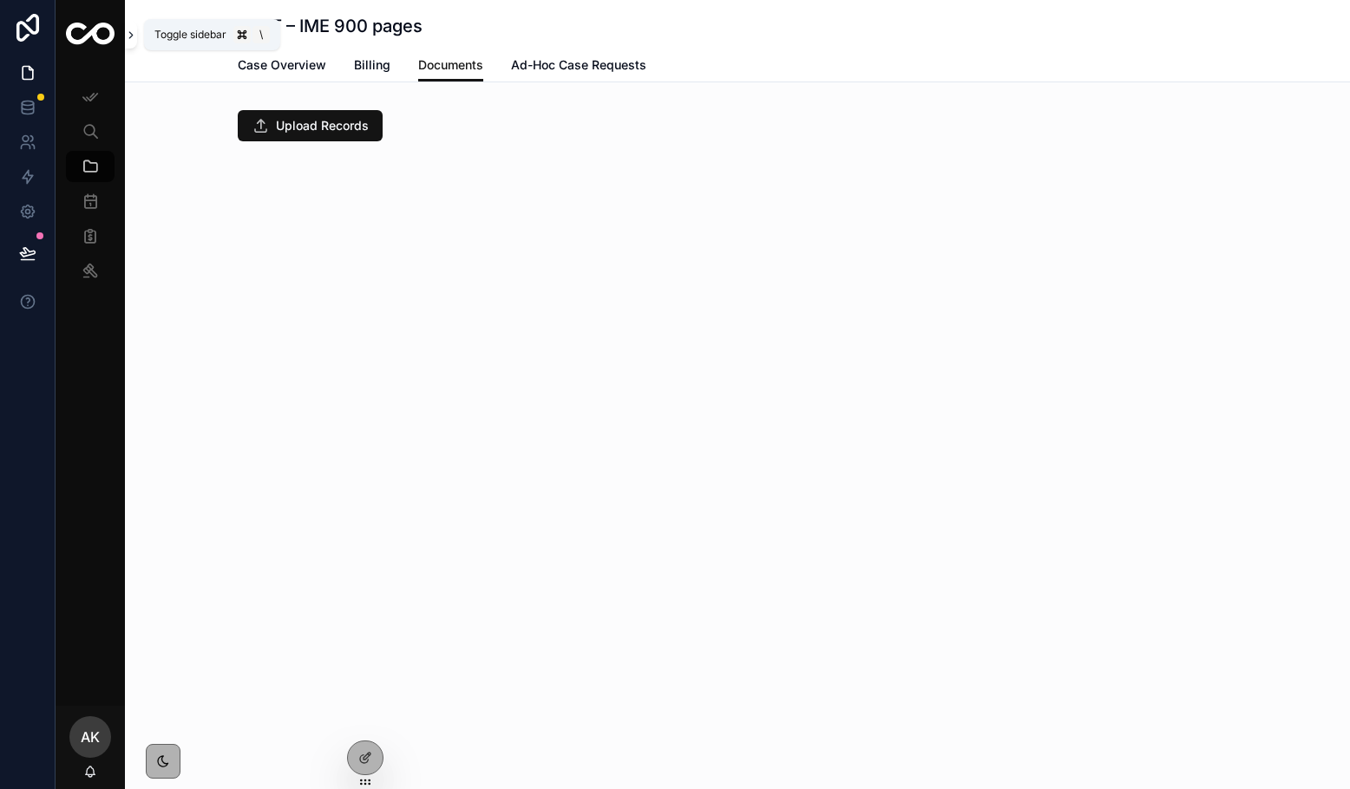
click at [132, 37] on icon "scrollable content" at bounding box center [131, 35] width 12 height 13
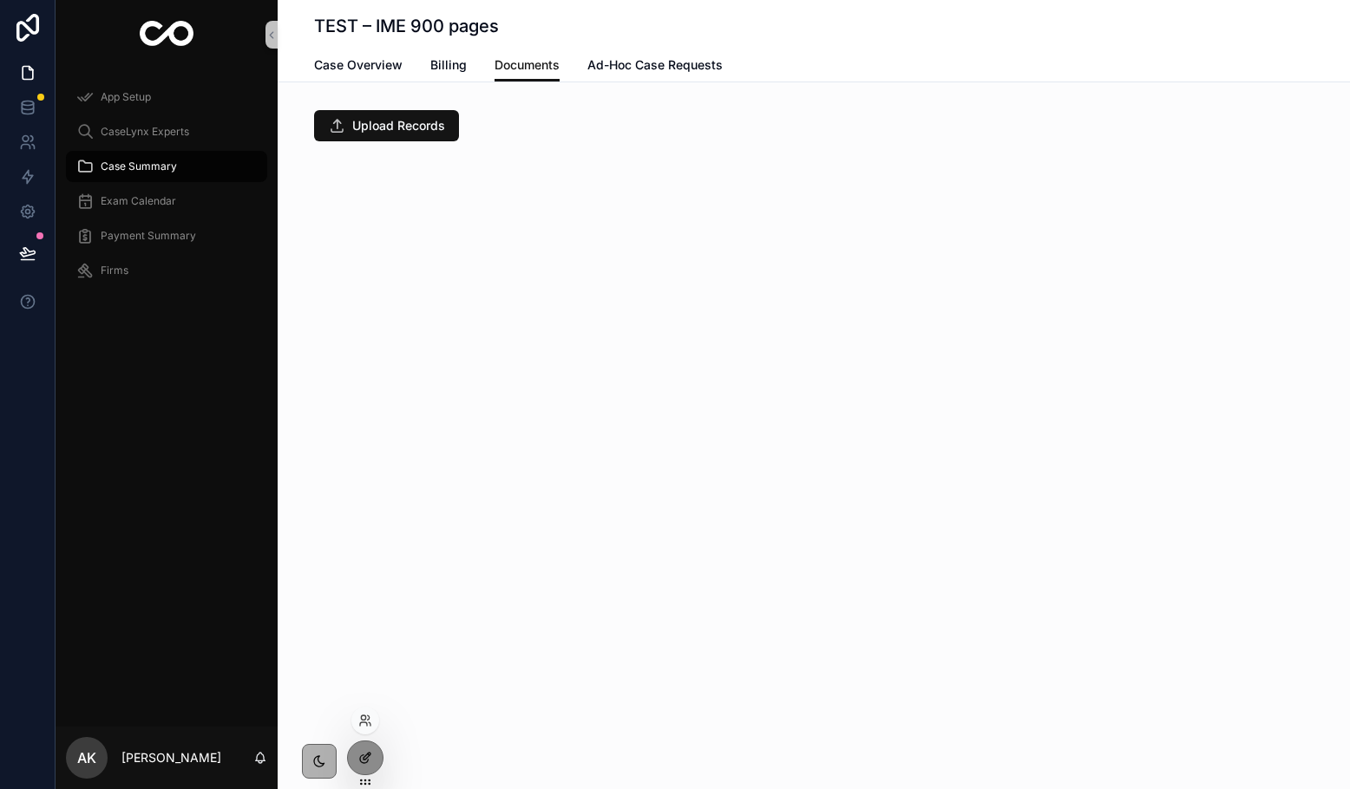
click at [373, 760] on div at bounding box center [365, 758] width 35 height 33
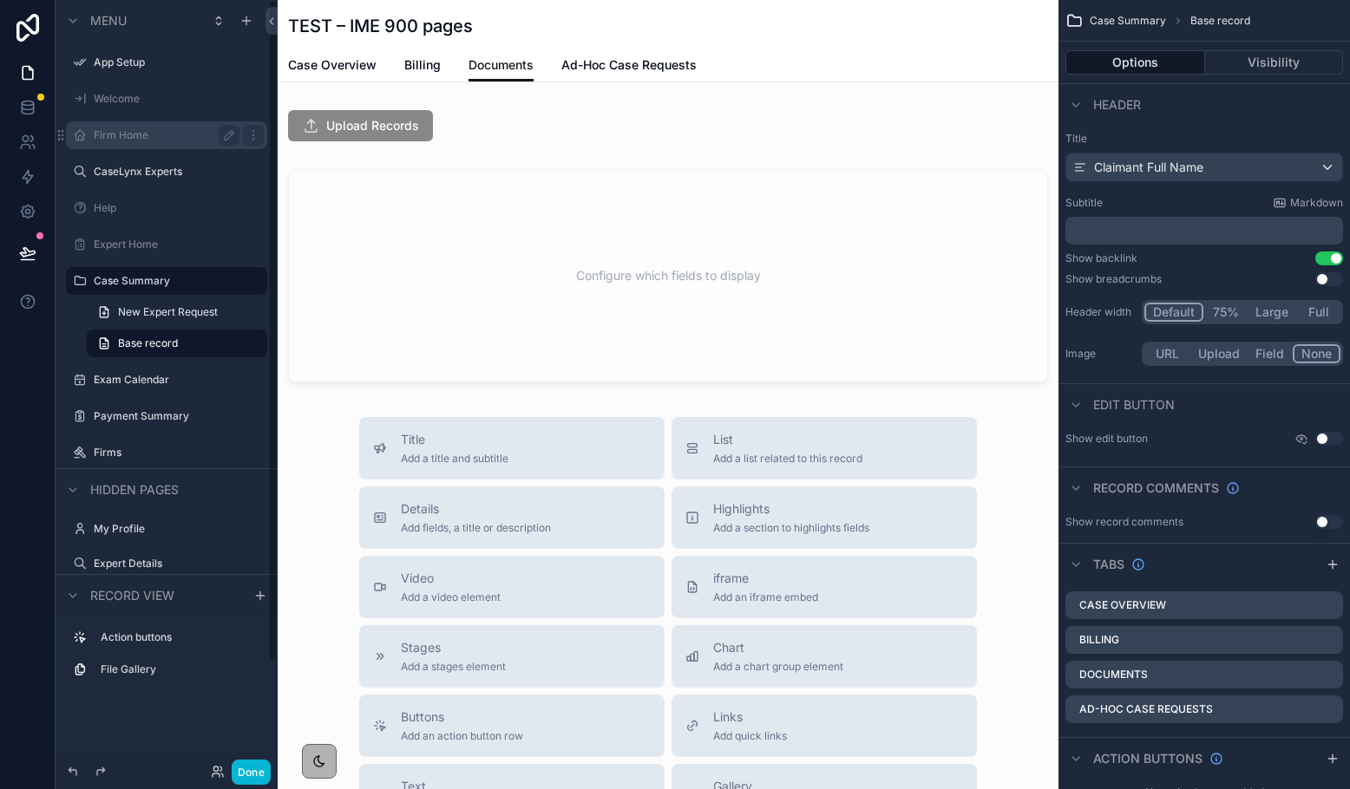
click at [128, 129] on label "Firm Home" at bounding box center [163, 135] width 139 height 14
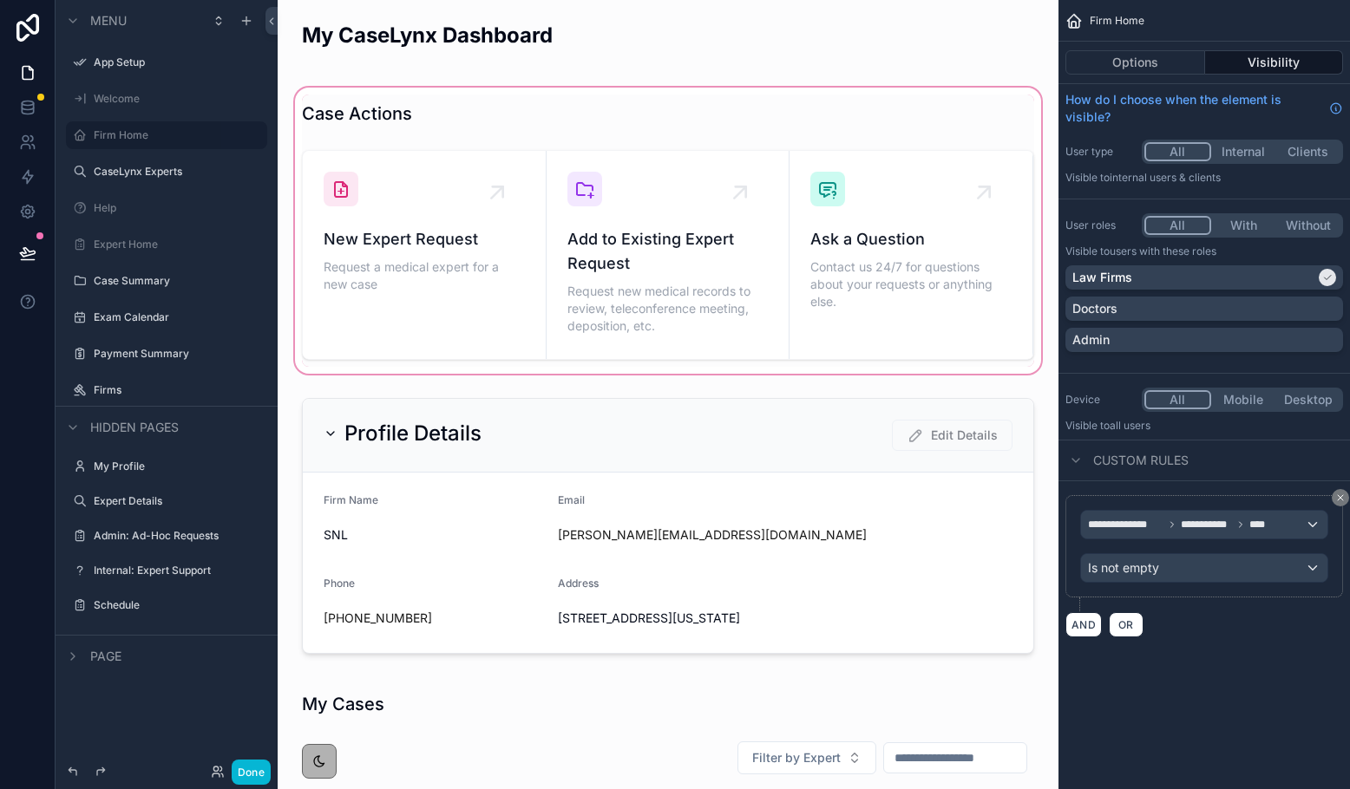
click at [638, 355] on div "scrollable content" at bounding box center [667, 230] width 753 height 293
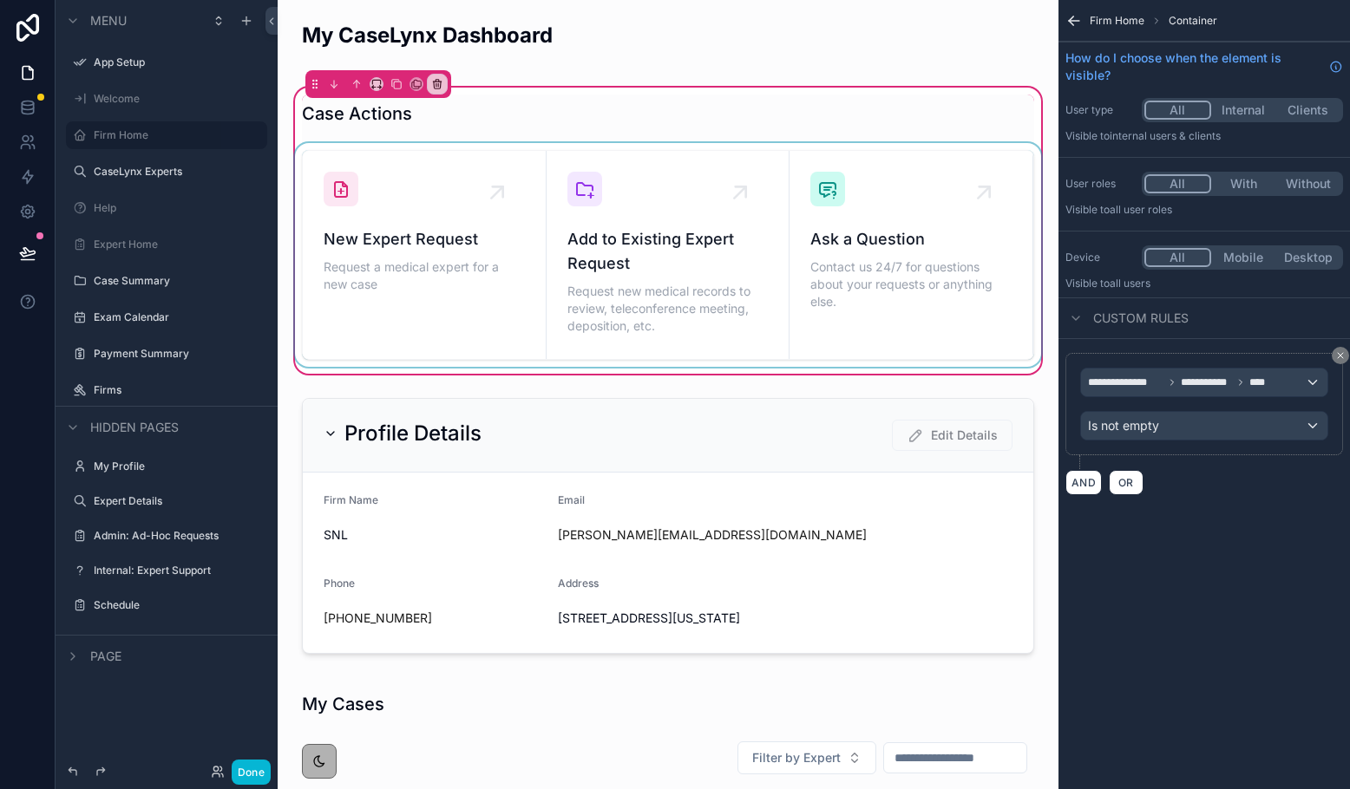
click at [782, 188] on div "scrollable content" at bounding box center [667, 255] width 753 height 224
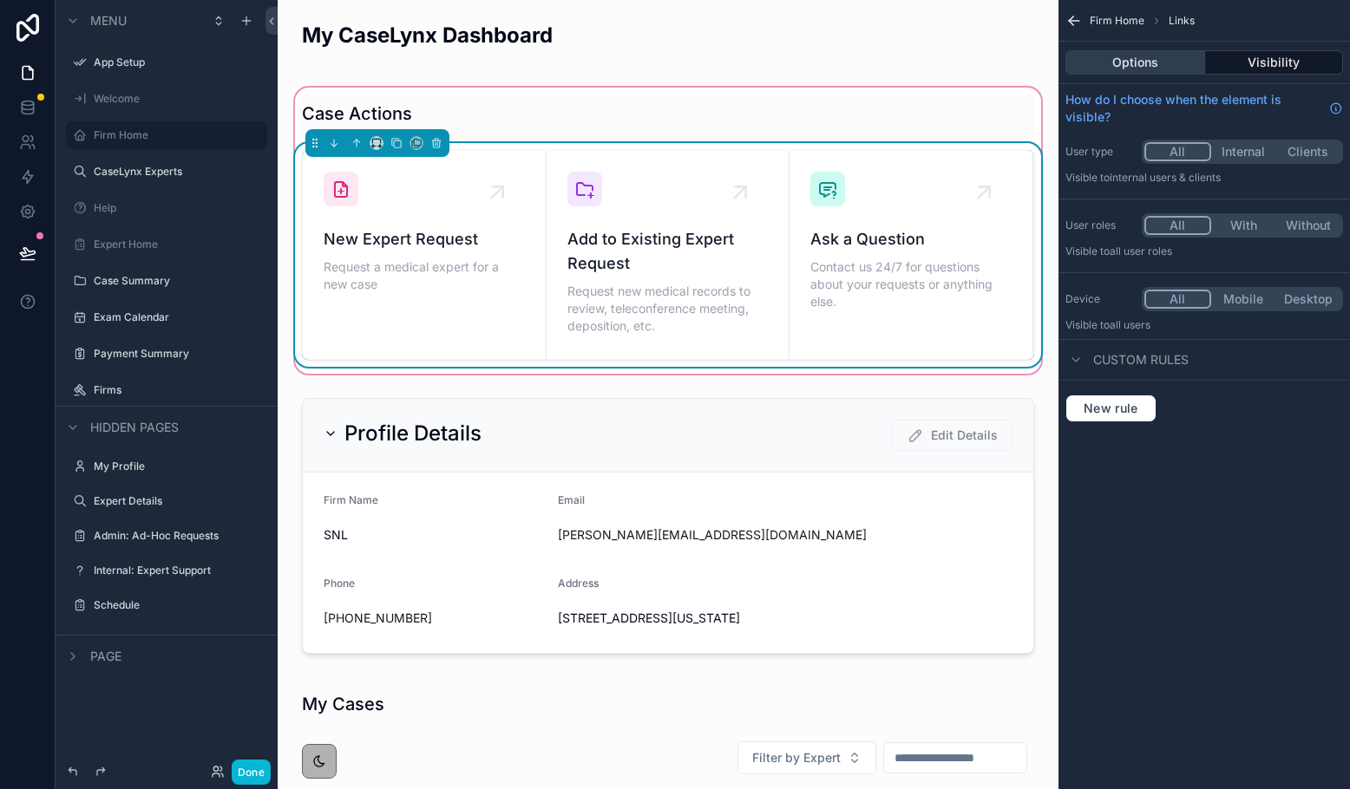
click at [1115, 61] on button "Options" at bounding box center [1135, 62] width 140 height 24
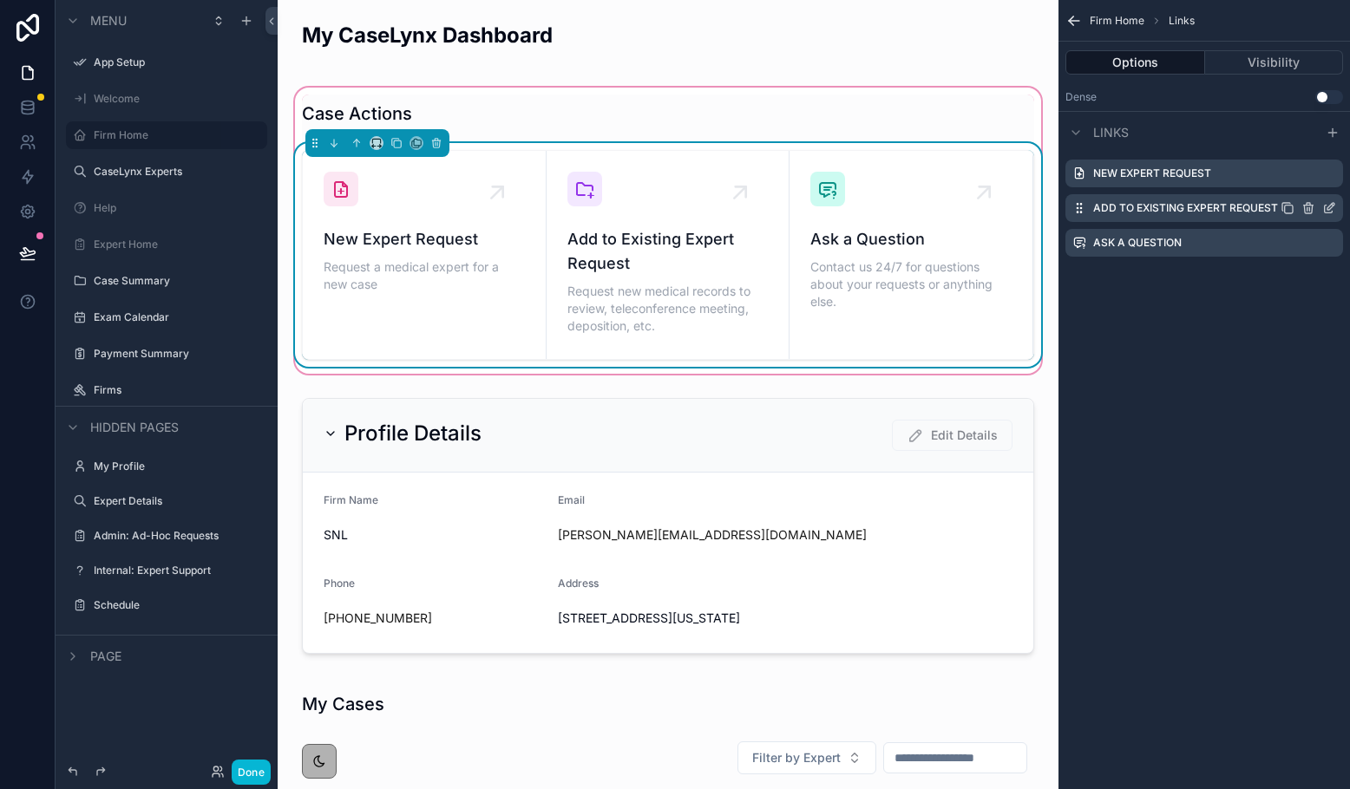
click at [1115, 205] on icon "scrollable content" at bounding box center [1329, 208] width 14 height 14
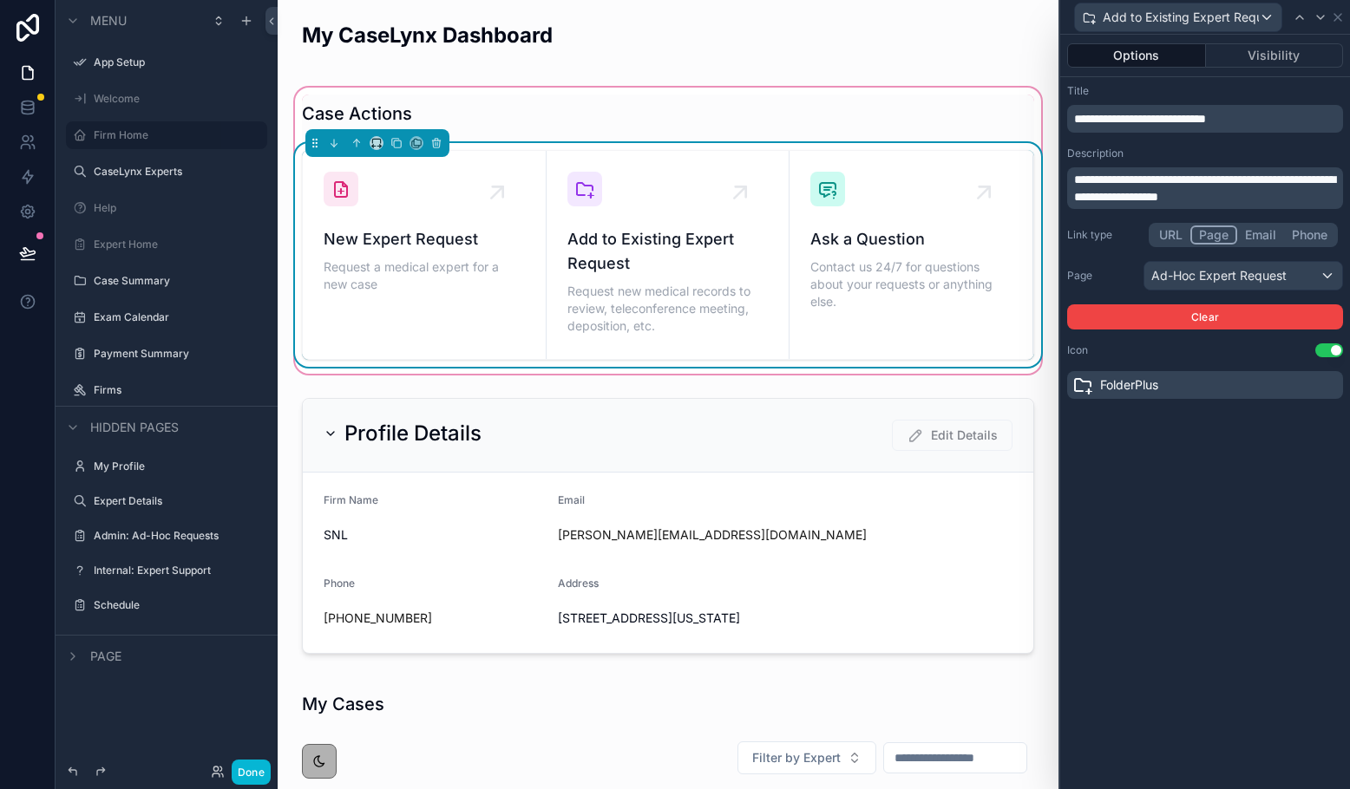
click at [1115, 56] on button "Options" at bounding box center [1136, 55] width 139 height 24
click at [1115, 54] on button "Visibility" at bounding box center [1275, 55] width 138 height 24
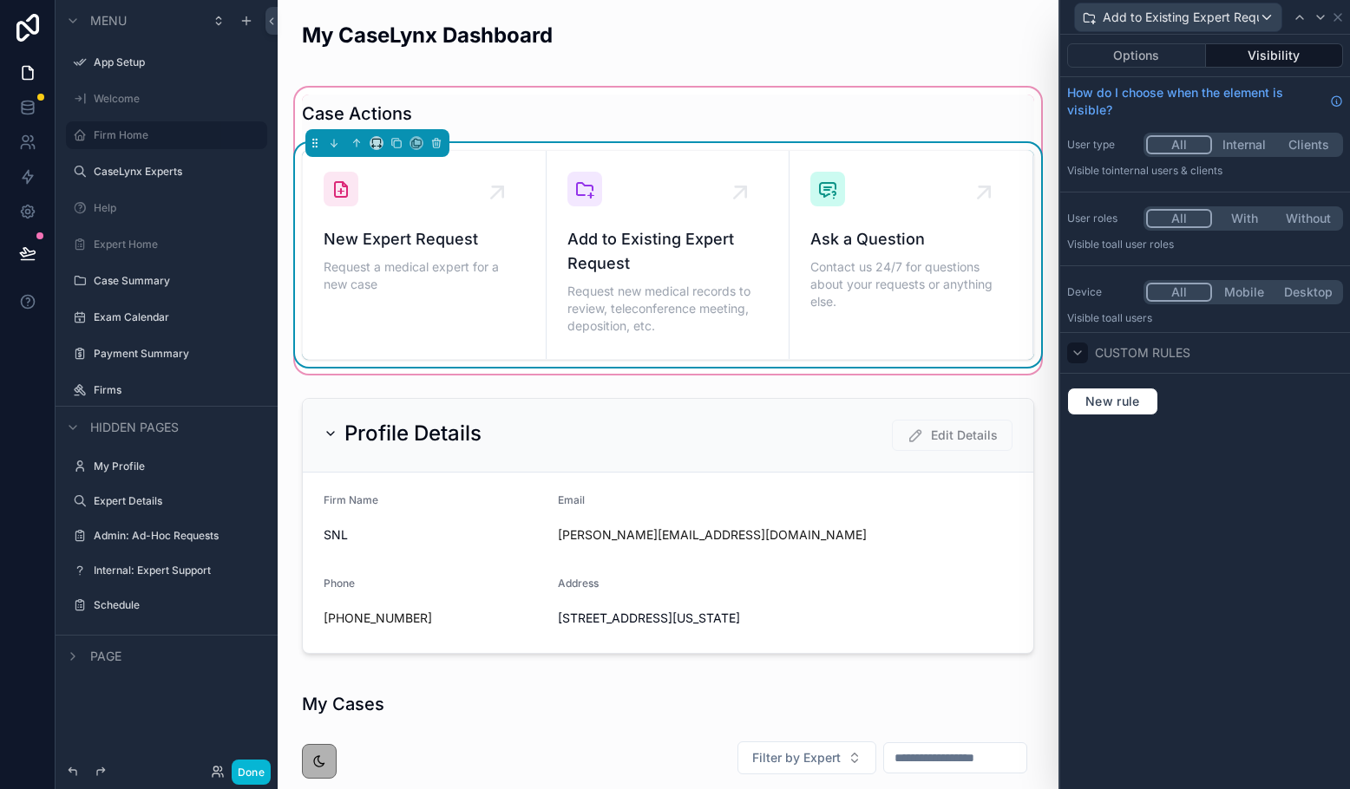
click at [1082, 349] on icon at bounding box center [1077, 353] width 14 height 14
click at [1099, 403] on span "New rule" at bounding box center [1112, 402] width 69 height 16
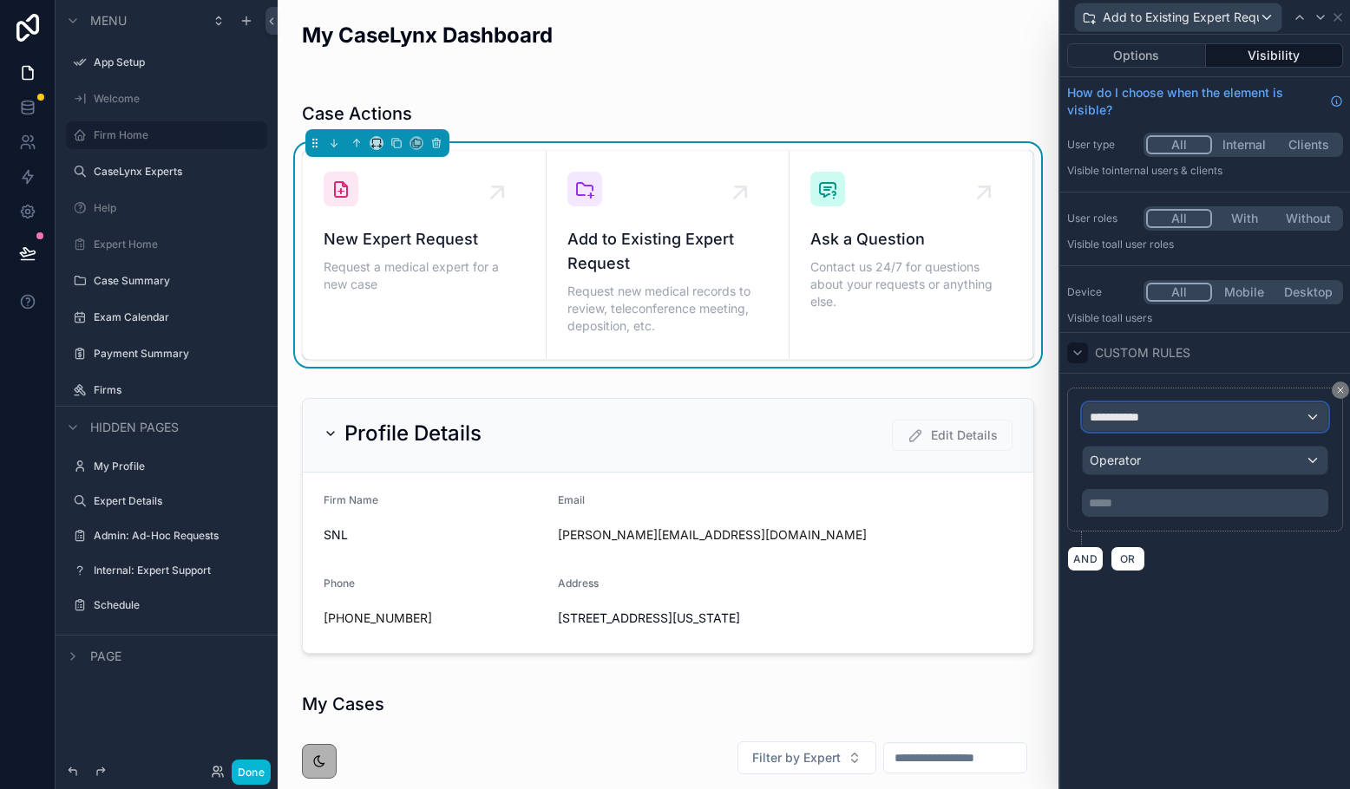
click at [1110, 409] on span "**********" at bounding box center [1122, 417] width 64 height 17
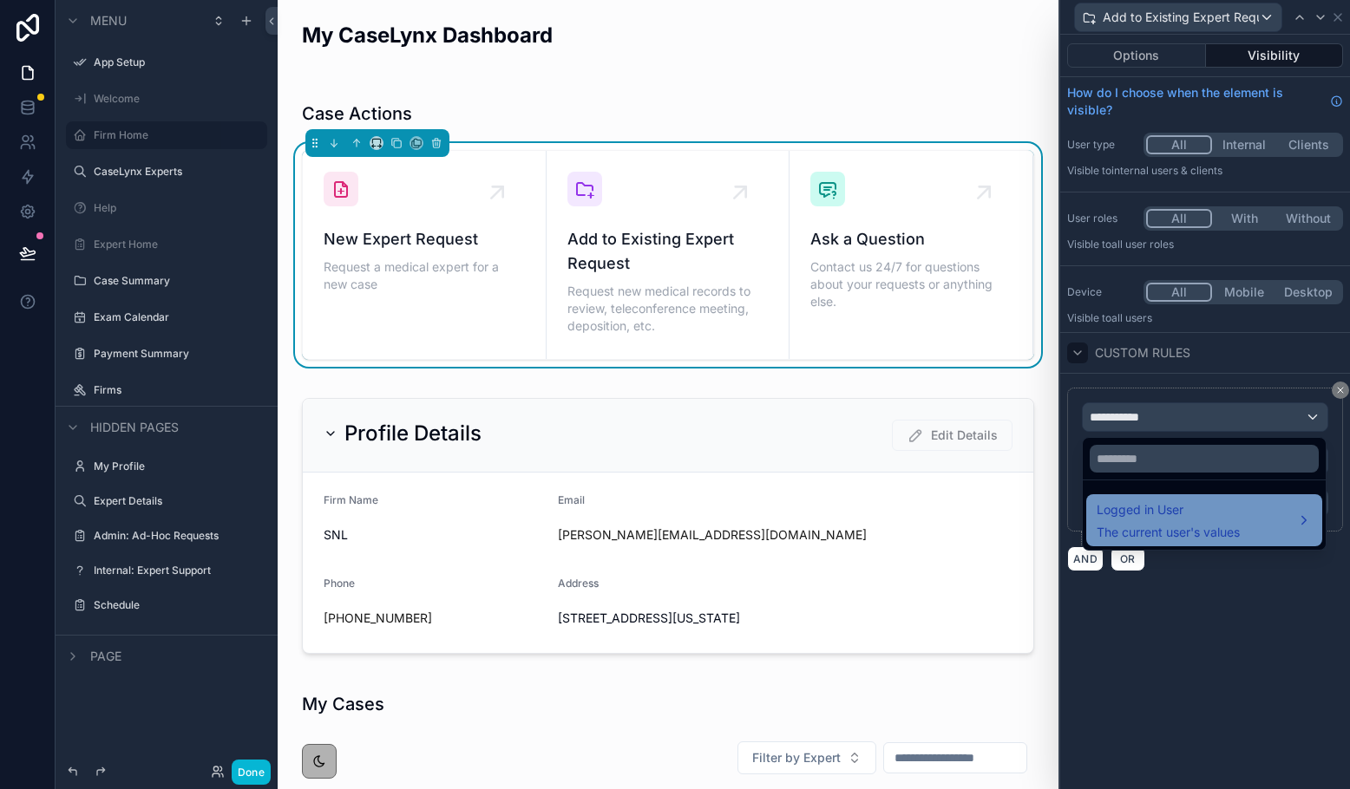
click at [1115, 520] on div "Logged in User The current user's values" at bounding box center [1167, 521] width 143 height 42
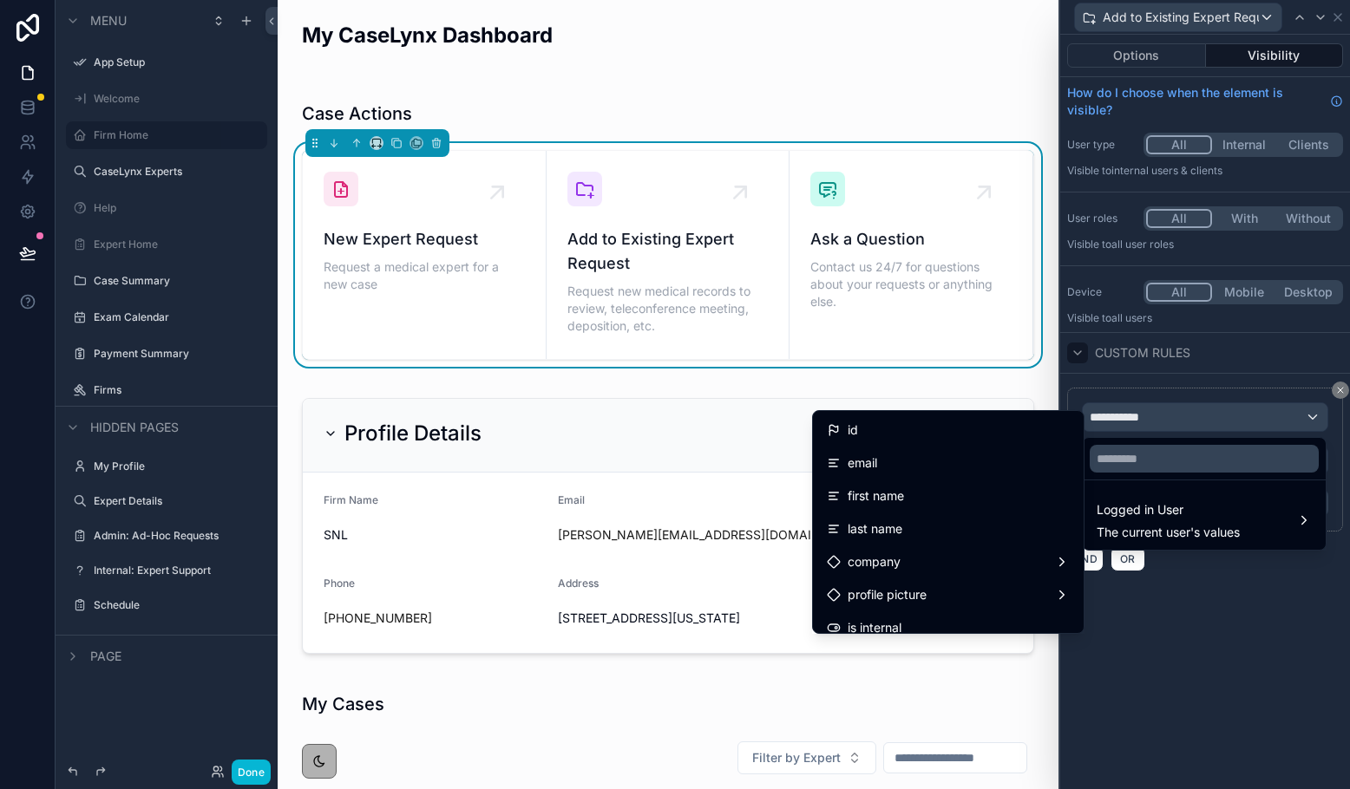
click at [1115, 600] on div at bounding box center [1205, 394] width 290 height 789
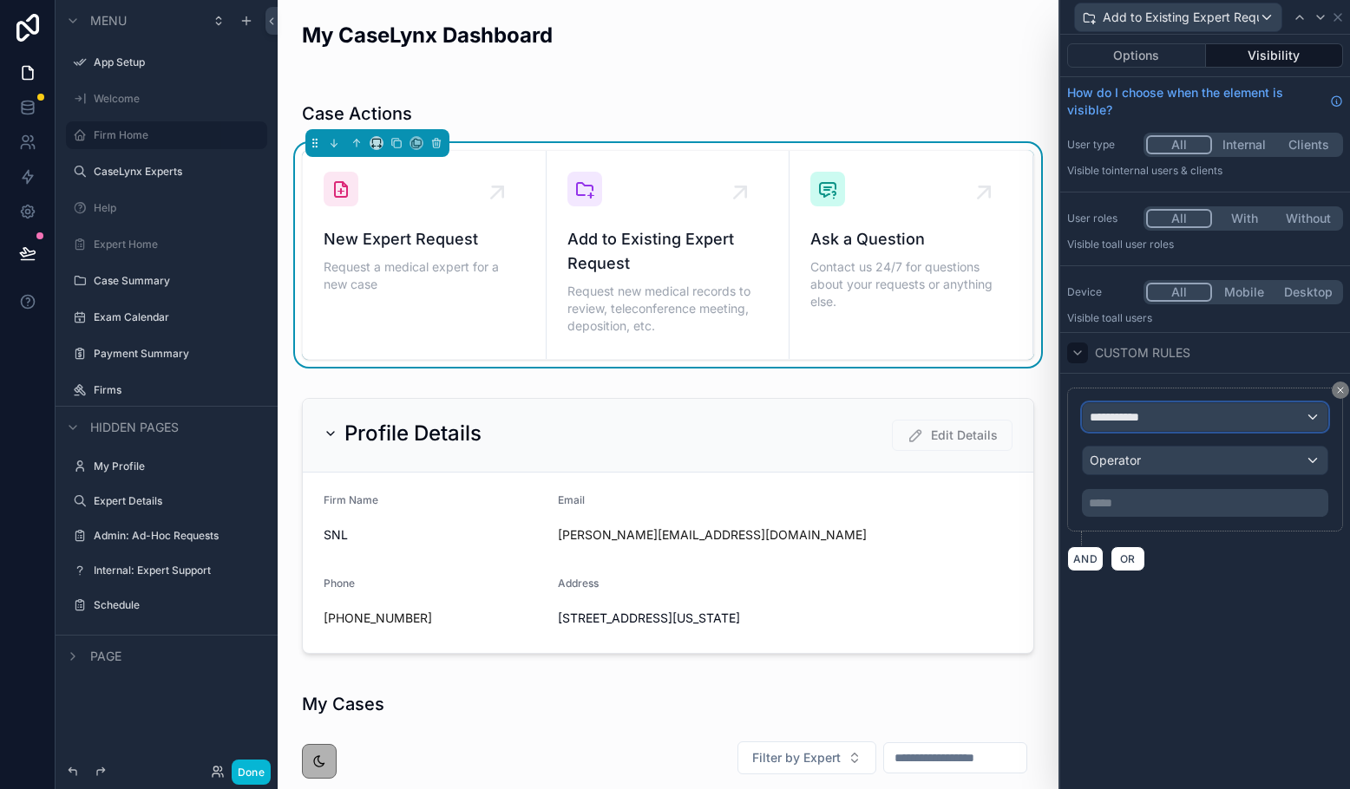
click at [1115, 415] on div "**********" at bounding box center [1205, 417] width 245 height 28
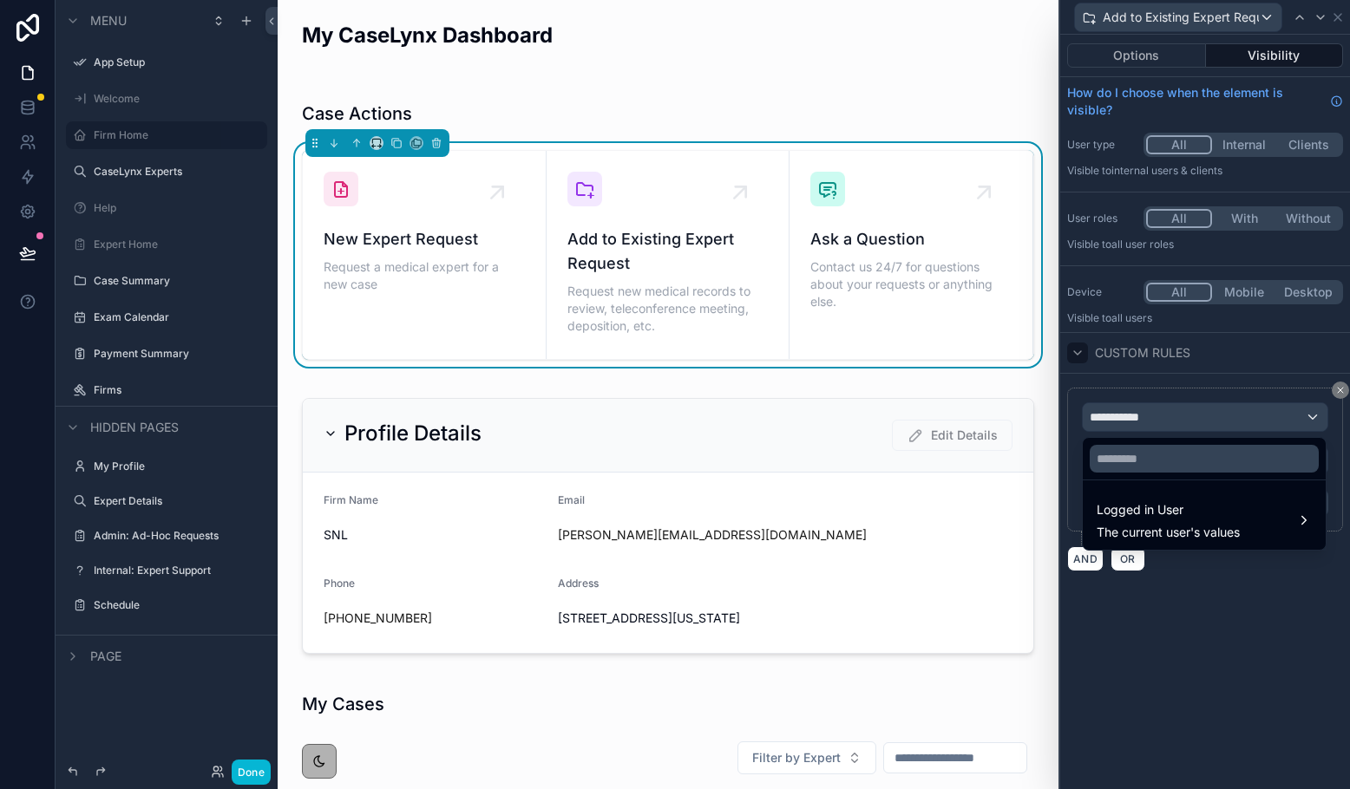
click at [1115, 619] on div at bounding box center [1205, 394] width 290 height 789
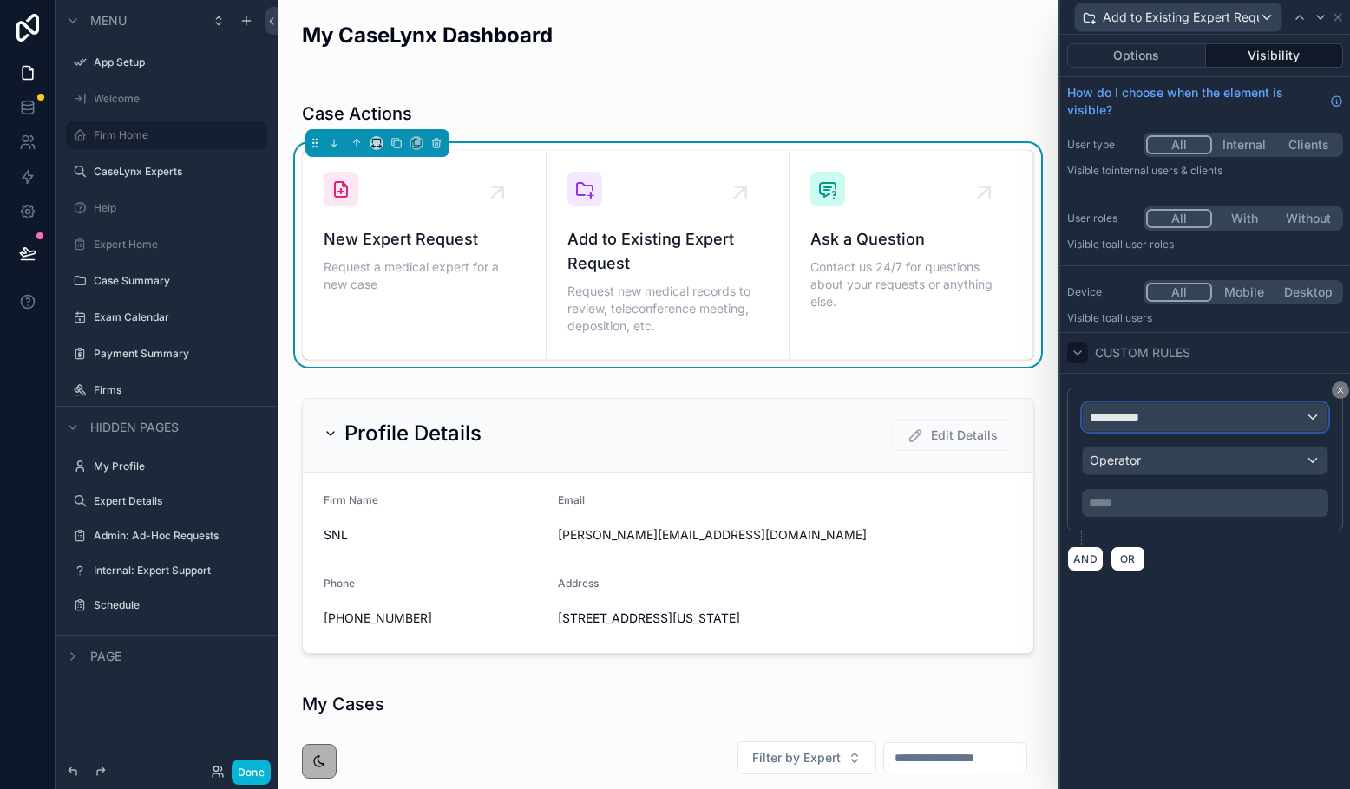
click at [1115, 429] on div "**********" at bounding box center [1205, 417] width 245 height 28
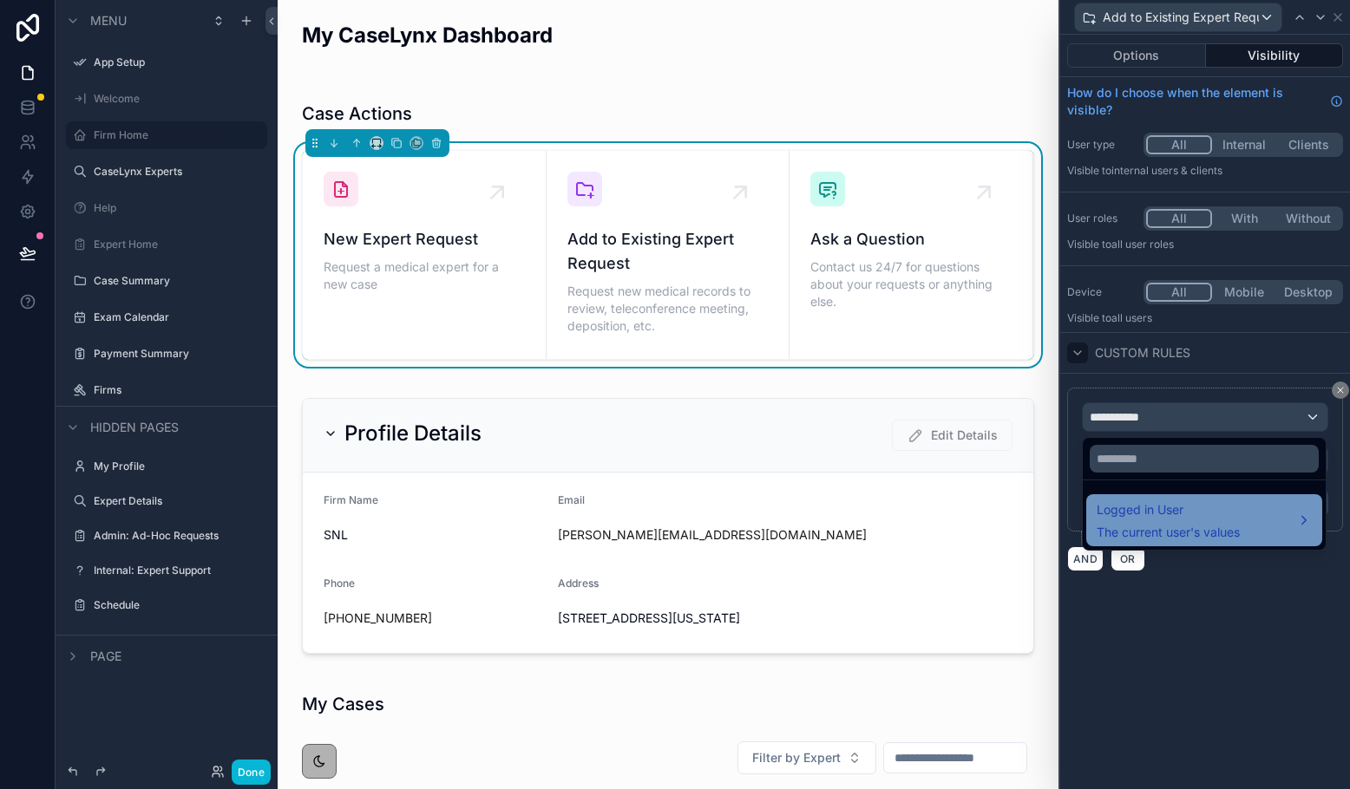
click at [1115, 501] on span "Logged in User" at bounding box center [1167, 510] width 143 height 21
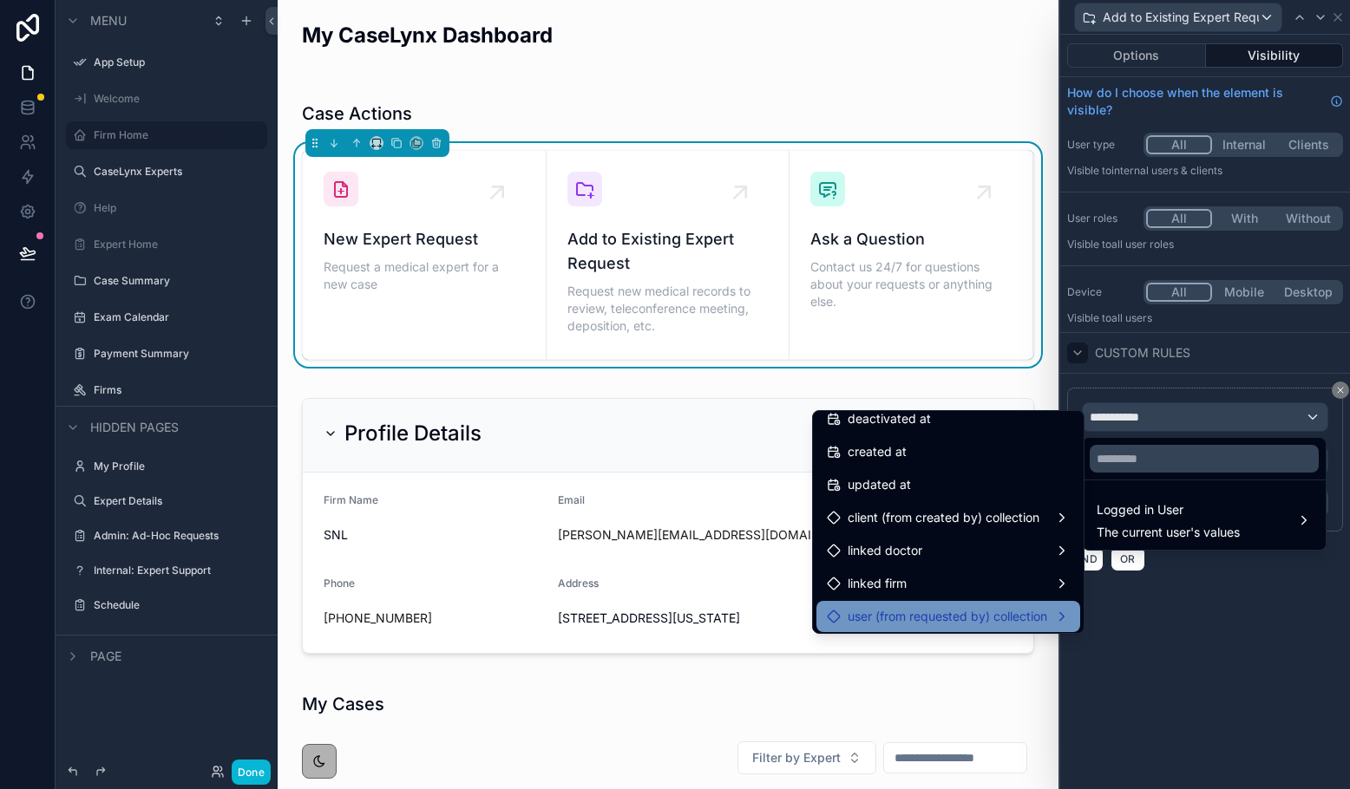
scroll to position [409, 0]
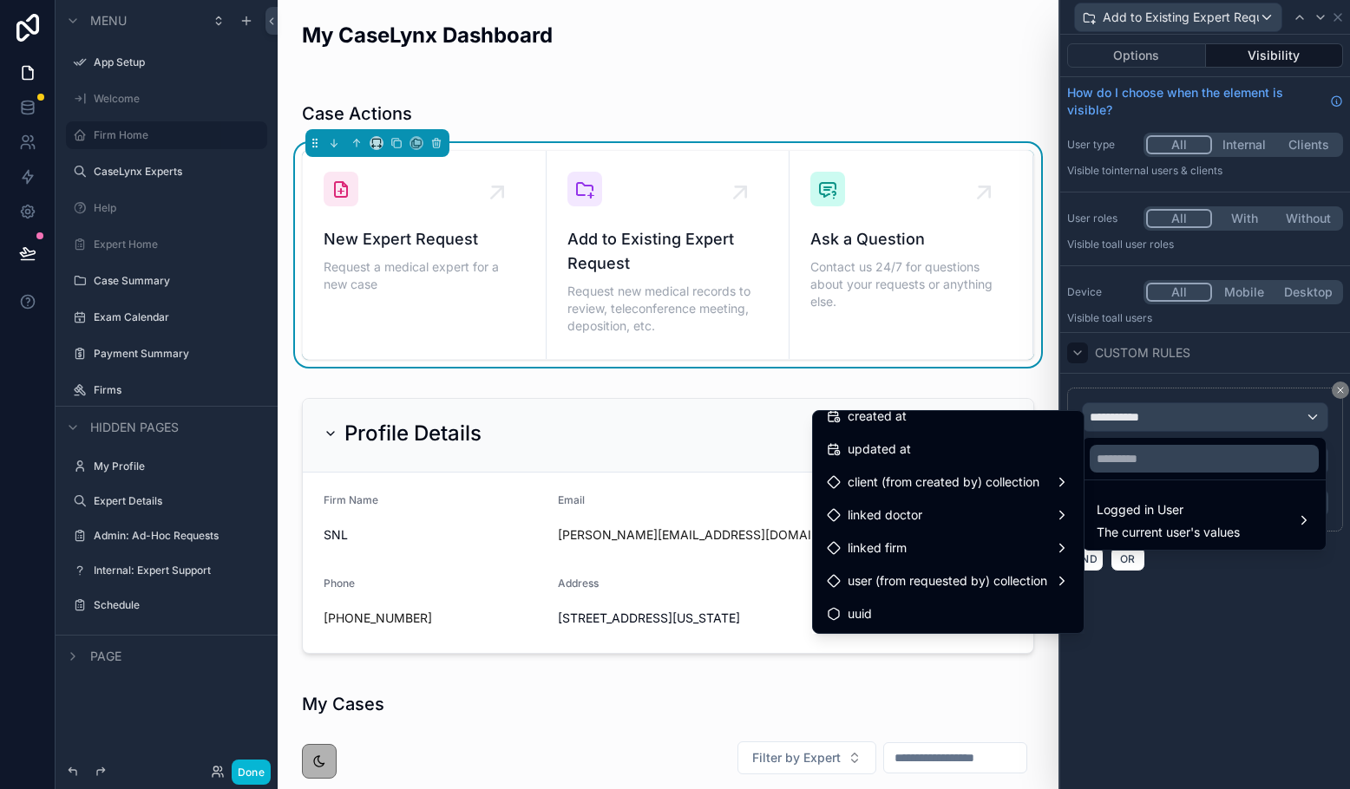
click at [1115, 735] on div at bounding box center [1205, 394] width 290 height 789
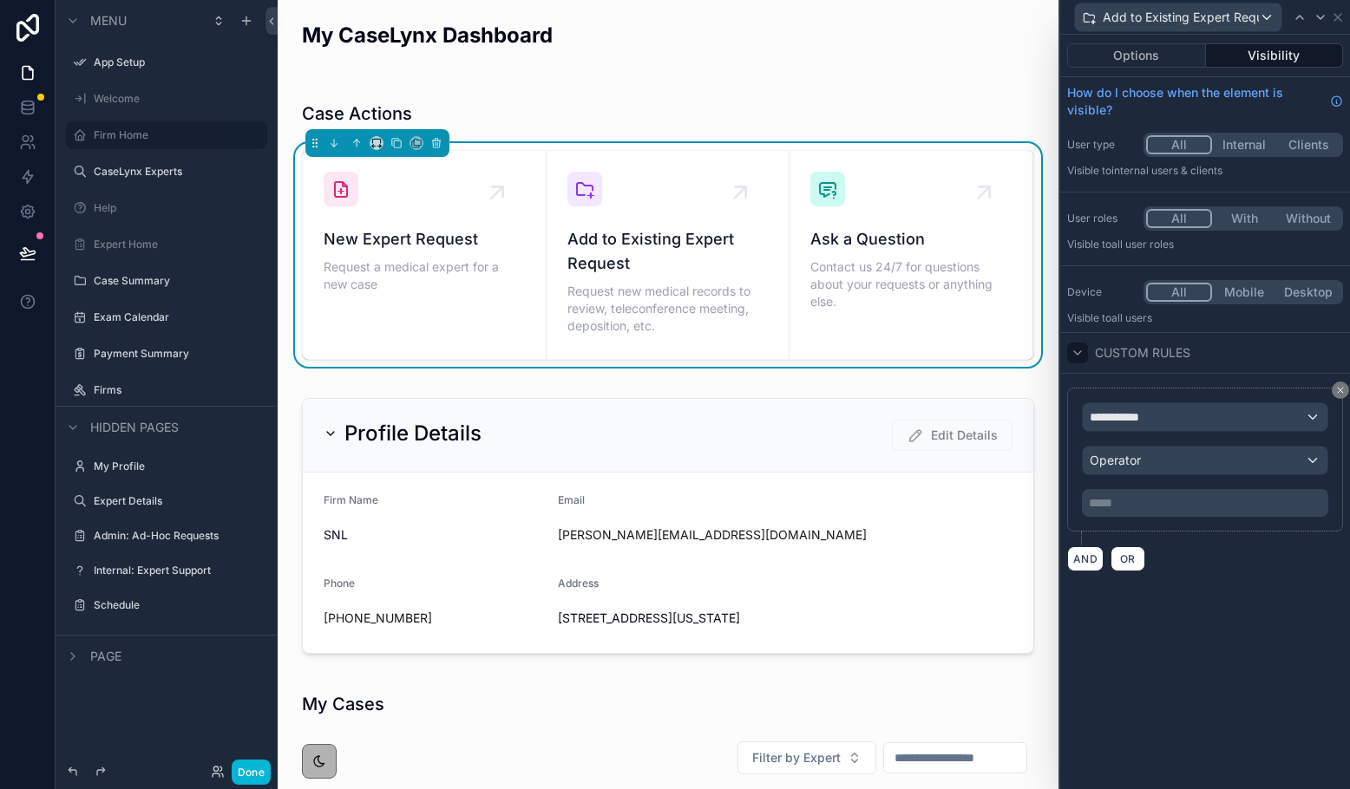
click at [1115, 735] on div "**********" at bounding box center [1205, 412] width 290 height 755
click at [1115, 396] on button at bounding box center [1340, 390] width 17 height 17
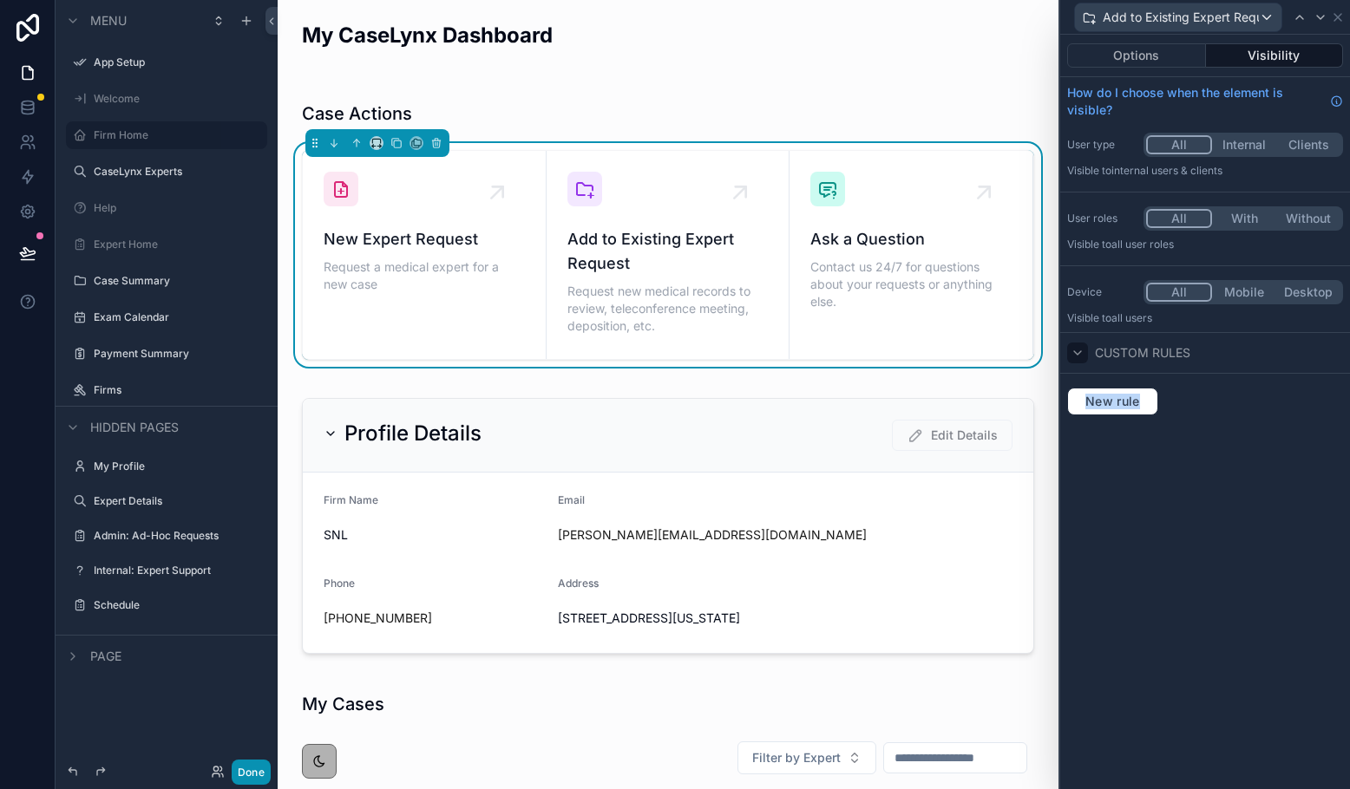
click at [253, 769] on button "Done" at bounding box center [251, 772] width 39 height 25
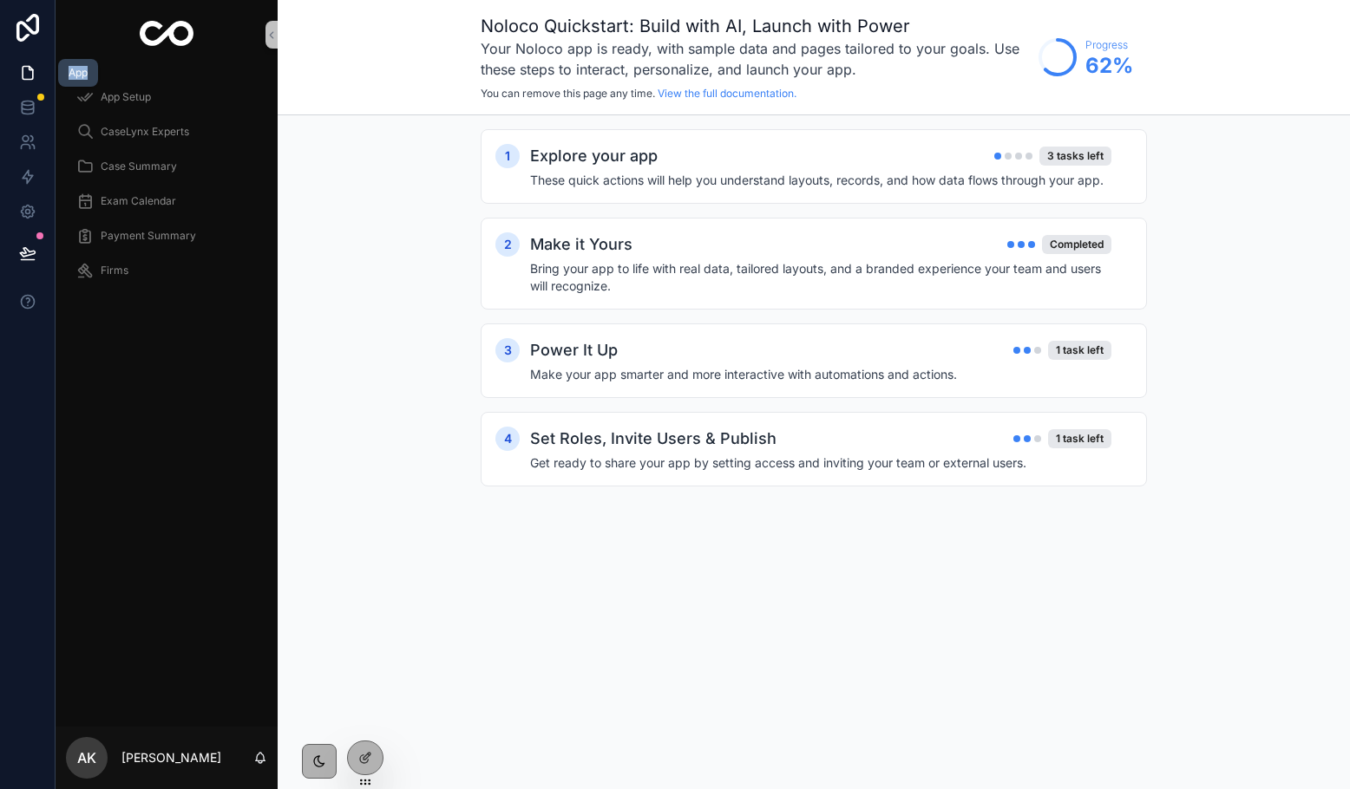
click at [27, 69] on icon at bounding box center [27, 72] width 17 height 17
click at [25, 217] on icon at bounding box center [27, 211] width 17 height 17
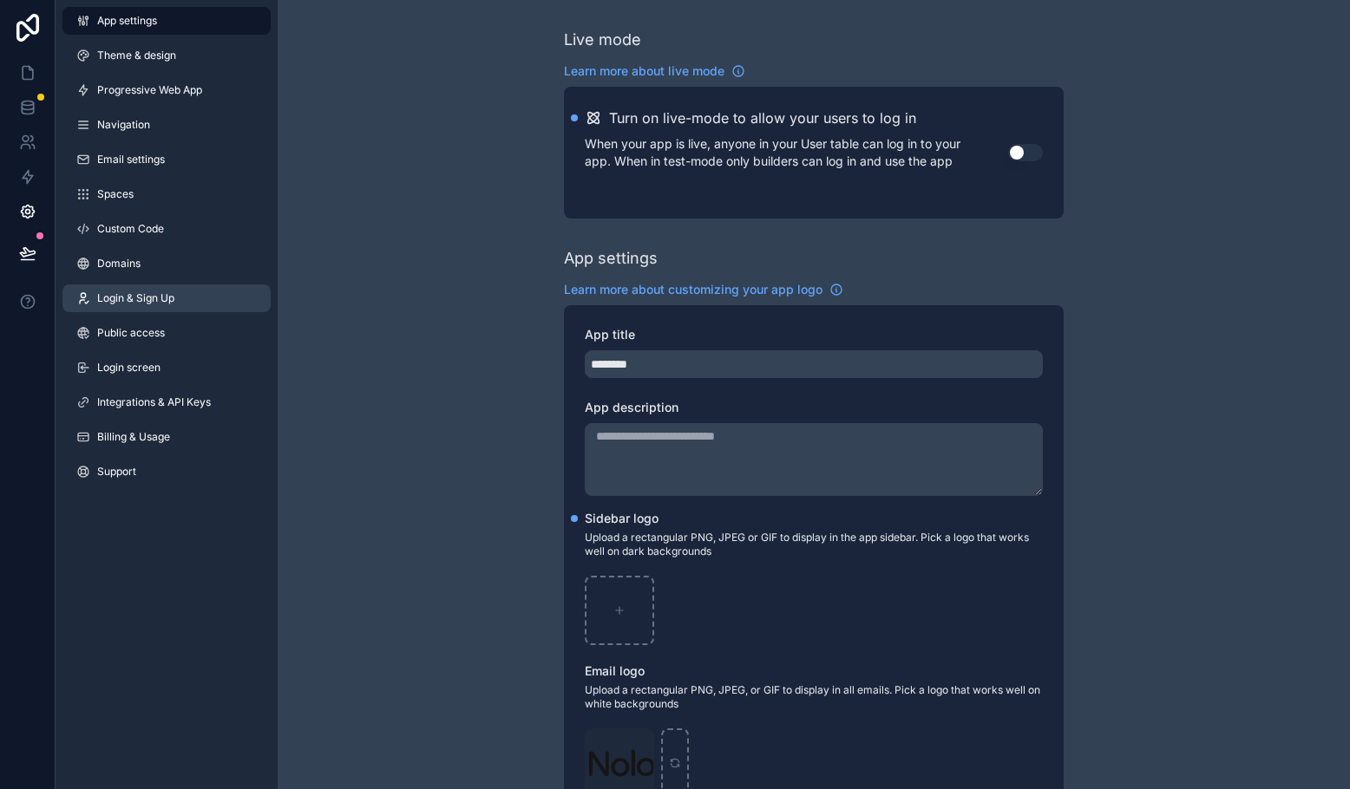
click at [134, 297] on span "Login & Sign Up" at bounding box center [135, 298] width 77 height 14
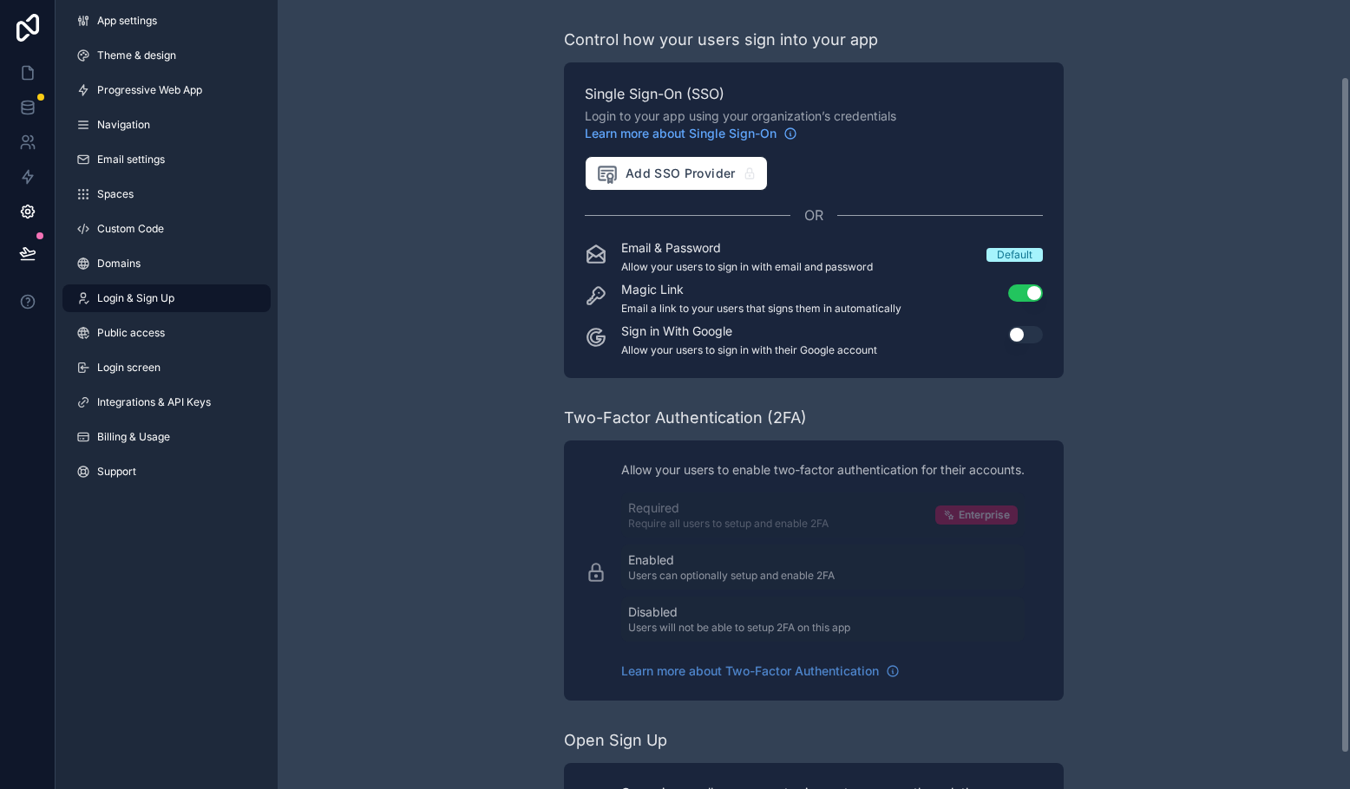
scroll to position [130, 0]
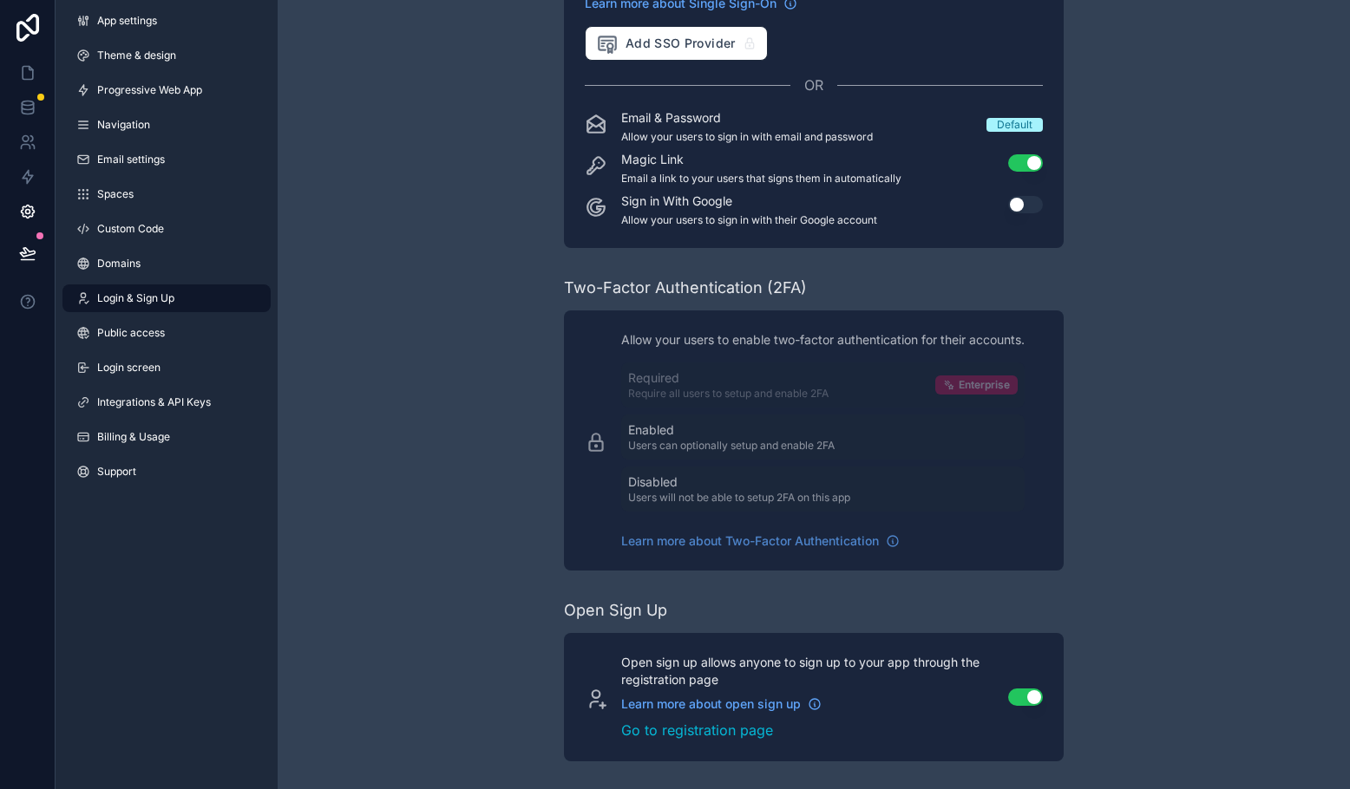
click at [1025, 704] on button "Use setting" at bounding box center [1025, 697] width 35 height 17
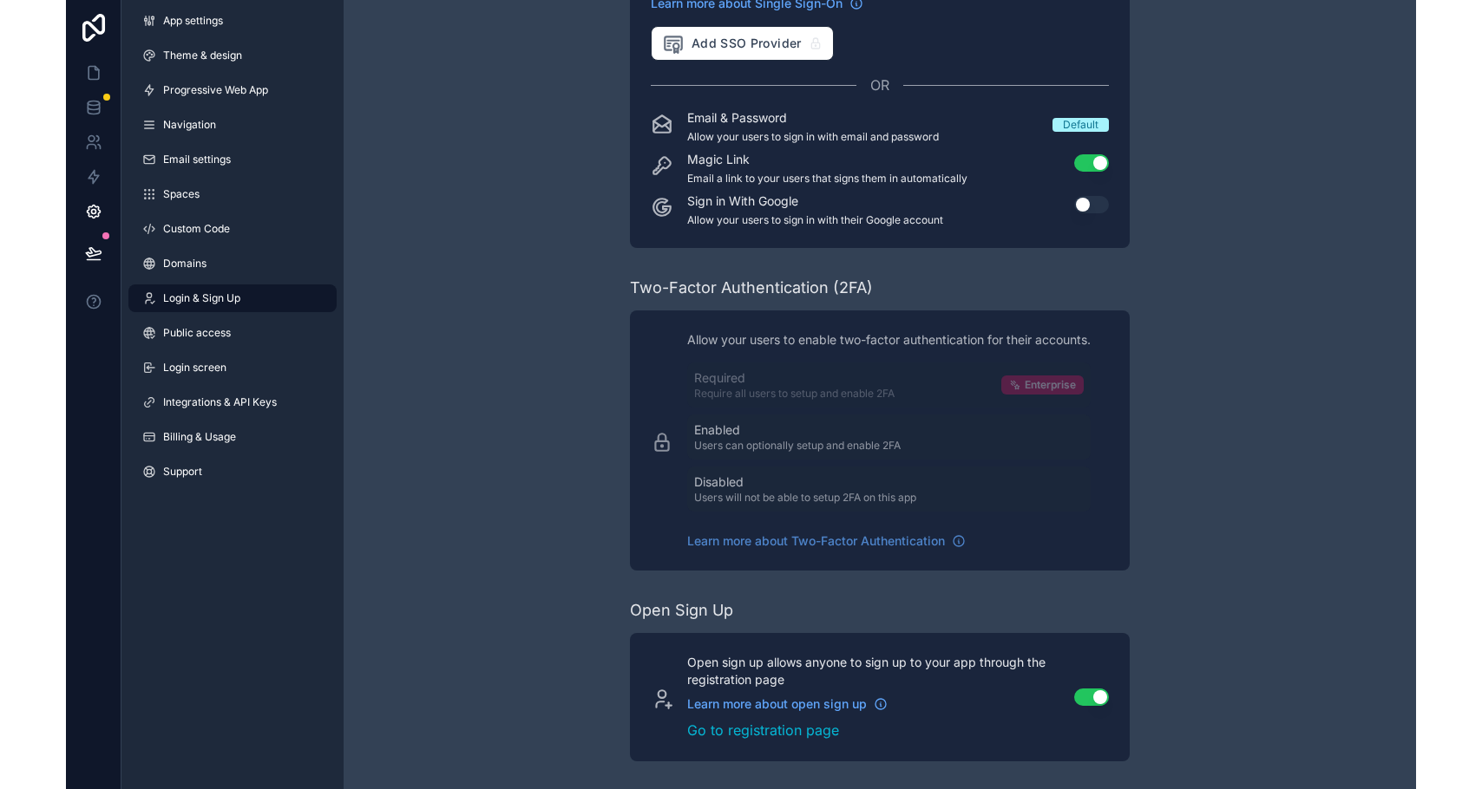
scroll to position [109, 0]
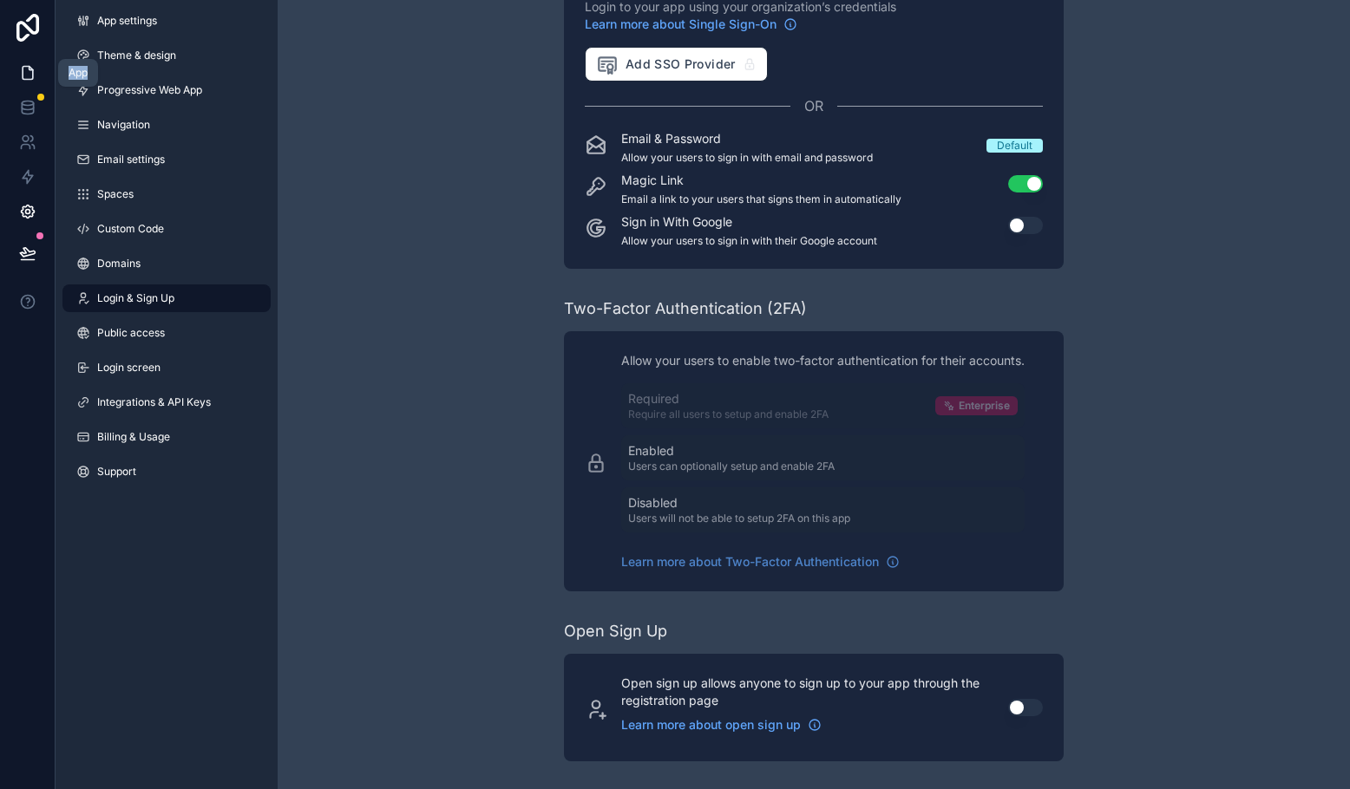
click at [38, 82] on link at bounding box center [27, 73] width 55 height 35
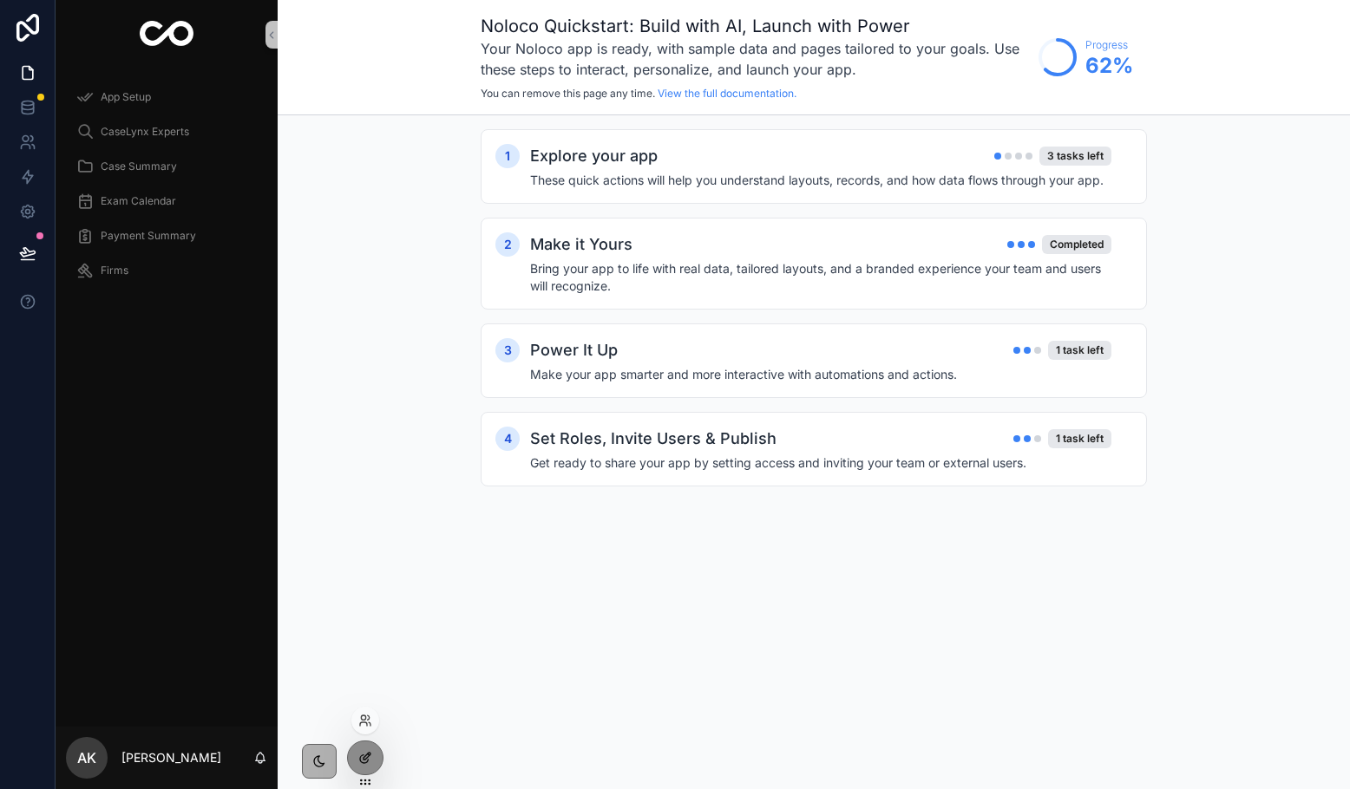
click at [366, 748] on div at bounding box center [365, 758] width 35 height 33
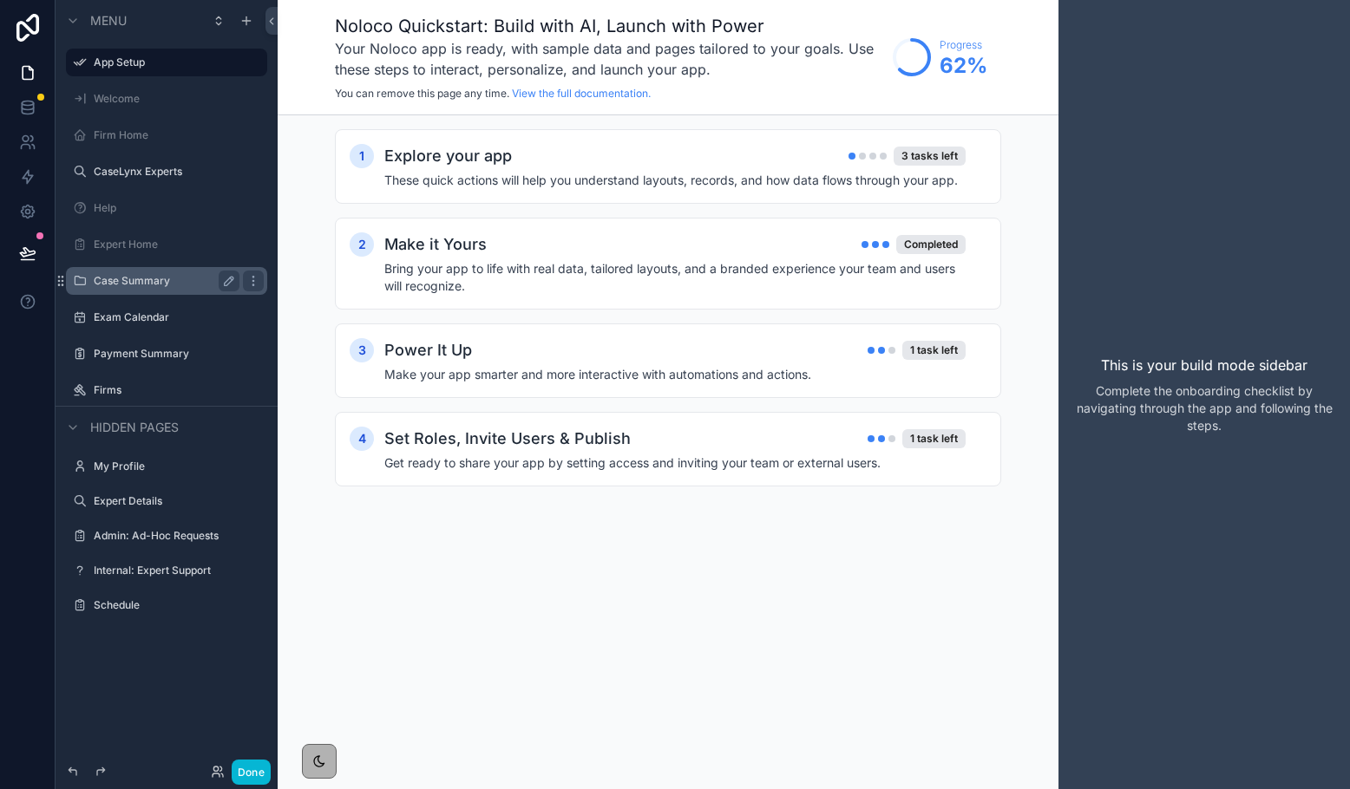
click at [145, 283] on label "Case Summary" at bounding box center [163, 281] width 139 height 14
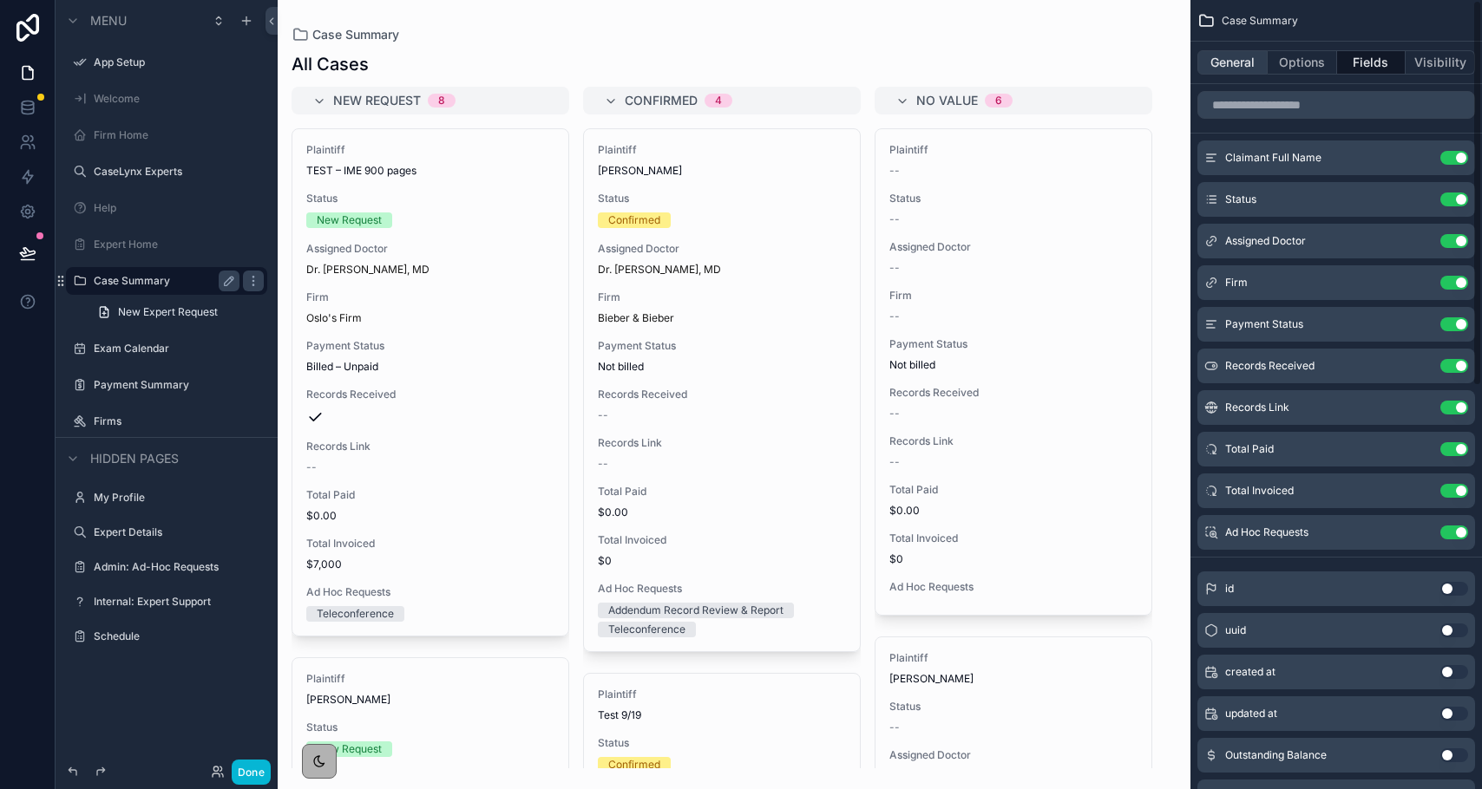
click at [1115, 62] on button "General" at bounding box center [1232, 62] width 70 height 24
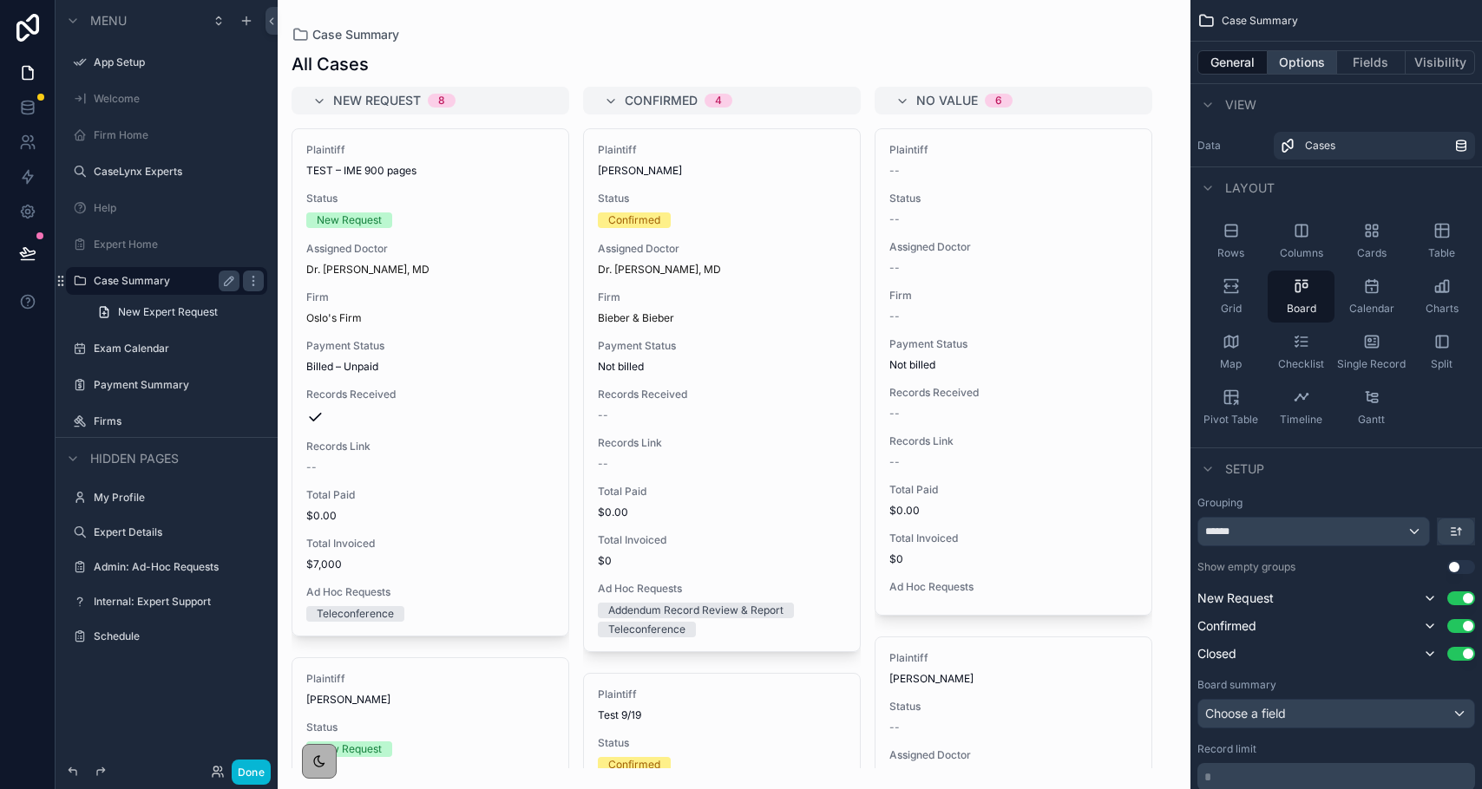
click at [1115, 63] on button "Options" at bounding box center [1301, 62] width 69 height 24
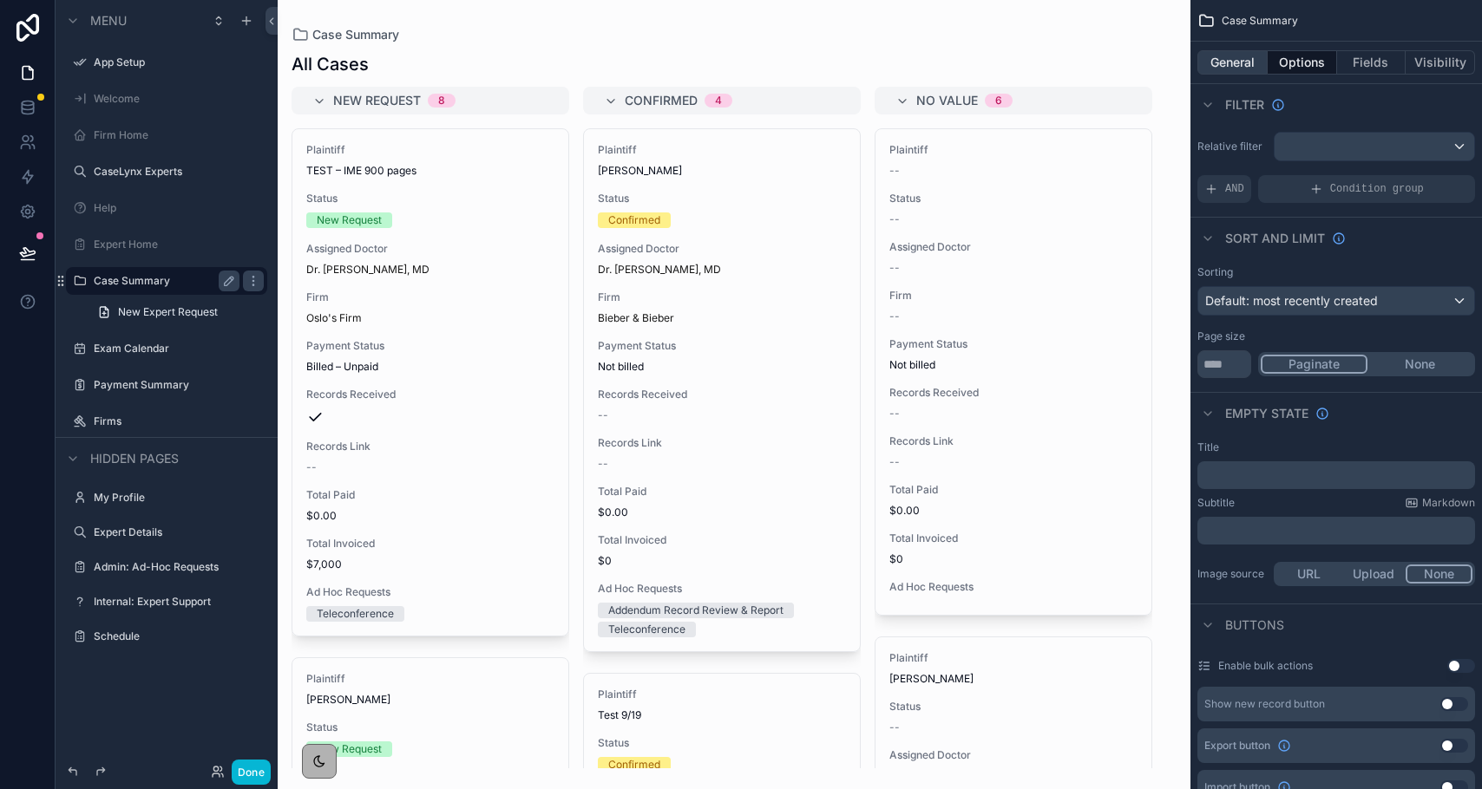
click at [1115, 62] on button "General" at bounding box center [1232, 62] width 70 height 24
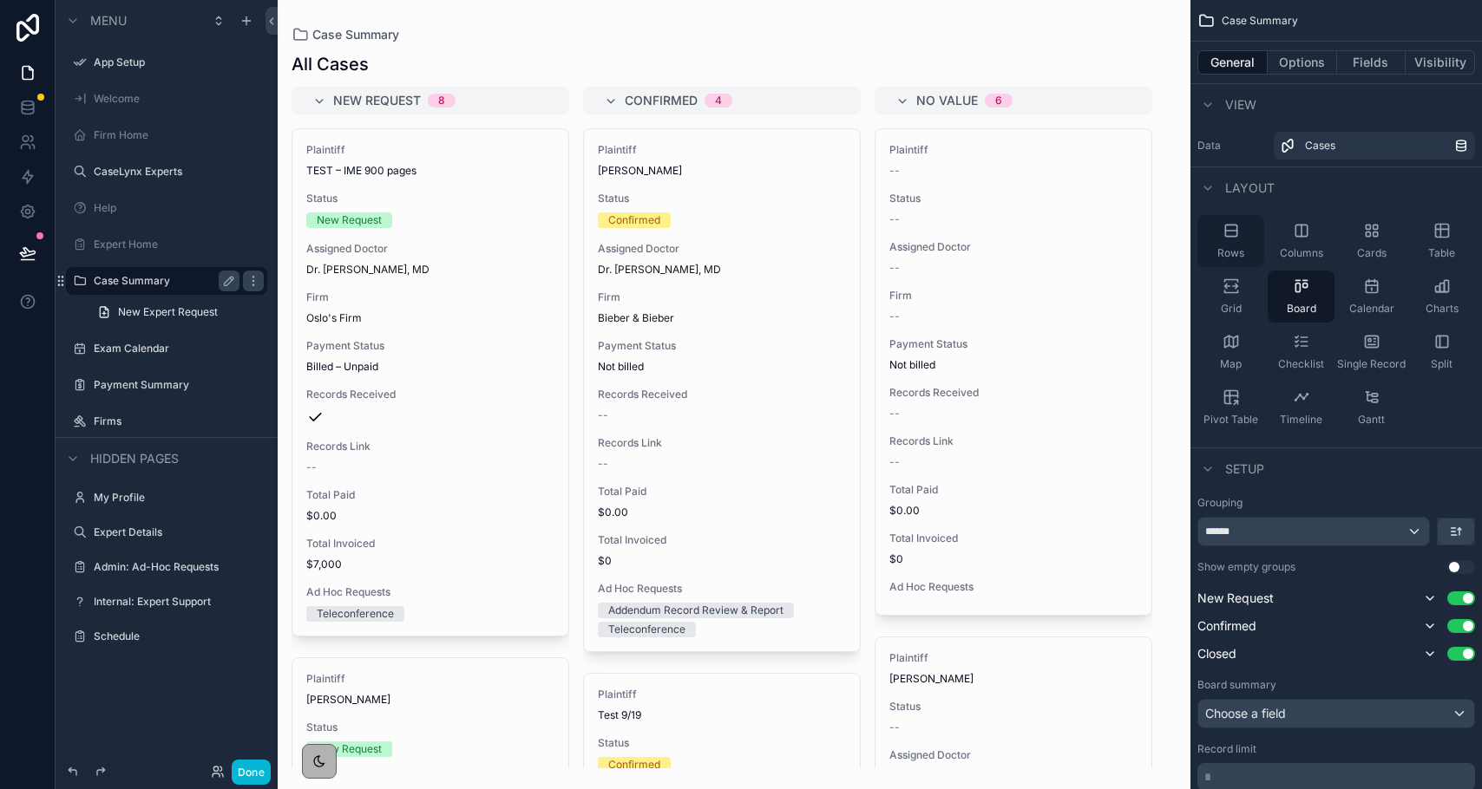
click at [1115, 240] on div "Rows" at bounding box center [1230, 241] width 67 height 52
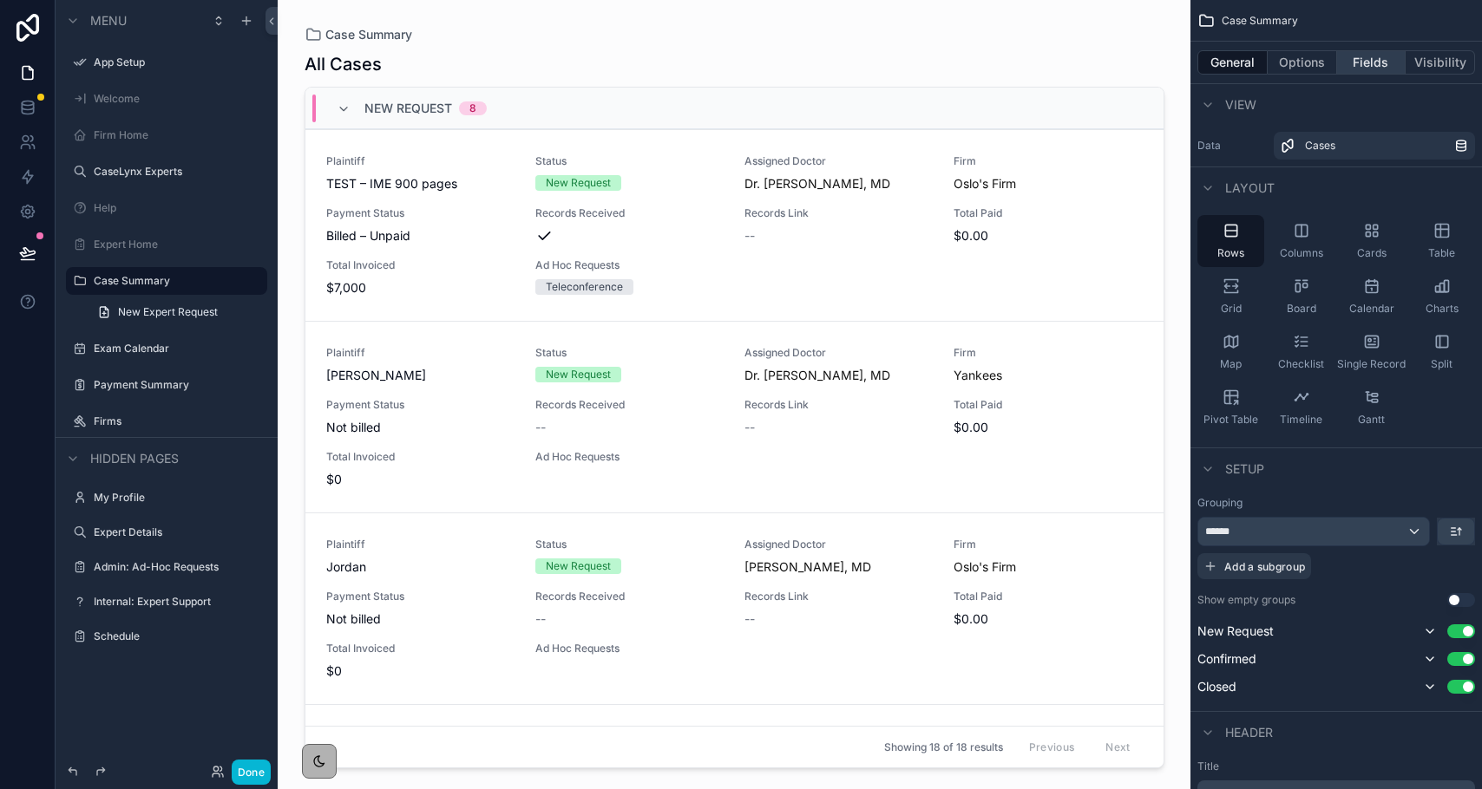
click at [1115, 67] on button "Fields" at bounding box center [1371, 62] width 69 height 24
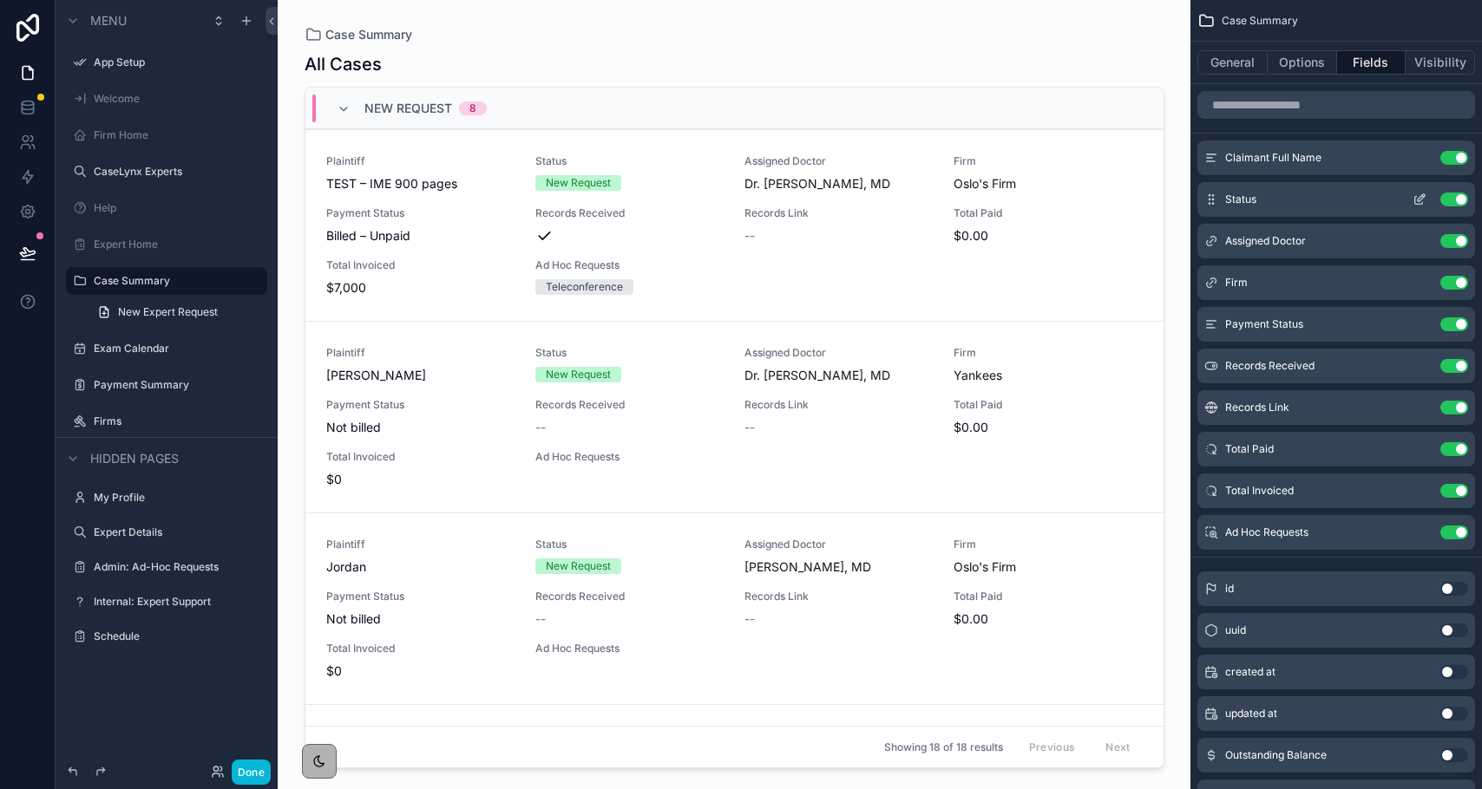
click at [1115, 201] on button "Use setting" at bounding box center [1454, 200] width 28 height 14
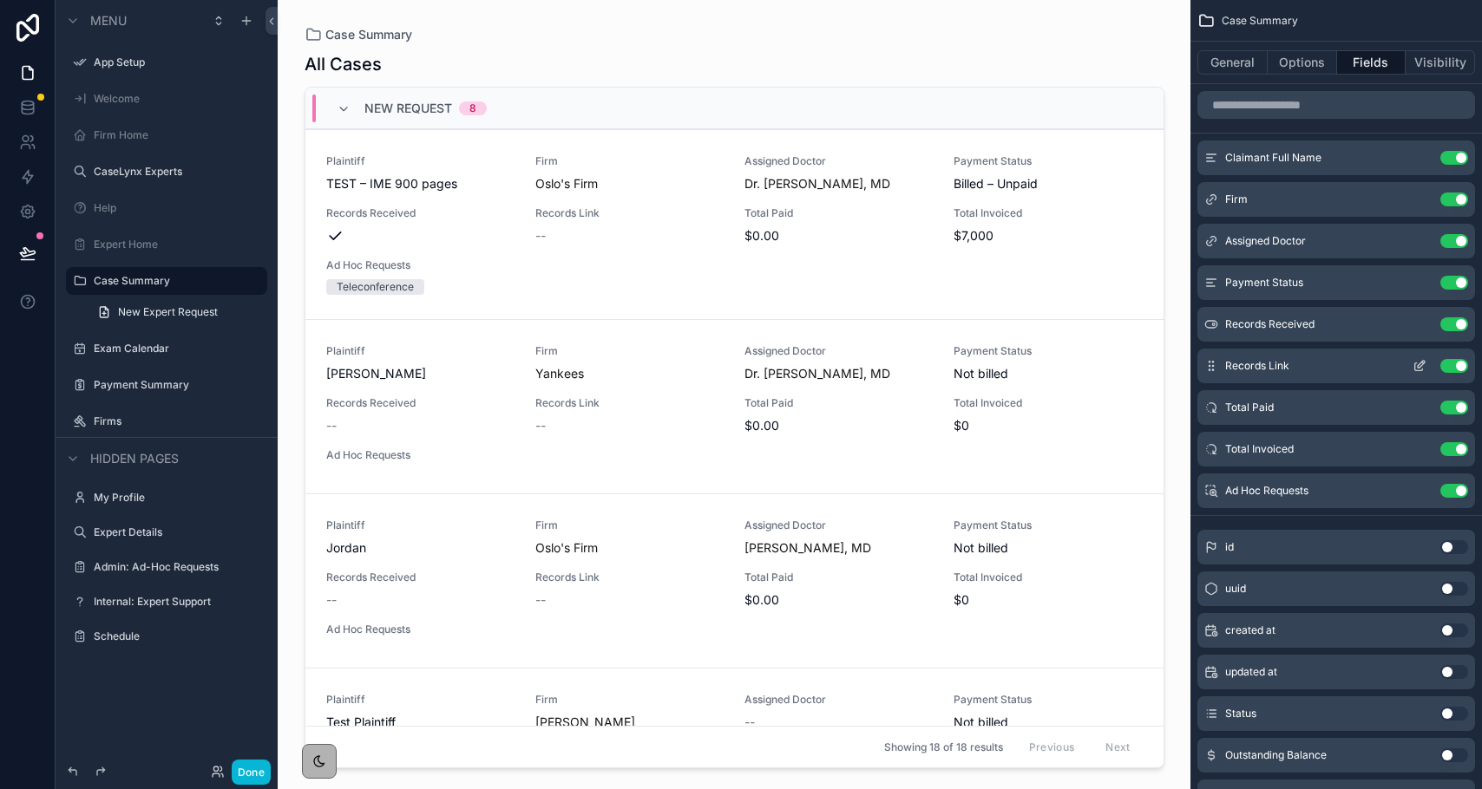
click at [1453, 368] on button "Use setting" at bounding box center [1454, 366] width 28 height 14
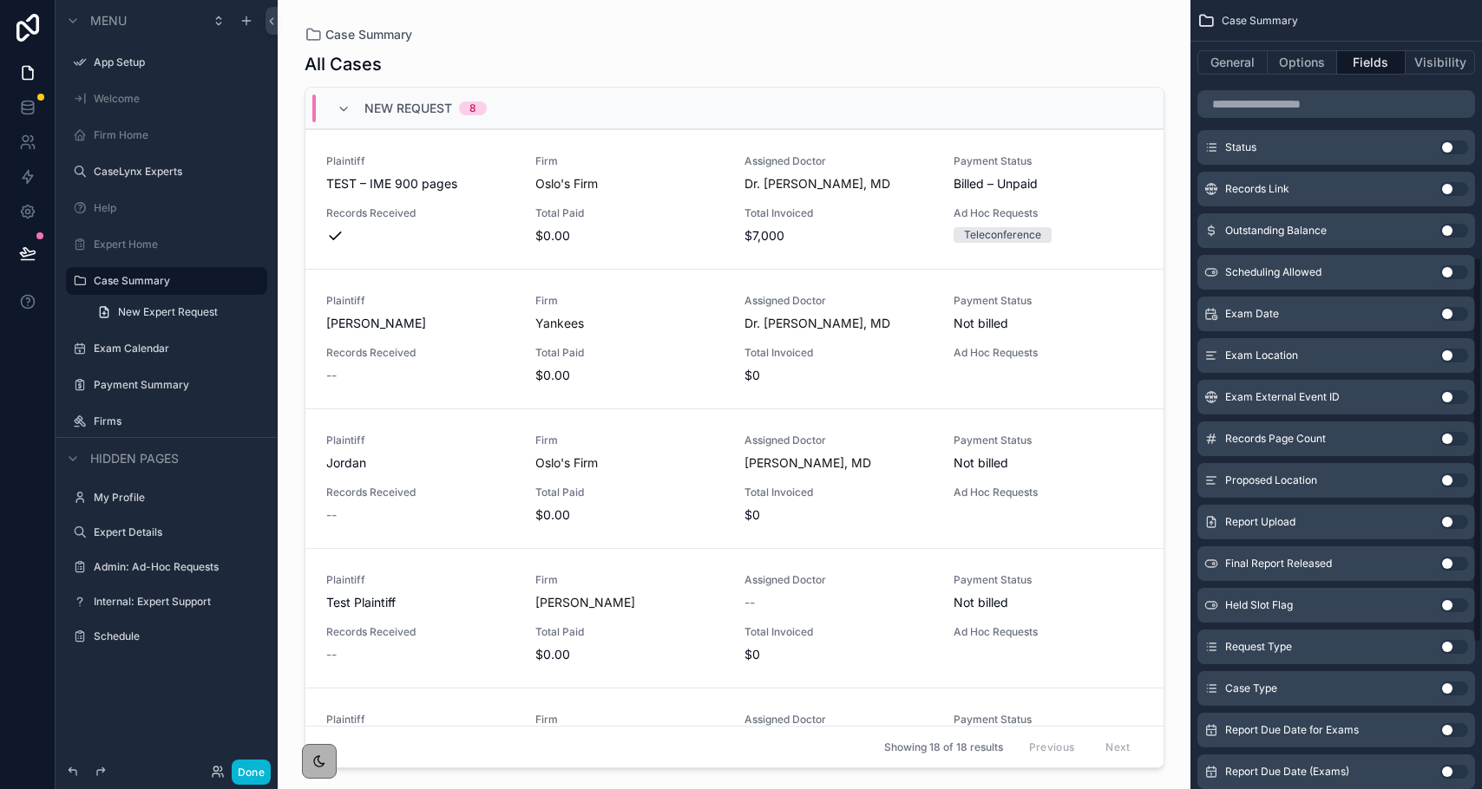
scroll to position [526, 0]
click at [1449, 643] on button "Use setting" at bounding box center [1454, 646] width 28 height 14
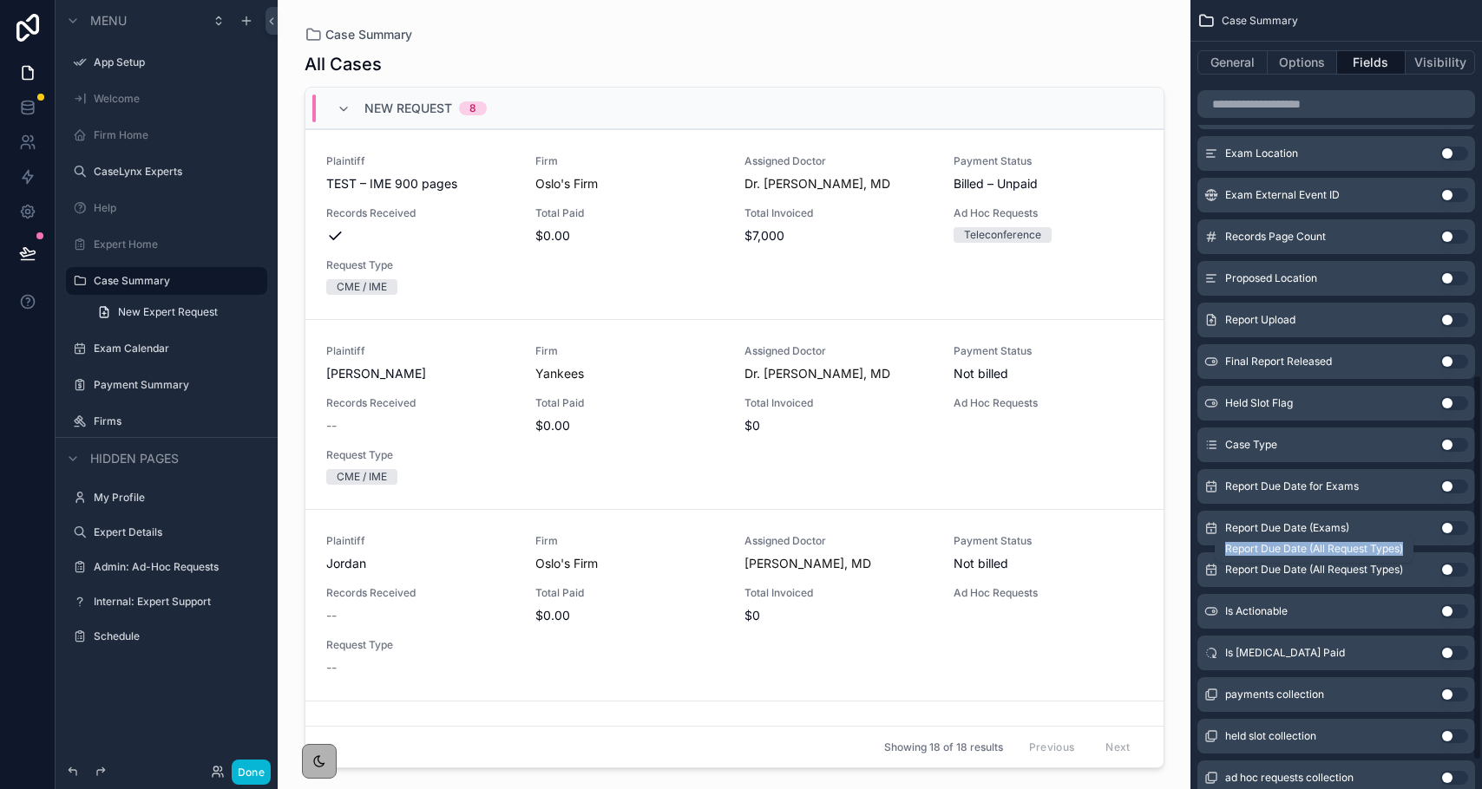
scroll to position [769, 0]
click at [1259, 611] on span "Is Actionable" at bounding box center [1256, 611] width 62 height 14
click at [1453, 609] on button "Use setting" at bounding box center [1454, 611] width 28 height 14
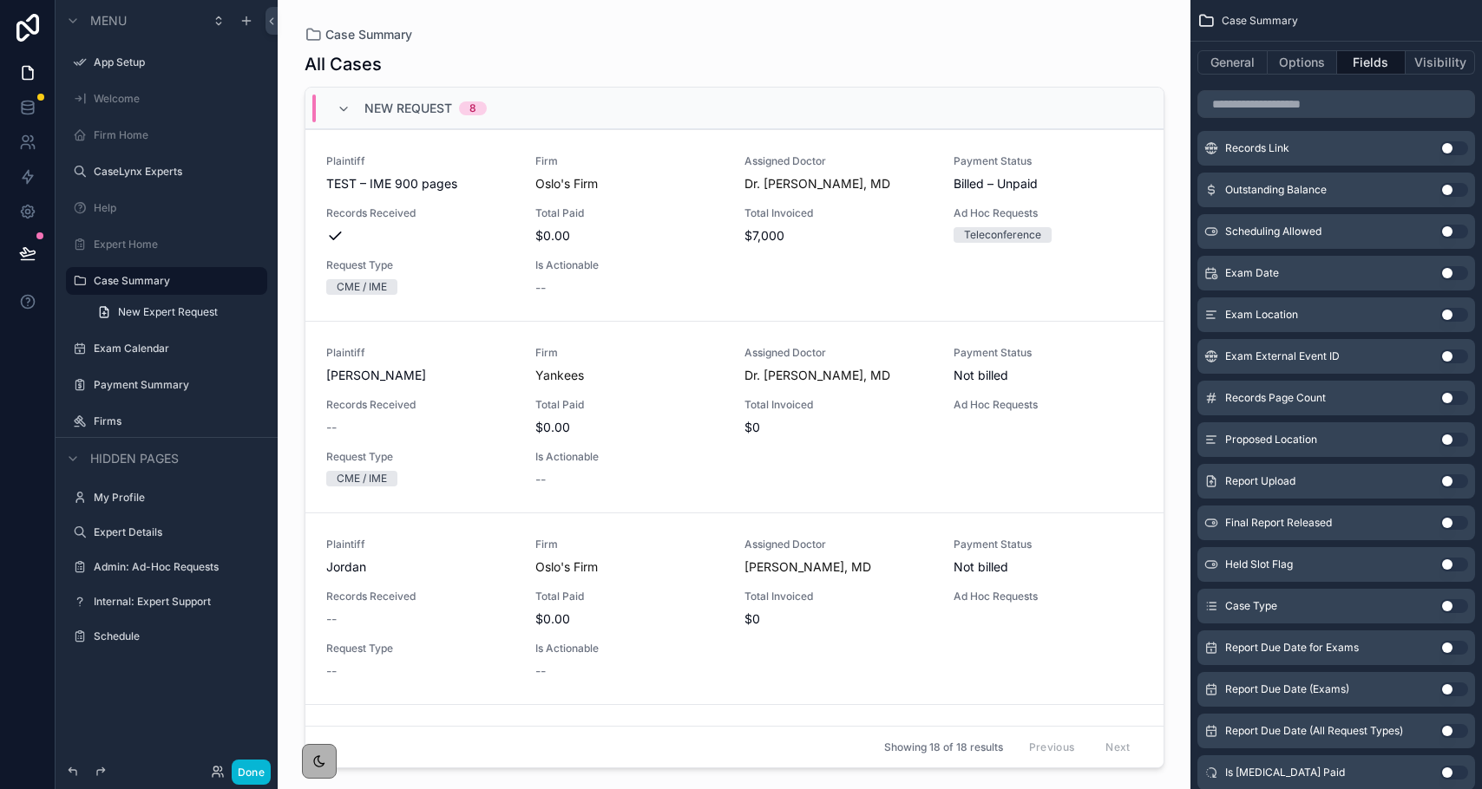
scroll to position [467, 0]
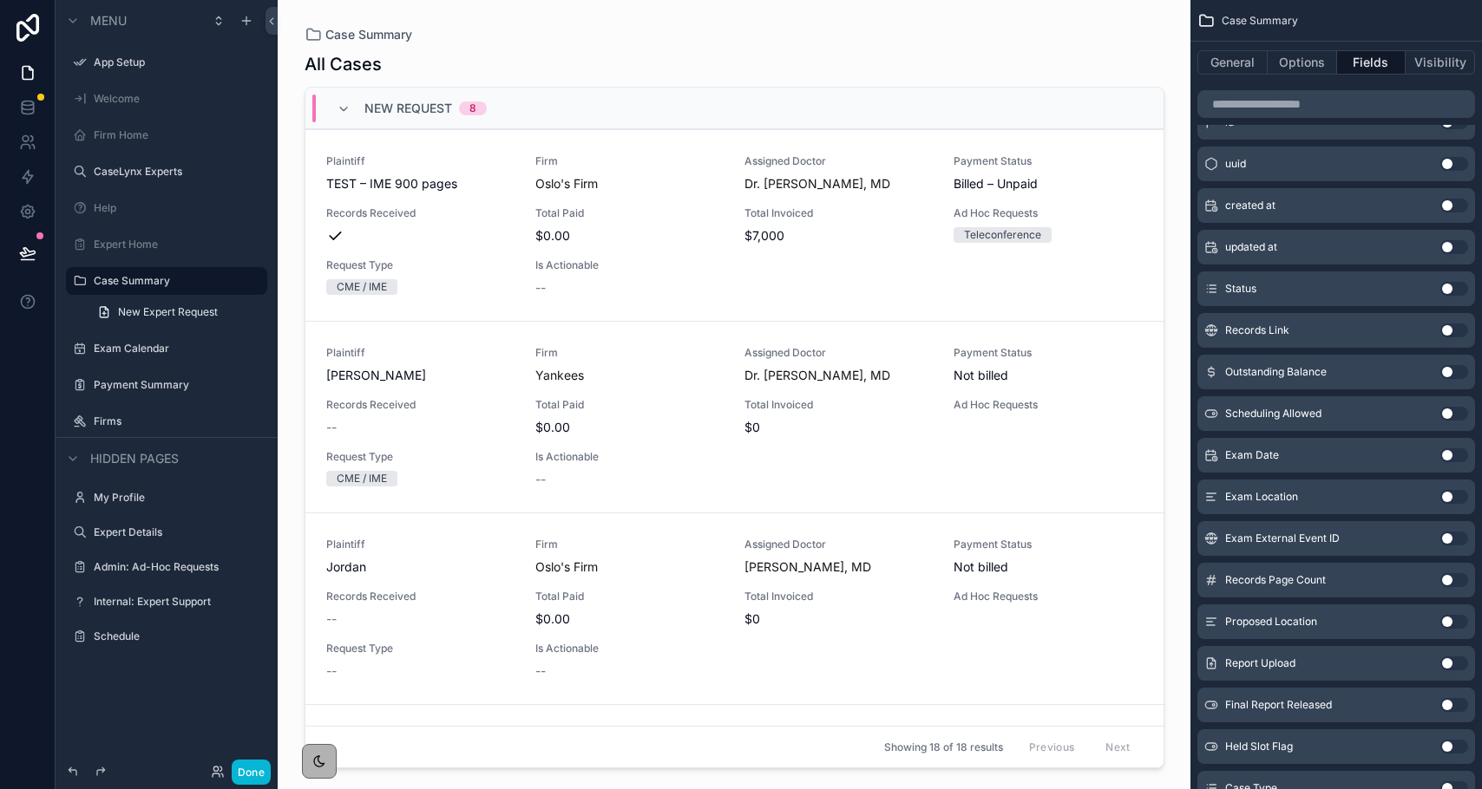
click at [1450, 371] on button "Use setting" at bounding box center [1454, 372] width 28 height 14
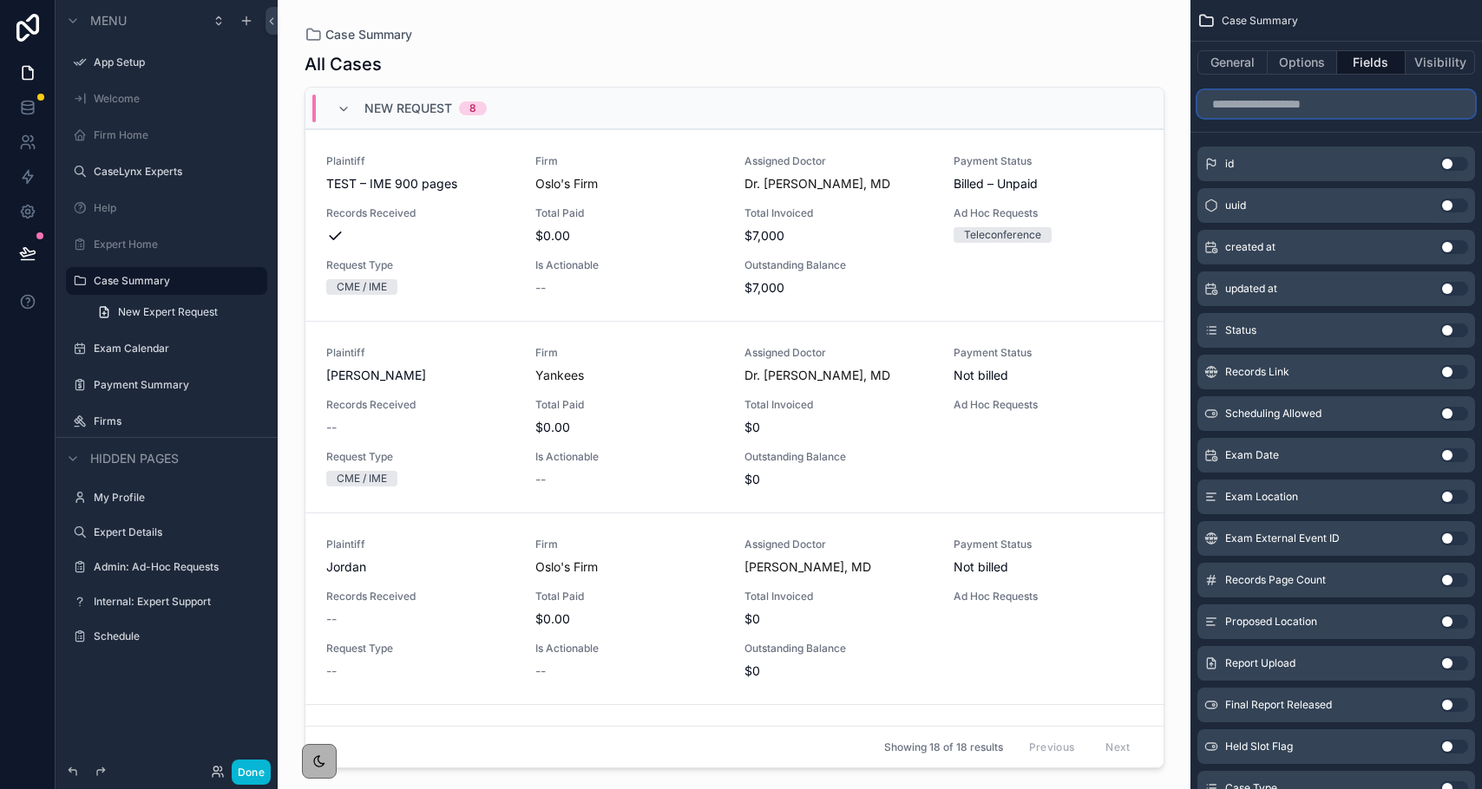
click at [1301, 113] on input "scrollable content" at bounding box center [1336, 104] width 278 height 28
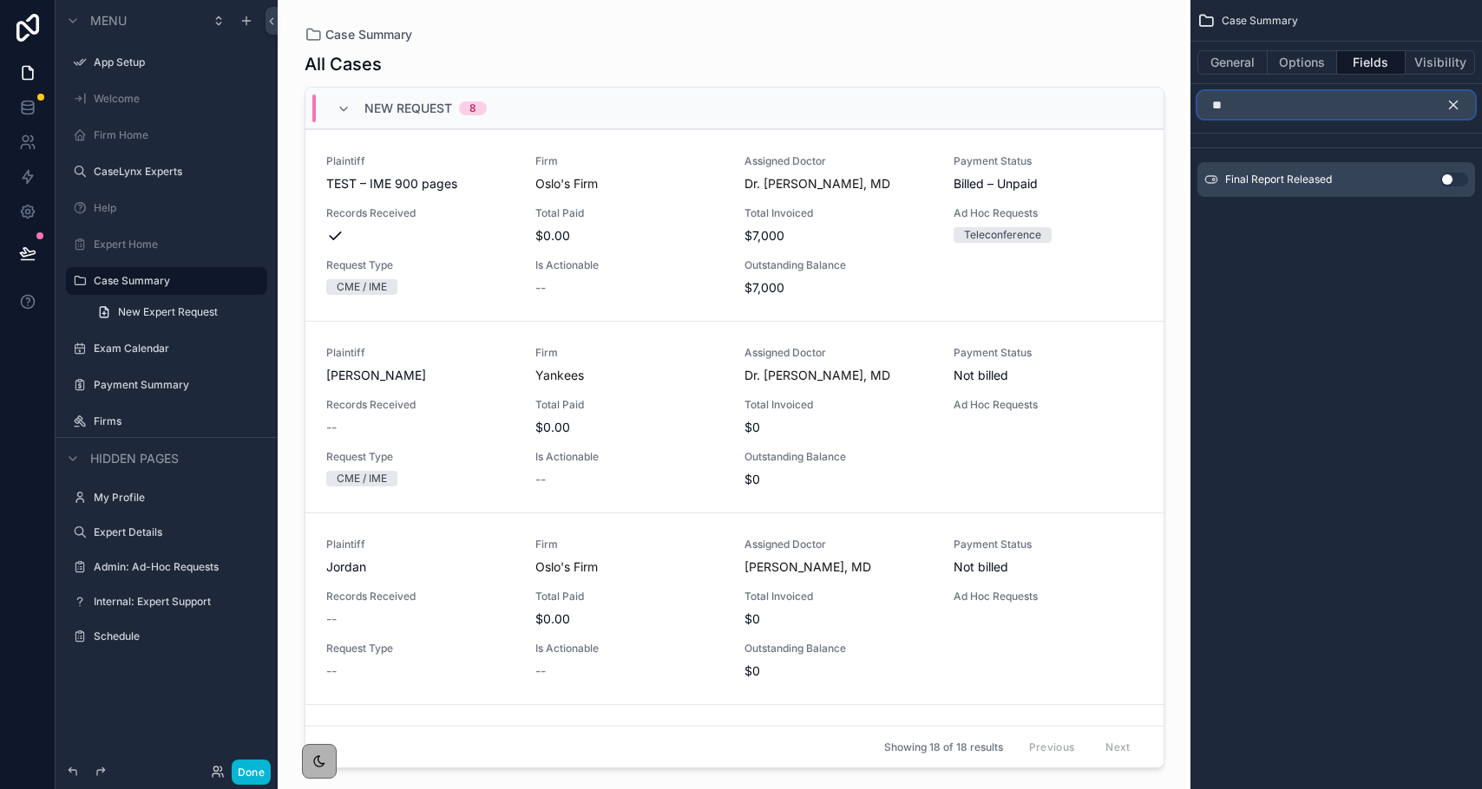
type input "*"
type input "***"
click at [1455, 179] on button "Use setting" at bounding box center [1454, 180] width 28 height 14
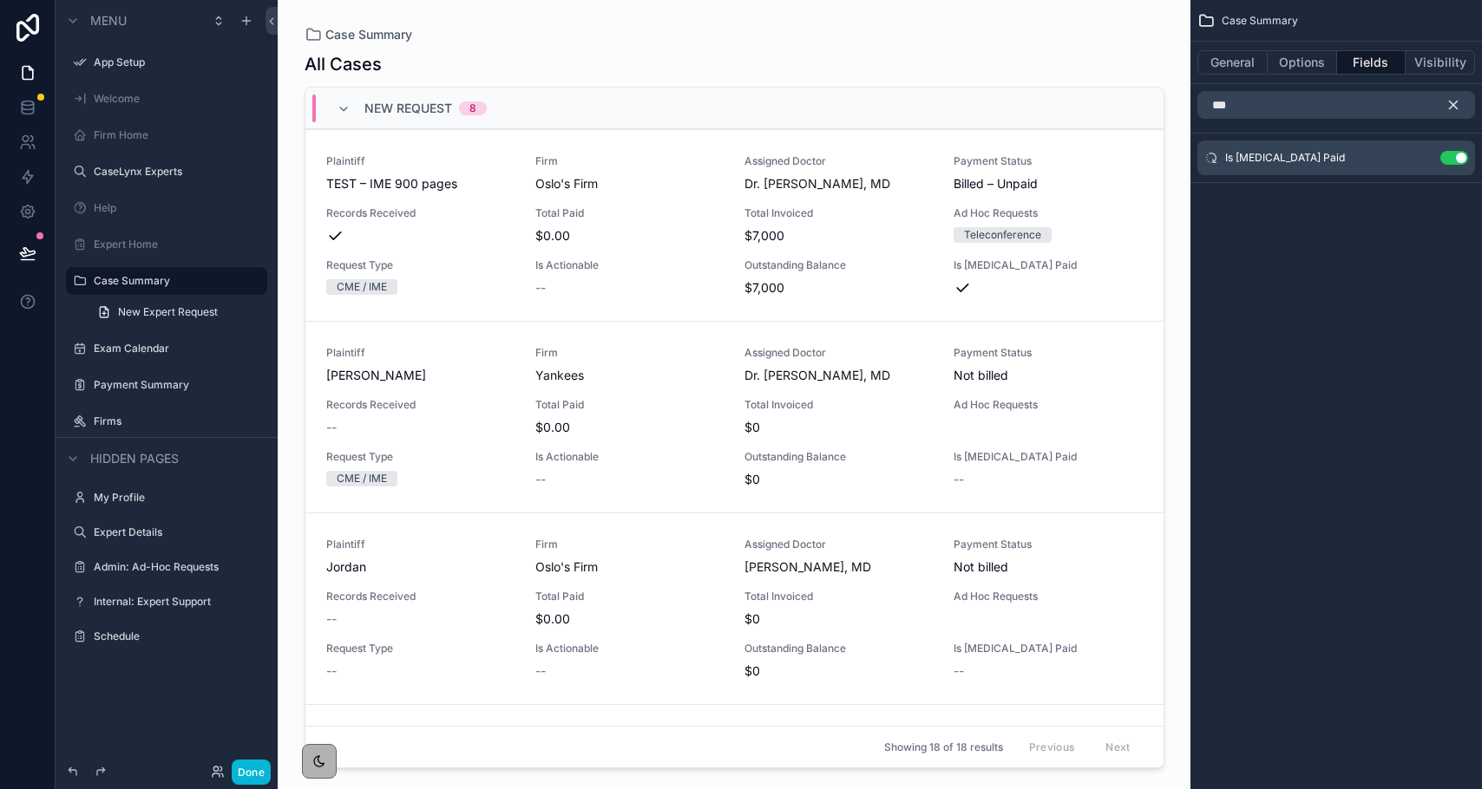
click at [1456, 103] on icon "scrollable content" at bounding box center [1453, 105] width 16 height 16
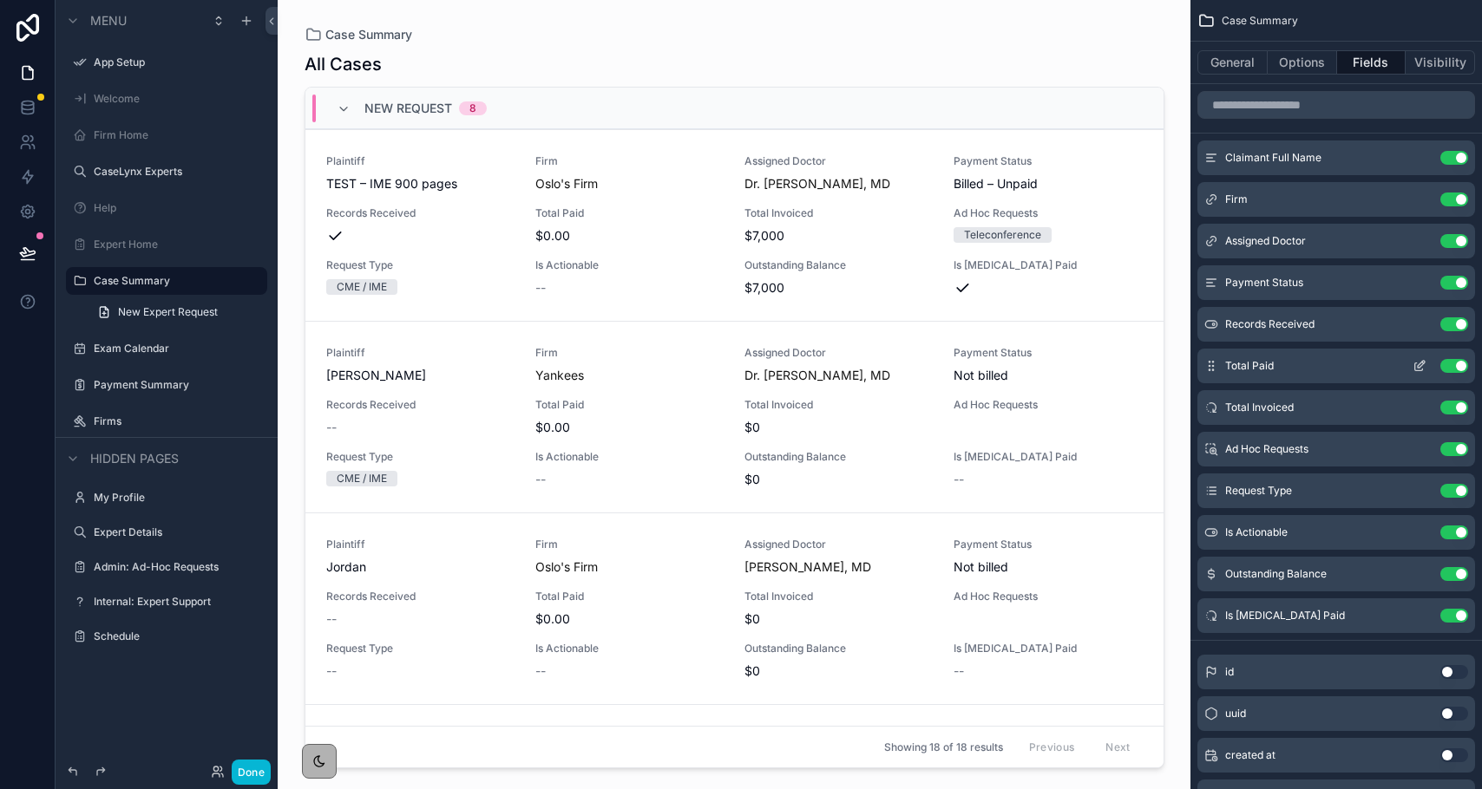
click at [1457, 363] on button "Use setting" at bounding box center [1454, 366] width 28 height 14
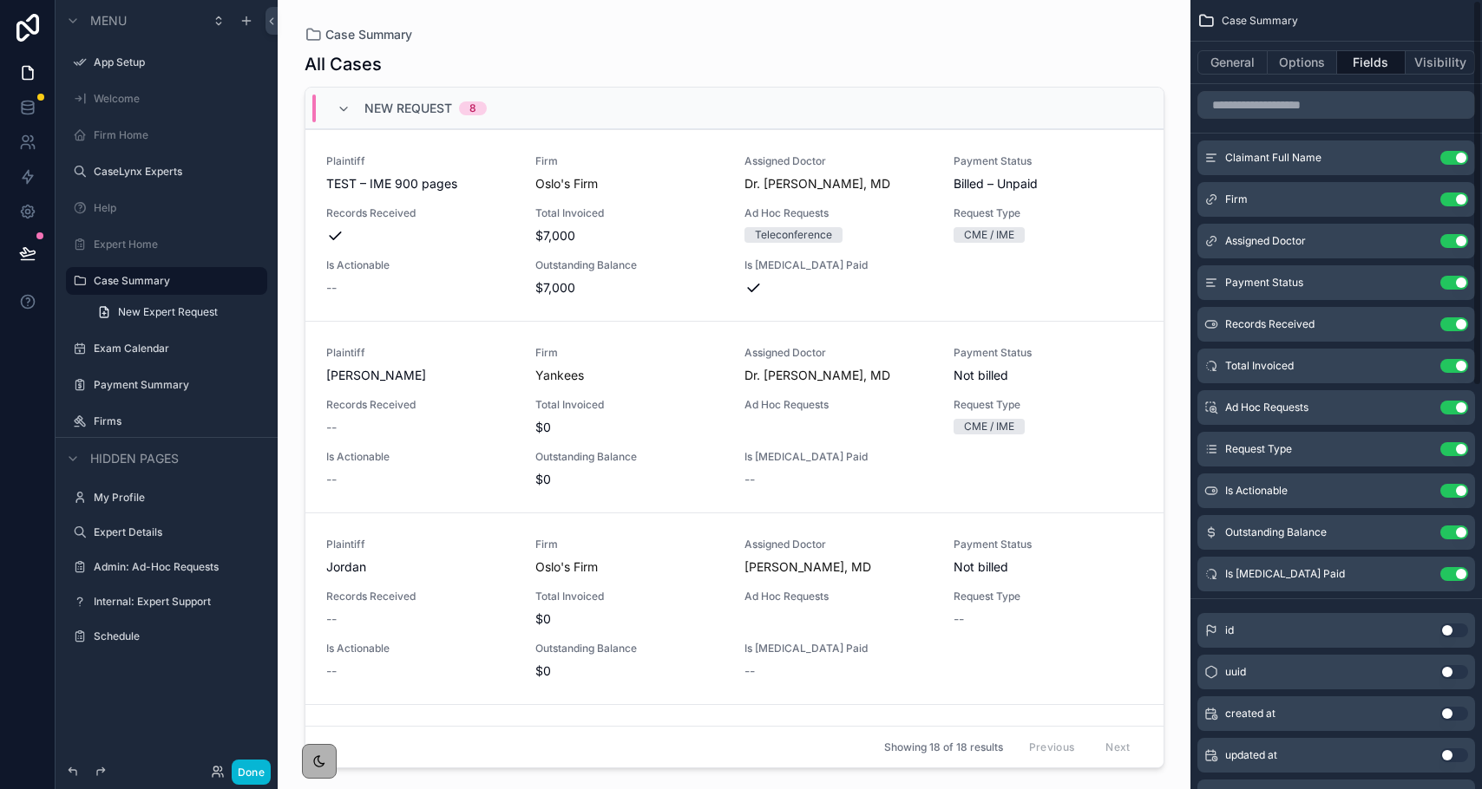
click at [1457, 363] on button "Use setting" at bounding box center [1454, 366] width 28 height 14
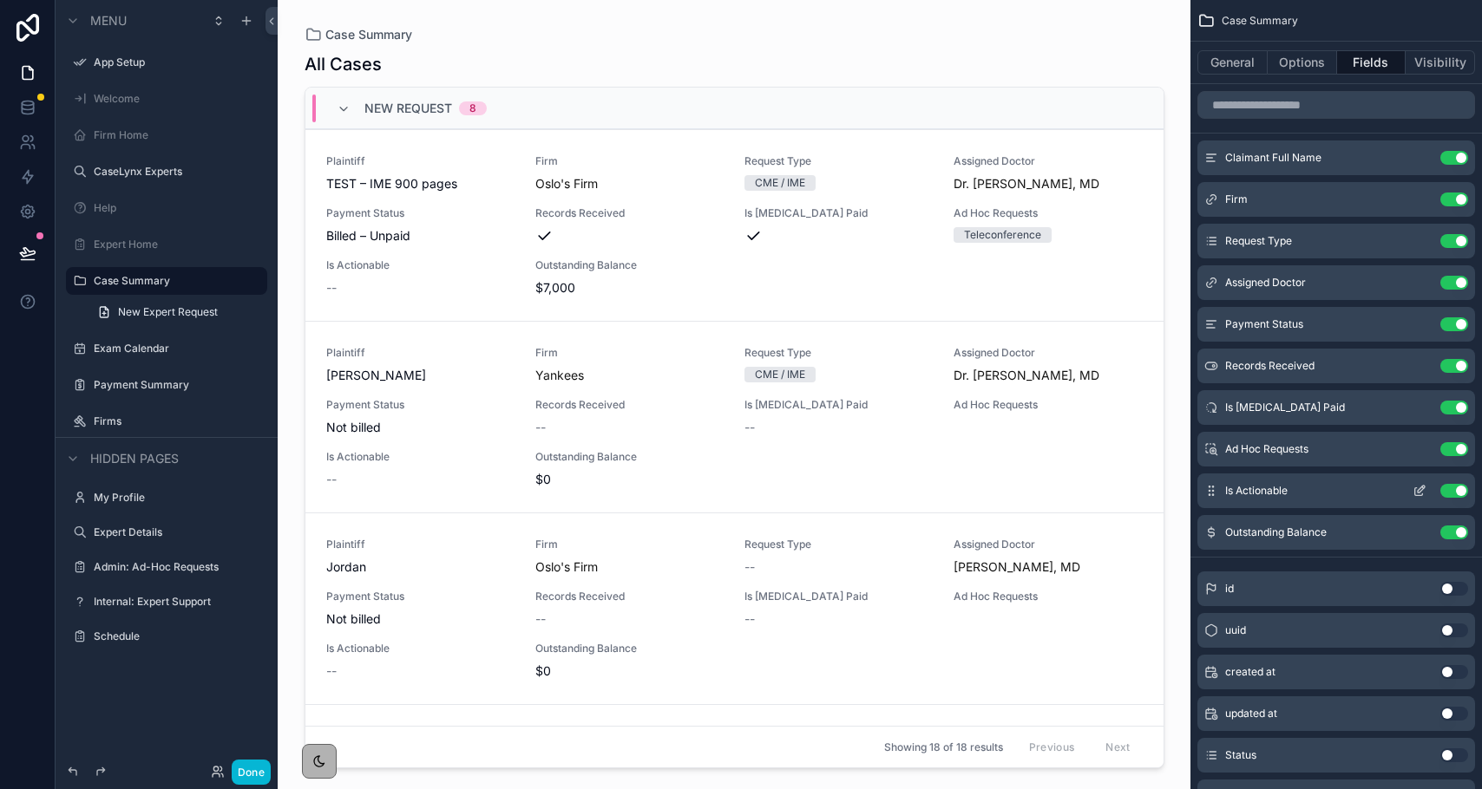
click at [1417, 493] on icon "scrollable content" at bounding box center [1419, 491] width 14 height 14
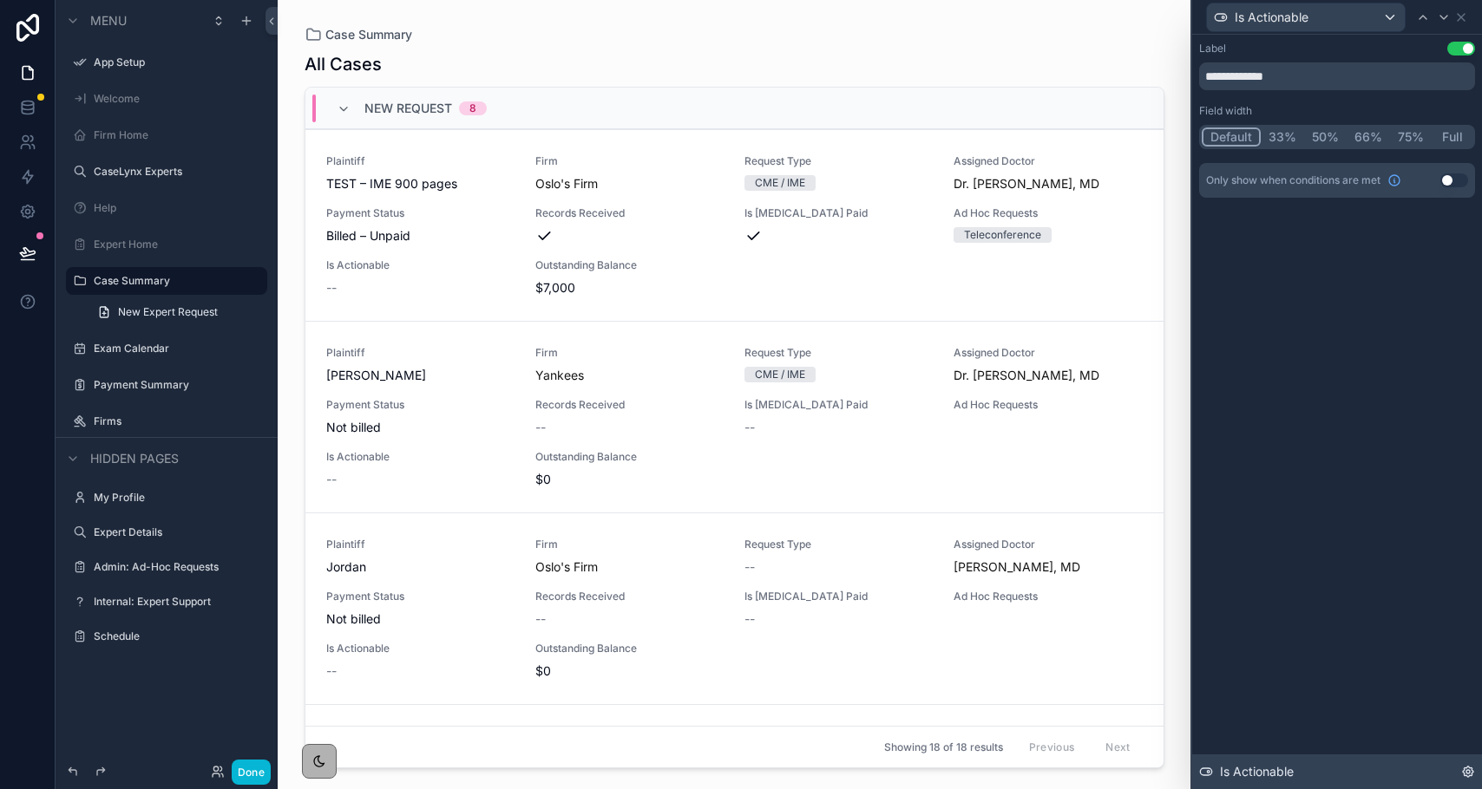
click at [1263, 772] on span "Is Actionable" at bounding box center [1257, 771] width 74 height 17
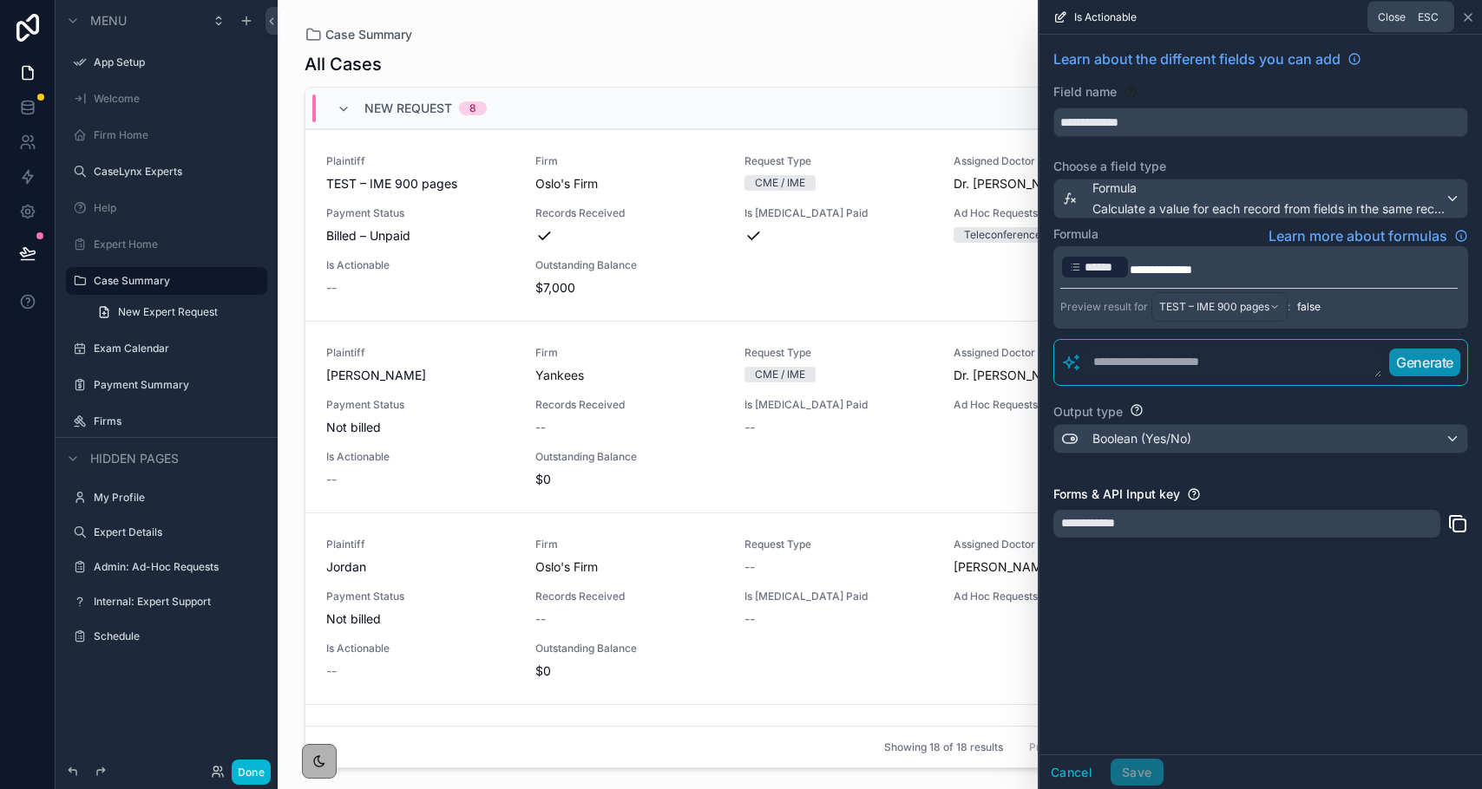
click at [1465, 21] on icon at bounding box center [1468, 17] width 14 height 14
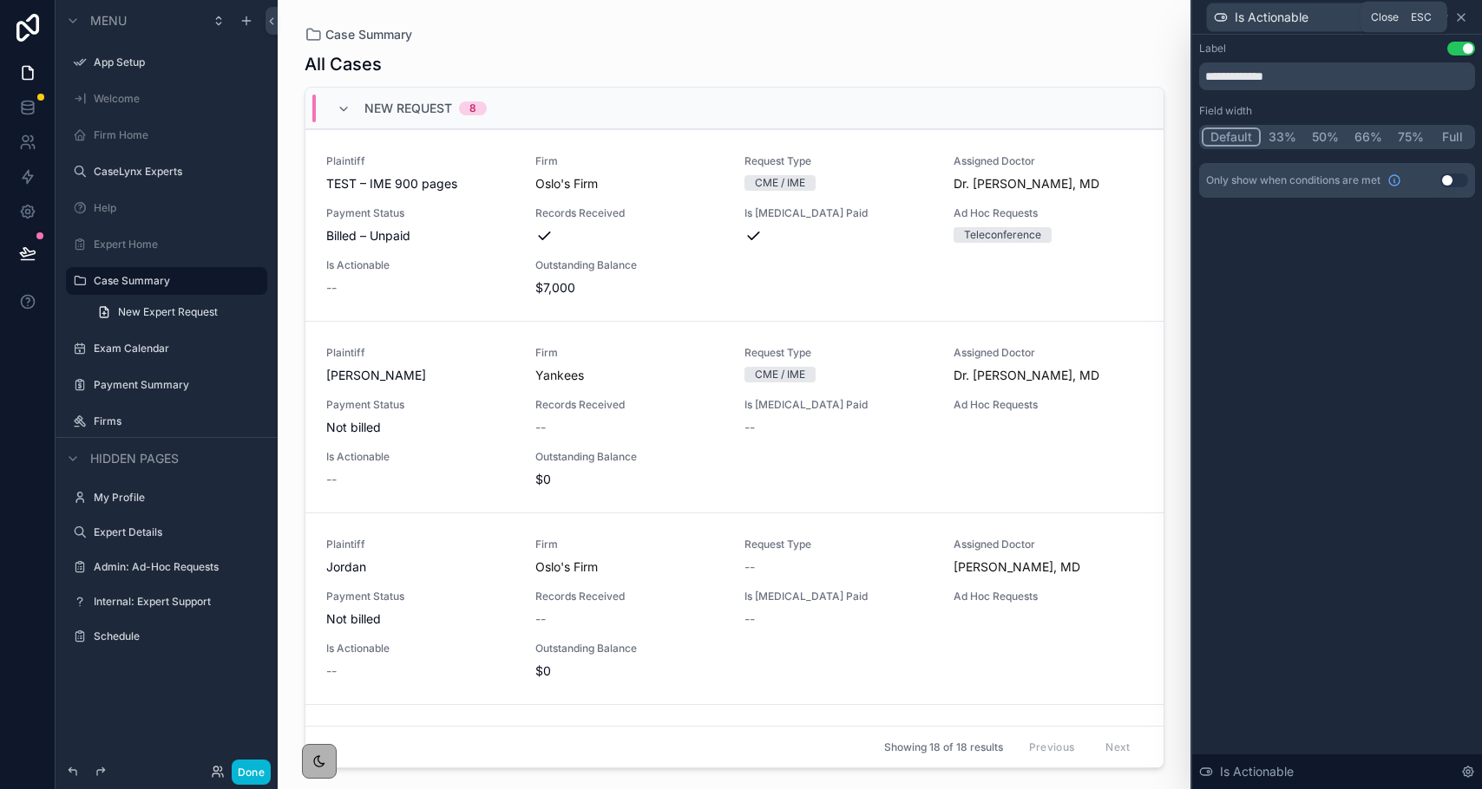
click at [1461, 17] on icon at bounding box center [1460, 17] width 7 height 7
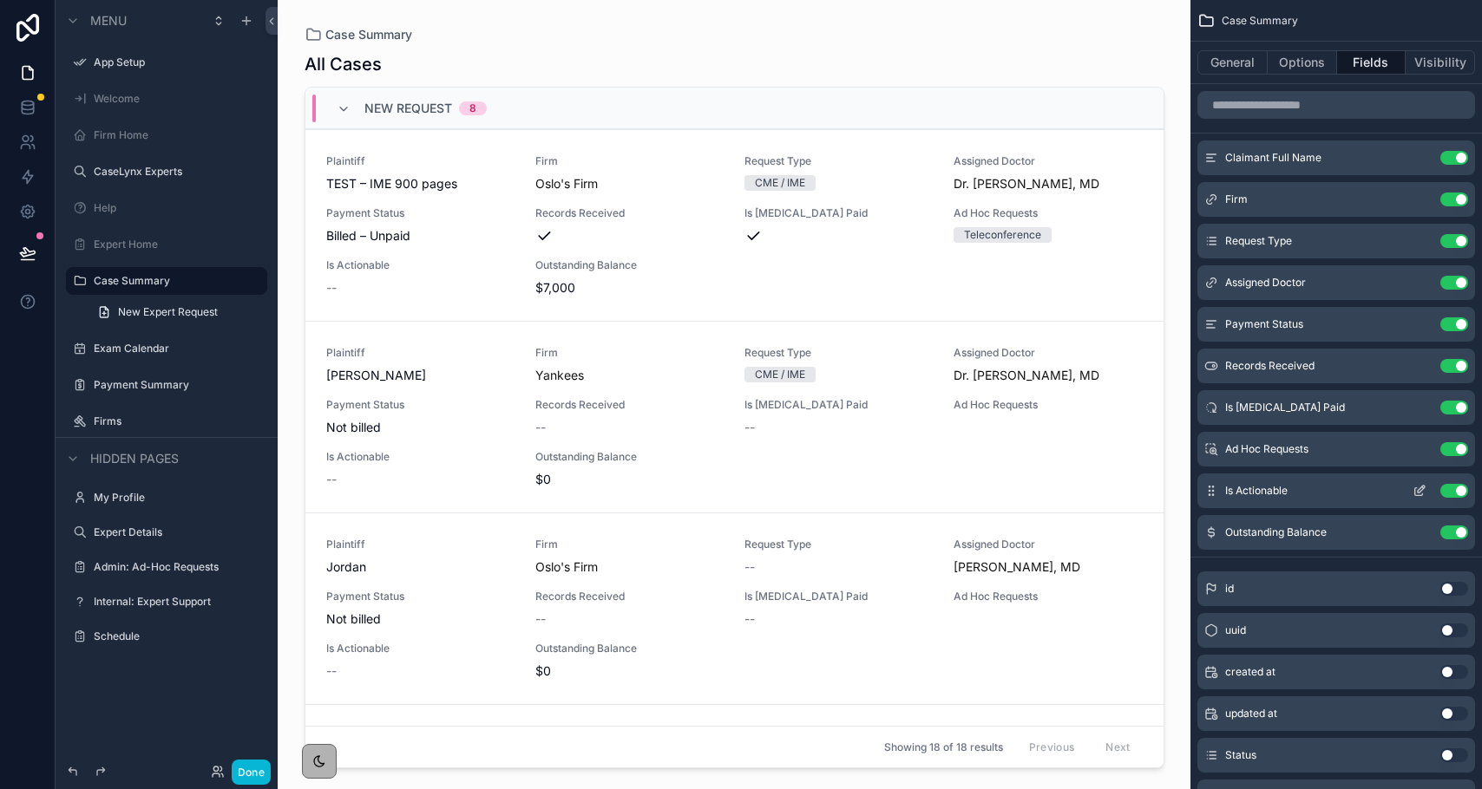
click at [1456, 495] on button "Use setting" at bounding box center [1454, 491] width 28 height 14
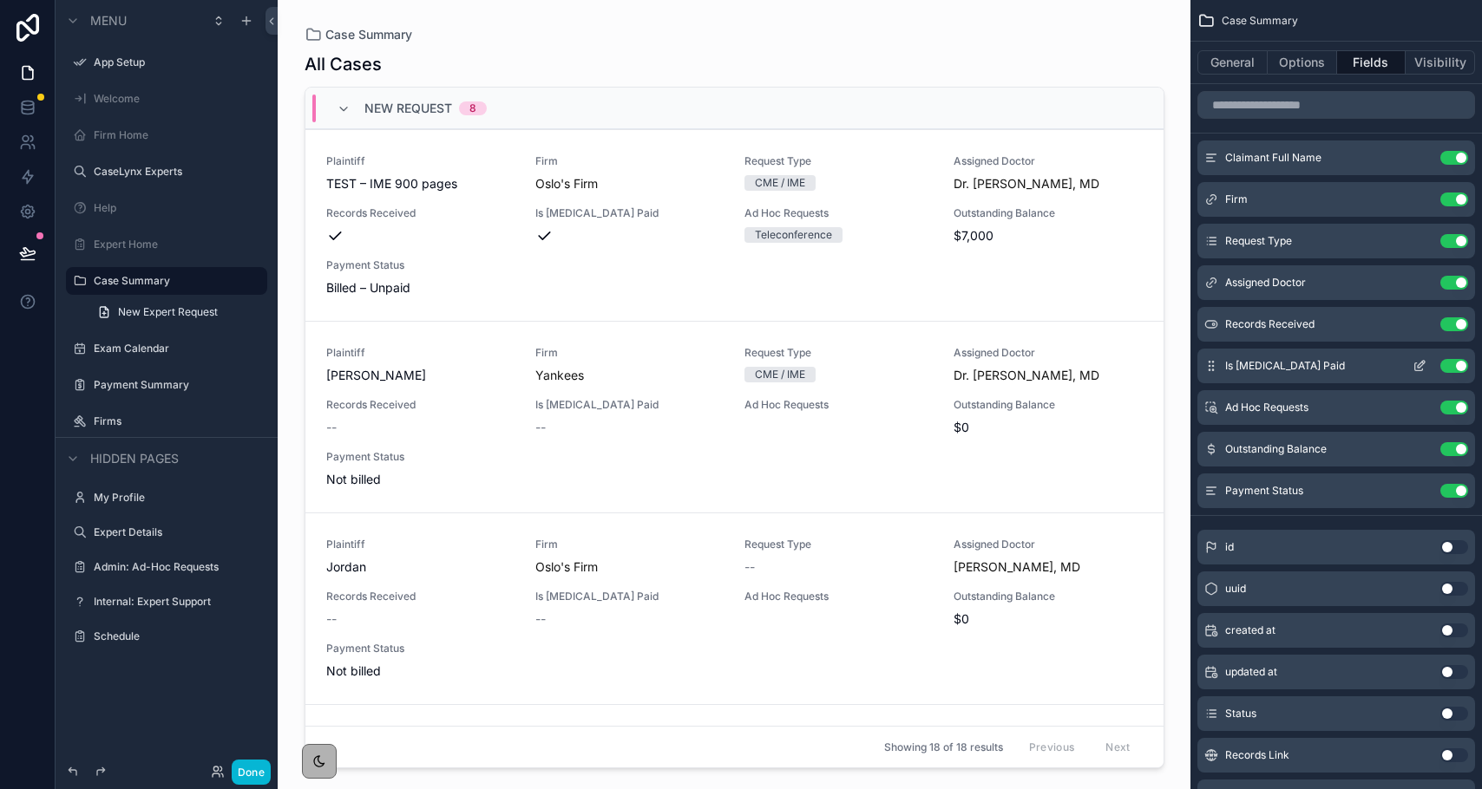
click at [1417, 366] on icon "scrollable content" at bounding box center [1420, 364] width 7 height 7
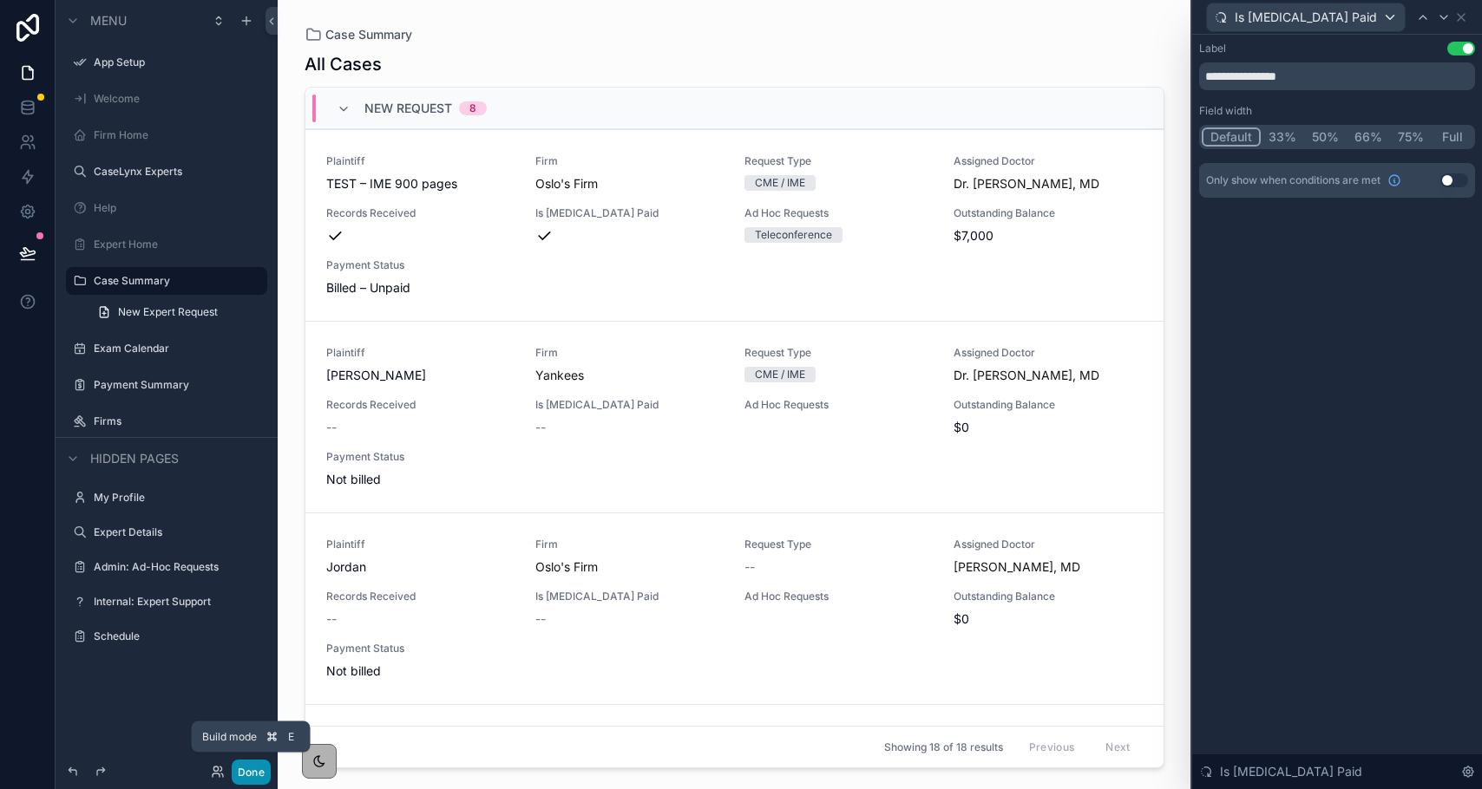
click at [247, 769] on button "Done" at bounding box center [251, 772] width 39 height 25
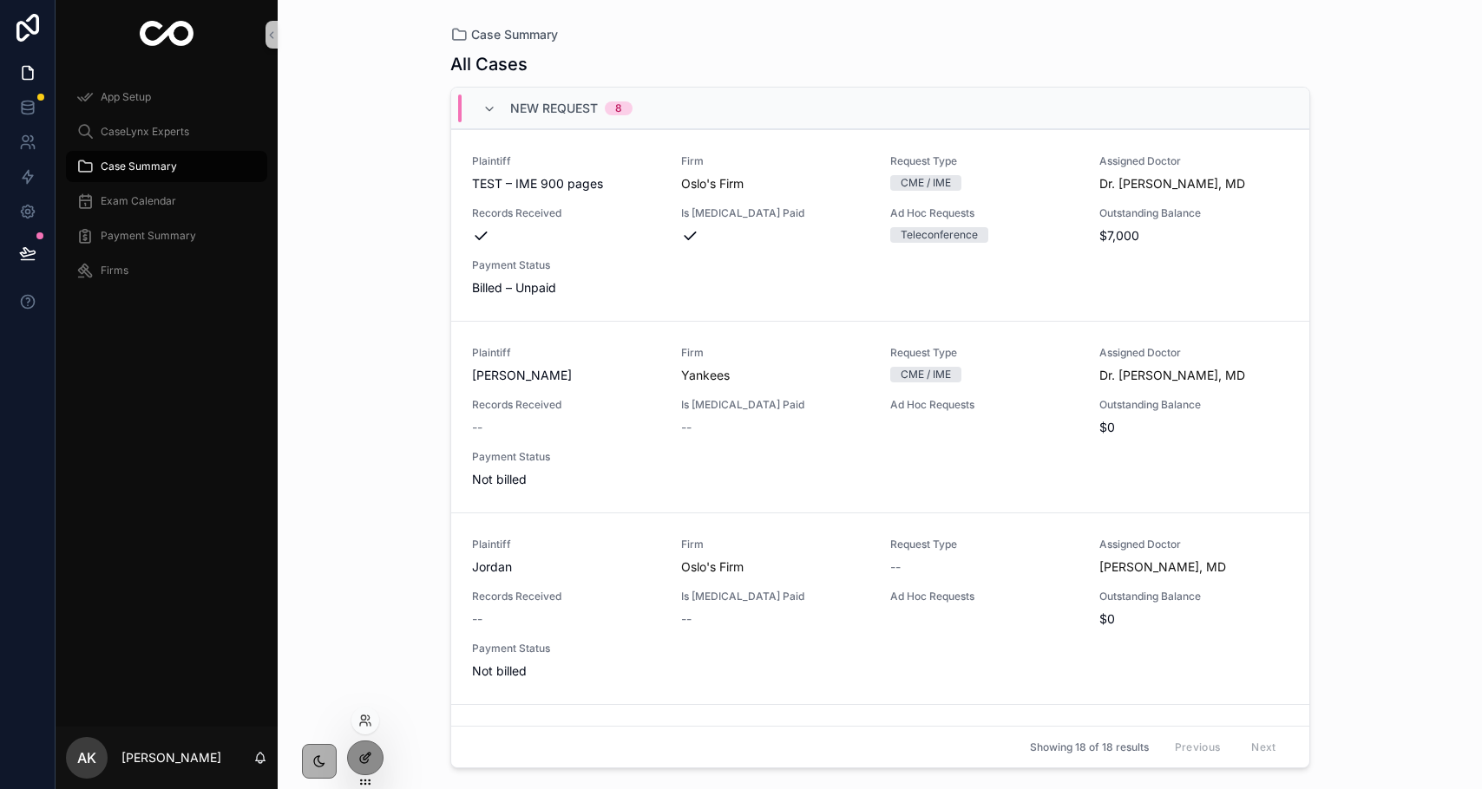
click at [365, 764] on icon at bounding box center [365, 758] width 14 height 14
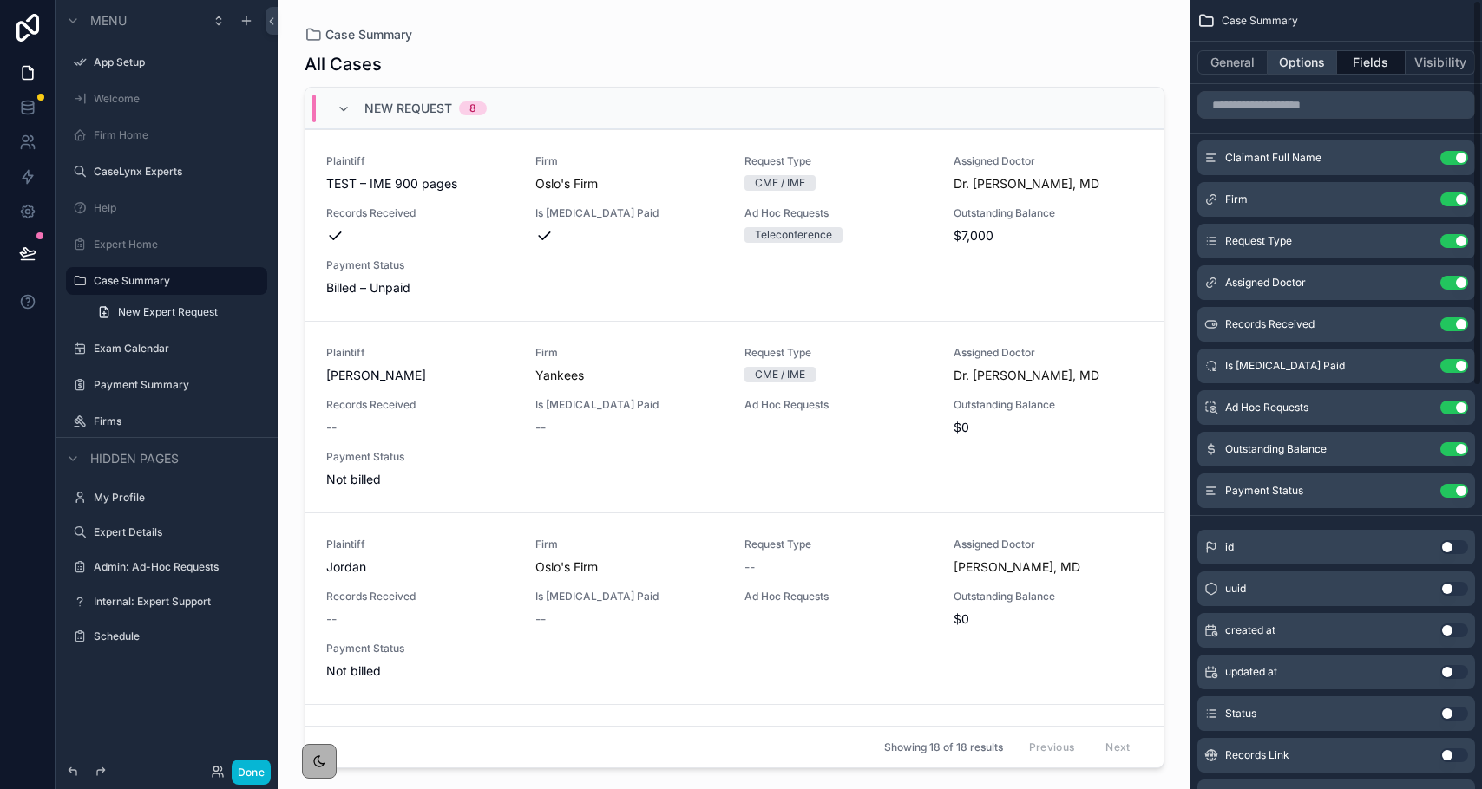
click at [1314, 66] on button "Options" at bounding box center [1301, 62] width 69 height 24
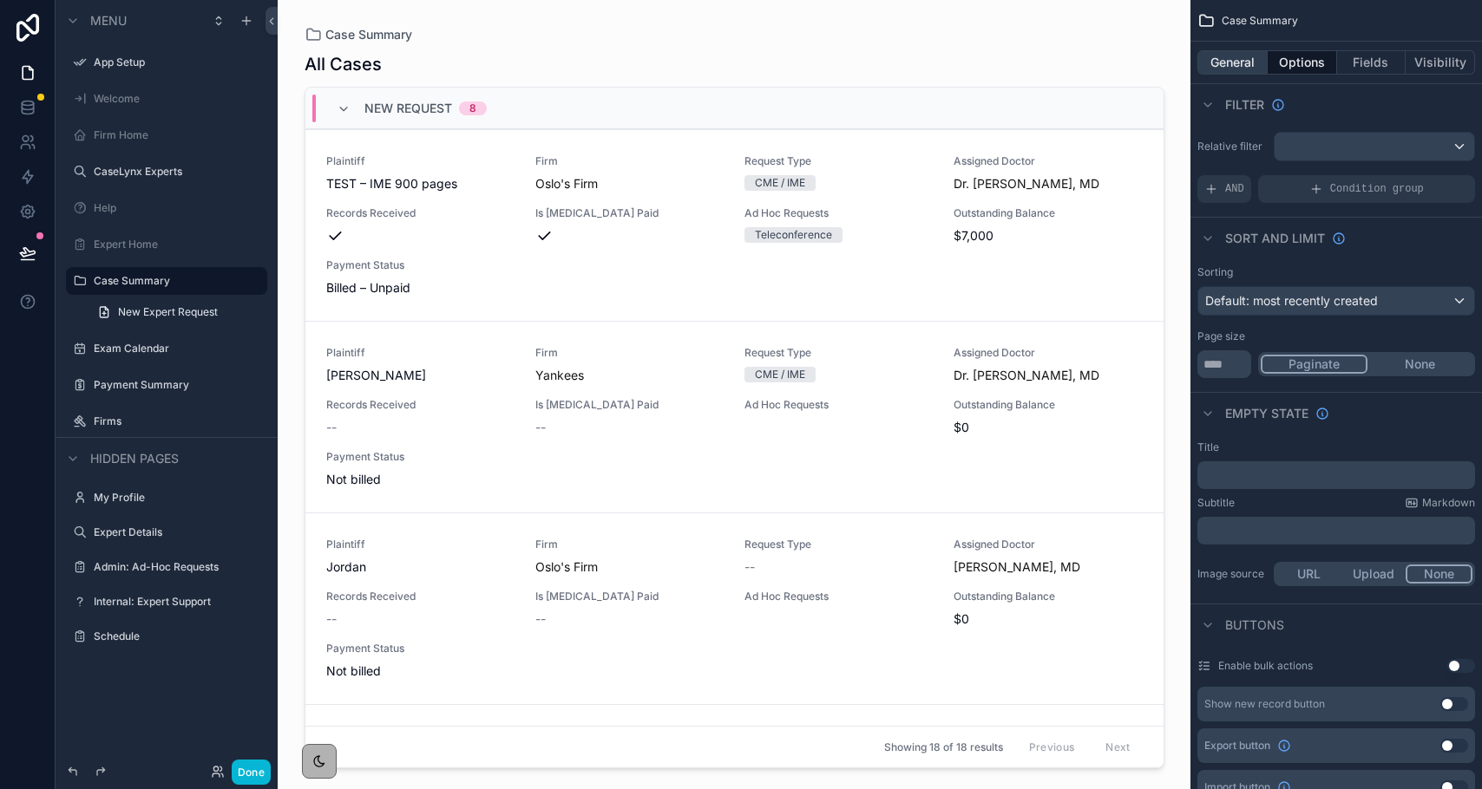
click at [1254, 62] on button "General" at bounding box center [1232, 62] width 70 height 24
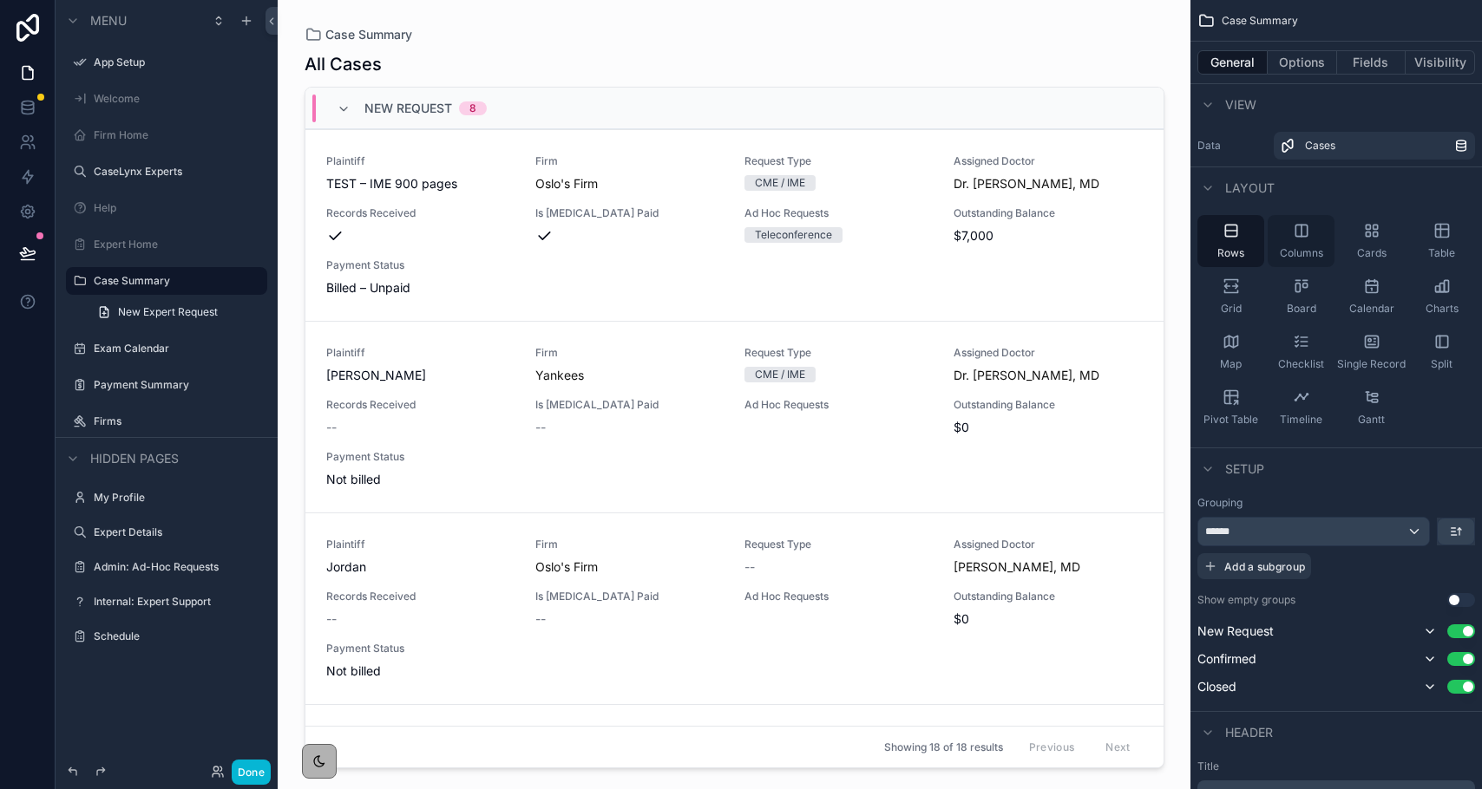
click at [1316, 228] on div "Columns" at bounding box center [1300, 241] width 67 height 52
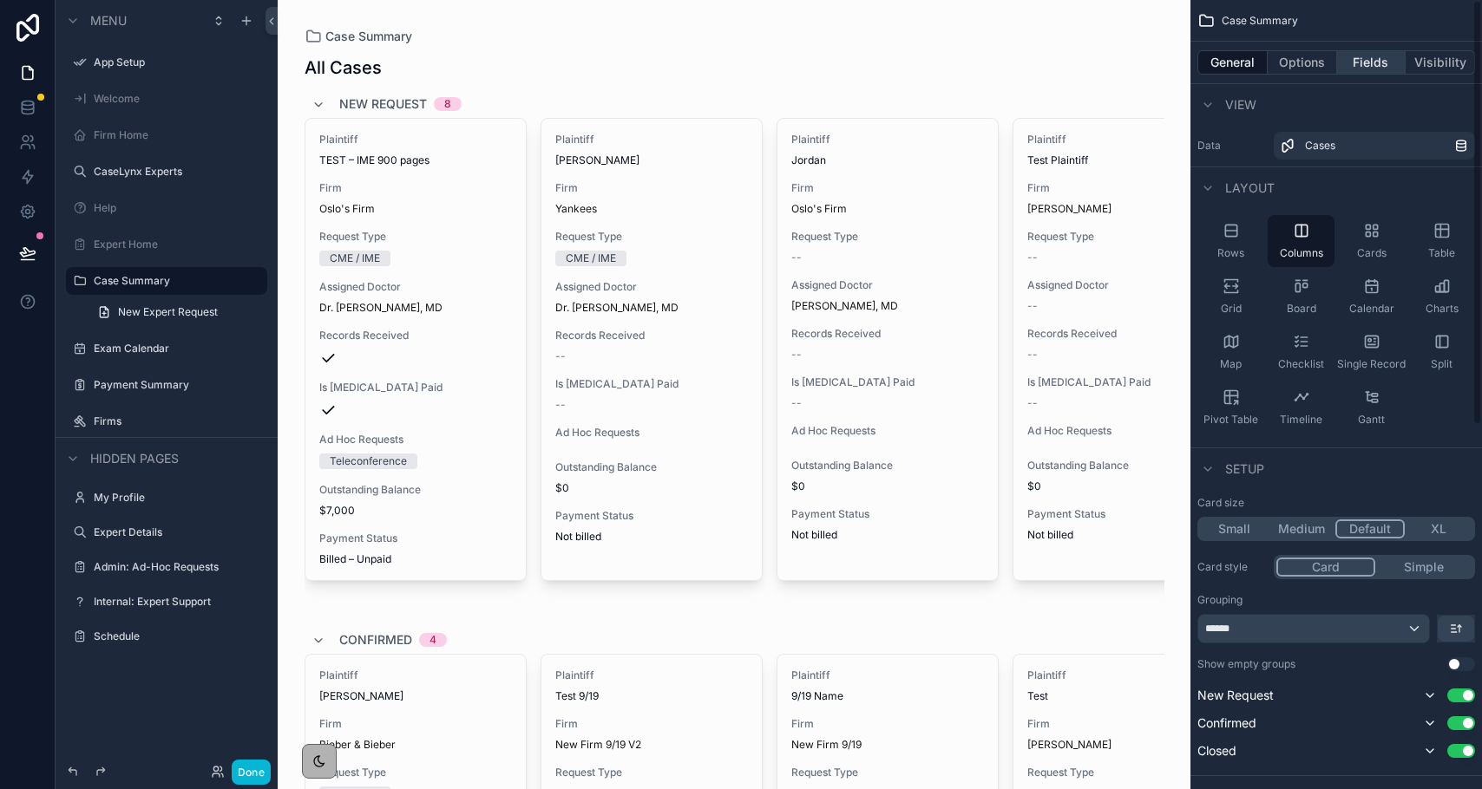
click at [1373, 61] on button "Fields" at bounding box center [1371, 62] width 69 height 24
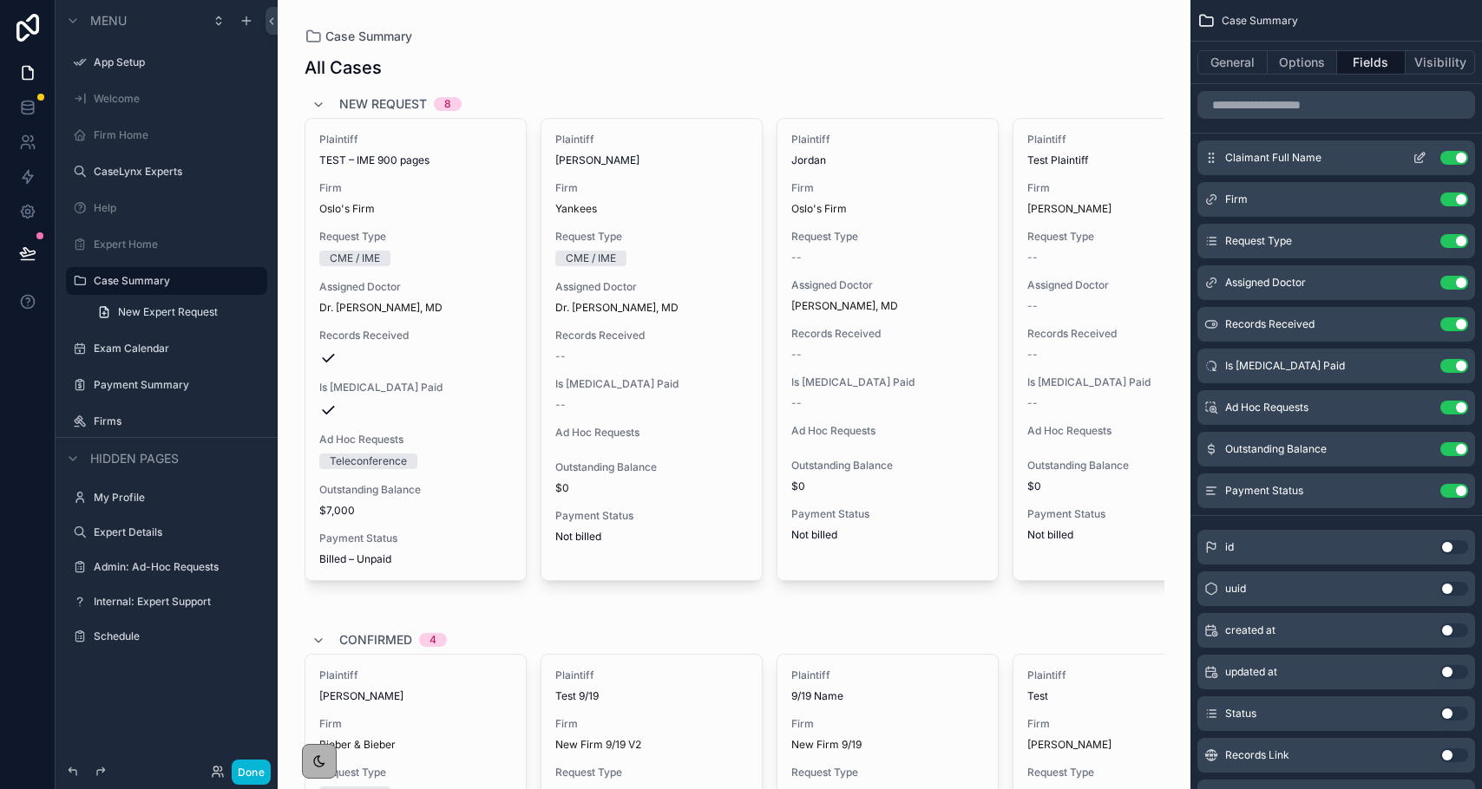
click at [1419, 160] on icon "scrollable content" at bounding box center [1419, 158] width 14 height 14
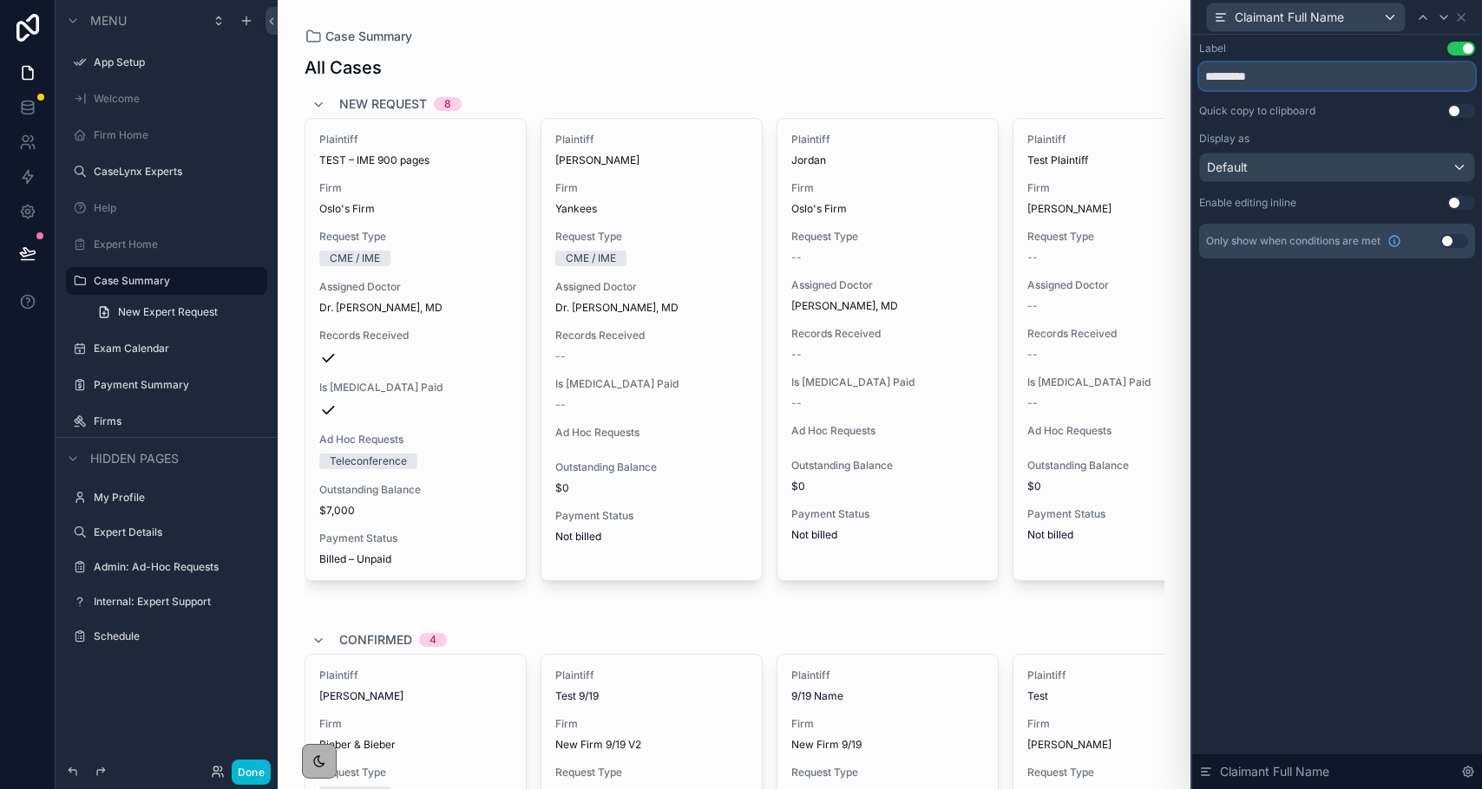
drag, startPoint x: 1271, startPoint y: 80, endPoint x: 1145, endPoint y: 46, distance: 130.3
click at [1145, 47] on div "Claimant Full Name Label Use setting ********* Quick copy to clipboard Use sett…" at bounding box center [741, 394] width 1482 height 789
type input "********"
click at [257, 770] on button "Done" at bounding box center [251, 772] width 39 height 25
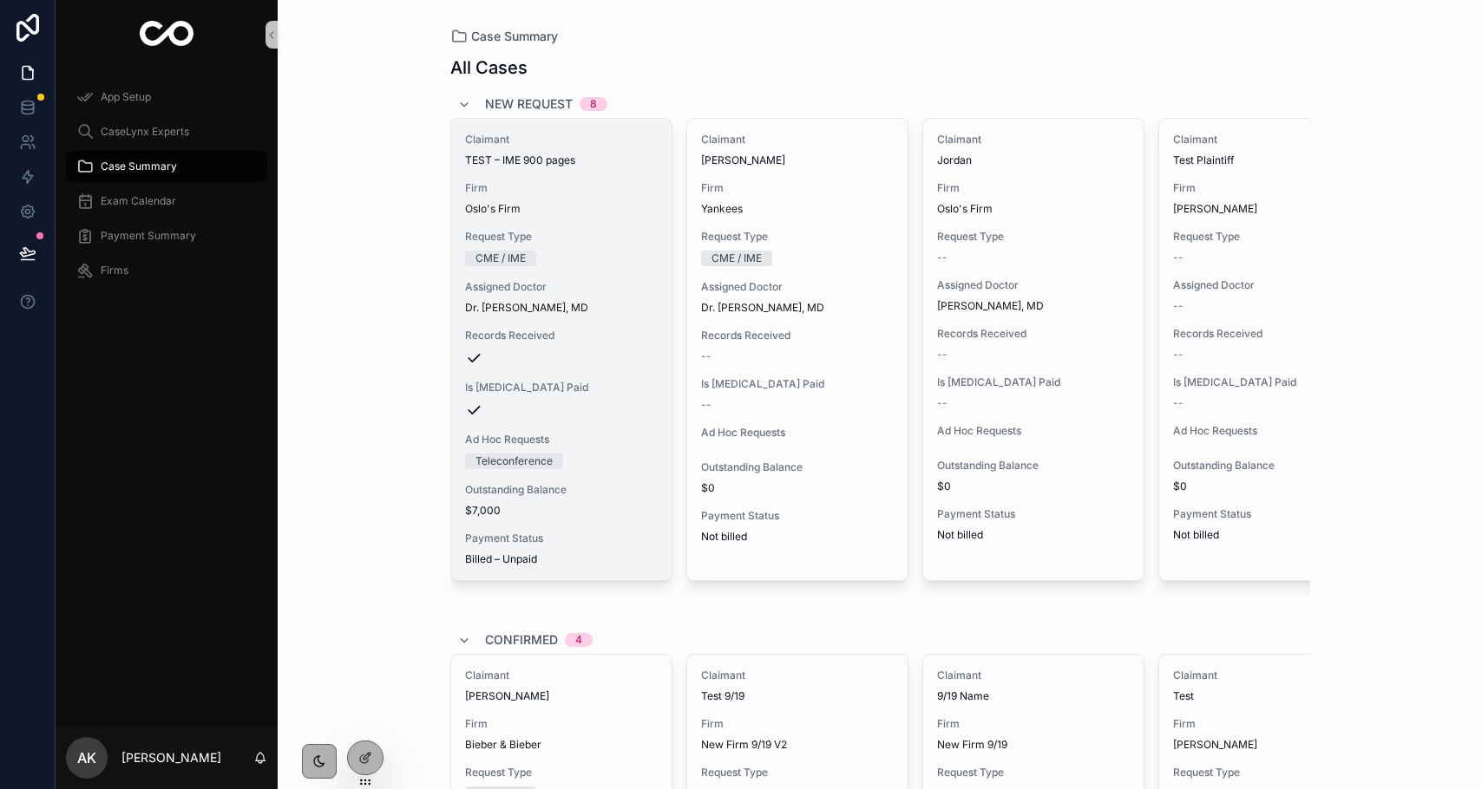
click at [509, 461] on div "Teleconference" at bounding box center [513, 462] width 77 height 16
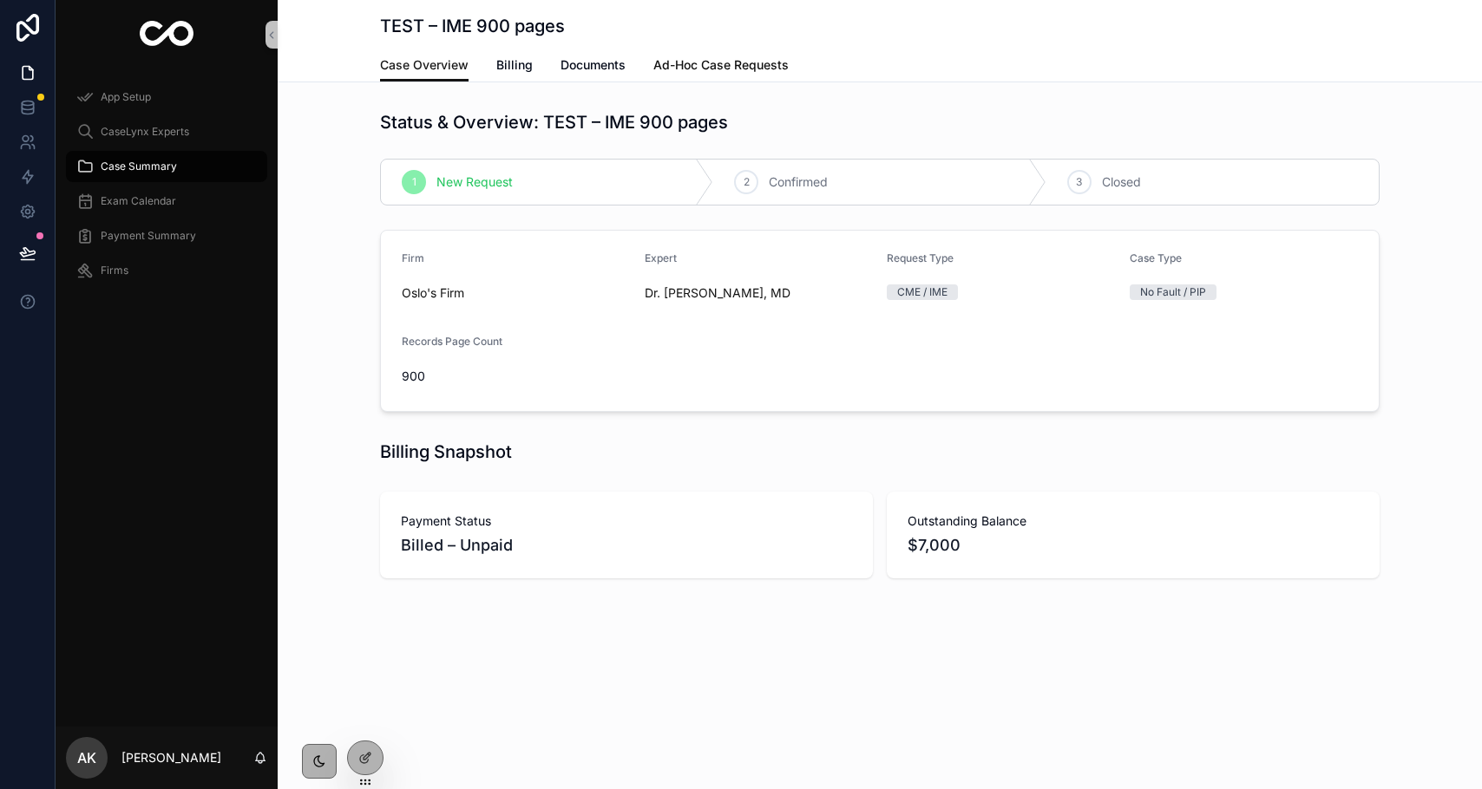
click at [729, 60] on span "Ad-Hoc Case Requests" at bounding box center [720, 64] width 135 height 17
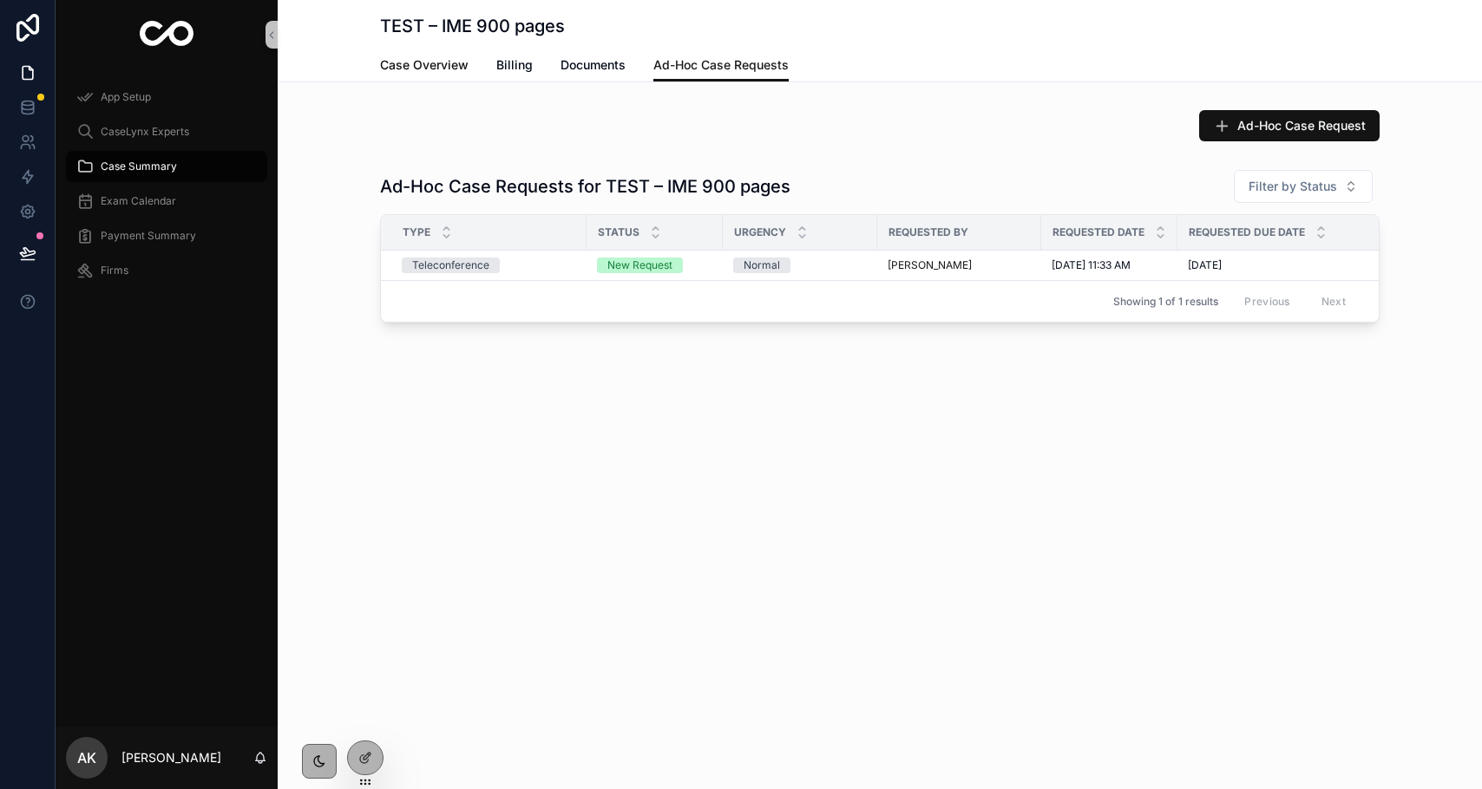
click at [425, 69] on span "Case Overview" at bounding box center [424, 64] width 88 height 17
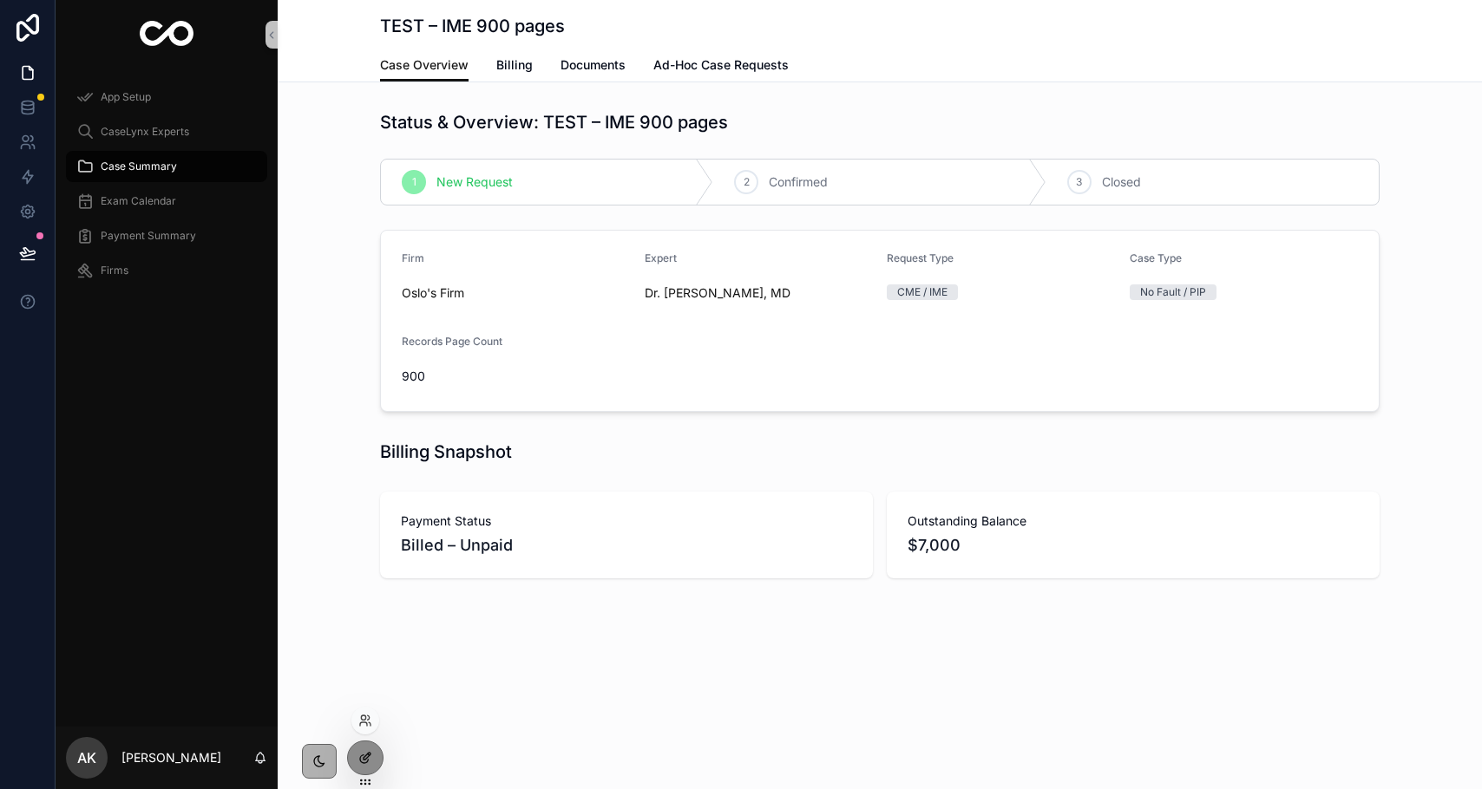
click at [368, 755] on icon at bounding box center [369, 755] width 2 height 2
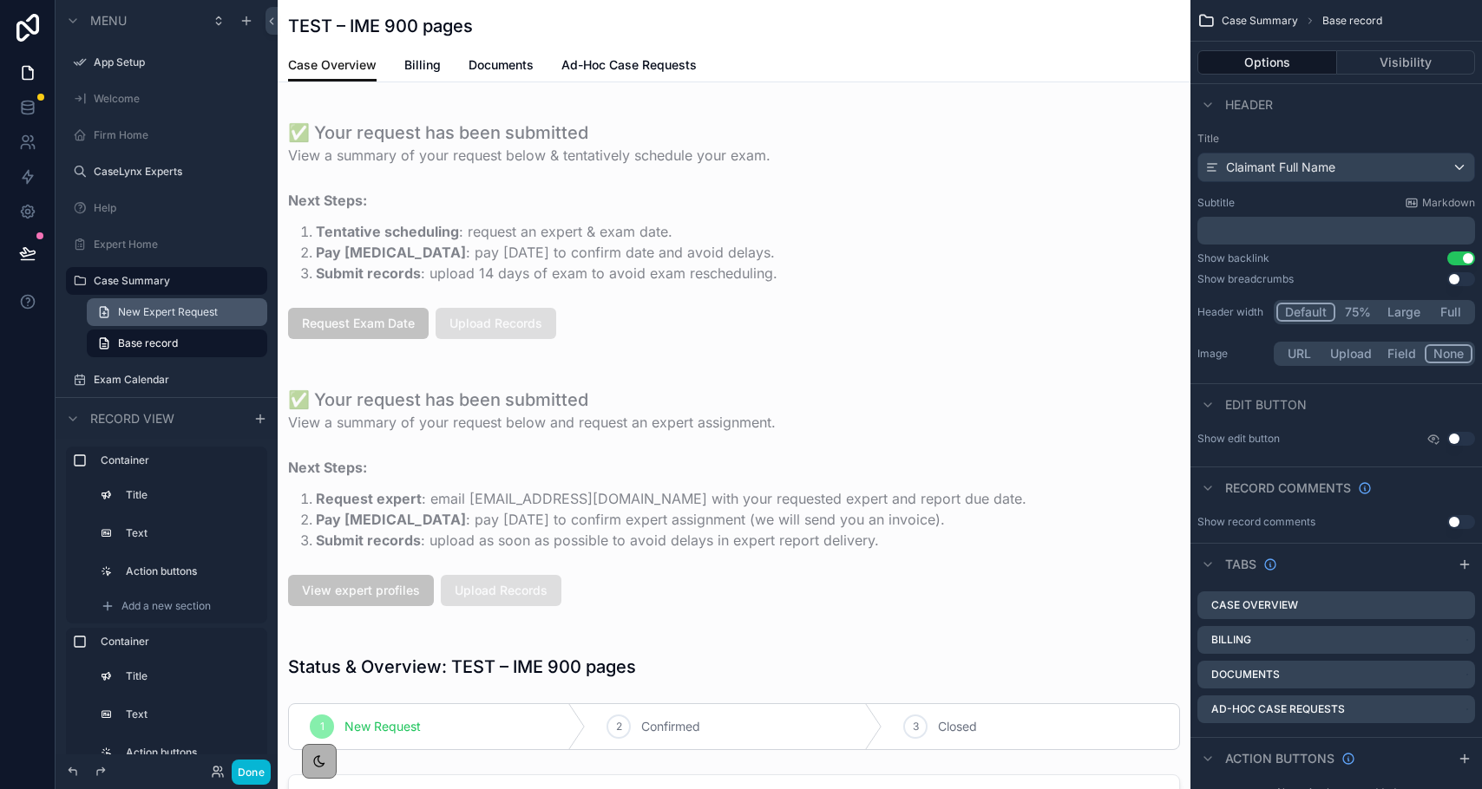
click at [162, 310] on span "New Expert Request" at bounding box center [168, 312] width 100 height 14
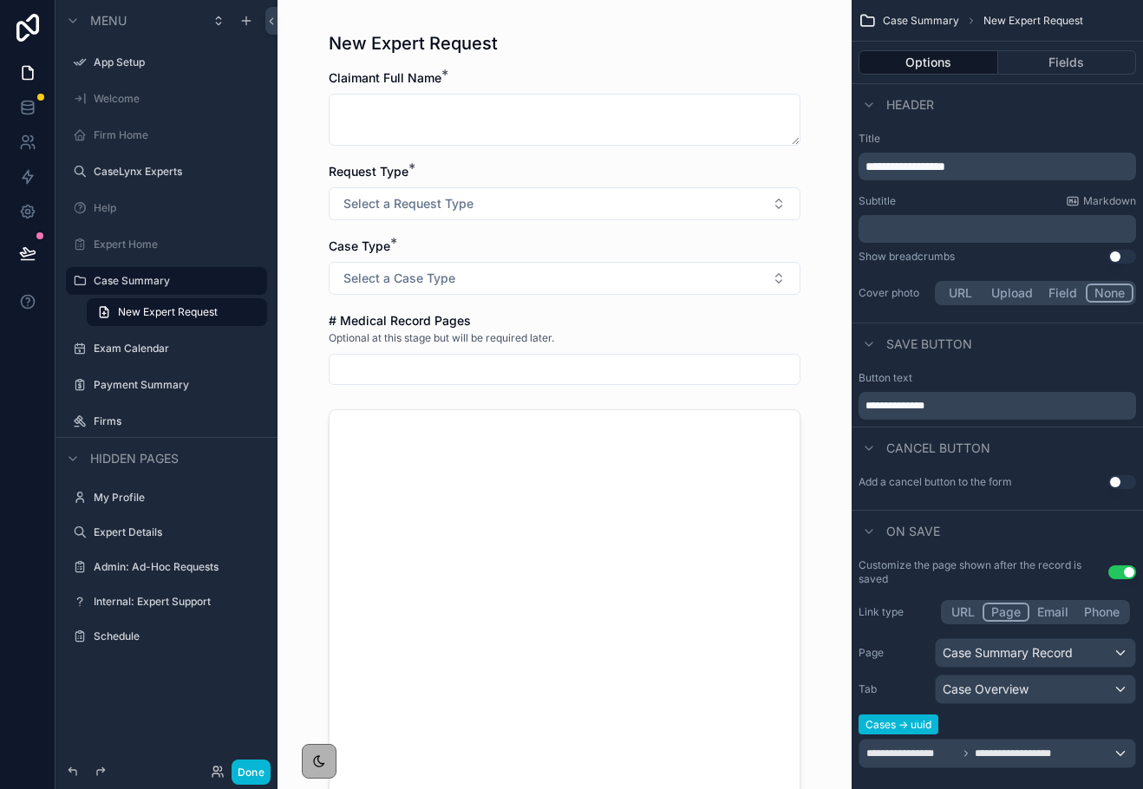
scroll to position [16, 0]
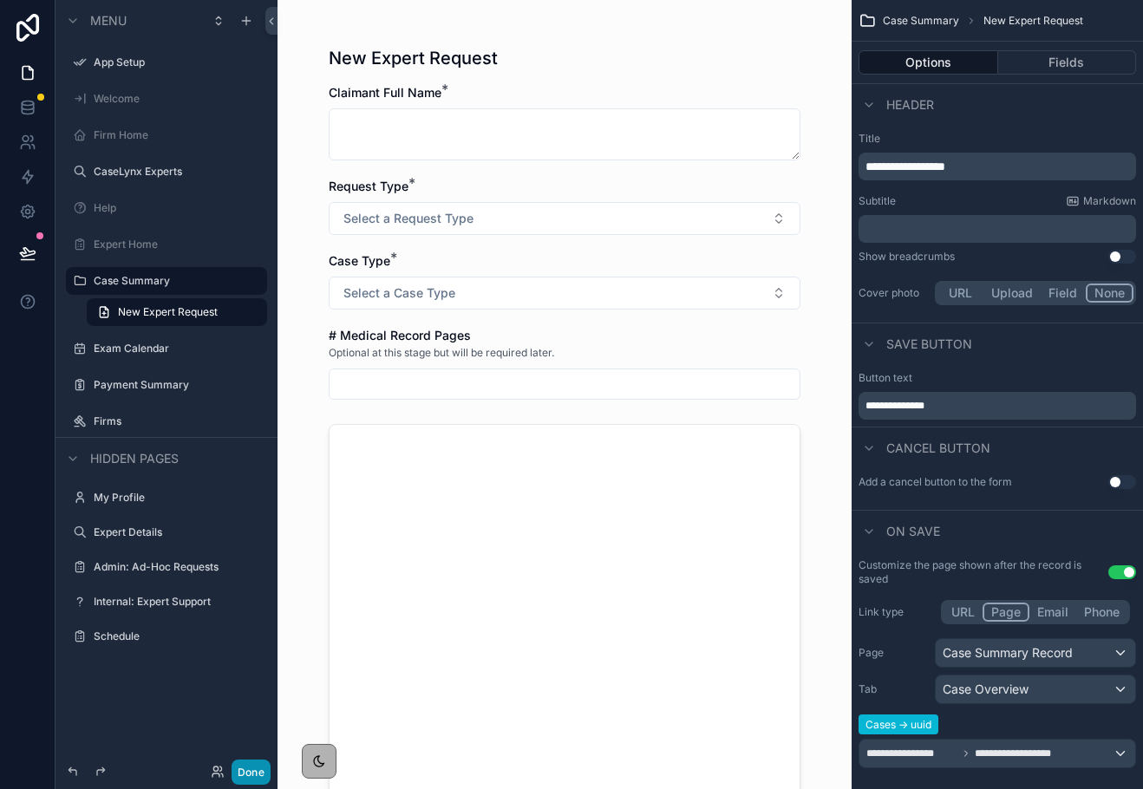
click at [232, 769] on button "Done" at bounding box center [251, 772] width 39 height 25
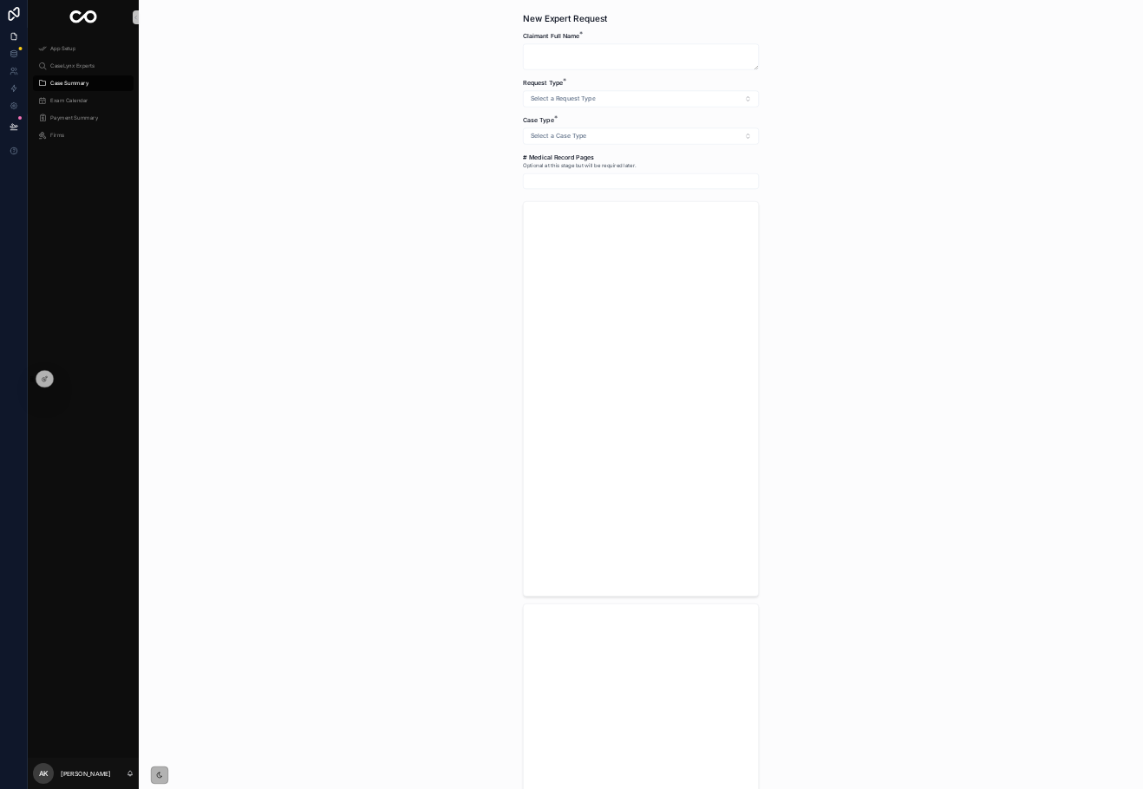
scroll to position [0, 0]
